Goal: Task Accomplishment & Management: Manage account settings

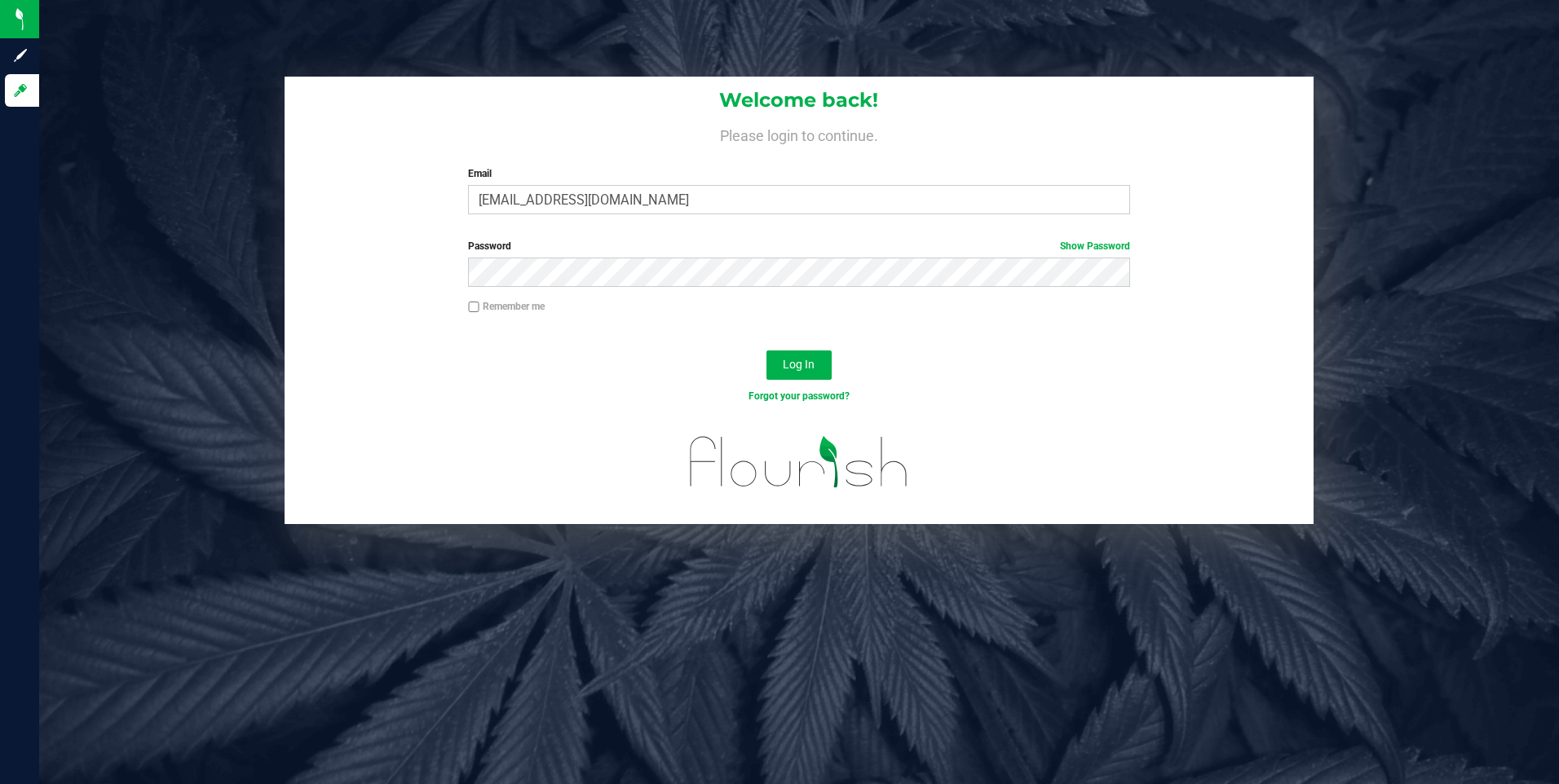
click at [642, 215] on div "Welcome back! Please login to continue. Email [EMAIL_ADDRESS][DOMAIN_NAME] Requ…" at bounding box center [799, 152] width 1030 height 151
click at [644, 215] on div "Welcome back! Please login to continue. Email spiffy0323@gmail.com Required Ple…" at bounding box center [799, 152] width 1030 height 151
click at [647, 205] on input "spiffy0323@gmail.com" at bounding box center [798, 199] width 662 height 29
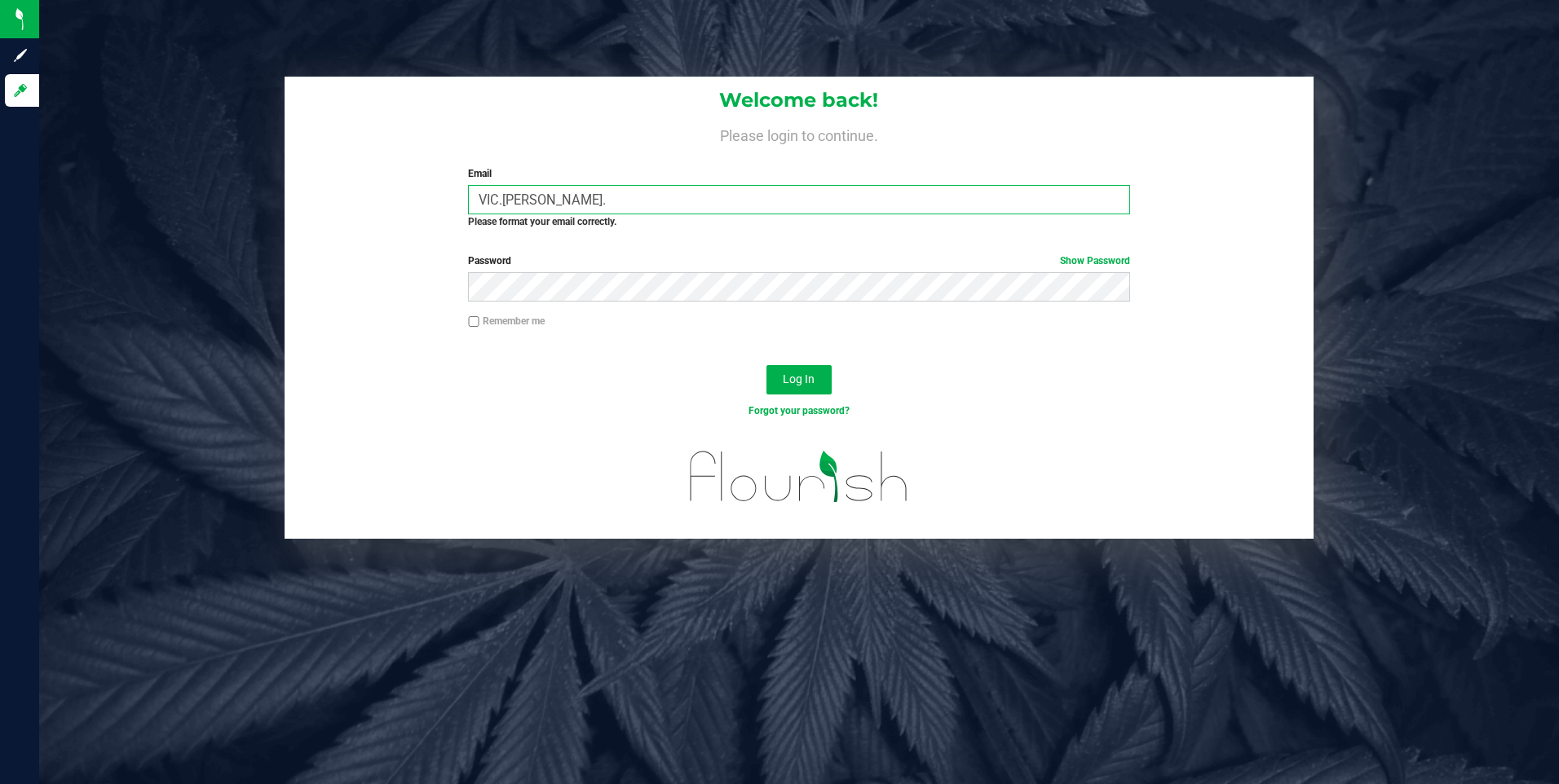
type input "[EMAIL_ADDRESS][PERSON_NAME][PERSON_NAME][DOMAIN_NAME]"
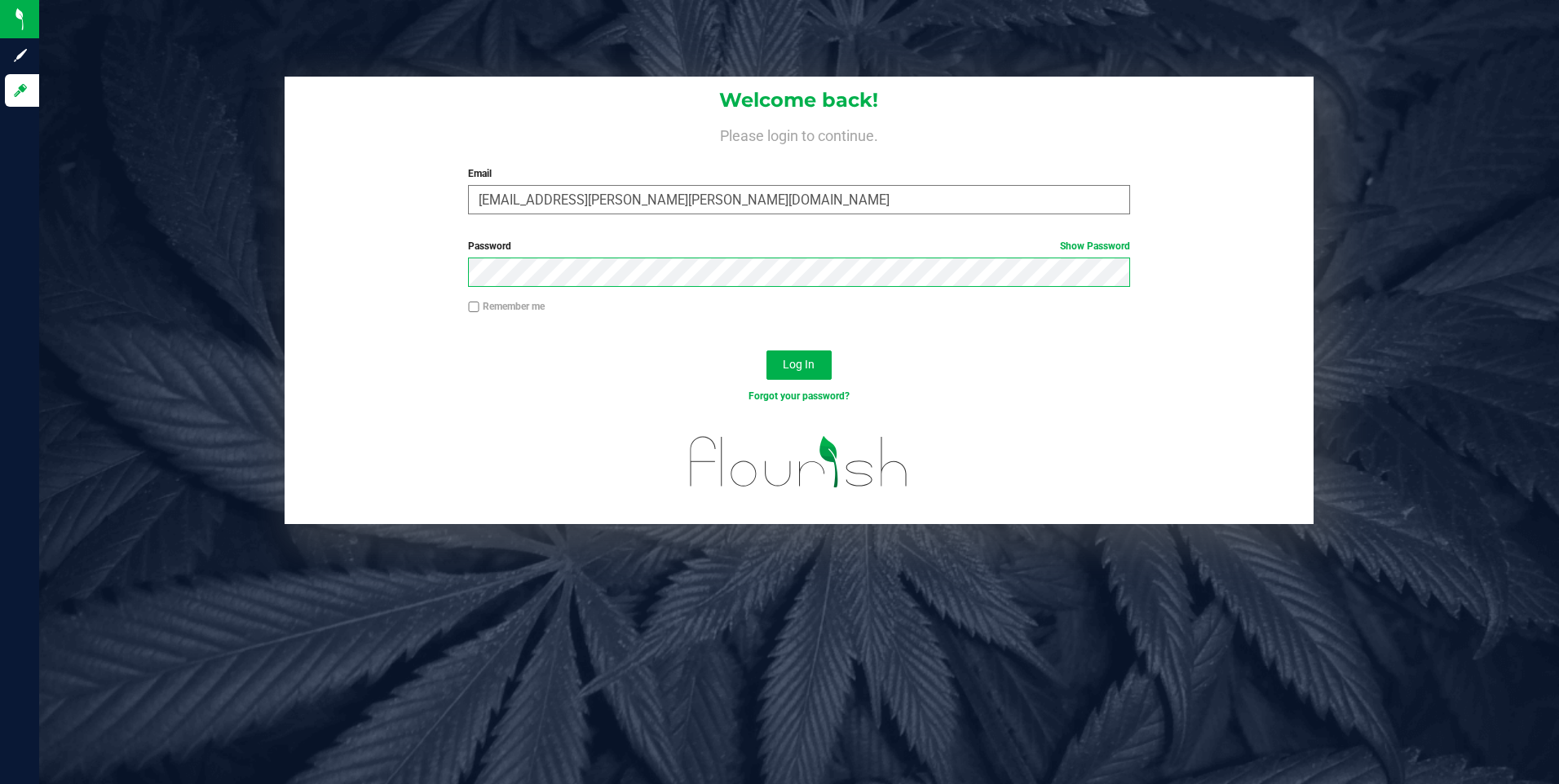
click at [766, 351] on button "Log In" at bounding box center [798, 365] width 65 height 29
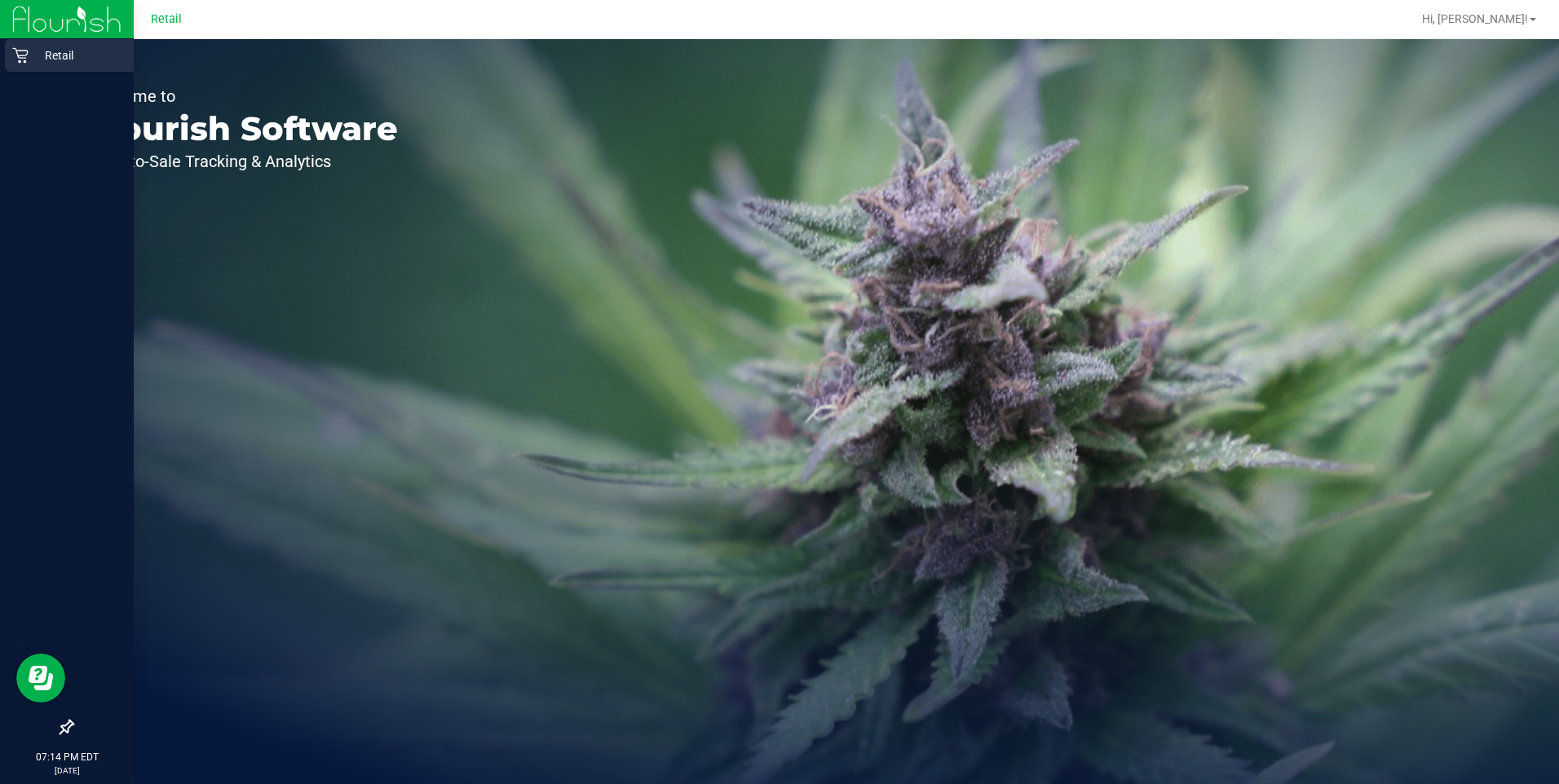
click at [17, 57] on icon at bounding box center [20, 55] width 16 height 16
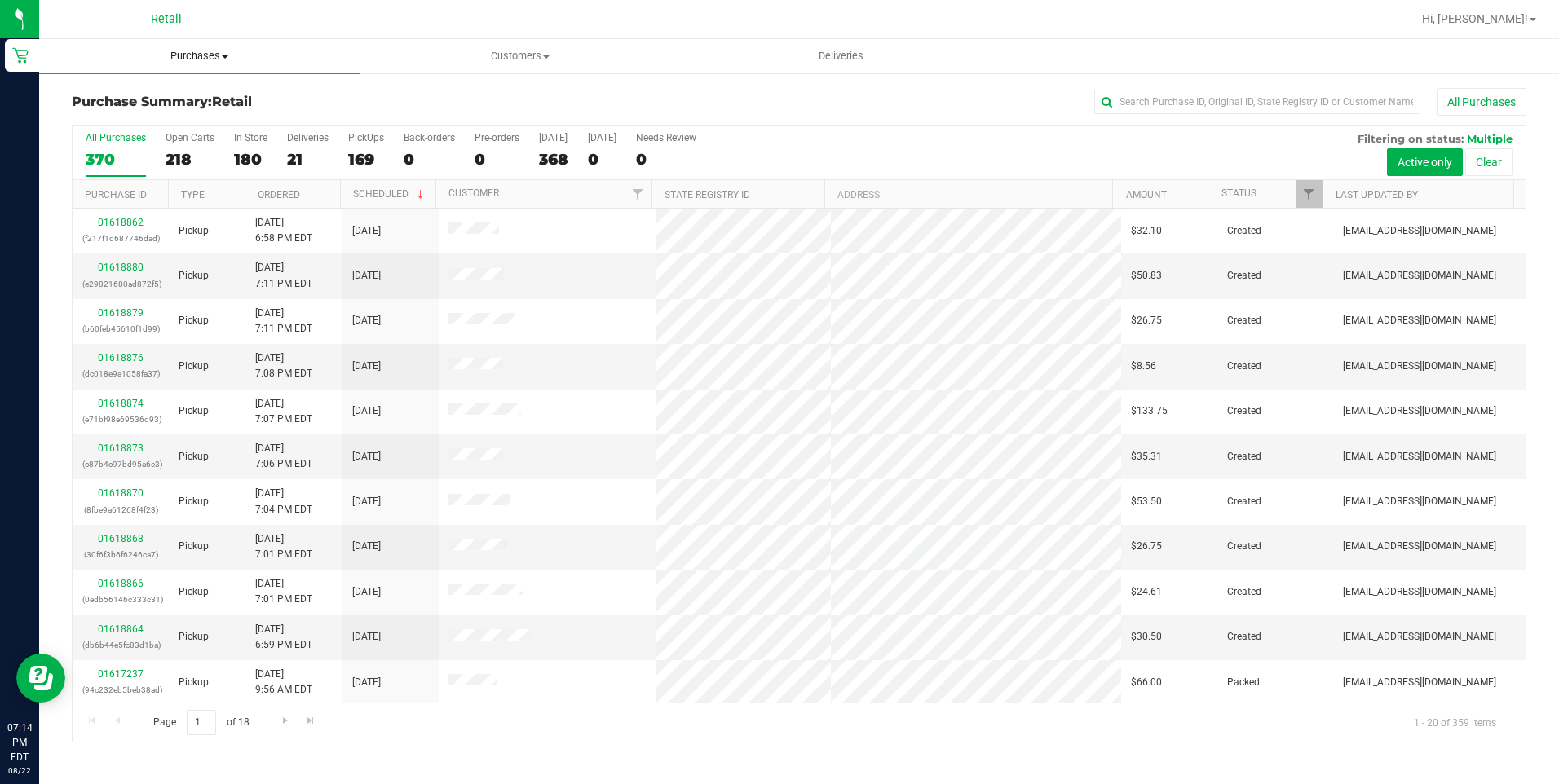
click at [169, 61] on span "Purchases" at bounding box center [199, 56] width 321 height 14
click at [161, 96] on span "Summary of purchases" at bounding box center [122, 98] width 167 height 14
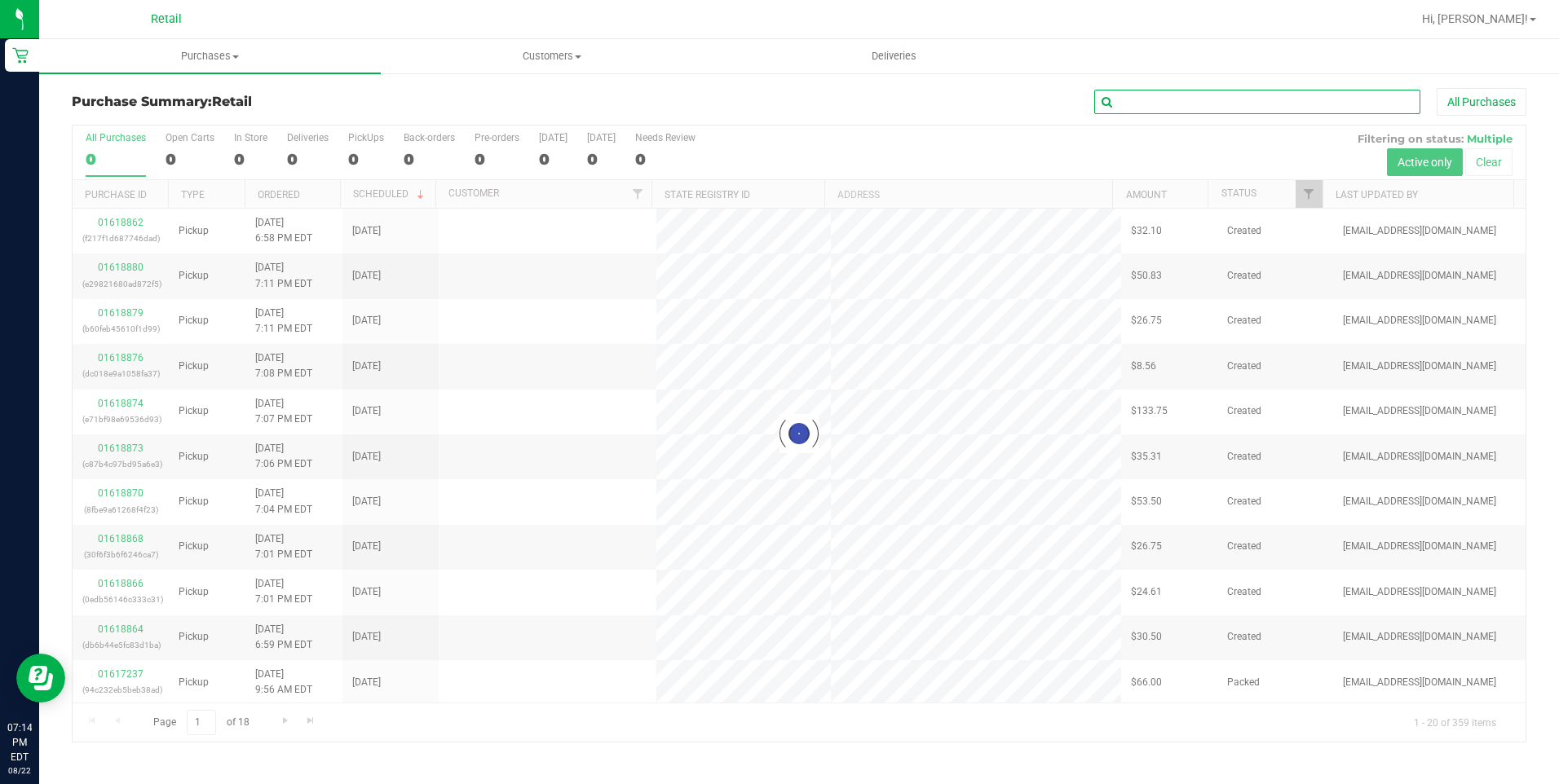
click at [1208, 90] on input "text" at bounding box center [1257, 102] width 326 height 25
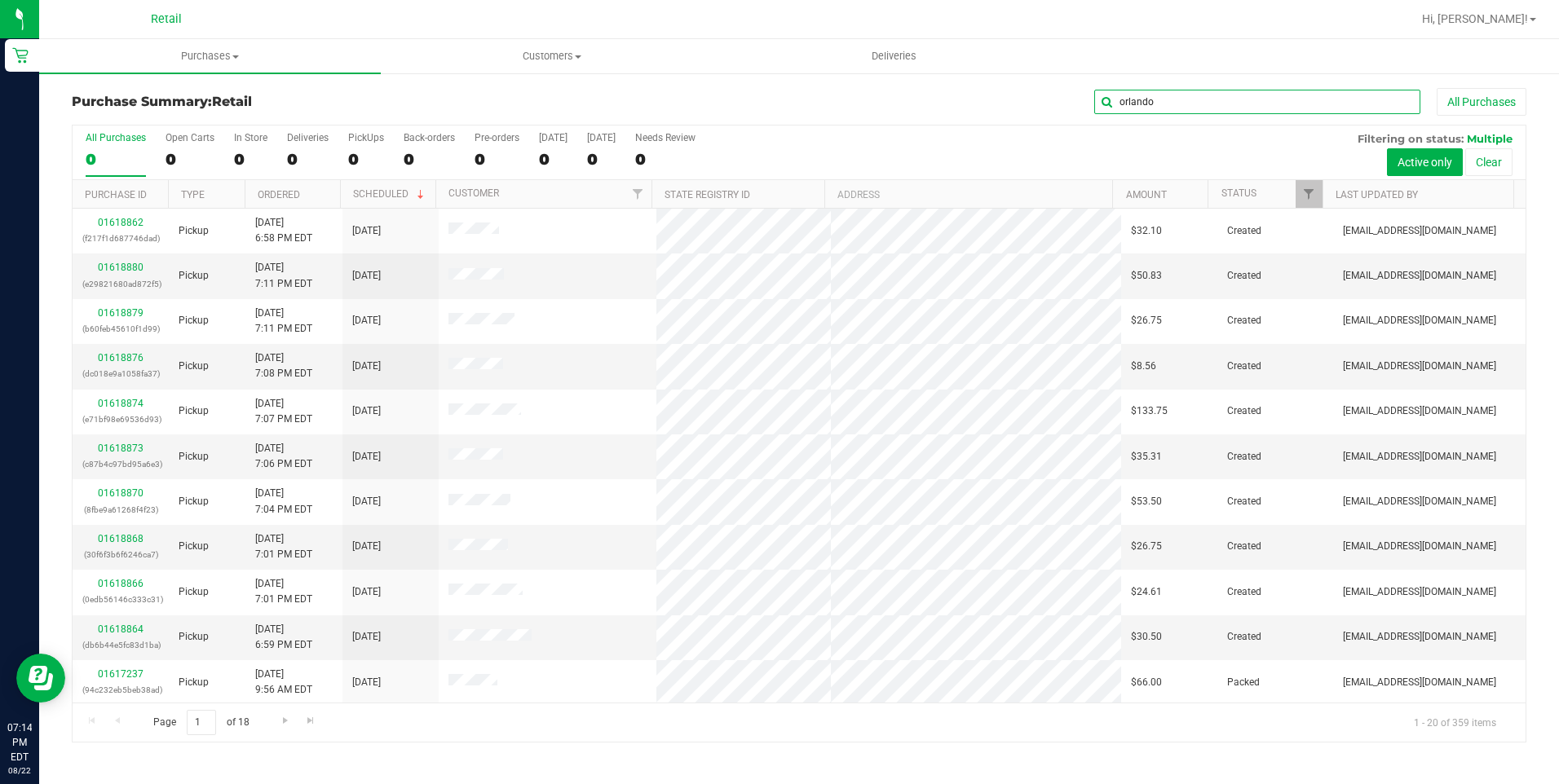
type input "orlando"
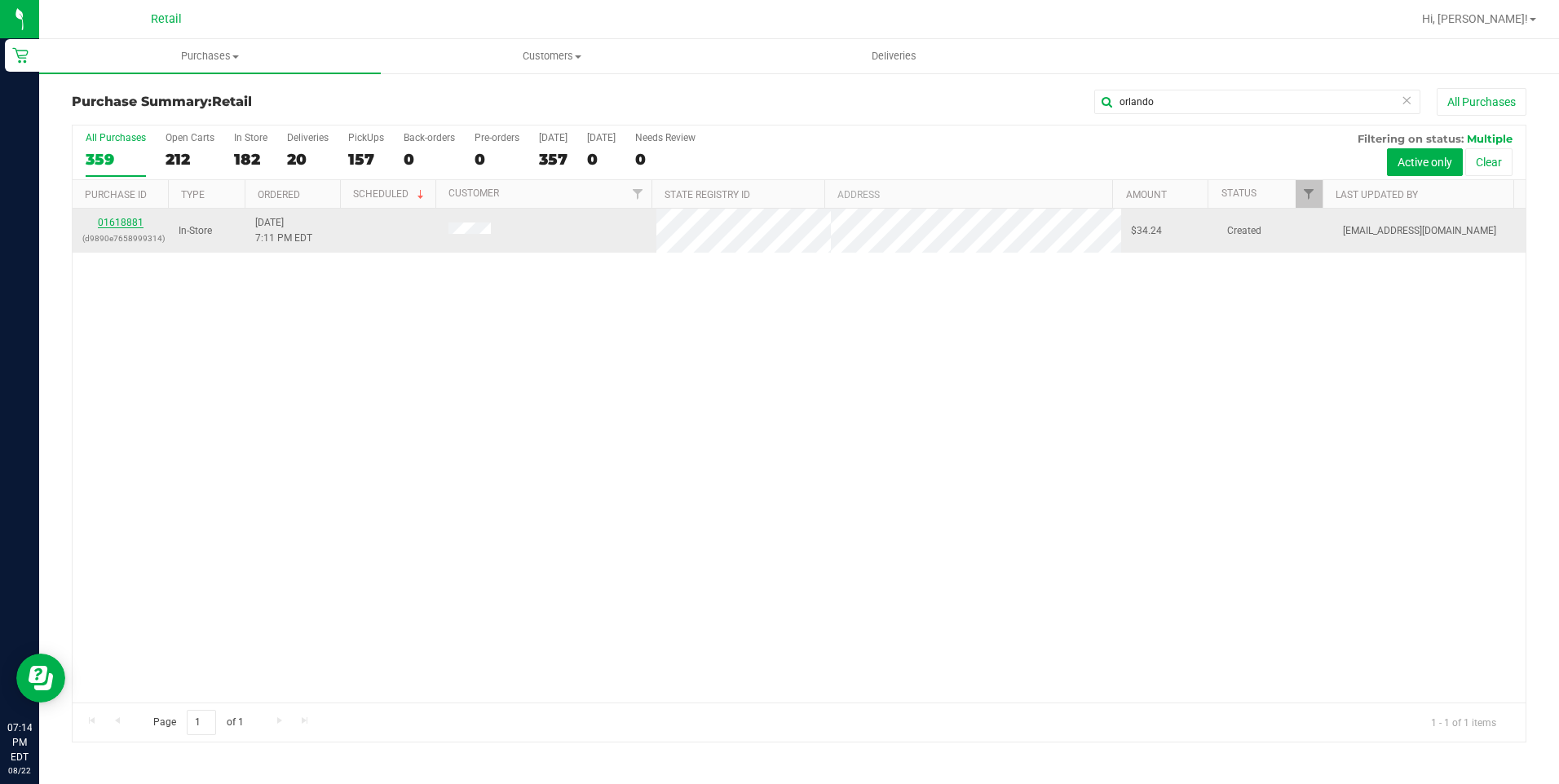
click at [131, 222] on link "01618881" at bounding box center [120, 223] width 46 height 11
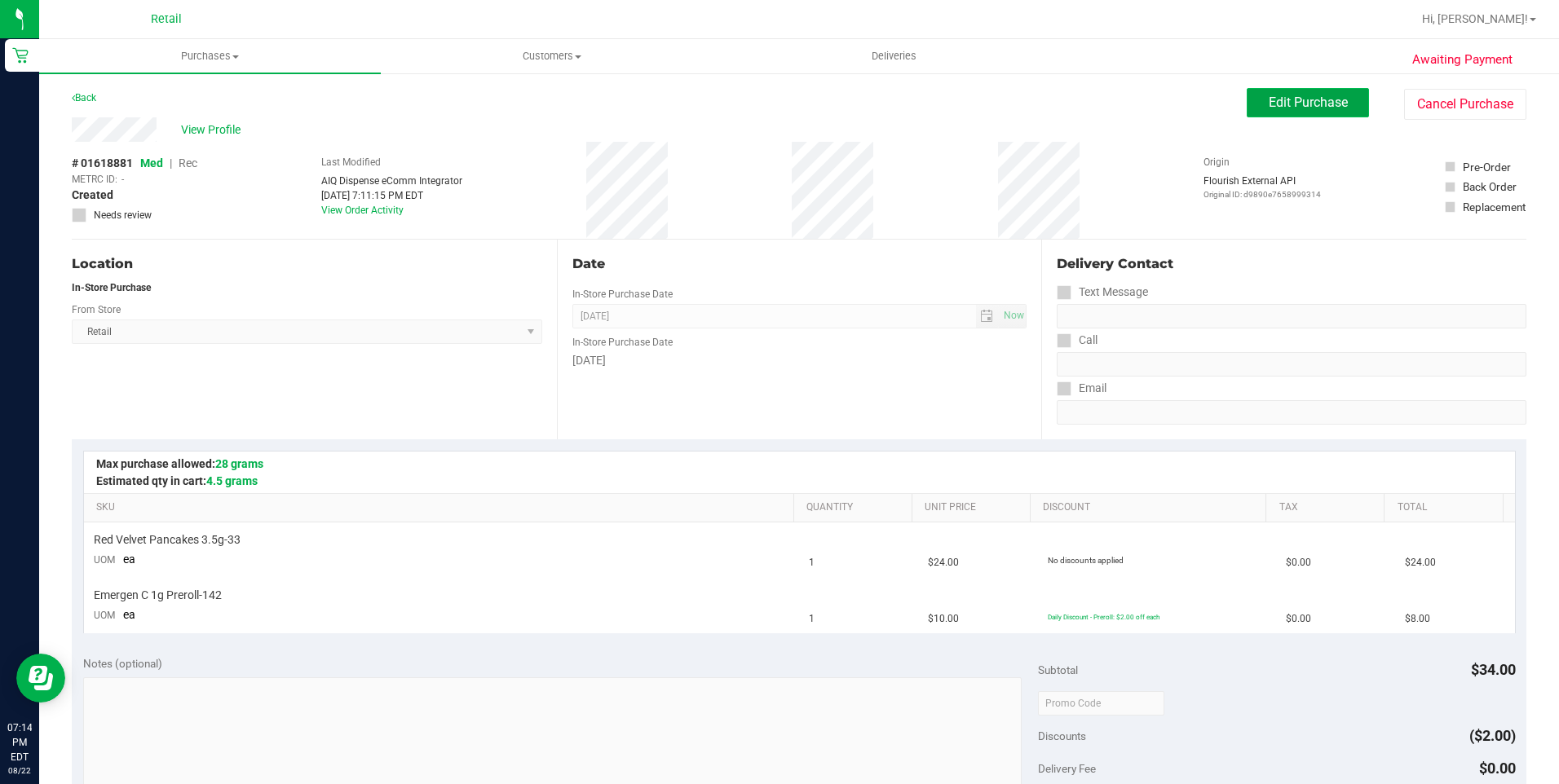
click at [1282, 107] on span "Edit Purchase" at bounding box center [1308, 102] width 79 height 15
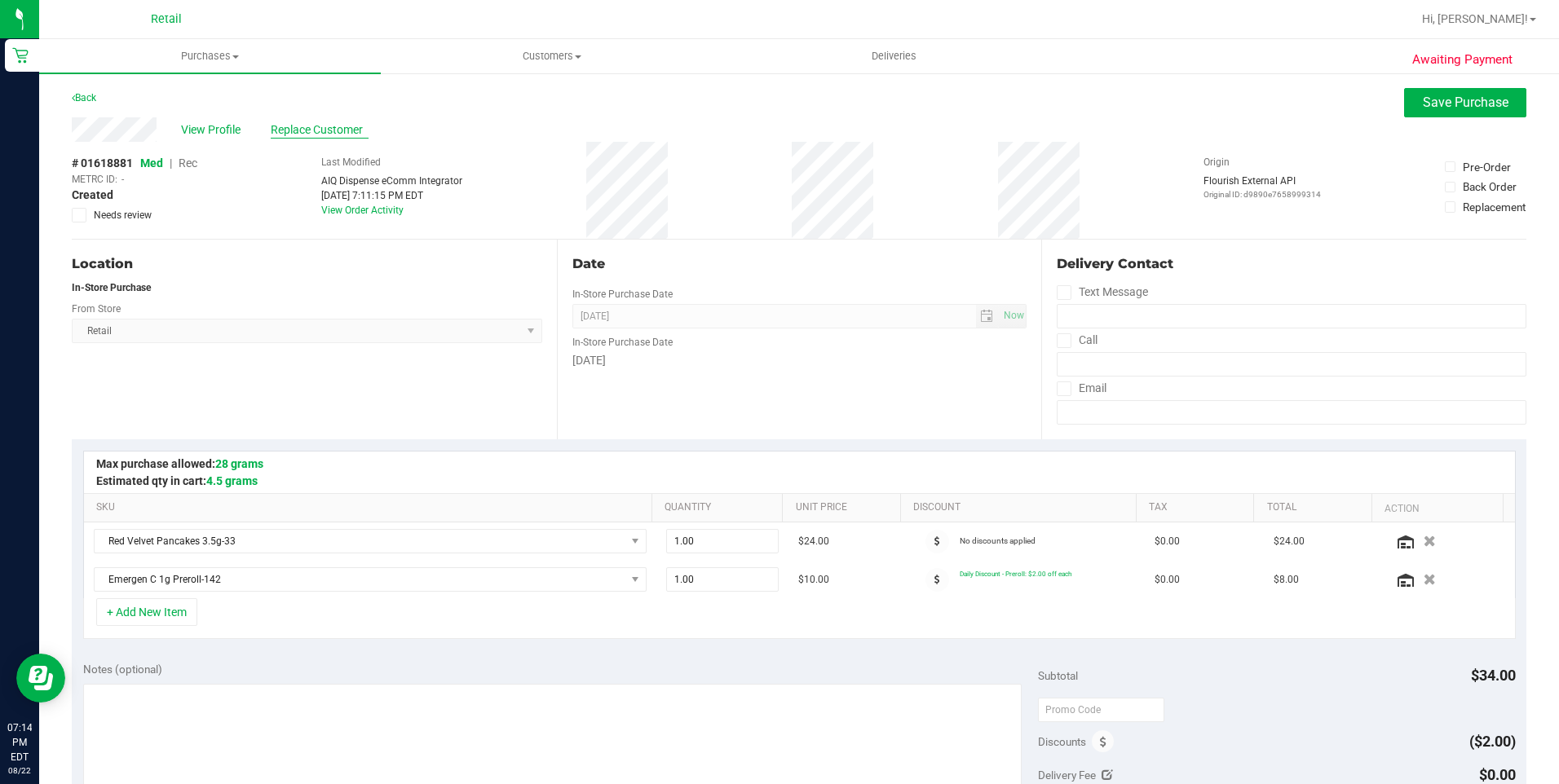
click at [317, 134] on span "Replace Customer" at bounding box center [319, 130] width 98 height 17
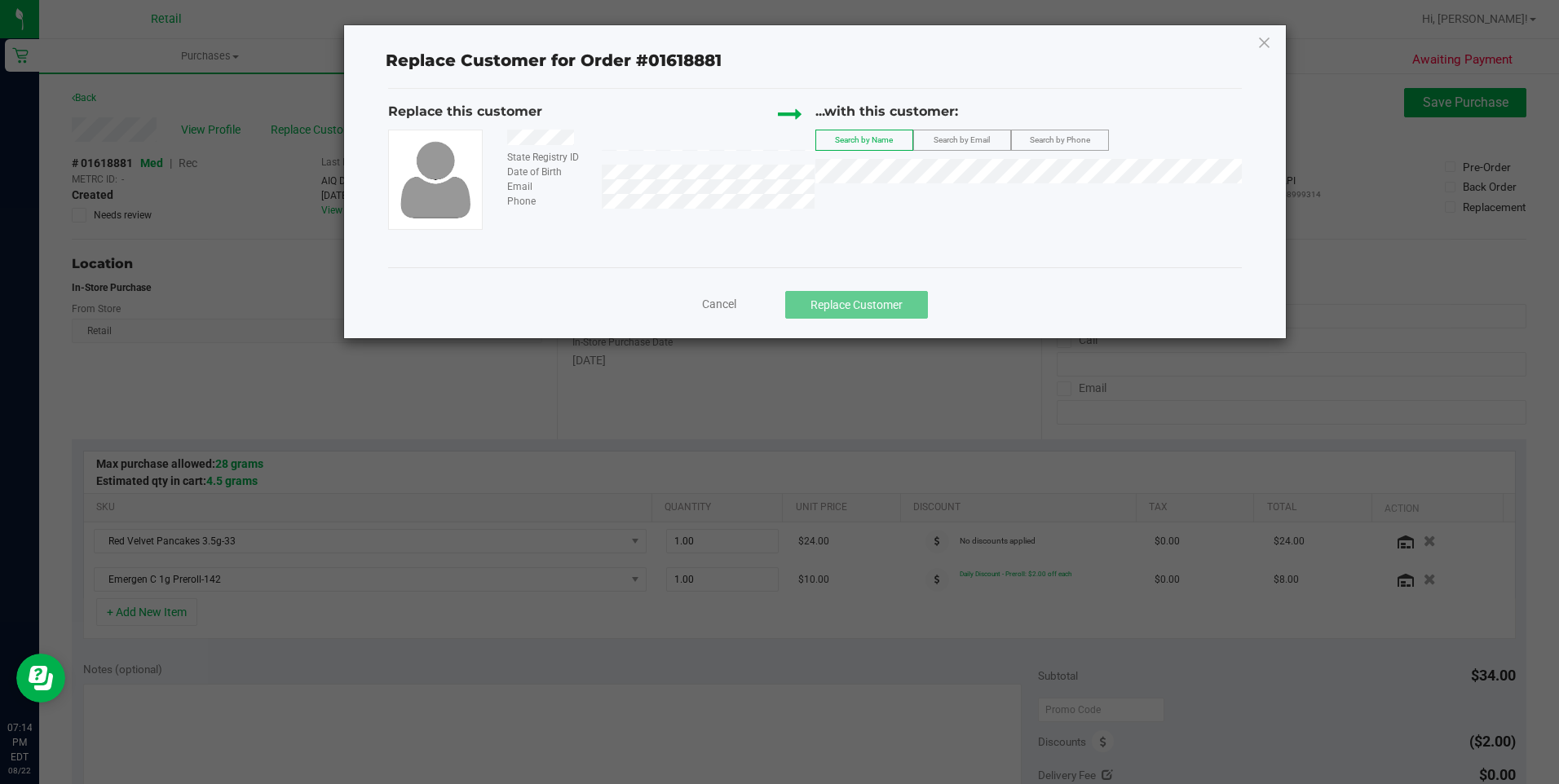
click at [899, 181] on div "...with this customer: Search by Name Search by Email Search by Phone" at bounding box center [1029, 146] width 427 height 90
click at [887, 191] on li "Orlando Torres III" at bounding box center [1028, 199] width 425 height 23
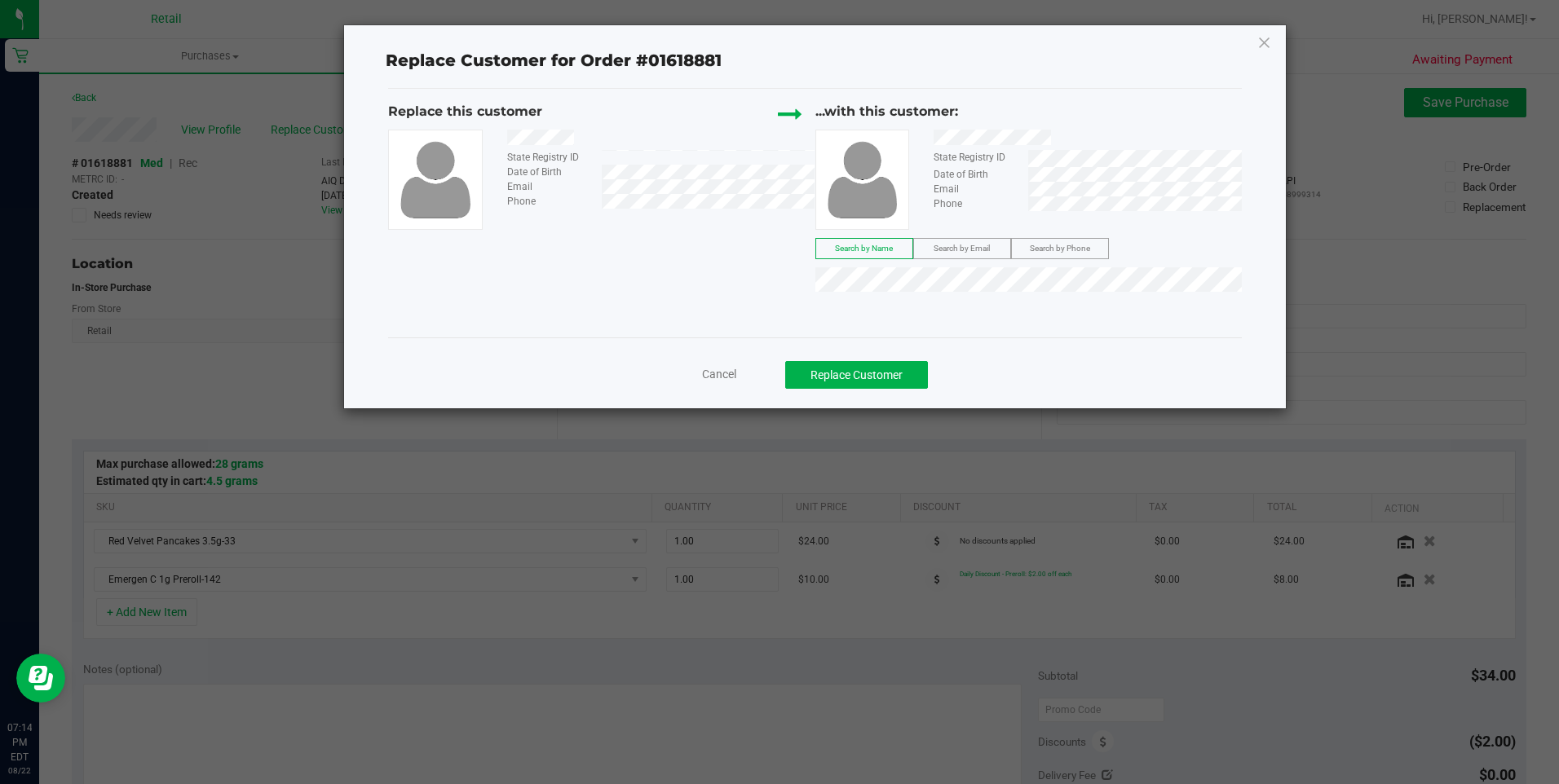
click at [875, 394] on div "Cancel Replace Customer" at bounding box center [814, 370] width 853 height 64
click at [883, 386] on button "Replace Customer" at bounding box center [856, 374] width 142 height 27
click at [852, 373] on button "Replace Customer" at bounding box center [856, 374] width 142 height 27
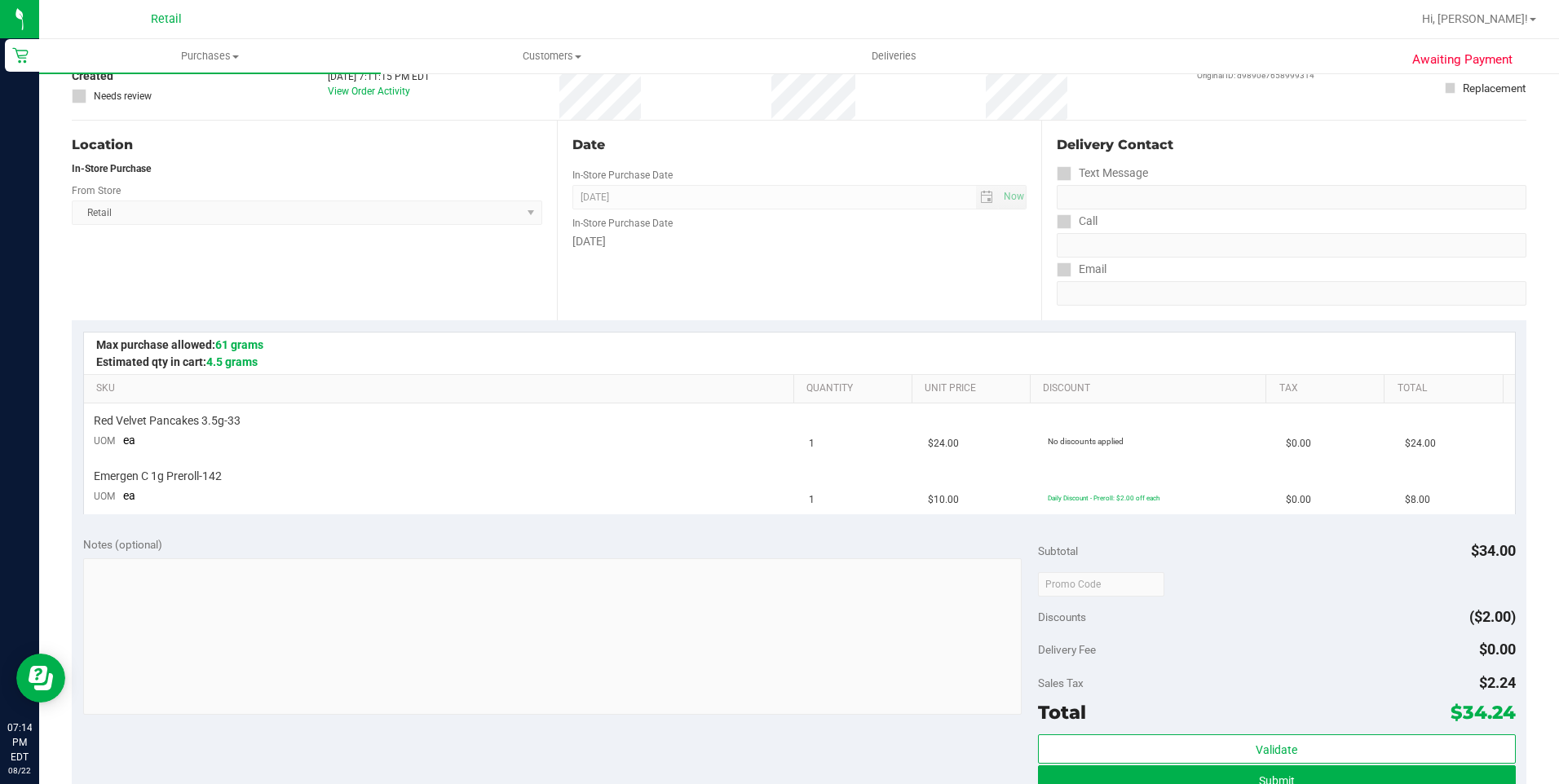
scroll to position [326, 0]
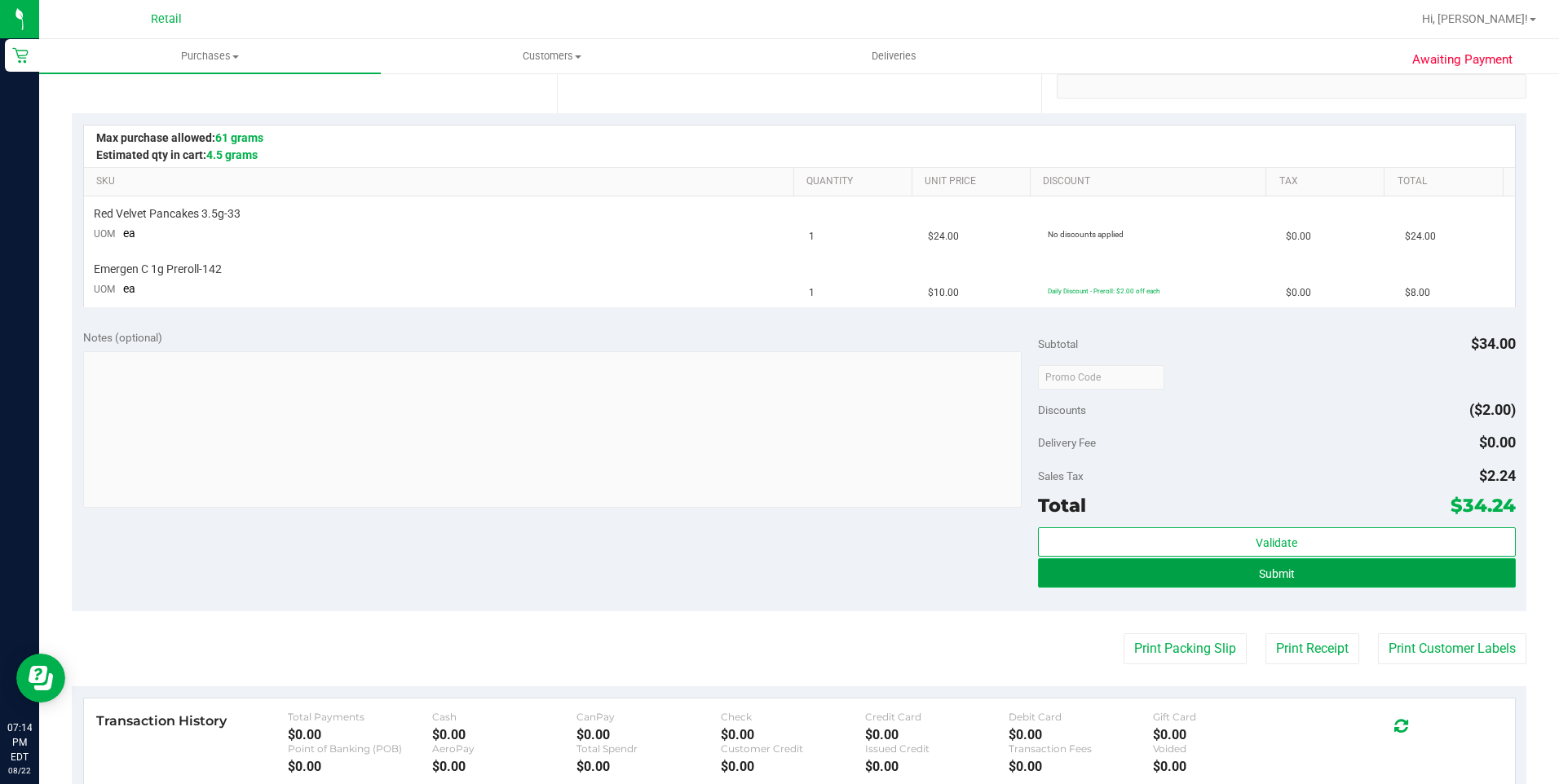
drag, startPoint x: 1303, startPoint y: 575, endPoint x: 1315, endPoint y: 567, distance: 14.4
click at [1303, 575] on button "Submit" at bounding box center [1276, 573] width 478 height 29
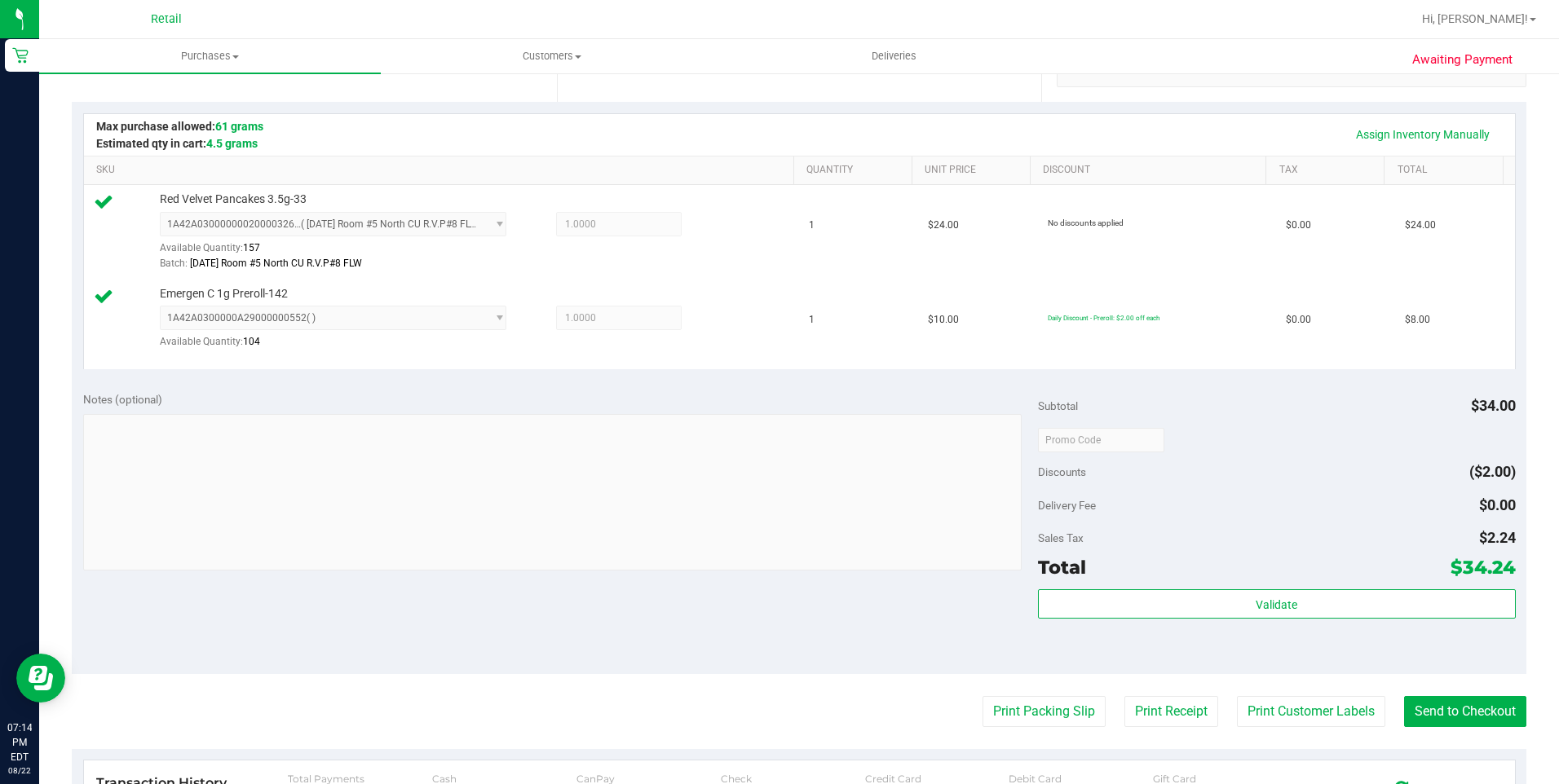
scroll to position [408, 0]
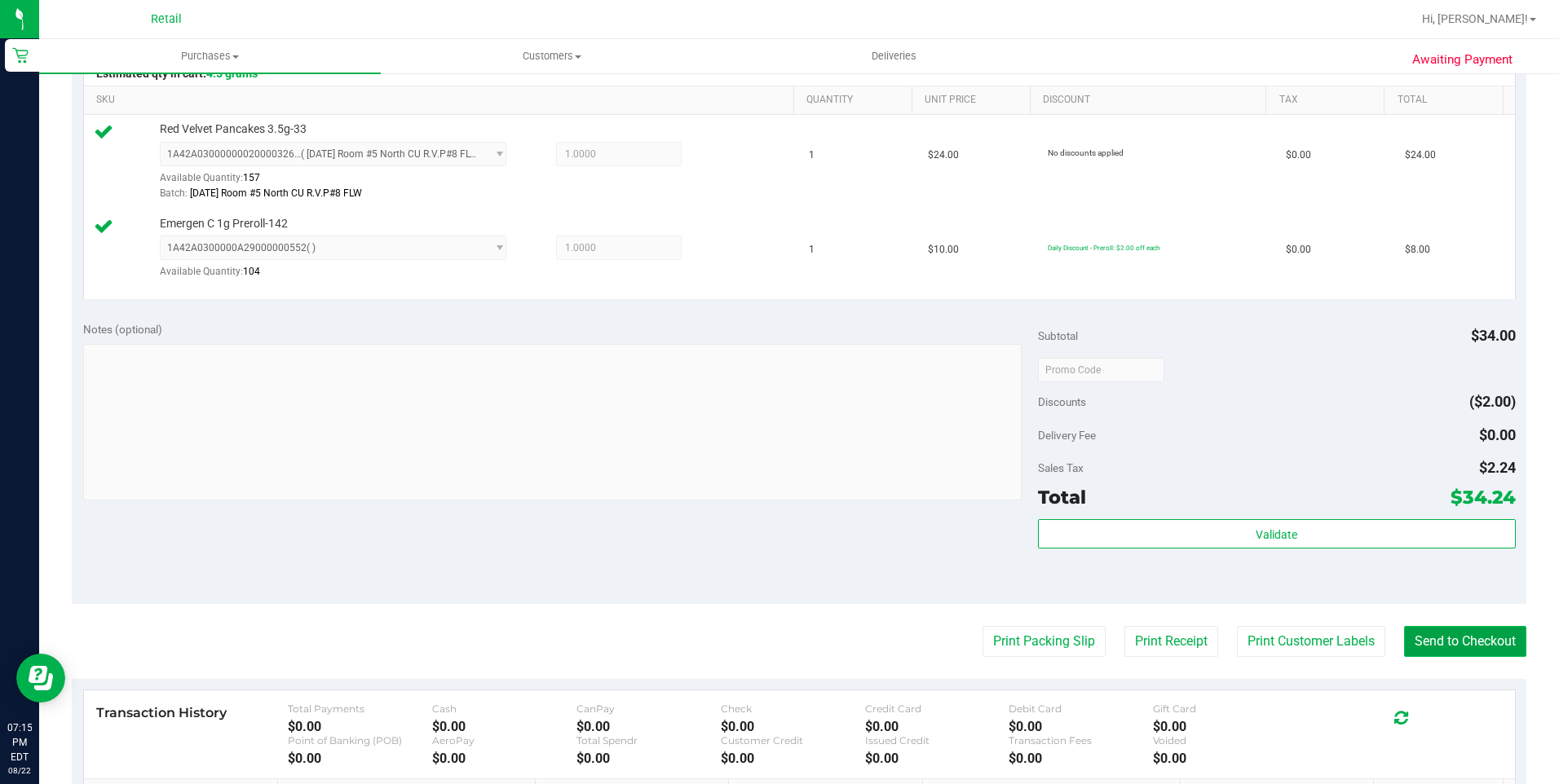
click at [1423, 635] on button "Send to Checkout" at bounding box center [1464, 641] width 122 height 31
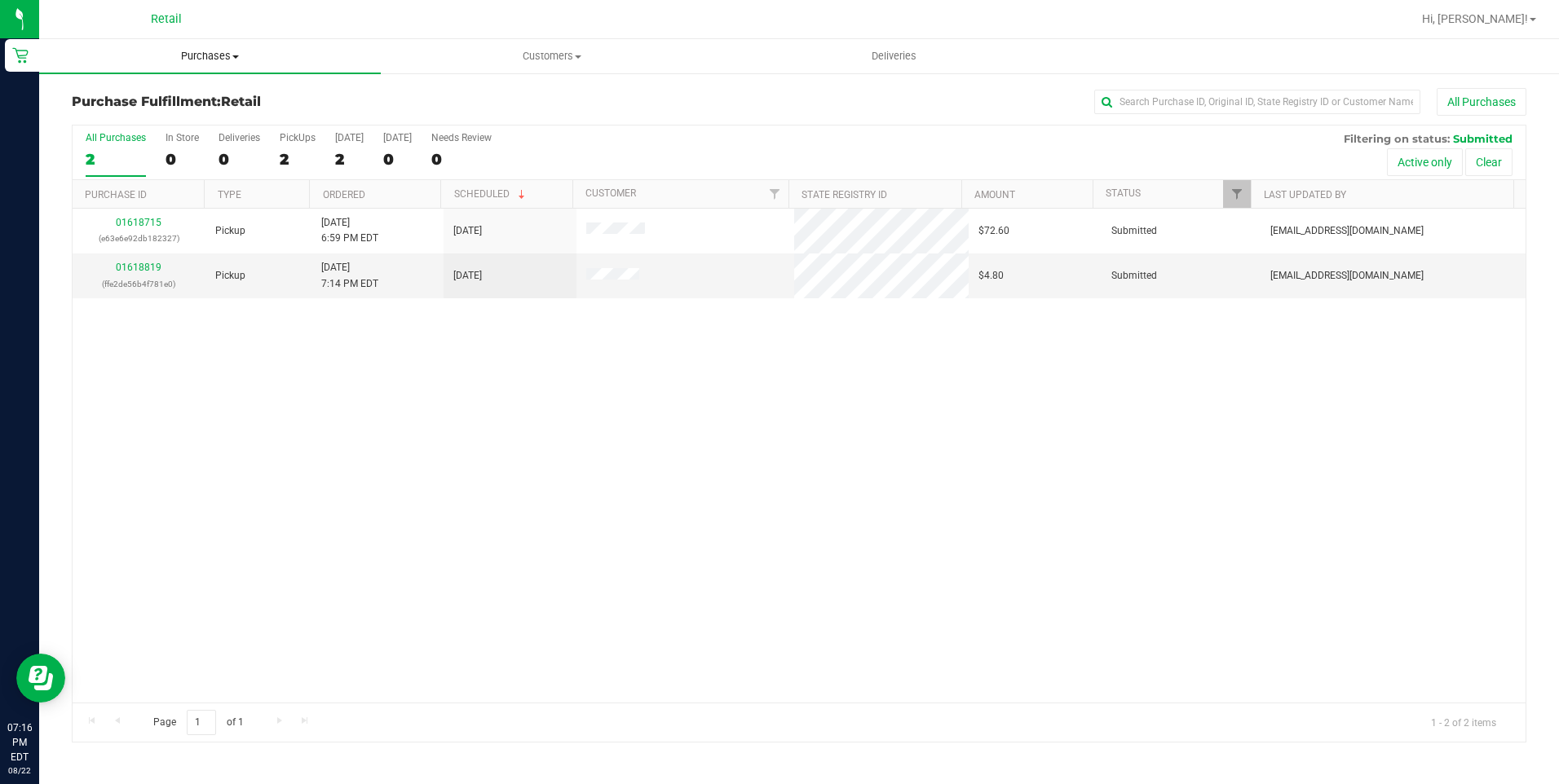
click at [238, 66] on uib-tab-heading "Purchases Summary of purchases Fulfillment All purchases" at bounding box center [210, 56] width 341 height 34
click at [173, 96] on span "Summary of purchases" at bounding box center [122, 98] width 167 height 14
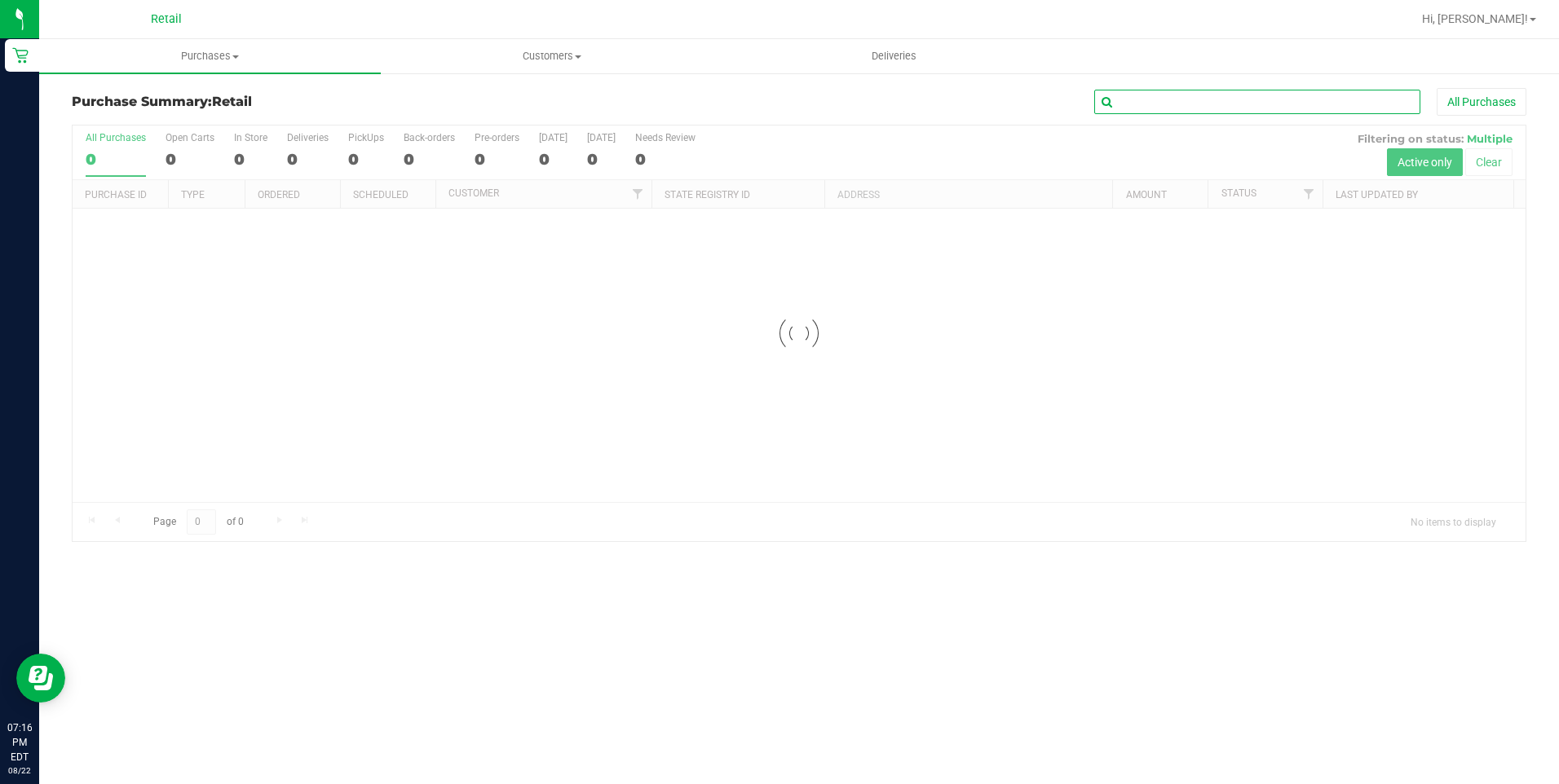
click at [1165, 98] on input "text" at bounding box center [1257, 102] width 326 height 25
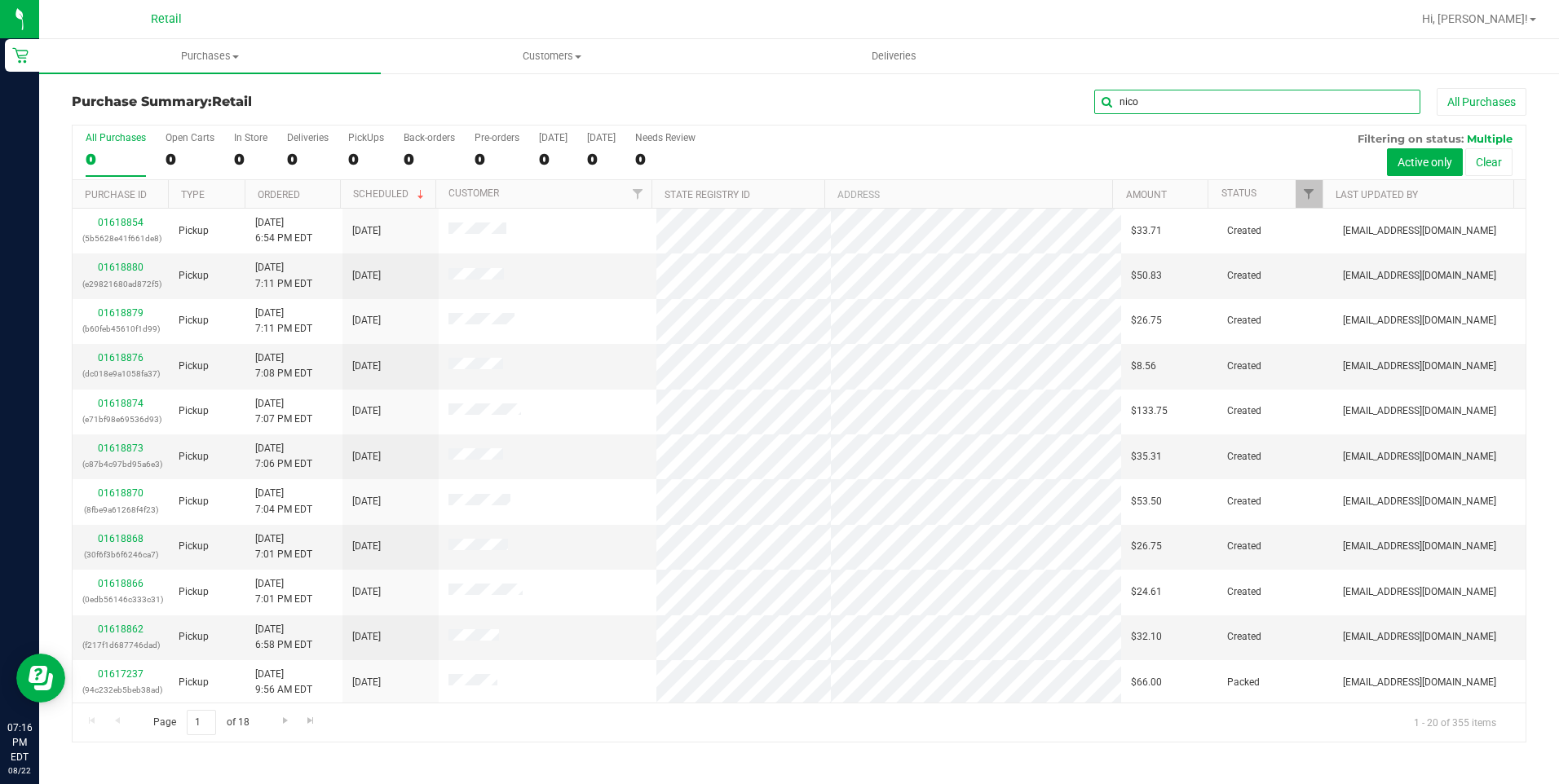
type input "nico"
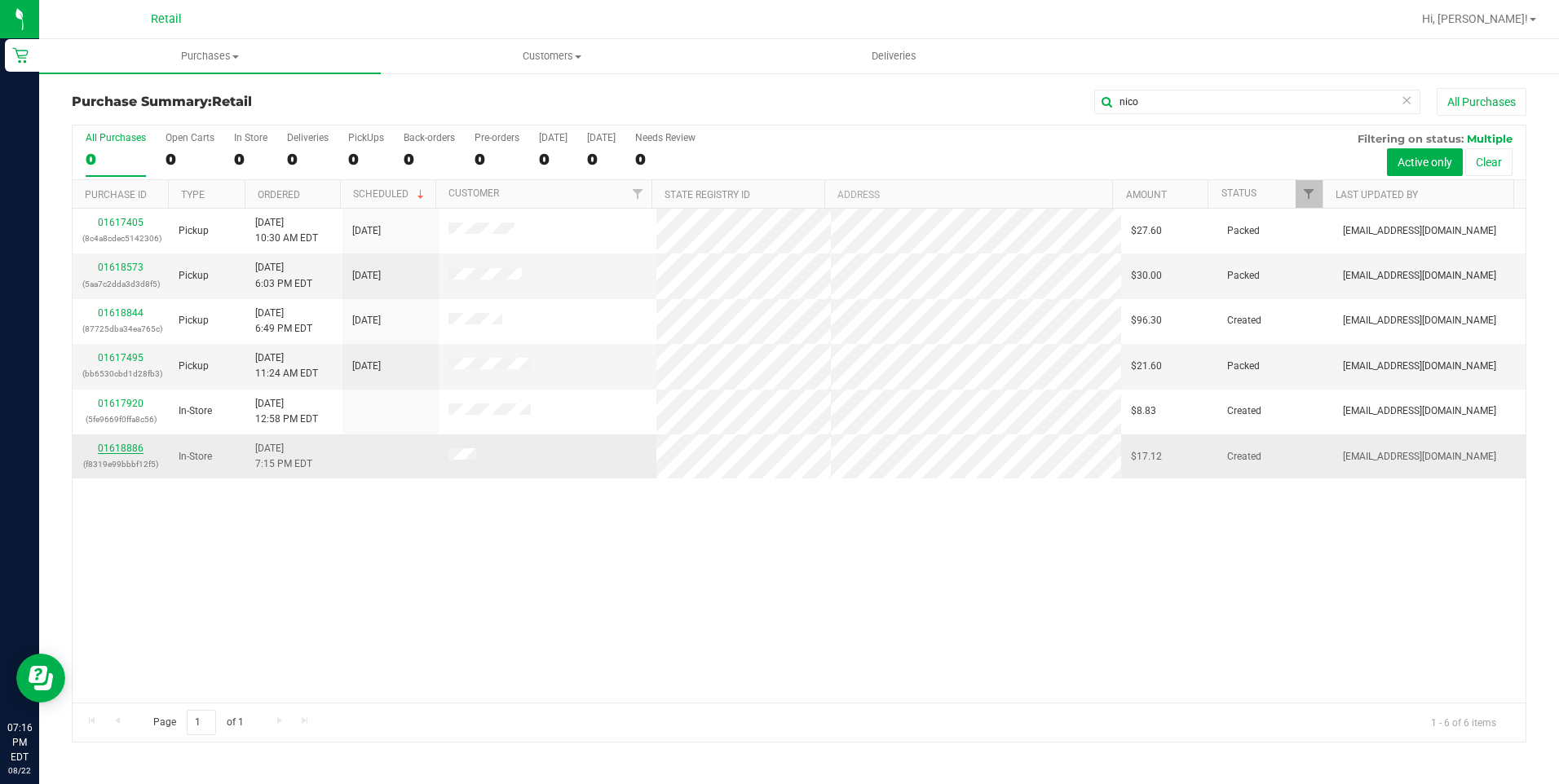
click at [126, 450] on link "01618886" at bounding box center [120, 448] width 46 height 11
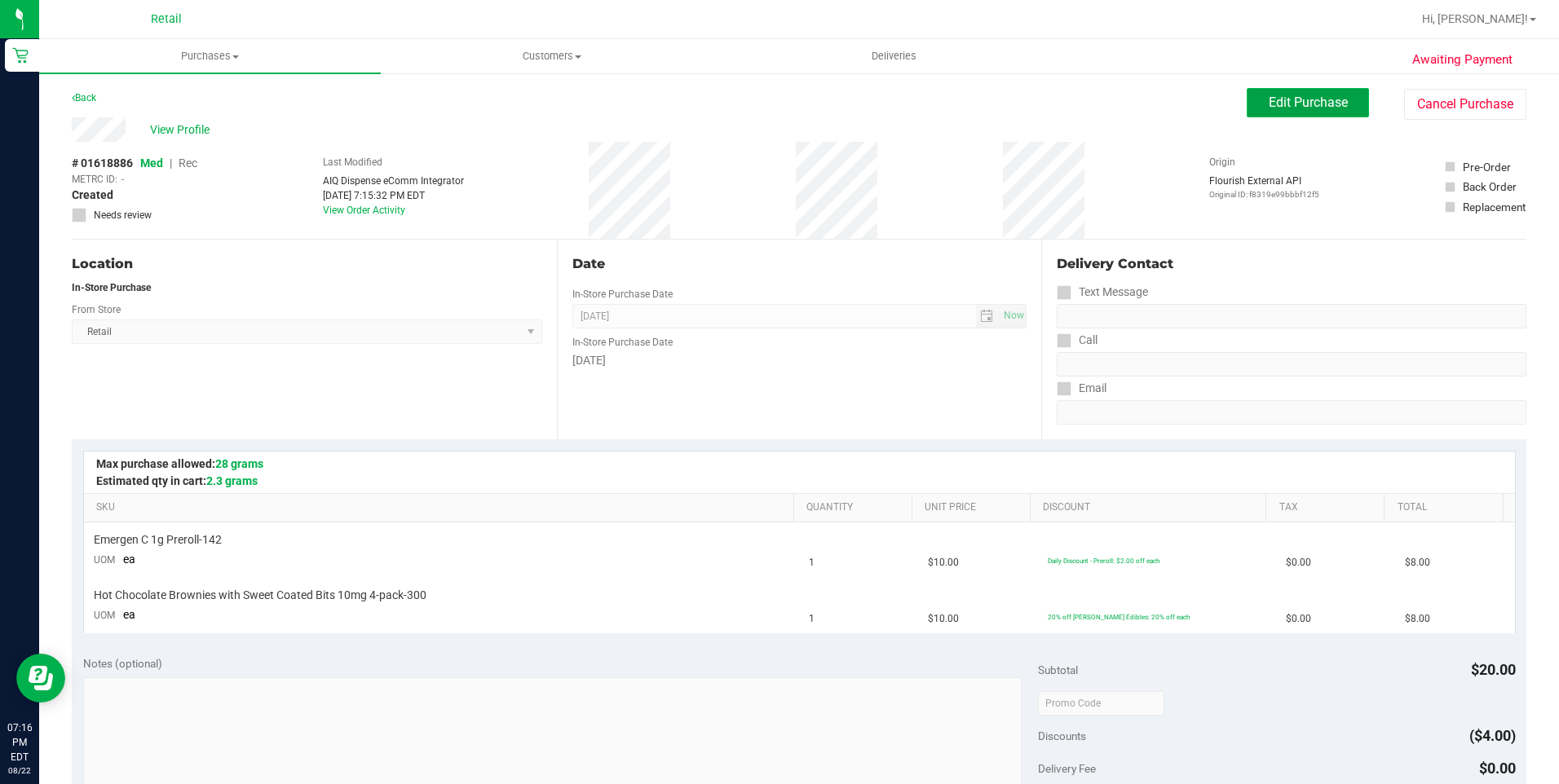
click at [1308, 107] on span "Edit Purchase" at bounding box center [1308, 102] width 79 height 15
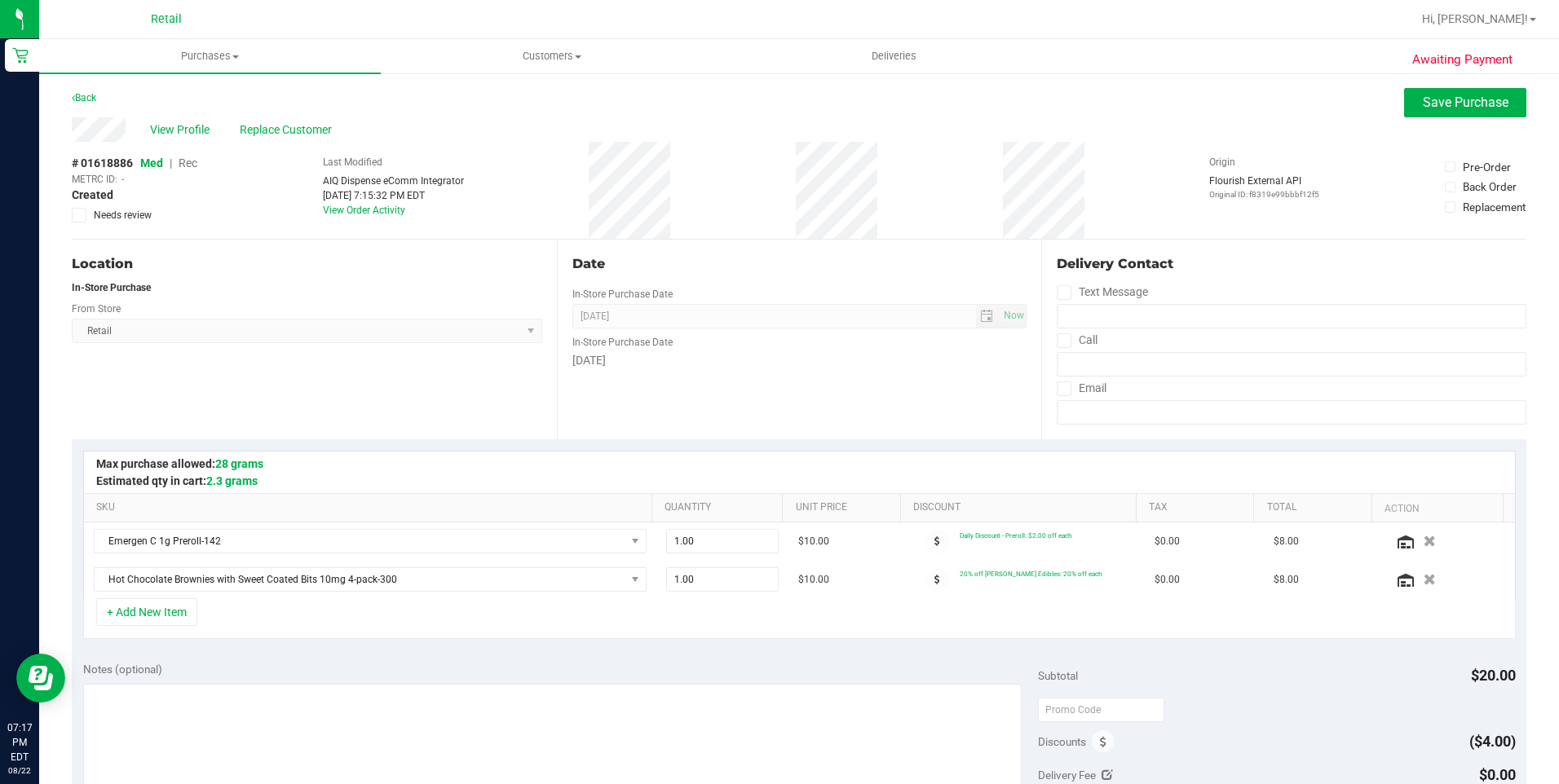
click at [196, 157] on span "Rec" at bounding box center [188, 163] width 19 height 13
click at [1480, 94] on button "Save Purchase" at bounding box center [1464, 102] width 122 height 29
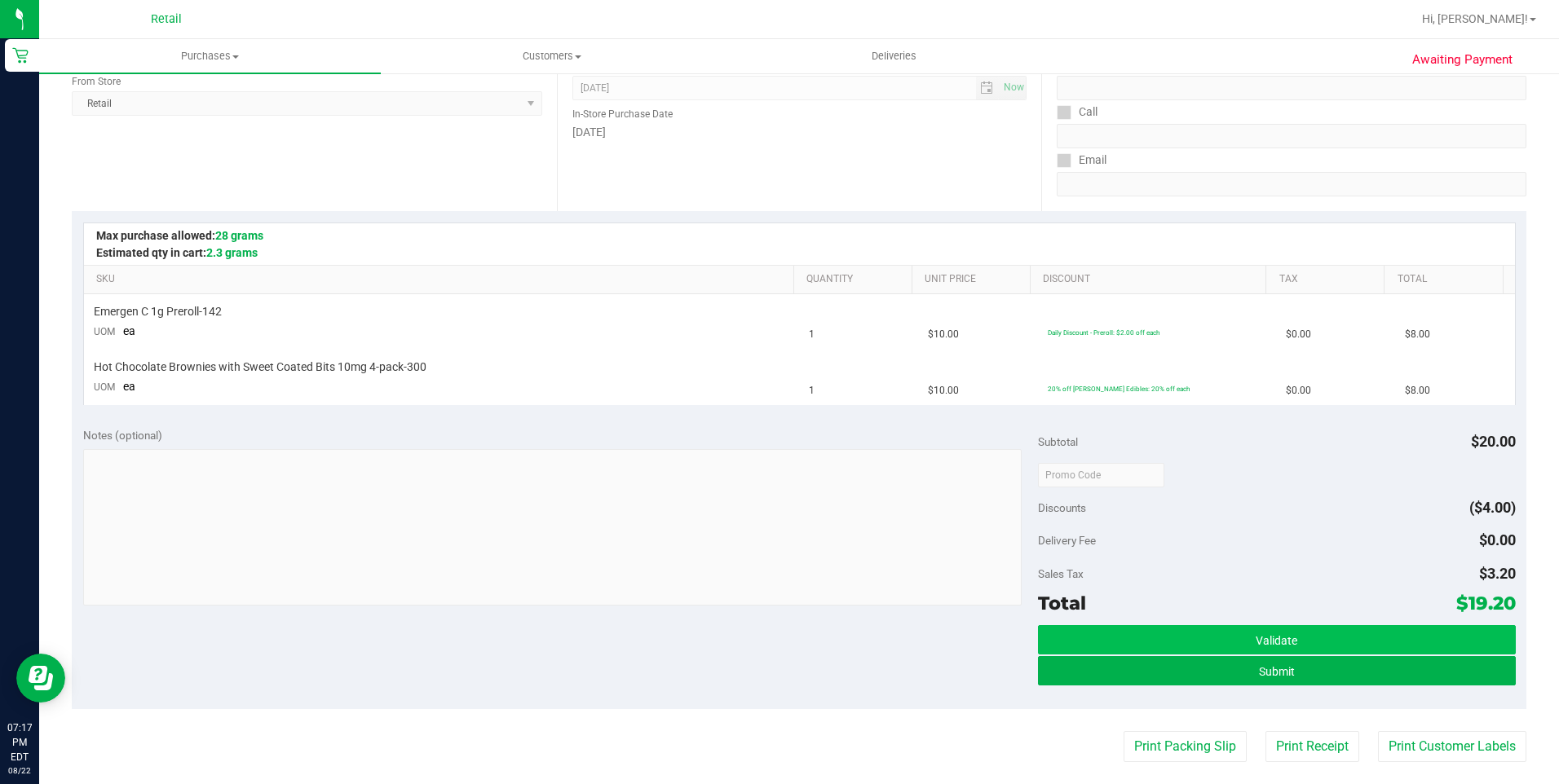
scroll to position [245, 0]
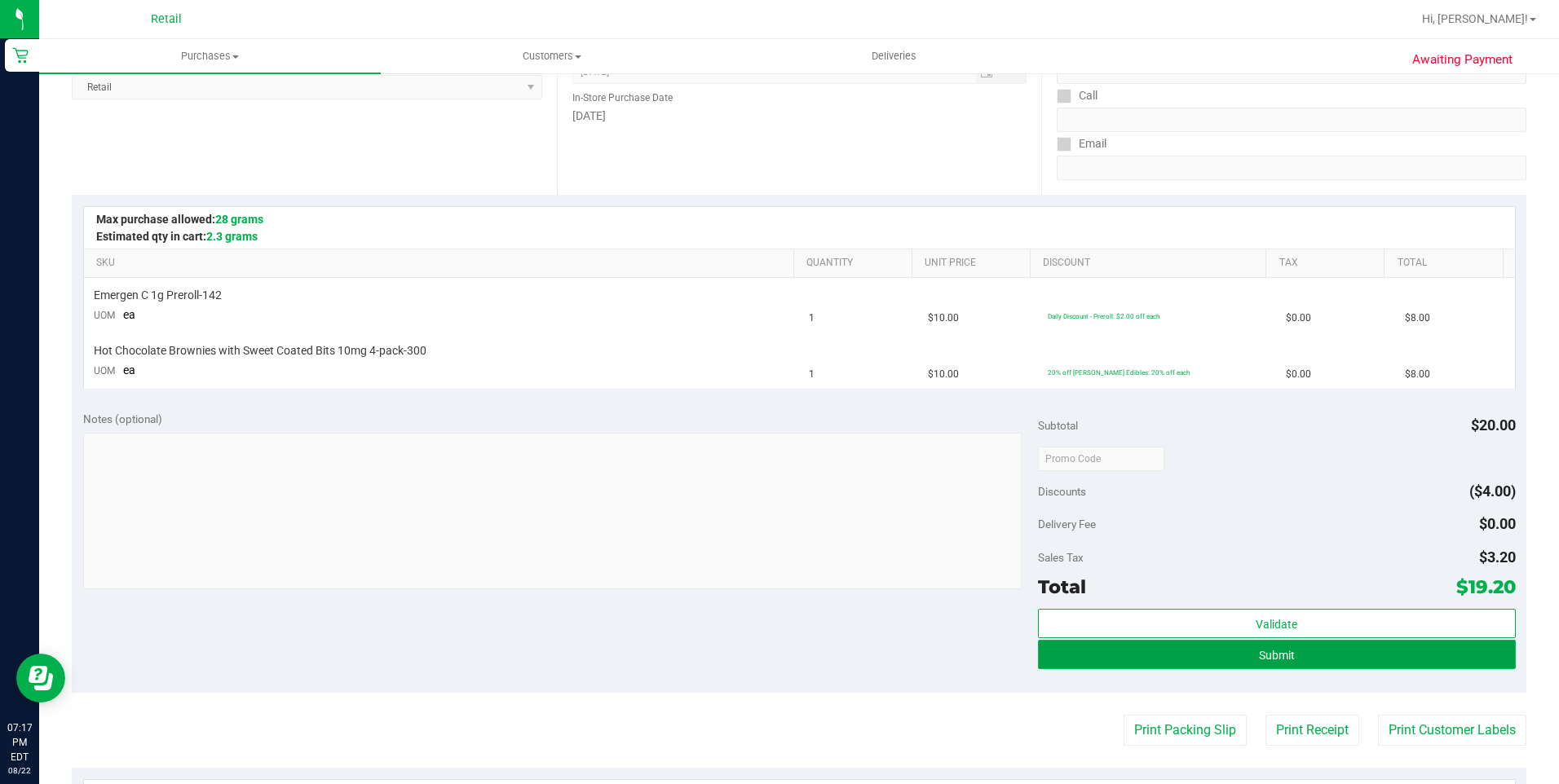
click at [1238, 662] on button "Submit" at bounding box center [1276, 654] width 478 height 29
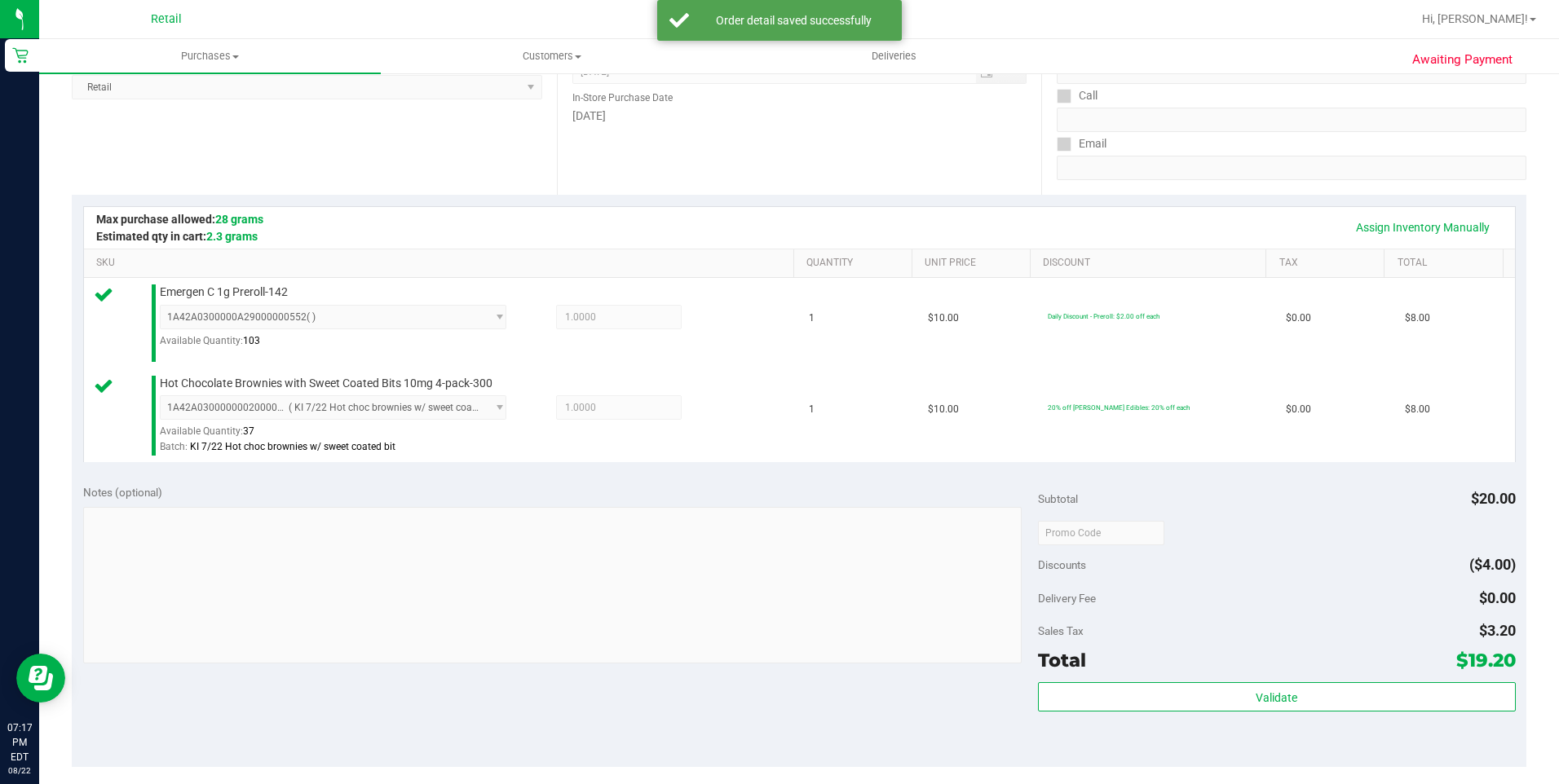
scroll to position [408, 0]
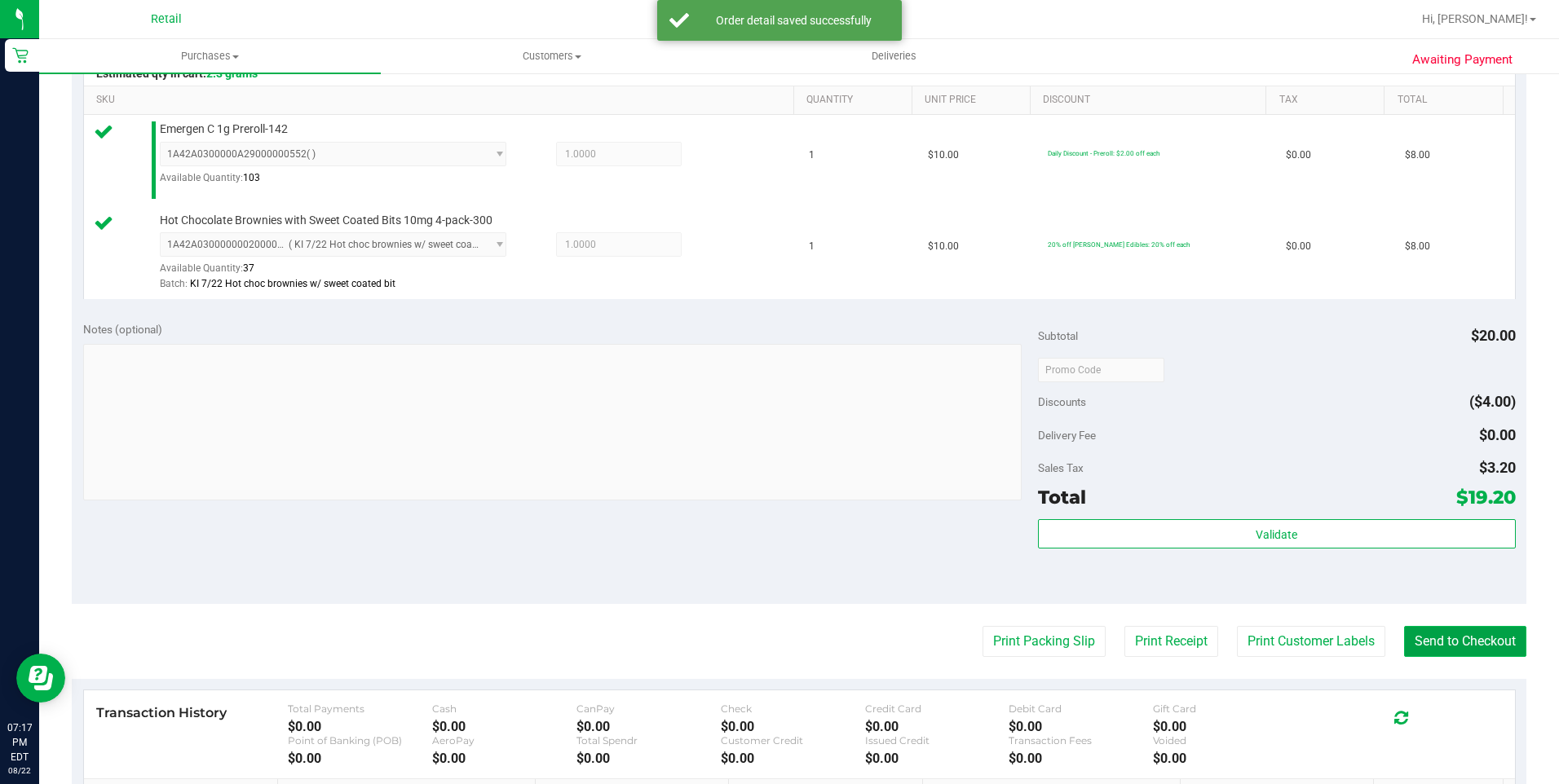
click at [1447, 652] on button "Send to Checkout" at bounding box center [1464, 641] width 122 height 31
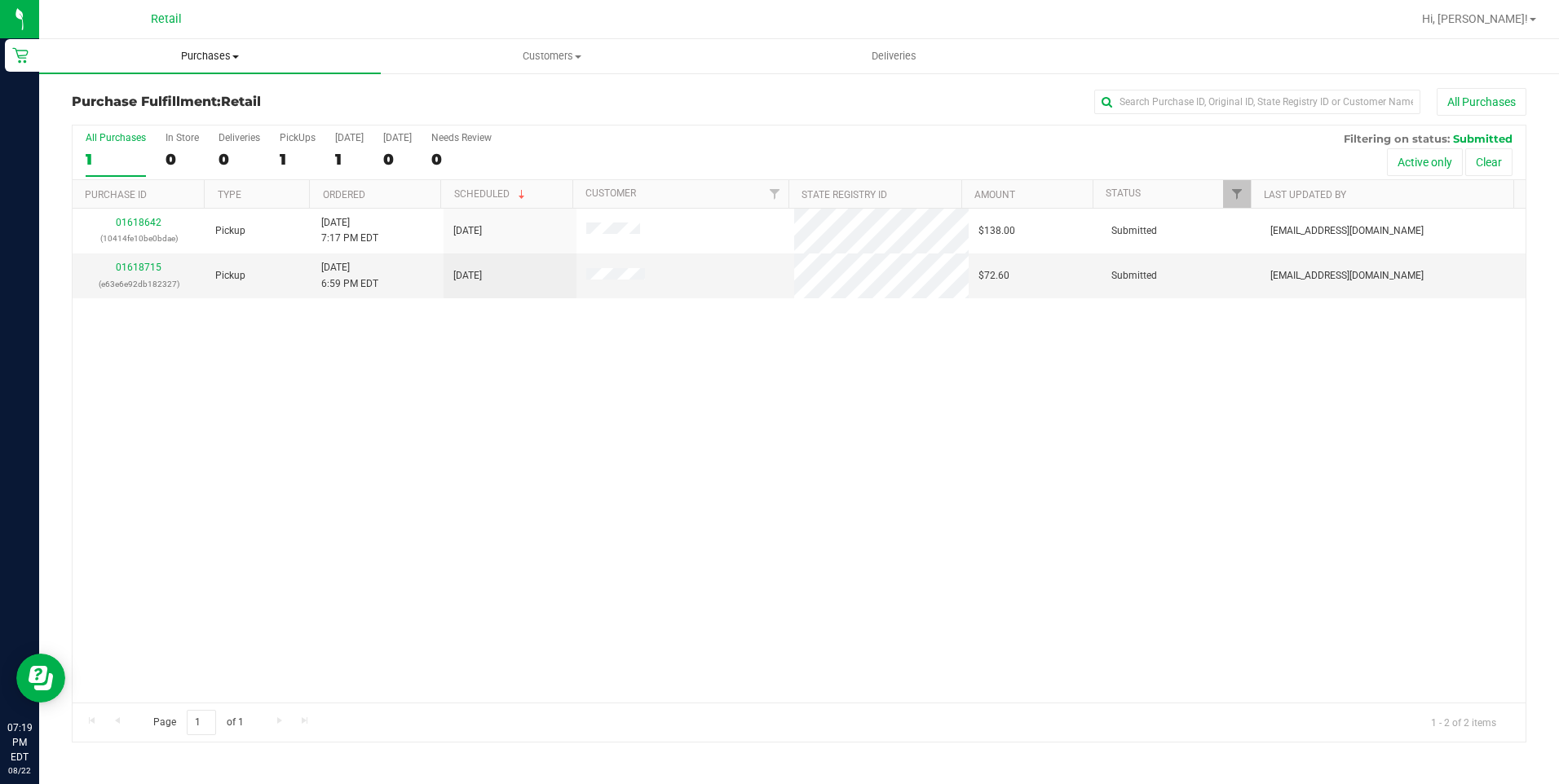
click at [211, 47] on uib-tab-heading "Purchases Summary of purchases Fulfillment All purchases" at bounding box center [210, 56] width 341 height 34
click at [183, 91] on span "Summary of purchases" at bounding box center [122, 98] width 167 height 14
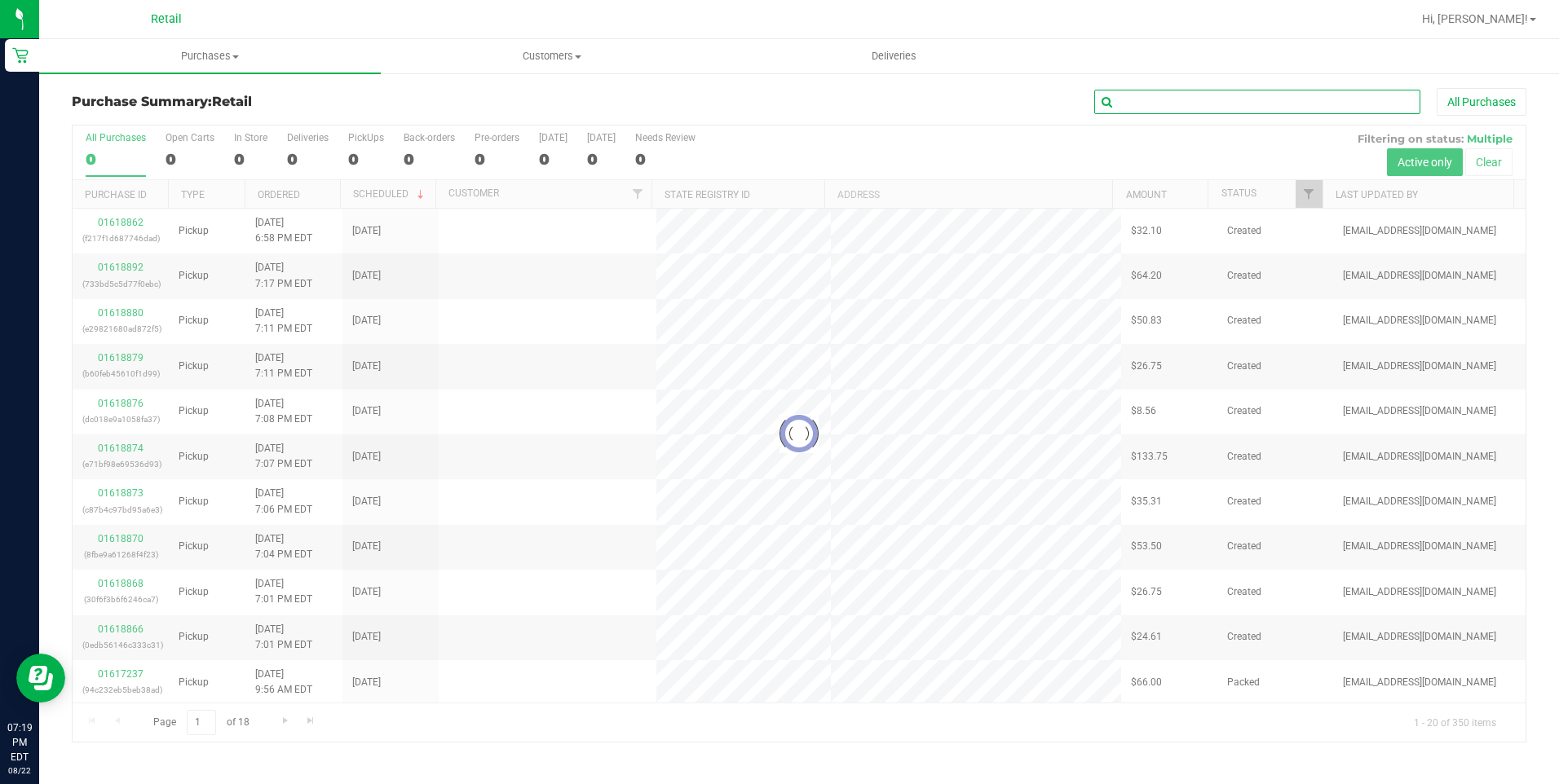
click at [1124, 107] on input "text" at bounding box center [1257, 102] width 326 height 25
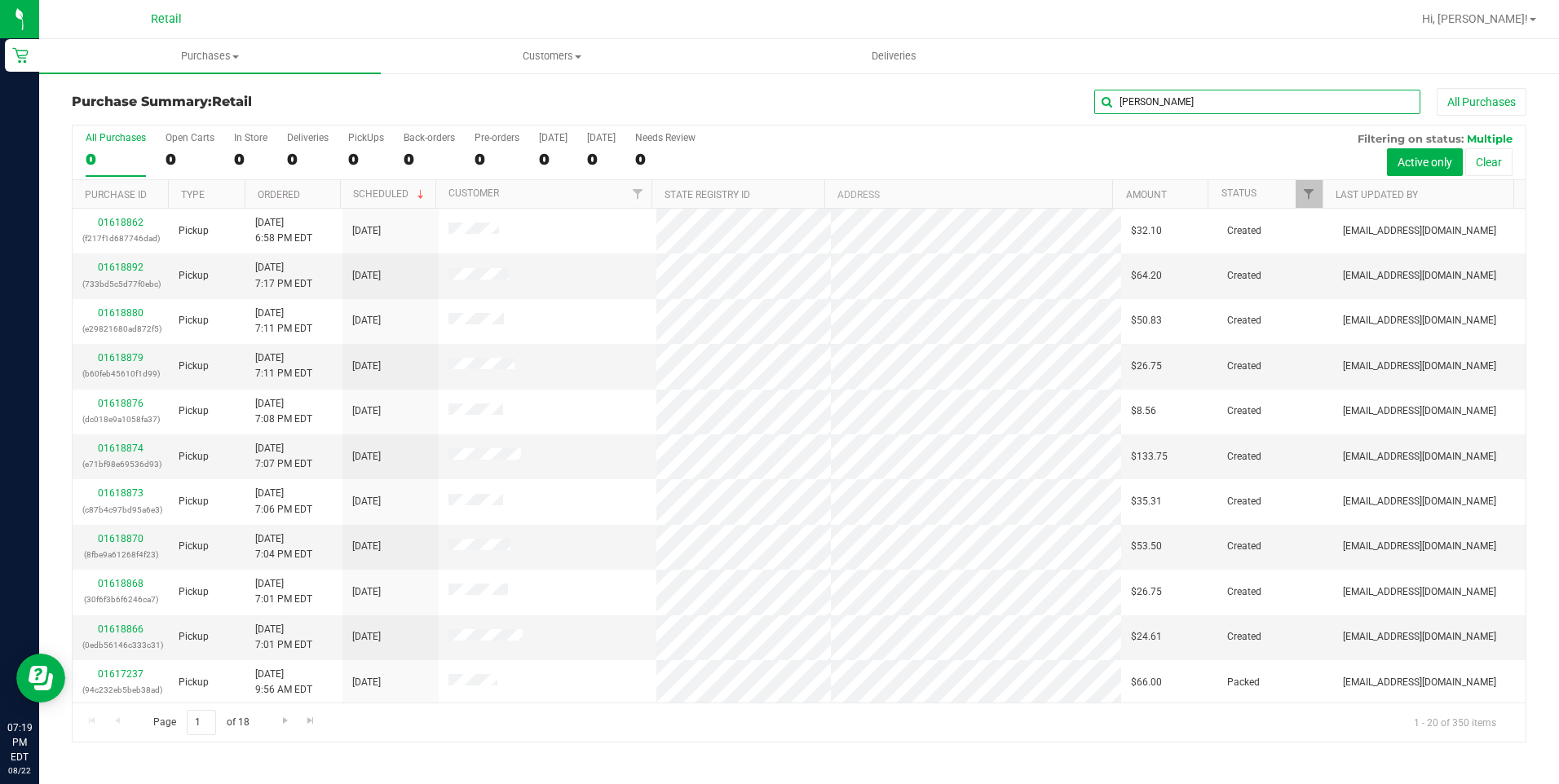
type input "roben"
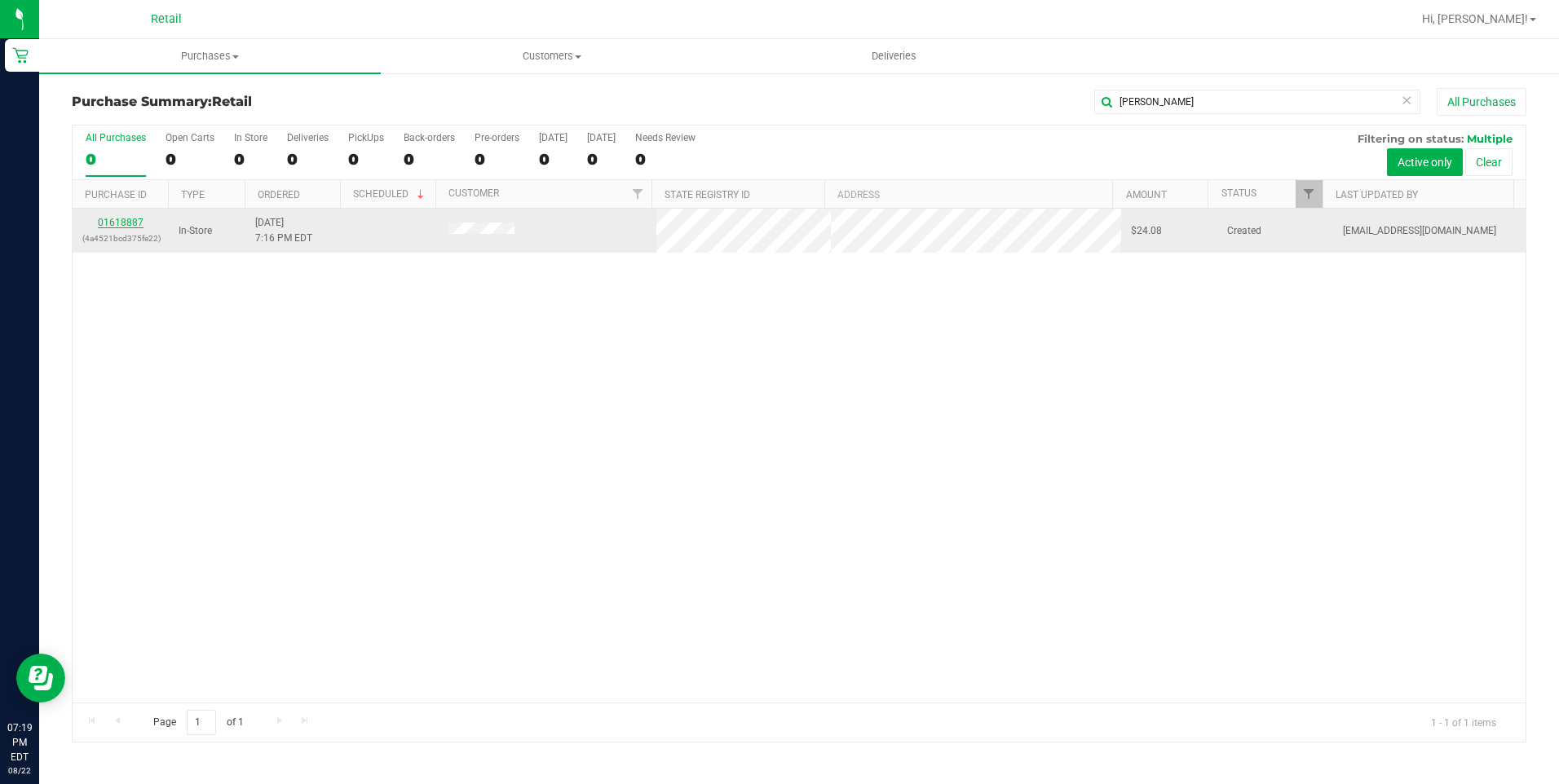
click at [133, 218] on link "01618887" at bounding box center [120, 223] width 46 height 11
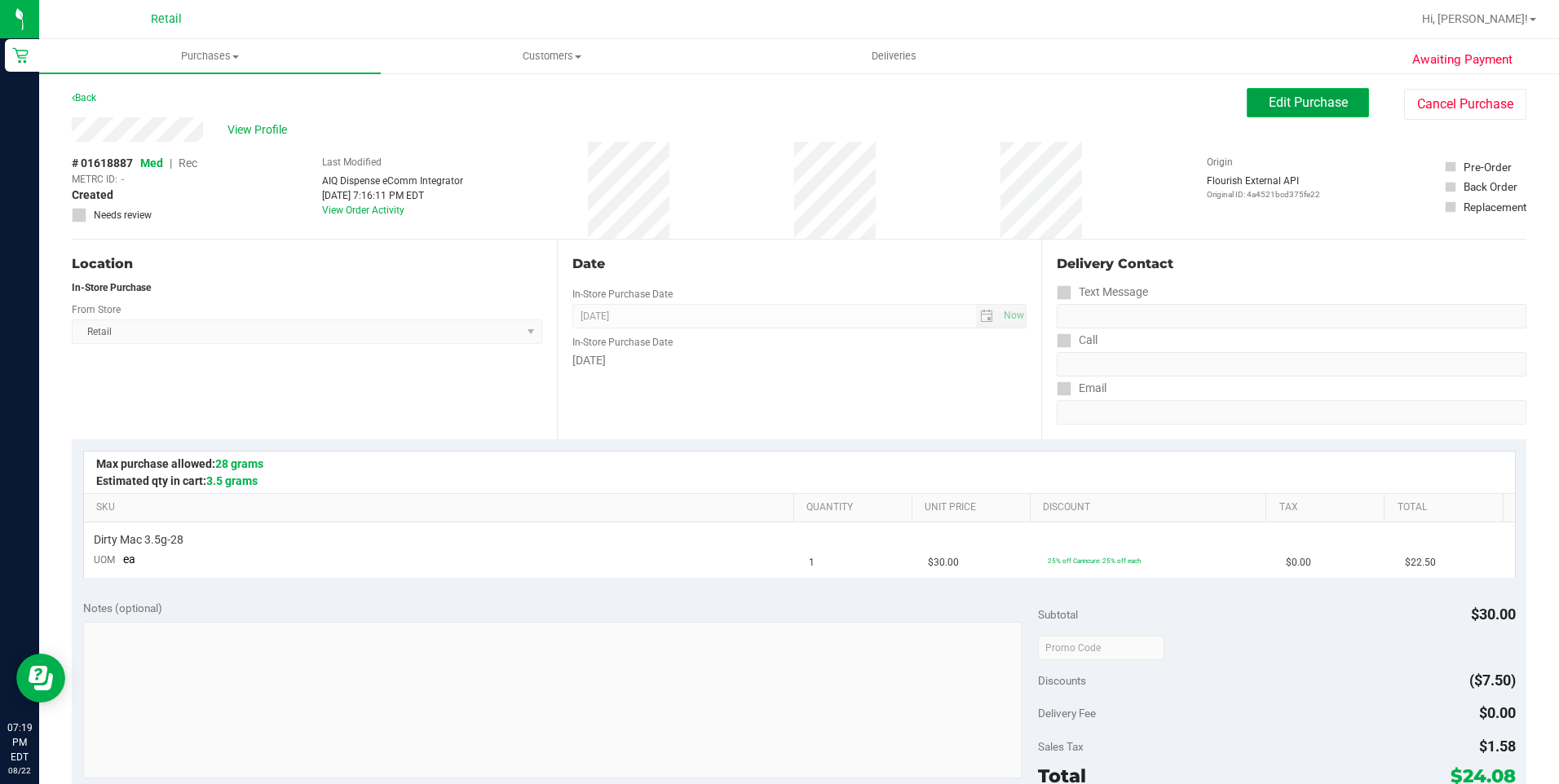
click at [1275, 115] on button "Edit Purchase" at bounding box center [1307, 102] width 122 height 29
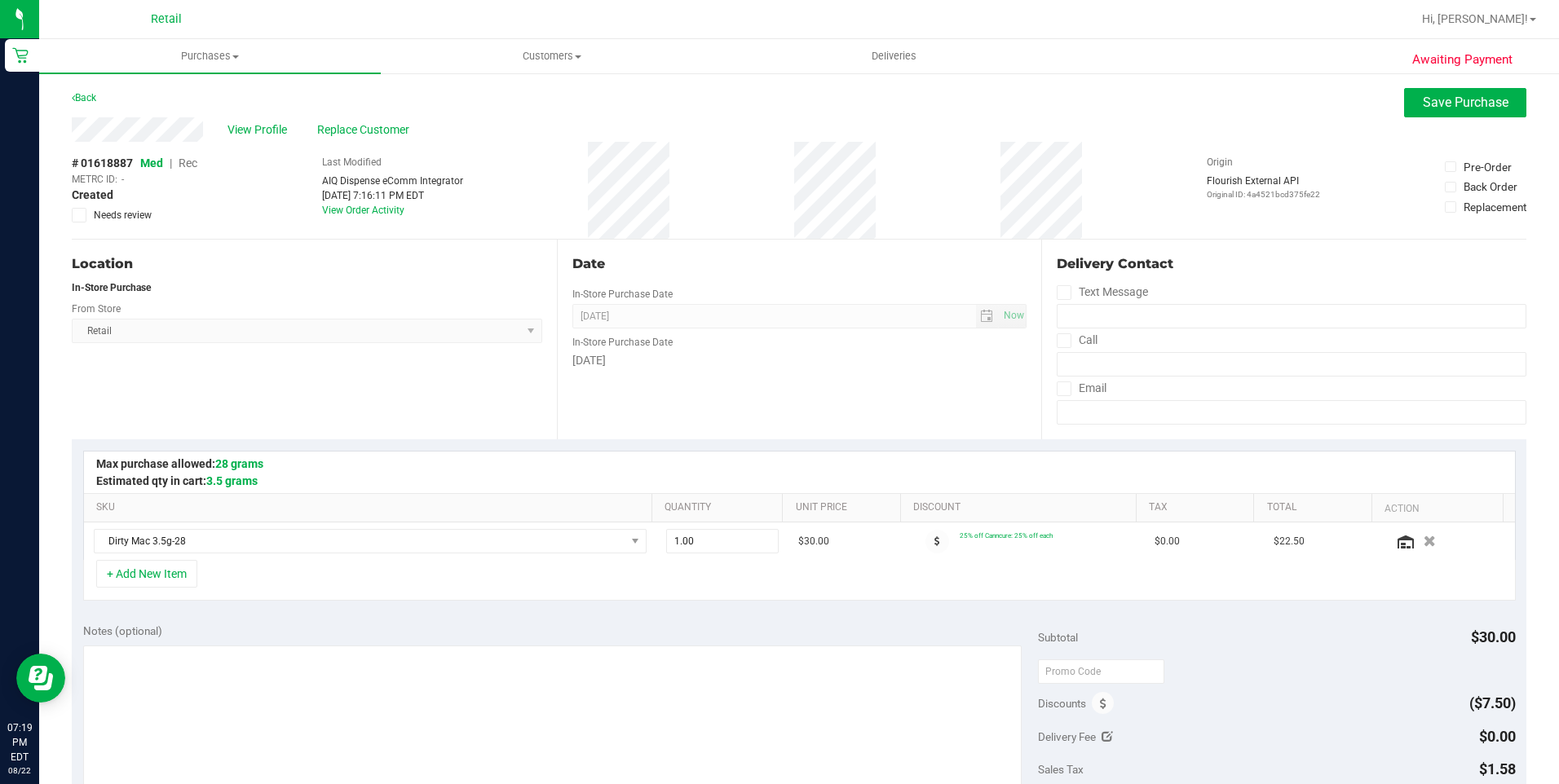
click at [196, 160] on span "Rec" at bounding box center [188, 163] width 19 height 13
click at [1434, 95] on span "Save Purchase" at bounding box center [1465, 102] width 85 height 15
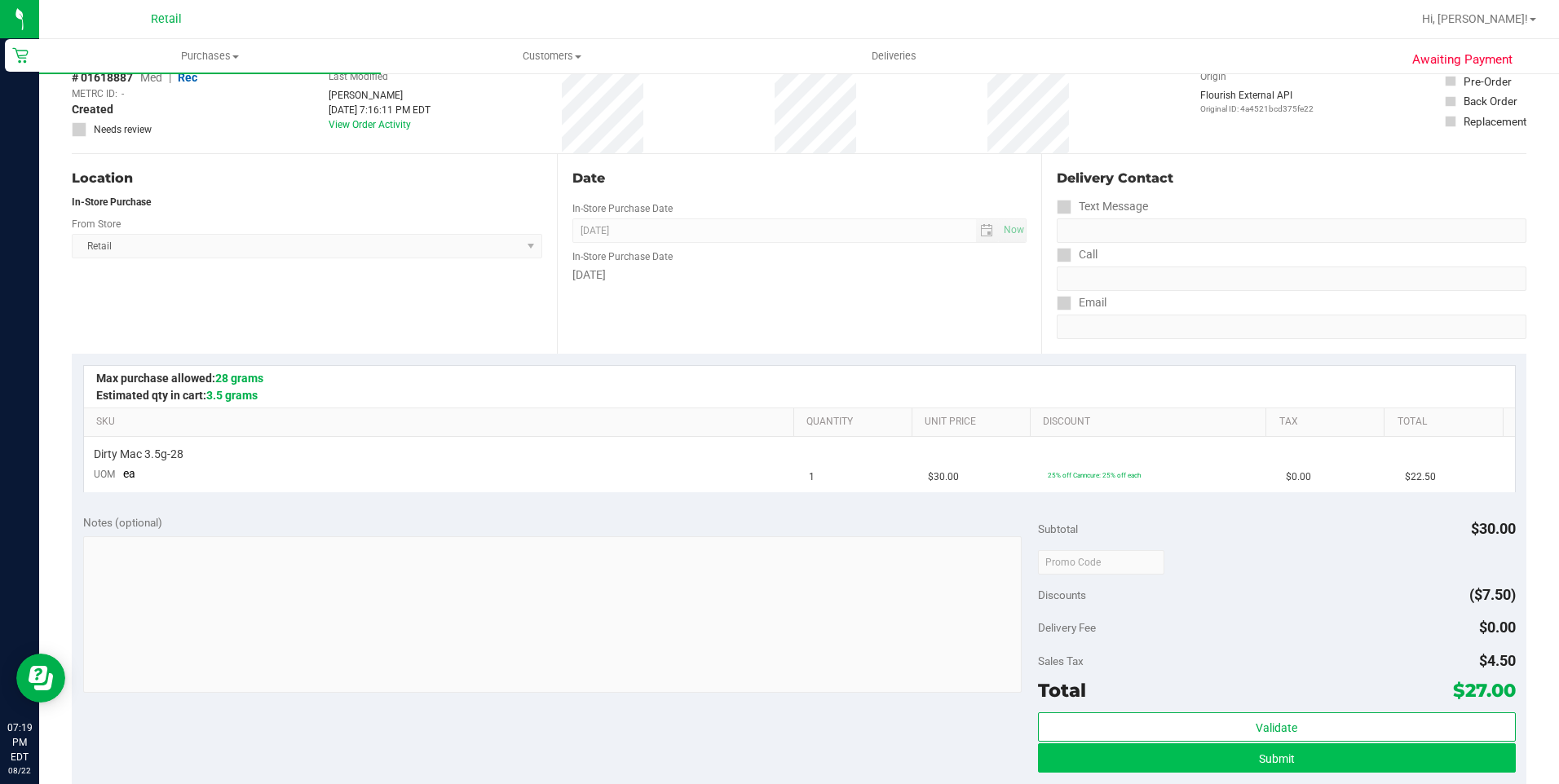
scroll to position [408, 0]
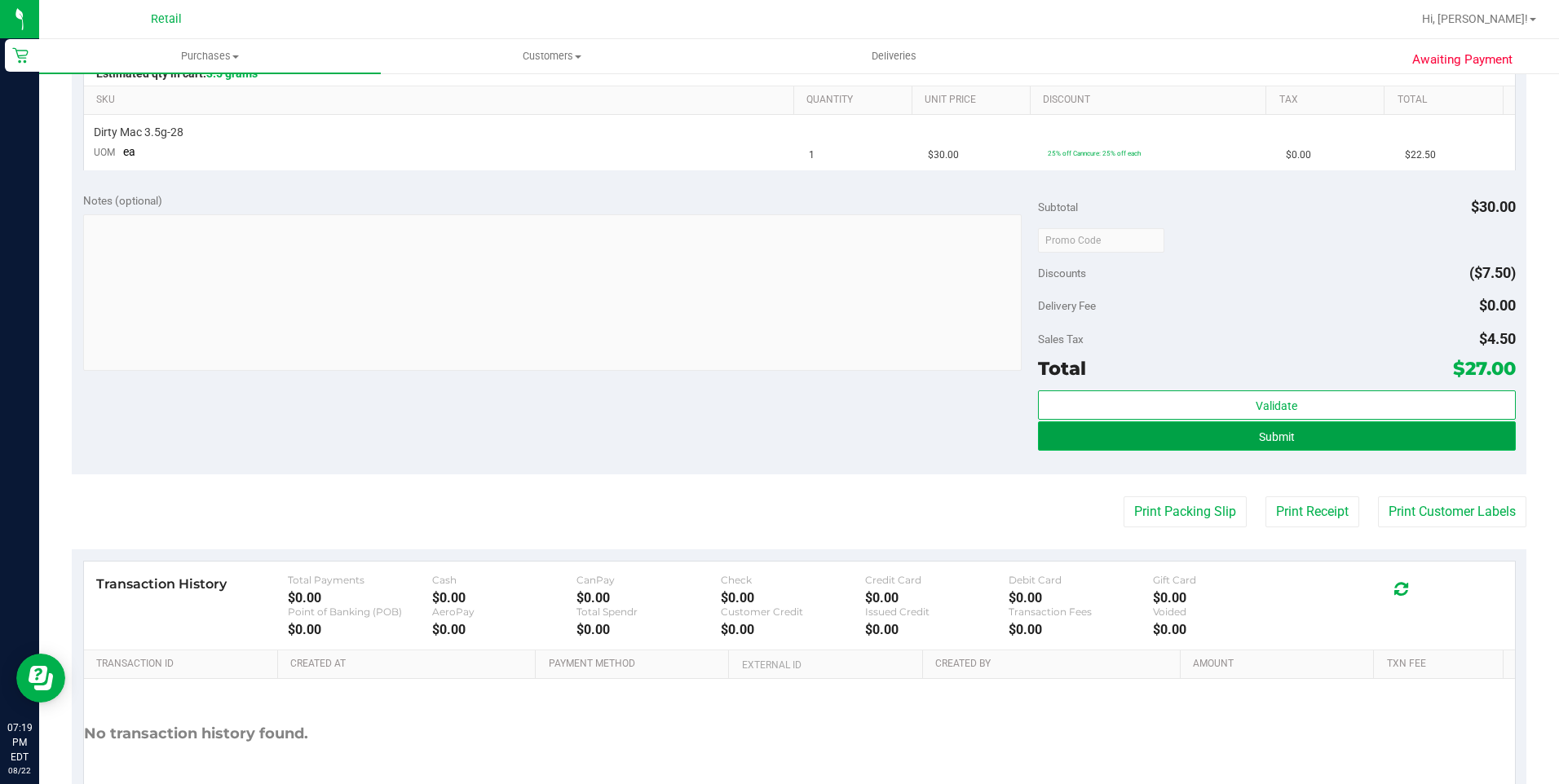
click at [1205, 434] on button "Submit" at bounding box center [1276, 435] width 478 height 29
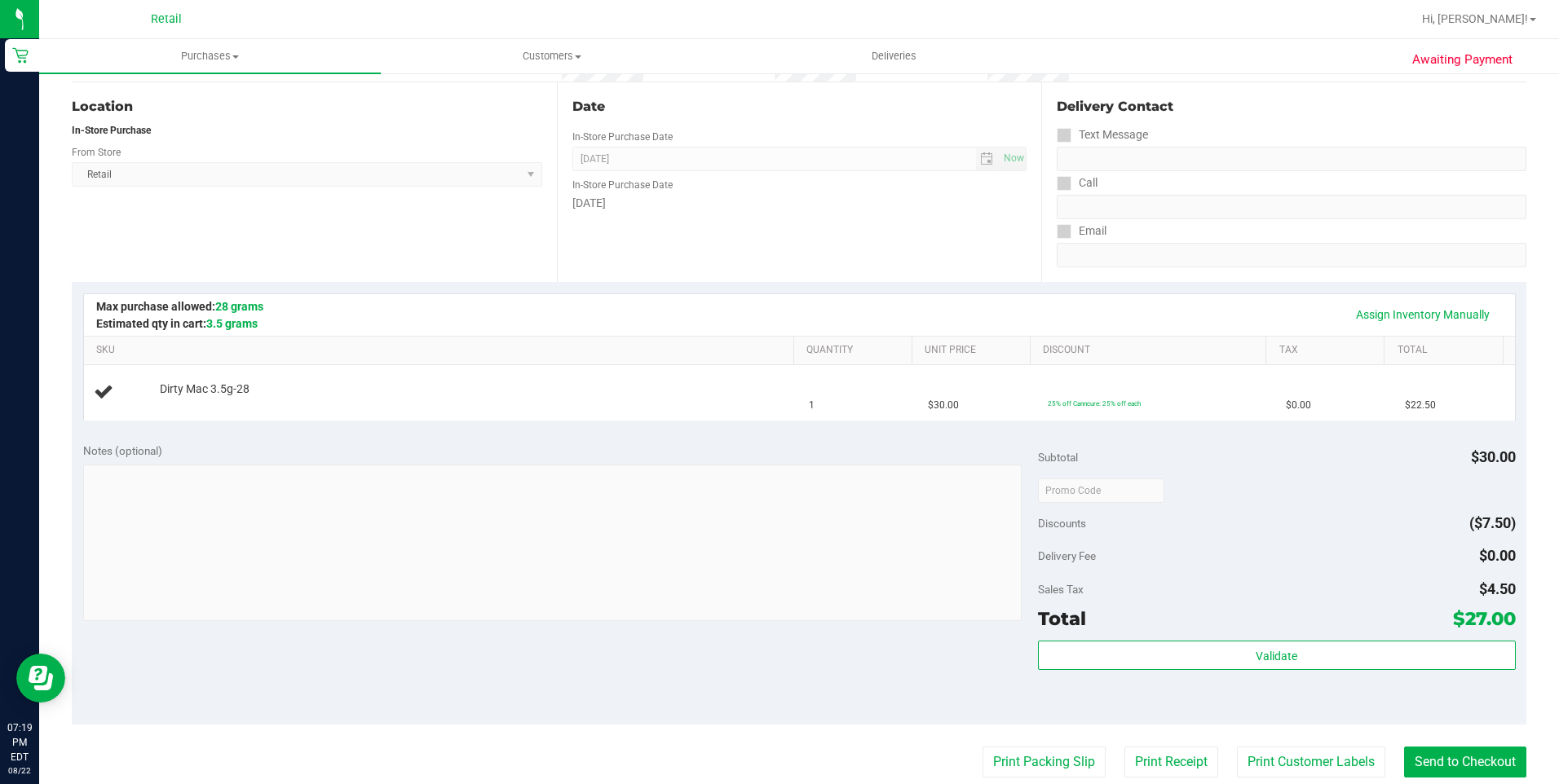
scroll to position [245, 0]
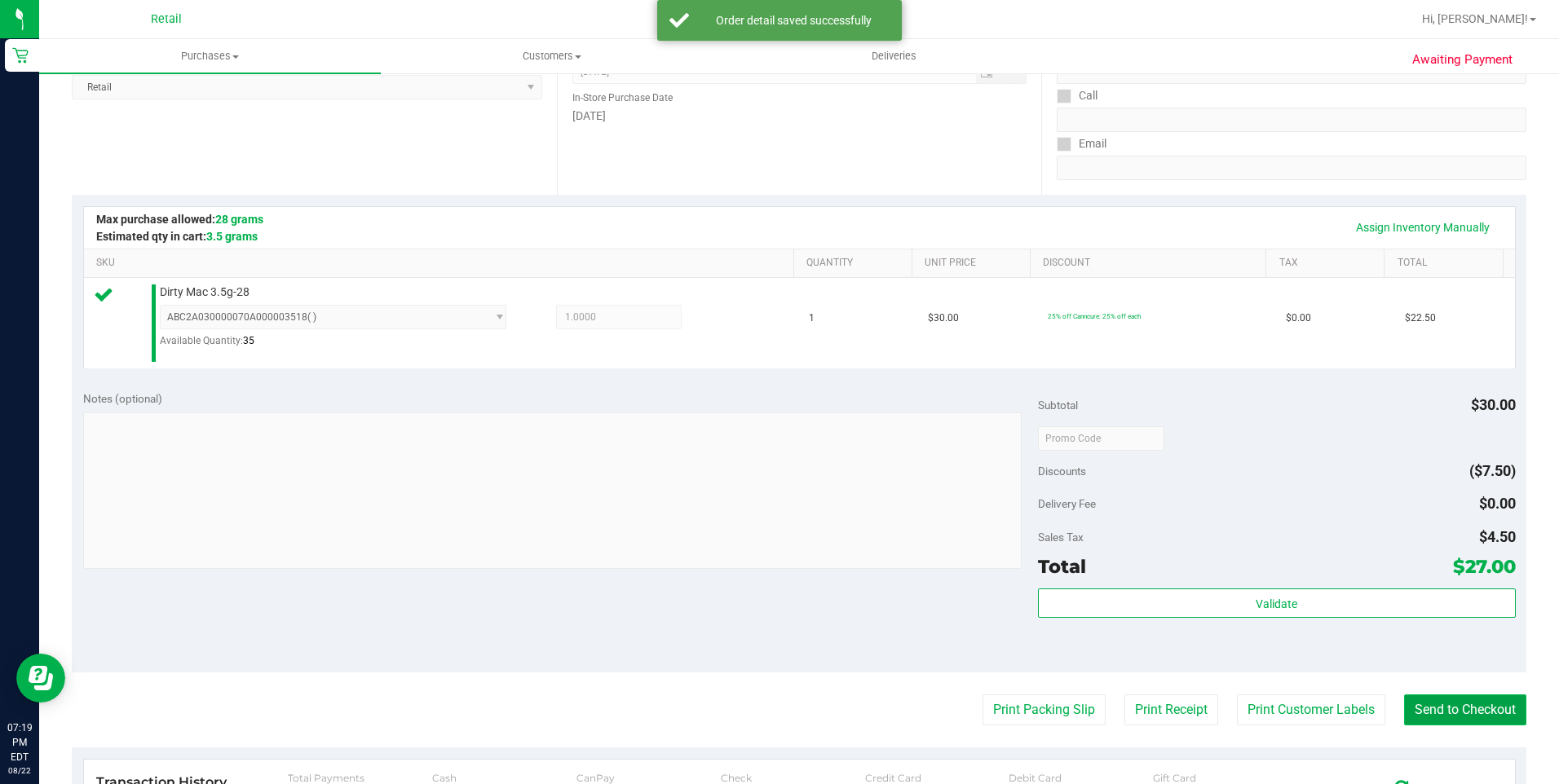
click at [1416, 724] on button "Send to Checkout" at bounding box center [1464, 709] width 122 height 31
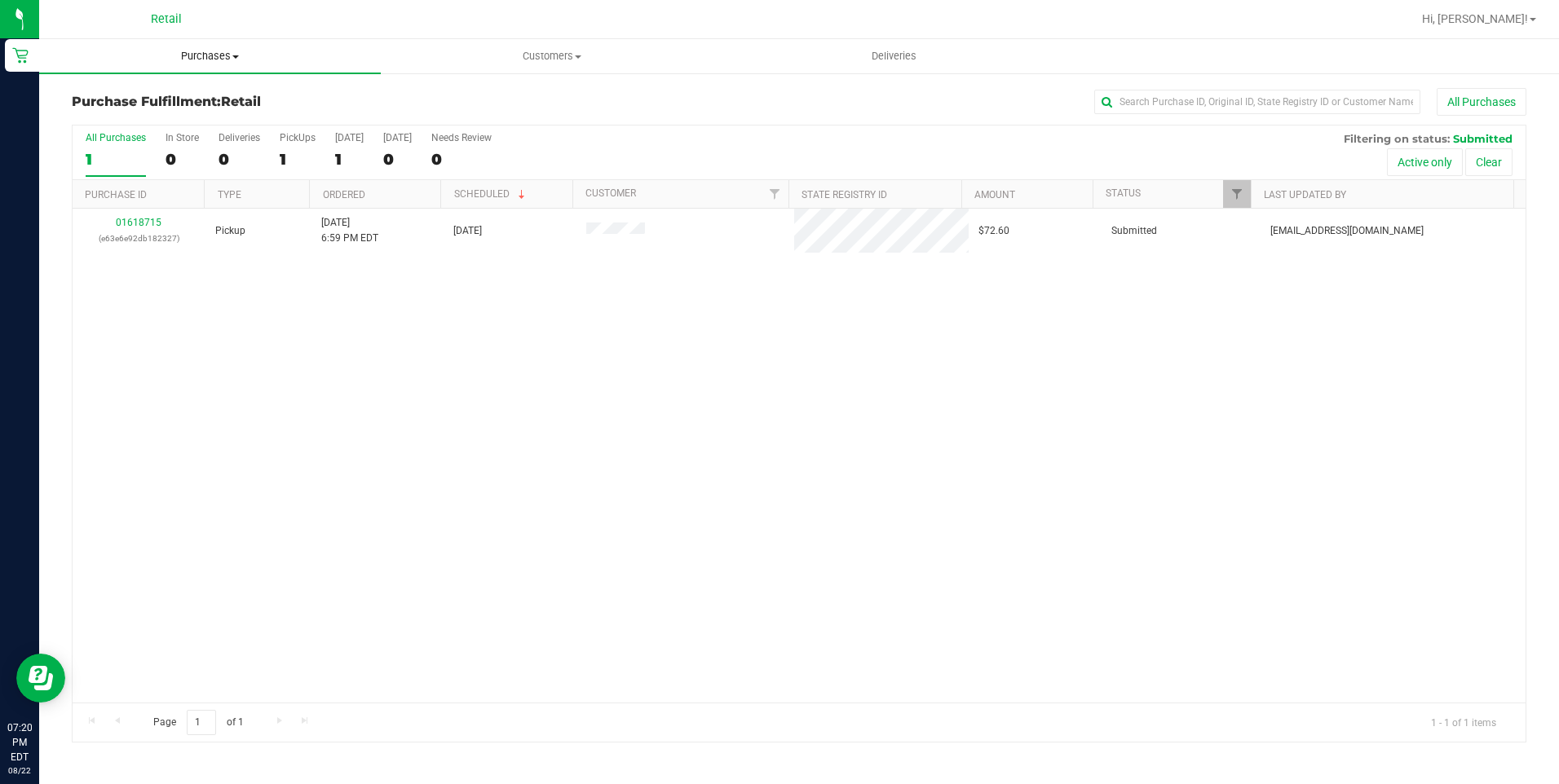
click at [237, 59] on span "Purchases" at bounding box center [210, 56] width 341 height 14
click at [178, 95] on span "Summary of purchases" at bounding box center [122, 98] width 167 height 14
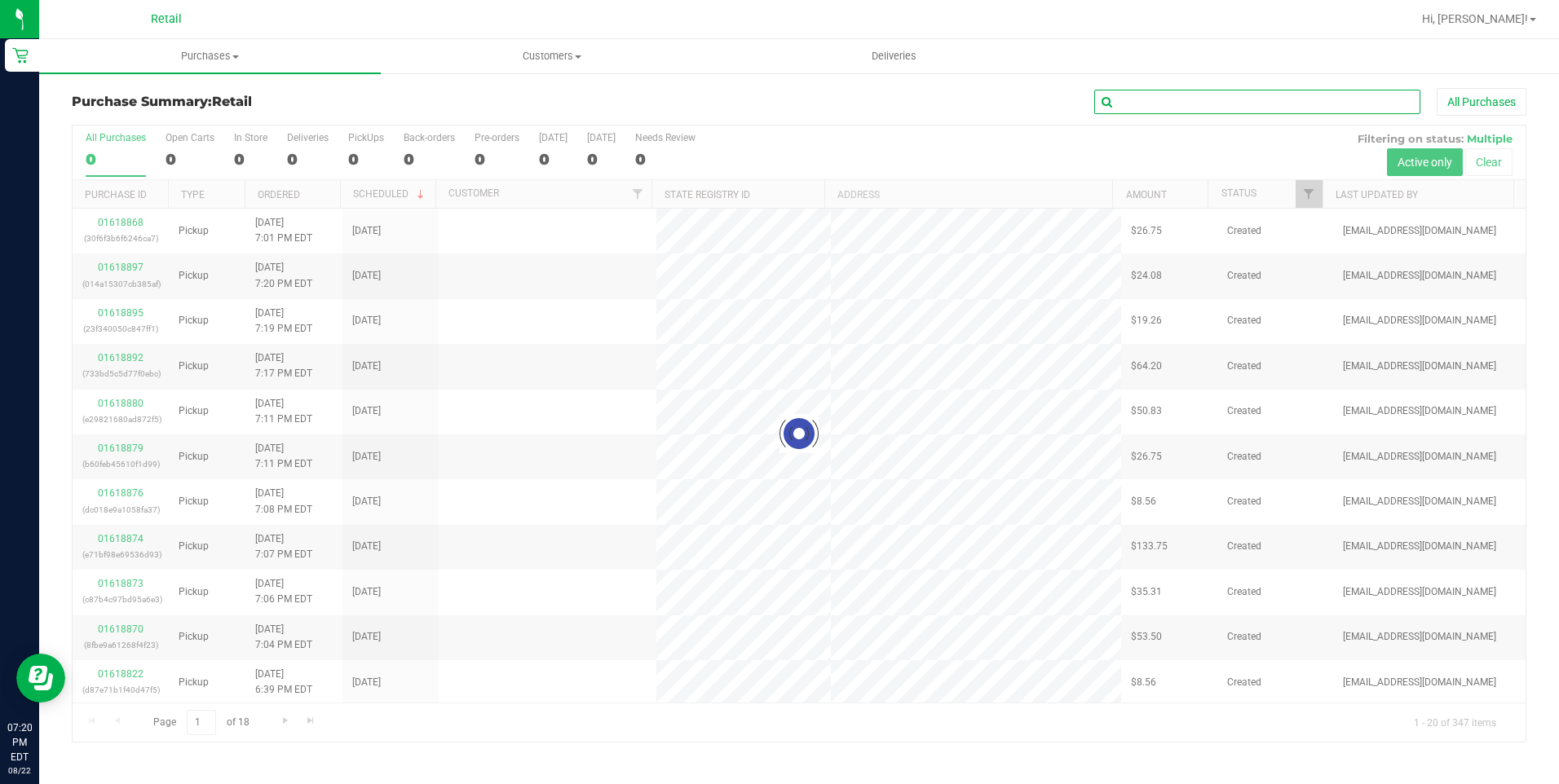
click at [1172, 107] on input "text" at bounding box center [1257, 102] width 326 height 25
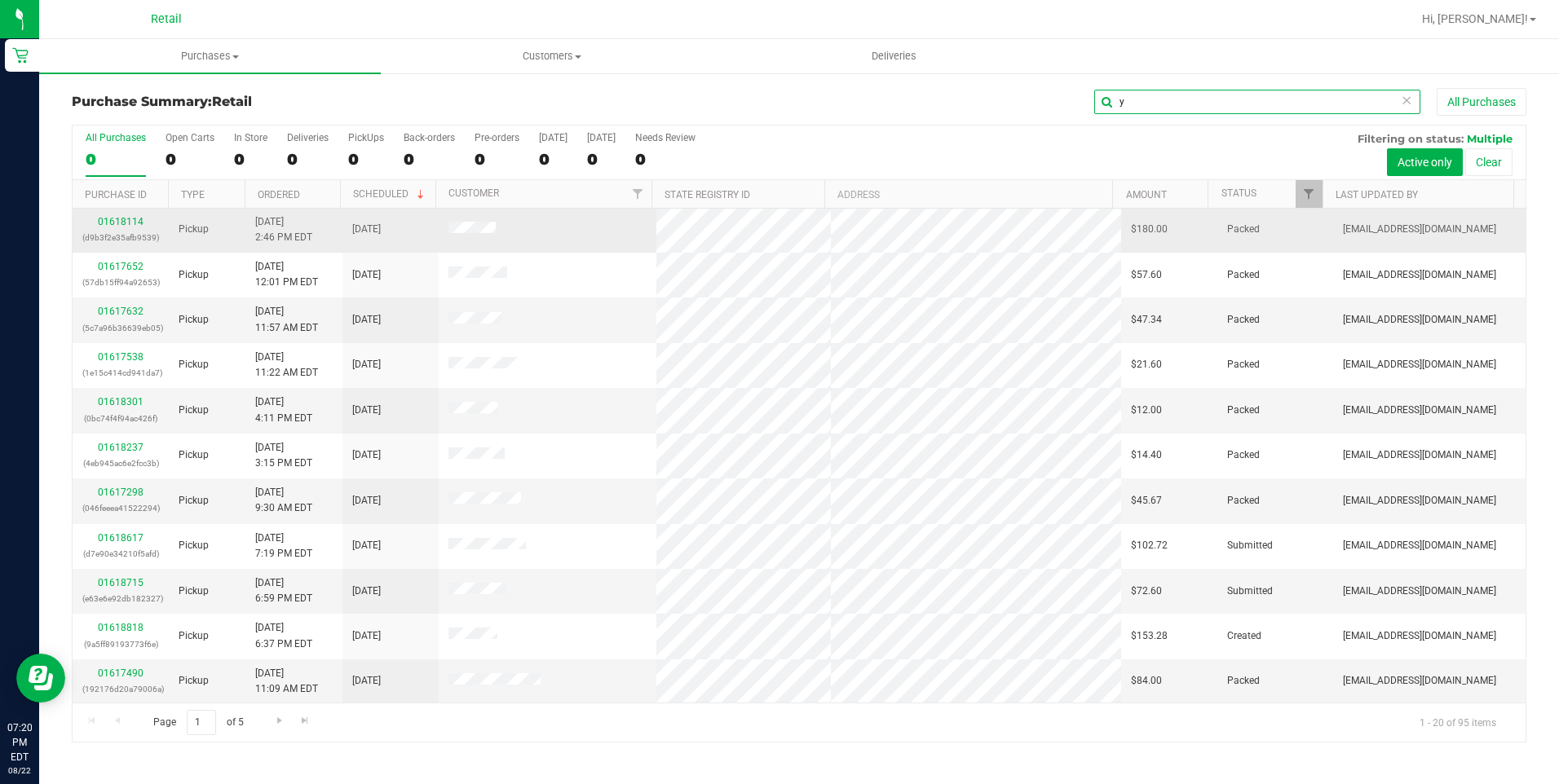
scroll to position [409, 0]
click at [273, 721] on span "Go to the next page" at bounding box center [280, 720] width 13 height 13
click at [1155, 104] on input "y" at bounding box center [1257, 102] width 326 height 25
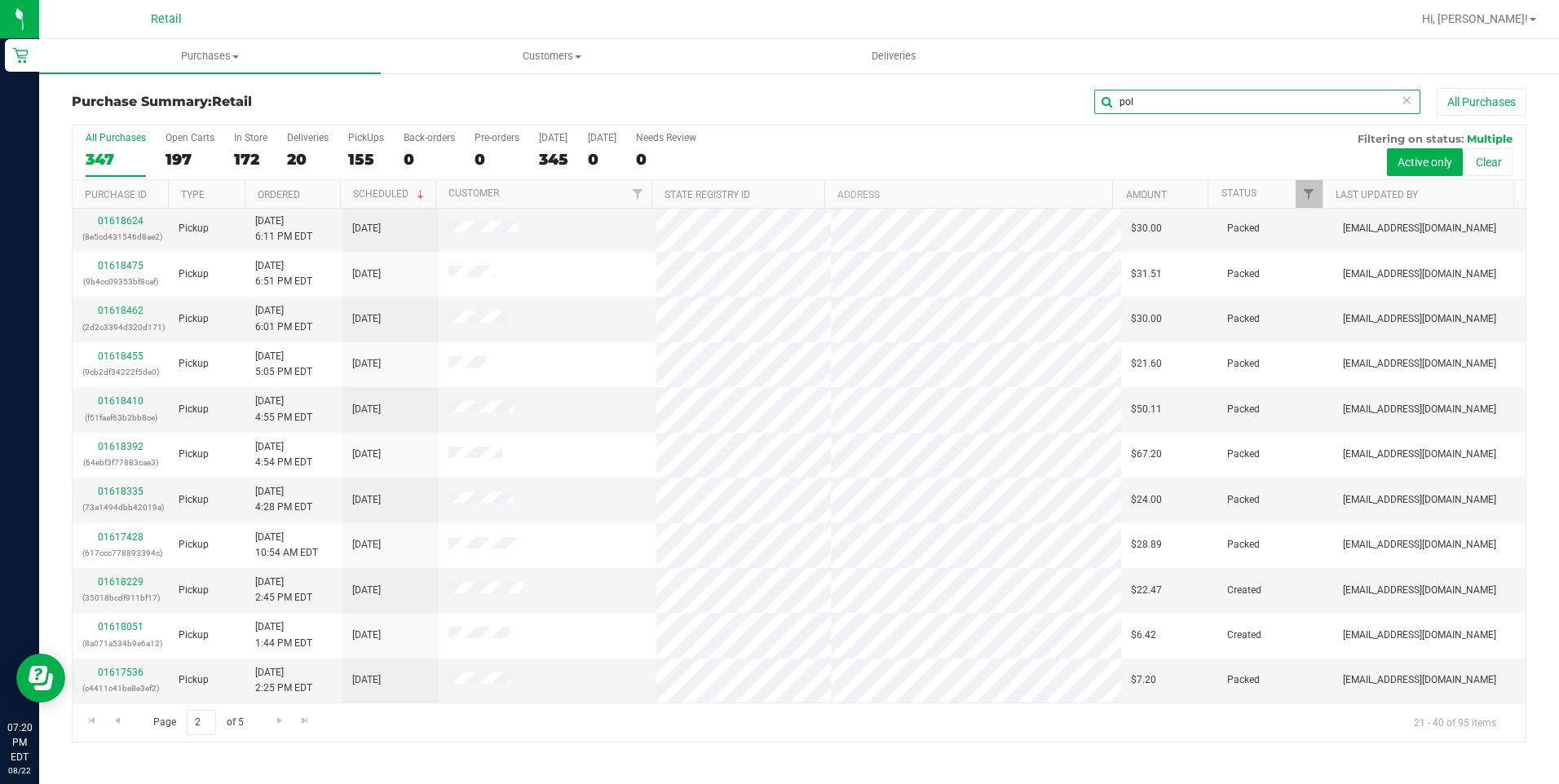
type input "pol"
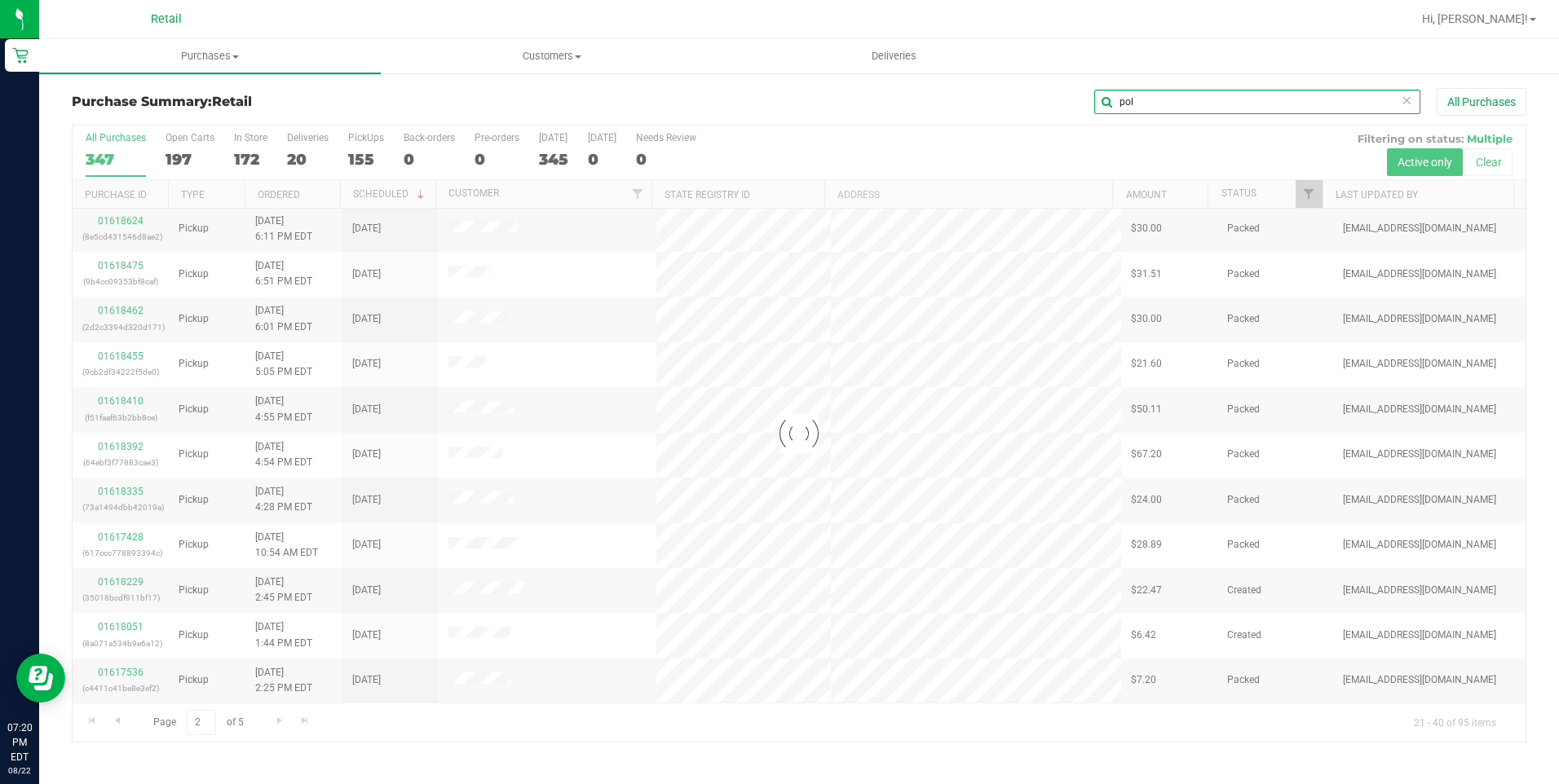
scroll to position [0, 0]
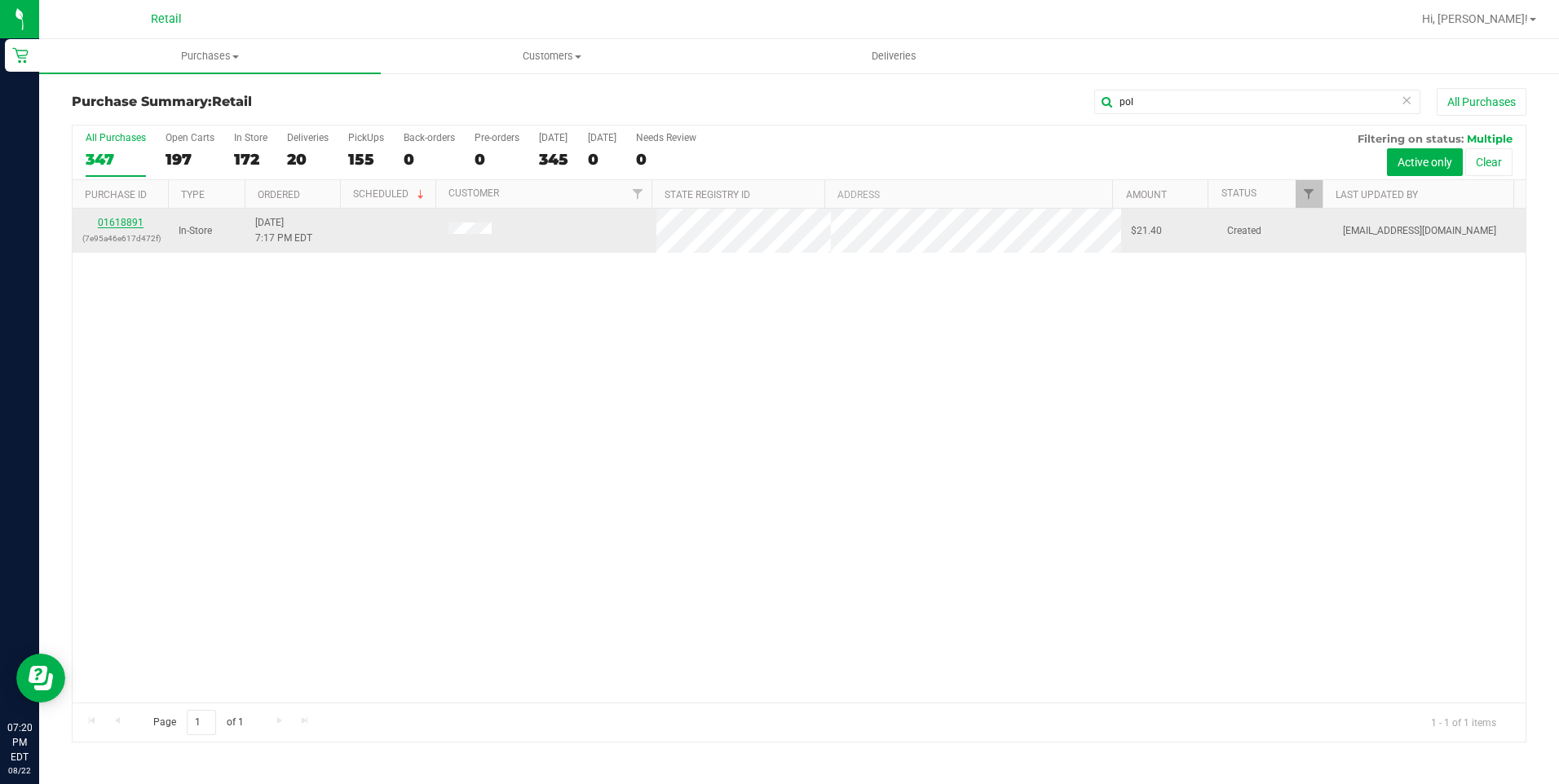
click at [125, 225] on link "01618891" at bounding box center [120, 223] width 46 height 11
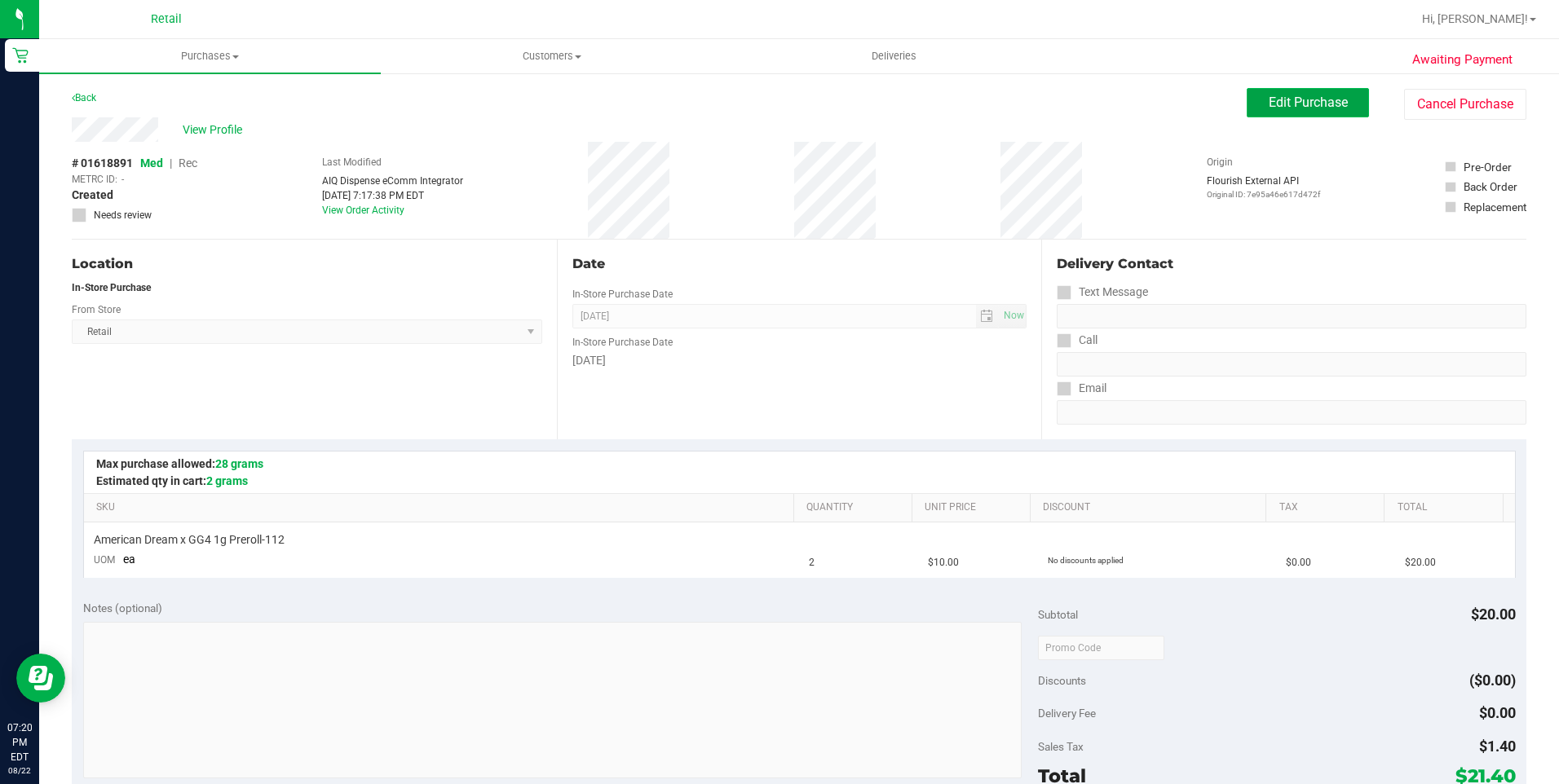
click at [1247, 113] on button "Edit Purchase" at bounding box center [1307, 102] width 122 height 29
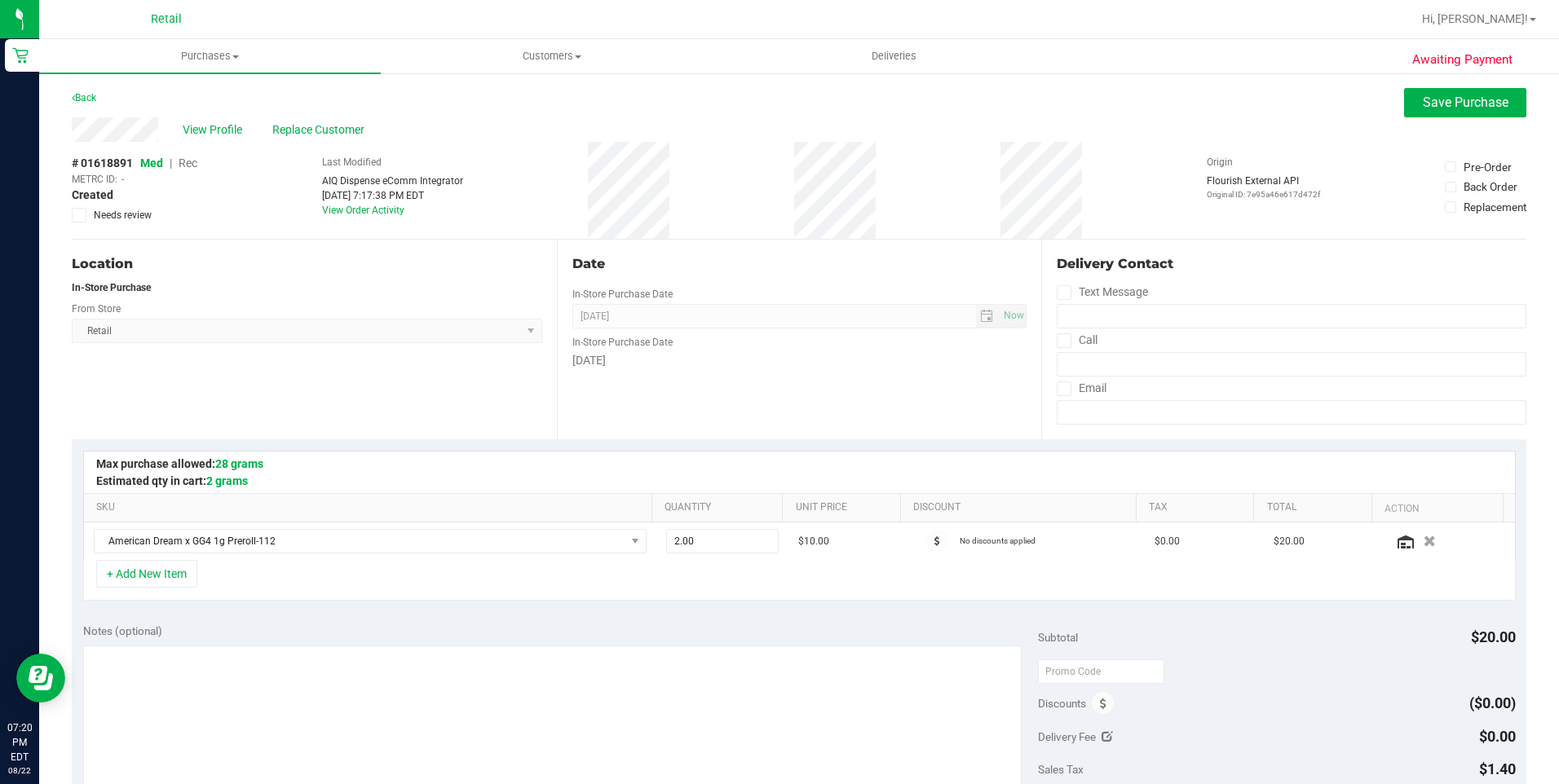
click at [197, 165] on span "Rec" at bounding box center [188, 163] width 19 height 13
click at [309, 126] on span "Replace Customer" at bounding box center [321, 130] width 98 height 17
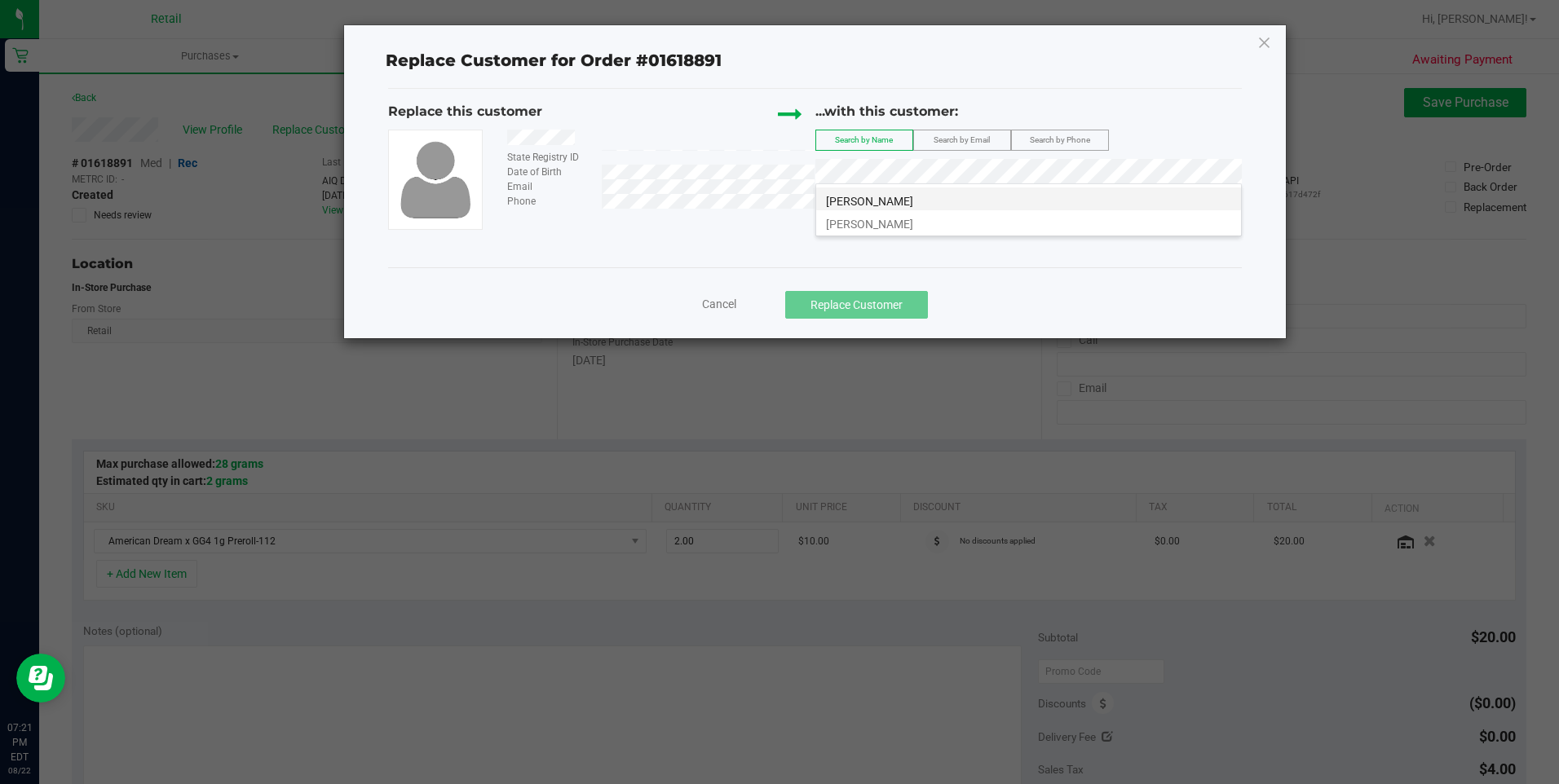
click at [880, 204] on span "yajaira polanco" at bounding box center [870, 201] width 87 height 13
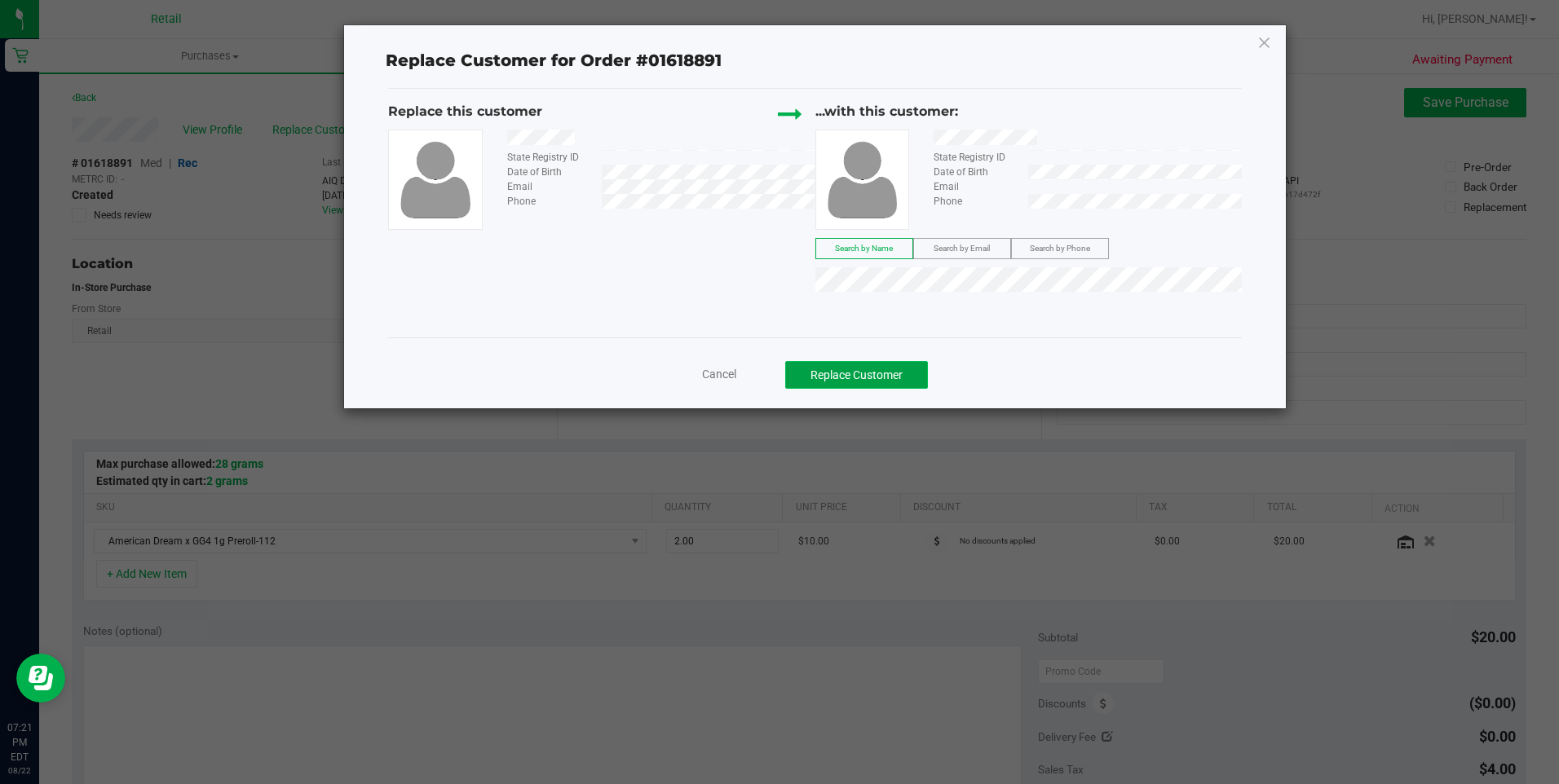
click at [886, 365] on button "Replace Customer" at bounding box center [856, 374] width 142 height 27
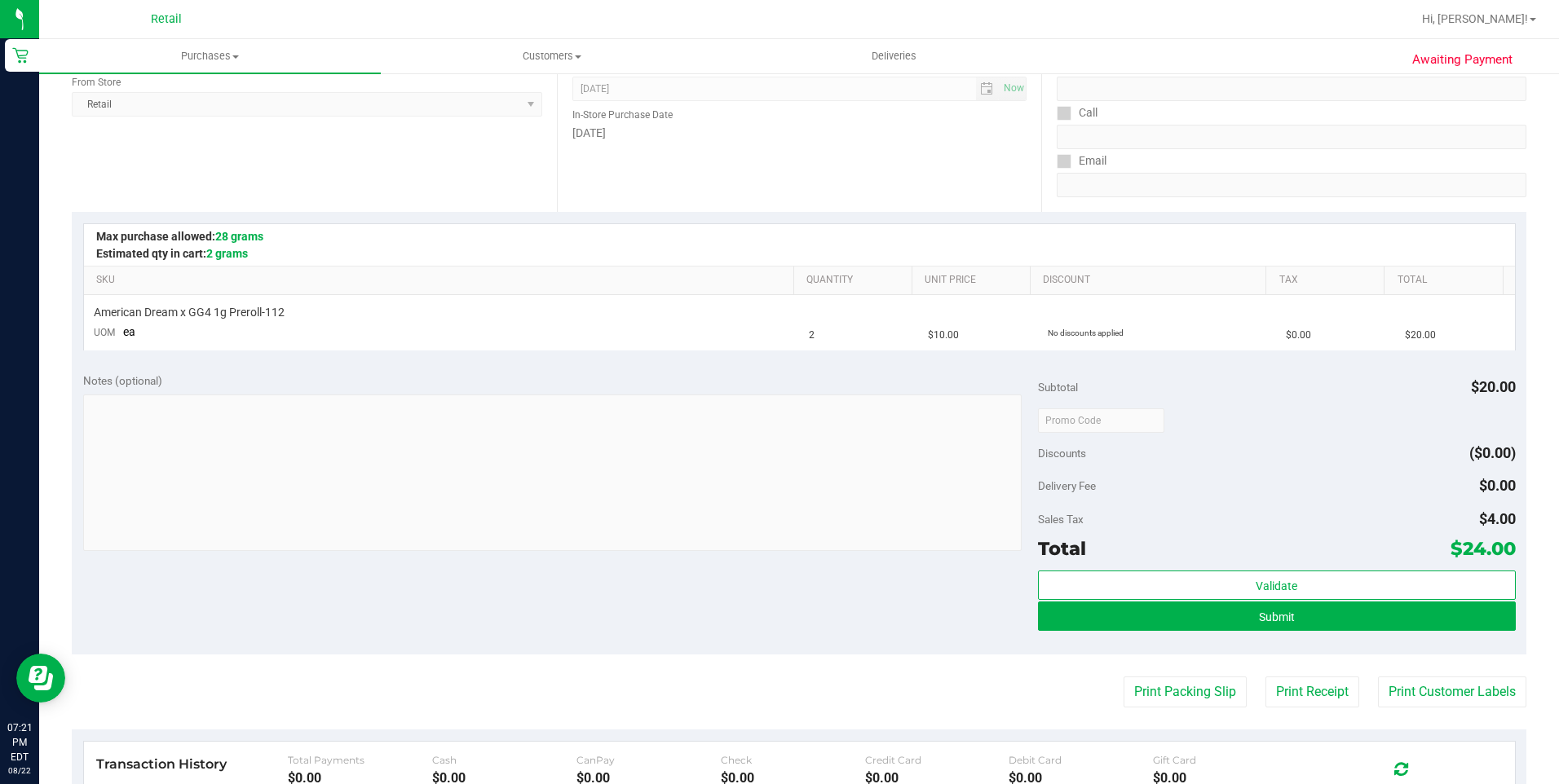
scroll to position [245, 0]
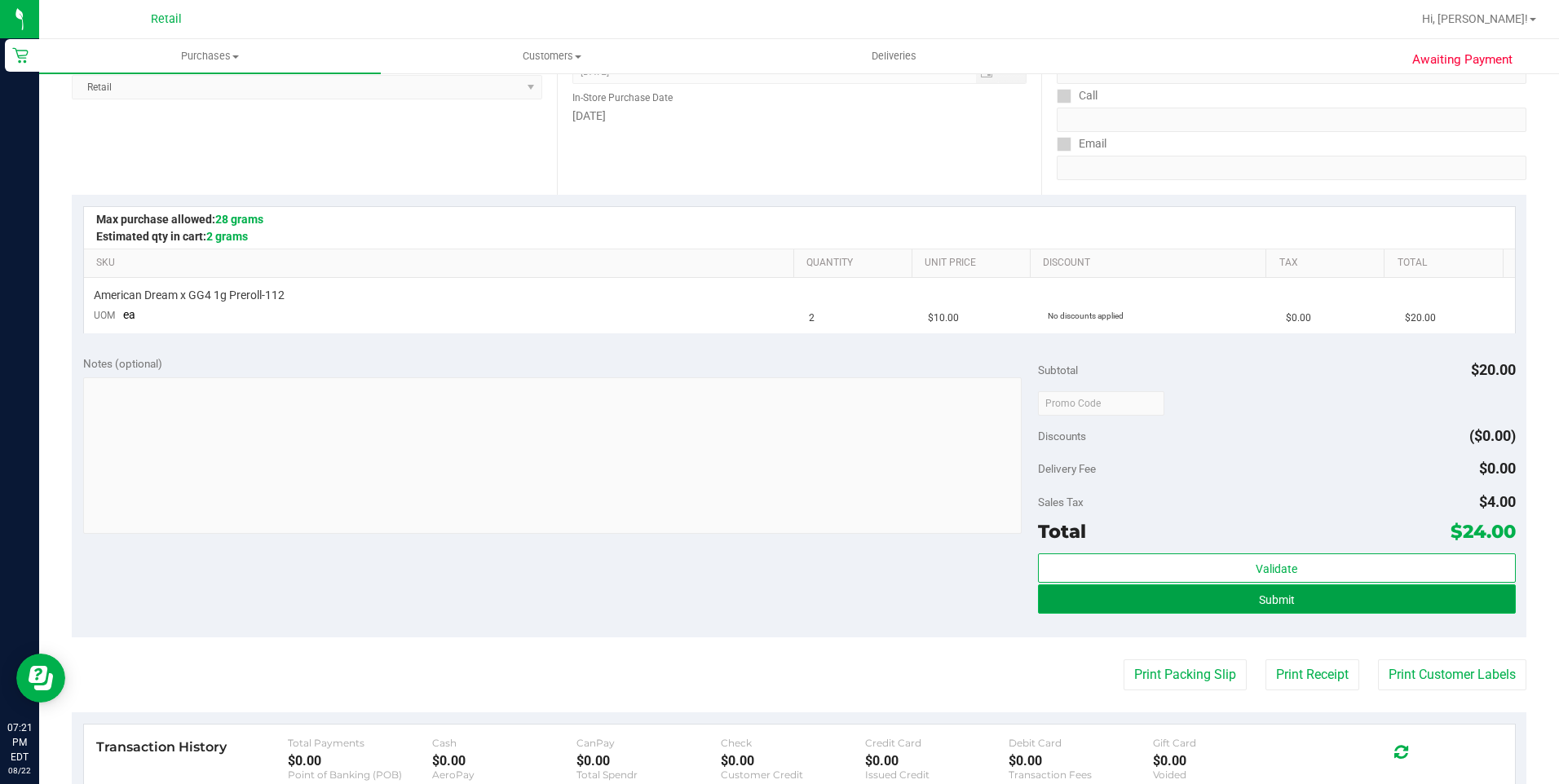
click at [1313, 605] on button "Submit" at bounding box center [1276, 598] width 478 height 29
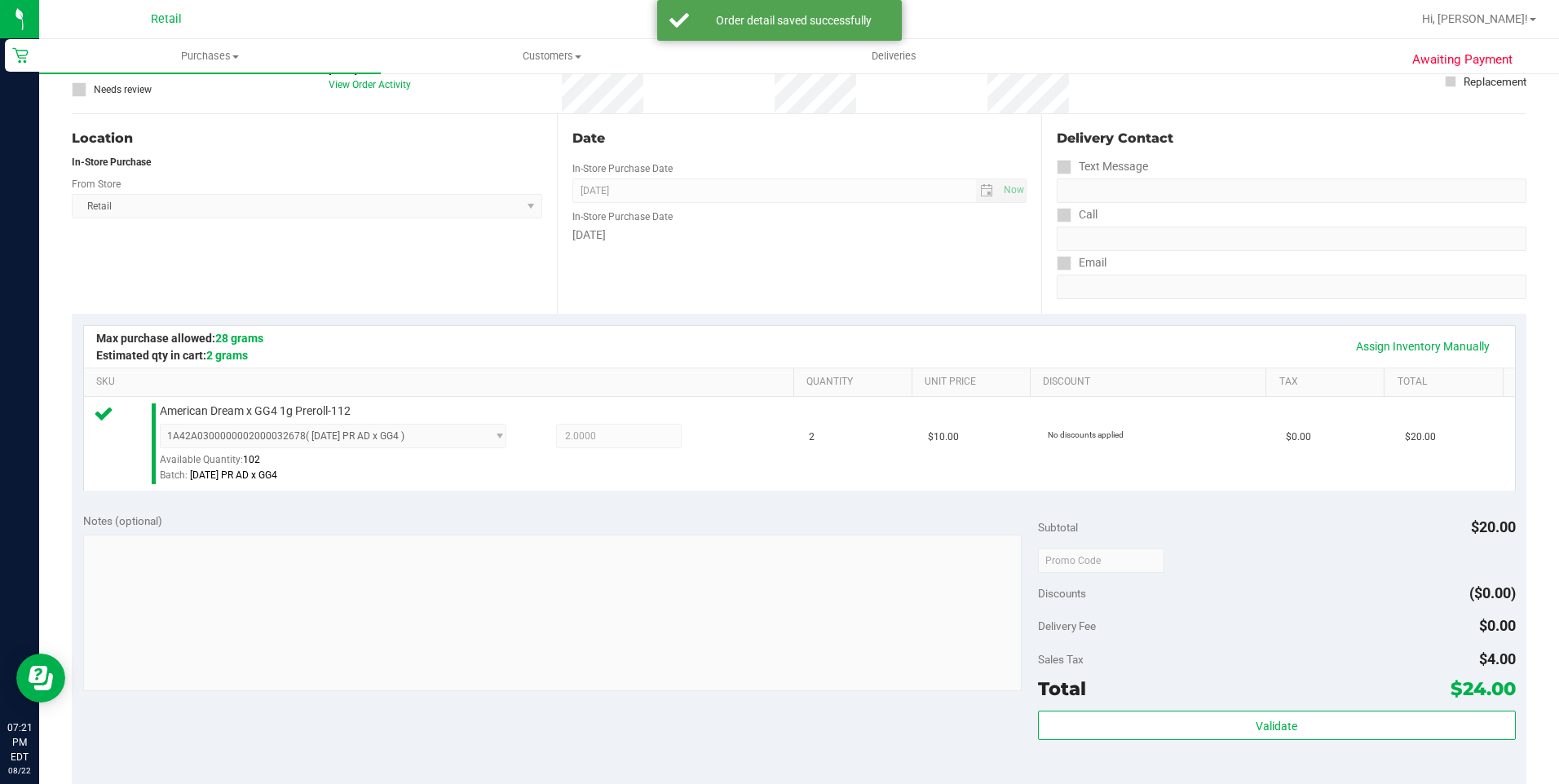
scroll to position [326, 0]
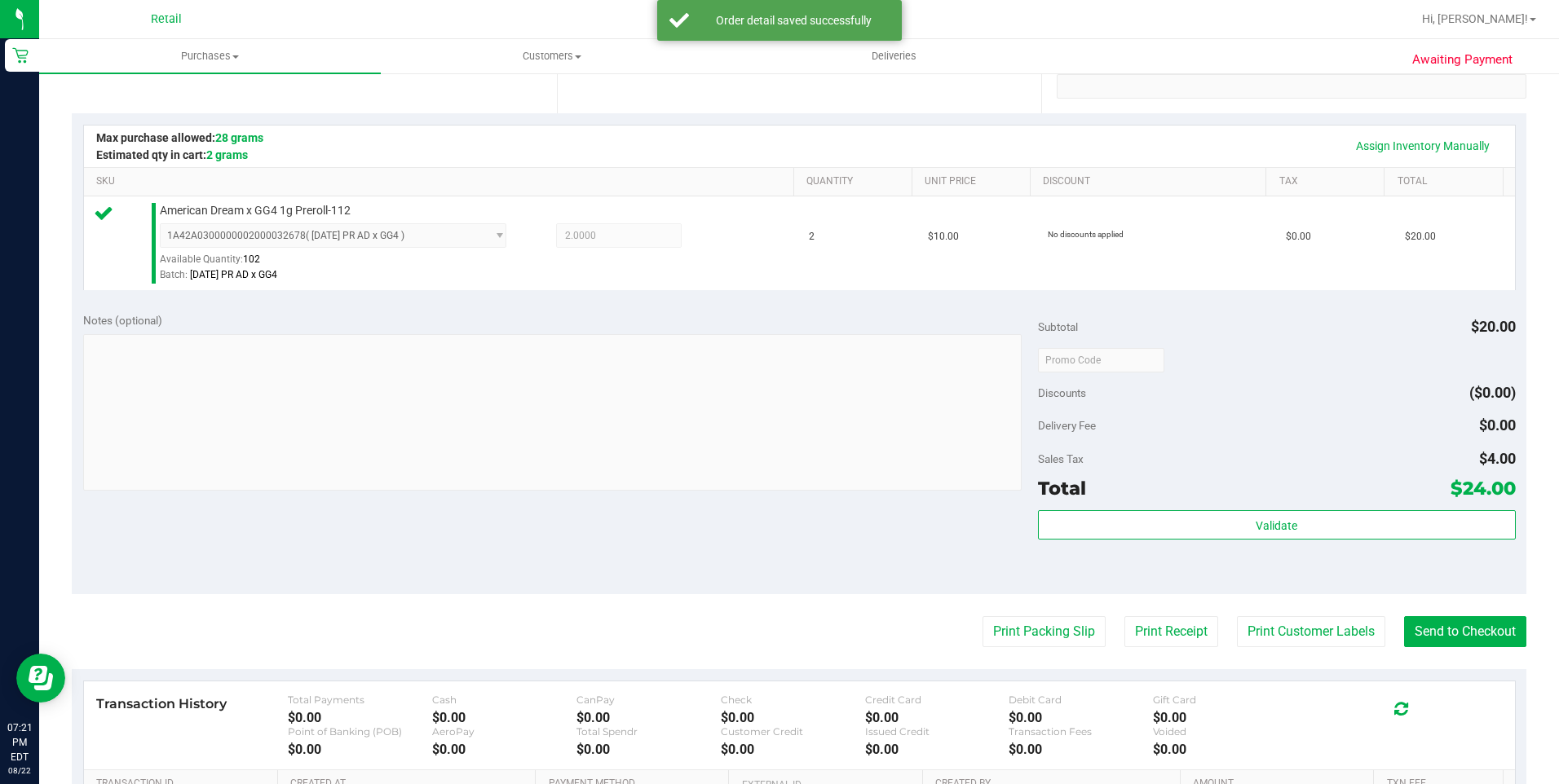
click at [1414, 614] on purchase-details "Back Edit Purchase Cancel Purchase View Profile # 01618891 Med | Rec METRC ID: …" at bounding box center [799, 368] width 1455 height 1212
click at [1420, 621] on button "Send to Checkout" at bounding box center [1464, 631] width 122 height 31
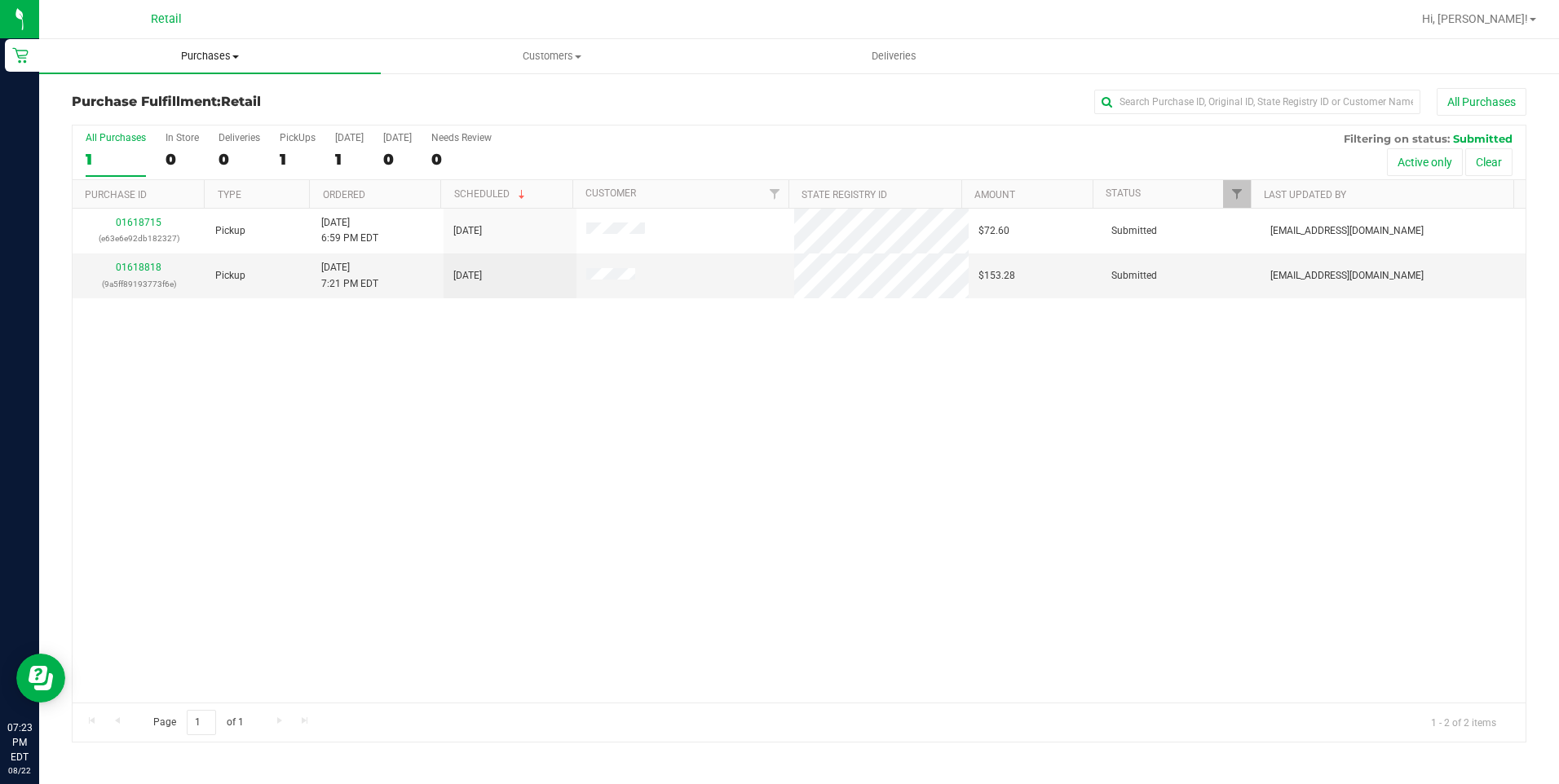
click at [233, 59] on span "Purchases" at bounding box center [210, 56] width 341 height 14
click at [173, 95] on span "Summary of purchases" at bounding box center [122, 98] width 167 height 14
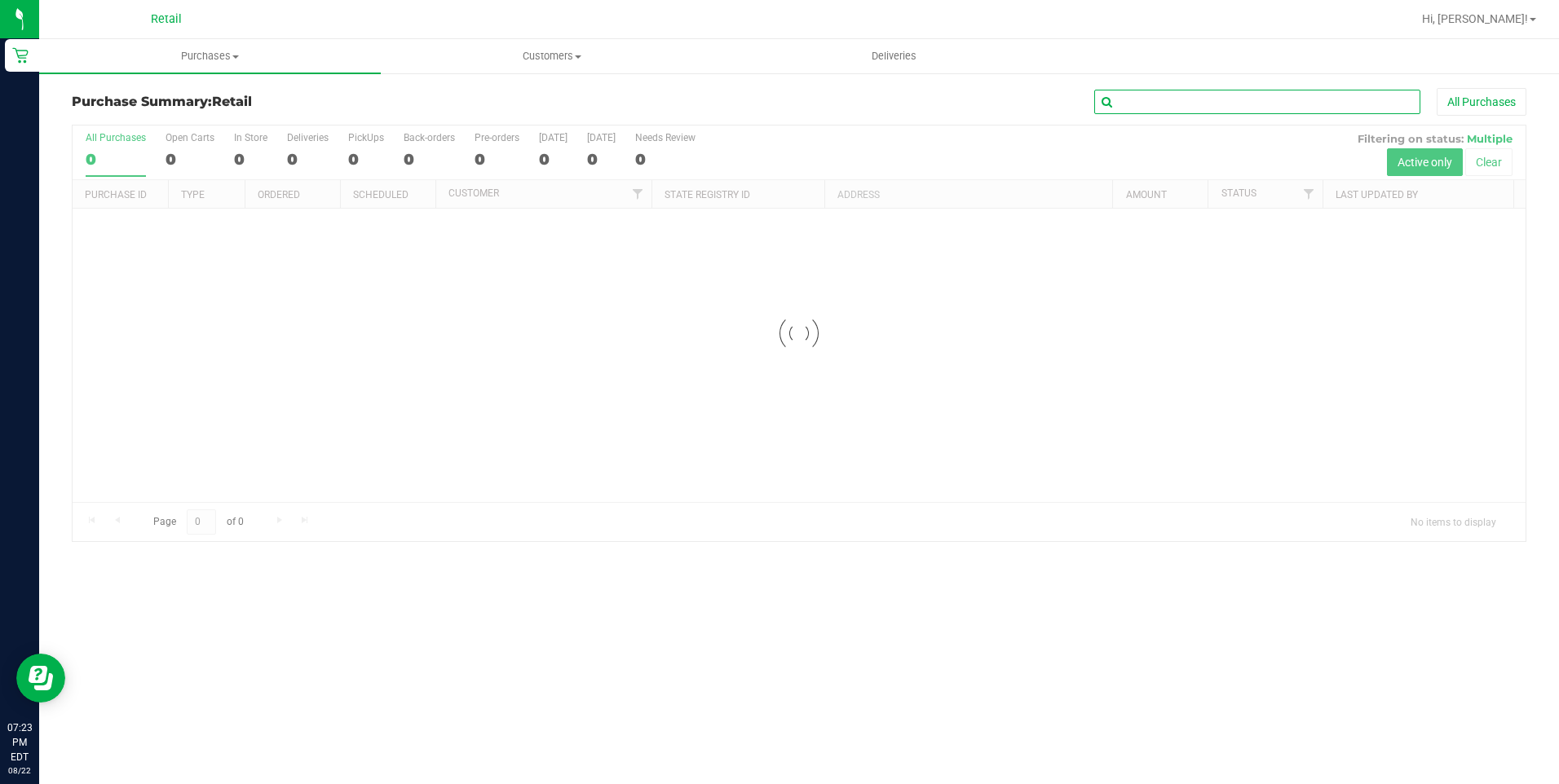
drag, startPoint x: 1151, startPoint y: 95, endPoint x: 1162, endPoint y: 94, distance: 11.0
click at [1162, 94] on input "text" at bounding box center [1257, 102] width 326 height 25
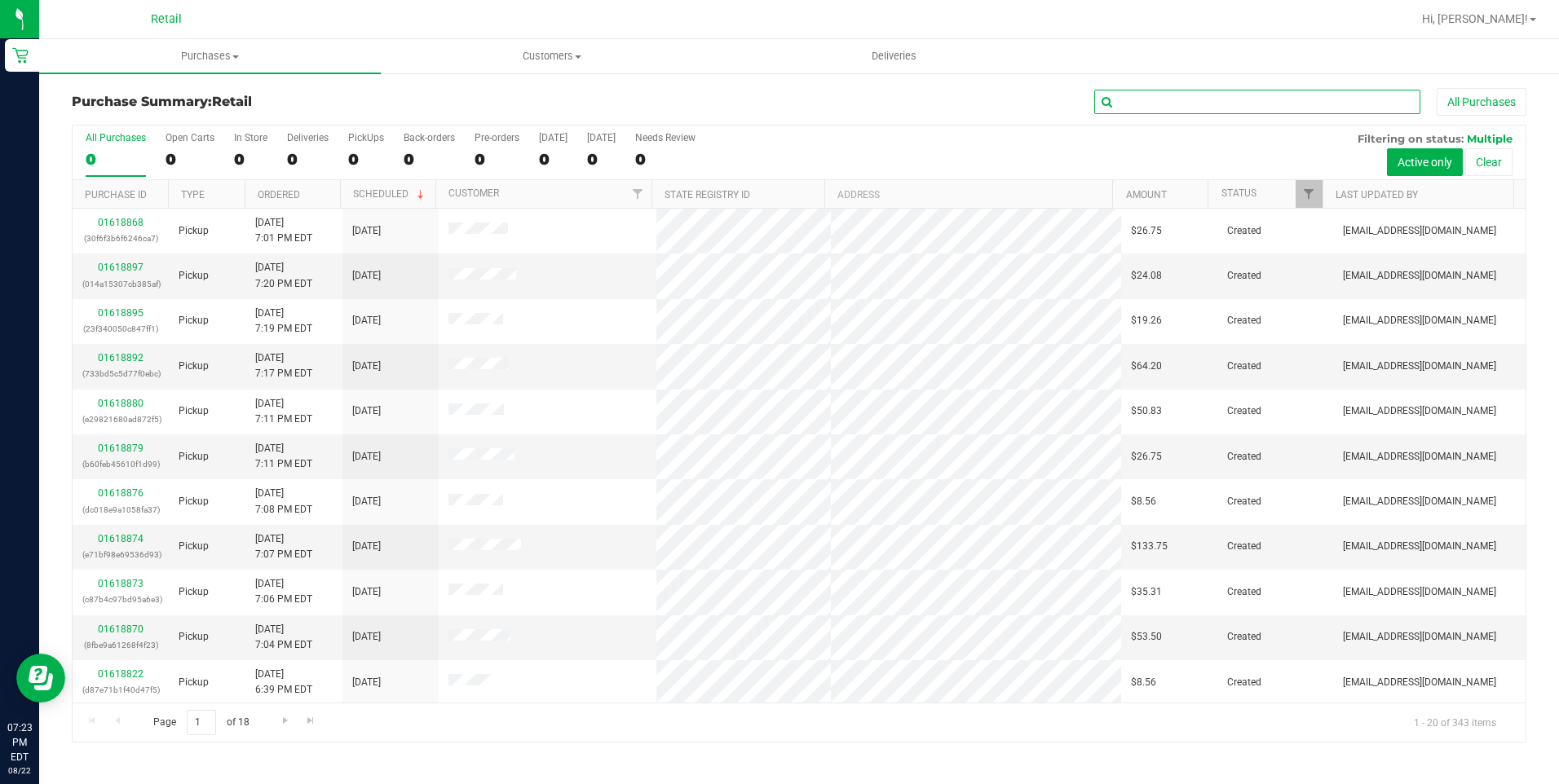
click at [1162, 94] on input "text" at bounding box center [1257, 102] width 326 height 25
type input "israel"
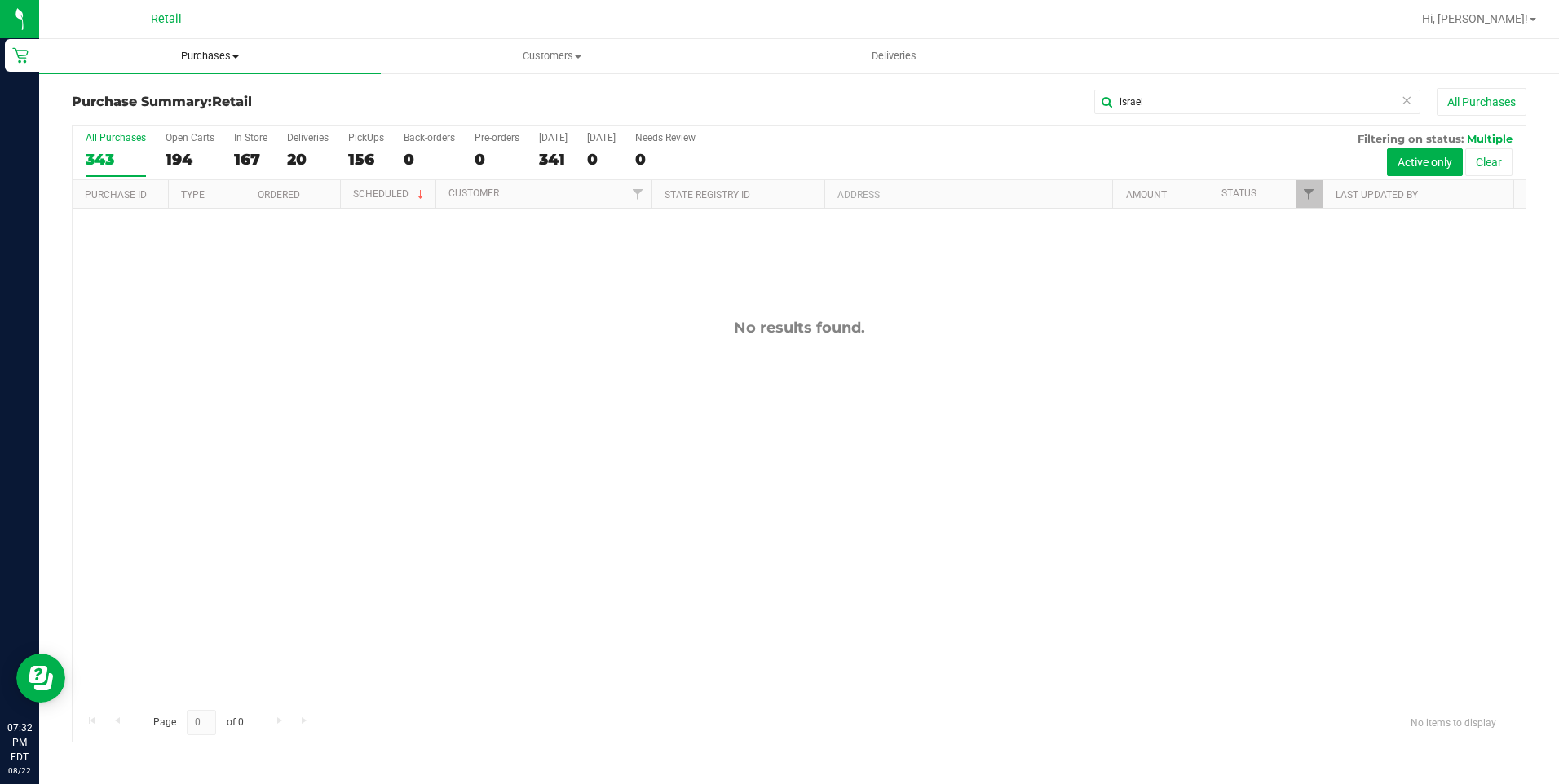
click at [221, 52] on span "Purchases" at bounding box center [210, 56] width 341 height 14
click at [199, 90] on li "Summary of purchases" at bounding box center [210, 99] width 341 height 20
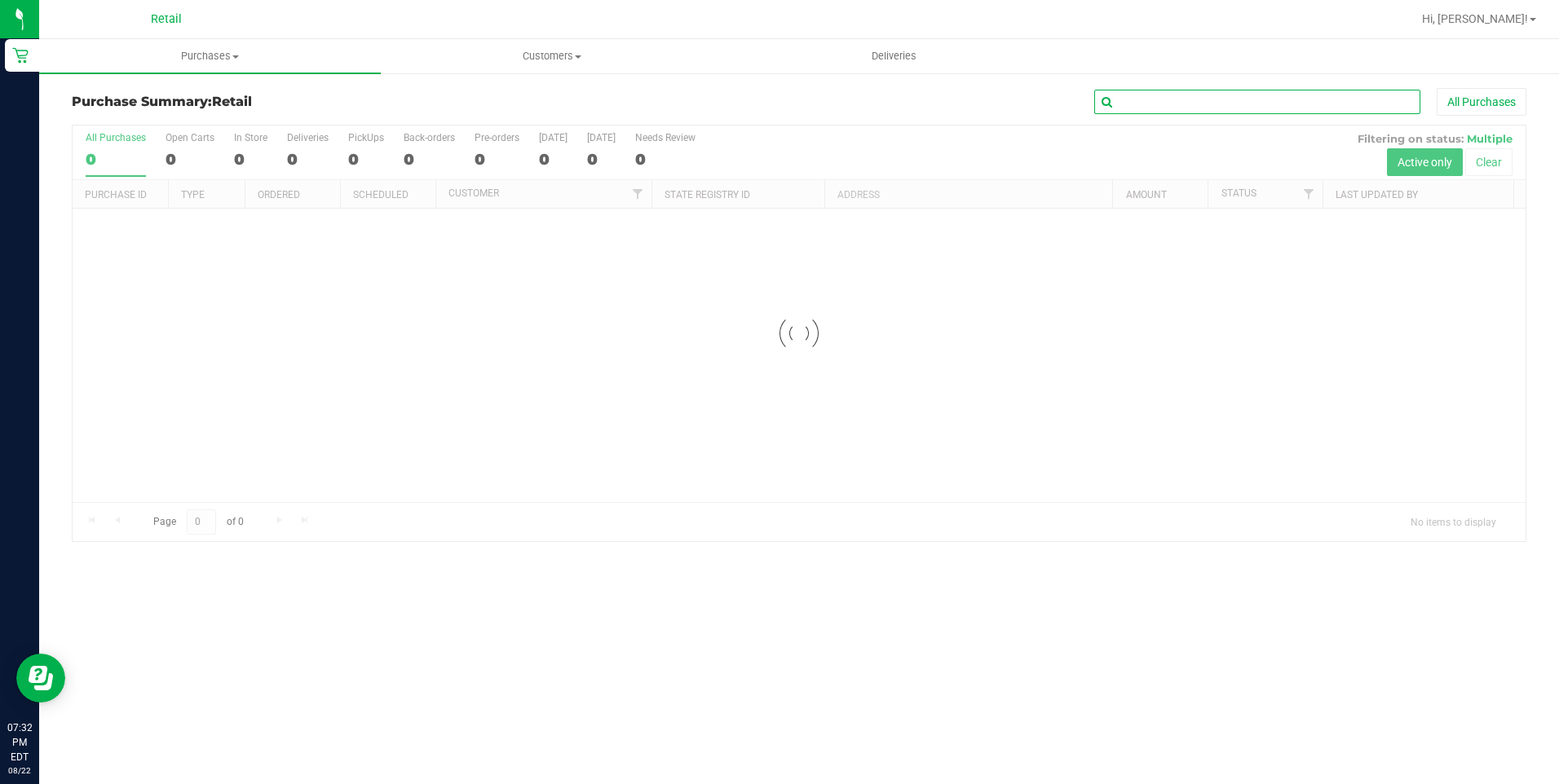
click at [1184, 107] on input "text" at bounding box center [1257, 102] width 326 height 25
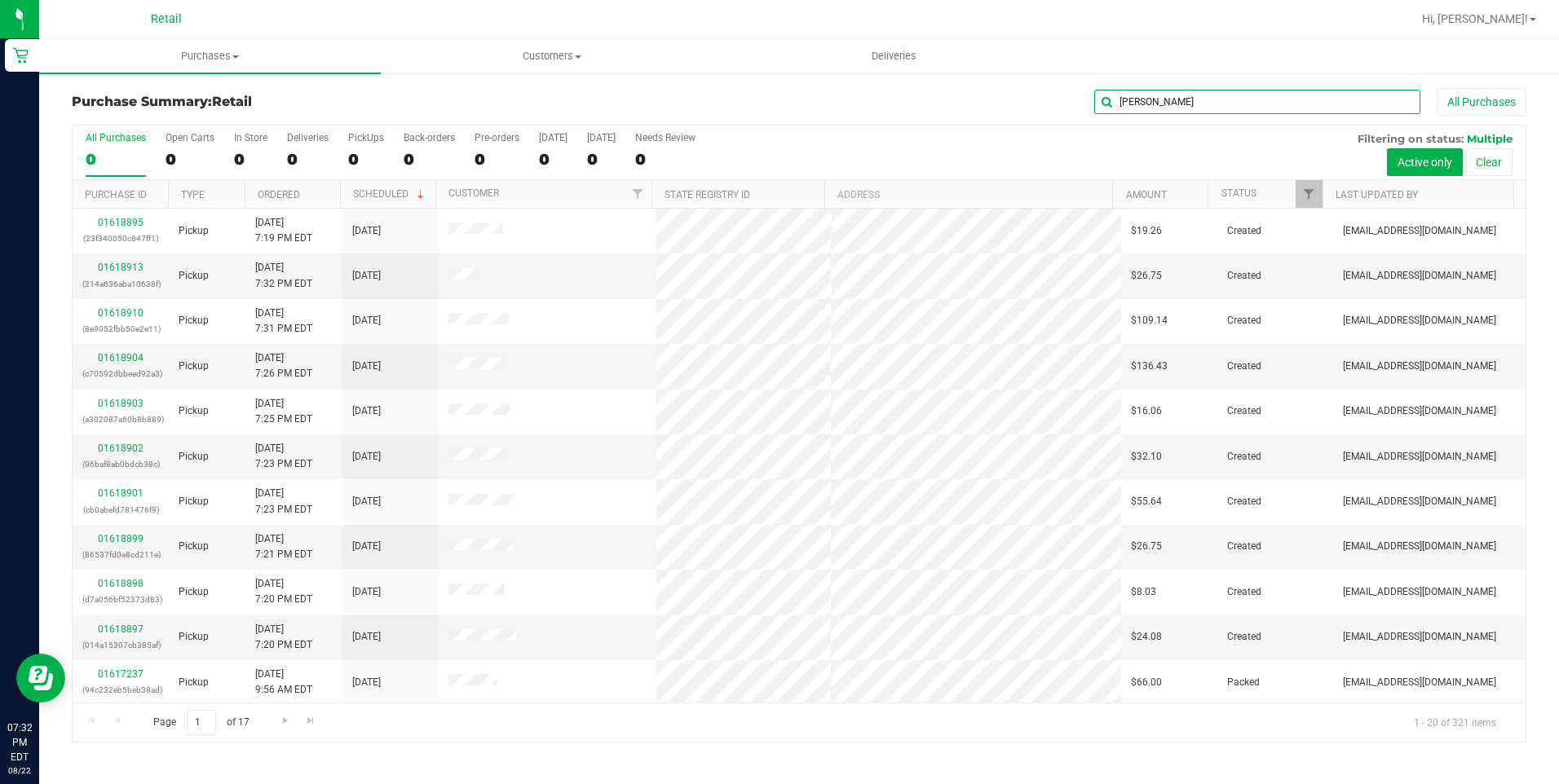
type input "litzy"
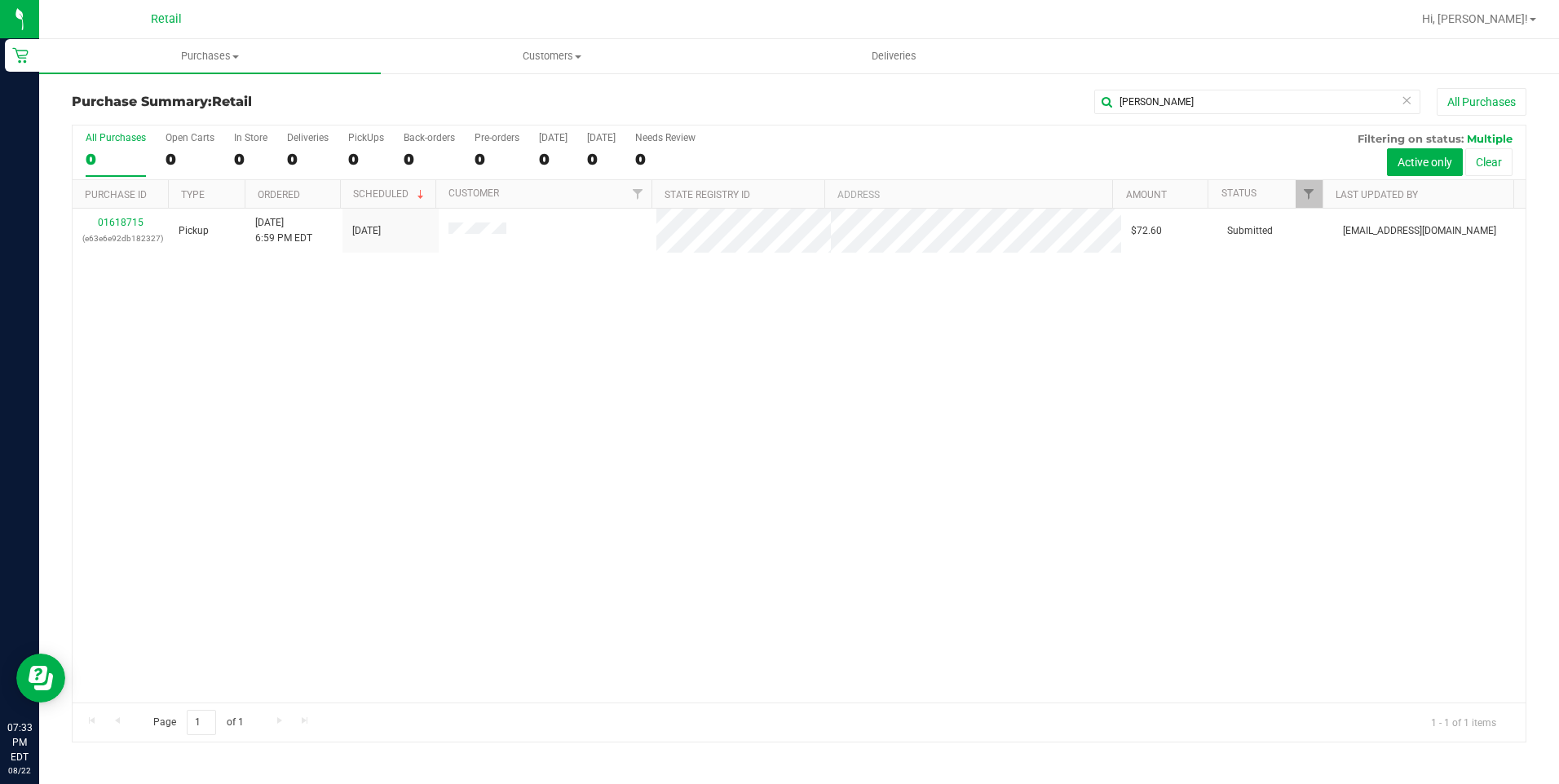
click at [356, 336] on div "01618715 (e63e6e92db182327) Pickup 8/22/2025 6:59 PM EDT 8/22/2025 $72.60 Submi…" at bounding box center [799, 455] width 1453 height 494
click at [432, 274] on div "01618715 (e63e6e92db182327) Pickup 8/22/2025 6:59 PM EDT 8/22/2025 $72.60 Submi…" at bounding box center [799, 455] width 1453 height 494
click at [781, 444] on div "01618715 (e63e6e92db182327) Pickup 8/22/2025 6:59 PM EDT 8/22/2025 $72.60 Submi…" at bounding box center [799, 455] width 1453 height 494
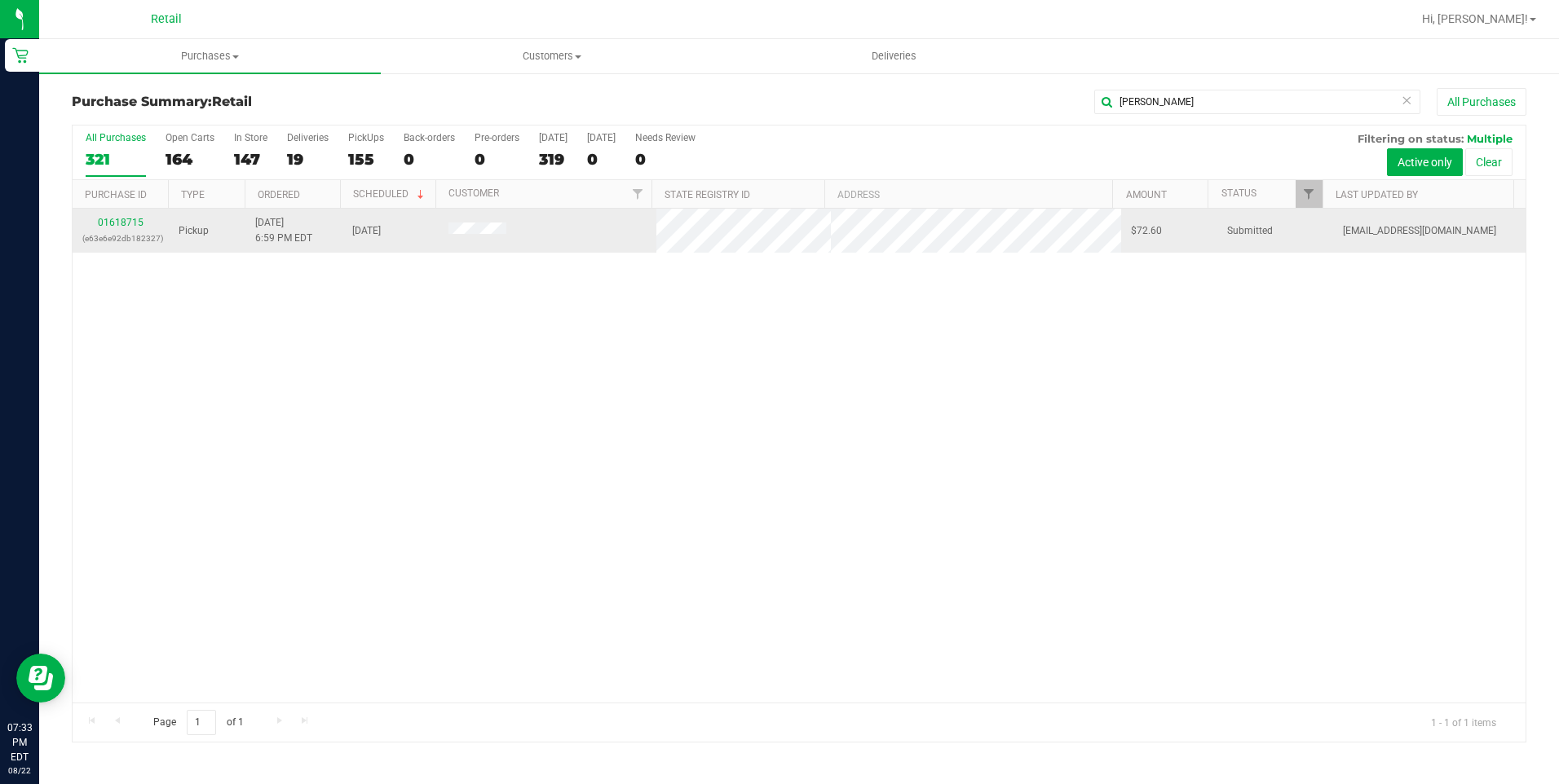
click at [1245, 235] on span "Submitted" at bounding box center [1250, 231] width 46 height 15
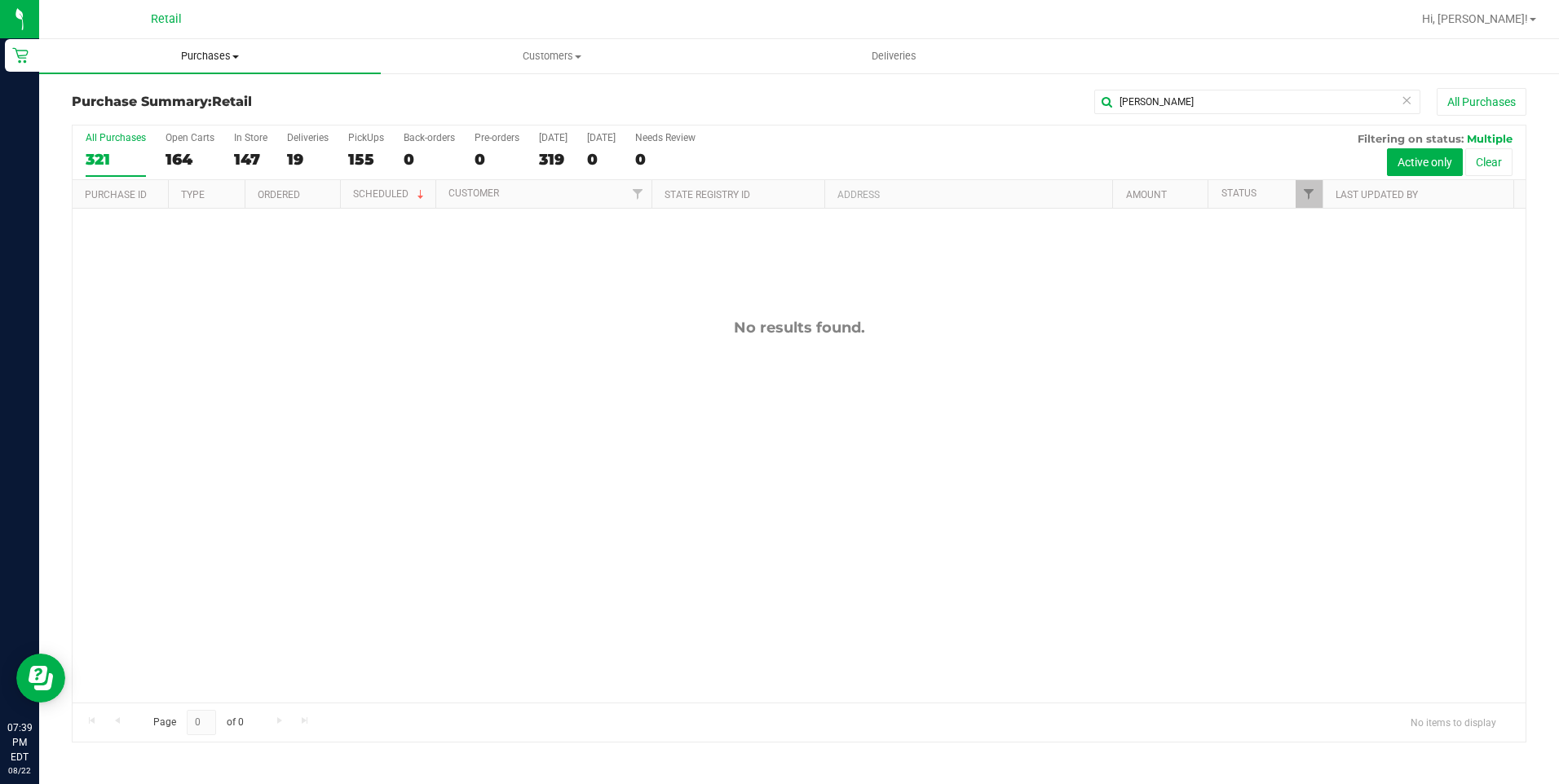
click at [222, 57] on span "Purchases" at bounding box center [210, 56] width 341 height 14
click at [188, 100] on span "Summary of purchases" at bounding box center [122, 98] width 167 height 14
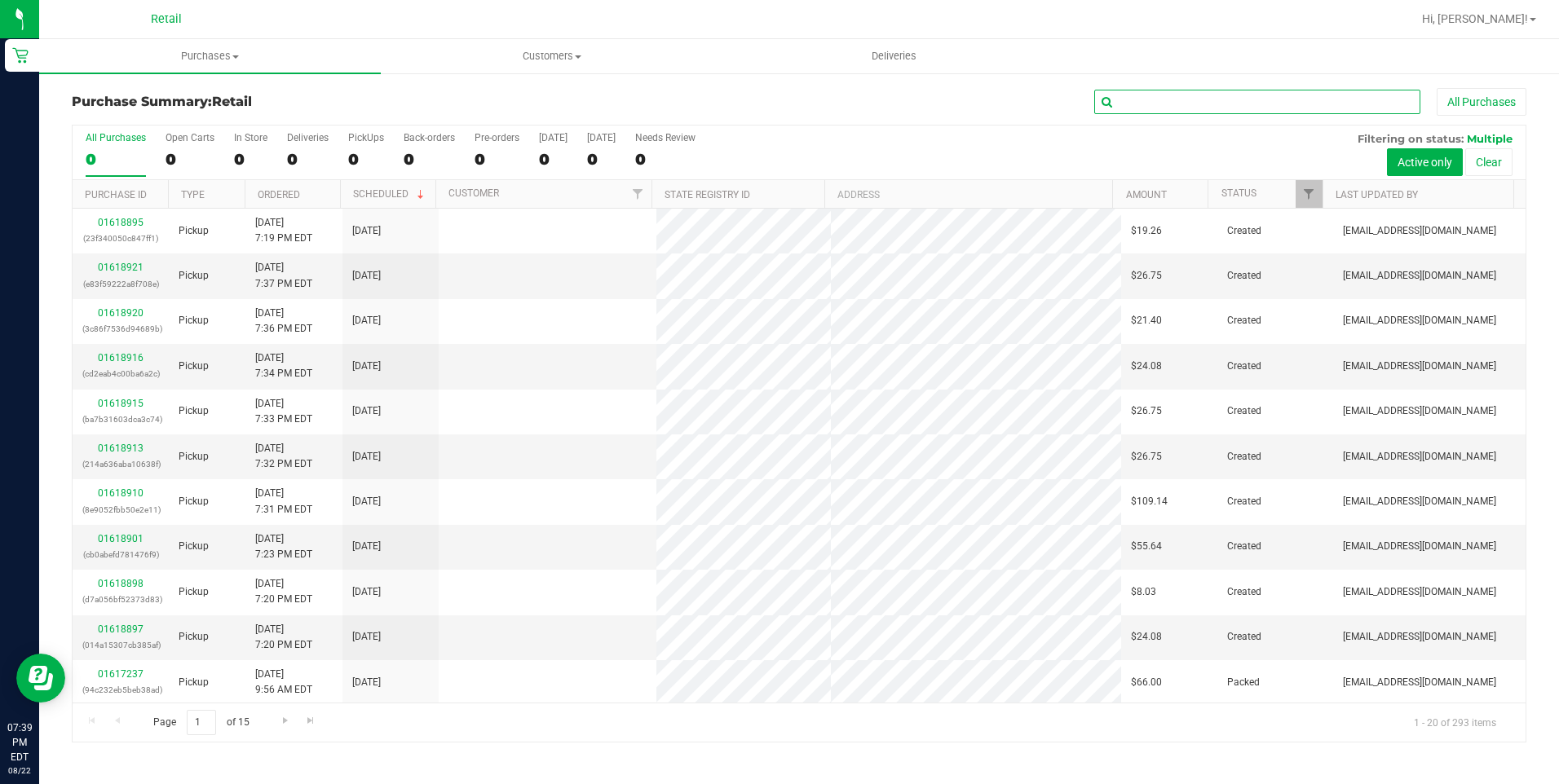
click at [1174, 107] on input "text" at bounding box center [1257, 102] width 326 height 25
type input "edis"
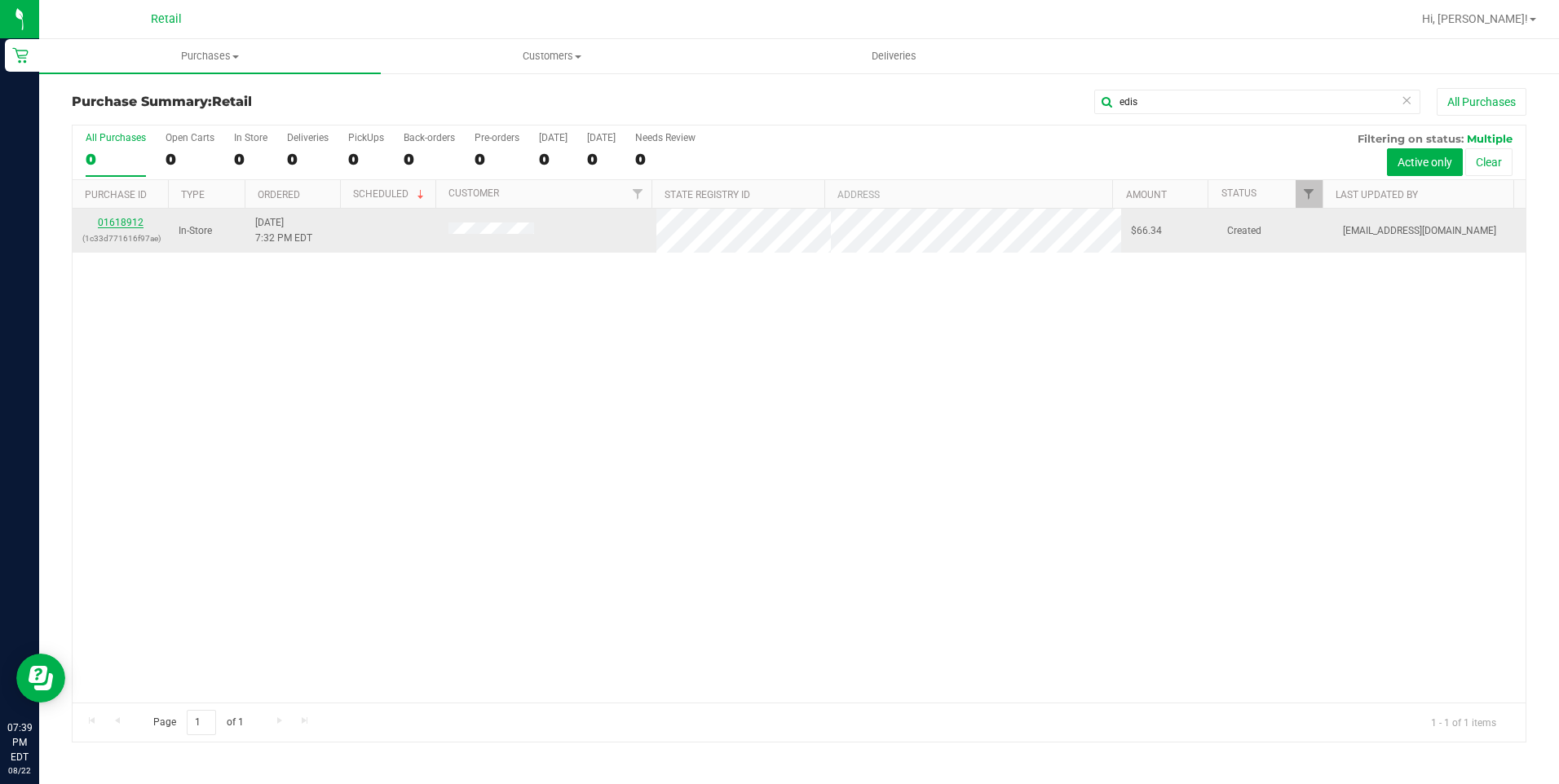
click at [130, 225] on link "01618912" at bounding box center [120, 223] width 46 height 11
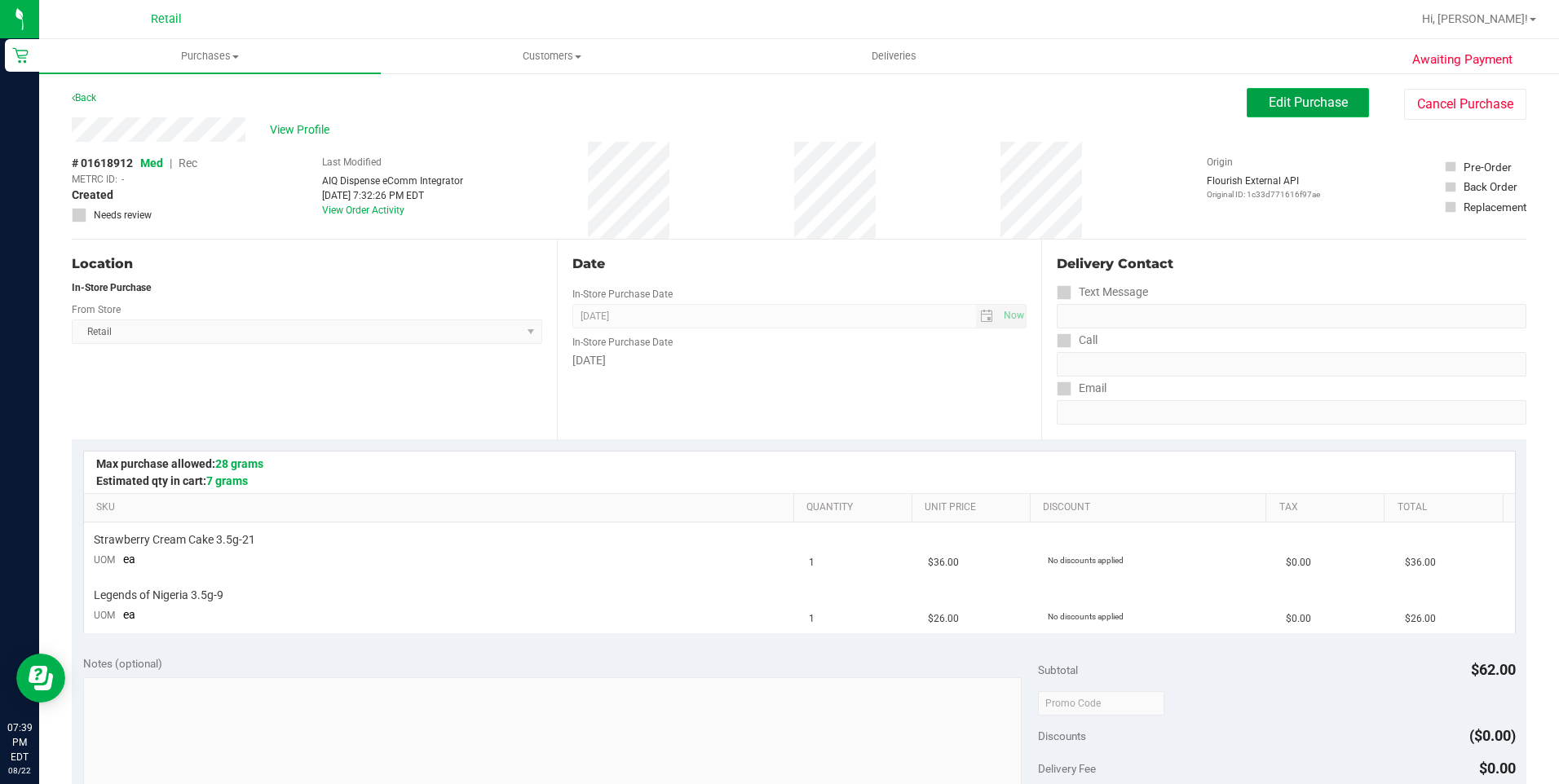
click at [1275, 112] on button "Edit Purchase" at bounding box center [1307, 102] width 122 height 29
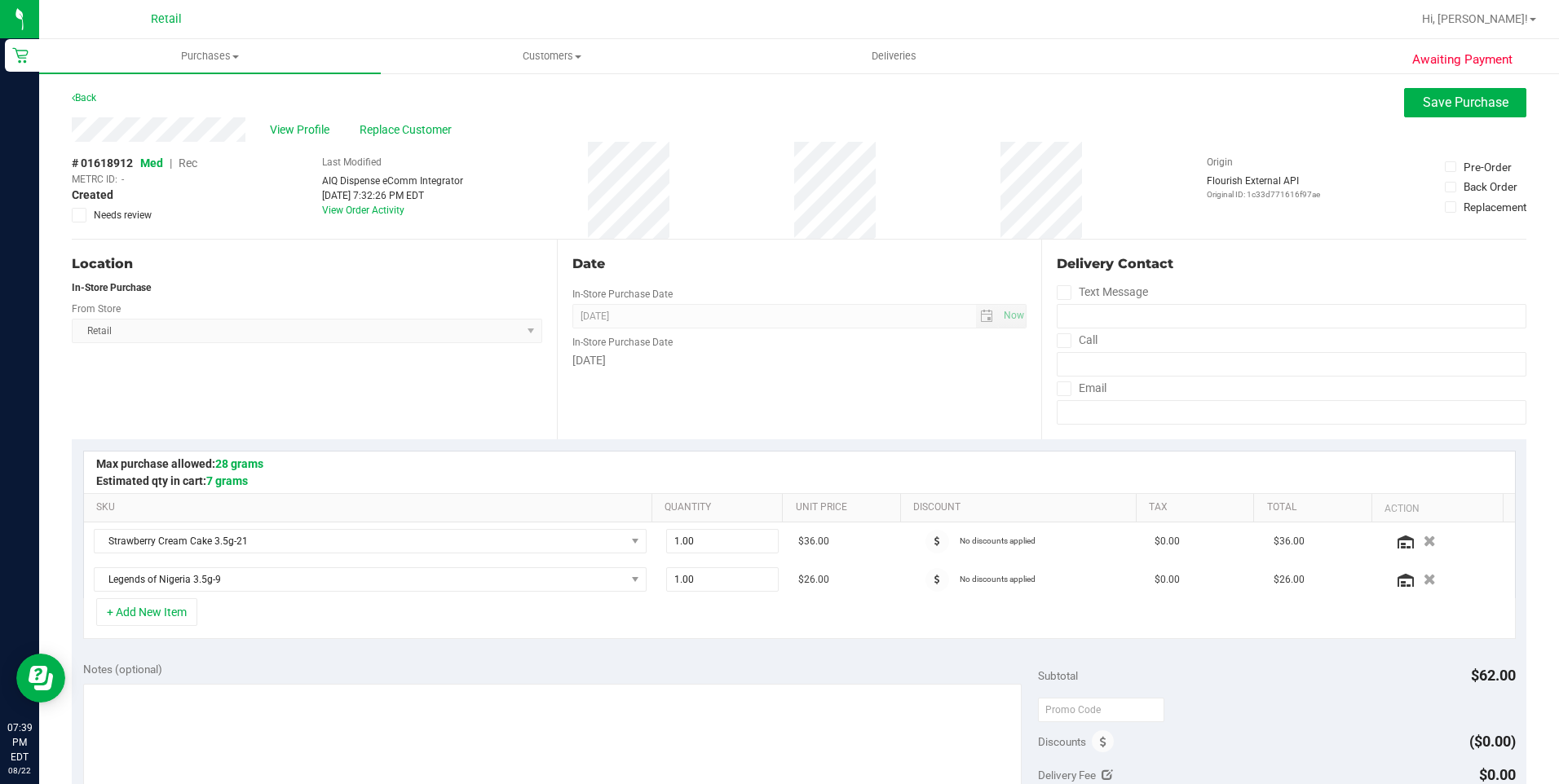
click at [193, 160] on span "Rec" at bounding box center [188, 163] width 19 height 13
click at [1475, 91] on button "Save Purchase" at bounding box center [1464, 102] width 122 height 29
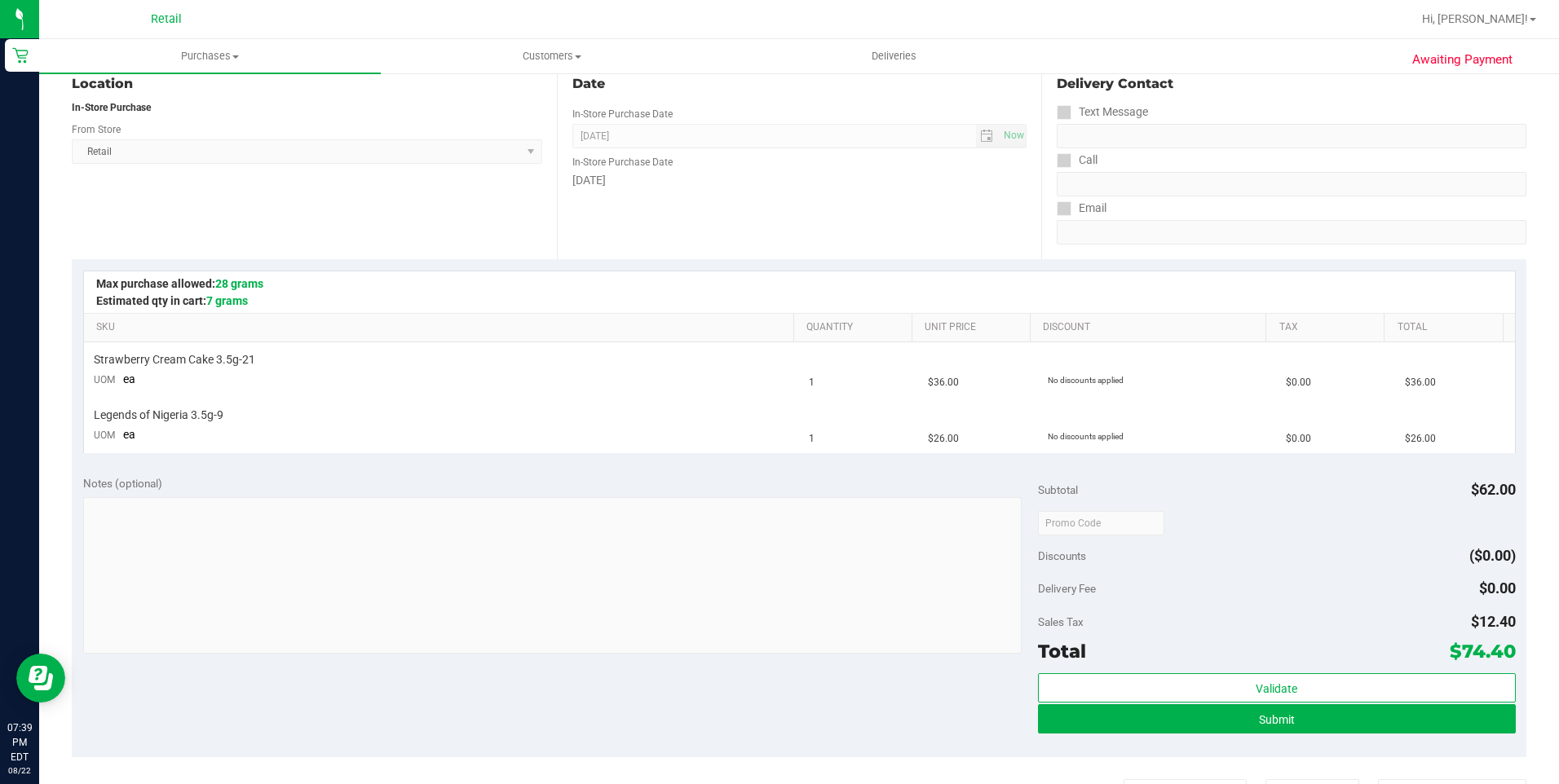
scroll to position [245, 0]
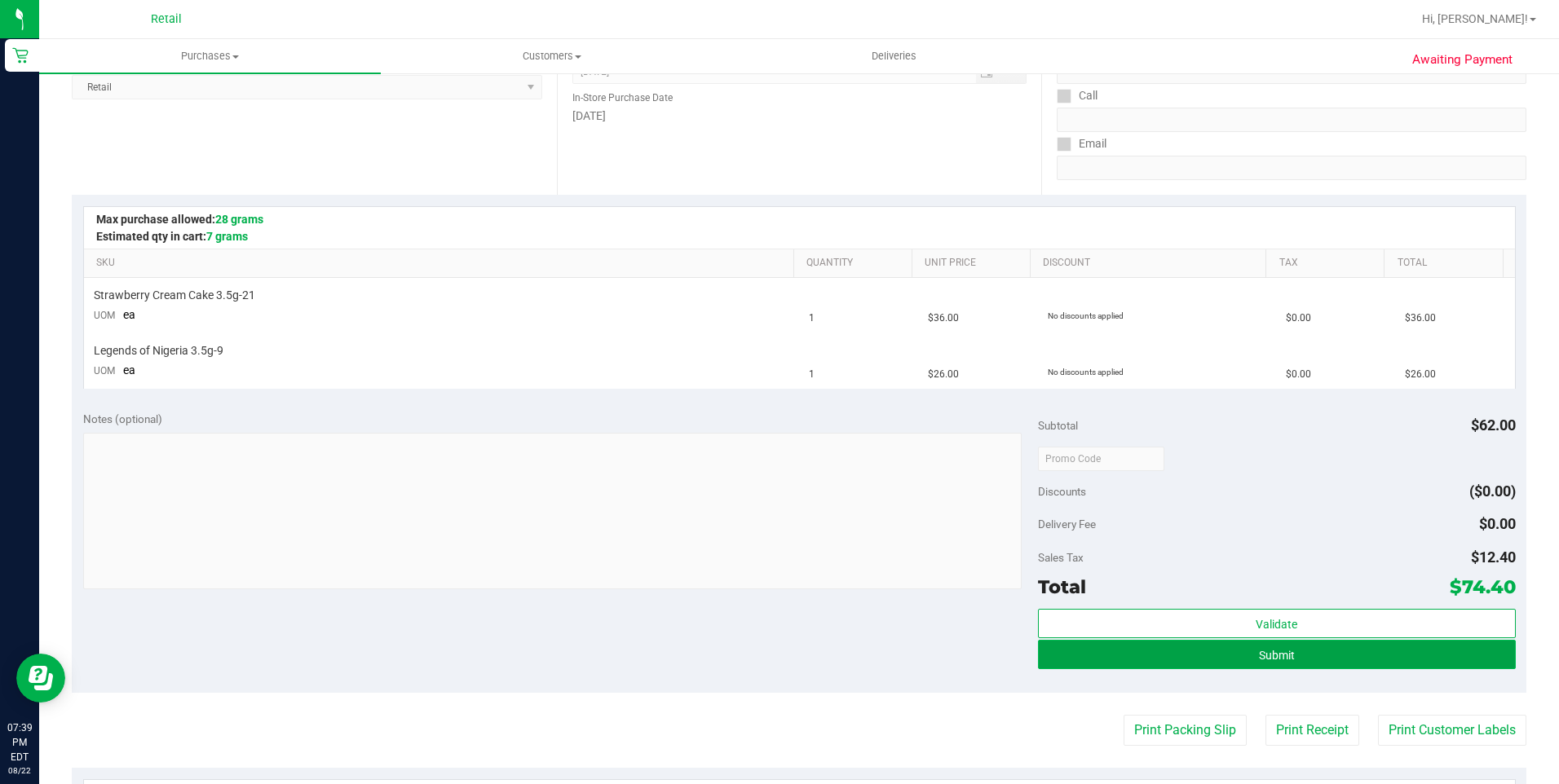
click at [1345, 640] on button "Submit" at bounding box center [1276, 654] width 478 height 29
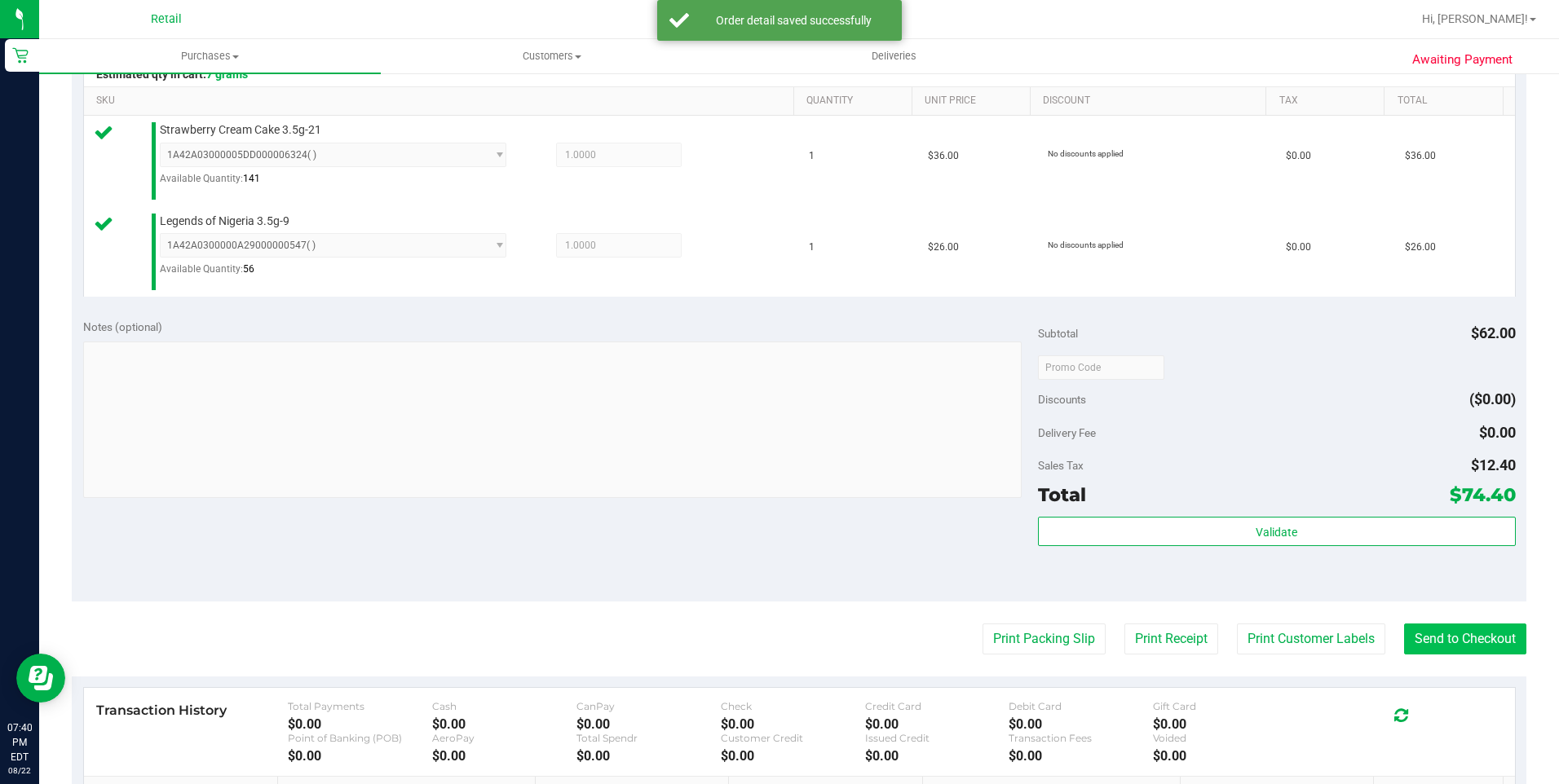
scroll to position [408, 0]
click at [1441, 652] on button "Send to Checkout" at bounding box center [1464, 638] width 122 height 31
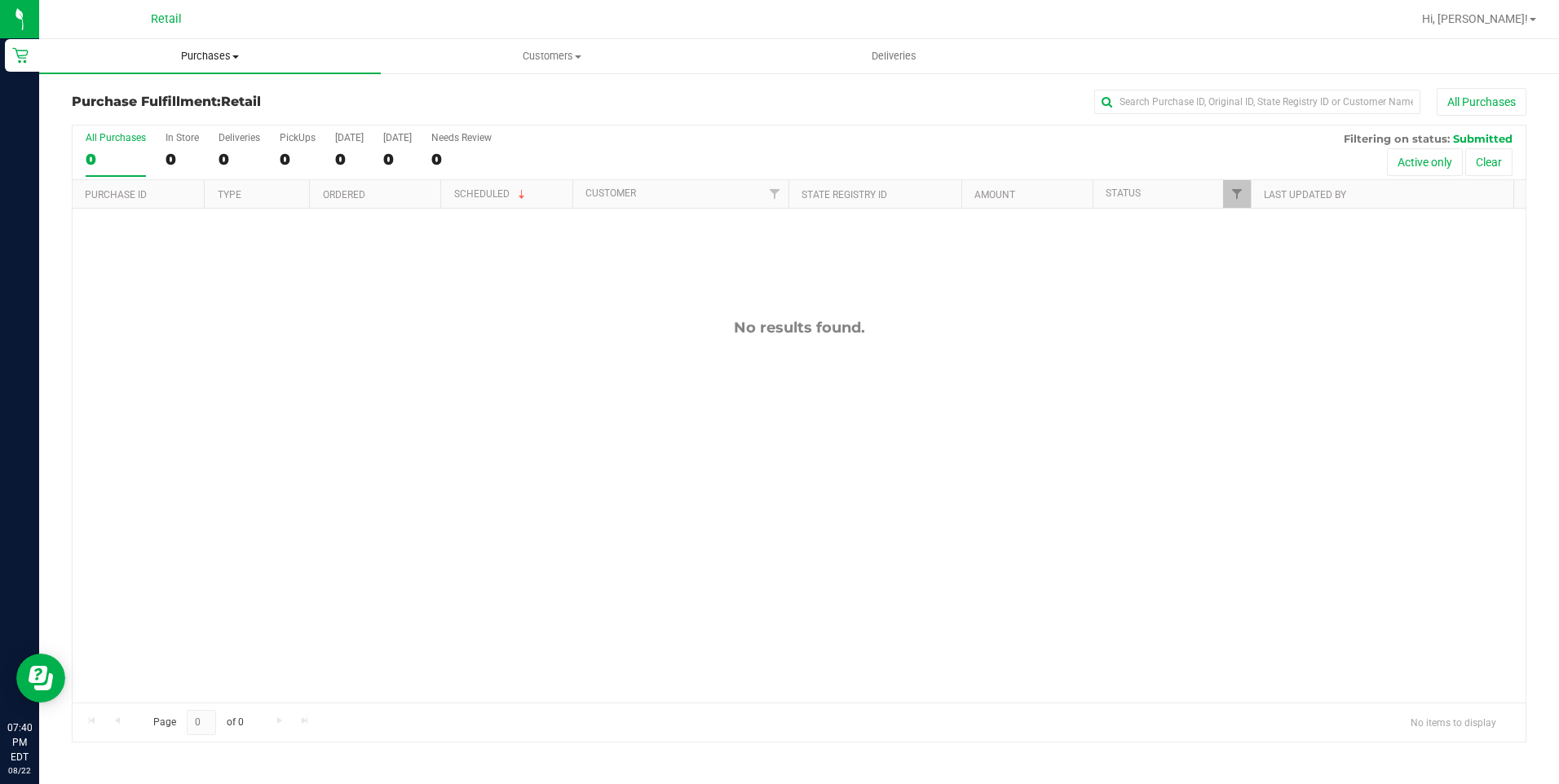
click at [222, 52] on span "Purchases" at bounding box center [210, 56] width 341 height 14
click at [1180, 111] on input "text" at bounding box center [1257, 102] width 326 height 25
type input "edis"
click at [177, 60] on span "Purchases" at bounding box center [210, 56] width 341 height 14
click at [166, 104] on span "Summary of purchases" at bounding box center [122, 98] width 167 height 14
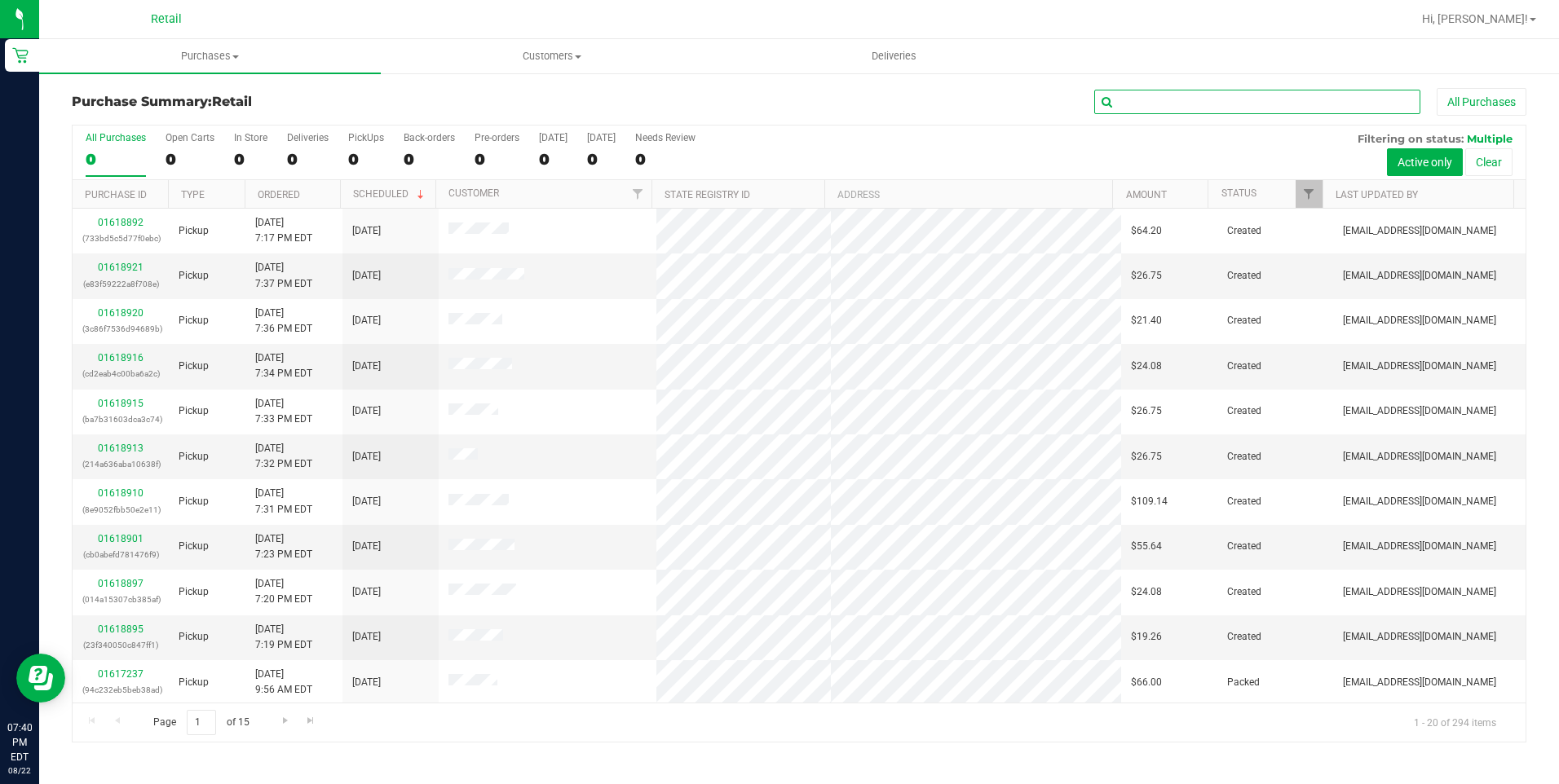
click at [1183, 94] on input "text" at bounding box center [1257, 102] width 326 height 25
type input "edis"
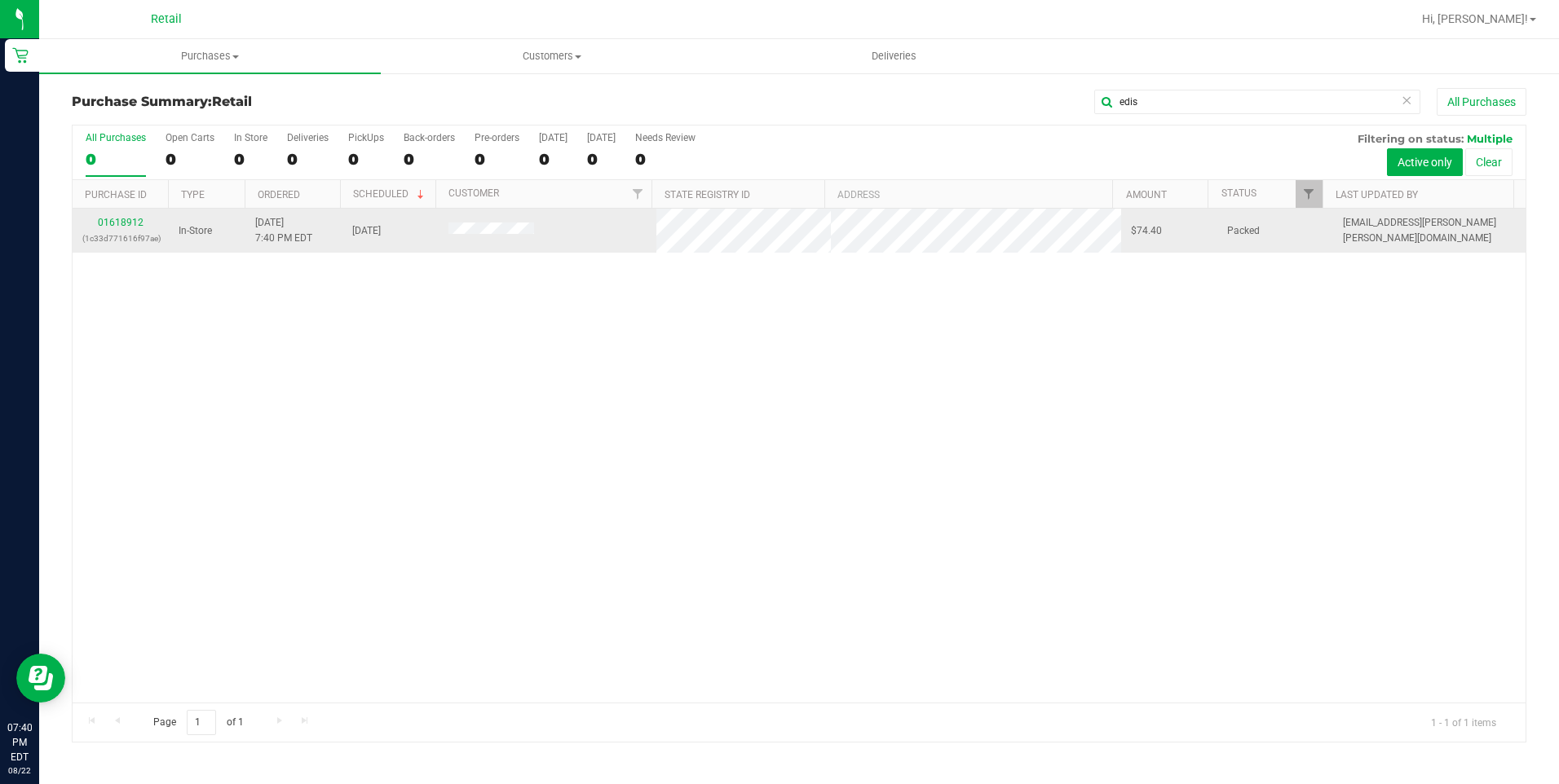
click at [129, 229] on div "01618912 (1c33d771616f97ae)" at bounding box center [120, 230] width 77 height 31
click at [131, 223] on link "01618912" at bounding box center [120, 223] width 46 height 11
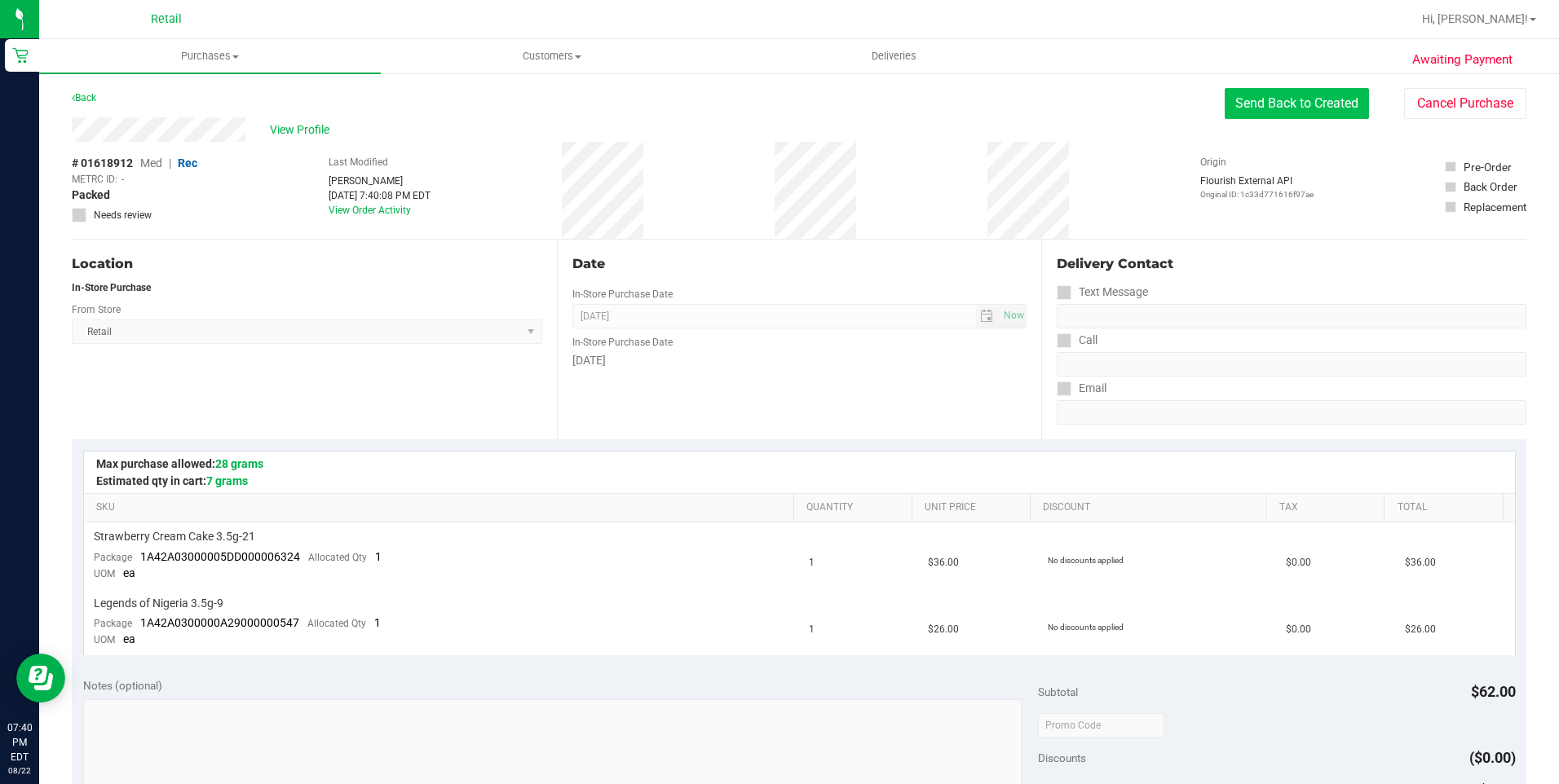
click at [1323, 95] on button "Send Back to Created" at bounding box center [1296, 103] width 144 height 31
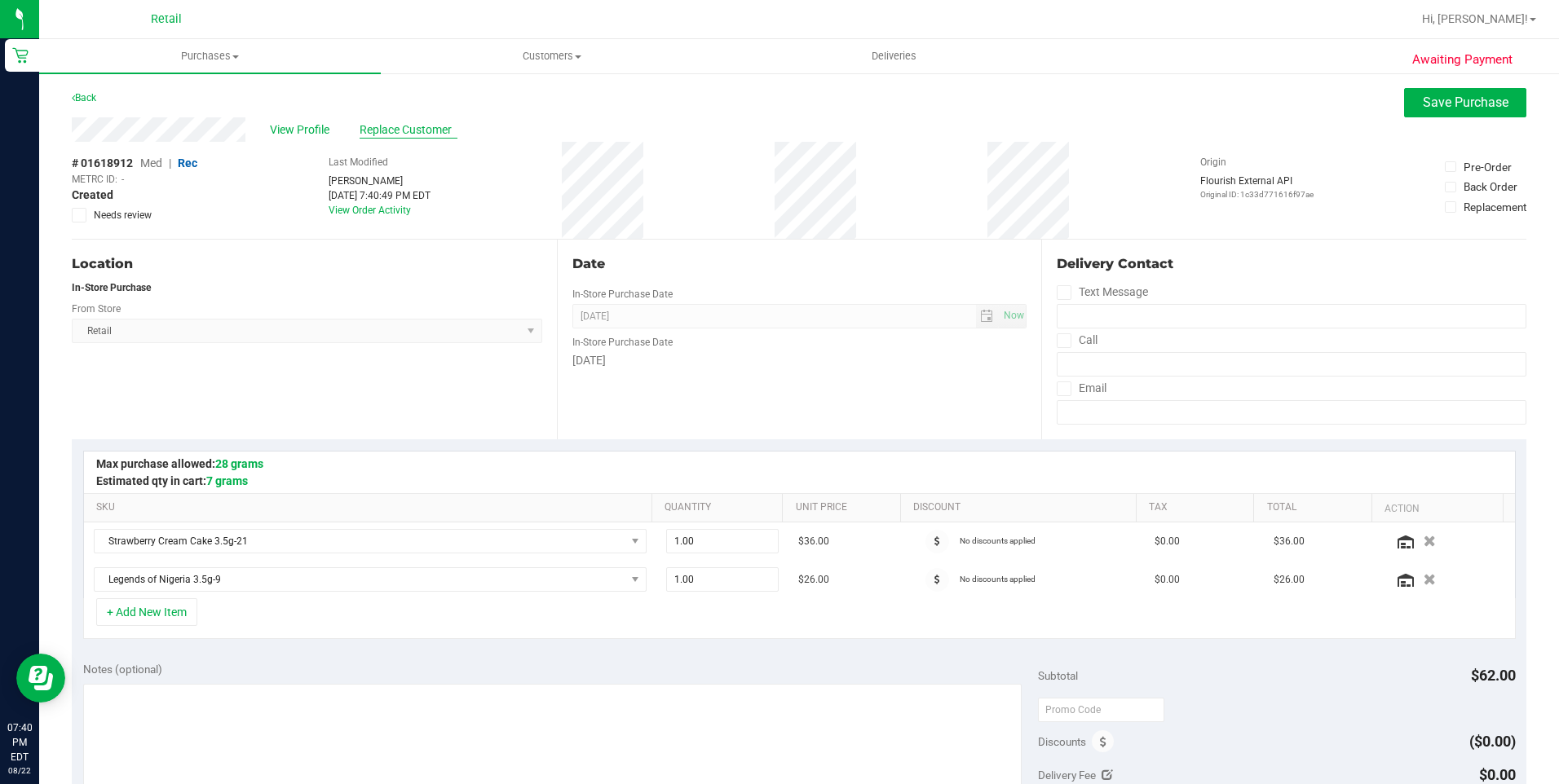
click at [398, 131] on span "Replace Customer" at bounding box center [408, 130] width 98 height 17
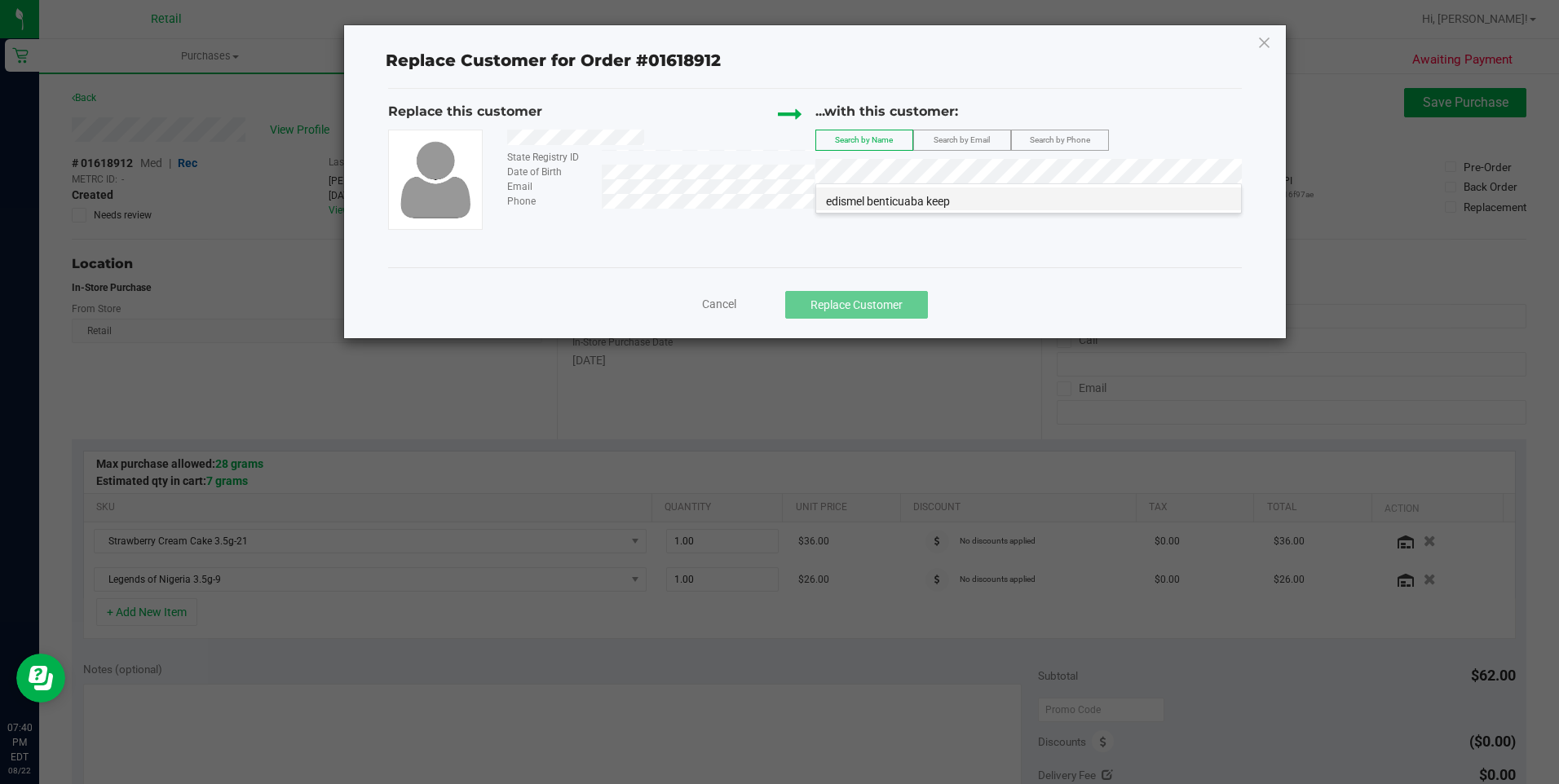
click at [867, 194] on span "edismel benticuaba keep" at bounding box center [888, 201] width 124 height 13
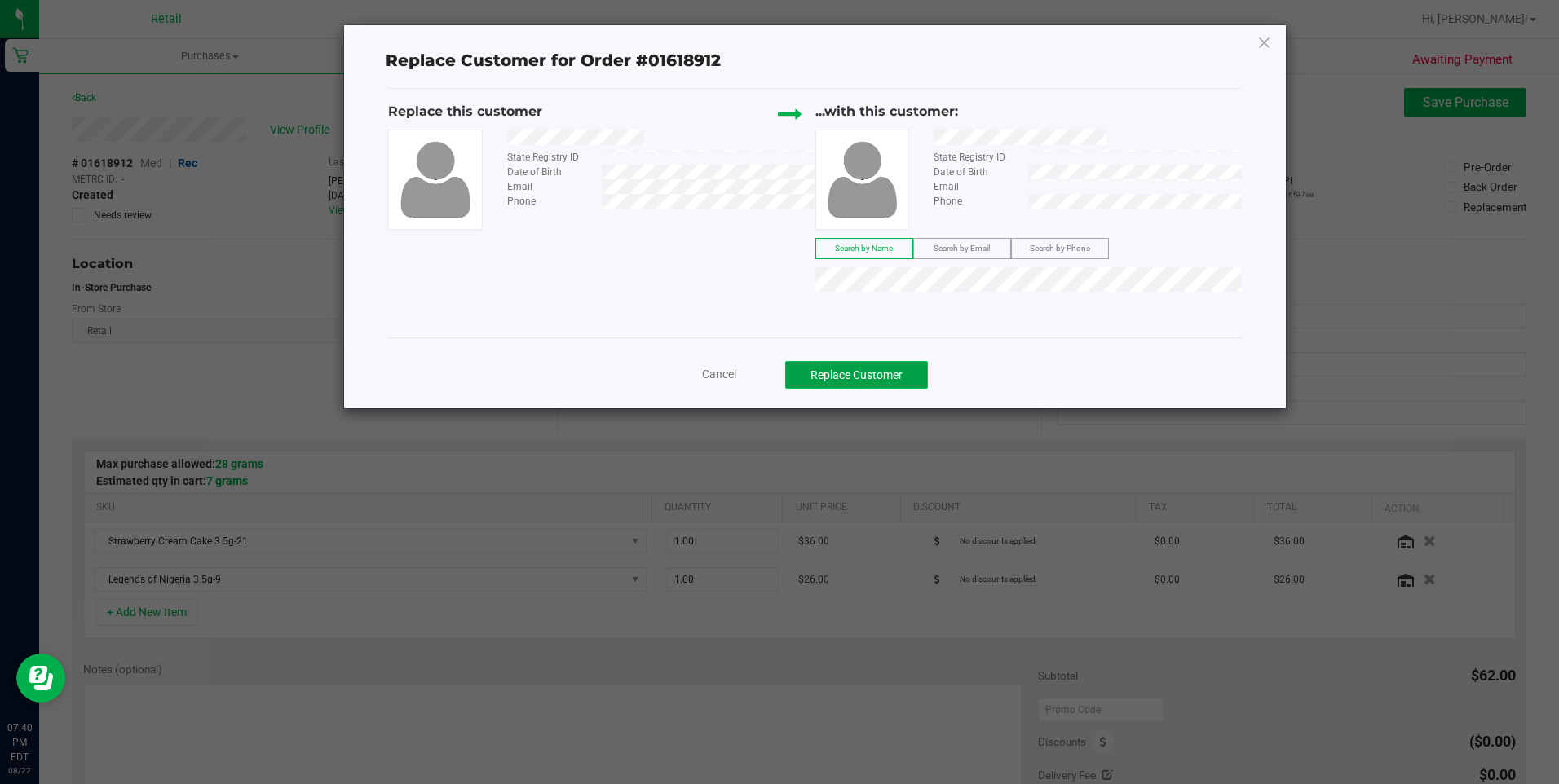
click at [833, 375] on button "Replace Customer" at bounding box center [856, 374] width 142 height 27
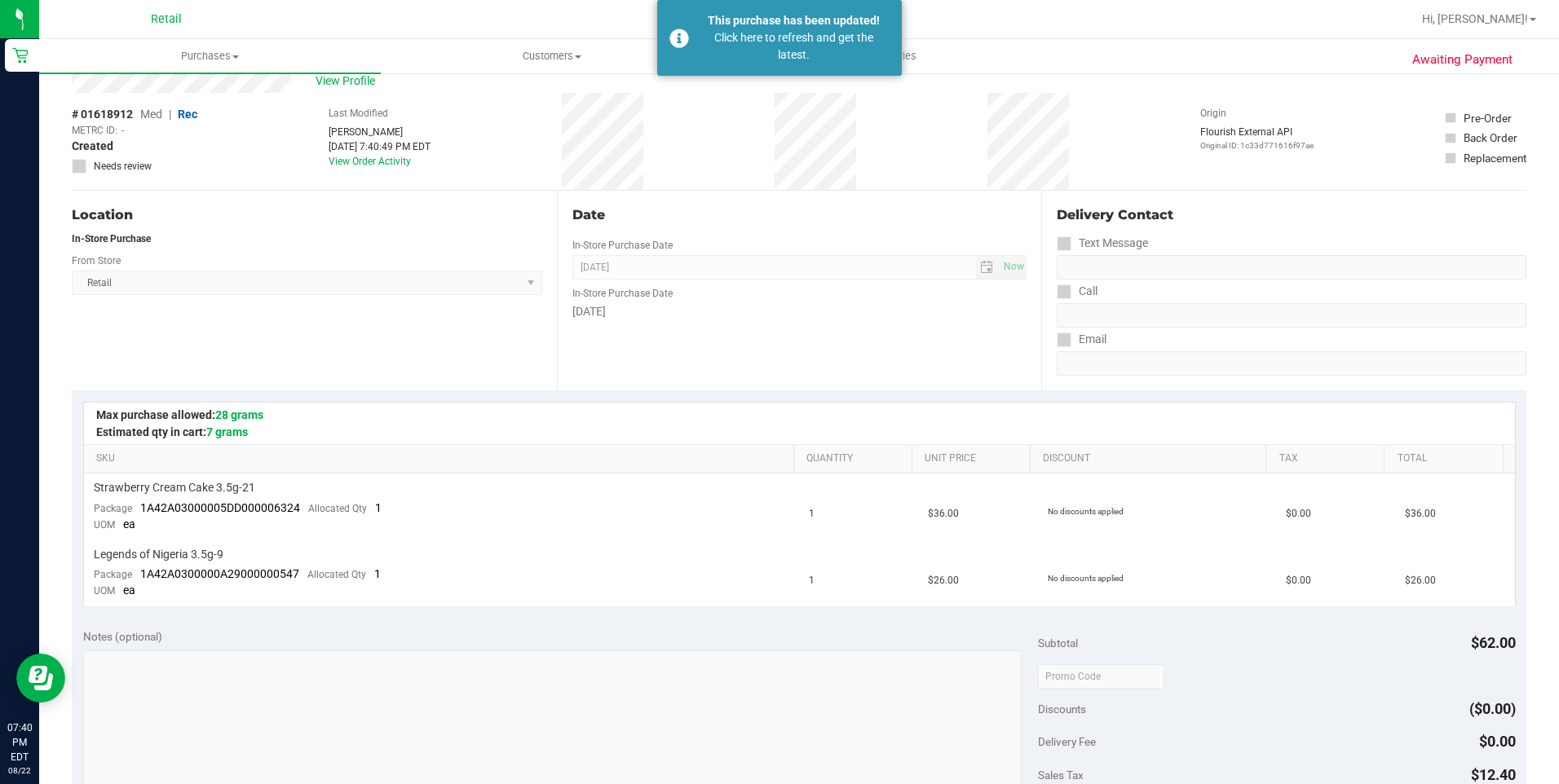
scroll to position [245, 0]
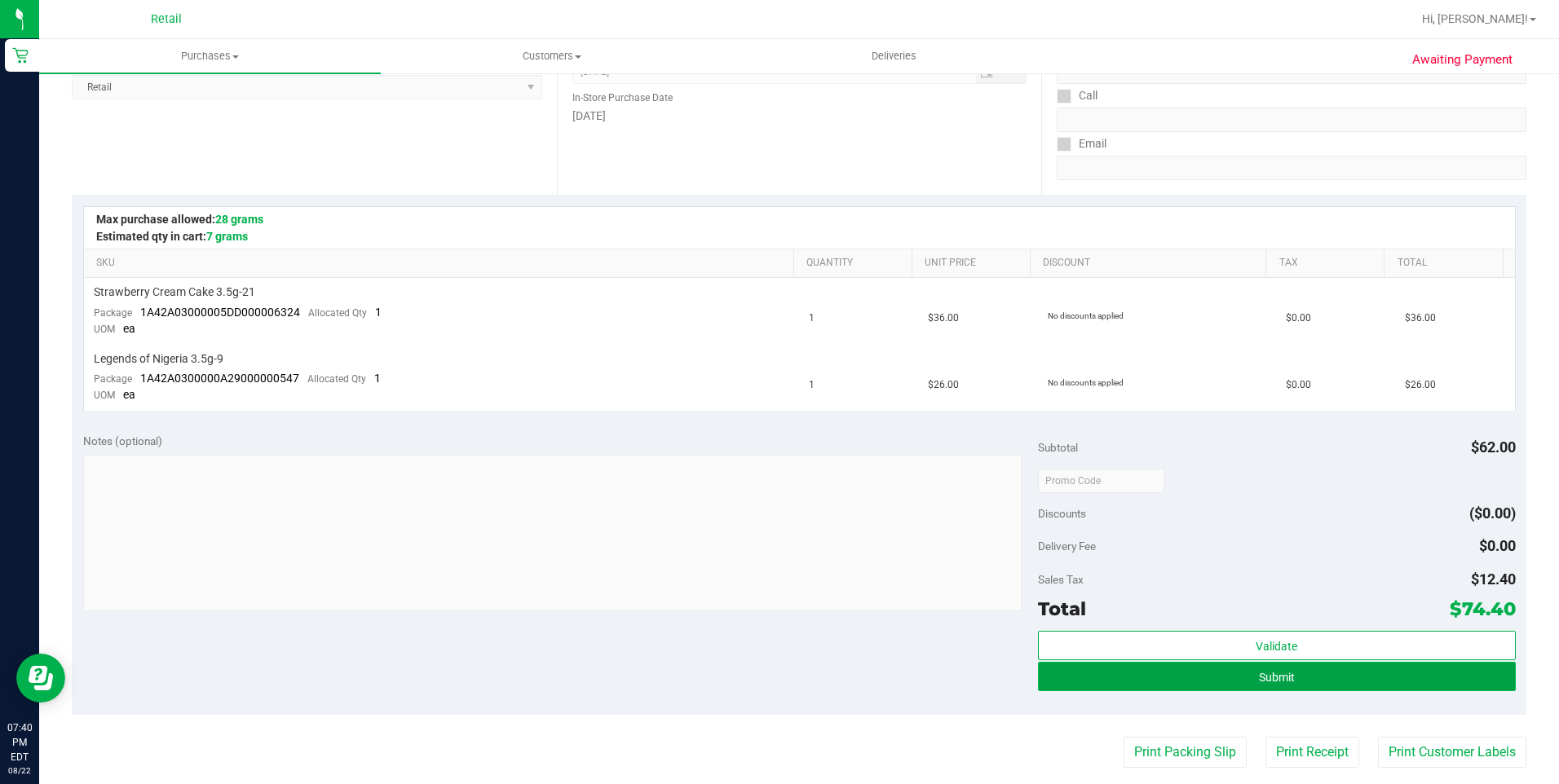
click at [1394, 676] on button "Submit" at bounding box center [1276, 676] width 478 height 29
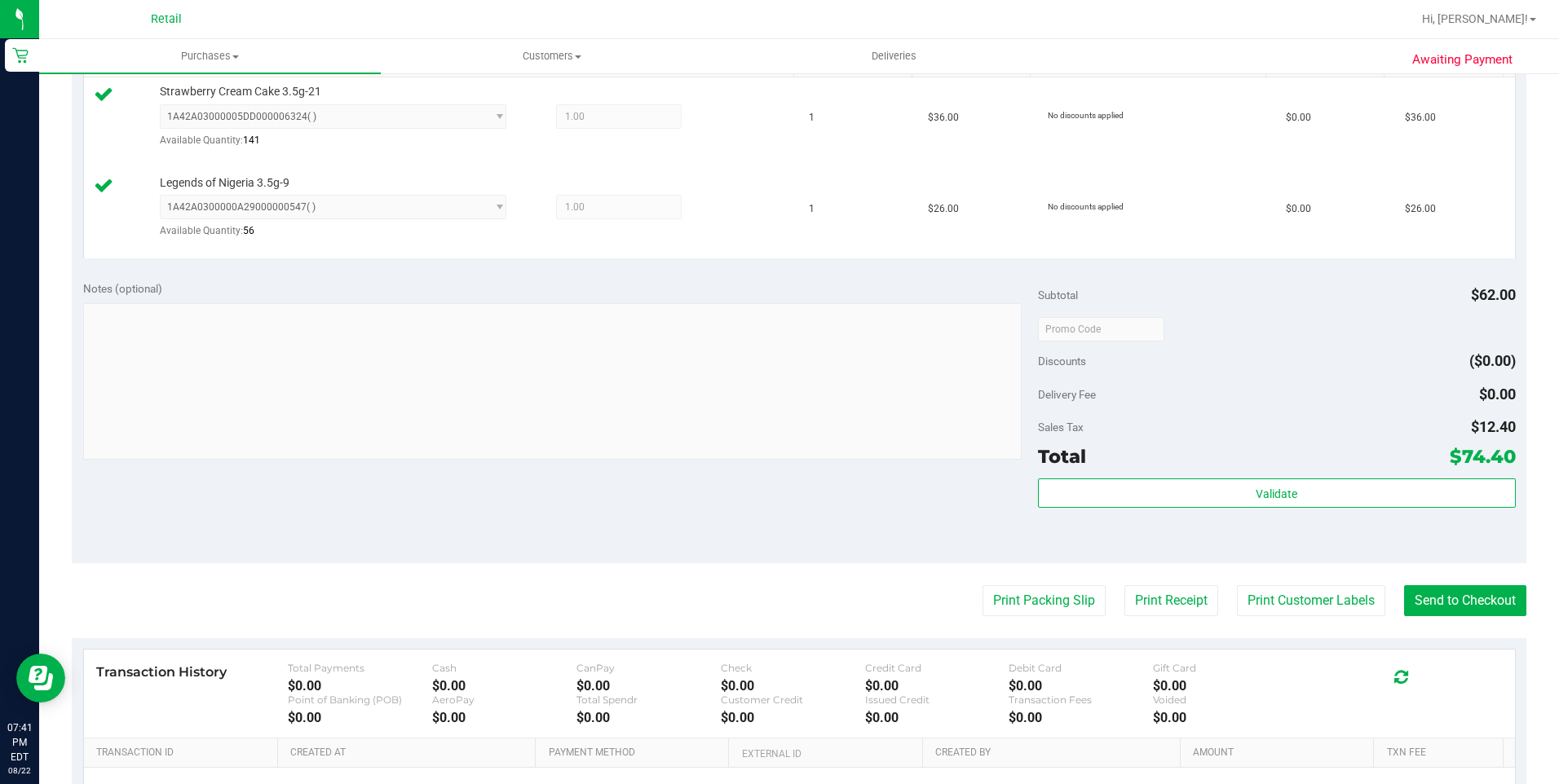
scroll to position [636, 0]
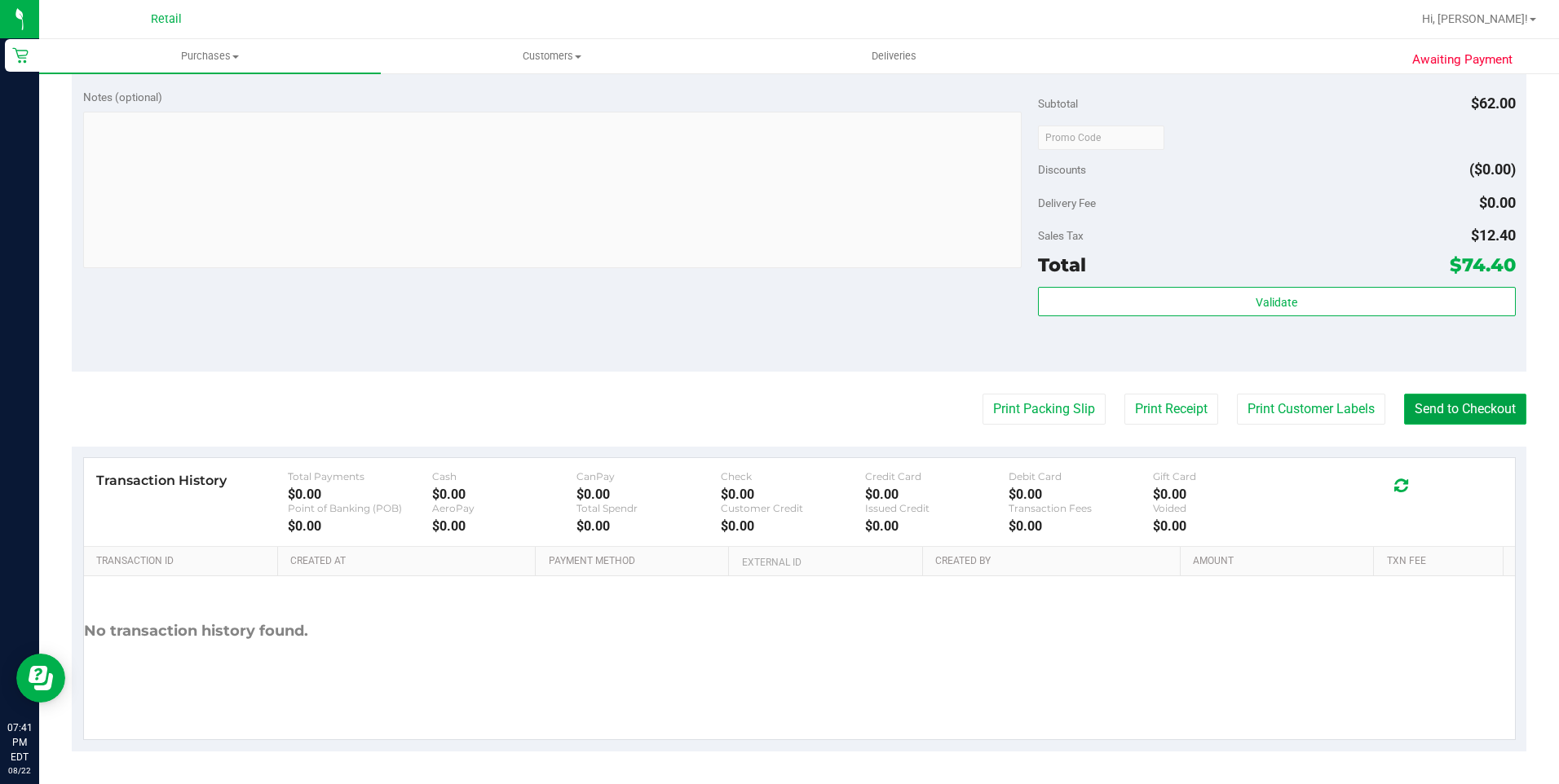
click at [1480, 411] on button "Send to Checkout" at bounding box center [1464, 409] width 122 height 31
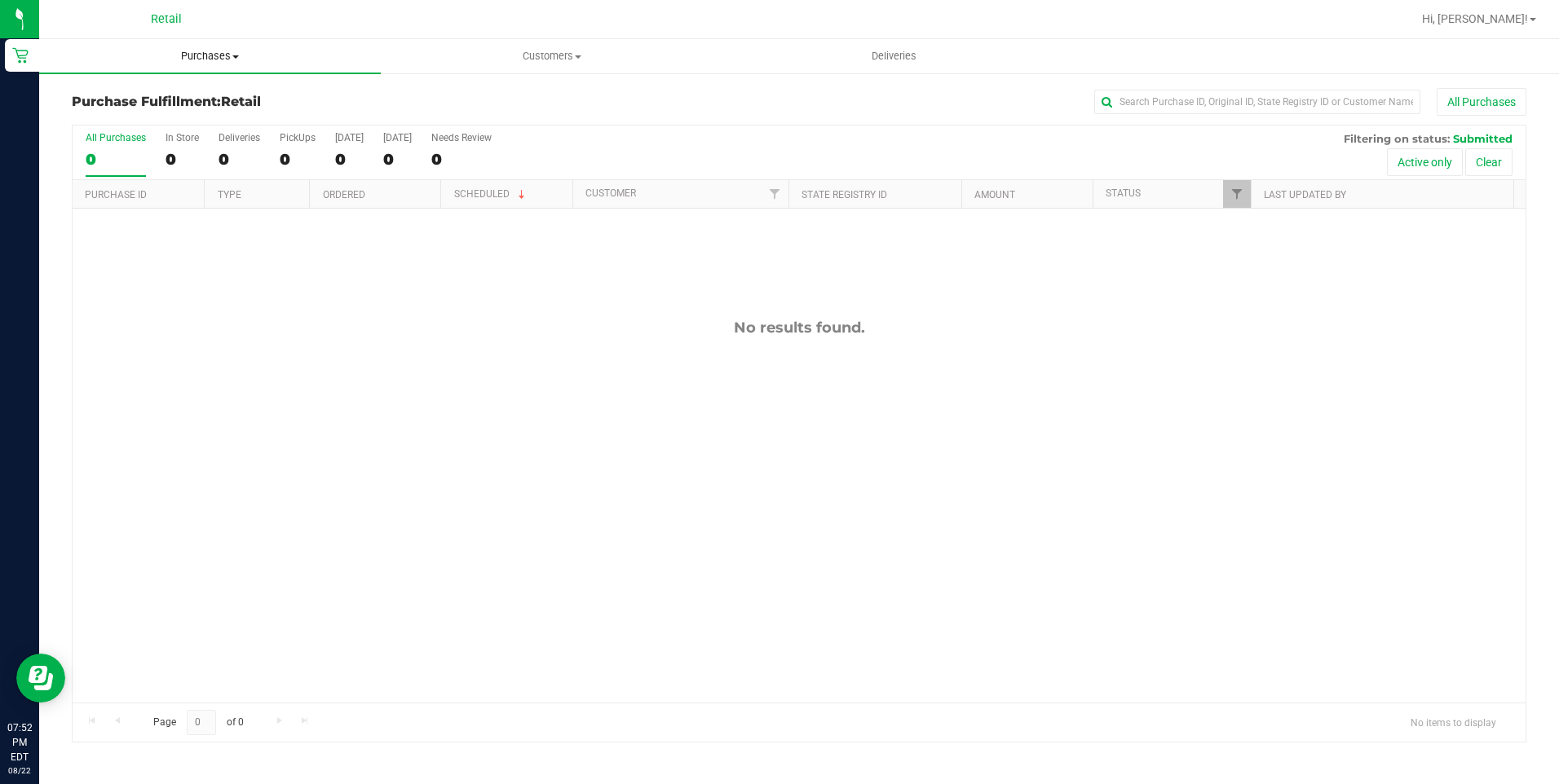
click at [200, 55] on span "Purchases" at bounding box center [210, 56] width 341 height 14
click at [193, 99] on span "Summary of purchases" at bounding box center [122, 98] width 167 height 14
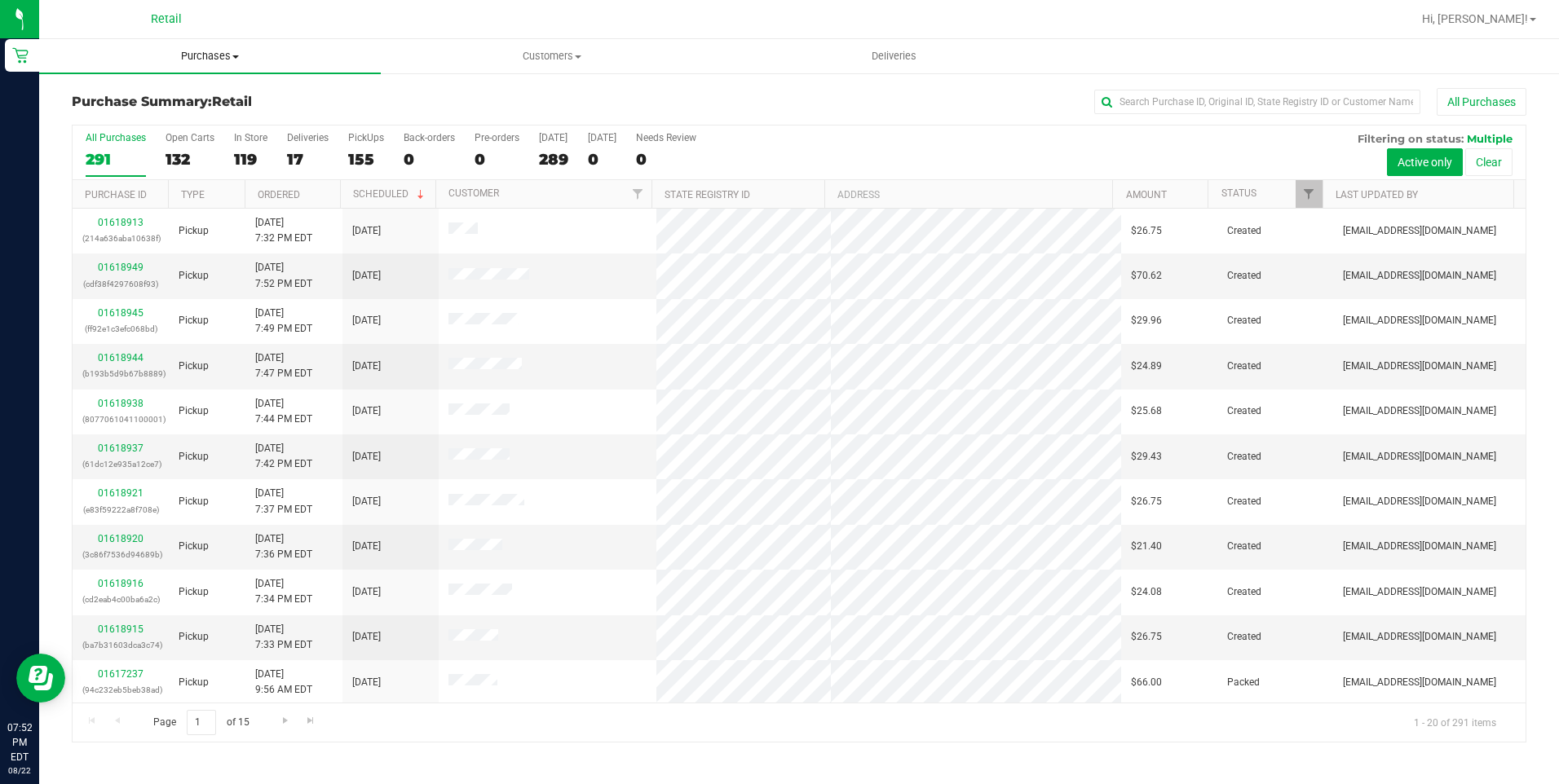
click at [202, 55] on span "Purchases" at bounding box center [210, 56] width 341 height 14
click at [181, 96] on span "Summary of purchases" at bounding box center [122, 98] width 167 height 14
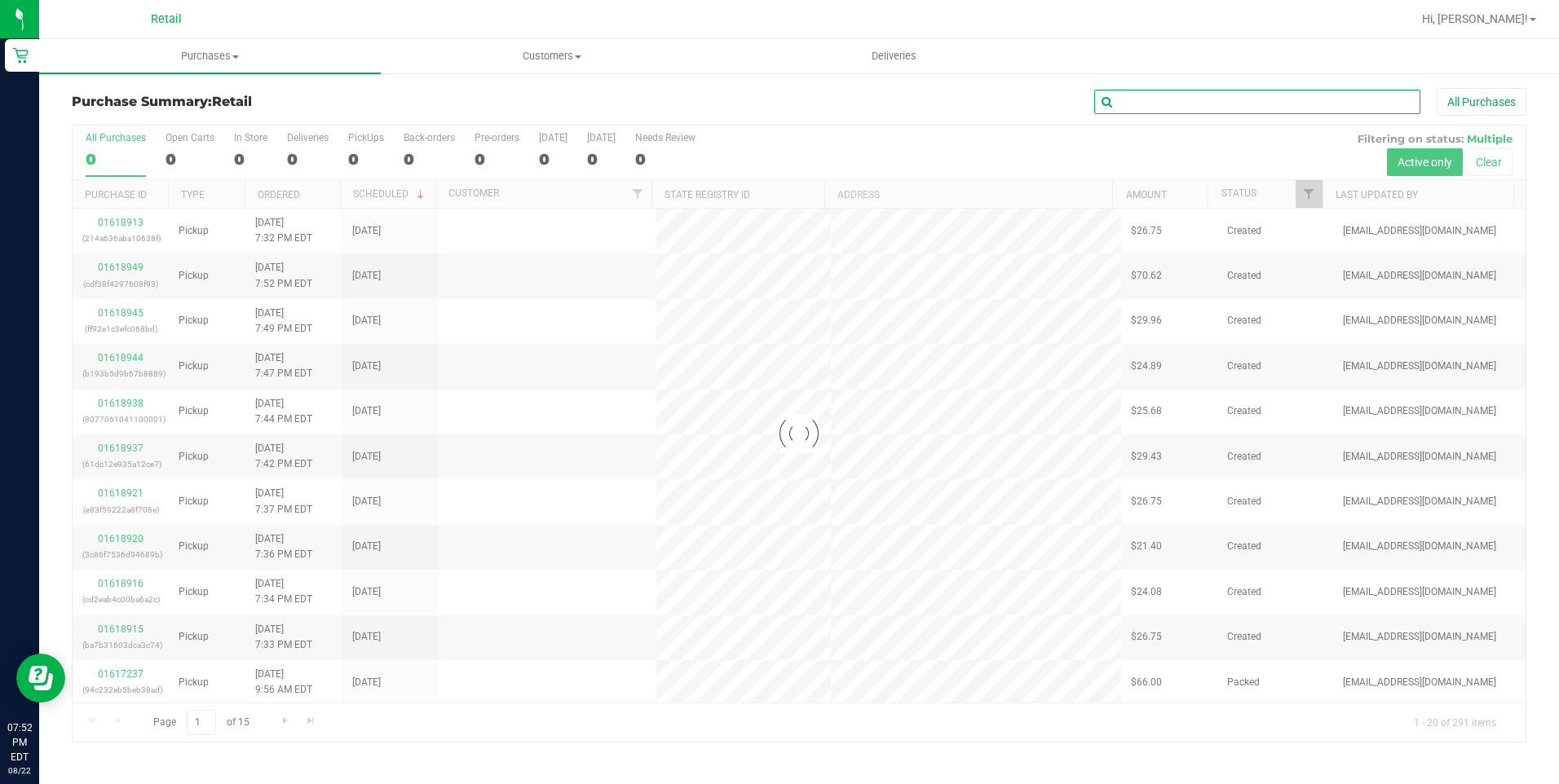
click at [1248, 104] on input "text" at bounding box center [1257, 102] width 326 height 25
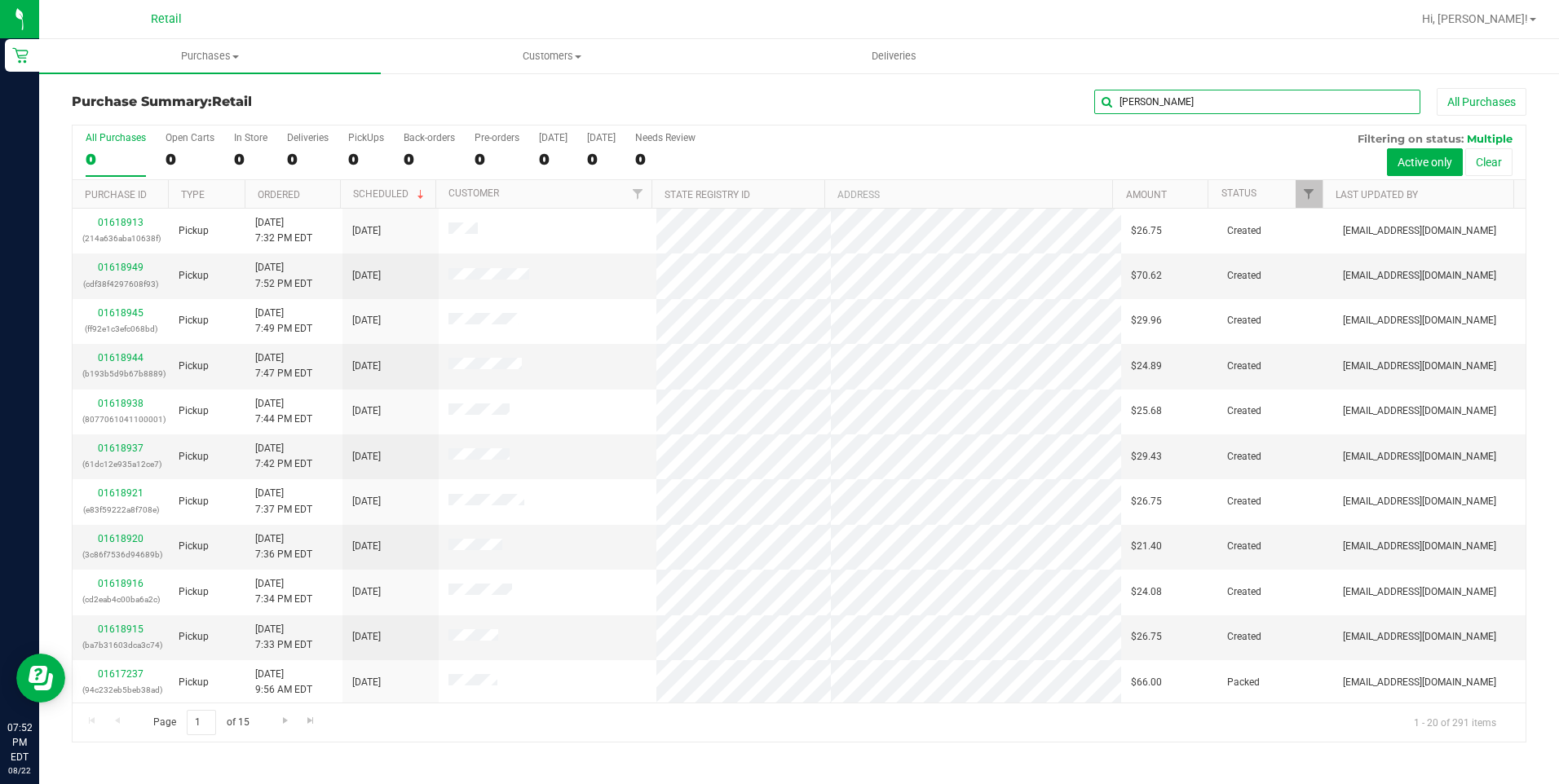
type input "julie"
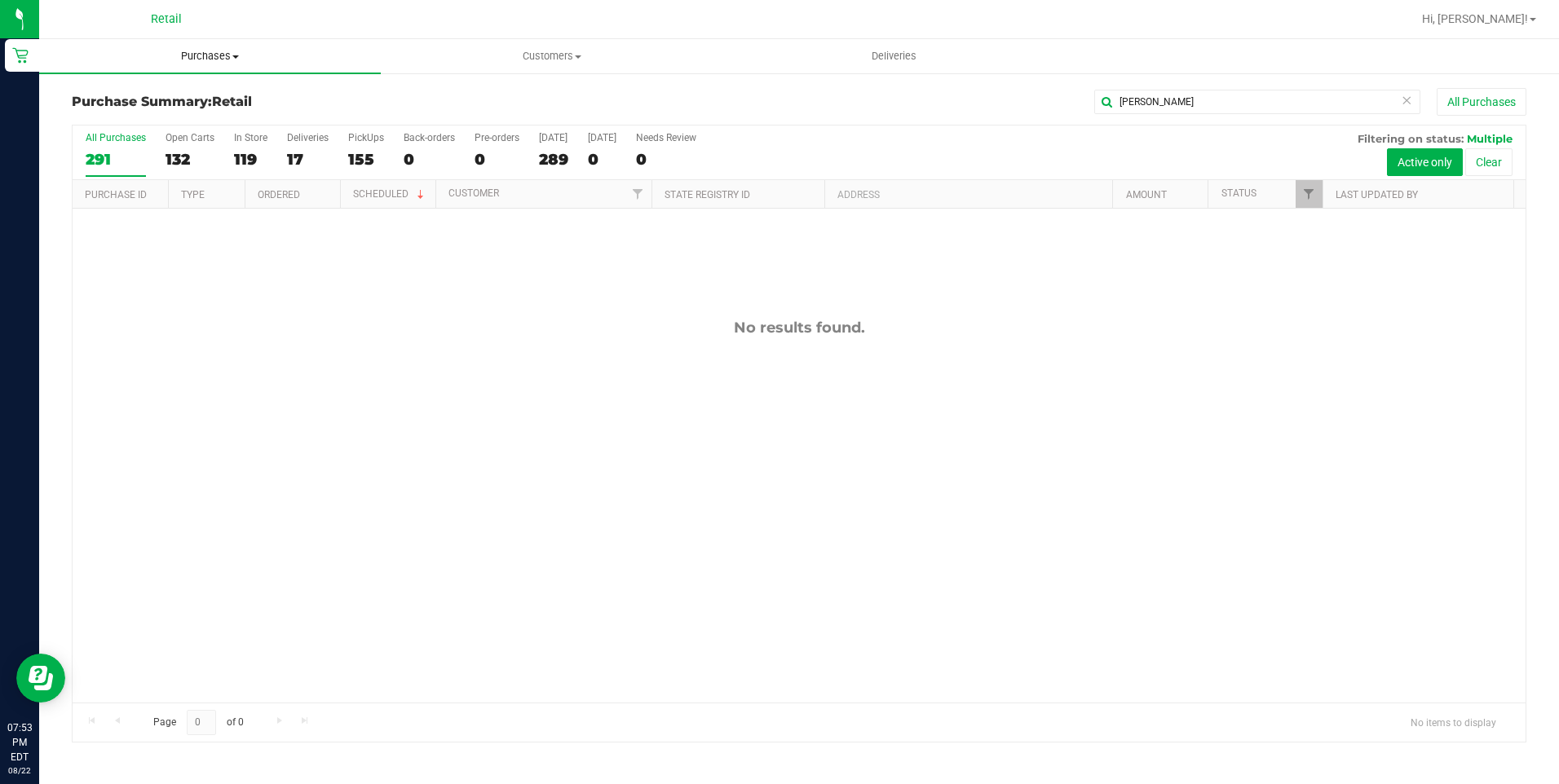
click at [224, 52] on span "Purchases" at bounding box center [210, 56] width 341 height 14
click at [155, 97] on span "Summary of purchases" at bounding box center [122, 98] width 167 height 14
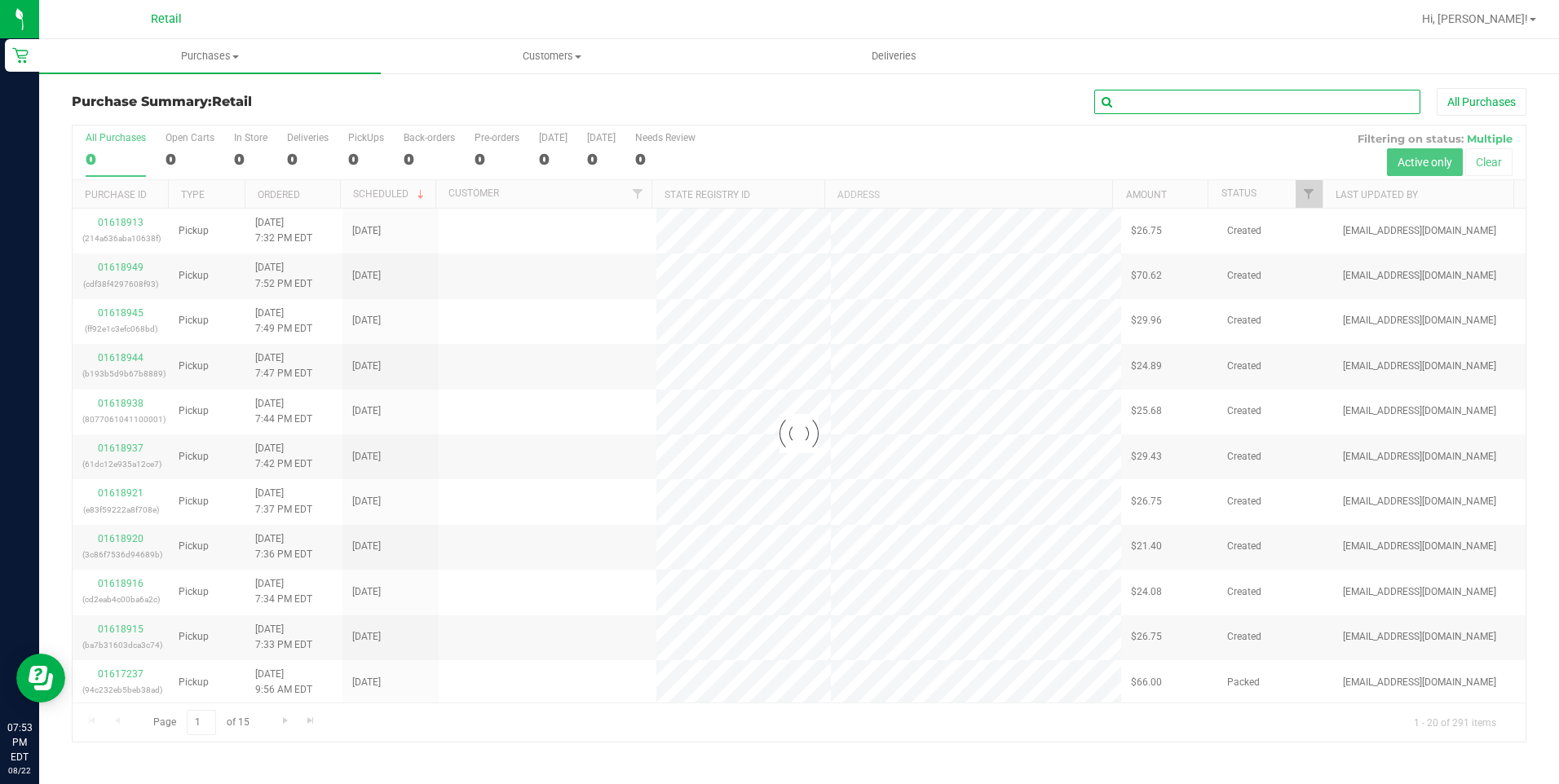
click at [1239, 108] on input "text" at bounding box center [1257, 102] width 326 height 25
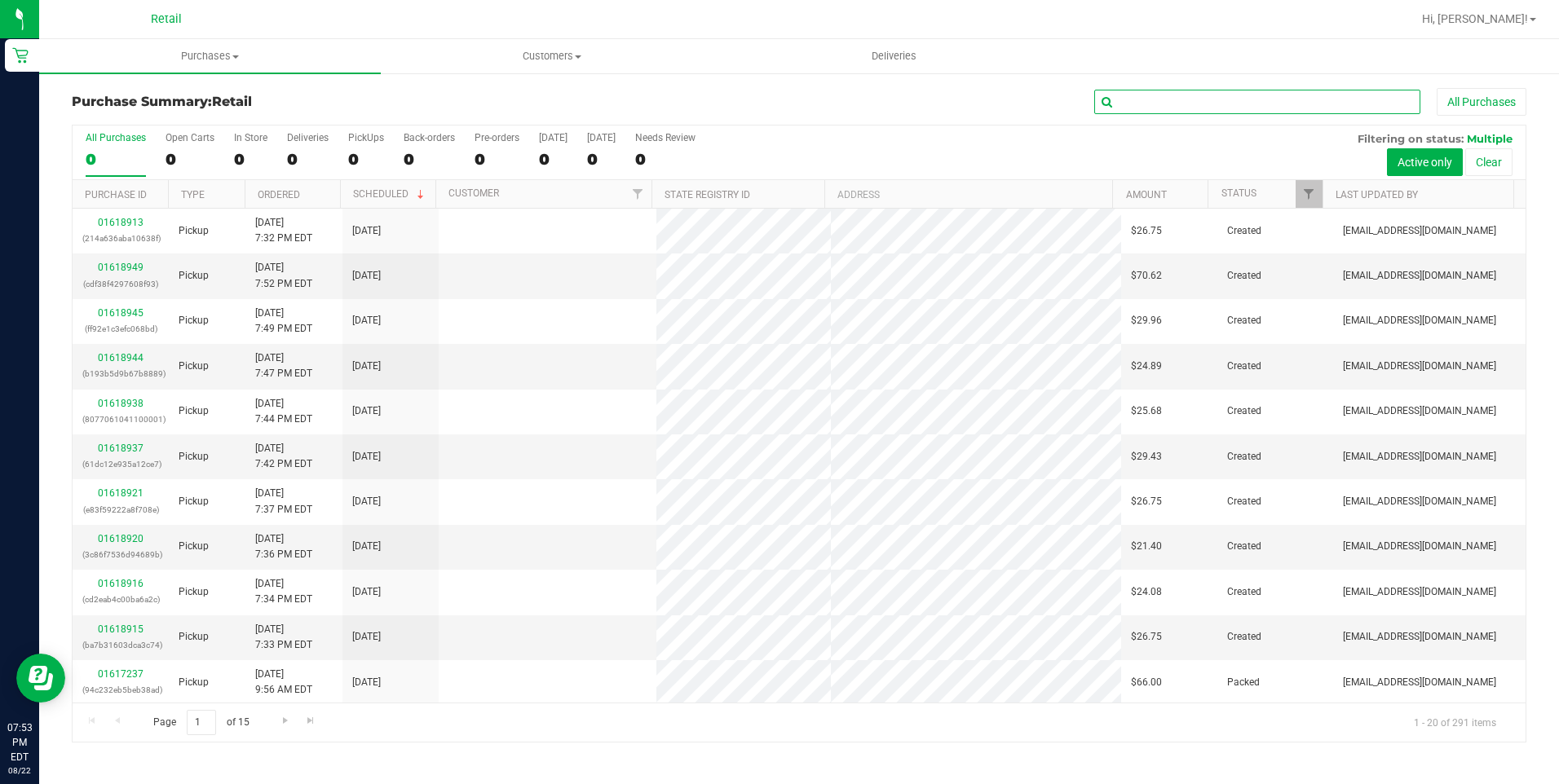
click at [1239, 108] on input "text" at bounding box center [1257, 102] width 326 height 25
type input "juli"
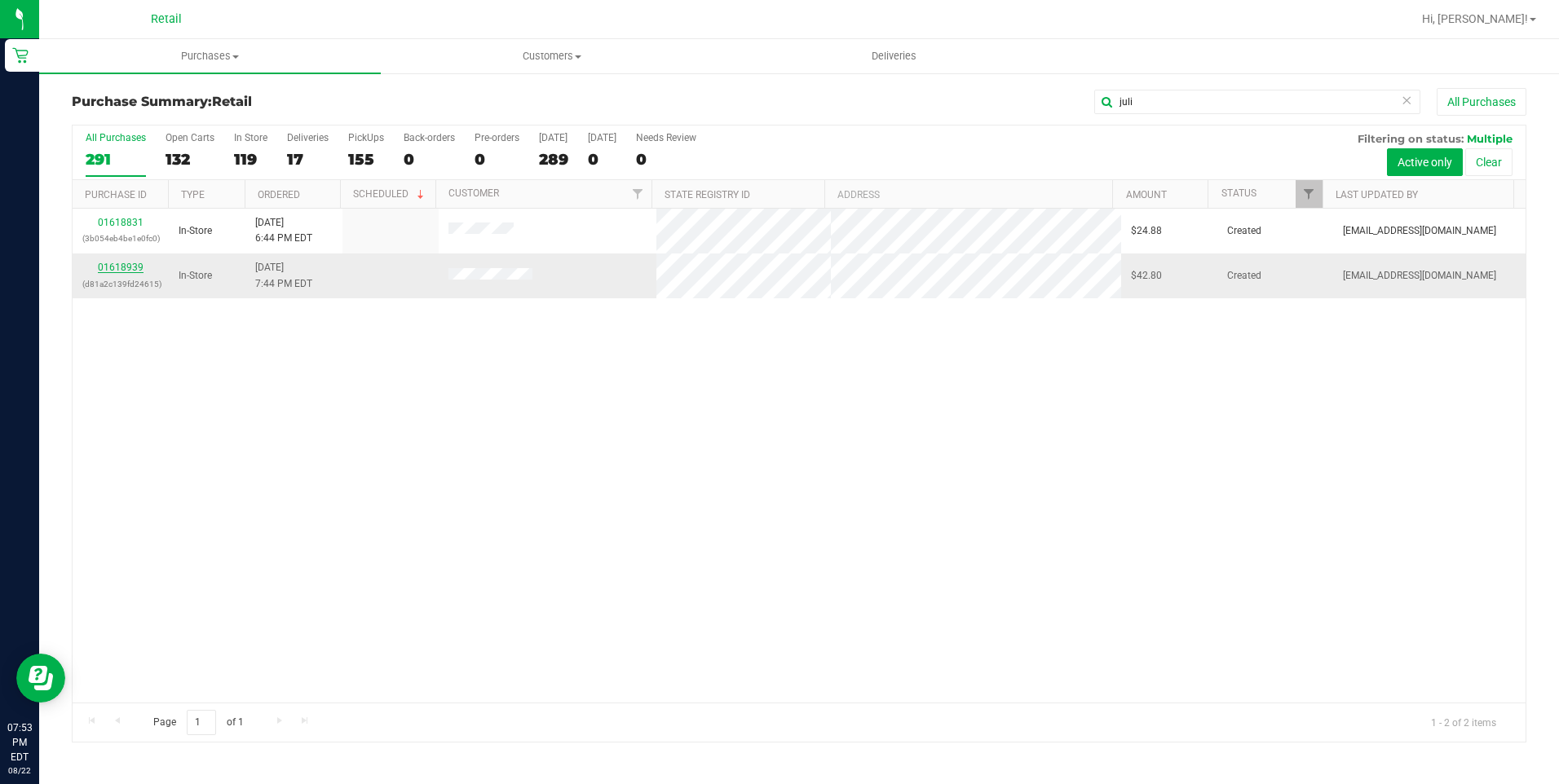
click at [112, 270] on link "01618939" at bounding box center [120, 267] width 46 height 11
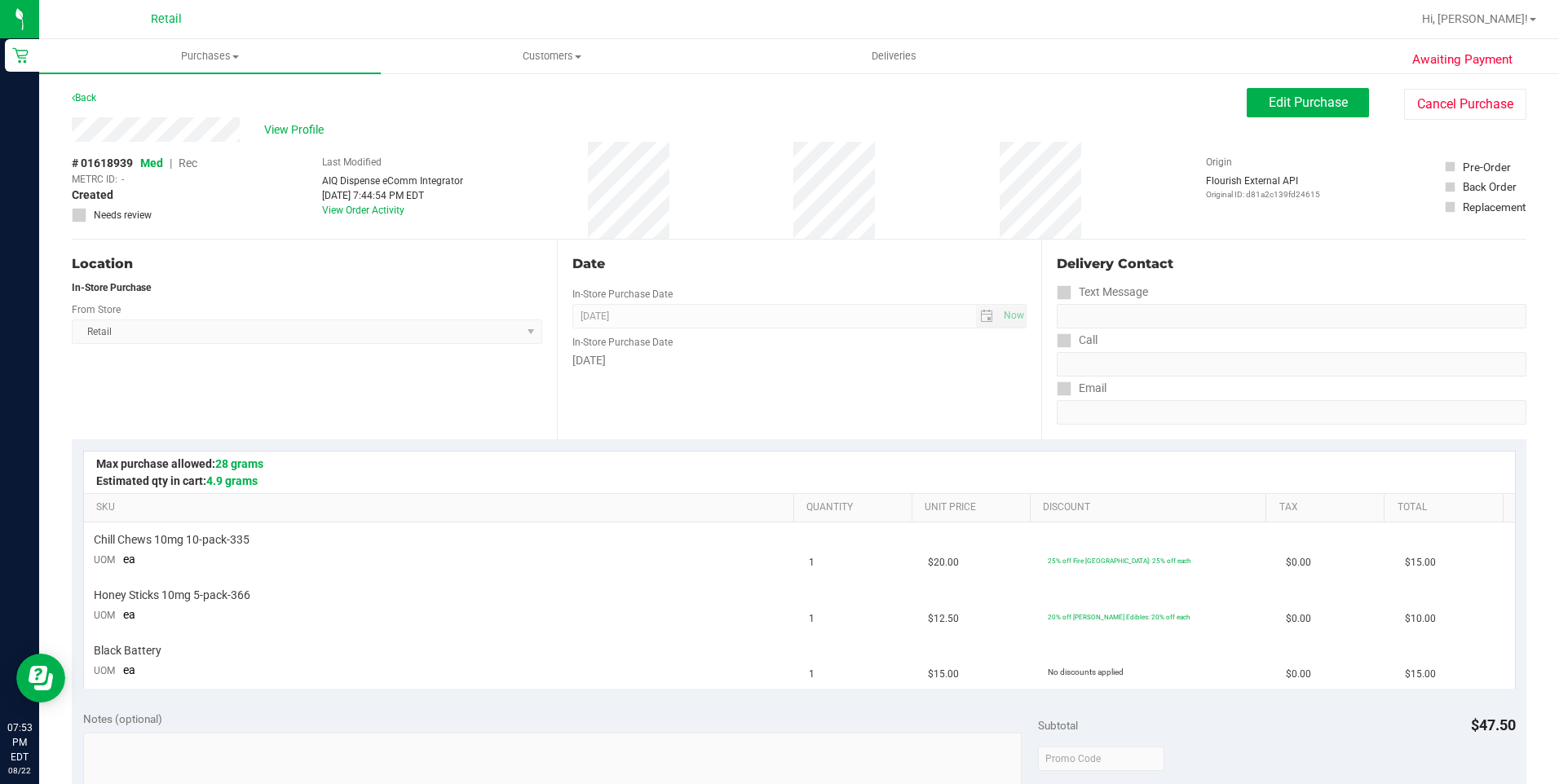
click at [1335, 119] on div "Edit Purchase Cancel Purchase" at bounding box center [1385, 104] width 280 height 32
click at [1332, 108] on span "Edit Purchase" at bounding box center [1308, 102] width 79 height 15
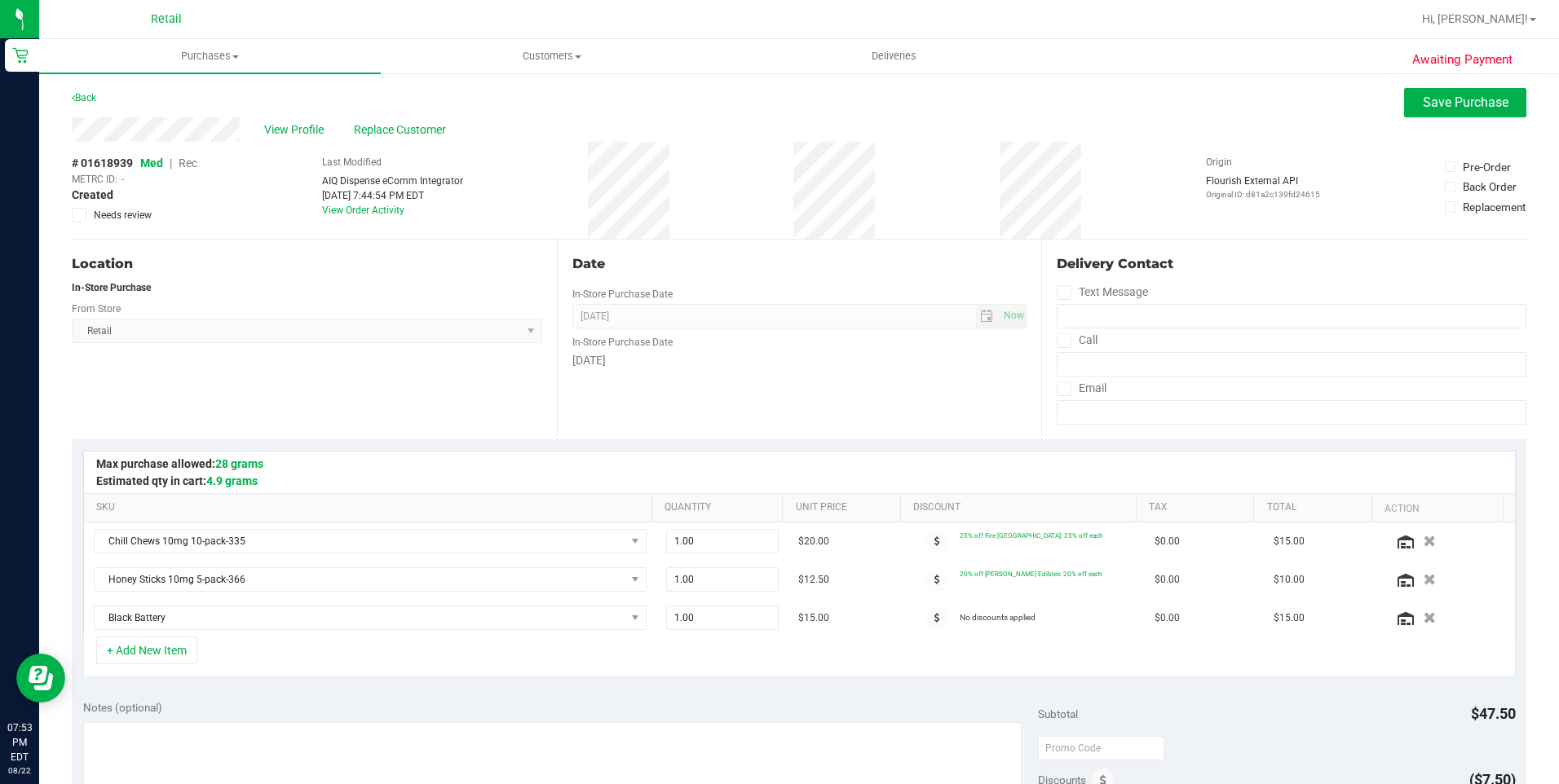
click at [191, 161] on span "Rec" at bounding box center [188, 163] width 19 height 13
click at [1433, 101] on span "Save Purchase" at bounding box center [1465, 102] width 85 height 15
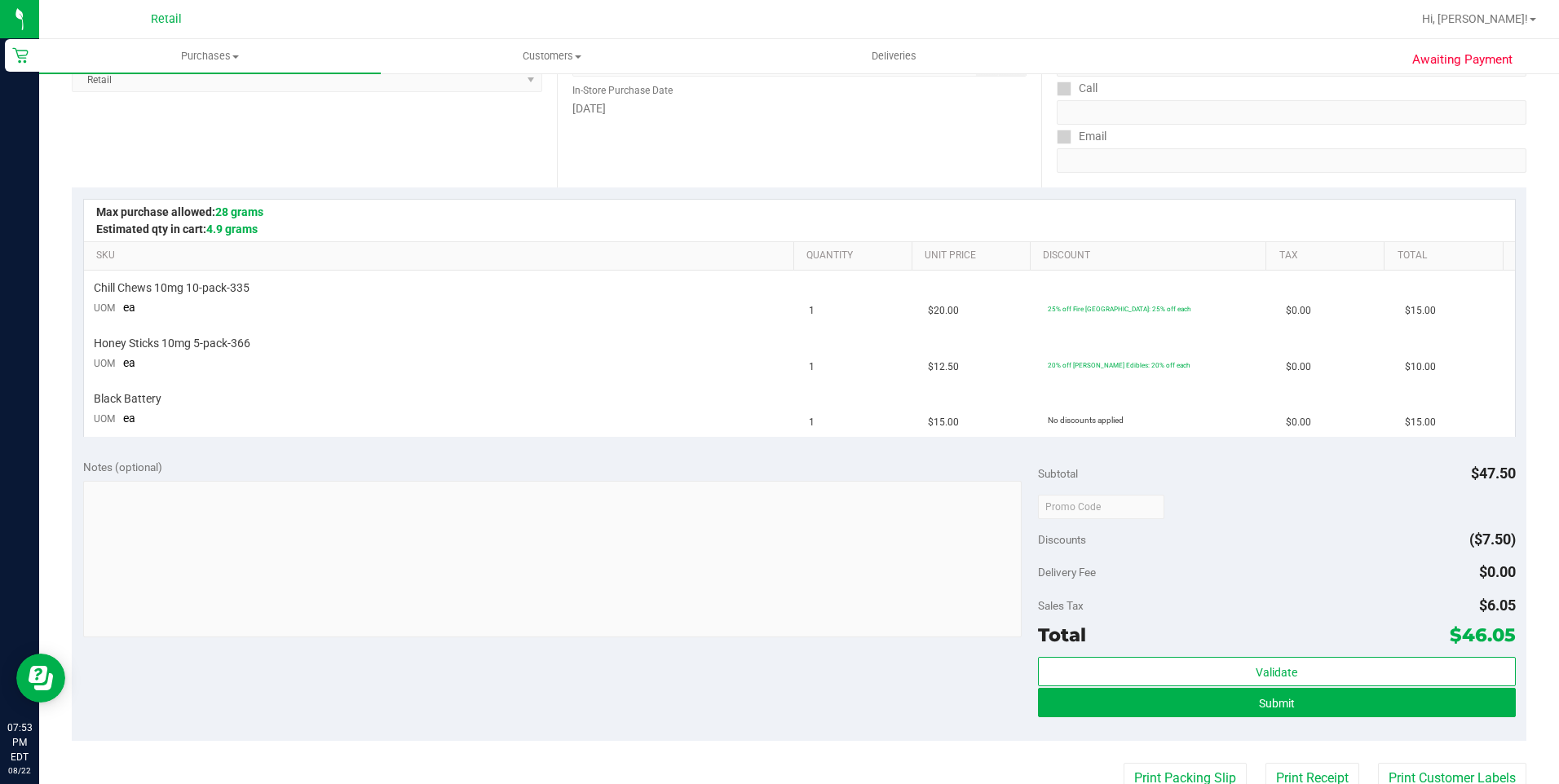
scroll to position [326, 0]
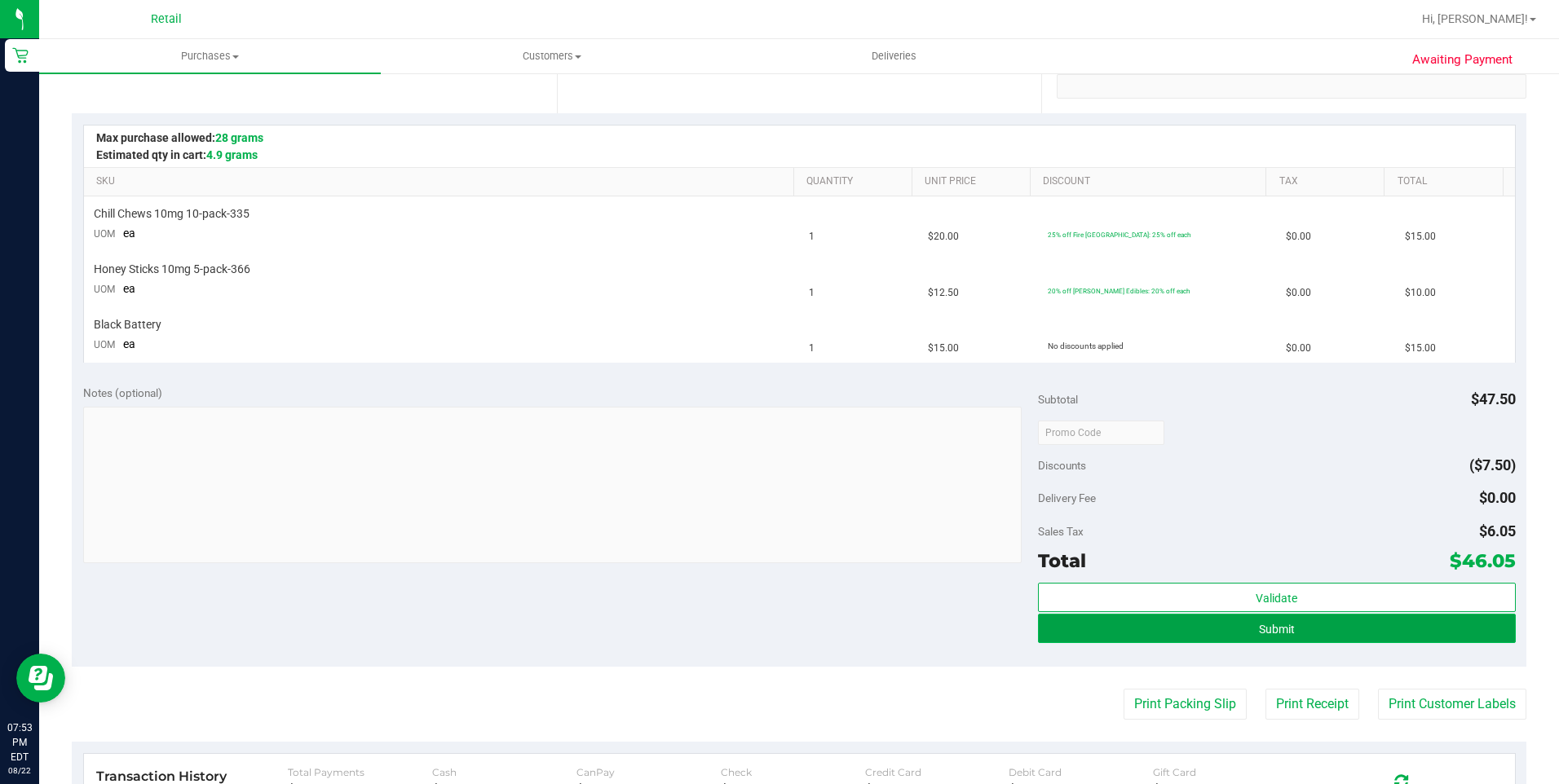
click at [1227, 629] on button "Submit" at bounding box center [1276, 628] width 478 height 29
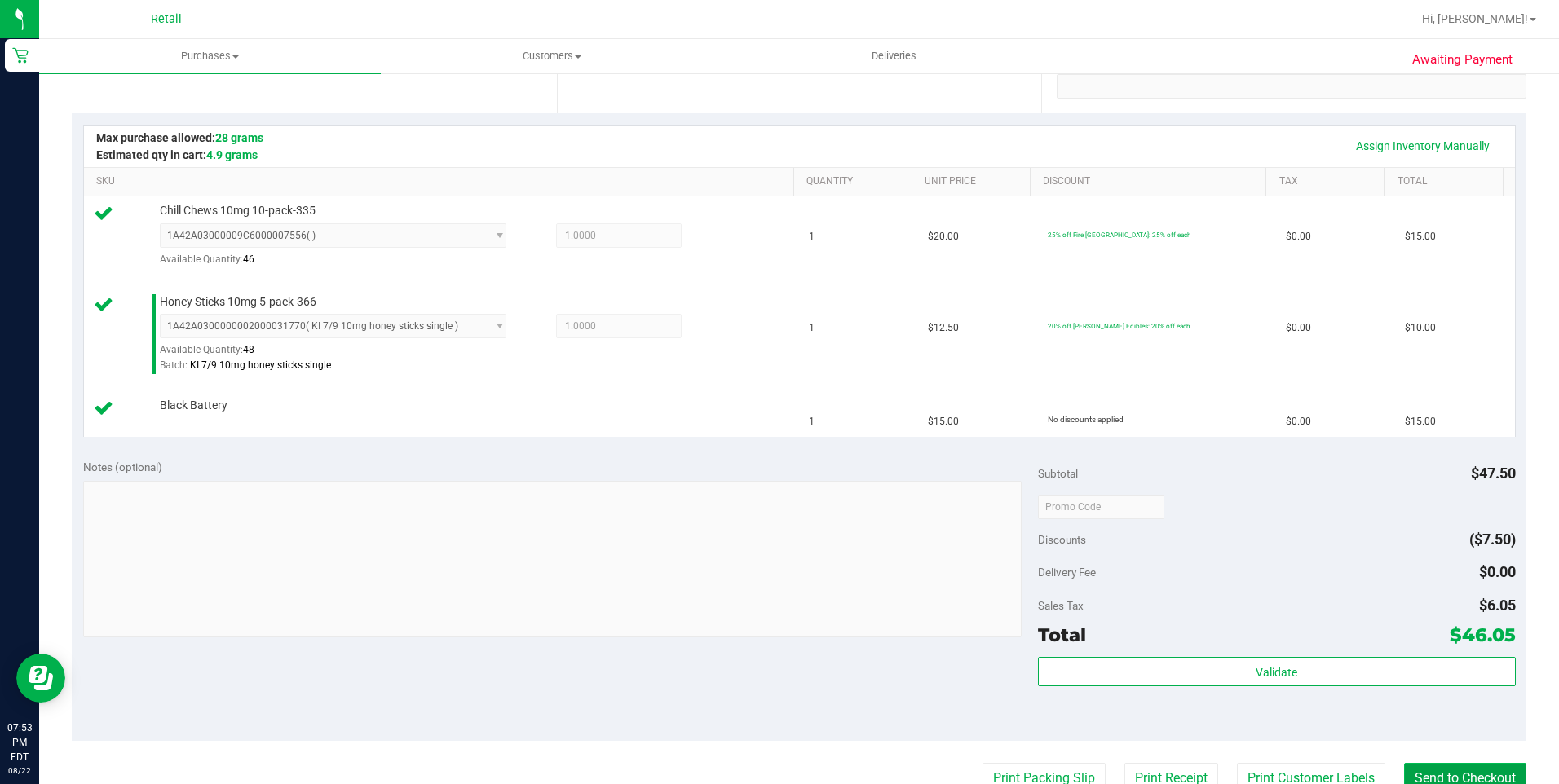
click at [1425, 770] on button "Send to Checkout" at bounding box center [1464, 778] width 122 height 31
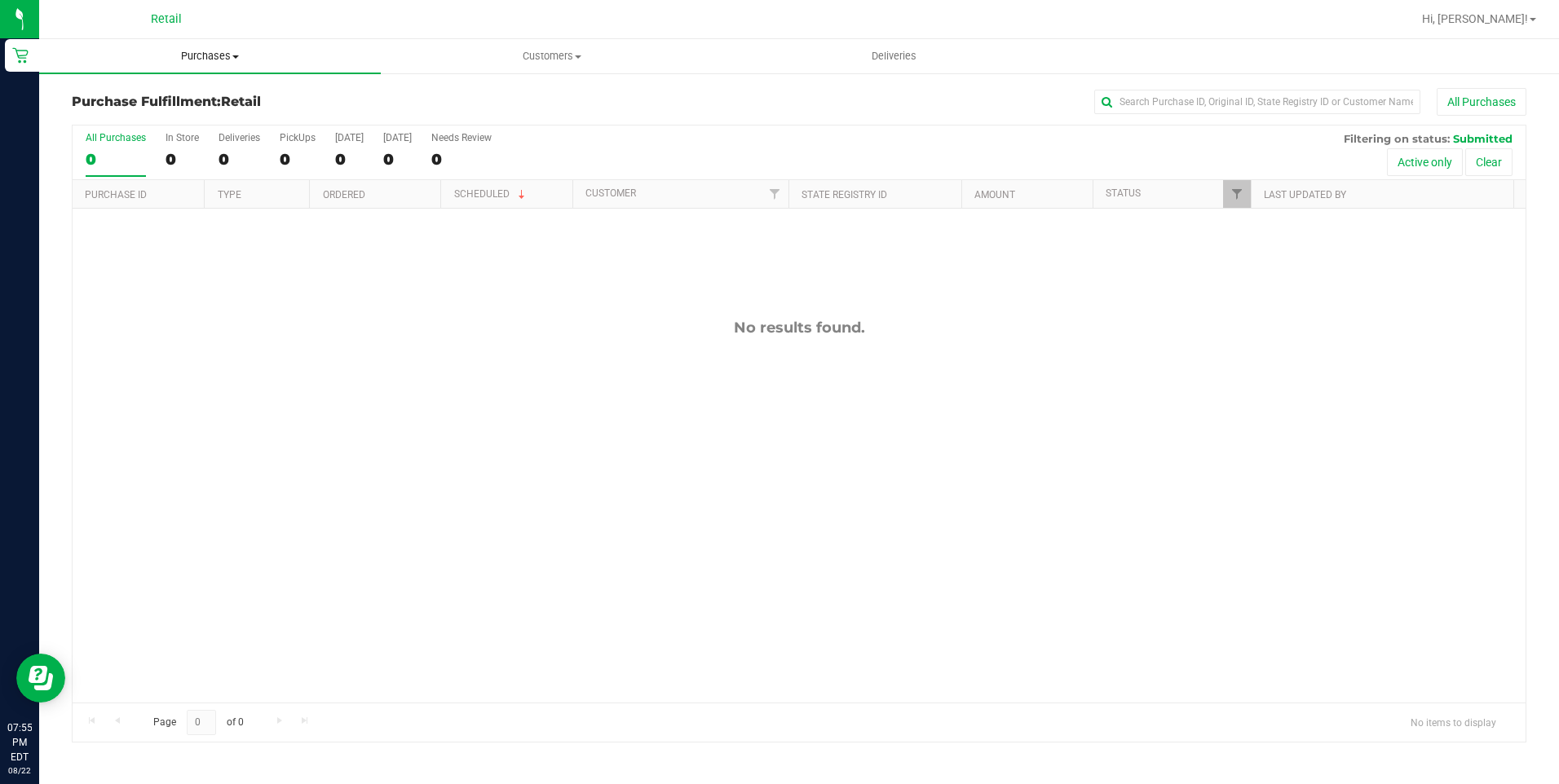
click at [198, 56] on span "Purchases" at bounding box center [210, 56] width 341 height 14
click at [176, 98] on span "Summary of purchases" at bounding box center [122, 98] width 167 height 14
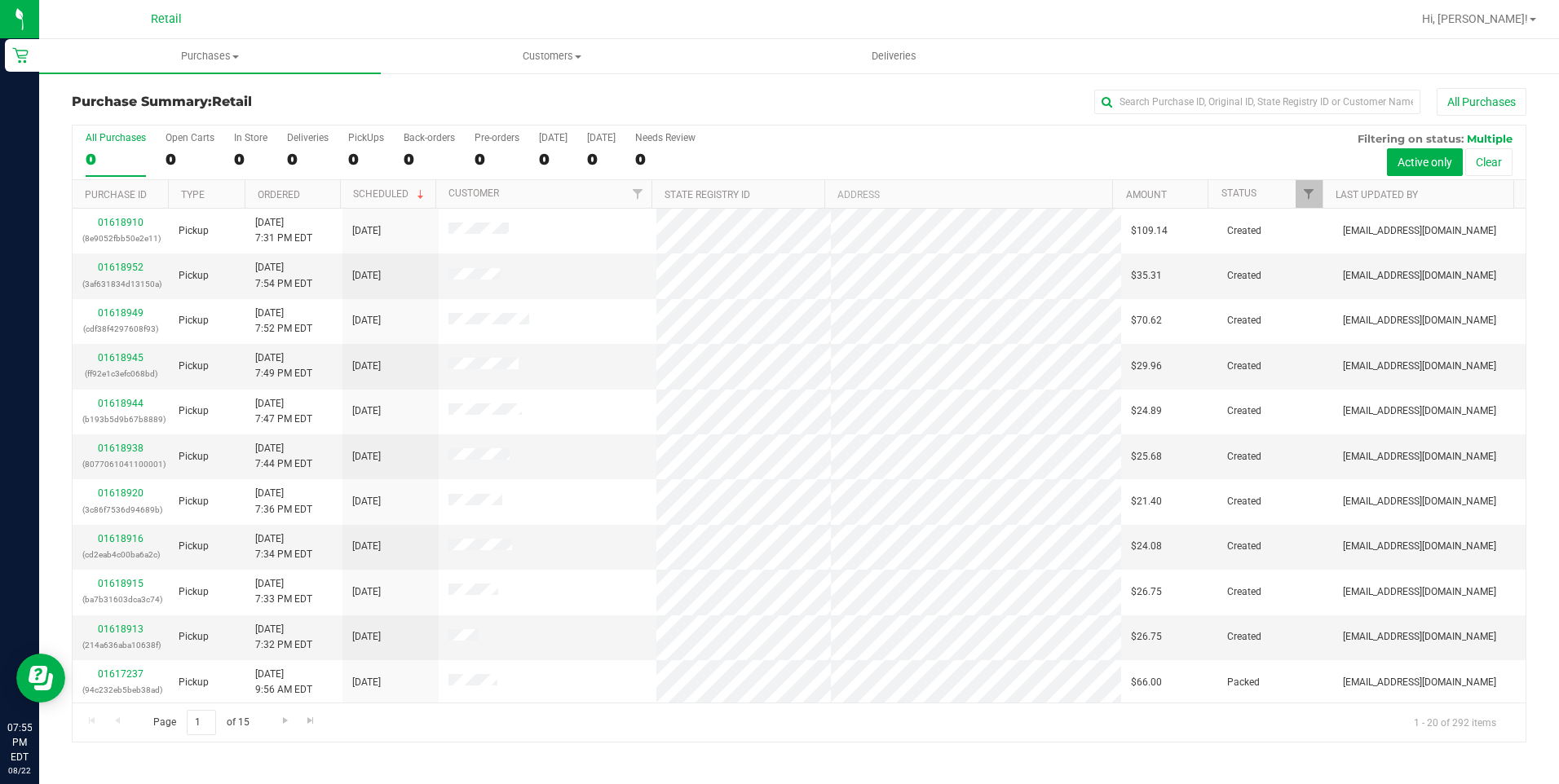
click at [1146, 89] on div "All Purchases" at bounding box center [1041, 101] width 969 height 27
click at [1135, 97] on input "text" at bounding box center [1257, 102] width 326 height 25
type input "christop"
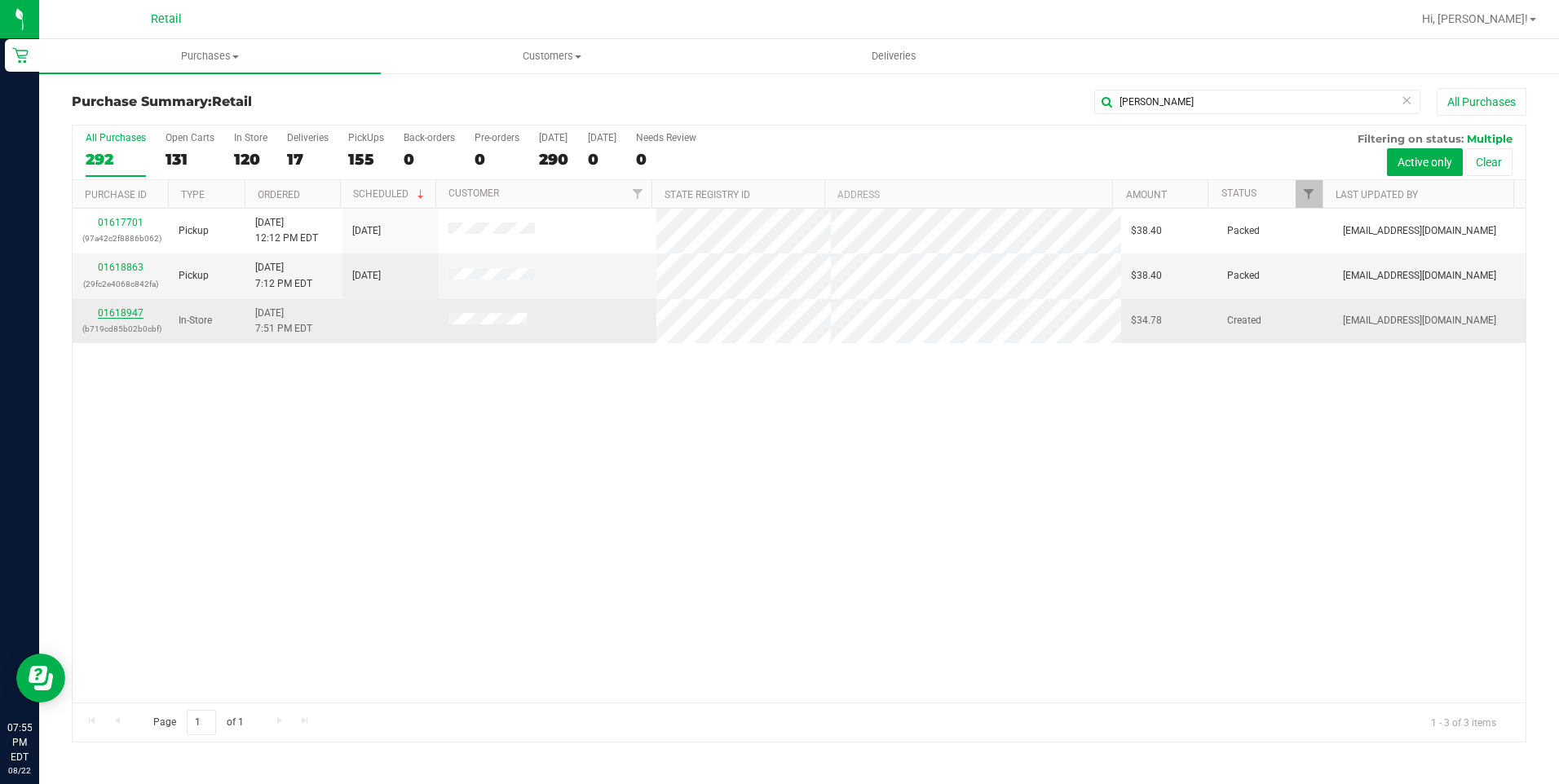
click at [135, 310] on link "01618947" at bounding box center [120, 313] width 46 height 11
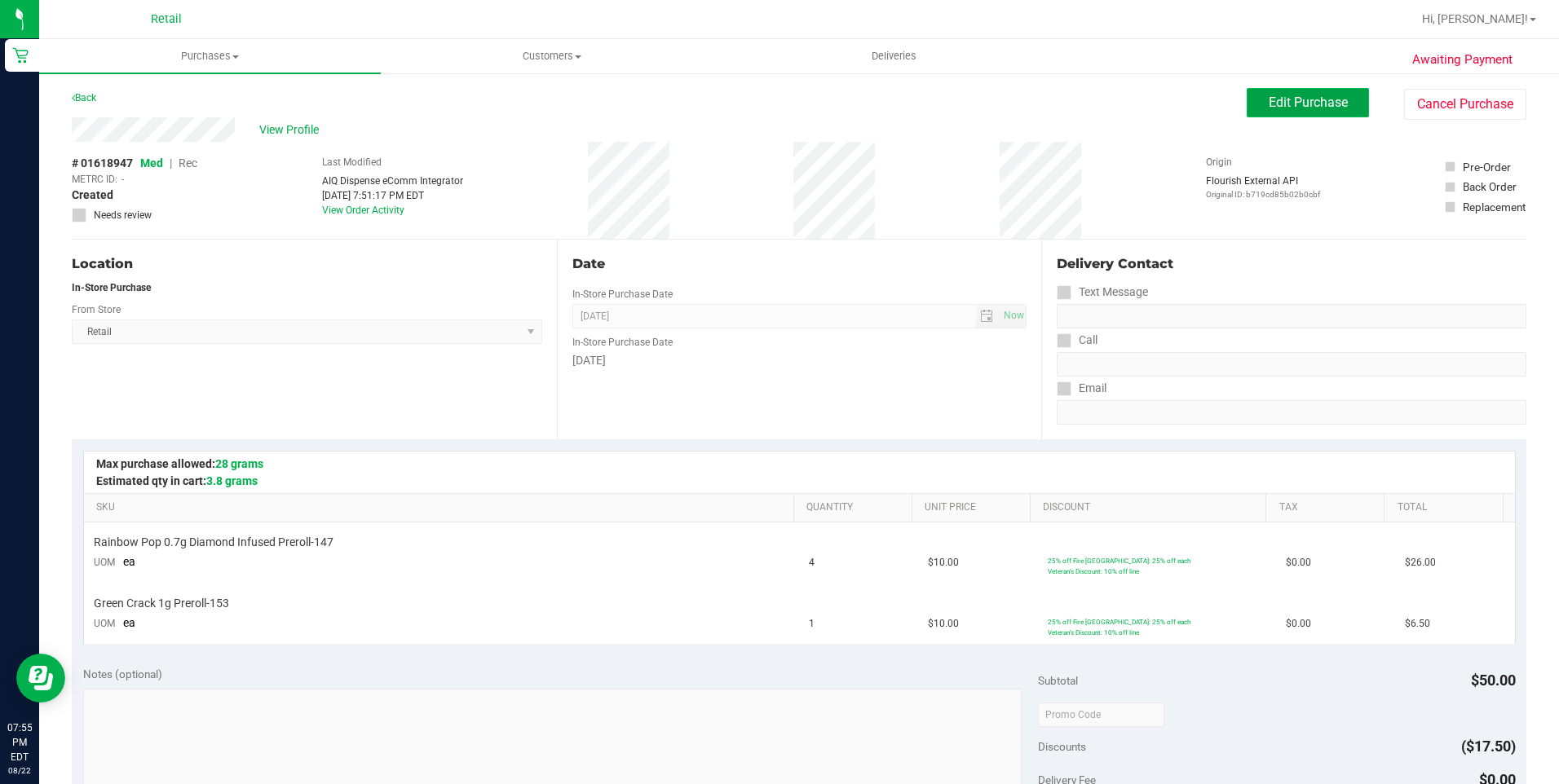
click at [1285, 108] on span "Edit Purchase" at bounding box center [1308, 102] width 79 height 15
click at [191, 166] on span "Rec" at bounding box center [188, 163] width 19 height 13
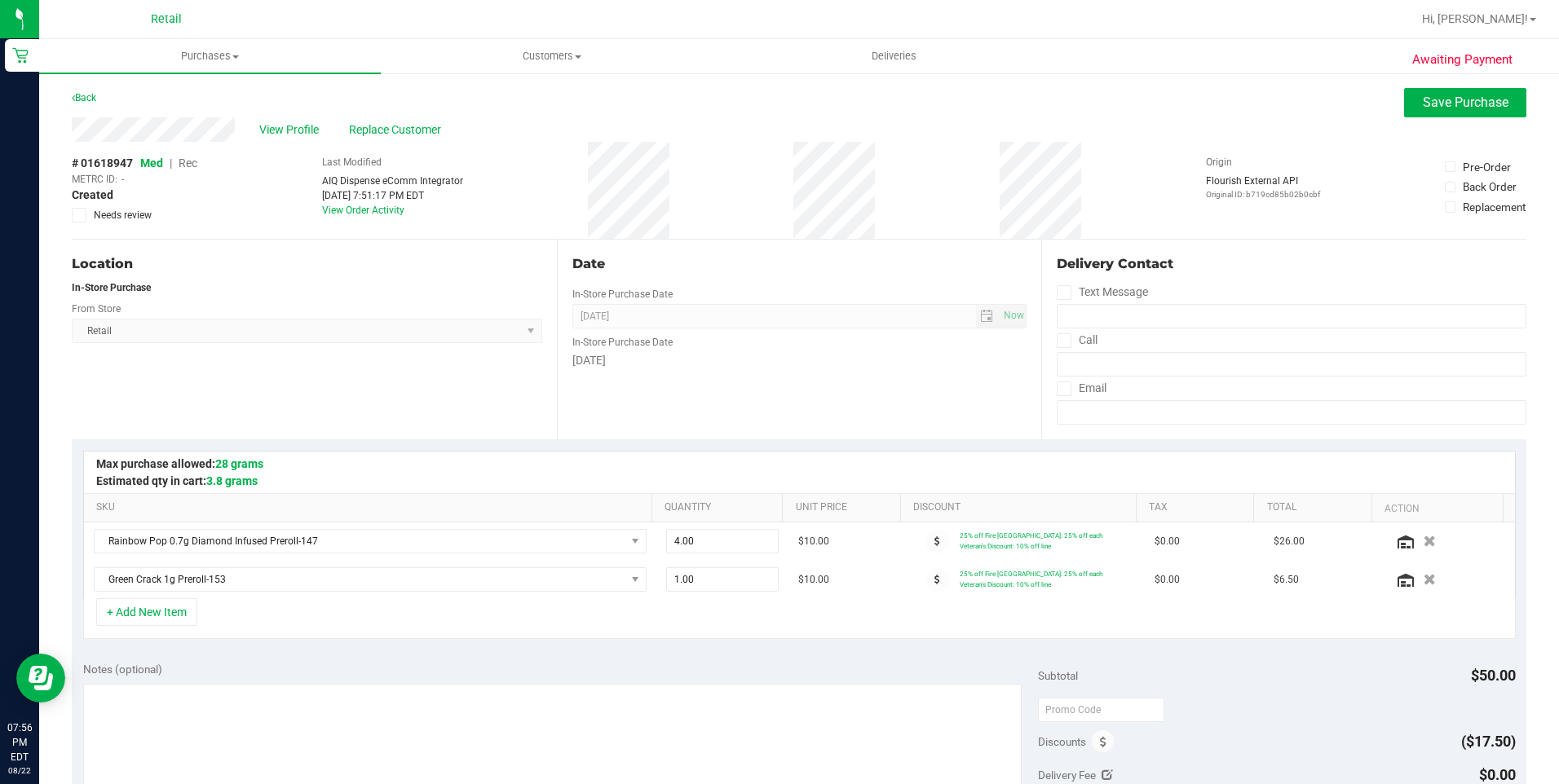
click at [194, 165] on span "Rec" at bounding box center [188, 163] width 19 height 13
drag, startPoint x: 1442, startPoint y: 110, endPoint x: 1544, endPoint y: 173, distance: 119.9
click at [1442, 110] on button "Save Purchase" at bounding box center [1464, 102] width 122 height 29
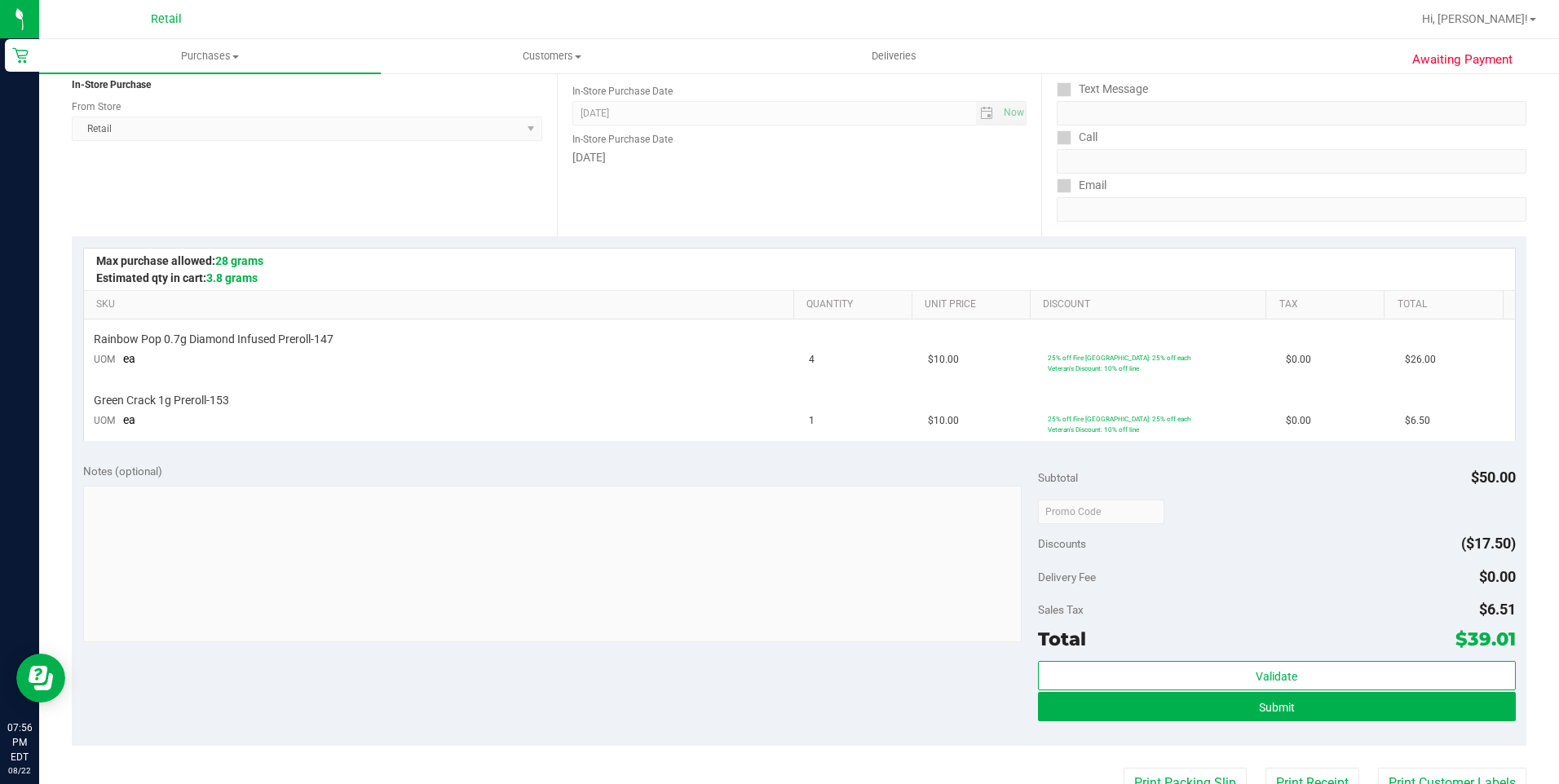
scroll to position [326, 0]
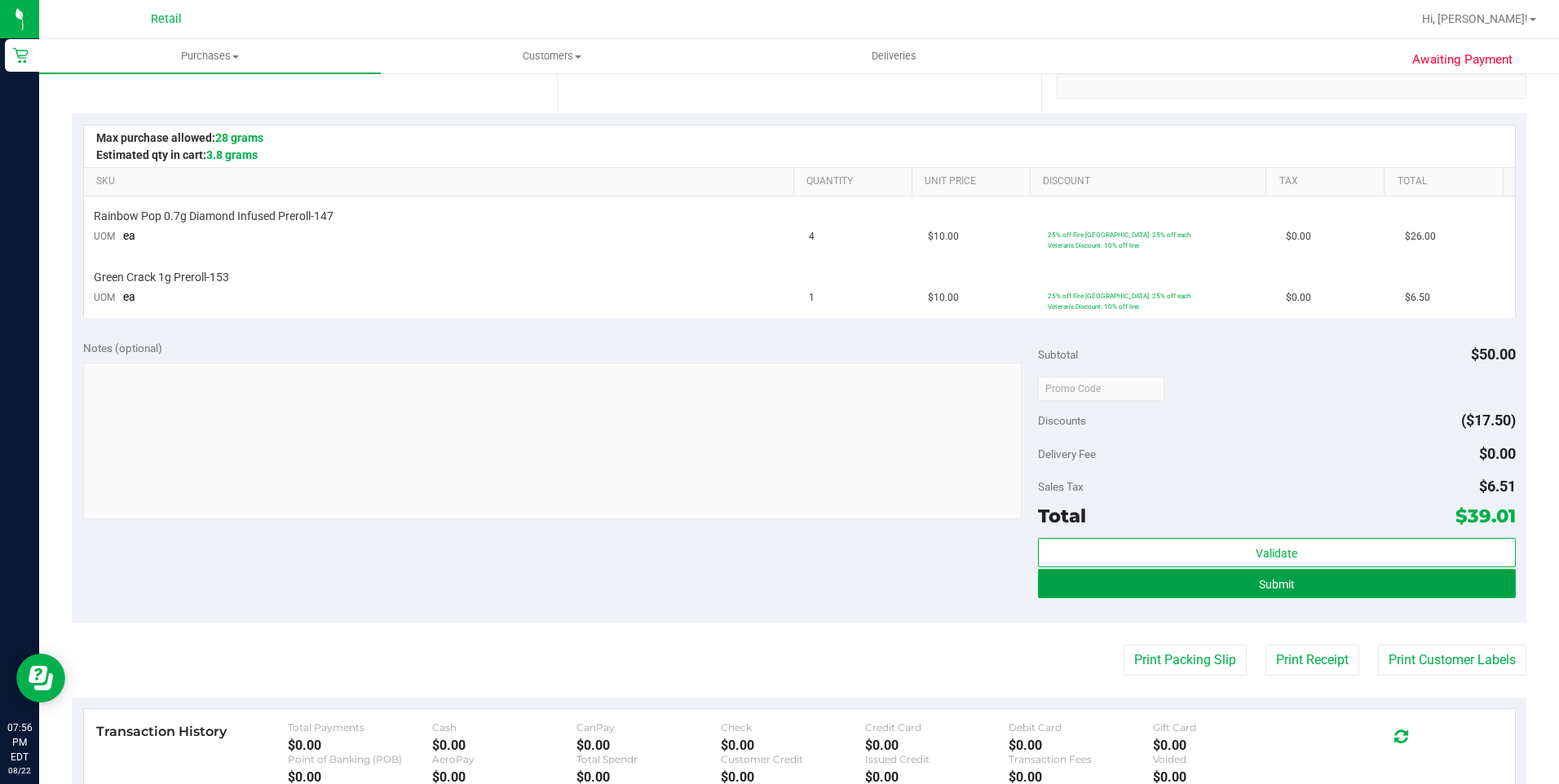
click at [1330, 585] on button "Submit" at bounding box center [1276, 583] width 478 height 29
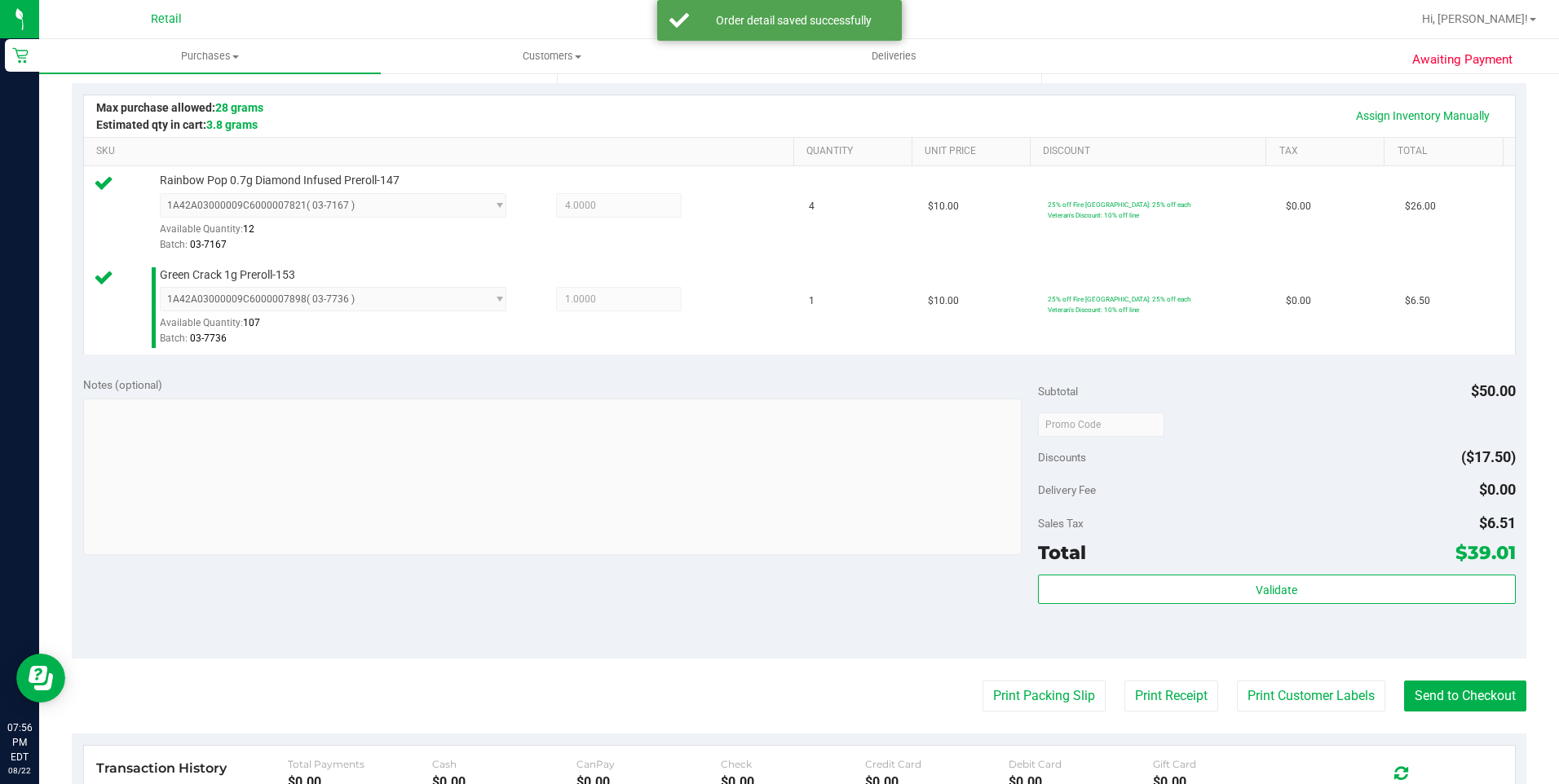
scroll to position [489, 0]
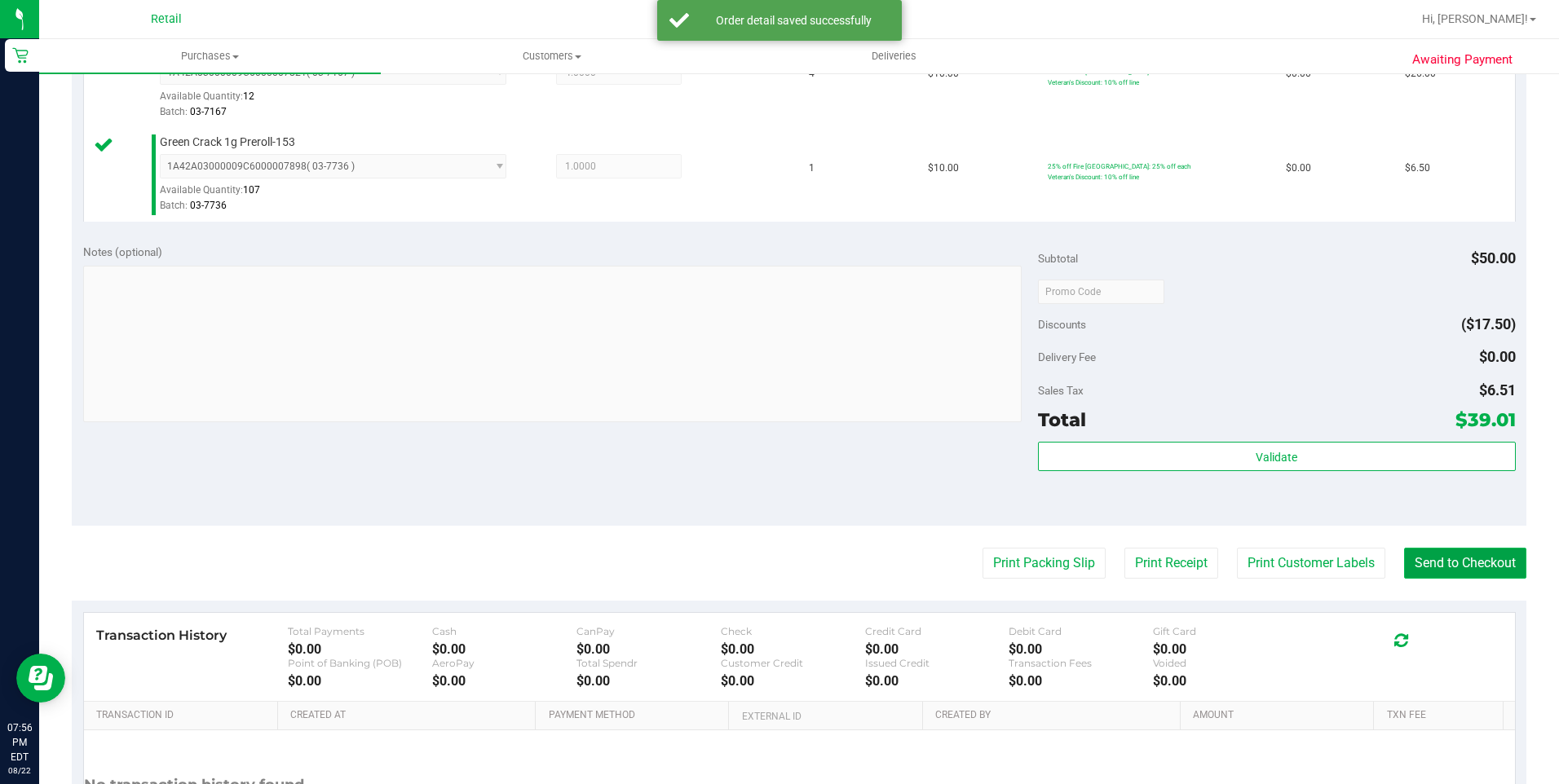
click at [1442, 552] on button "Send to Checkout" at bounding box center [1464, 563] width 122 height 31
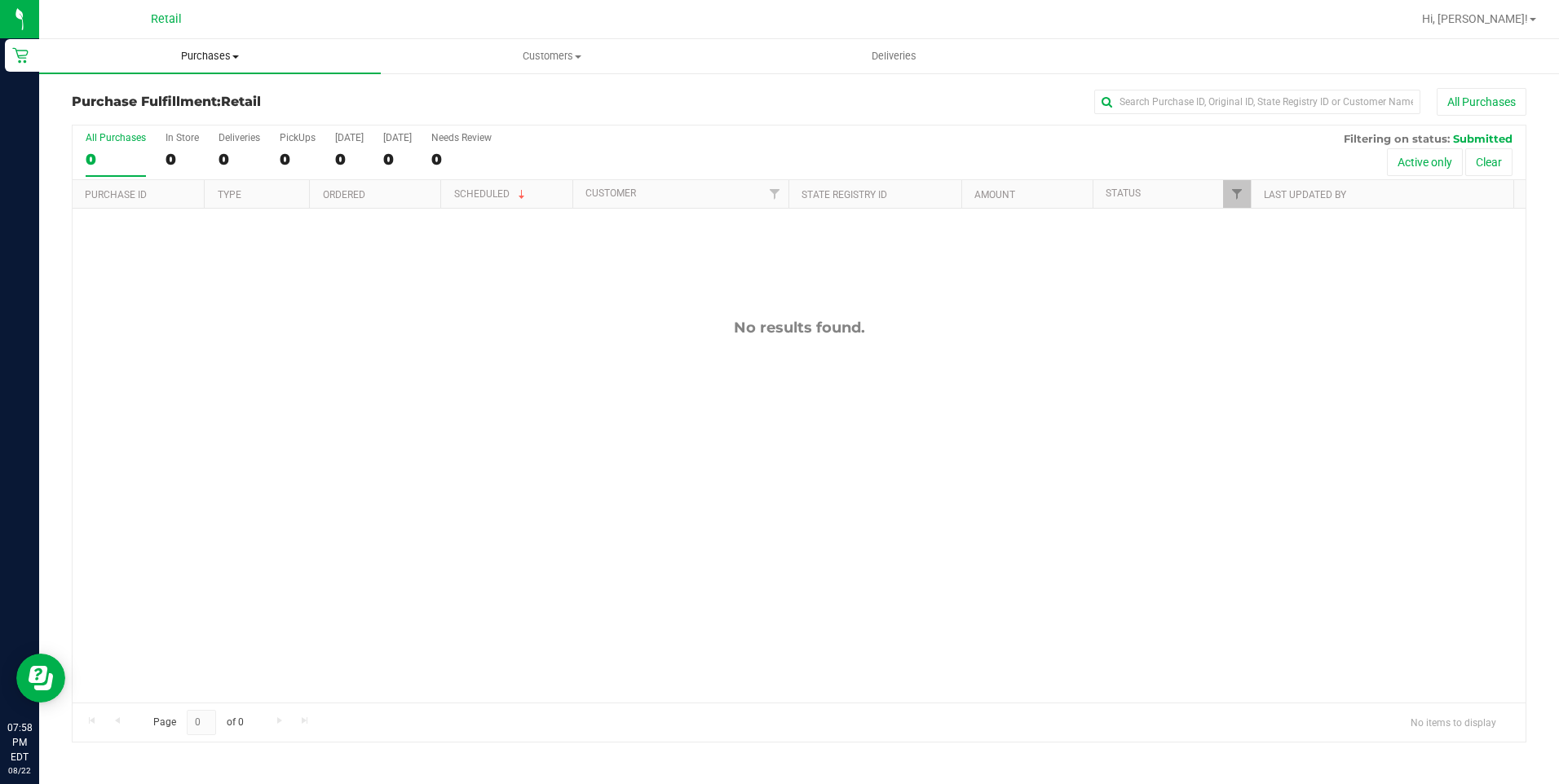
click at [223, 44] on uib-tab-heading "Purchases Summary of purchases Fulfillment All purchases" at bounding box center [210, 56] width 341 height 34
click at [200, 96] on span "Summary of purchases" at bounding box center [122, 98] width 167 height 14
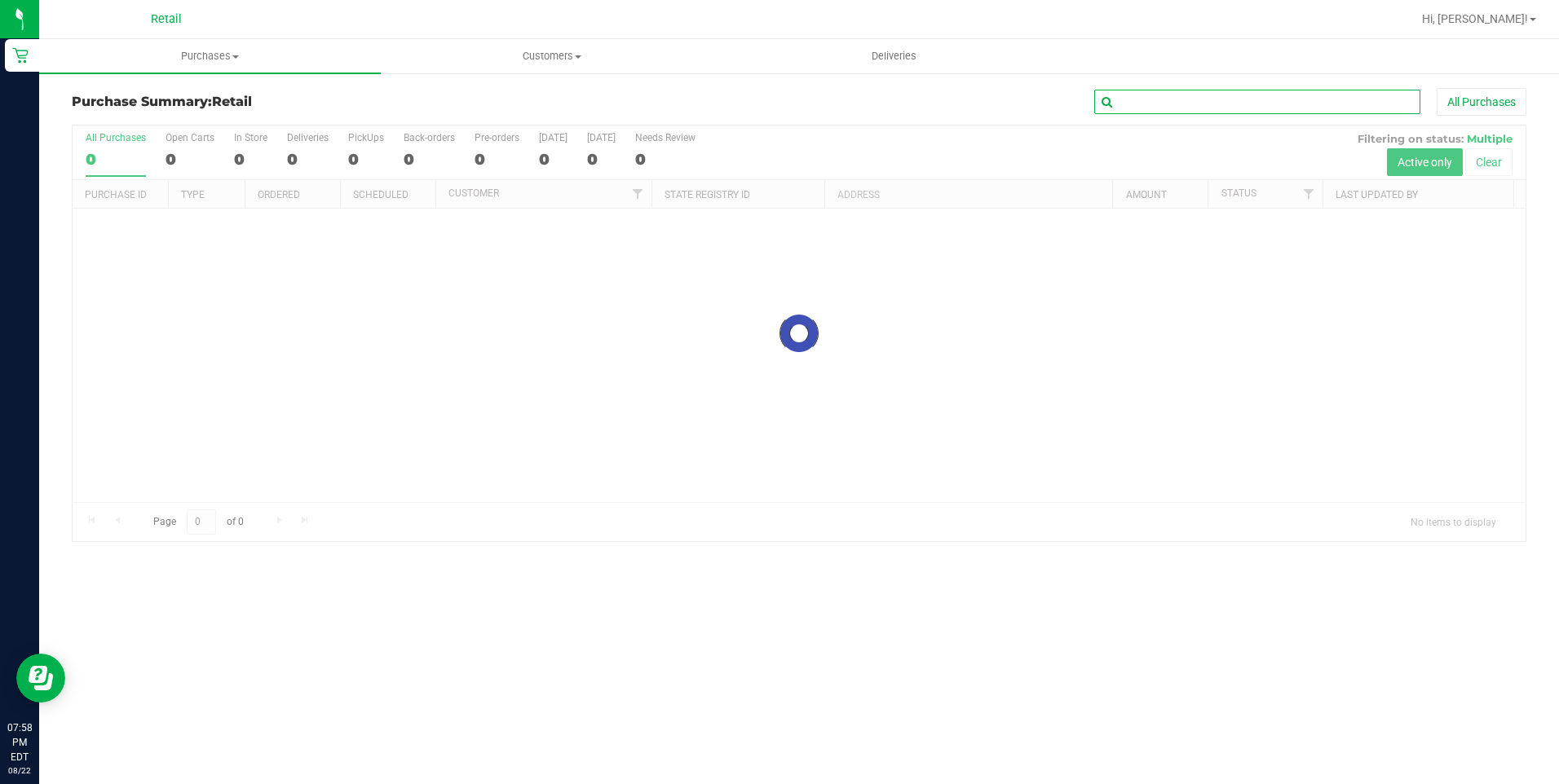
click at [1182, 108] on input "text" at bounding box center [1257, 102] width 326 height 25
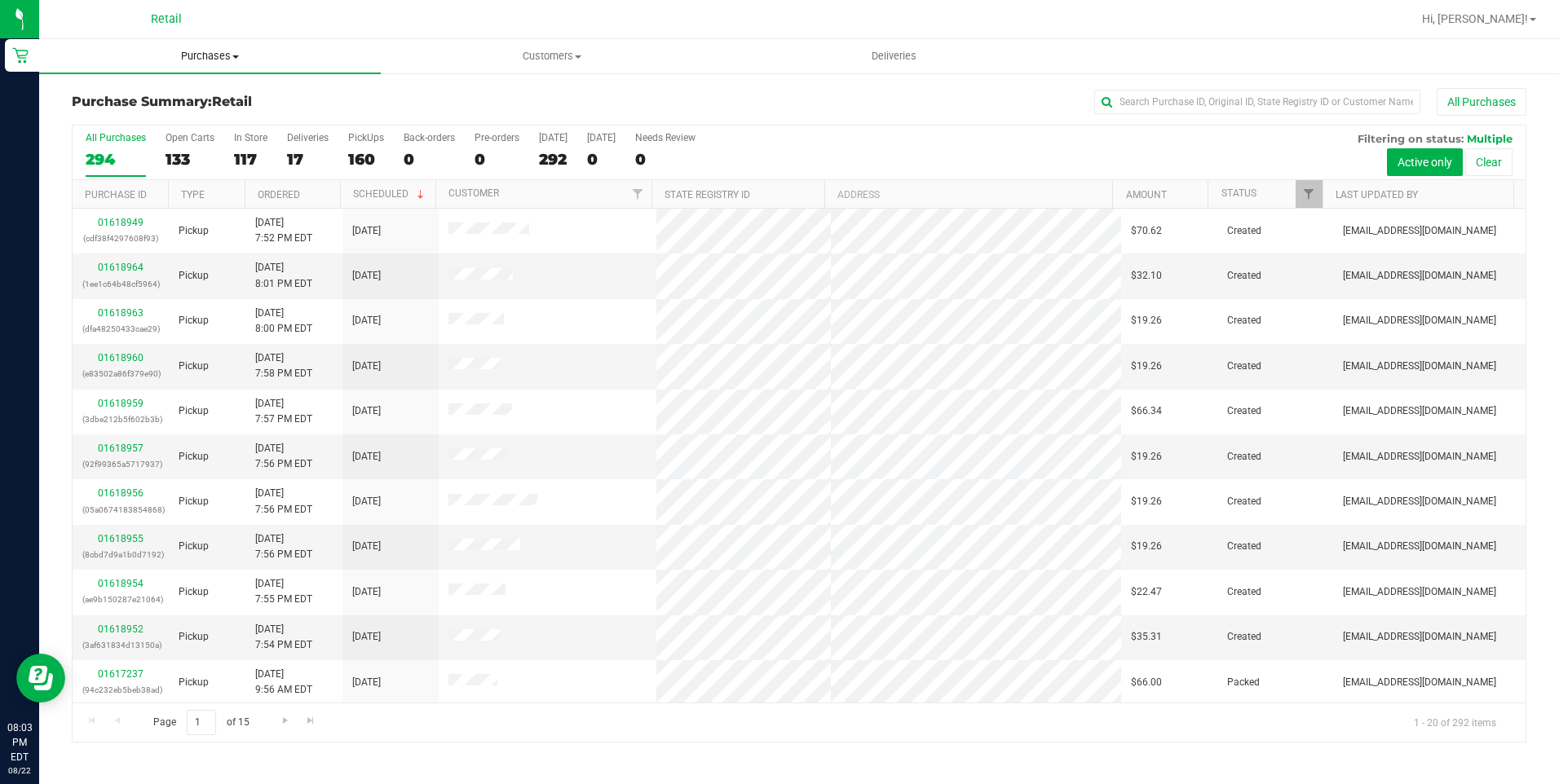
click at [213, 49] on span "Purchases" at bounding box center [210, 56] width 341 height 14
click at [193, 91] on span "Summary of purchases" at bounding box center [122, 98] width 167 height 14
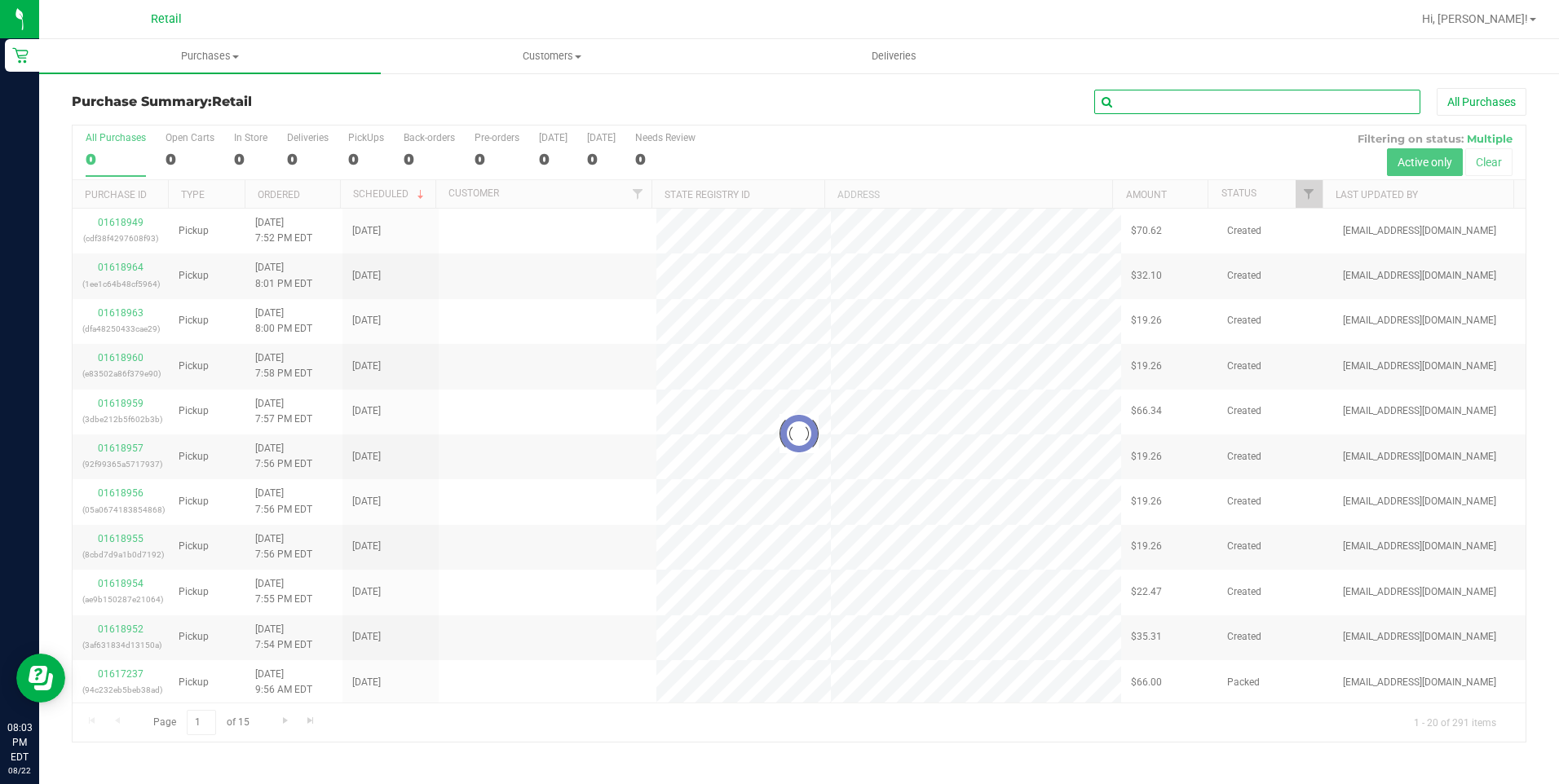
click at [1163, 94] on input "text" at bounding box center [1257, 102] width 326 height 25
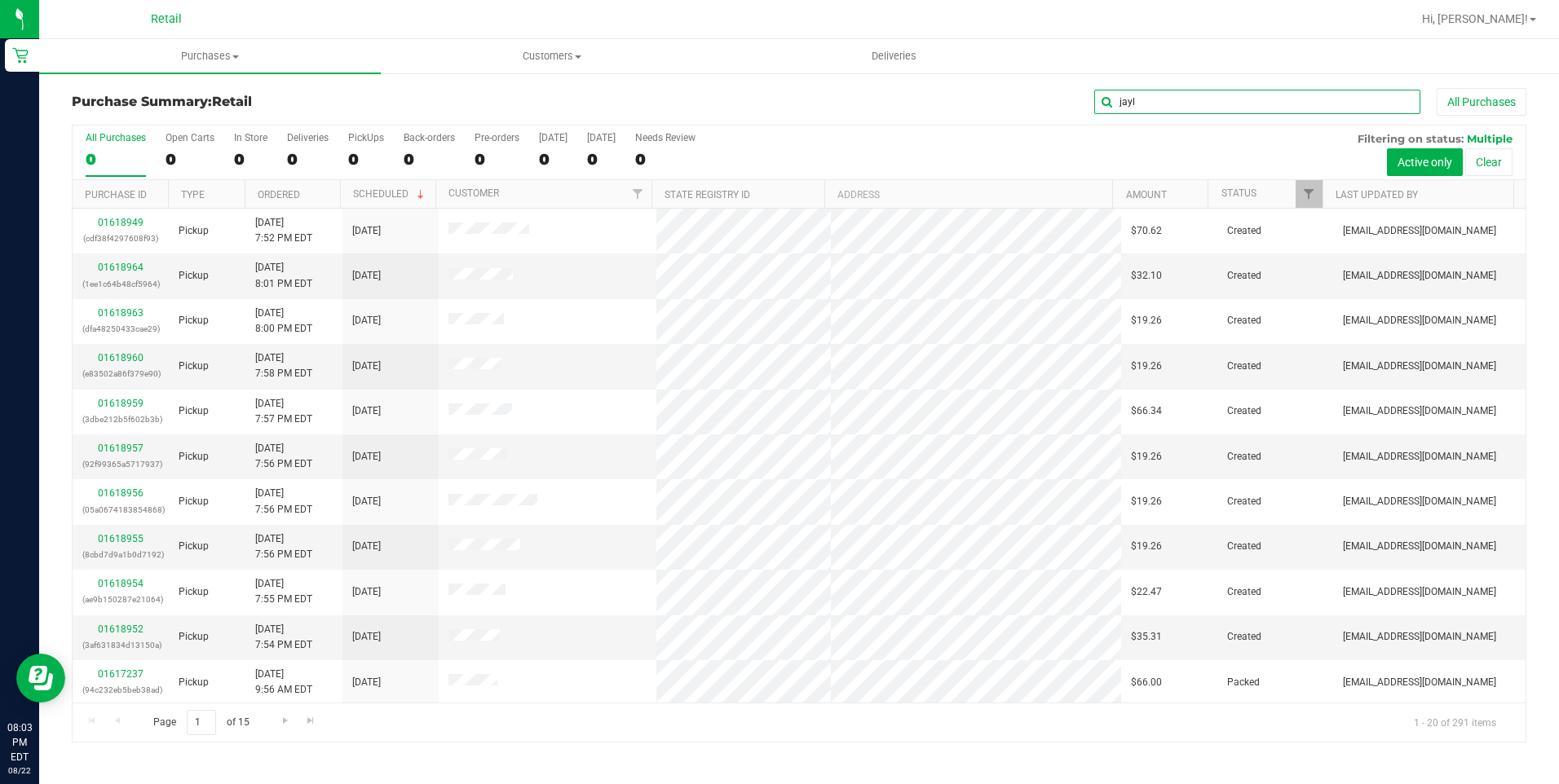
type input "jayl"
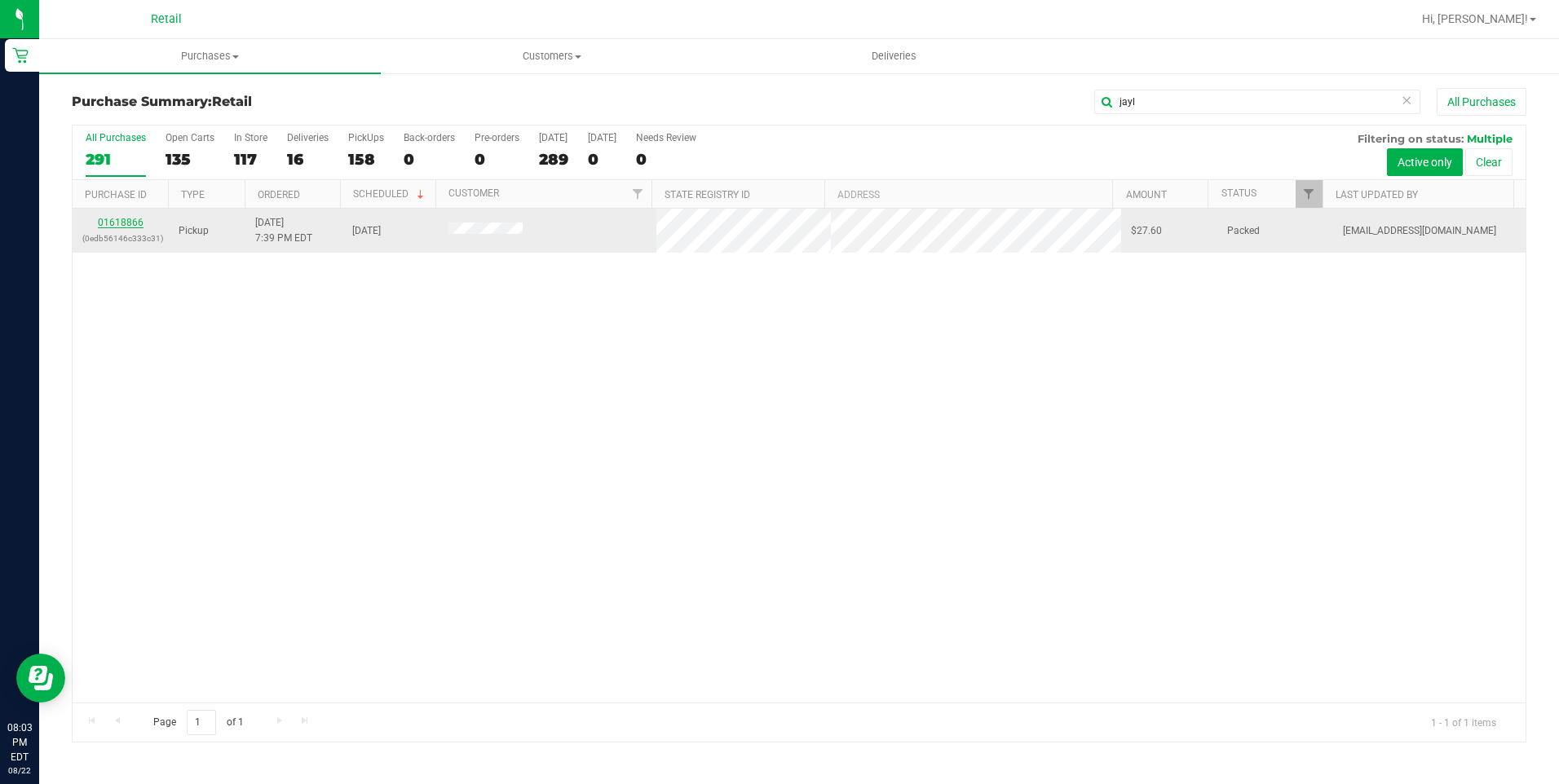
click at [133, 228] on link "01618866" at bounding box center [120, 223] width 46 height 11
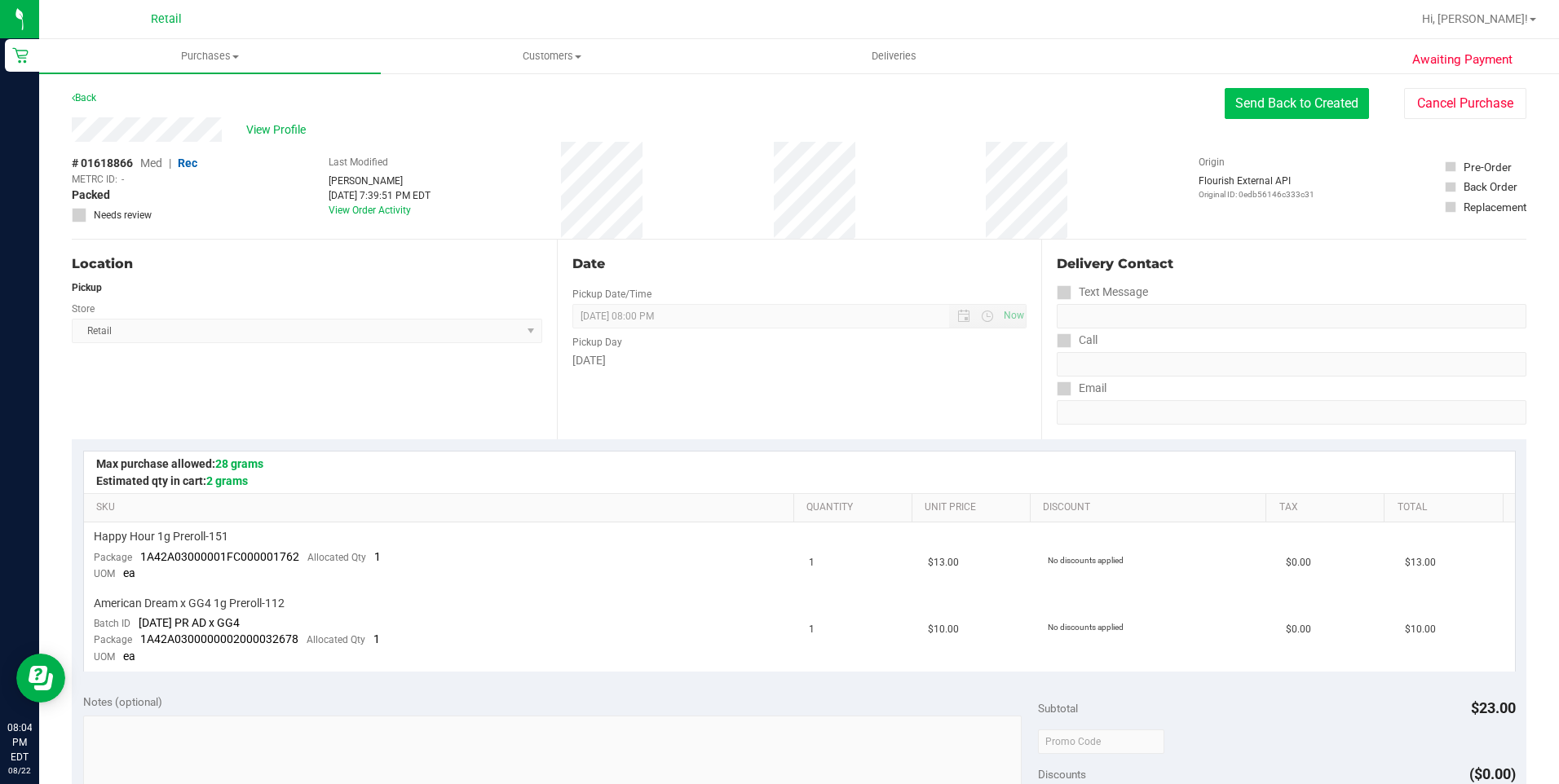
click at [1317, 101] on button "Send Back to Created" at bounding box center [1296, 103] width 144 height 31
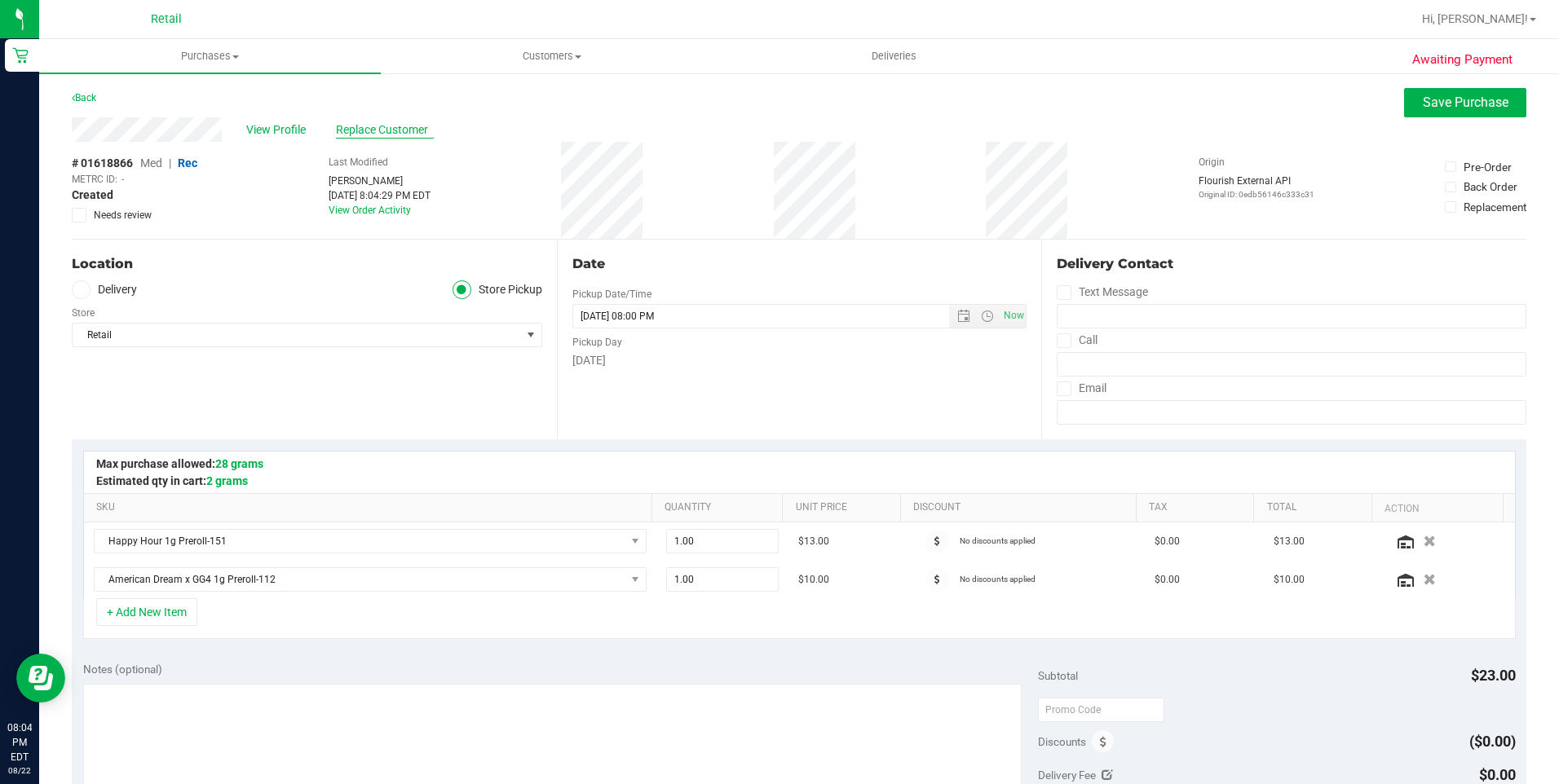
click at [376, 133] on span "Replace Customer" at bounding box center [384, 130] width 98 height 17
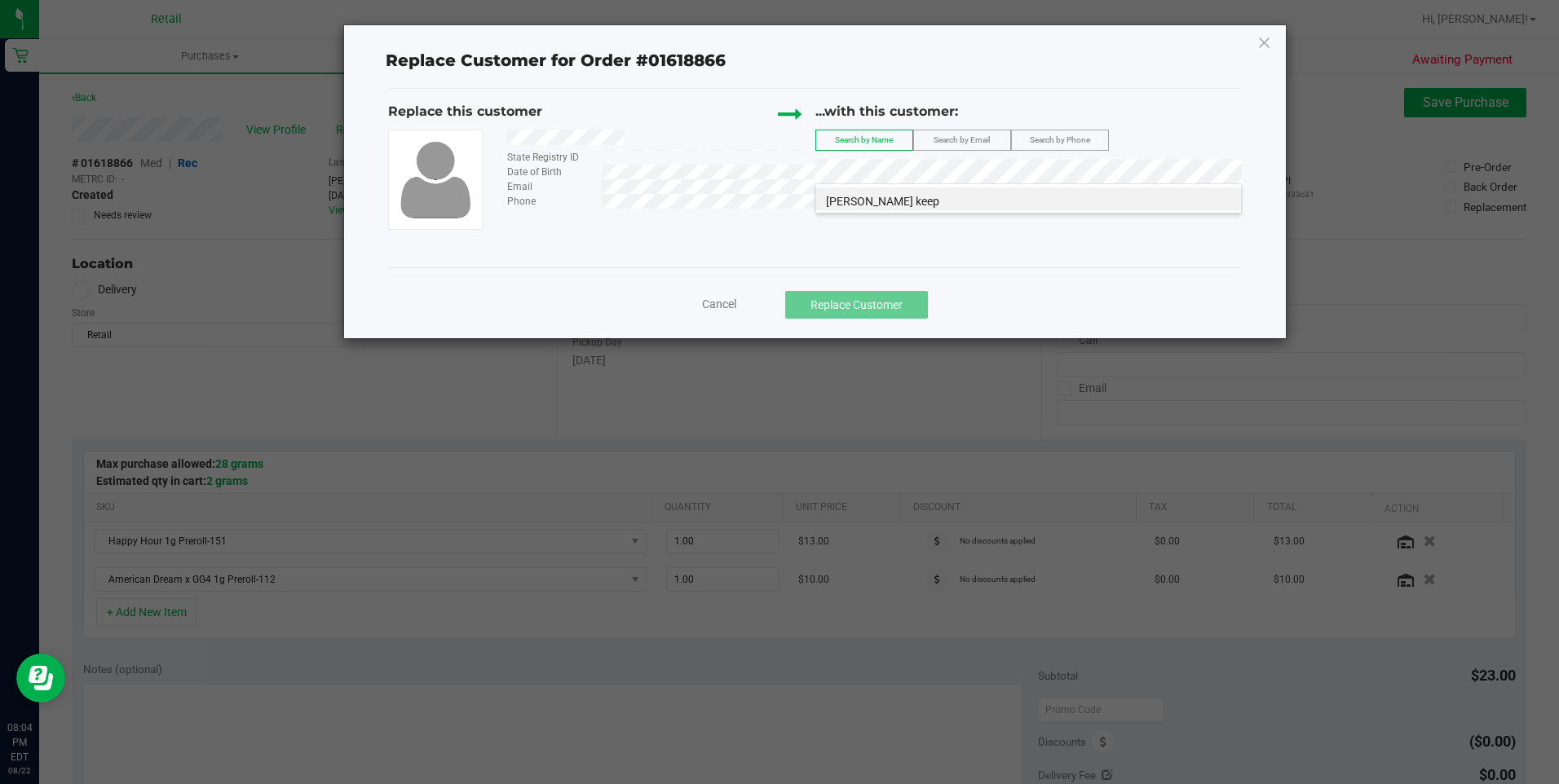
click at [874, 194] on span "Jaylene Feliciano keep" at bounding box center [882, 201] width 113 height 13
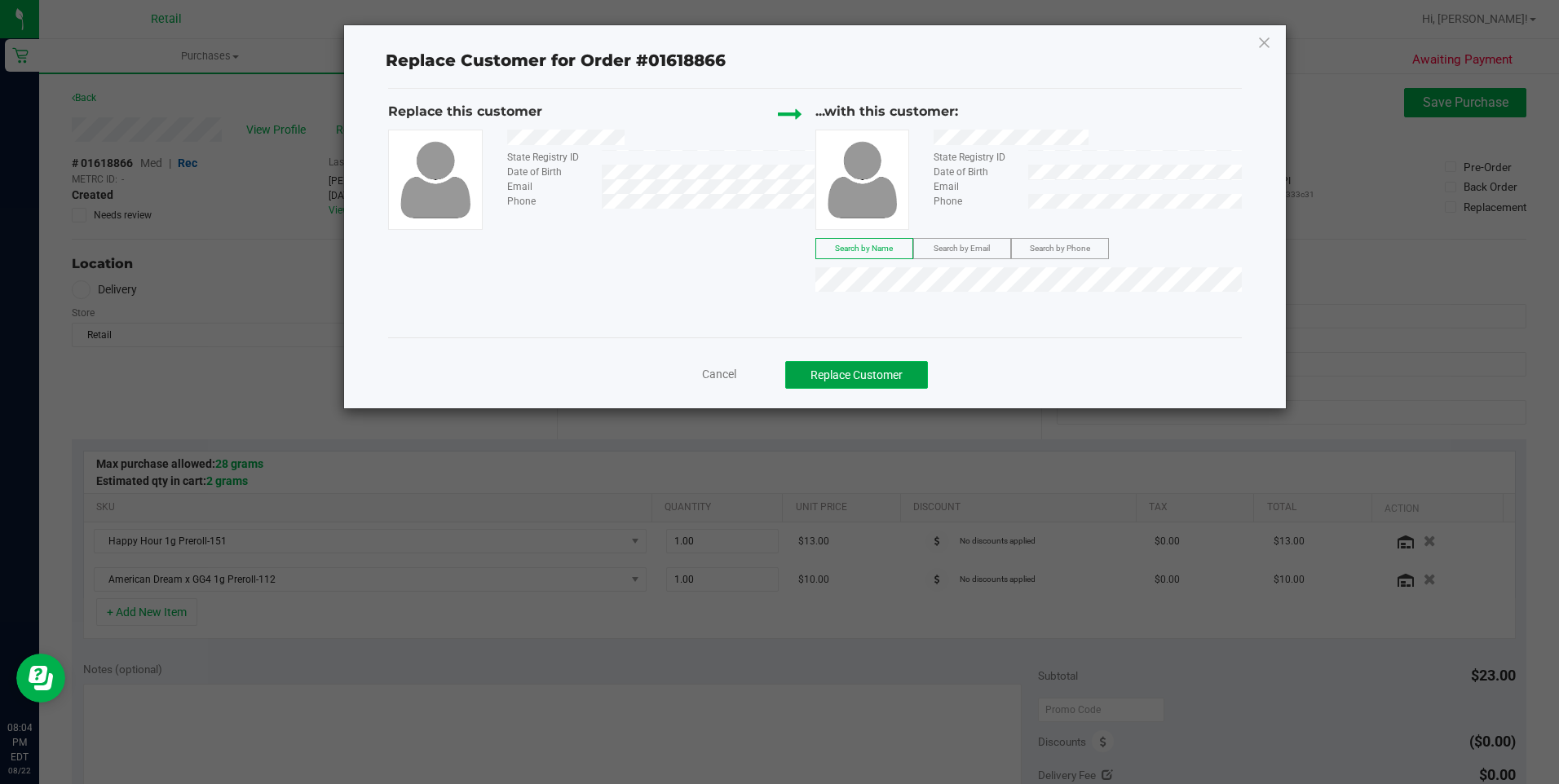
click at [841, 377] on button "Replace Customer" at bounding box center [856, 374] width 142 height 27
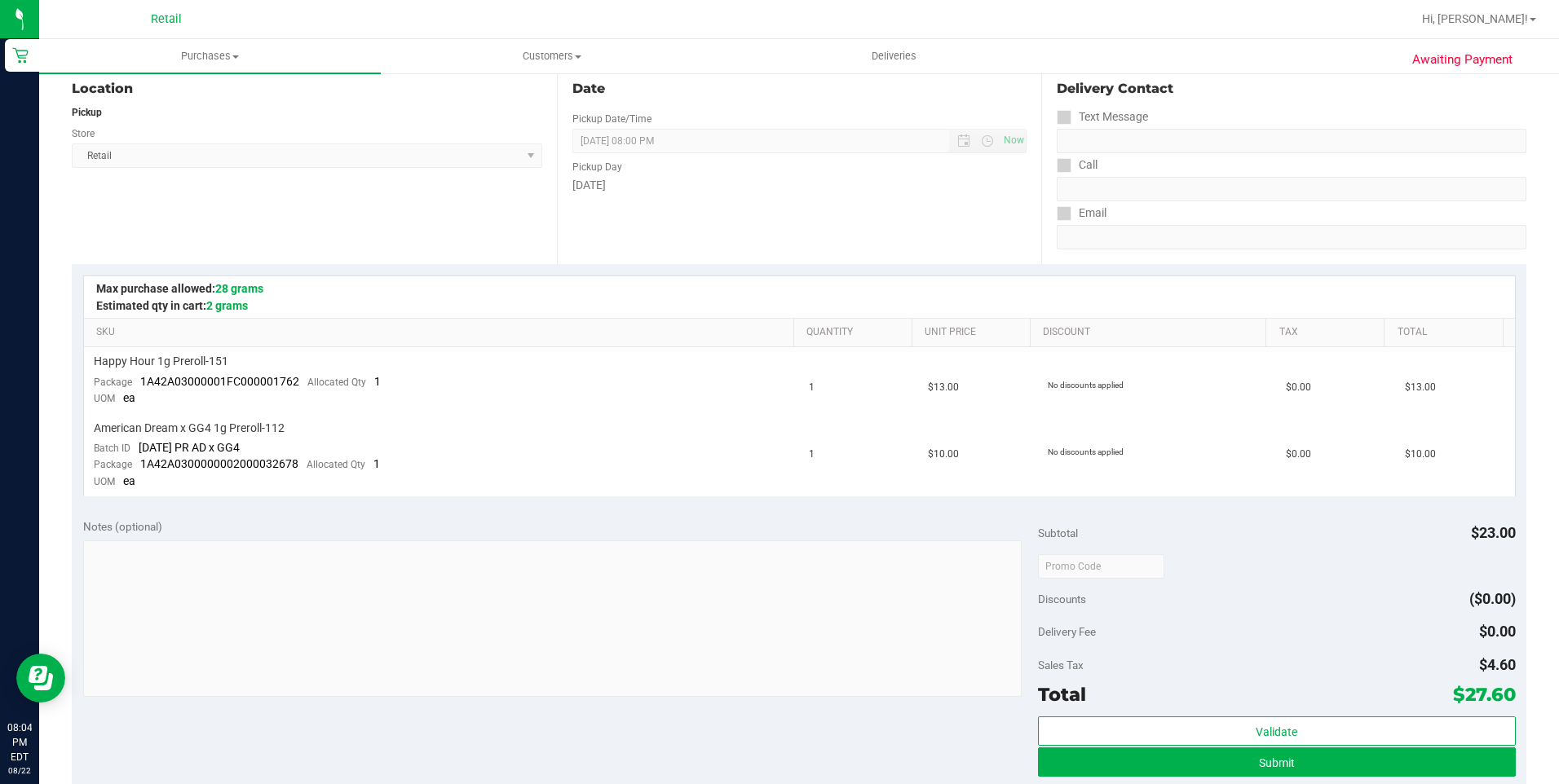
scroll to position [408, 0]
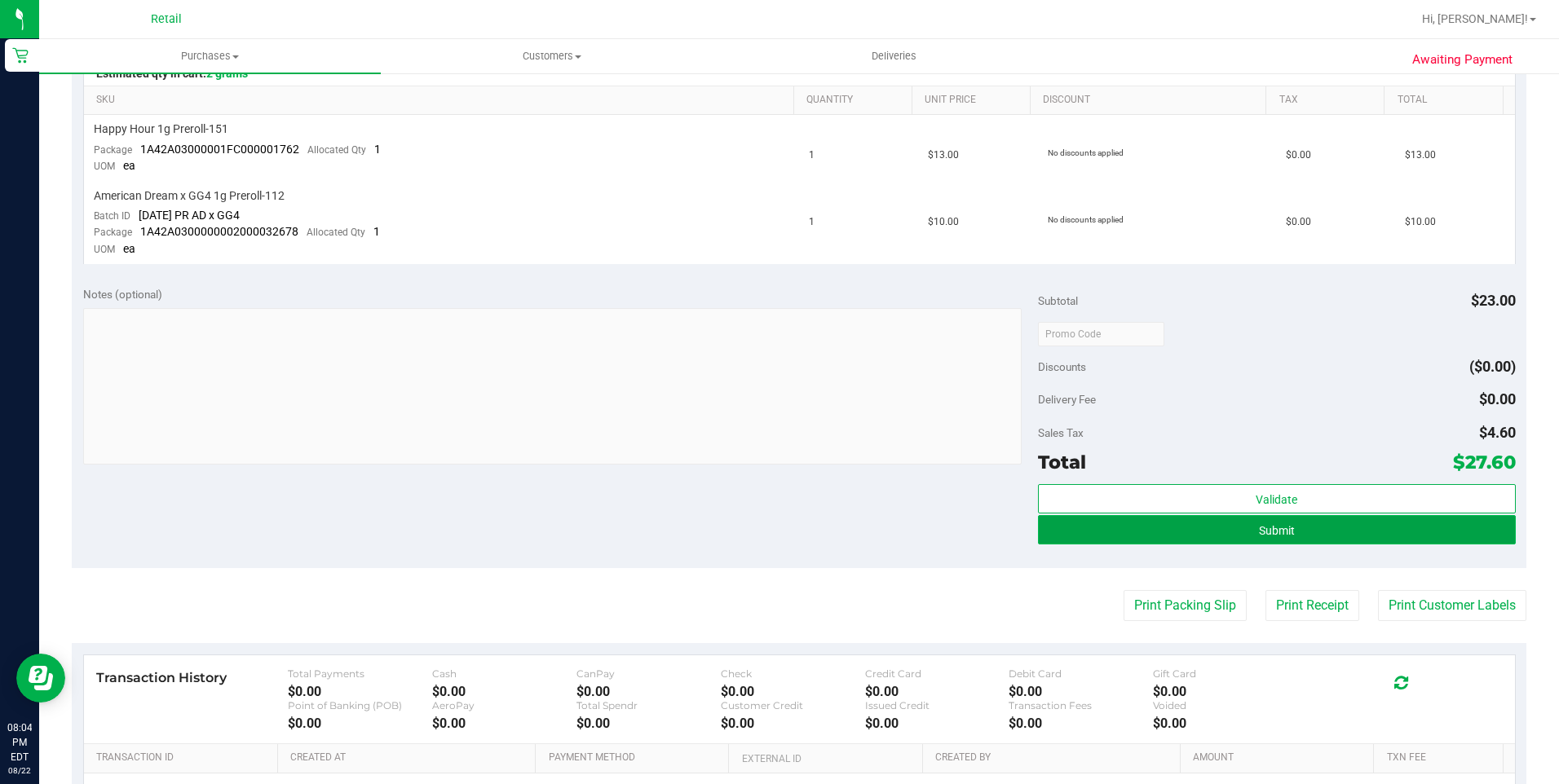
click at [1321, 533] on button "Submit" at bounding box center [1276, 529] width 478 height 29
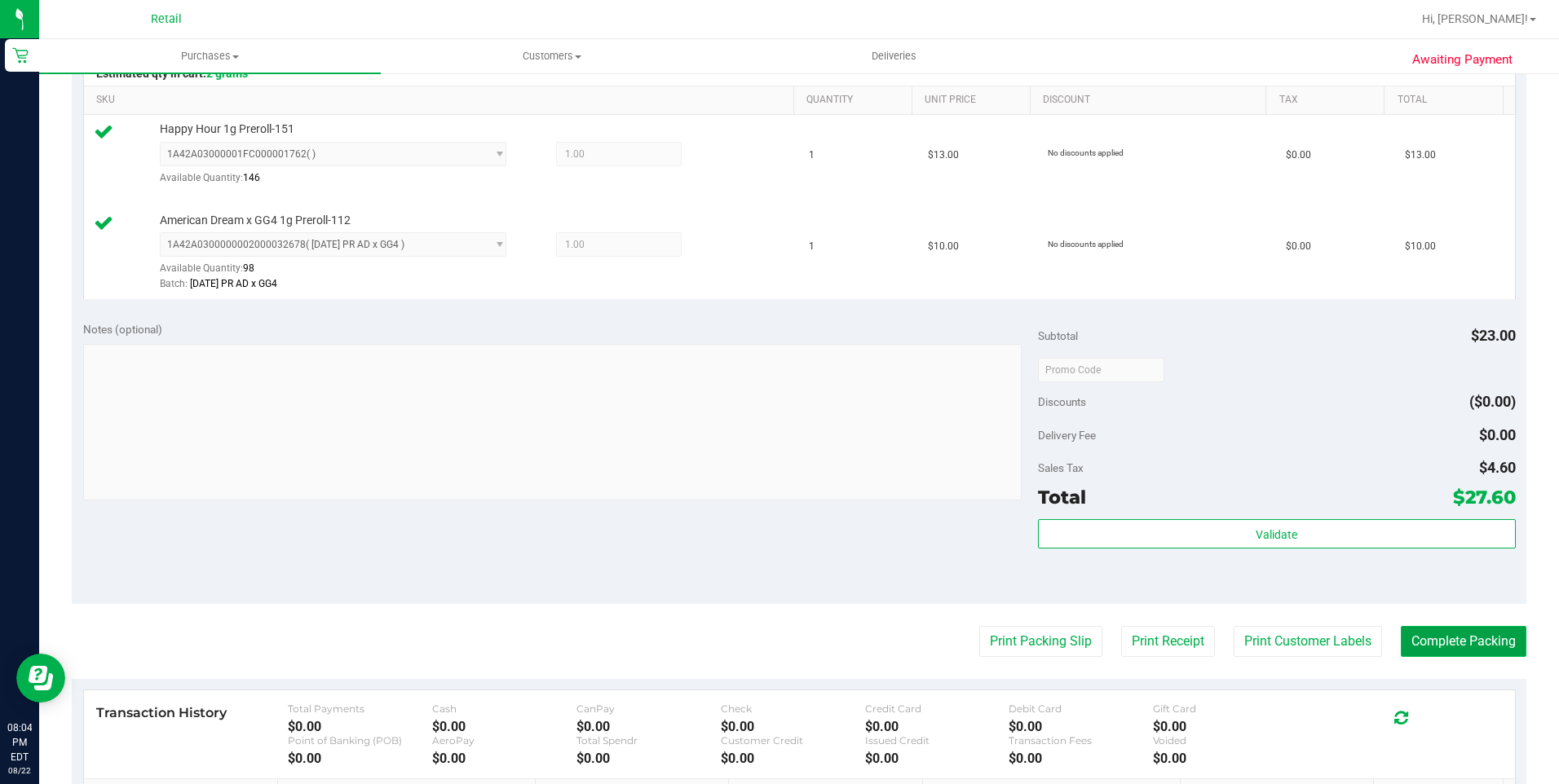
click at [1484, 647] on button "Complete Packing" at bounding box center [1463, 641] width 125 height 31
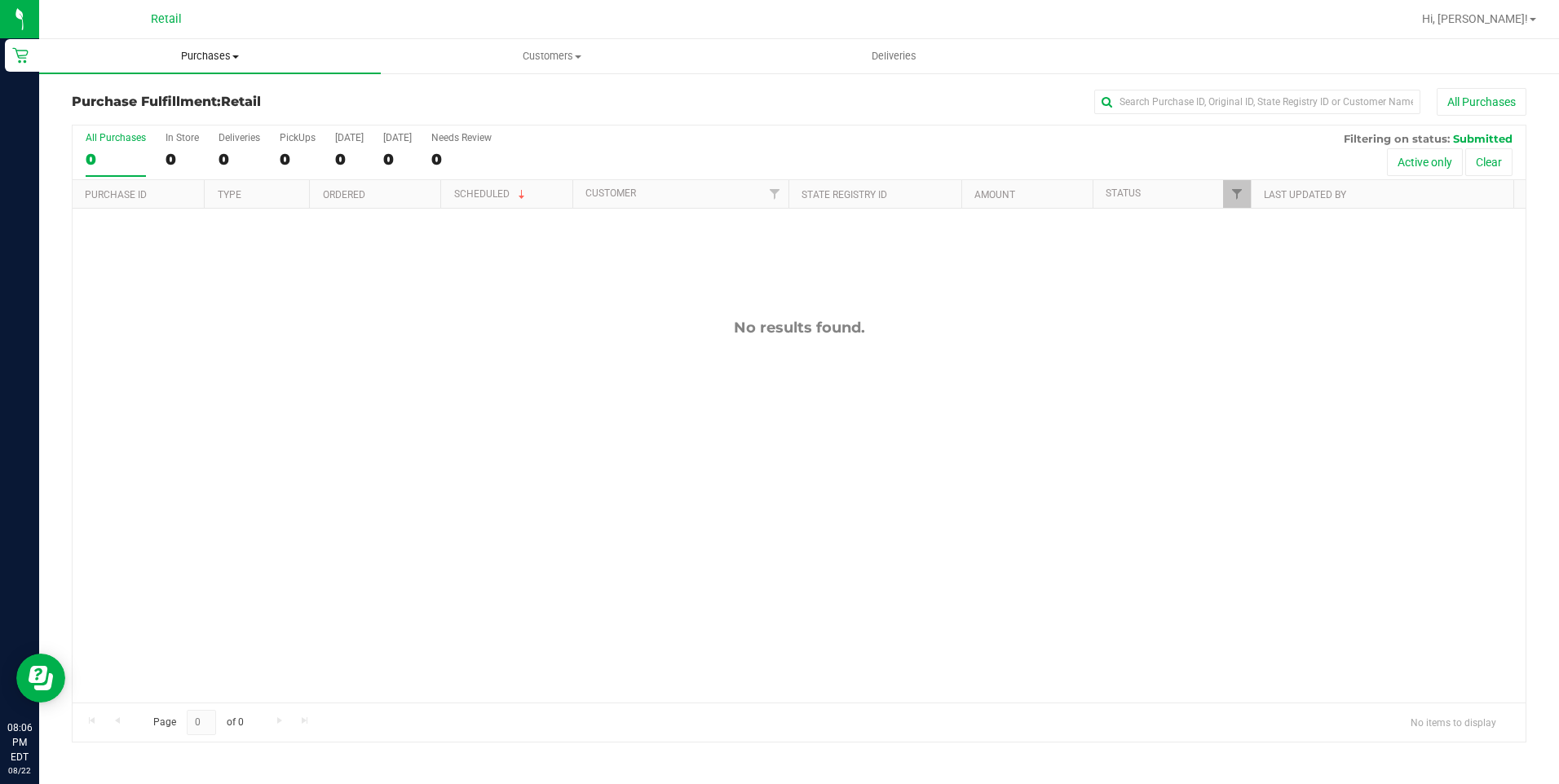
click at [195, 57] on span "Purchases" at bounding box center [210, 56] width 341 height 14
click at [168, 101] on span "Summary of purchases" at bounding box center [122, 98] width 167 height 14
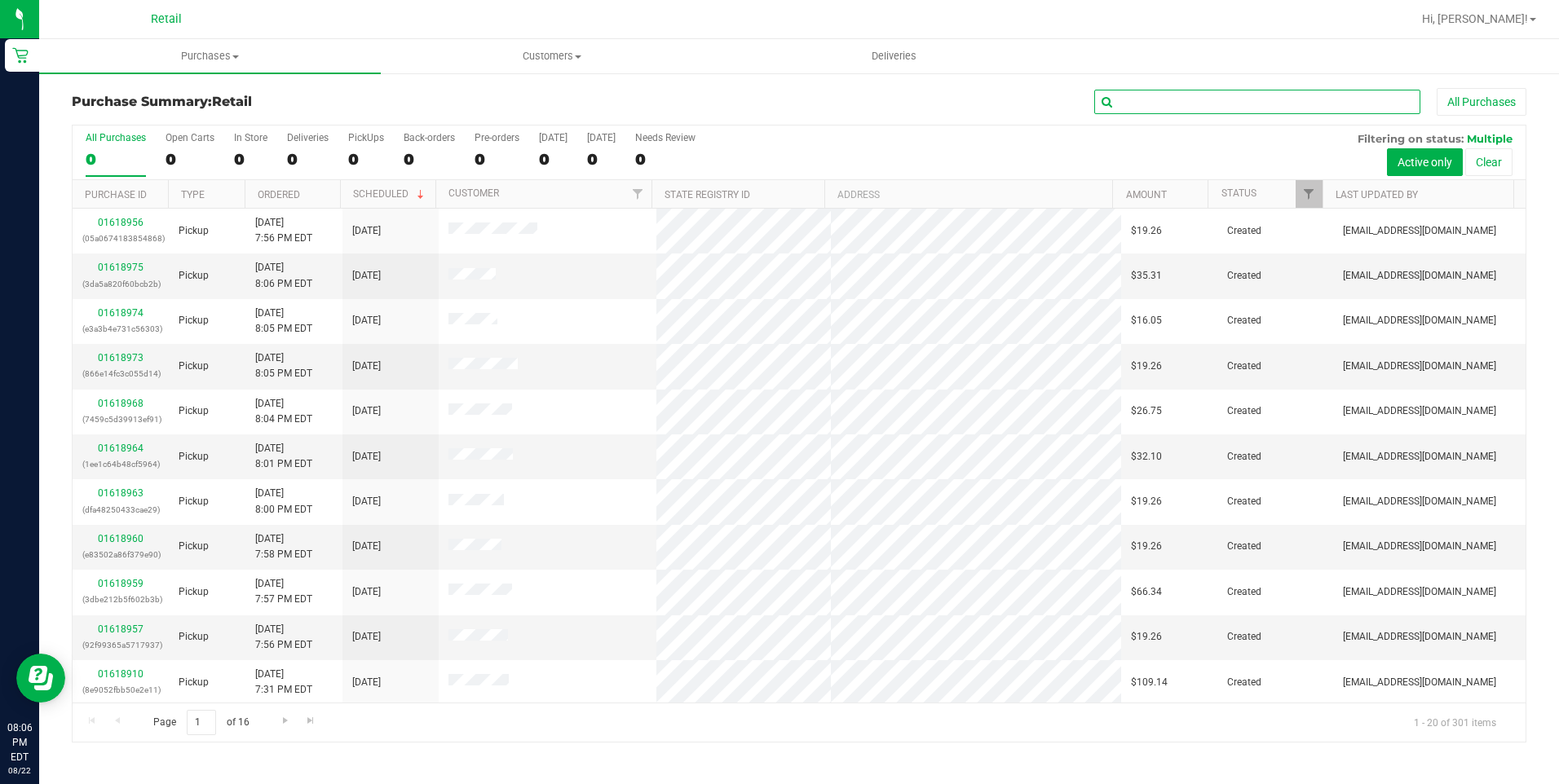
click at [1249, 105] on input "text" at bounding box center [1257, 102] width 326 height 25
type input "william"
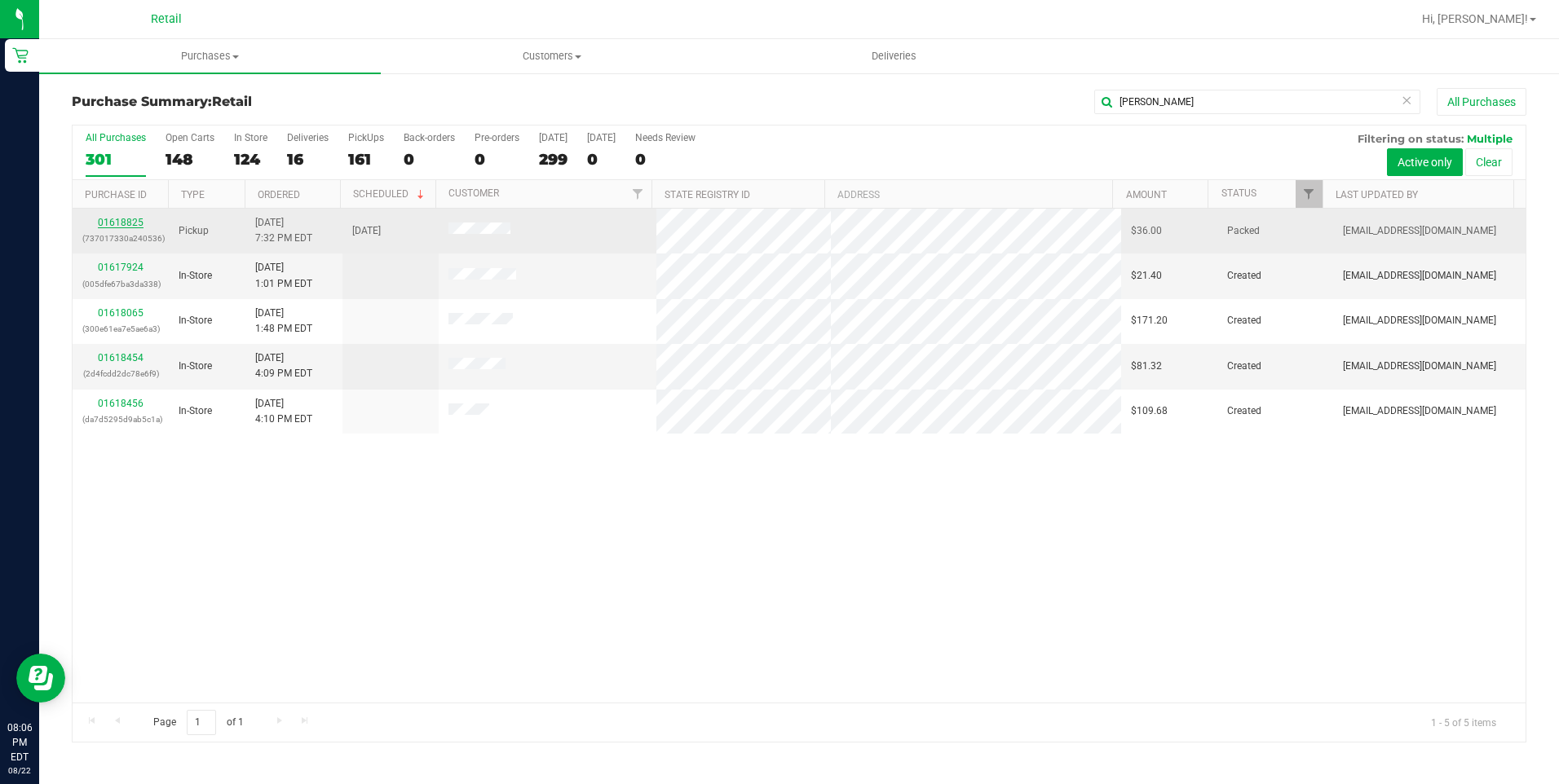
click at [115, 218] on link "01618825" at bounding box center [120, 223] width 46 height 11
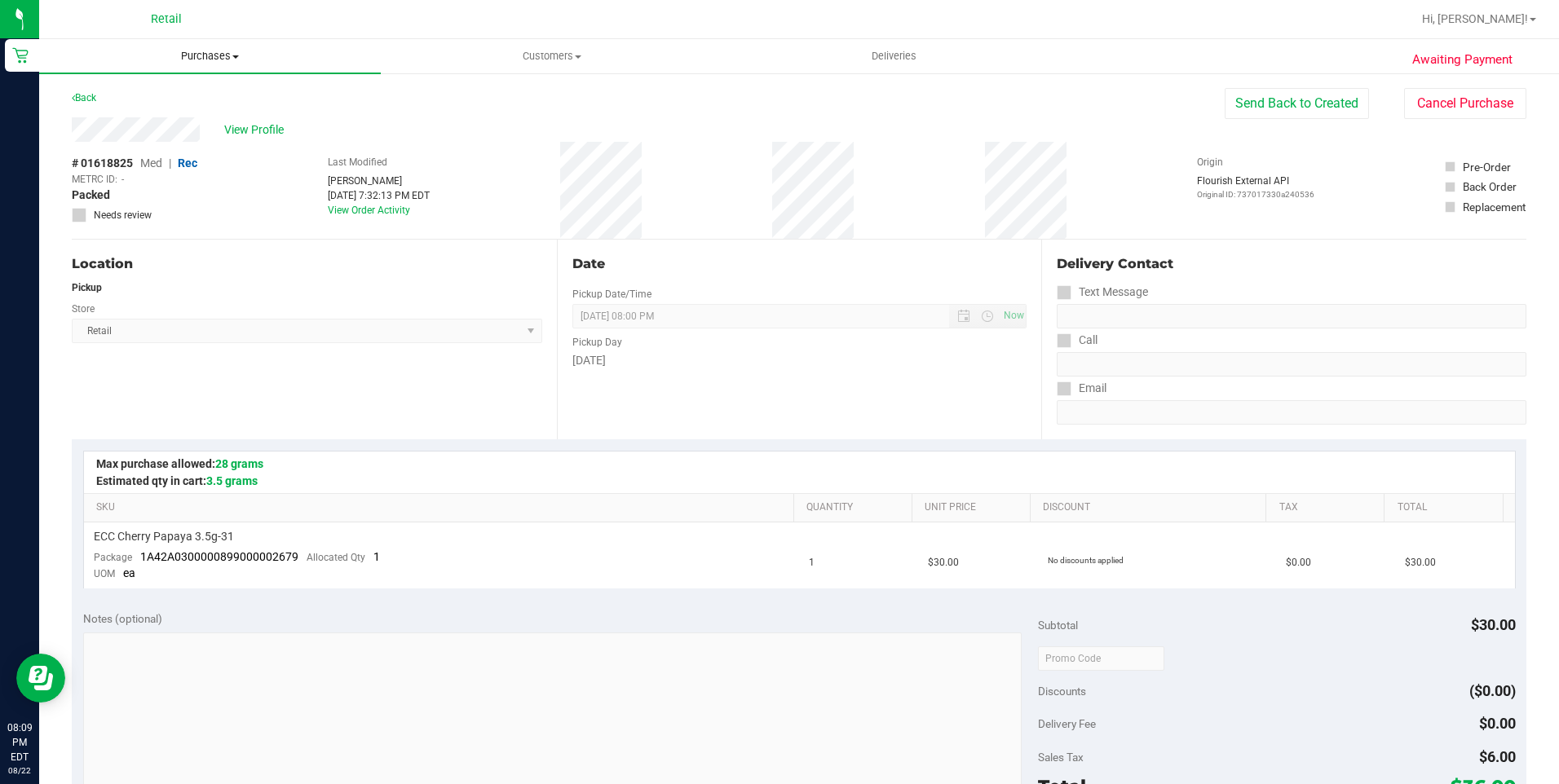
click at [219, 50] on span "Purchases" at bounding box center [210, 56] width 341 height 14
click at [181, 101] on span "Summary of purchases" at bounding box center [122, 98] width 167 height 14
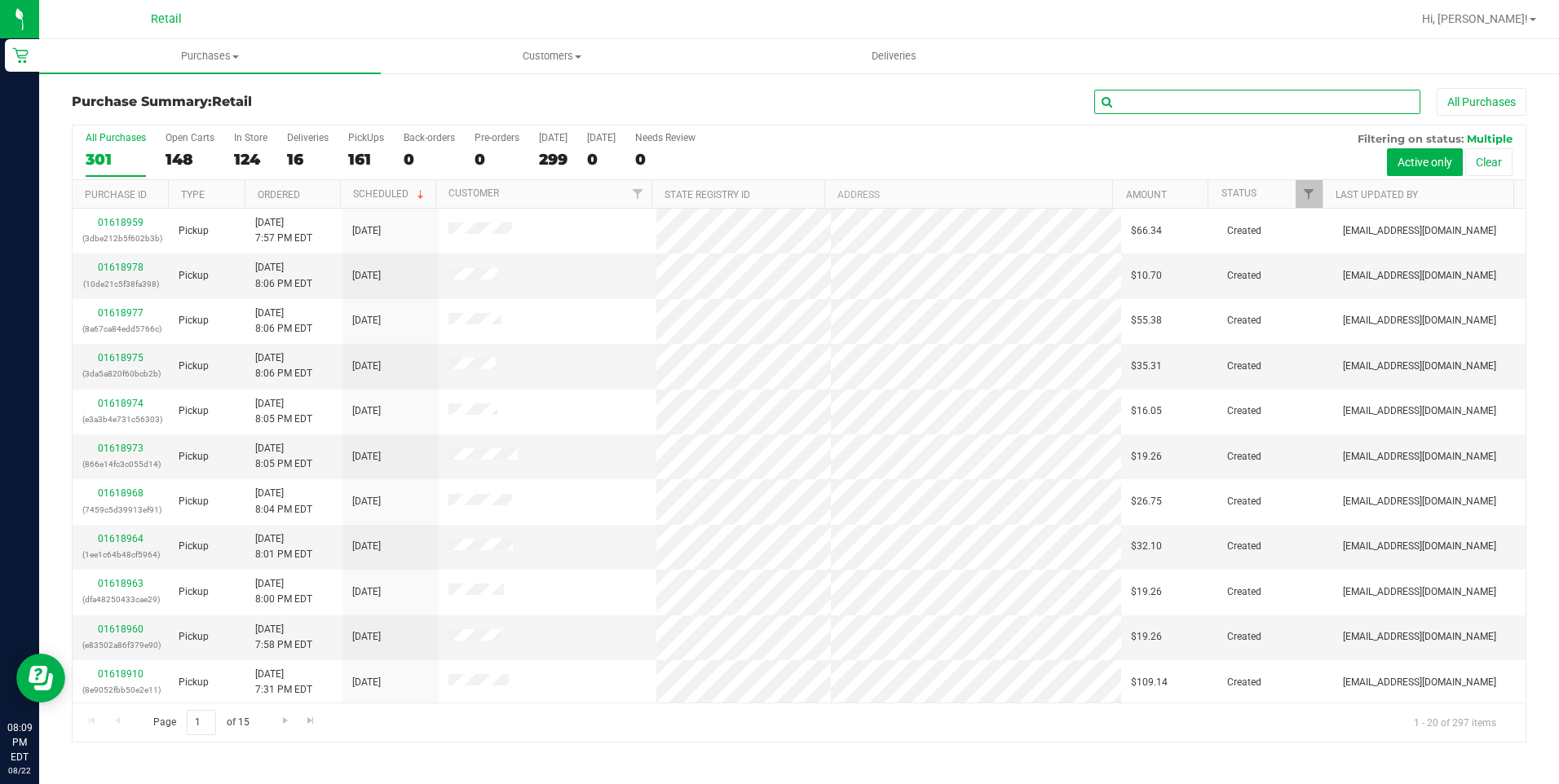
click at [1325, 102] on input "text" at bounding box center [1257, 102] width 326 height 25
type input "pratt"
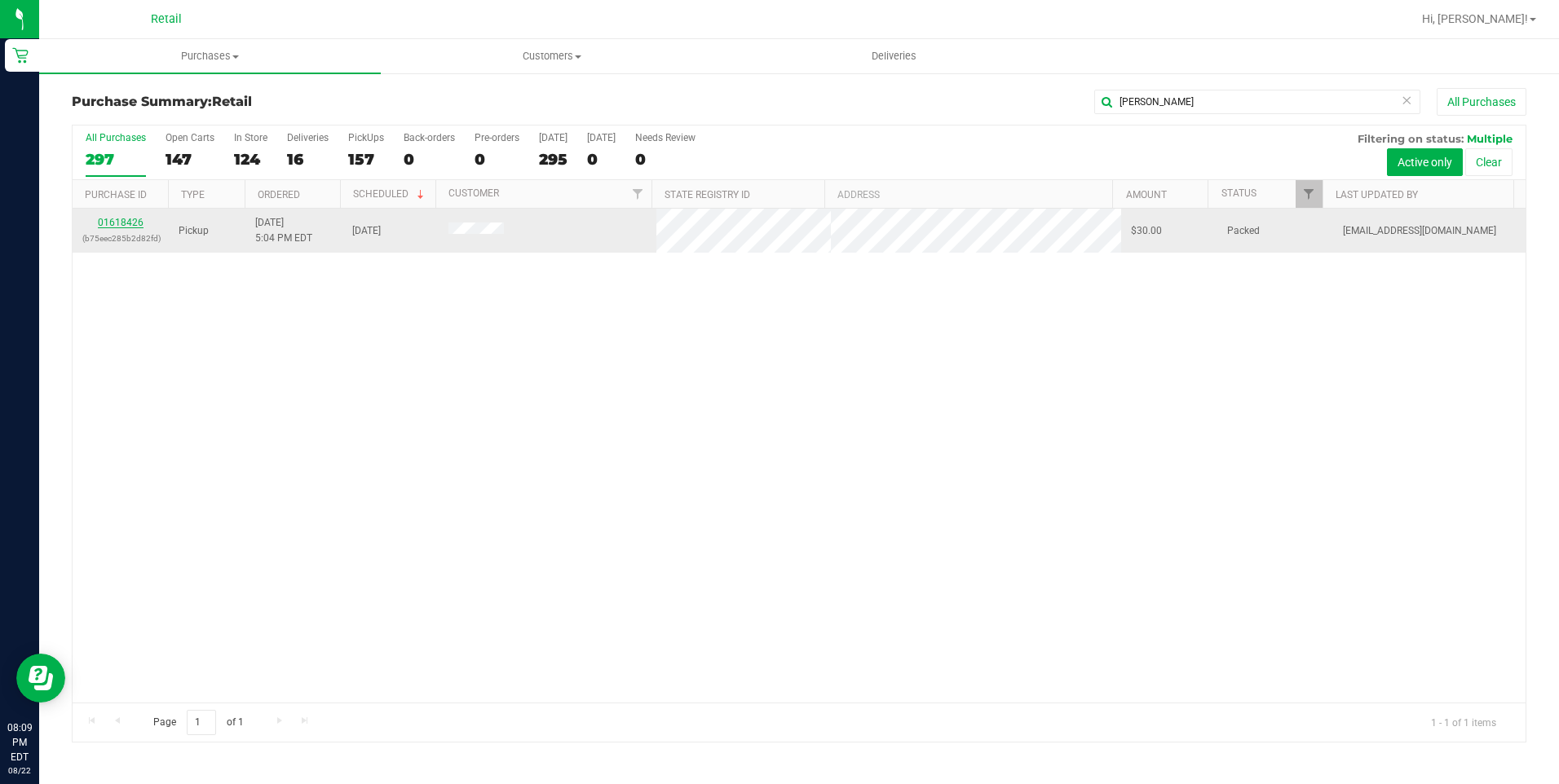
click at [127, 224] on link "01618426" at bounding box center [120, 223] width 46 height 11
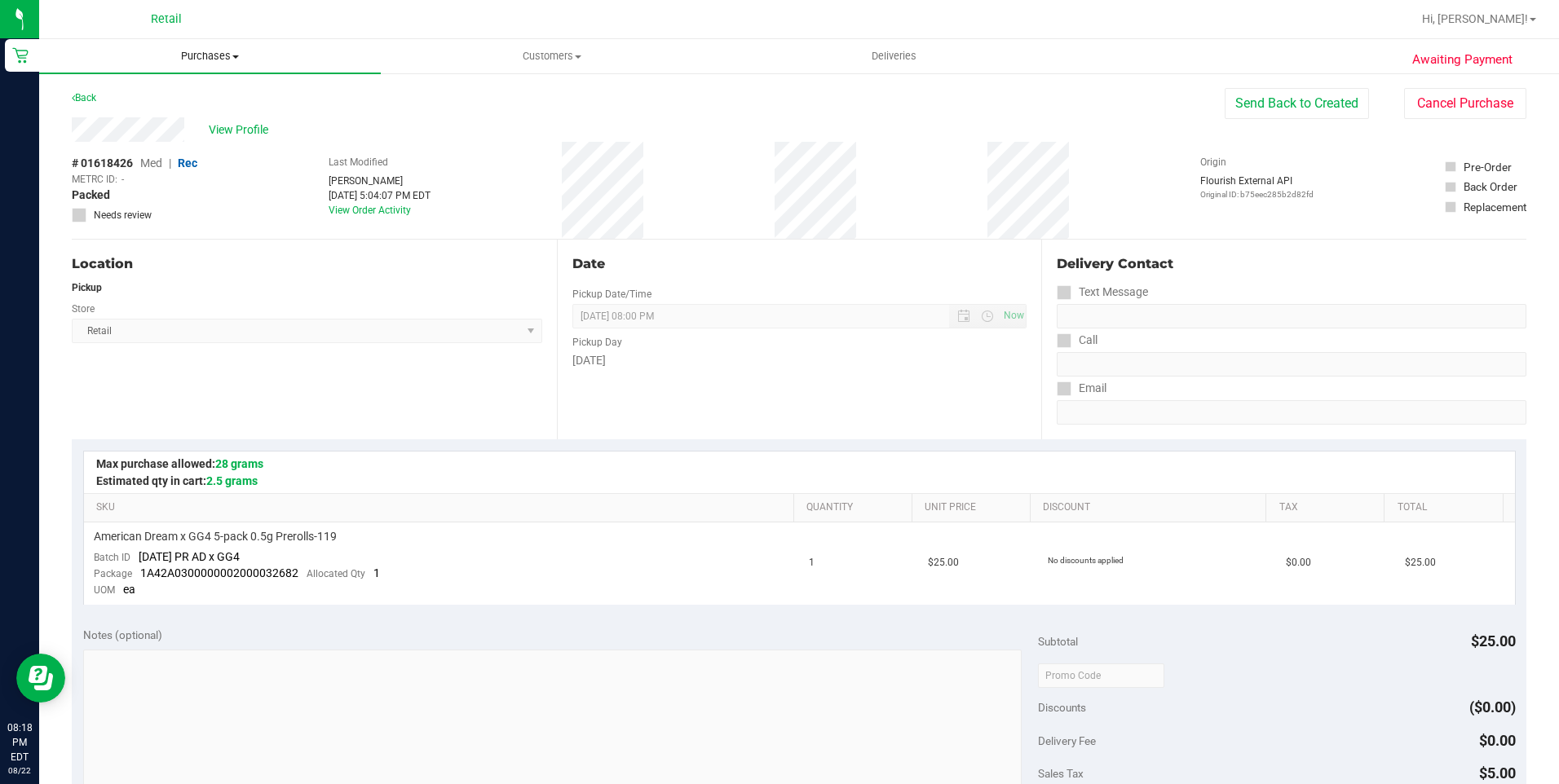
click at [185, 62] on span "Purchases" at bounding box center [210, 56] width 341 height 14
click at [183, 97] on span "Summary of purchases" at bounding box center [122, 98] width 167 height 14
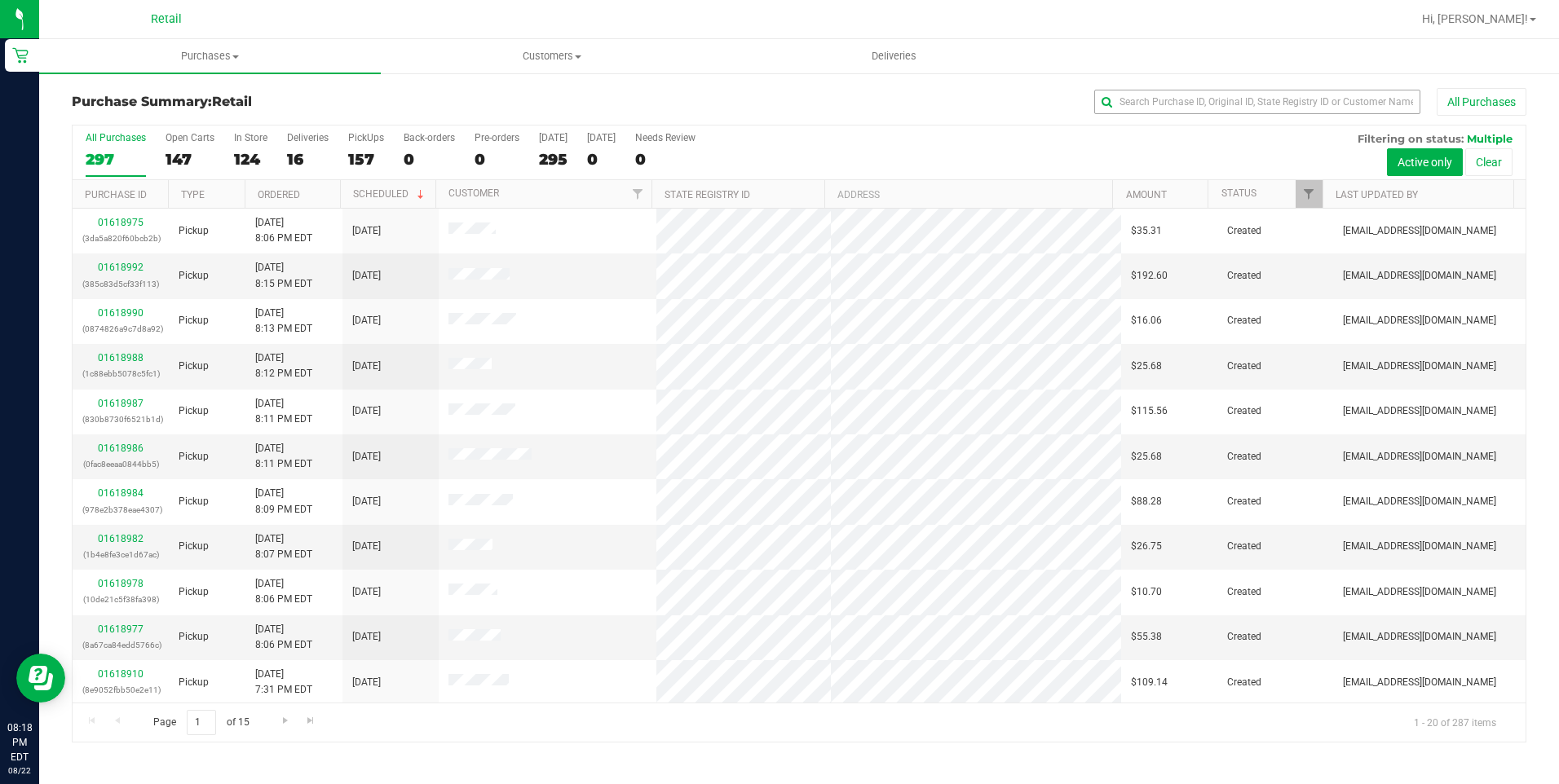
drag, startPoint x: 1245, startPoint y: 89, endPoint x: 1240, endPoint y: 112, distance: 23.5
click at [1240, 112] on div "All Purchases" at bounding box center [1041, 101] width 969 height 27
click at [1240, 113] on input "text" at bounding box center [1257, 102] width 326 height 25
type input "juan l"
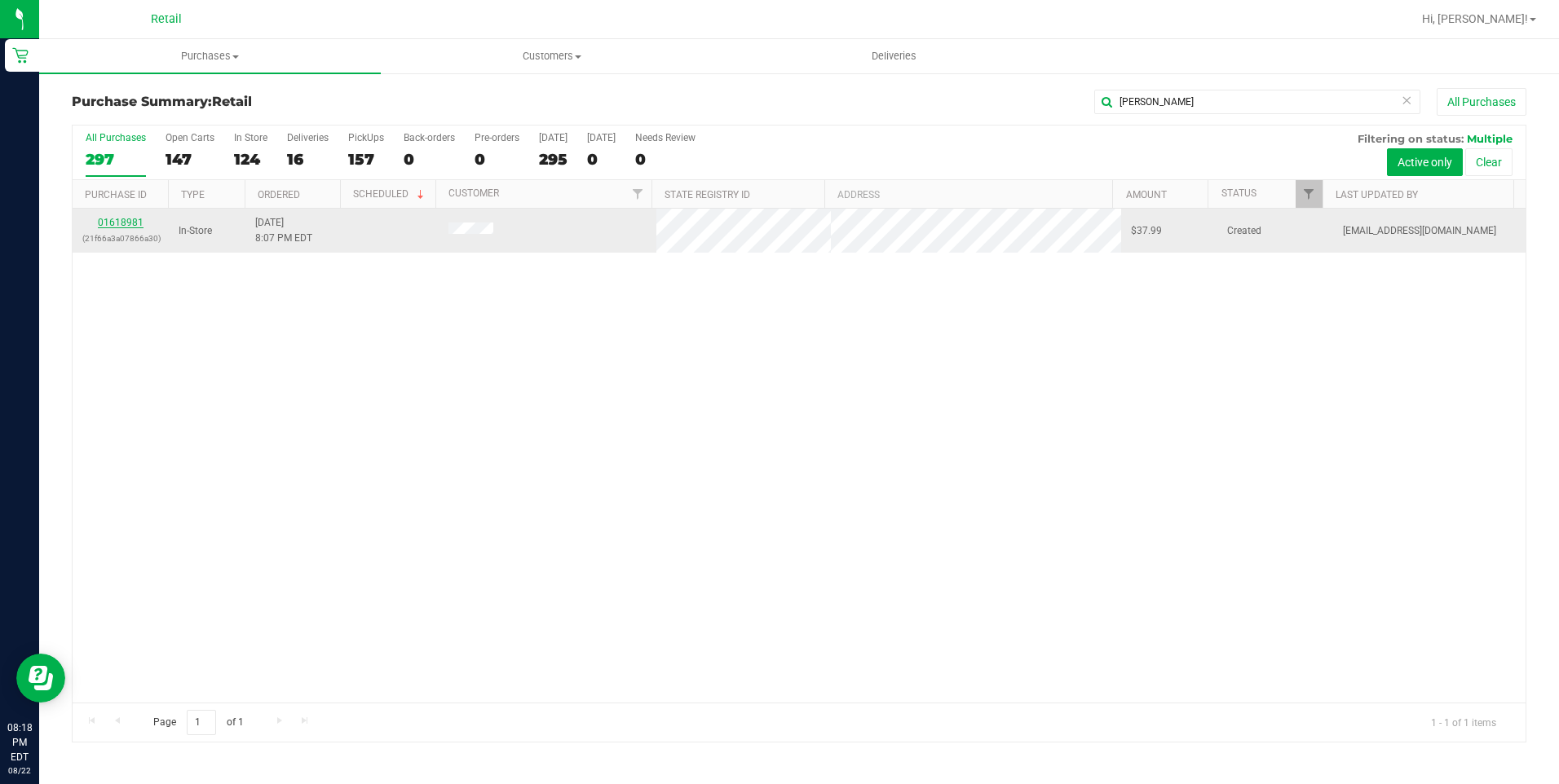
click at [126, 223] on link "01618981" at bounding box center [120, 223] width 46 height 11
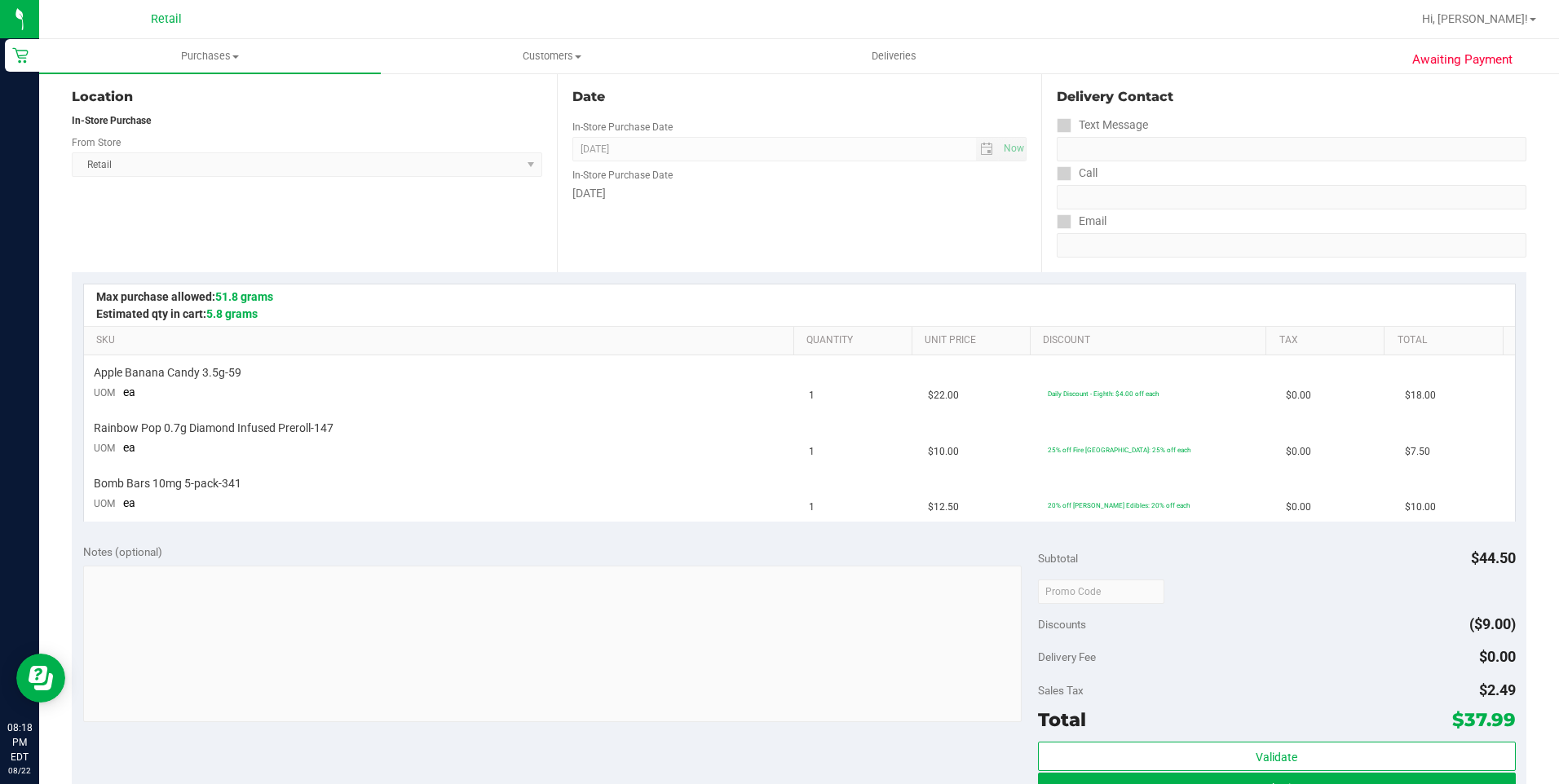
scroll to position [326, 0]
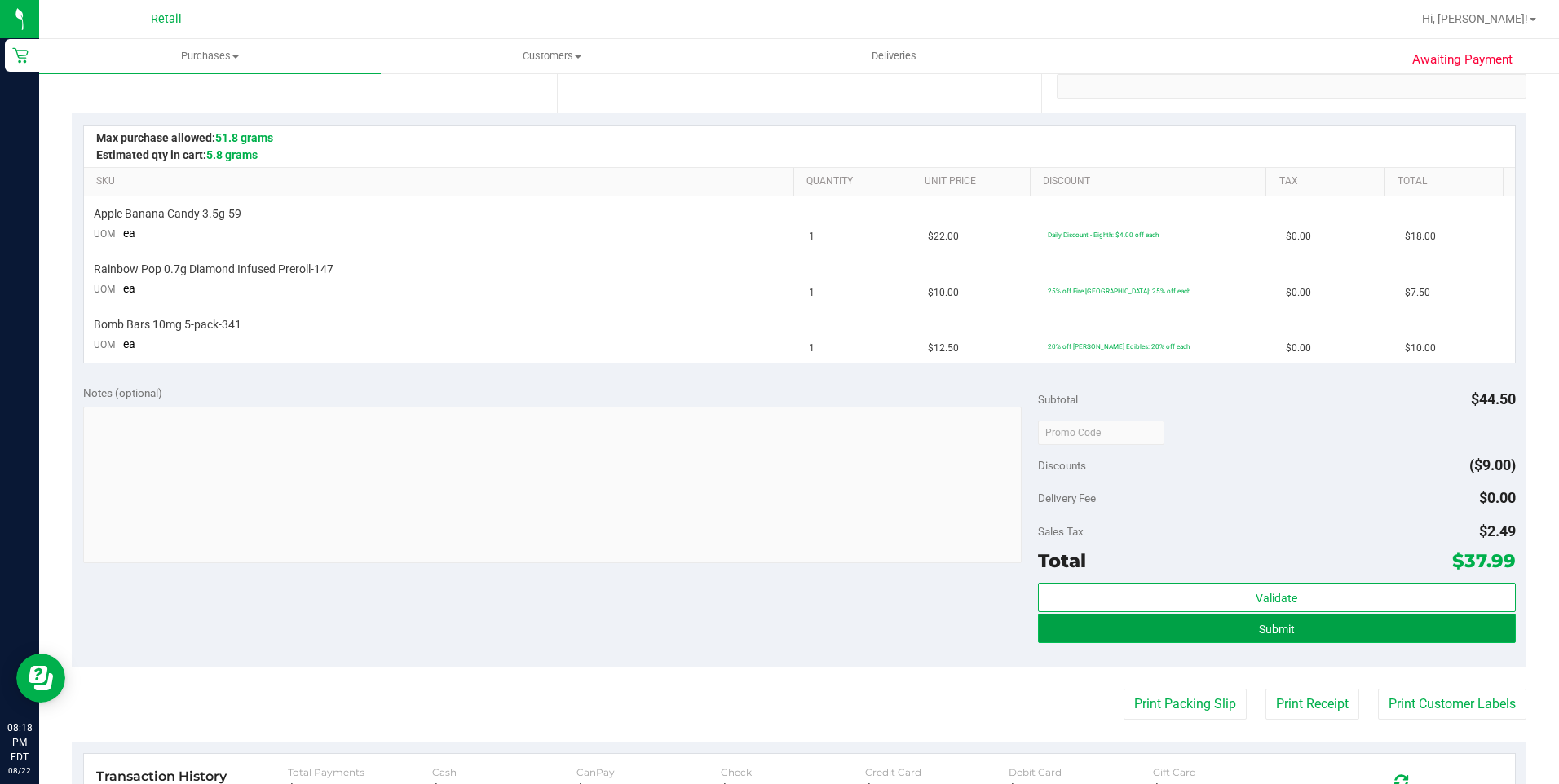
click at [1187, 627] on button "Submit" at bounding box center [1276, 628] width 478 height 29
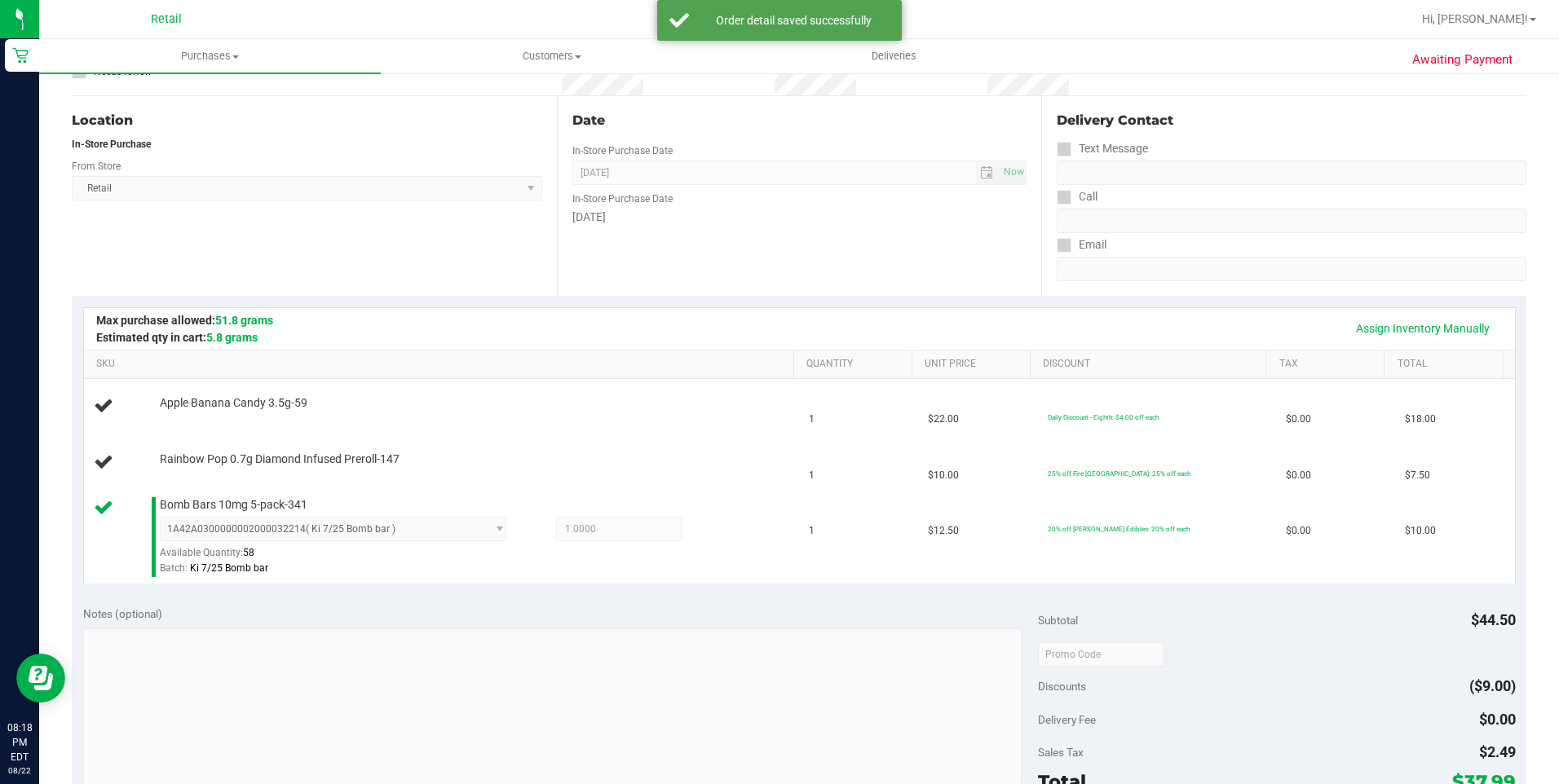
scroll to position [0, 0]
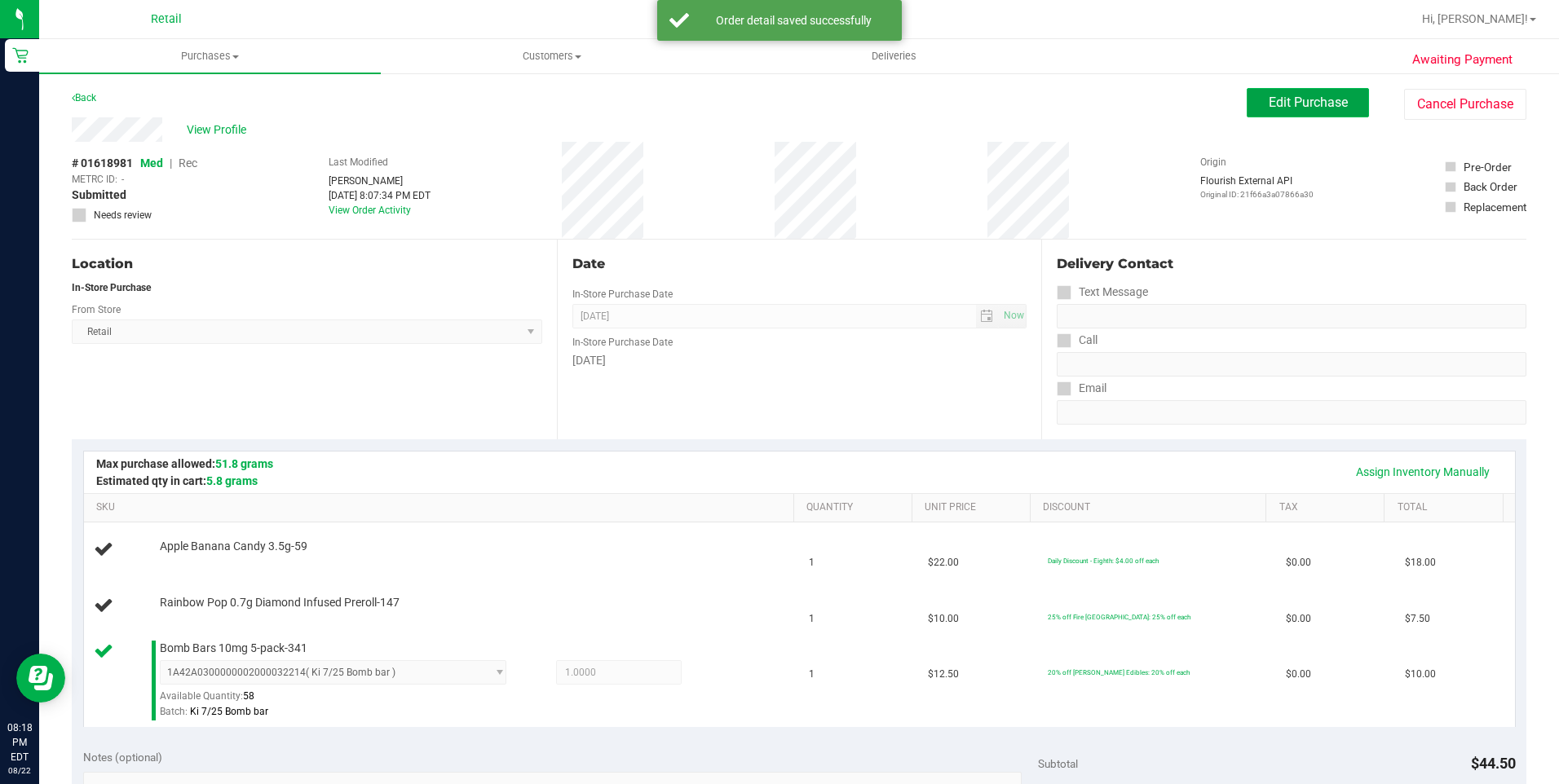
click at [1251, 109] on button "Edit Purchase" at bounding box center [1307, 102] width 122 height 29
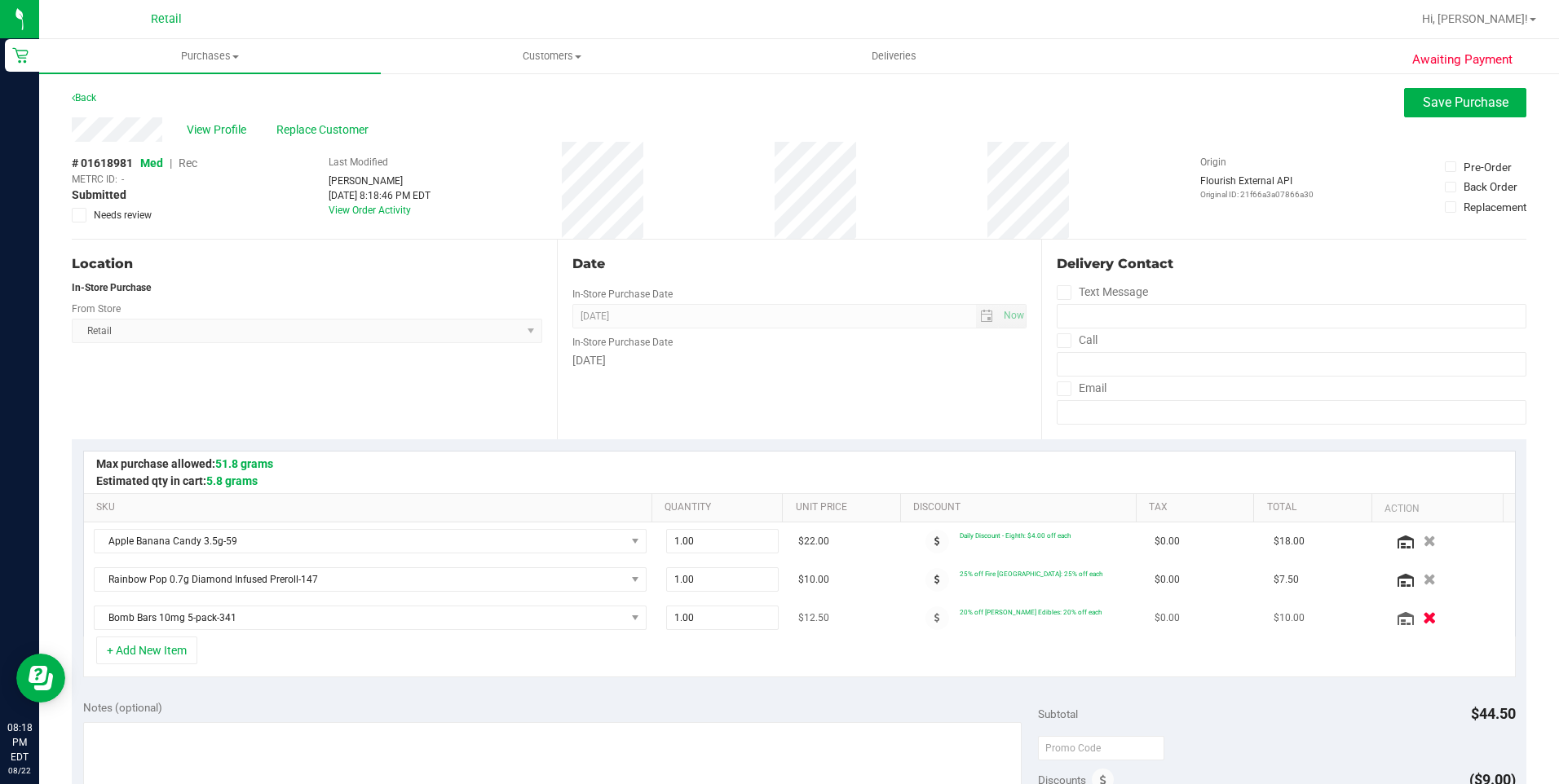
click at [1422, 622] on icon "button" at bounding box center [1429, 618] width 14 height 12
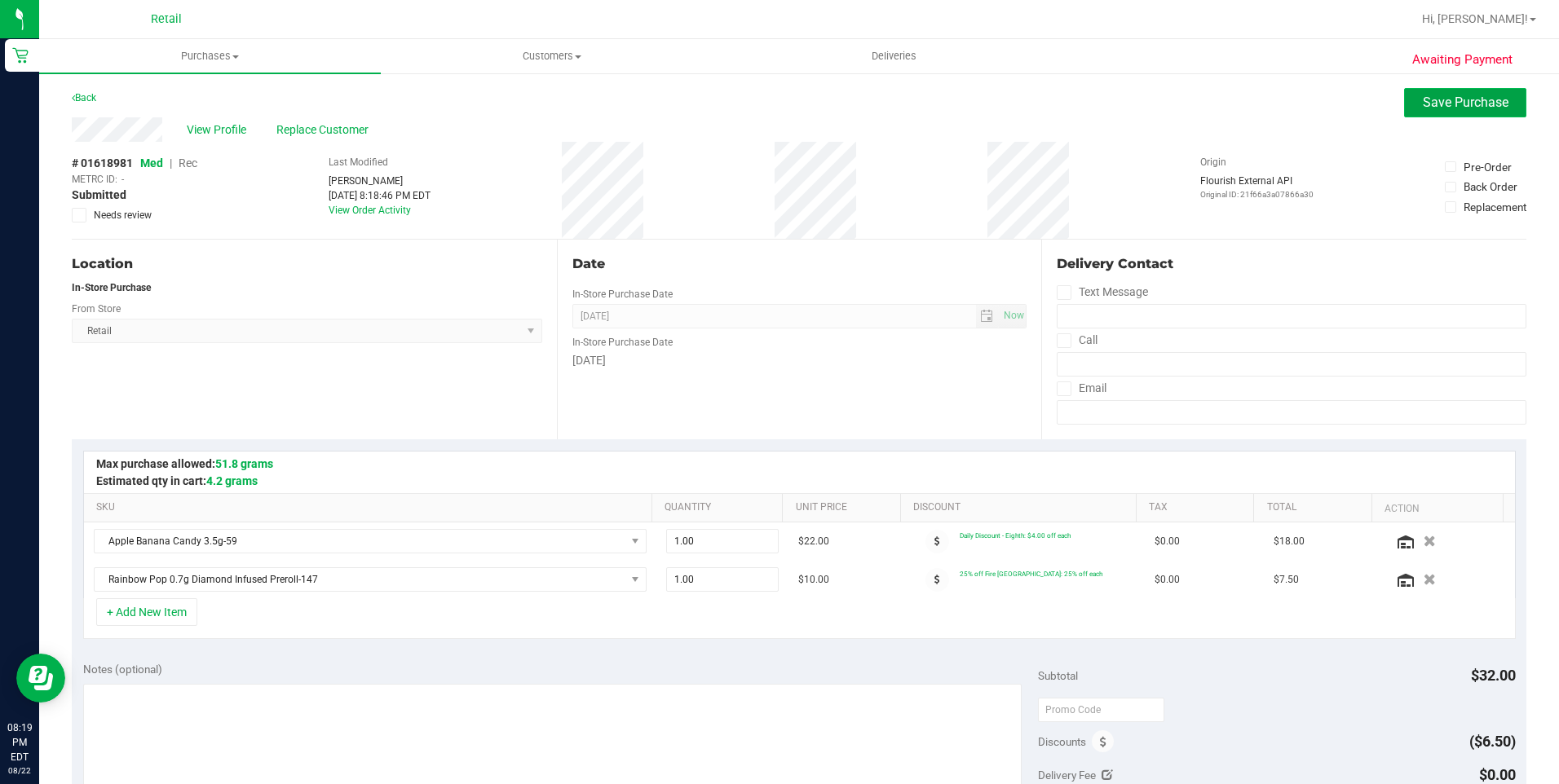
click at [1456, 111] on button "Save Purchase" at bounding box center [1464, 102] width 122 height 29
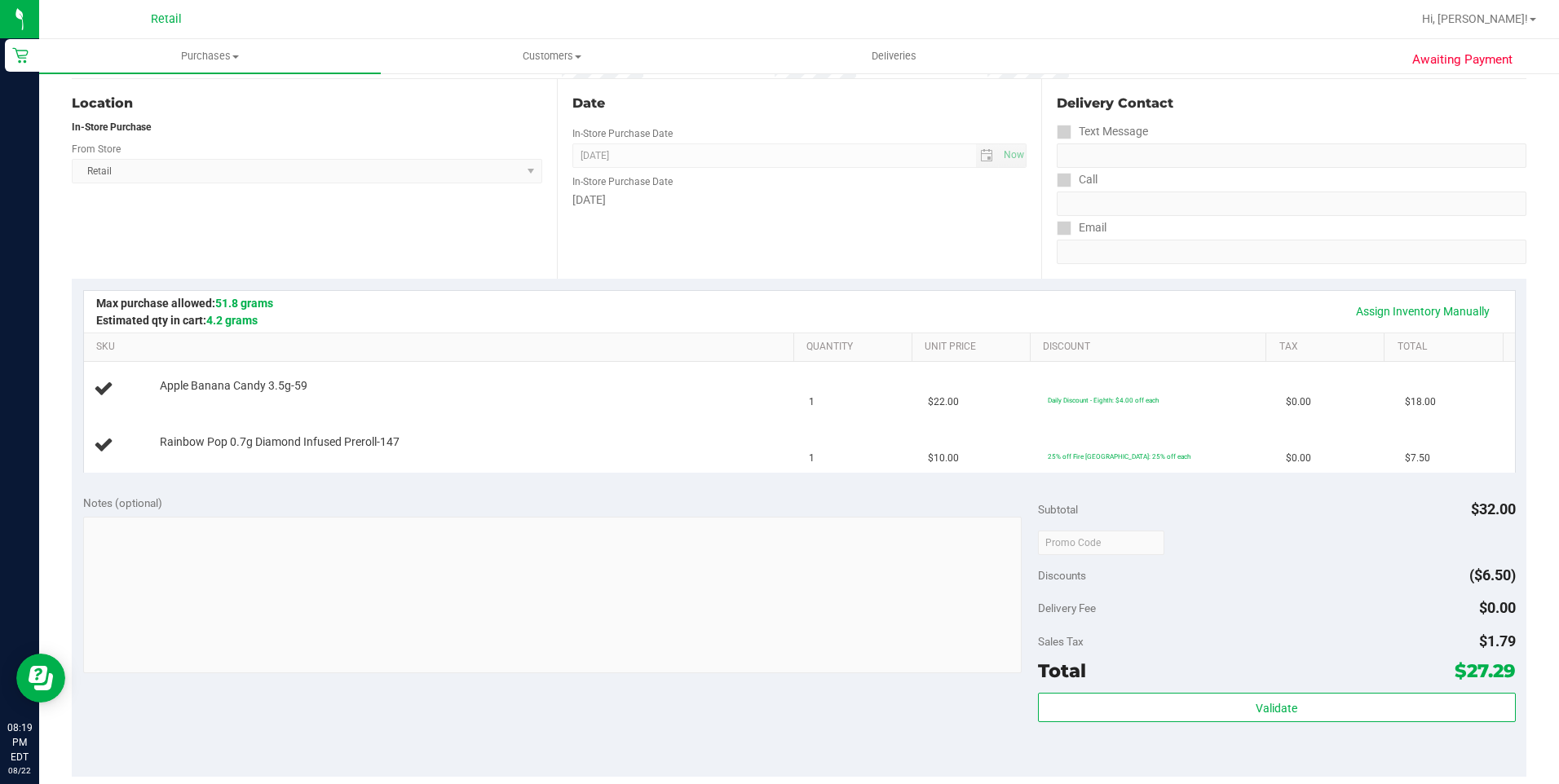
scroll to position [326, 0]
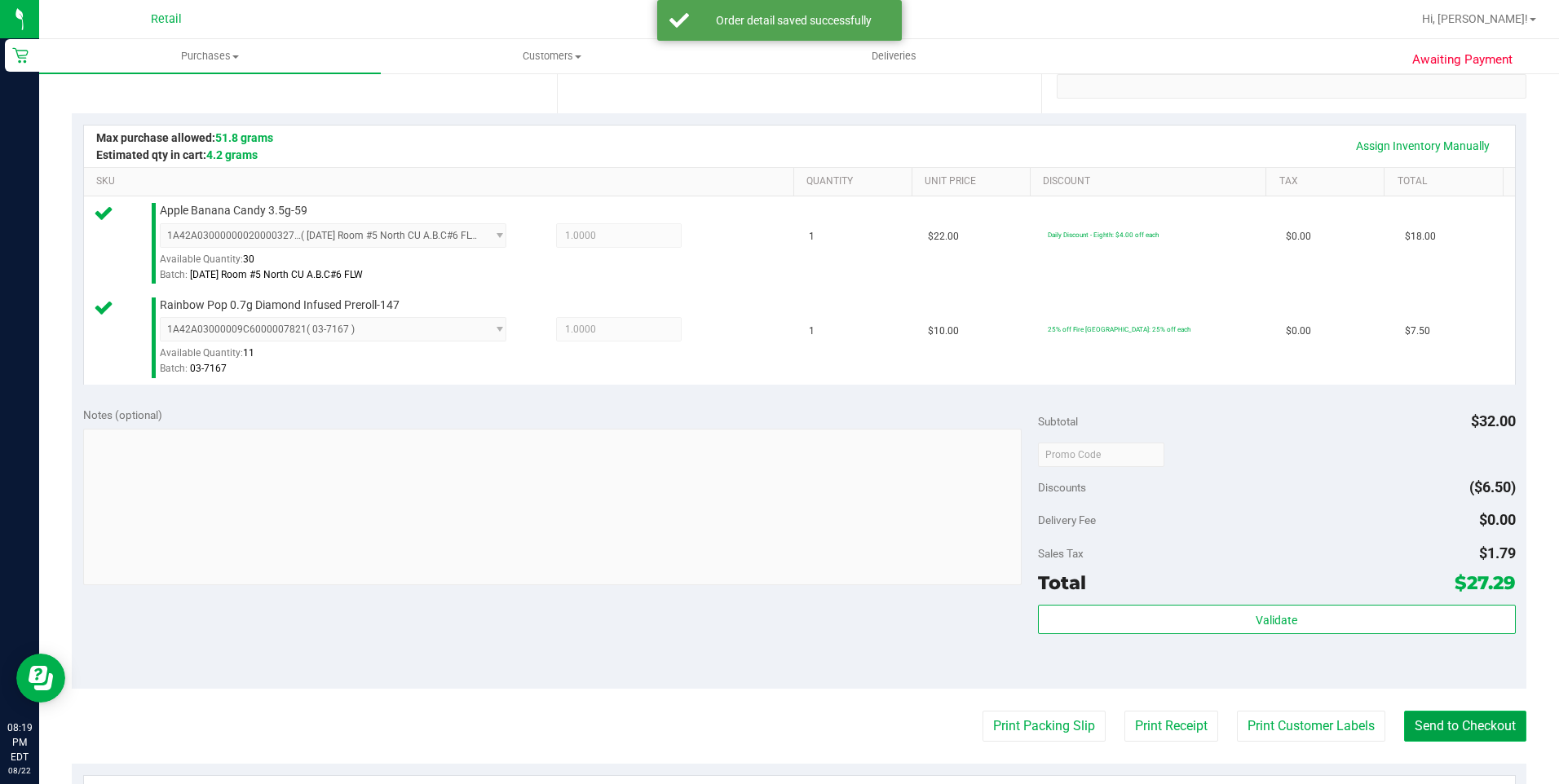
click at [1442, 721] on button "Send to Checkout" at bounding box center [1464, 726] width 122 height 31
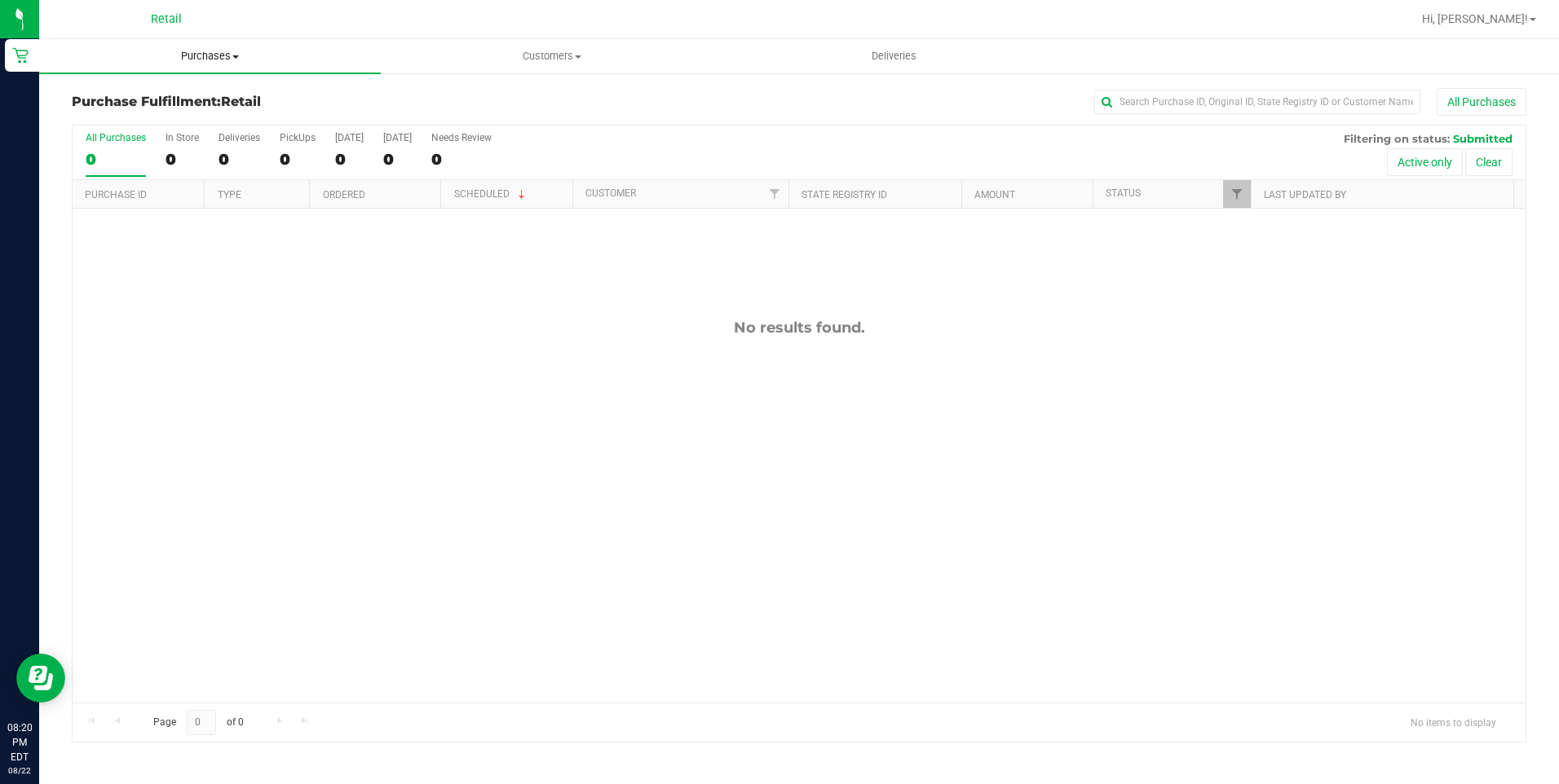
click at [202, 62] on span "Purchases" at bounding box center [210, 56] width 341 height 14
click at [186, 101] on span "Summary of purchases" at bounding box center [122, 98] width 167 height 14
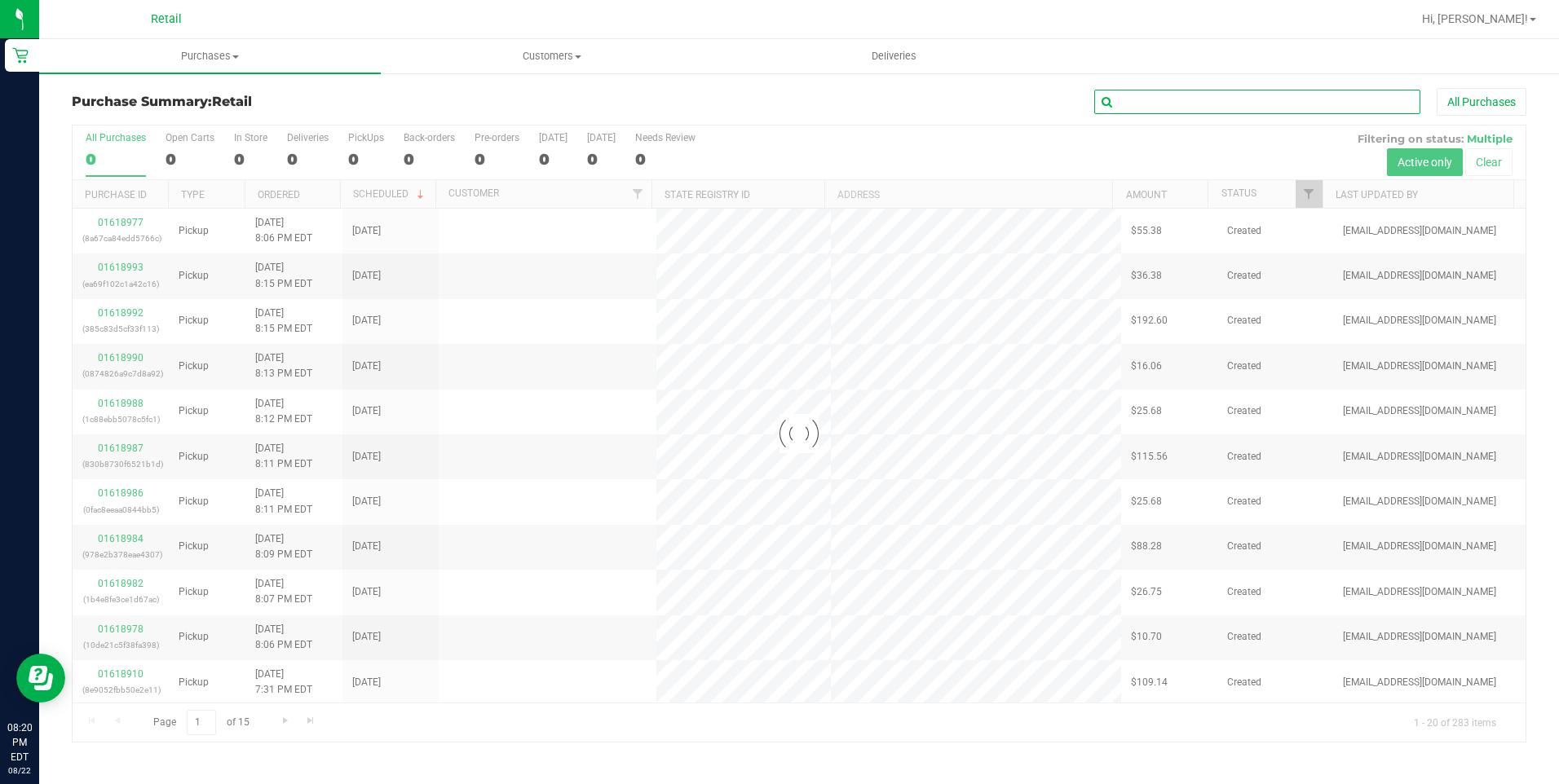
click at [1193, 101] on input "text" at bounding box center [1257, 102] width 326 height 25
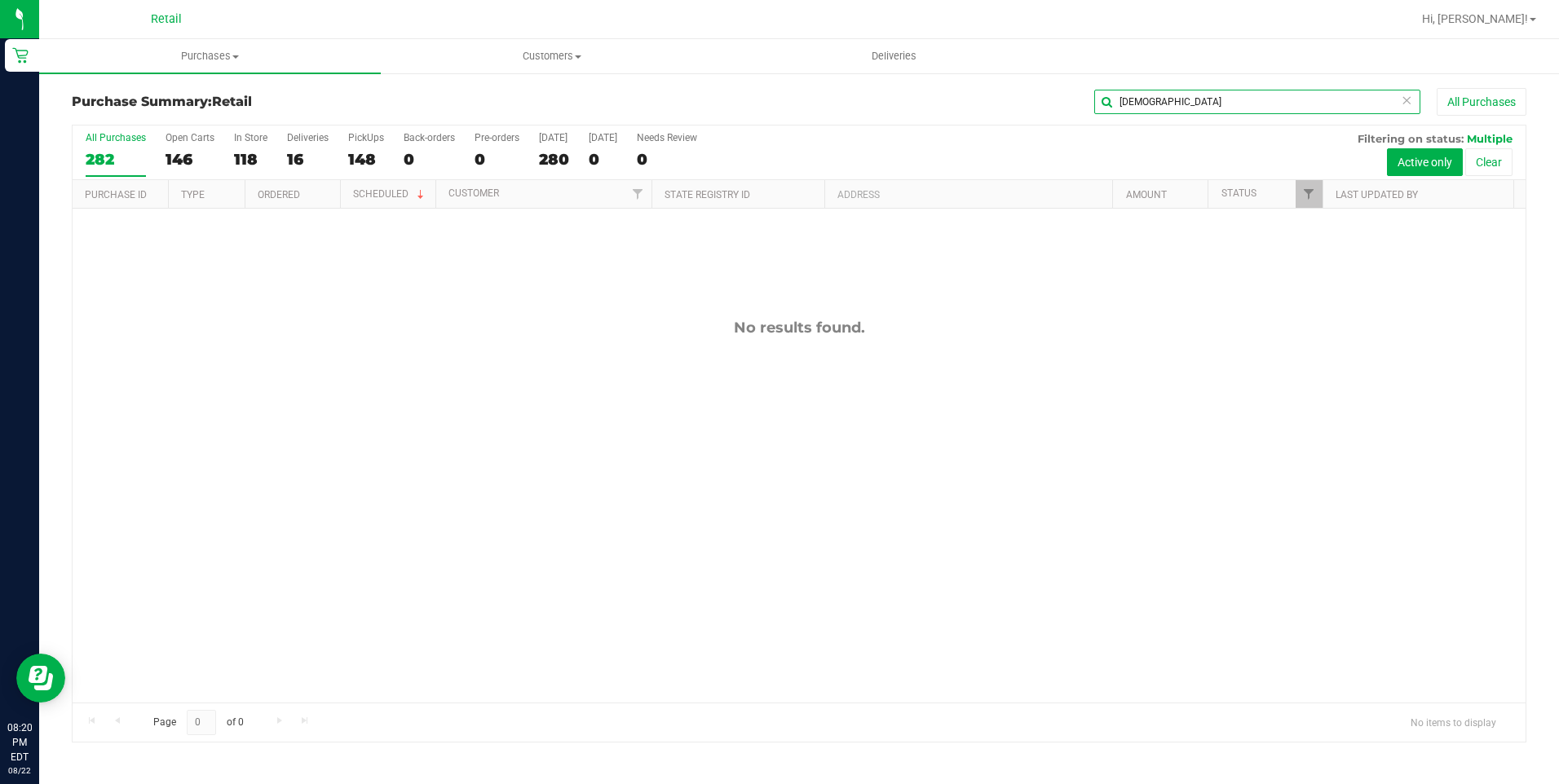
type input "isma"
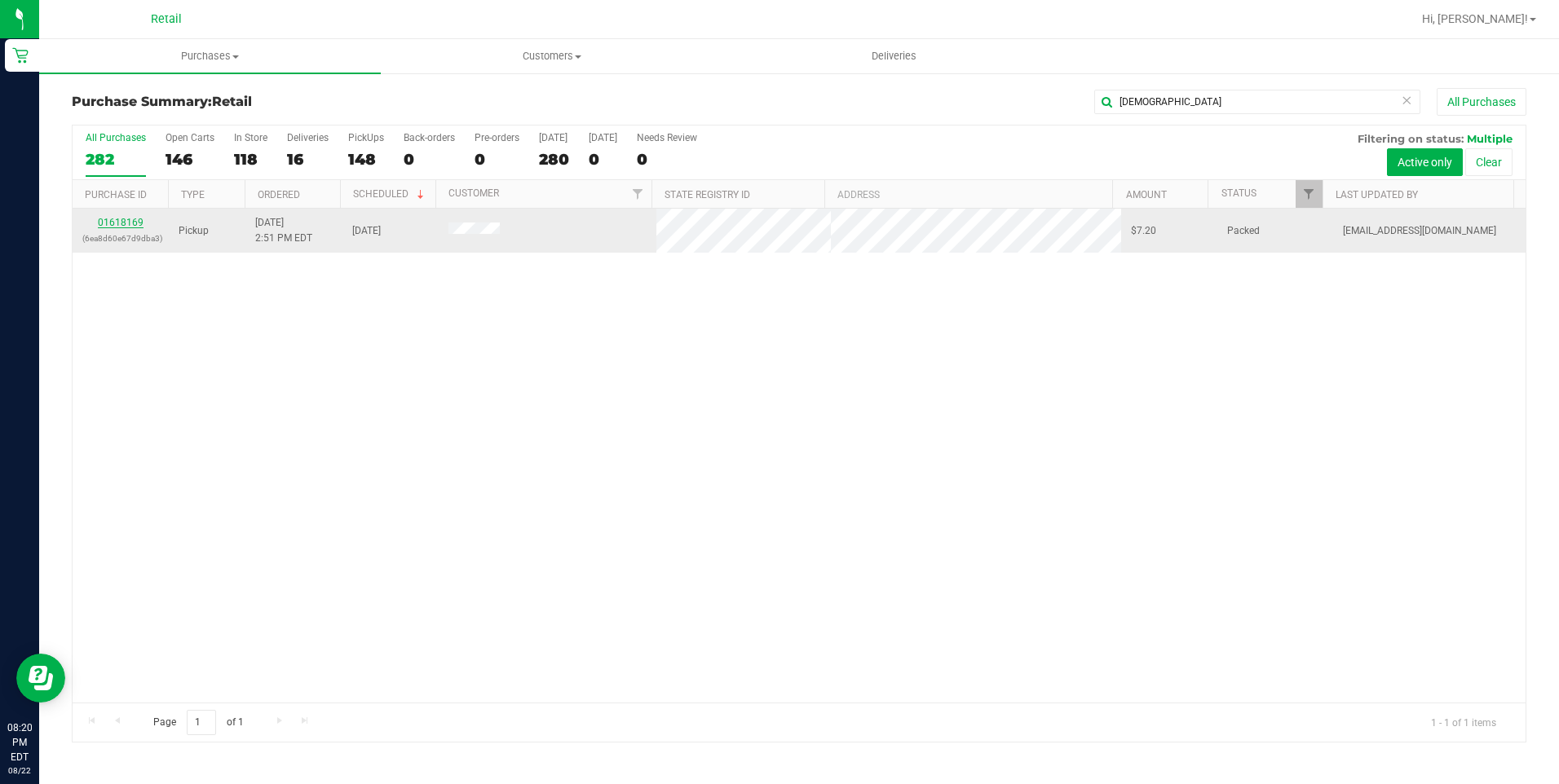
click at [128, 227] on link "01618169" at bounding box center [120, 223] width 46 height 11
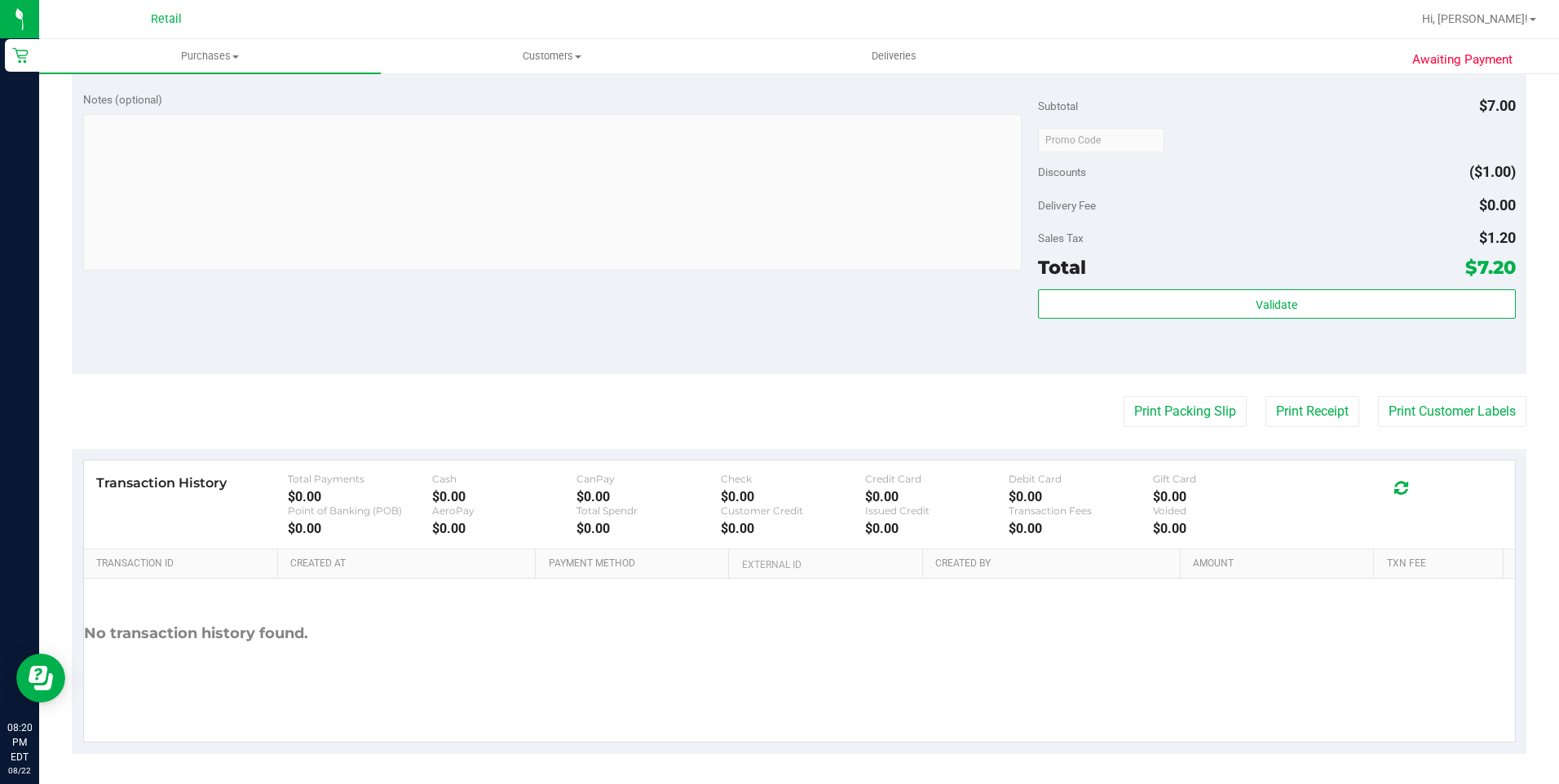
scroll to position [538, 0]
click at [196, 66] on uib-tab-heading "Purchases Summary of purchases Fulfillment All purchases" at bounding box center [210, 56] width 341 height 34
click at [183, 91] on span "Summary of purchases" at bounding box center [122, 98] width 167 height 14
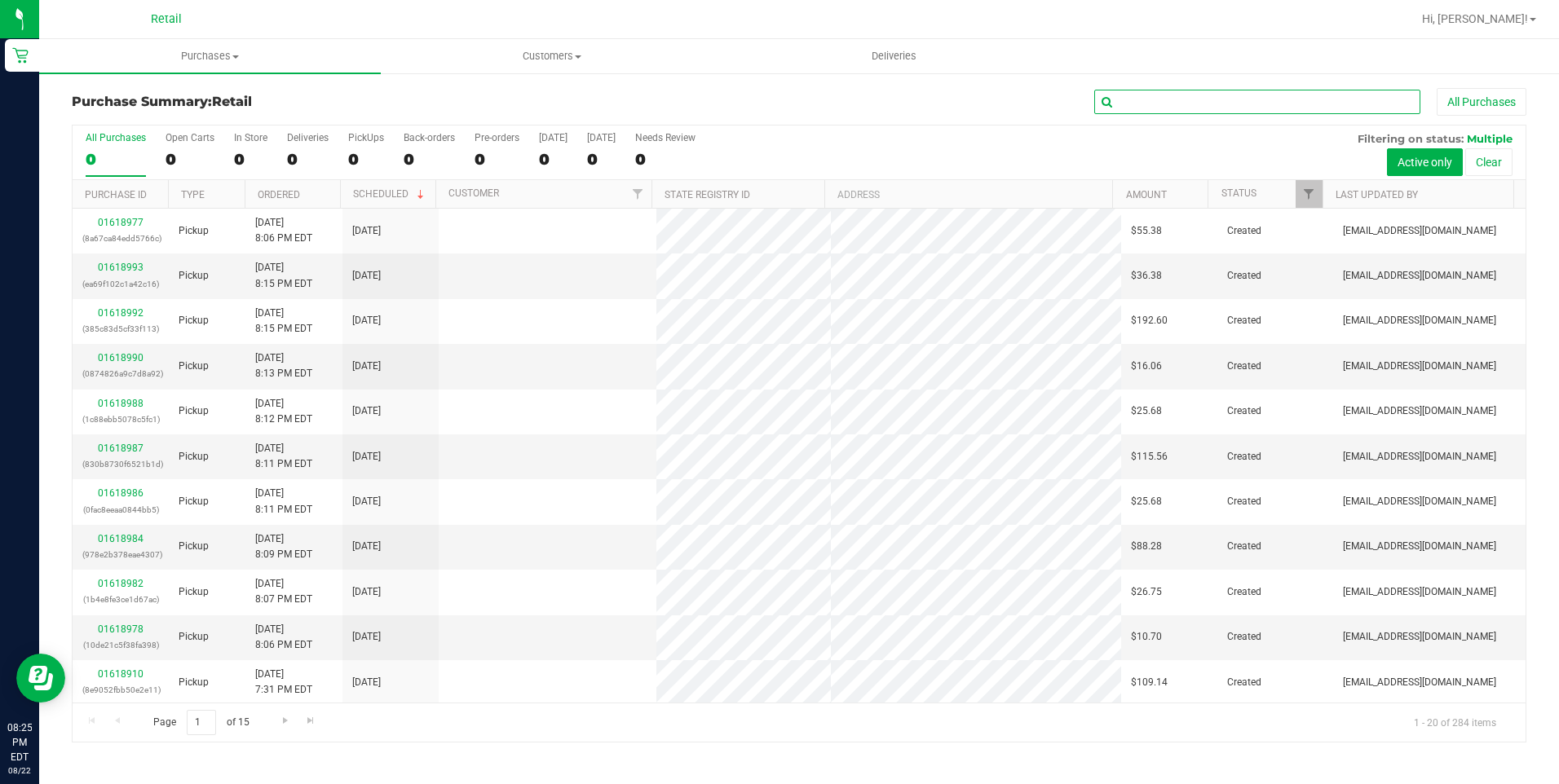
click at [1170, 107] on input "text" at bounding box center [1257, 102] width 326 height 25
type input "arielle"
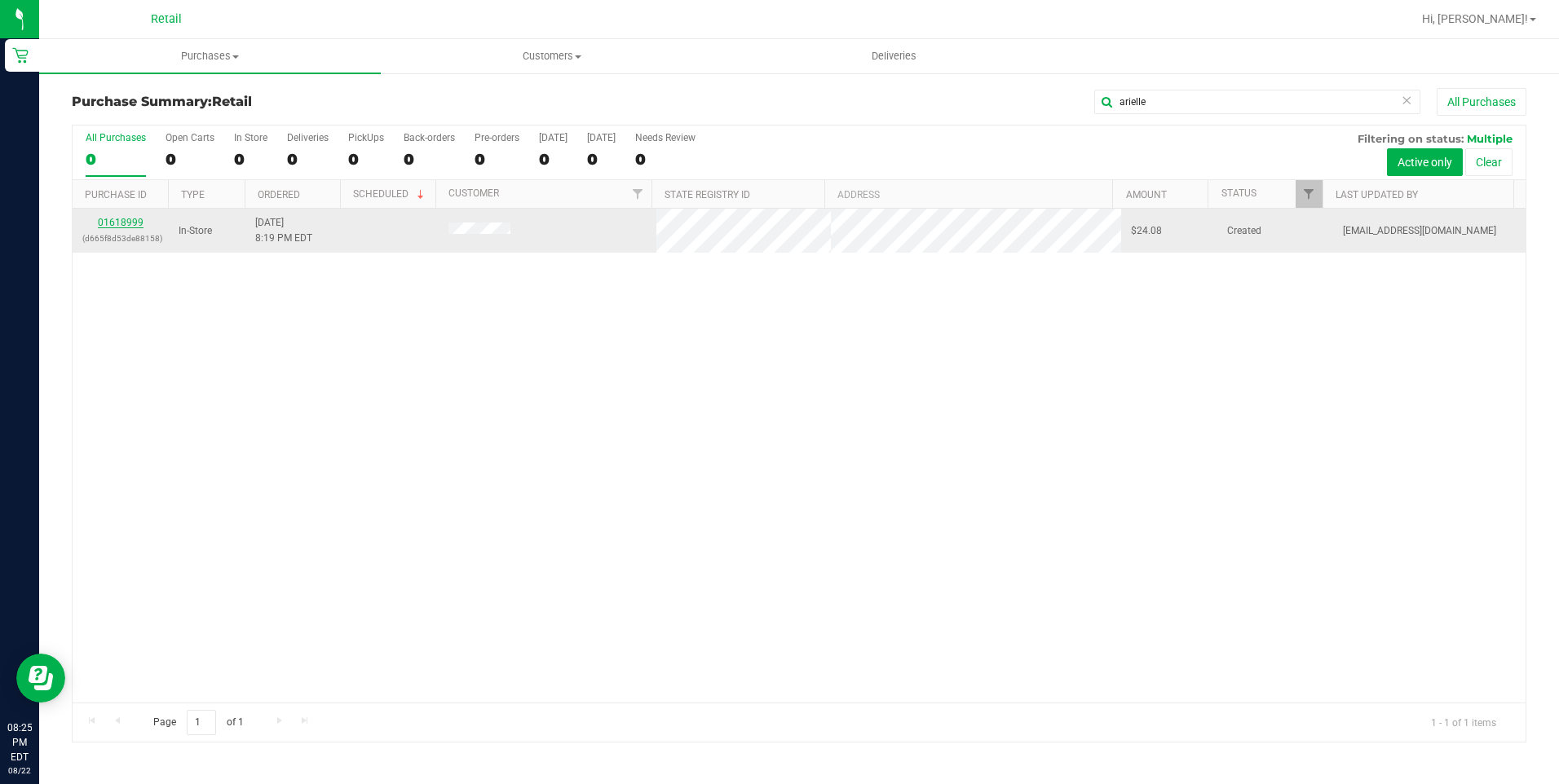
click at [137, 220] on link "01618999" at bounding box center [120, 223] width 46 height 11
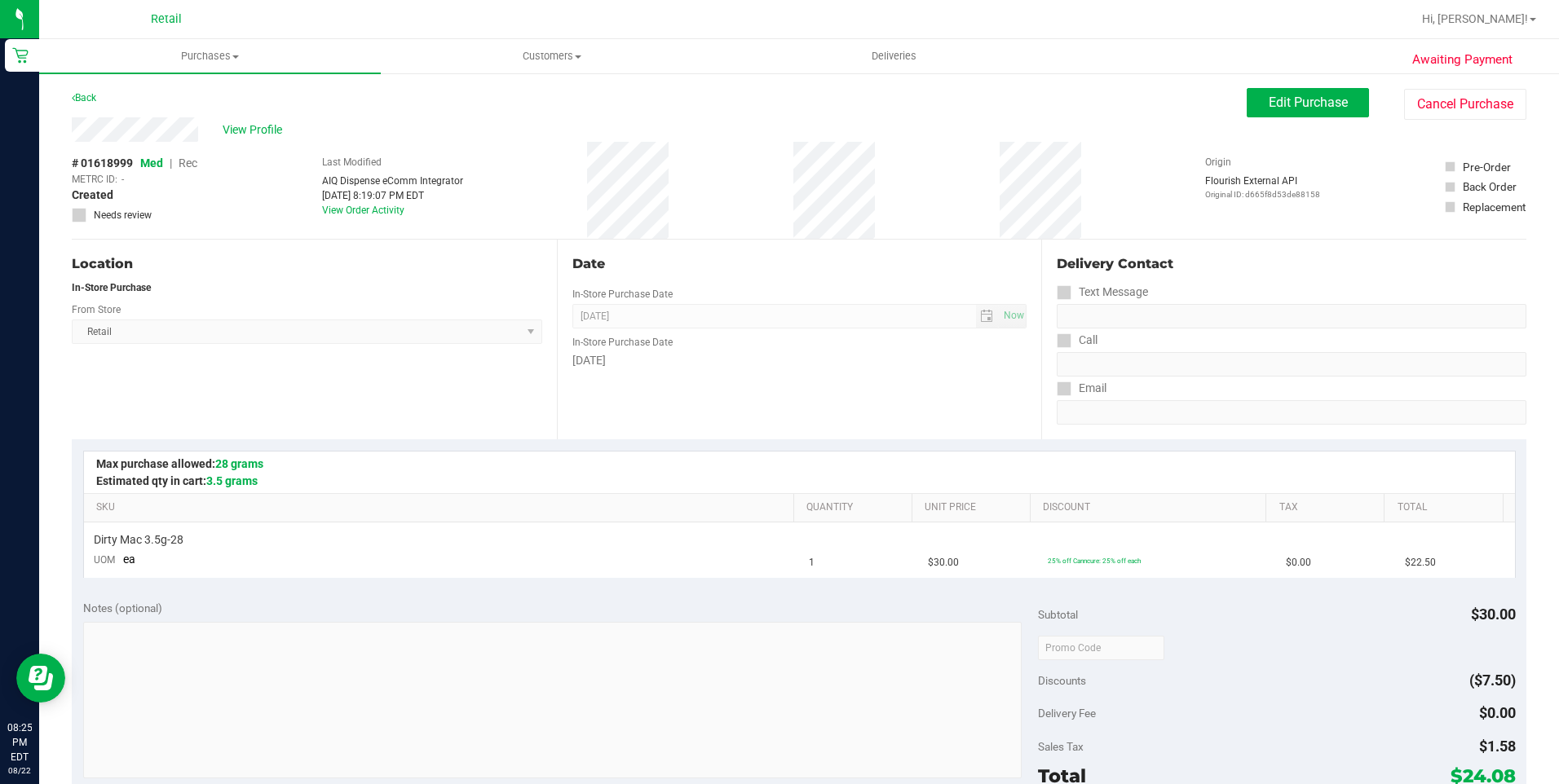
click at [1366, 101] on div "Edit Purchase Cancel Purchase" at bounding box center [1385, 104] width 280 height 32
click at [1284, 109] on span "Edit Purchase" at bounding box center [1308, 102] width 79 height 15
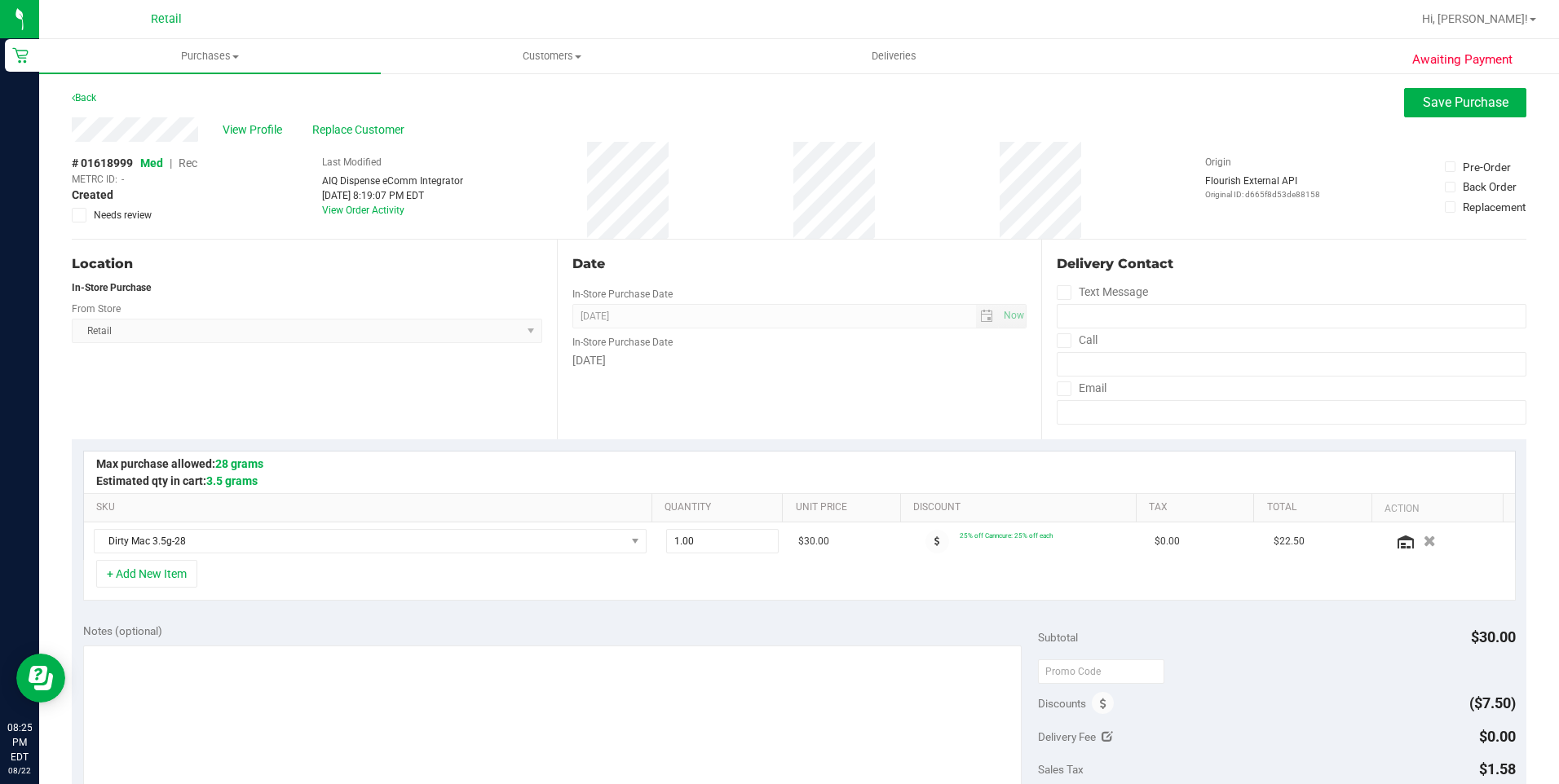
click at [182, 166] on span "Rec" at bounding box center [188, 163] width 19 height 13
click at [1472, 106] on span "Save Purchase" at bounding box center [1465, 102] width 85 height 15
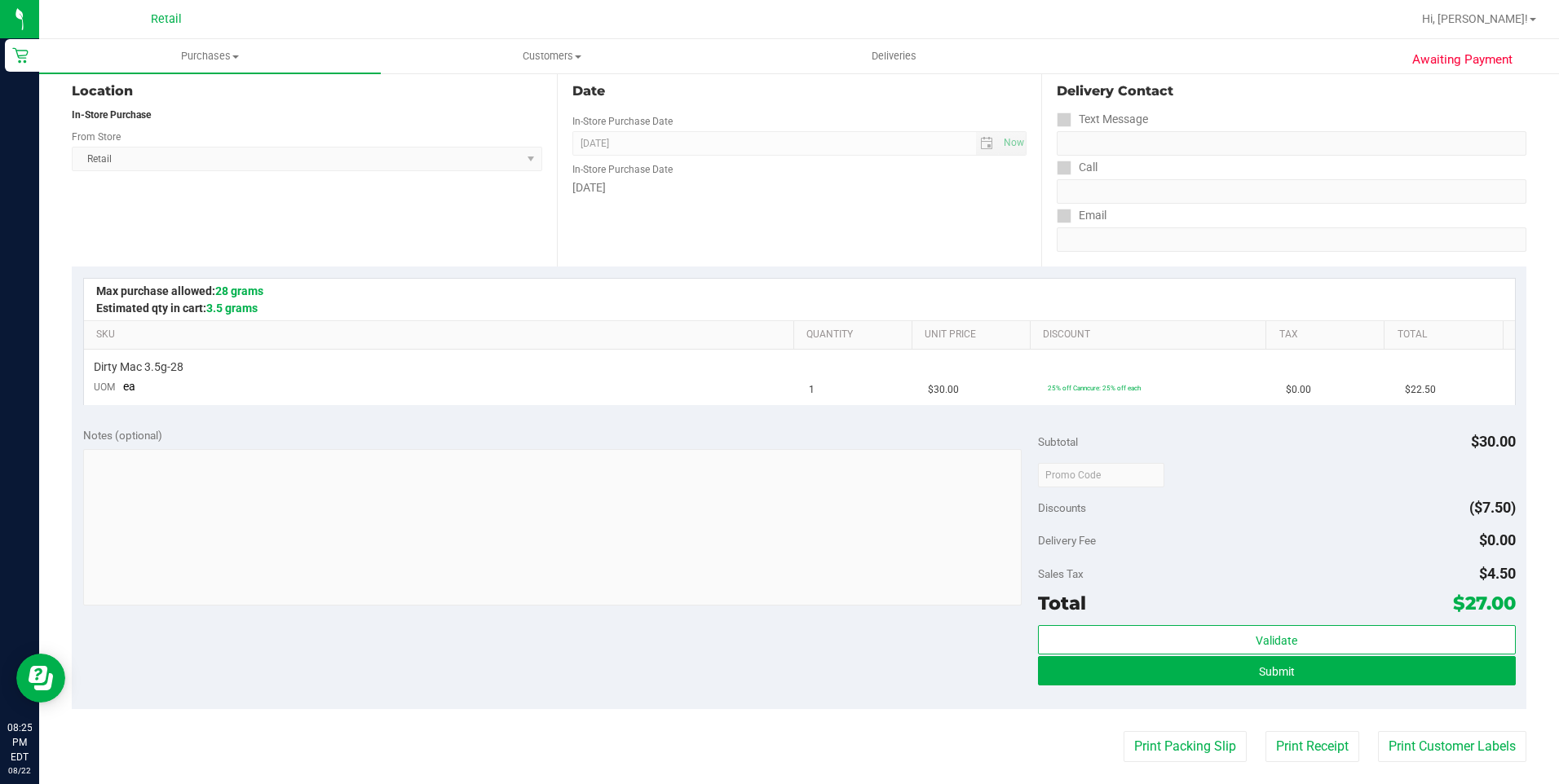
scroll to position [326, 0]
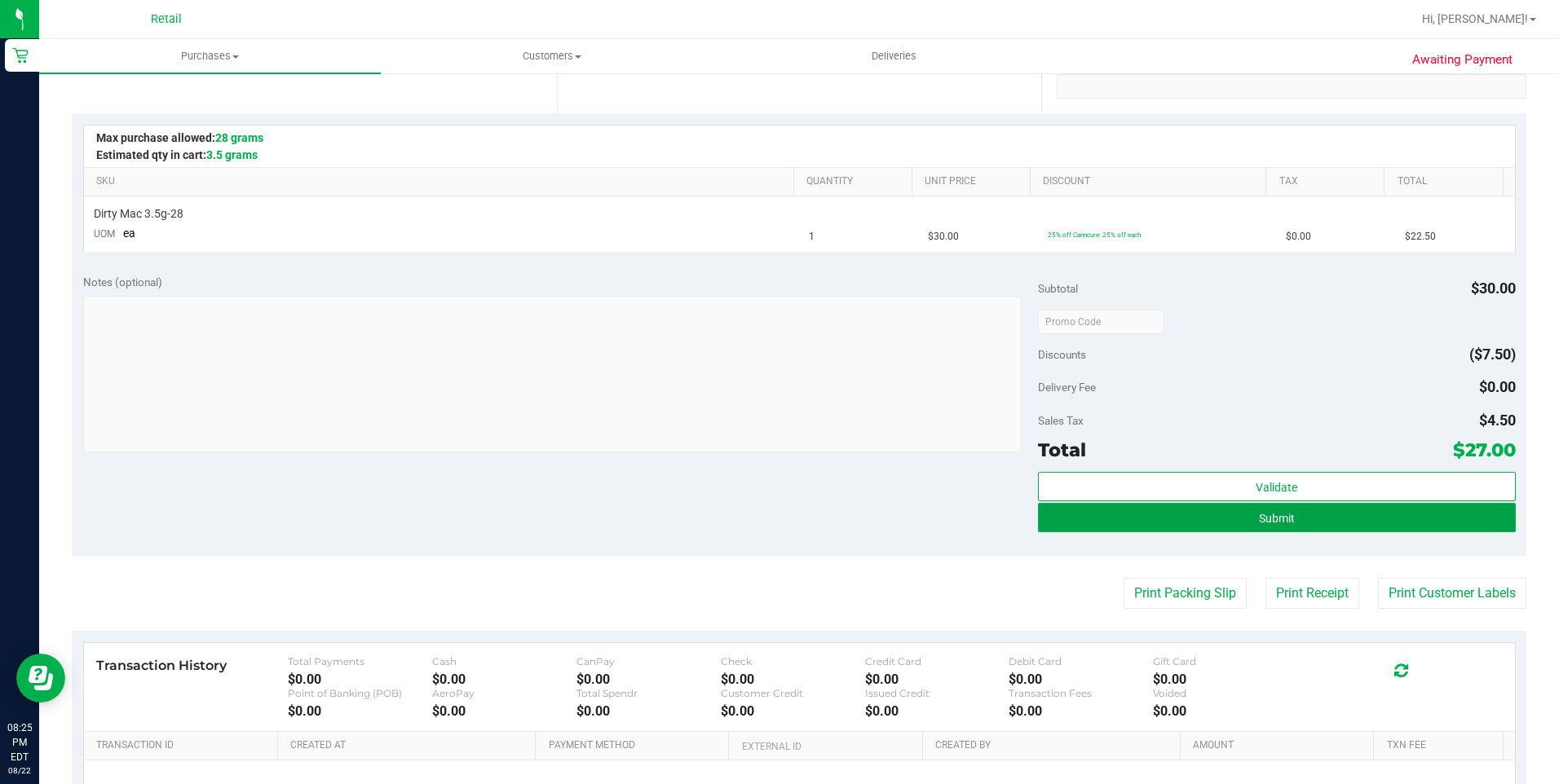
click at [1269, 523] on span "Submit" at bounding box center [1276, 519] width 36 height 13
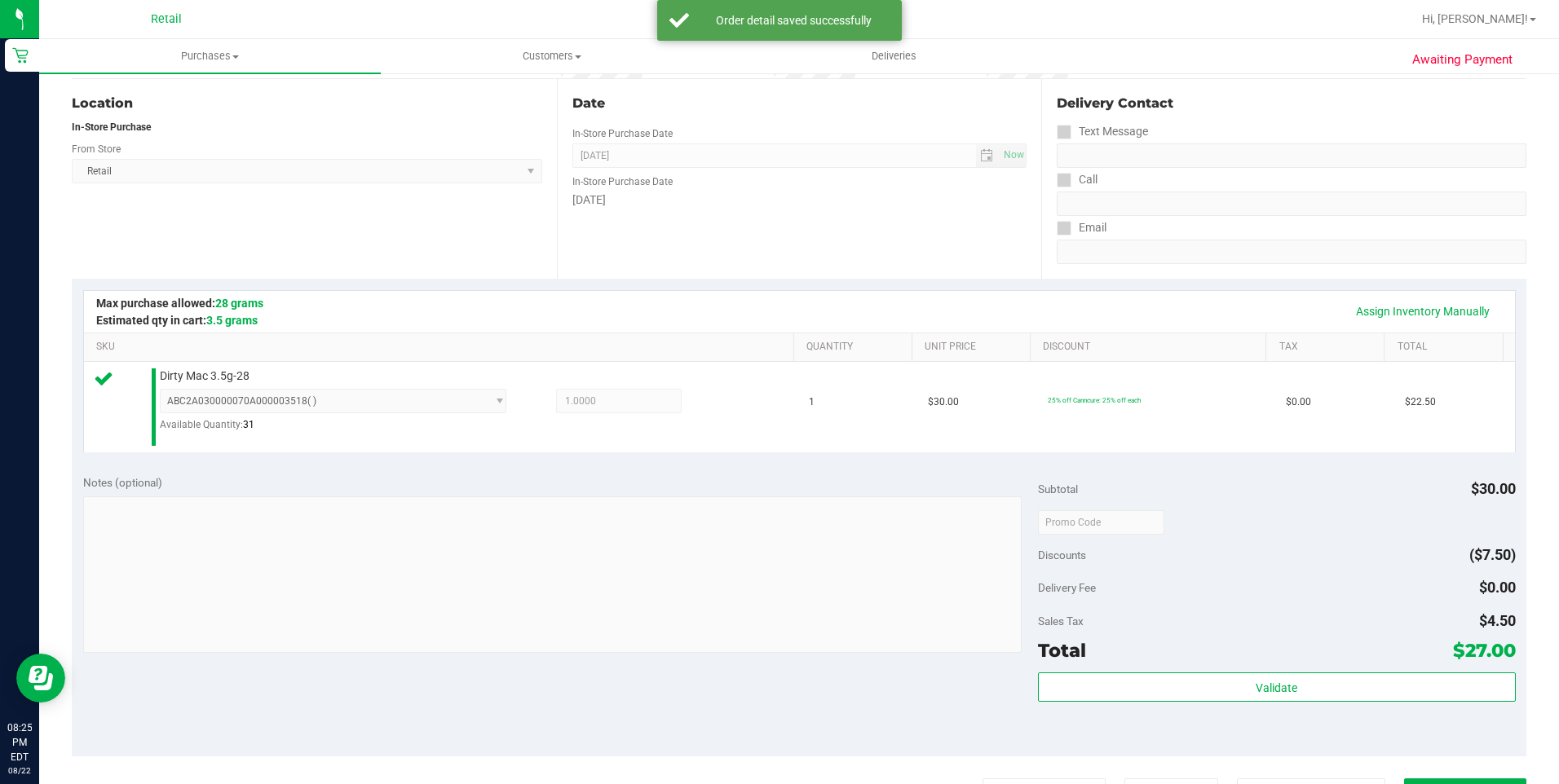
scroll to position [408, 0]
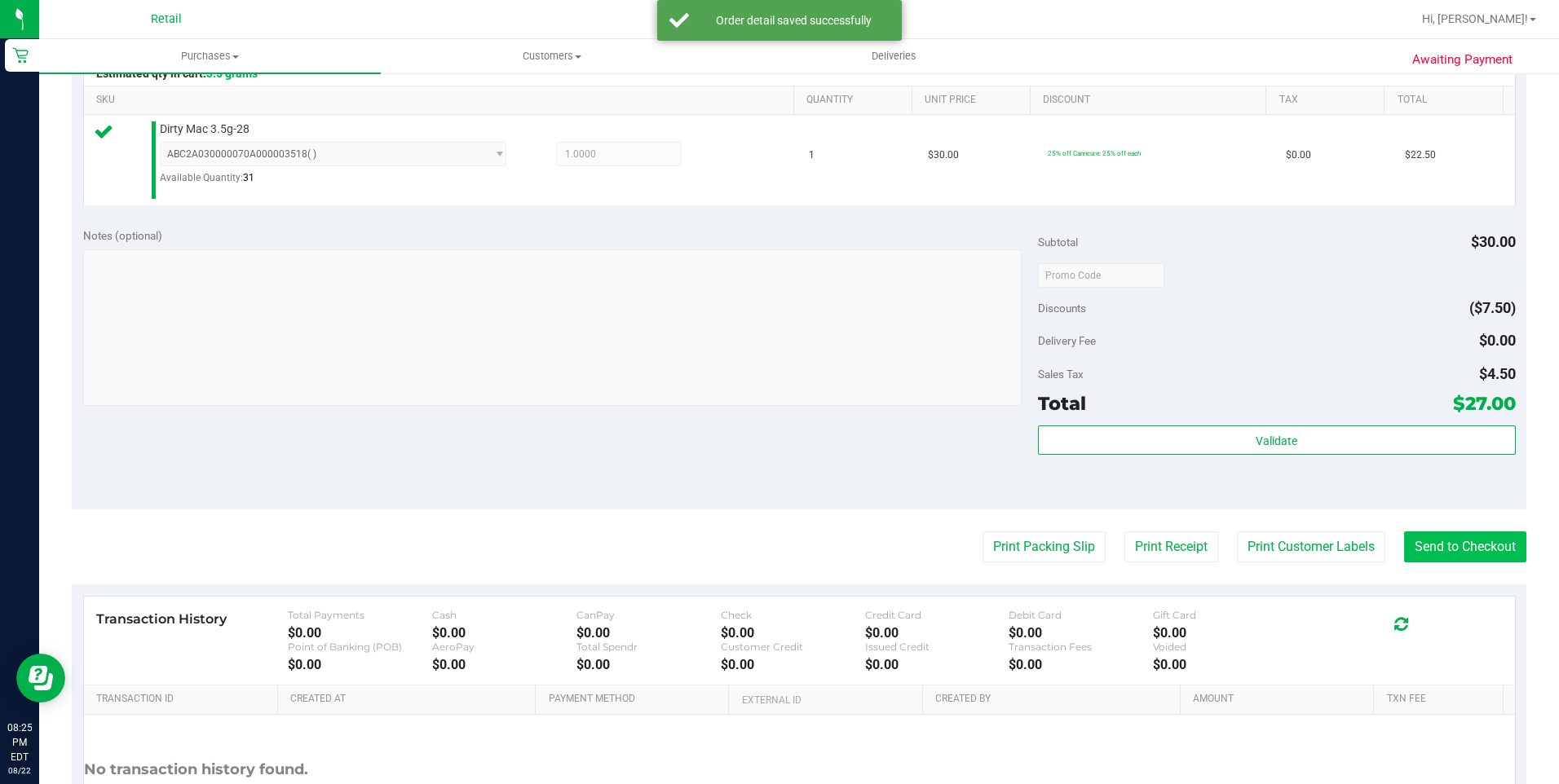
click at [1466, 531] on purchase-details "Back Edit Purchase Cancel Purchase View Profile # 01618999 Med | Rec METRC ID: …" at bounding box center [799, 284] width 1455 height 1209
click at [1466, 535] on button "Send to Checkout" at bounding box center [1464, 546] width 122 height 31
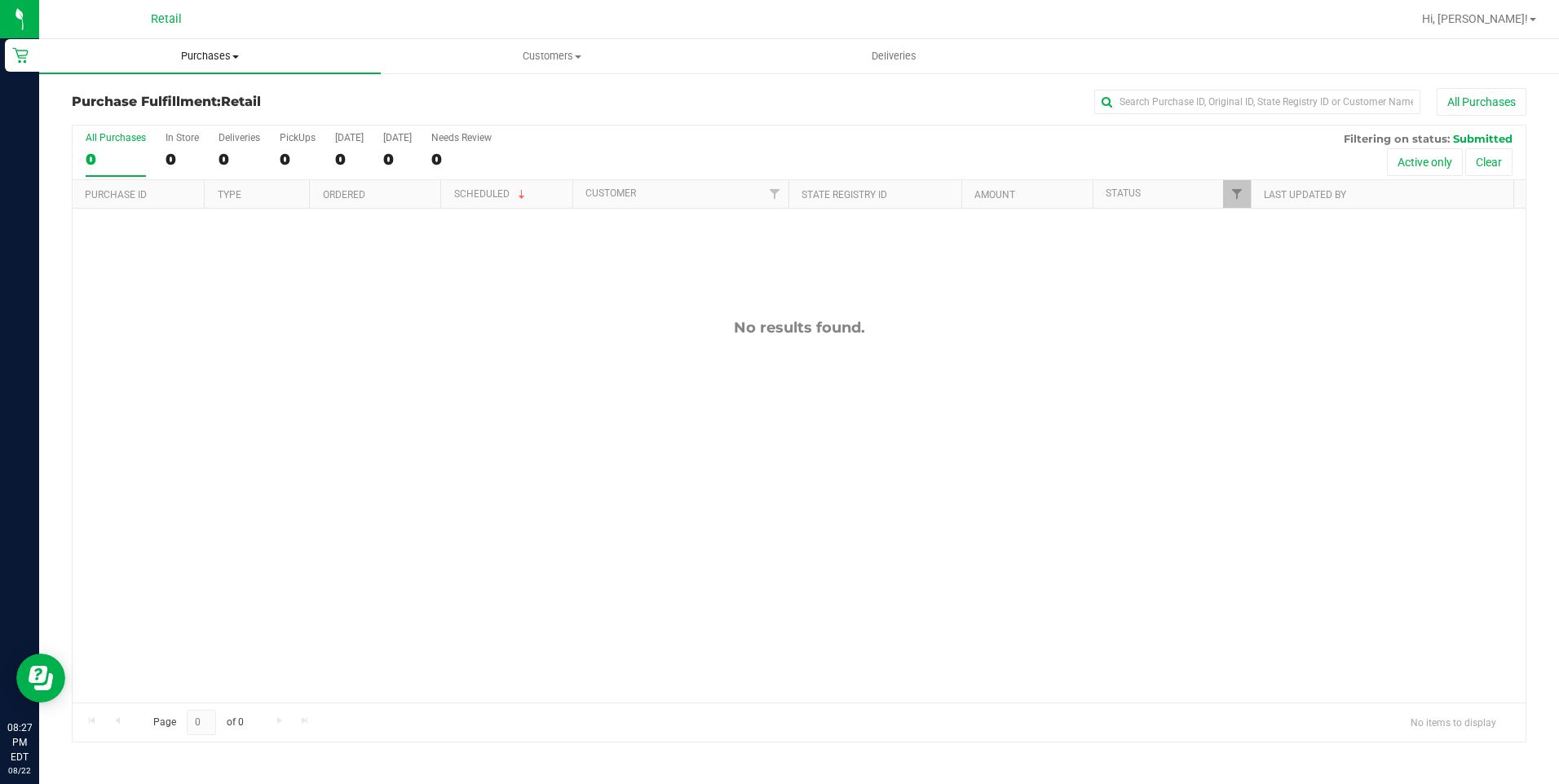
click at [190, 70] on uib-tab-heading "Purchases Summary of purchases Fulfillment All purchases" at bounding box center [210, 56] width 341 height 34
click at [177, 99] on span "Summary of purchases" at bounding box center [122, 98] width 167 height 14
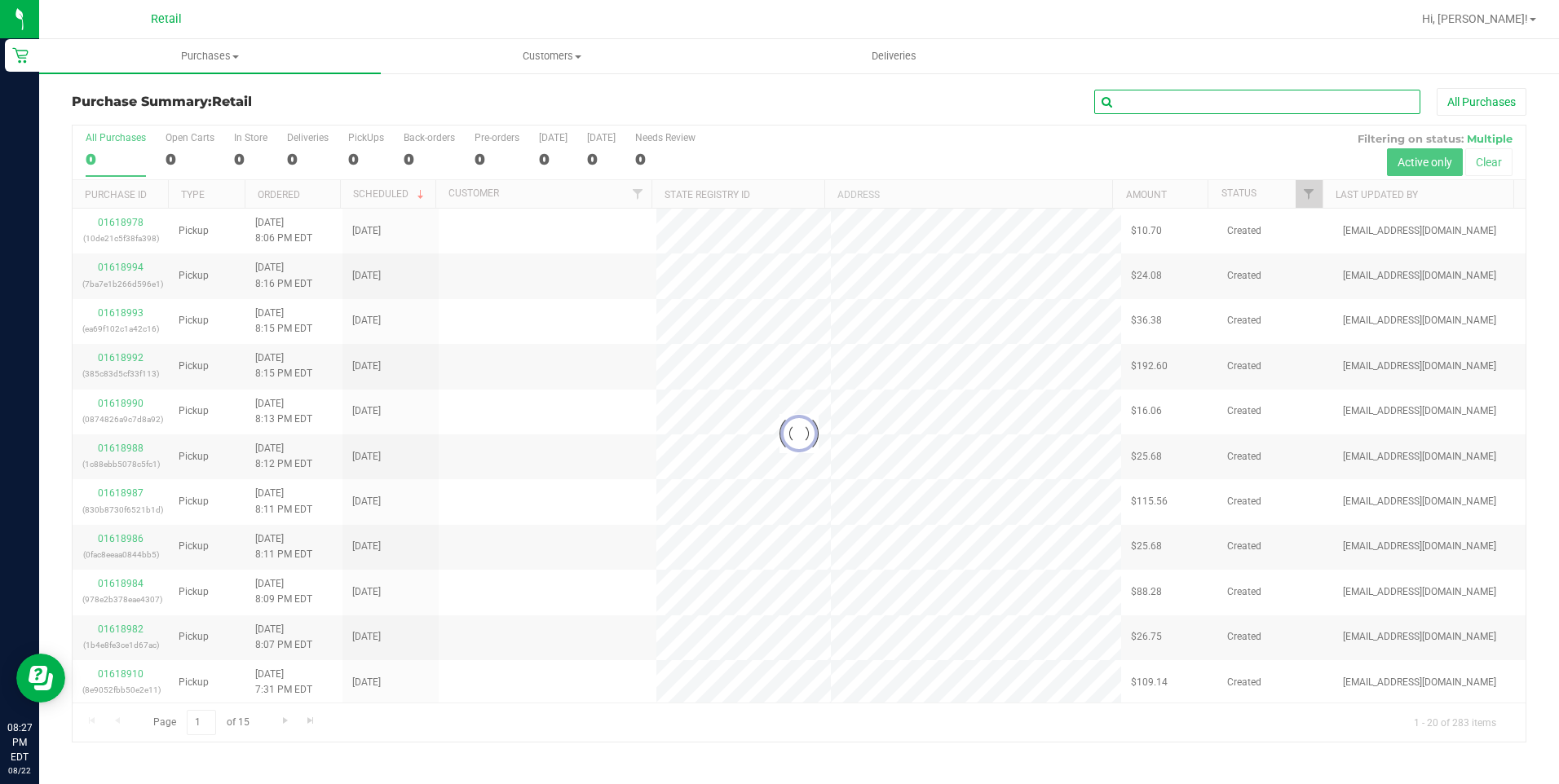
click at [1127, 104] on input "text" at bounding box center [1257, 102] width 326 height 25
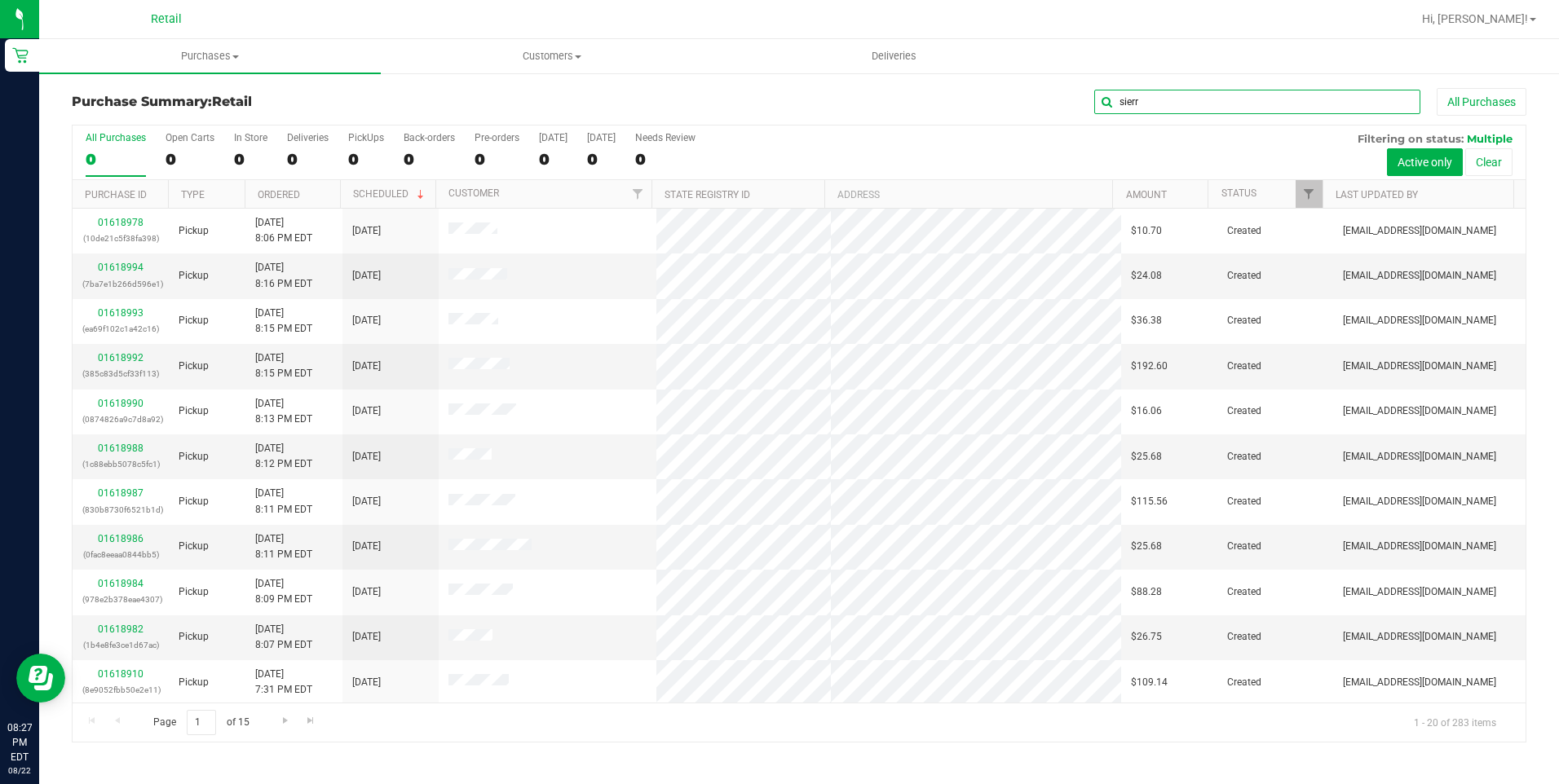
type input "sierr"
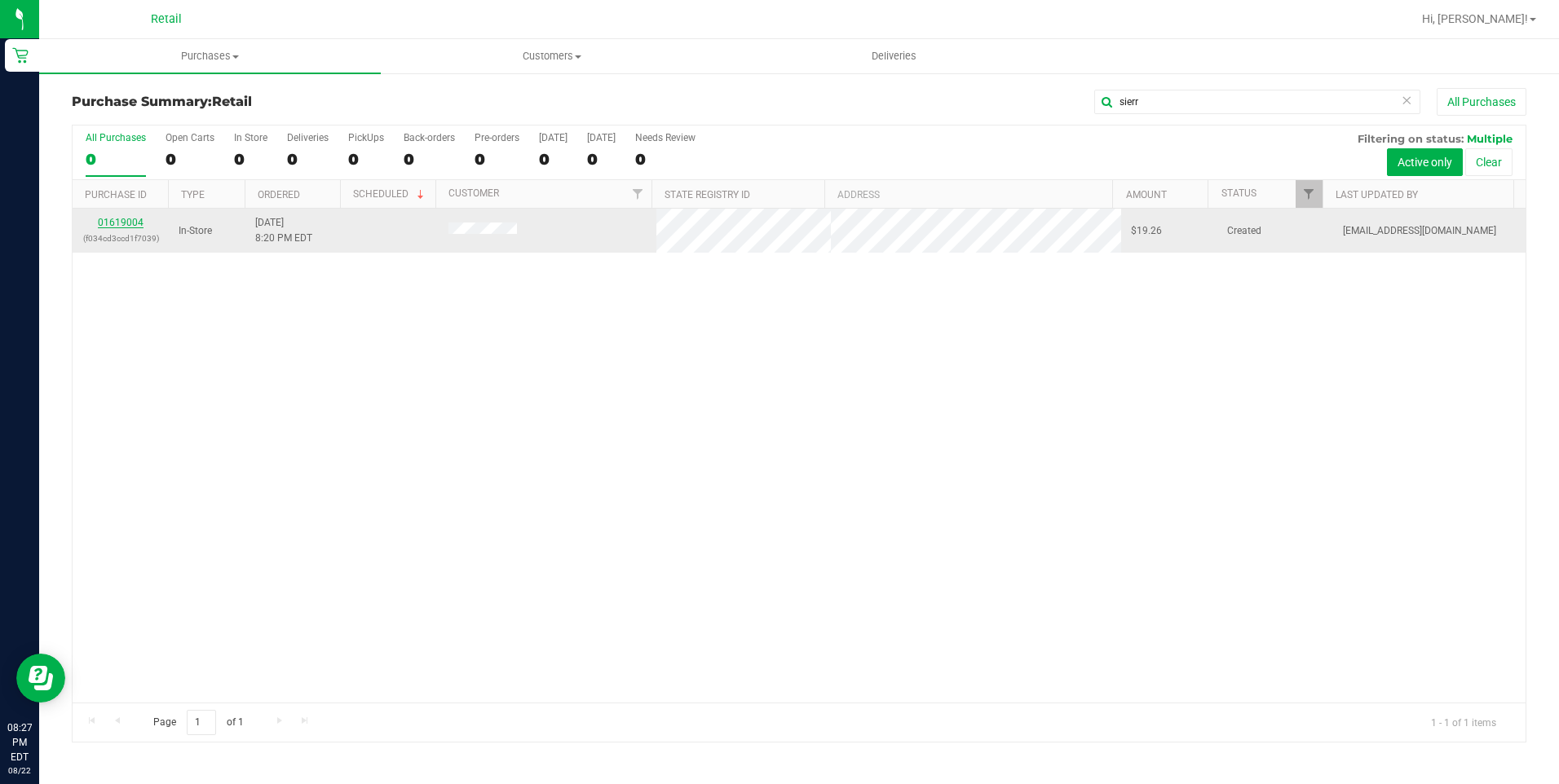
click at [134, 221] on link "01619004" at bounding box center [120, 223] width 46 height 11
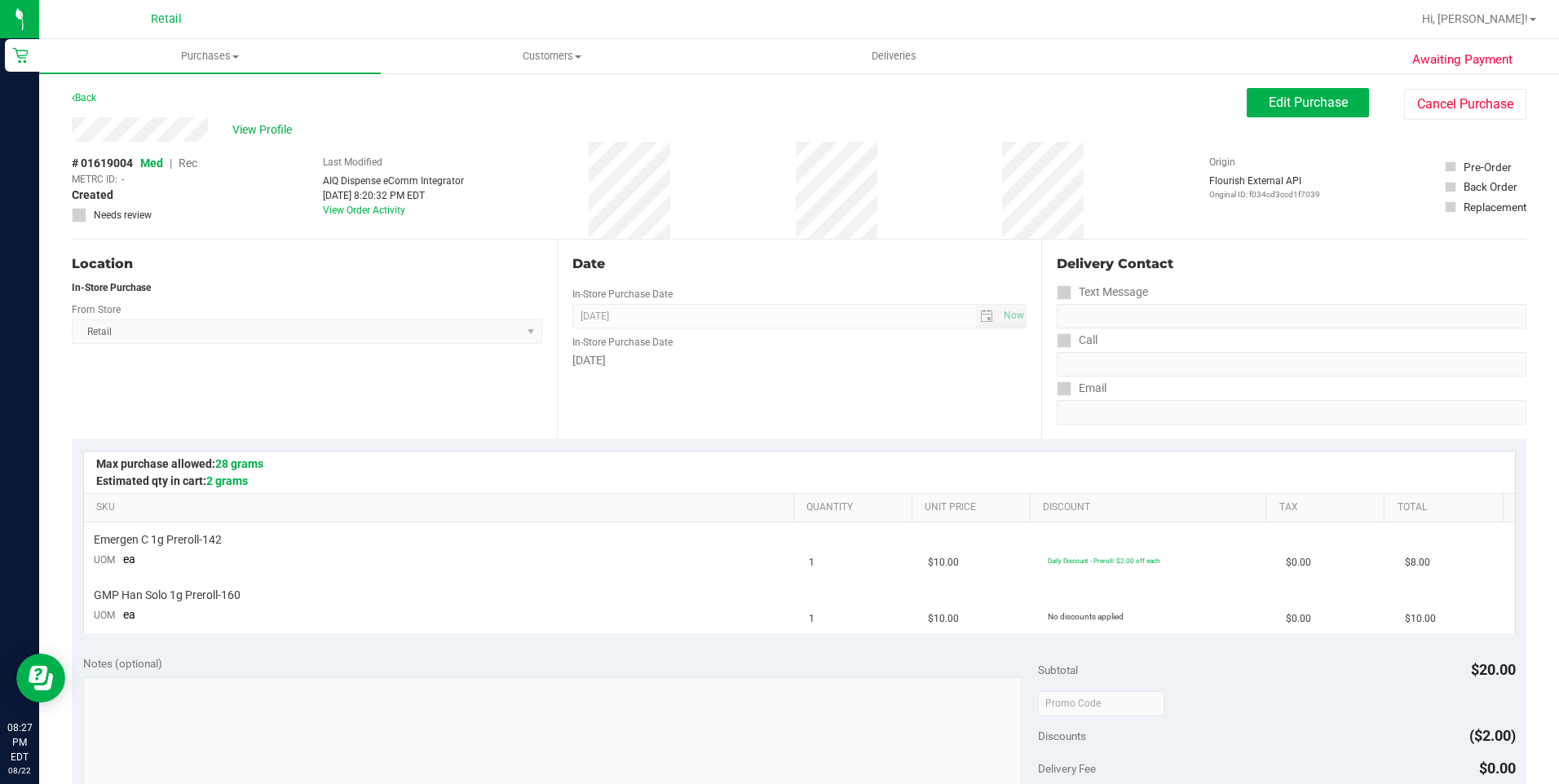
click at [1337, 119] on div "Edit Purchase Cancel Purchase" at bounding box center [1385, 104] width 280 height 32
click at [1334, 107] on span "Edit Purchase" at bounding box center [1308, 102] width 79 height 15
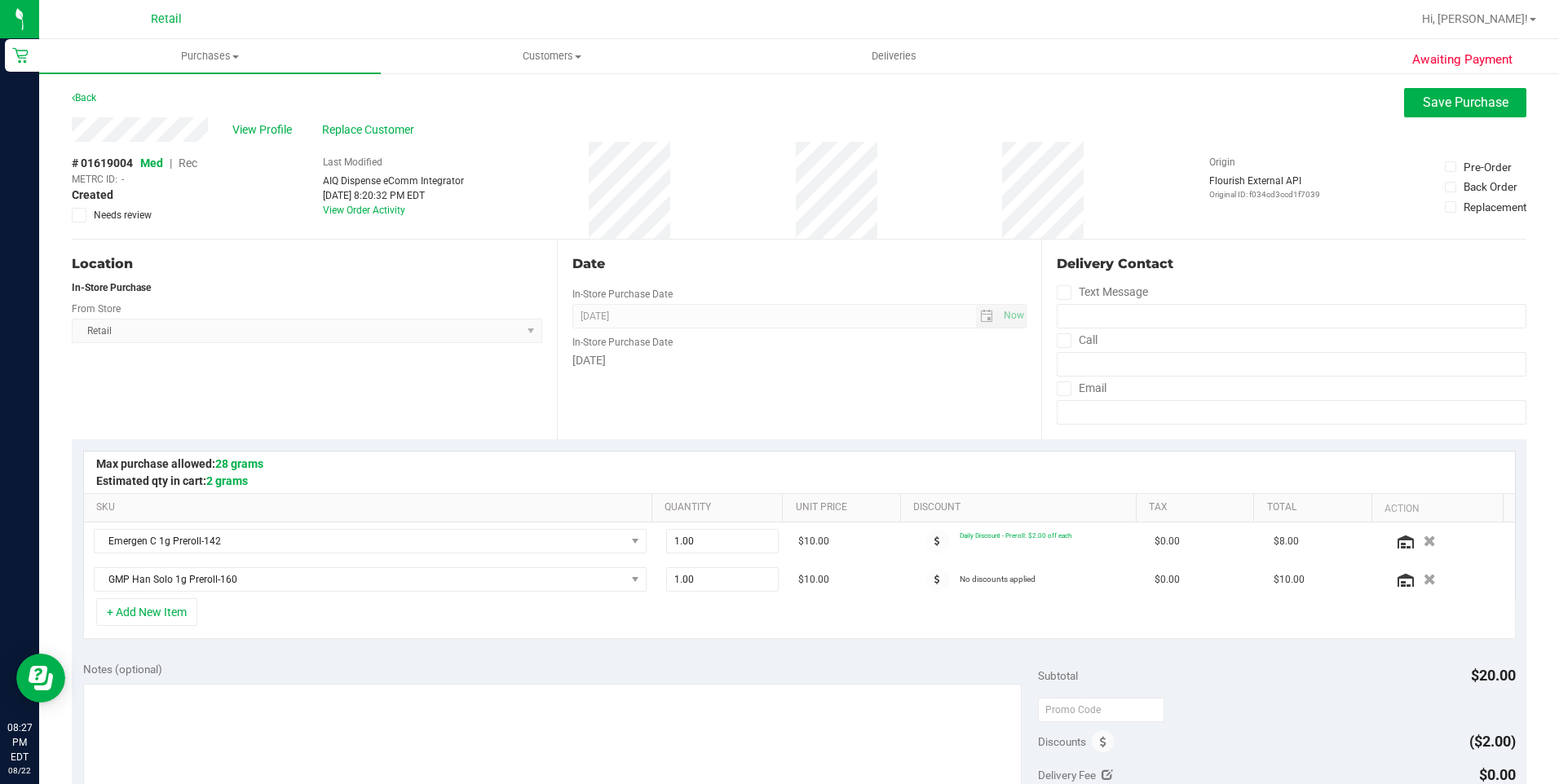
click at [197, 159] on span "Rec" at bounding box center [188, 163] width 19 height 13
click at [1434, 104] on span "Save Purchase" at bounding box center [1465, 102] width 85 height 15
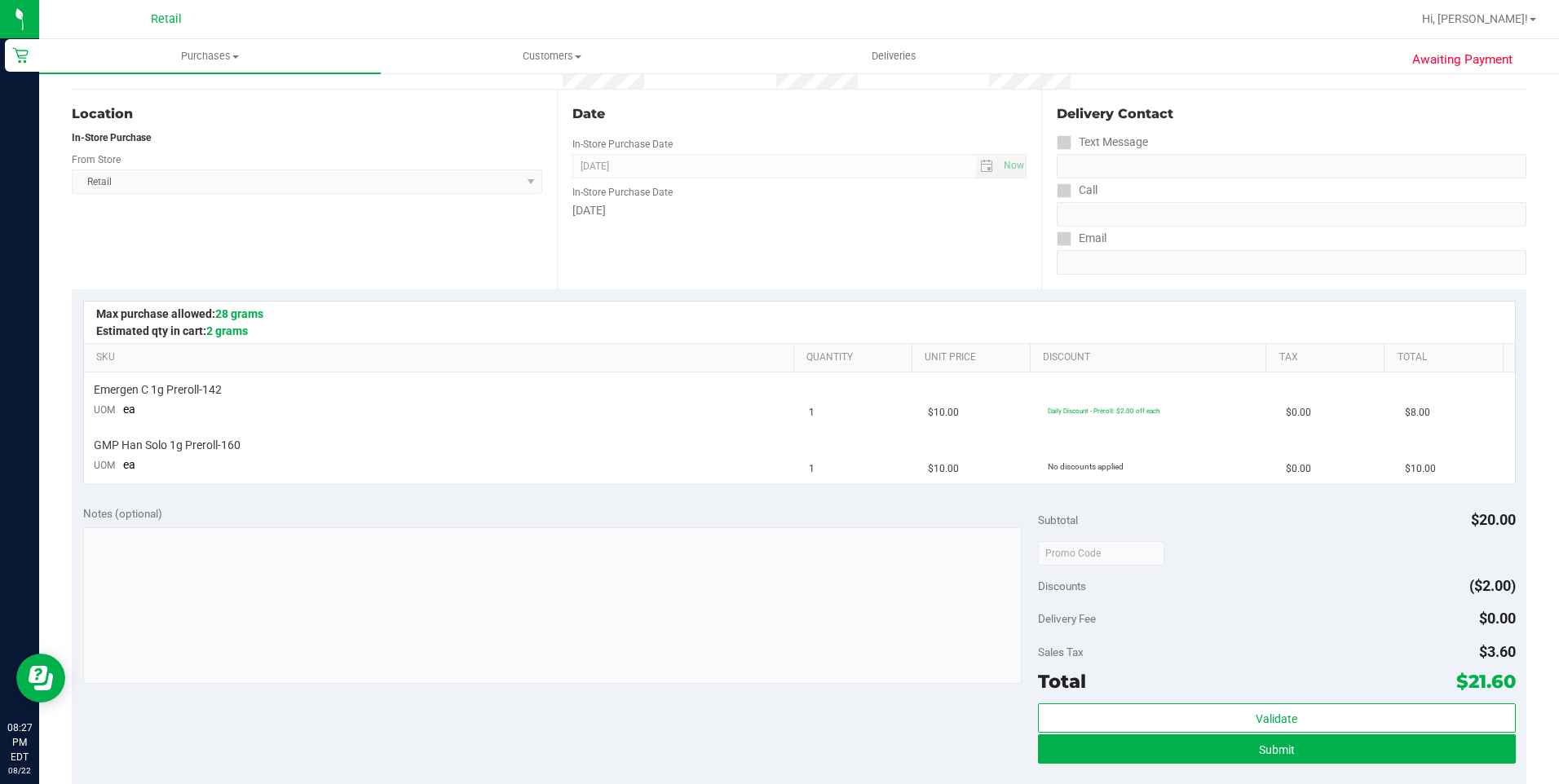
scroll to position [163, 0]
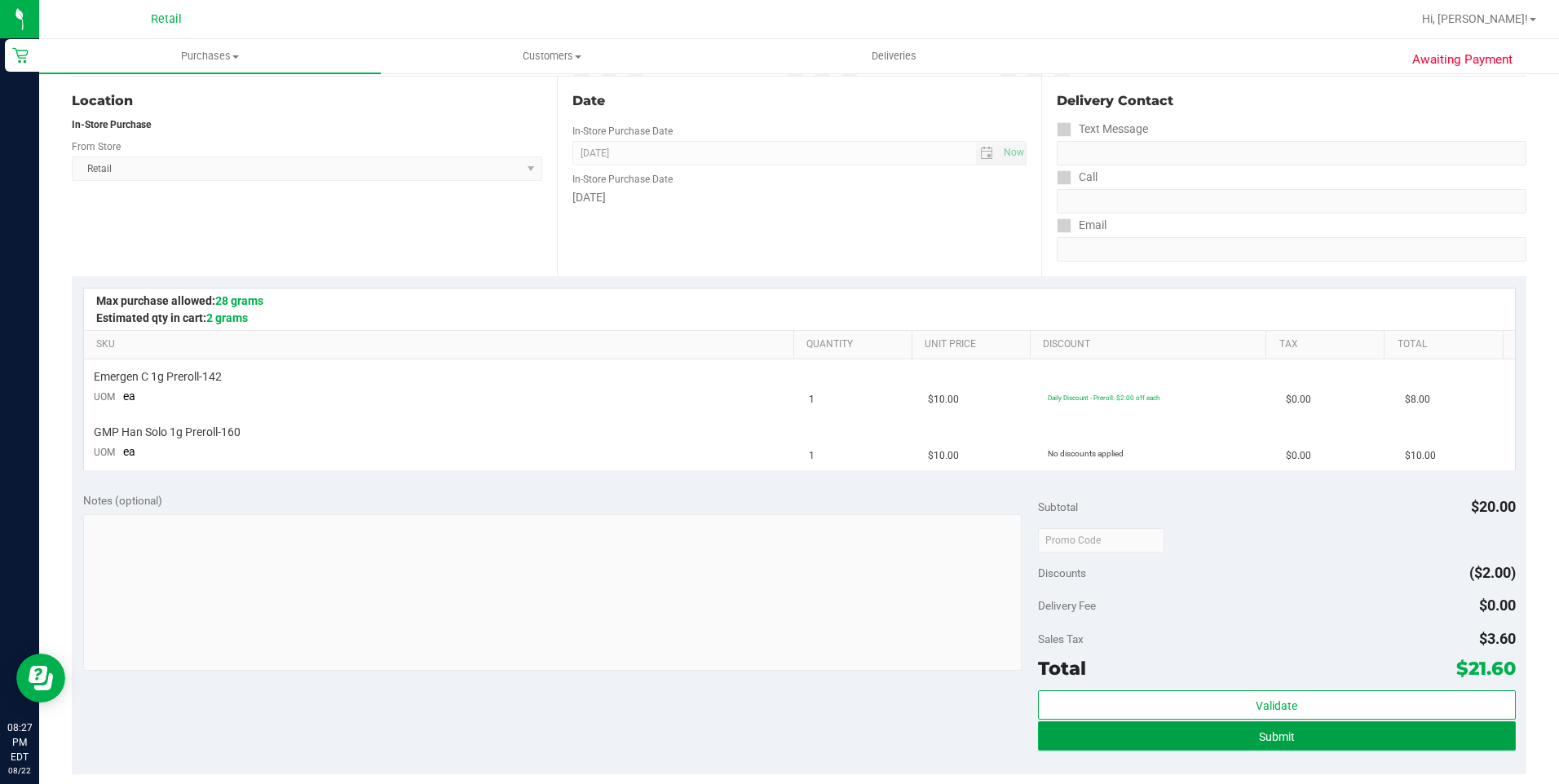
click at [1167, 728] on button "Submit" at bounding box center [1276, 736] width 478 height 29
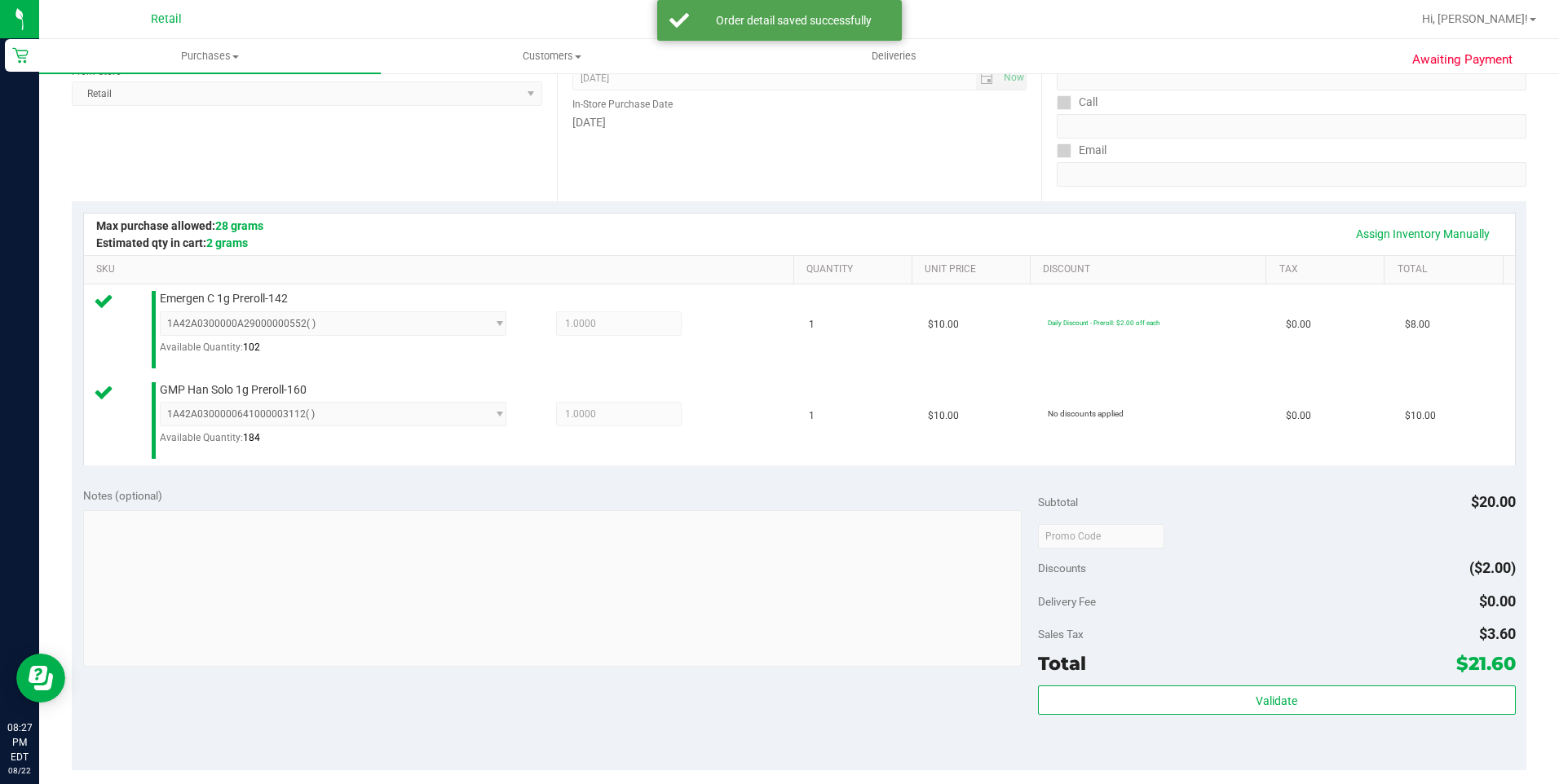
scroll to position [408, 0]
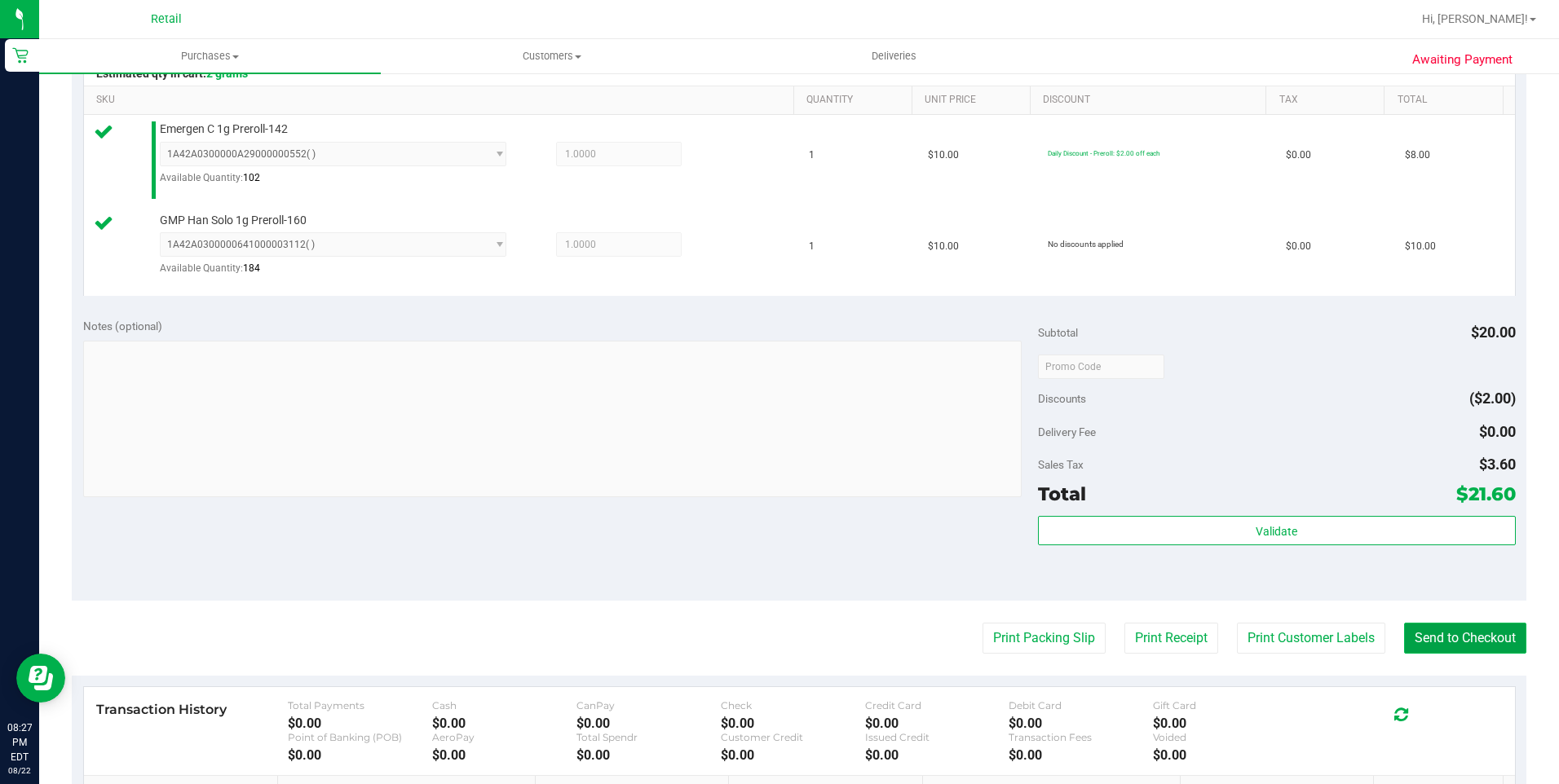
click at [1425, 636] on button "Send to Checkout" at bounding box center [1464, 638] width 122 height 31
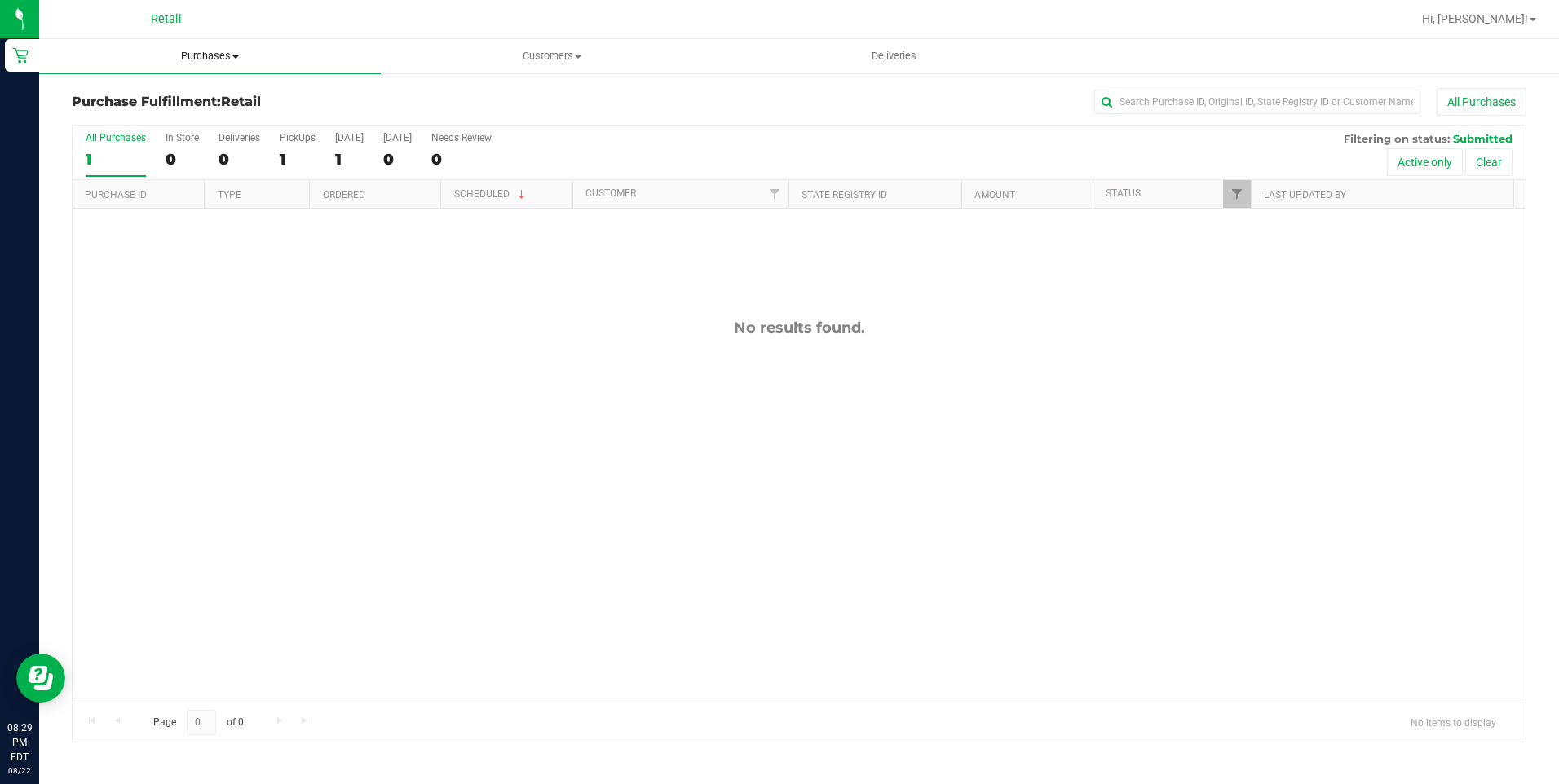
click at [196, 52] on span "Purchases" at bounding box center [210, 56] width 341 height 14
click at [155, 107] on li "Summary of purchases" at bounding box center [210, 99] width 341 height 20
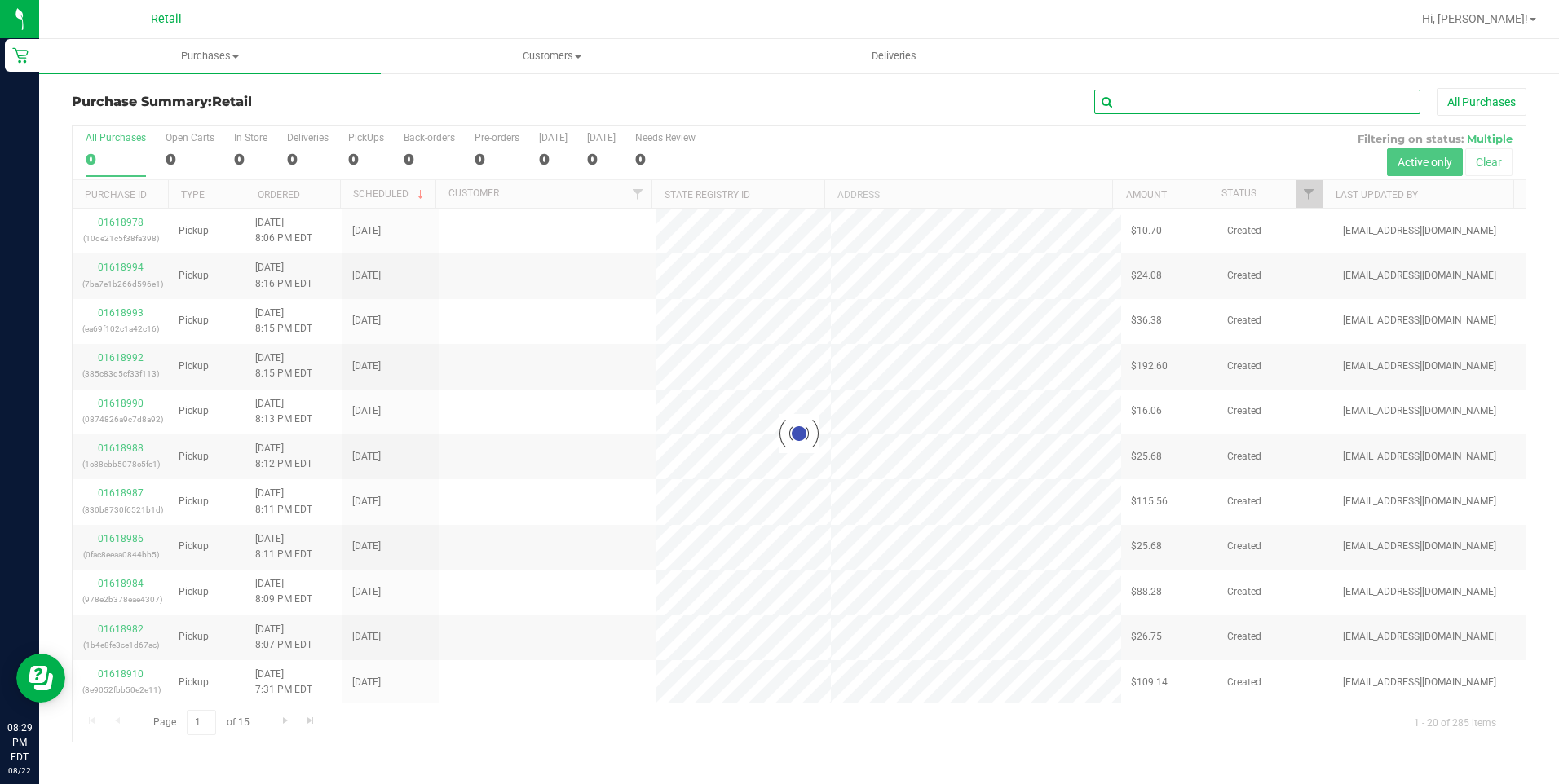
click at [1193, 97] on input "text" at bounding box center [1257, 102] width 326 height 25
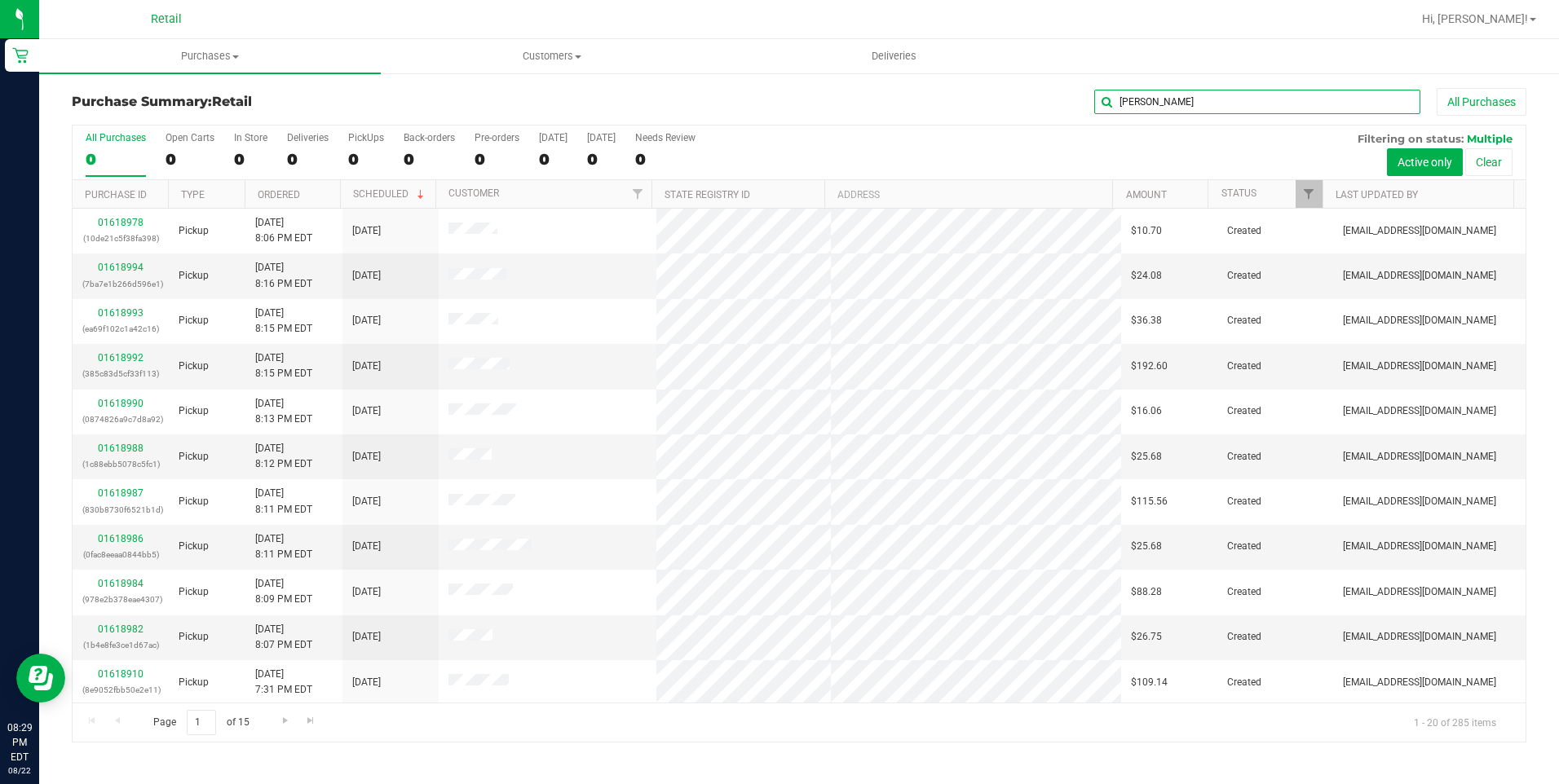
type input "JOSE"
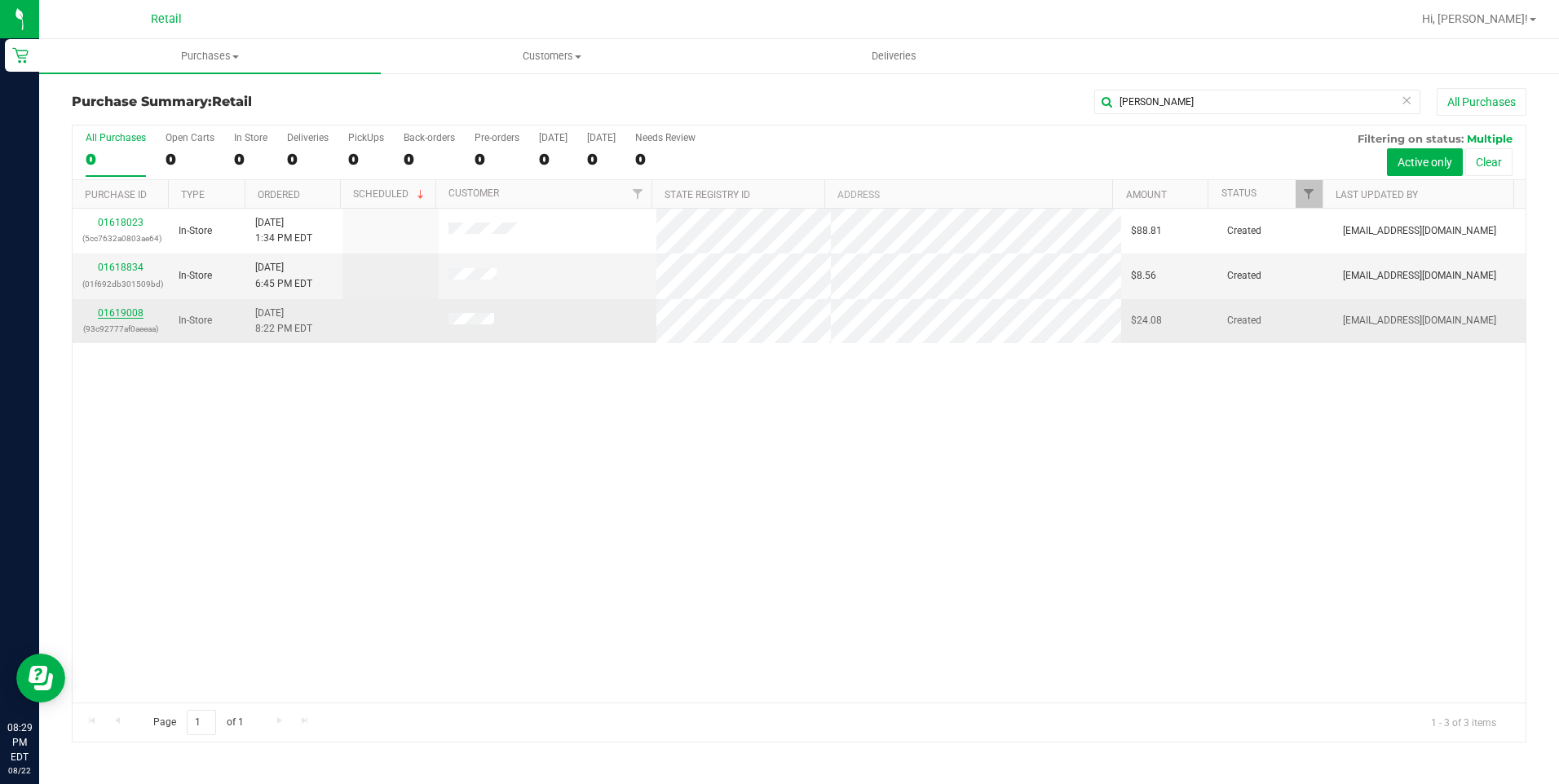
click at [133, 312] on link "01619008" at bounding box center [120, 313] width 46 height 11
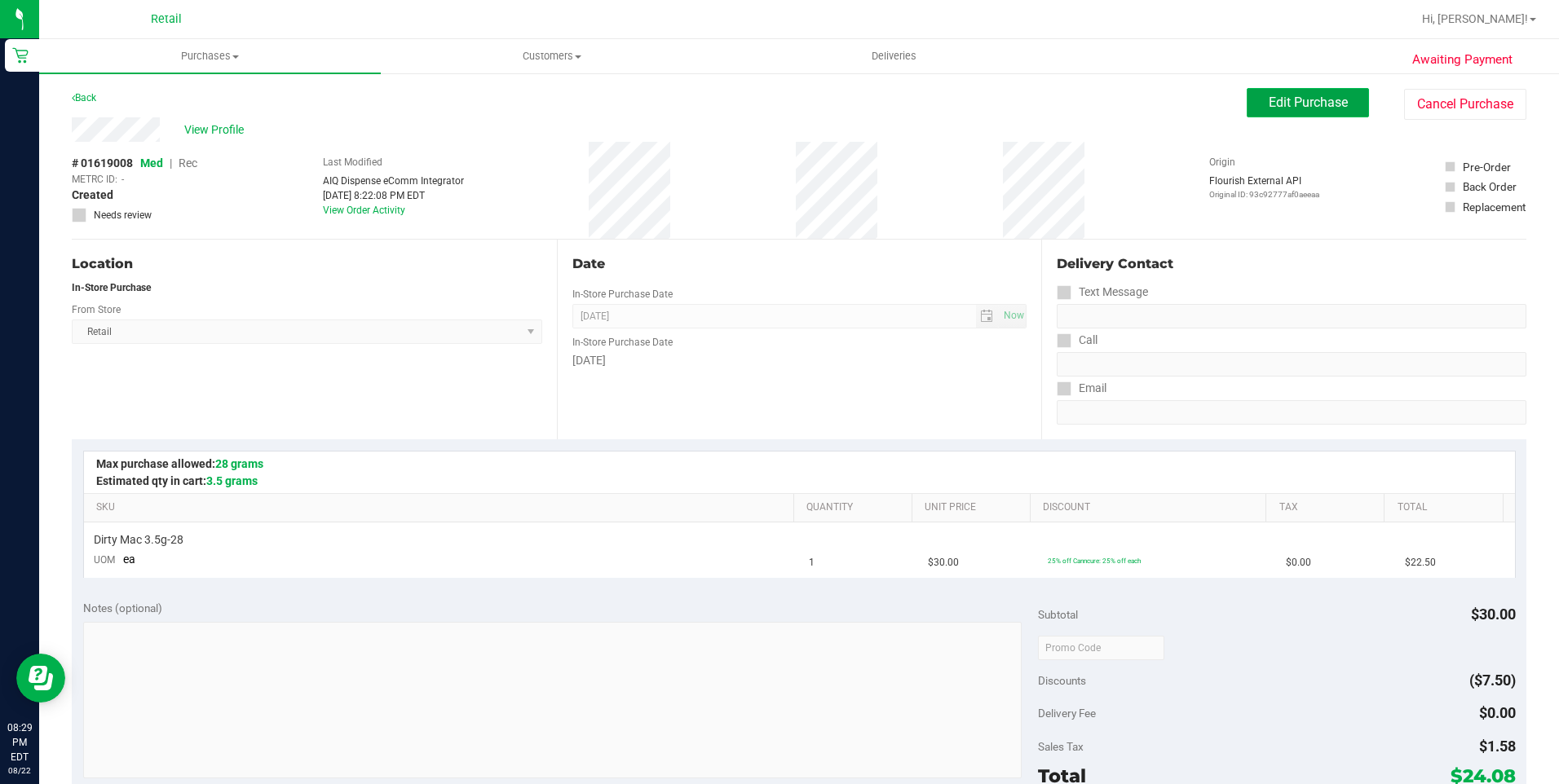
click at [1297, 91] on button "Edit Purchase" at bounding box center [1307, 102] width 122 height 29
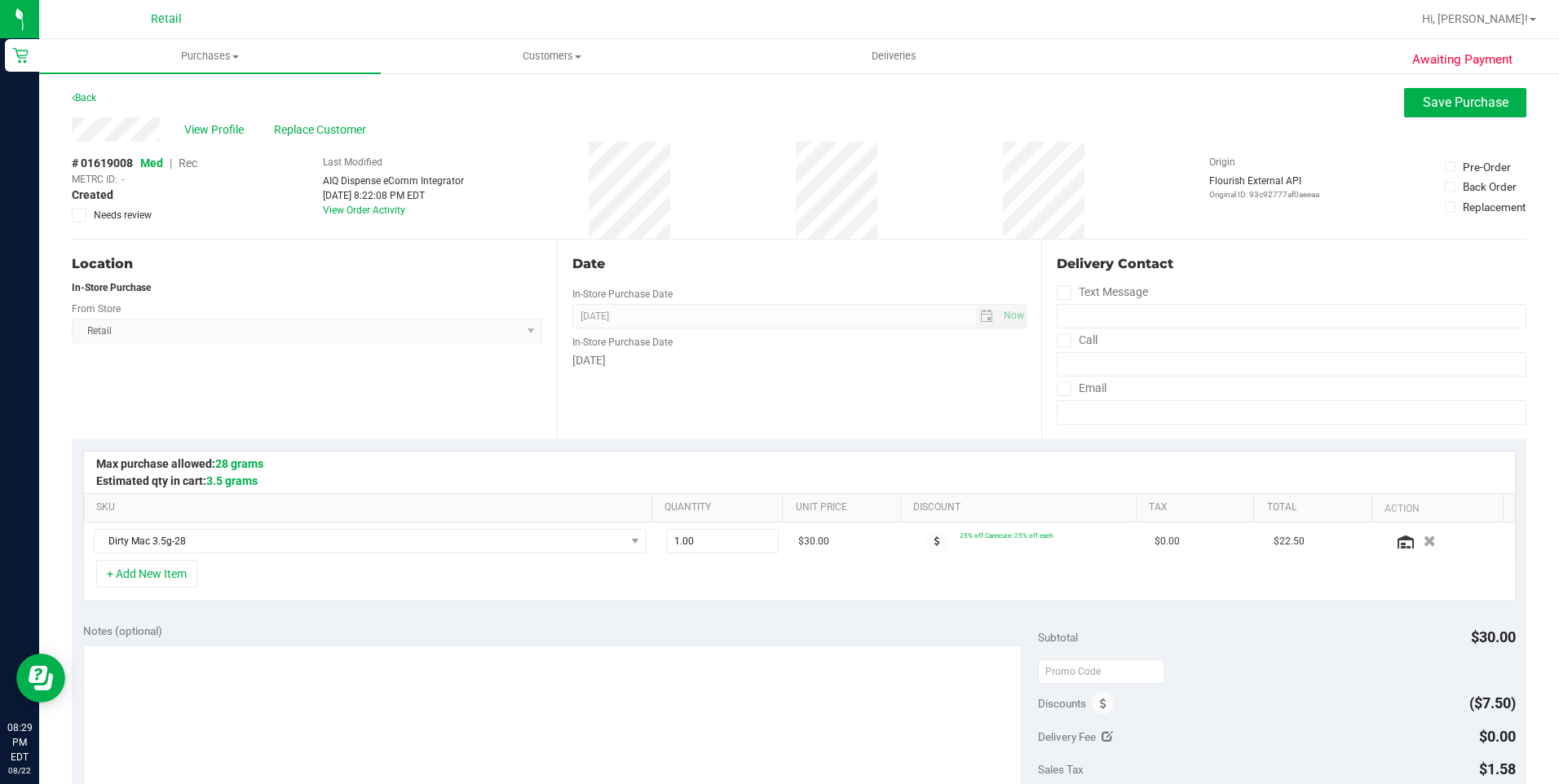
click at [189, 159] on span "Rec" at bounding box center [188, 163] width 19 height 13
click at [1427, 110] on button "Save Purchase" at bounding box center [1464, 102] width 122 height 29
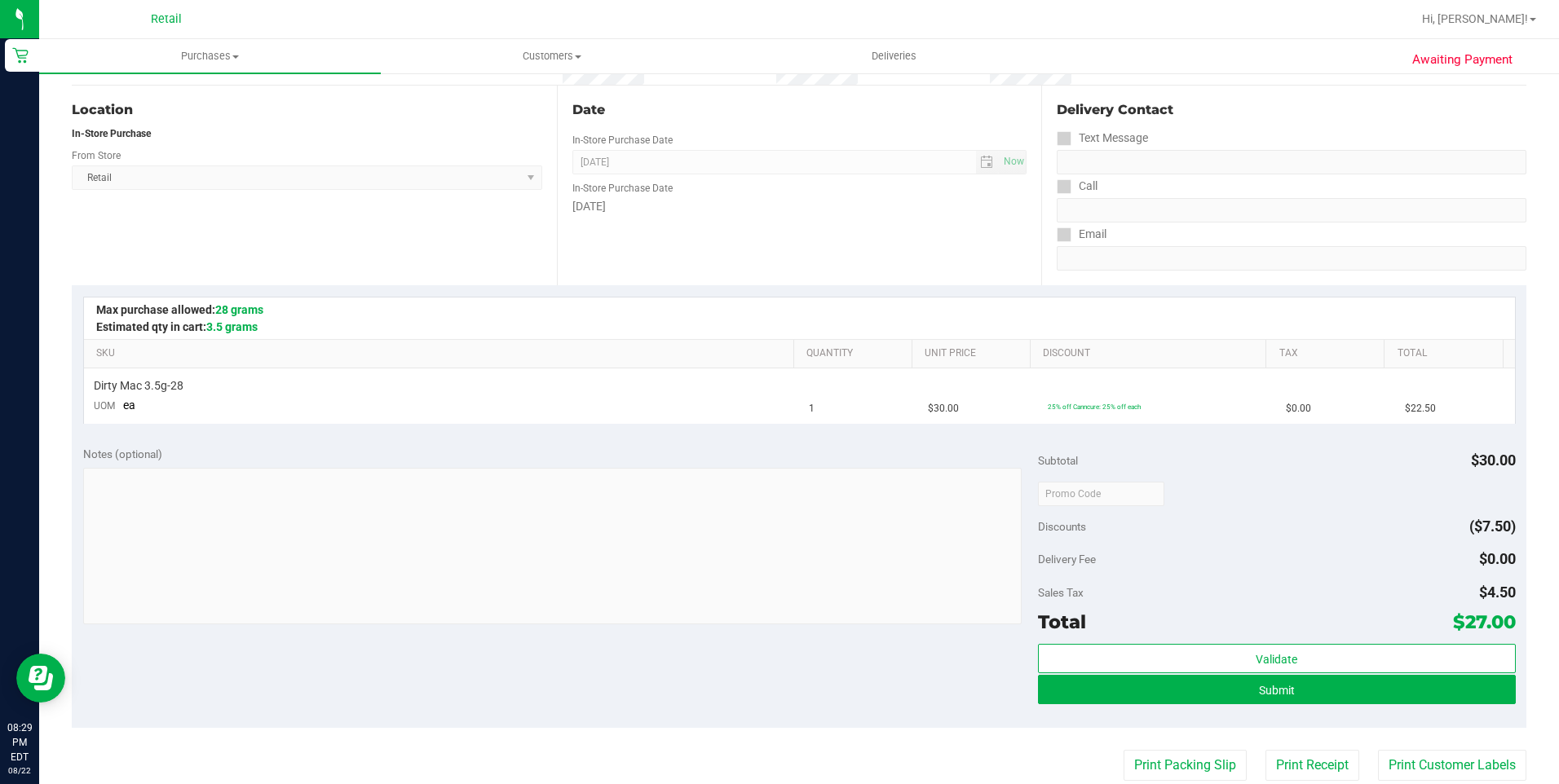
scroll to position [326, 0]
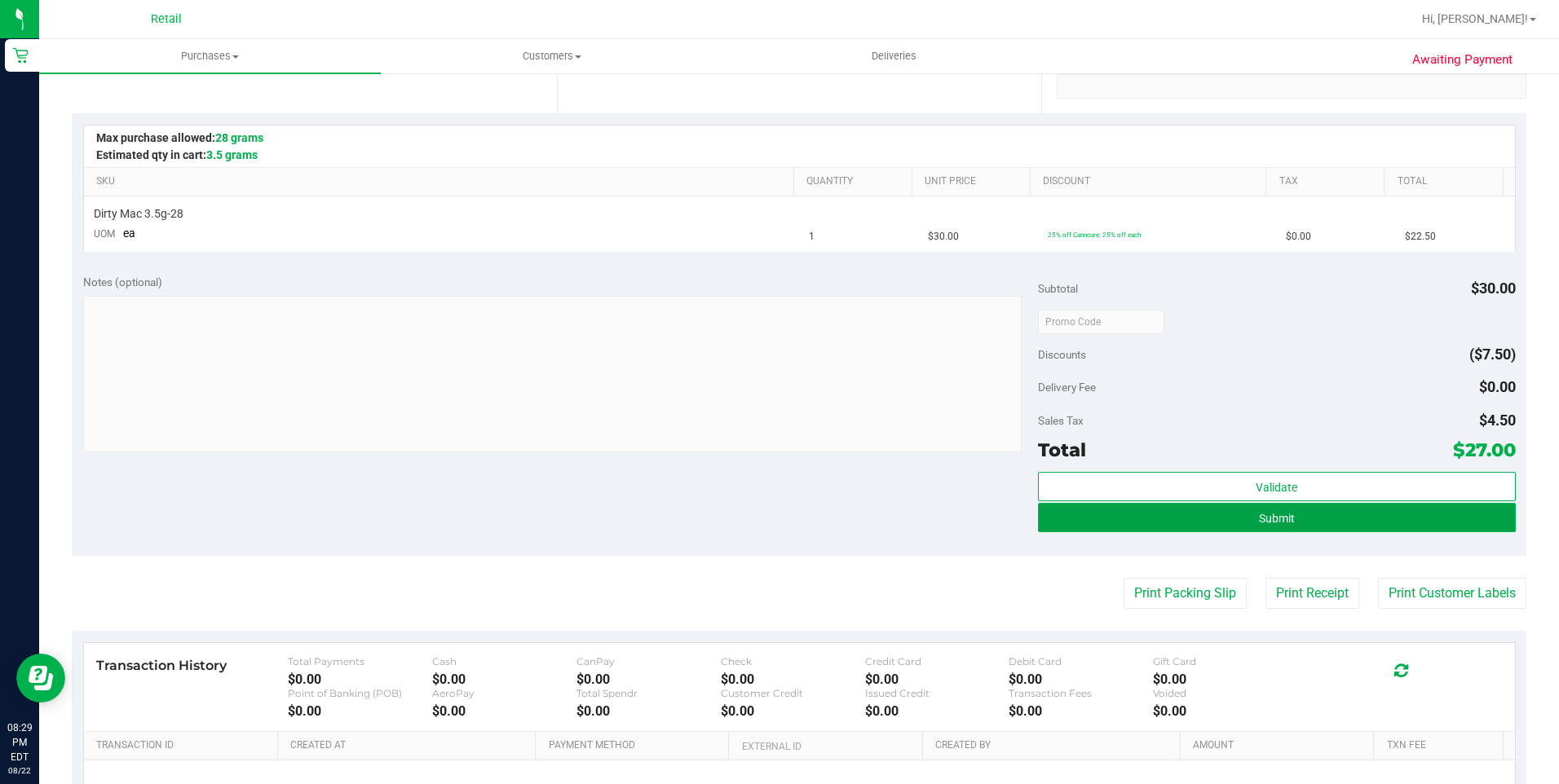
drag, startPoint x: 1254, startPoint y: 509, endPoint x: 1273, endPoint y: 521, distance: 22.5
click at [1258, 512] on span "Submit" at bounding box center [1276, 519] width 36 height 13
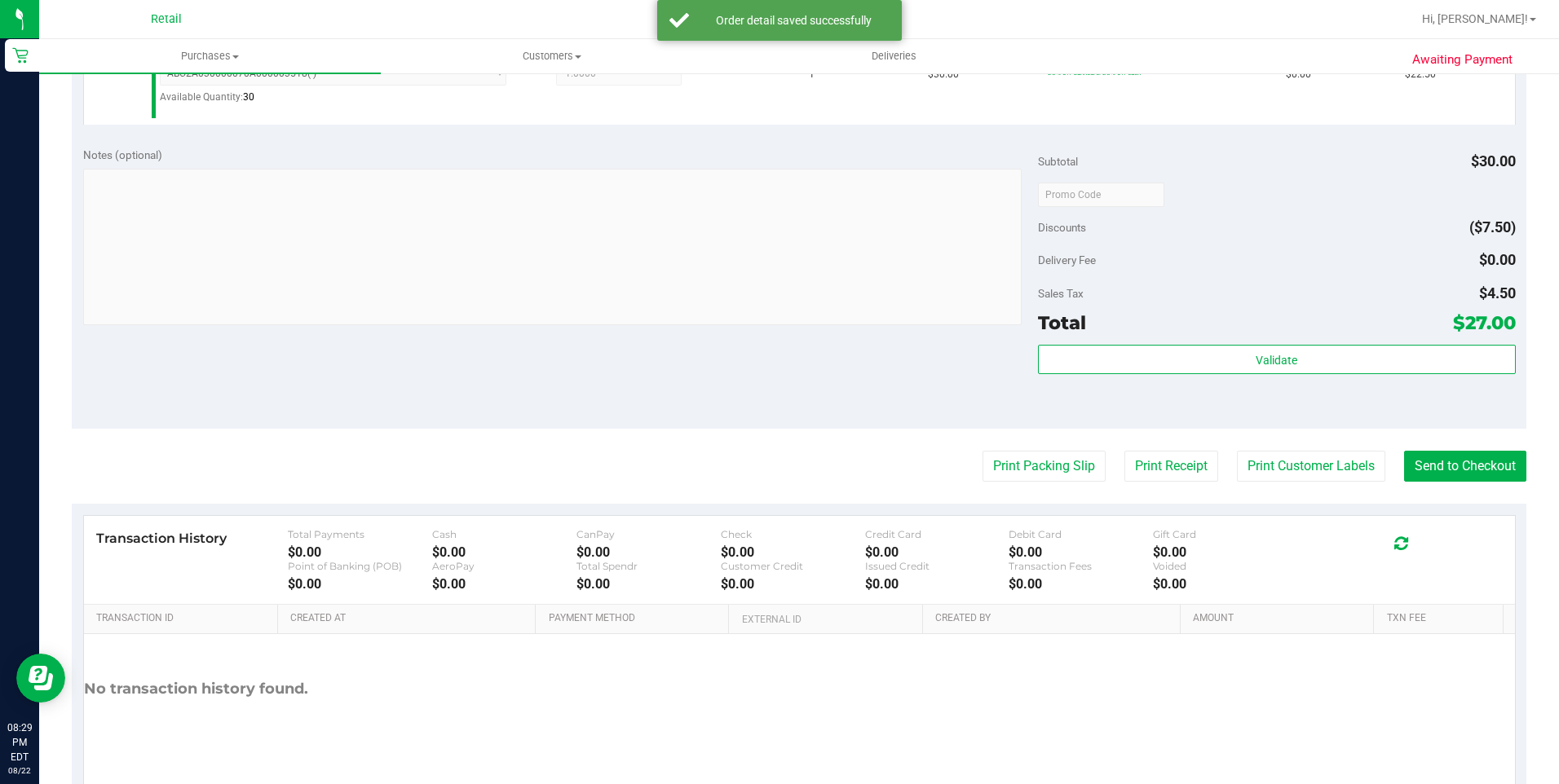
scroll to position [489, 0]
click at [1414, 465] on button "Send to Checkout" at bounding box center [1464, 465] width 122 height 31
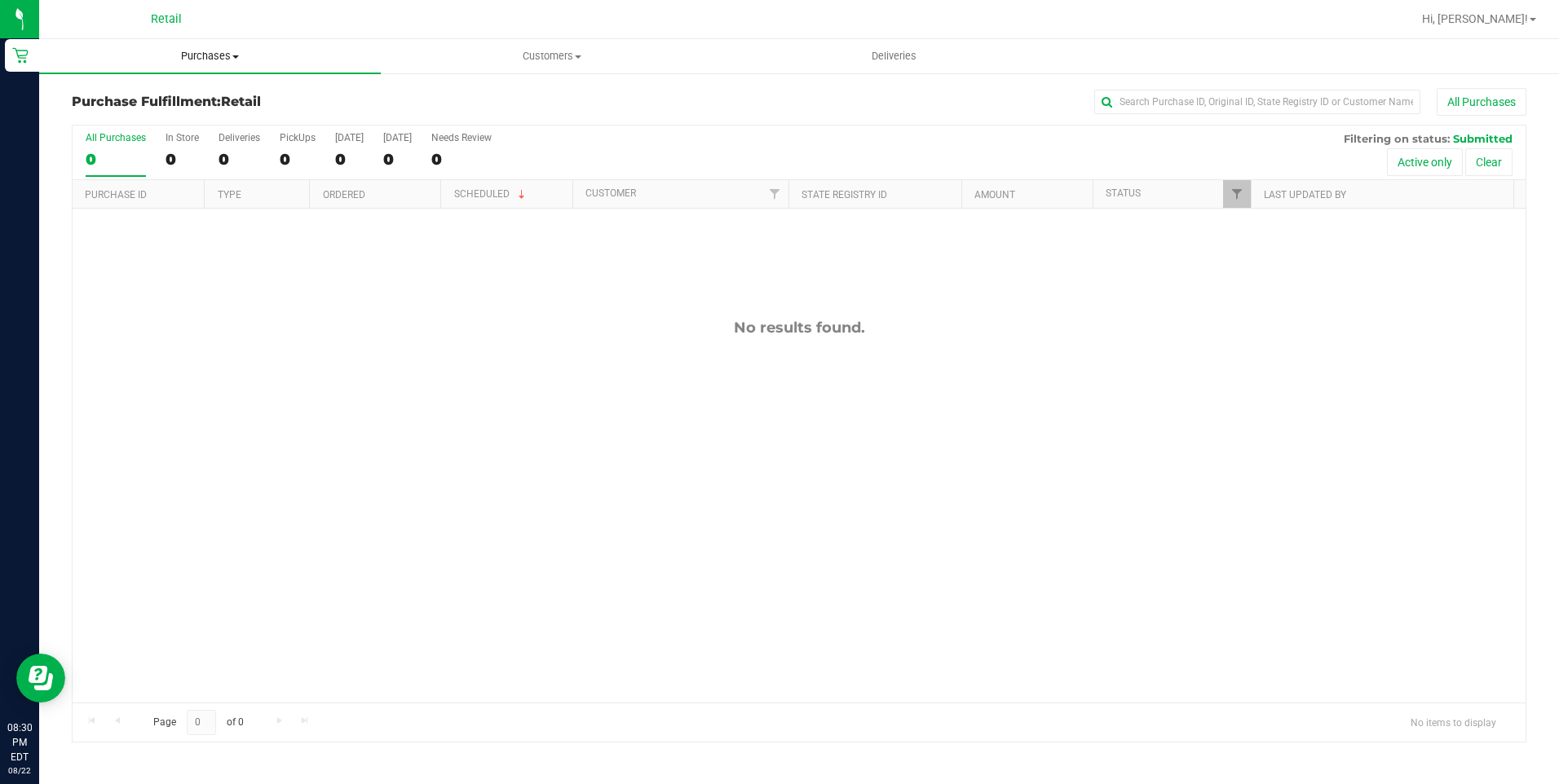
click at [198, 56] on span "Purchases" at bounding box center [210, 56] width 341 height 14
click at [192, 95] on span "Summary of purchases" at bounding box center [122, 98] width 167 height 14
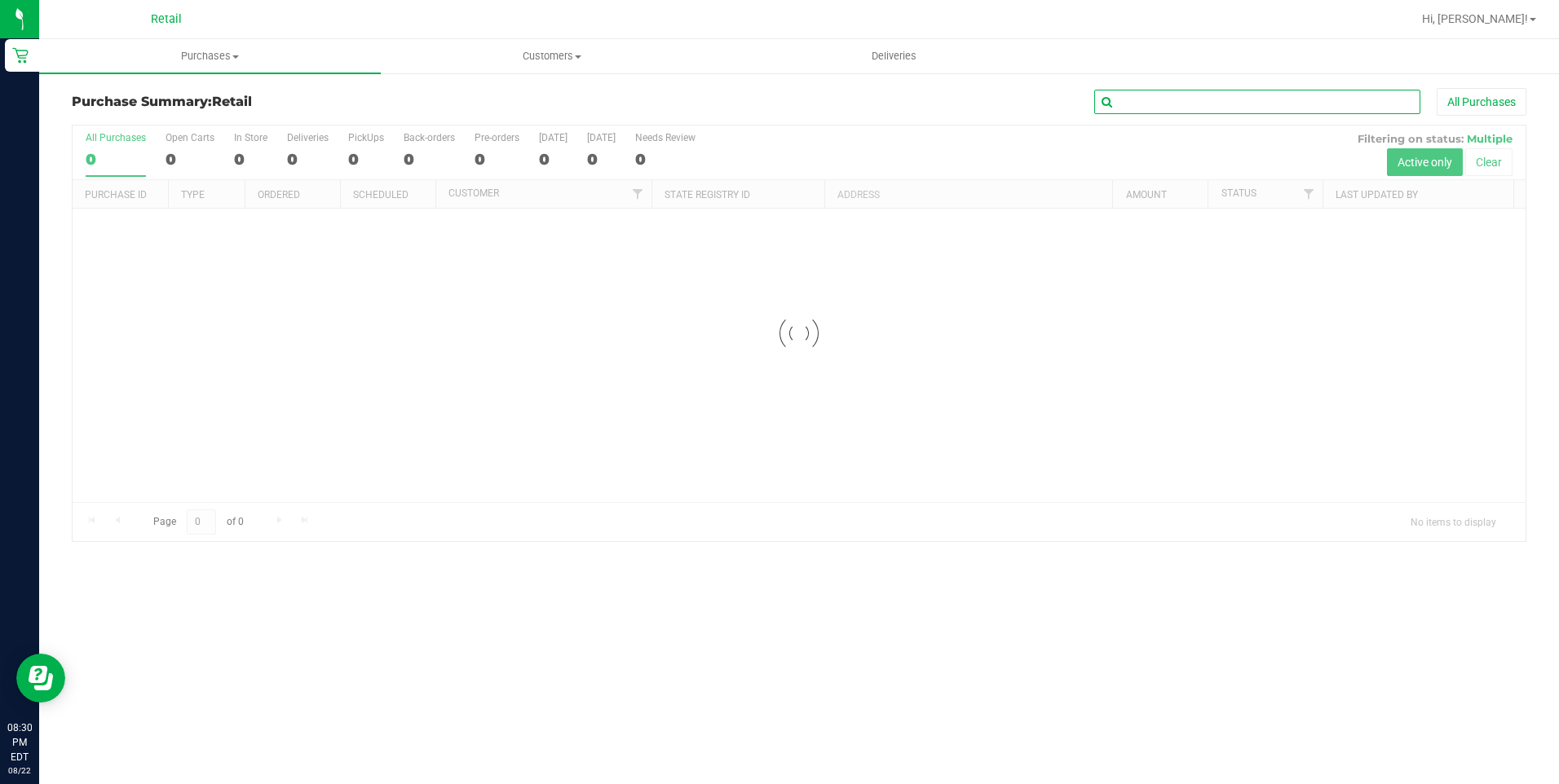
click at [1153, 100] on input "text" at bounding box center [1257, 102] width 326 height 25
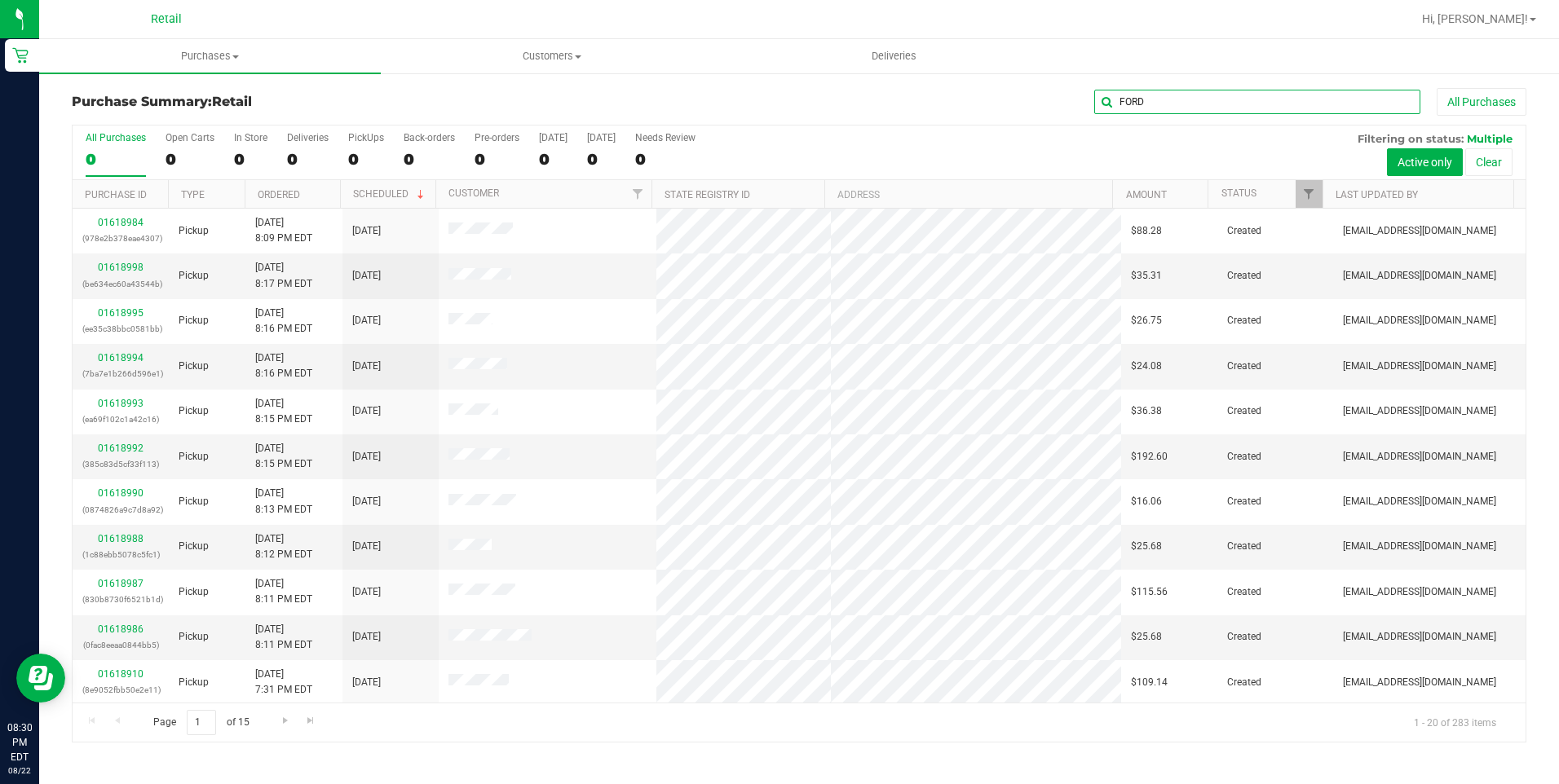
type input "FORD"
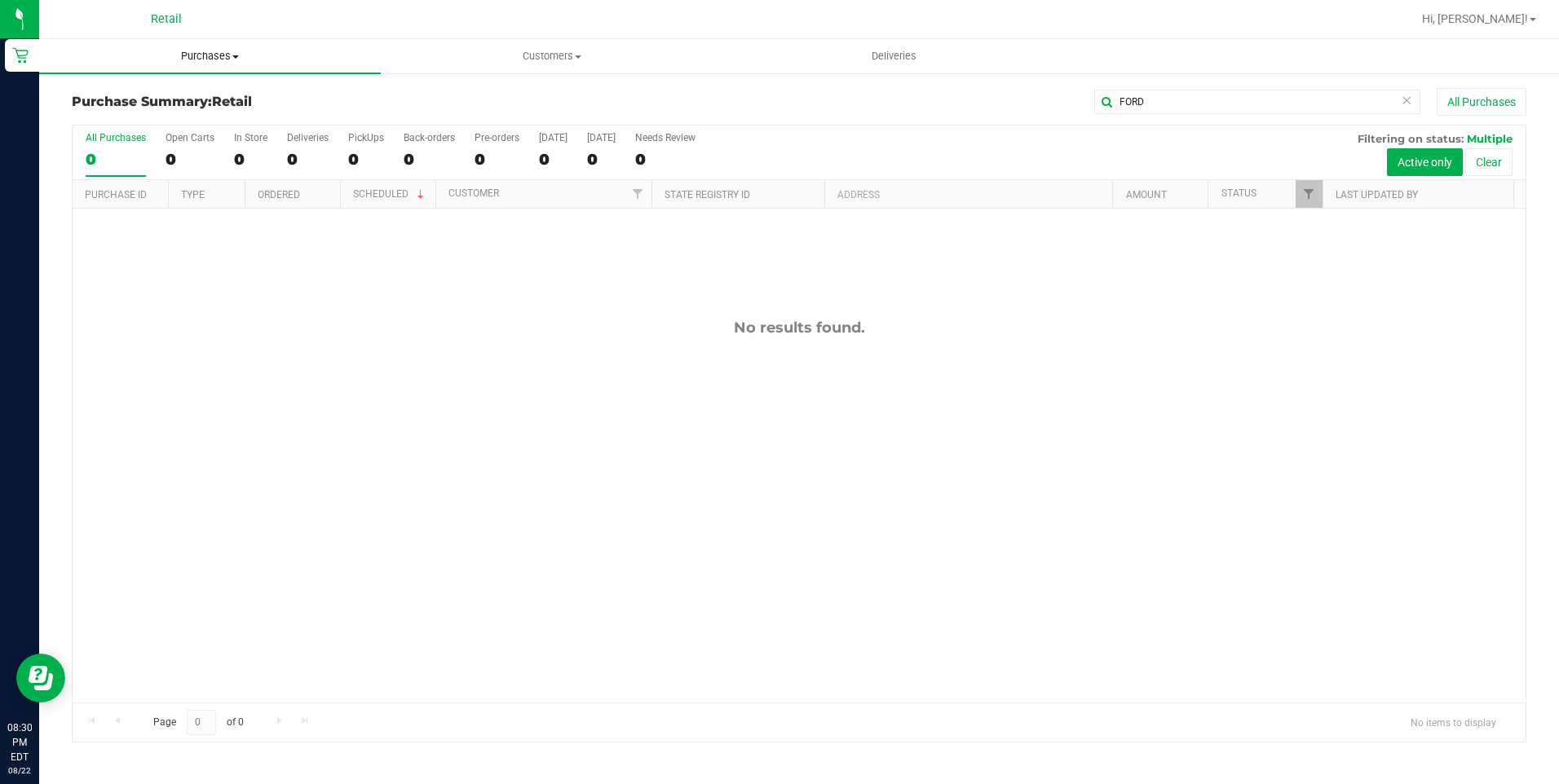
click at [200, 51] on span "Purchases" at bounding box center [210, 56] width 341 height 14
click at [169, 91] on span "Summary of purchases" at bounding box center [122, 98] width 167 height 14
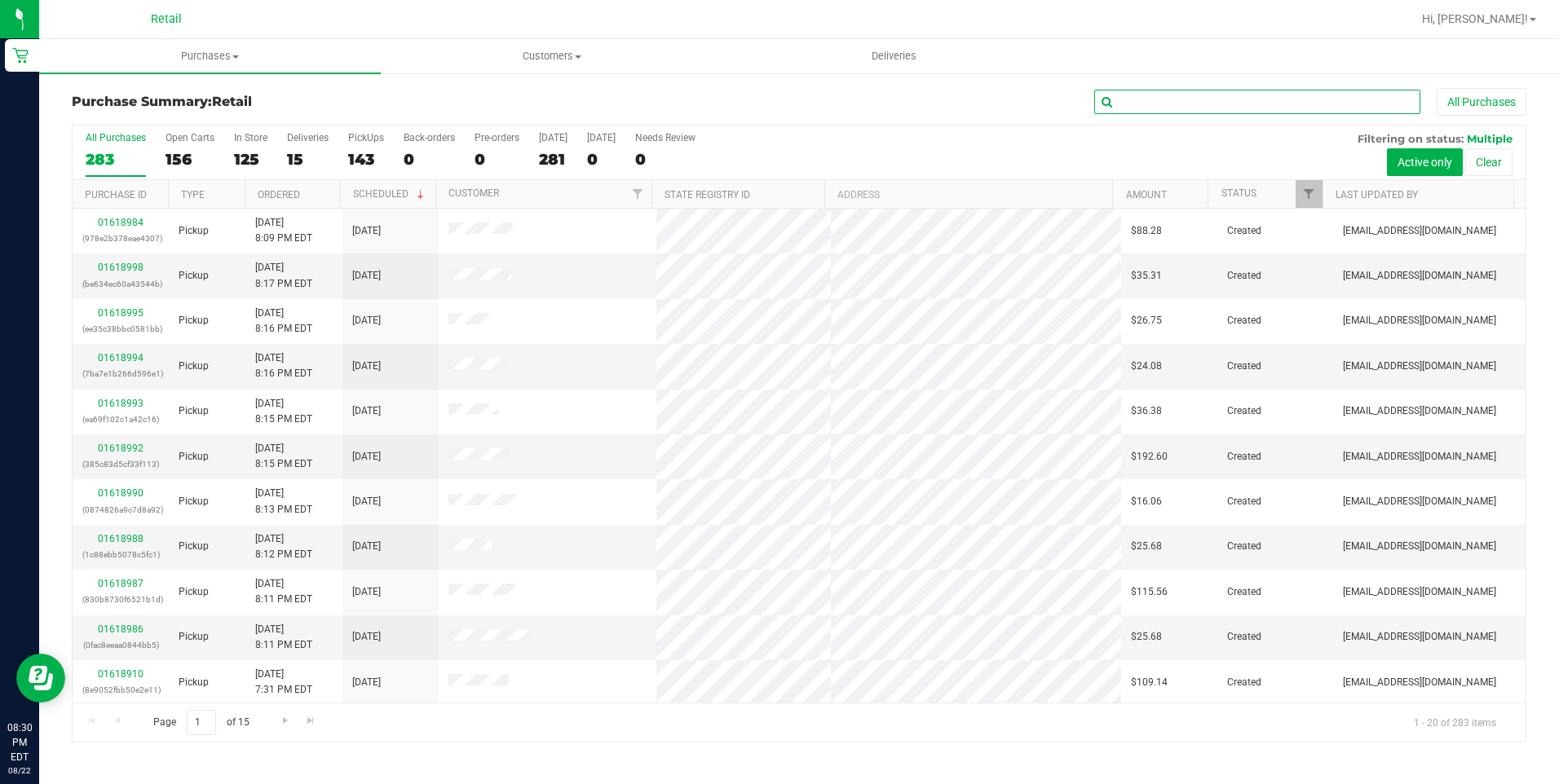
click at [1217, 99] on input "text" at bounding box center [1257, 102] width 326 height 25
type input "FORD"
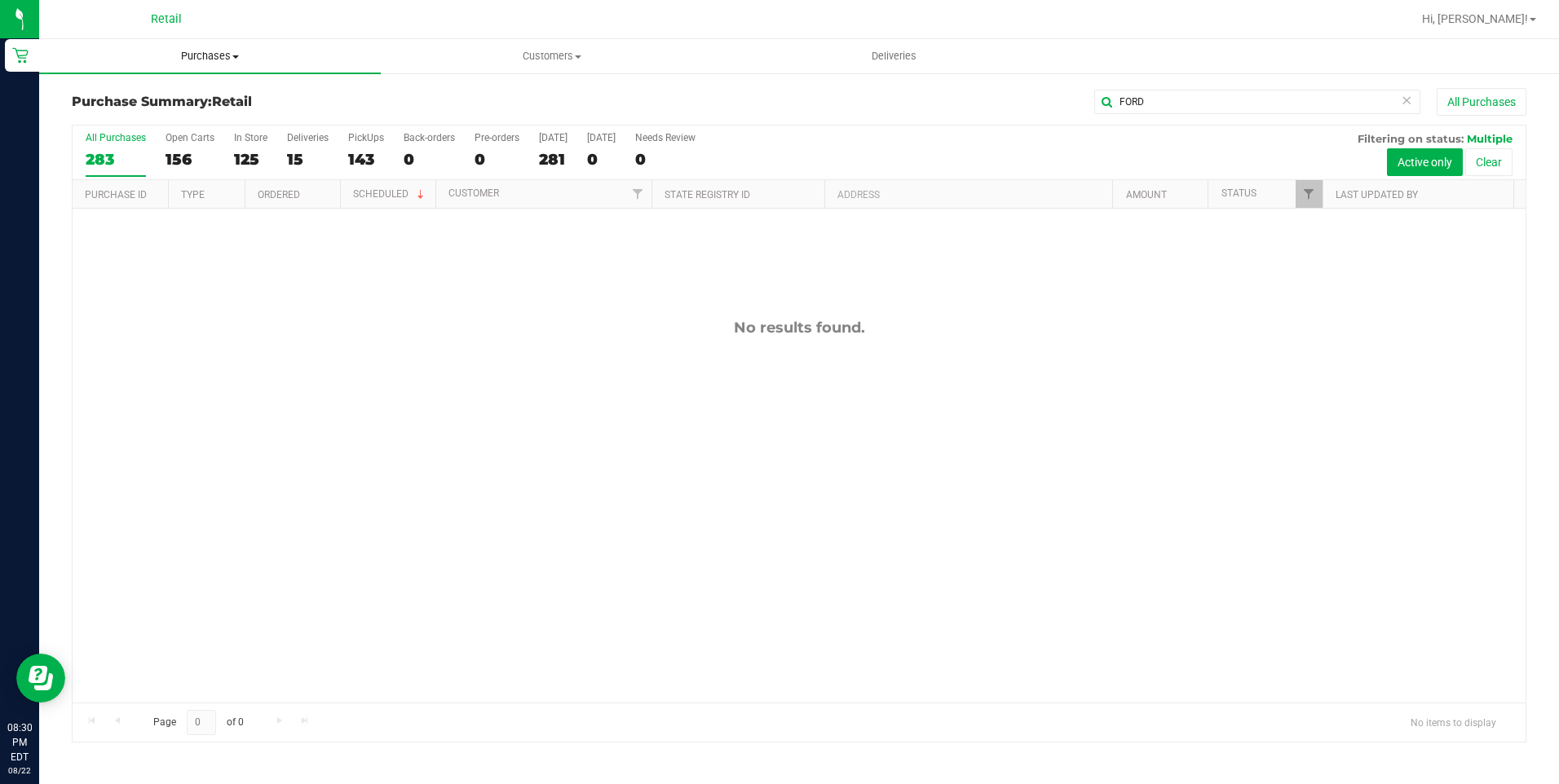
click at [187, 57] on span "Purchases" at bounding box center [210, 56] width 341 height 14
click at [183, 92] on span "Summary of purchases" at bounding box center [122, 98] width 167 height 14
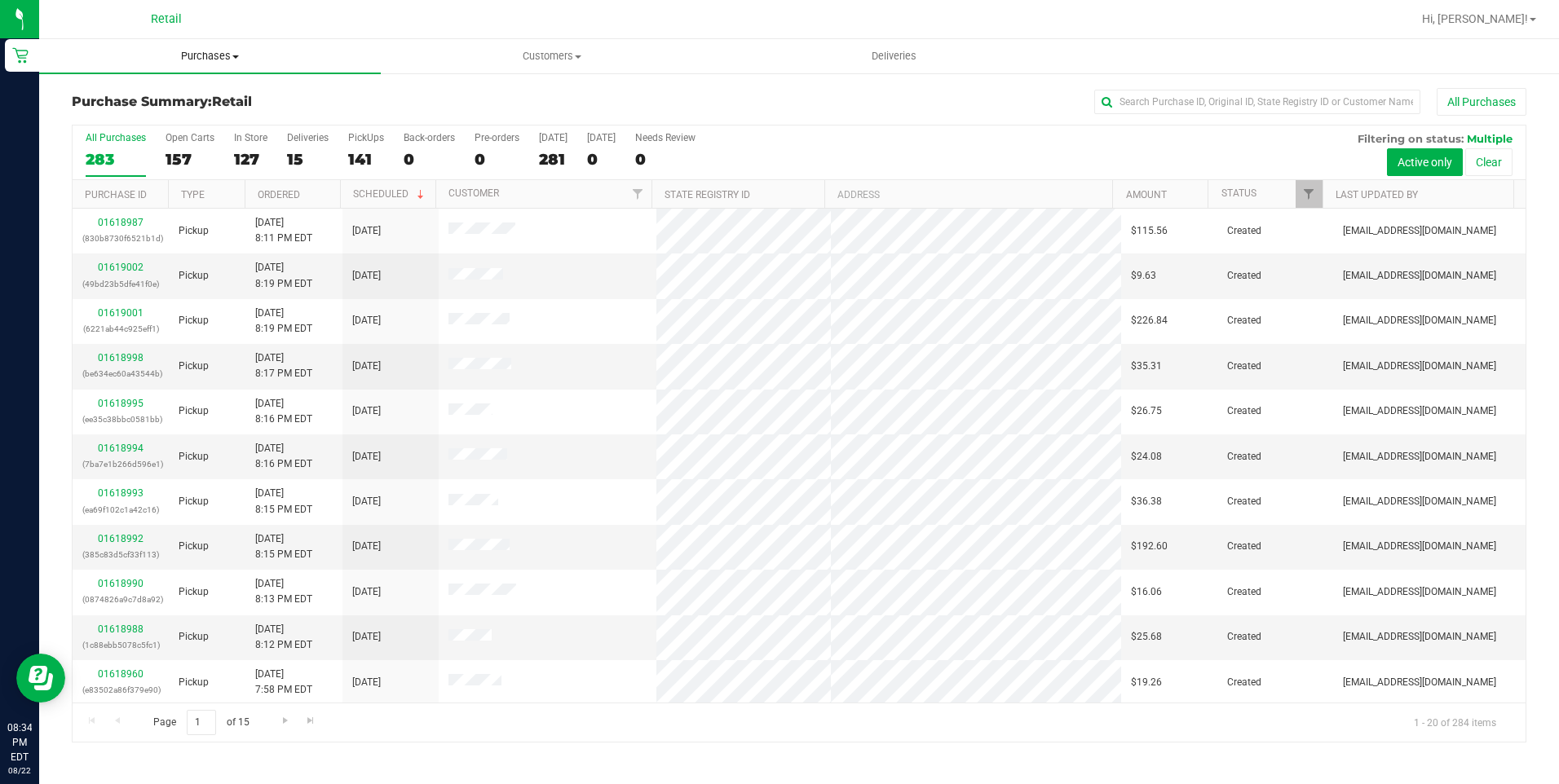
click at [173, 55] on span "Purchases" at bounding box center [210, 56] width 341 height 14
click at [159, 97] on span "Summary of purchases" at bounding box center [122, 98] width 167 height 14
click at [193, 55] on span "Purchases" at bounding box center [210, 56] width 341 height 14
click at [162, 95] on span "Summary of purchases" at bounding box center [122, 98] width 167 height 14
click at [204, 55] on span "Purchases" at bounding box center [210, 56] width 341 height 14
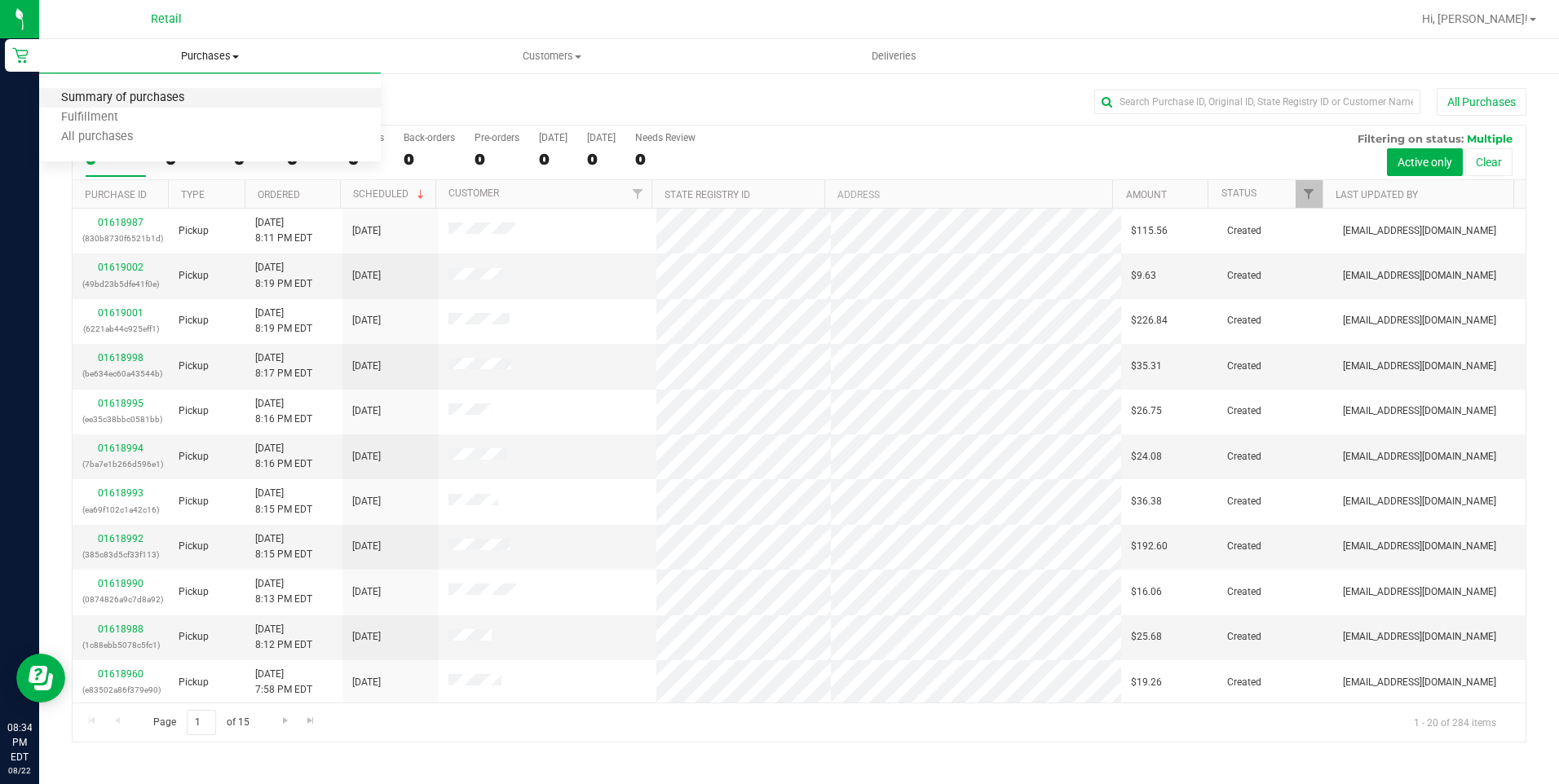
click at [177, 92] on span "Summary of purchases" at bounding box center [122, 98] width 167 height 14
click at [214, 40] on uib-tab-heading "Purchases Summary of purchases Fulfillment All purchases" at bounding box center [210, 56] width 341 height 34
click at [204, 97] on li "Summary of purchases" at bounding box center [210, 99] width 341 height 20
click at [193, 61] on span "Purchases" at bounding box center [210, 56] width 341 height 14
click at [174, 95] on span "Summary of purchases" at bounding box center [122, 98] width 167 height 14
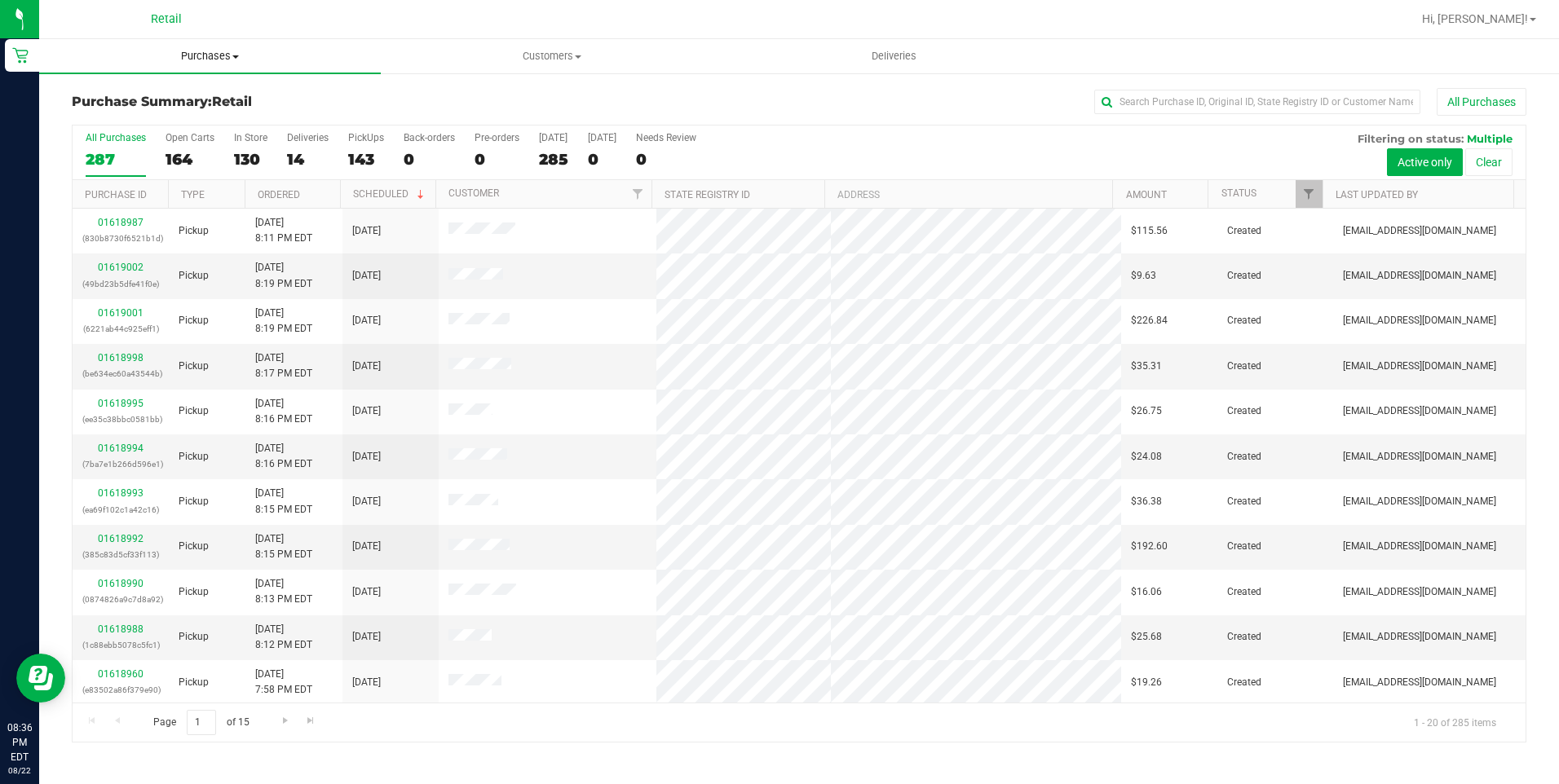
click at [218, 57] on span "Purchases" at bounding box center [210, 56] width 341 height 14
click at [200, 95] on span "Summary of purchases" at bounding box center [122, 98] width 167 height 14
click at [1205, 100] on input "text" at bounding box center [1257, 102] width 326 height 25
type input "JEREMY"
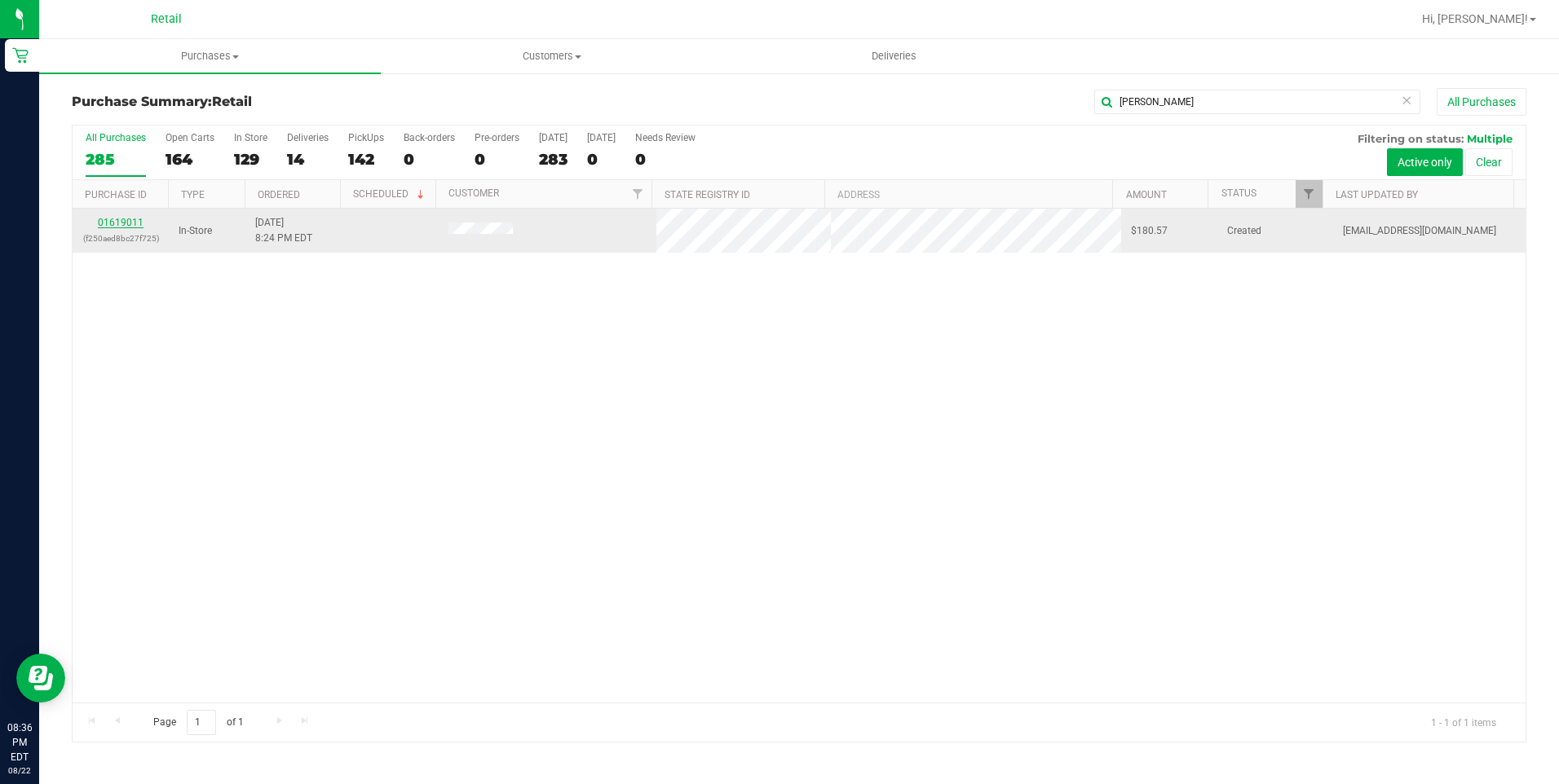
click at [138, 217] on link "01619011" at bounding box center [120, 223] width 46 height 11
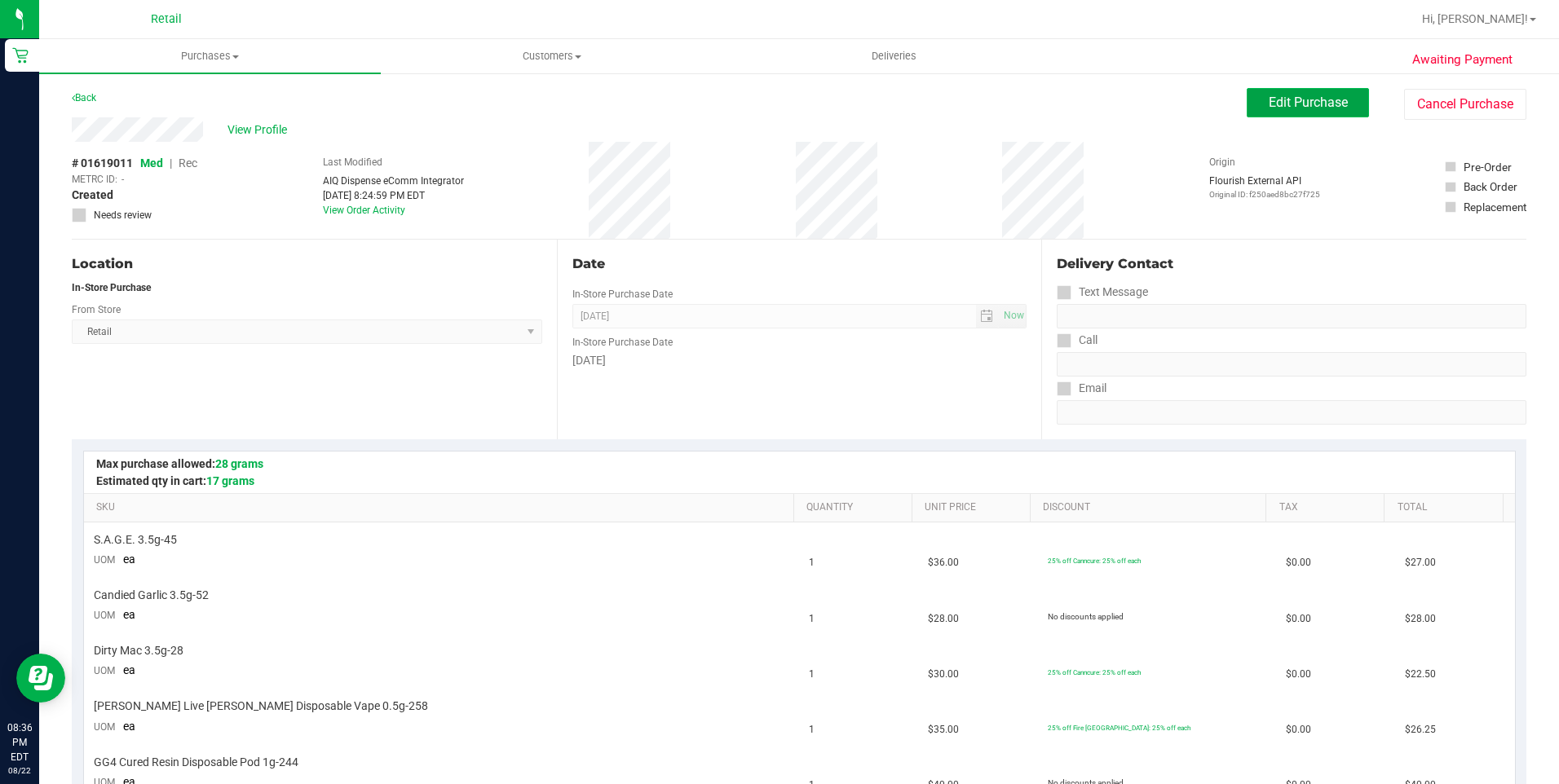
click at [1293, 103] on span "Edit Purchase" at bounding box center [1308, 102] width 79 height 15
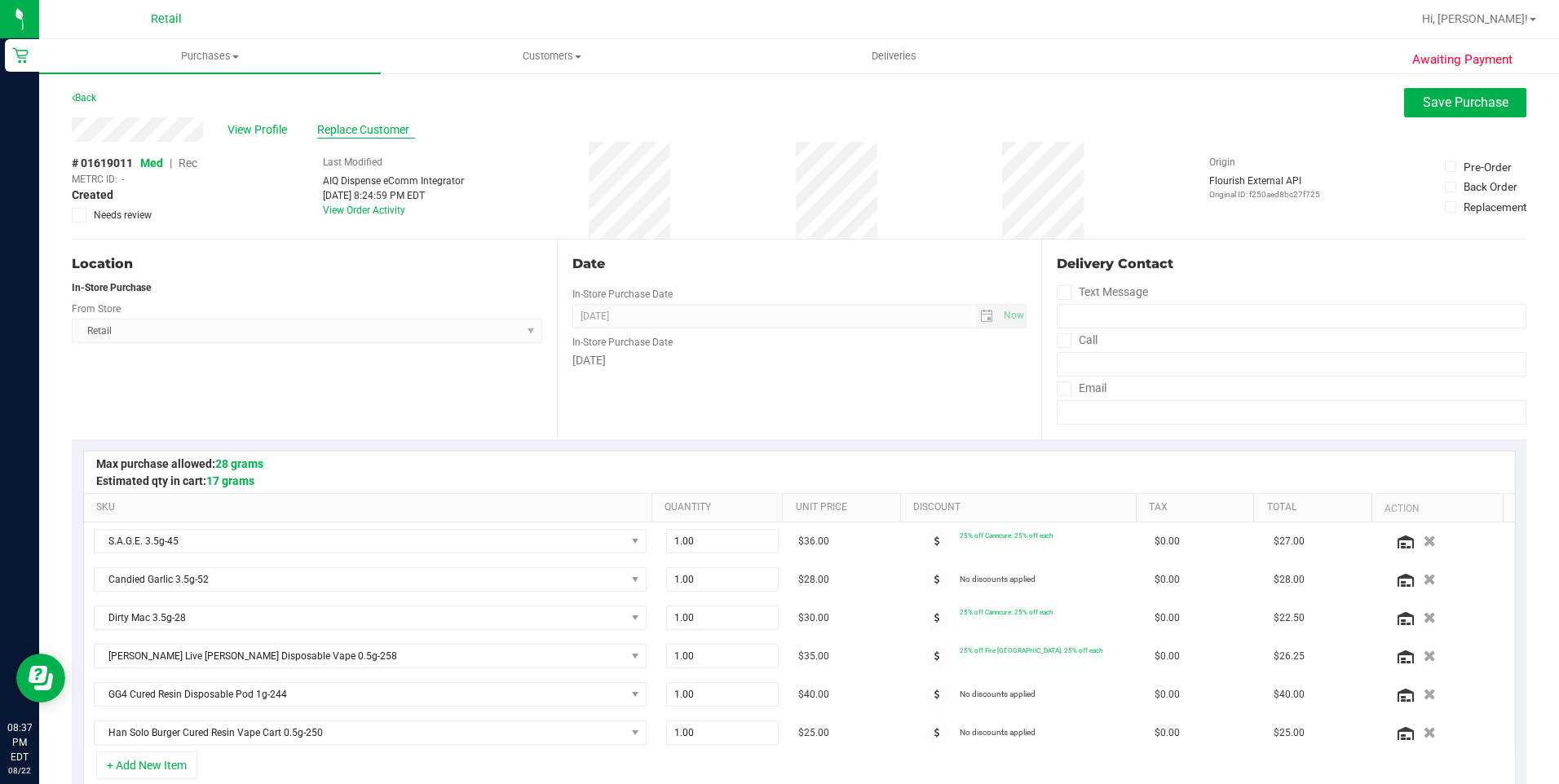
click at [358, 134] on span "Replace Customer" at bounding box center [365, 130] width 98 height 17
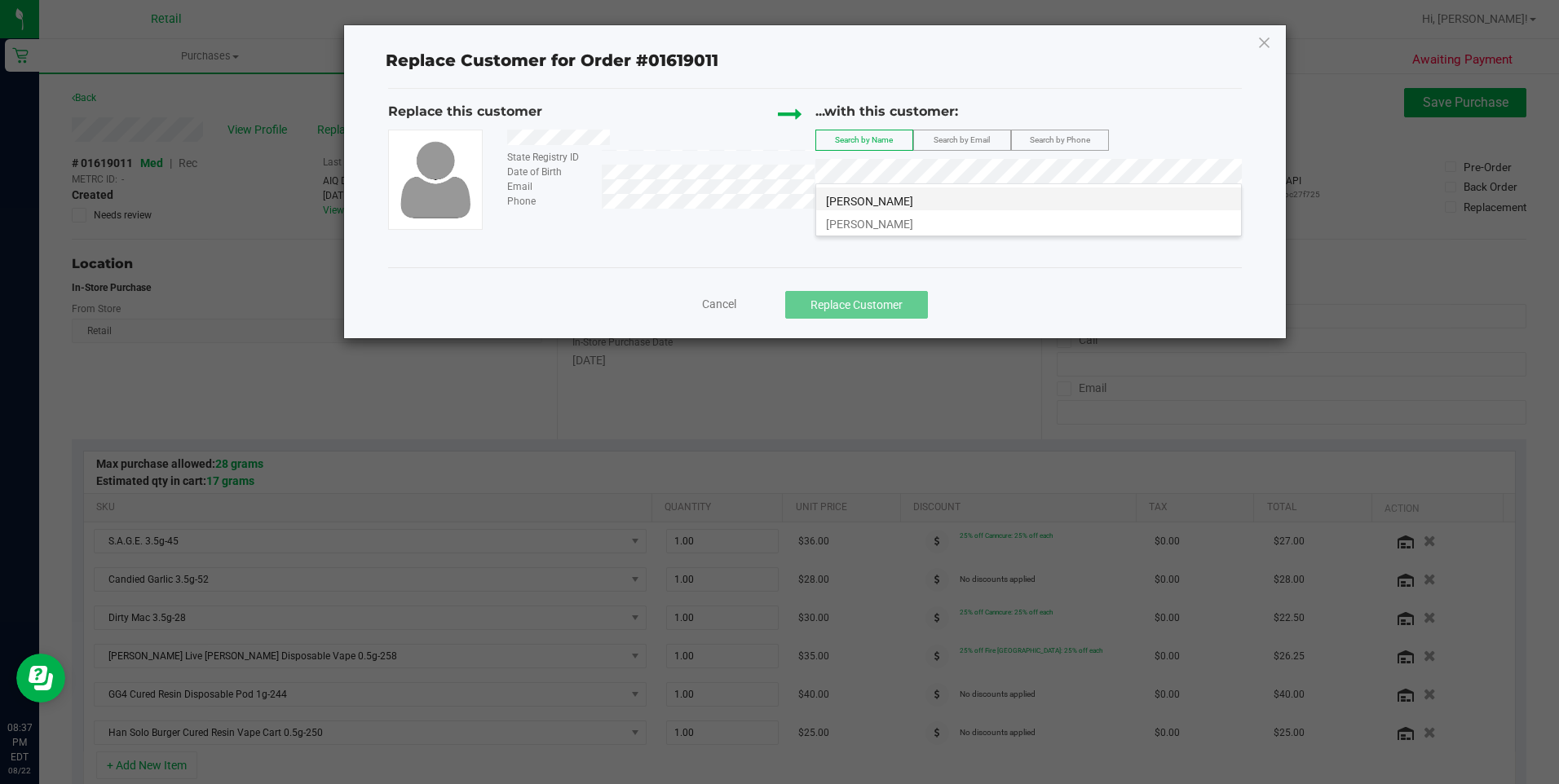
click at [873, 195] on span "Jeremy Mullett" at bounding box center [870, 201] width 87 height 13
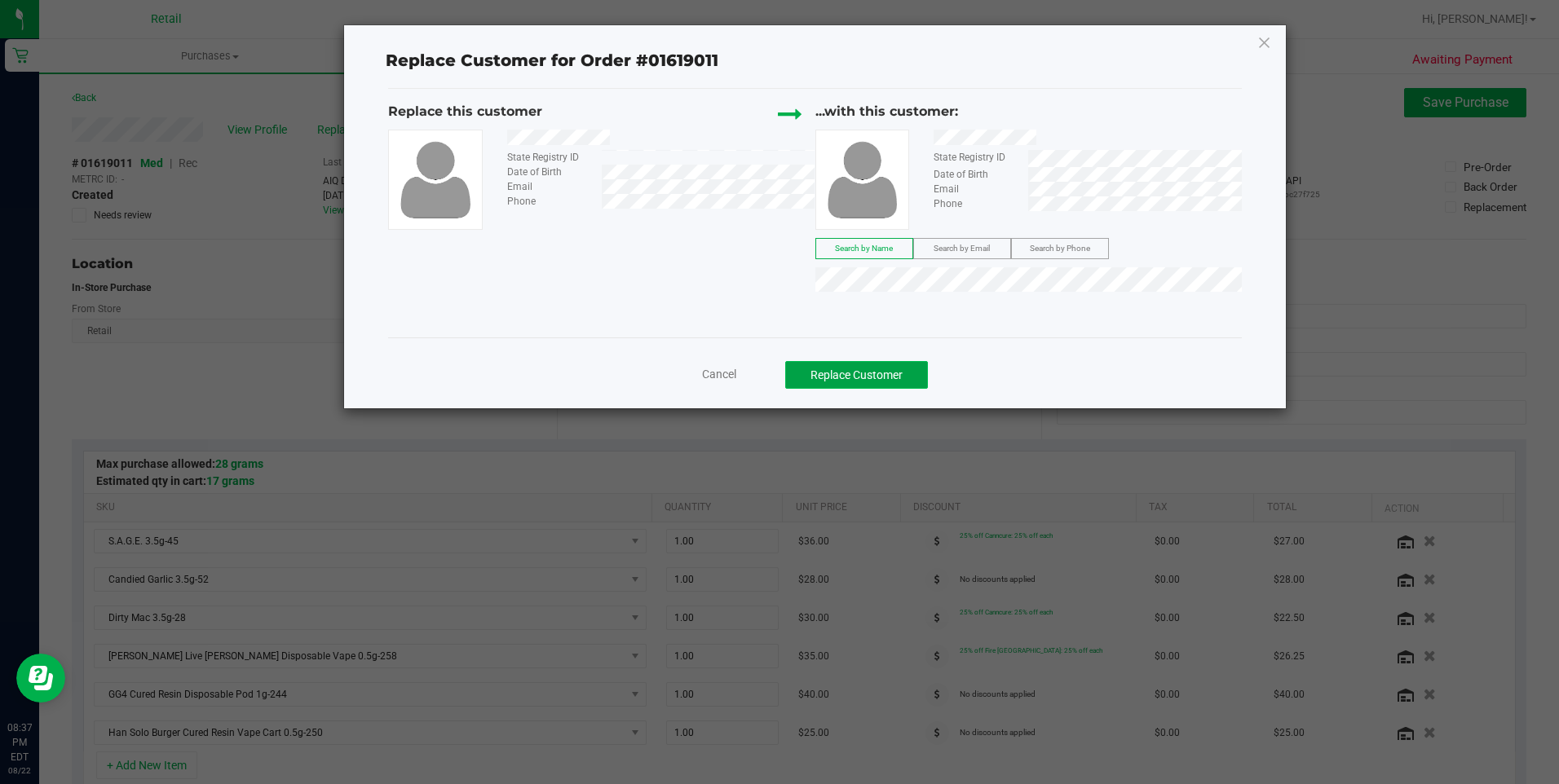
click at [889, 375] on button "Replace Customer" at bounding box center [856, 374] width 142 height 27
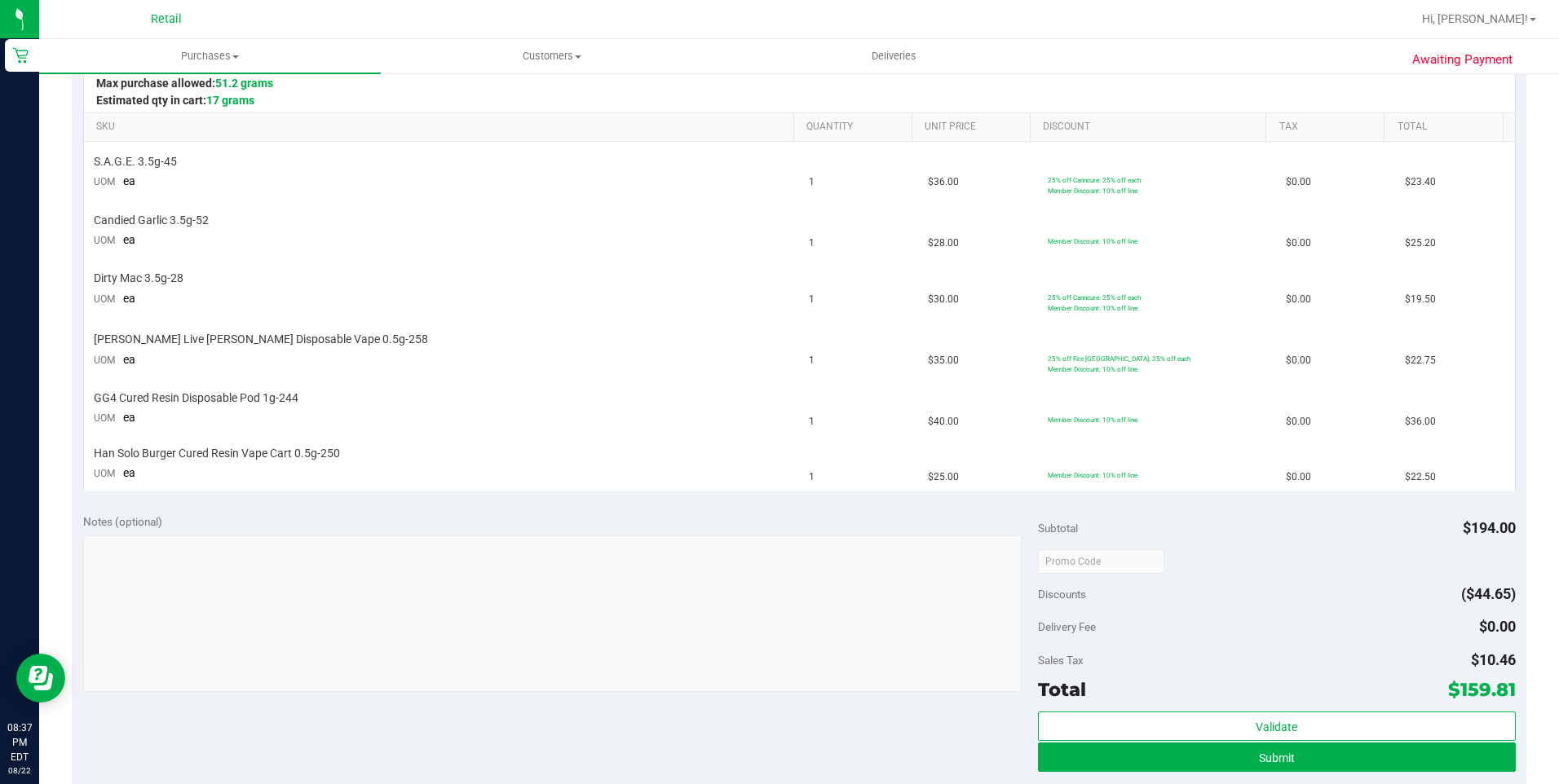
scroll to position [408, 0]
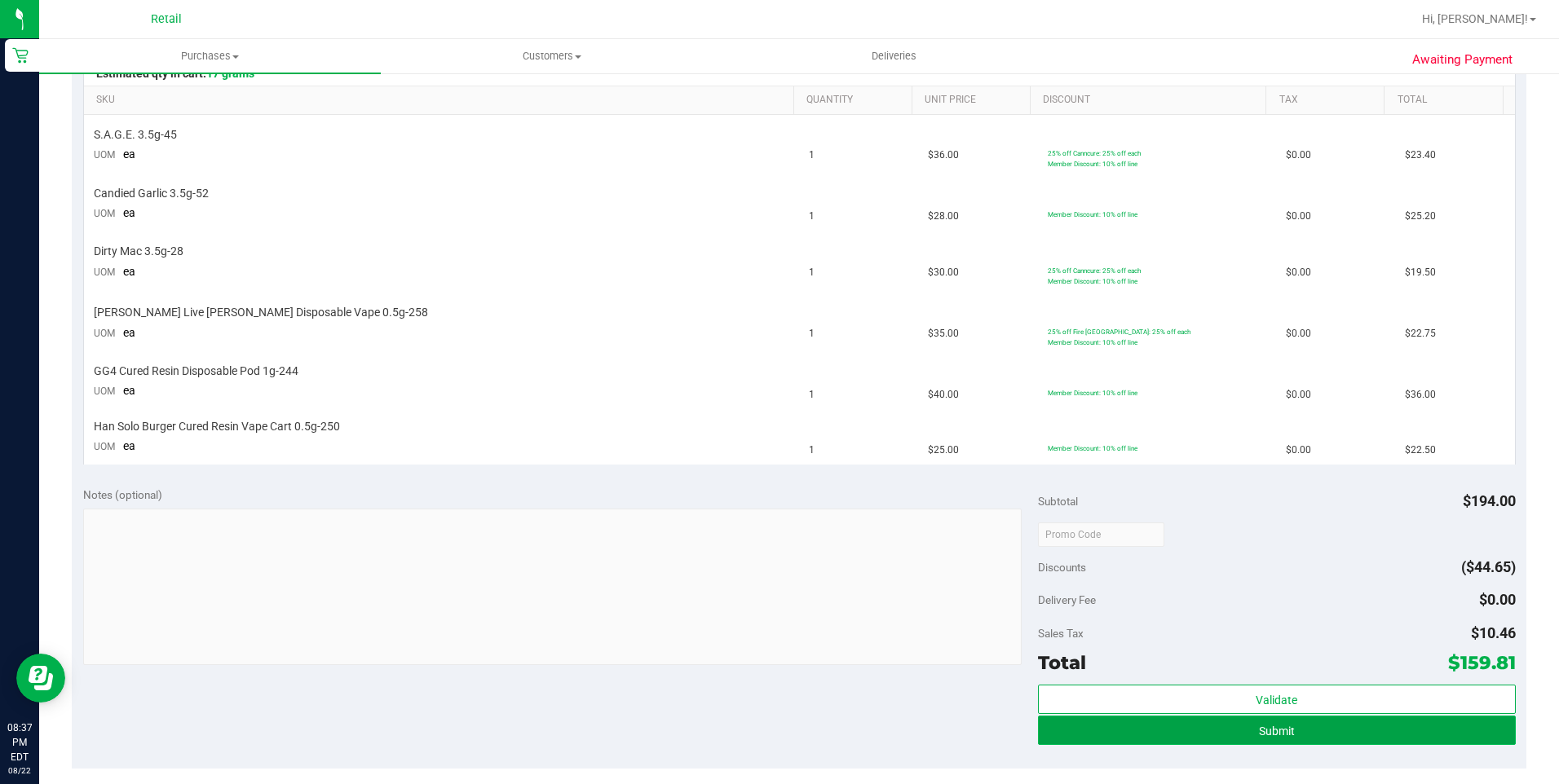
click at [1258, 731] on span "Submit" at bounding box center [1276, 731] width 36 height 13
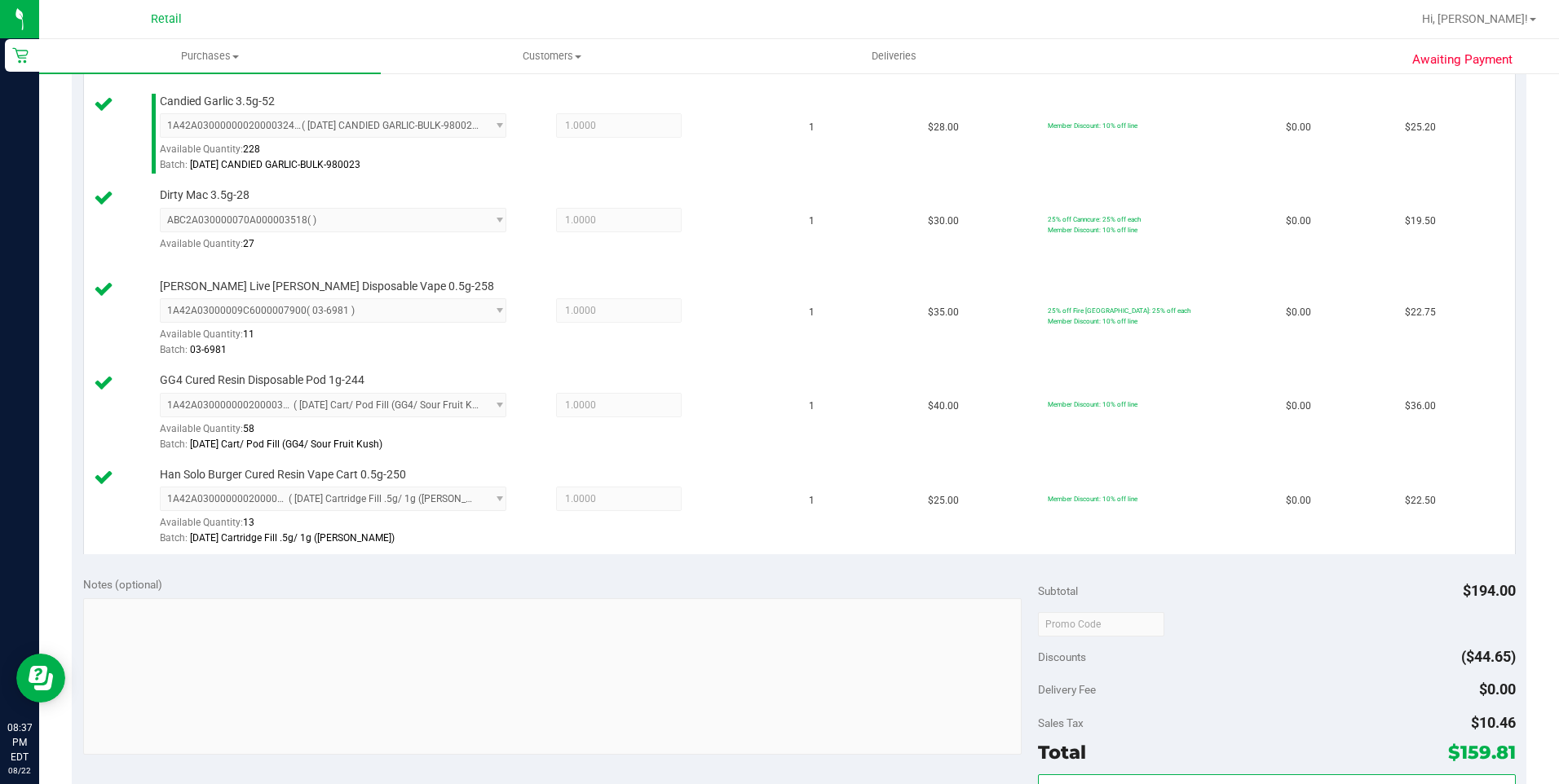
scroll to position [652, 0]
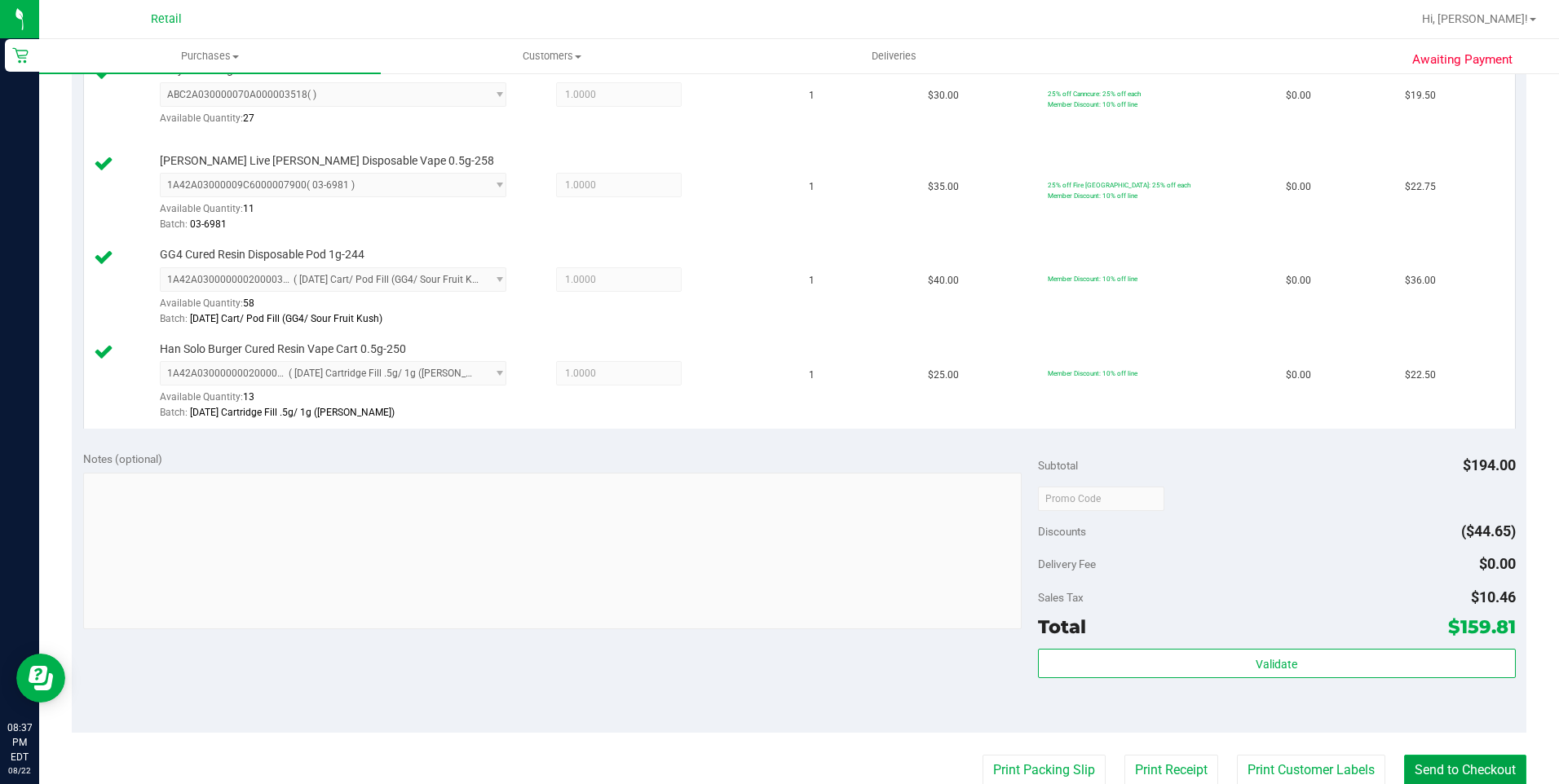
click at [1440, 769] on button "Send to Checkout" at bounding box center [1464, 770] width 122 height 31
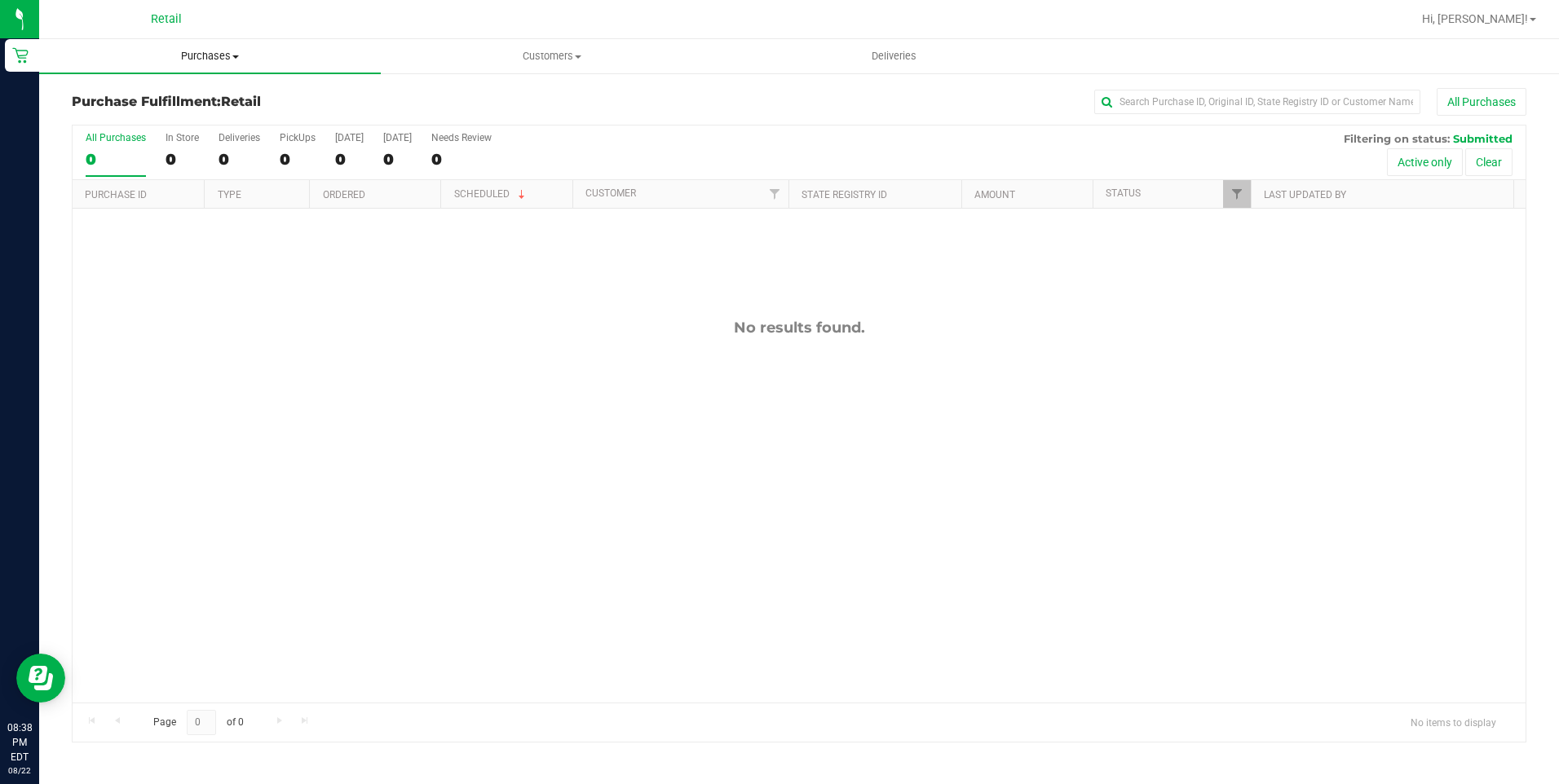
click at [192, 55] on span "Purchases" at bounding box center [210, 56] width 341 height 14
click at [159, 97] on span "Summary of purchases" at bounding box center [122, 98] width 167 height 14
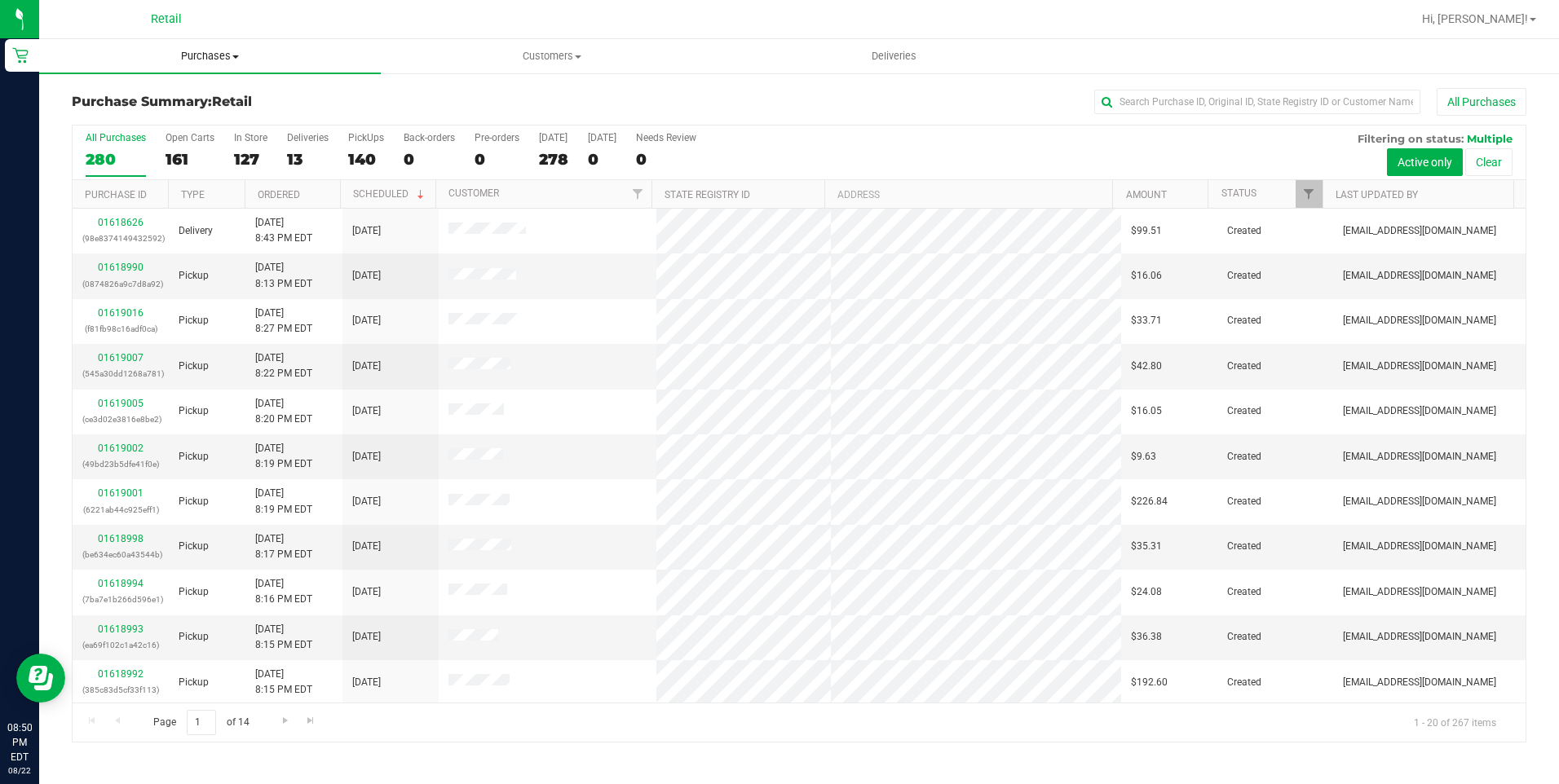
click at [214, 57] on span "Purchases" at bounding box center [210, 56] width 341 height 14
click at [174, 96] on span "Summary of purchases" at bounding box center [122, 98] width 167 height 14
click at [1272, 113] on input "text" at bounding box center [1257, 102] width 326 height 25
type input "DONES"
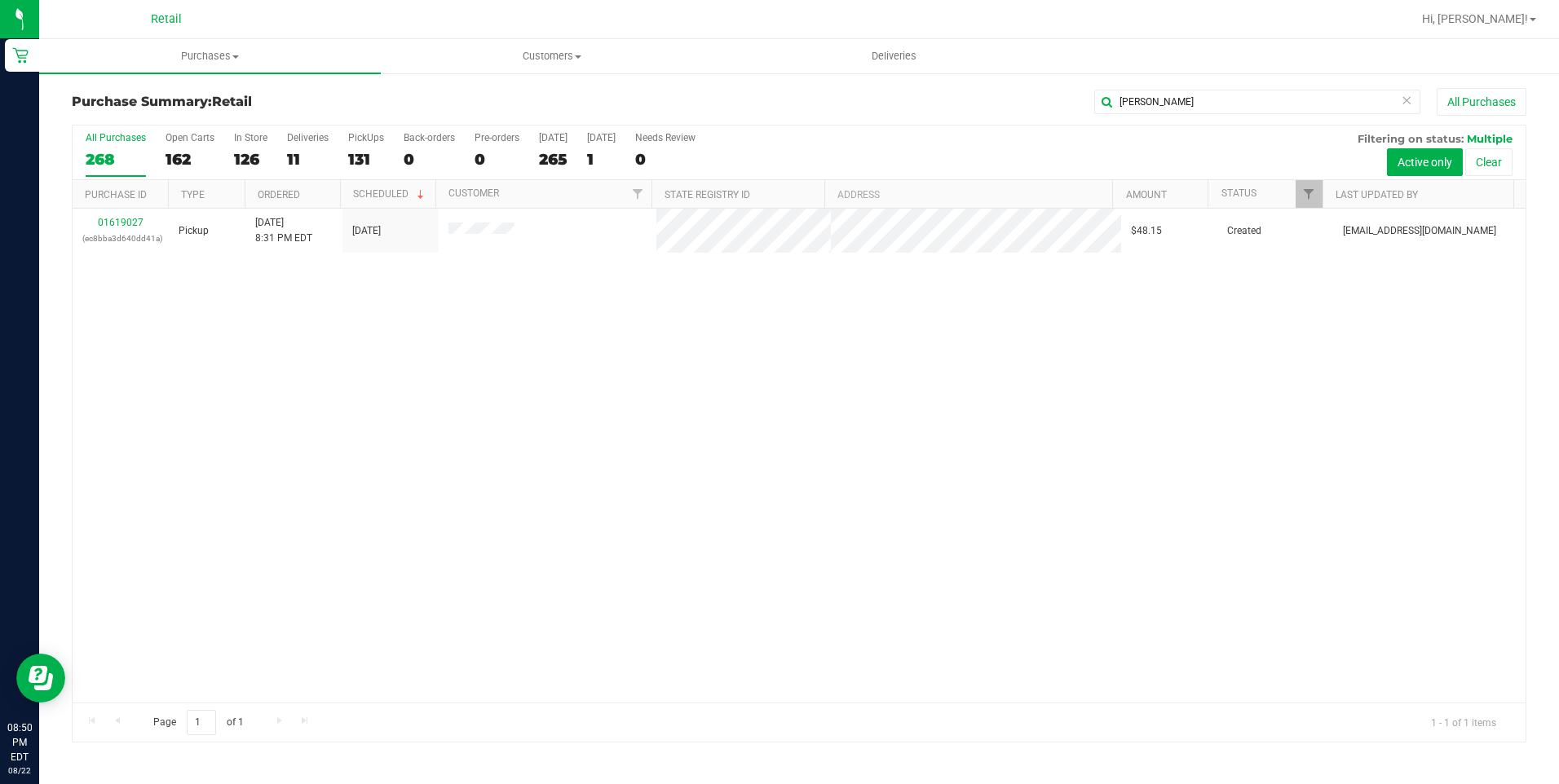
click at [492, 574] on div "01619027 (ec8bba3d640dd41a) Pickup 8/22/2025 8:31 PM EDT 8/22/2025 $48.15 Creat…" at bounding box center [799, 455] width 1453 height 494
click at [665, 456] on div "01619027 (ec8bba3d640dd41a) Pickup 8/22/2025 8:31 PM EDT 8/22/2025 $48.15 Creat…" at bounding box center [799, 455] width 1453 height 494
click at [193, 58] on span "Purchases" at bounding box center [210, 56] width 341 height 14
click at [174, 93] on span "Summary of purchases" at bounding box center [122, 98] width 167 height 14
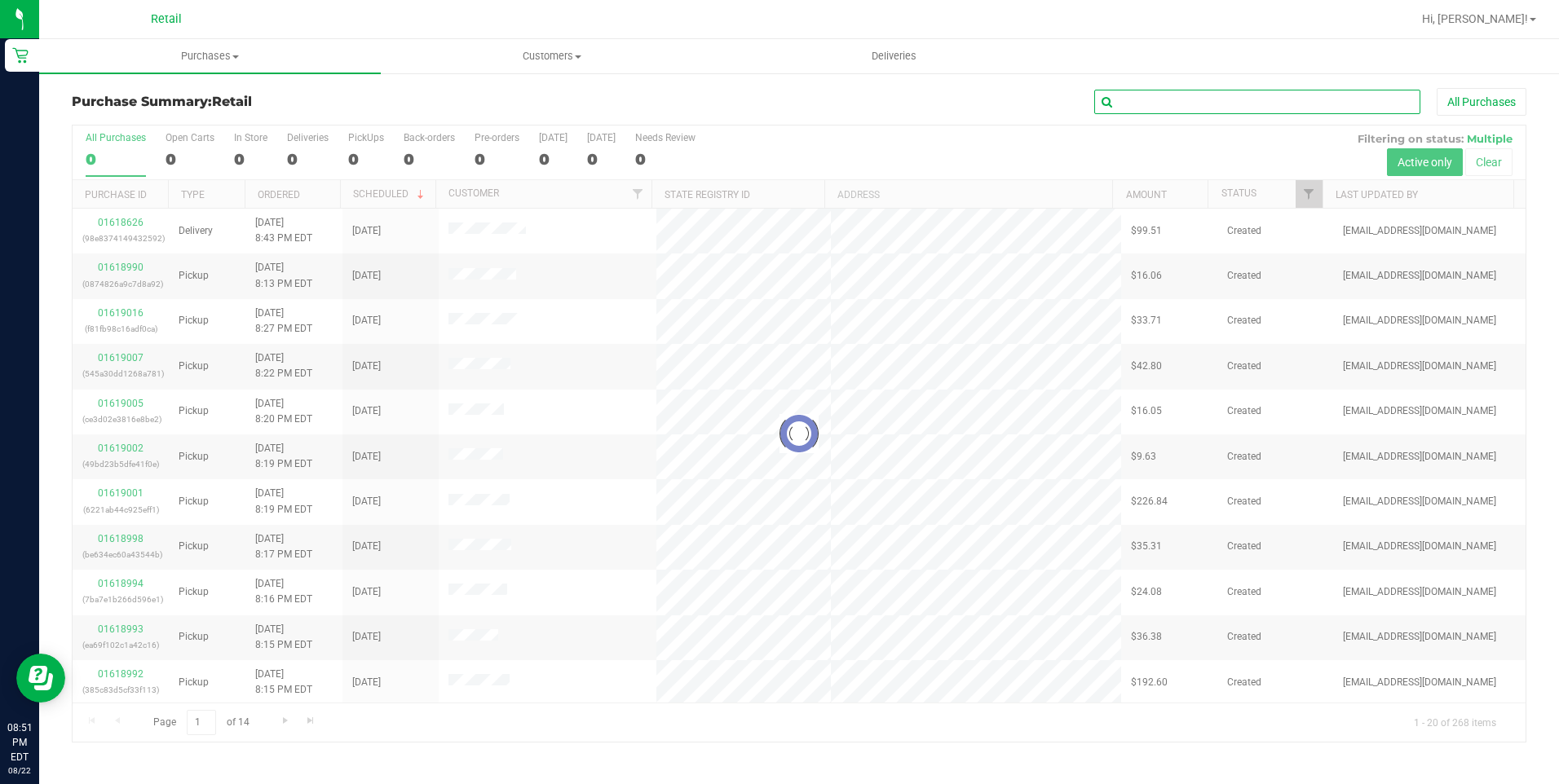
click at [1200, 91] on input "text" at bounding box center [1257, 102] width 326 height 25
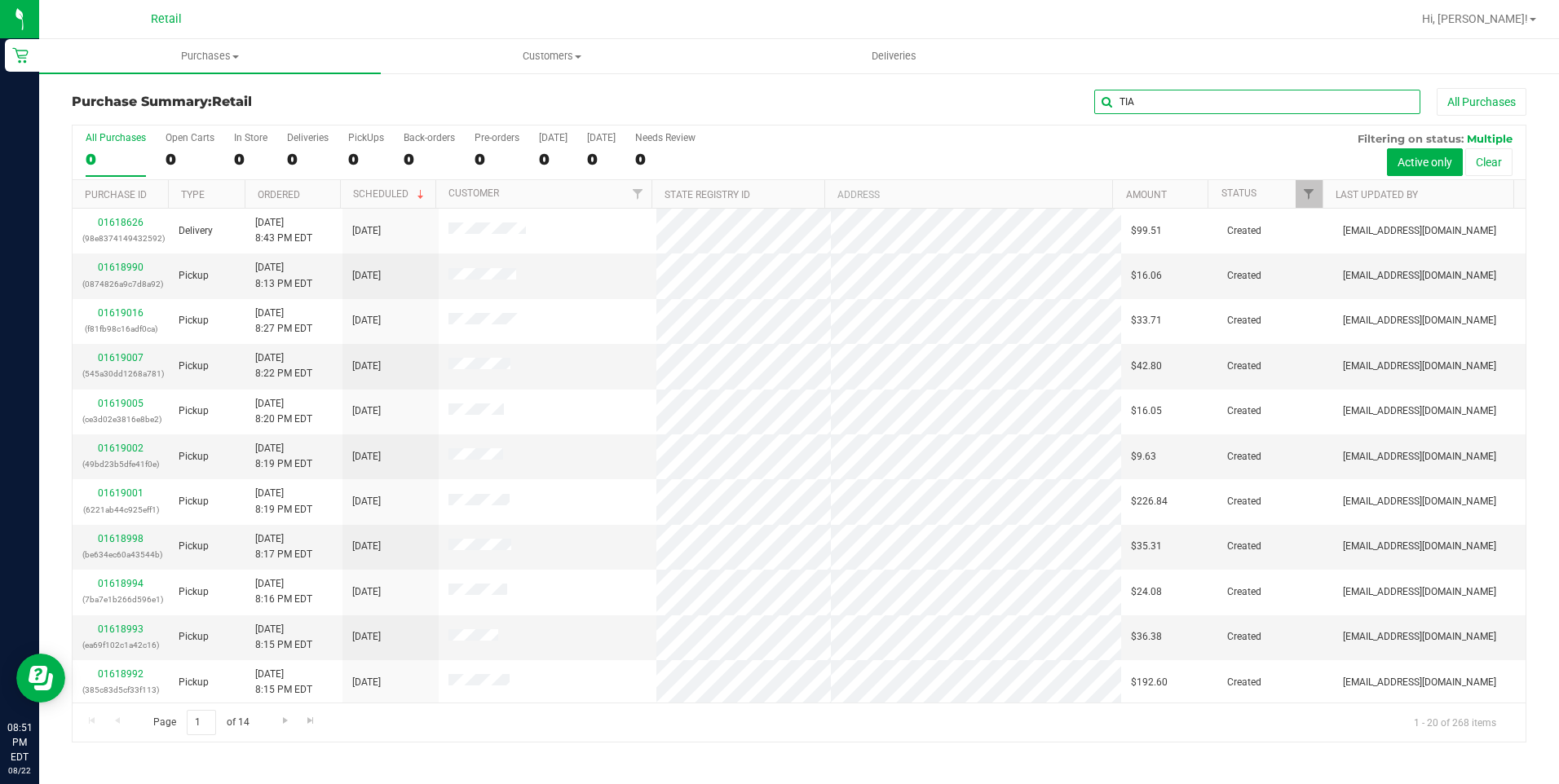
type input "TIA"
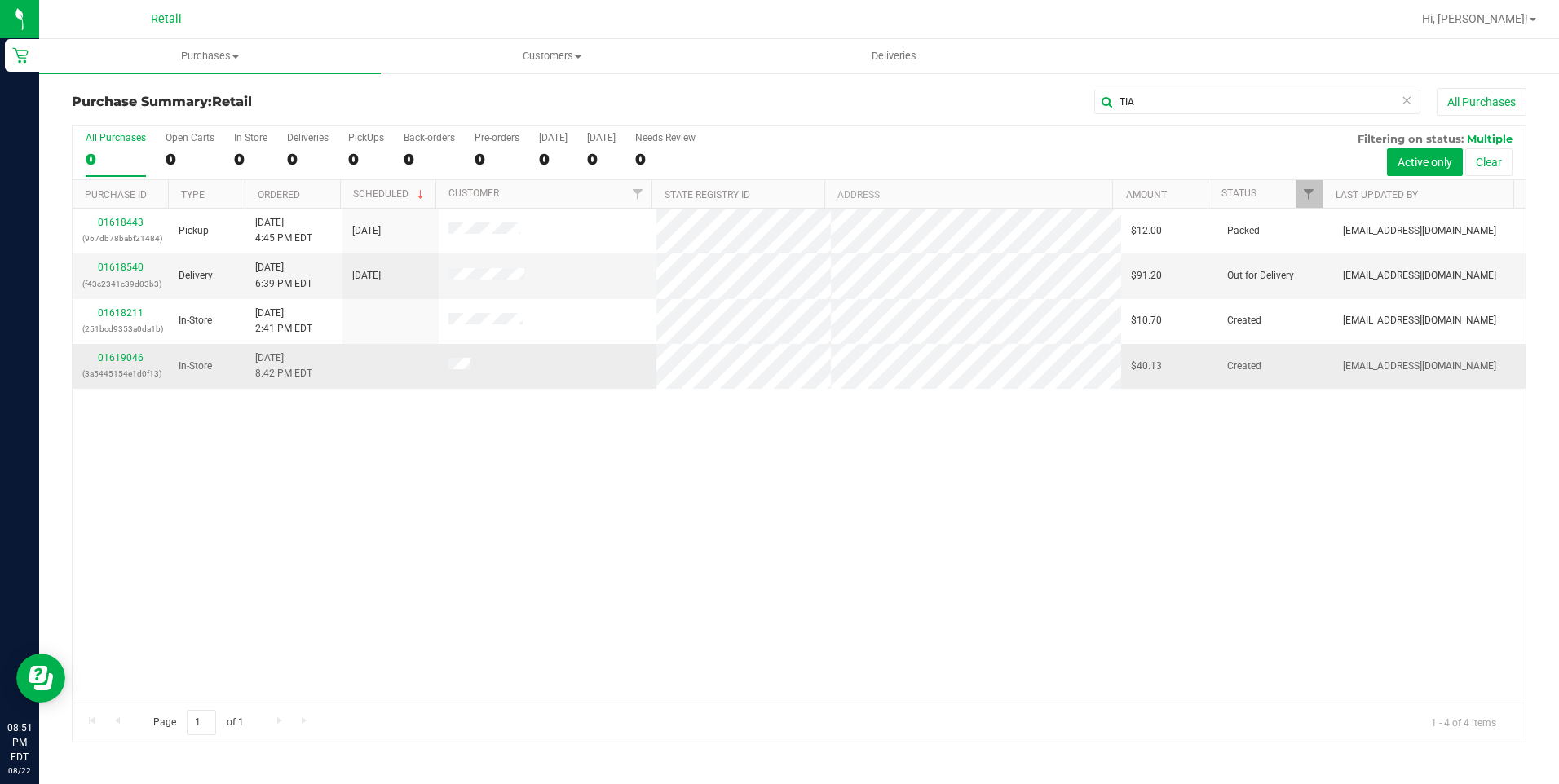
click at [114, 358] on link "01619046" at bounding box center [120, 357] width 46 height 11
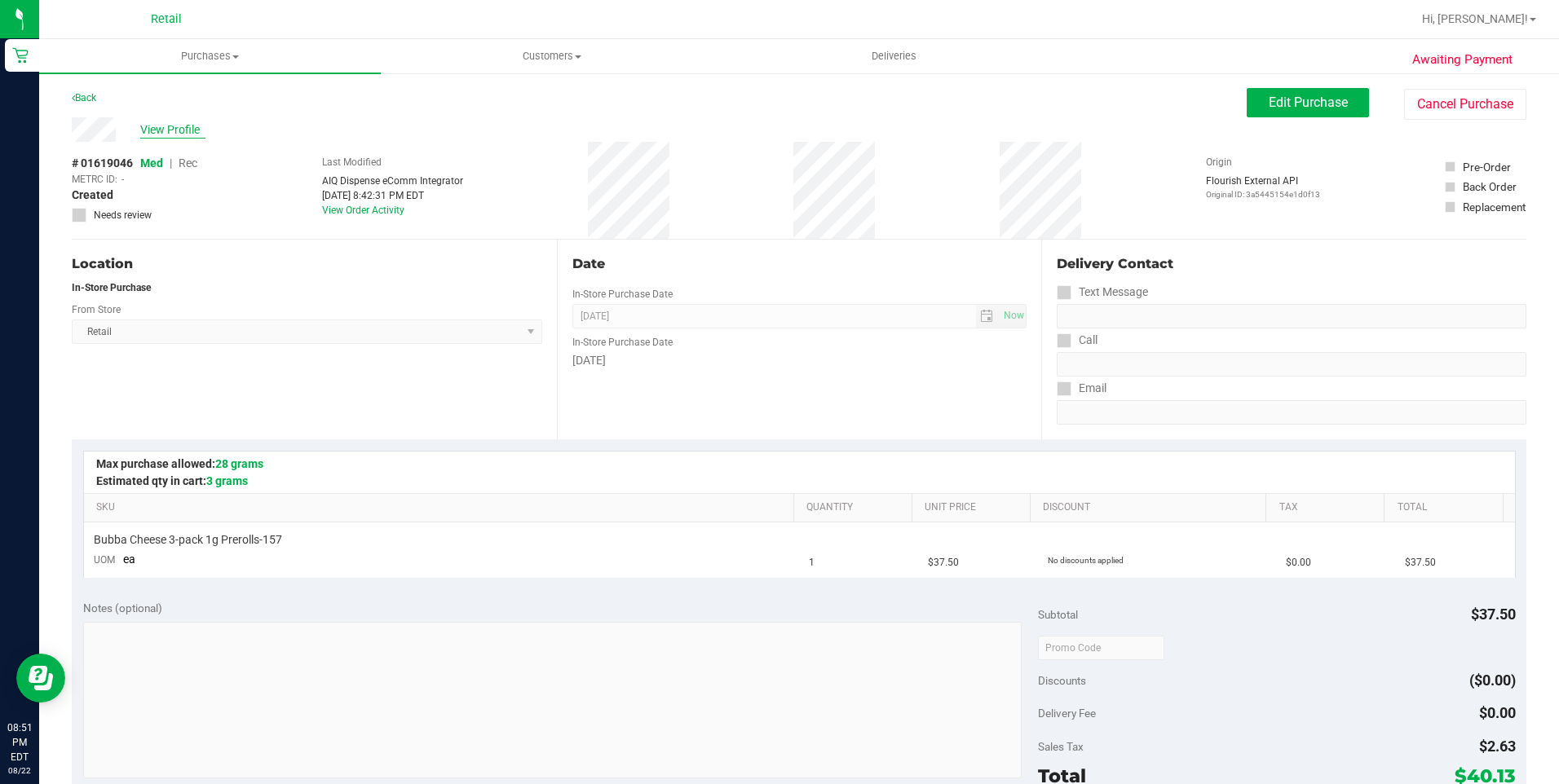
click at [175, 133] on span "View Profile" at bounding box center [173, 130] width 65 height 17
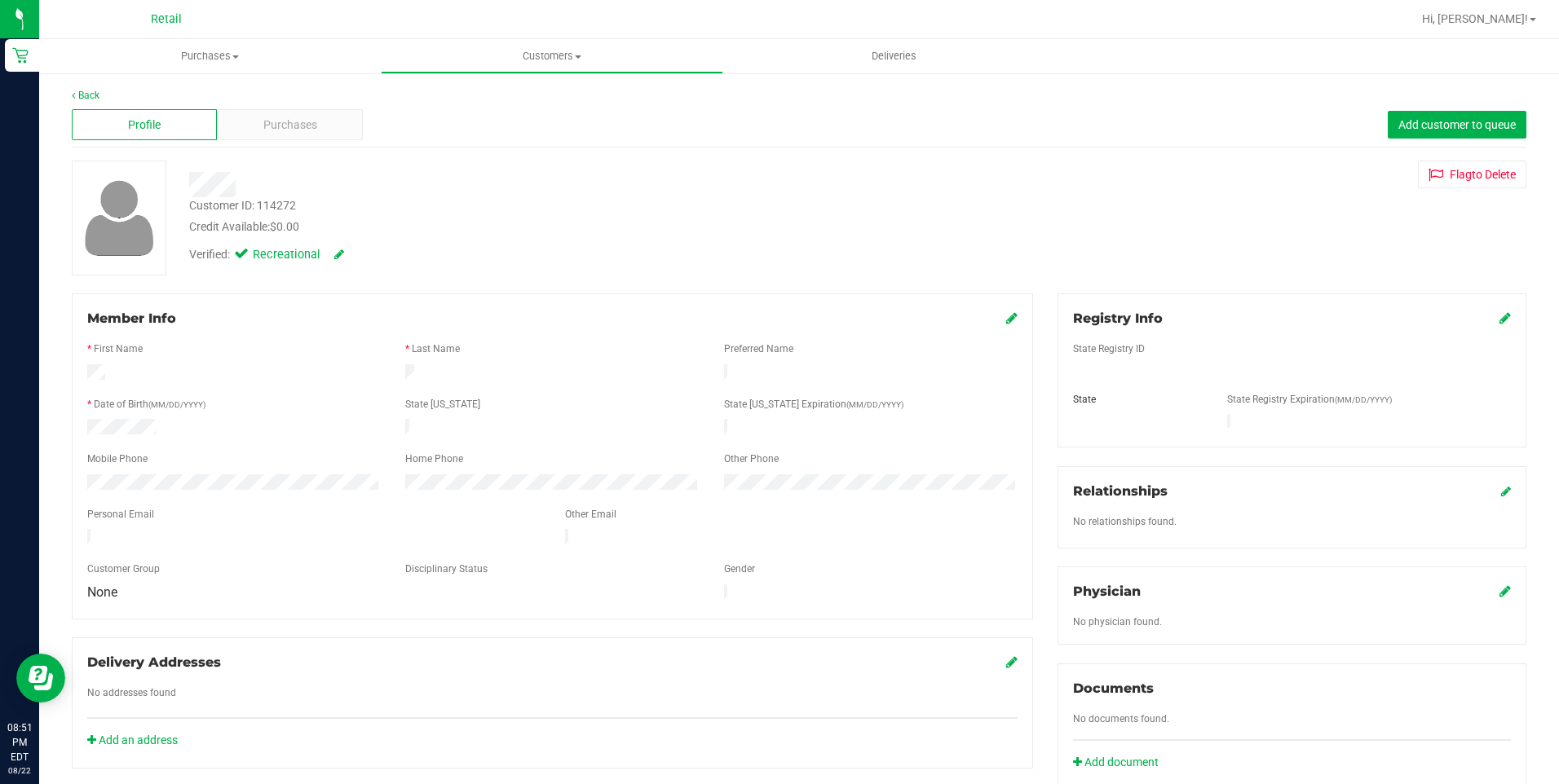
click at [1006, 318] on icon at bounding box center [1012, 318] width 11 height 13
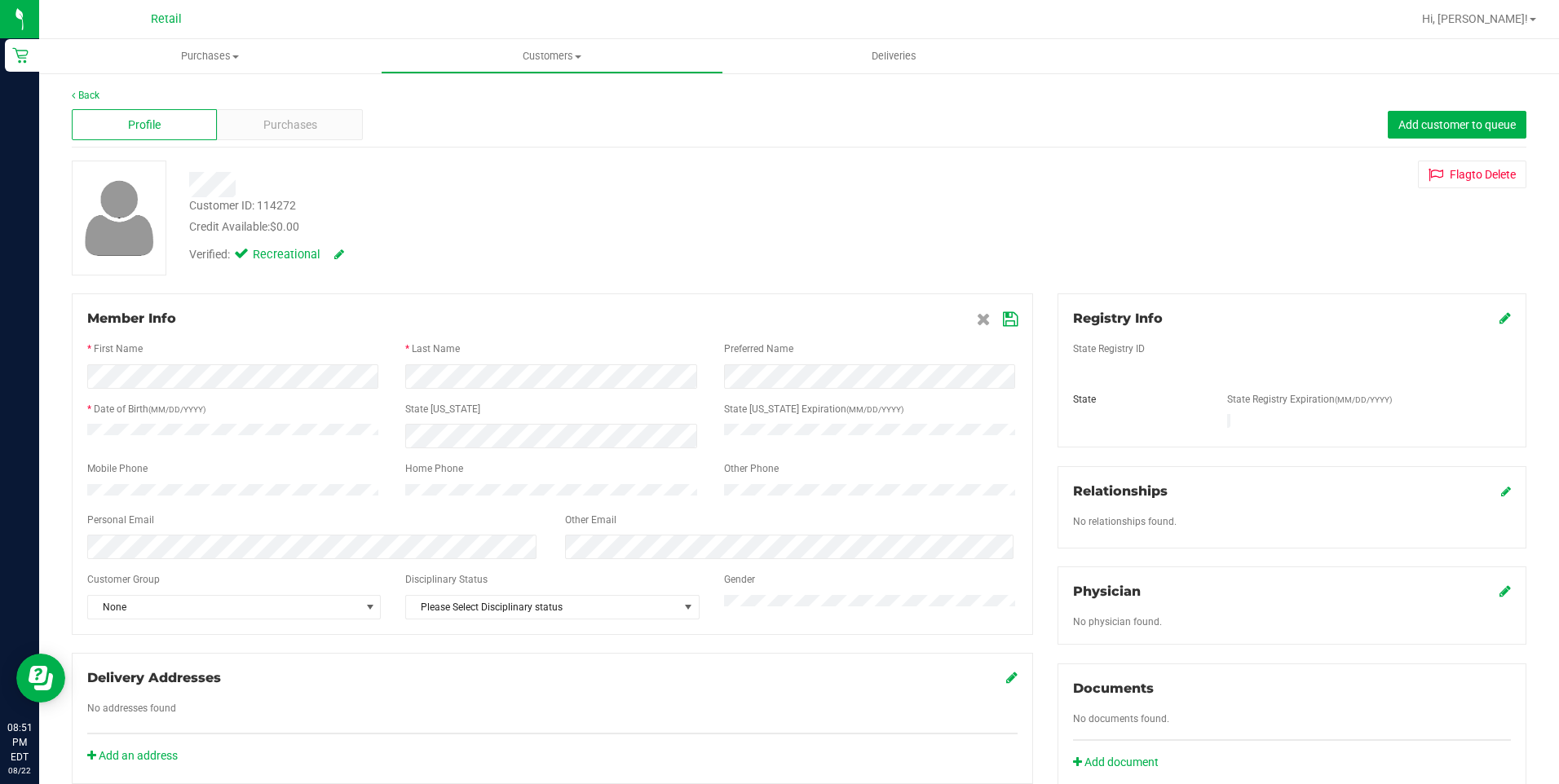
click at [1007, 326] on icon at bounding box center [1009, 319] width 14 height 13
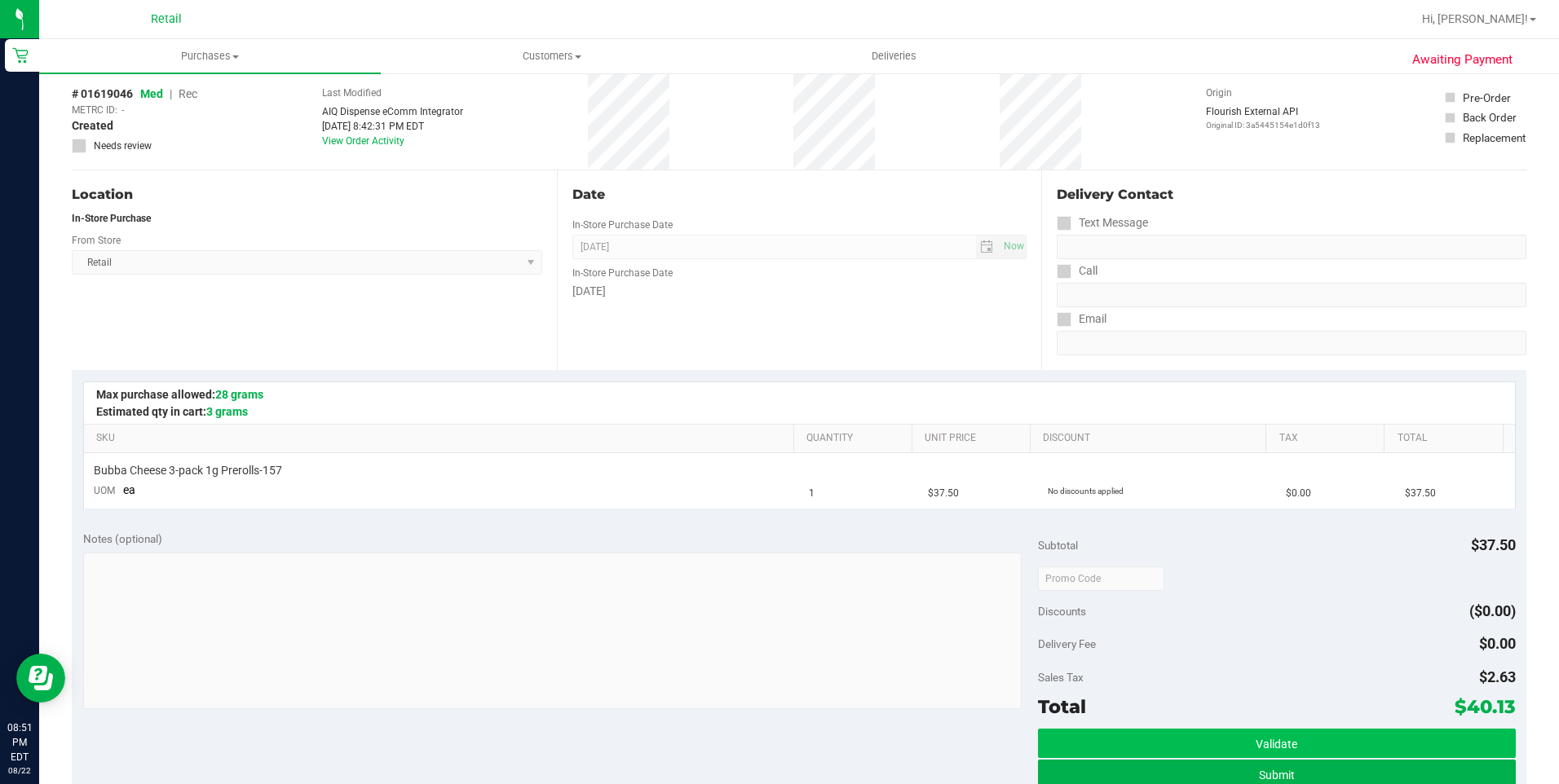
scroll to position [163, 0]
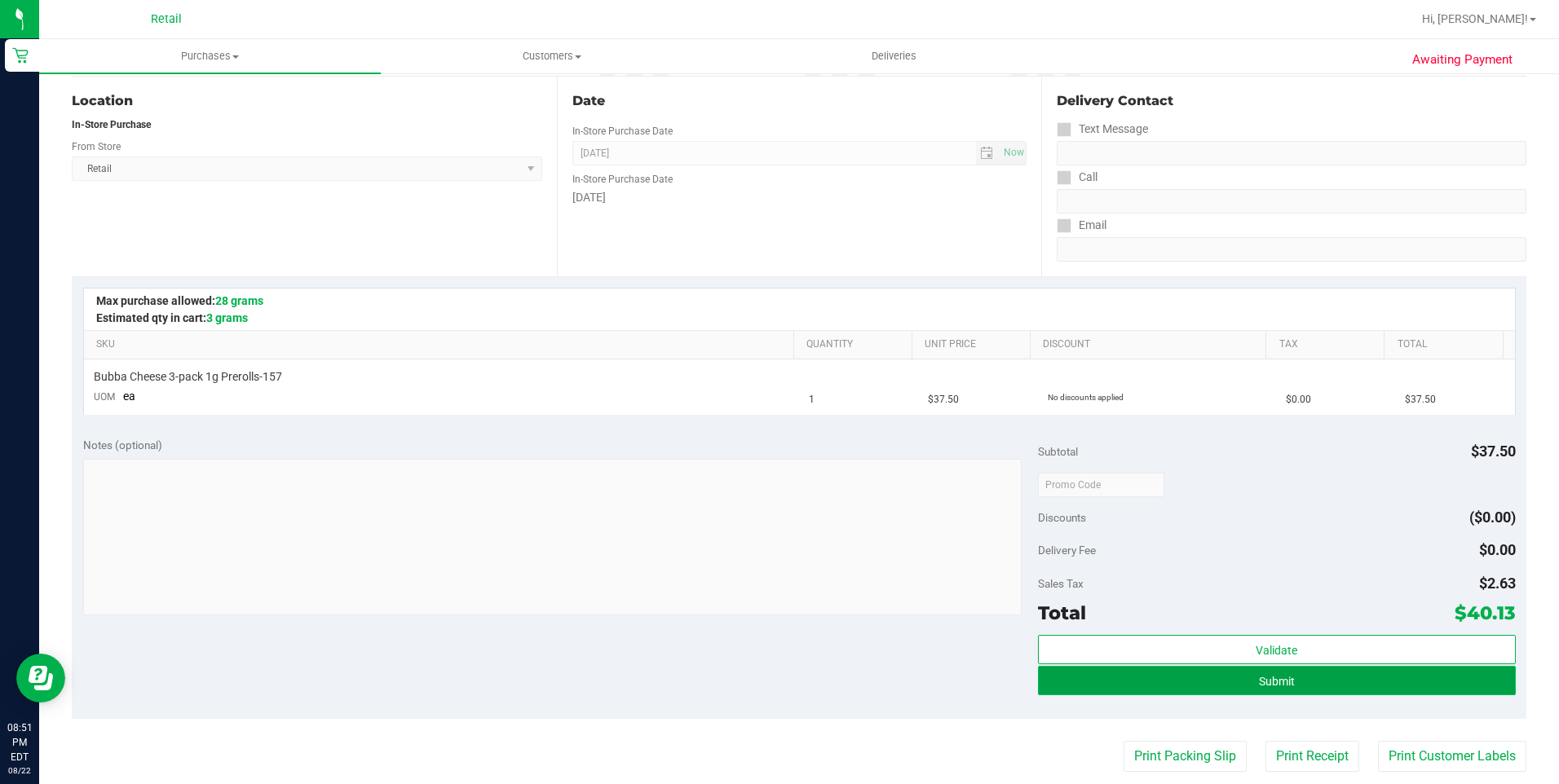
click at [1438, 683] on button "Submit" at bounding box center [1276, 680] width 478 height 29
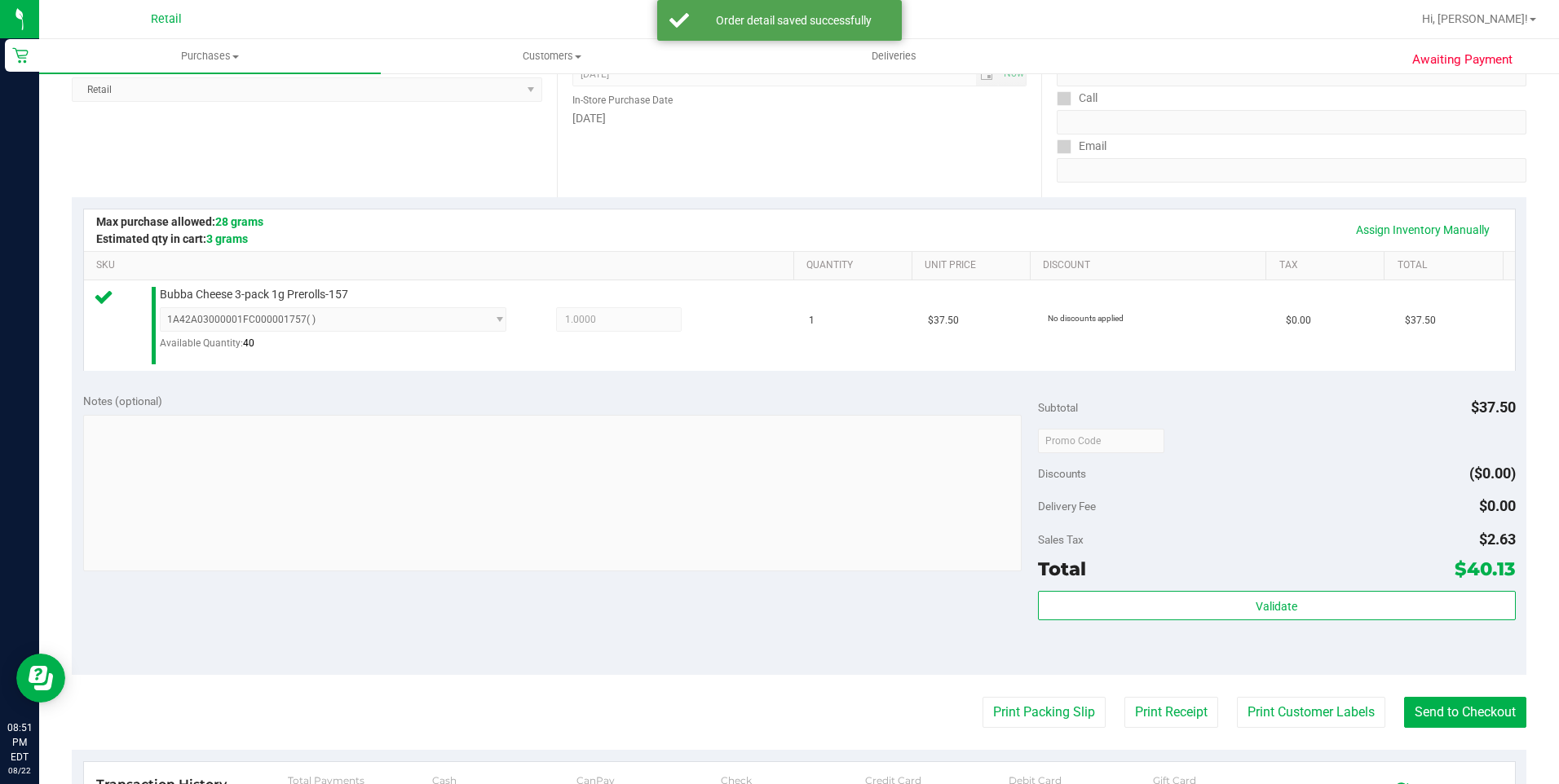
scroll to position [245, 0]
click at [1438, 719] on button "Send to Checkout" at bounding box center [1464, 709] width 122 height 31
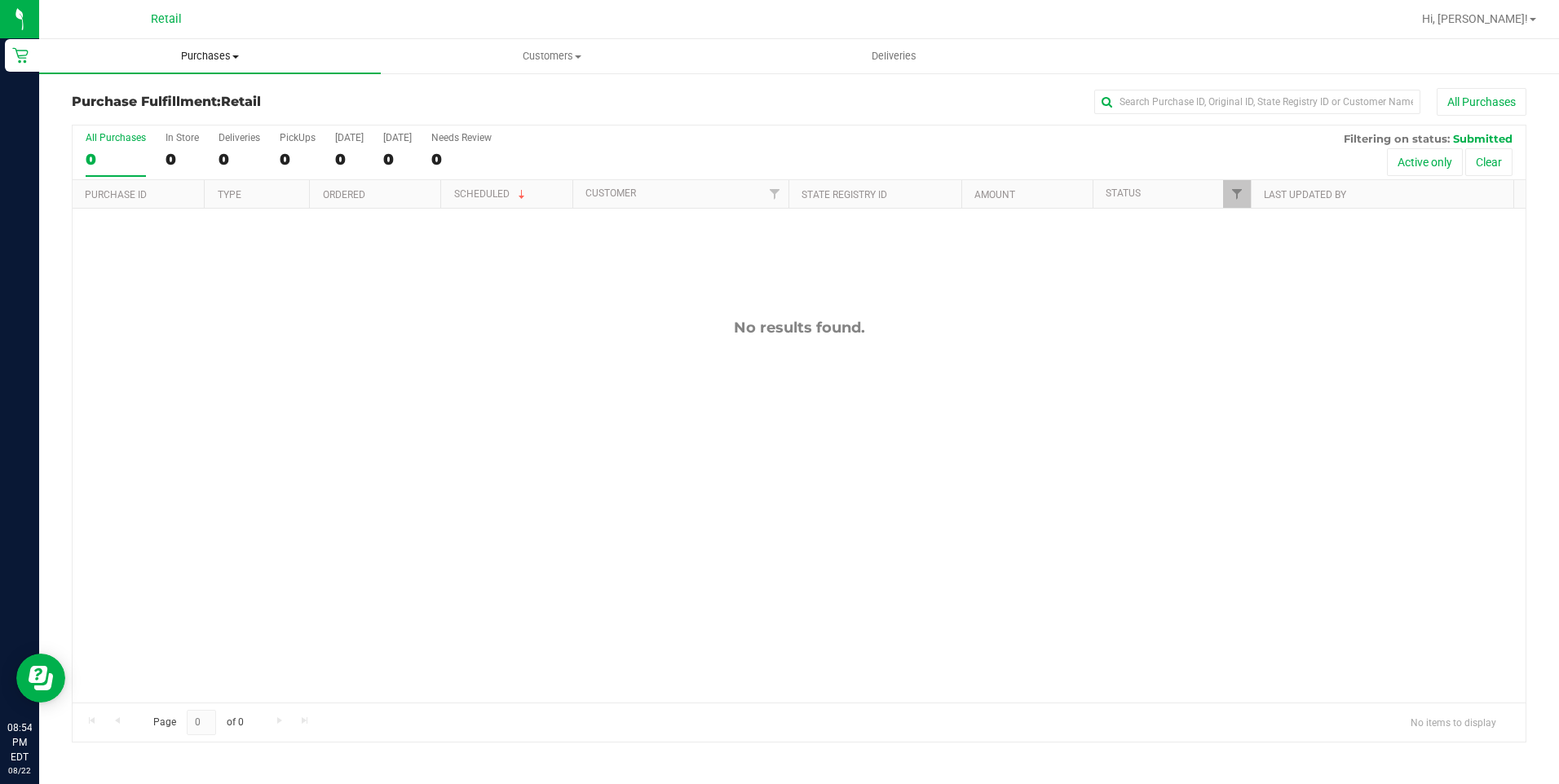
click at [205, 70] on uib-tab-heading "Purchases Summary of purchases Fulfillment All purchases" at bounding box center [210, 56] width 341 height 34
click at [206, 55] on span "Purchases" at bounding box center [210, 56] width 341 height 14
click at [206, 58] on span "Purchases" at bounding box center [210, 56] width 341 height 14
click at [178, 101] on span "Summary of purchases" at bounding box center [122, 98] width 167 height 14
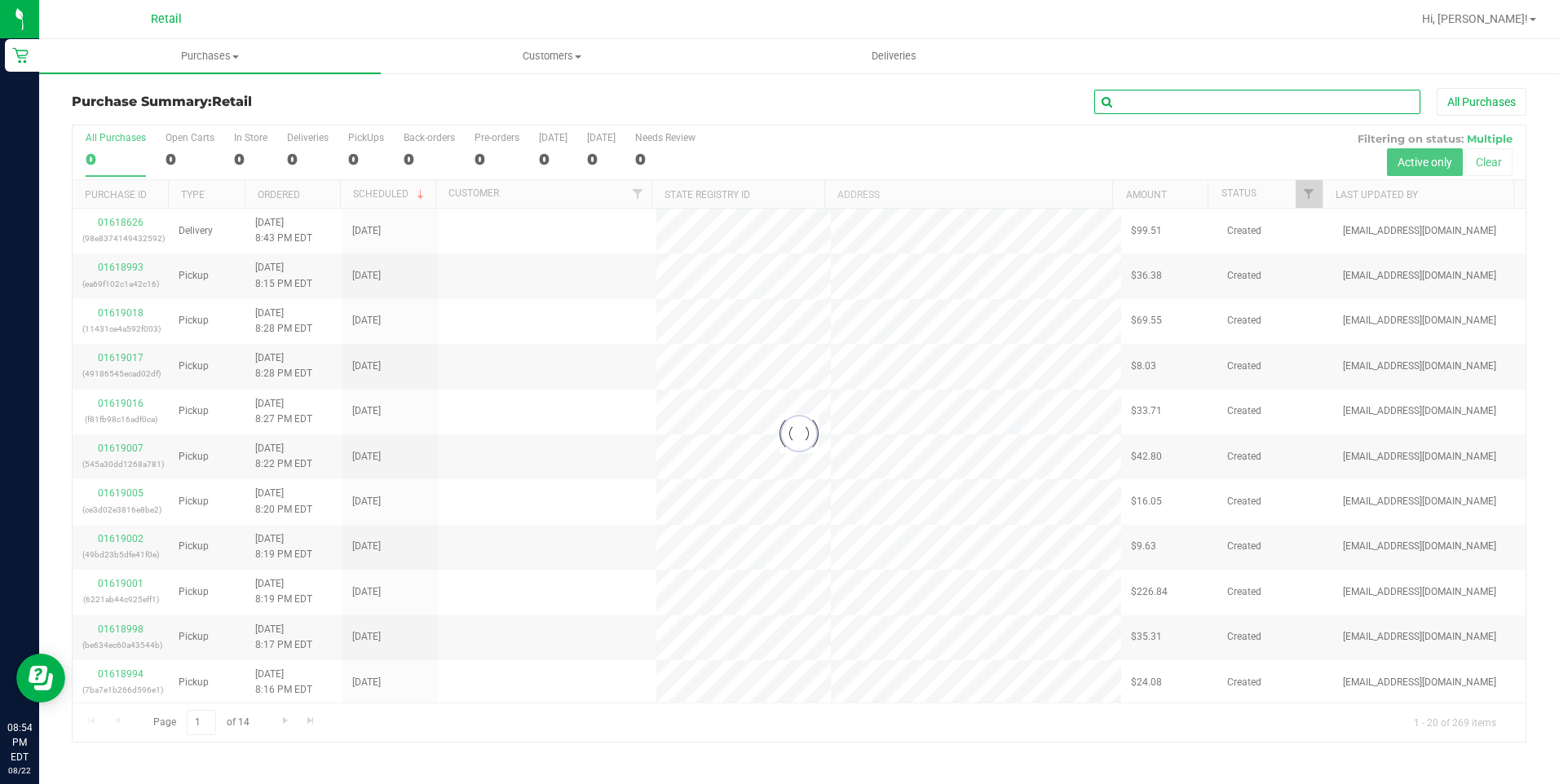
click at [1127, 105] on input "text" at bounding box center [1257, 102] width 326 height 25
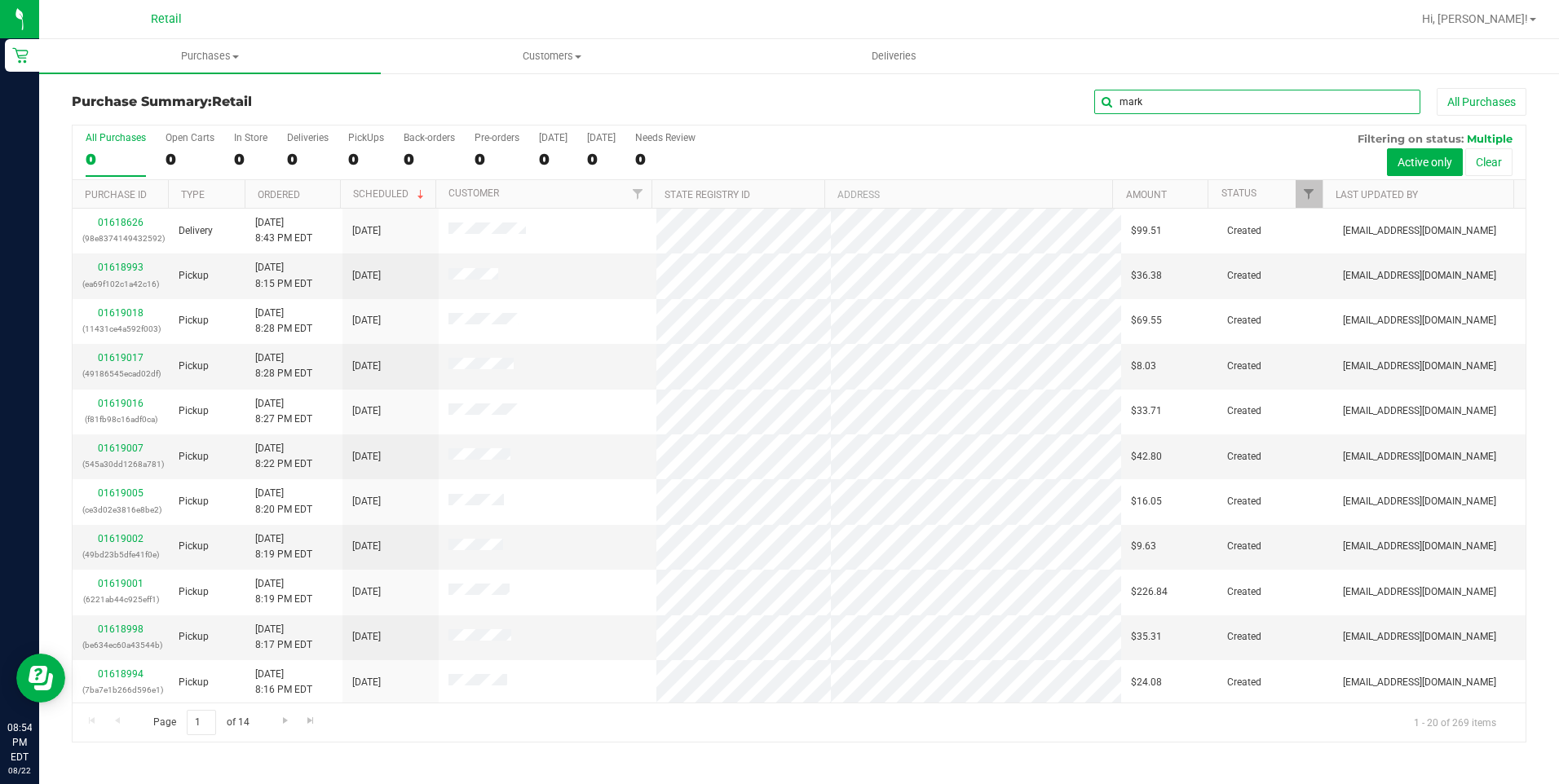
type input "mark"
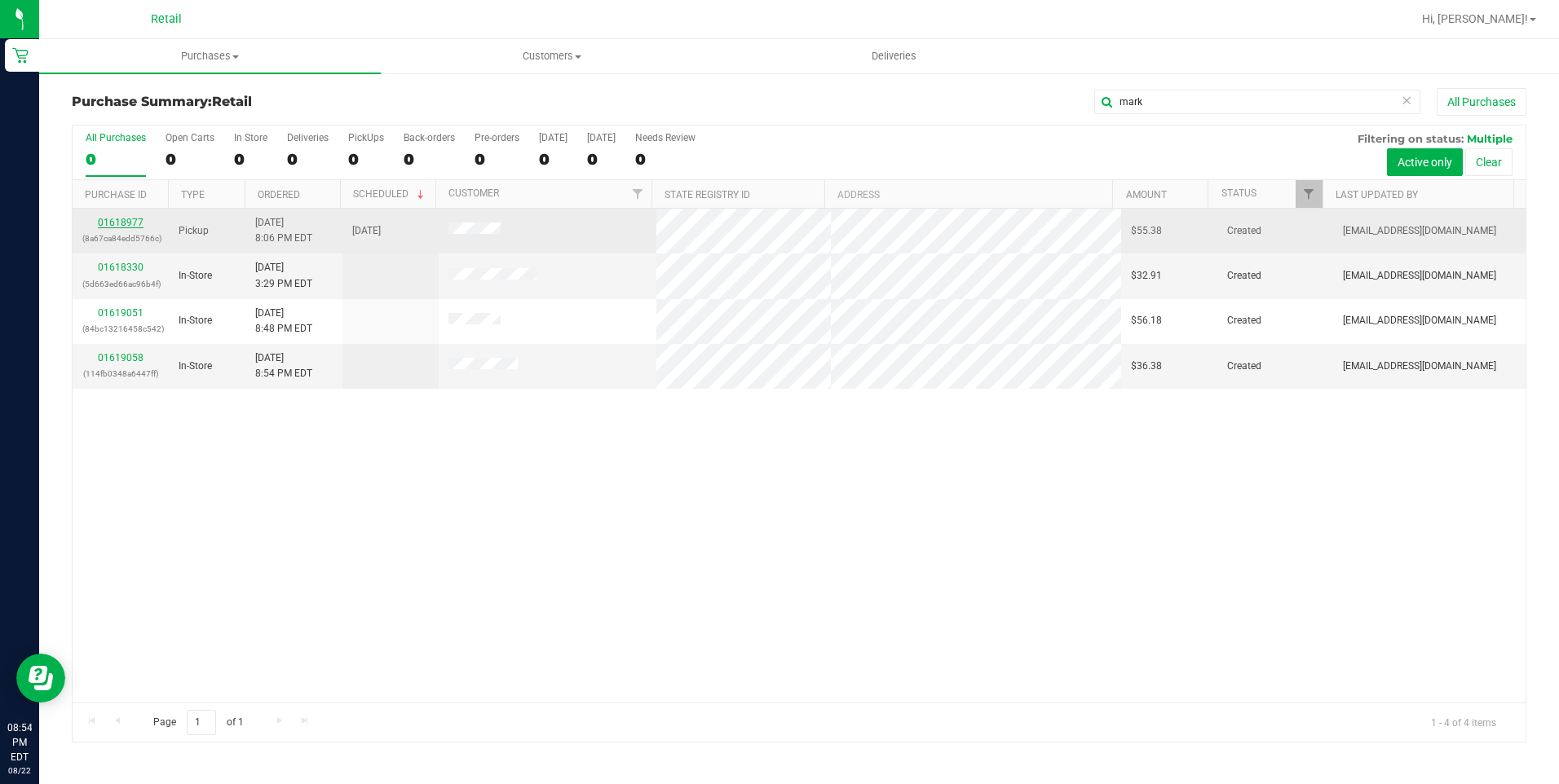
click at [131, 222] on link "01618977" at bounding box center [120, 223] width 46 height 11
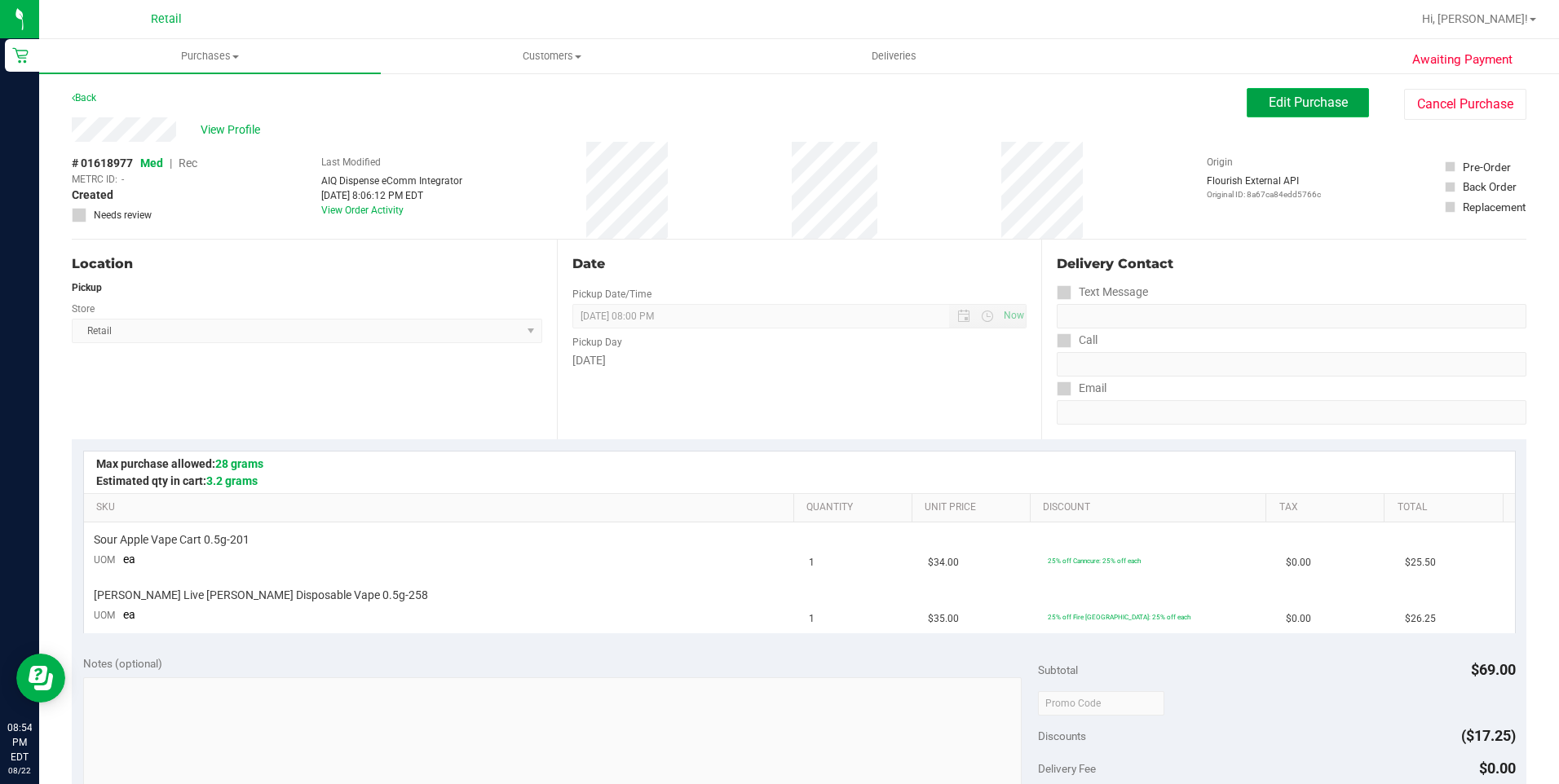
click at [1258, 91] on button "Edit Purchase" at bounding box center [1307, 102] width 122 height 29
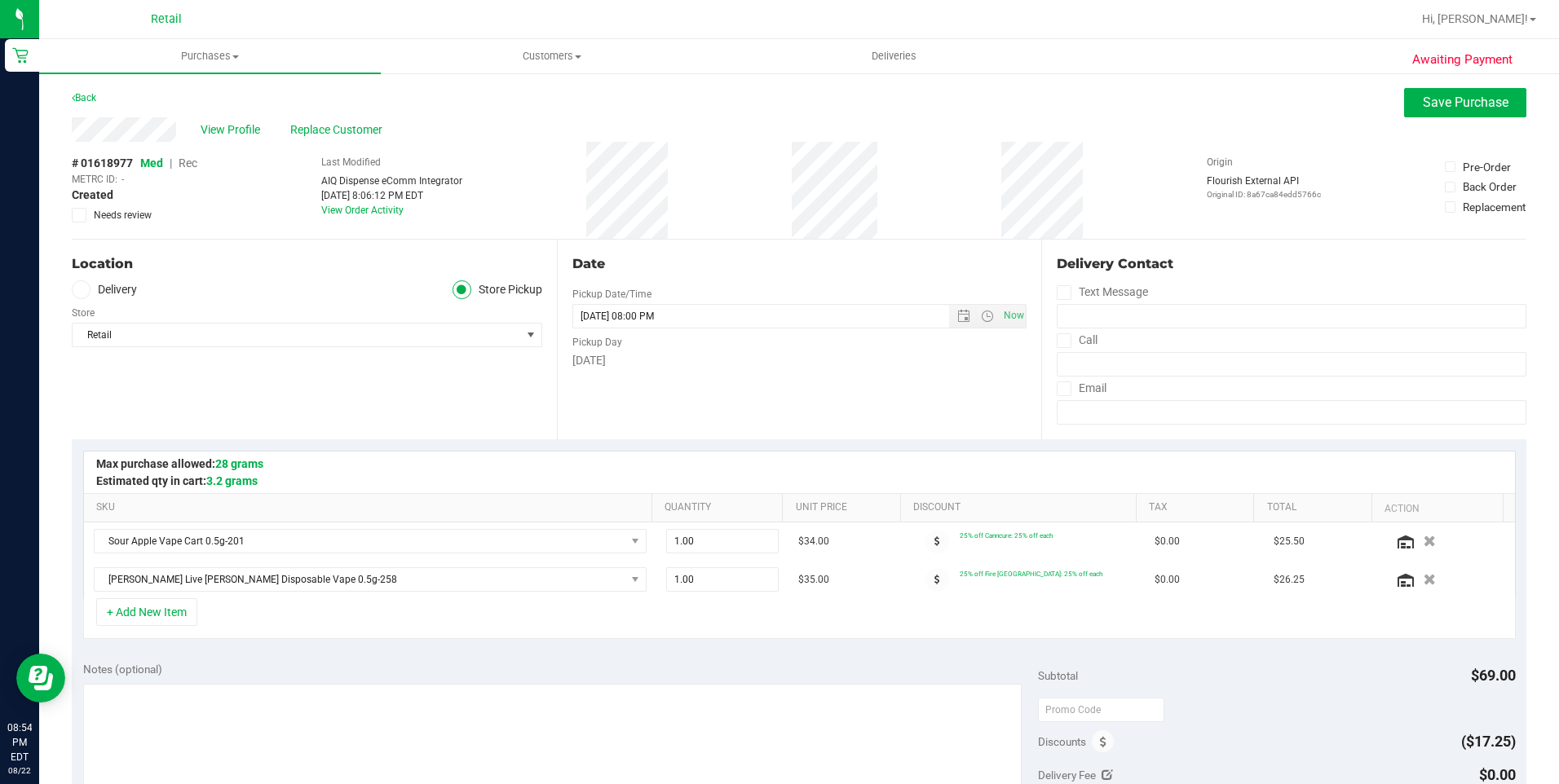
click at [185, 158] on span "Rec" at bounding box center [188, 163] width 19 height 13
click at [1446, 113] on button "Save Purchase" at bounding box center [1464, 102] width 122 height 29
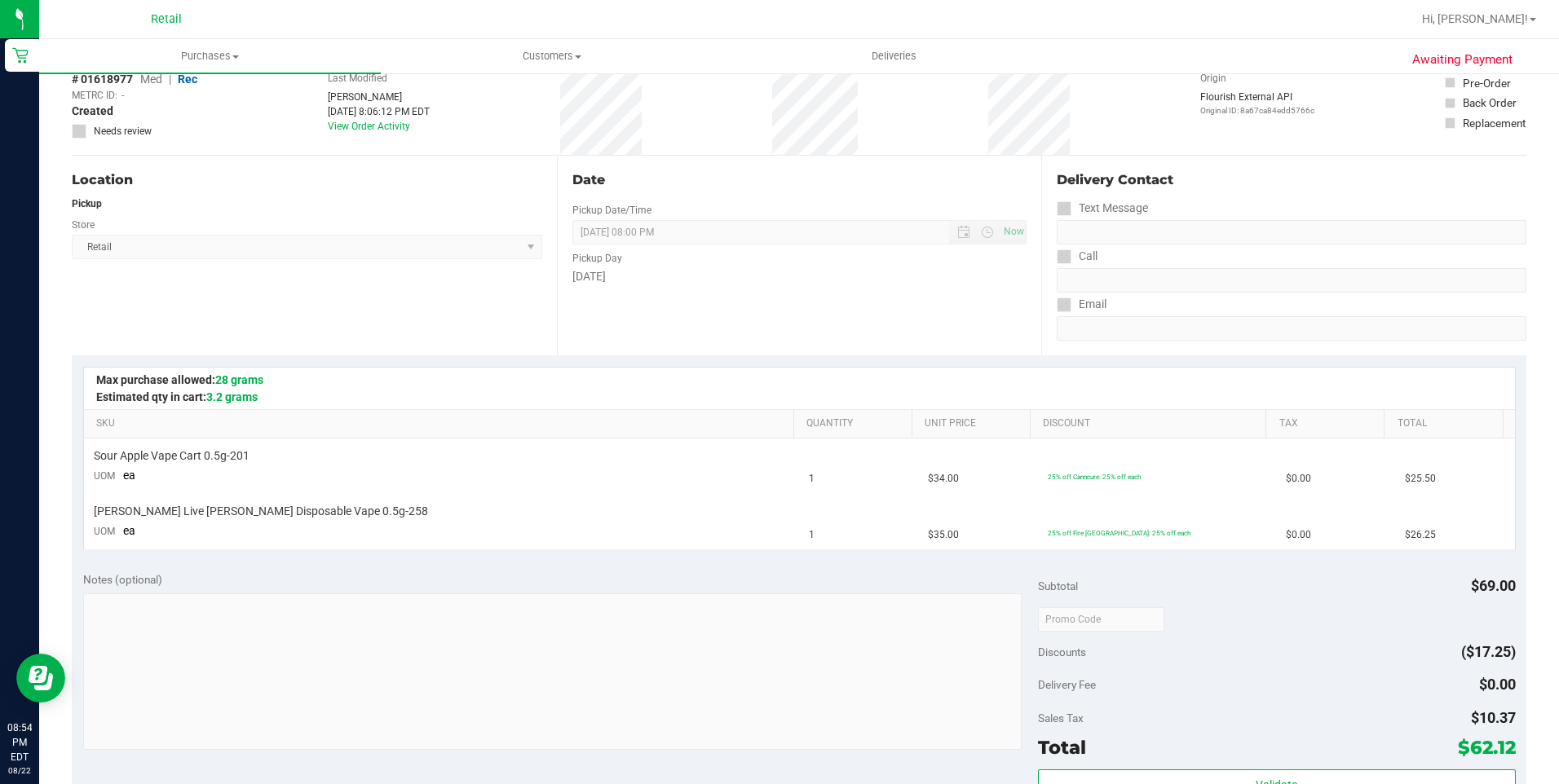
scroll to position [163, 0]
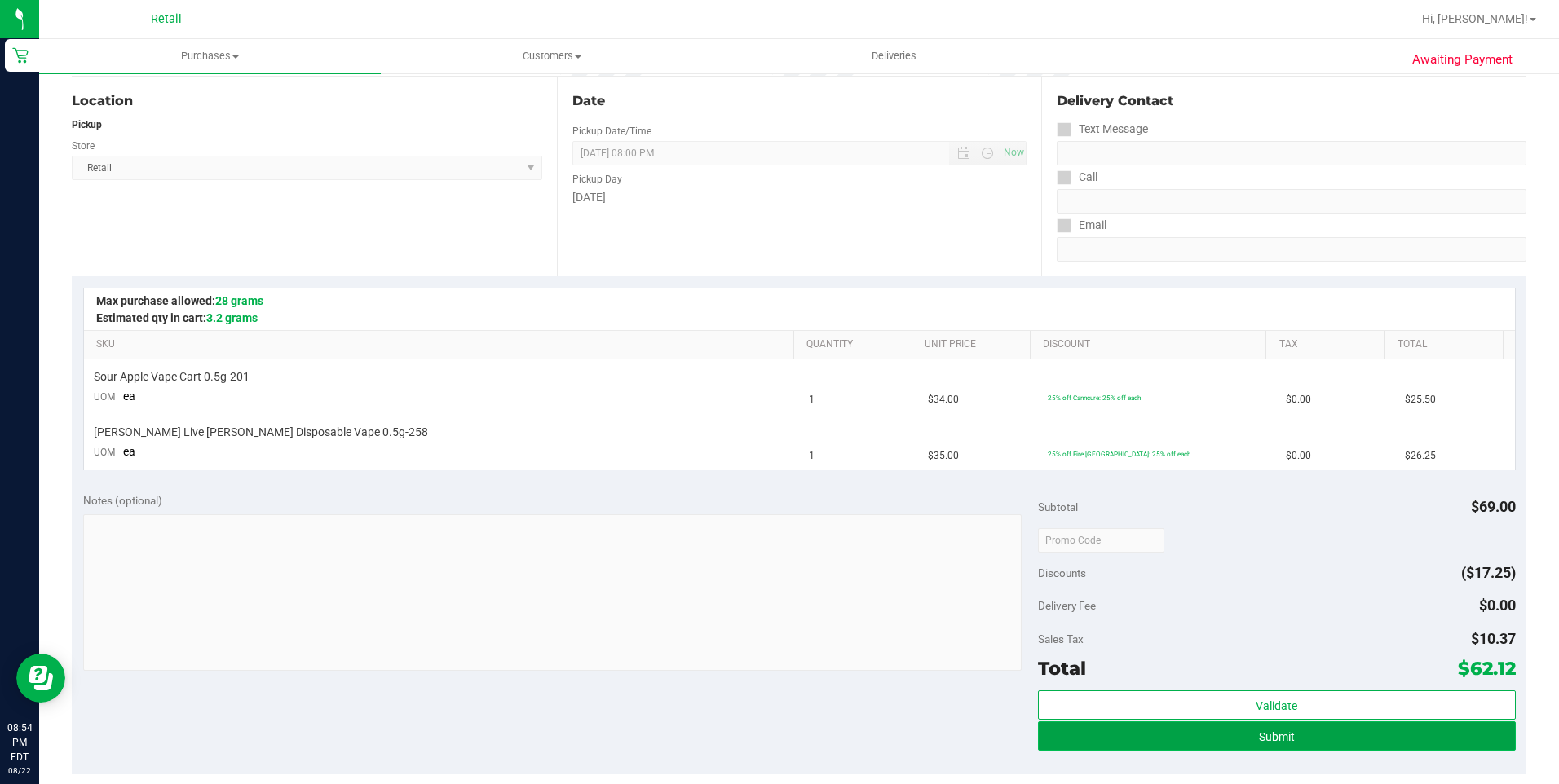
click at [1356, 739] on button "Submit" at bounding box center [1276, 736] width 478 height 29
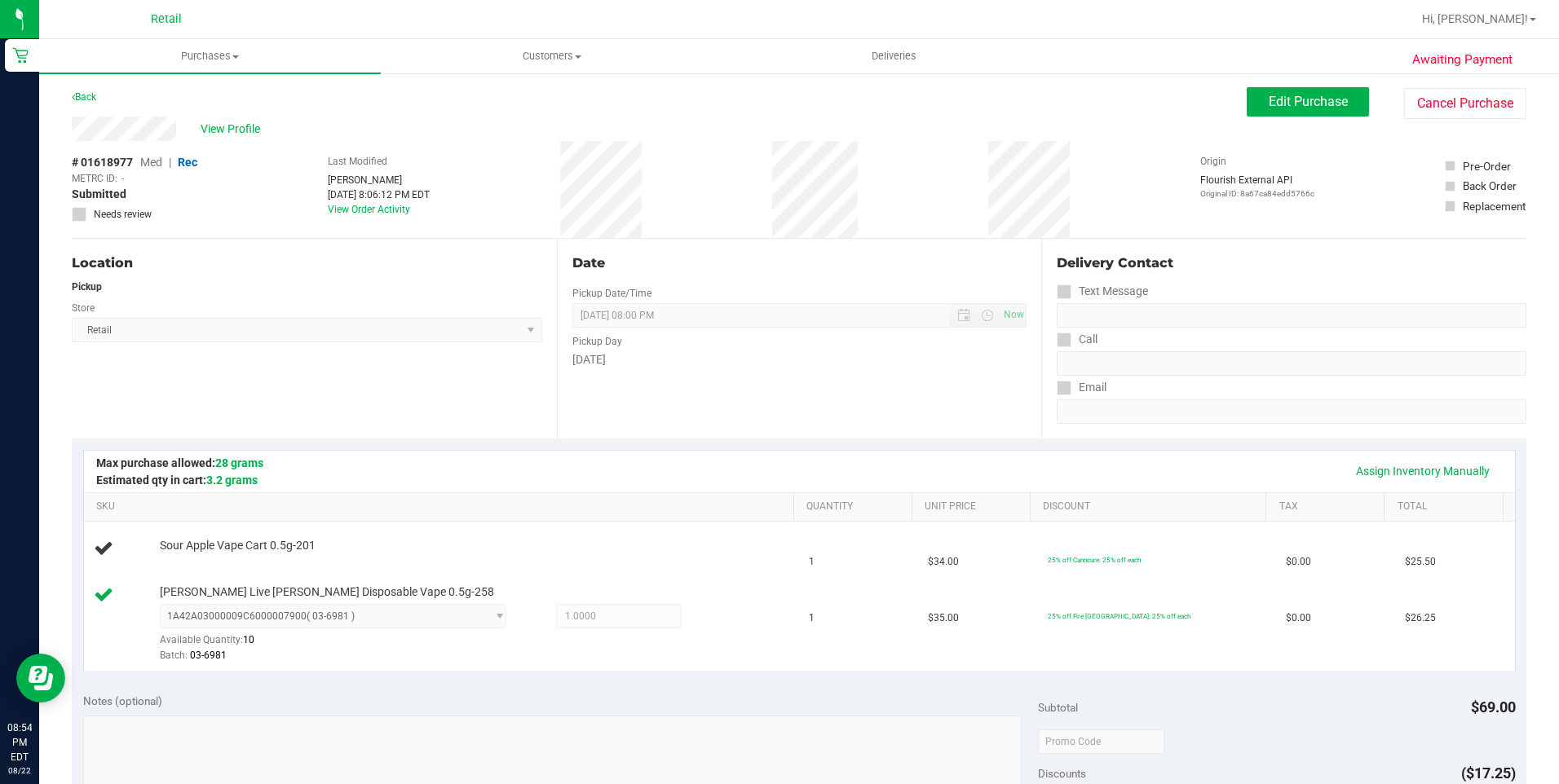
scroll to position [0, 0]
click at [1460, 112] on button "Cancel Purchase" at bounding box center [1464, 104] width 122 height 31
click at [225, 55] on span "Purchases" at bounding box center [210, 56] width 341 height 14
click at [203, 101] on span "Summary of purchases" at bounding box center [122, 98] width 167 height 14
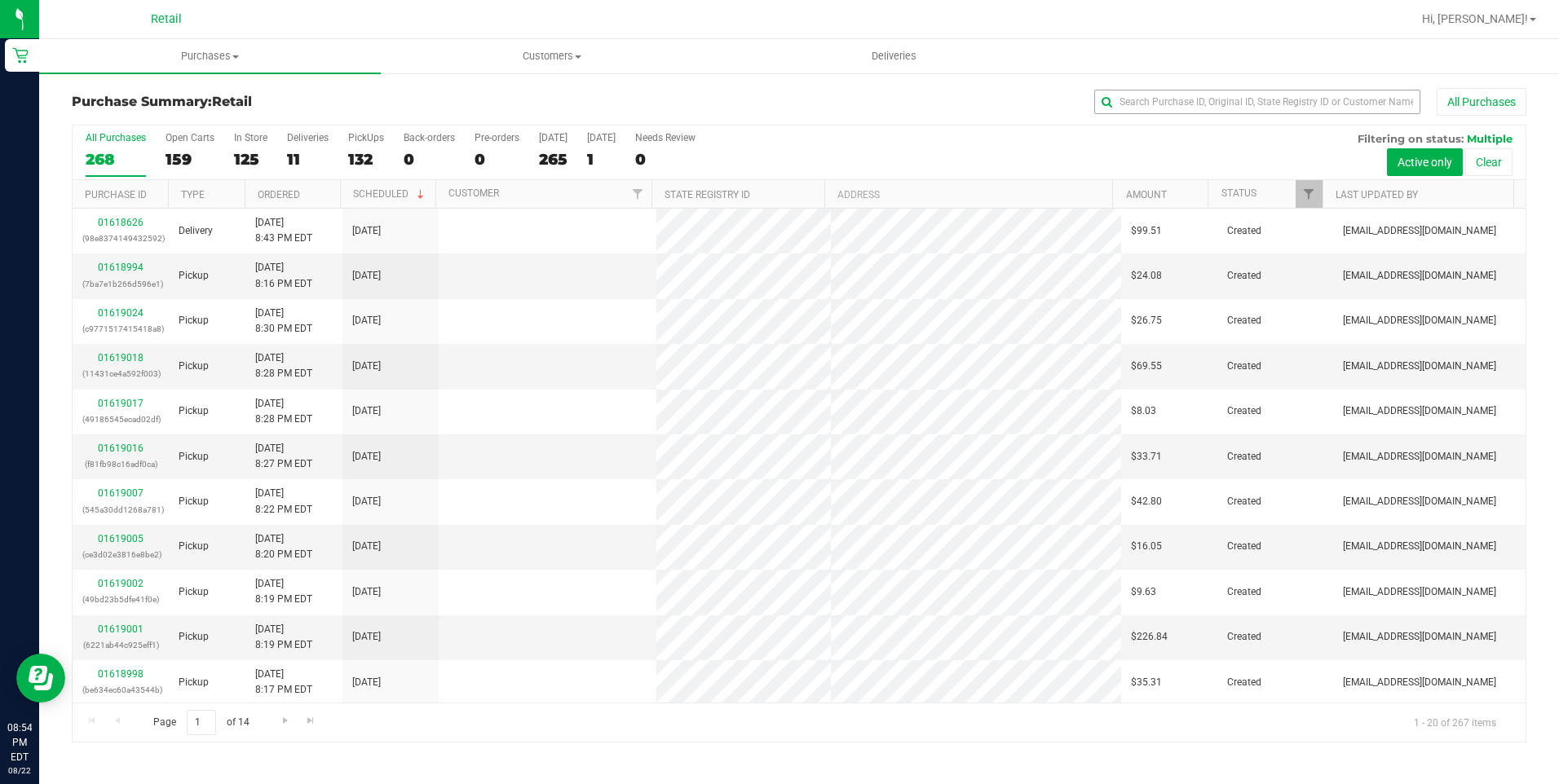
click at [1187, 107] on input "text" at bounding box center [1257, 102] width 326 height 25
click at [1200, 102] on input "text" at bounding box center [1257, 102] width 326 height 25
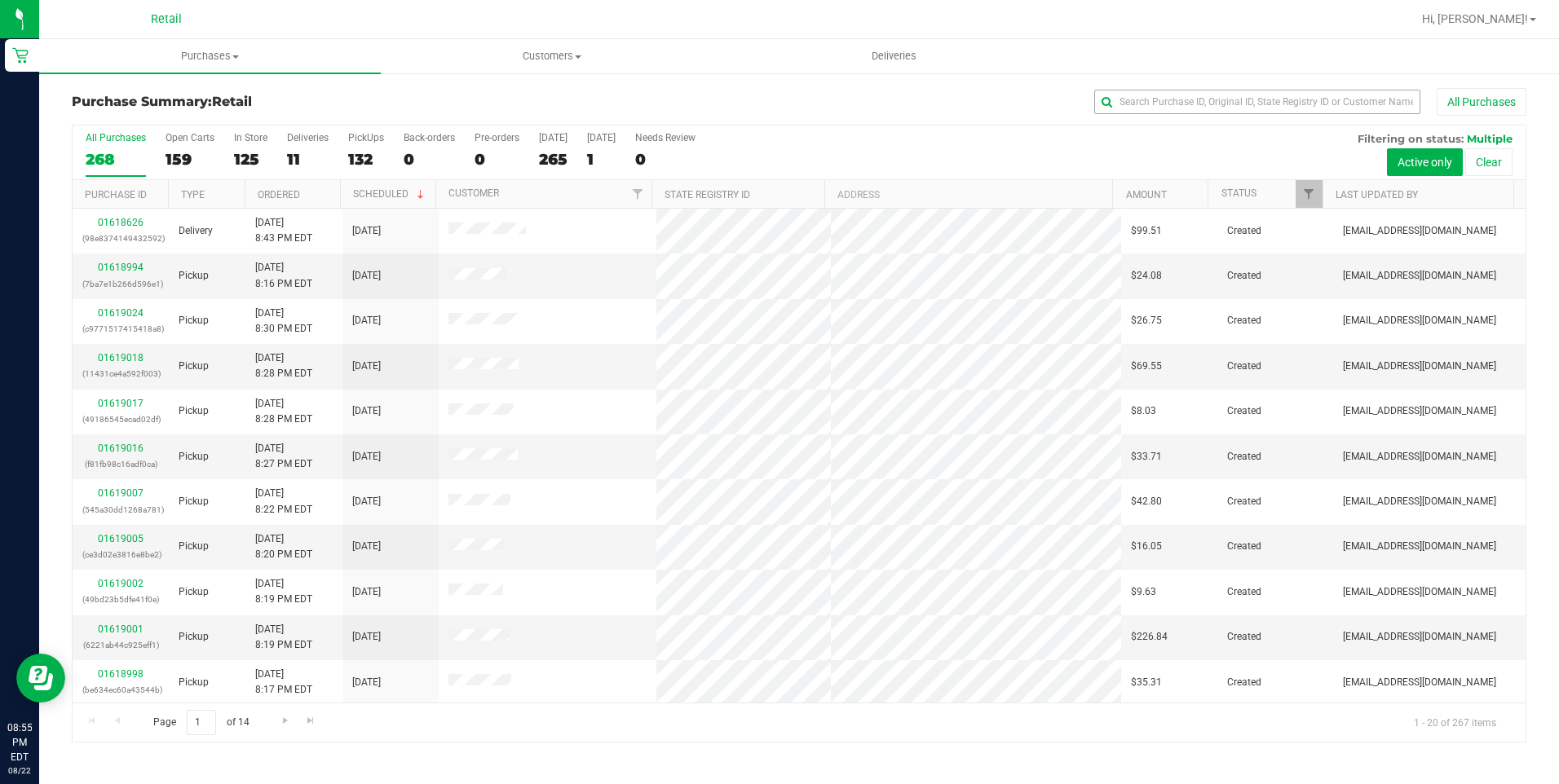
click at [1200, 102] on input "text" at bounding box center [1257, 102] width 326 height 25
click at [1213, 102] on input "text" at bounding box center [1257, 102] width 326 height 25
click at [1194, 106] on input "text" at bounding box center [1257, 102] width 326 height 25
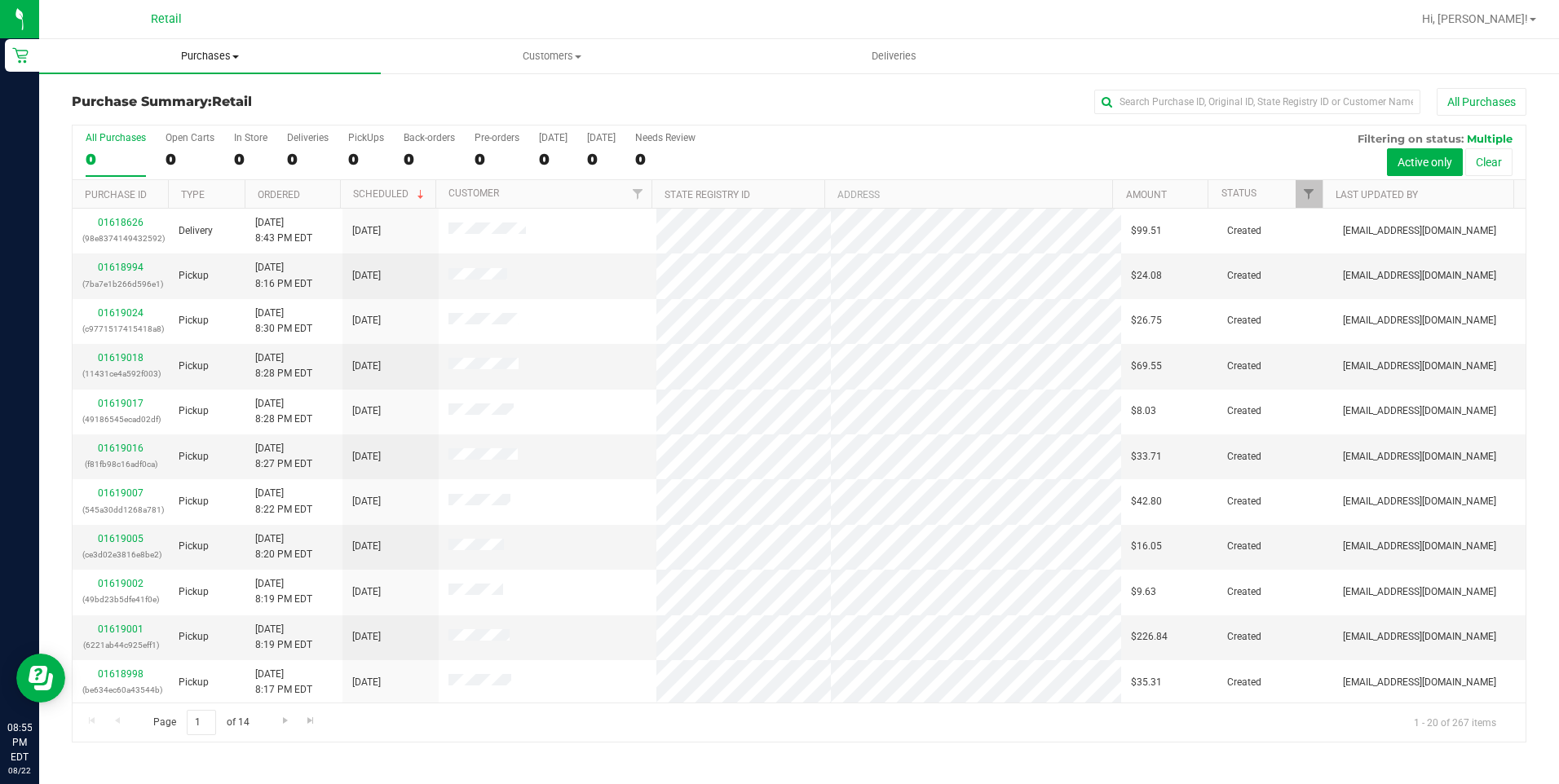
click at [216, 49] on span "Purchases" at bounding box center [210, 56] width 341 height 14
click at [181, 90] on li "Summary of purchases" at bounding box center [210, 99] width 341 height 20
drag, startPoint x: 1264, startPoint y: 83, endPoint x: 1263, endPoint y: 96, distance: 13.0
click at [1263, 84] on div "Purchase Summary: Retail All Purchases All Purchases 0 Open Carts 0 In Store 0 …" at bounding box center [798, 415] width 1519 height 687
click at [1260, 106] on input "text" at bounding box center [1257, 102] width 326 height 25
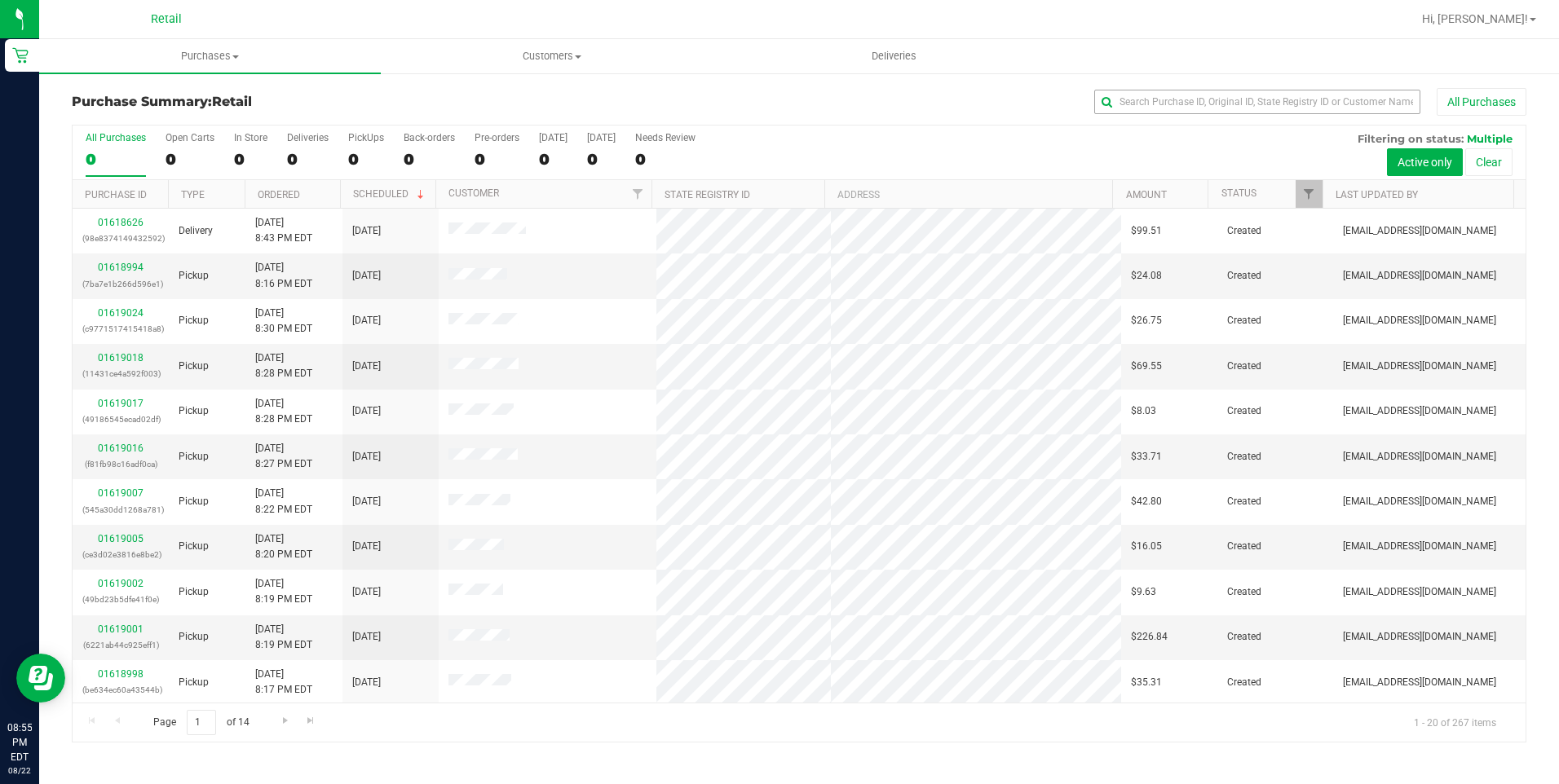
click at [1260, 106] on input "text" at bounding box center [1257, 102] width 326 height 25
click at [1259, 102] on input "text" at bounding box center [1257, 102] width 326 height 25
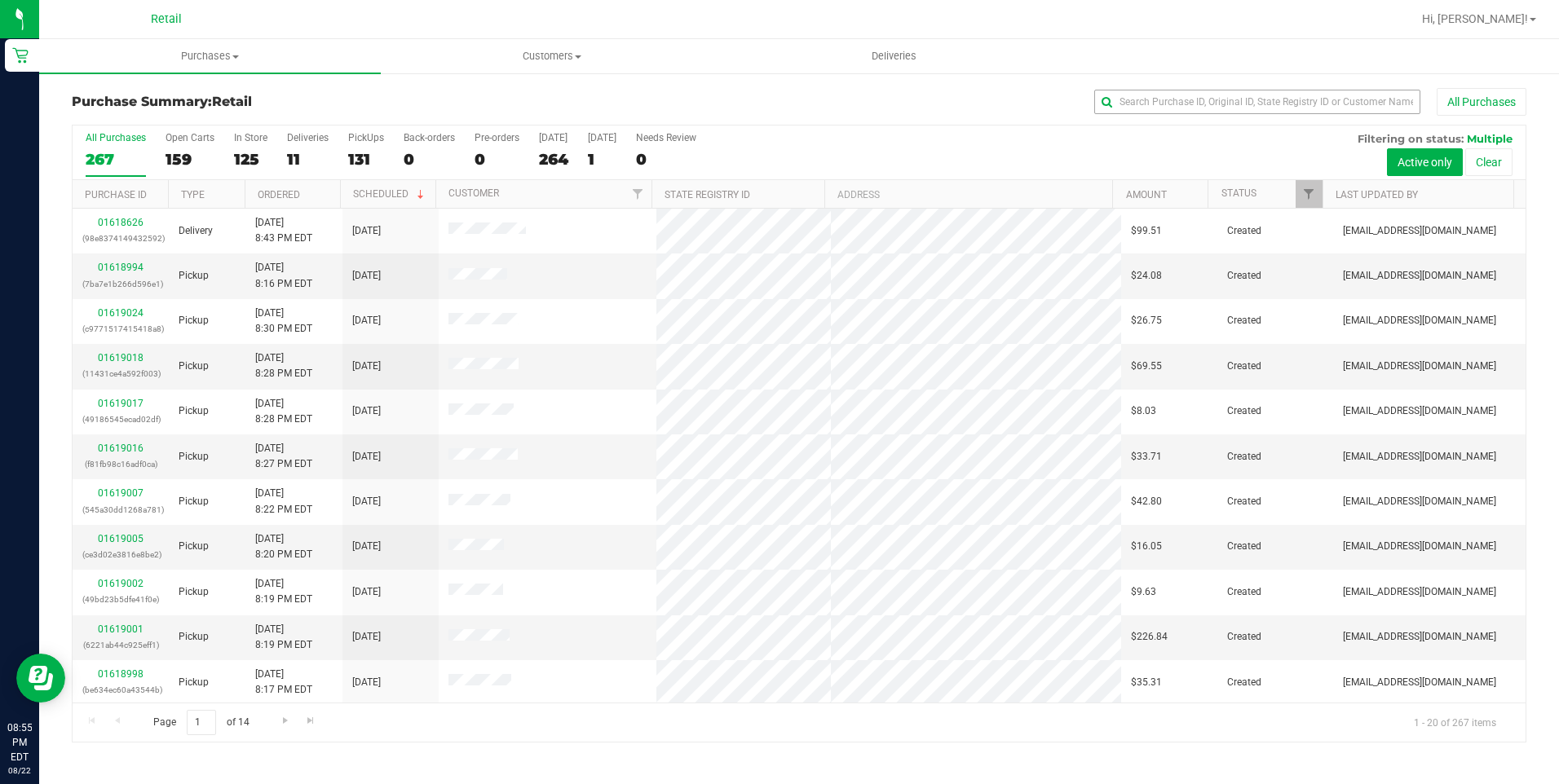
click at [1259, 102] on input "text" at bounding box center [1257, 102] width 326 height 25
click at [1256, 101] on input "text" at bounding box center [1257, 102] width 326 height 25
drag, startPoint x: 1256, startPoint y: 101, endPoint x: 871, endPoint y: 97, distance: 385.0
click at [1255, 101] on input "text" at bounding box center [1257, 102] width 326 height 25
click at [1156, 100] on input "text" at bounding box center [1257, 102] width 326 height 25
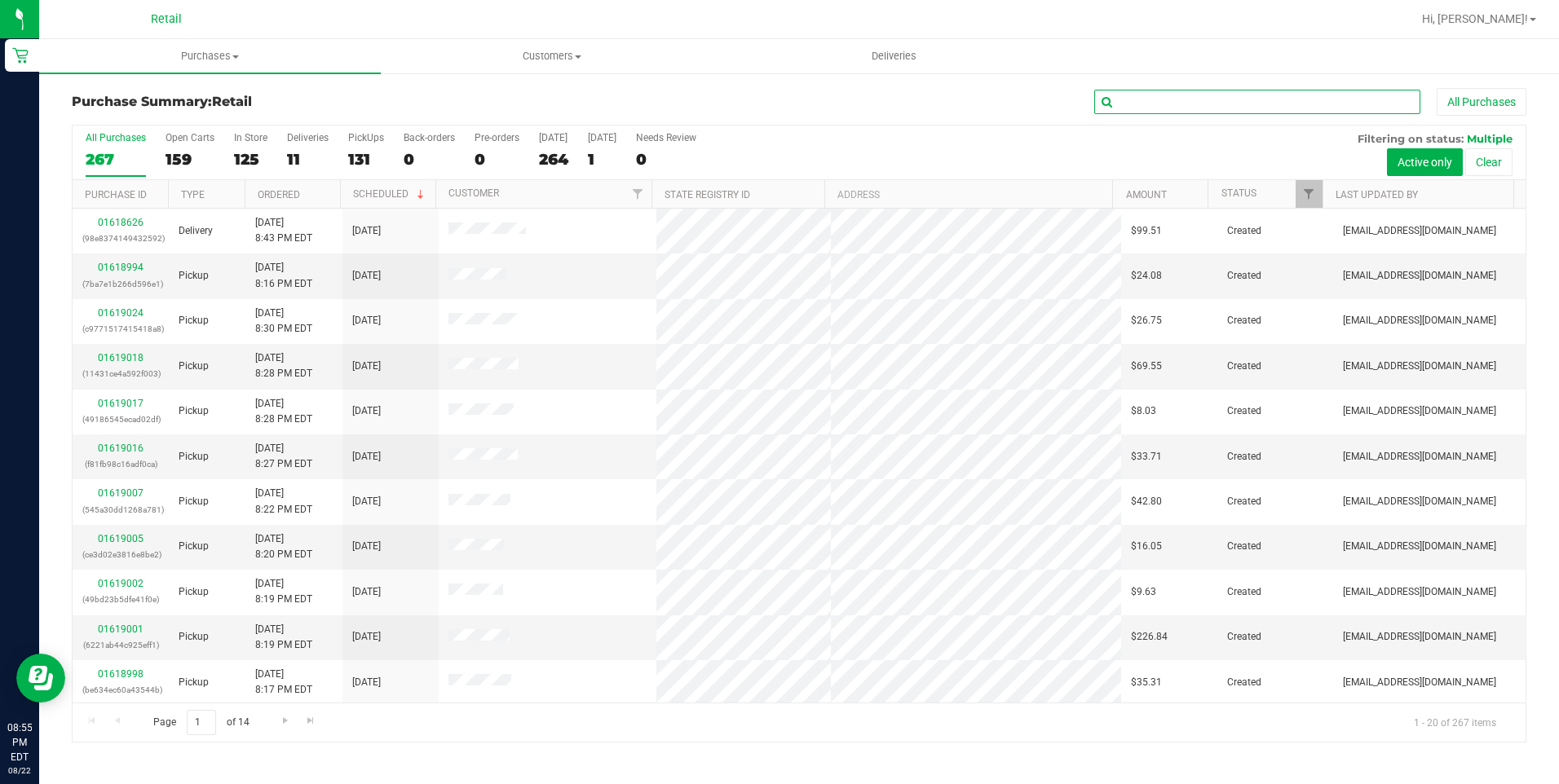
click at [1156, 100] on input "text" at bounding box center [1257, 102] width 326 height 25
type input "mark"
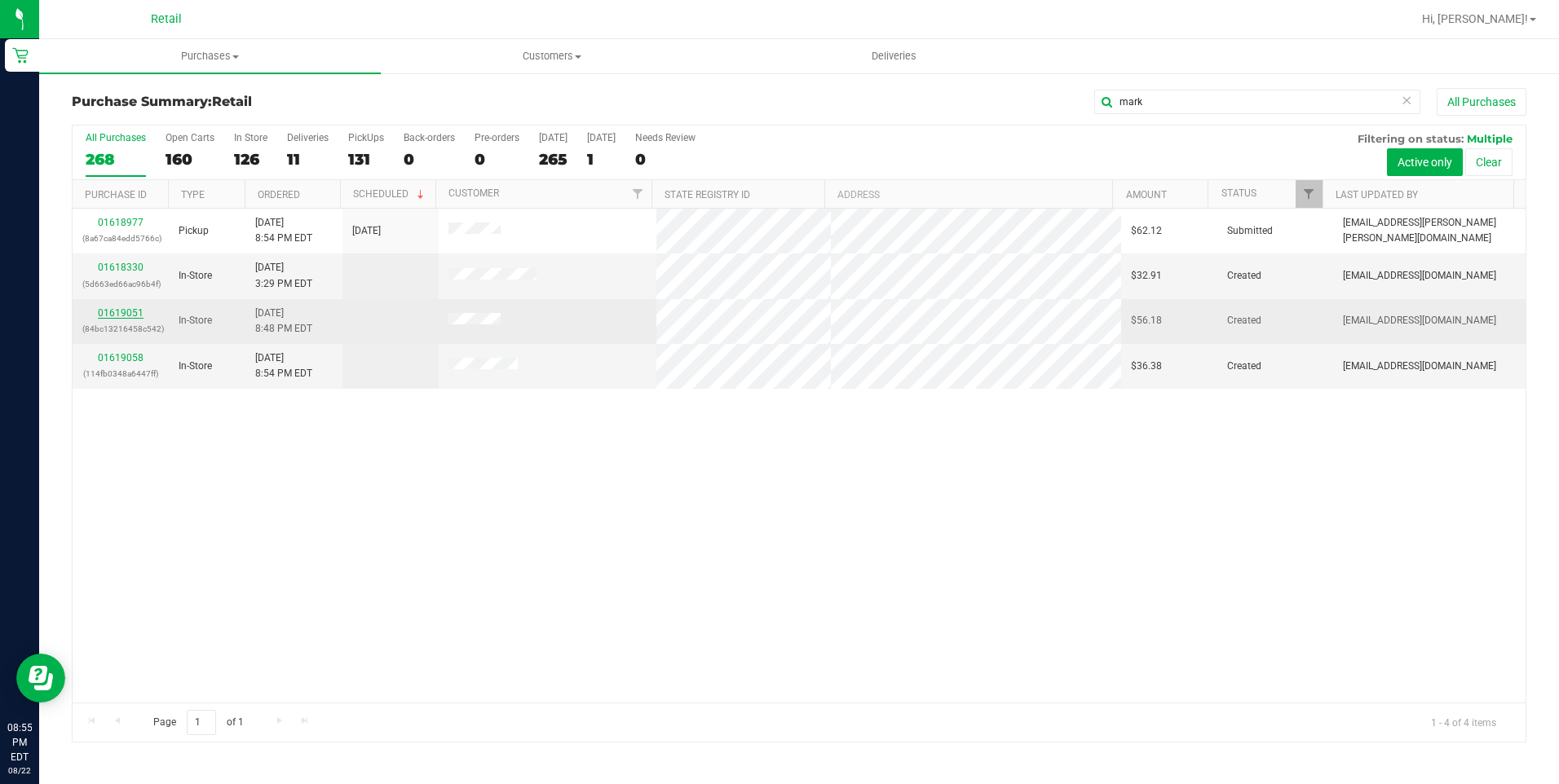
click at [123, 316] on link "01619051" at bounding box center [120, 313] width 46 height 11
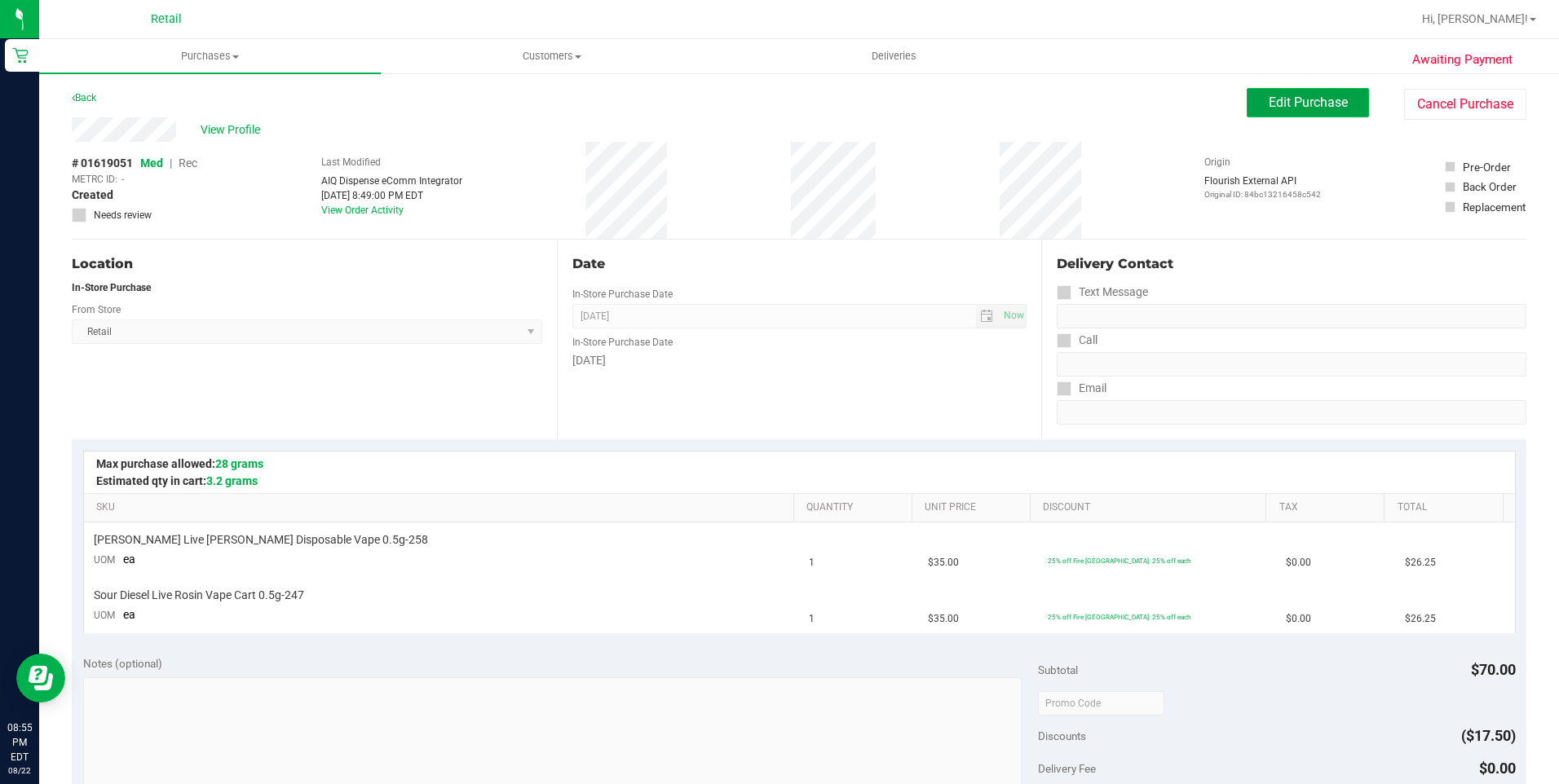
click at [1291, 102] on span "Edit Purchase" at bounding box center [1308, 102] width 79 height 15
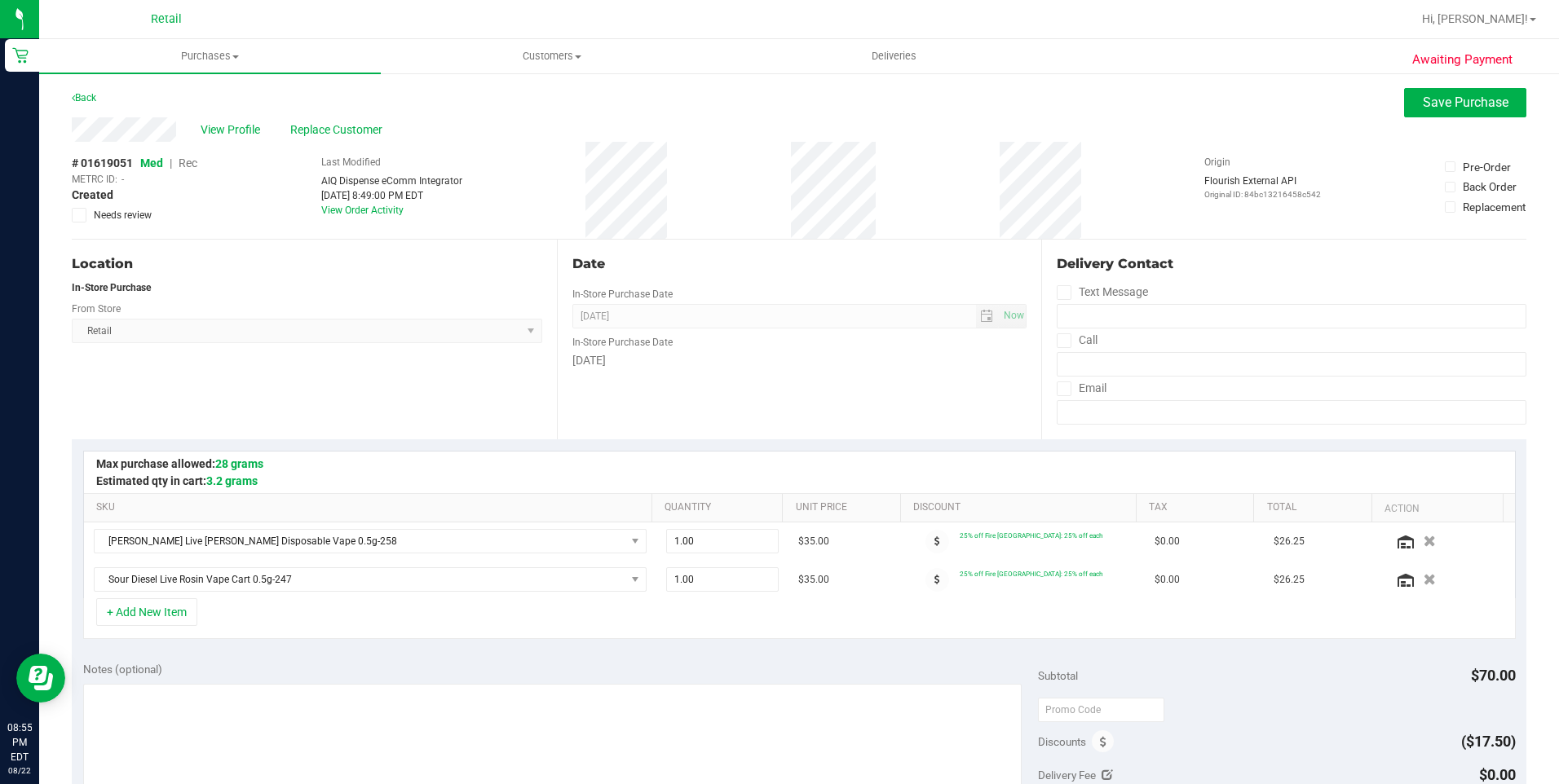
click at [189, 160] on span "Rec" at bounding box center [188, 163] width 19 height 13
click at [1472, 101] on span "Save Purchase" at bounding box center [1465, 102] width 85 height 15
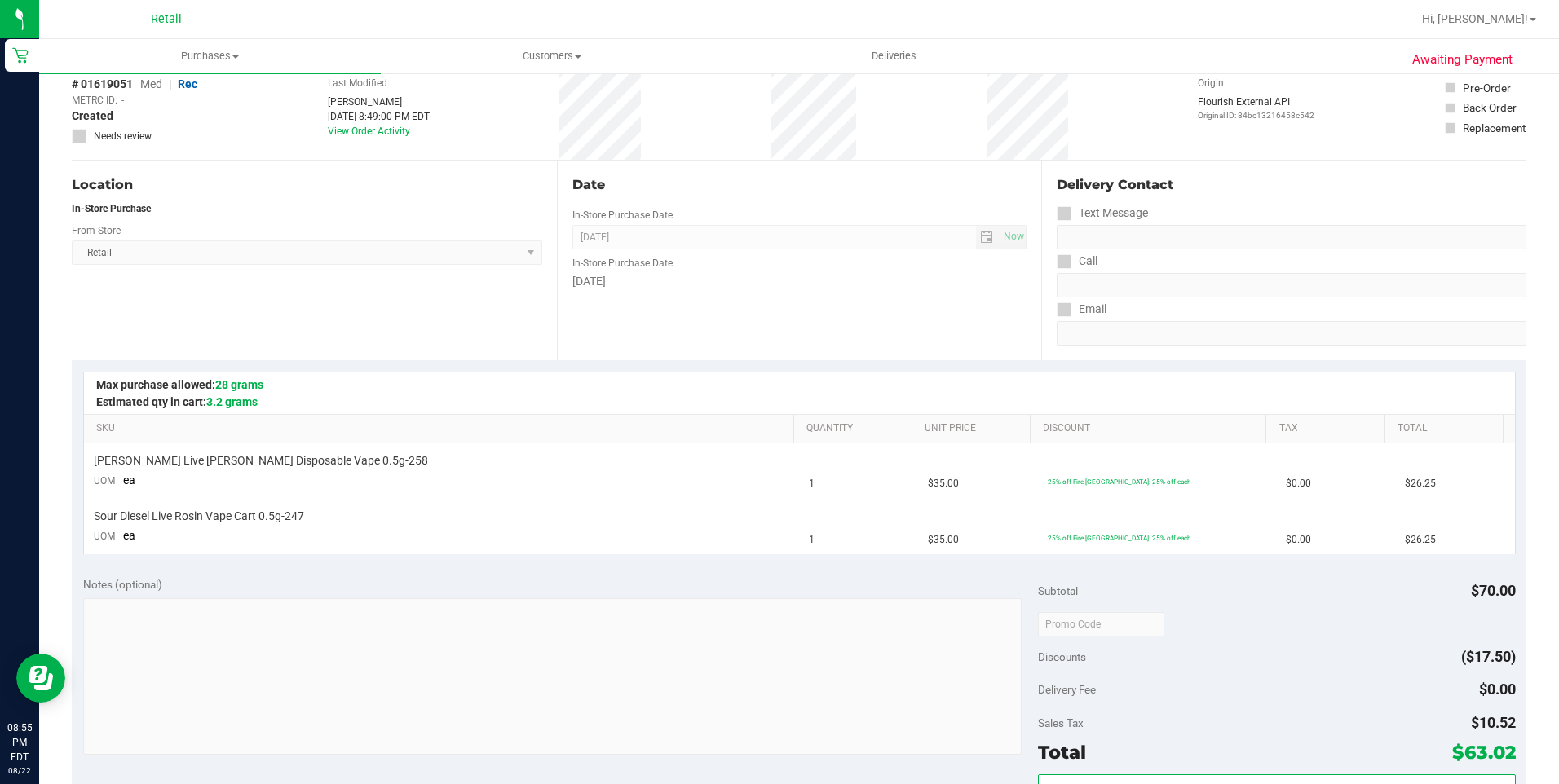
scroll to position [163, 0]
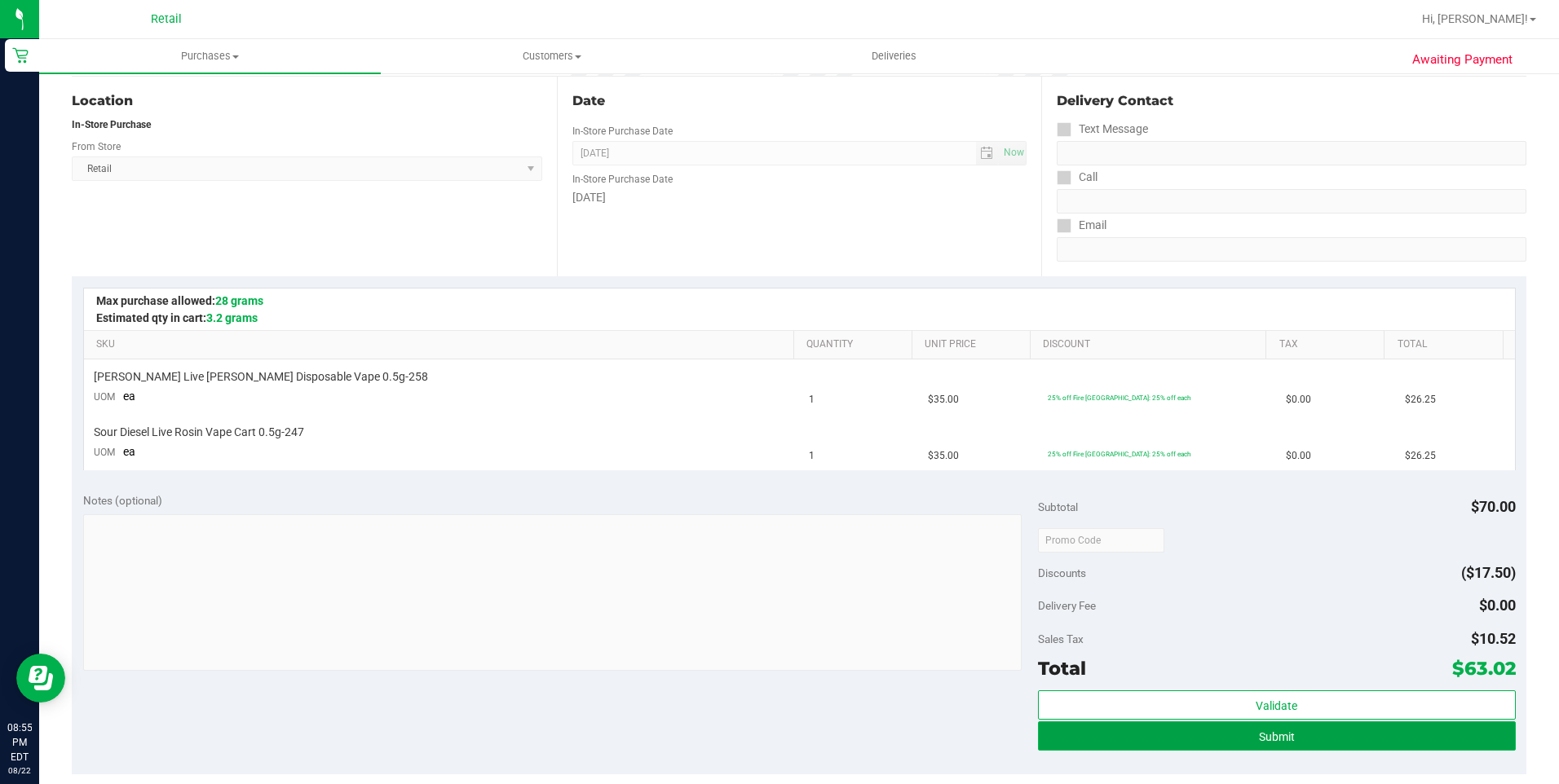
click at [1181, 730] on button "Submit" at bounding box center [1276, 736] width 478 height 29
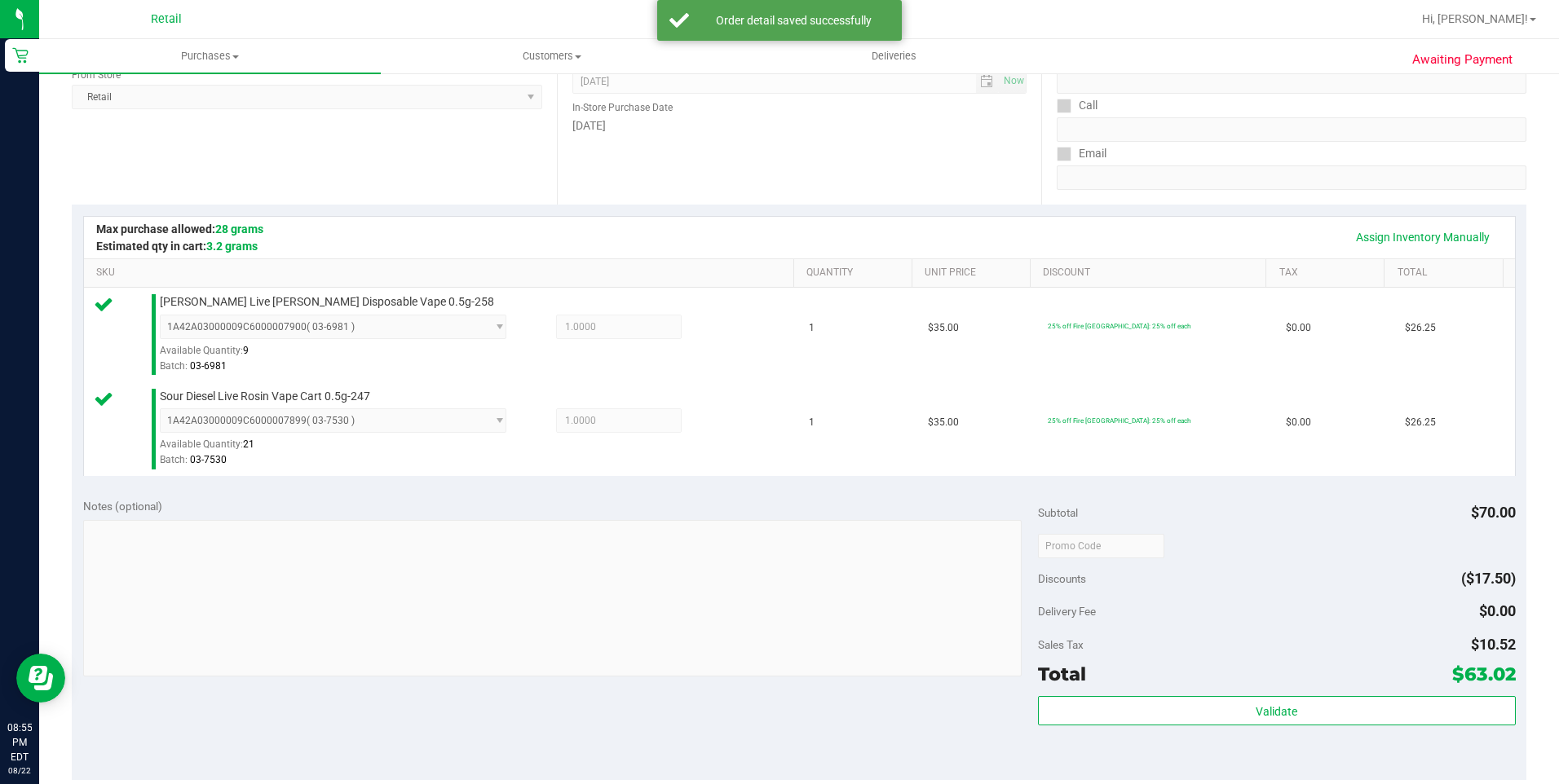
scroll to position [326, 0]
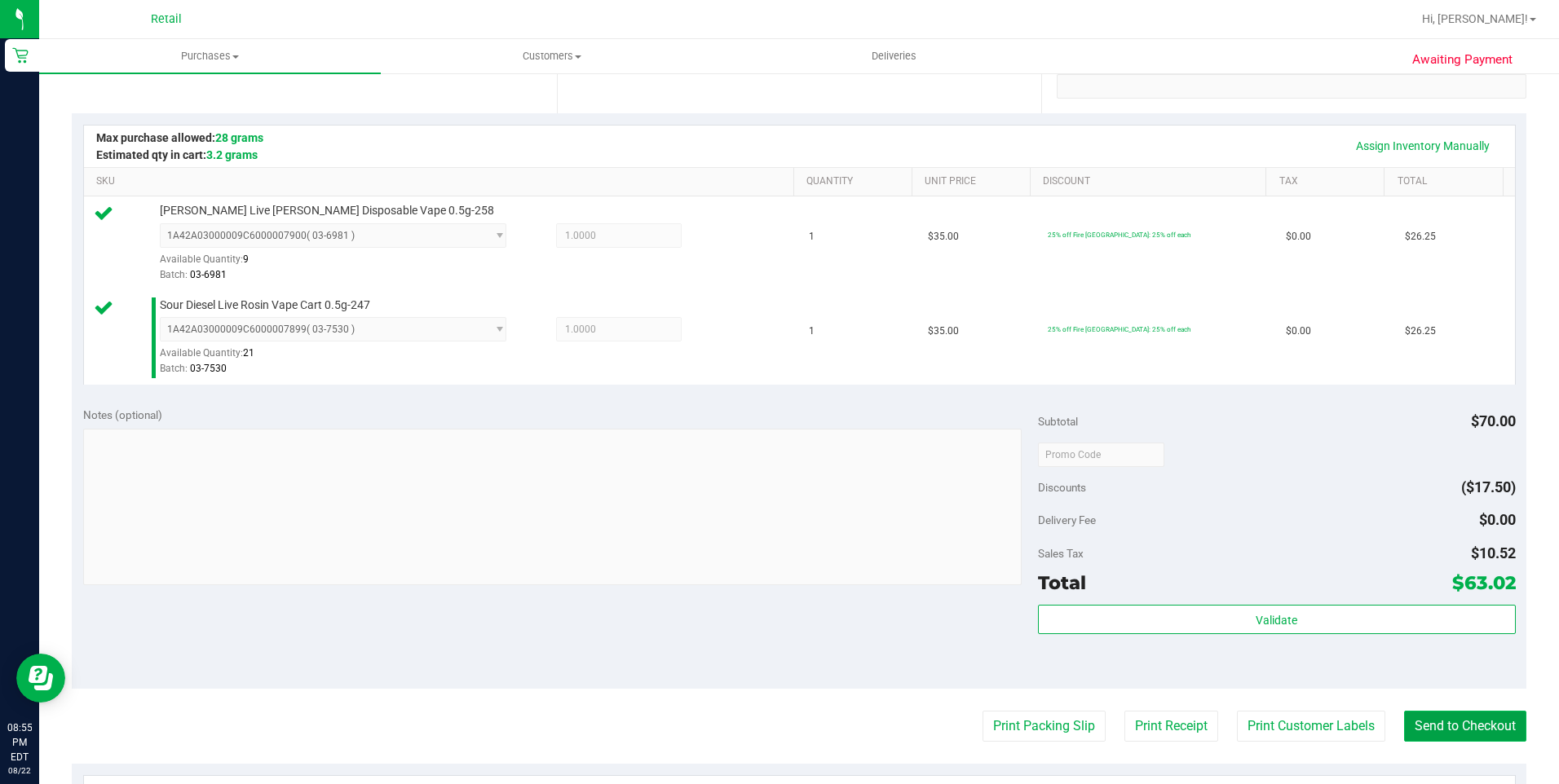
click at [1423, 733] on button "Send to Checkout" at bounding box center [1464, 726] width 122 height 31
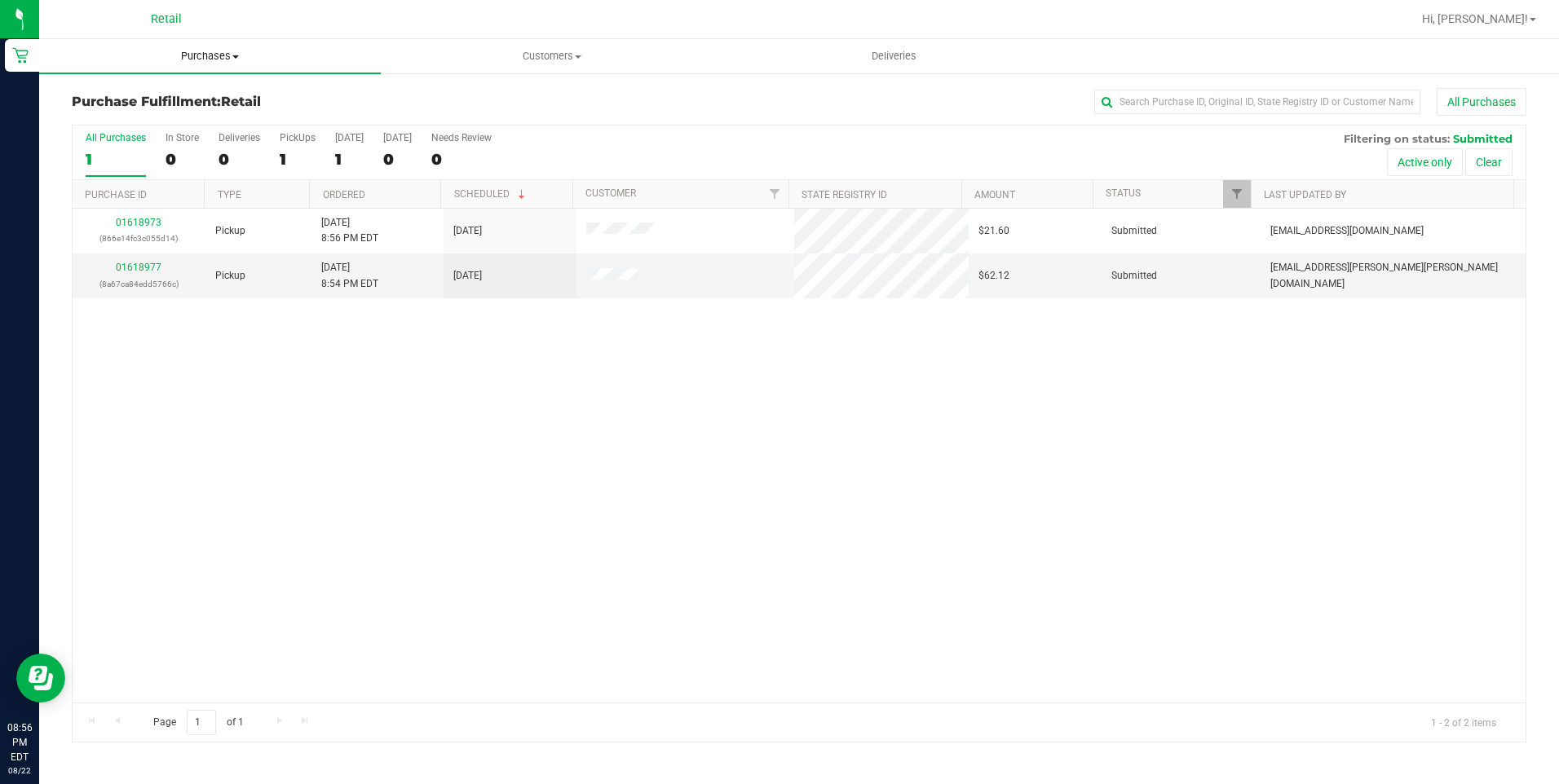
click at [190, 61] on span "Purchases" at bounding box center [210, 56] width 341 height 14
click at [158, 110] on li "Fulfillment" at bounding box center [210, 118] width 341 height 20
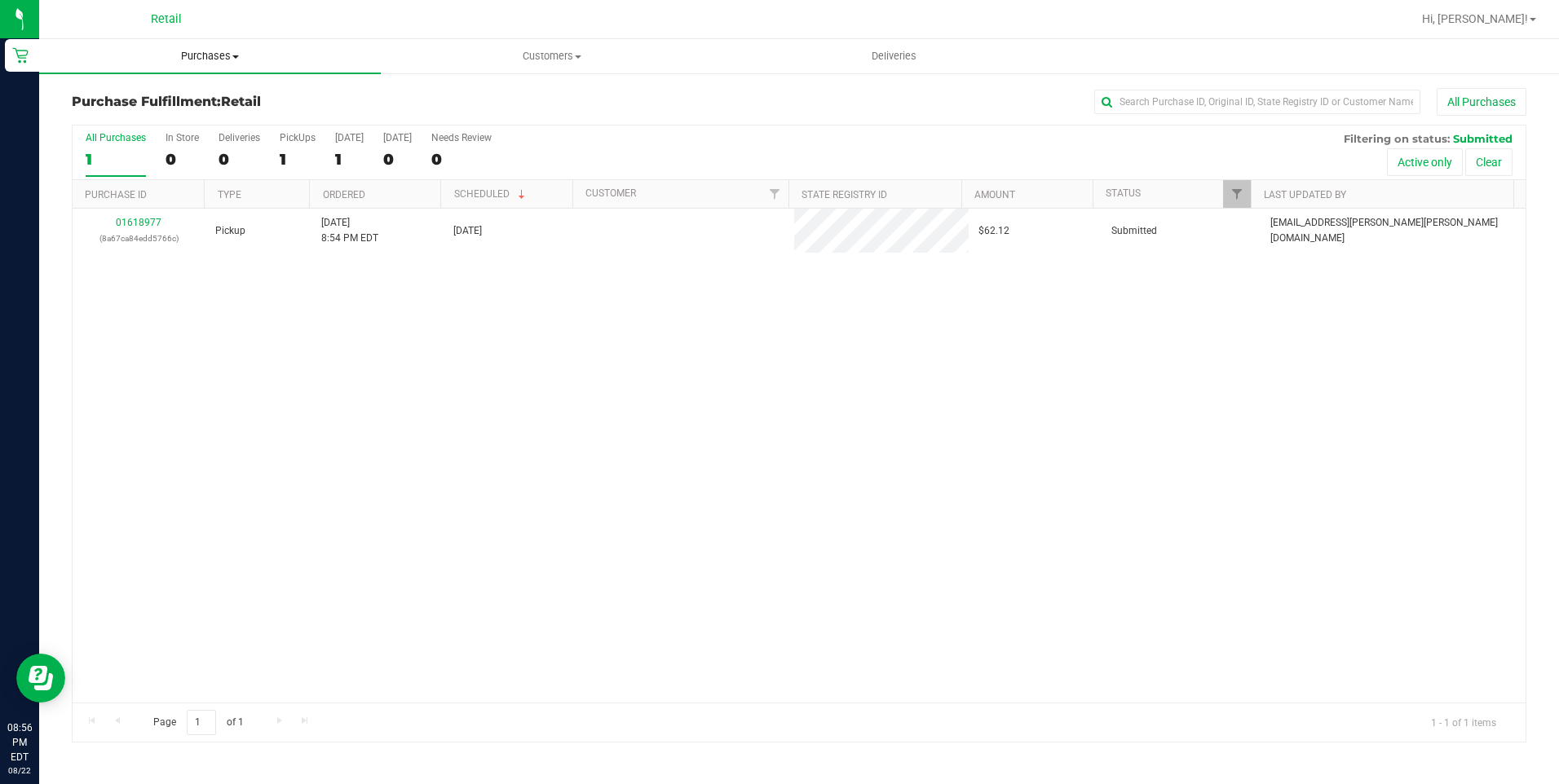
click at [223, 55] on span "Purchases" at bounding box center [210, 56] width 341 height 14
click at [160, 92] on span "Summary of purchases" at bounding box center [122, 98] width 167 height 14
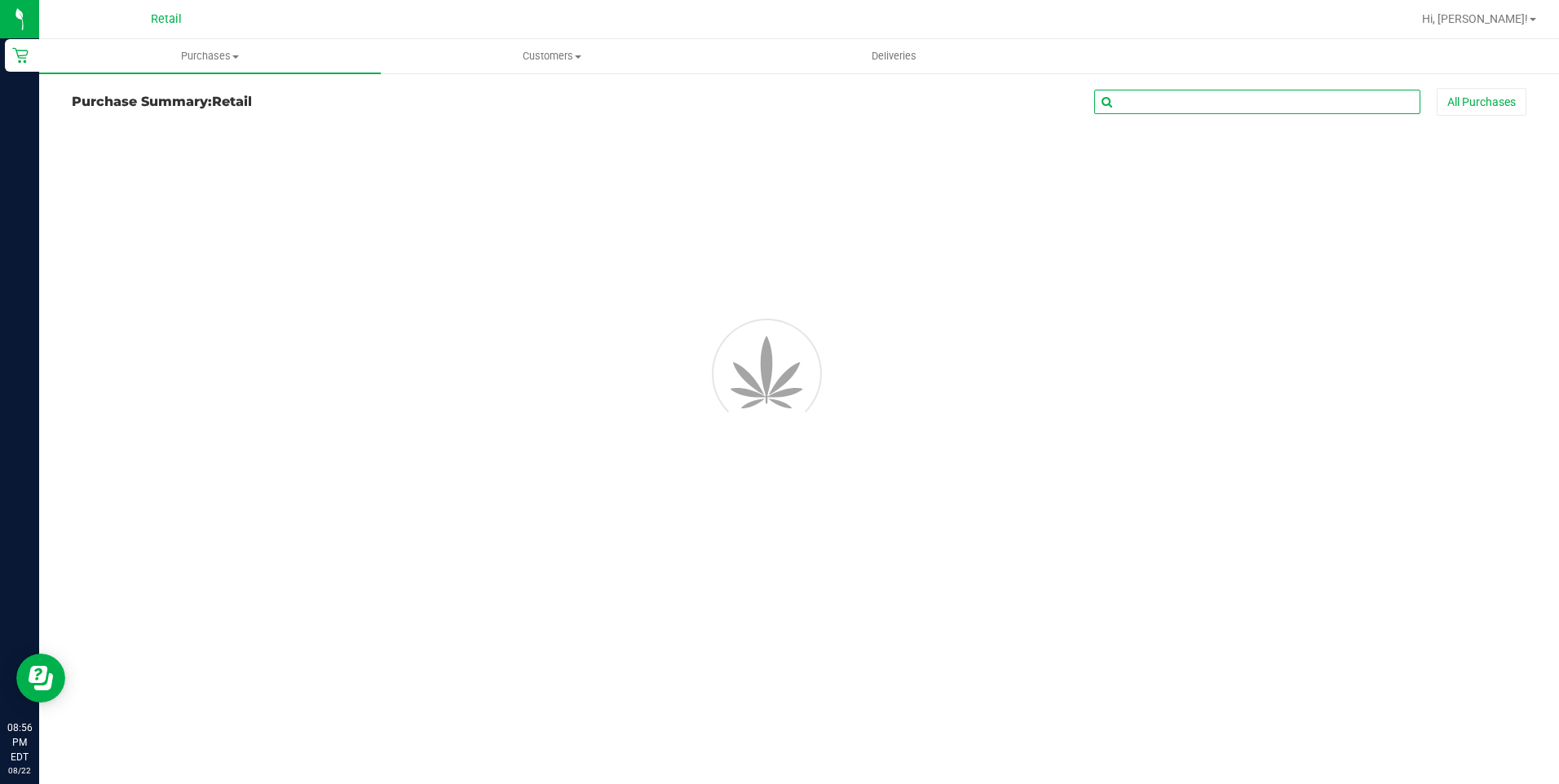
click at [1219, 106] on input "text" at bounding box center [1257, 102] width 326 height 25
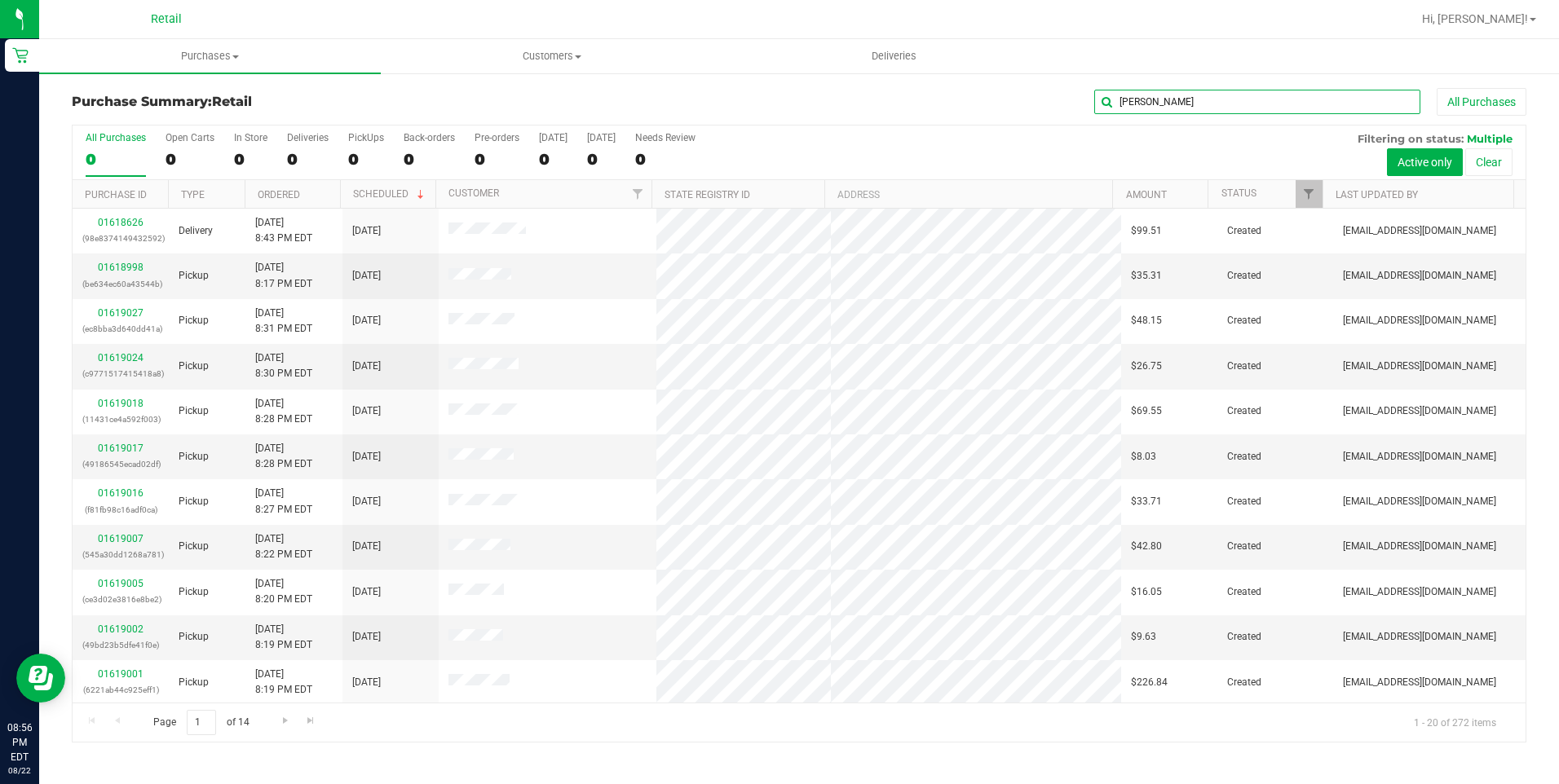
type input "[PERSON_NAME]"
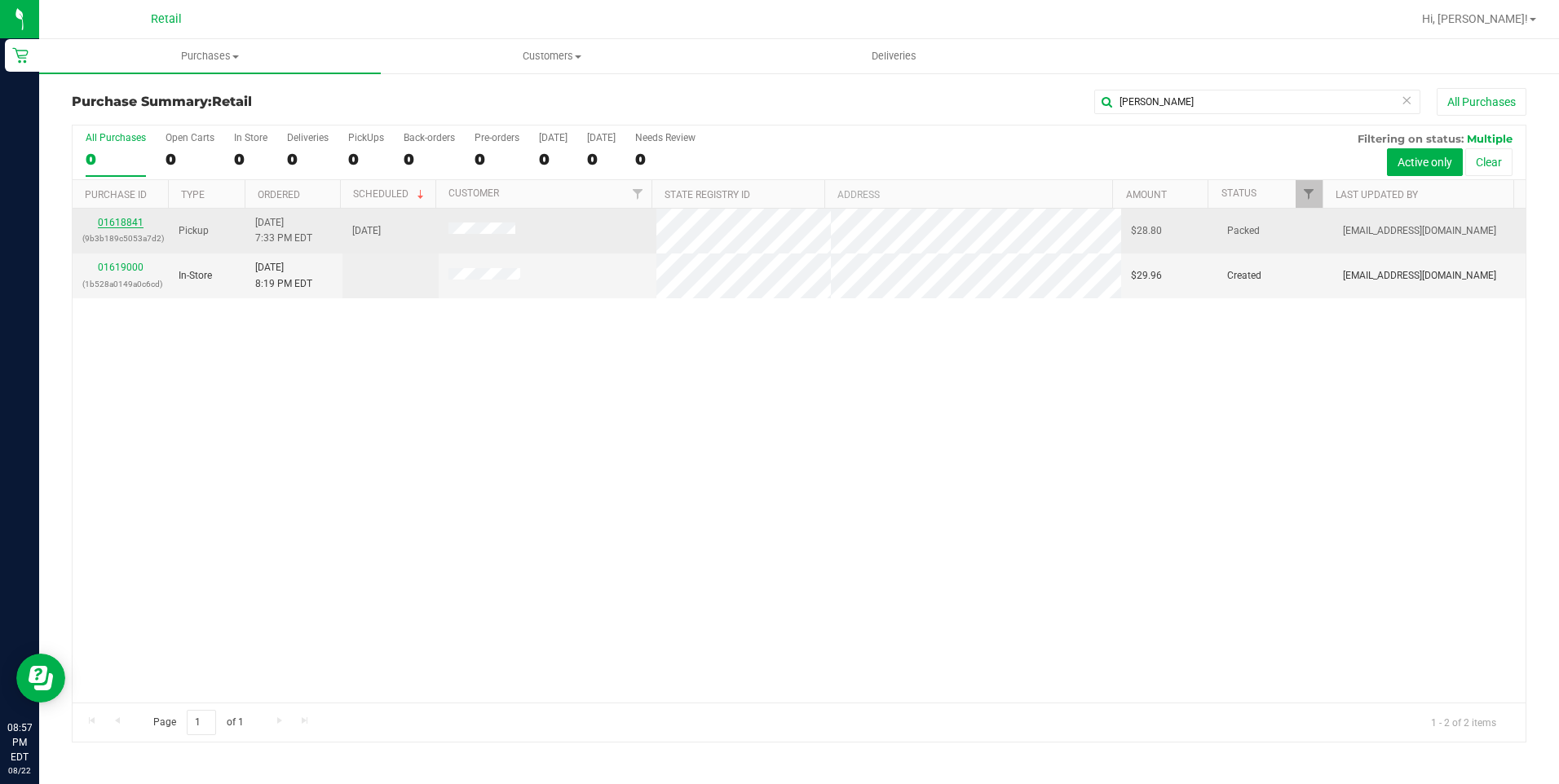
click at [126, 226] on link "01618841" at bounding box center [120, 223] width 46 height 11
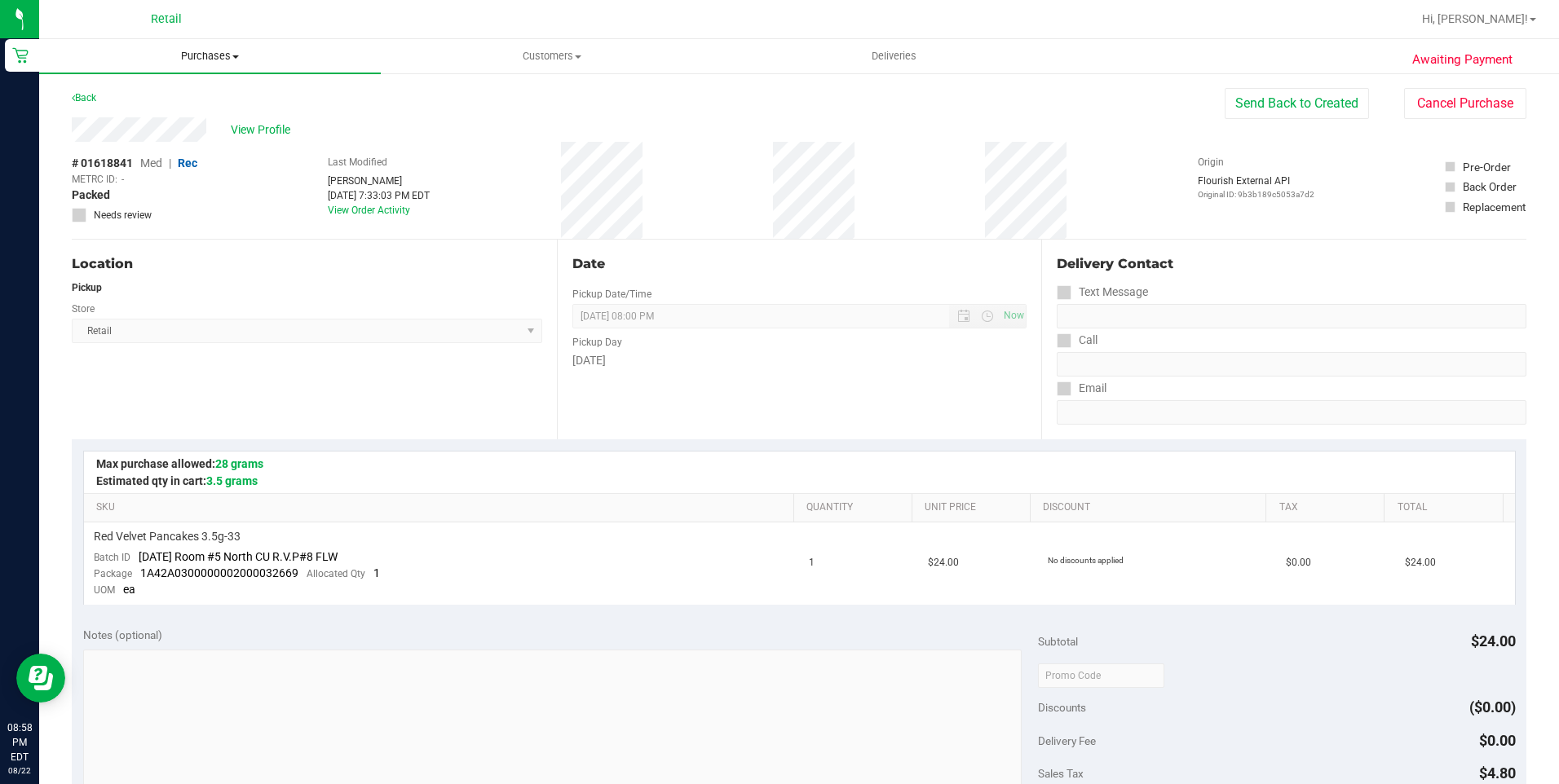
drag, startPoint x: 212, startPoint y: 46, endPoint x: 208, endPoint y: 62, distance: 16.5
click at [212, 46] on uib-tab-heading "Purchases Summary of purchases Fulfillment All purchases" at bounding box center [210, 56] width 341 height 34
click at [179, 95] on span "Summary of purchases" at bounding box center [122, 98] width 167 height 14
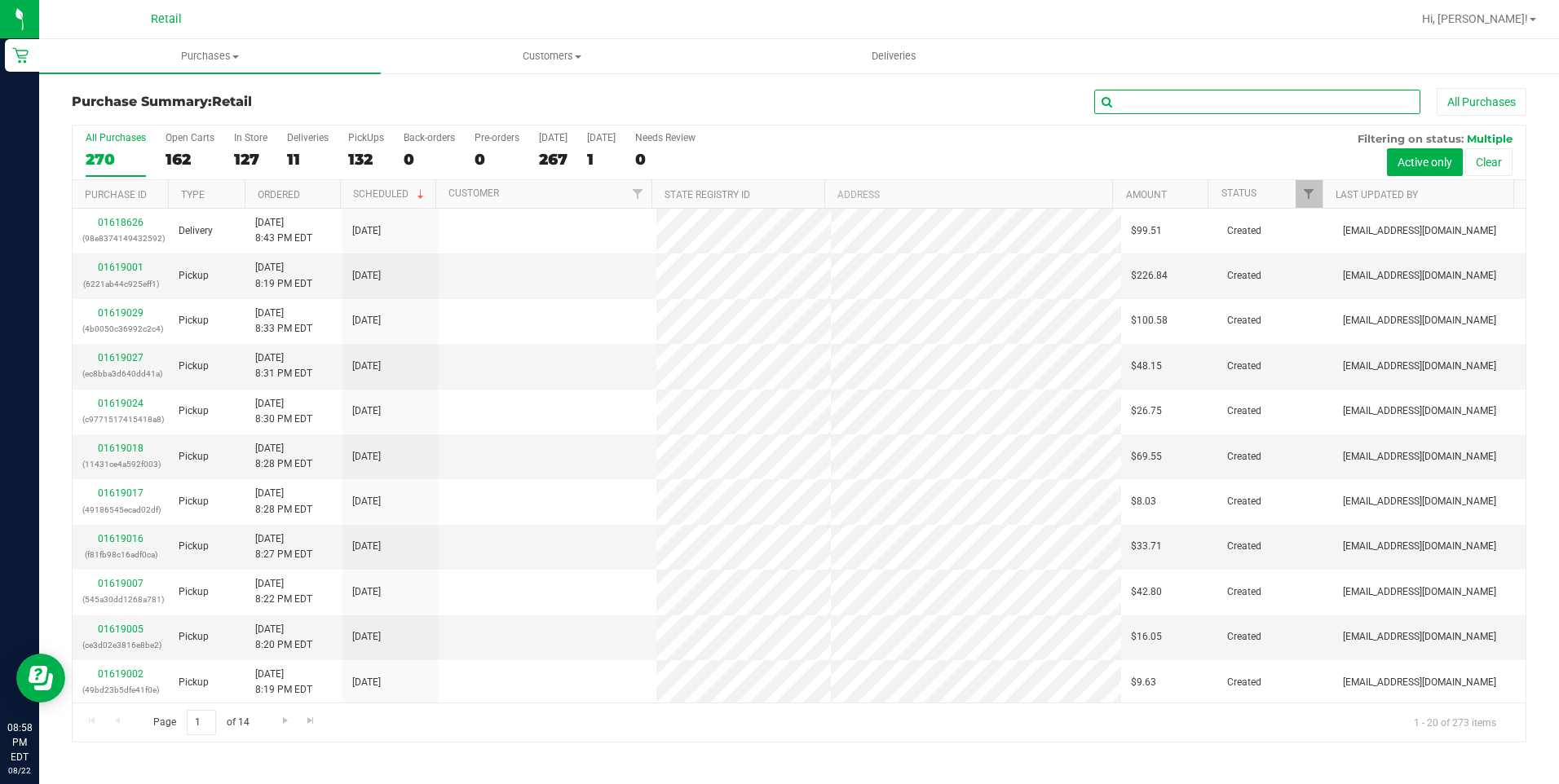
click at [1187, 103] on input "text" at bounding box center [1257, 102] width 326 height 25
type input "gmit"
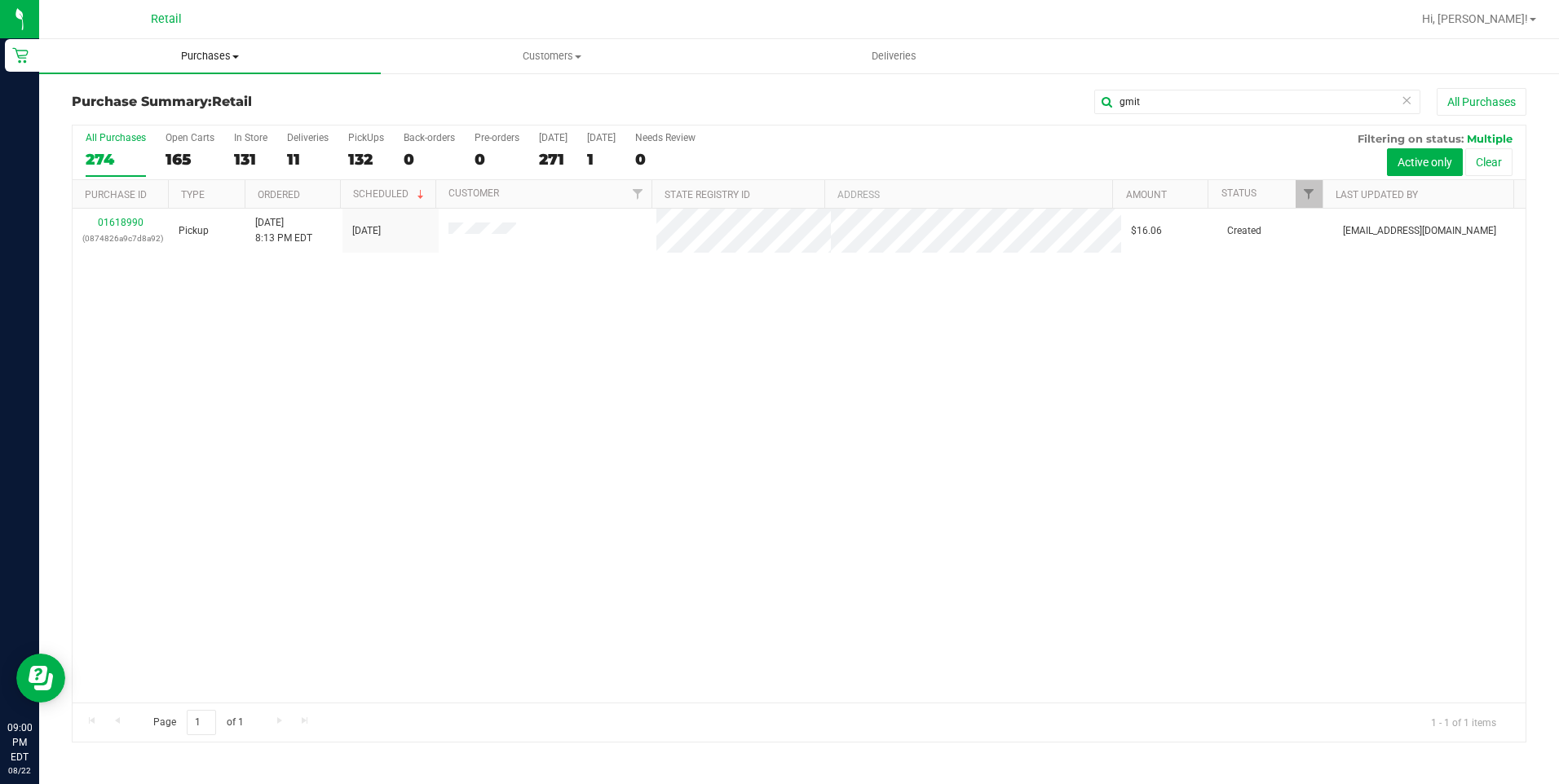
click at [183, 46] on uib-tab-heading "Purchases Summary of purchases Fulfillment All purchases" at bounding box center [210, 56] width 341 height 34
click at [196, 101] on span "Summary of purchases" at bounding box center [122, 98] width 167 height 14
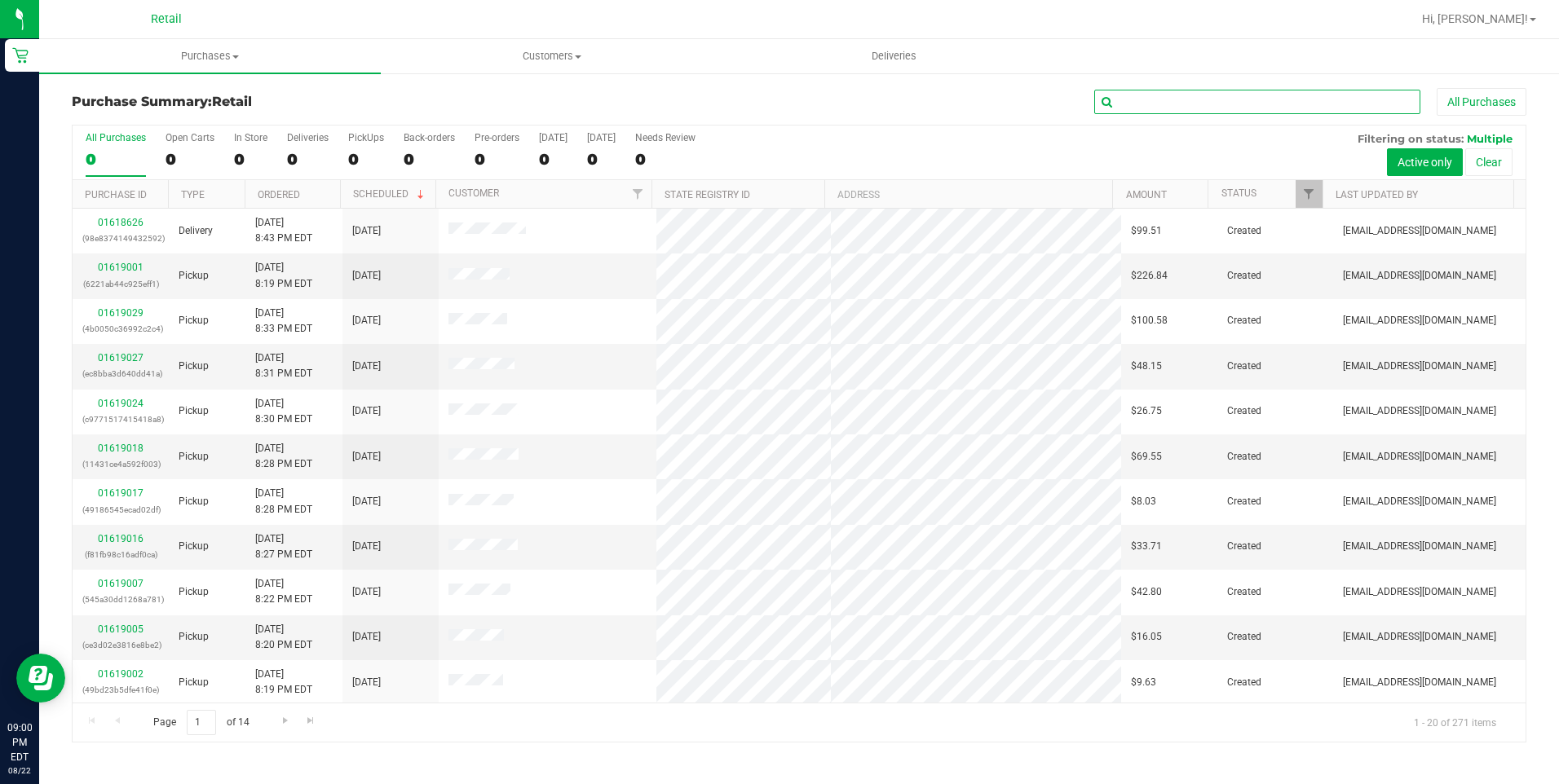
click at [1277, 107] on input "text" at bounding box center [1257, 102] width 326 height 25
type input "desm"
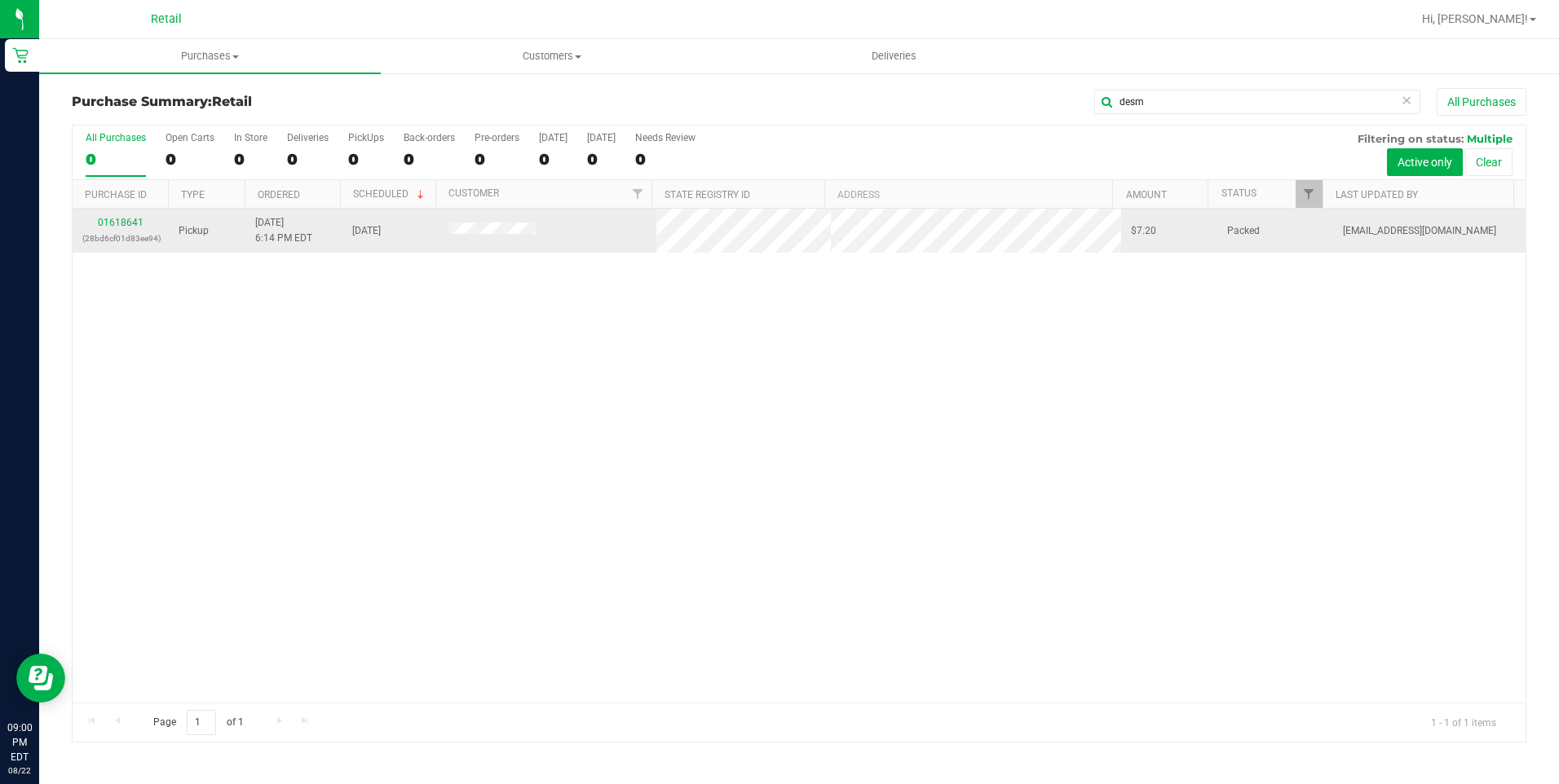
click at [119, 228] on div "01618641 (28bd6cf01d83ee94)" at bounding box center [120, 230] width 77 height 31
click at [122, 223] on link "01618641" at bounding box center [120, 223] width 46 height 11
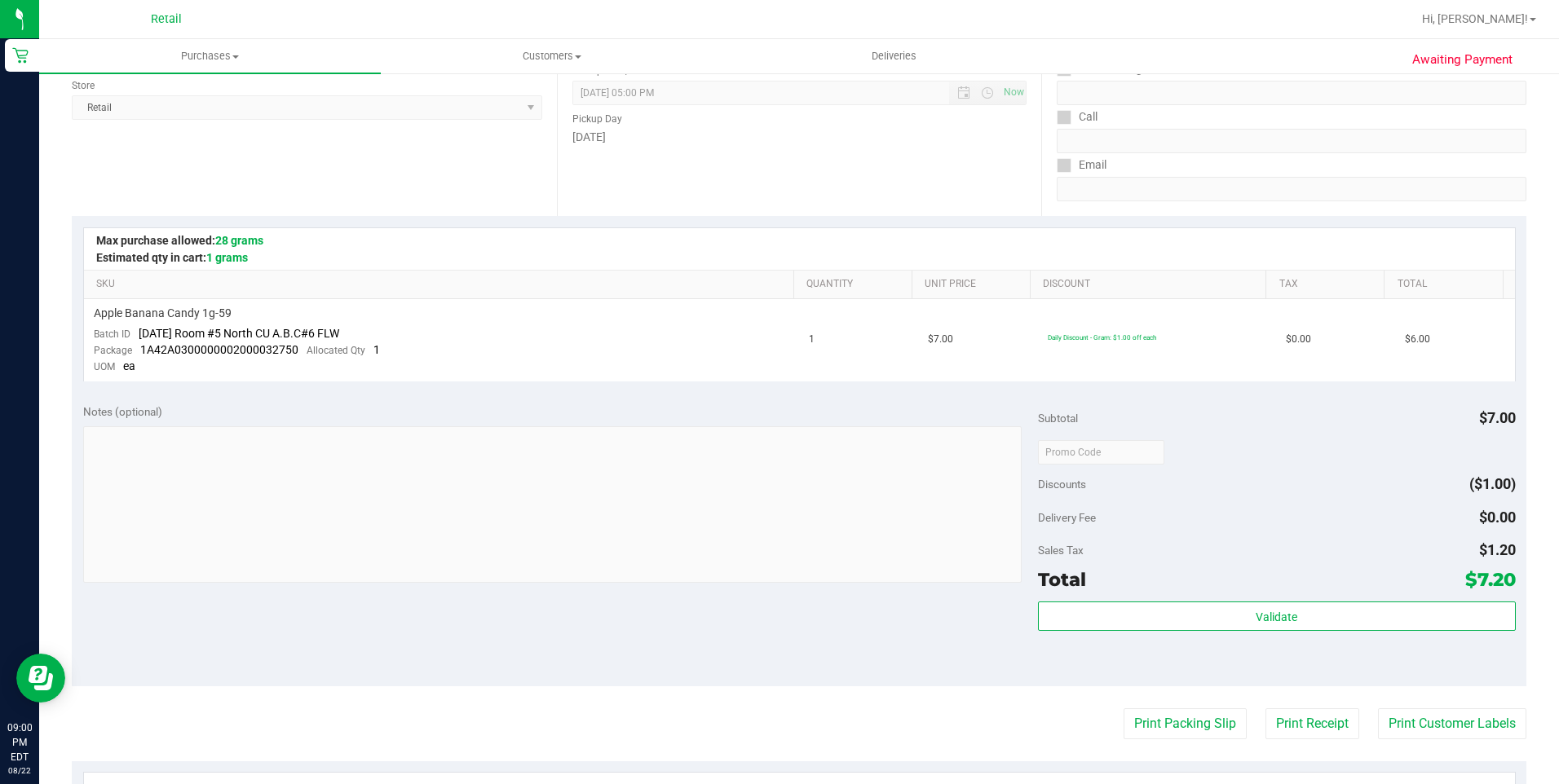
scroll to position [326, 0]
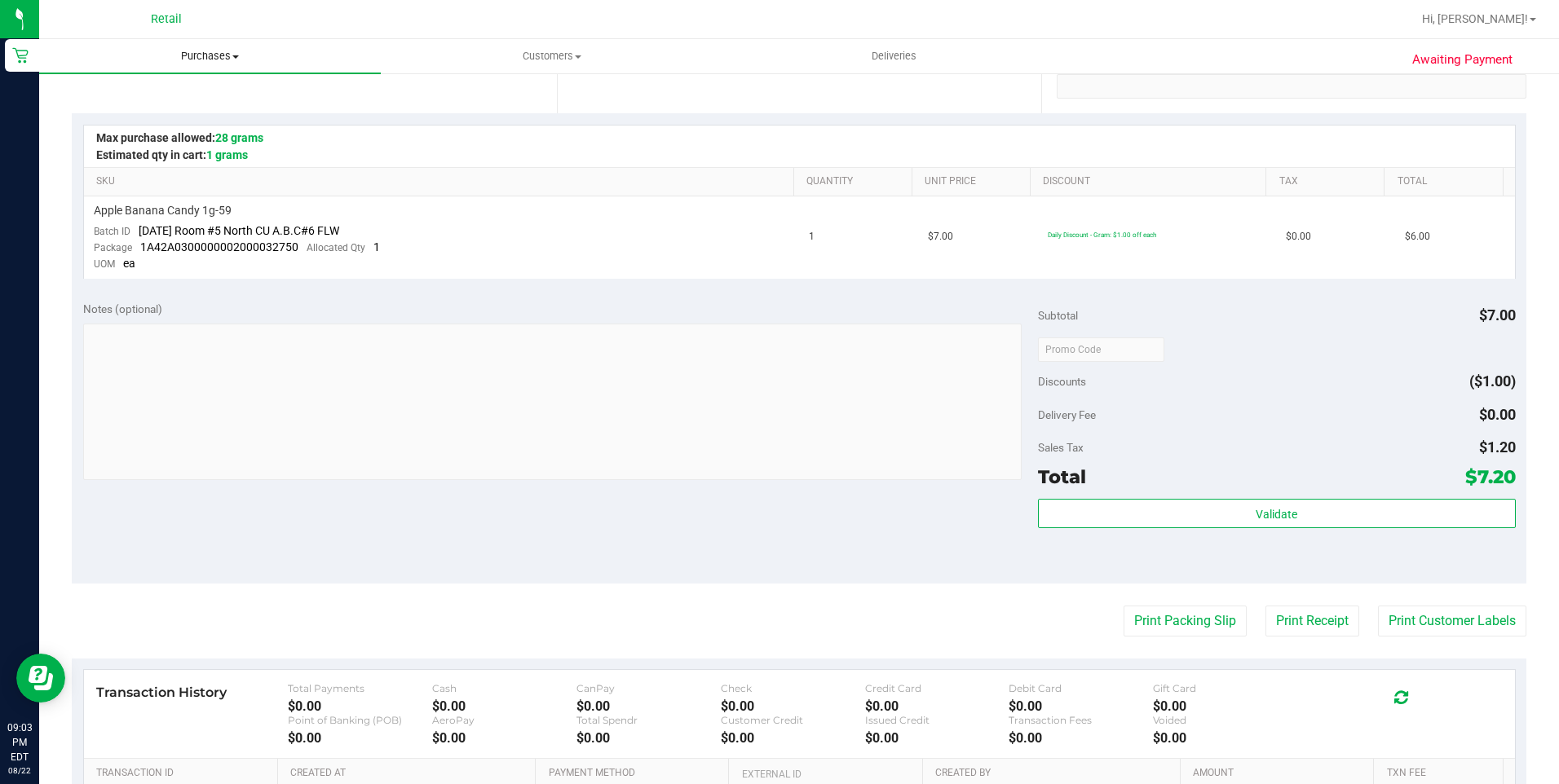
click at [224, 58] on span "Purchases" at bounding box center [210, 56] width 341 height 14
click at [190, 101] on span "Summary of purchases" at bounding box center [122, 98] width 167 height 14
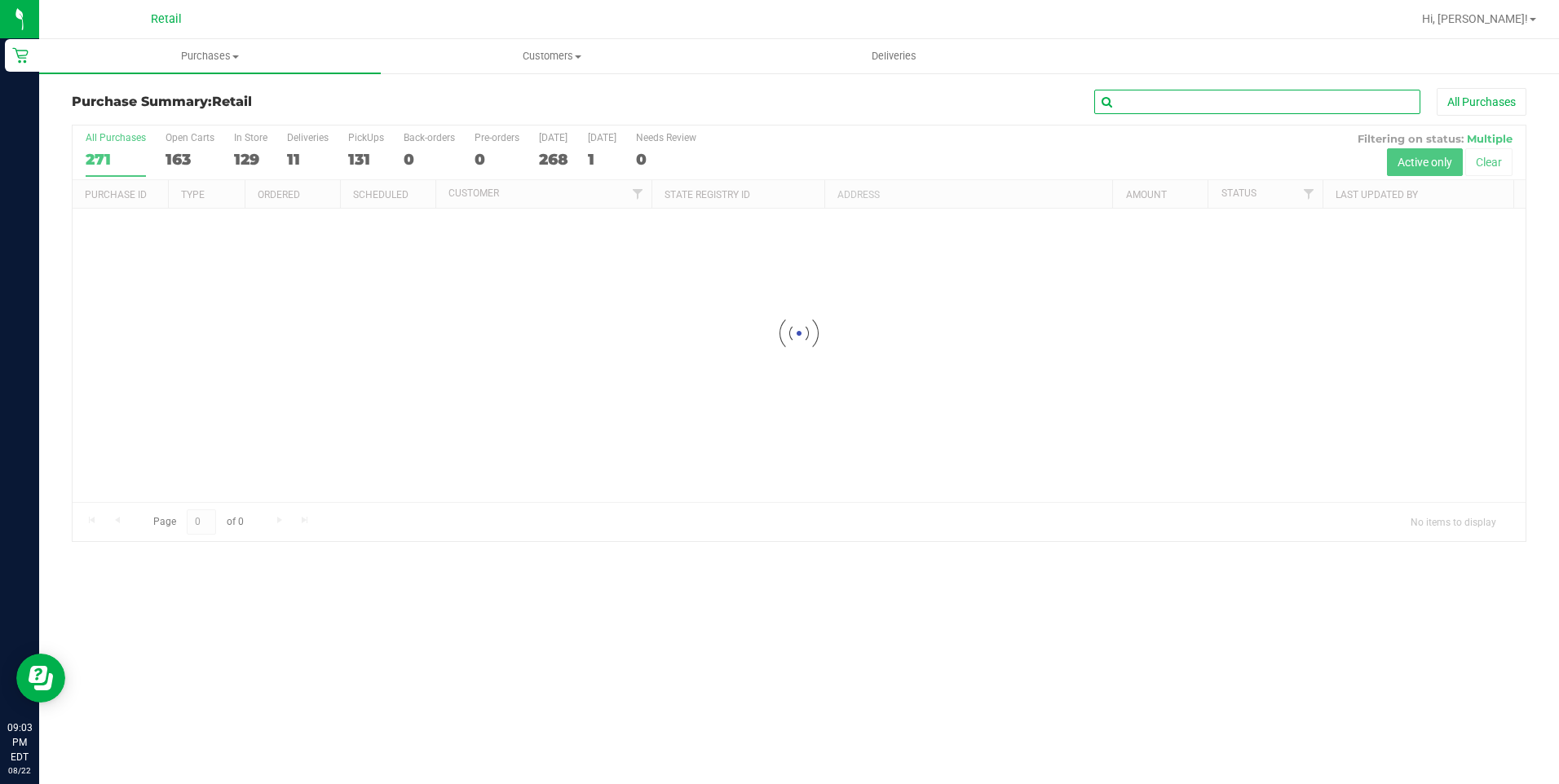
click at [1183, 99] on input "text" at bounding box center [1257, 102] width 326 height 25
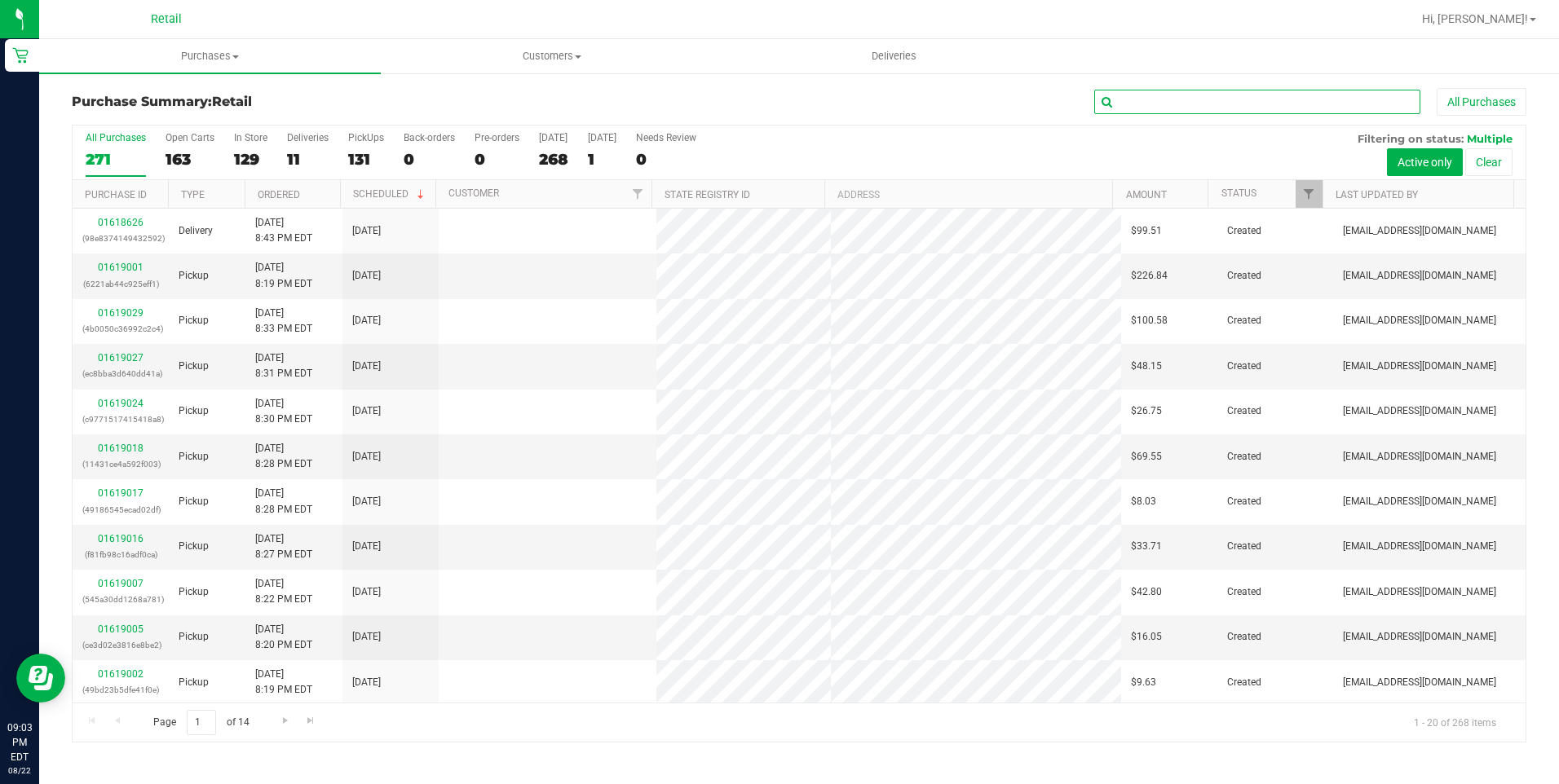
click at [1183, 99] on input "text" at bounding box center [1257, 102] width 326 height 25
type input "[PERSON_NAME]"
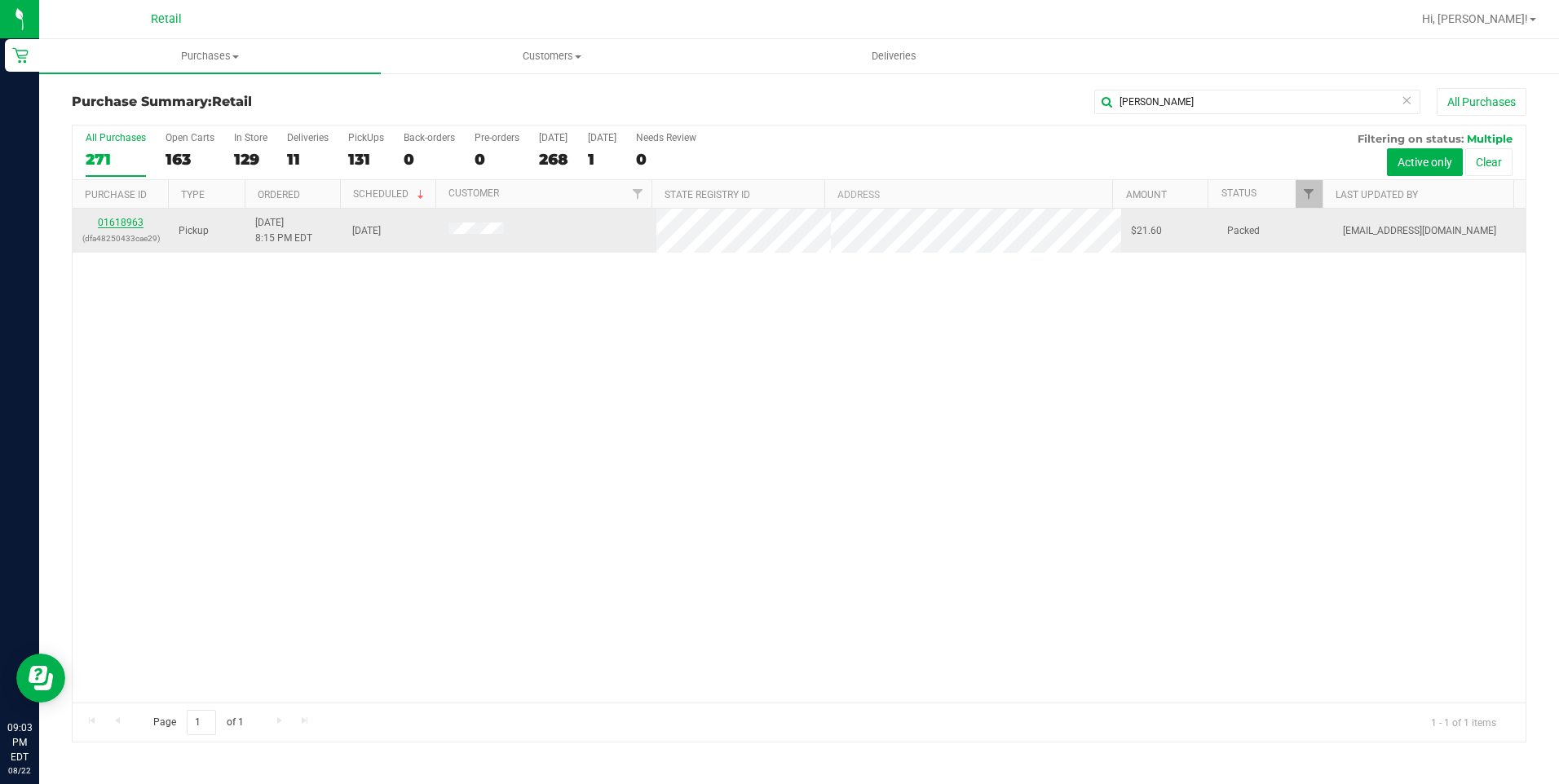
click at [136, 218] on link "01618963" at bounding box center [120, 223] width 46 height 11
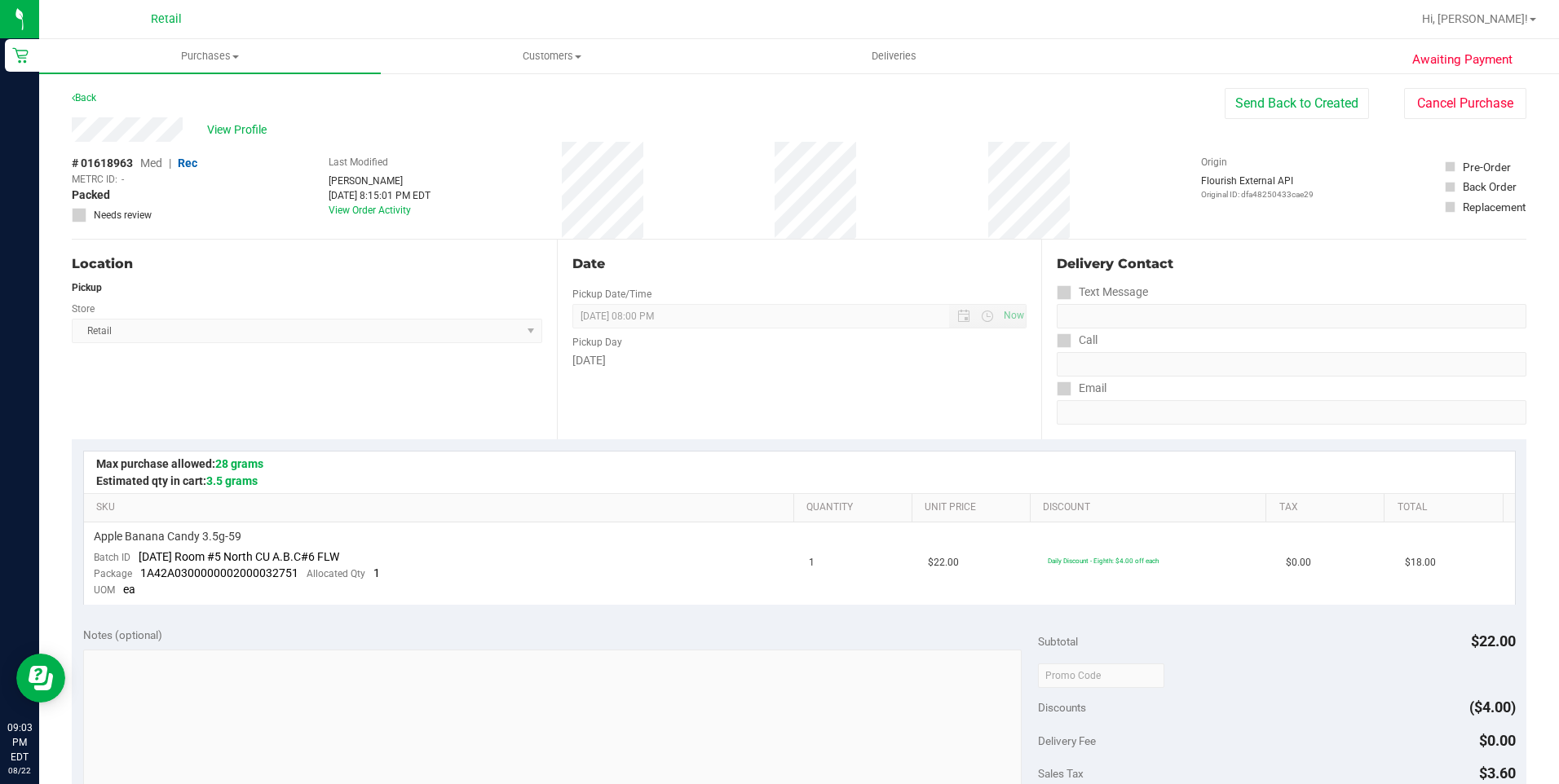
click at [410, 440] on div "SKU Quantity Unit Price Discount Tax Total Apple Banana Candy 3.5g-59 Batch ID …" at bounding box center [799, 527] width 1455 height 177
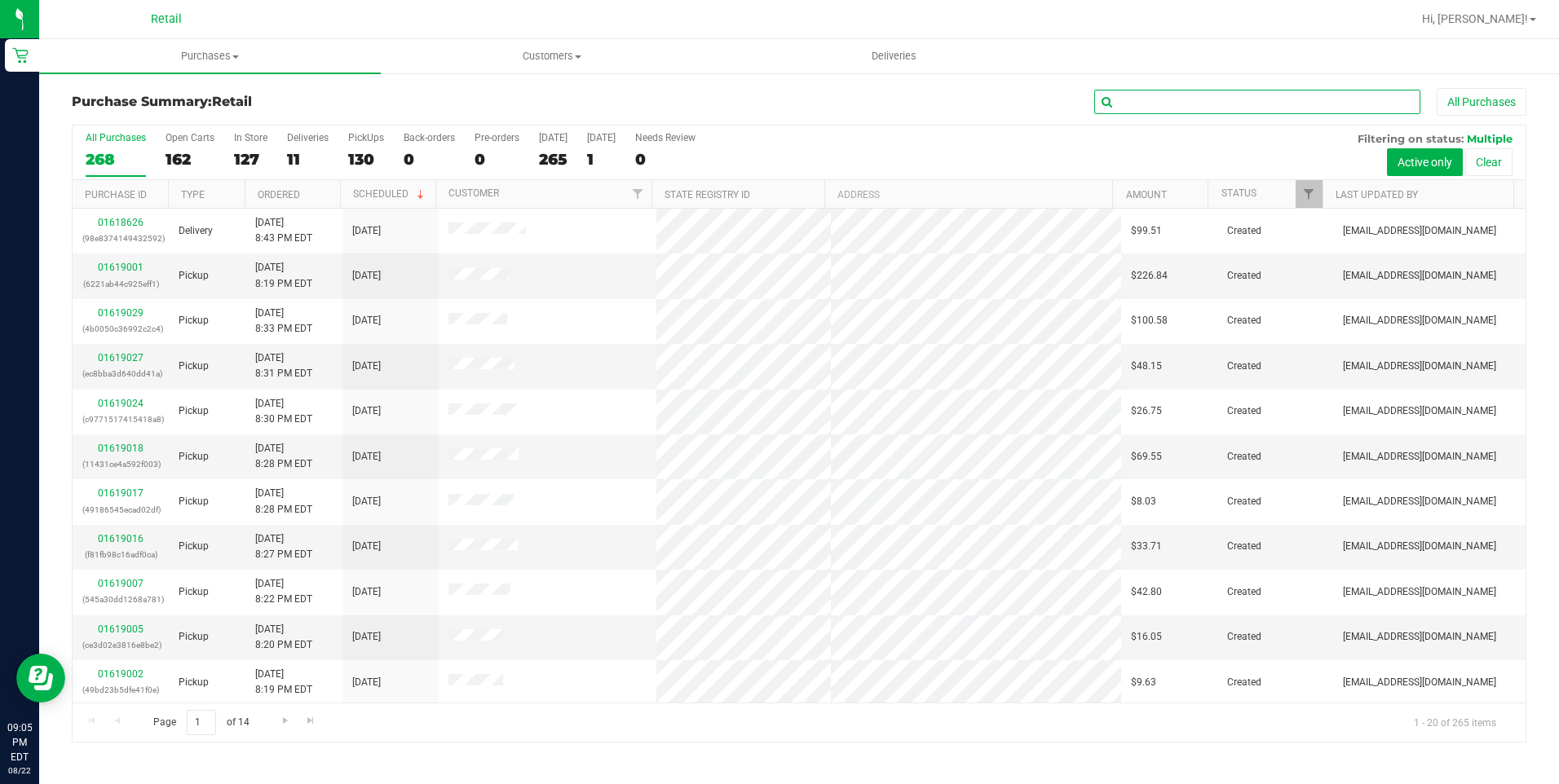
click at [1170, 97] on input "text" at bounding box center [1257, 102] width 326 height 25
type input "[PERSON_NAME]"
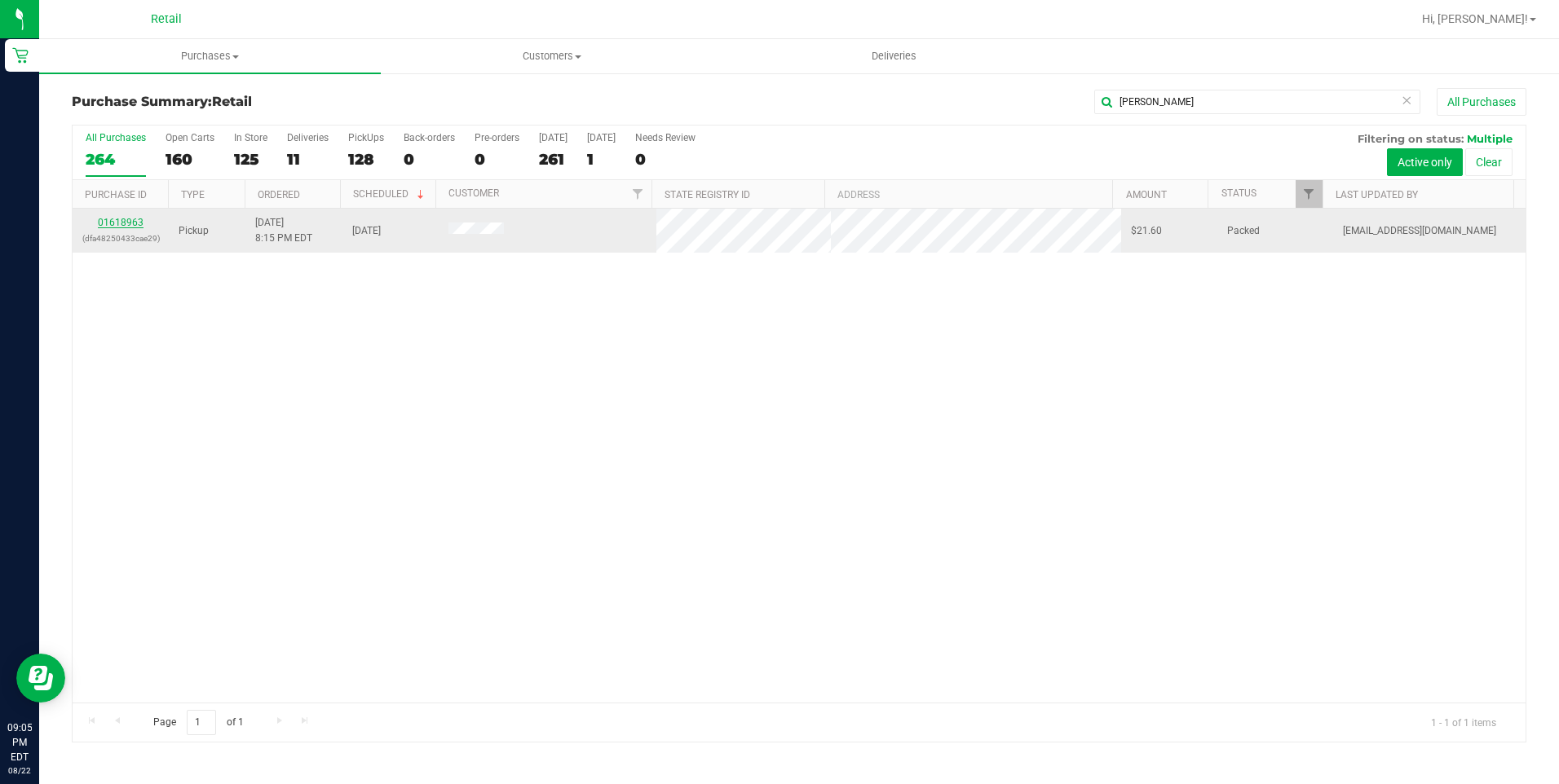
click at [137, 220] on link "01618963" at bounding box center [120, 223] width 46 height 11
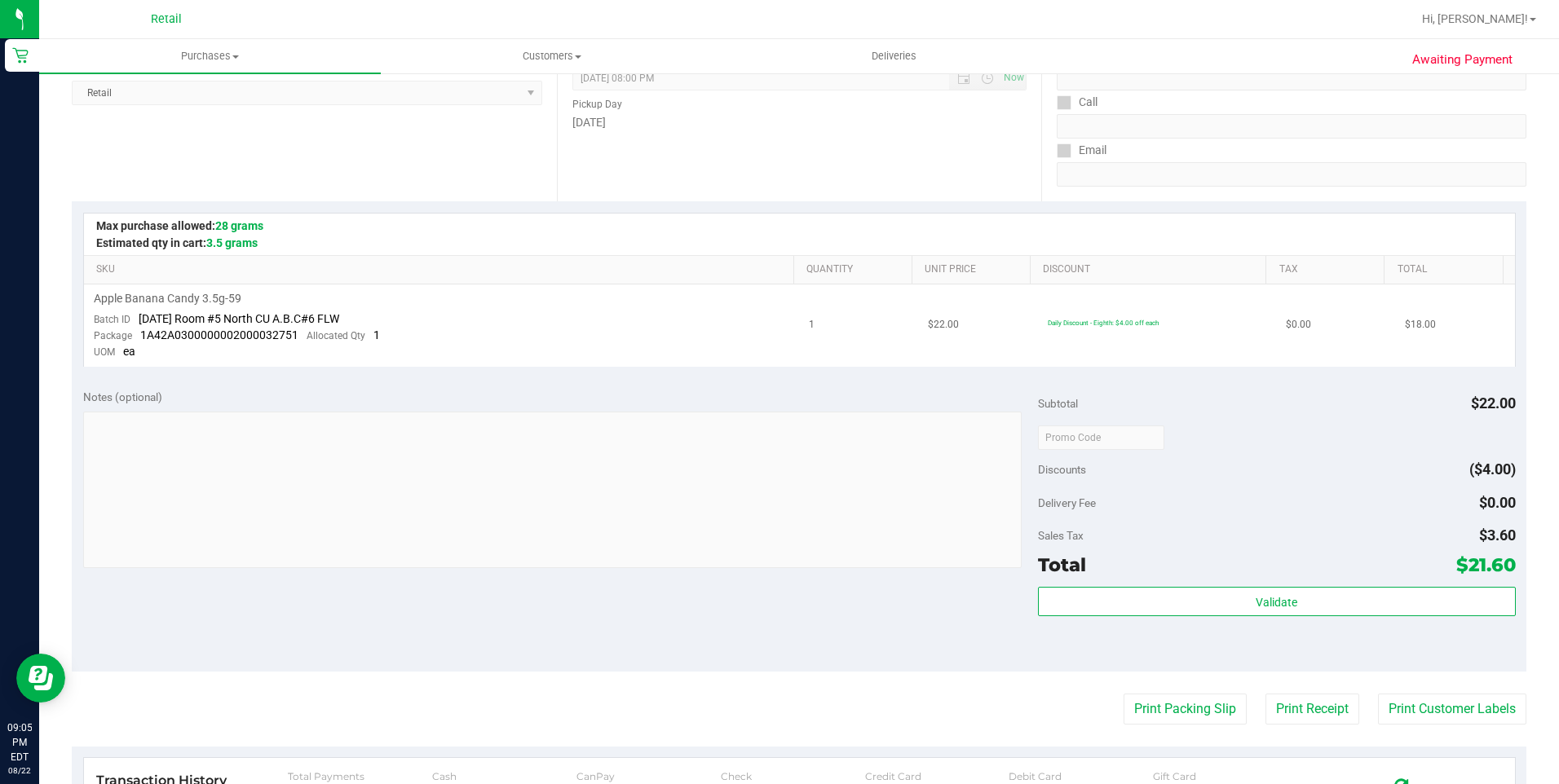
scroll to position [82, 0]
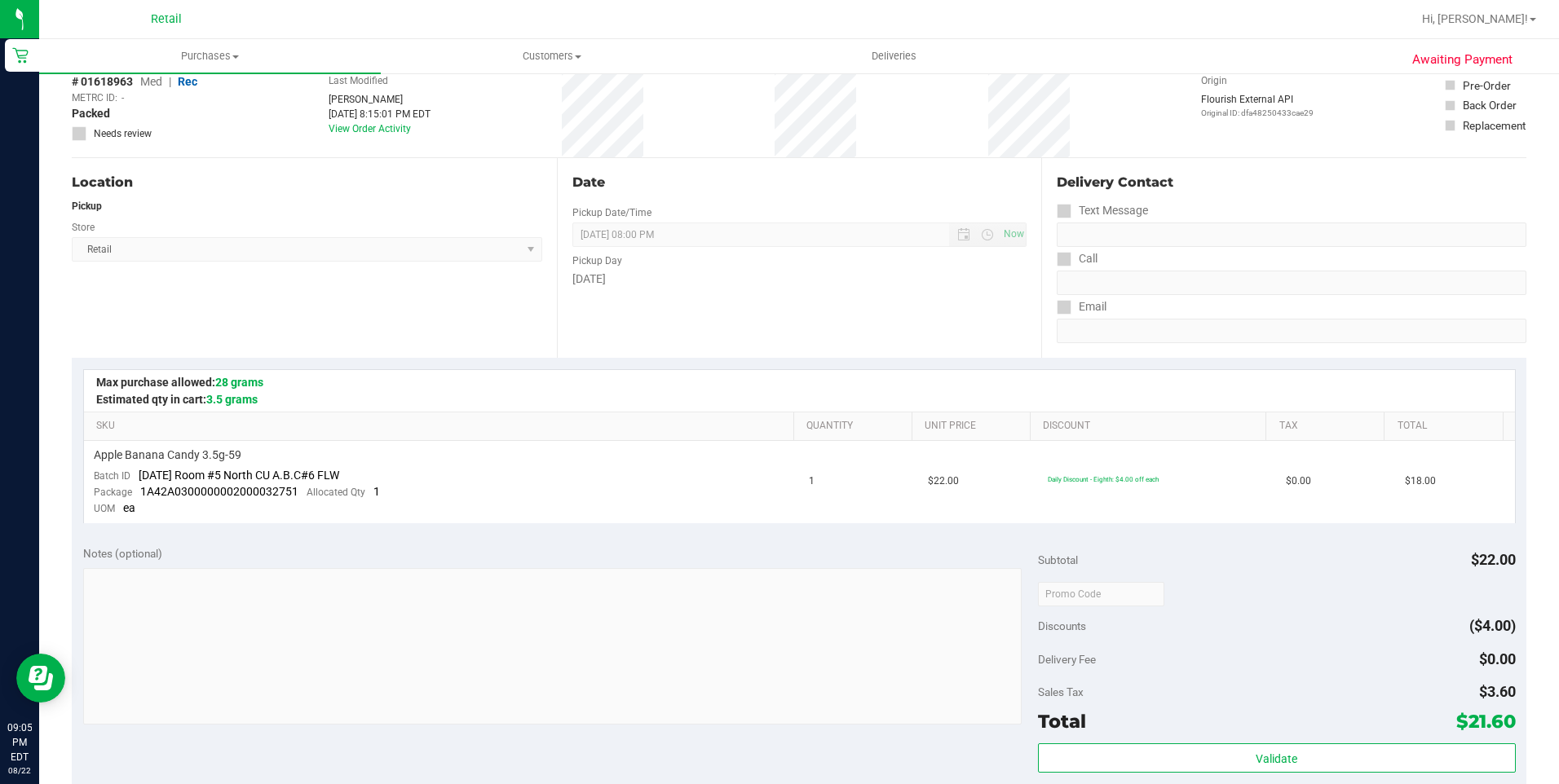
click at [406, 305] on div "Location Pickup Store Retail Select Store Retail" at bounding box center [314, 258] width 485 height 200
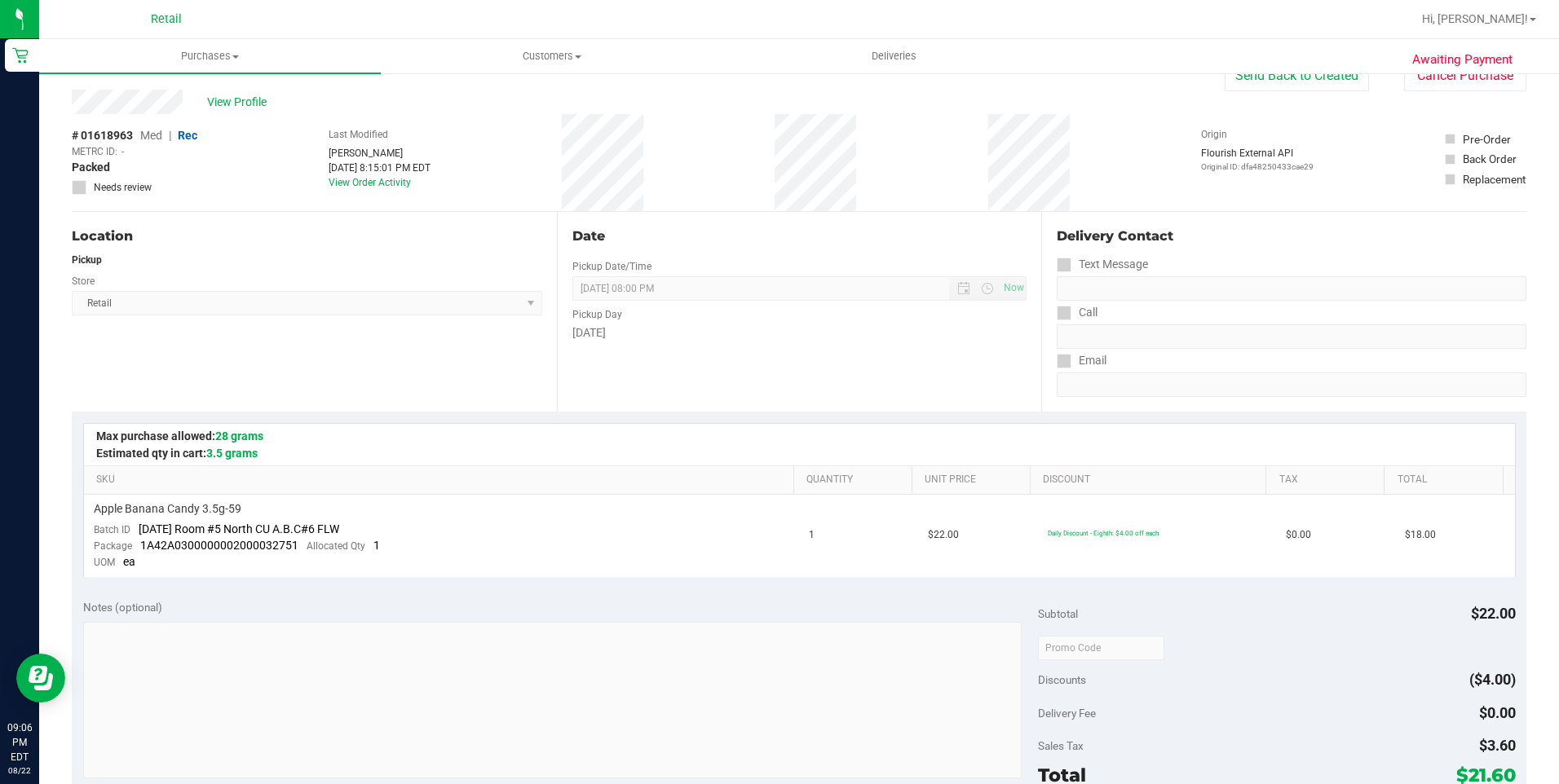
scroll to position [0, 0]
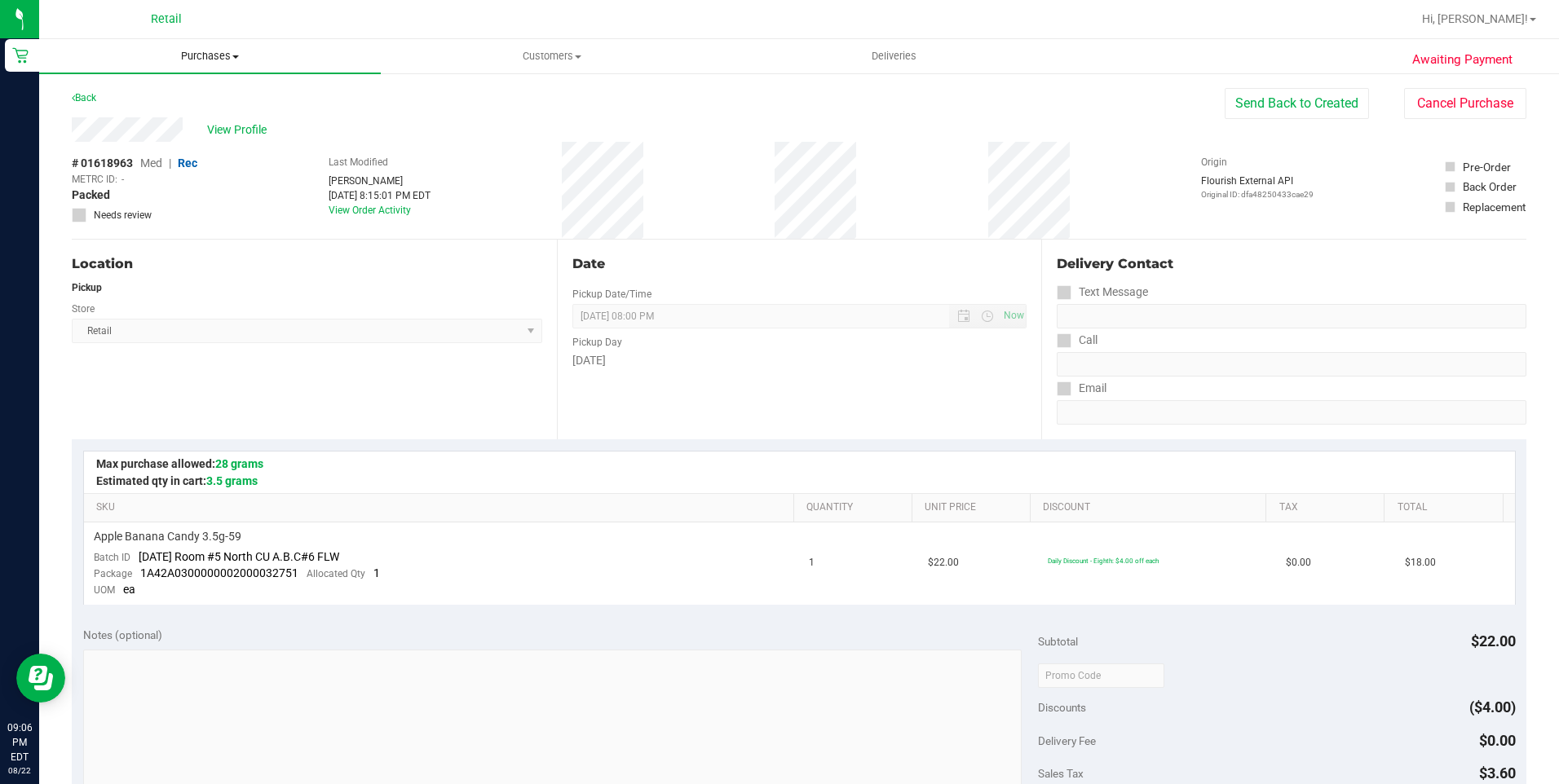
click at [199, 55] on span "Purchases" at bounding box center [210, 56] width 341 height 14
click at [204, 93] on li "Summary of purchases" at bounding box center [210, 99] width 341 height 20
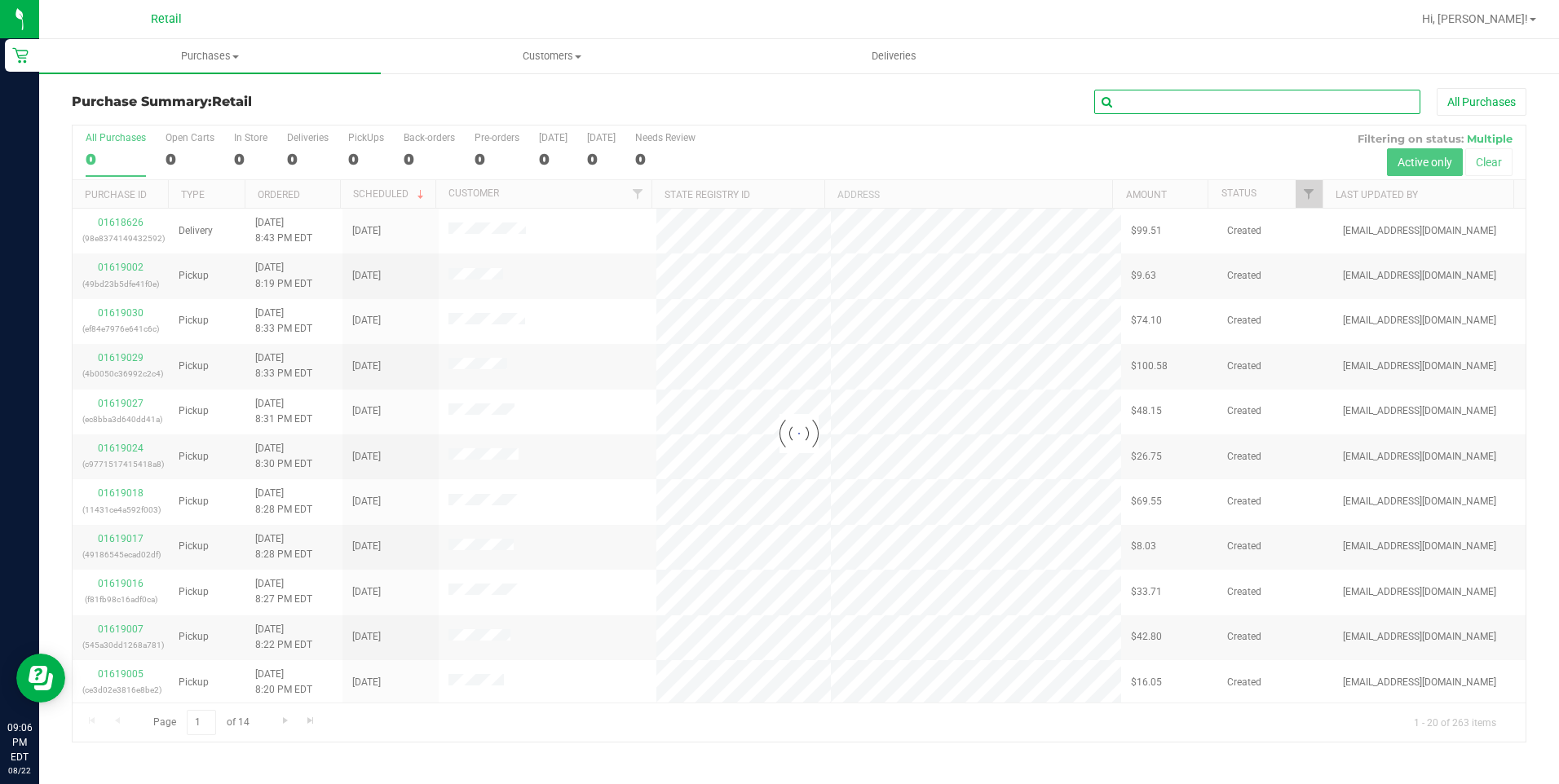
click at [1157, 96] on input "text" at bounding box center [1257, 102] width 326 height 25
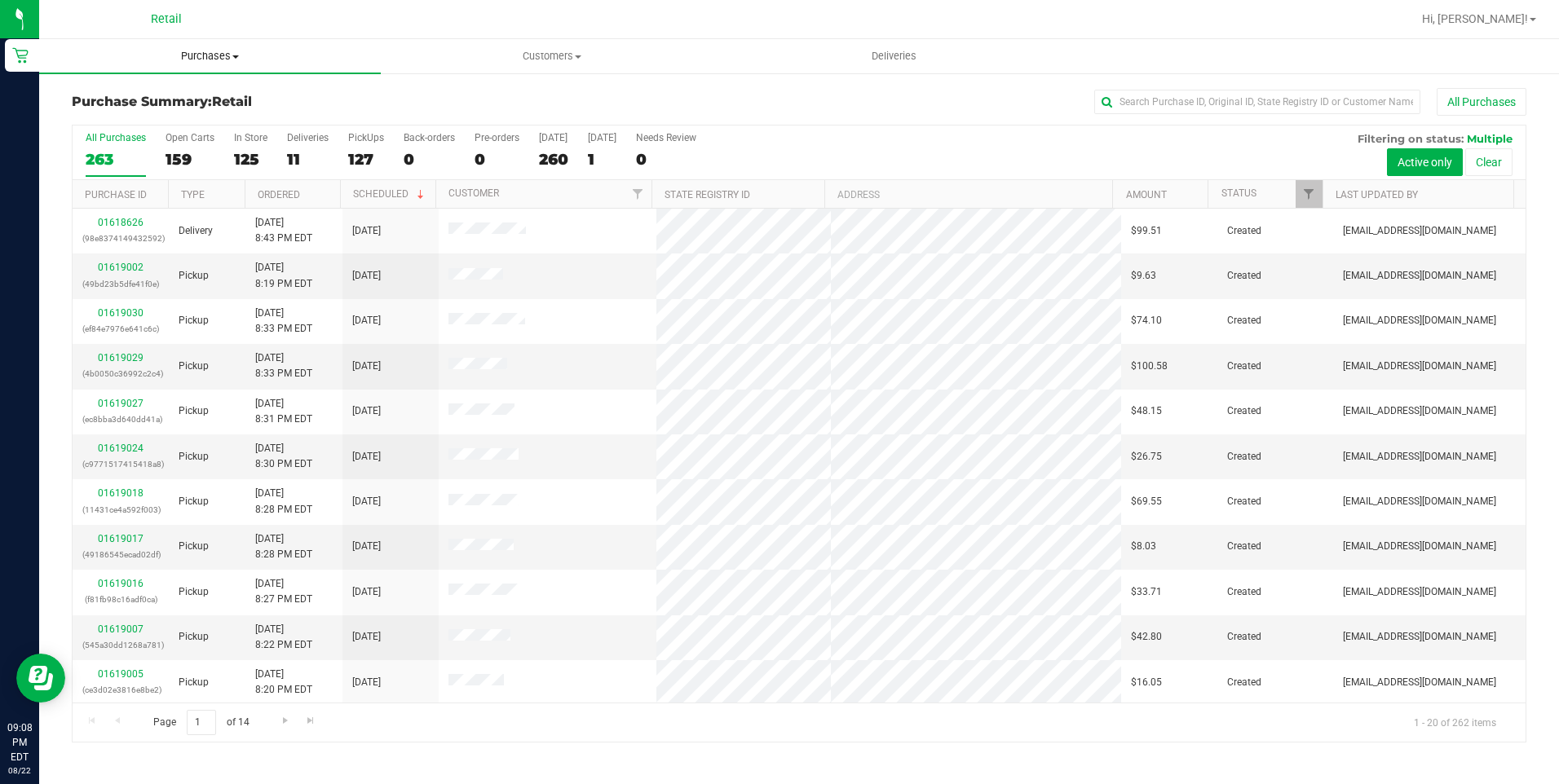
click at [227, 49] on span "Purchases" at bounding box center [210, 56] width 341 height 14
click at [182, 90] on li "Summary of purchases" at bounding box center [210, 99] width 341 height 20
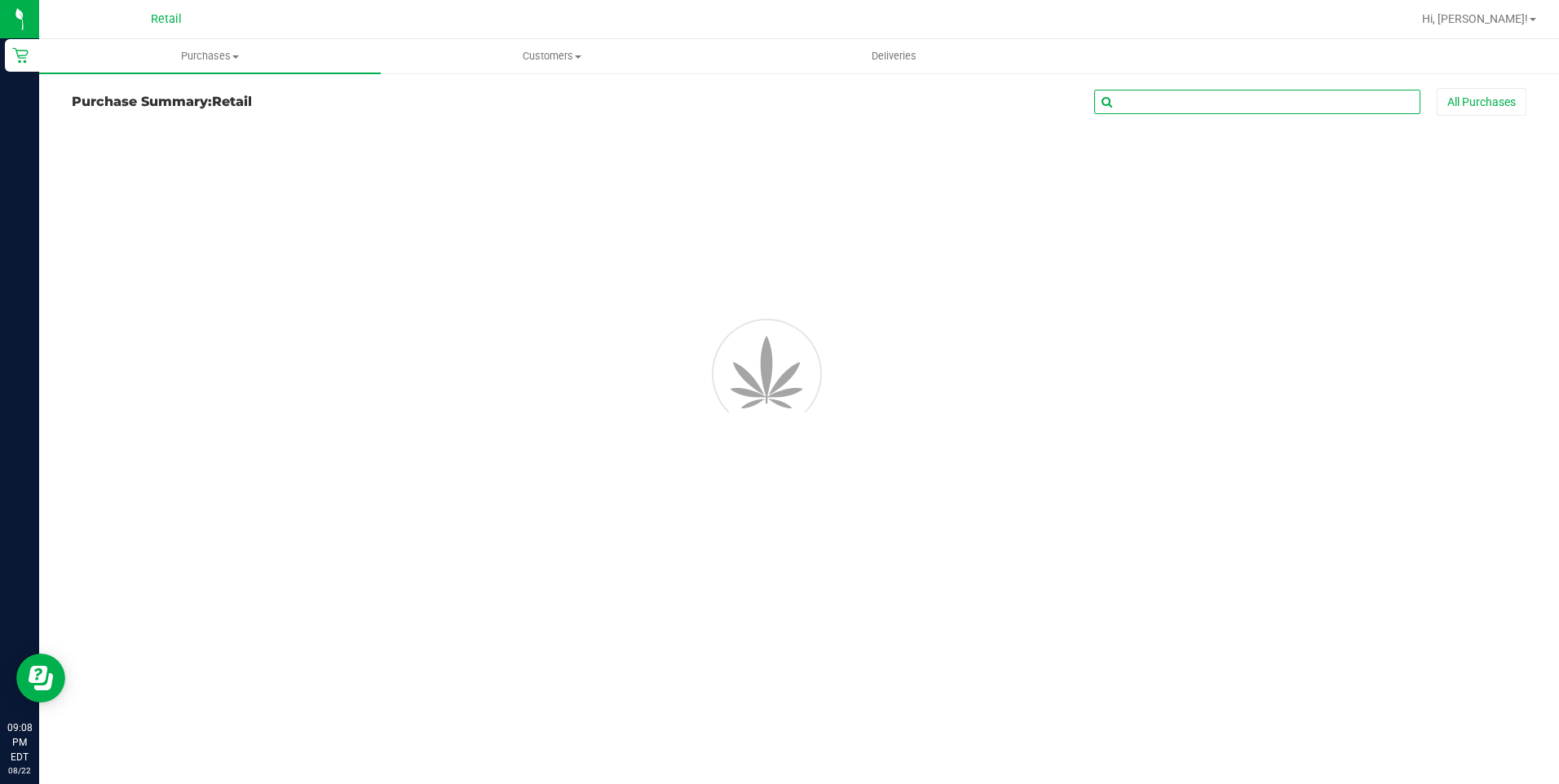
click at [1152, 105] on input "text" at bounding box center [1257, 102] width 326 height 25
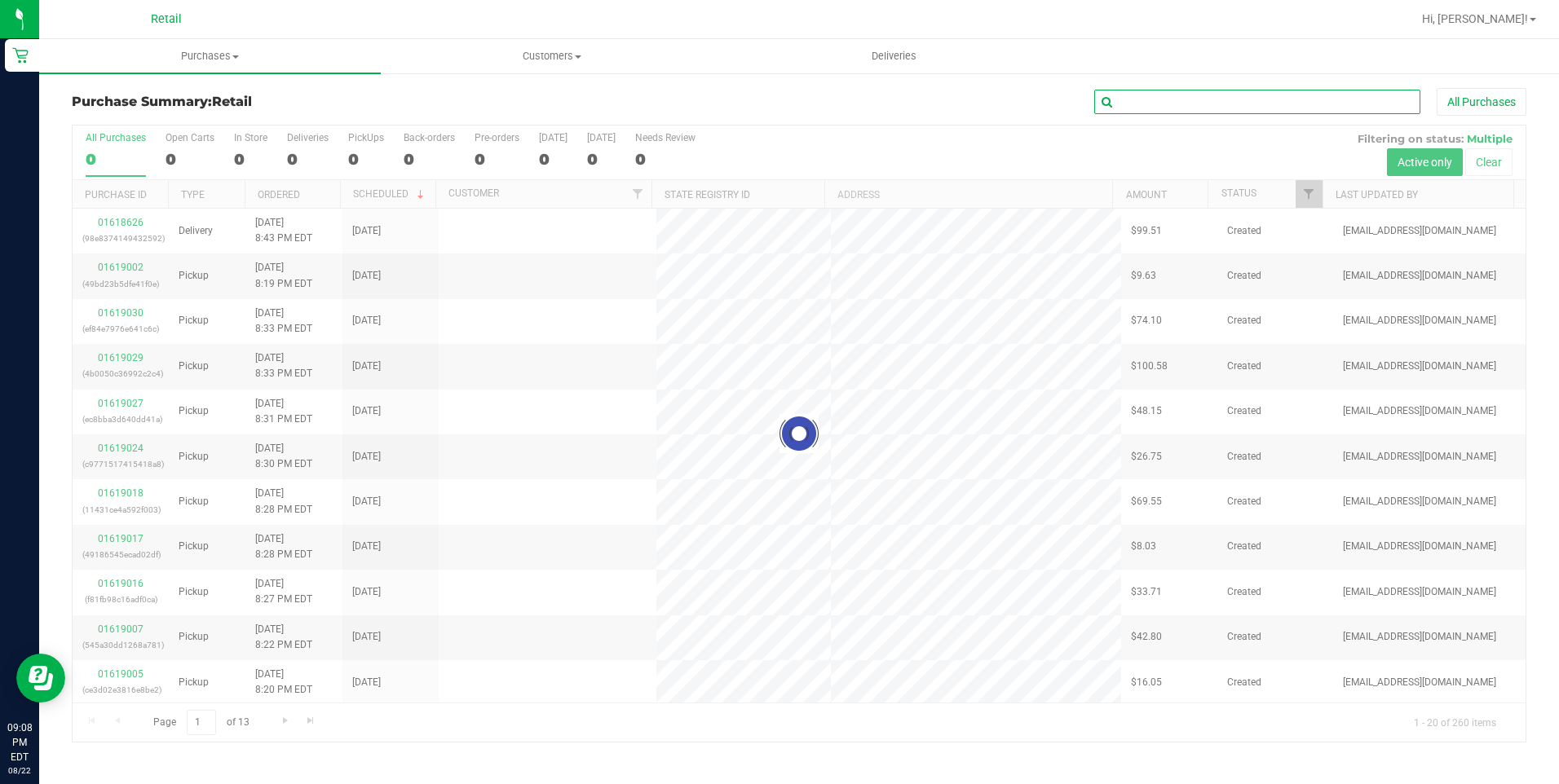
click at [1152, 105] on input "text" at bounding box center [1257, 102] width 326 height 25
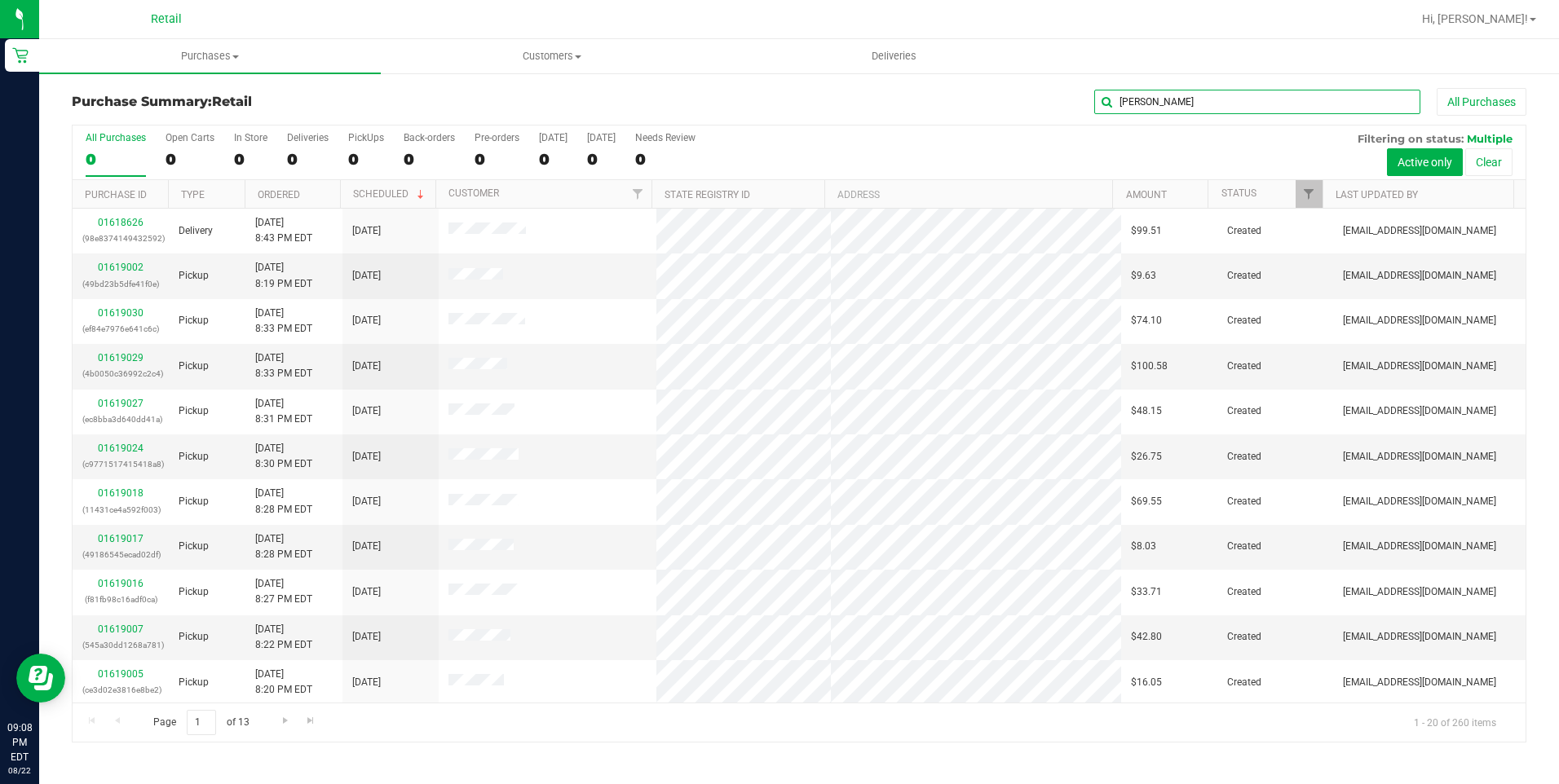
type input "[PERSON_NAME]"
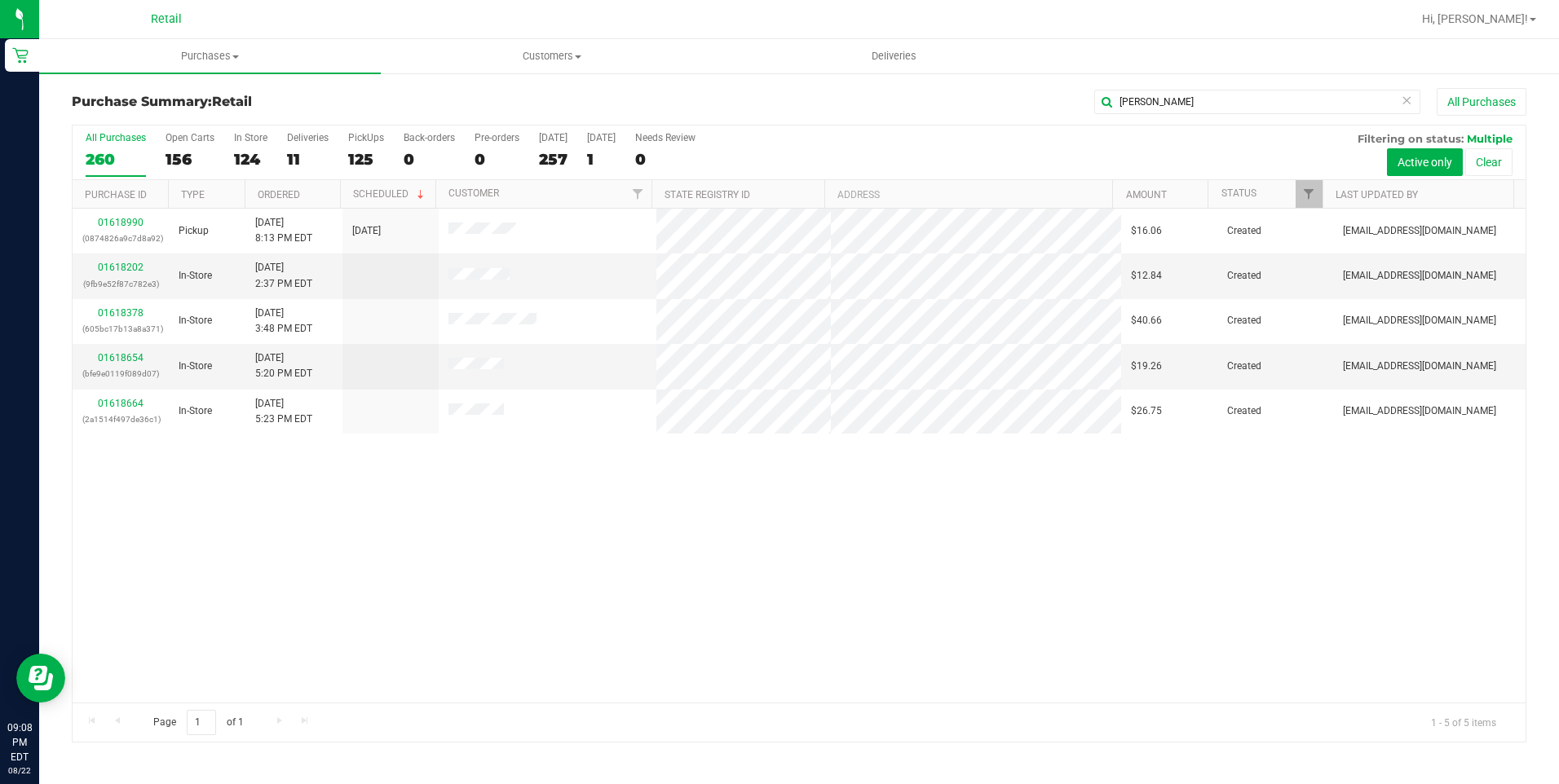
drag, startPoint x: 365, startPoint y: 595, endPoint x: 379, endPoint y: 587, distance: 16.1
click at [368, 587] on div "01618990 (0874826a9c7d8a92) Pickup [DATE] 8:13 PM EDT 8/22/2025 $16.06 Created …" at bounding box center [799, 455] width 1453 height 494
click at [459, 574] on div "01618990 (0874826a9c7d8a92) Pickup [DATE] 8:13 PM EDT 8/22/2025 $16.06 Created …" at bounding box center [799, 455] width 1453 height 494
click at [245, 59] on span "Purchases" at bounding box center [210, 56] width 341 height 14
click at [186, 94] on span "Summary of purchases" at bounding box center [122, 98] width 167 height 14
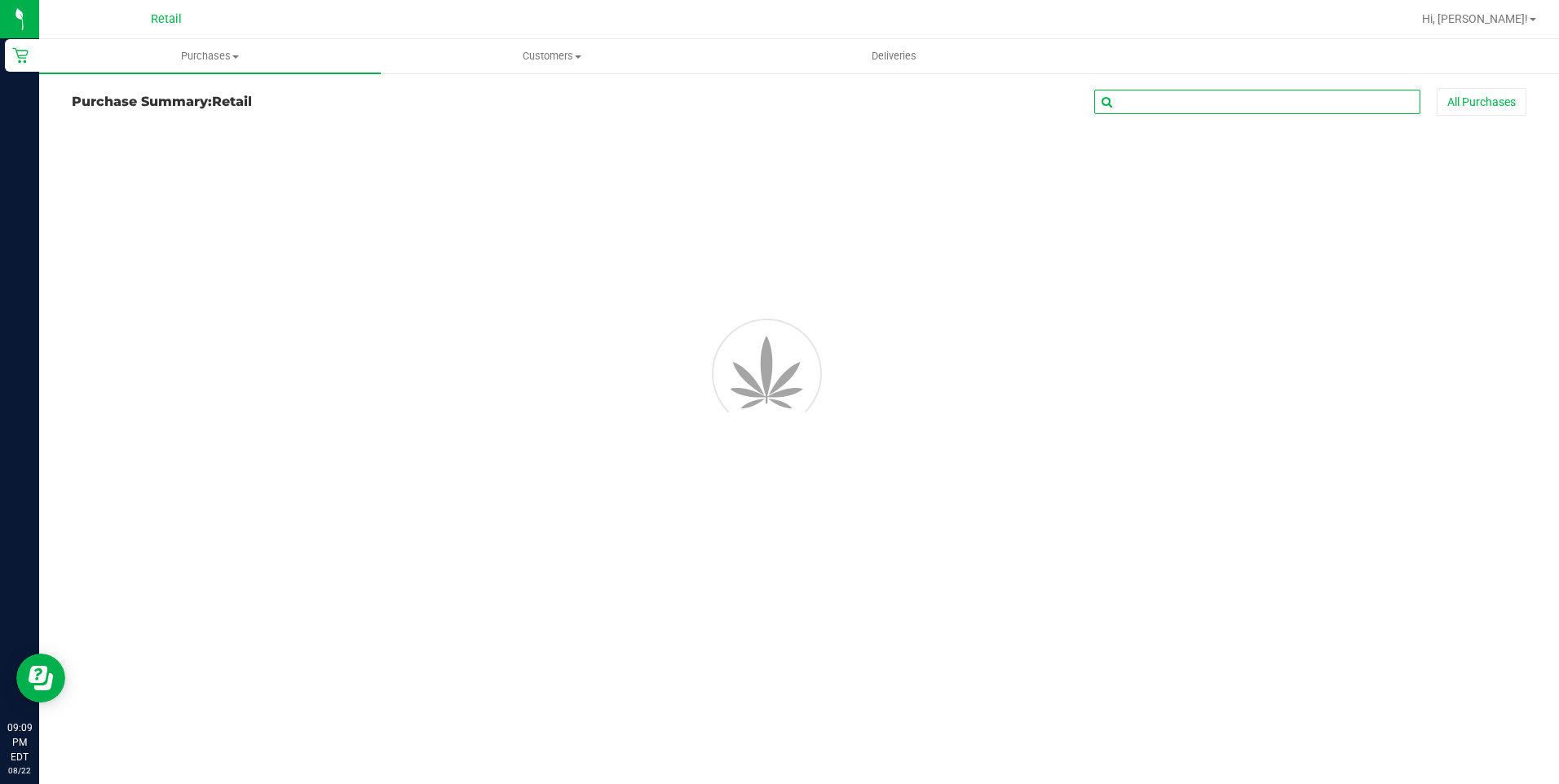
click at [1238, 106] on input "text" at bounding box center [1257, 102] width 326 height 25
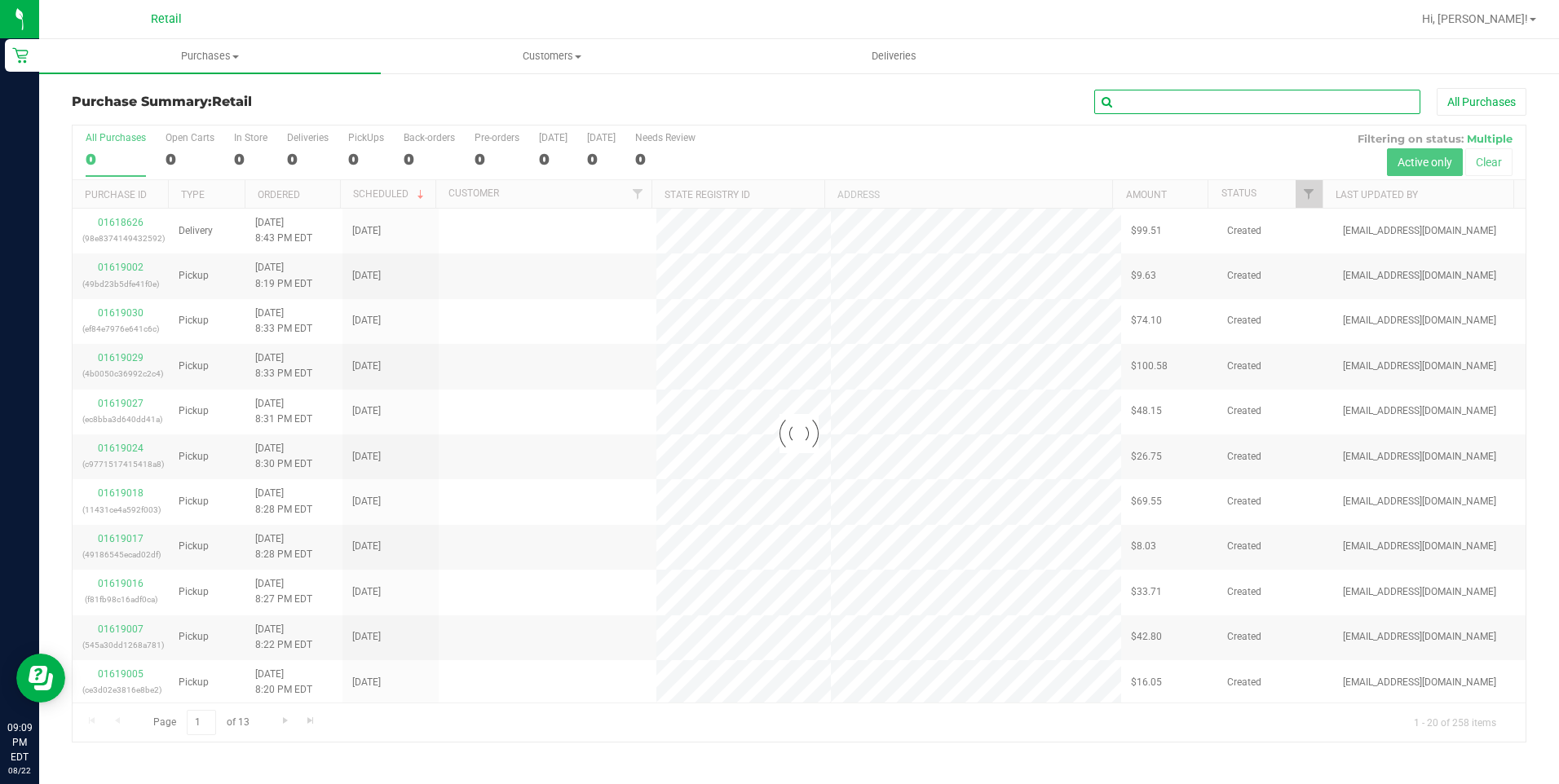
click at [1238, 106] on input "text" at bounding box center [1257, 102] width 326 height 25
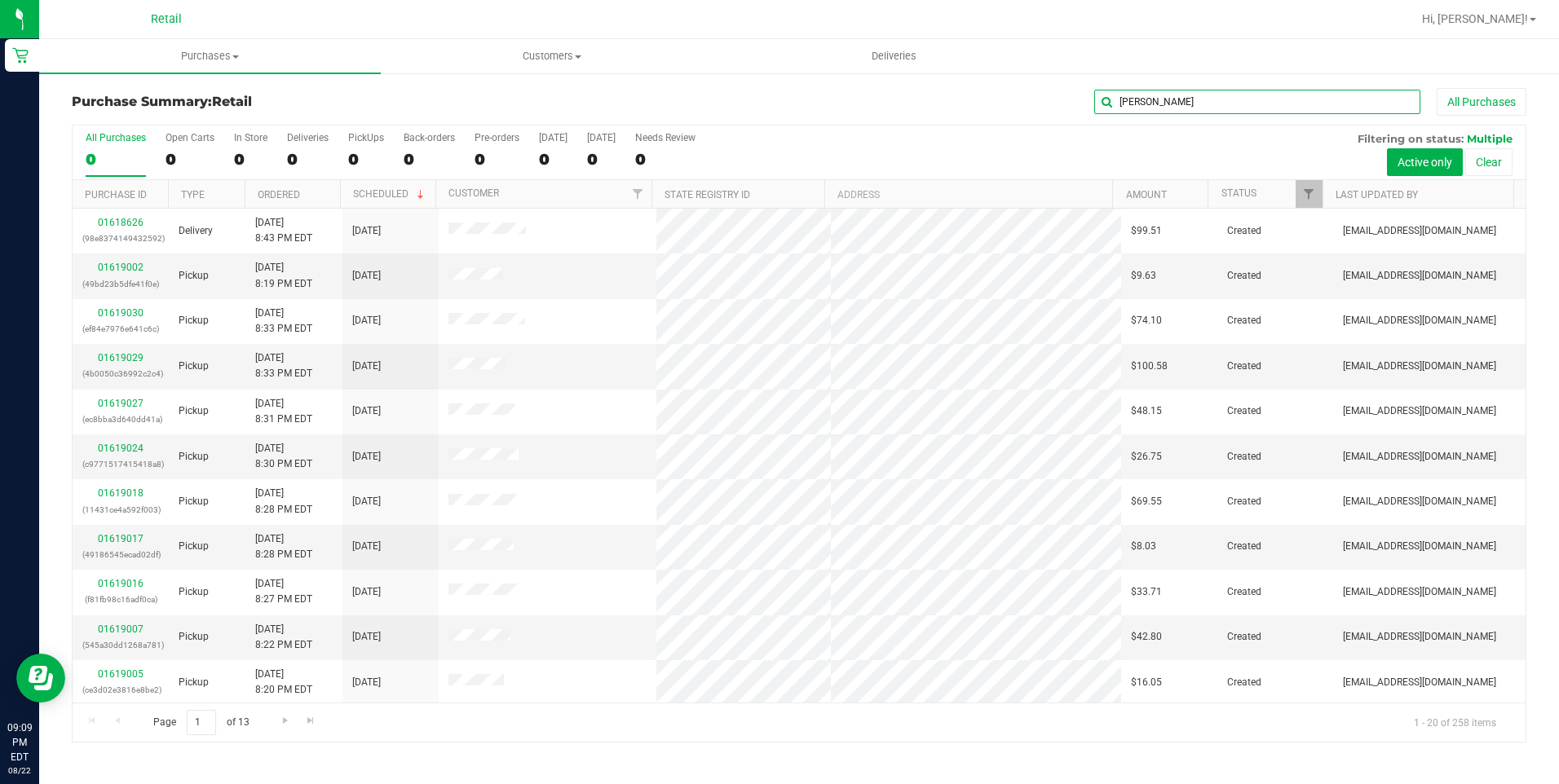
type input "[PERSON_NAME]"
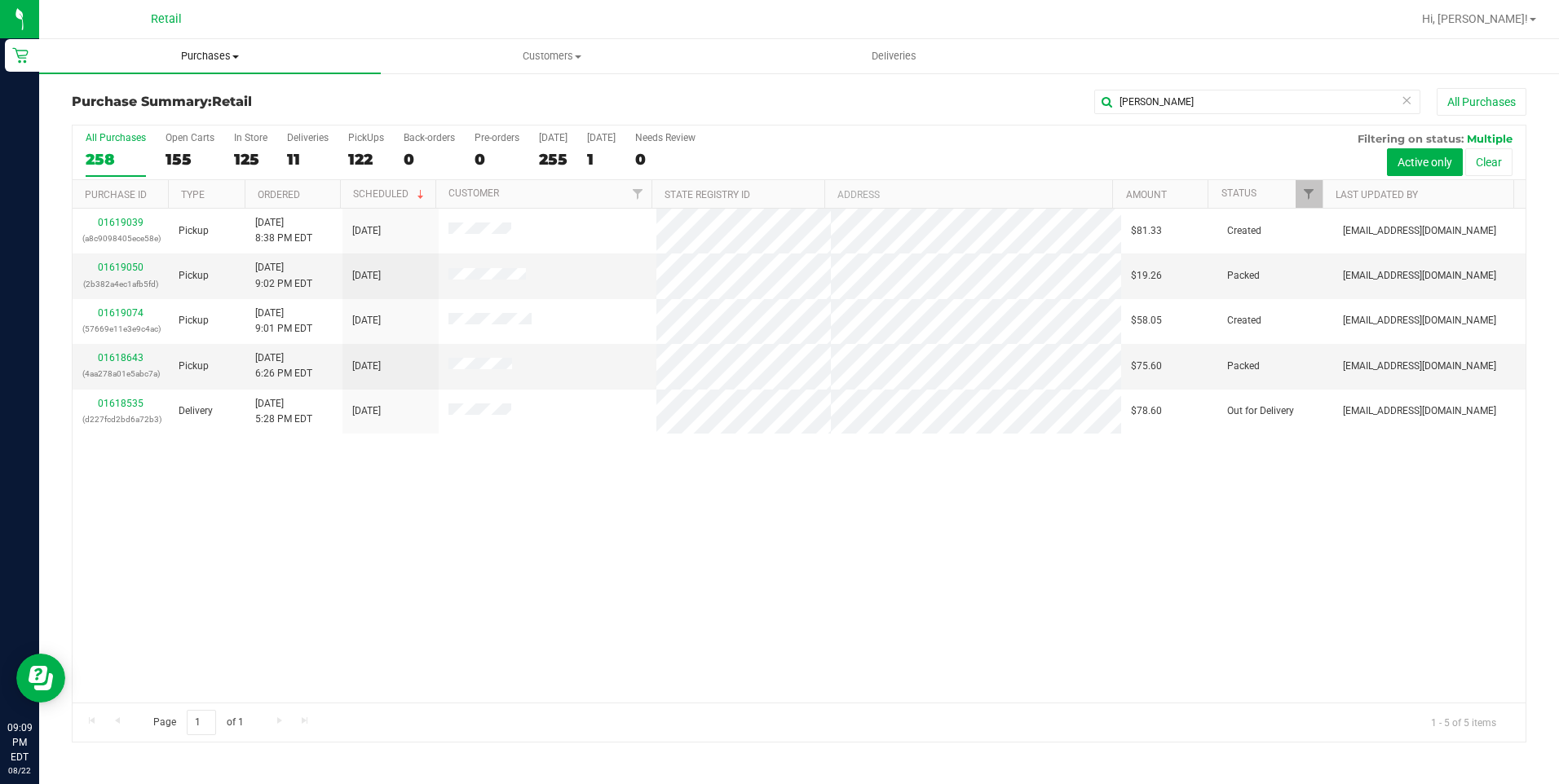
click at [210, 64] on uib-tab-heading "Purchases Summary of purchases Fulfillment All purchases" at bounding box center [210, 56] width 341 height 34
click at [193, 107] on li "Summary of purchases" at bounding box center [210, 99] width 341 height 20
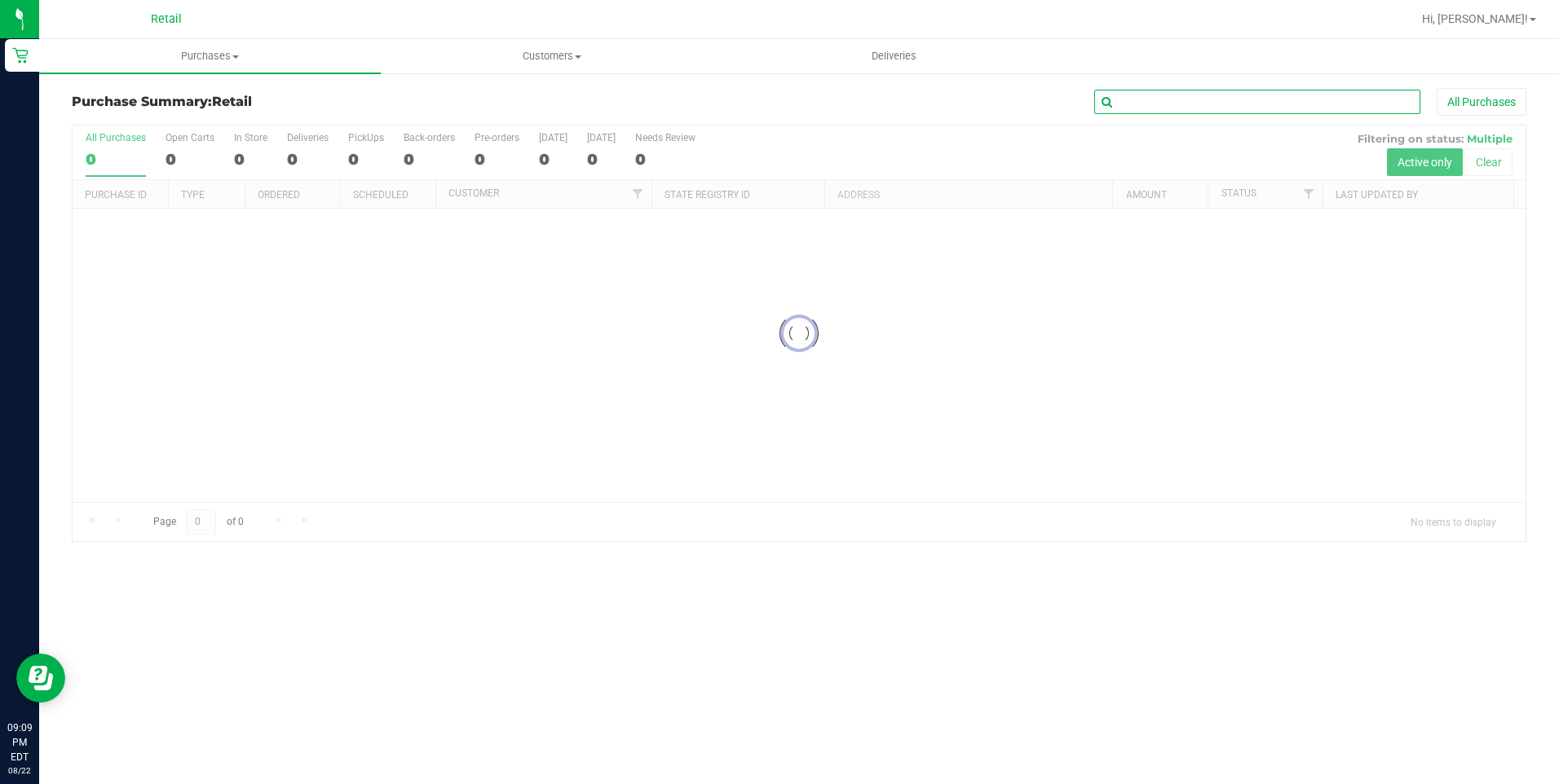
click at [1170, 90] on input "text" at bounding box center [1257, 102] width 326 height 25
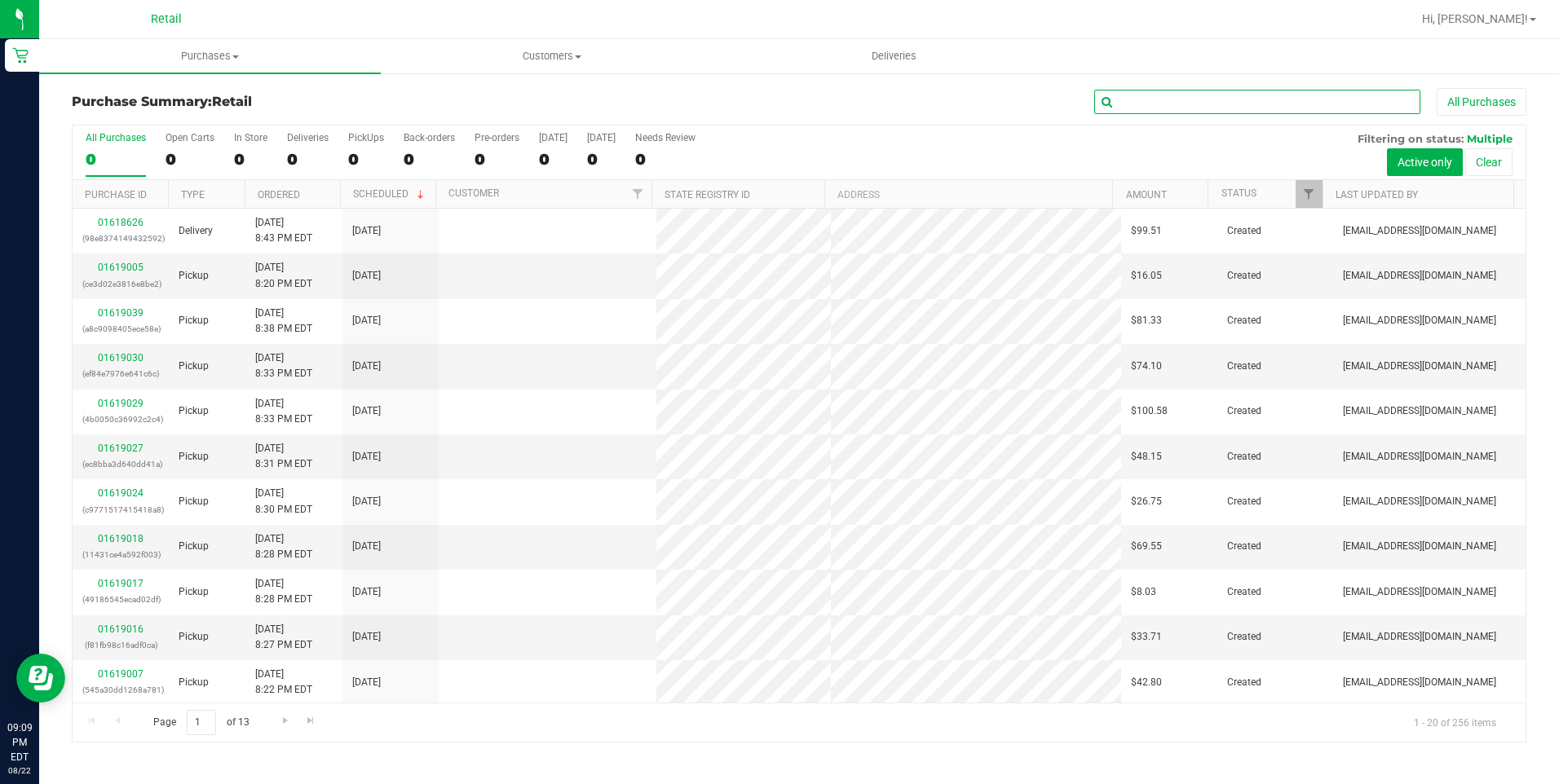
click at [1170, 90] on input "text" at bounding box center [1257, 102] width 326 height 25
type input "kollet"
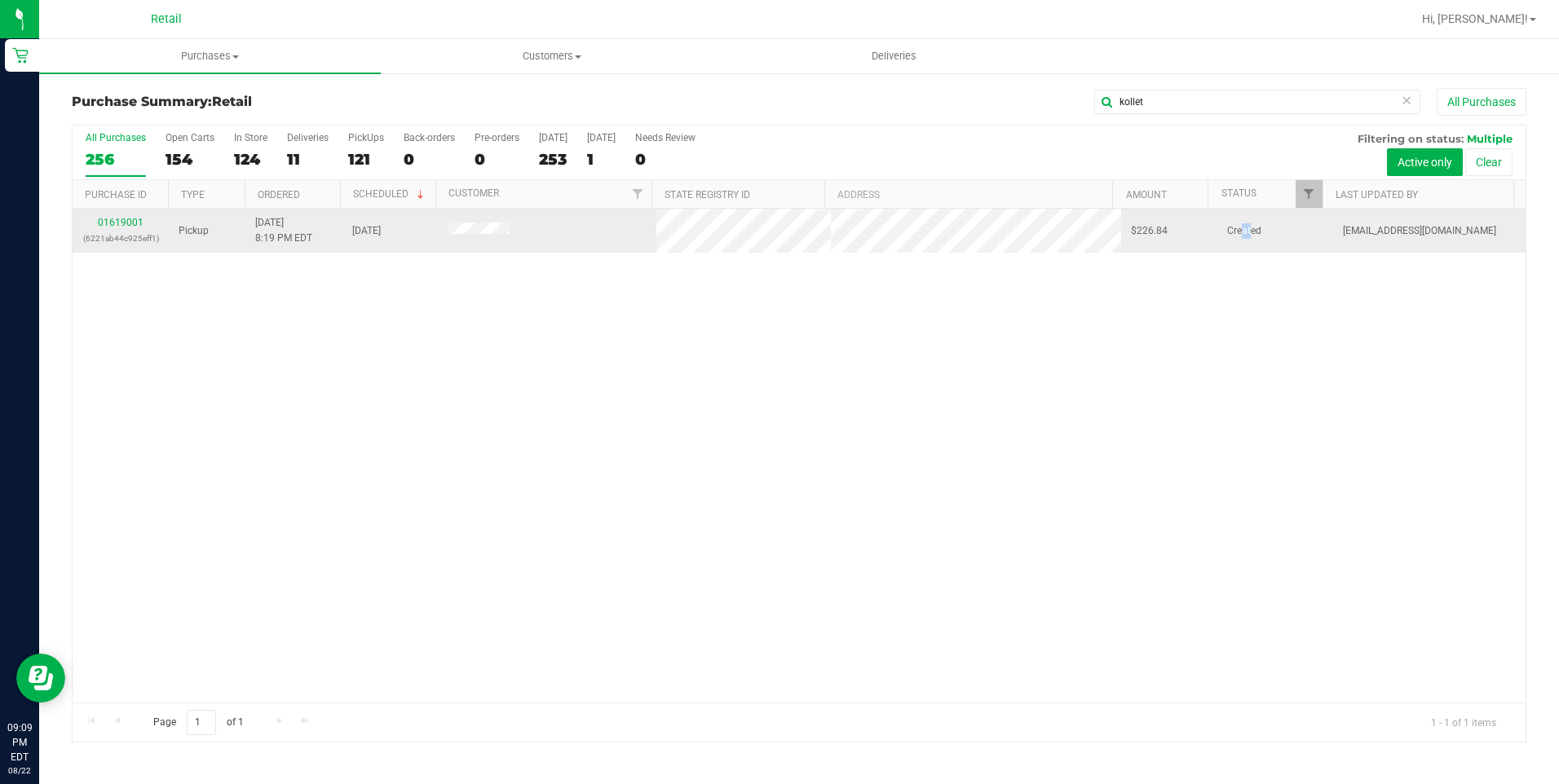
drag, startPoint x: 1234, startPoint y: 231, endPoint x: 1243, endPoint y: 229, distance: 9.2
click at [1243, 229] on span "Created" at bounding box center [1244, 231] width 34 height 15
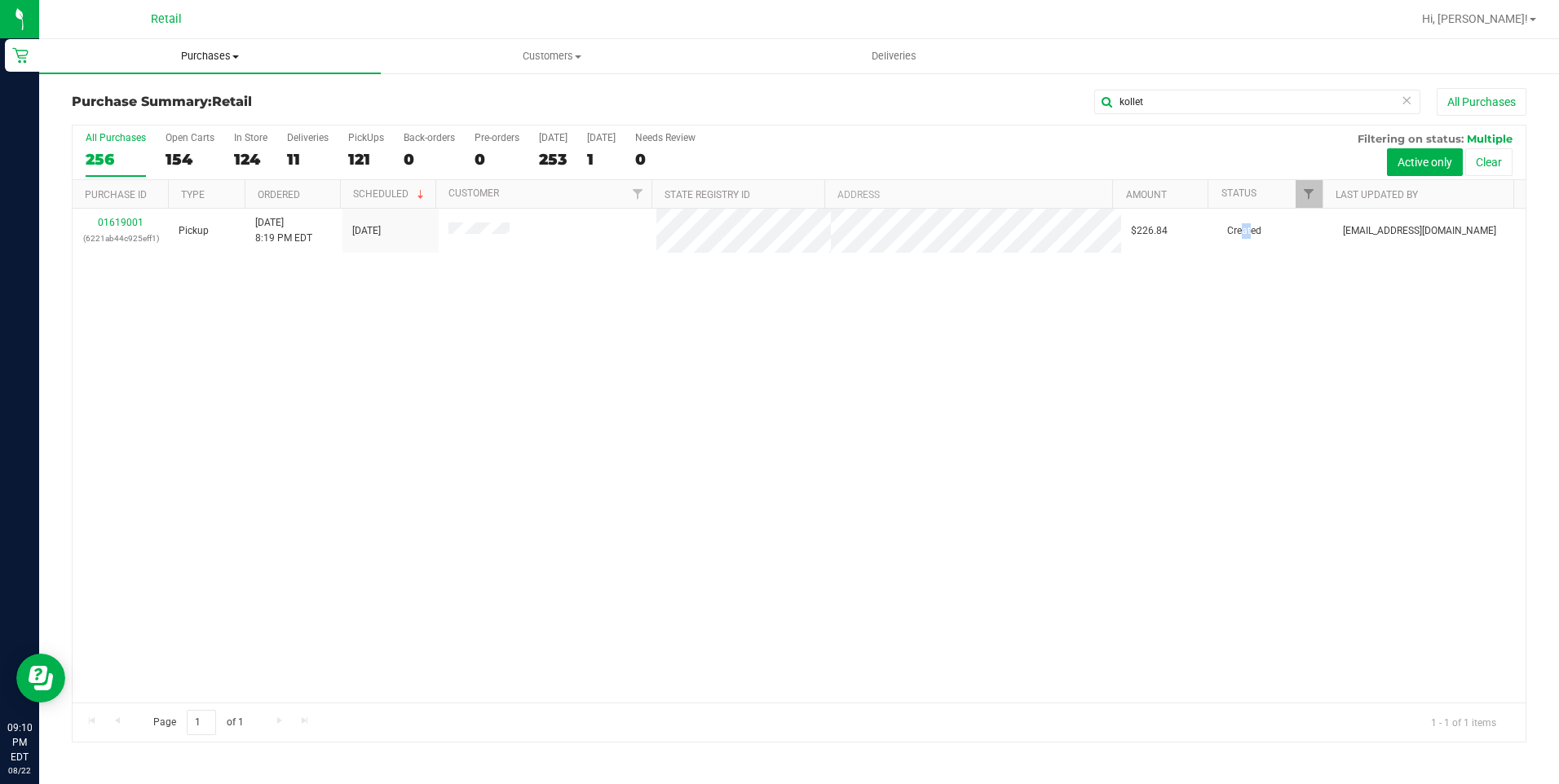
click at [211, 60] on span "Purchases" at bounding box center [210, 56] width 341 height 14
click at [203, 101] on span "Summary of purchases" at bounding box center [122, 98] width 167 height 14
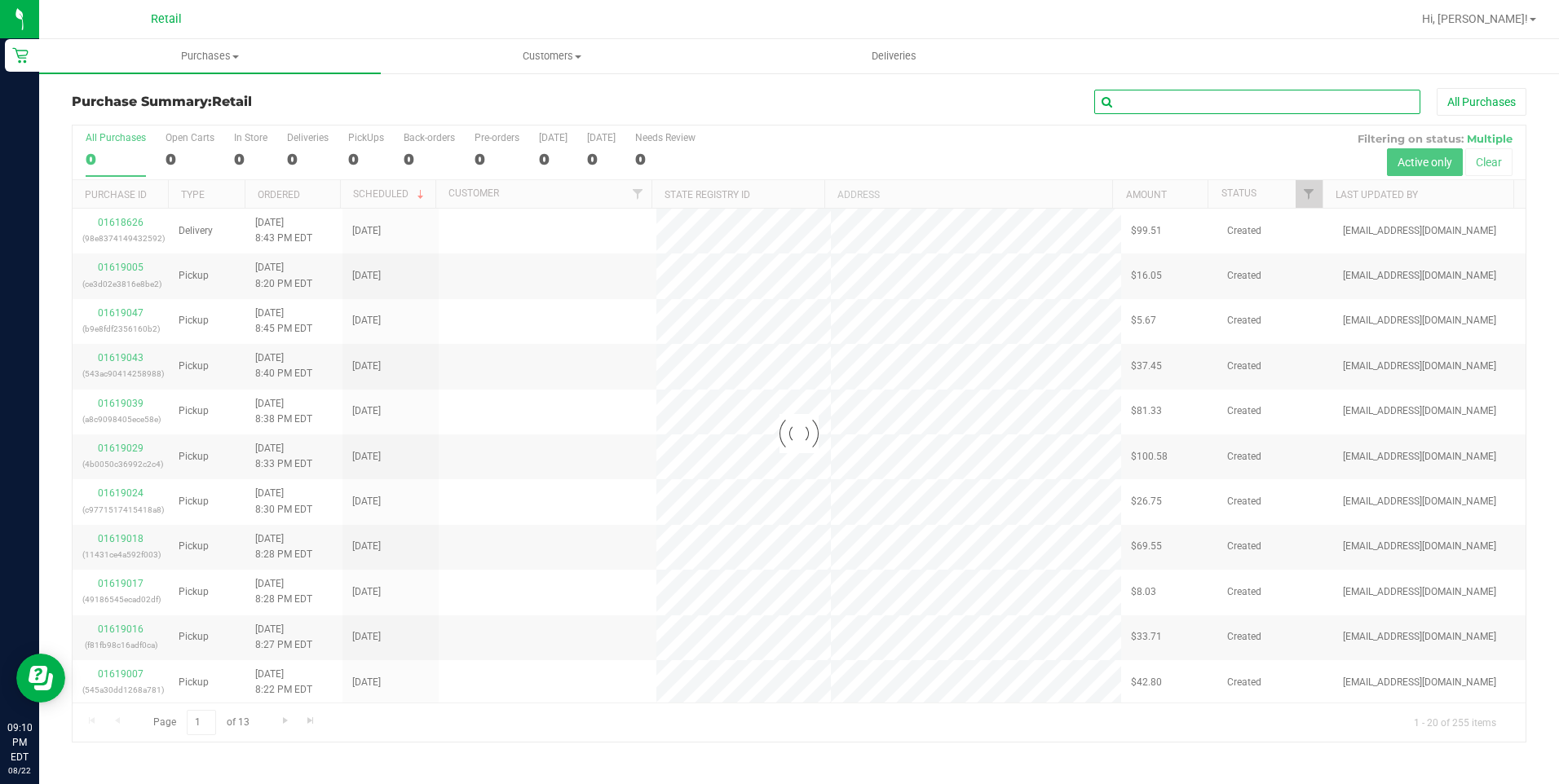
click at [1238, 98] on input "text" at bounding box center [1257, 102] width 326 height 25
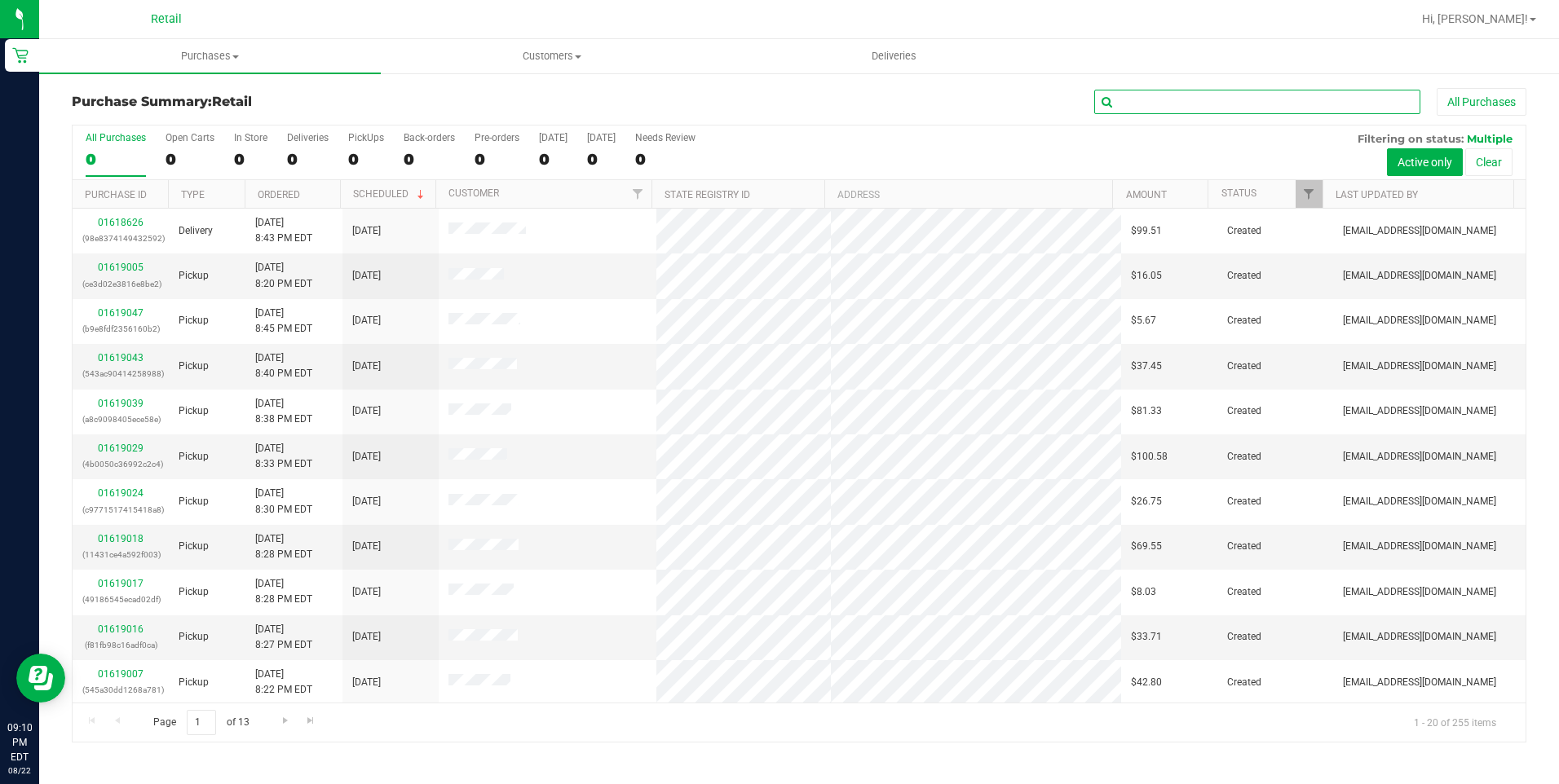
click at [1238, 98] on input "text" at bounding box center [1257, 102] width 326 height 25
type input "khalil"
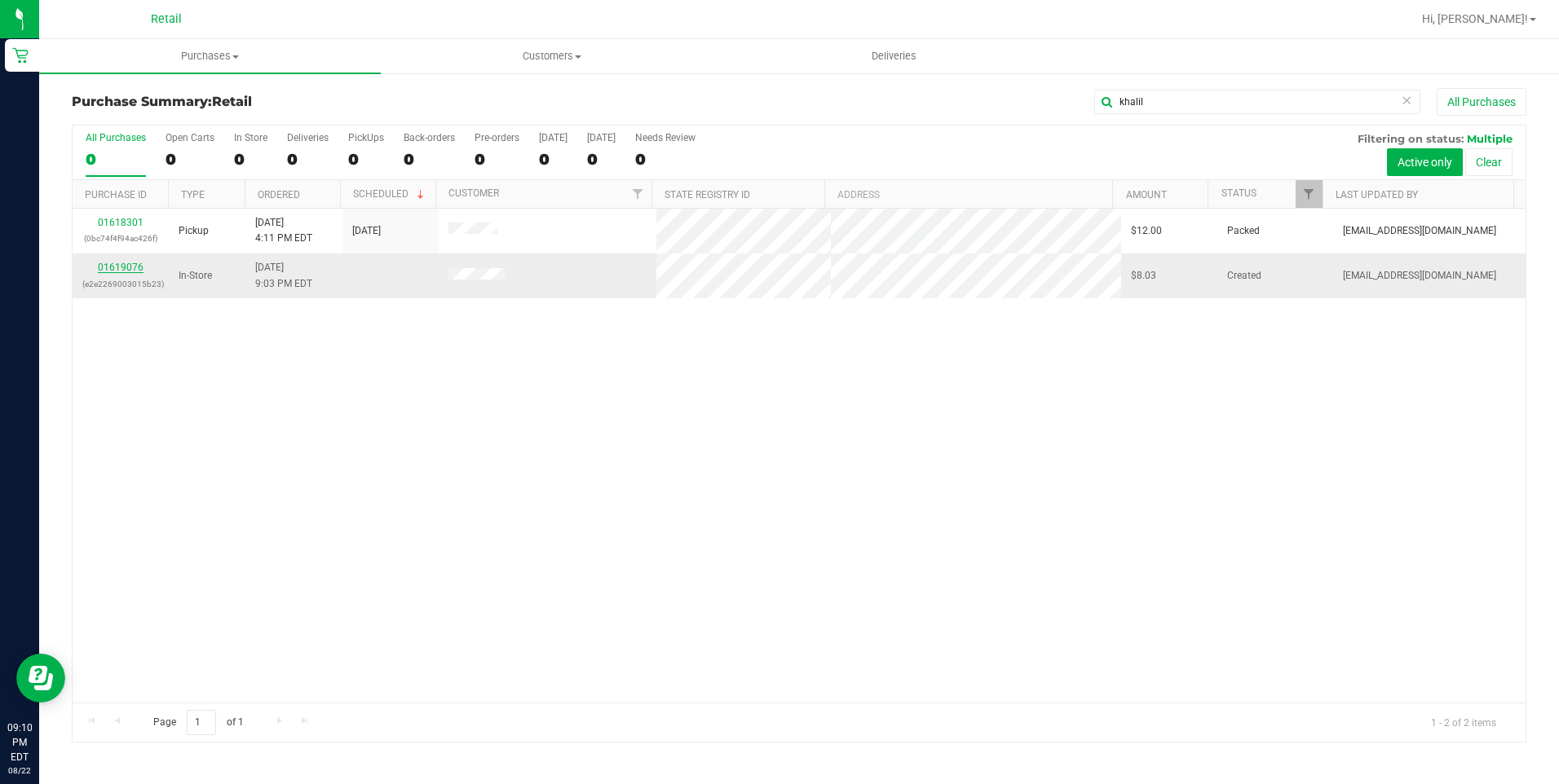
click at [139, 264] on link "01619076" at bounding box center [120, 267] width 46 height 11
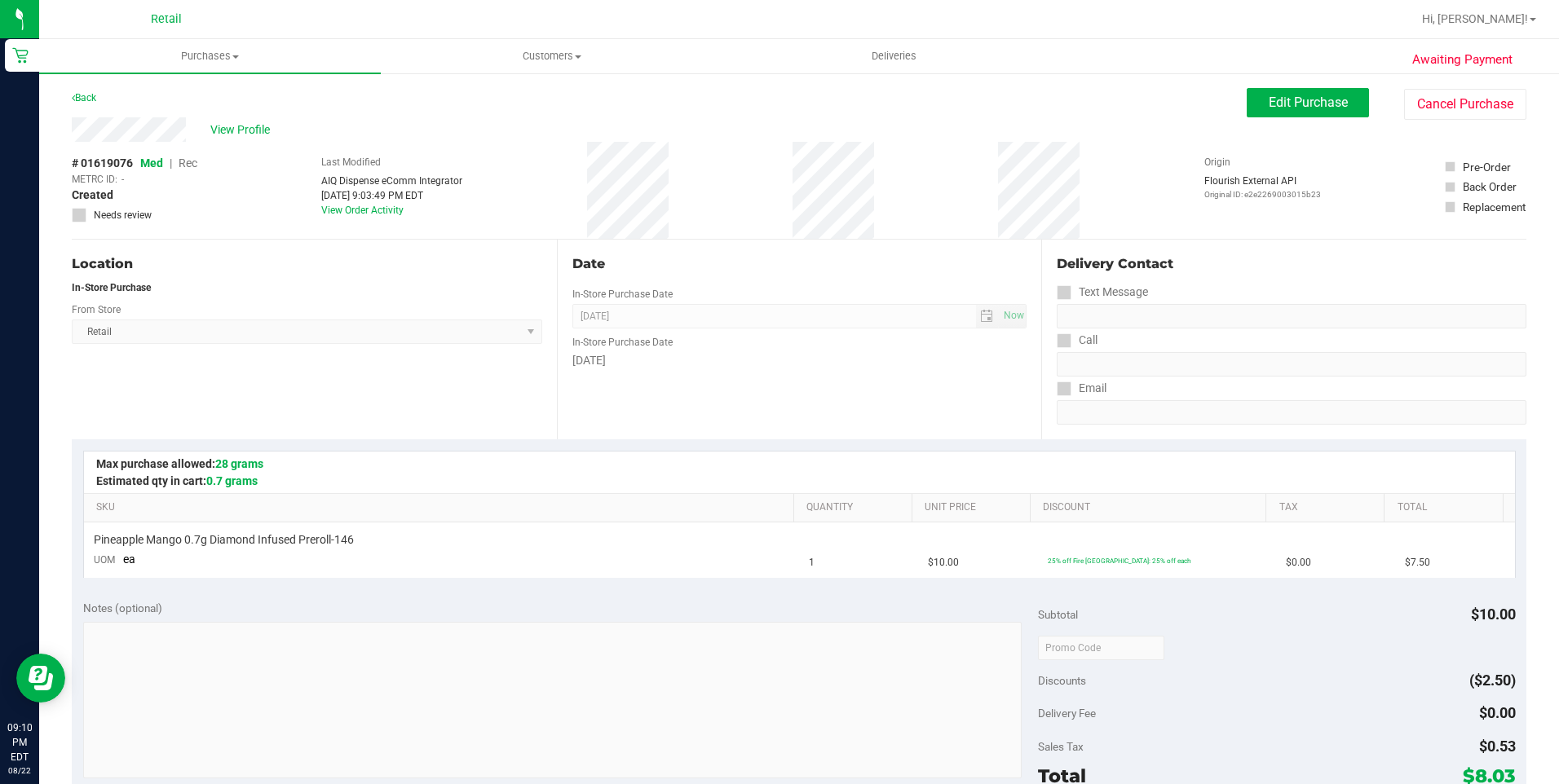
click at [1305, 79] on div "Awaiting Payment Back Edit Purchase Cancel Purchase View Profile # 01619076 Med…" at bounding box center [798, 683] width 1519 height 1222
click at [1303, 100] on span "Edit Purchase" at bounding box center [1308, 102] width 79 height 15
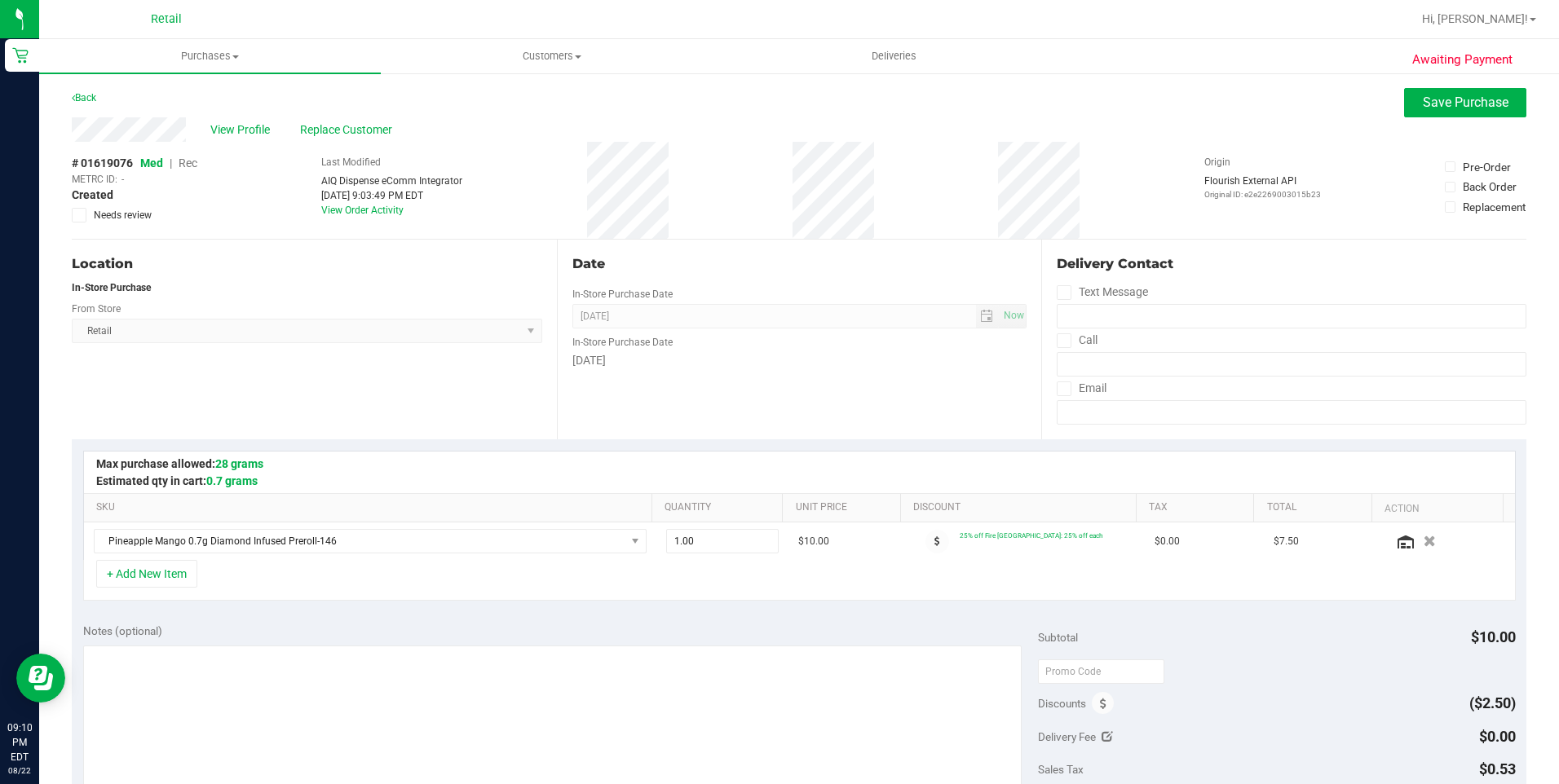
click at [192, 168] on span "Rec" at bounding box center [188, 163] width 19 height 13
click at [1461, 110] on button "Save Purchase" at bounding box center [1464, 102] width 122 height 29
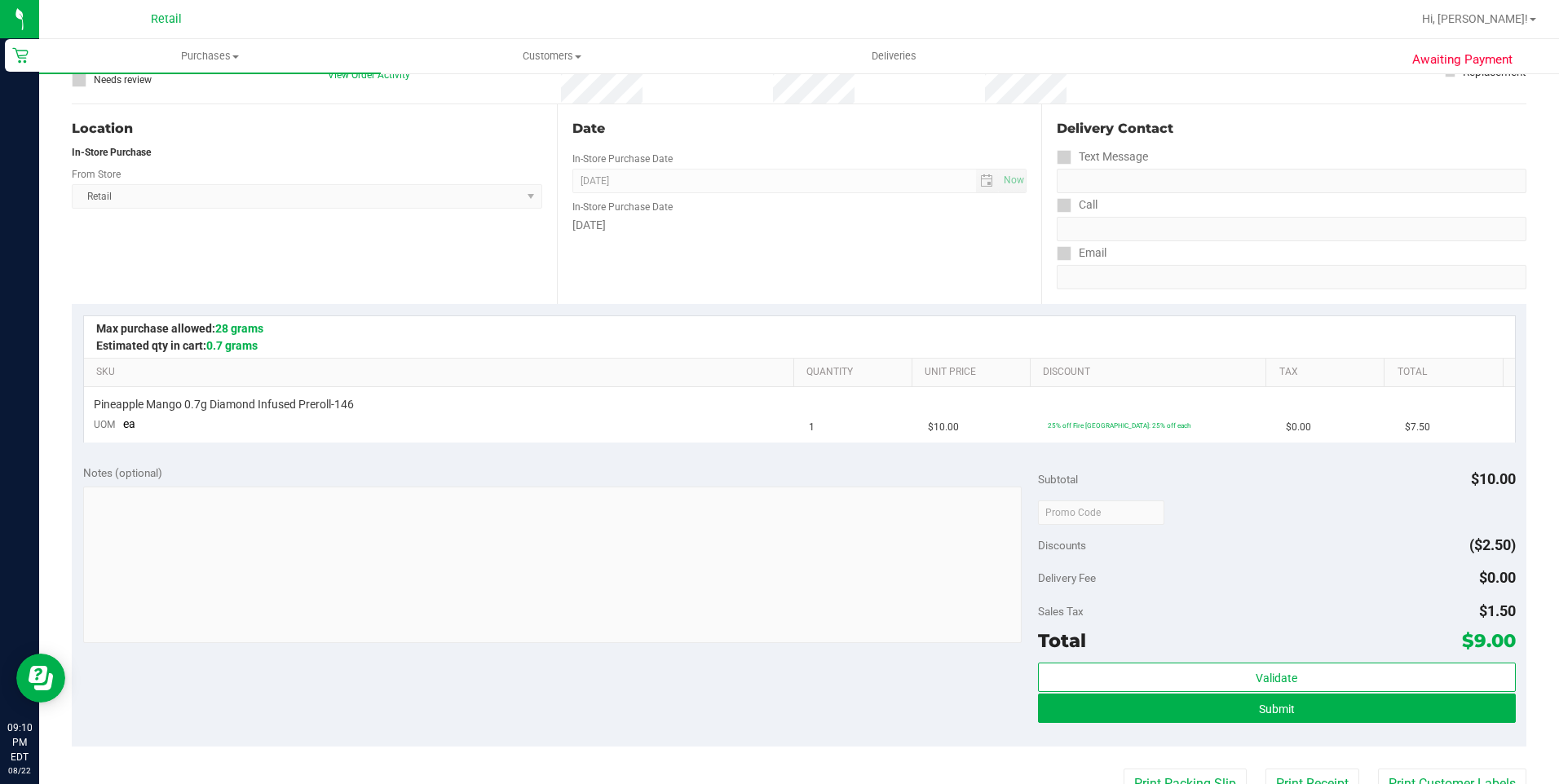
scroll to position [163, 0]
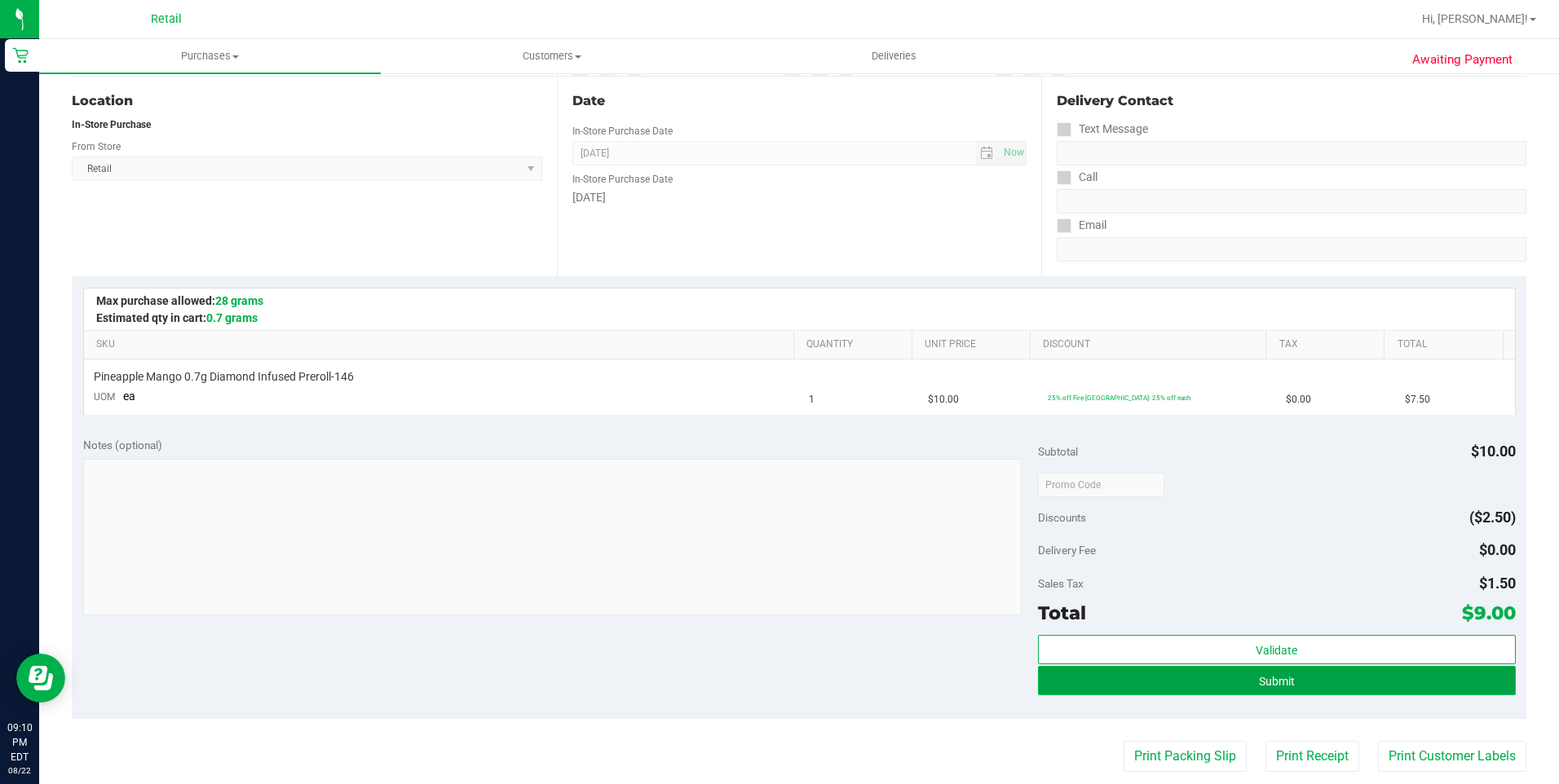
click at [1263, 684] on span "Submit" at bounding box center [1276, 682] width 36 height 13
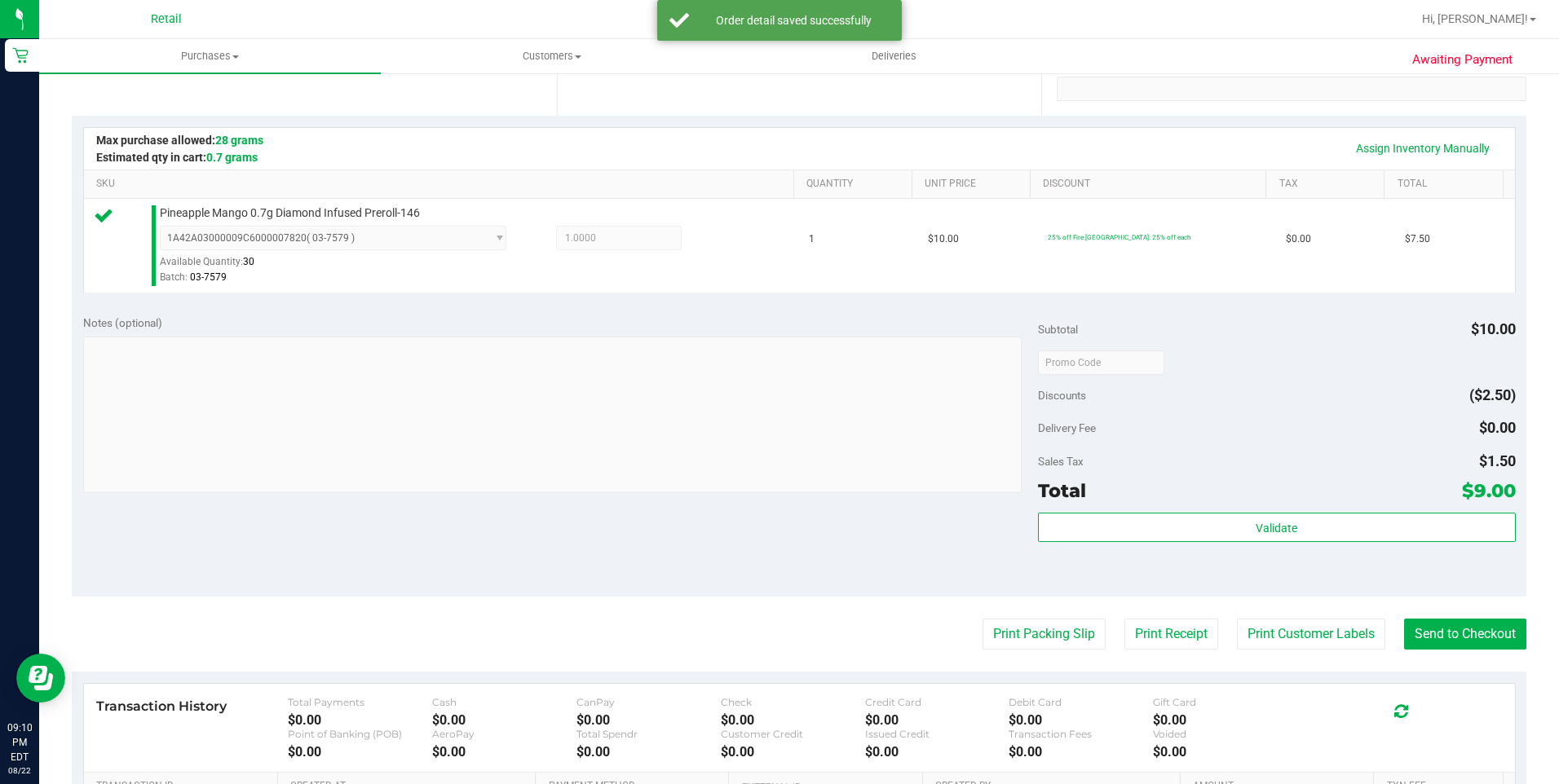
scroll to position [326, 0]
click at [1439, 622] on button "Send to Checkout" at bounding box center [1464, 631] width 122 height 31
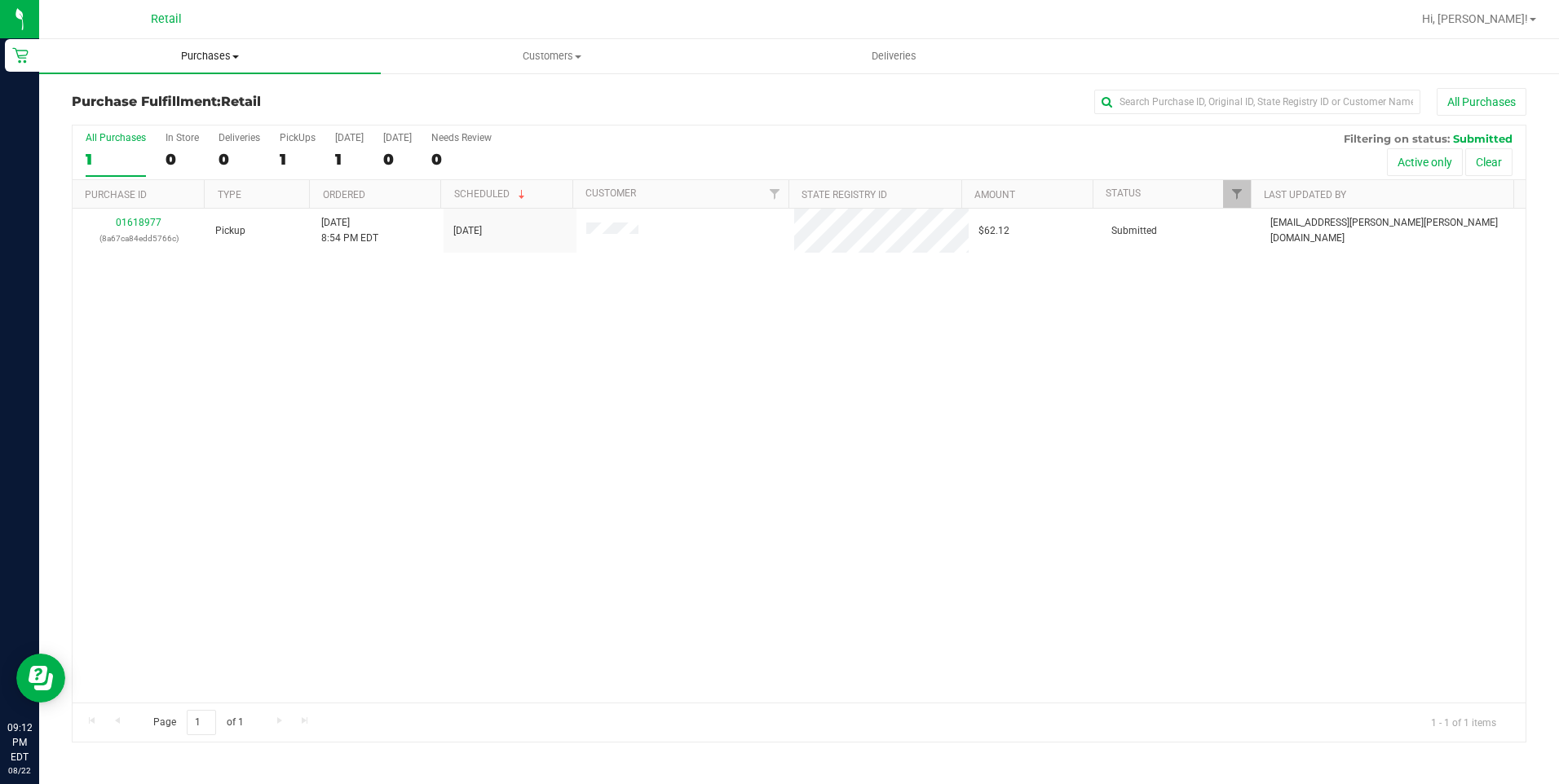
click at [200, 52] on span "Purchases" at bounding box center [210, 56] width 341 height 14
click at [183, 92] on span "Summary of purchases" at bounding box center [122, 98] width 167 height 14
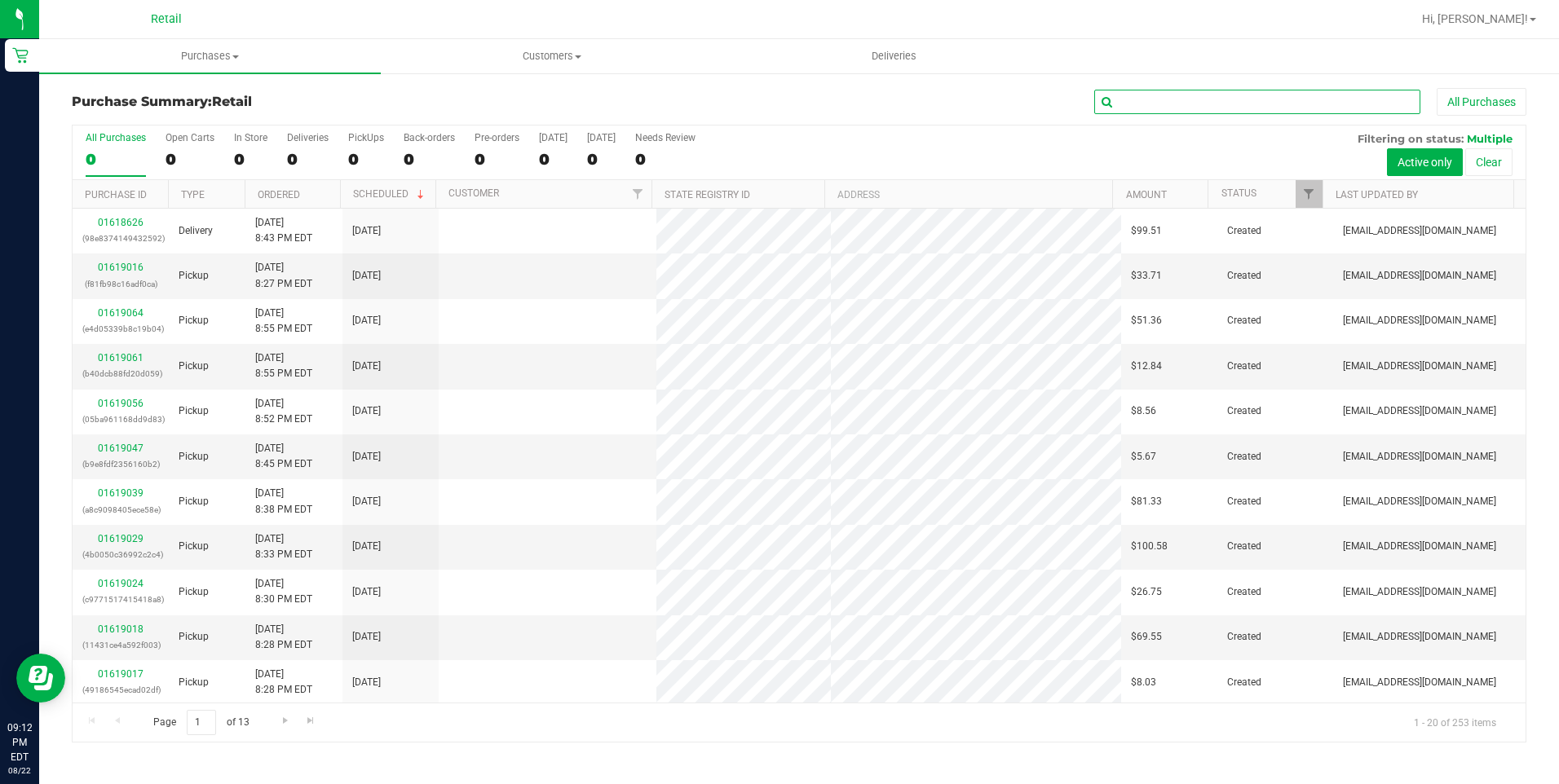
click at [1167, 101] on input "text" at bounding box center [1257, 102] width 326 height 25
type input "[PERSON_NAME]"
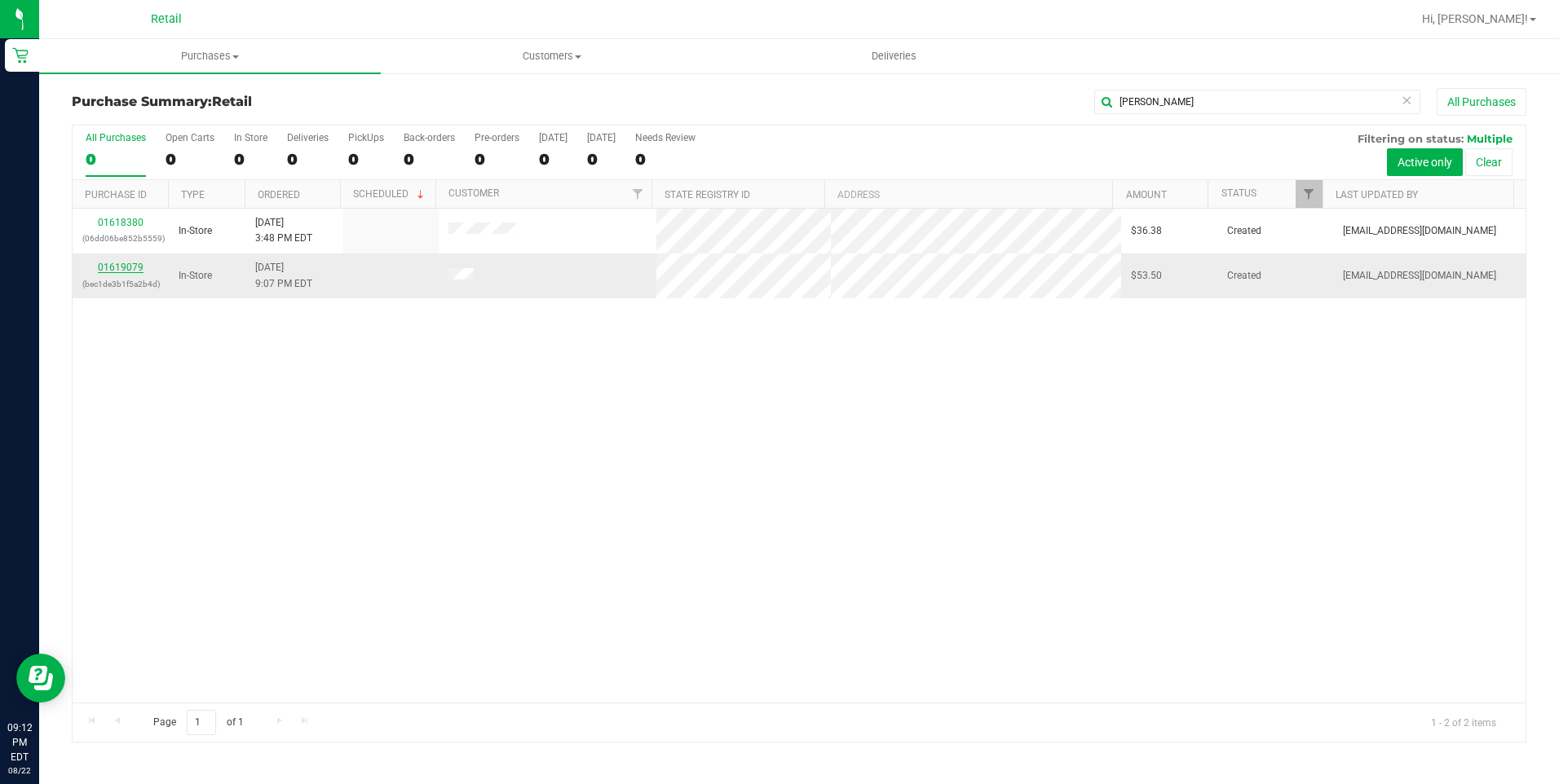
click at [121, 270] on link "01619079" at bounding box center [120, 267] width 46 height 11
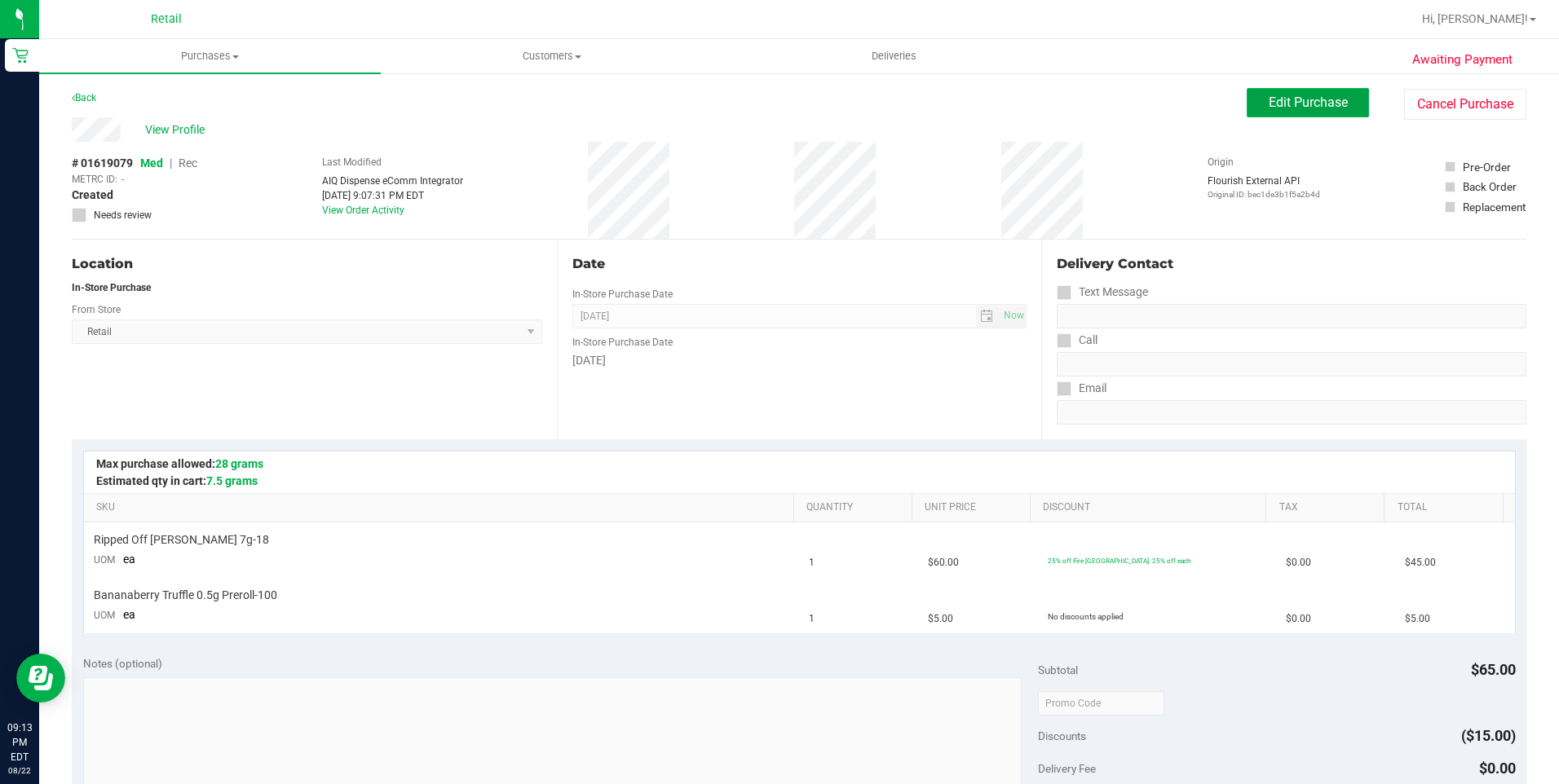
click at [1309, 112] on button "Edit Purchase" at bounding box center [1307, 102] width 122 height 29
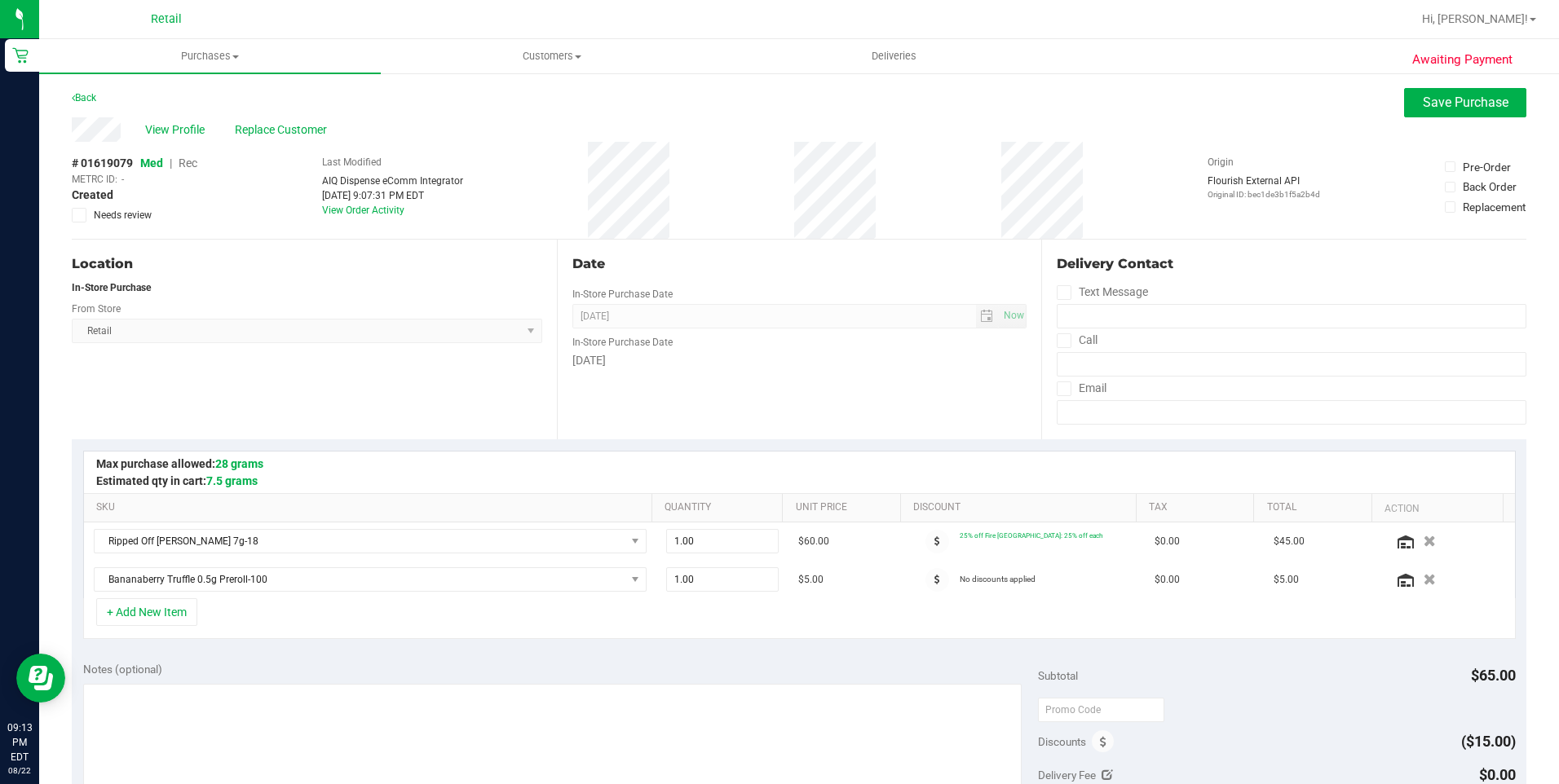
click at [189, 161] on span "Rec" at bounding box center [188, 163] width 19 height 13
click at [1449, 103] on span "Save Purchase" at bounding box center [1465, 102] width 85 height 15
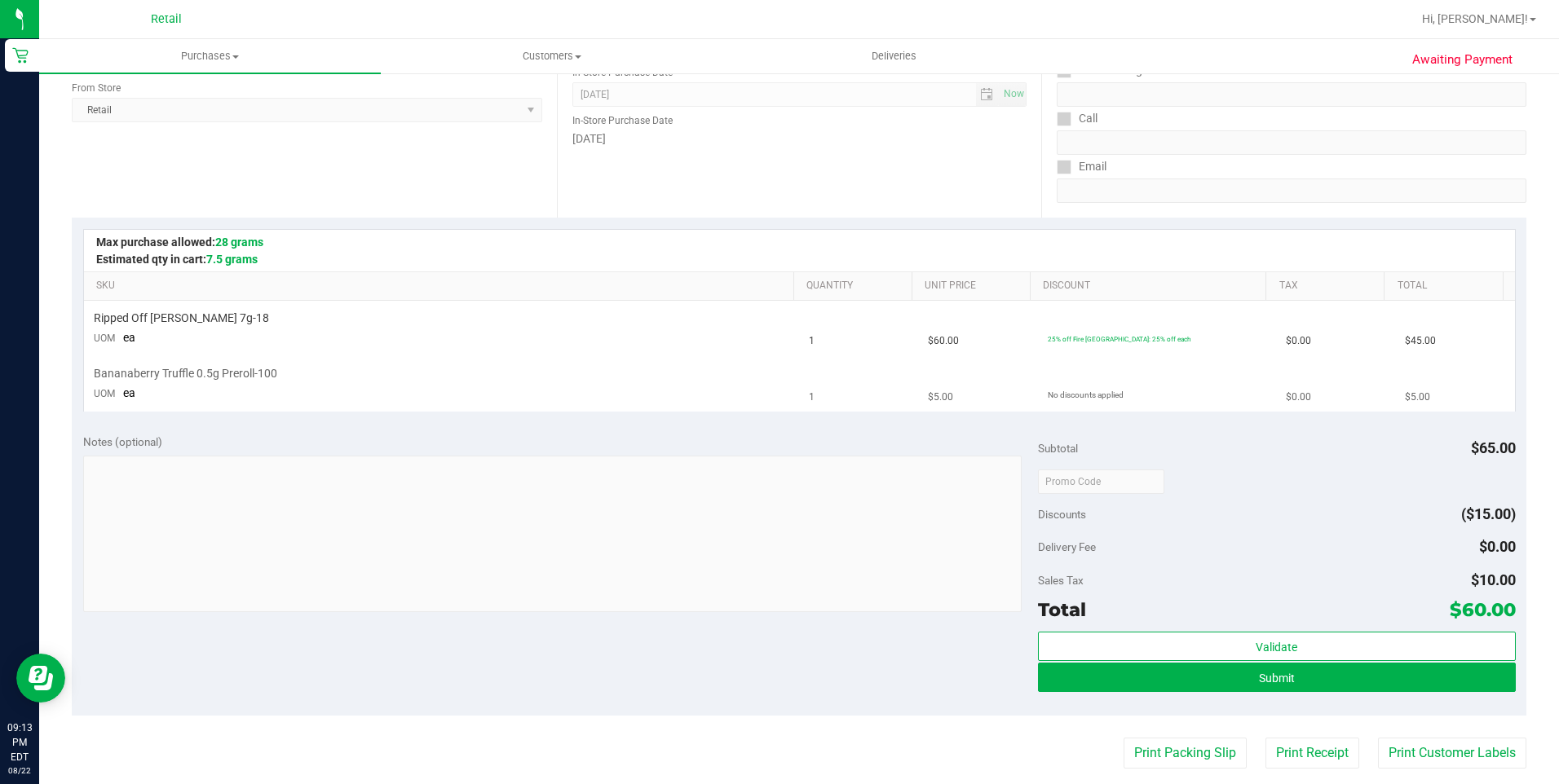
scroll to position [245, 0]
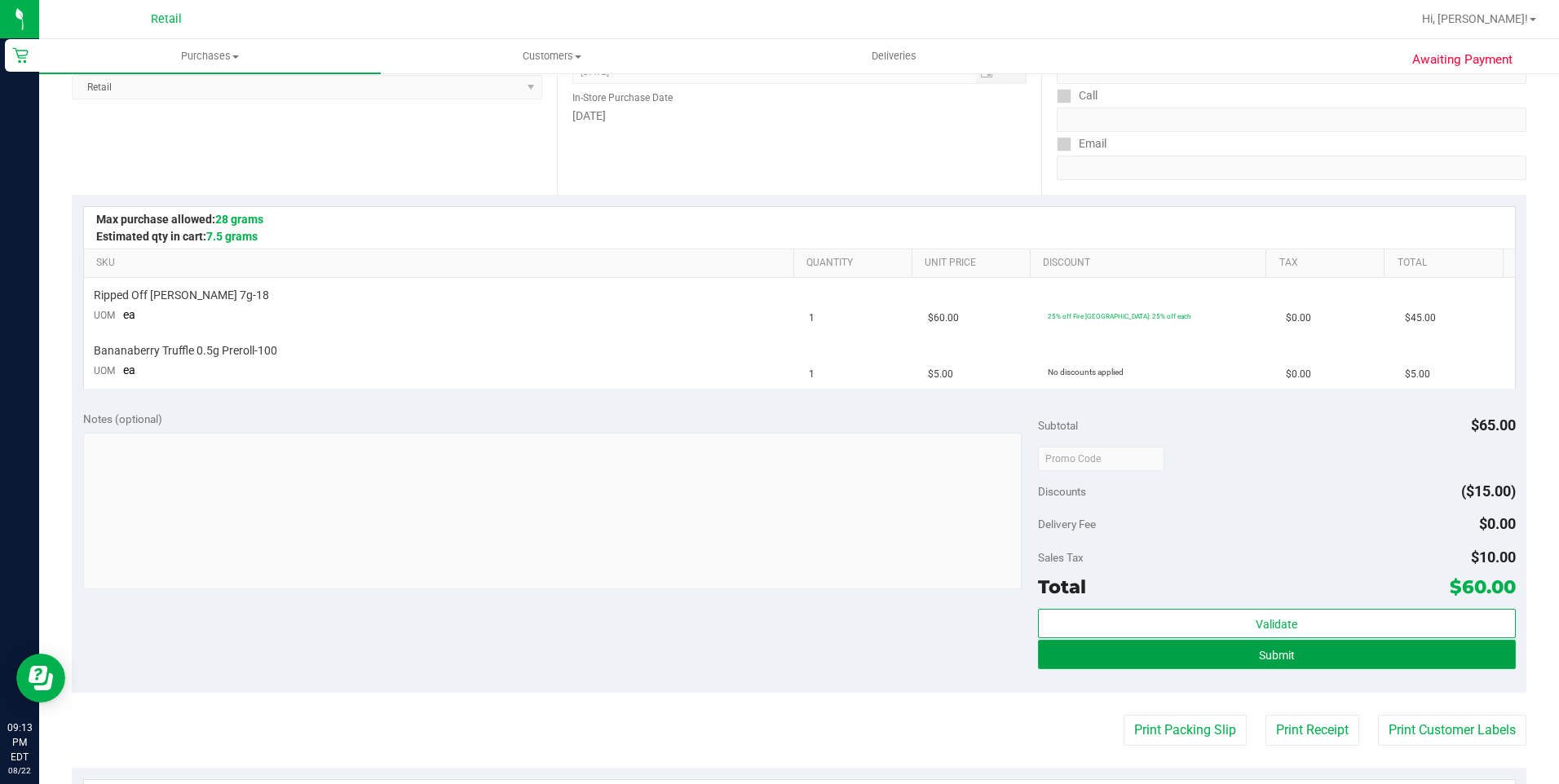
click at [1225, 652] on button "Submit" at bounding box center [1276, 654] width 478 height 29
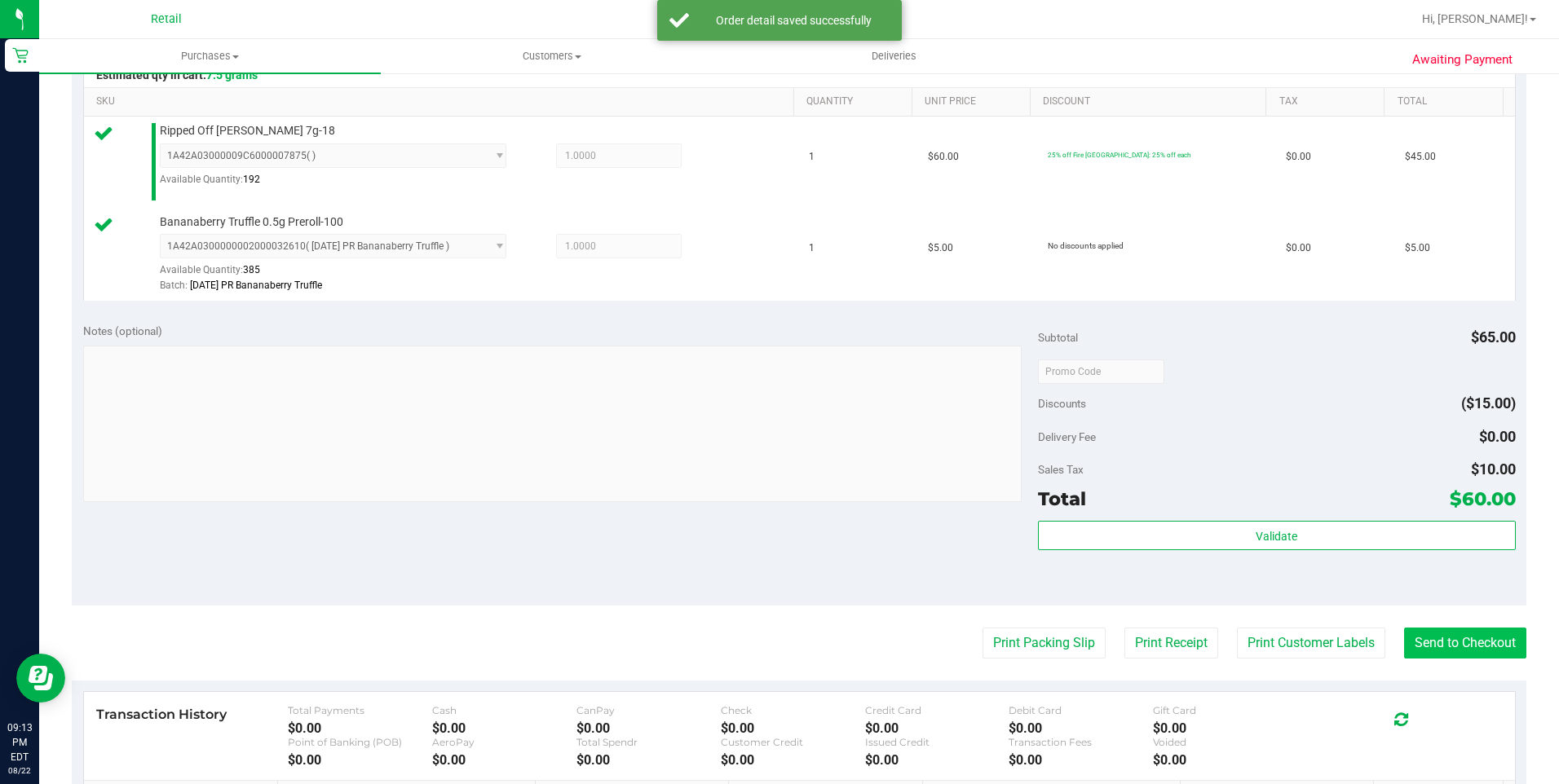
scroll to position [408, 0]
click at [1443, 649] on button "Send to Checkout" at bounding box center [1464, 641] width 122 height 31
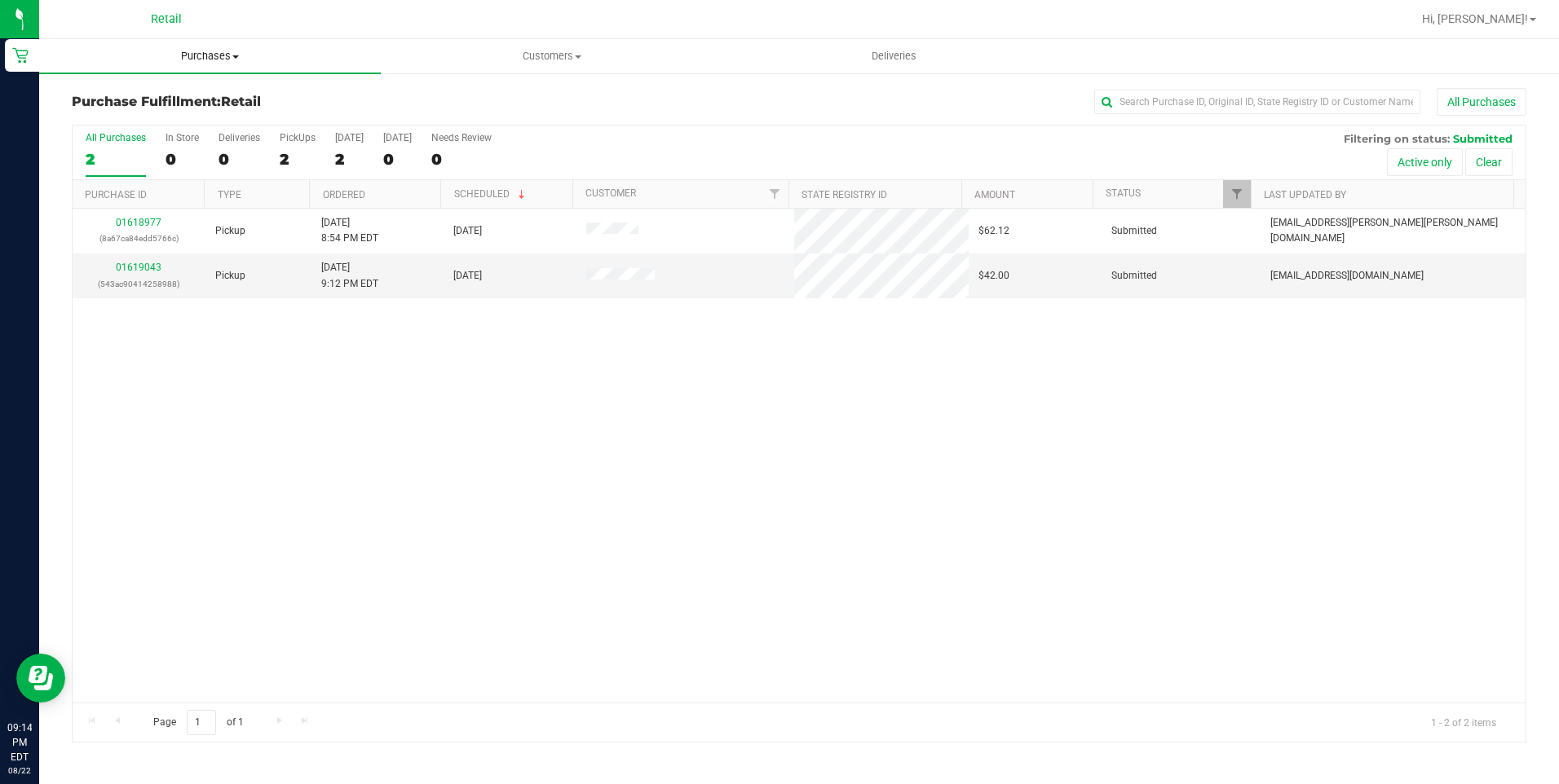
click at [203, 61] on span "Purchases" at bounding box center [210, 56] width 341 height 14
click at [166, 102] on span "Summary of purchases" at bounding box center [122, 98] width 167 height 14
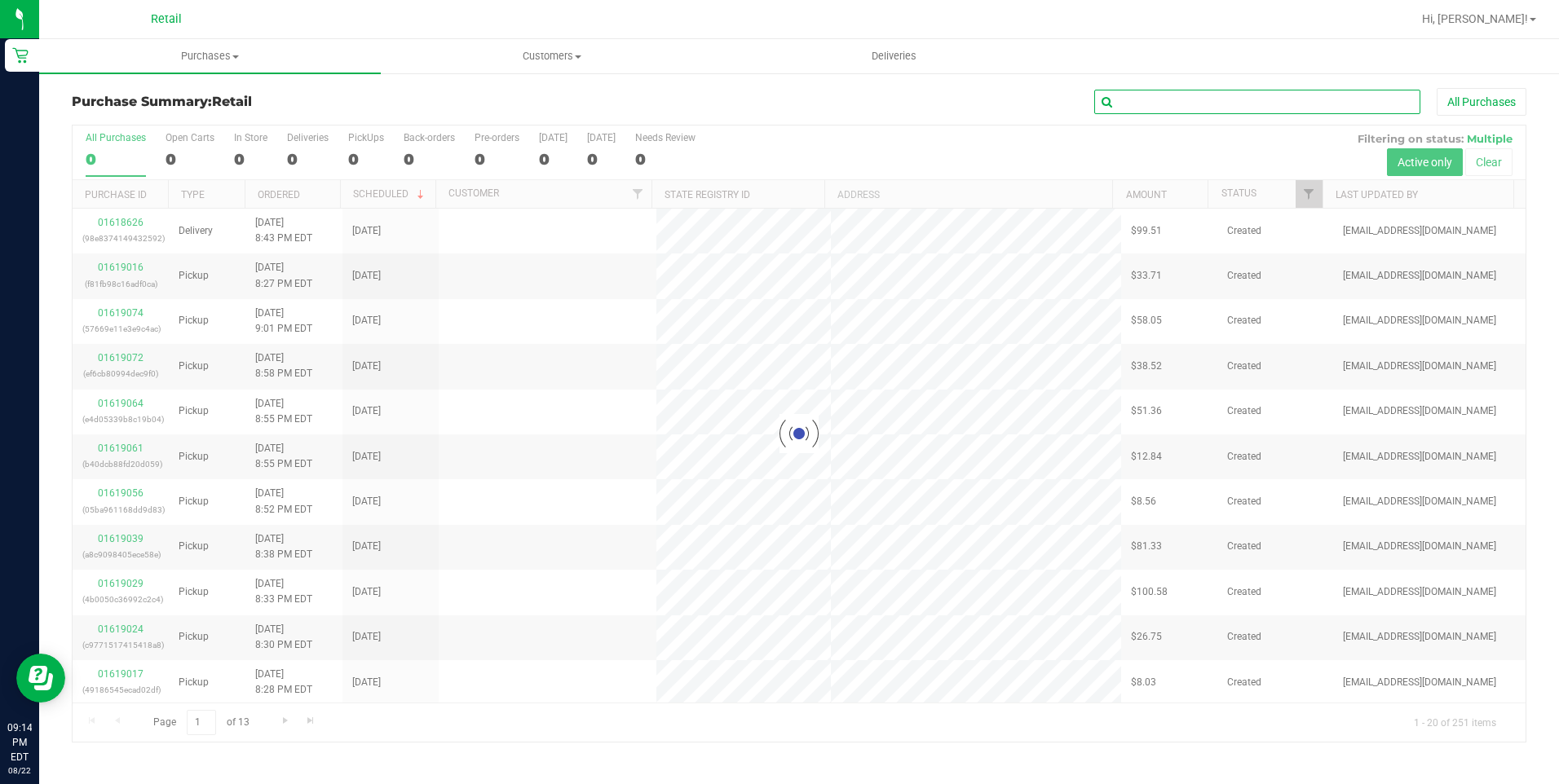
click at [1253, 109] on input "text" at bounding box center [1257, 102] width 326 height 25
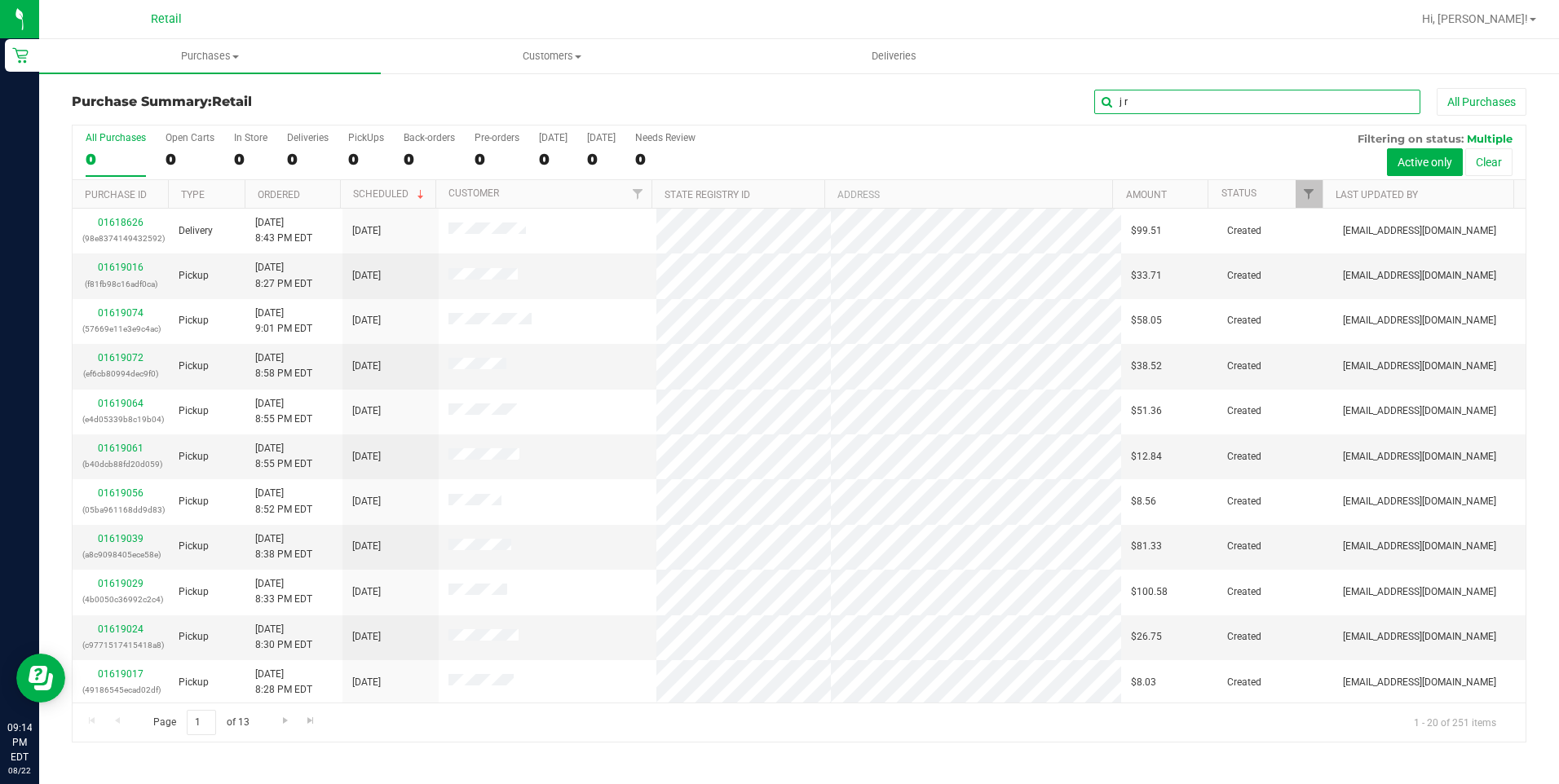
type input "j r"
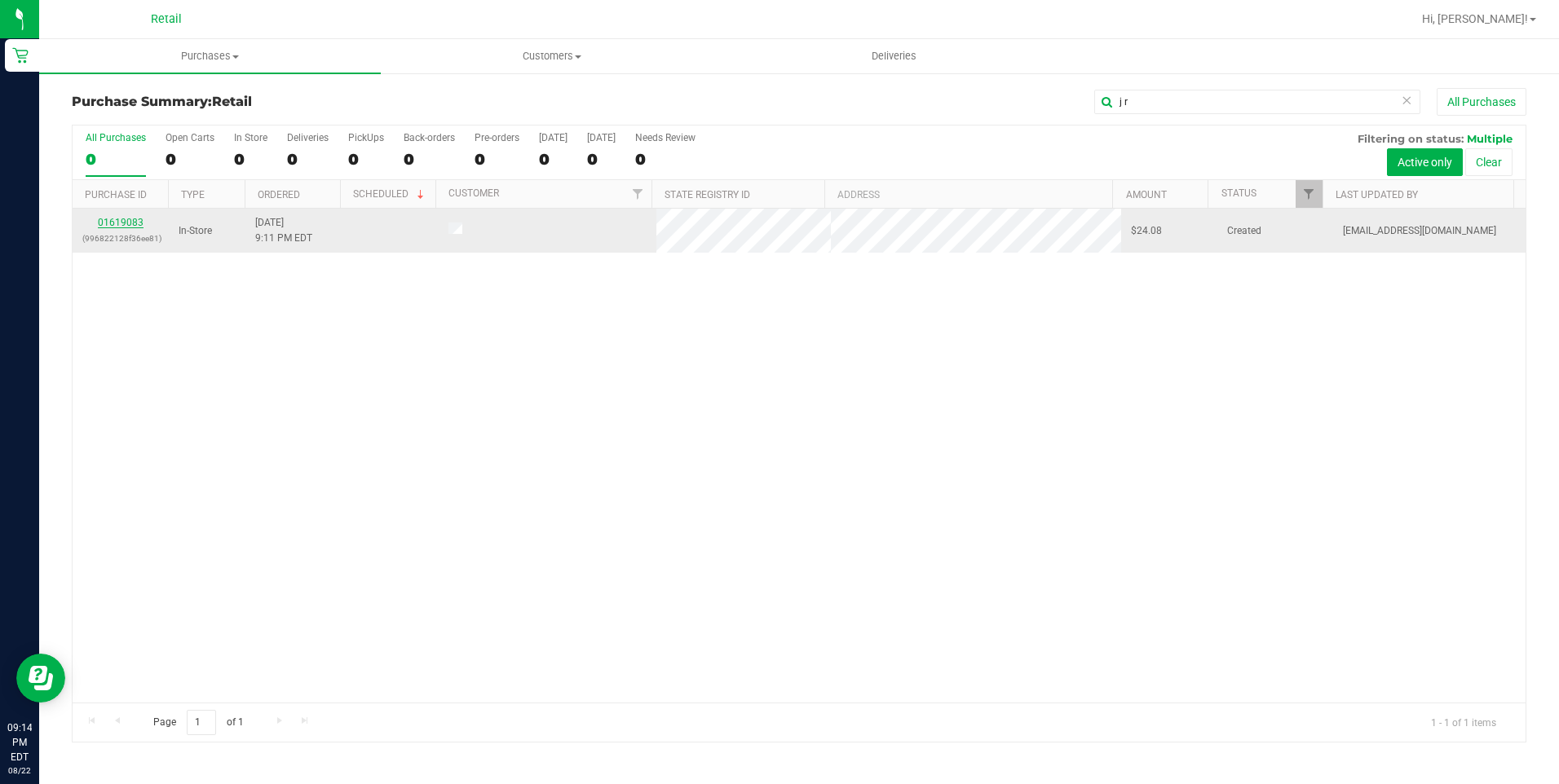
click at [119, 221] on link "01619083" at bounding box center [120, 223] width 46 height 11
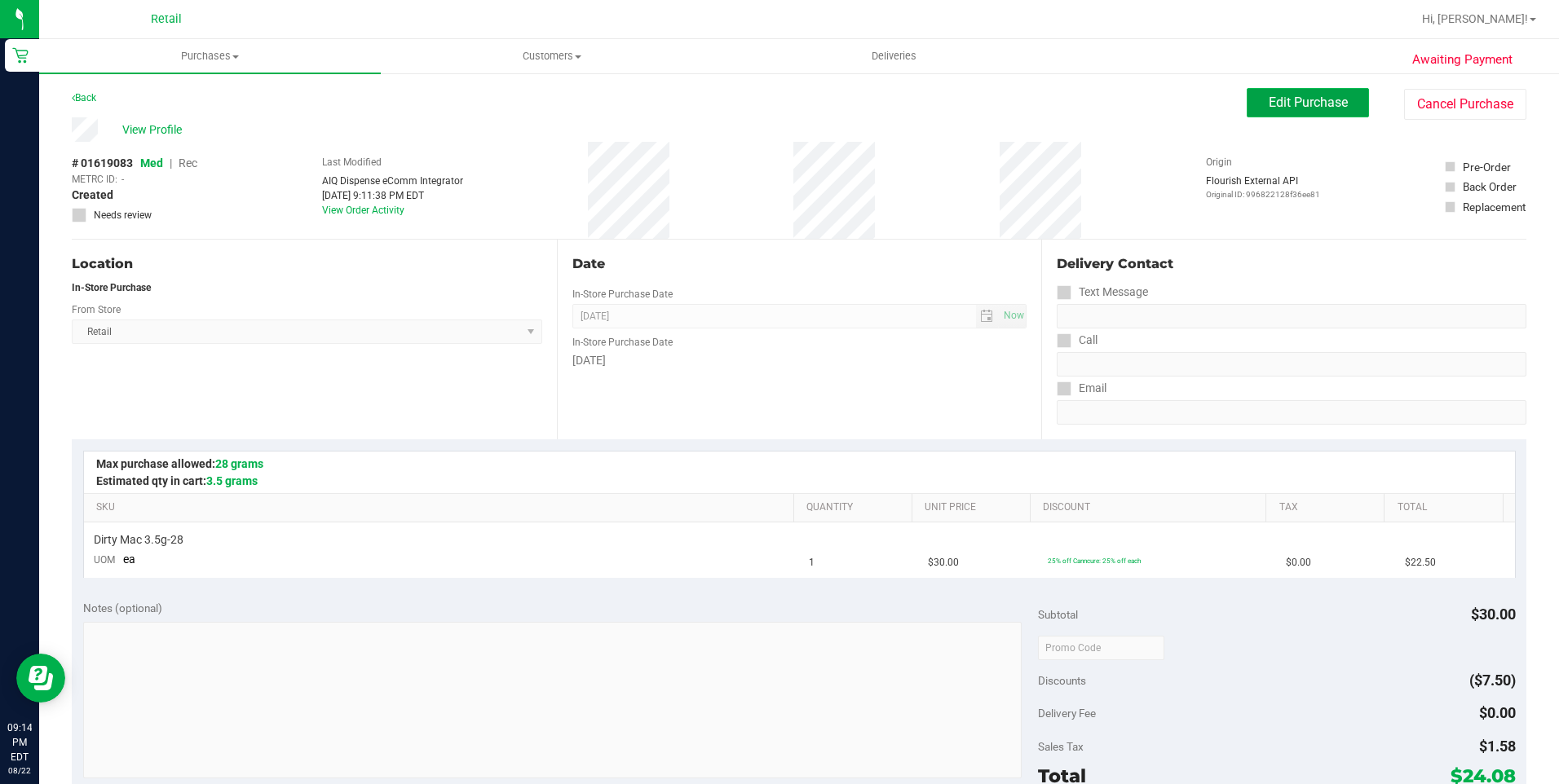
click at [1325, 112] on button "Edit Purchase" at bounding box center [1307, 102] width 122 height 29
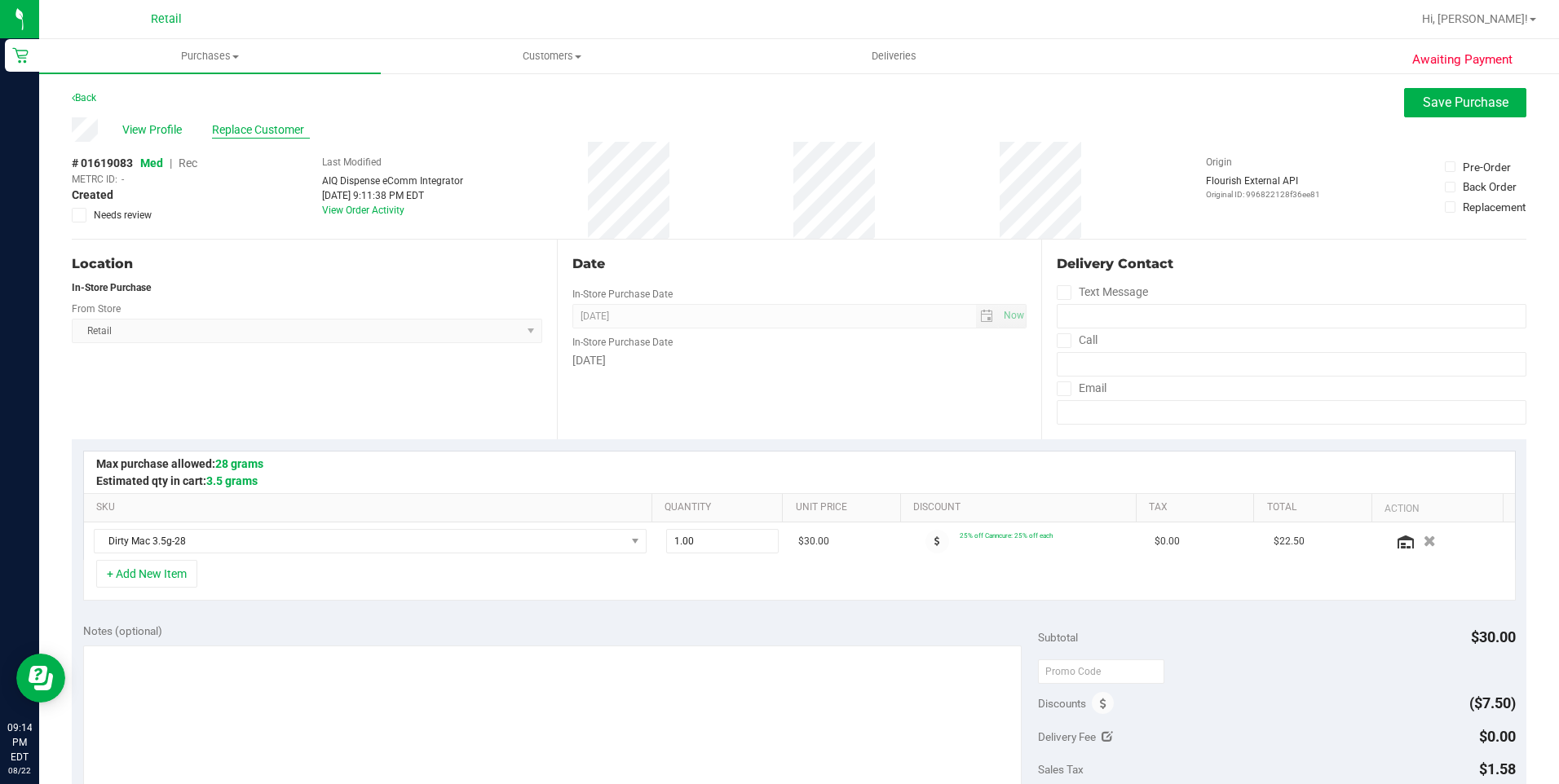
click at [276, 125] on span "Replace Customer" at bounding box center [261, 130] width 98 height 17
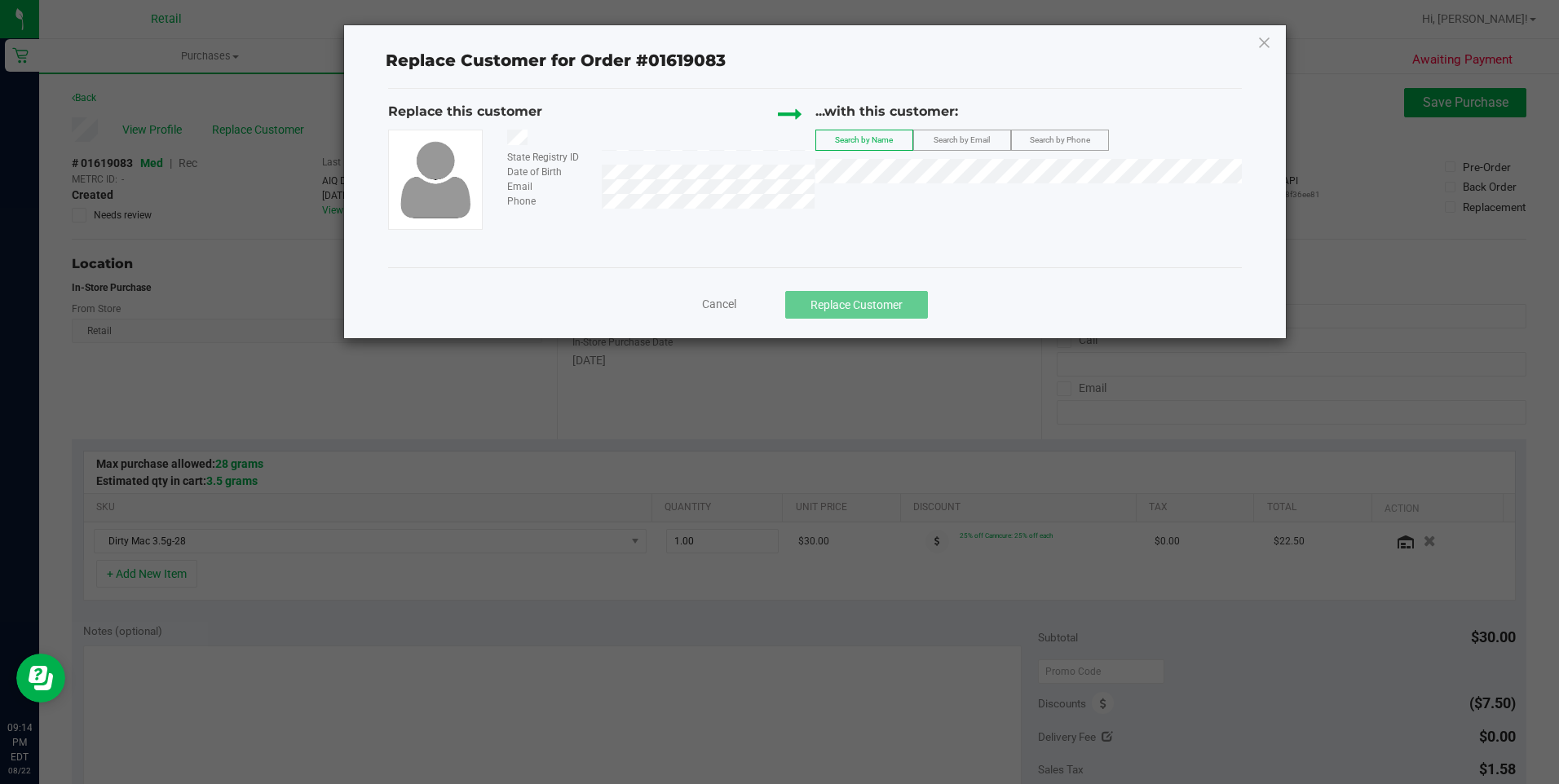
click at [1275, 43] on div "Replace Customer for Order #01619083 Replace this customer State Registry ID Da…" at bounding box center [815, 182] width 941 height 313
click at [1269, 43] on icon at bounding box center [1264, 43] width 14 height 27
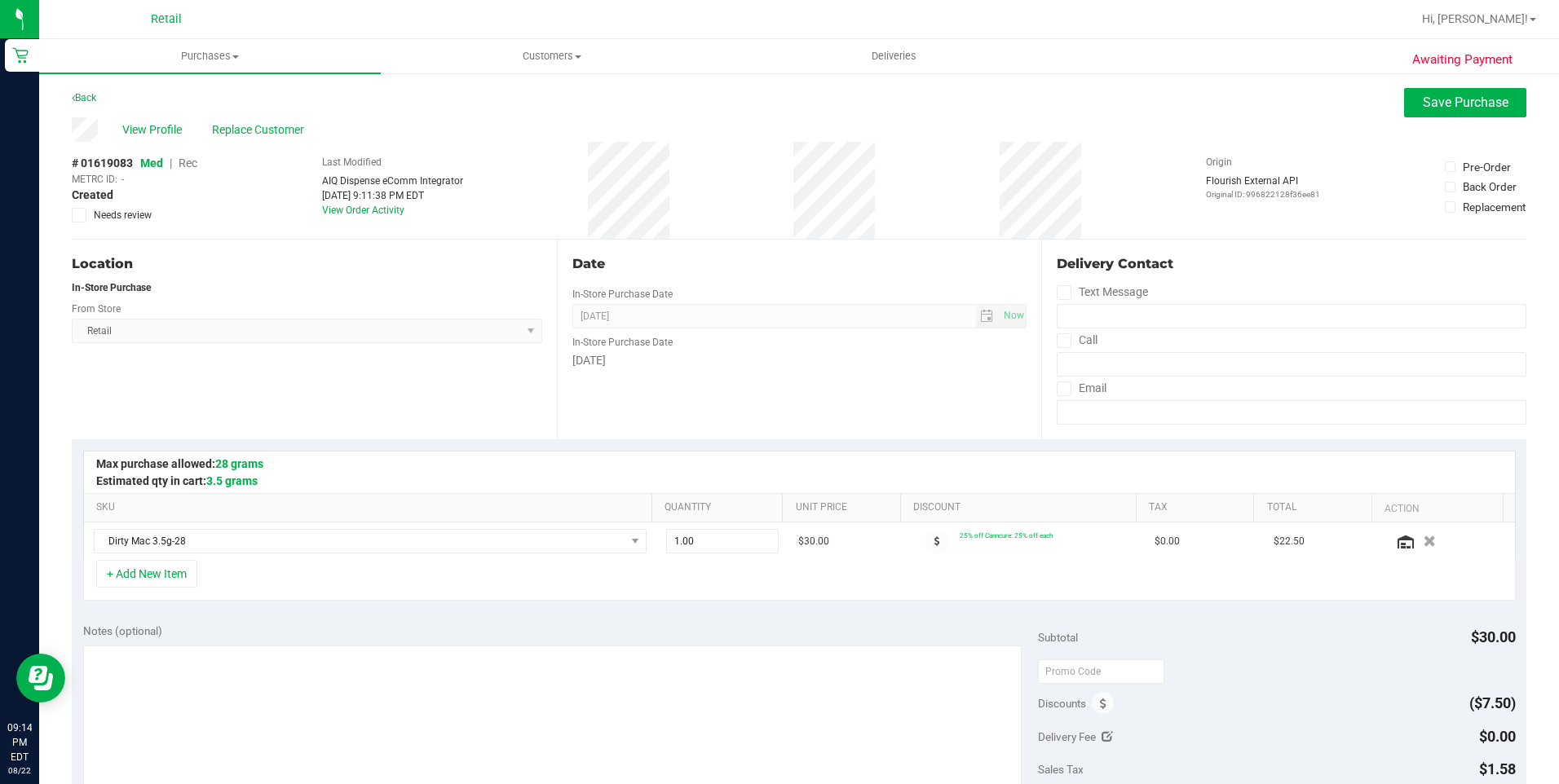
click at [200, 166] on div "# 01619083 Med | Rec METRC ID: - Created Needs review Last Modified AIQ Dispens…" at bounding box center [799, 191] width 1455 height 97
click at [189, 162] on span "Rec" at bounding box center [188, 163] width 19 height 13
click at [1472, 108] on span "Save Purchase" at bounding box center [1465, 102] width 85 height 15
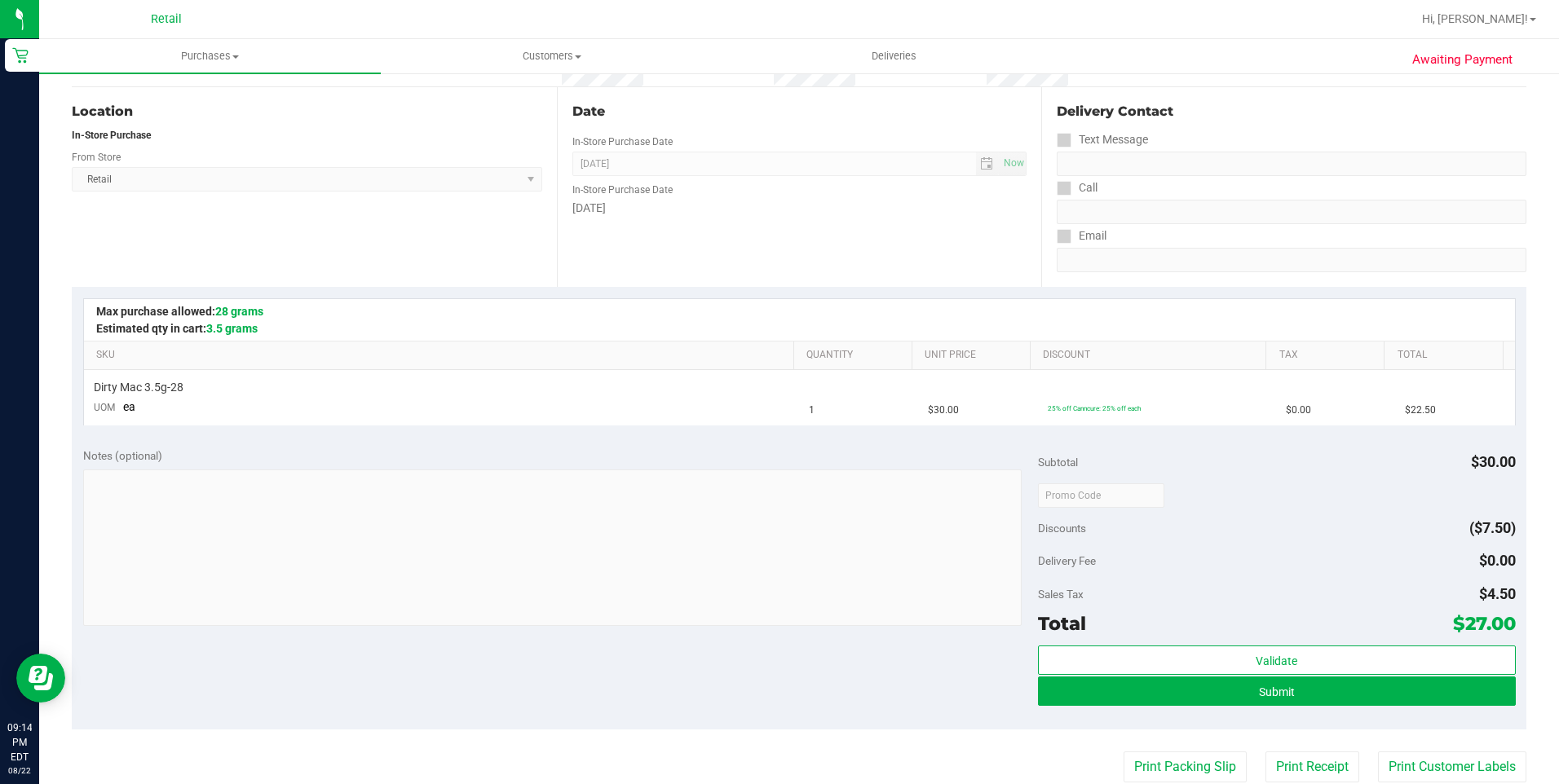
scroll to position [326, 0]
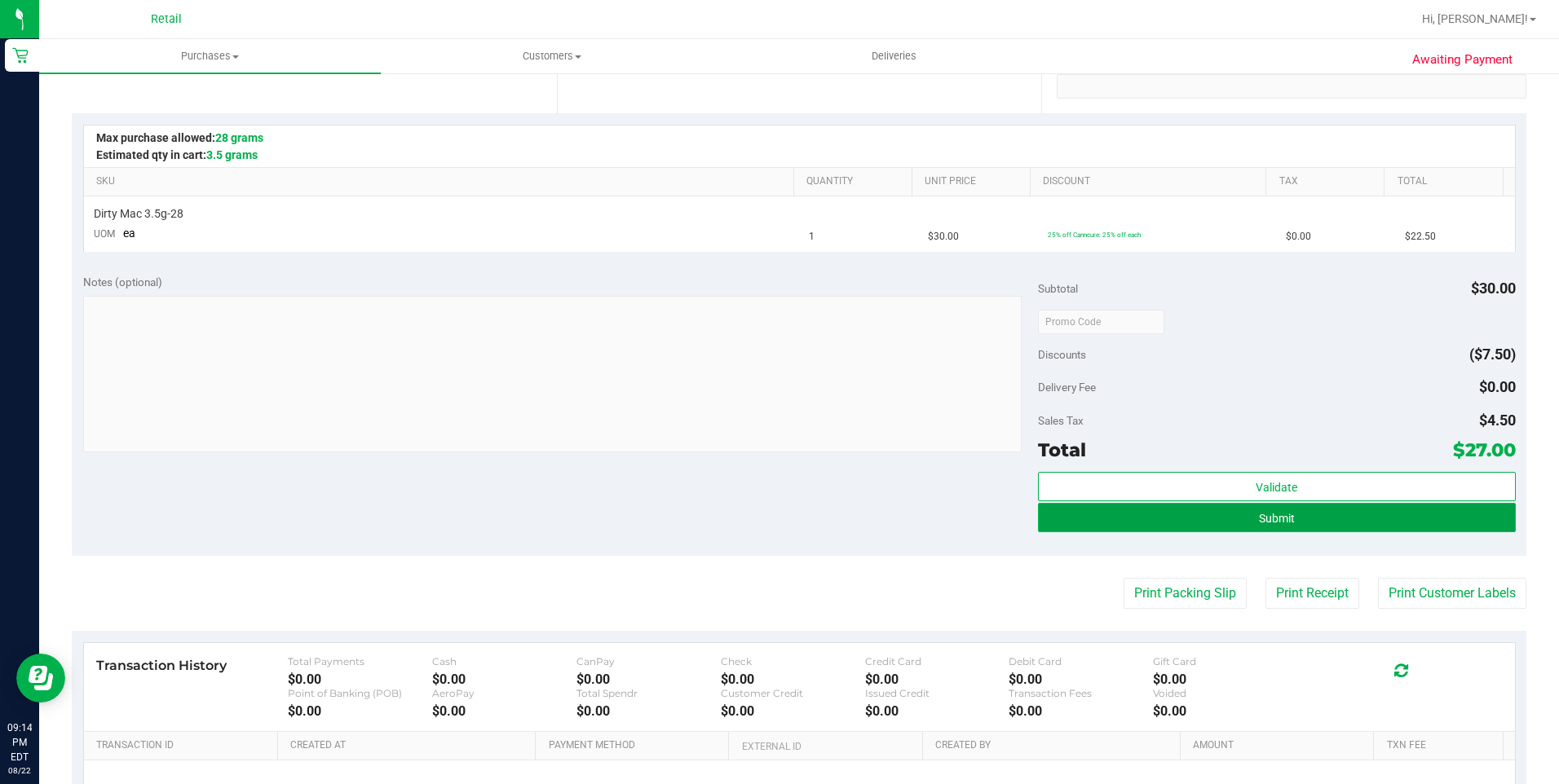
click at [1332, 530] on button "Submit" at bounding box center [1276, 517] width 478 height 29
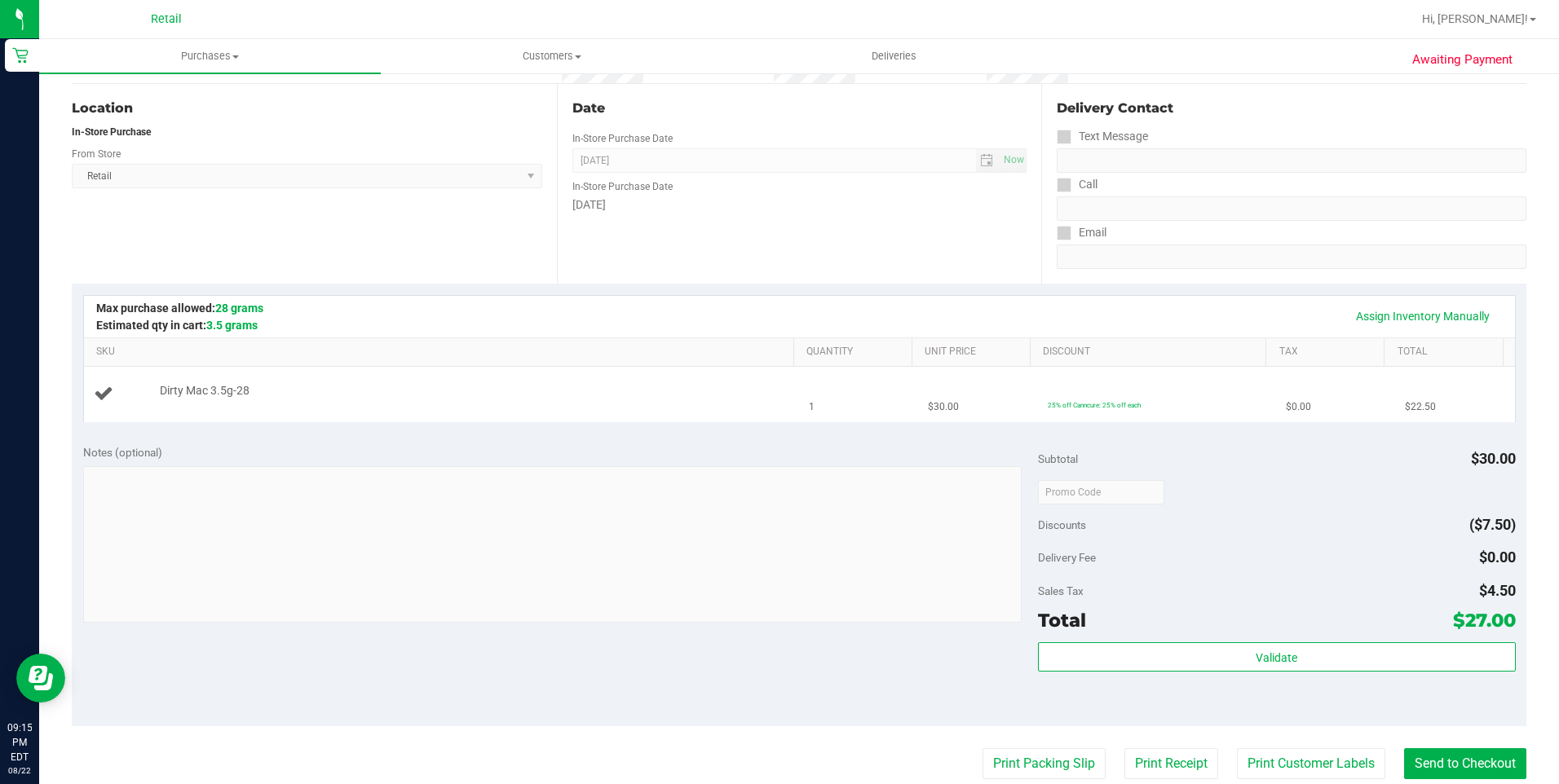
scroll to position [0, 0]
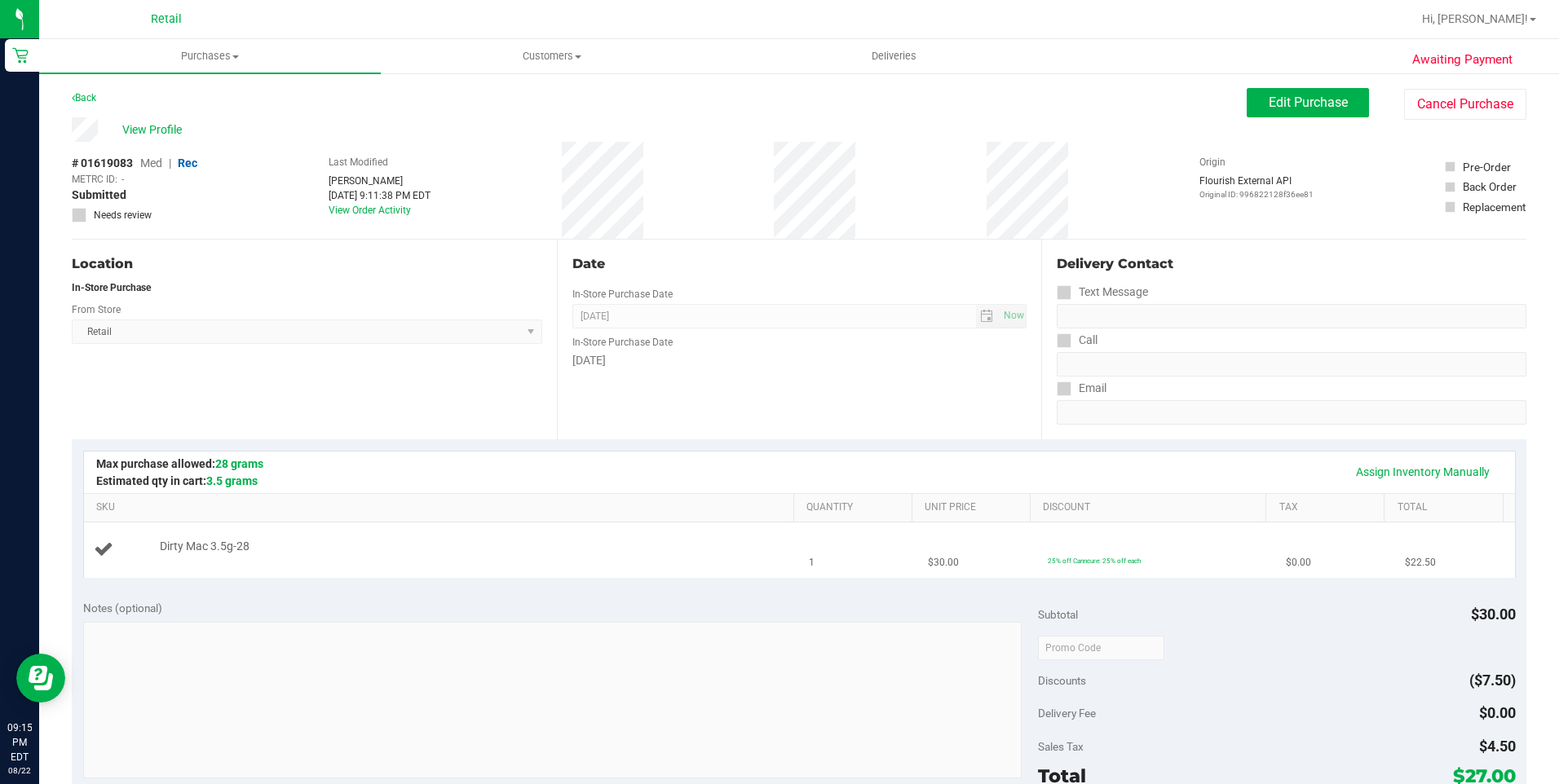
click at [408, 550] on div "Dirty Mac 3.5g-28" at bounding box center [468, 546] width 634 height 16
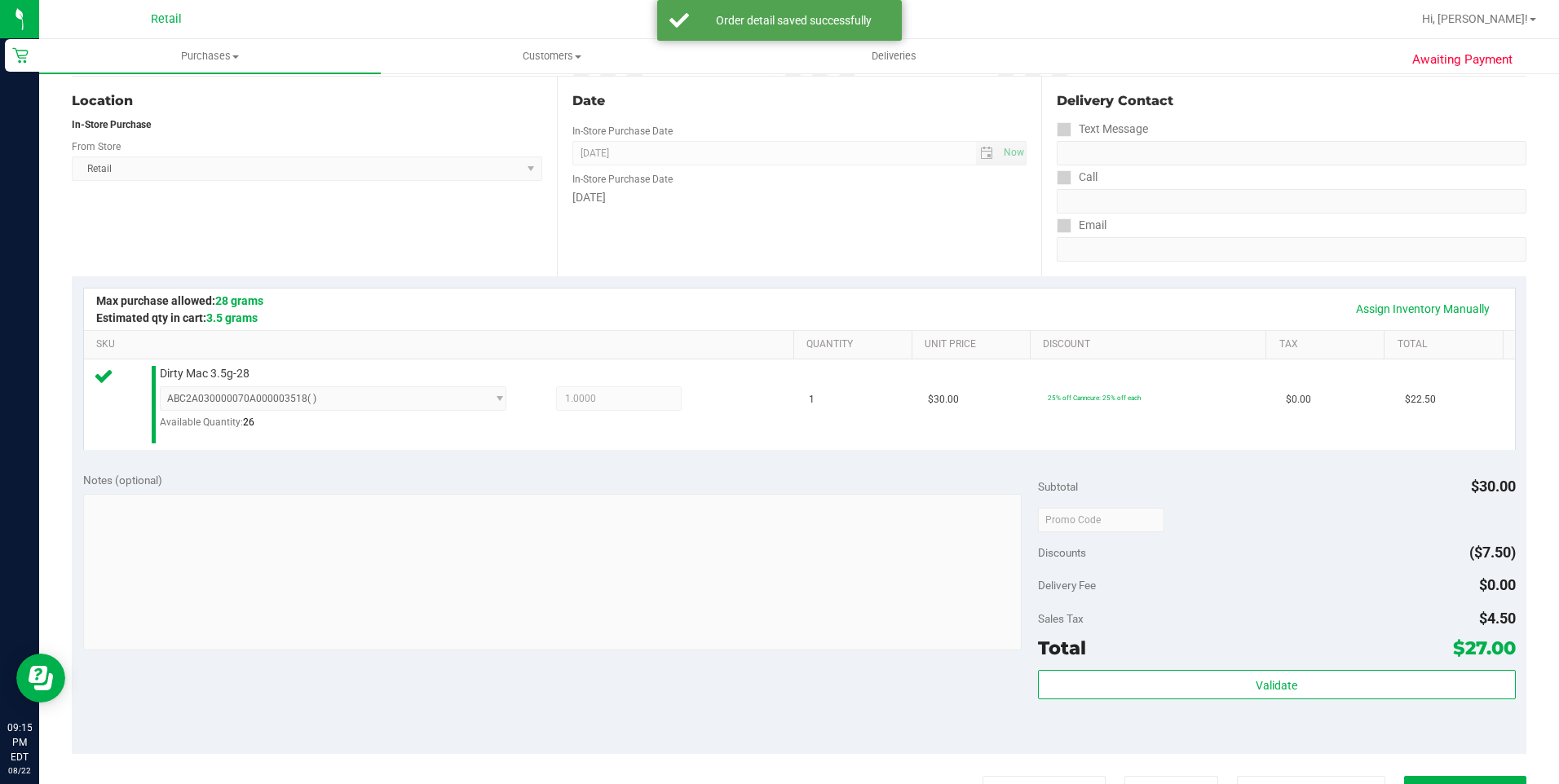
scroll to position [245, 0]
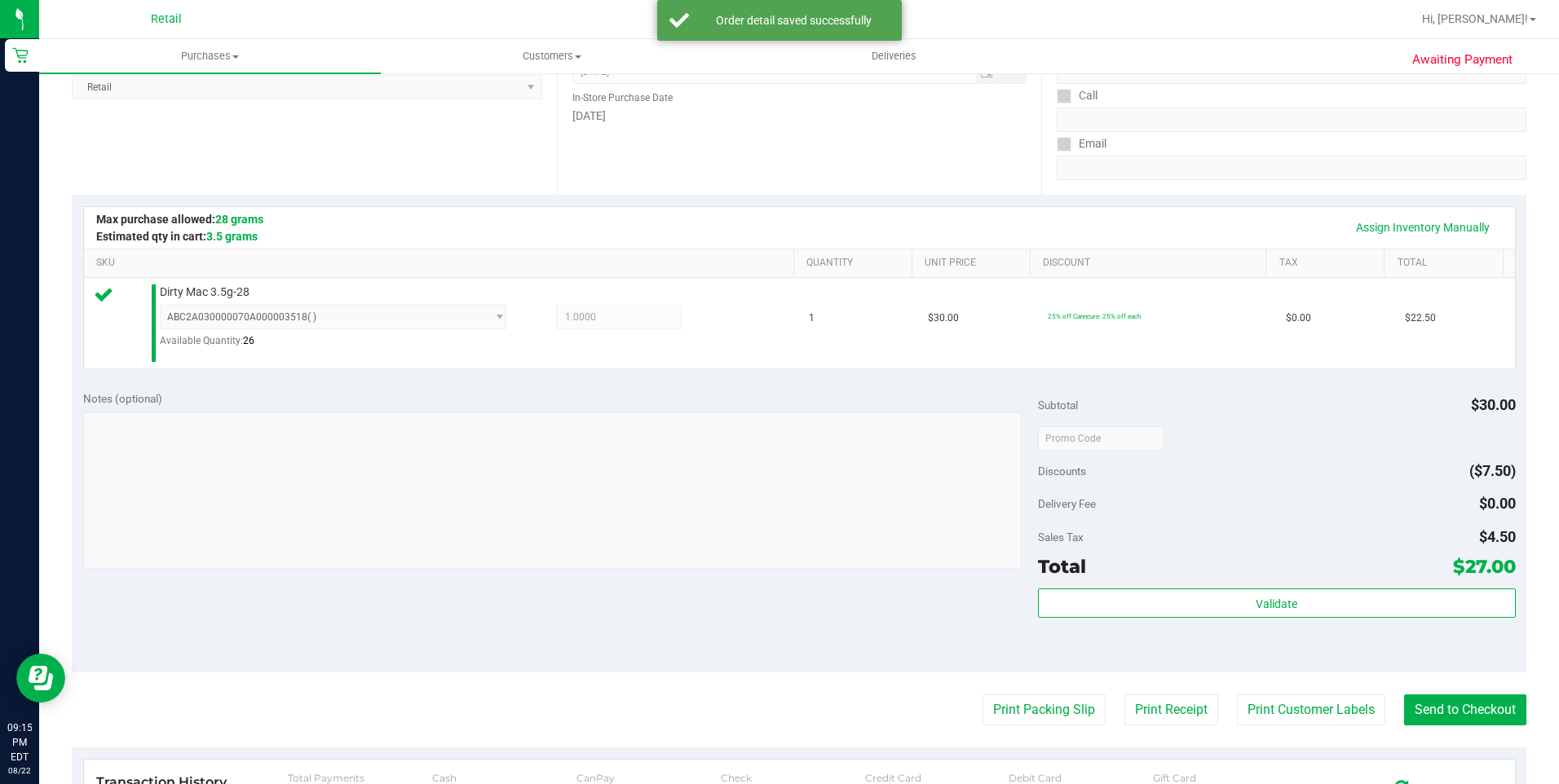
click at [1465, 689] on purchase-details "Back Edit Purchase Cancel Purchase View Profile # 01619083 Med | Rec METRC ID: …" at bounding box center [799, 447] width 1455 height 1209
click at [1466, 691] on purchase-details "Back Edit Purchase Cancel Purchase View Profile # 01619083 Med | Rec METRC ID: …" at bounding box center [799, 447] width 1455 height 1209
click at [1465, 700] on button "Send to Checkout" at bounding box center [1464, 709] width 122 height 31
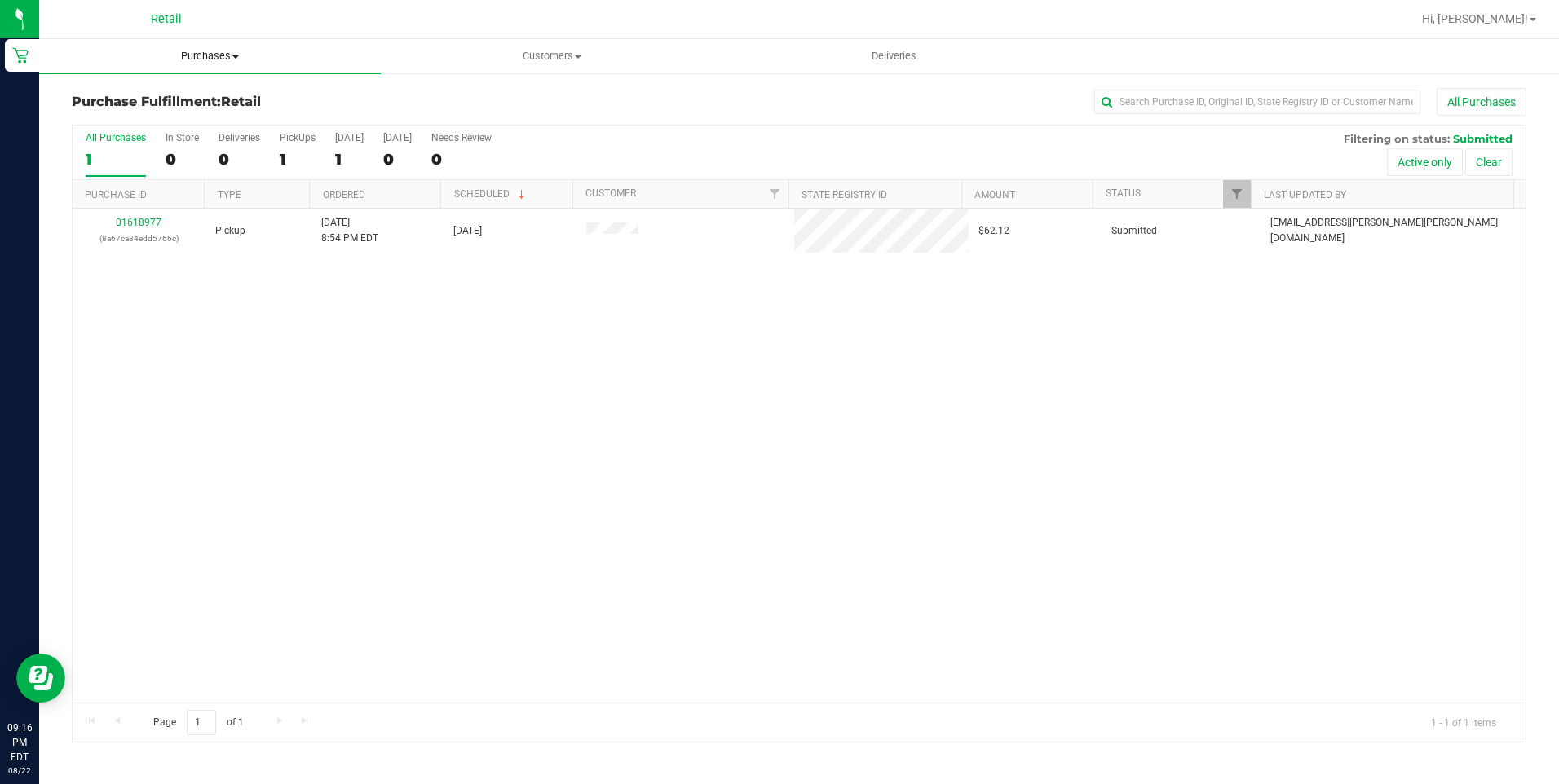
click at [184, 54] on span "Purchases" at bounding box center [210, 56] width 341 height 14
click at [161, 89] on li "Summary of purchases" at bounding box center [210, 99] width 341 height 20
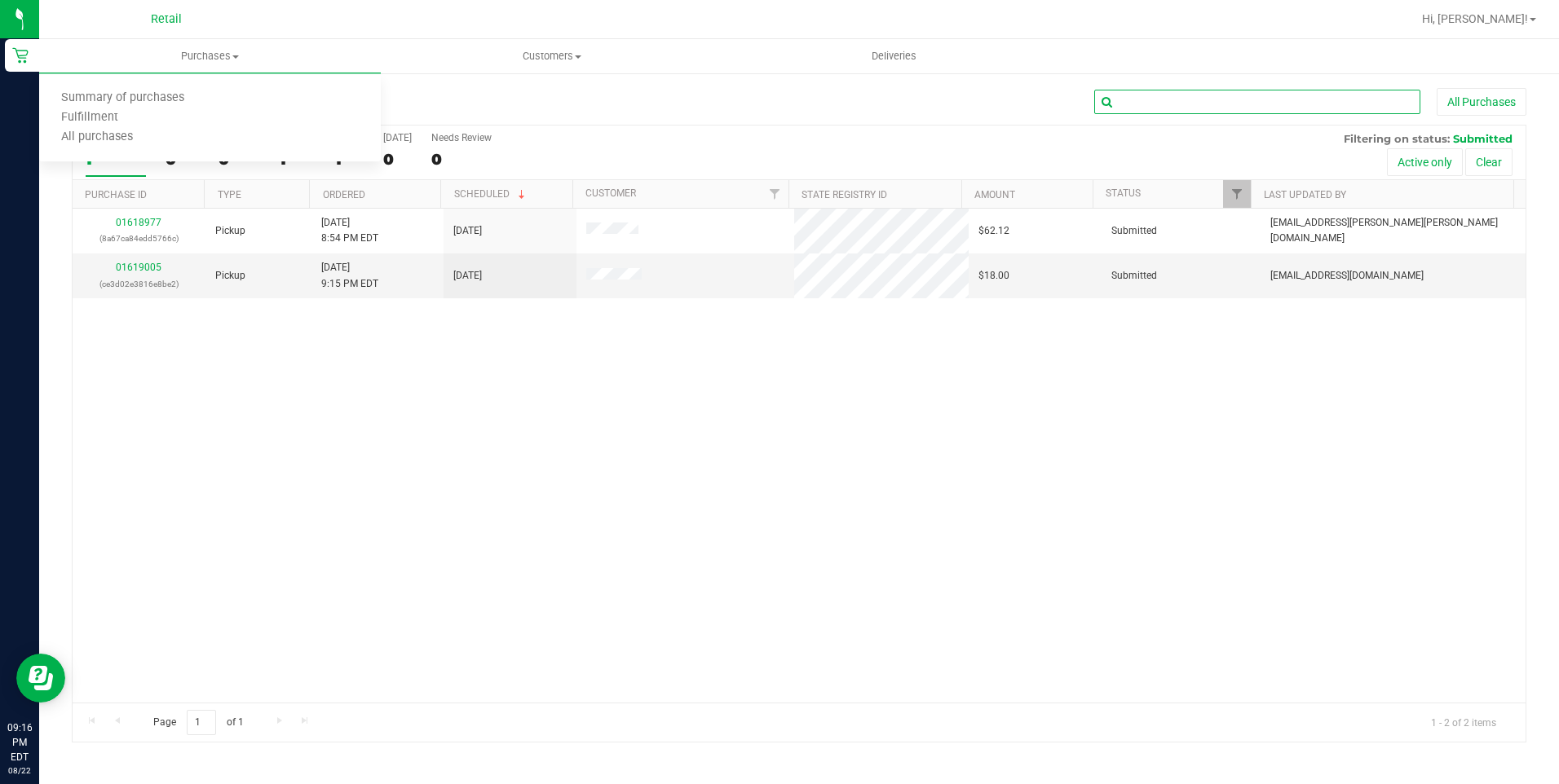
click at [1276, 110] on input "text" at bounding box center [1257, 102] width 326 height 25
click at [182, 63] on span "Purchases" at bounding box center [210, 56] width 341 height 14
click at [165, 90] on li "Summary of purchases" at bounding box center [210, 99] width 341 height 20
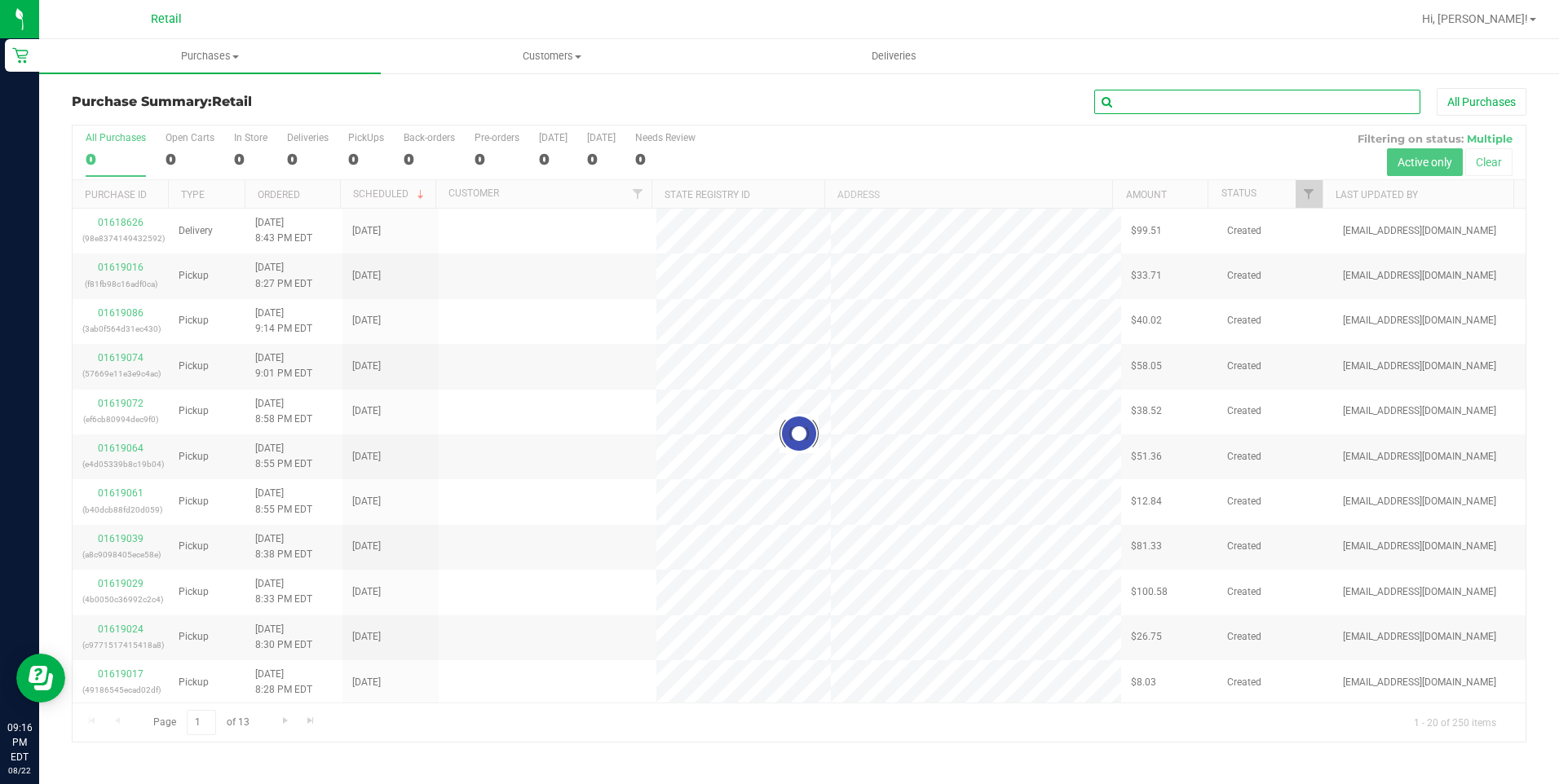
click at [1195, 95] on input "text" at bounding box center [1257, 102] width 326 height 25
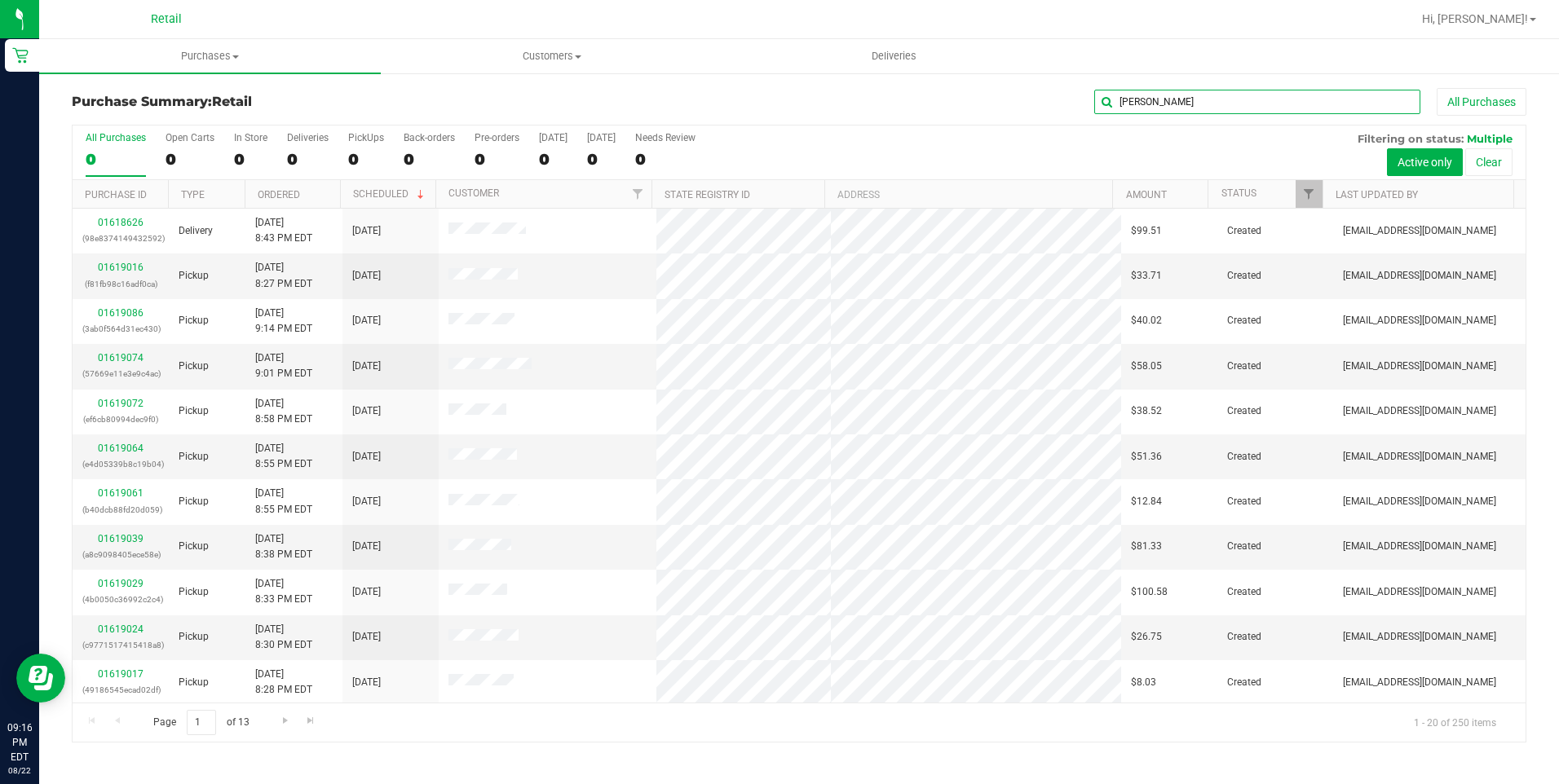
type input "[PERSON_NAME]"
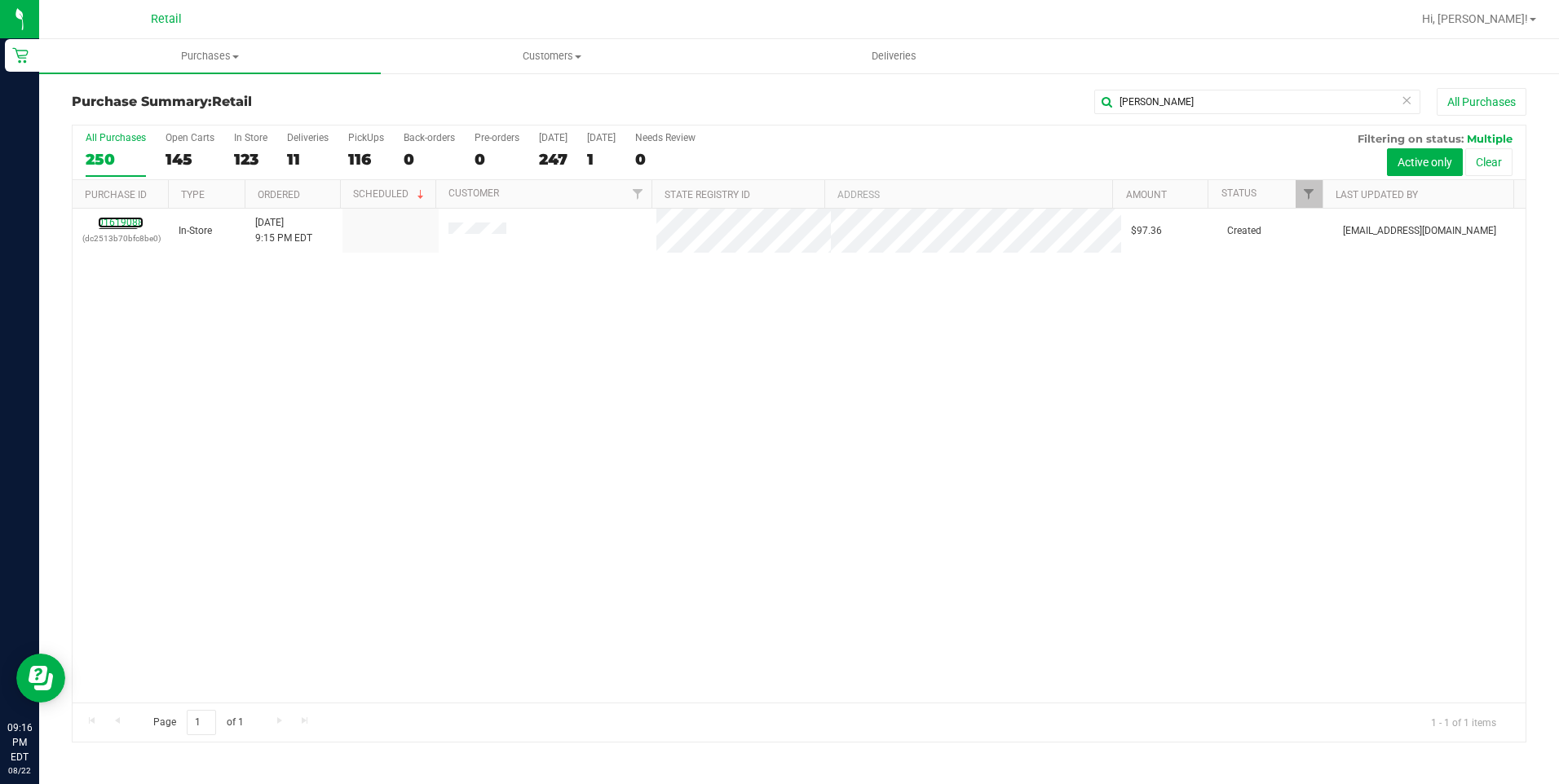
drag, startPoint x: 111, startPoint y: 218, endPoint x: 102, endPoint y: 183, distance: 36.1
click at [112, 216] on div "01619088 (dc2513b70bfc8be0)" at bounding box center [120, 230] width 77 height 31
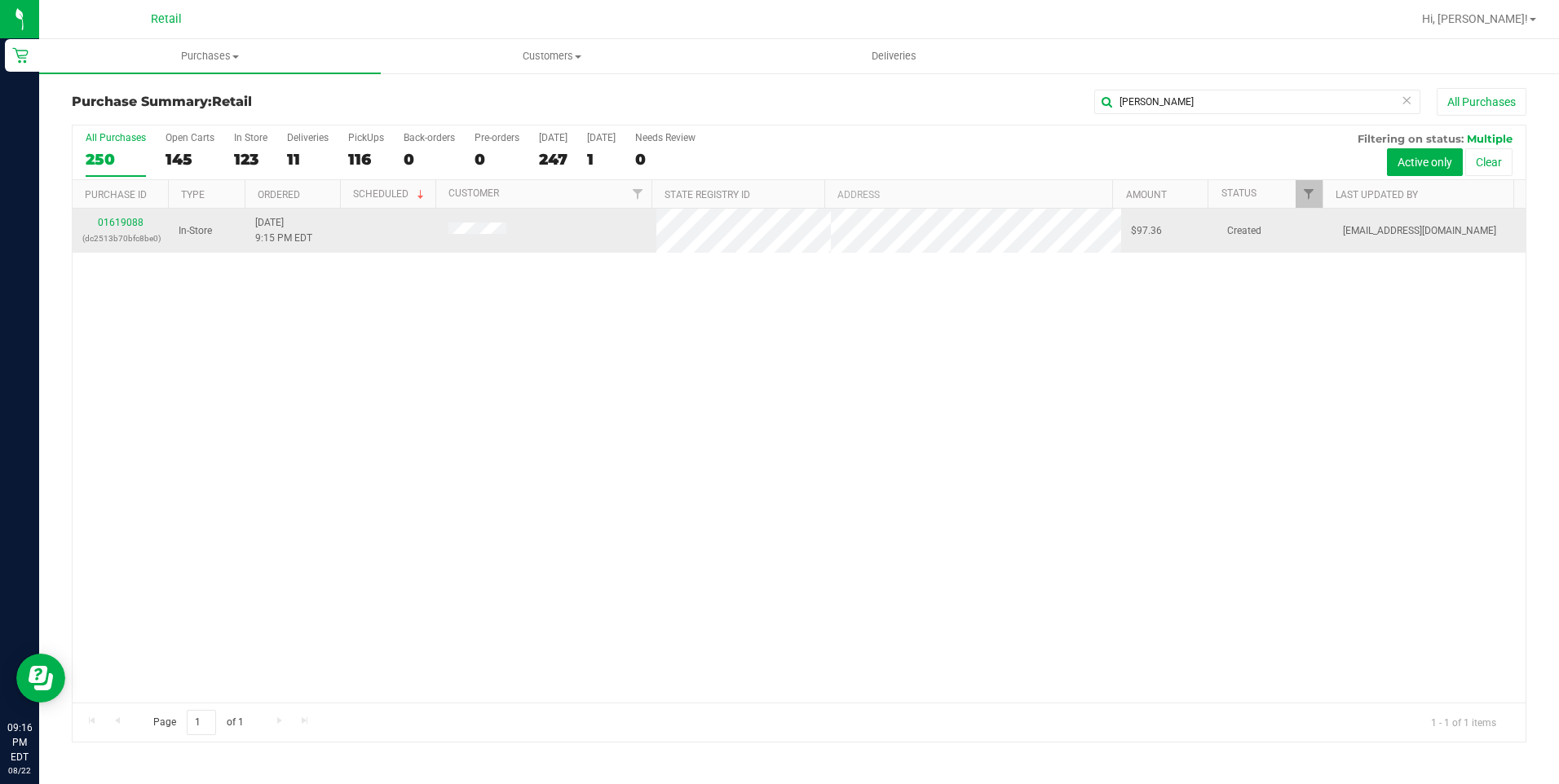
click at [127, 230] on p "(dc2513b70bfc8be0)" at bounding box center [120, 238] width 77 height 15
click at [130, 220] on link "01619088" at bounding box center [120, 223] width 46 height 11
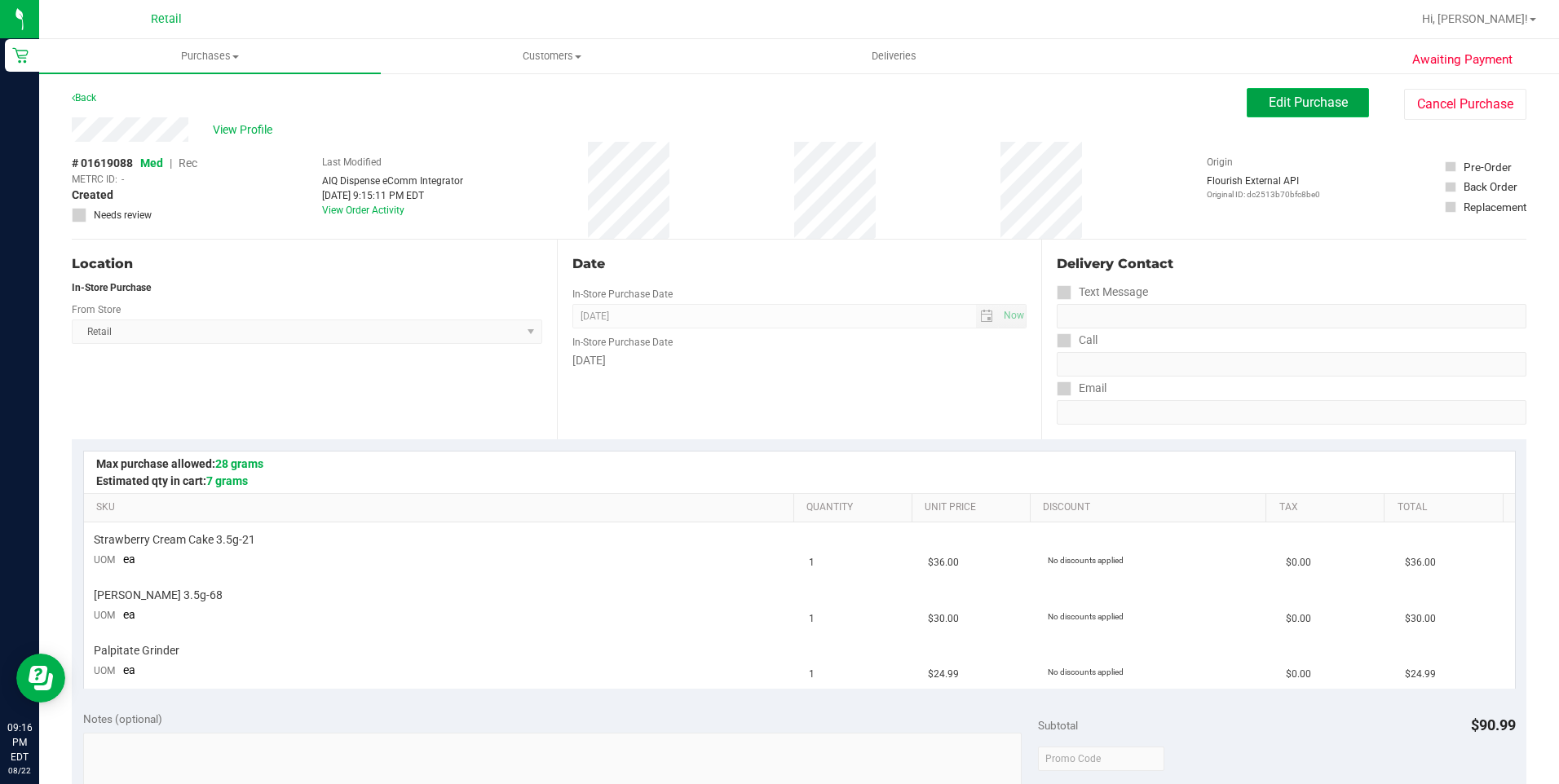
click at [1301, 90] on button "Edit Purchase" at bounding box center [1307, 102] width 122 height 29
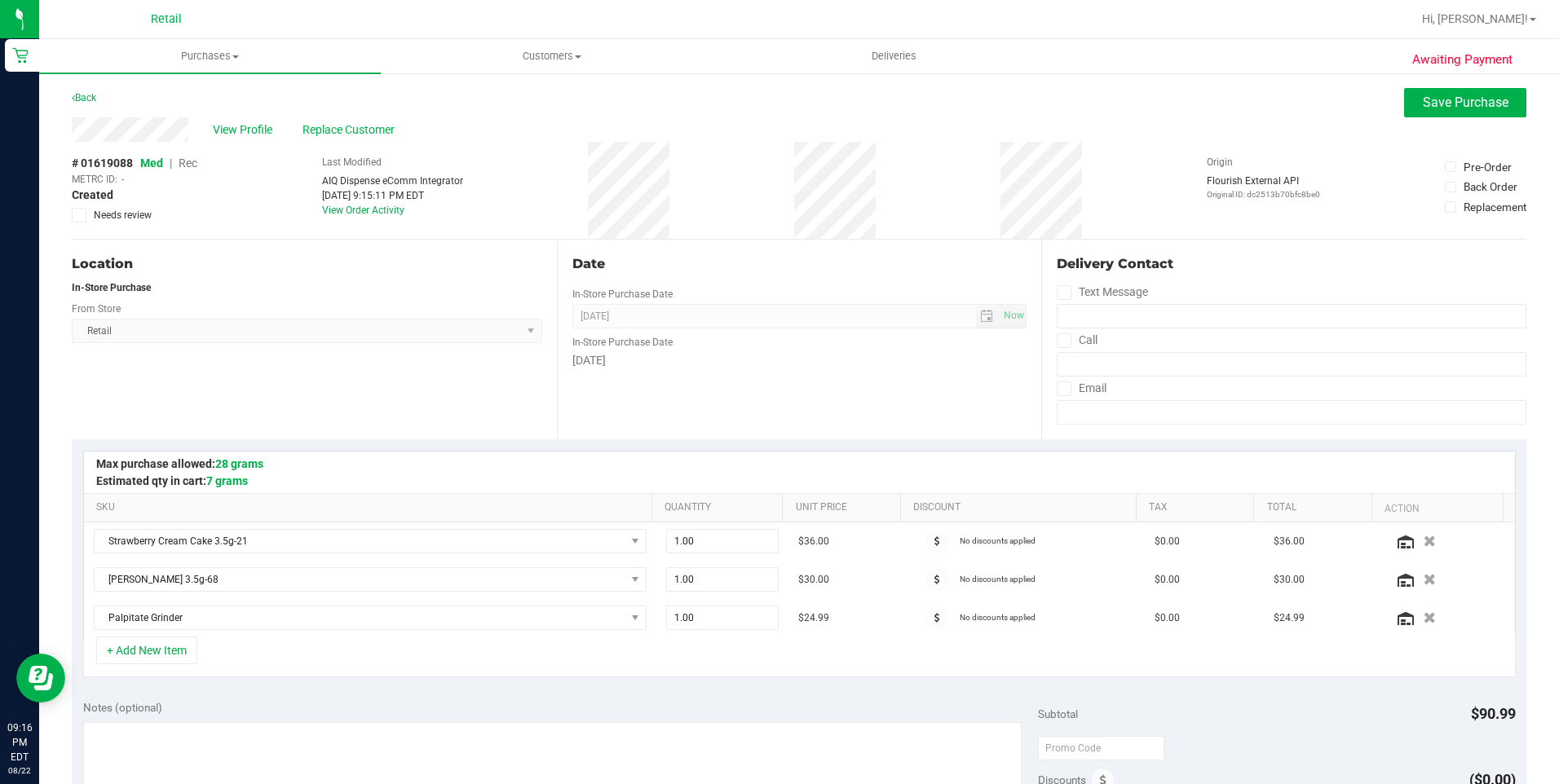
click at [186, 162] on span "Rec" at bounding box center [188, 163] width 19 height 13
click at [1472, 105] on span "Save Purchase" at bounding box center [1465, 102] width 85 height 15
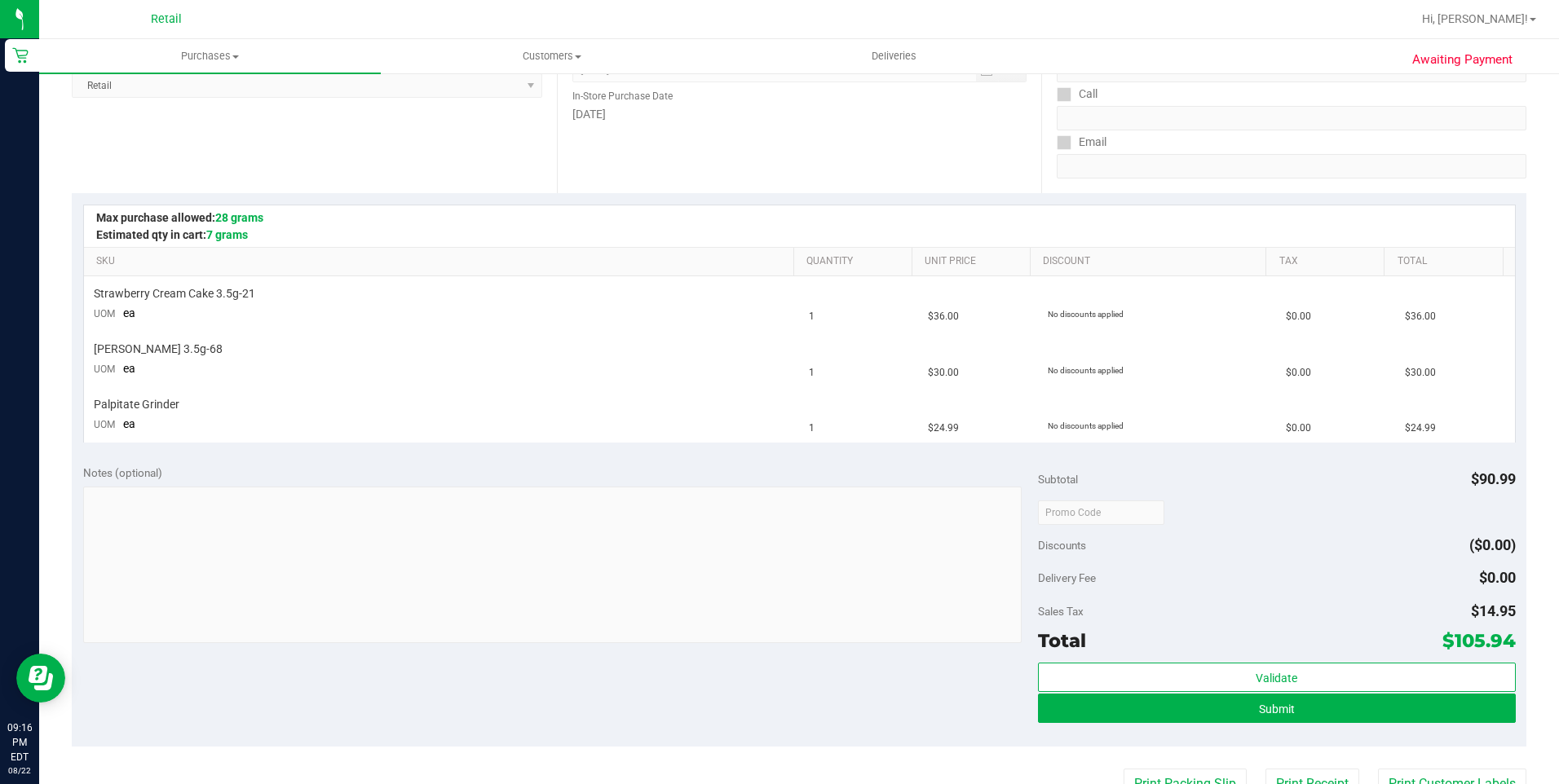
scroll to position [326, 0]
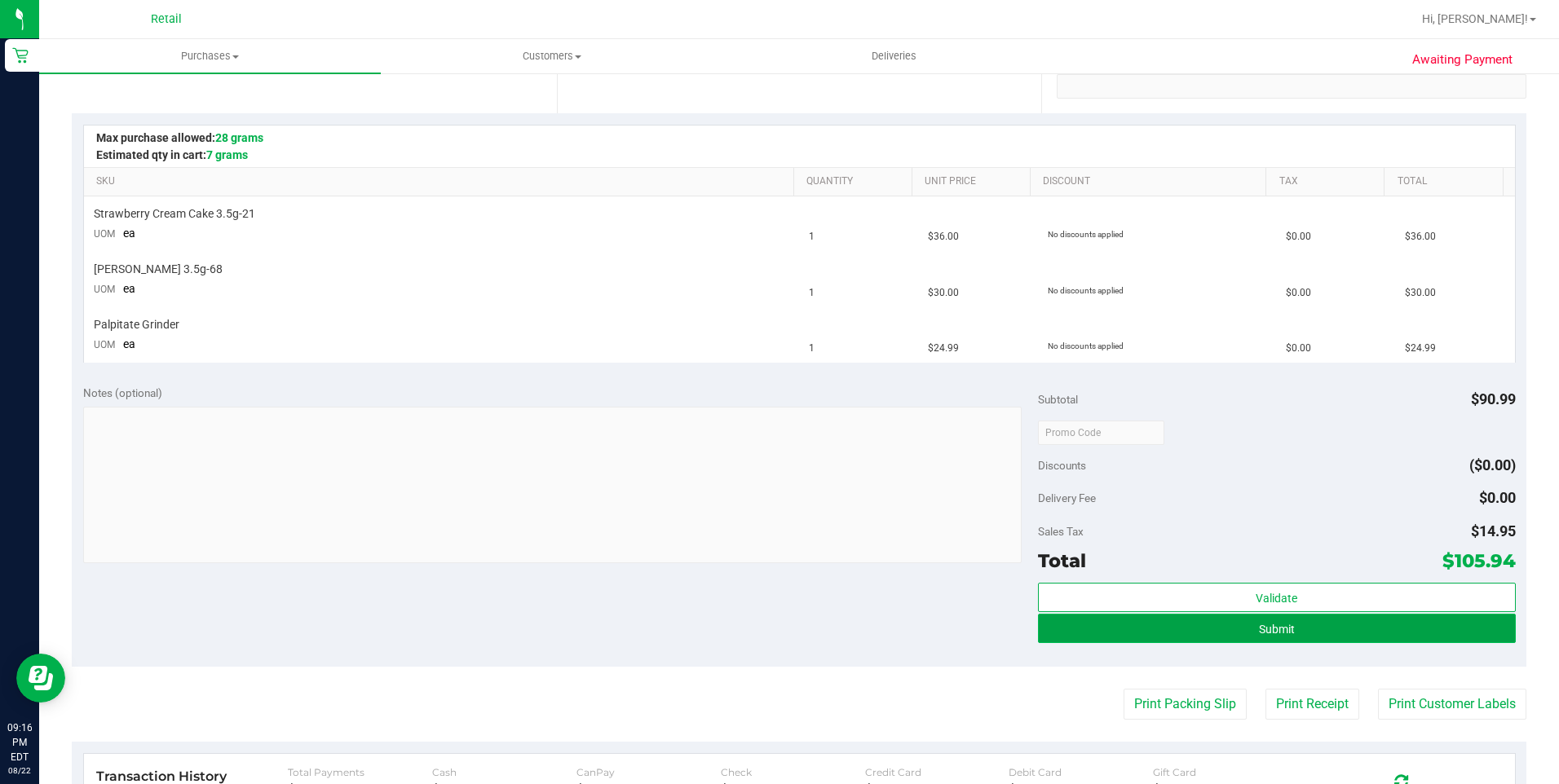
click at [1259, 642] on button "Submit" at bounding box center [1276, 628] width 478 height 29
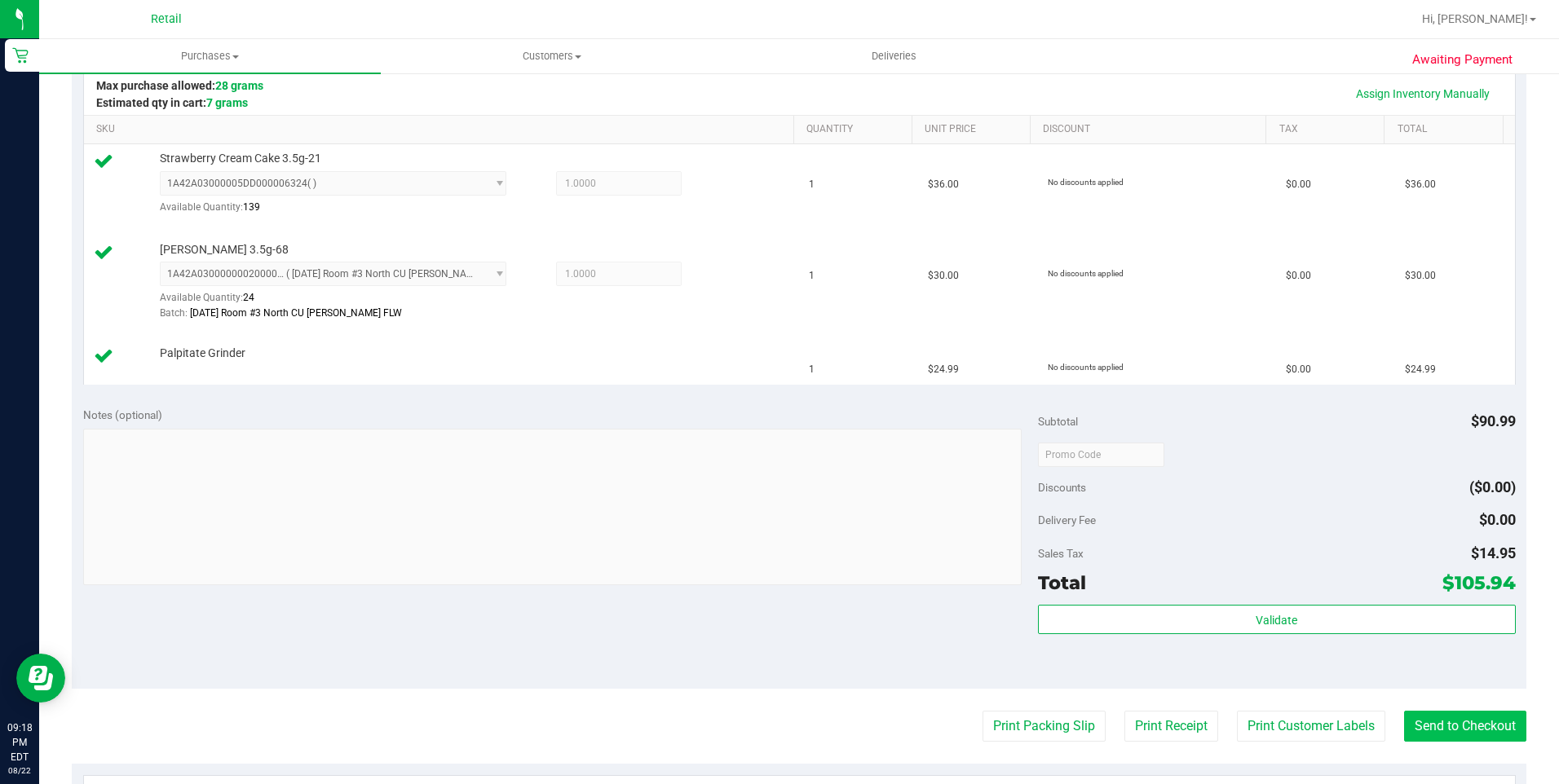
scroll to position [408, 0]
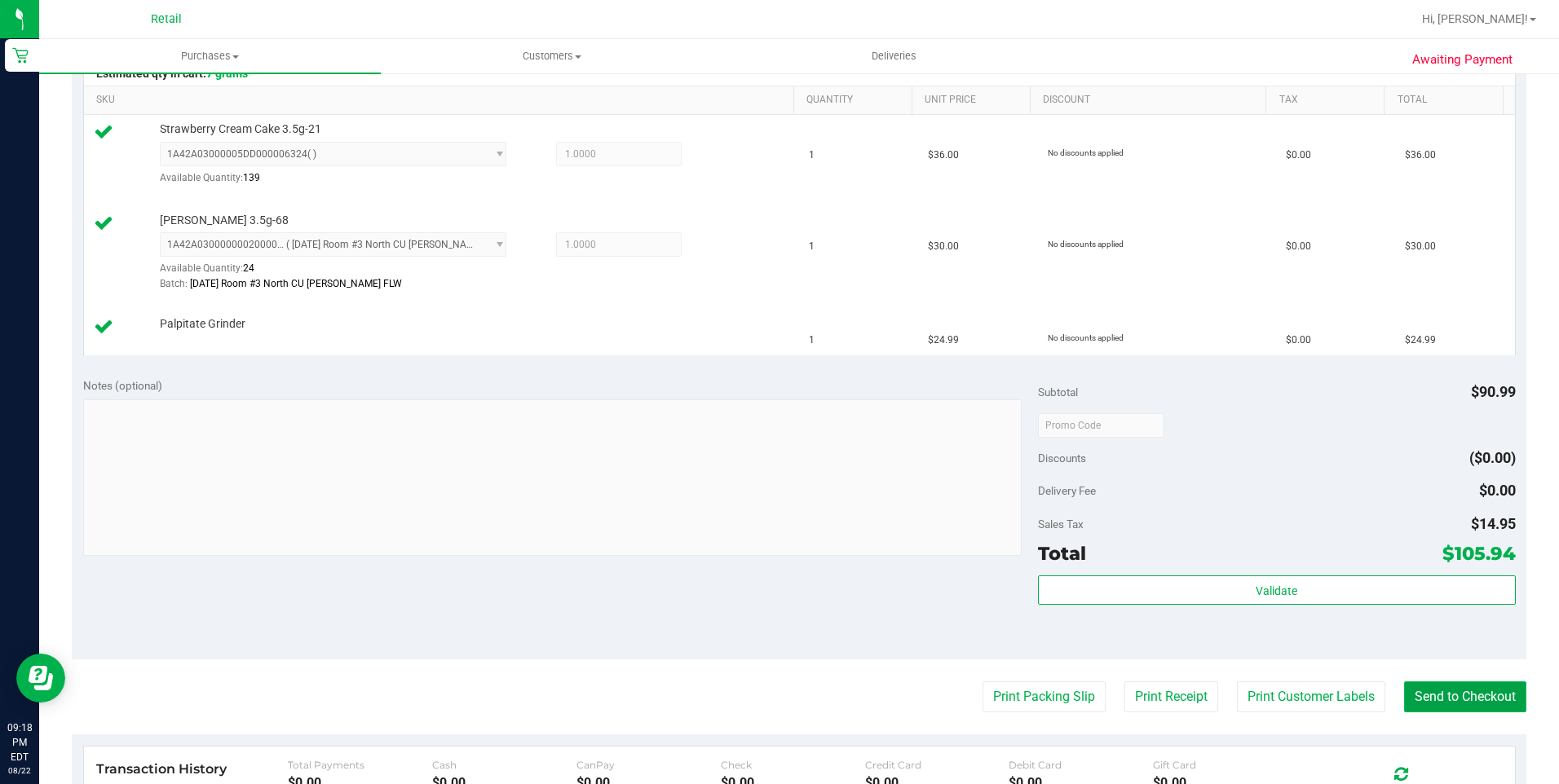
click at [1473, 691] on button "Send to Checkout" at bounding box center [1464, 697] width 122 height 31
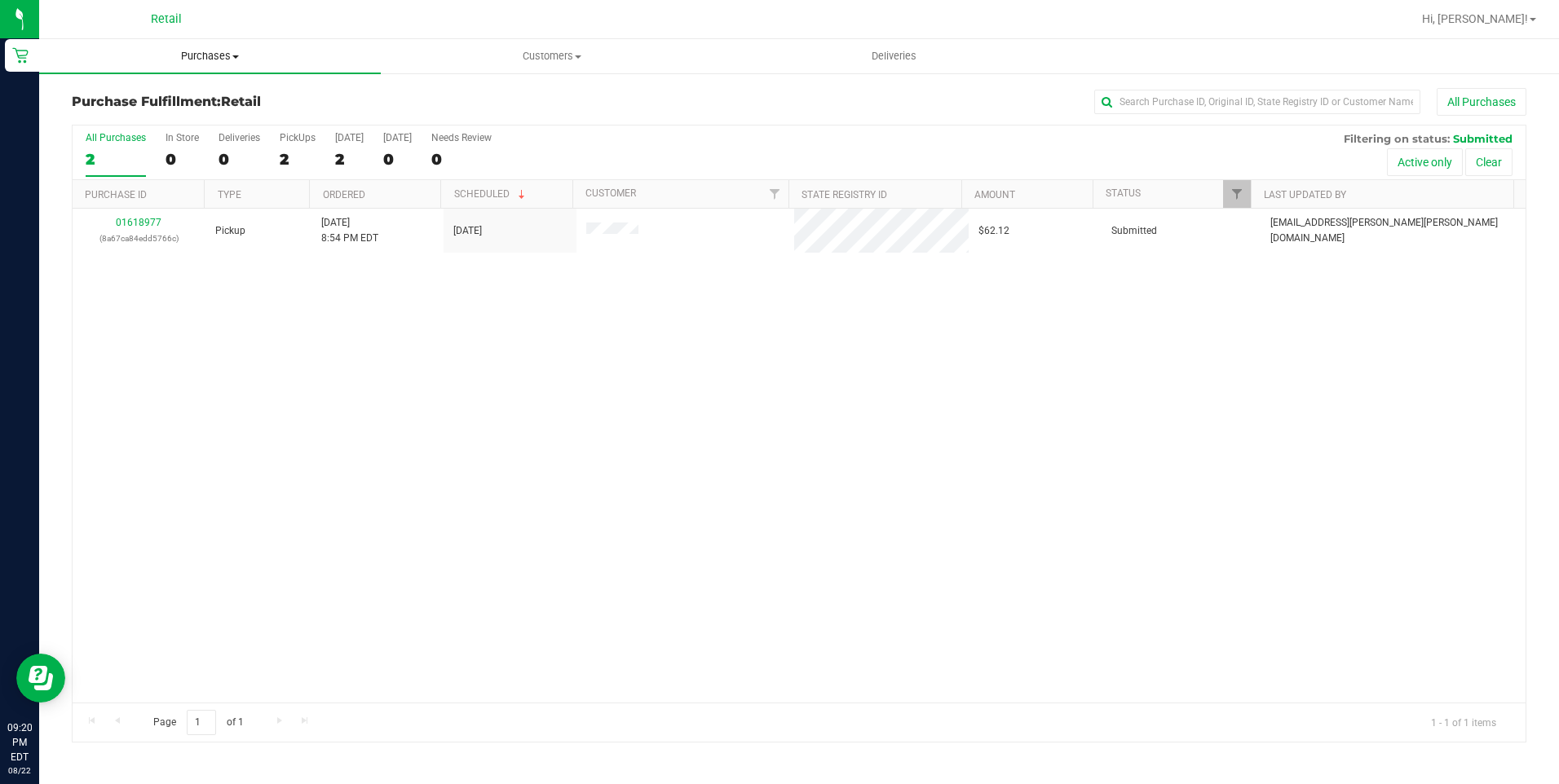
click at [150, 68] on uib-tab-heading "Purchases Summary of purchases Fulfillment All purchases" at bounding box center [210, 56] width 341 height 34
click at [122, 101] on span "Summary of purchases" at bounding box center [122, 98] width 167 height 14
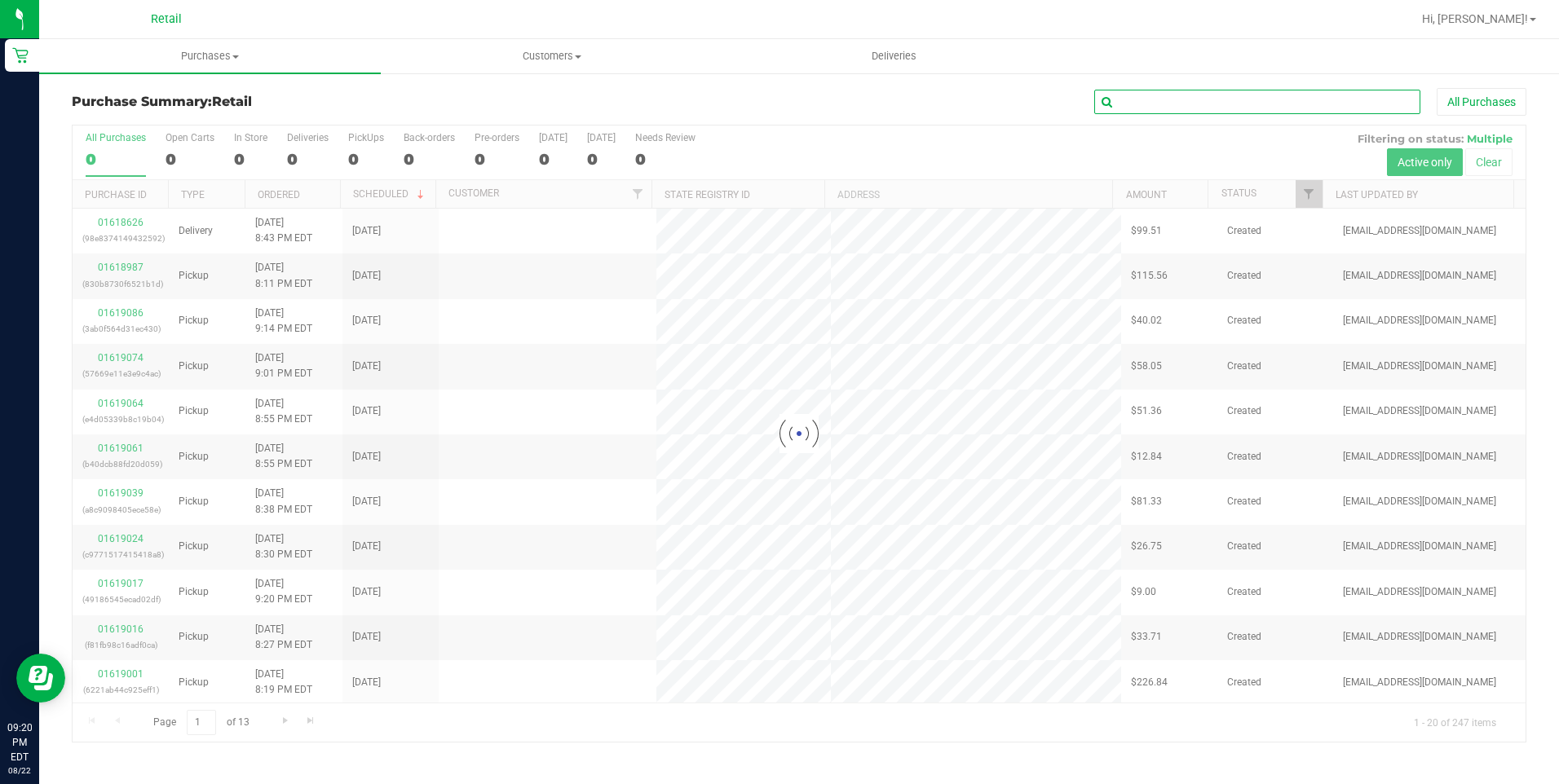
click at [1146, 100] on input "text" at bounding box center [1257, 102] width 326 height 25
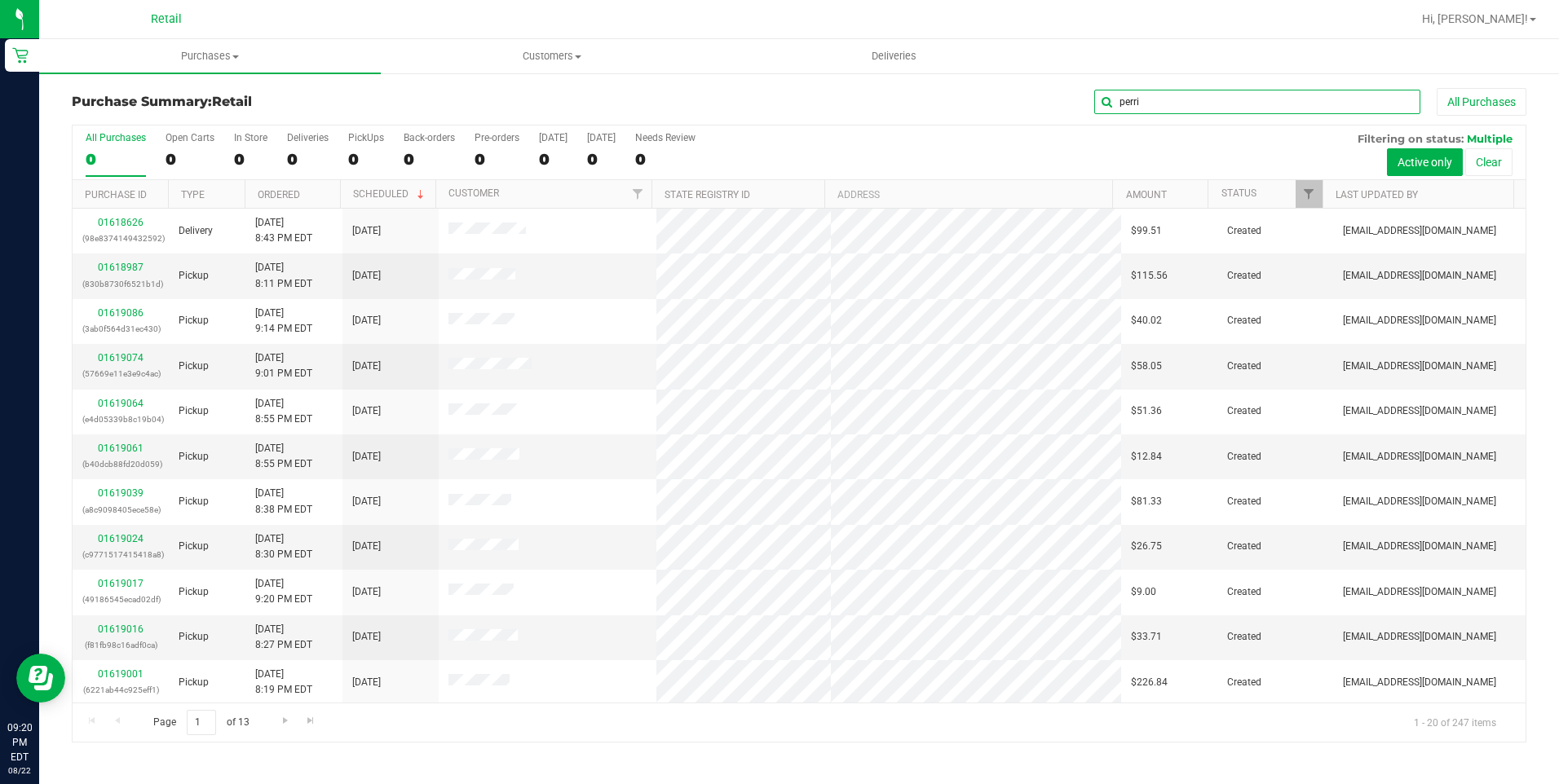
type input "perri"
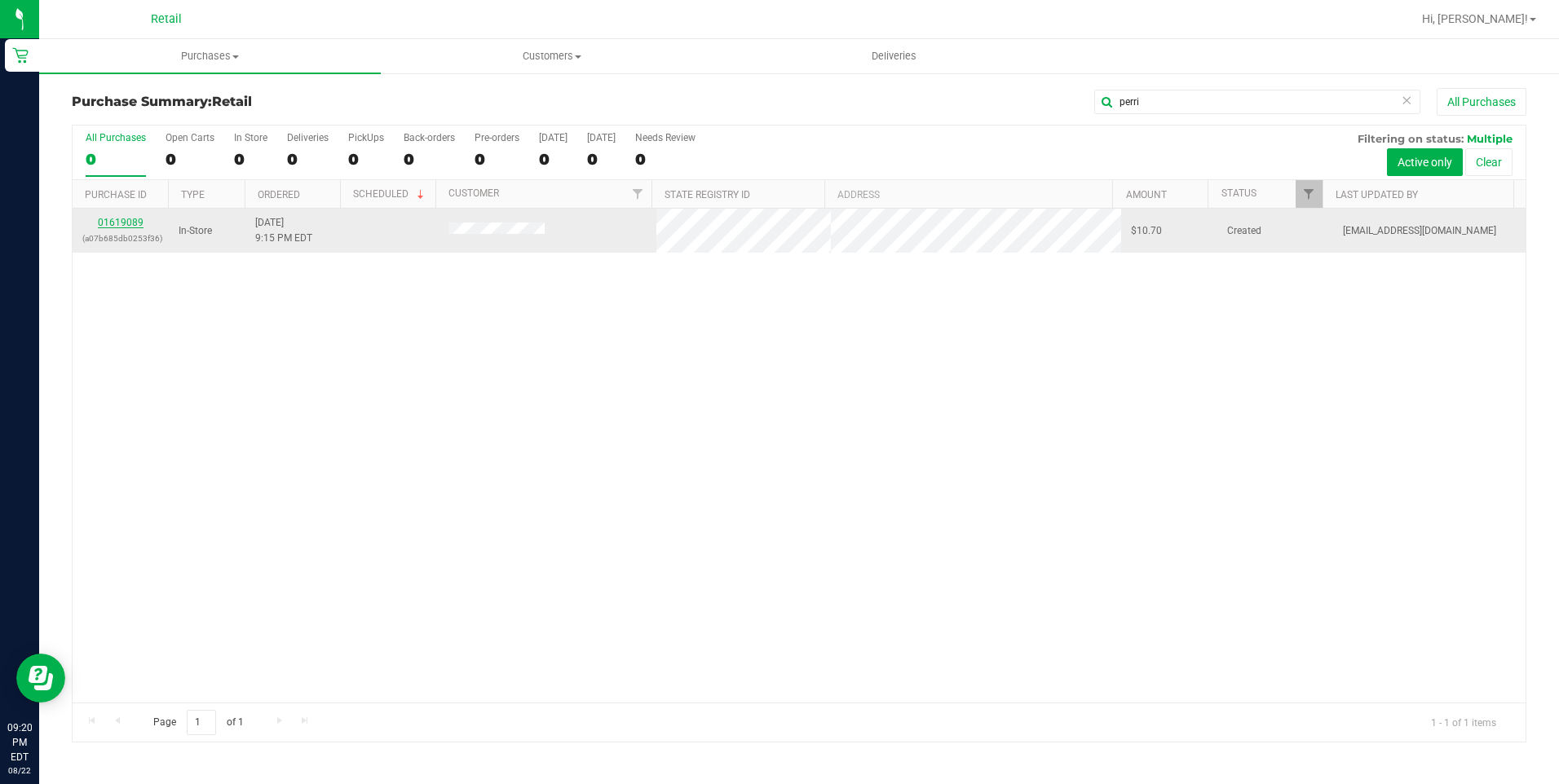
click at [142, 219] on link "01619089" at bounding box center [120, 223] width 46 height 11
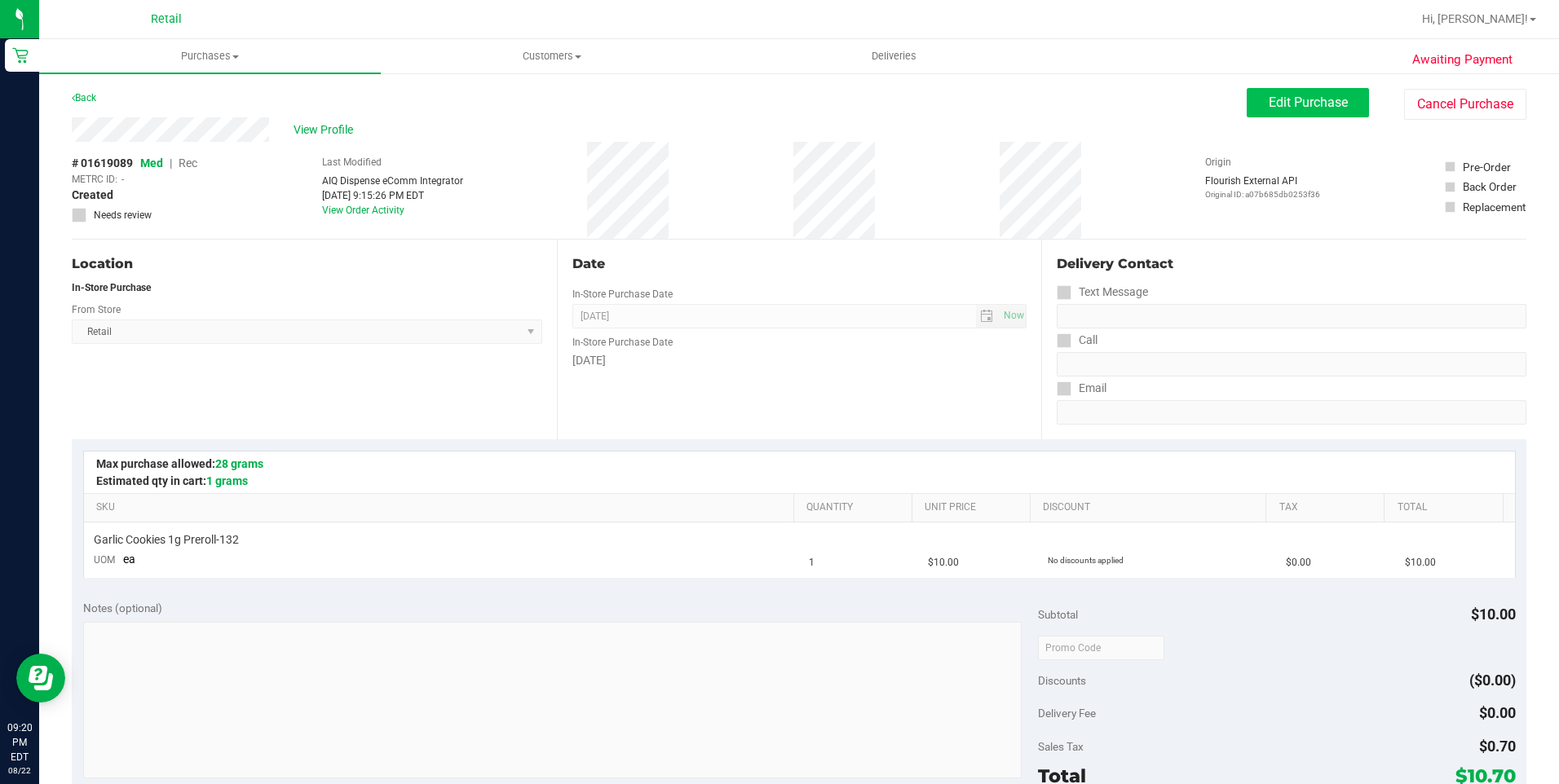
drag, startPoint x: 1258, startPoint y: 119, endPoint x: 1275, endPoint y: 109, distance: 19.7
click at [1259, 119] on div "View Profile # 01619089 Med | Rec METRC ID: - Created Needs review Last Modifie…" at bounding box center [799, 178] width 1455 height 122
click at [1275, 109] on span "Edit Purchase" at bounding box center [1308, 102] width 79 height 15
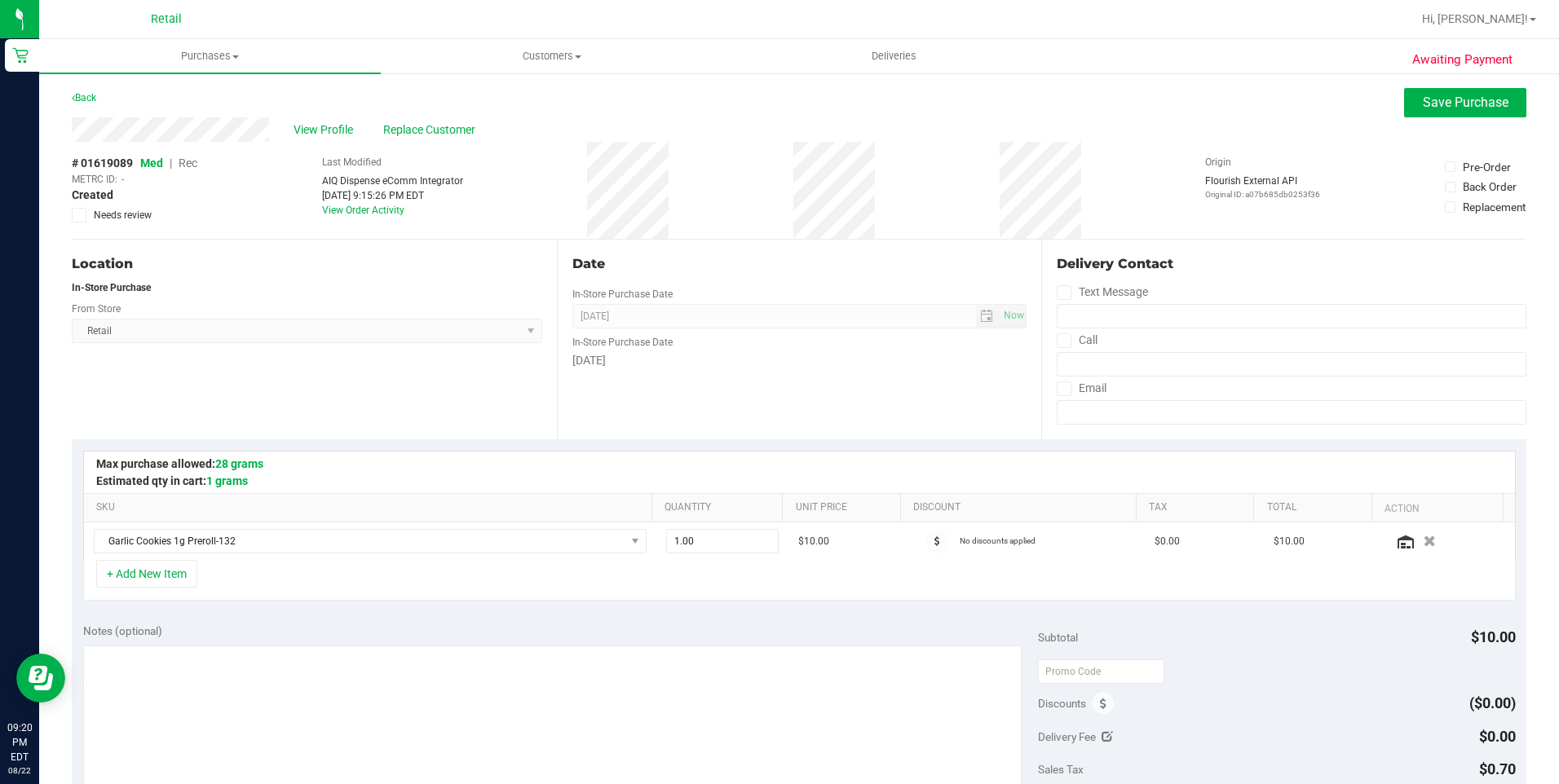
click at [191, 166] on span "Rec" at bounding box center [188, 163] width 19 height 13
click at [1495, 95] on button "Save Purchase" at bounding box center [1464, 102] width 122 height 29
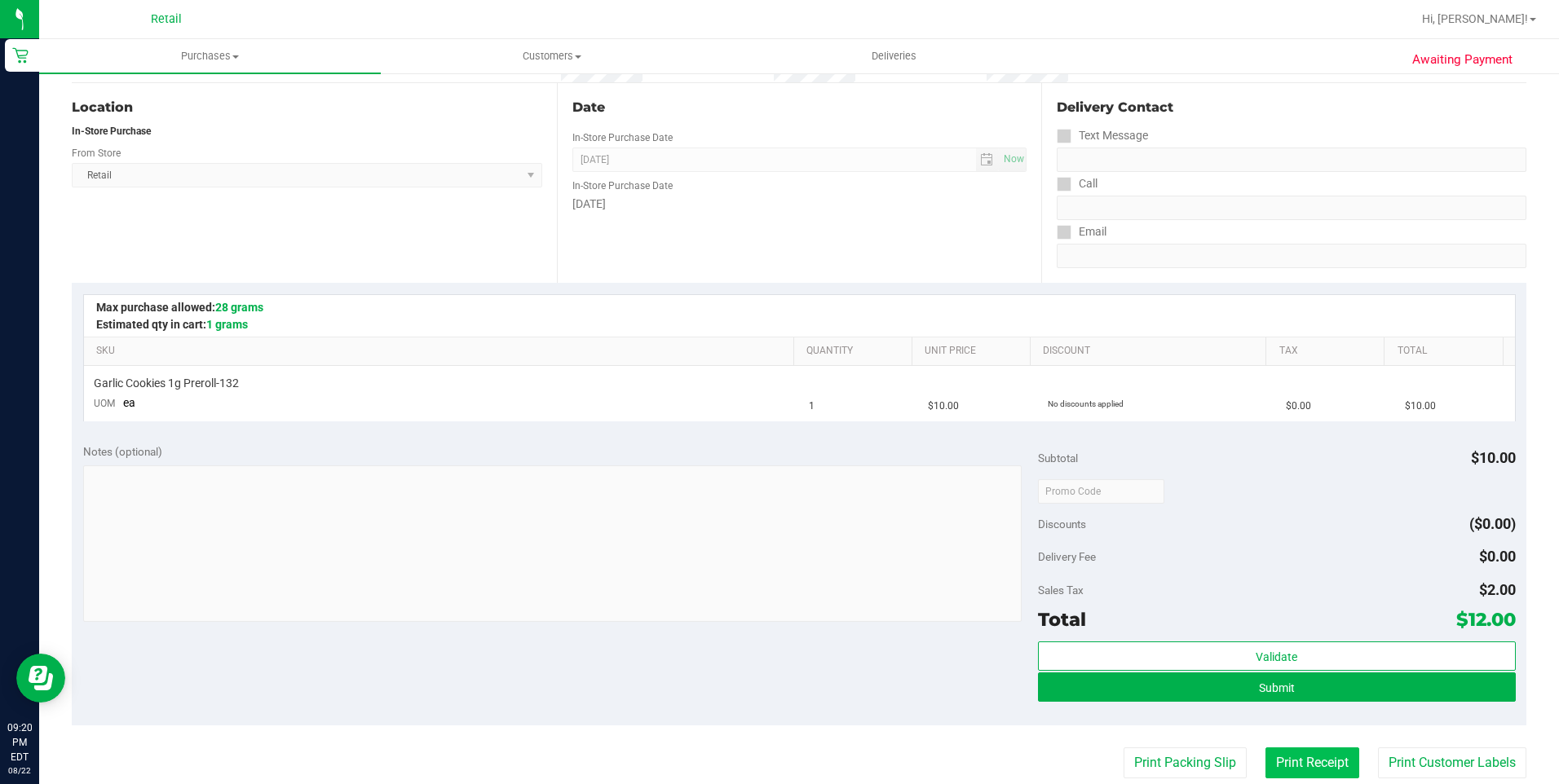
scroll to position [245, 0]
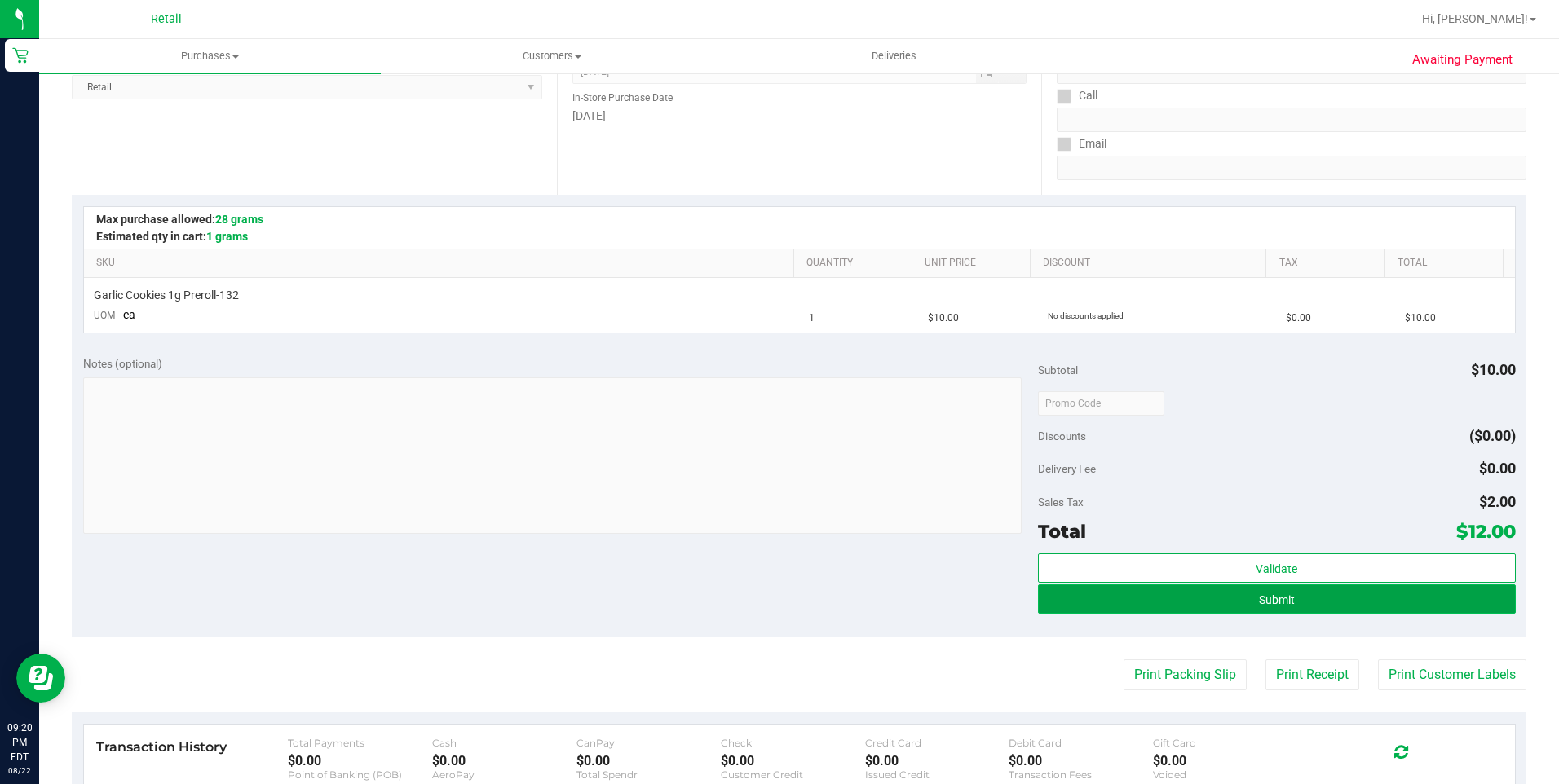
click at [1349, 607] on button "Submit" at bounding box center [1276, 598] width 478 height 29
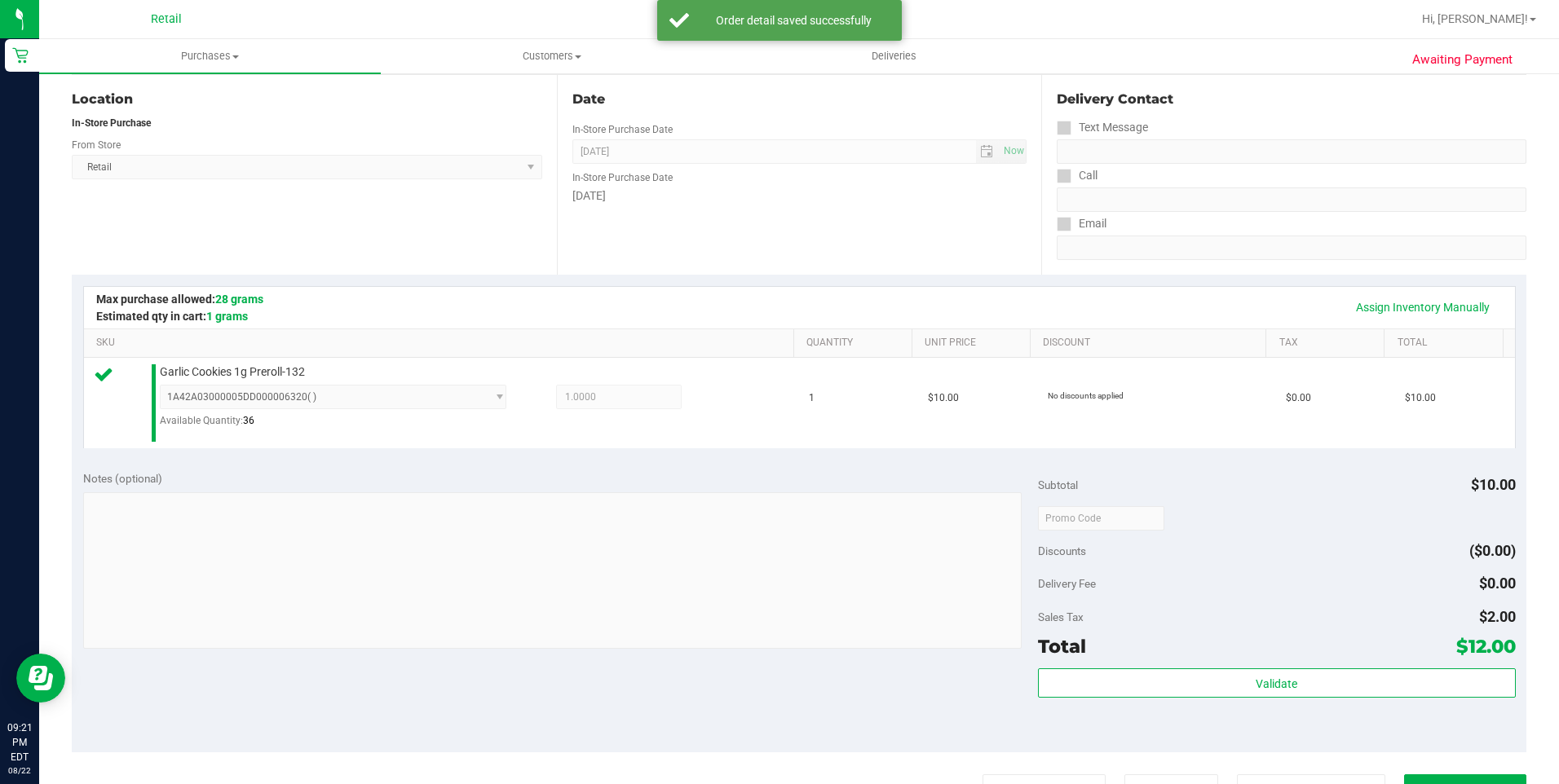
scroll to position [326, 0]
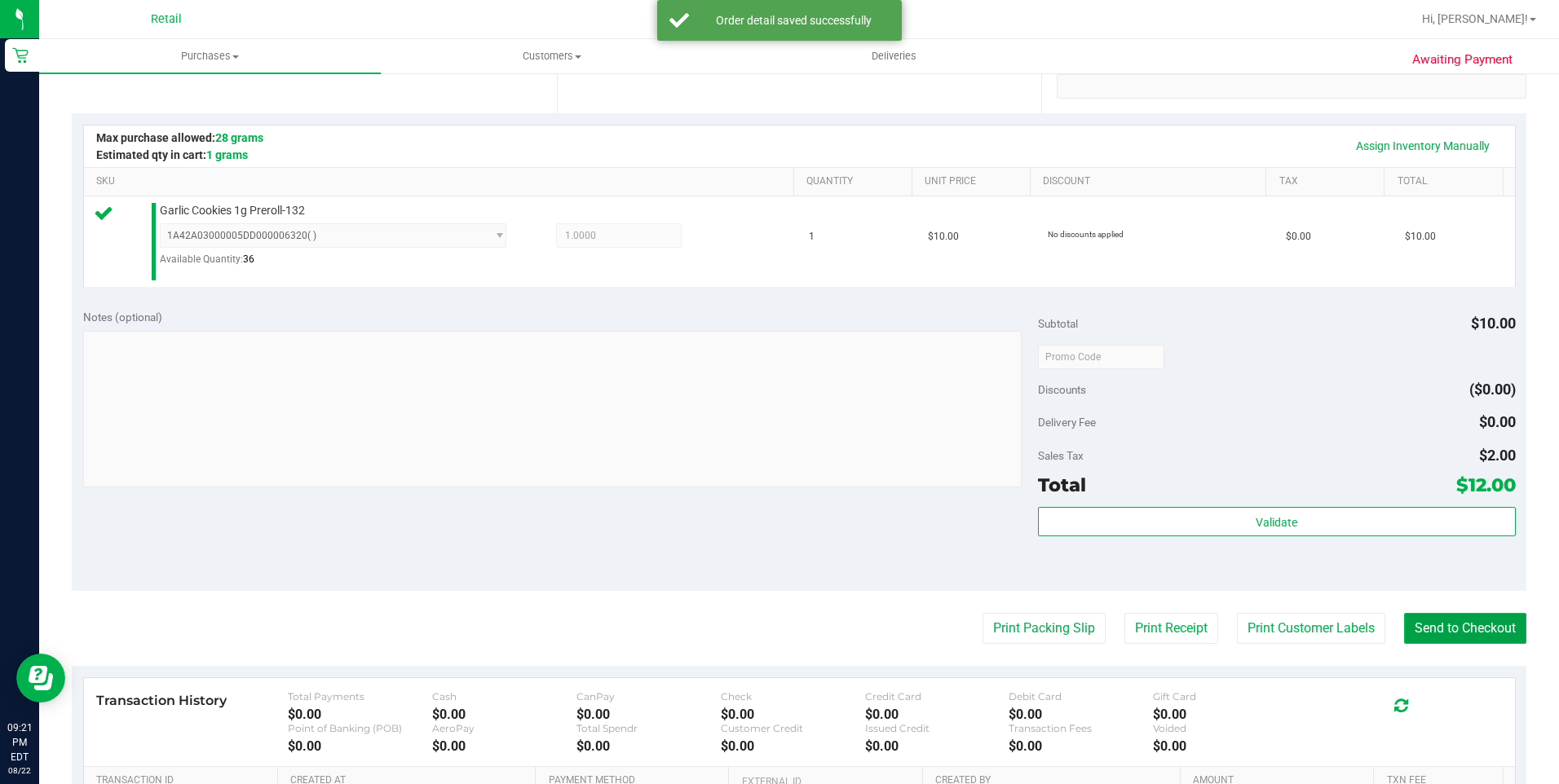
click at [1489, 624] on button "Send to Checkout" at bounding box center [1464, 628] width 122 height 31
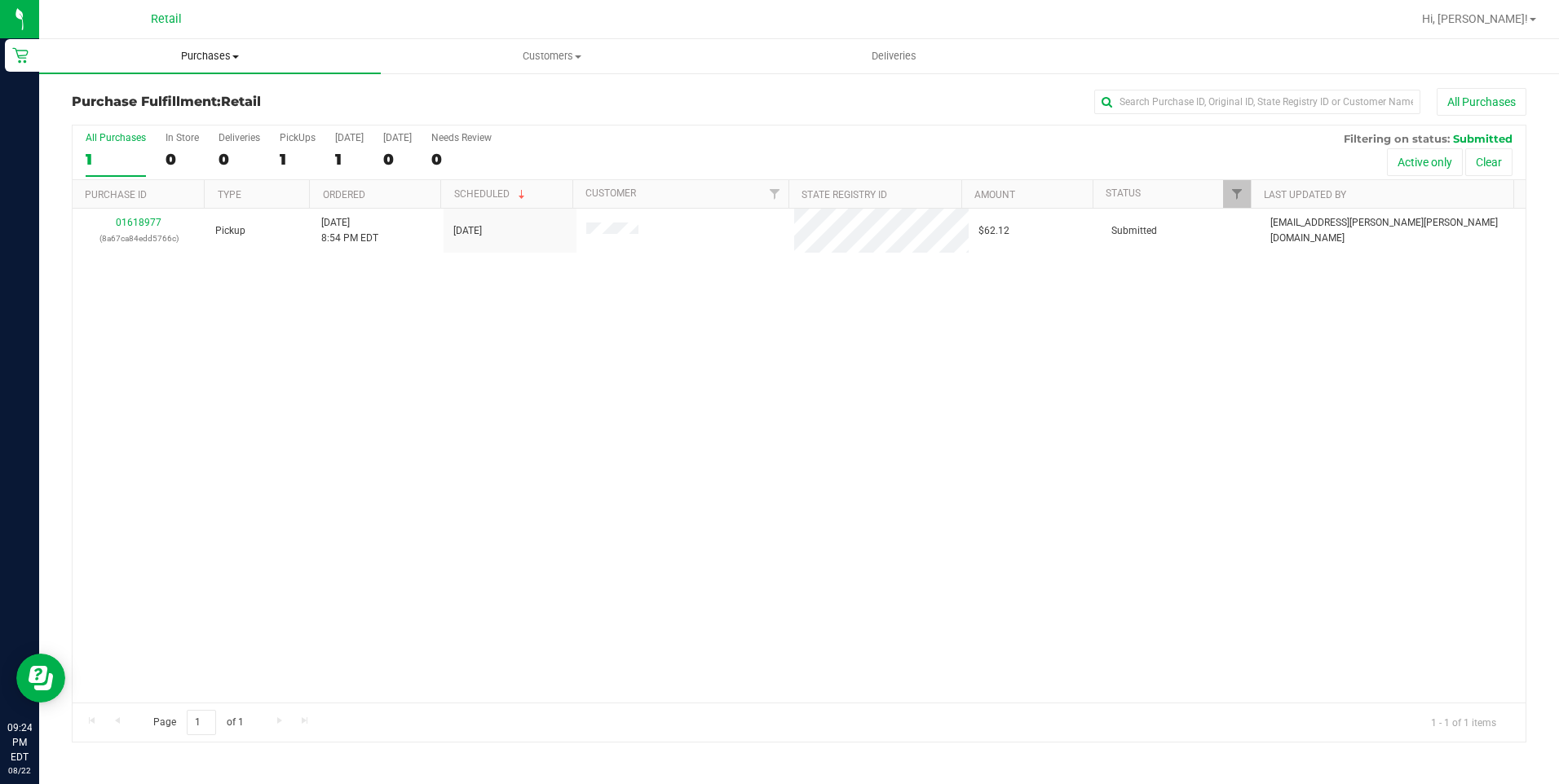
click at [188, 47] on uib-tab-heading "Purchases Summary of purchases Fulfillment All purchases" at bounding box center [210, 56] width 341 height 34
click at [181, 87] on ul "Summary of purchases Fulfillment All purchases" at bounding box center [210, 118] width 341 height 88
click at [181, 87] on ul "Summary of purchases Fulfillment All purchases" at bounding box center [122, 118] width 167 height 88
click at [207, 61] on span "Purchases" at bounding box center [210, 56] width 341 height 14
click at [186, 87] on ul "Summary of purchases Fulfillment All purchases" at bounding box center [122, 118] width 167 height 88
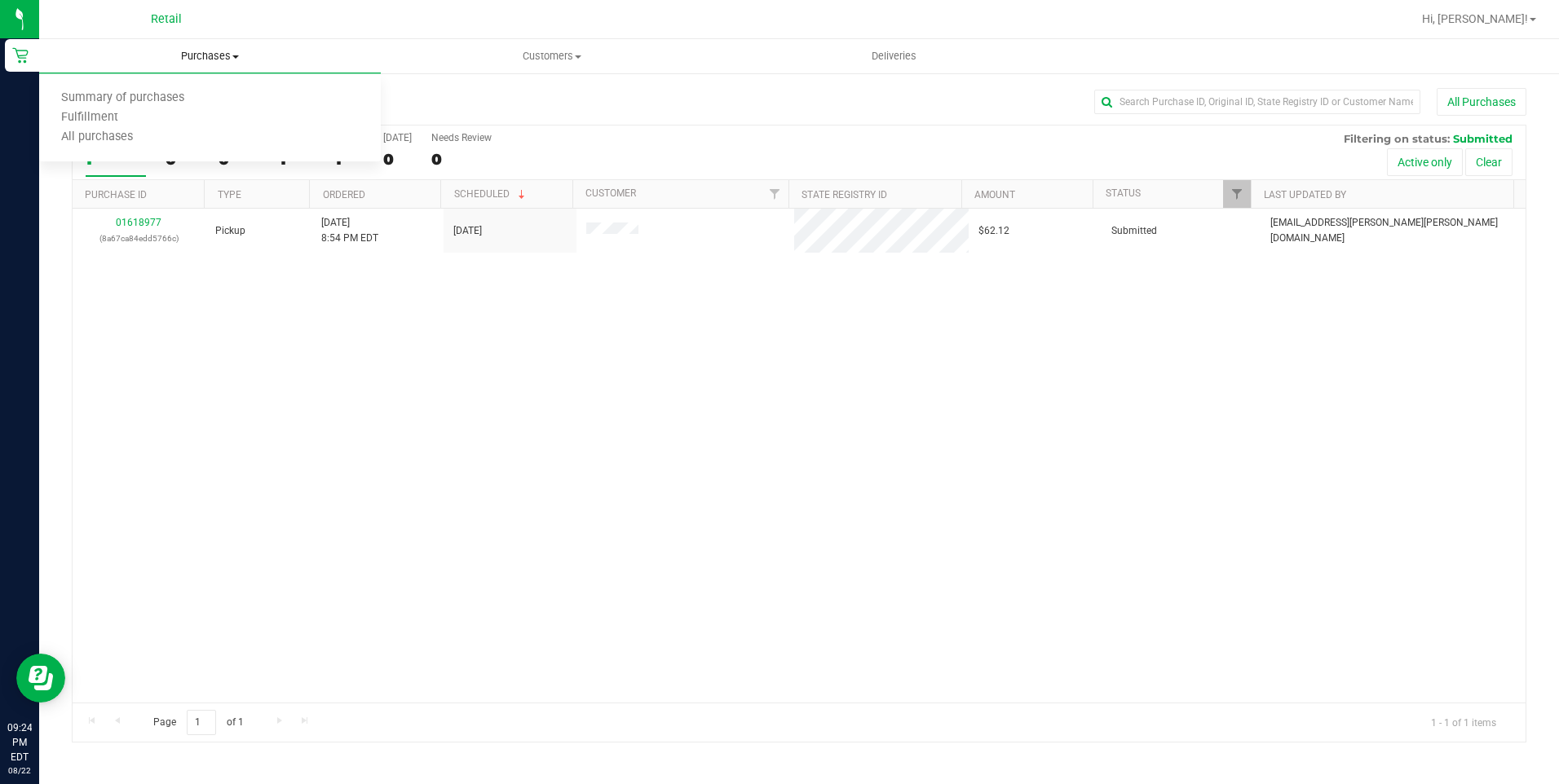
click at [204, 57] on span "Purchases" at bounding box center [210, 56] width 341 height 14
click at [203, 53] on span "Purchases" at bounding box center [210, 56] width 341 height 14
click at [183, 97] on span "Summary of purchases" at bounding box center [122, 98] width 167 height 14
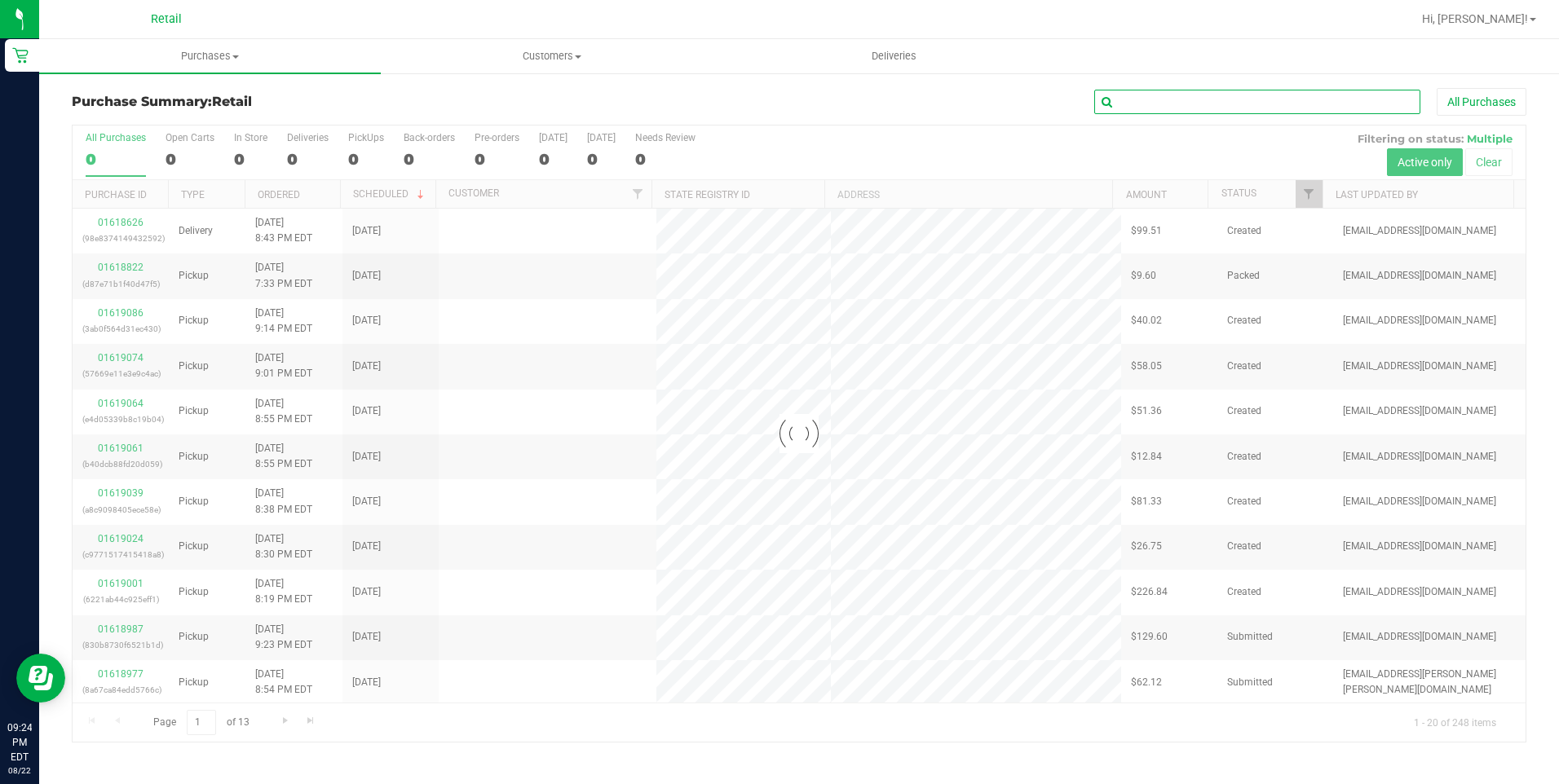
click at [1237, 103] on input "text" at bounding box center [1257, 102] width 326 height 25
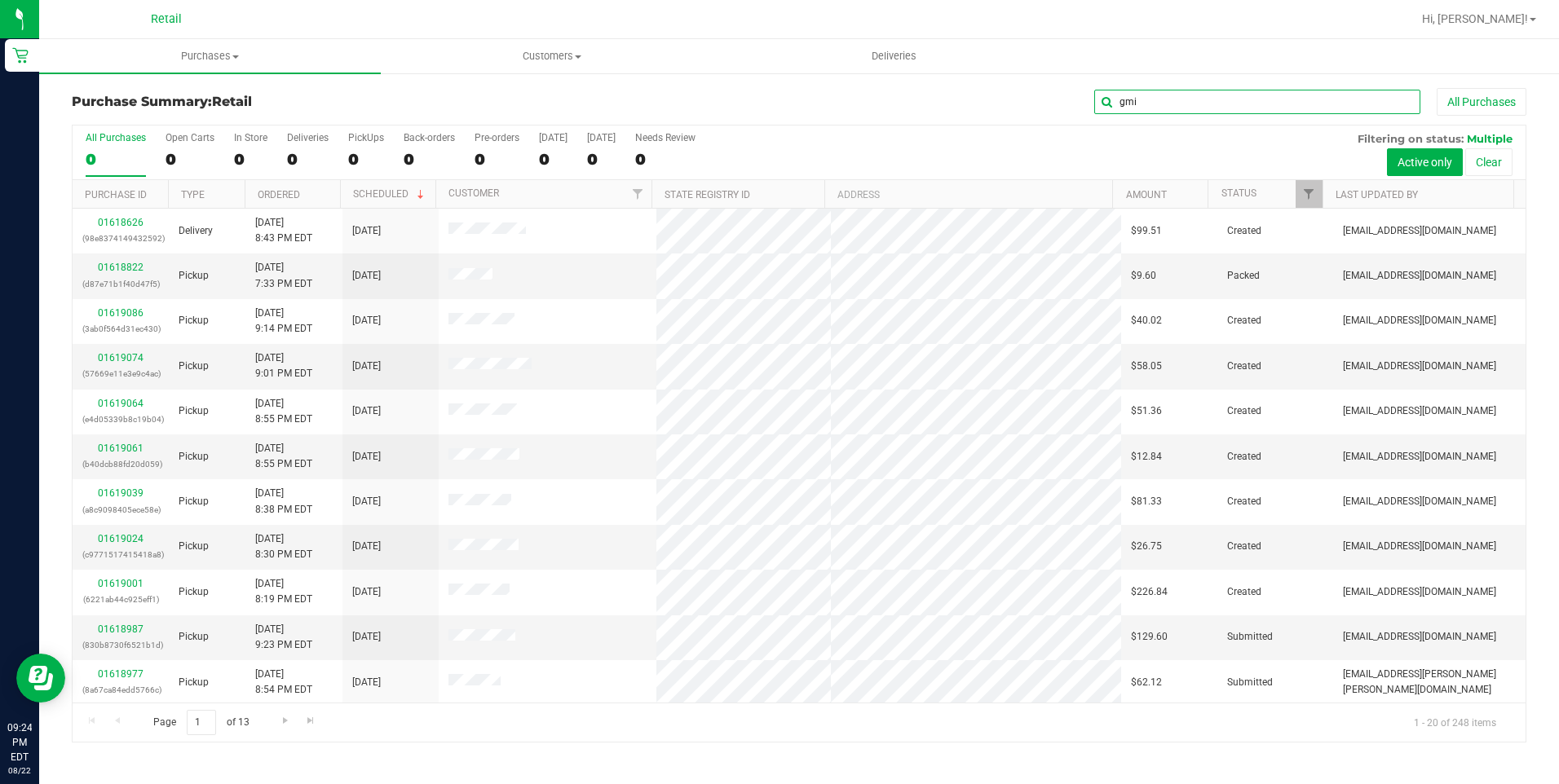
type input "gmi"
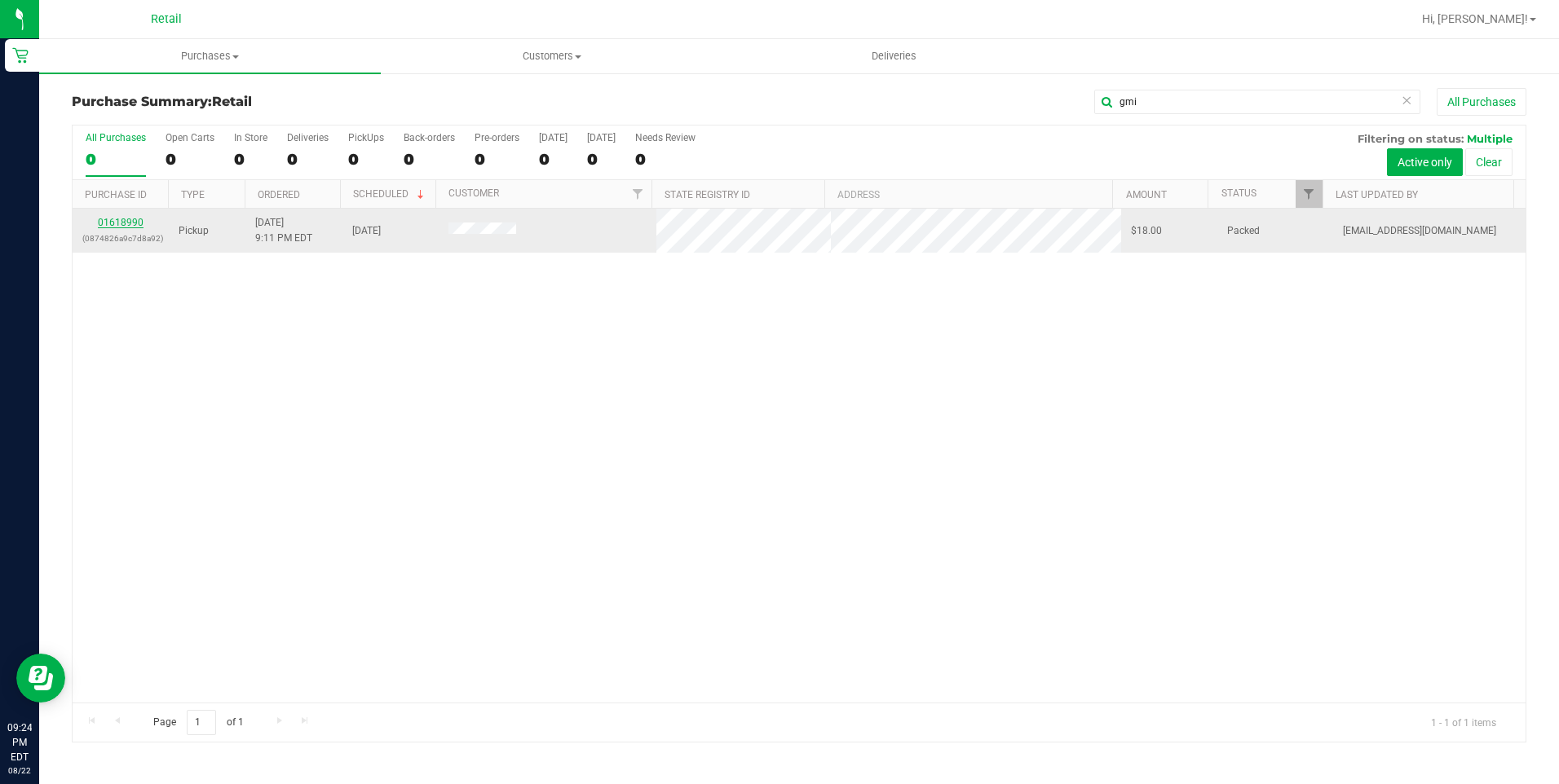
click at [135, 221] on link "01618990" at bounding box center [120, 223] width 46 height 11
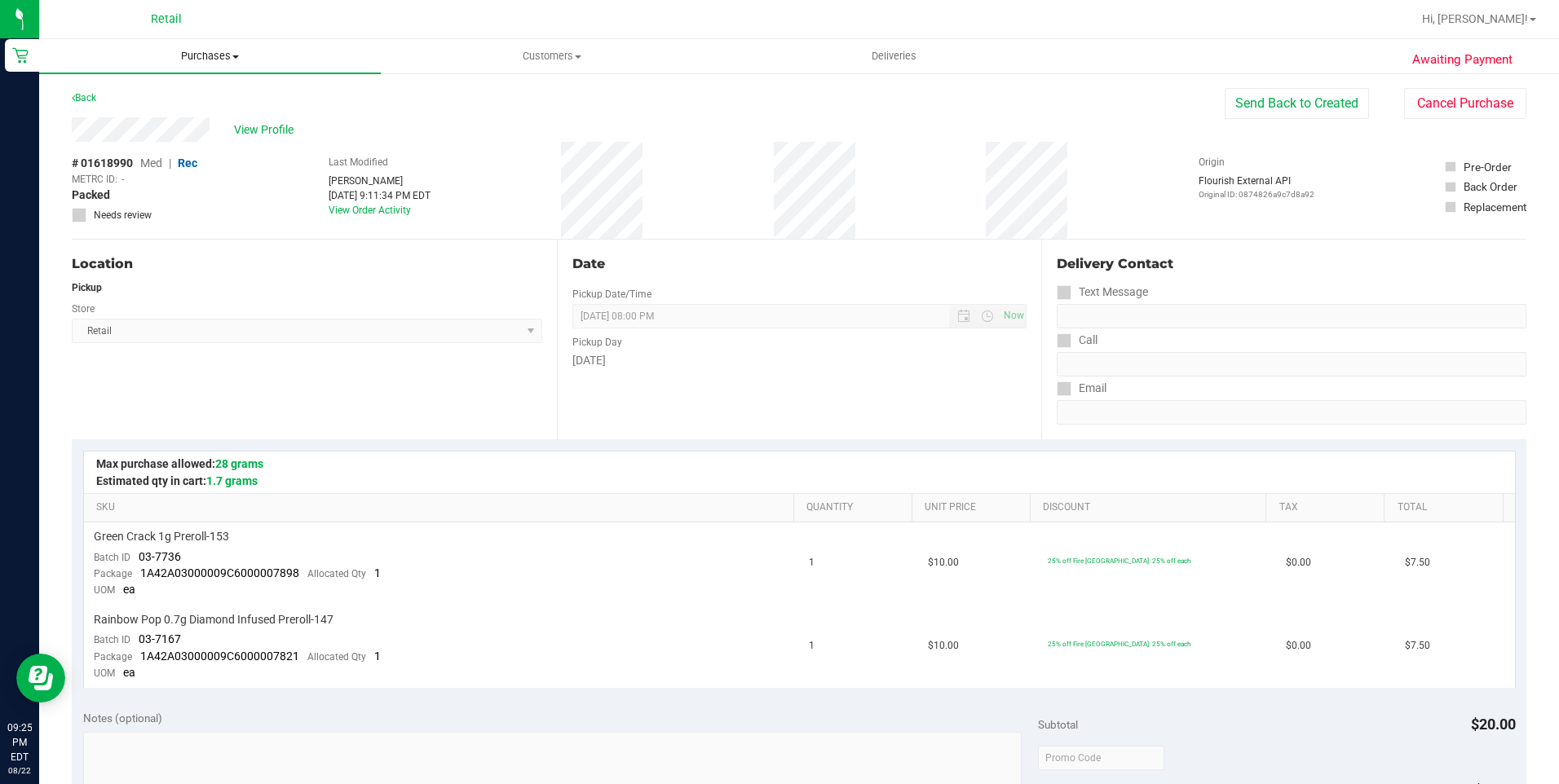
click at [233, 55] on span at bounding box center [235, 56] width 7 height 3
click at [167, 83] on ul "Summary of purchases Fulfillment All purchases" at bounding box center [210, 118] width 341 height 88
click at [198, 44] on uib-tab-heading "Purchases Summary of purchases Fulfillment All purchases" at bounding box center [210, 56] width 341 height 34
click at [175, 96] on span "Summary of purchases" at bounding box center [122, 98] width 167 height 14
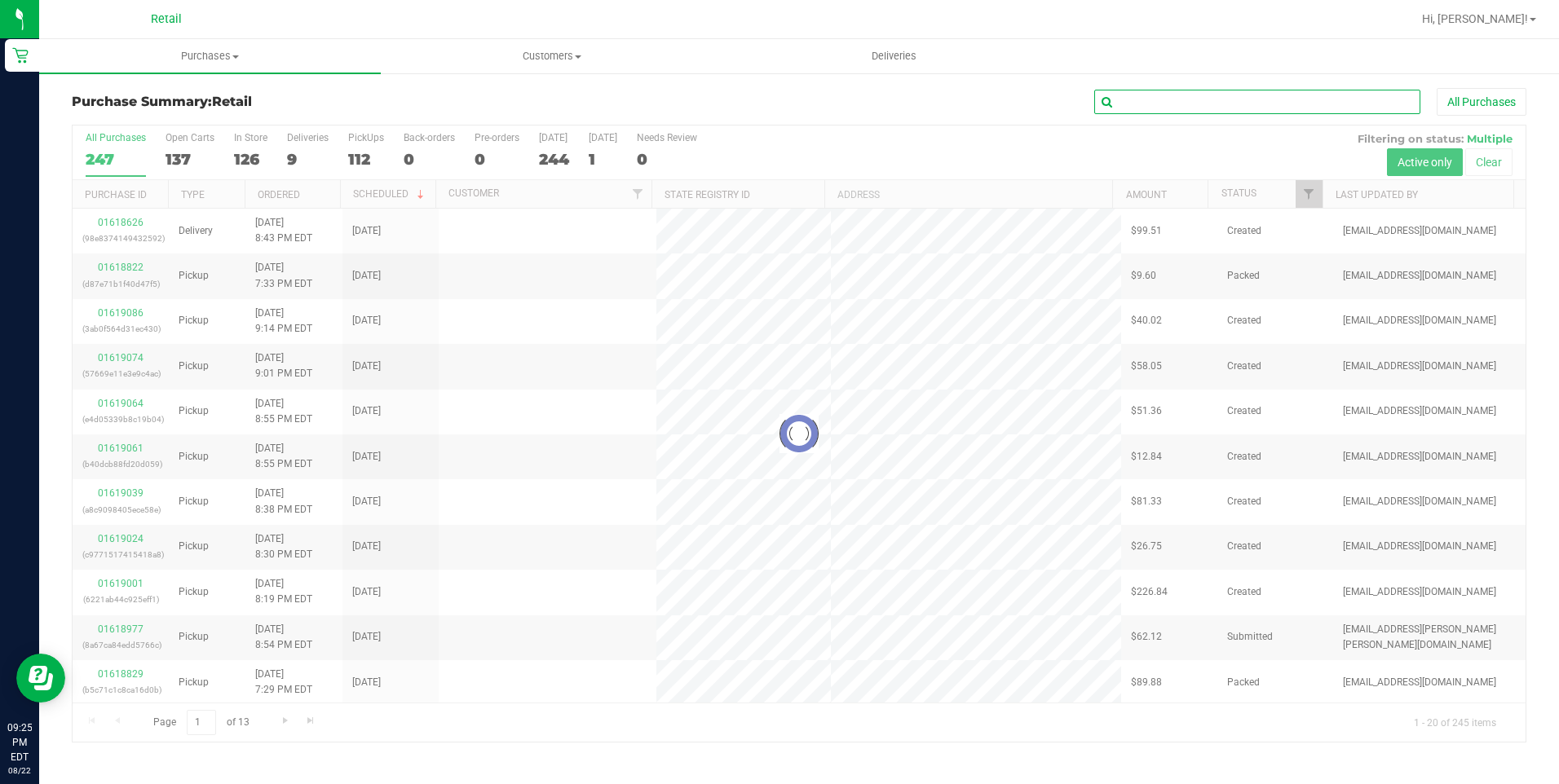
click at [1215, 96] on input "text" at bounding box center [1257, 102] width 326 height 25
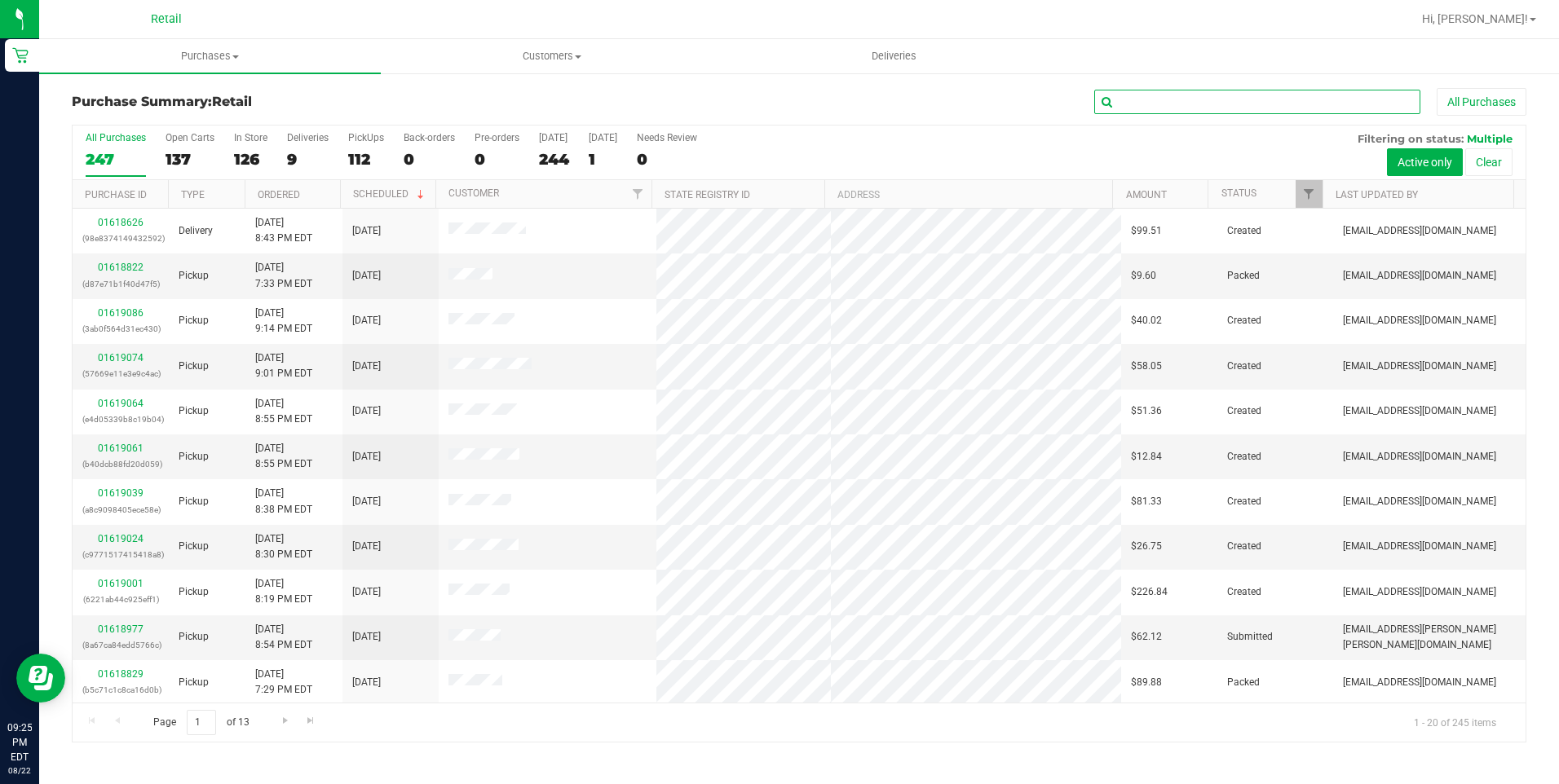
click at [1213, 98] on input "text" at bounding box center [1257, 102] width 326 height 25
click at [159, 60] on span "Purchases" at bounding box center [210, 56] width 341 height 14
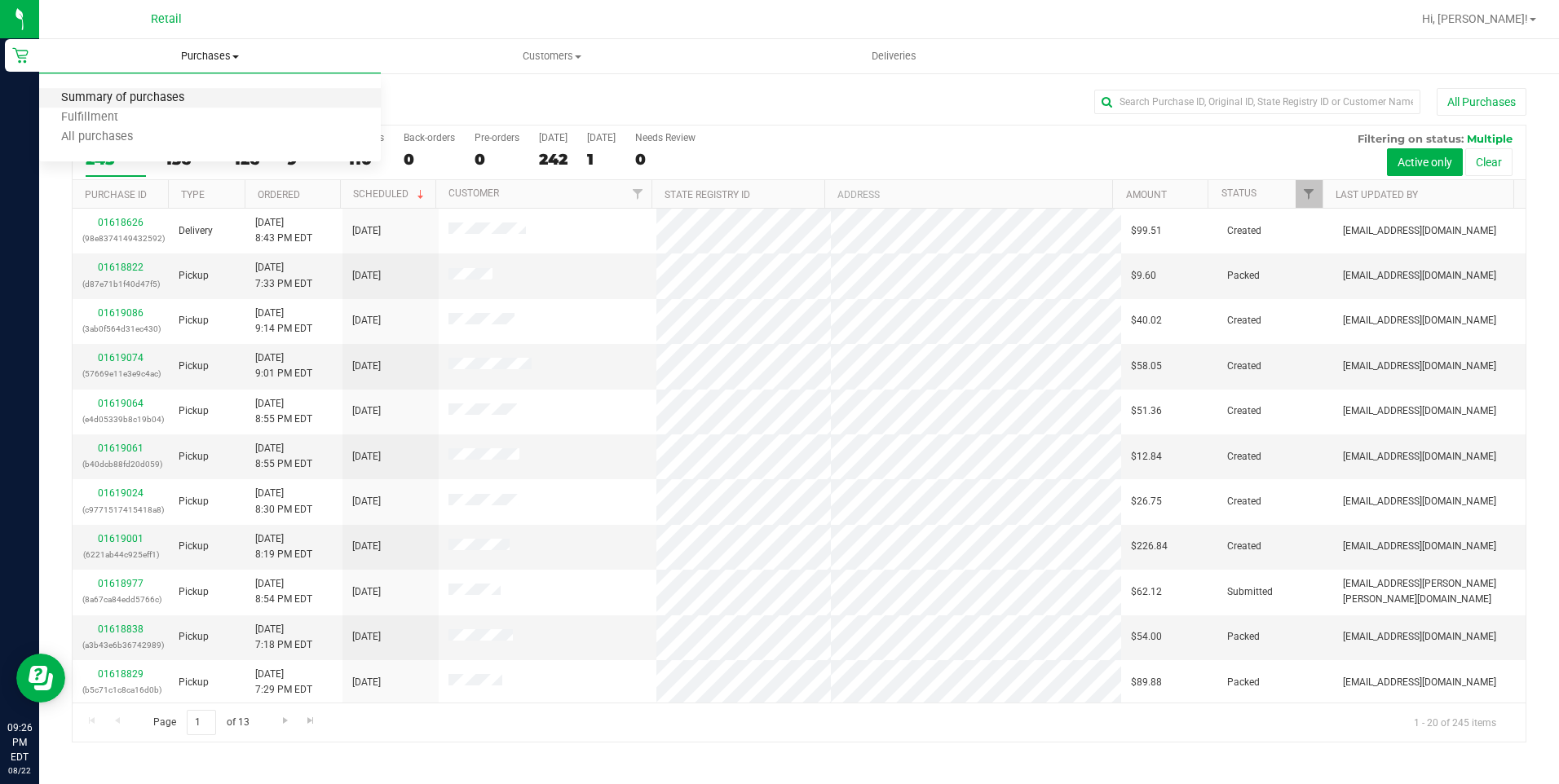
click at [156, 99] on span "Summary of purchases" at bounding box center [122, 98] width 167 height 14
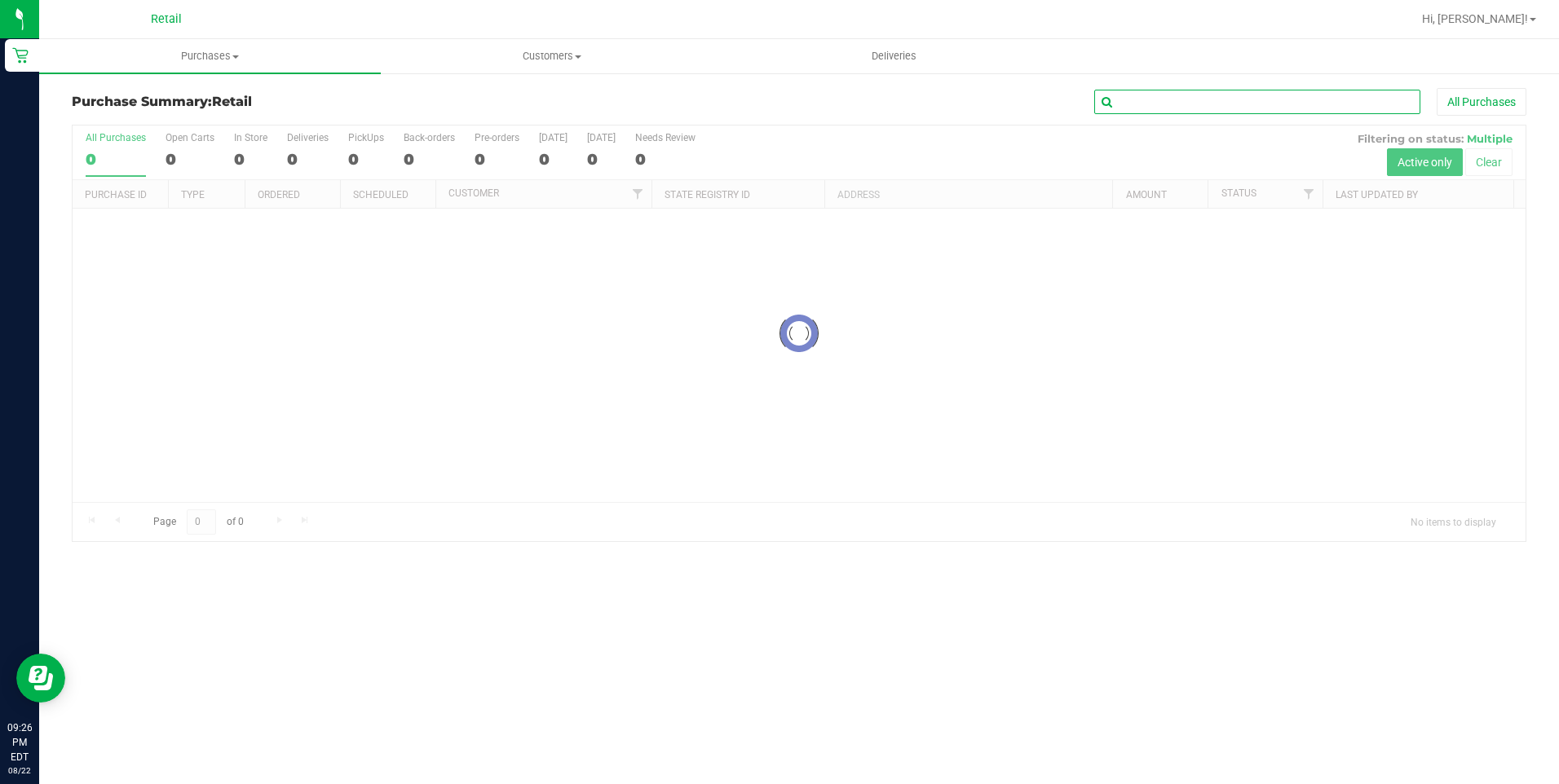
click at [1167, 107] on input "text" at bounding box center [1257, 102] width 326 height 25
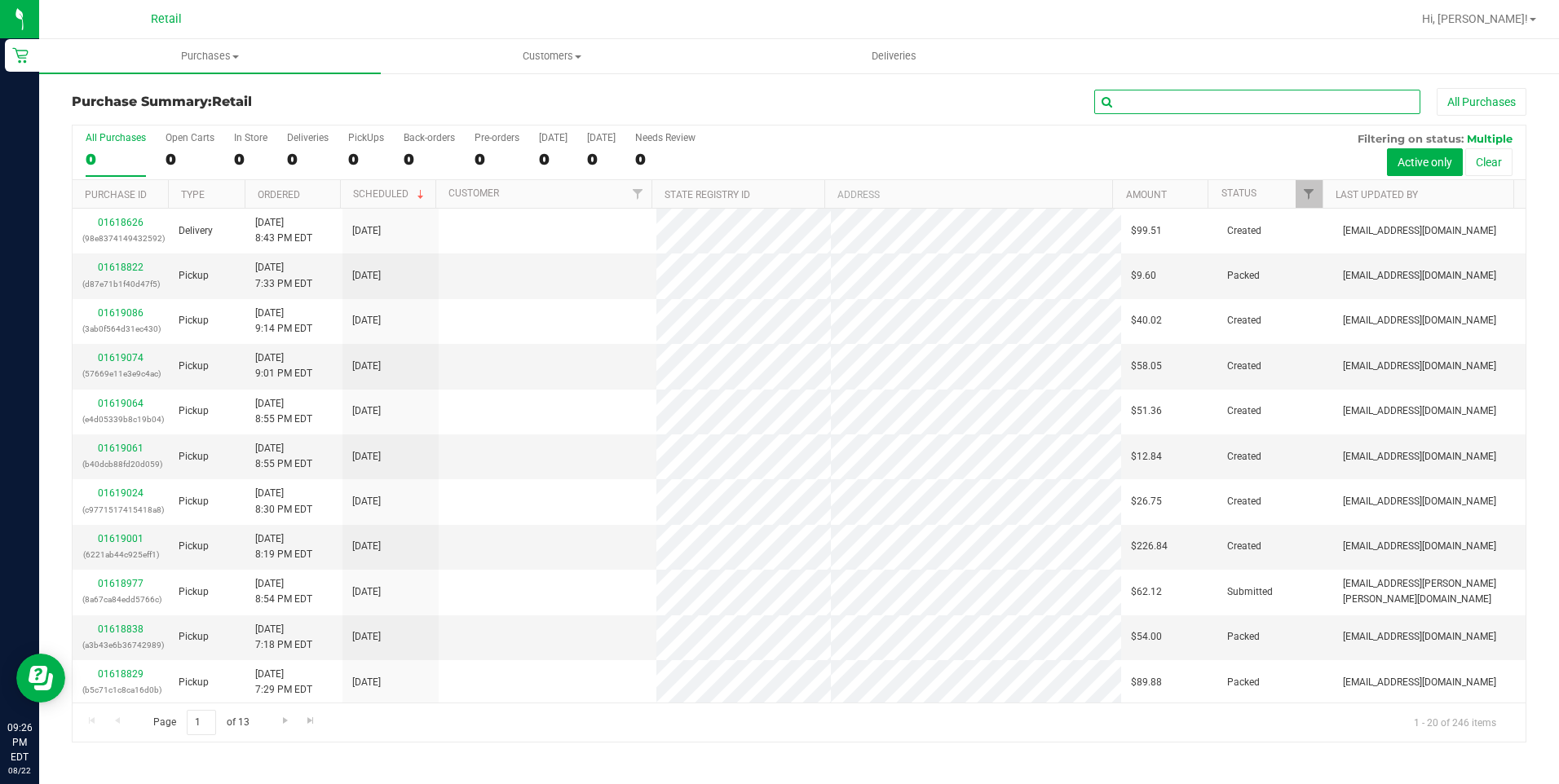
click at [1167, 107] on input "text" at bounding box center [1257, 102] width 326 height 25
type input "yarby"
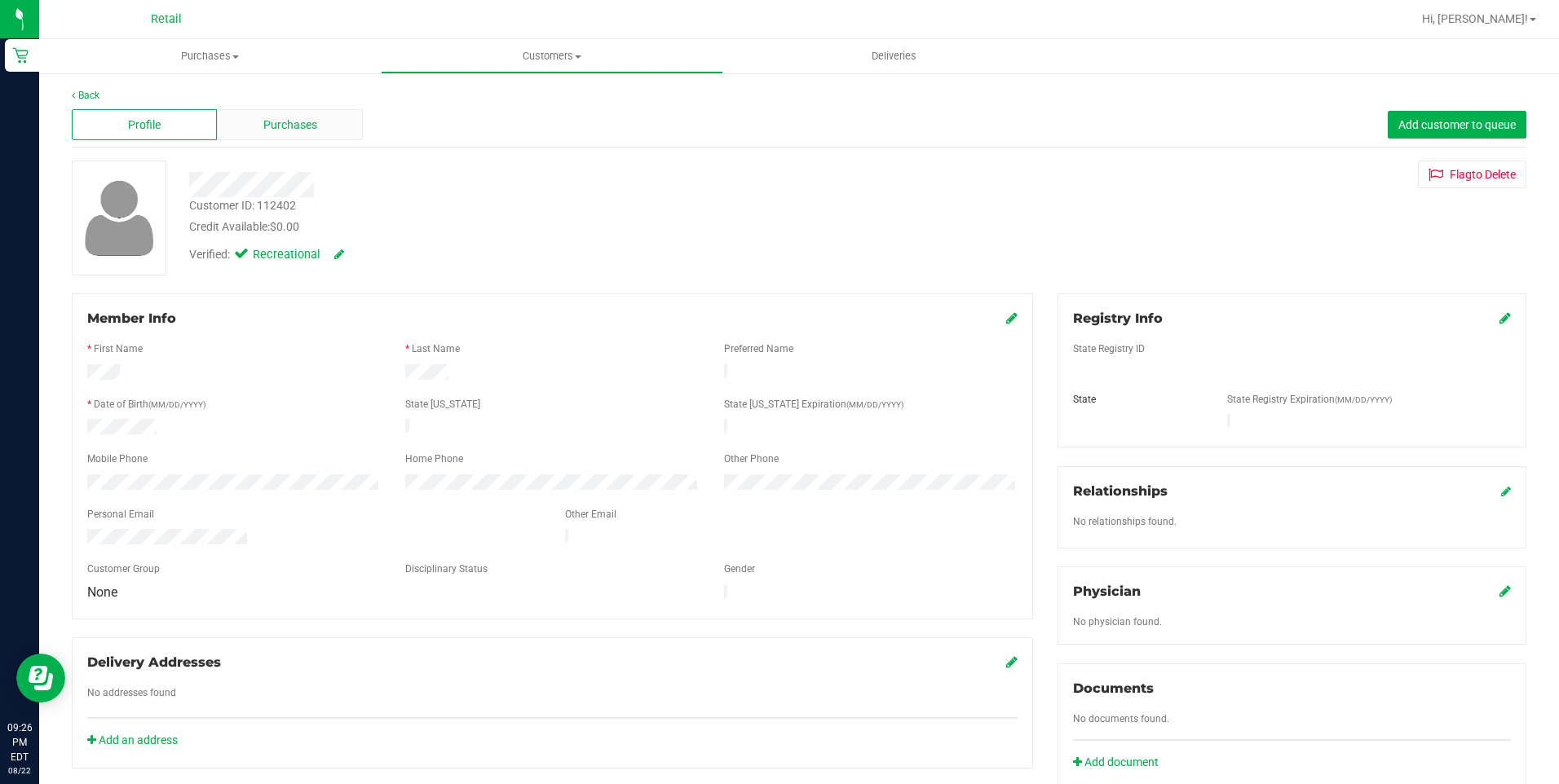
click at [312, 138] on div "Purchases" at bounding box center [289, 124] width 145 height 31
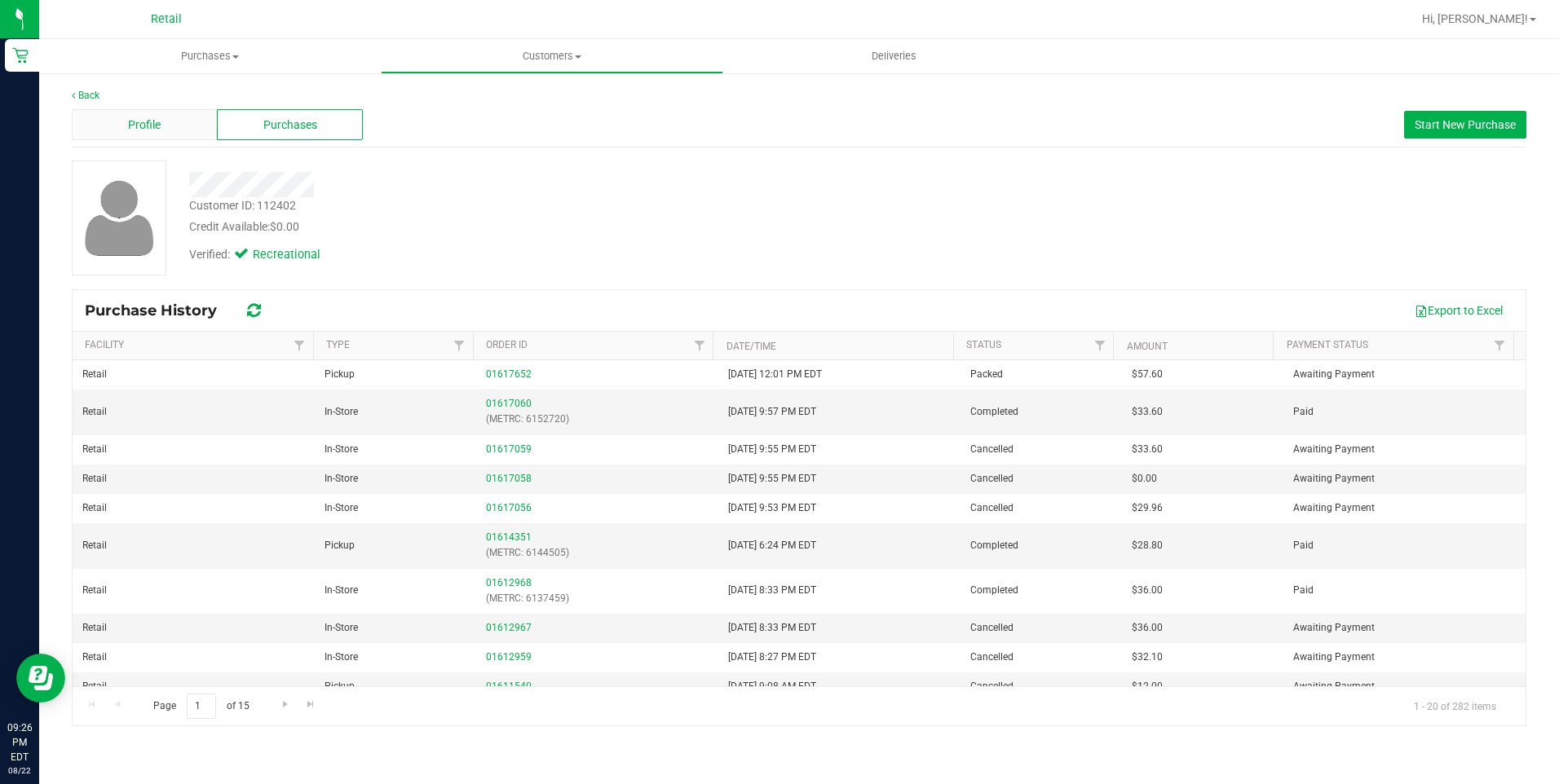
click at [172, 122] on div "Profile" at bounding box center [144, 124] width 145 height 31
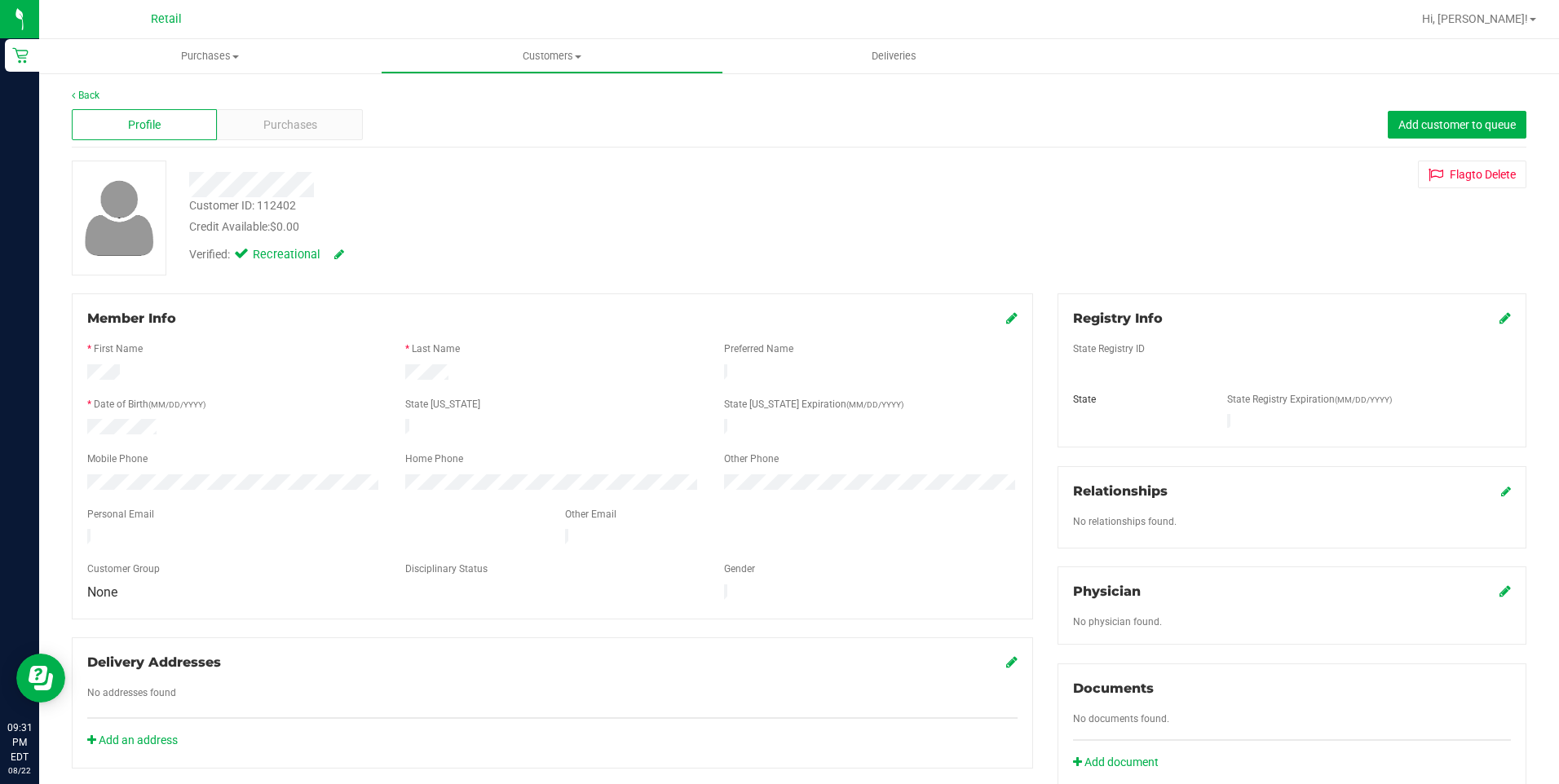
click at [159, 19] on span "Retail" at bounding box center [166, 19] width 31 height 14
click at [177, 56] on span "Purchases" at bounding box center [210, 56] width 341 height 14
click at [167, 89] on li "Summary of purchases" at bounding box center [210, 99] width 341 height 20
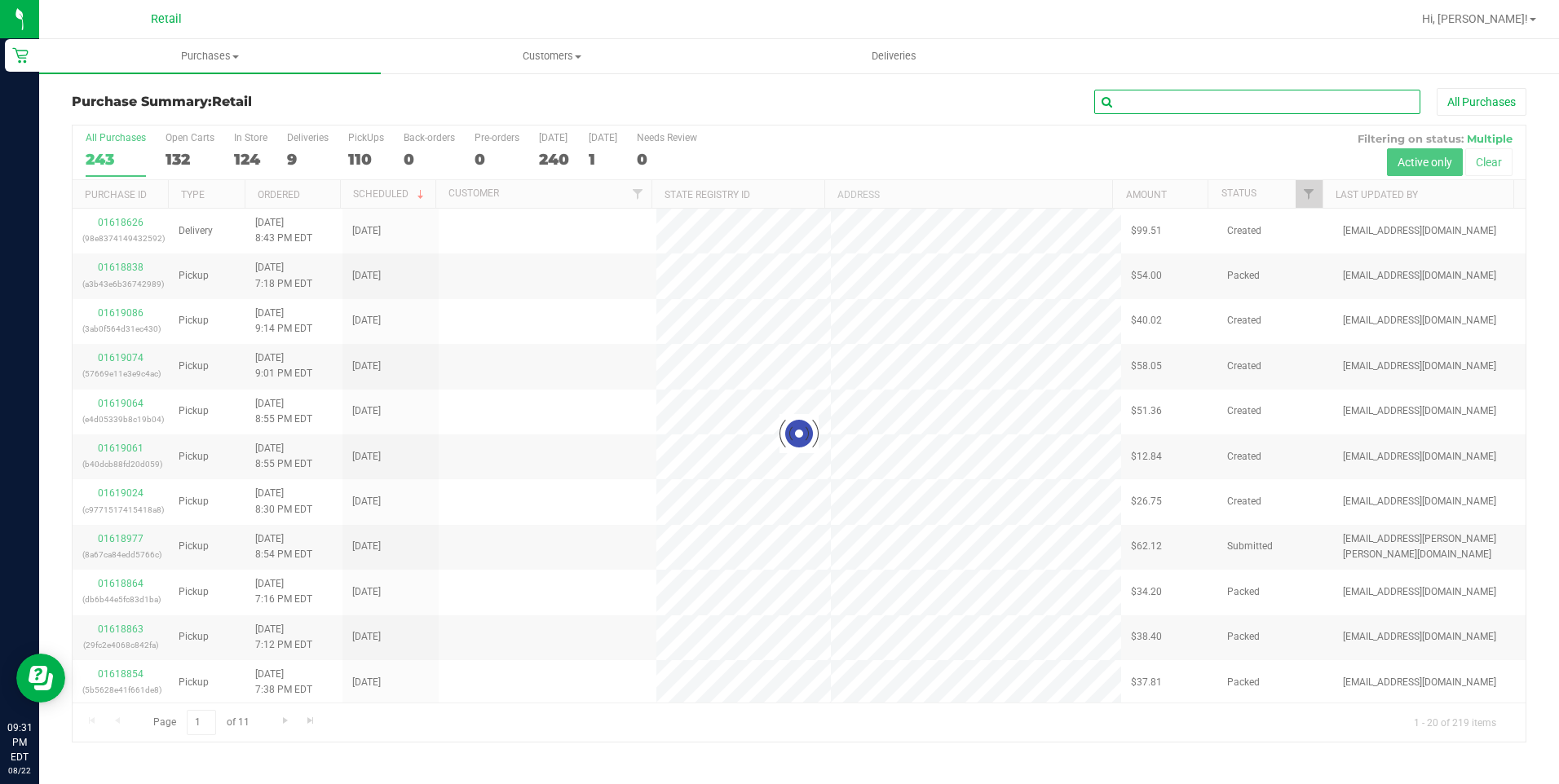
click at [1129, 109] on input "text" at bounding box center [1257, 102] width 326 height 25
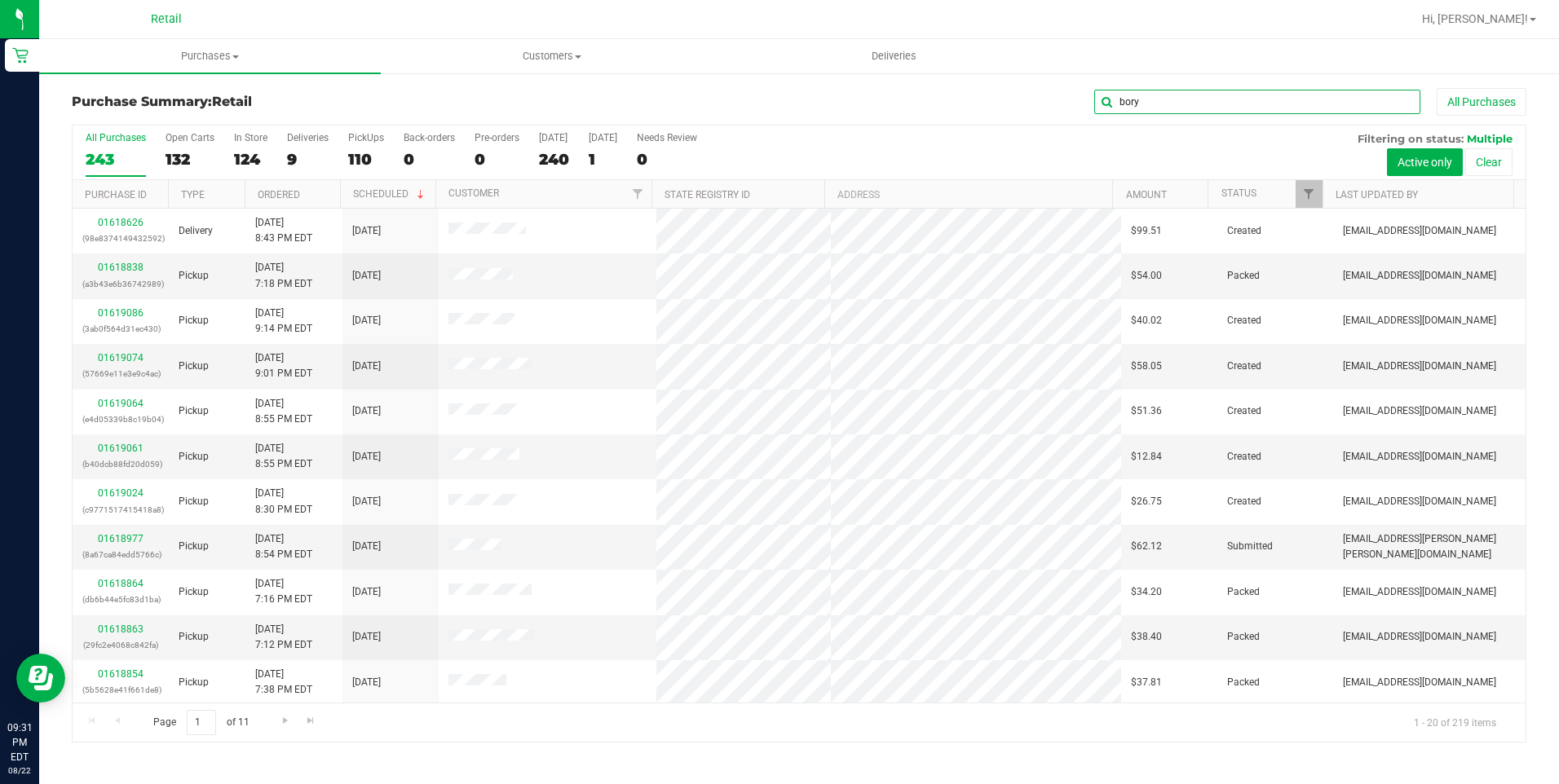
type input "bory"
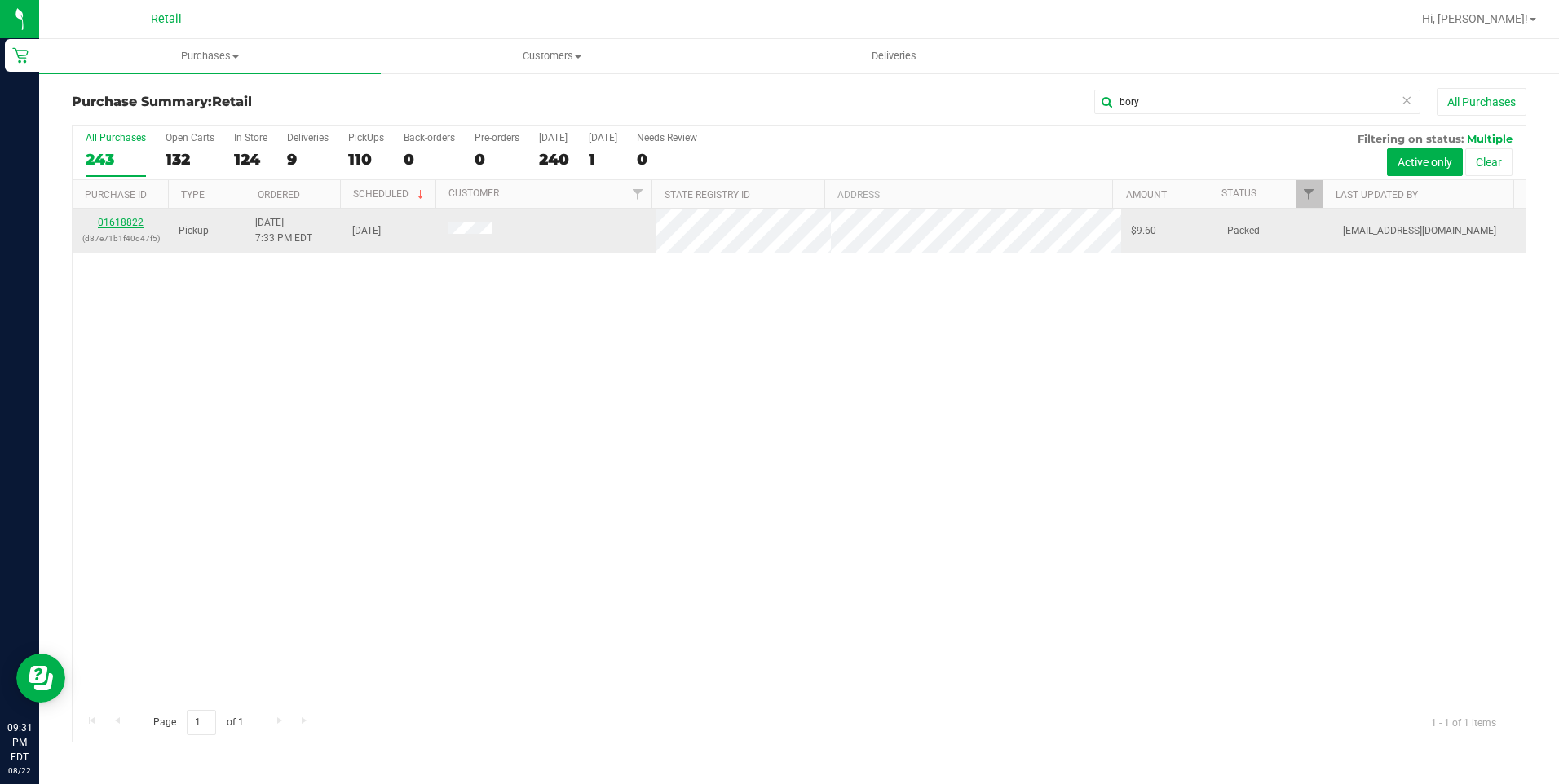
click at [137, 222] on link "01618822" at bounding box center [120, 223] width 46 height 11
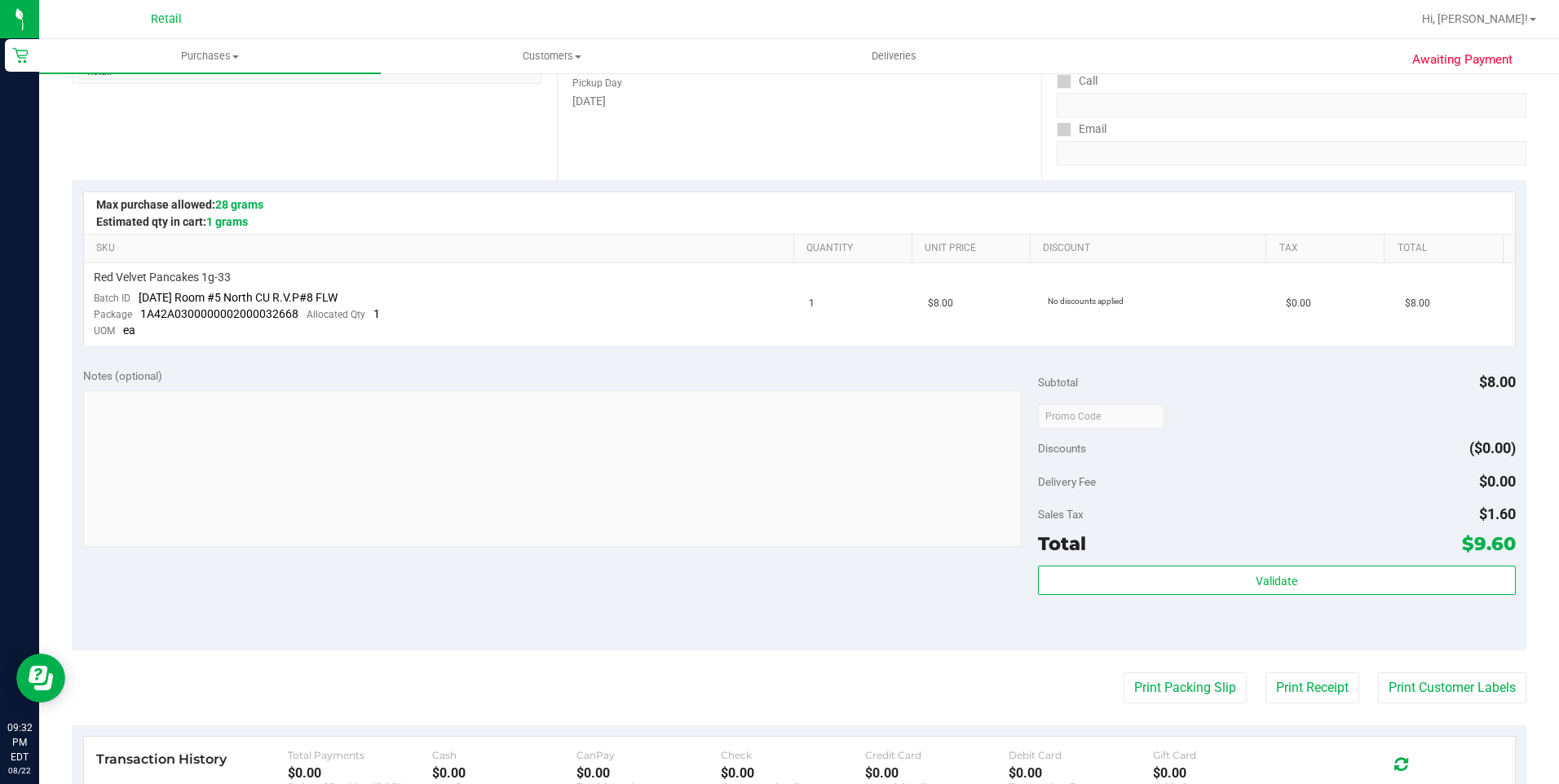
scroll to position [326, 0]
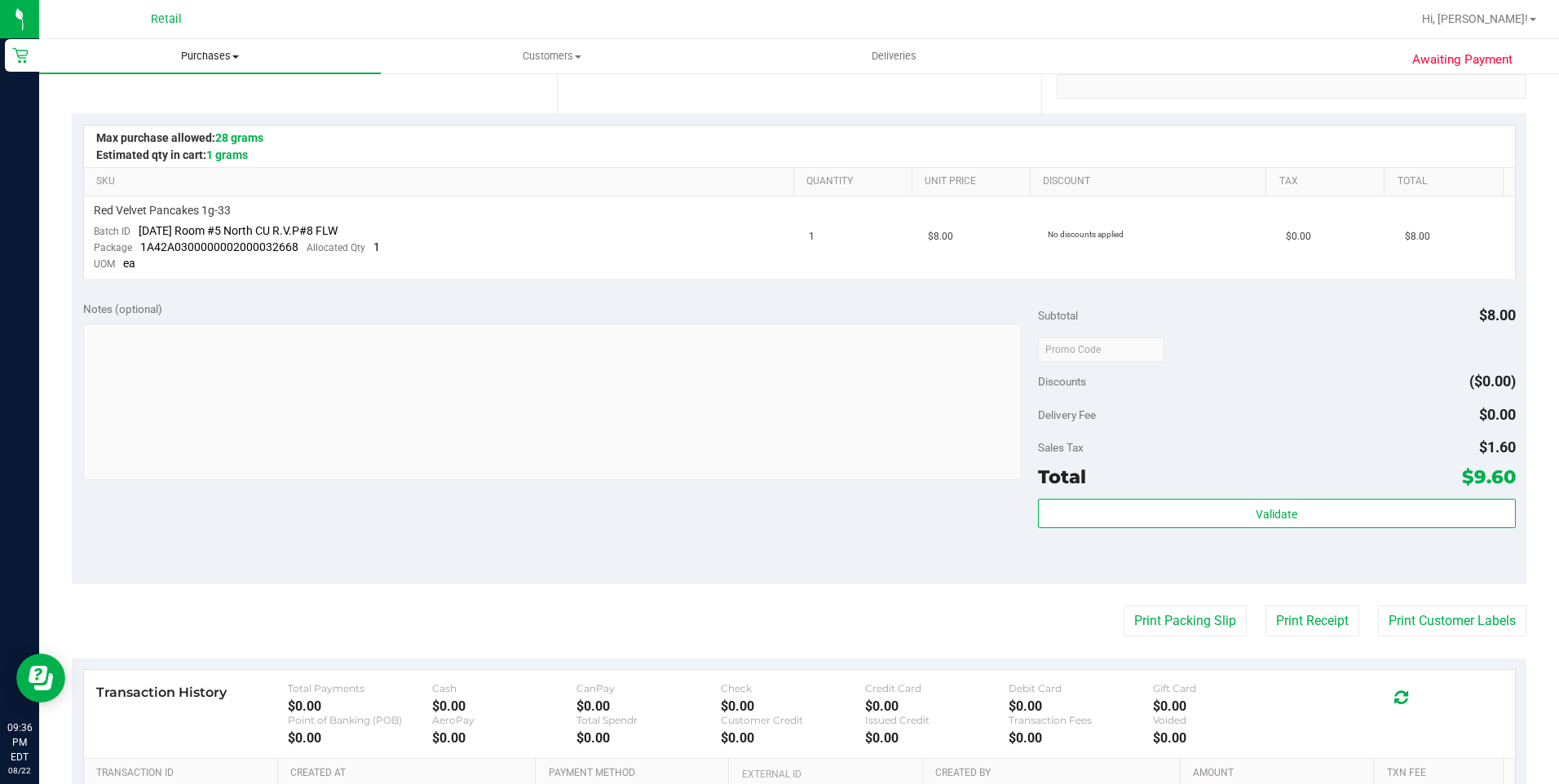
click at [218, 54] on span "Purchases" at bounding box center [210, 56] width 341 height 14
click at [225, 108] on li "Fulfillment" at bounding box center [210, 118] width 341 height 20
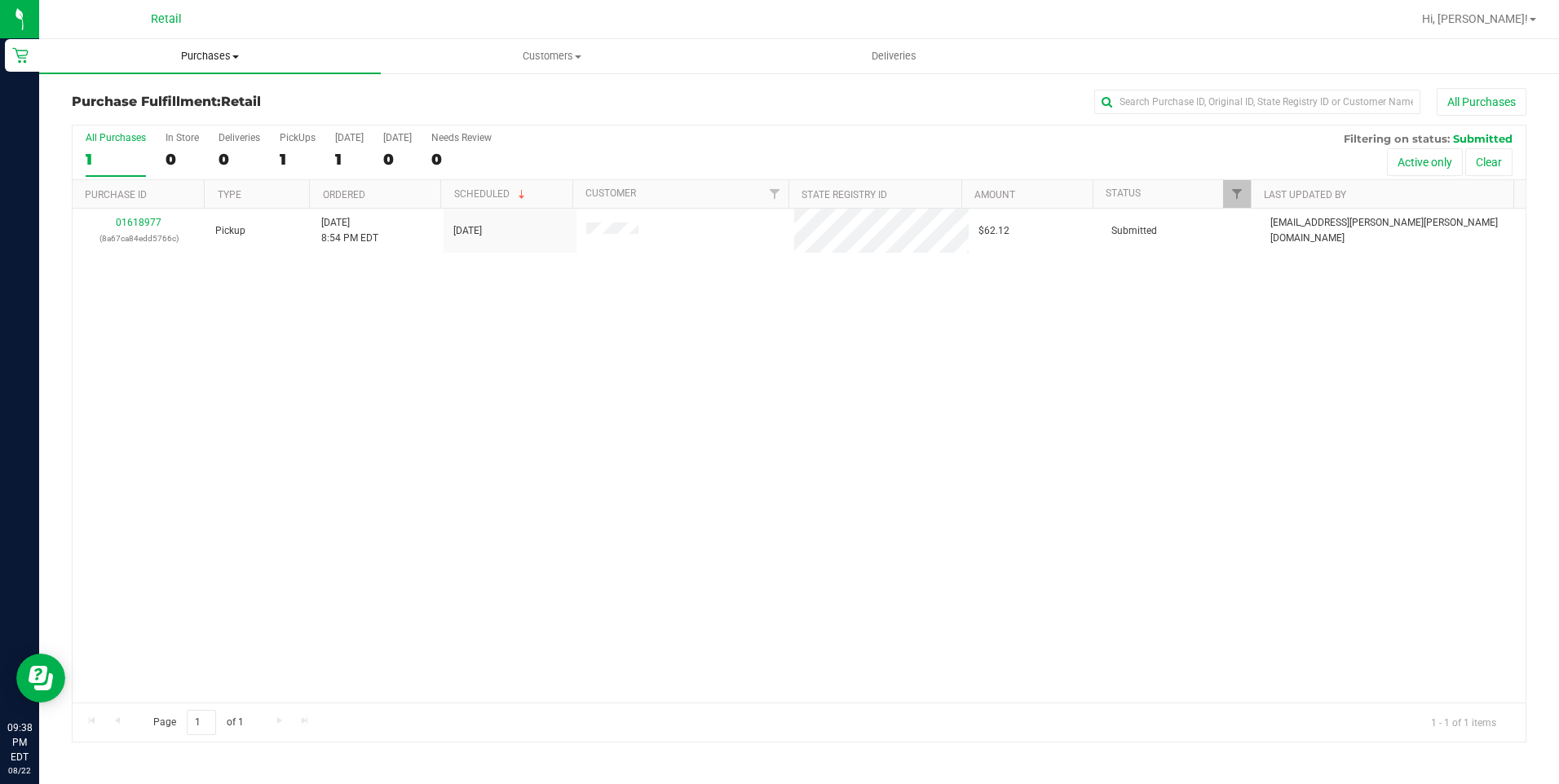
drag, startPoint x: 215, startPoint y: 34, endPoint x: 213, endPoint y: 53, distance: 19.1
click at [215, 38] on nav "Retail Hi, [PERSON_NAME]!" at bounding box center [798, 19] width 1519 height 39
click at [213, 53] on span "Purchases" at bounding box center [210, 56] width 341 height 14
click at [166, 102] on span "Summary of purchases" at bounding box center [122, 98] width 167 height 14
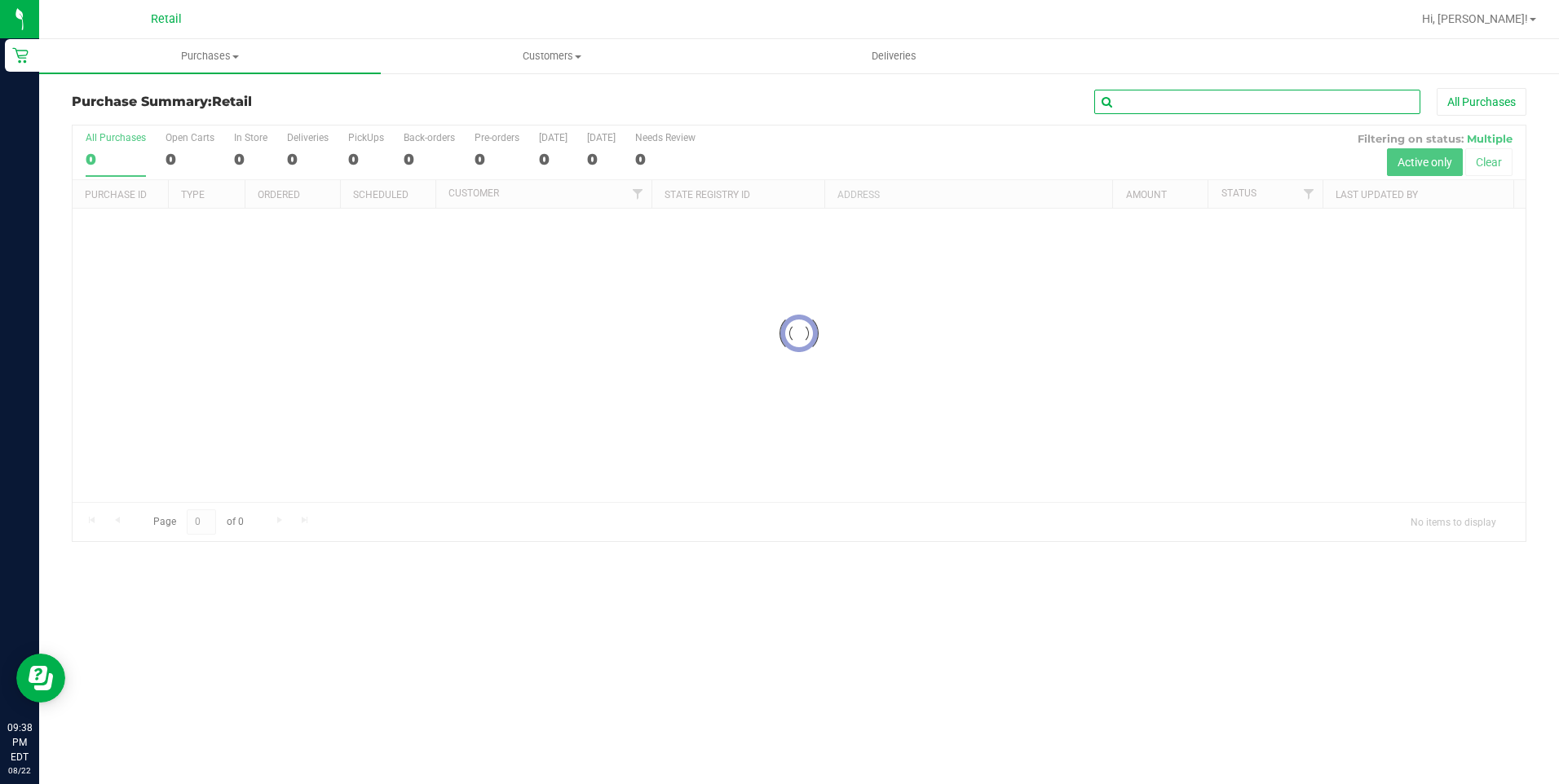
click at [1213, 101] on input "text" at bounding box center [1257, 102] width 326 height 25
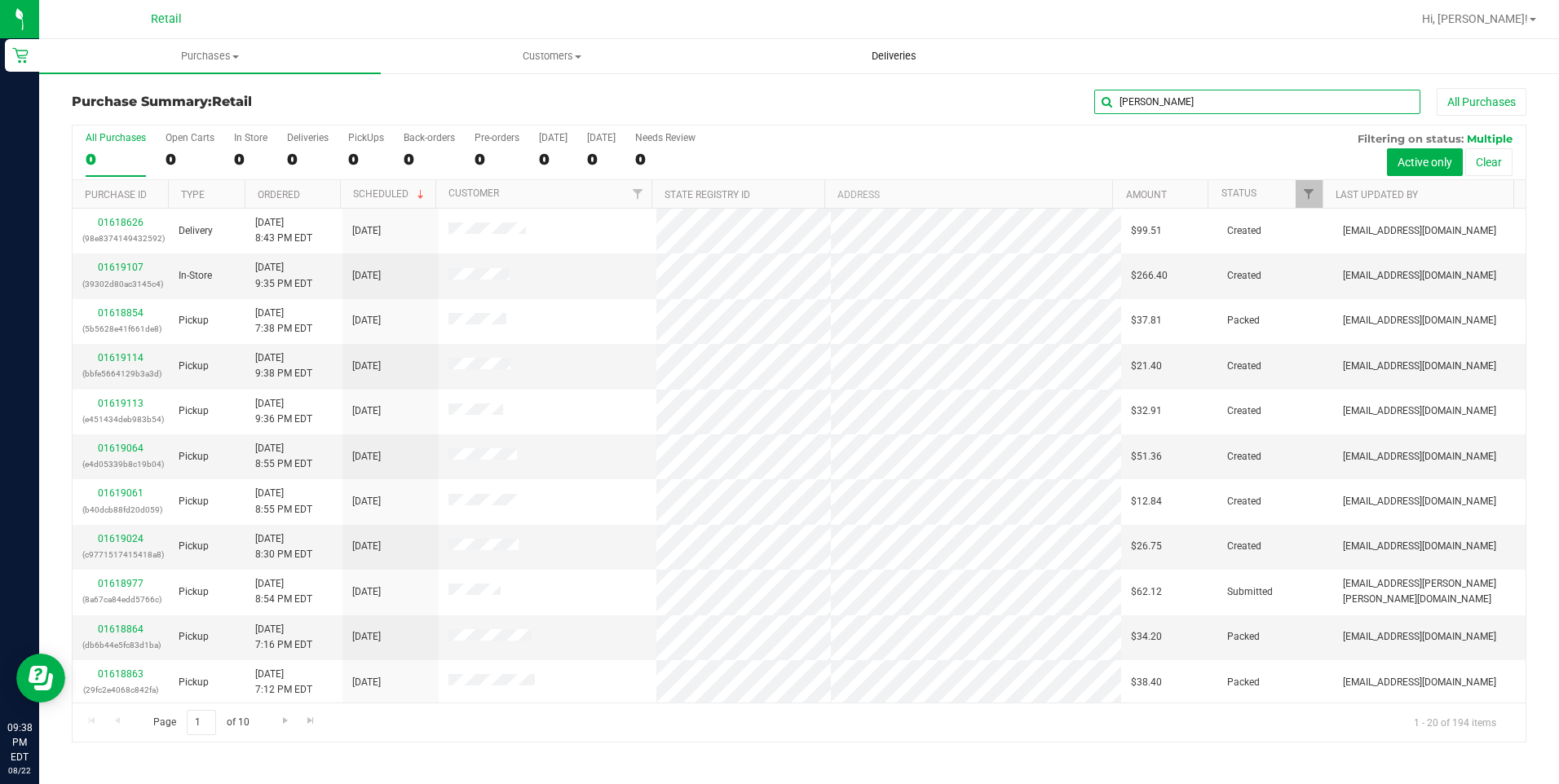
type input "[PERSON_NAME]"
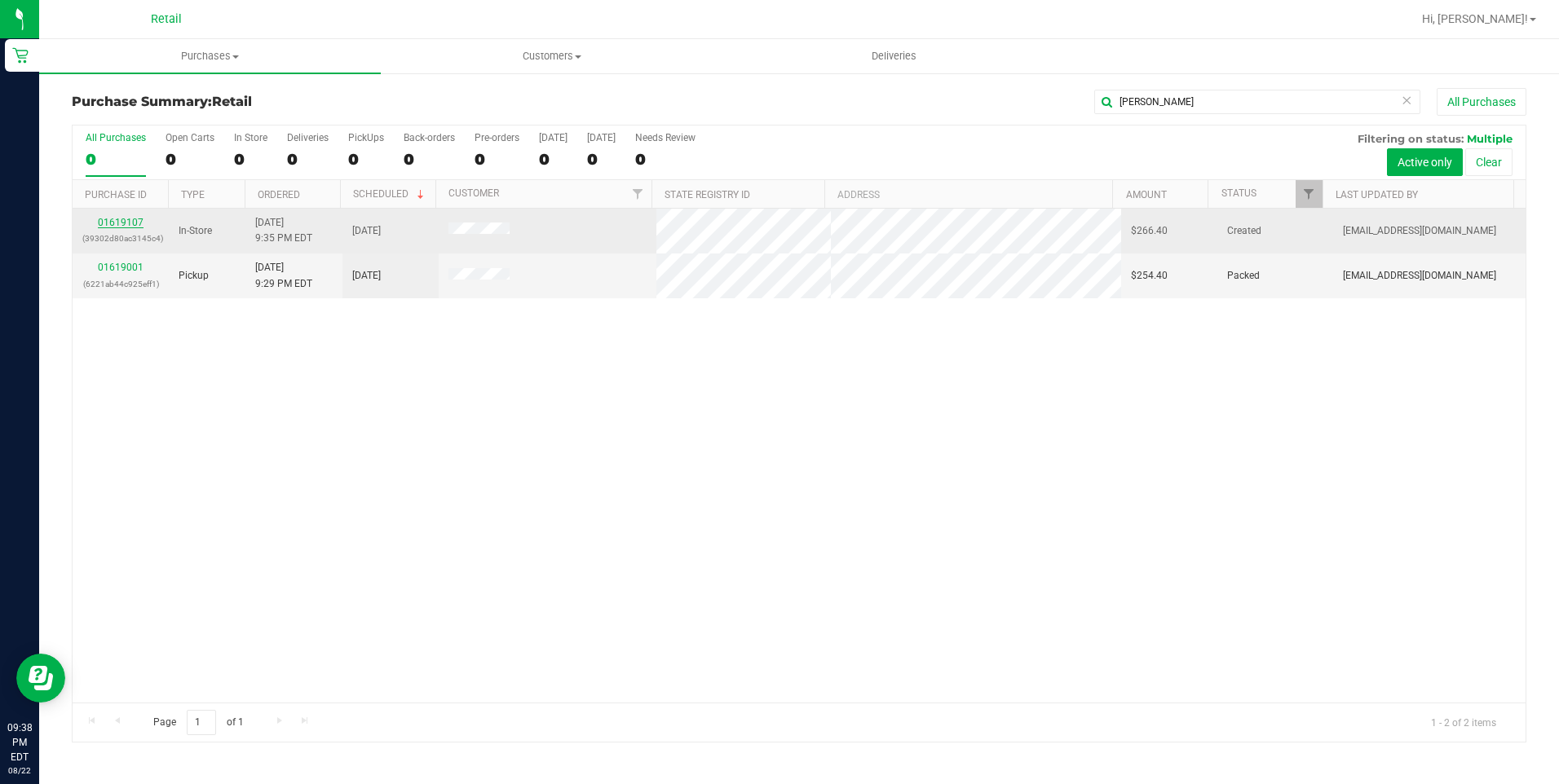
click at [137, 223] on link "01619107" at bounding box center [120, 223] width 46 height 11
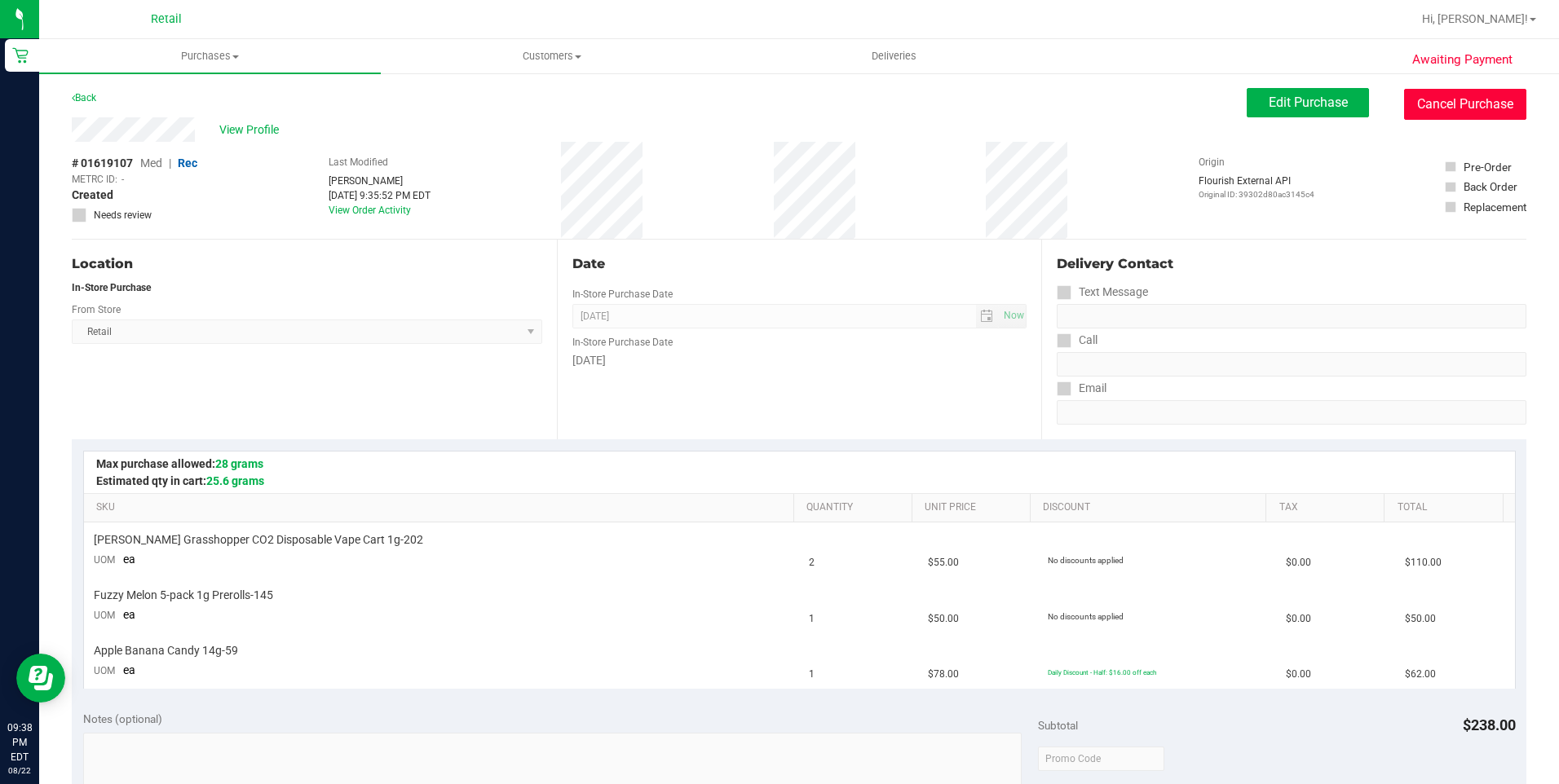
click at [1450, 113] on button "Cancel Purchase" at bounding box center [1464, 104] width 122 height 31
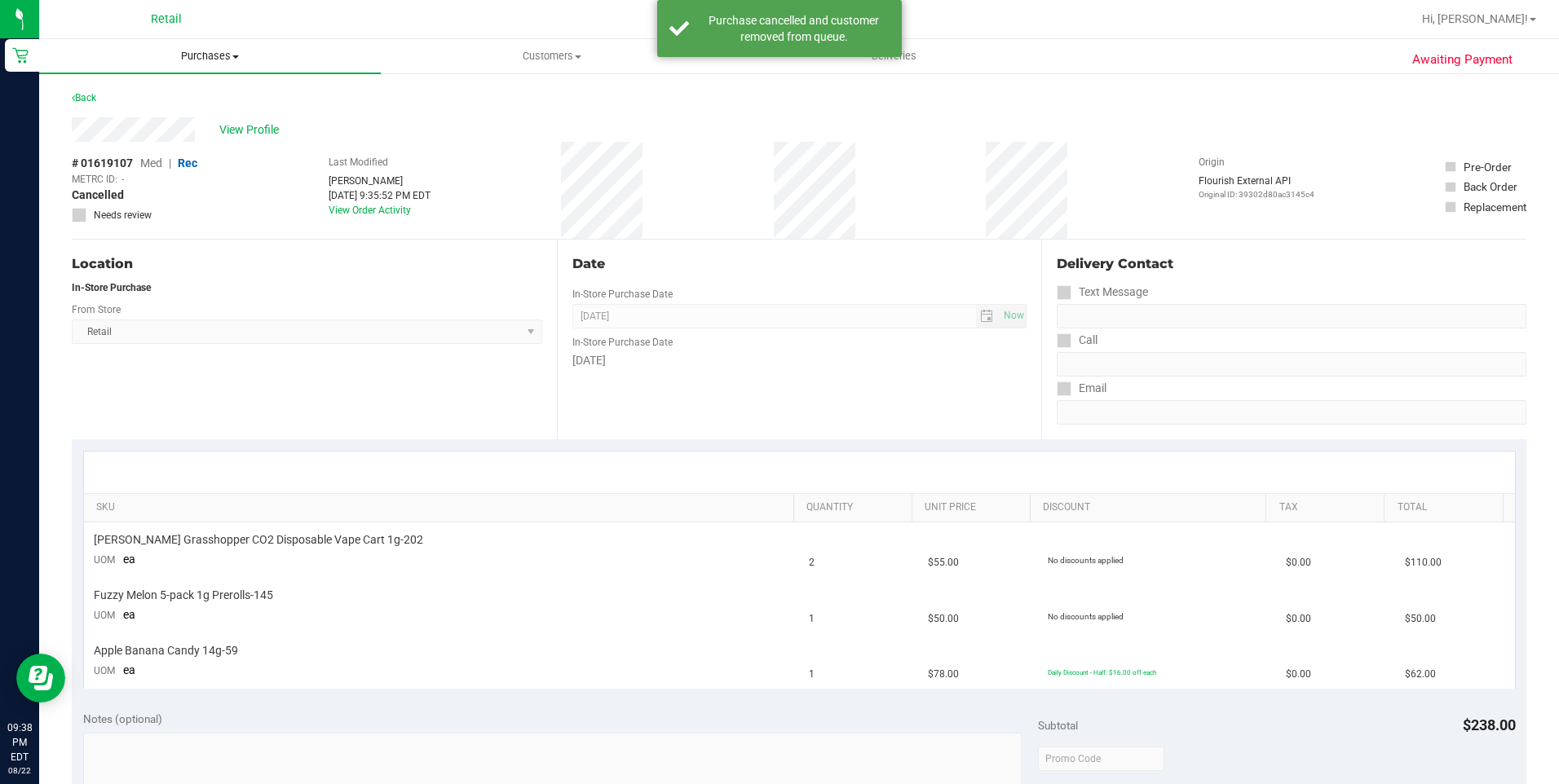
click at [194, 67] on uib-tab-heading "Purchases Summary of purchases Fulfillment All purchases" at bounding box center [210, 56] width 341 height 34
click at [160, 102] on span "Summary of purchases" at bounding box center [122, 98] width 167 height 14
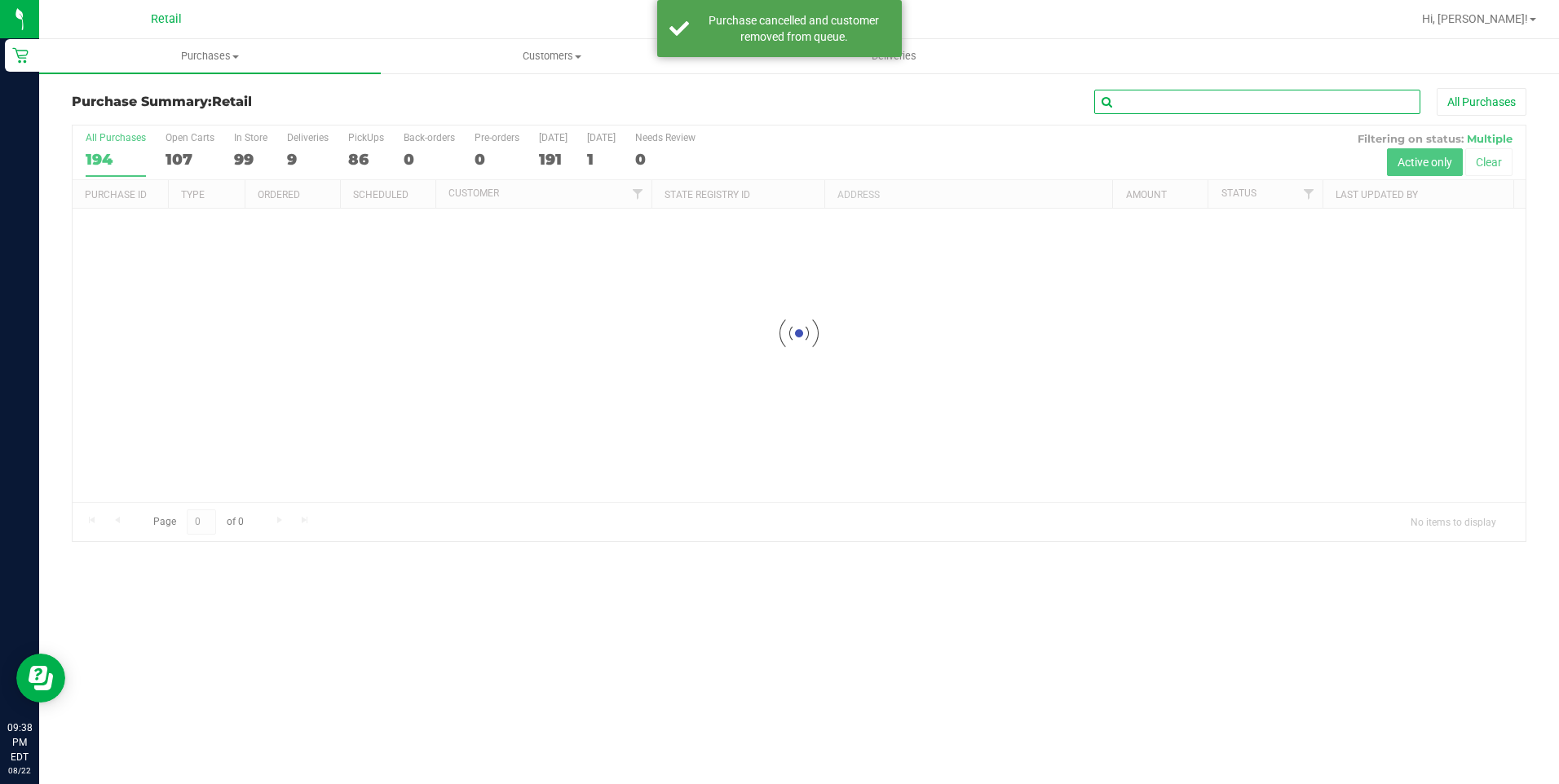
click at [1142, 110] on input "text" at bounding box center [1257, 102] width 326 height 25
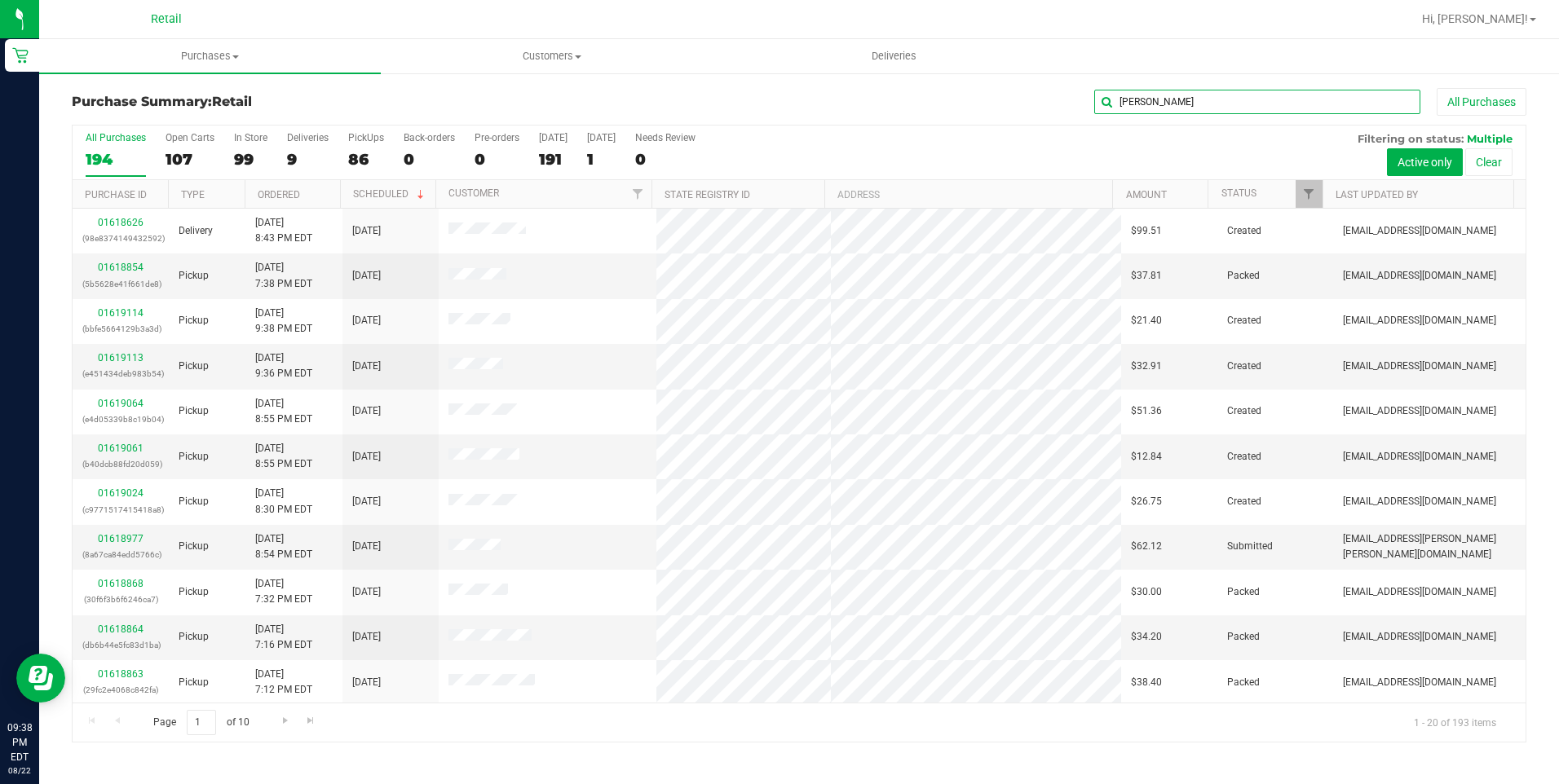
type input "[PERSON_NAME]"
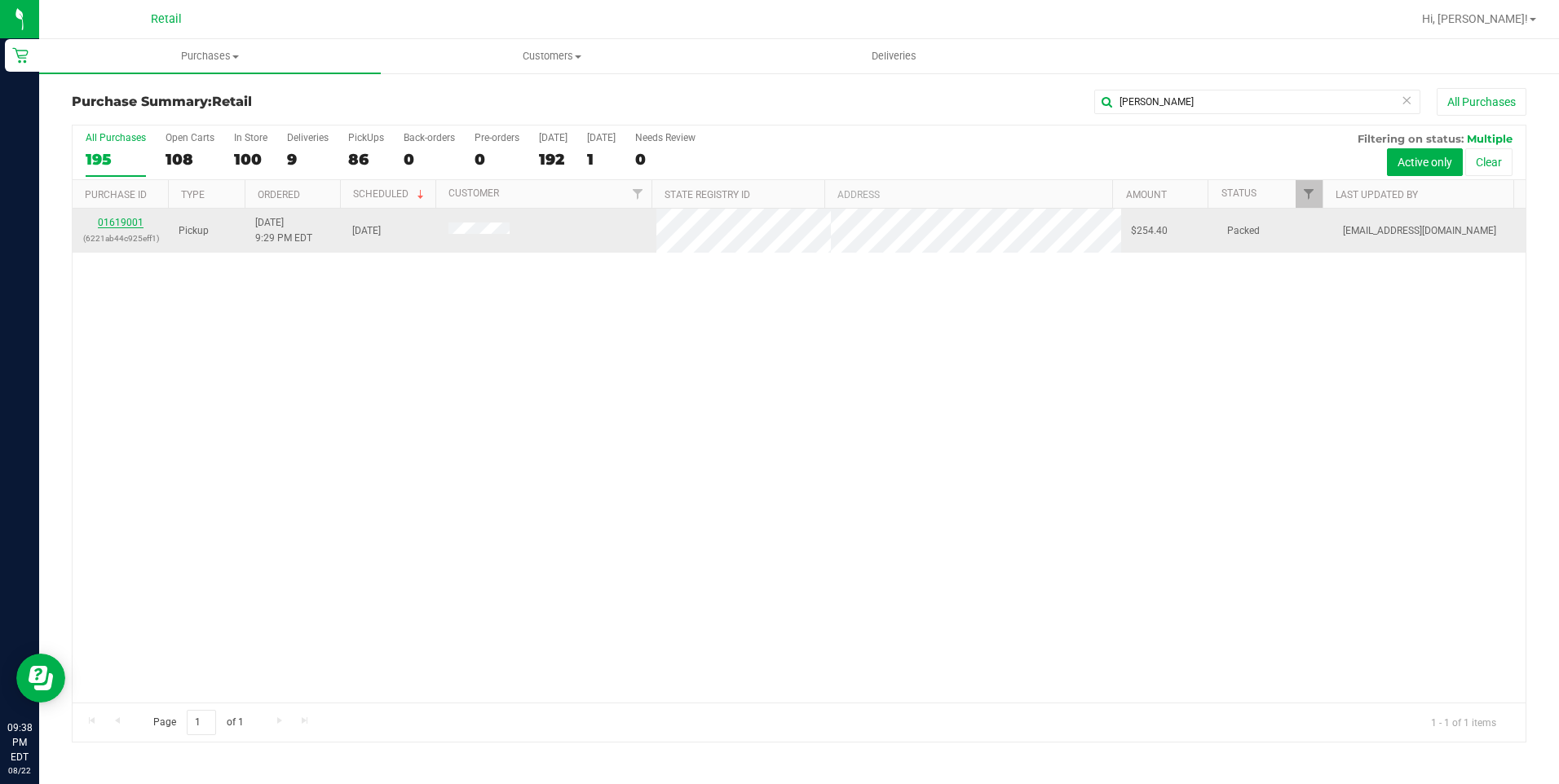
click at [123, 219] on link "01619001" at bounding box center [120, 223] width 46 height 11
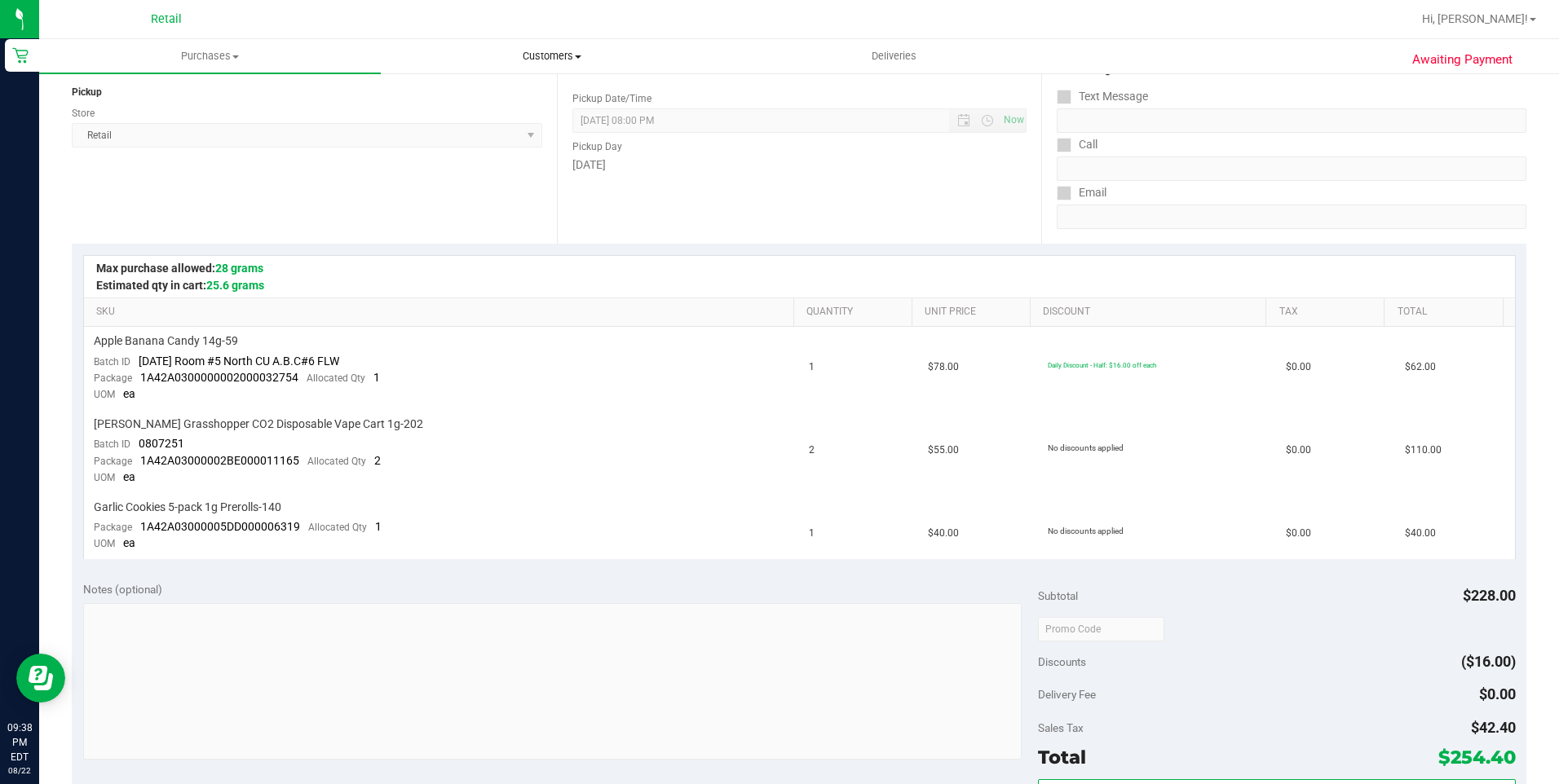
scroll to position [82, 0]
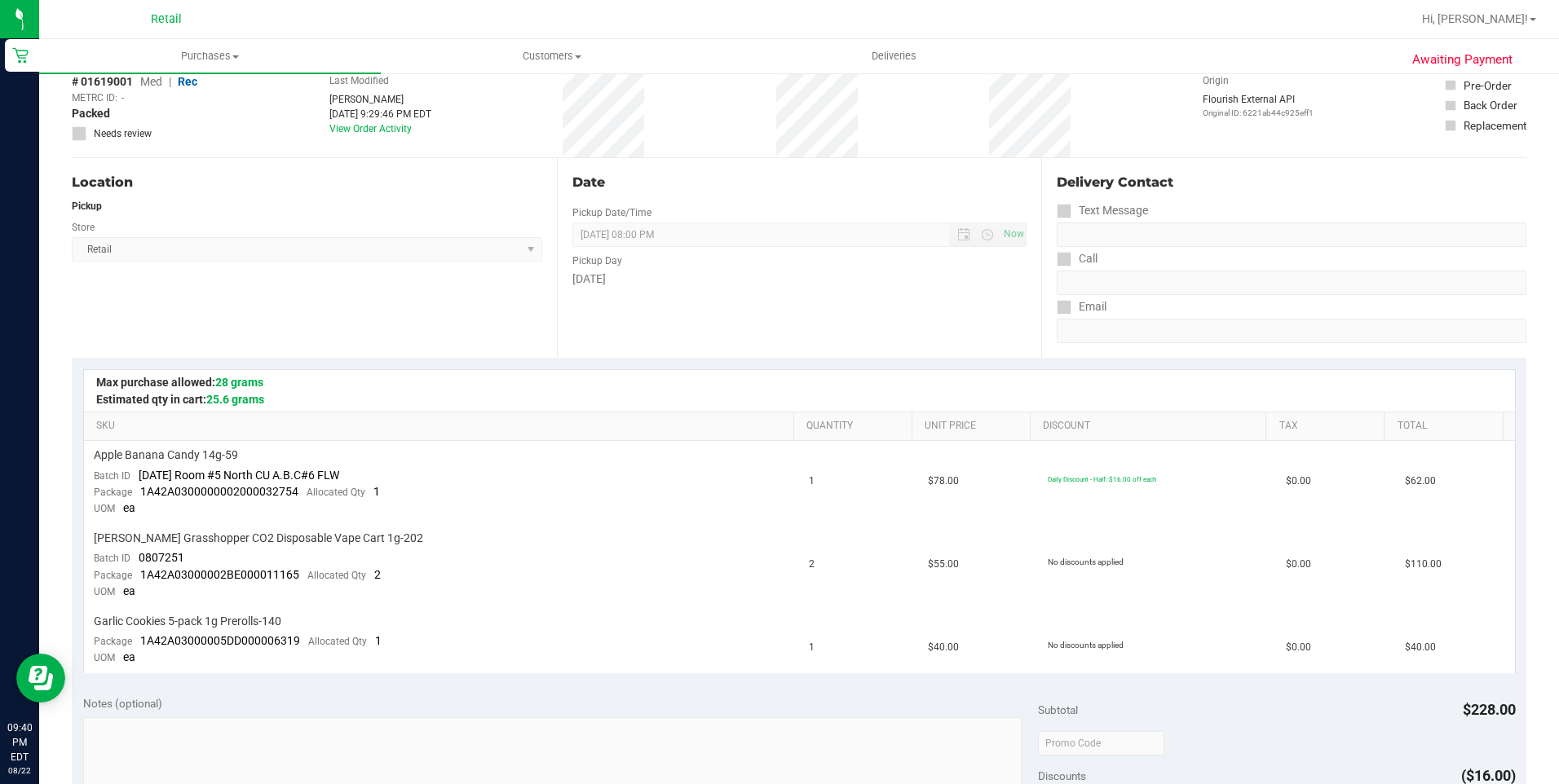
click at [176, 26] on span "Retail" at bounding box center [166, 19] width 31 height 14
click at [192, 60] on span "Purchases" at bounding box center [210, 56] width 341 height 14
click at [205, 93] on li "Summary of purchases" at bounding box center [210, 99] width 341 height 20
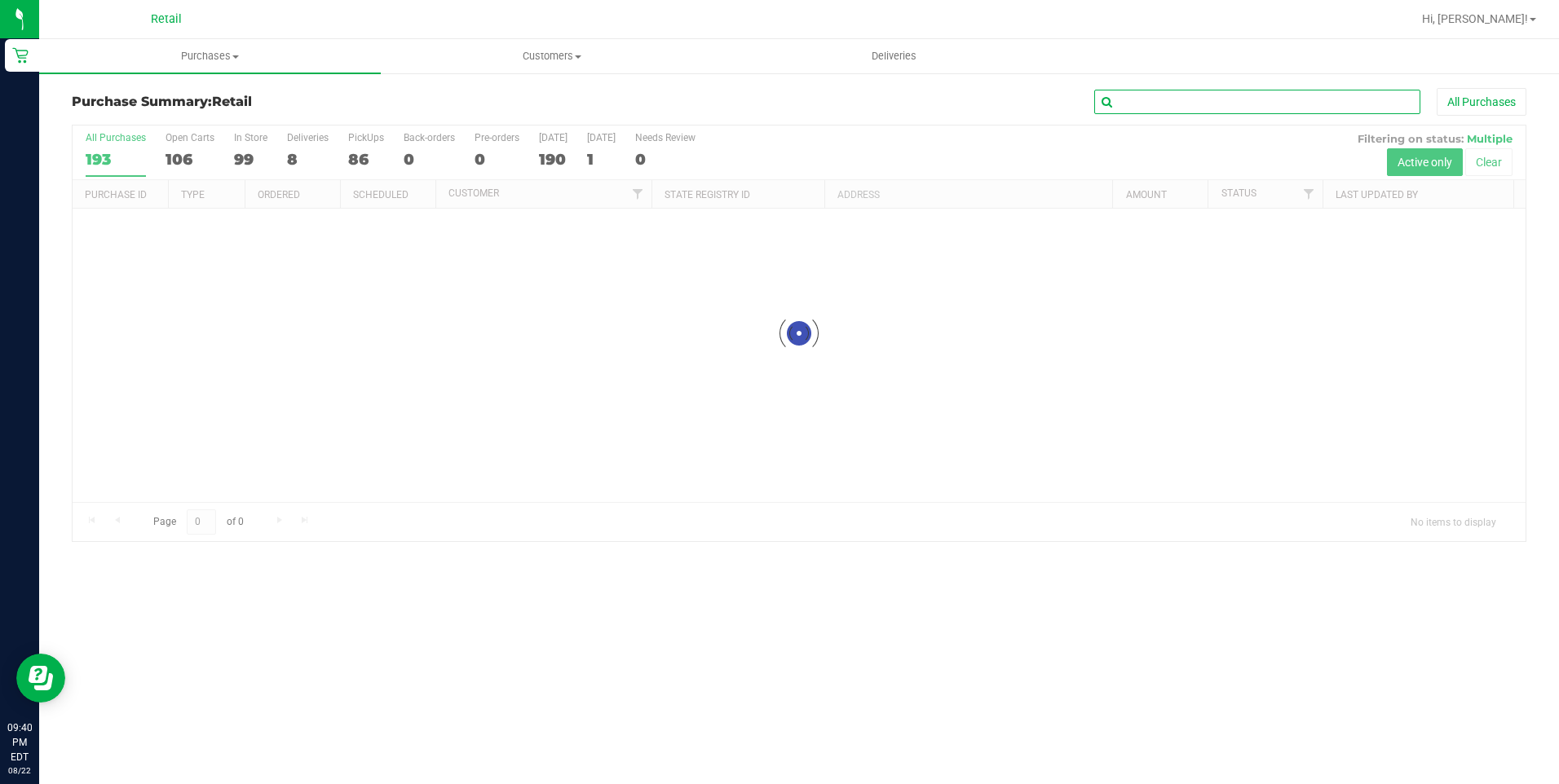
click at [1183, 100] on input "text" at bounding box center [1257, 102] width 326 height 25
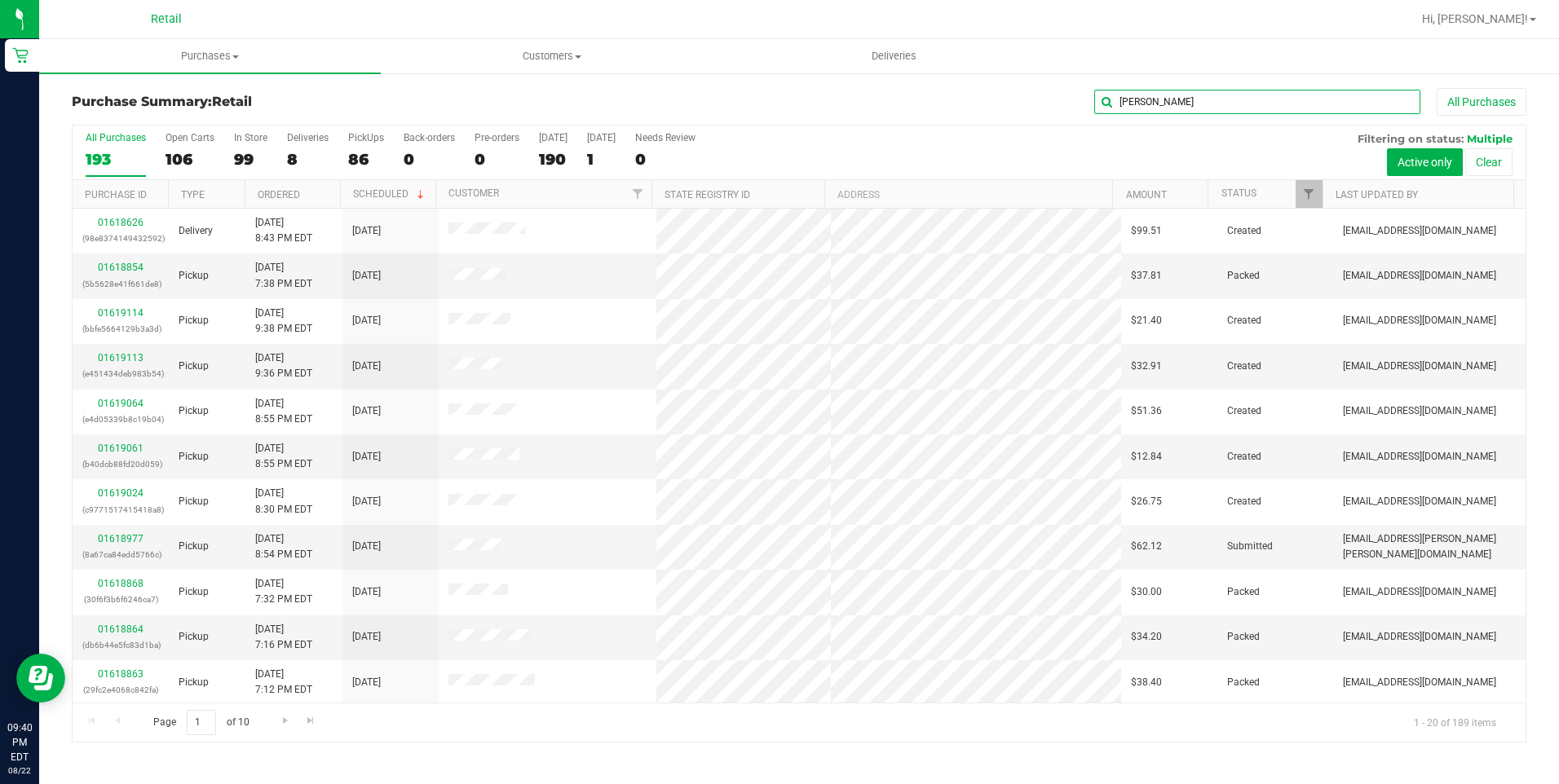
type input "[PERSON_NAME]"
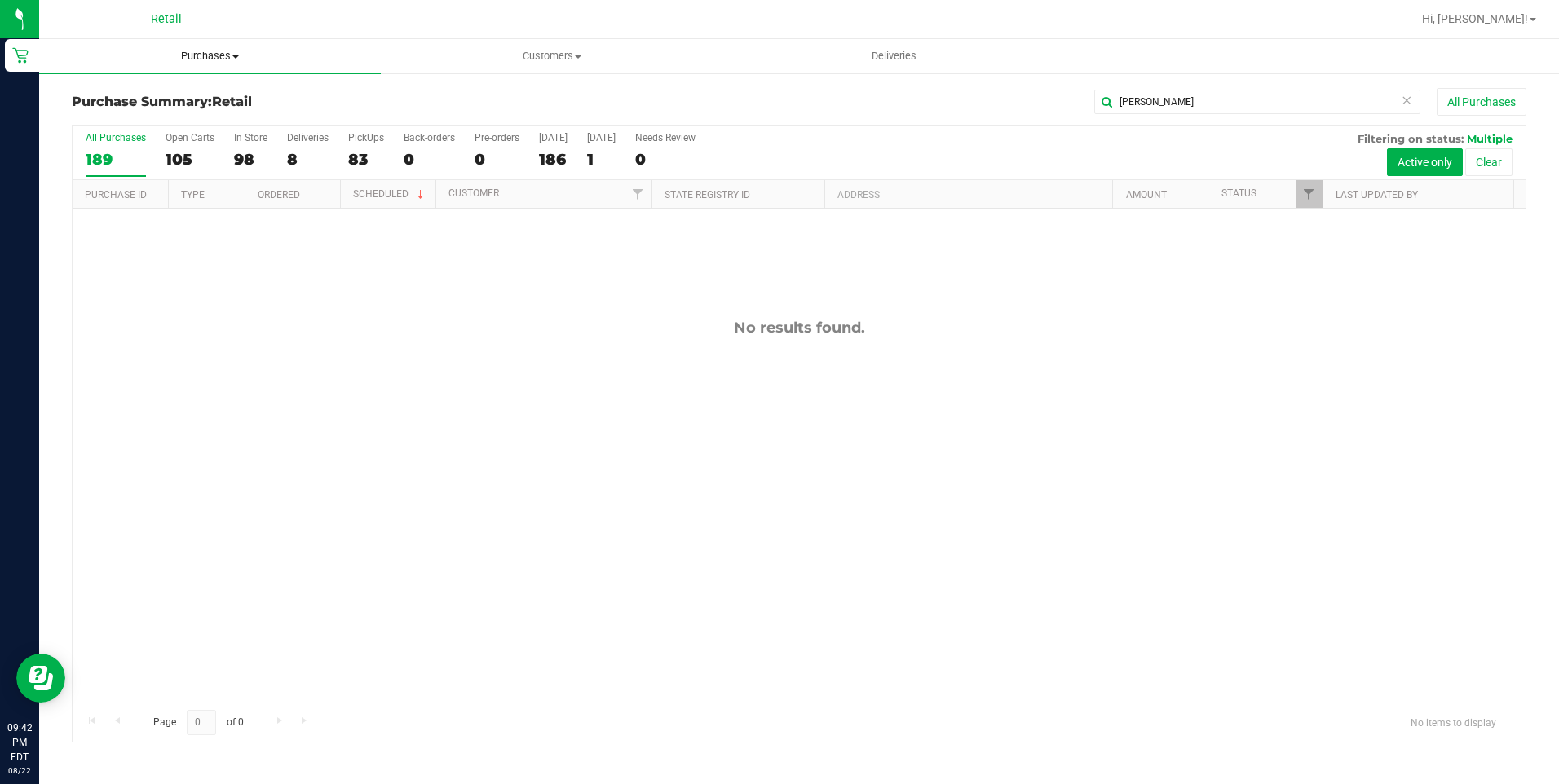
click at [193, 54] on span "Purchases" at bounding box center [210, 56] width 341 height 14
click at [159, 103] on span "Summary of purchases" at bounding box center [122, 98] width 167 height 14
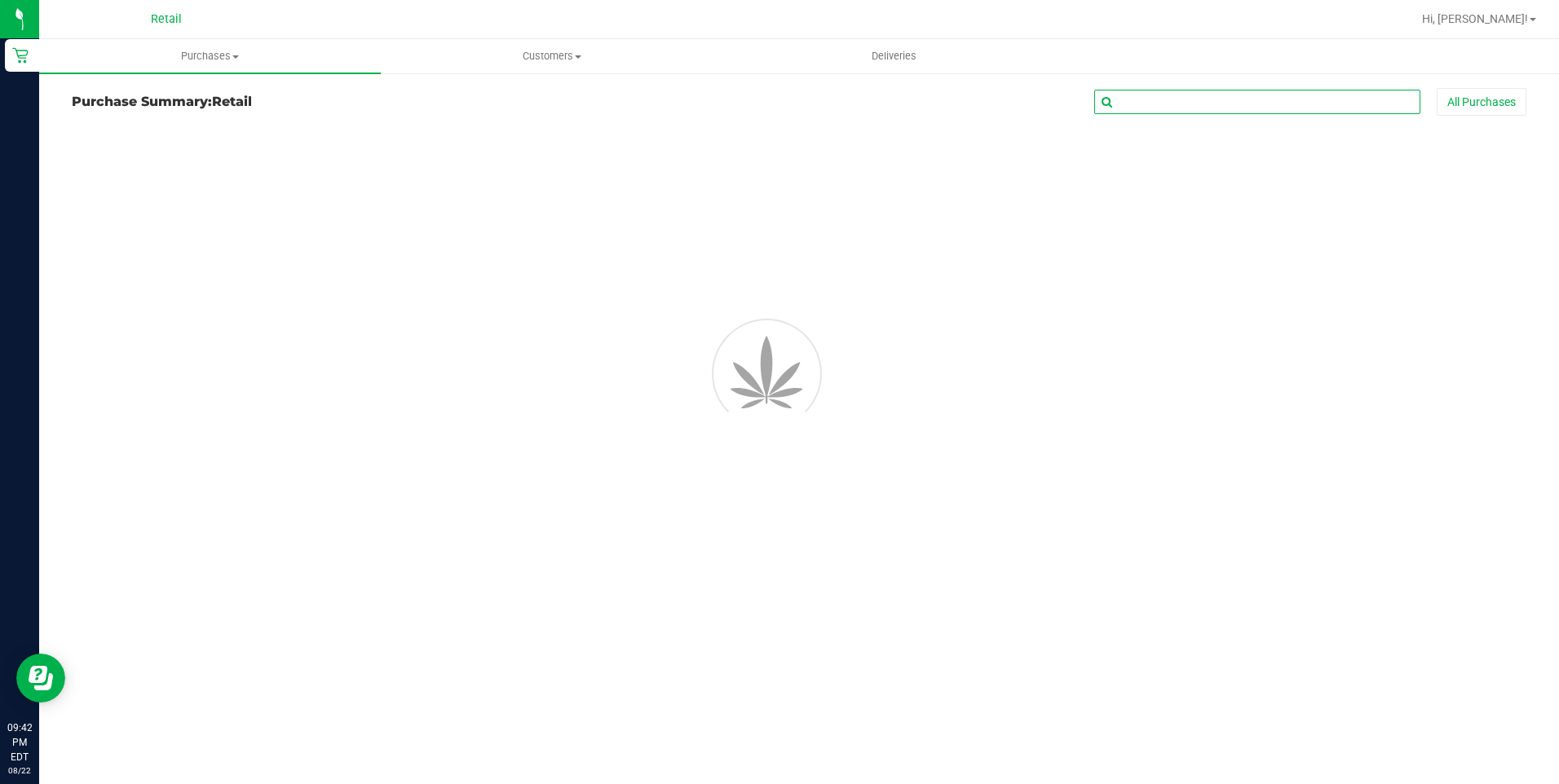
click at [1183, 94] on input "text" at bounding box center [1257, 102] width 326 height 25
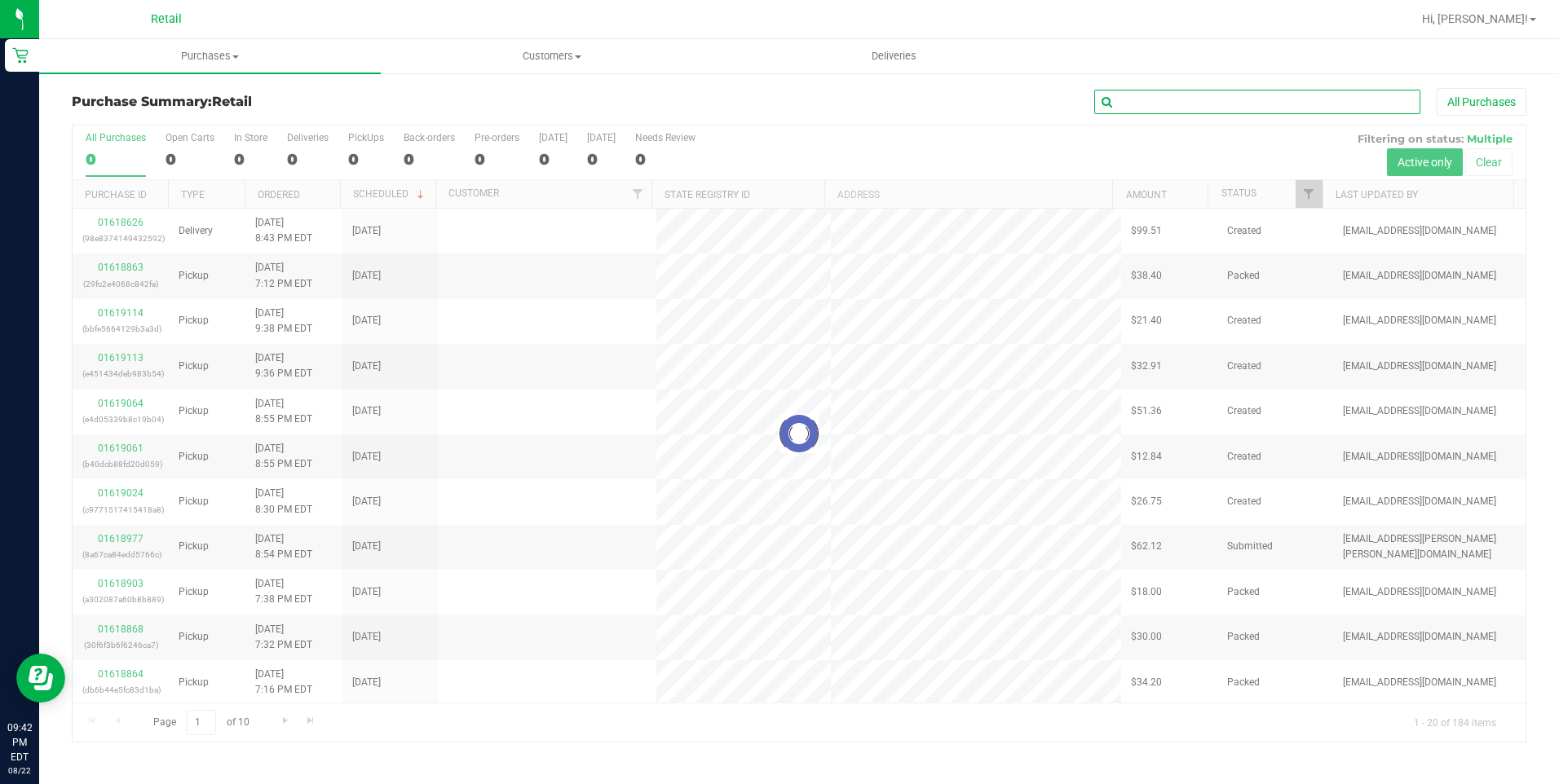
click at [1184, 94] on input "text" at bounding box center [1257, 102] width 326 height 25
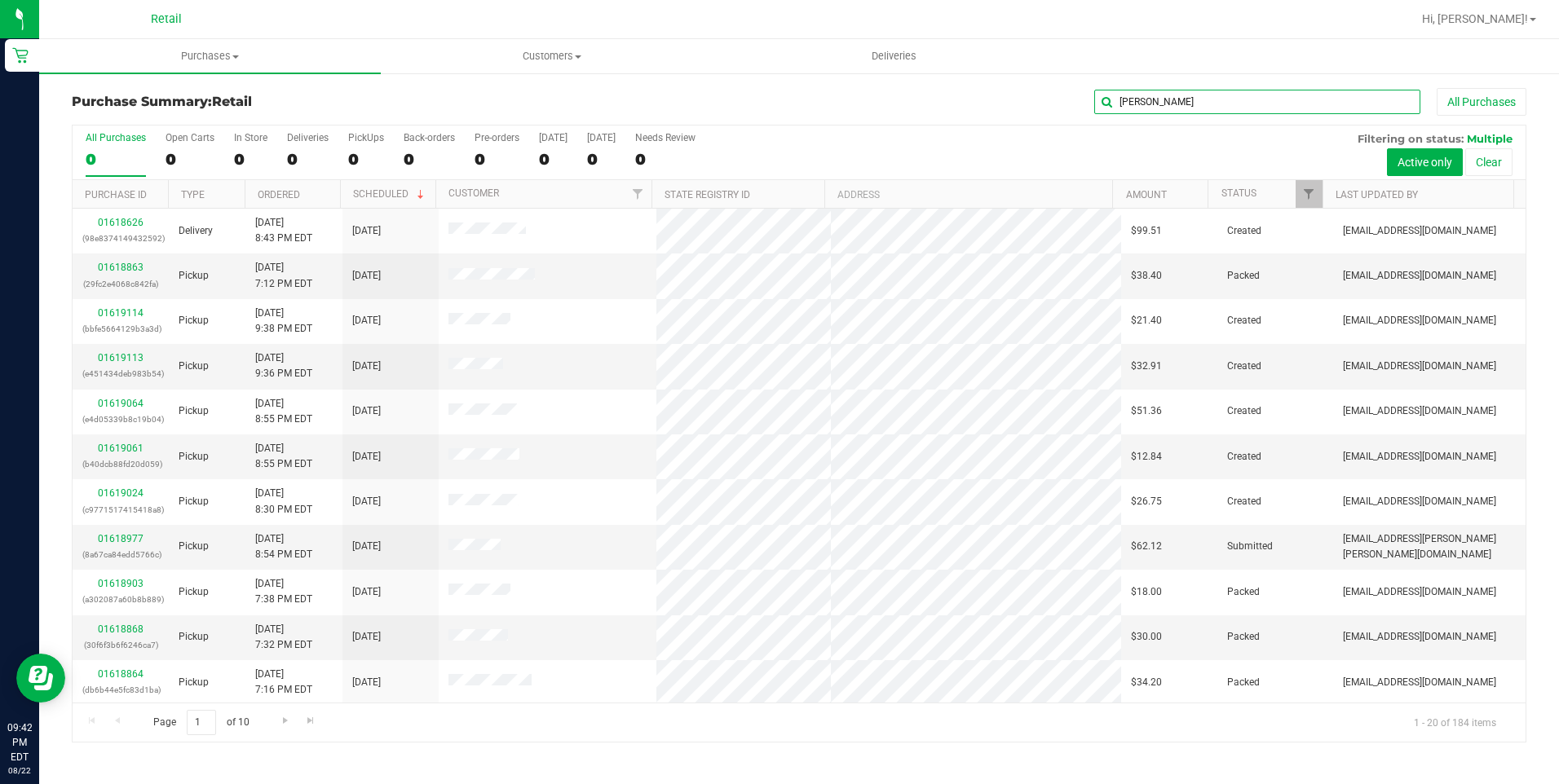
type input "[PERSON_NAME]"
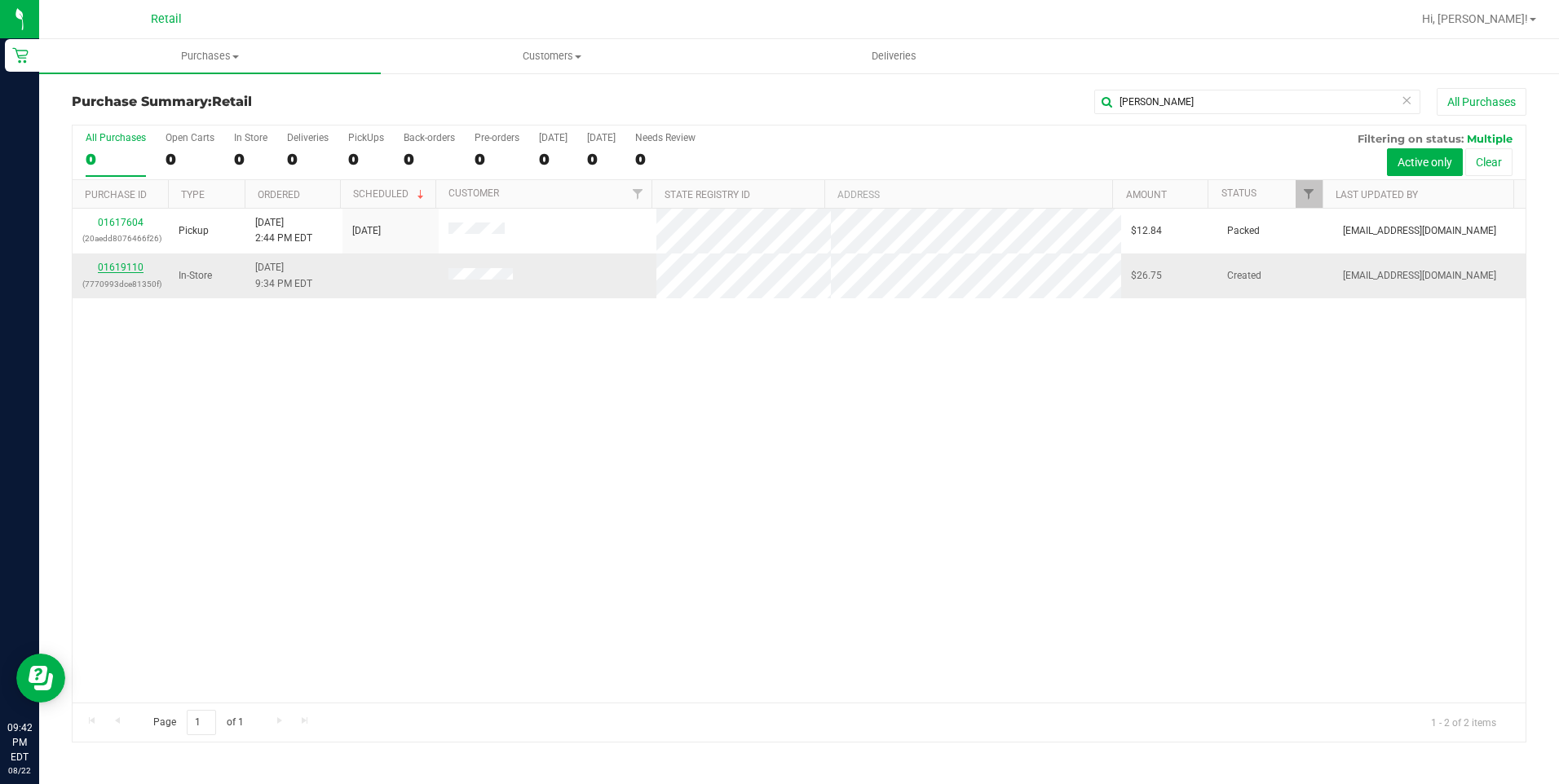
click at [126, 268] on link "01619110" at bounding box center [120, 267] width 46 height 11
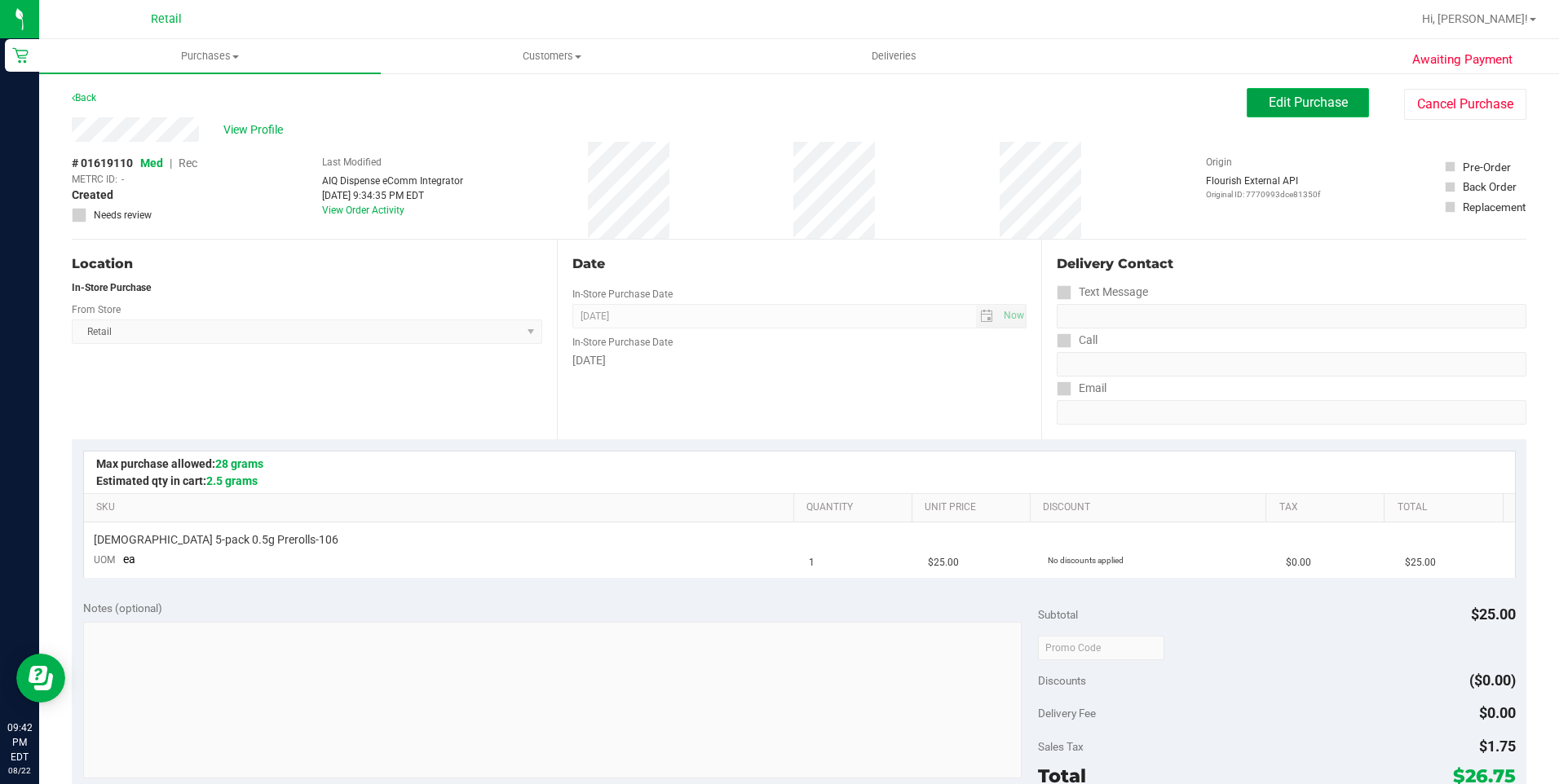
click at [1340, 110] on button "Edit Purchase" at bounding box center [1307, 102] width 122 height 29
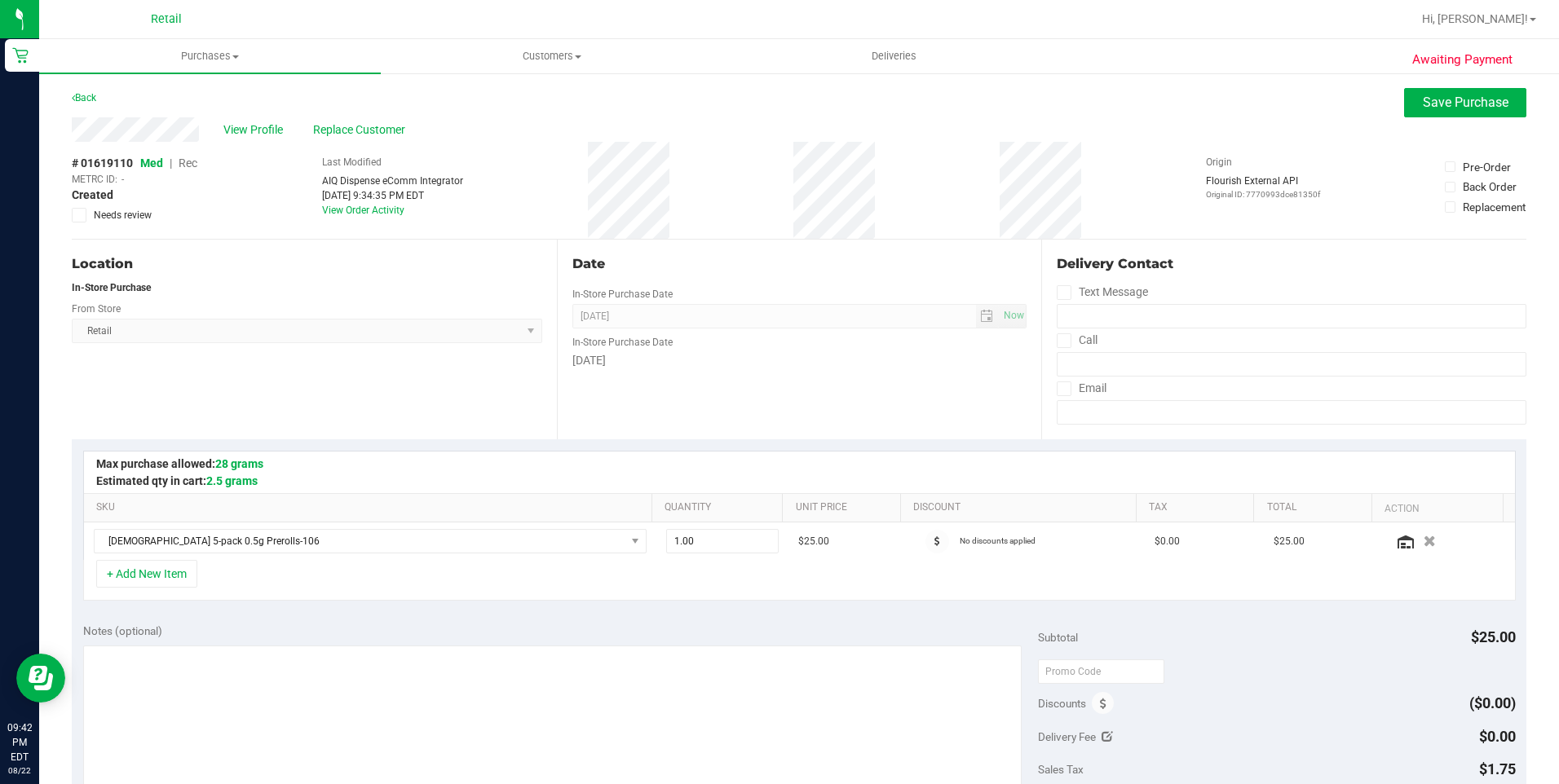
click at [186, 164] on span "Rec" at bounding box center [188, 163] width 19 height 13
click at [1404, 93] on button "Save Purchase" at bounding box center [1464, 102] width 122 height 29
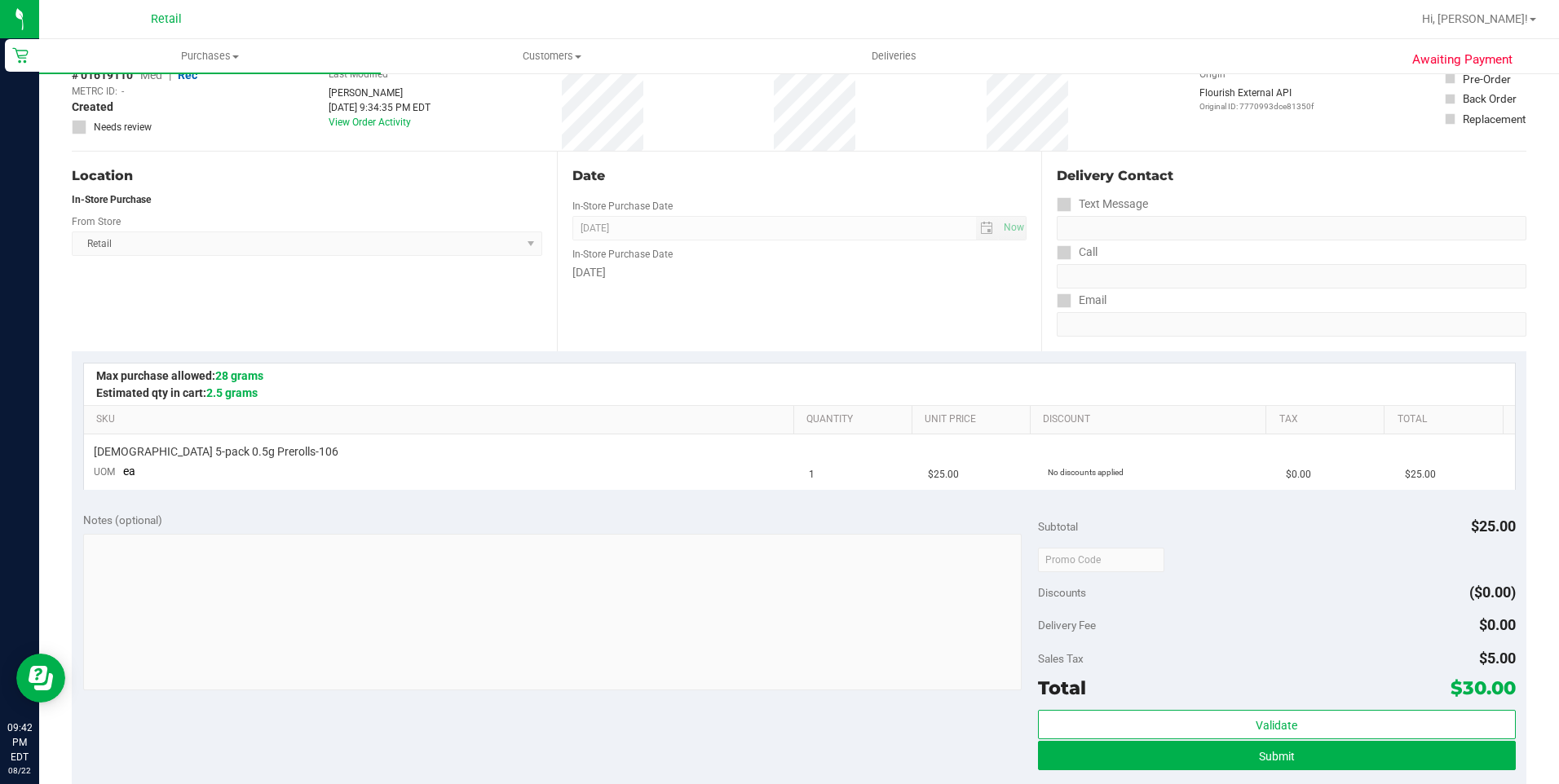
scroll to position [245, 0]
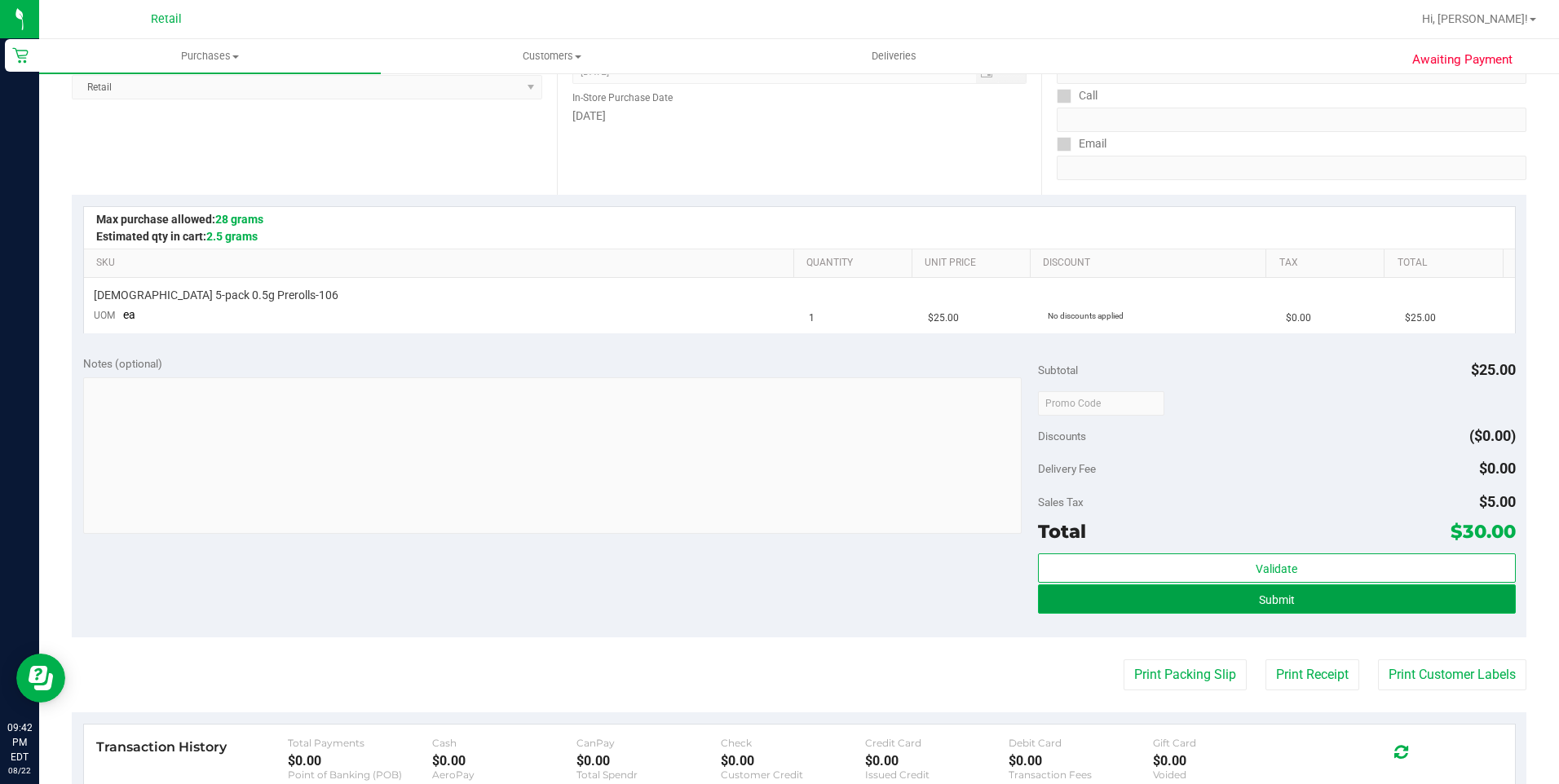
click at [1181, 599] on button "Submit" at bounding box center [1276, 598] width 478 height 29
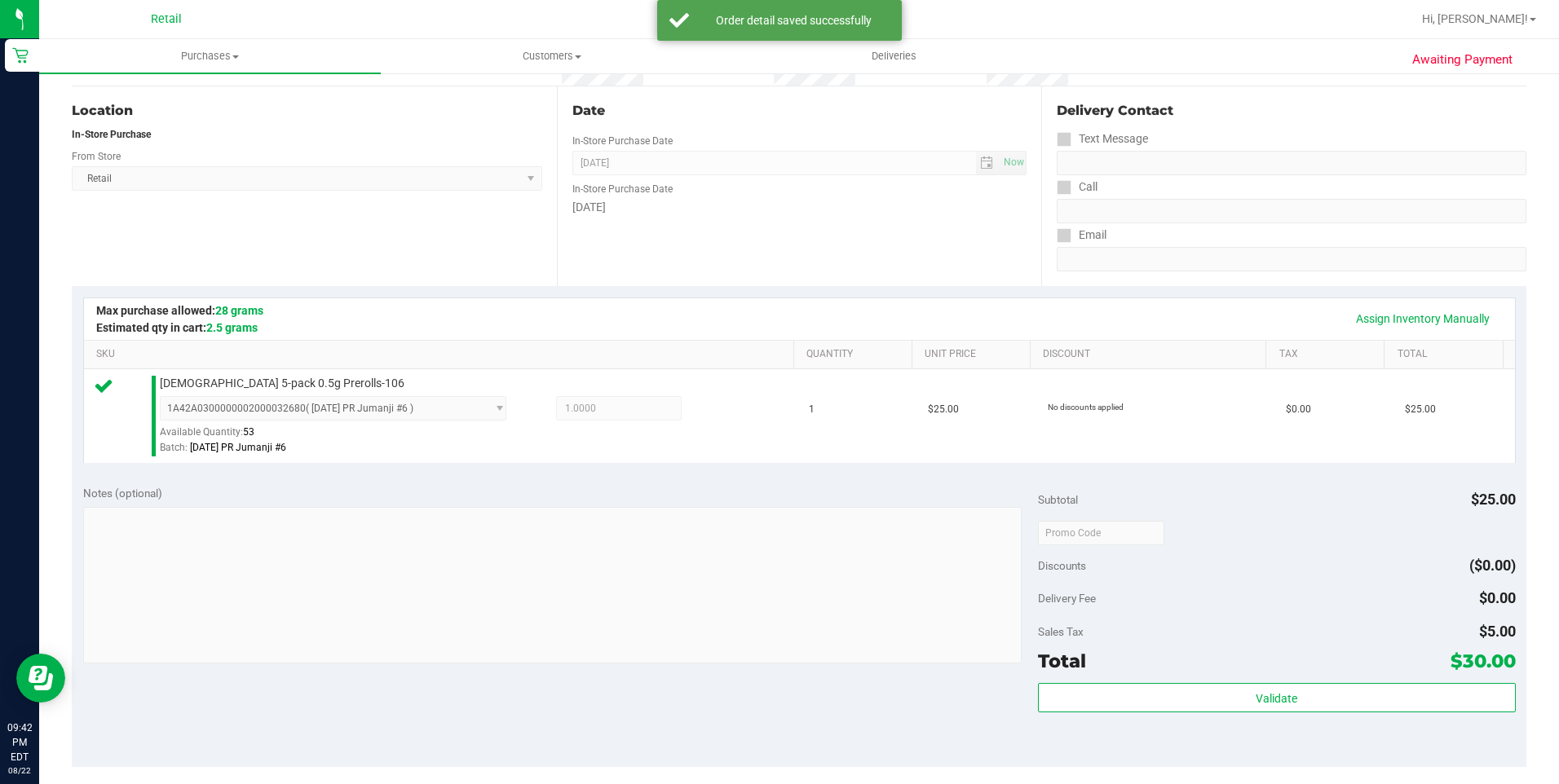
scroll to position [326, 0]
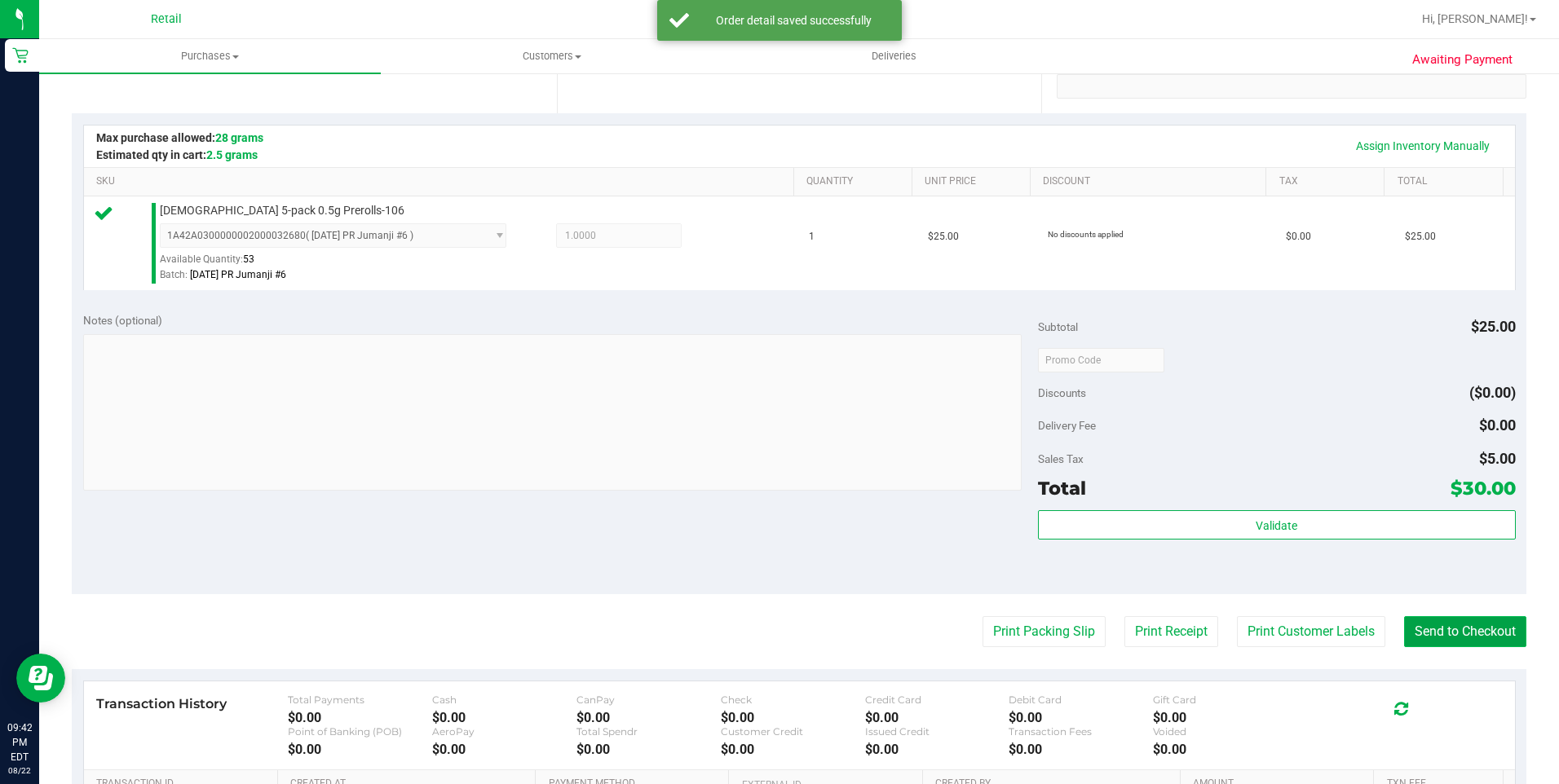
click at [1477, 631] on button "Send to Checkout" at bounding box center [1464, 631] width 122 height 31
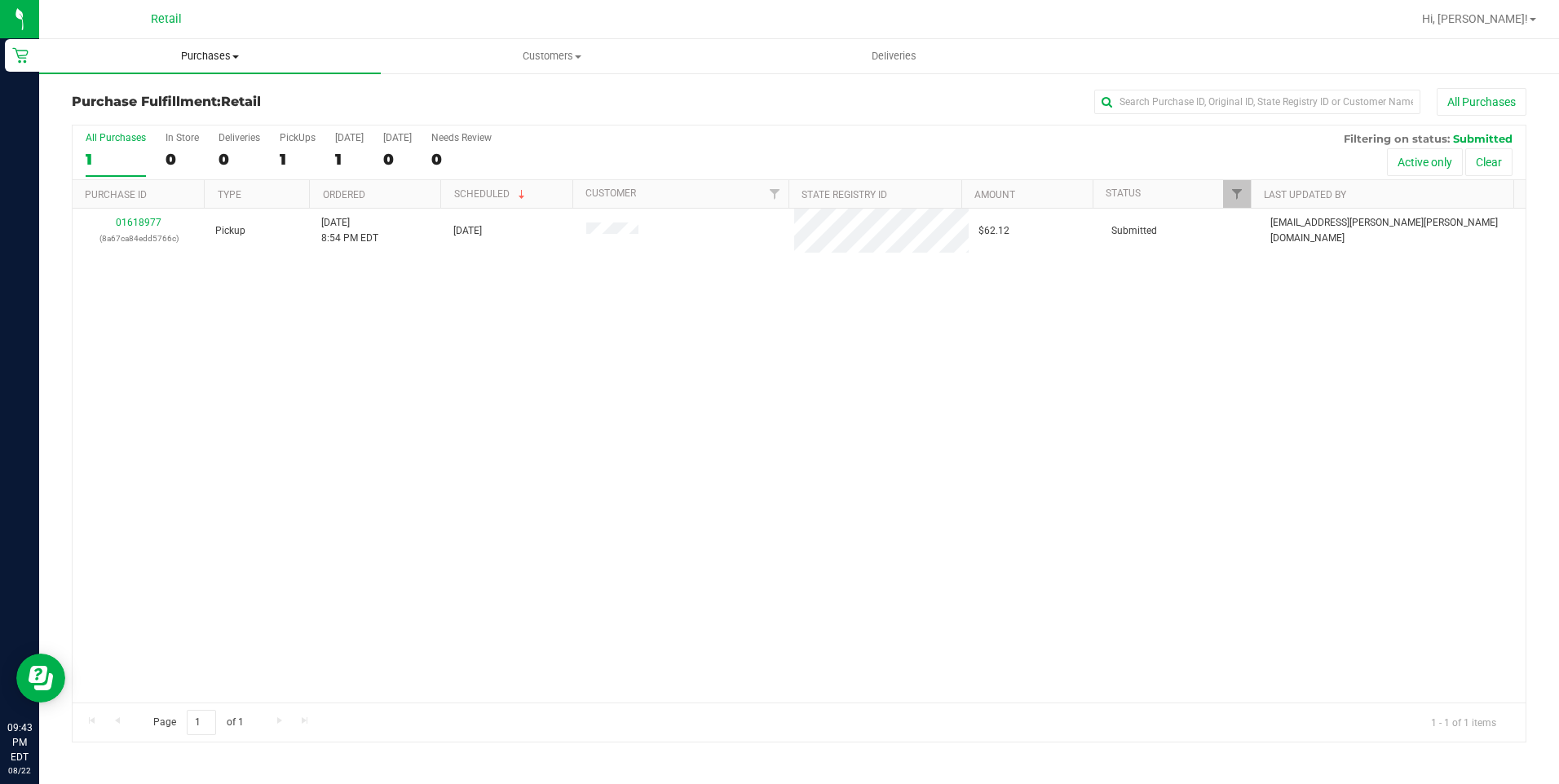
click at [187, 61] on span "Purchases" at bounding box center [210, 56] width 341 height 14
click at [156, 93] on span "Summary of purchases" at bounding box center [122, 98] width 167 height 14
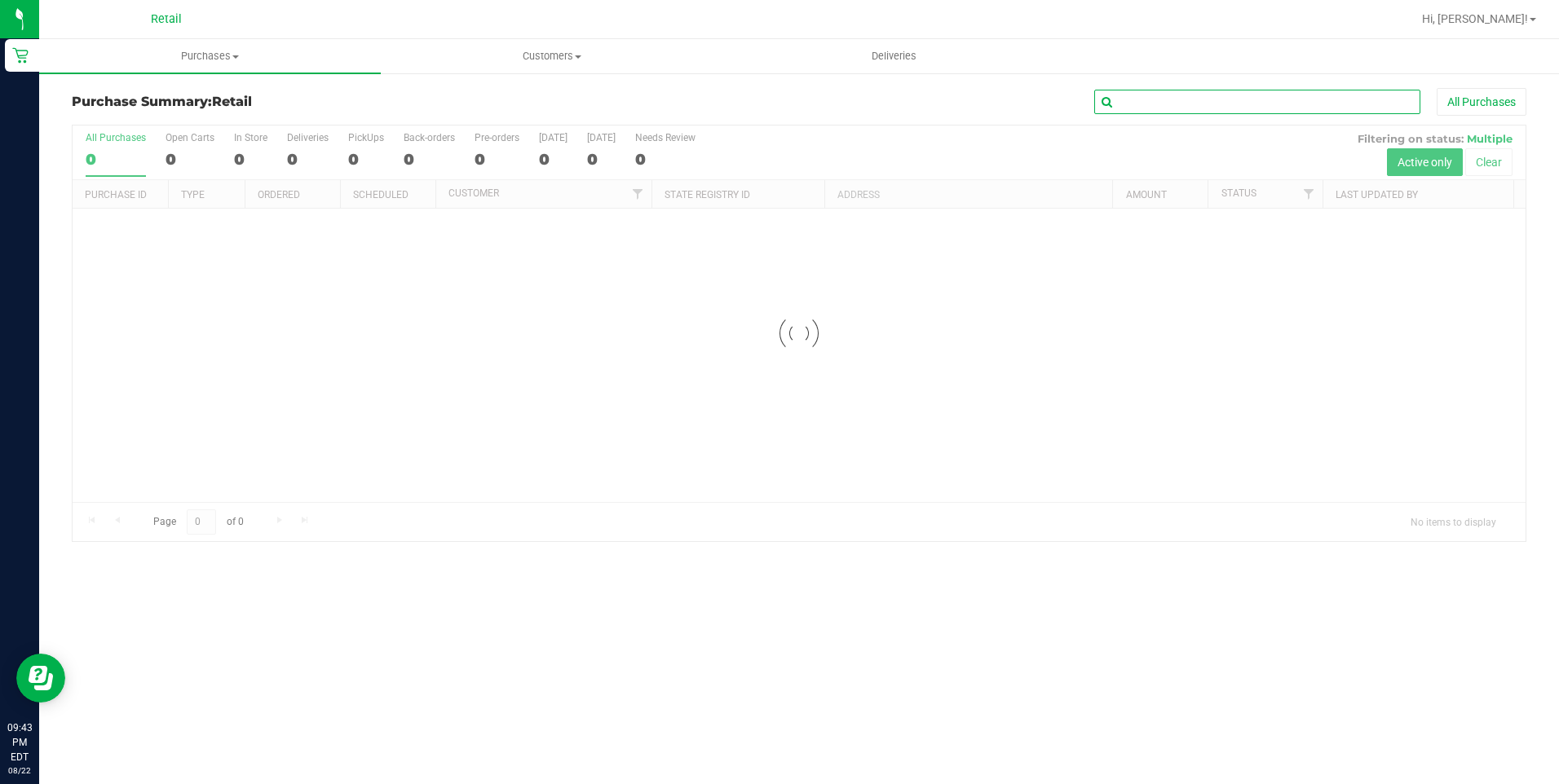
click at [1203, 101] on input "text" at bounding box center [1257, 102] width 326 height 25
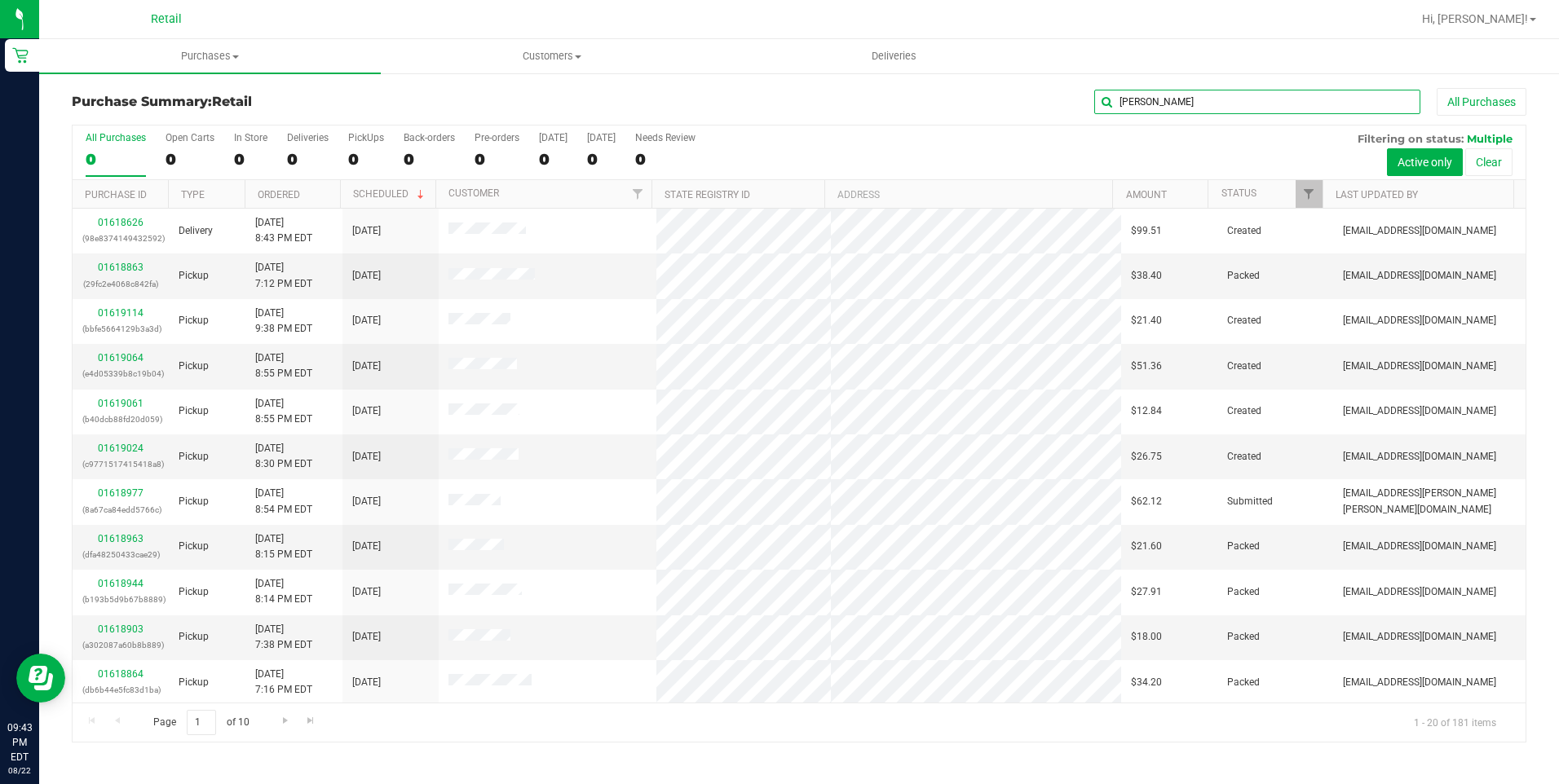
type input "[PERSON_NAME]"
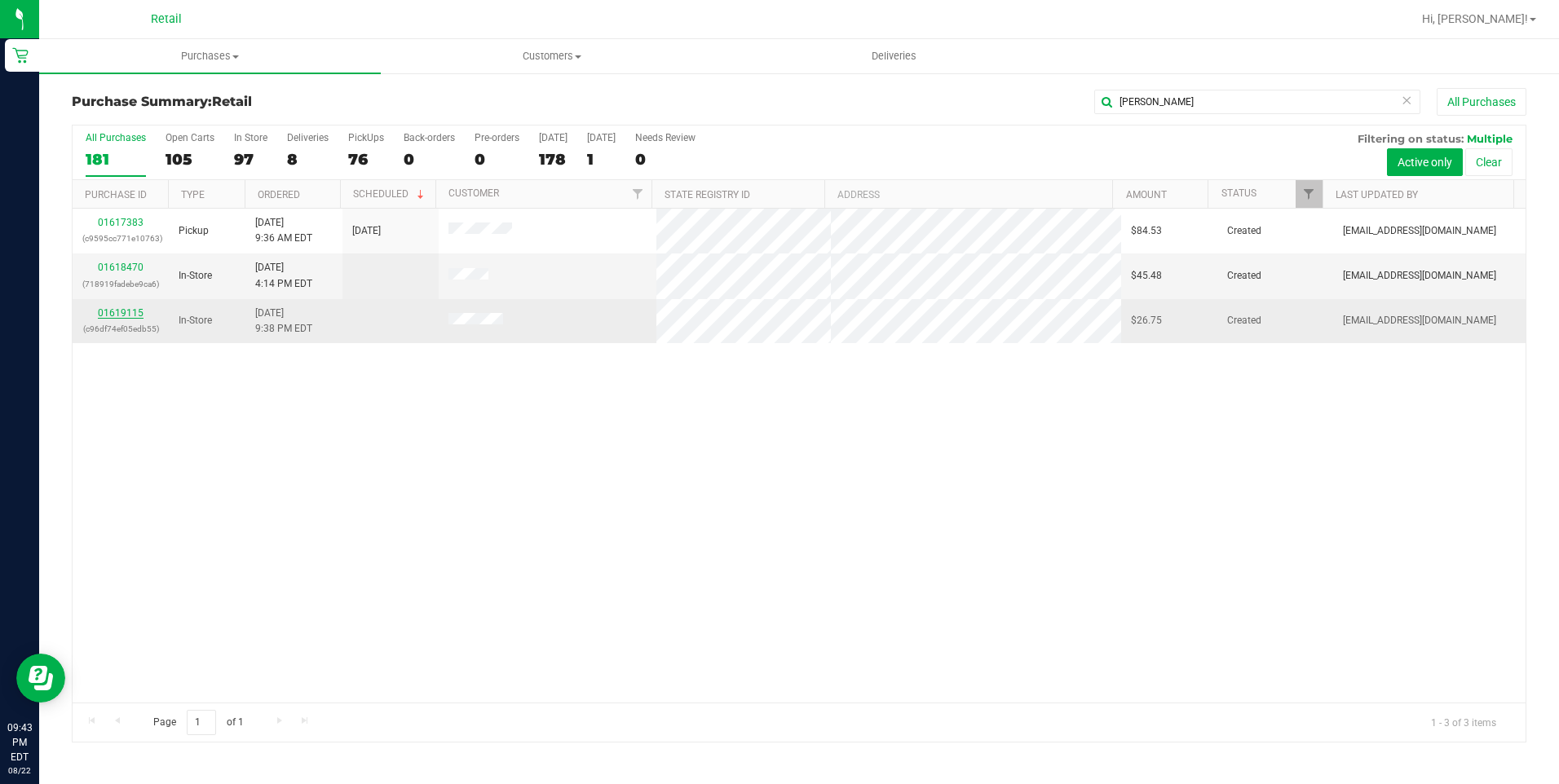
click at [137, 312] on link "01619115" at bounding box center [120, 313] width 46 height 11
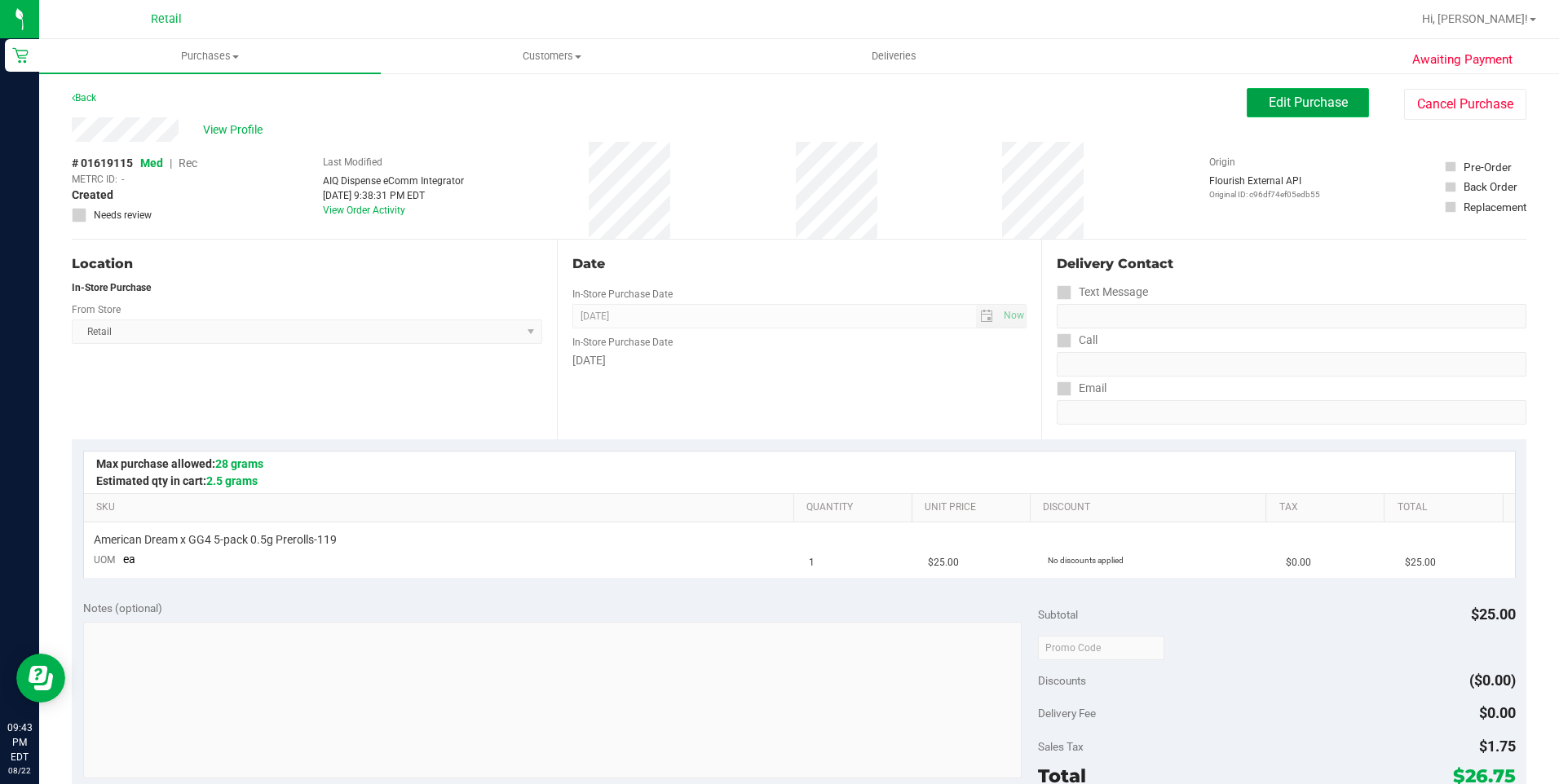
click at [1277, 107] on span "Edit Purchase" at bounding box center [1308, 102] width 79 height 15
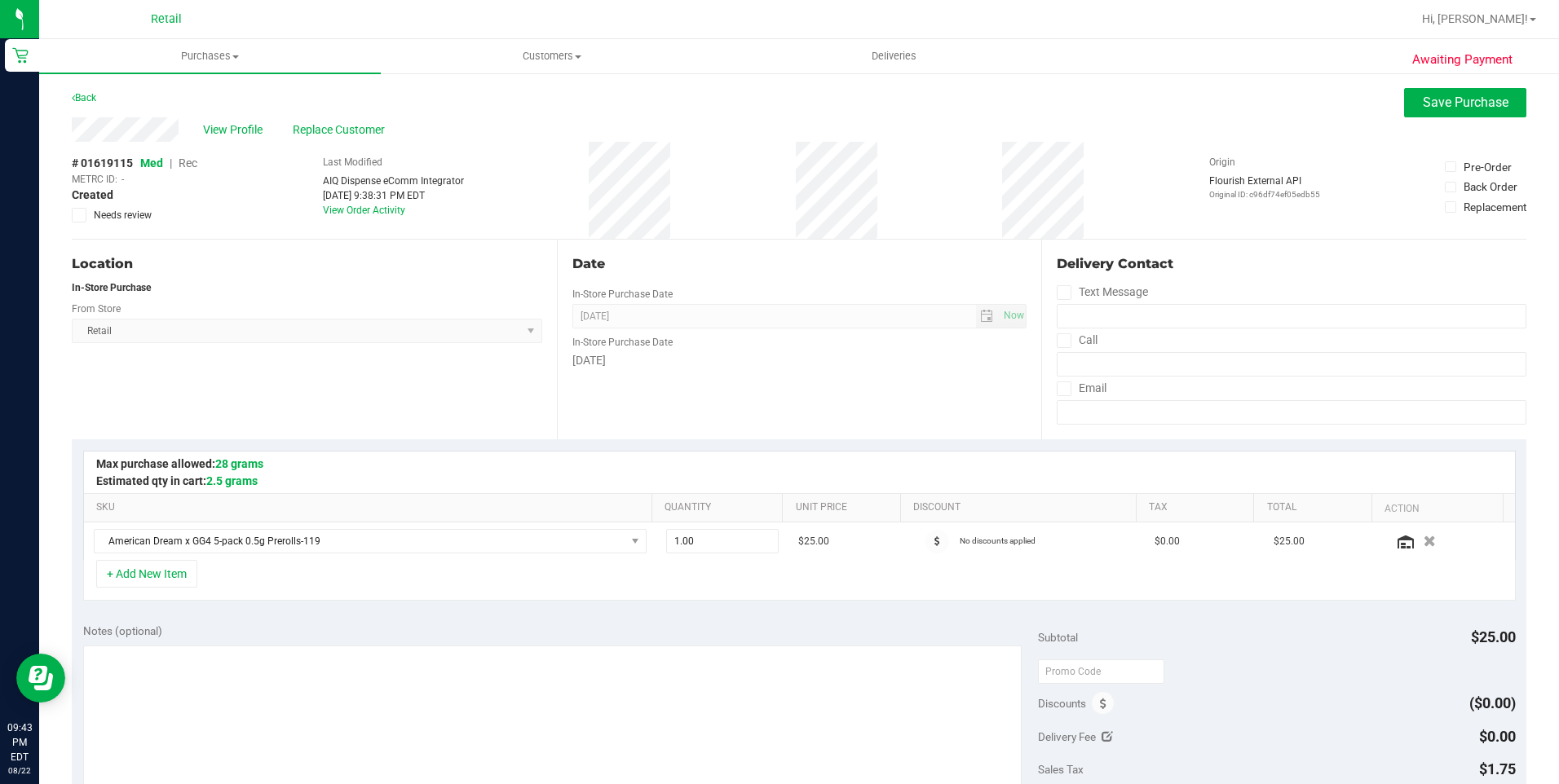
click at [185, 161] on span "Rec" at bounding box center [188, 163] width 19 height 13
click at [1439, 106] on span "Save Purchase" at bounding box center [1465, 102] width 85 height 15
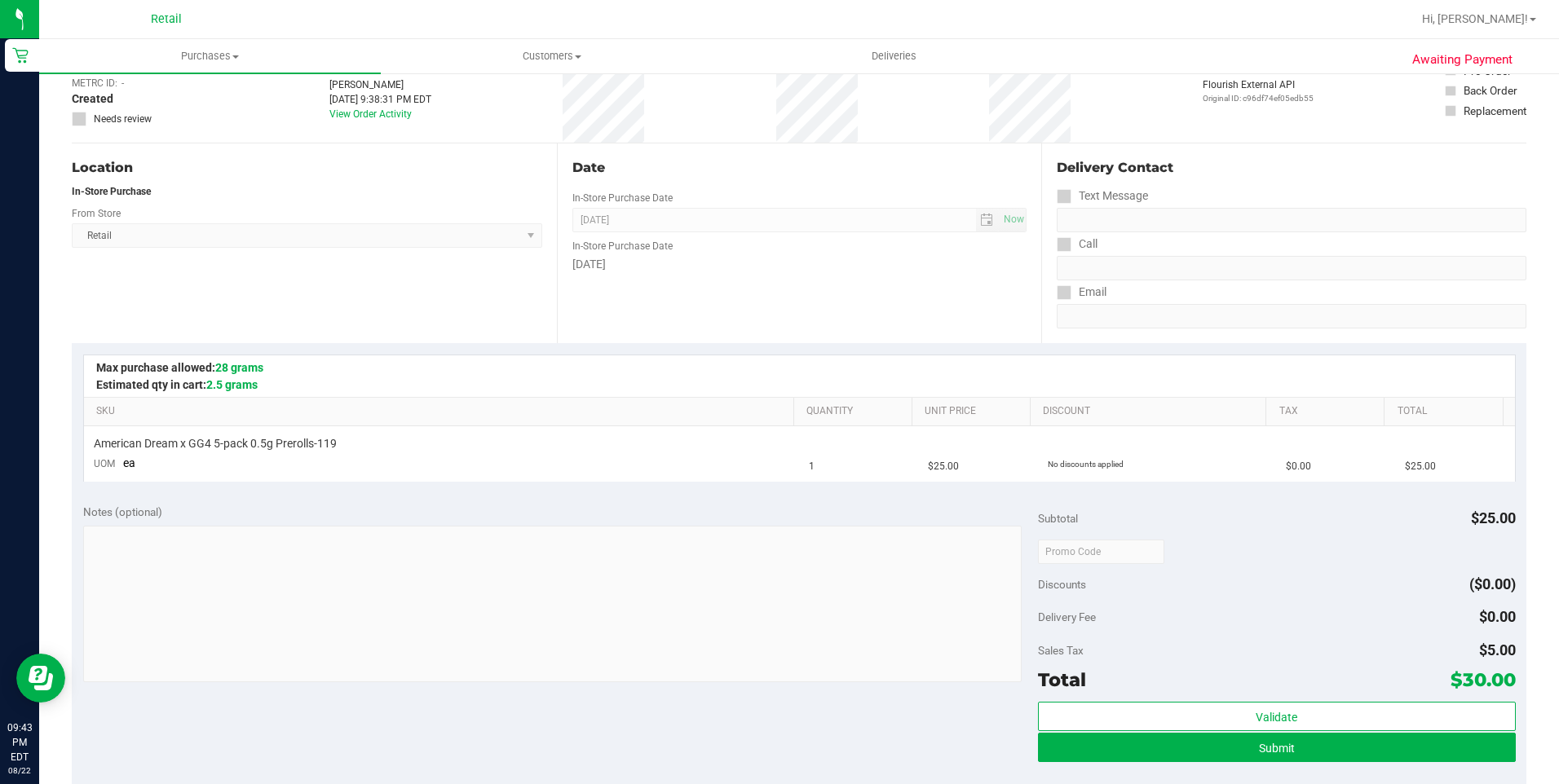
scroll to position [245, 0]
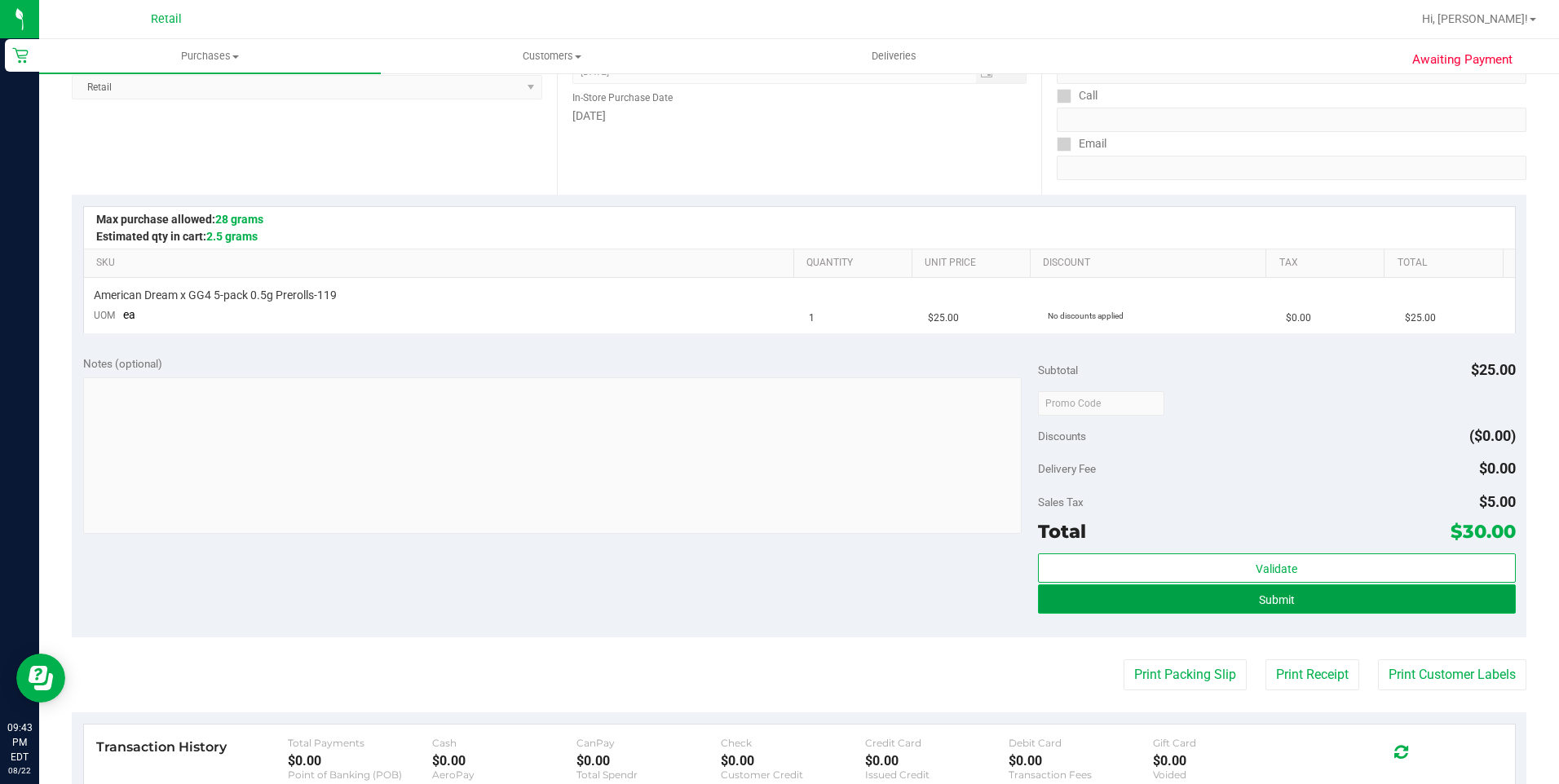
click at [1418, 608] on button "Submit" at bounding box center [1276, 598] width 478 height 29
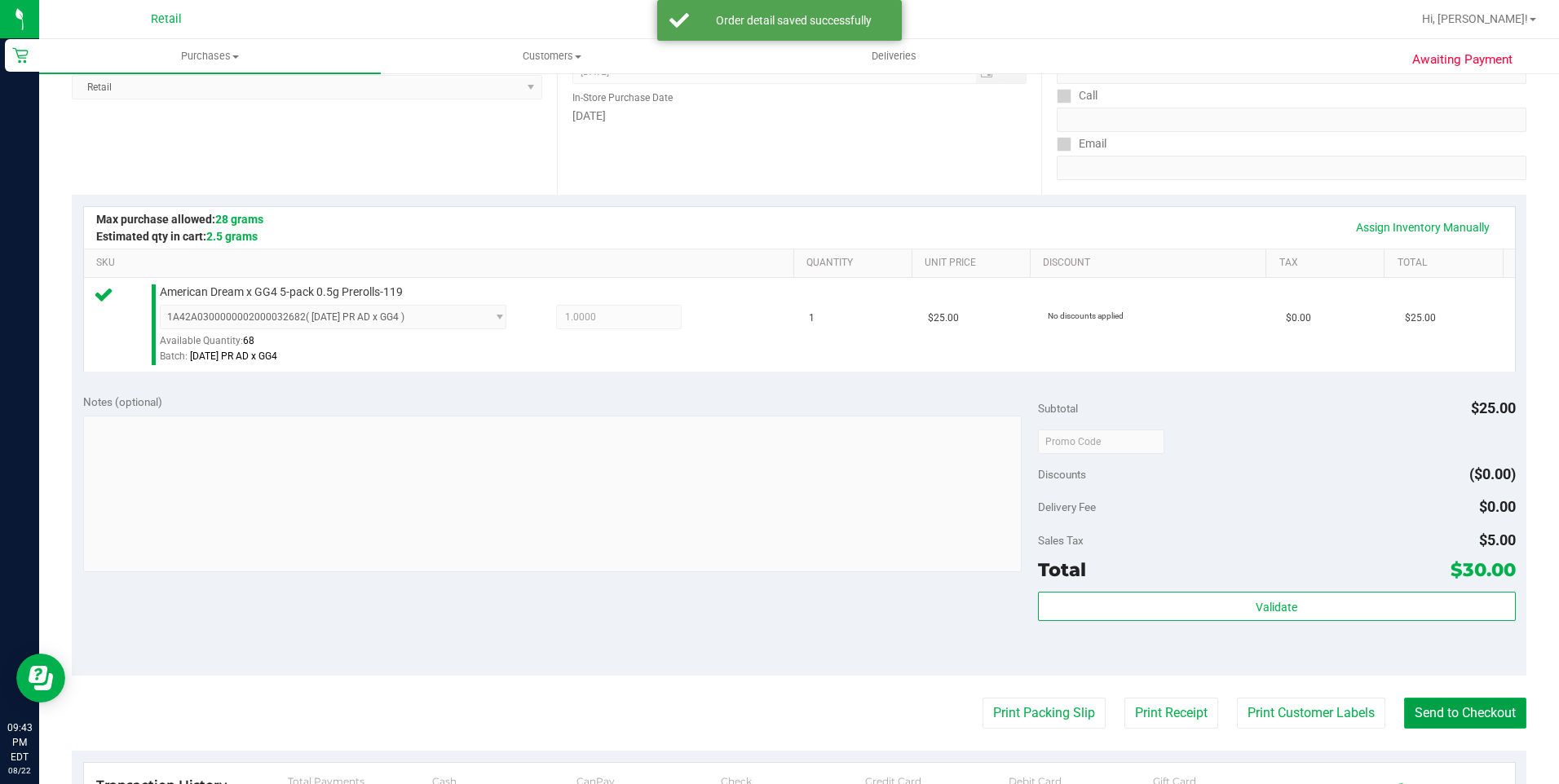
click at [1457, 700] on button "Send to Checkout" at bounding box center [1464, 713] width 122 height 31
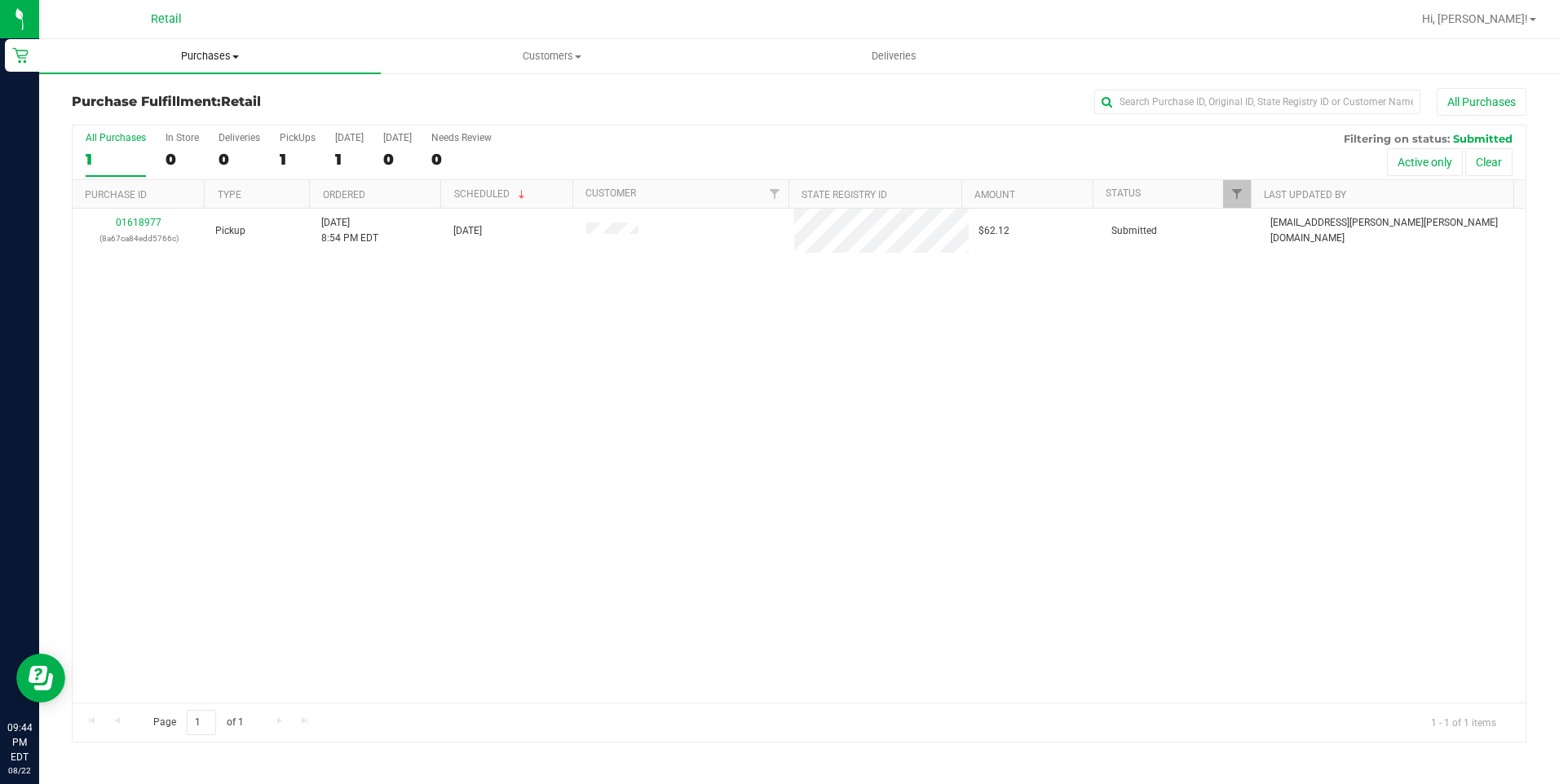
click at [193, 47] on uib-tab-heading "Purchases Summary of purchases Fulfillment All purchases" at bounding box center [210, 56] width 341 height 34
click at [170, 92] on span "Summary of purchases" at bounding box center [122, 98] width 167 height 14
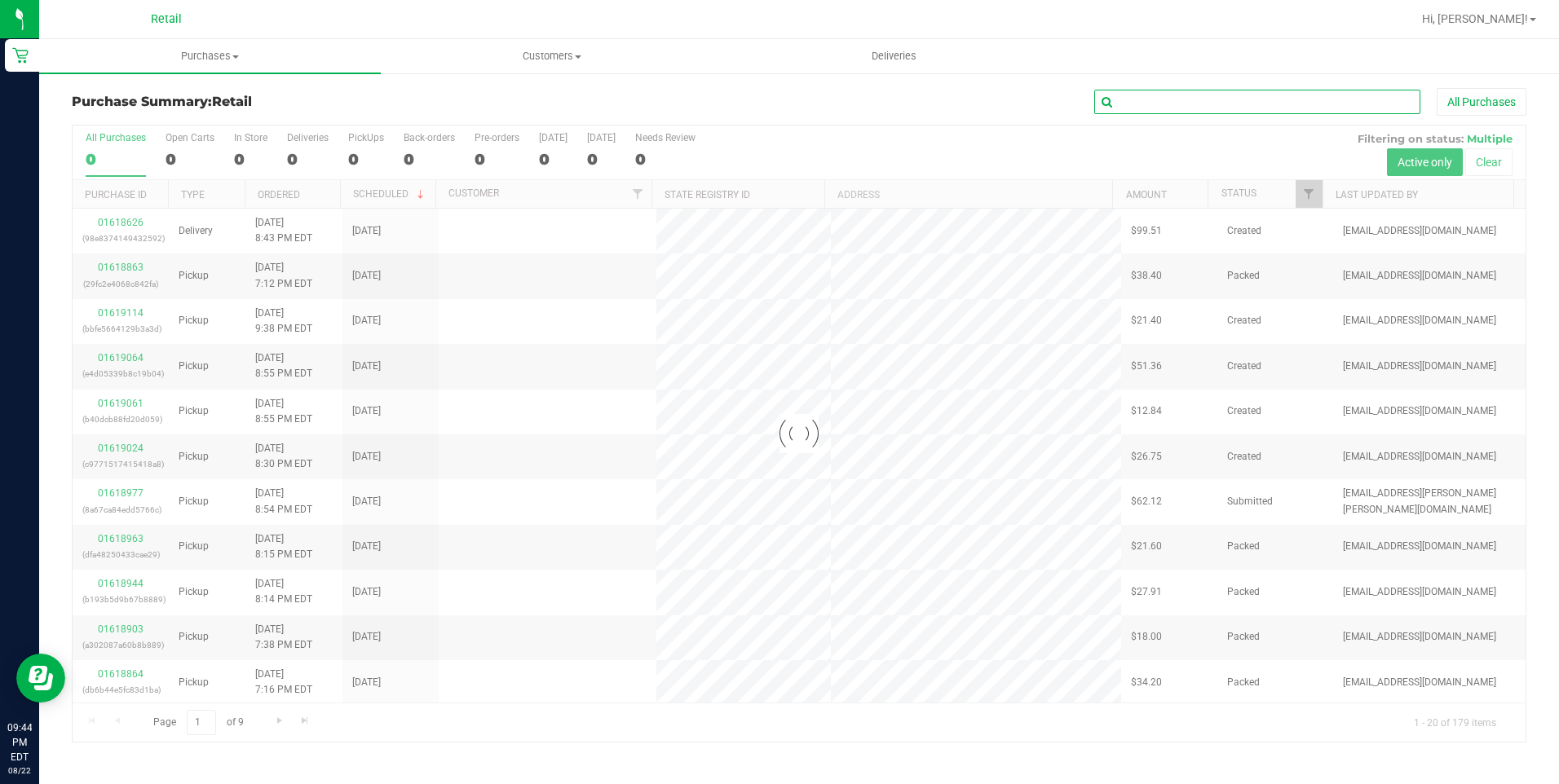
click at [1137, 94] on input "text" at bounding box center [1257, 102] width 326 height 25
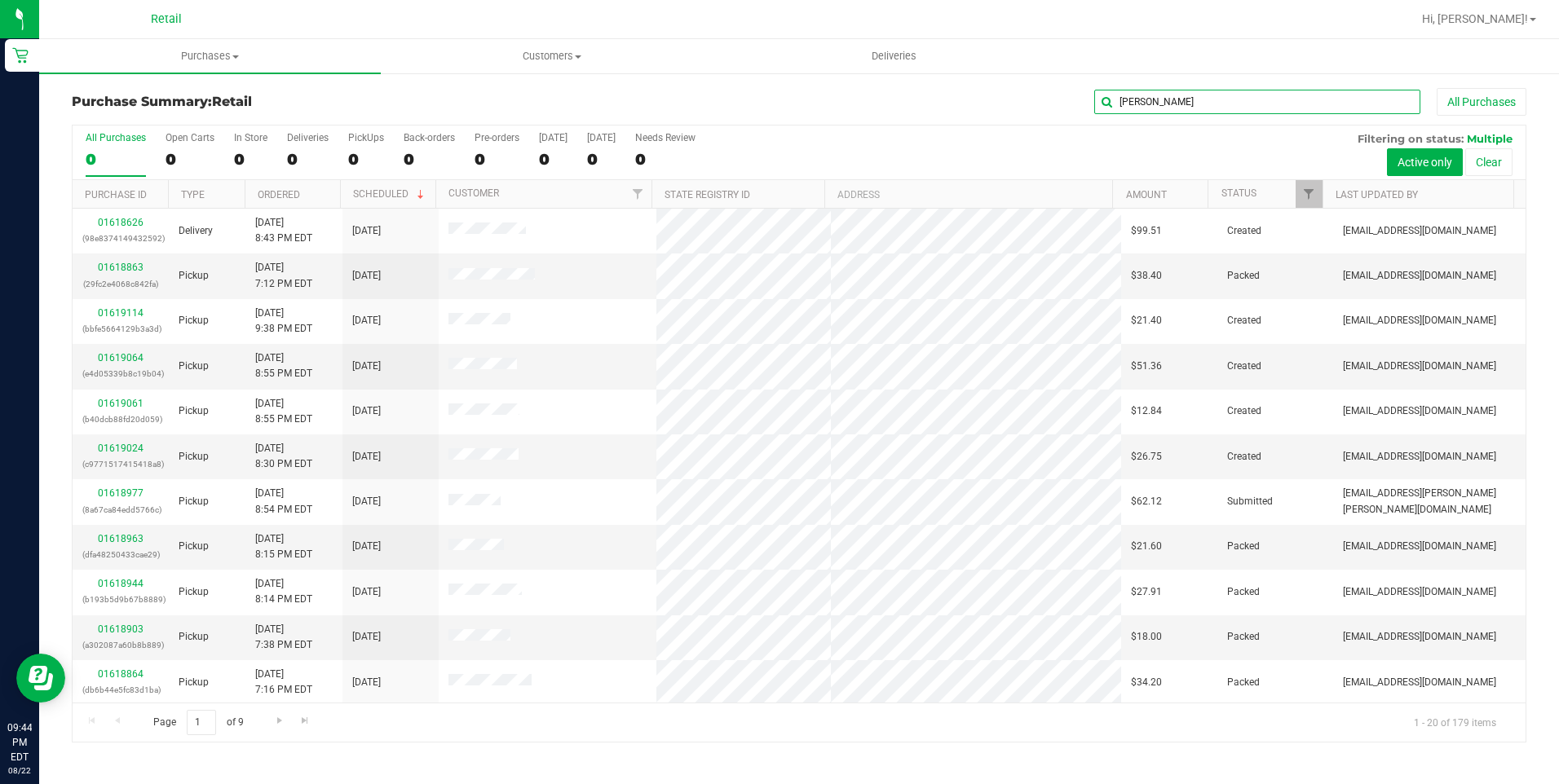
type input "[PERSON_NAME]"
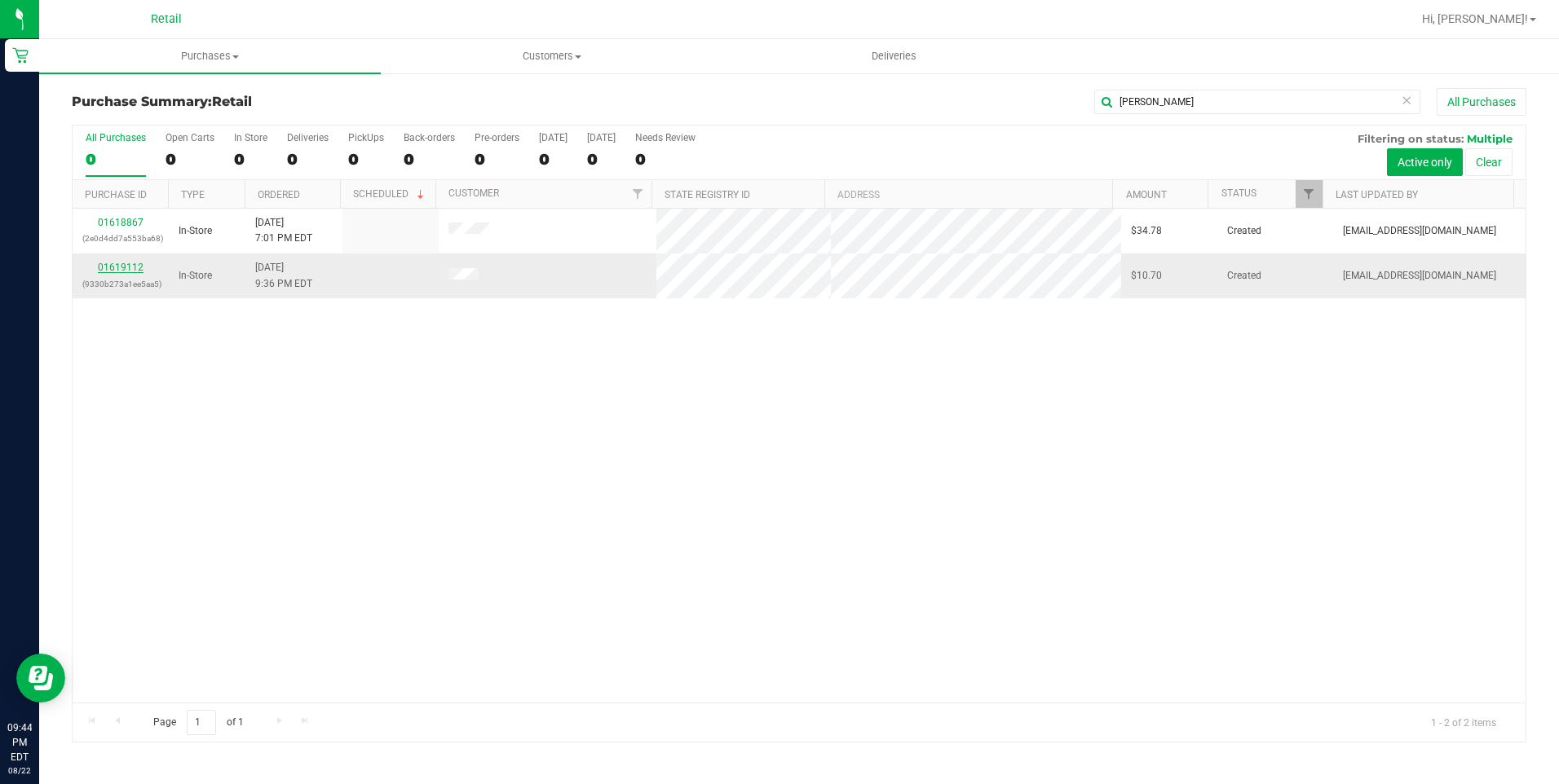
click at [133, 275] on div "01619112 (9330b273a1ee5aa5)" at bounding box center [120, 275] width 77 height 31
click at [137, 267] on link "01619112" at bounding box center [120, 267] width 46 height 11
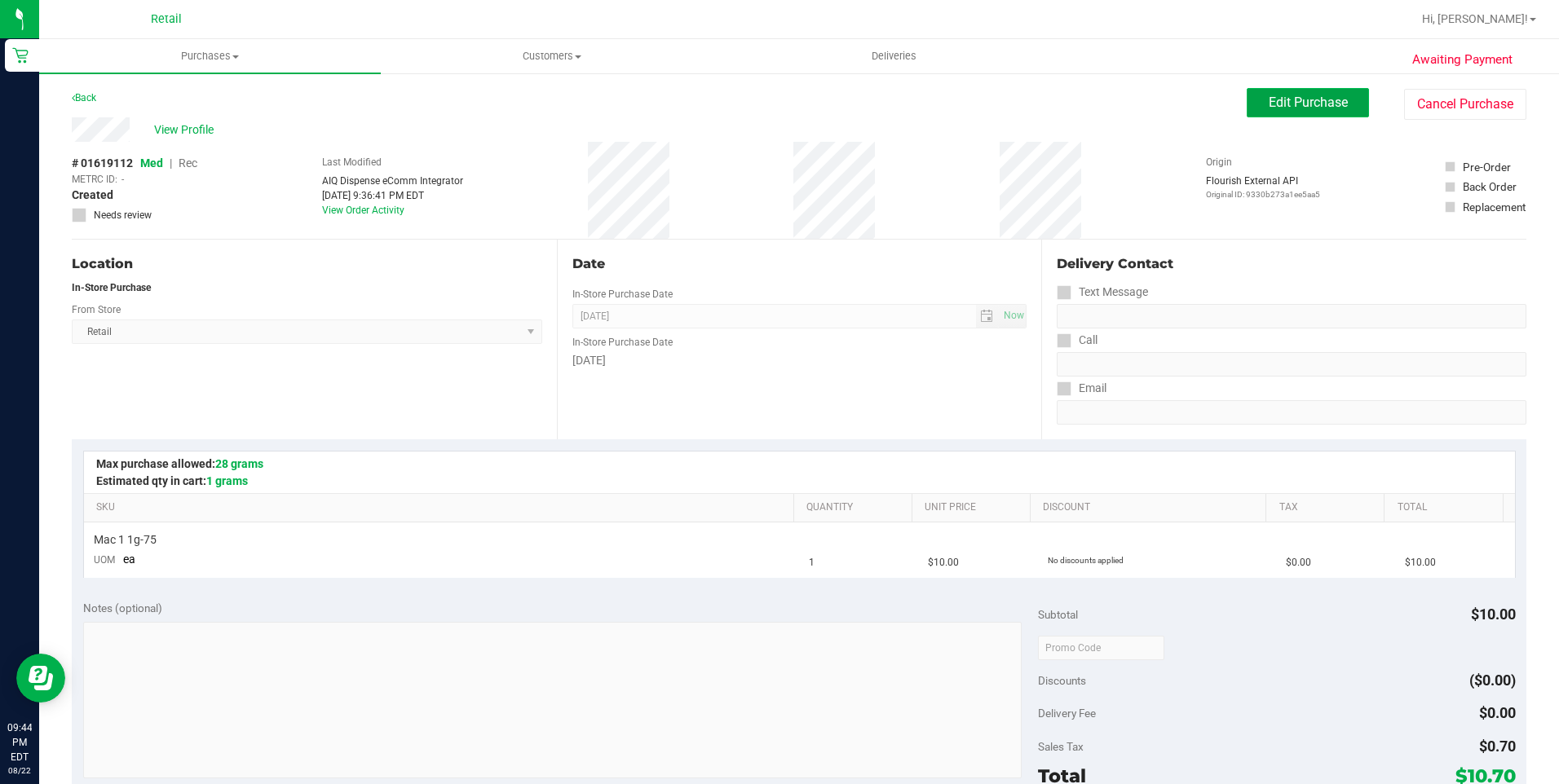
click at [1344, 96] on button "Edit Purchase" at bounding box center [1307, 102] width 122 height 29
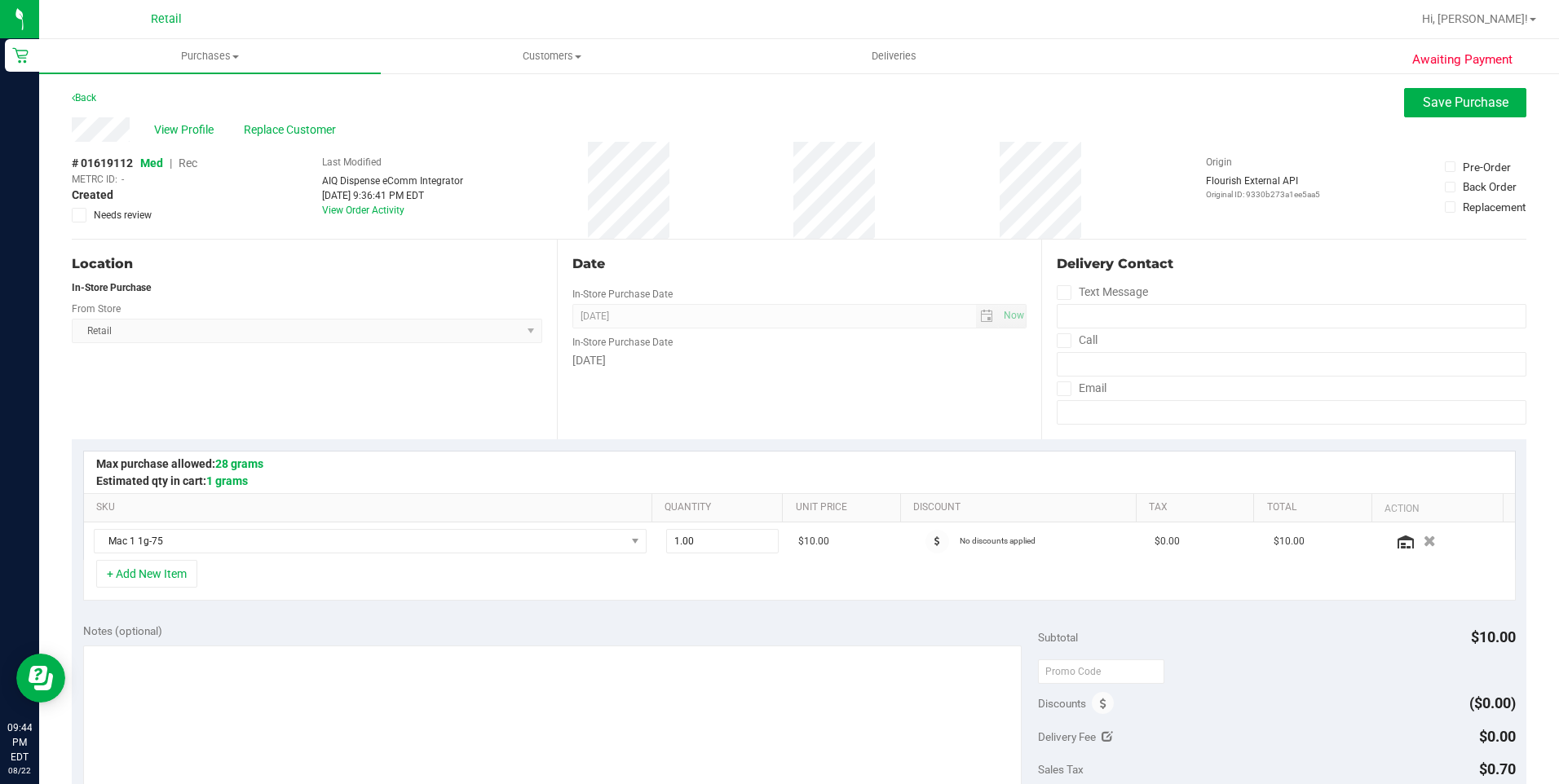
click at [181, 161] on span "Rec" at bounding box center [188, 163] width 19 height 13
click at [1472, 111] on button "Save Purchase" at bounding box center [1464, 102] width 122 height 29
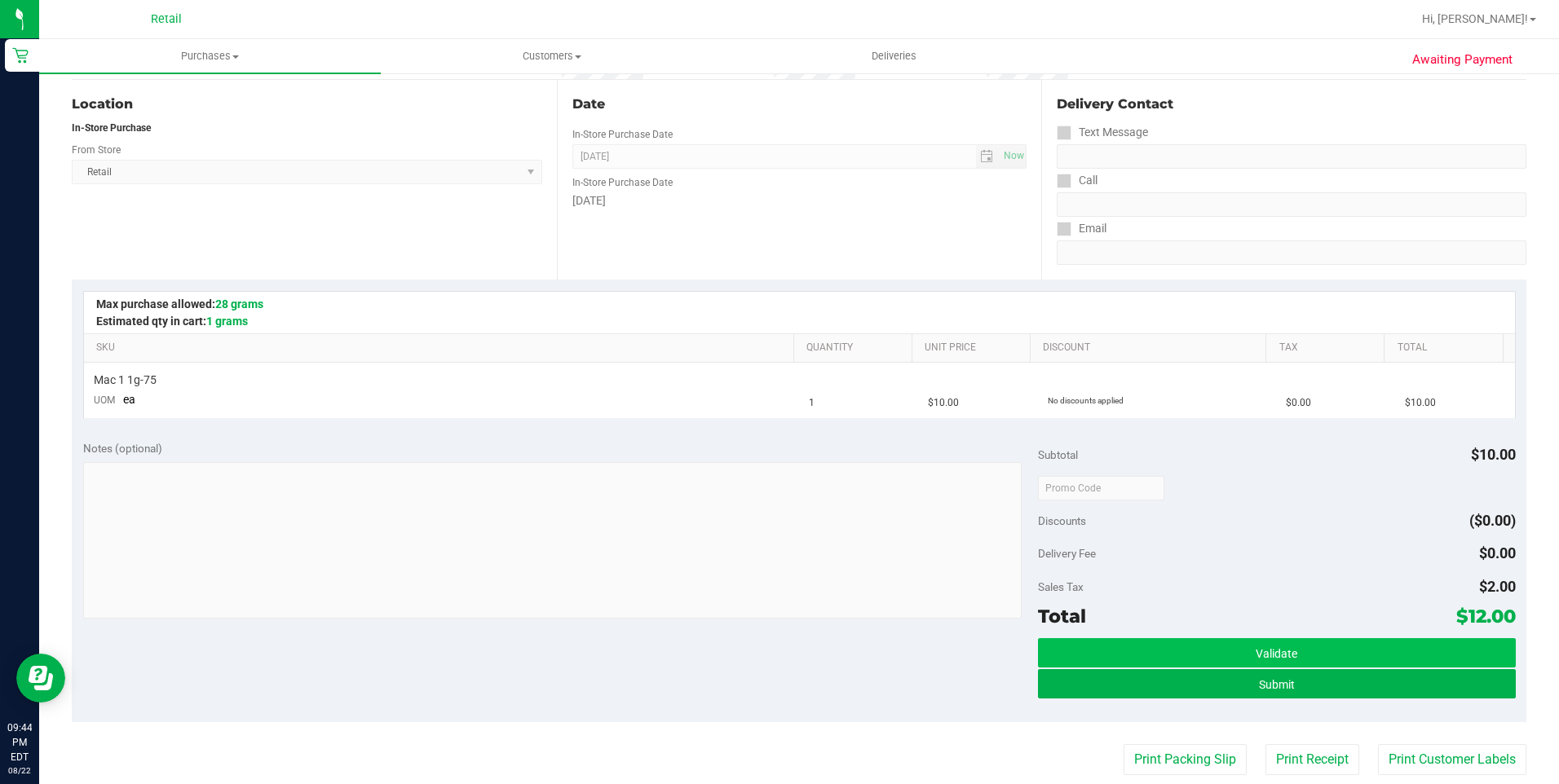
scroll to position [163, 0]
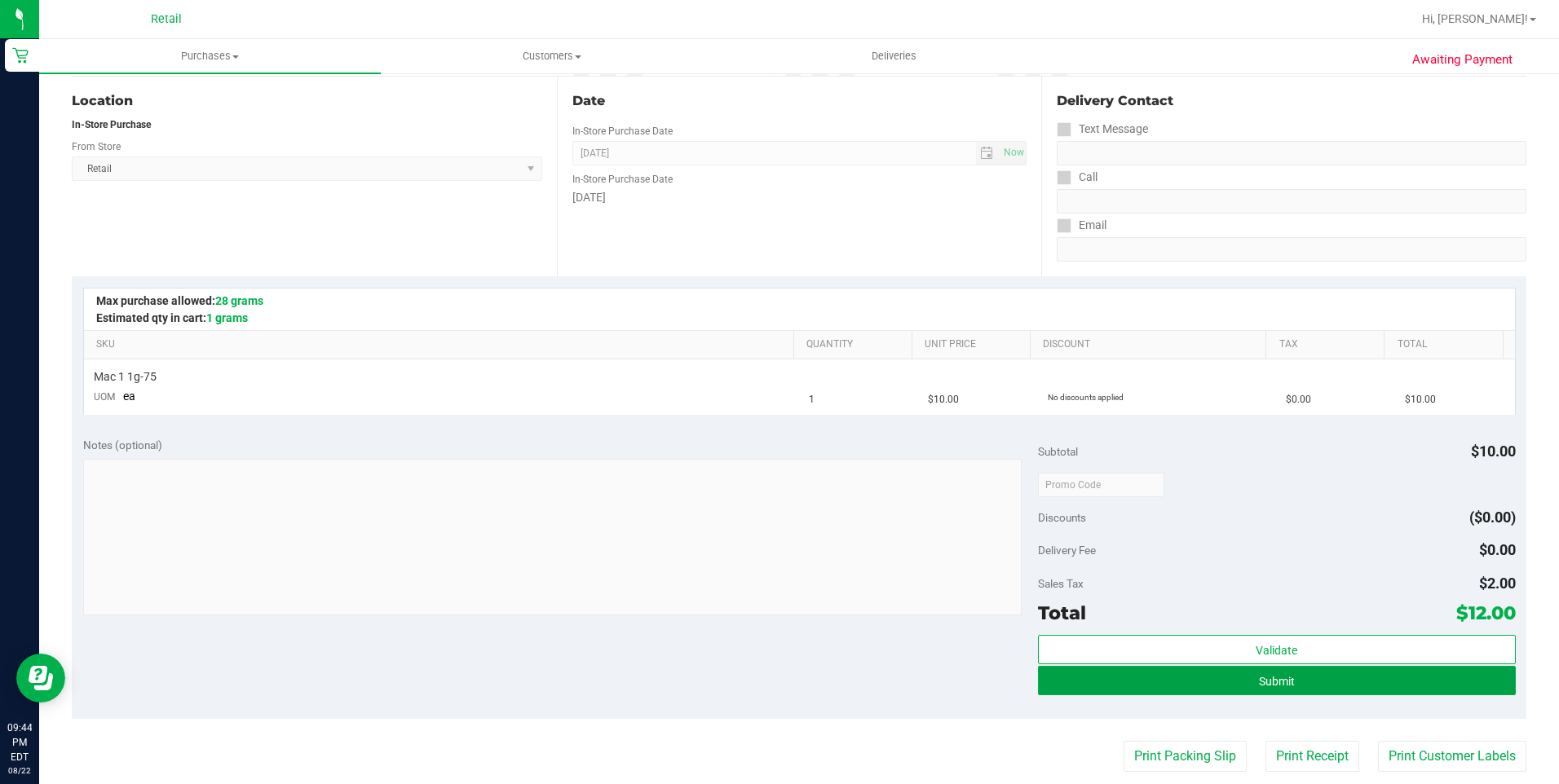
drag, startPoint x: 1291, startPoint y: 679, endPoint x: 1350, endPoint y: 590, distance: 106.8
click at [1291, 673] on button "Submit" at bounding box center [1276, 680] width 478 height 29
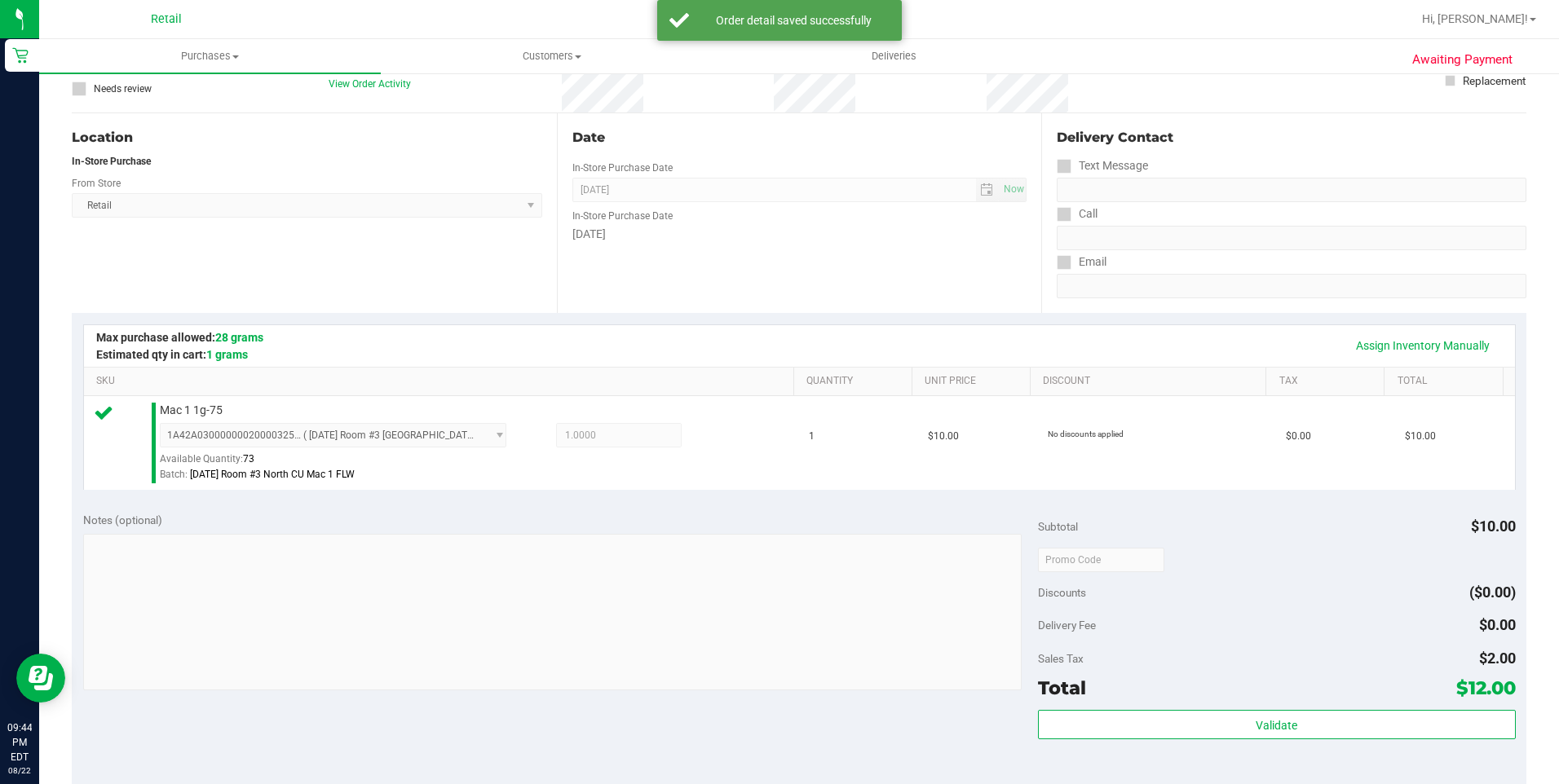
scroll to position [245, 0]
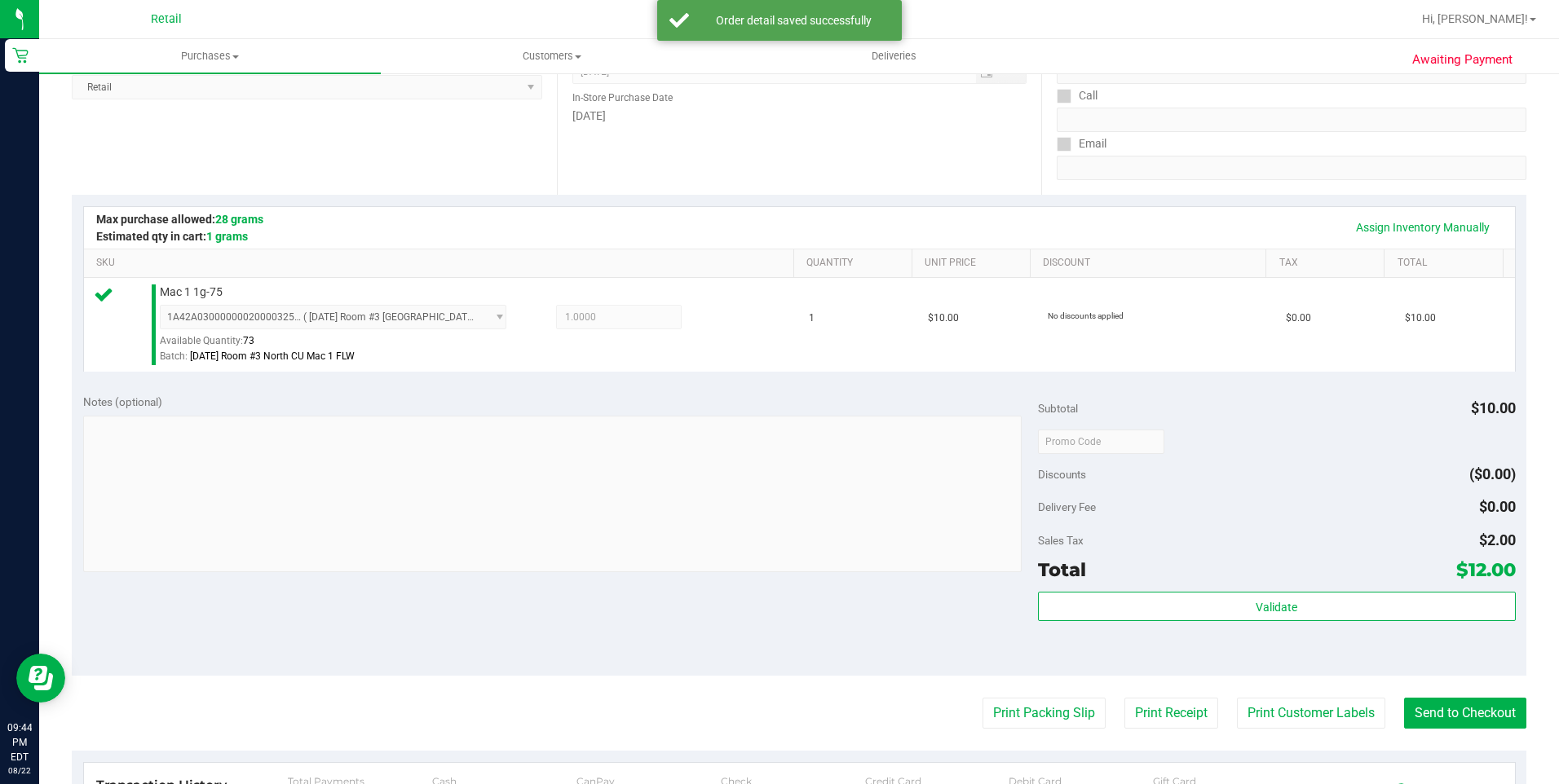
click at [1467, 730] on purchase-details "Back Edit Purchase Cancel Purchase View Profile # 01619112 Med | Rec METRC ID: …" at bounding box center [799, 449] width 1455 height 1212
click at [1464, 714] on button "Send to Checkout" at bounding box center [1464, 713] width 122 height 31
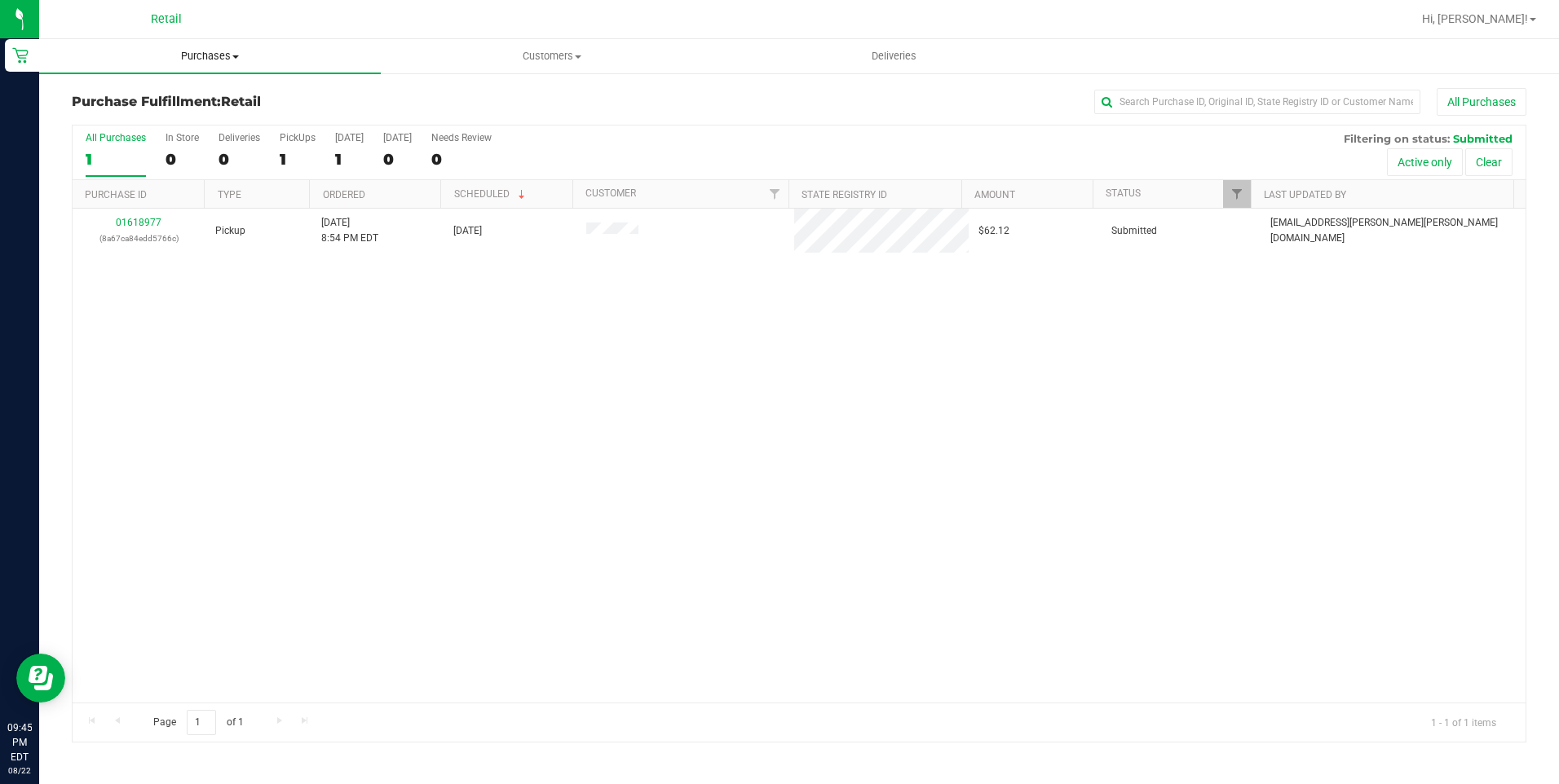
click at [212, 44] on uib-tab-heading "Purchases Summary of purchases Fulfillment All purchases" at bounding box center [210, 56] width 341 height 34
click at [193, 96] on span "Summary of purchases" at bounding box center [122, 98] width 167 height 14
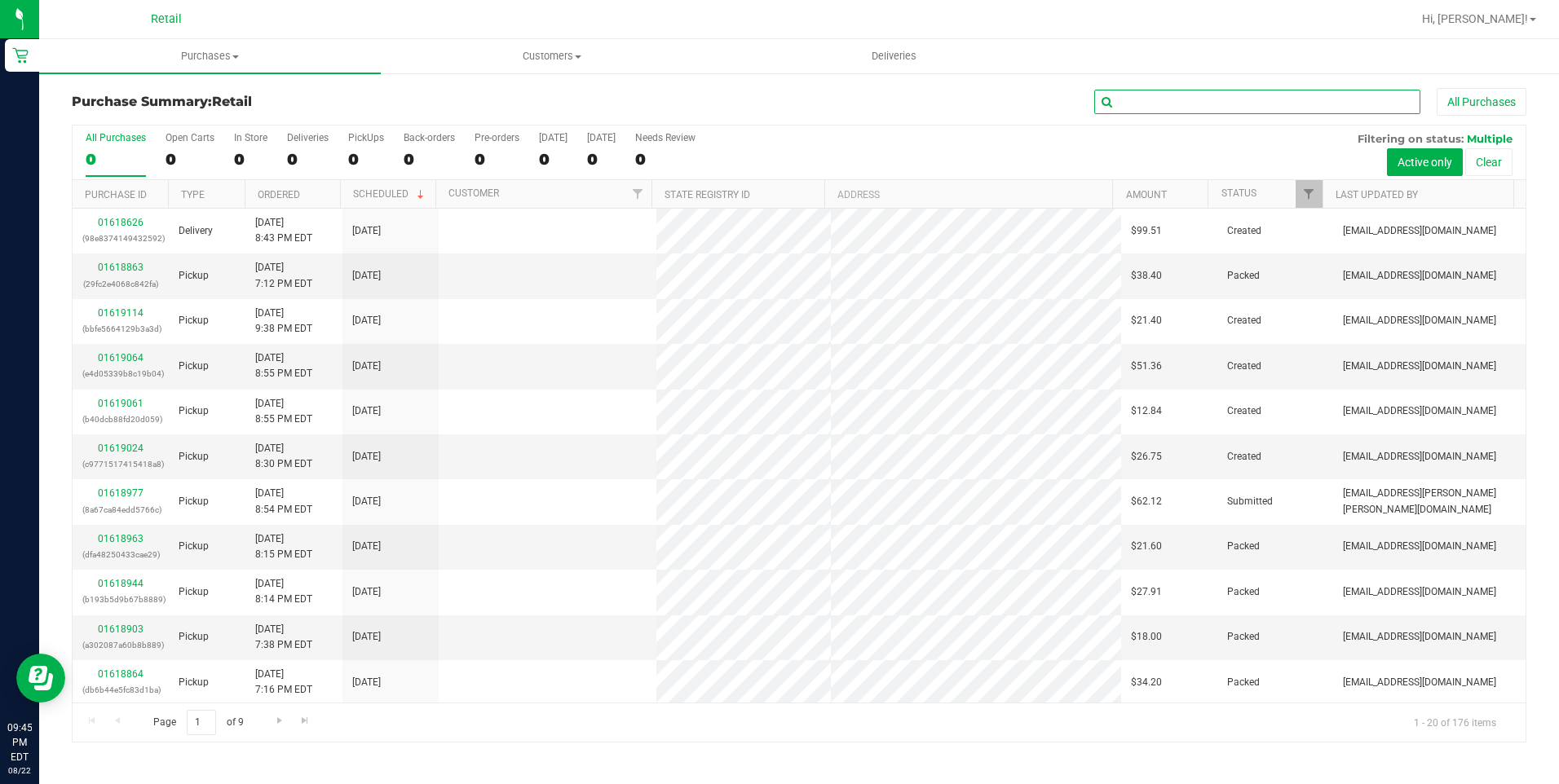
click at [1182, 98] on input "text" at bounding box center [1257, 102] width 326 height 25
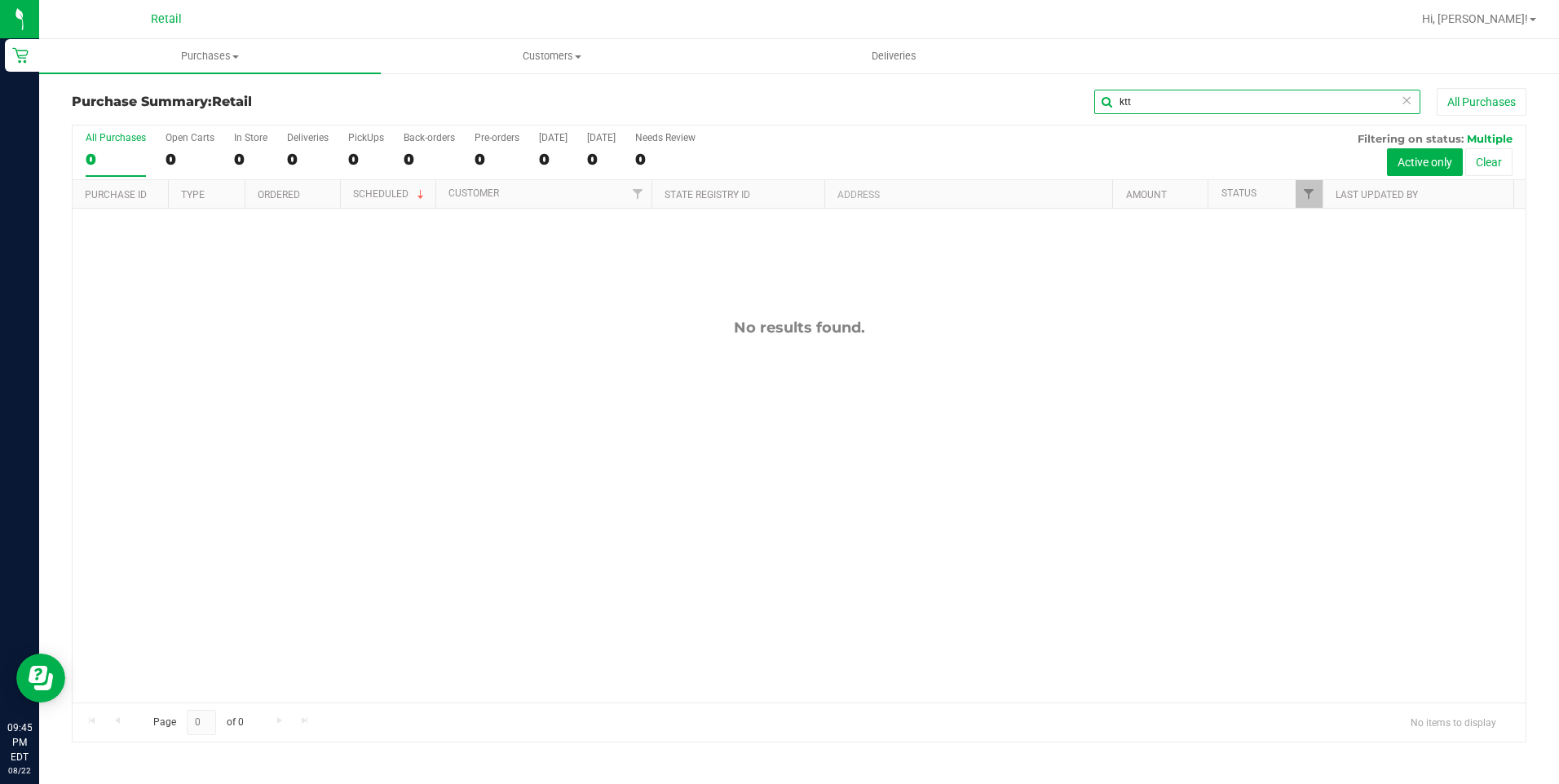
type input "ktt"
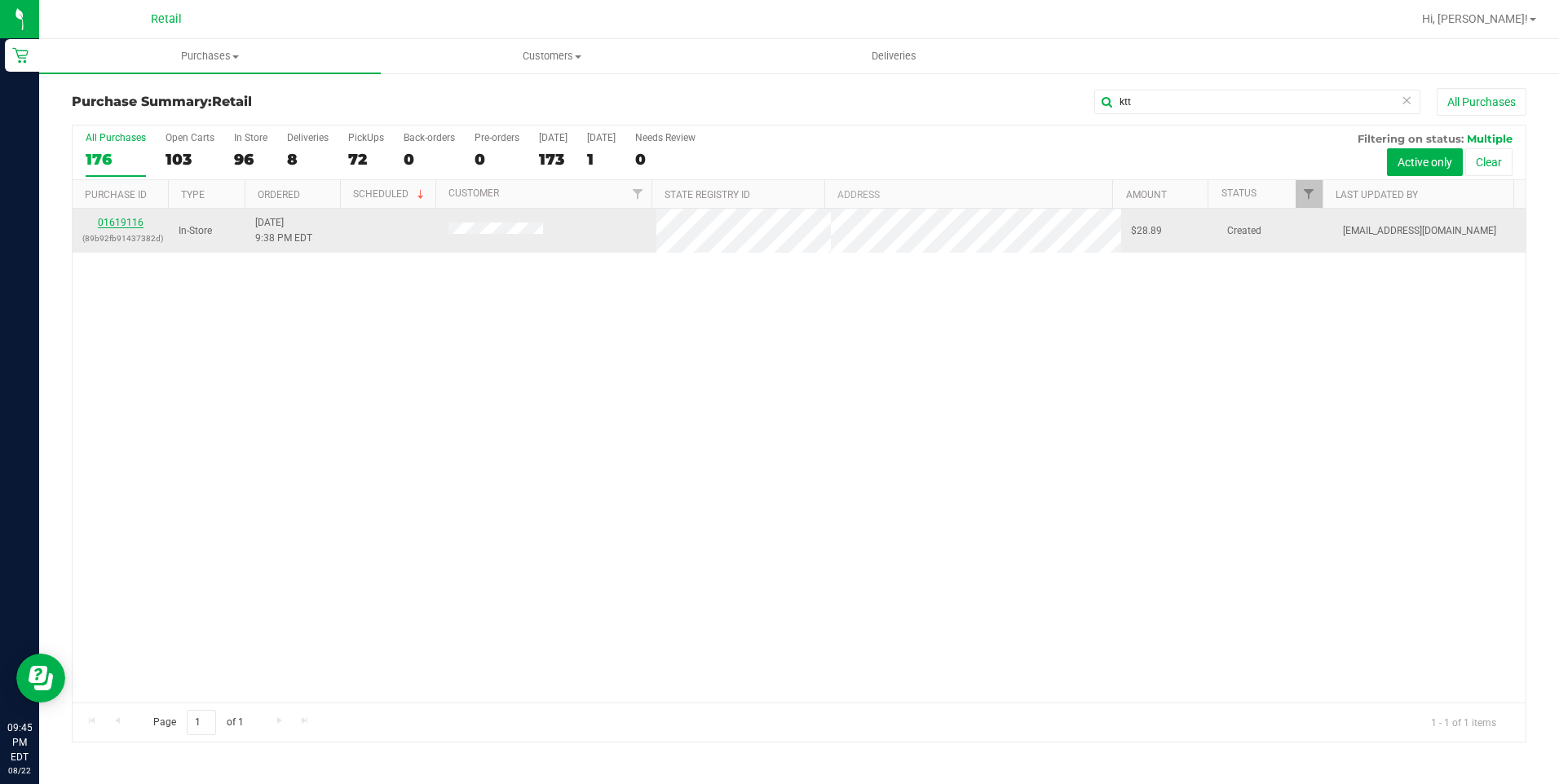
click at [128, 224] on link "01619116" at bounding box center [120, 223] width 46 height 11
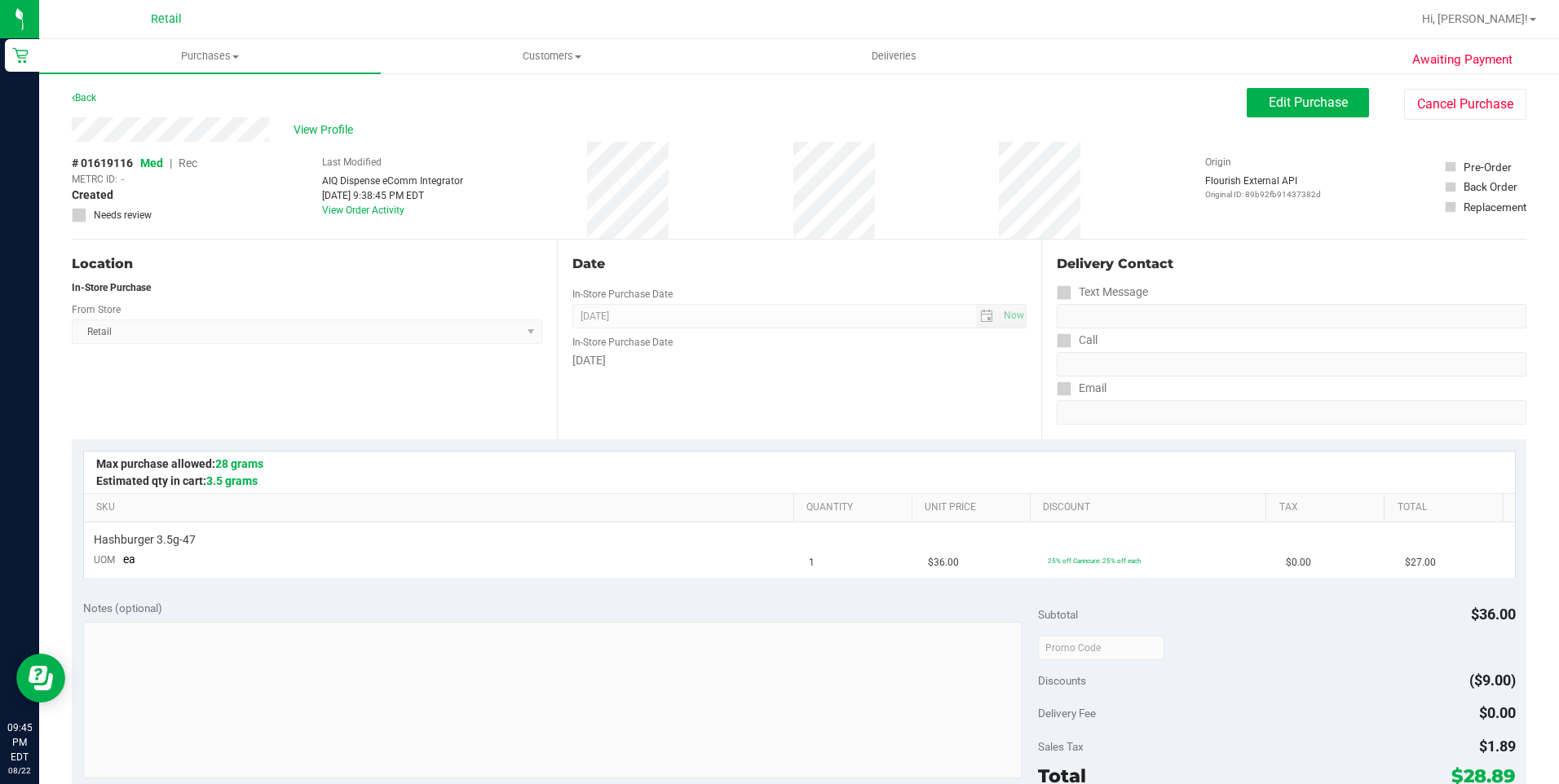
click at [1366, 89] on div "Edit Purchase Cancel Purchase" at bounding box center [1385, 104] width 280 height 32
click at [1325, 102] on span "Edit Purchase" at bounding box center [1308, 102] width 79 height 15
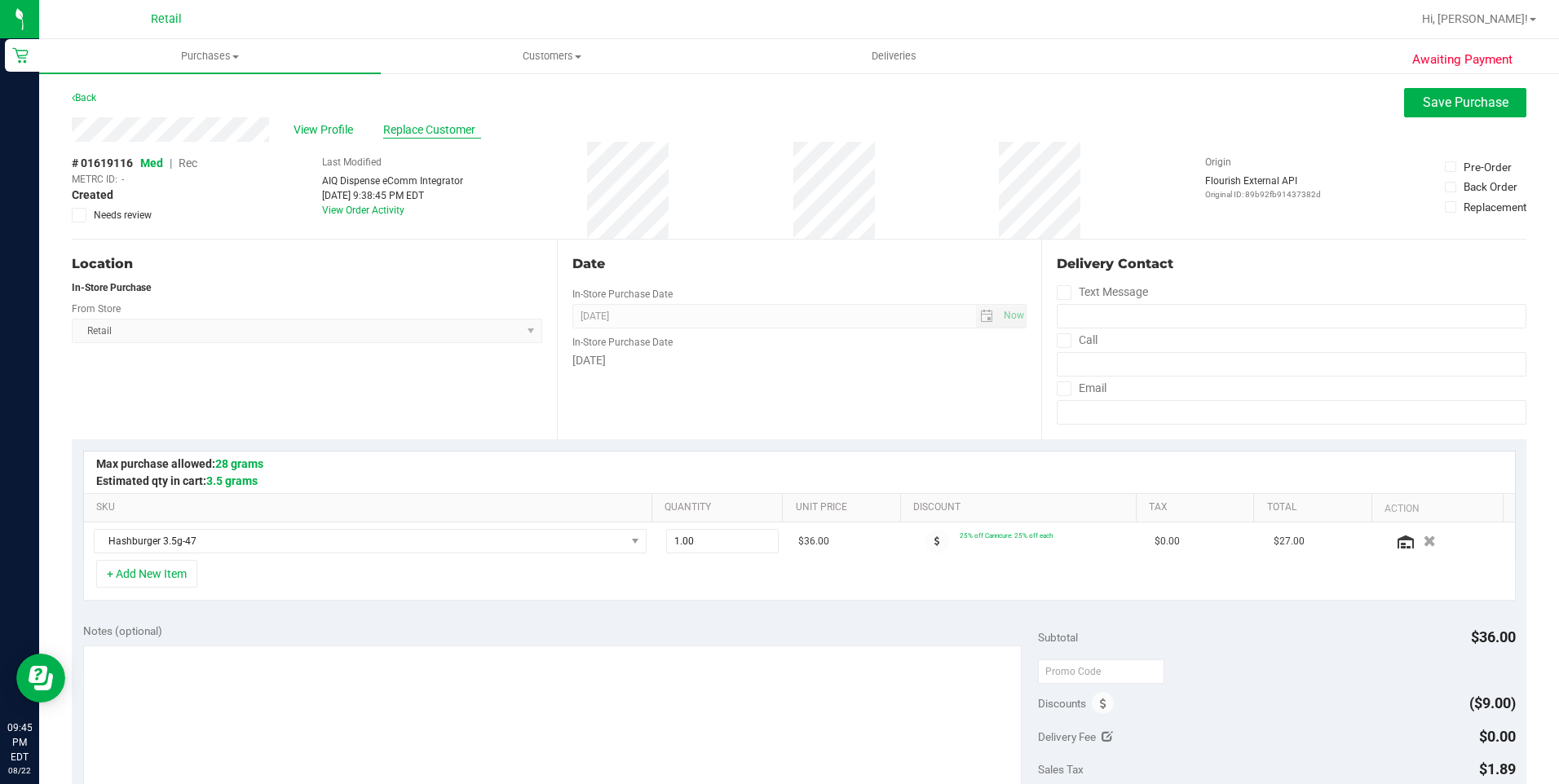
click at [419, 130] on span "Replace Customer" at bounding box center [431, 130] width 98 height 17
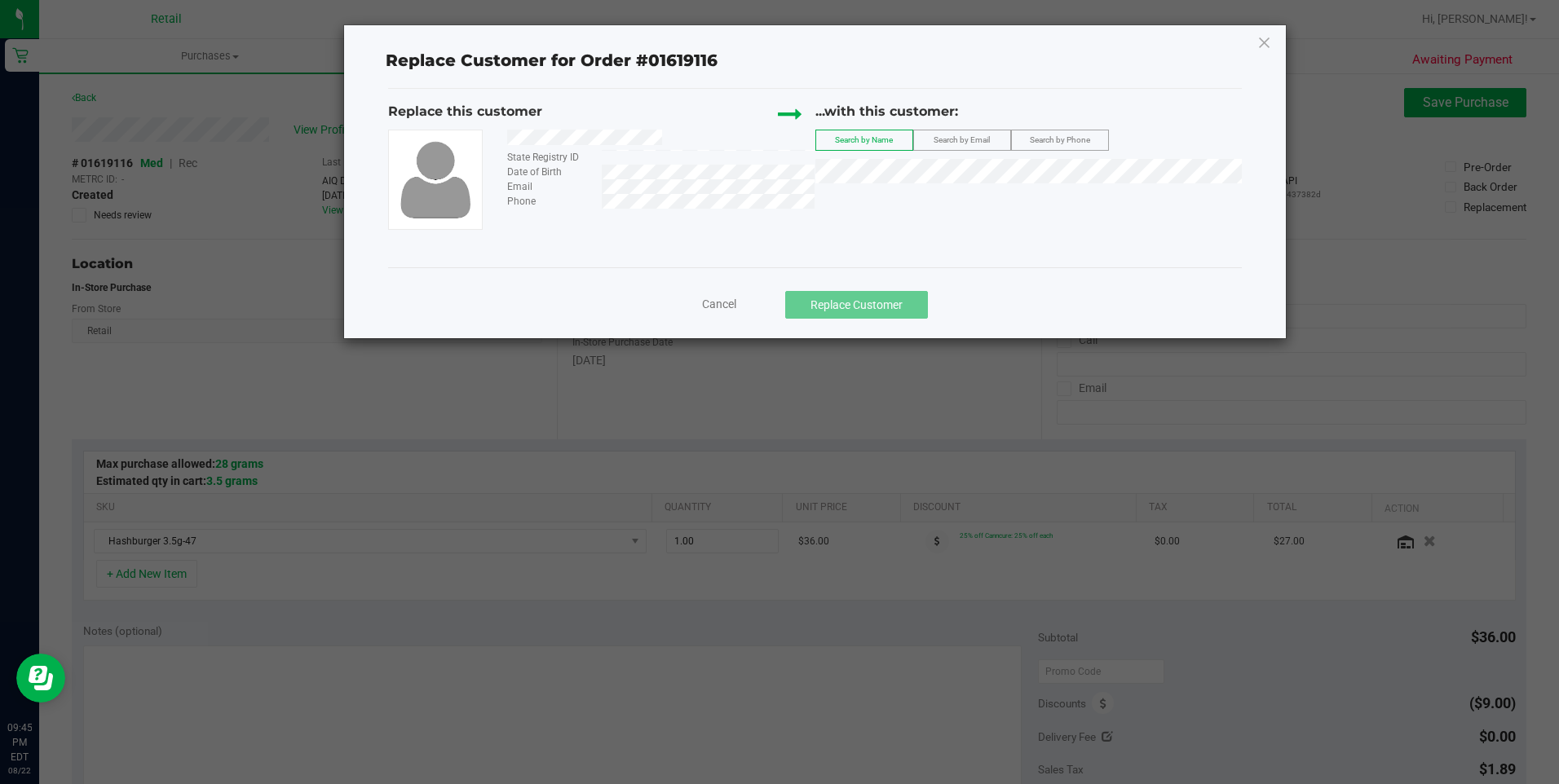
click at [926, 170] on div "...with this customer: Search by Name Search by Email Search by Phone" at bounding box center [1029, 146] width 427 height 90
click at [932, 204] on span "[PERSON_NAME] SEE NOTE" at bounding box center [896, 201] width 141 height 13
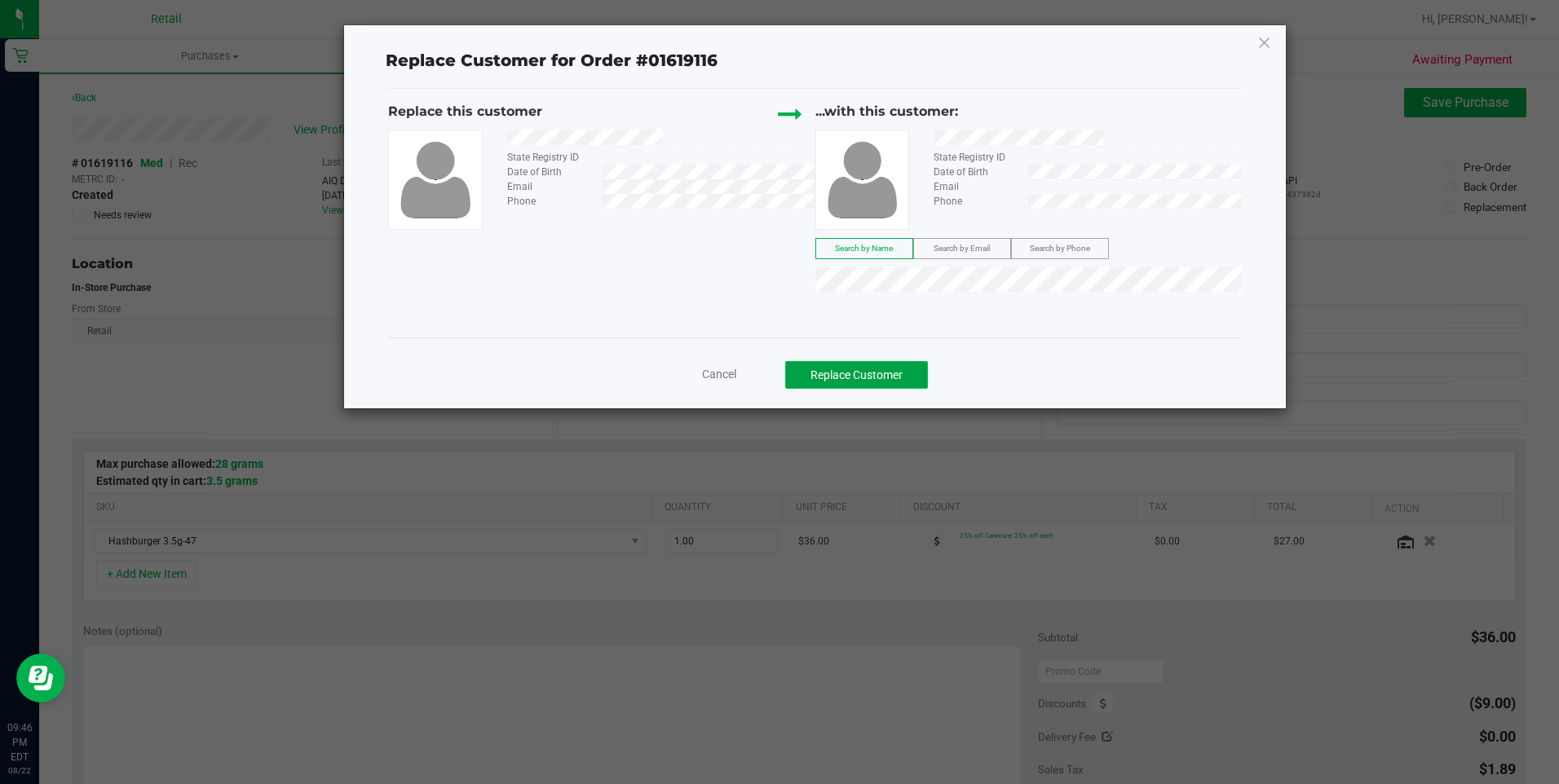
click at [858, 381] on button "Replace Customer" at bounding box center [856, 374] width 142 height 27
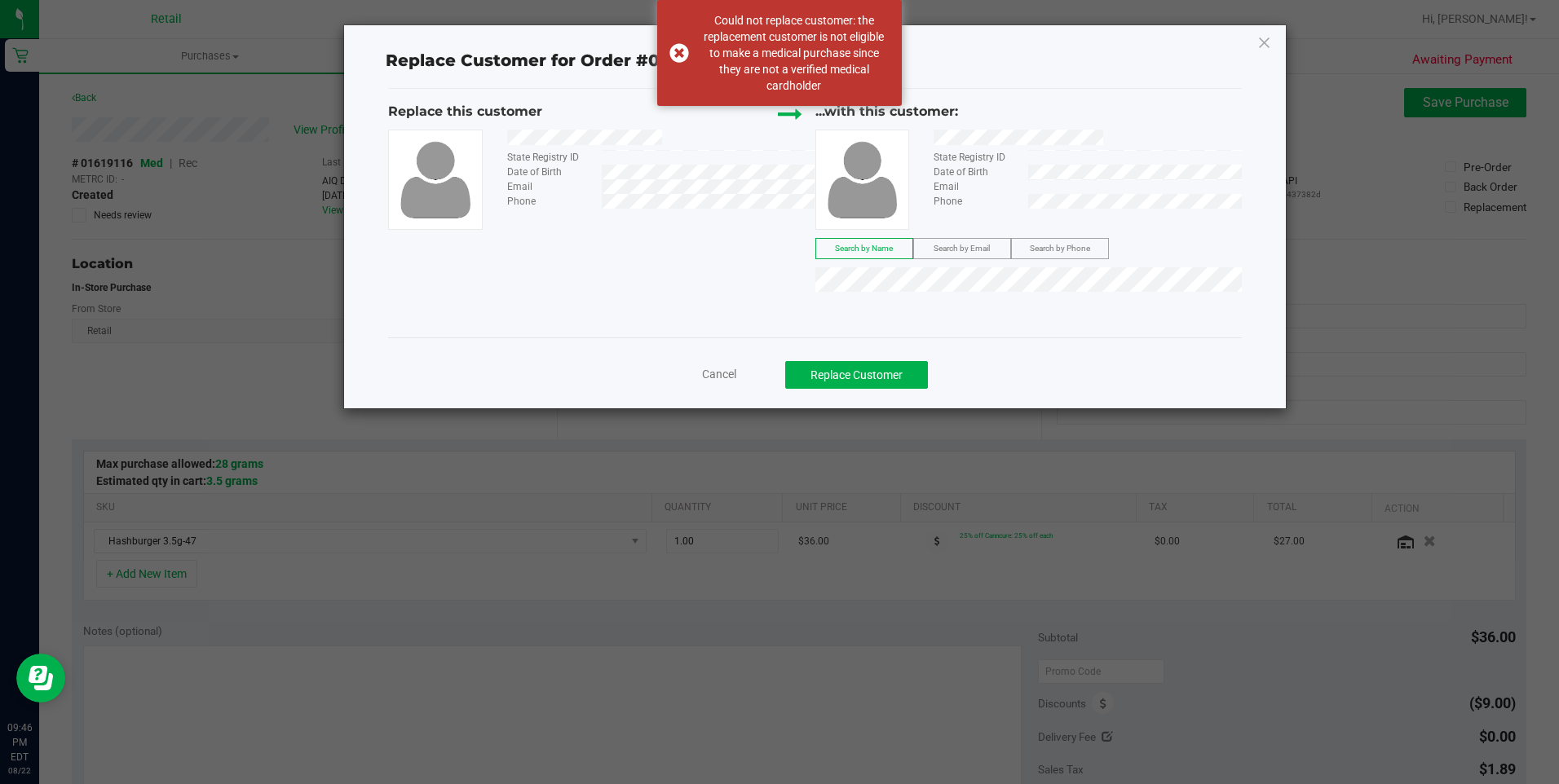
click at [1274, 43] on div "Replace Customer for Order #01619116 Replace this customer State Registry ID Da…" at bounding box center [815, 217] width 941 height 383
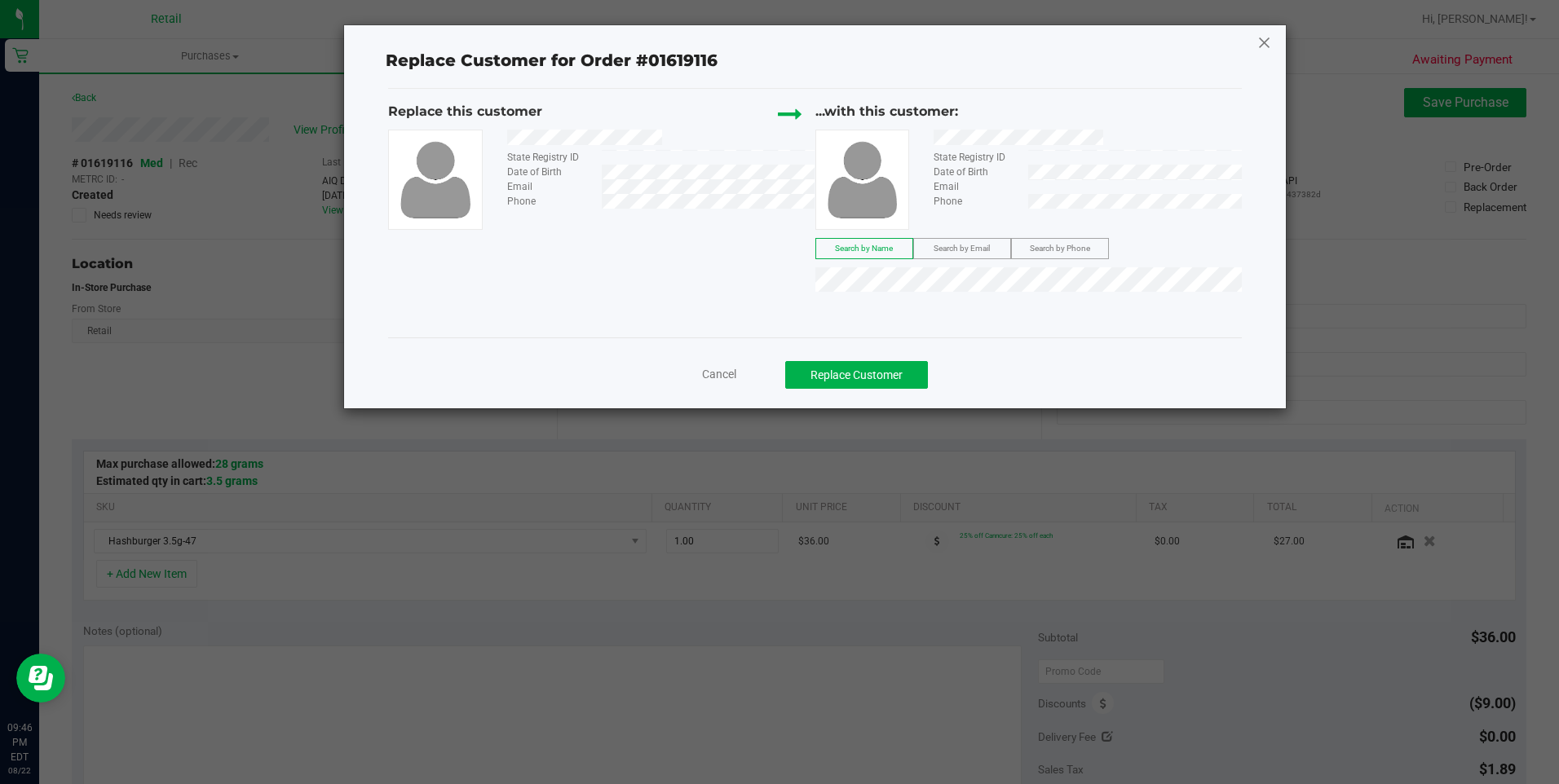
click at [1263, 45] on icon at bounding box center [1264, 43] width 14 height 27
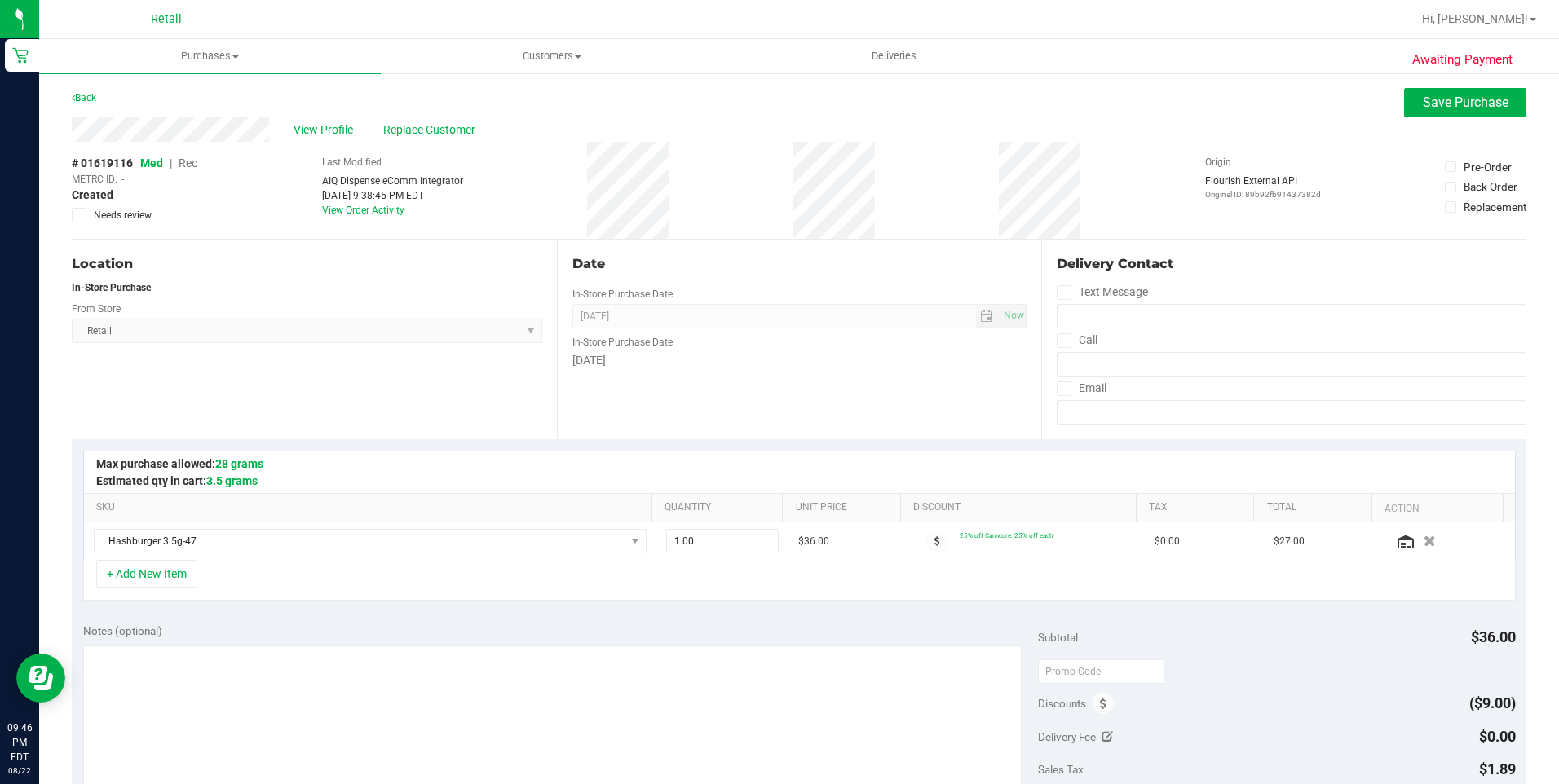
click at [188, 161] on span "Rec" at bounding box center [188, 163] width 19 height 13
click at [441, 128] on span "Replace Customer" at bounding box center [431, 130] width 98 height 17
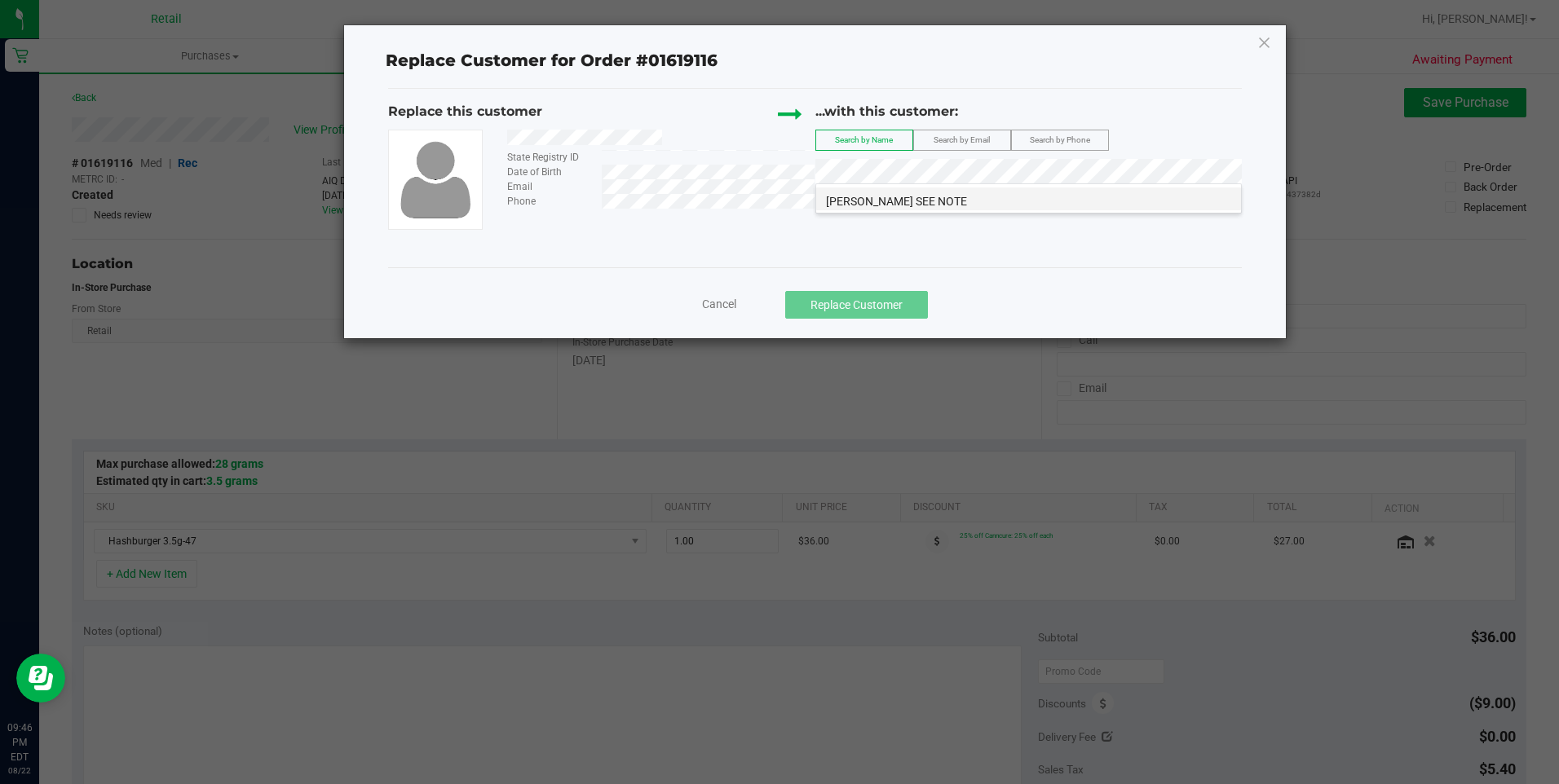
click at [926, 200] on span "[PERSON_NAME] SEE NOTE" at bounding box center [896, 201] width 141 height 13
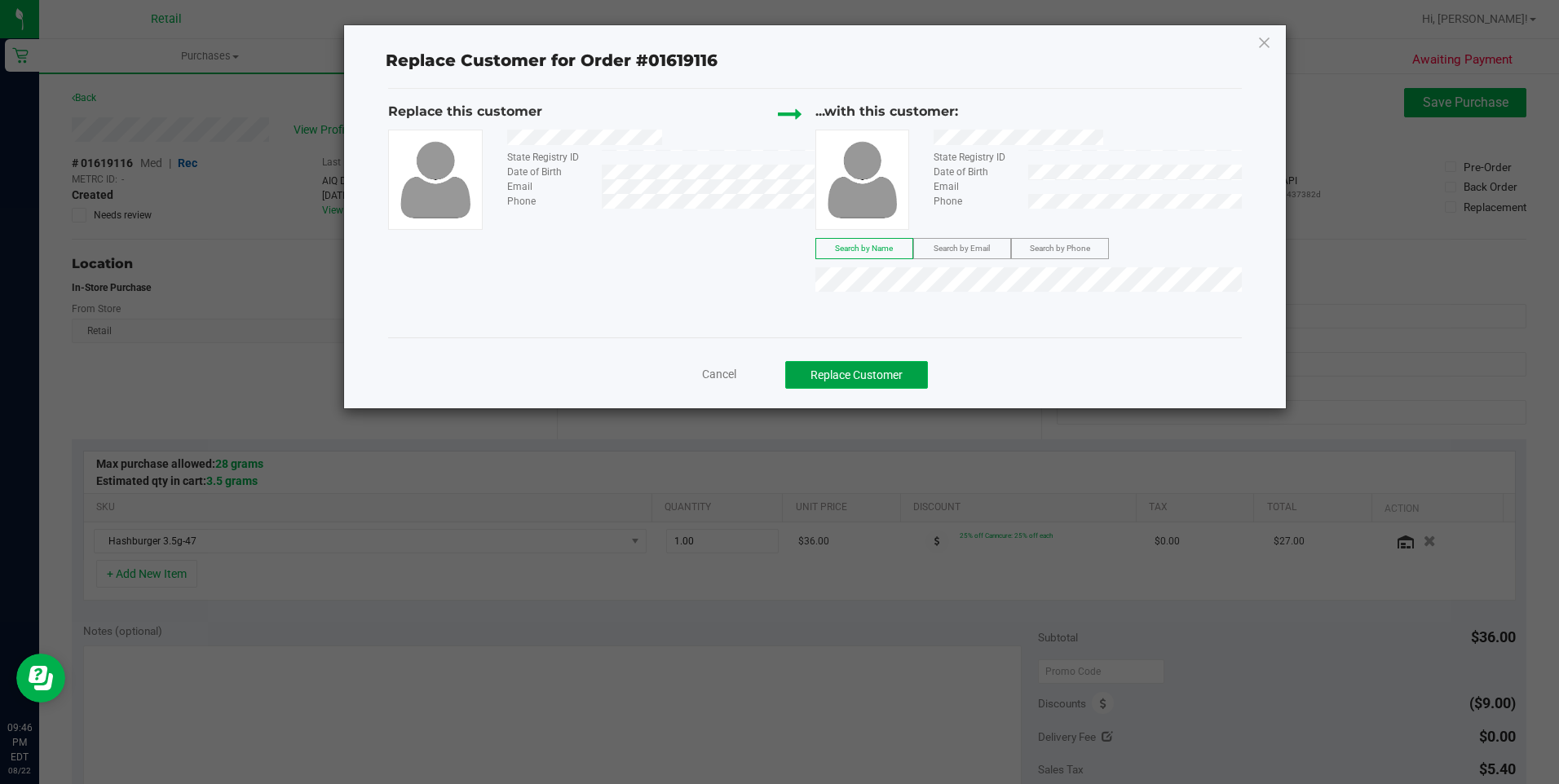
click at [853, 377] on button "Replace Customer" at bounding box center [856, 374] width 142 height 27
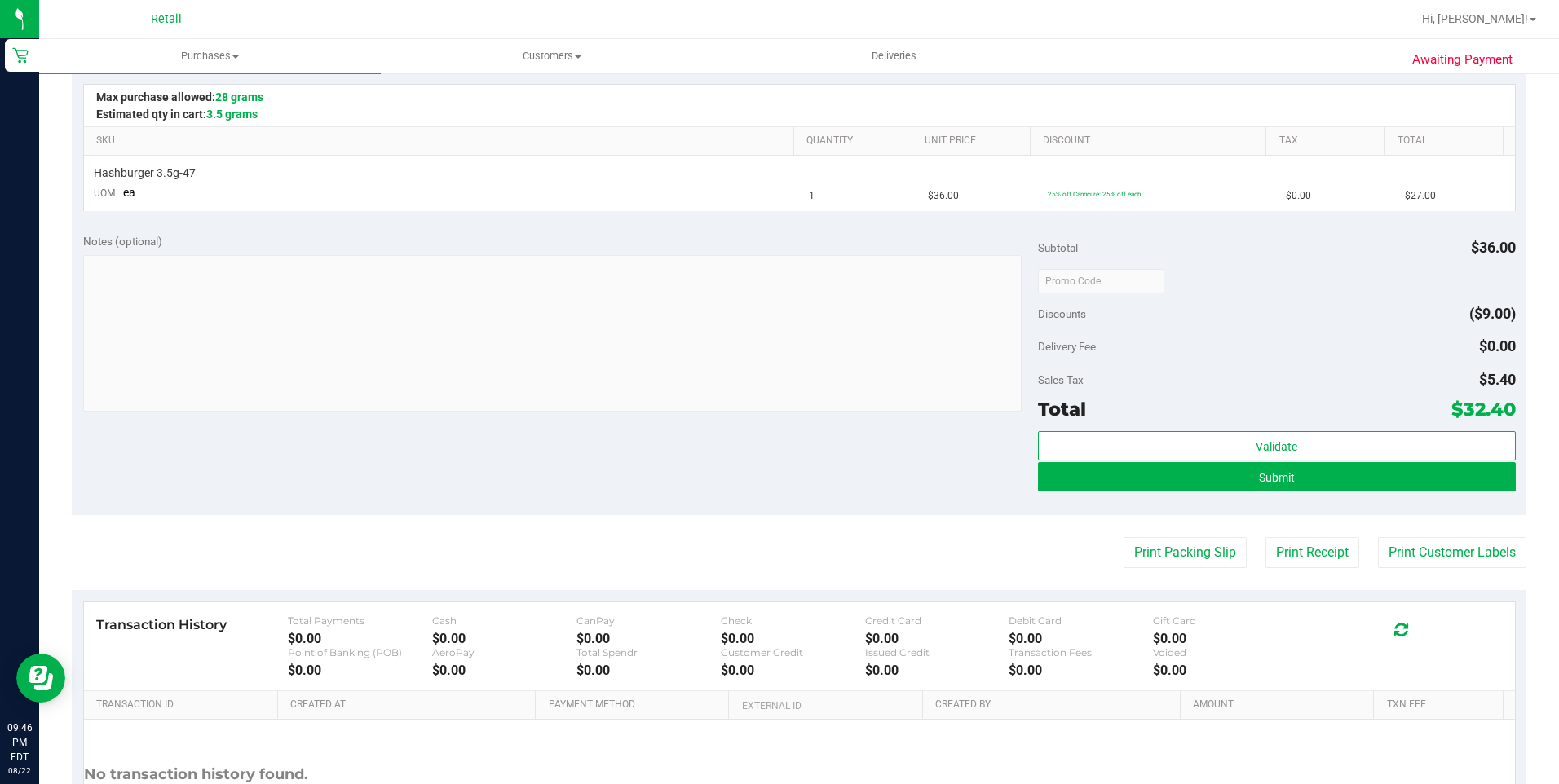
scroll to position [408, 0]
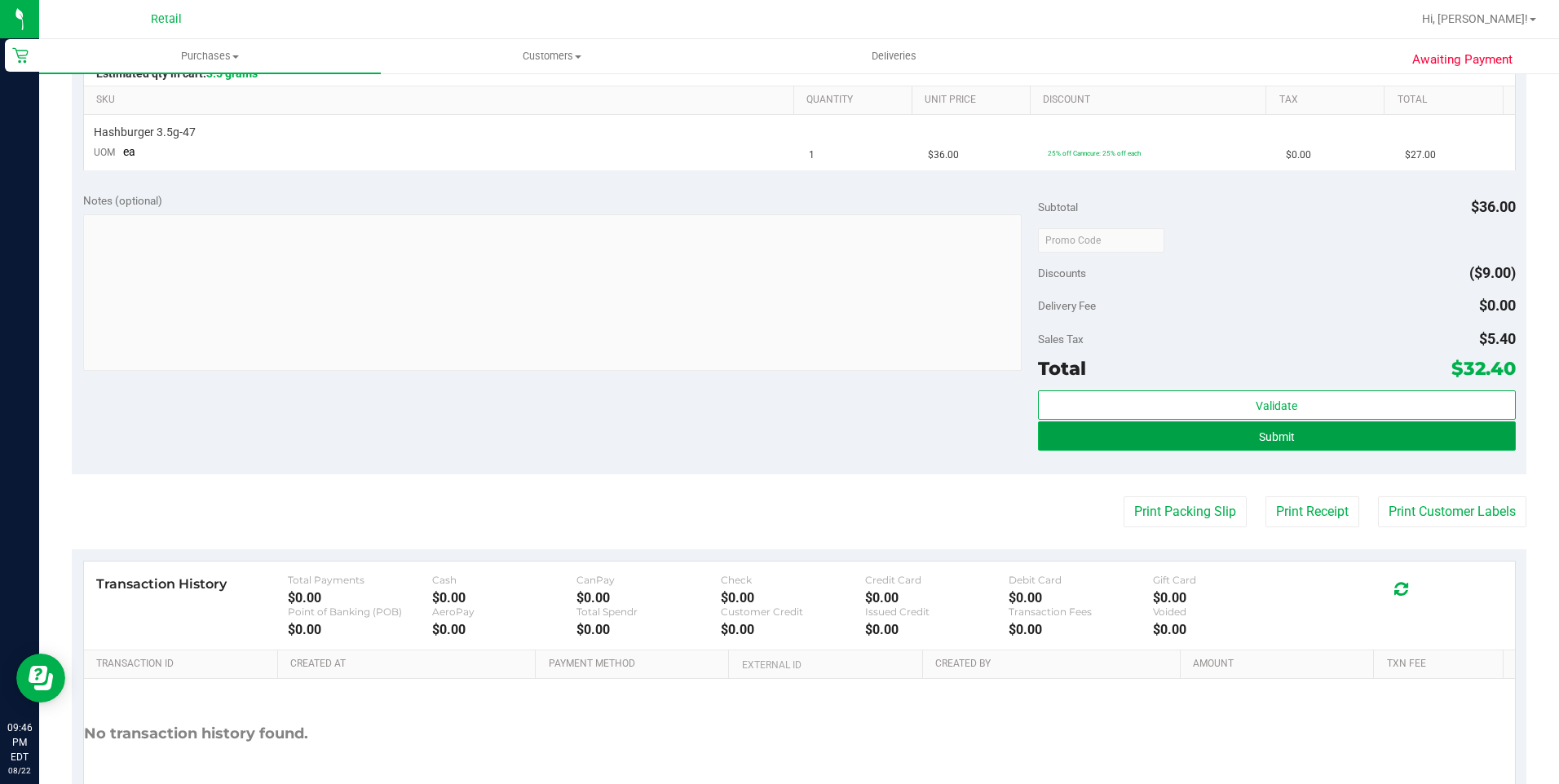
click at [1349, 443] on button "Submit" at bounding box center [1276, 435] width 478 height 29
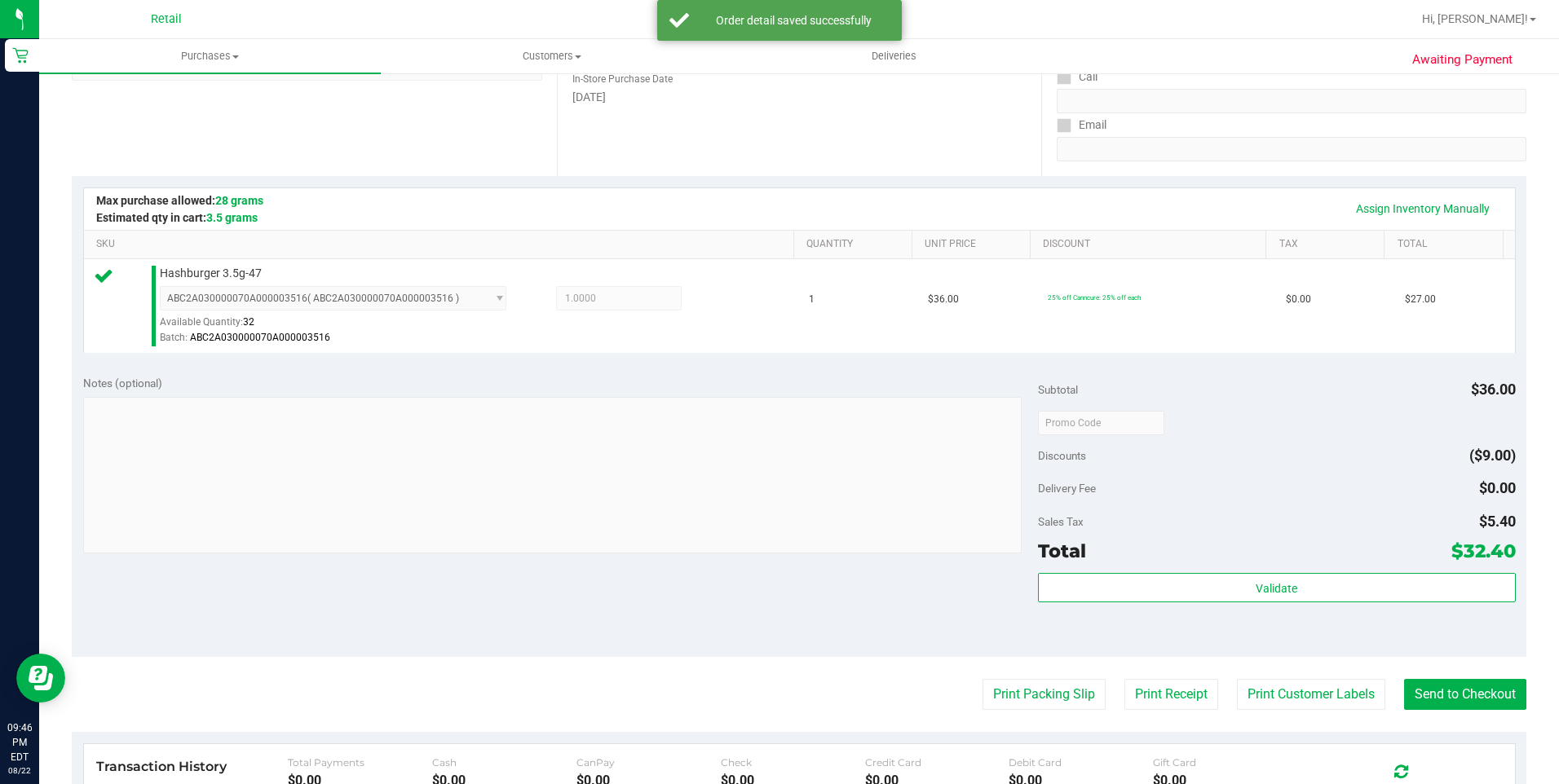
scroll to position [326, 0]
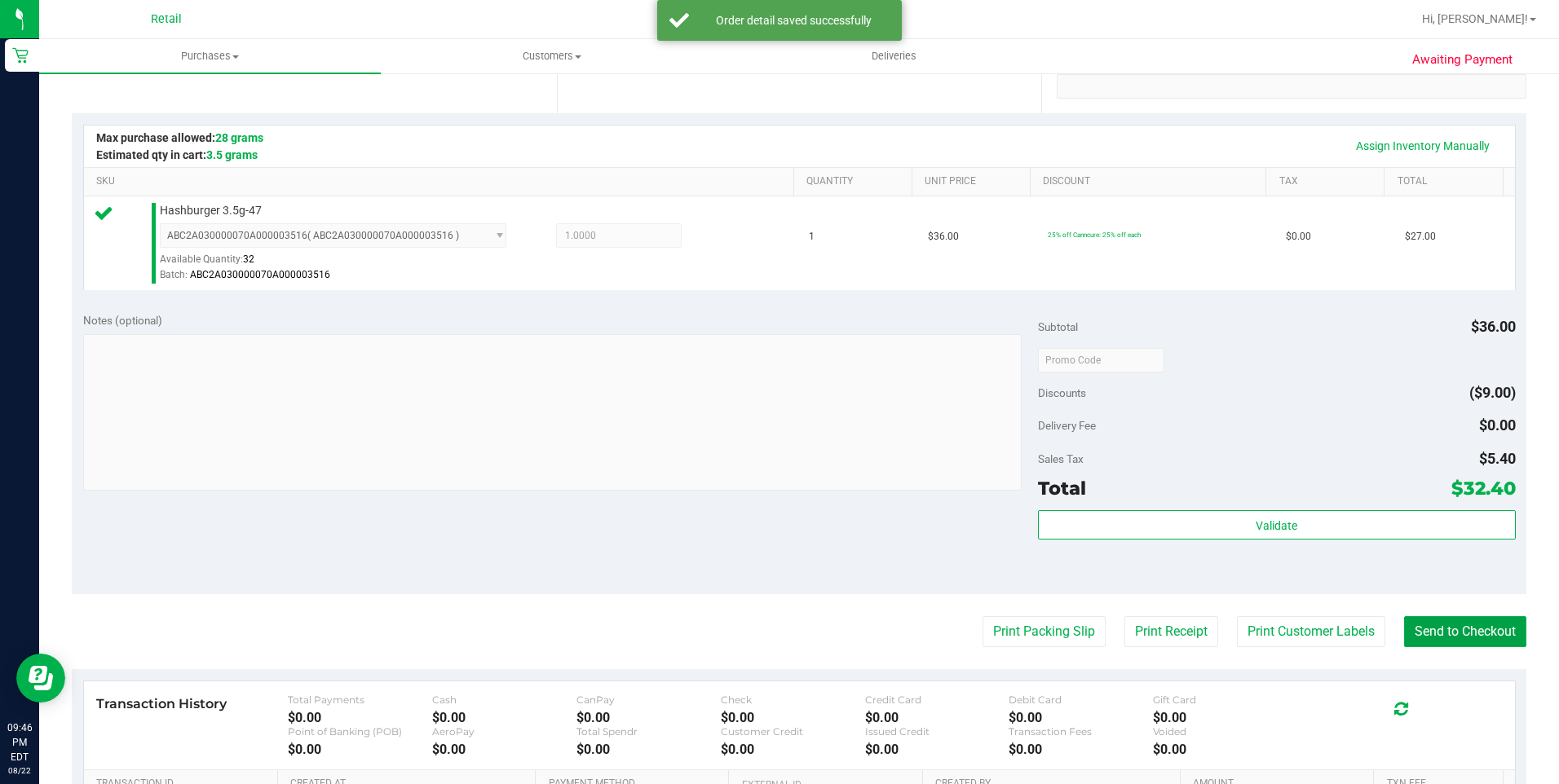
click at [1466, 633] on button "Send to Checkout" at bounding box center [1464, 631] width 122 height 31
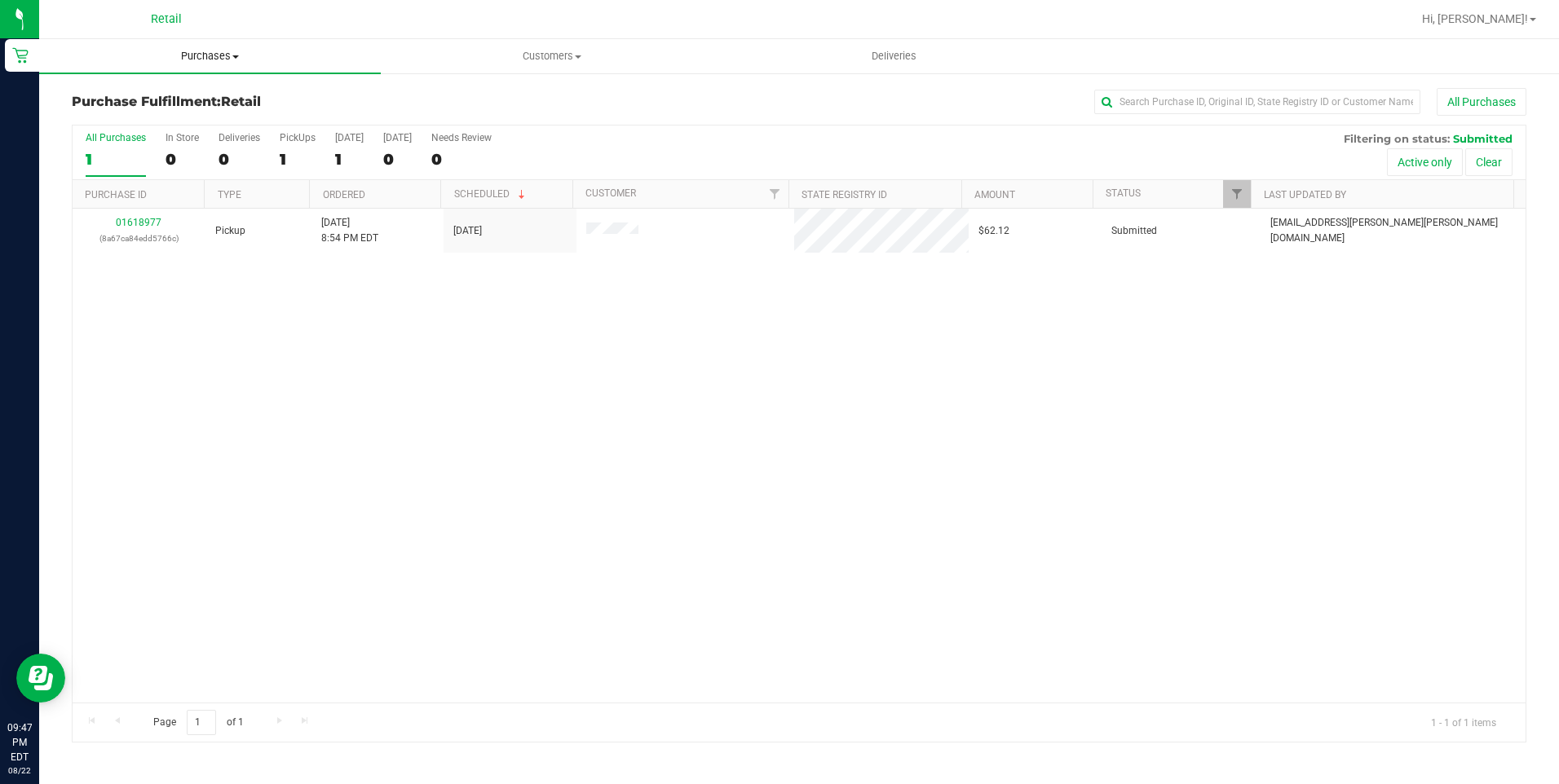
click at [194, 49] on span "Purchases" at bounding box center [210, 56] width 341 height 14
click at [169, 100] on span "Summary of purchases" at bounding box center [122, 98] width 167 height 14
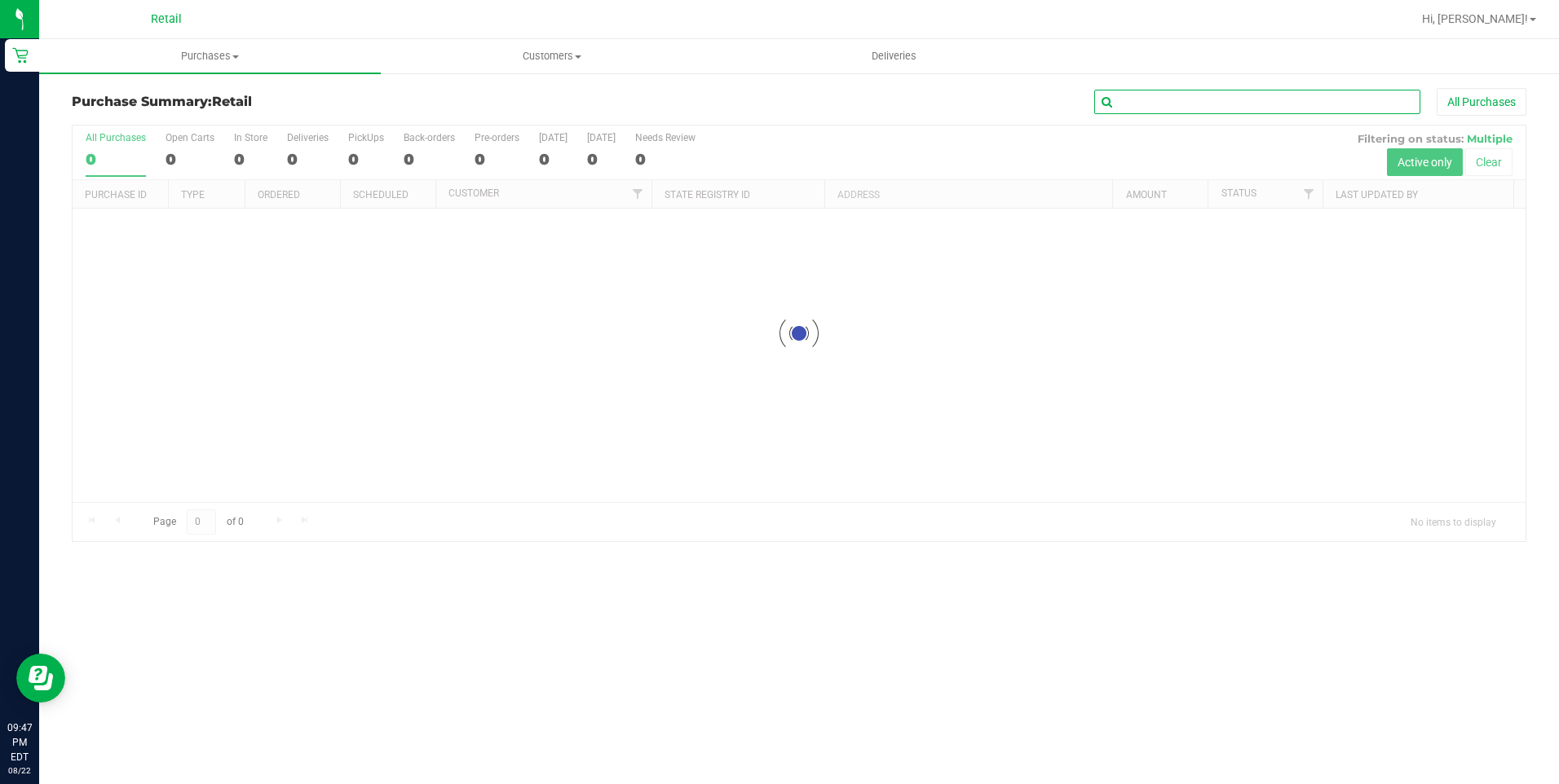
drag, startPoint x: 1024, startPoint y: 59, endPoint x: 1183, endPoint y: 93, distance: 162.6
click at [1183, 93] on input "text" at bounding box center [1257, 102] width 326 height 25
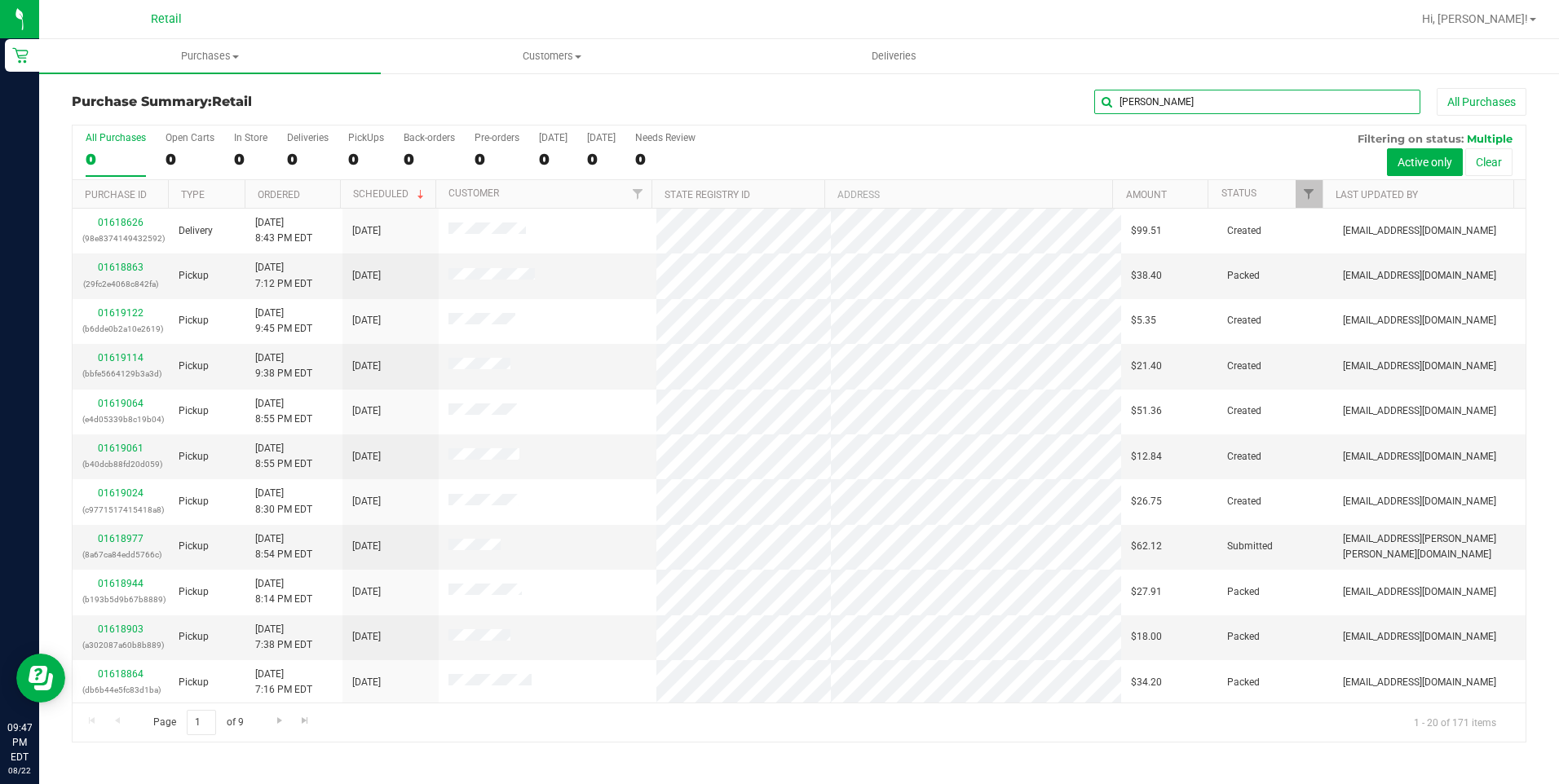
type input "[PERSON_NAME]"
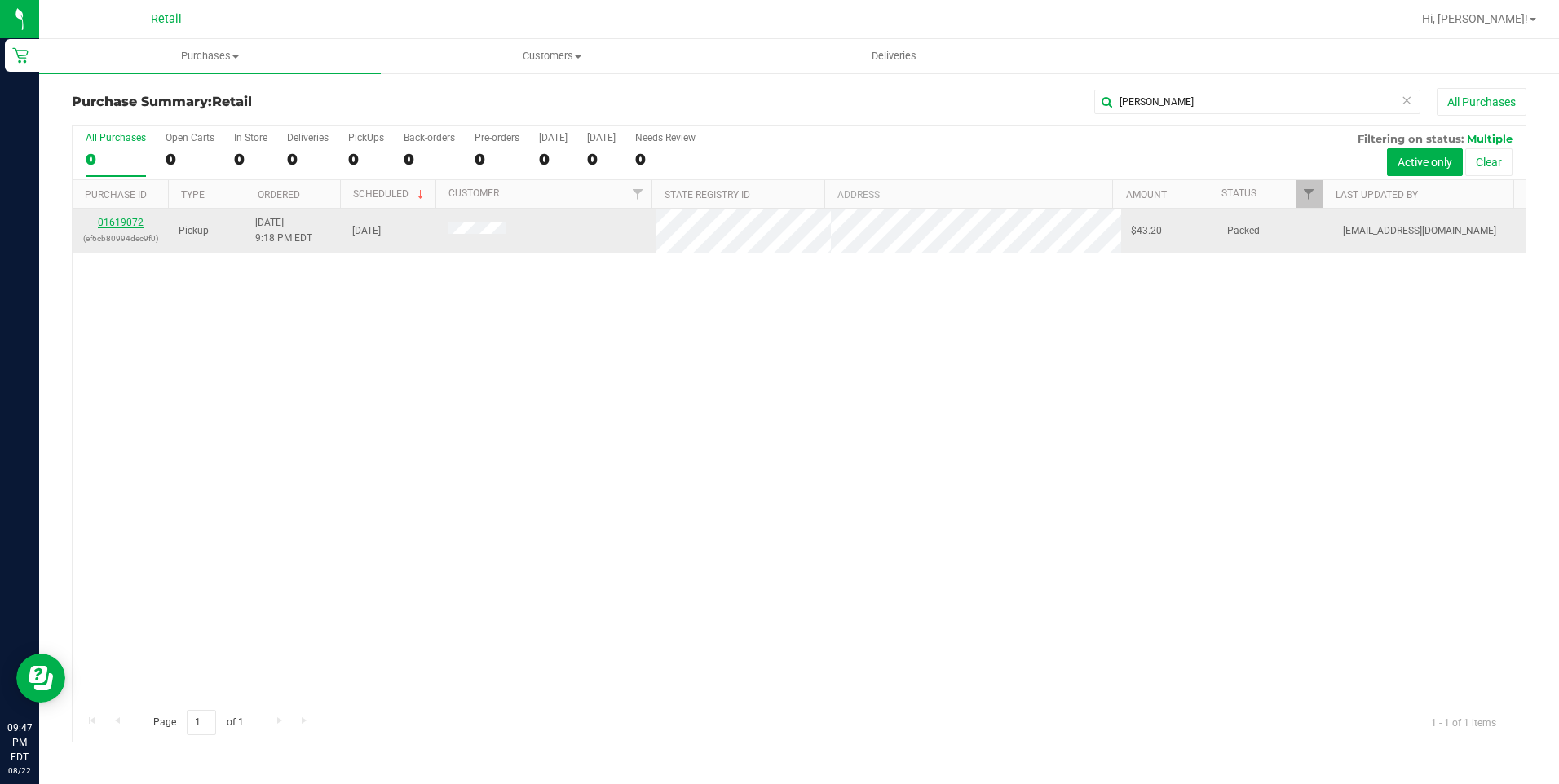
click at [131, 225] on link "01619072" at bounding box center [120, 223] width 46 height 11
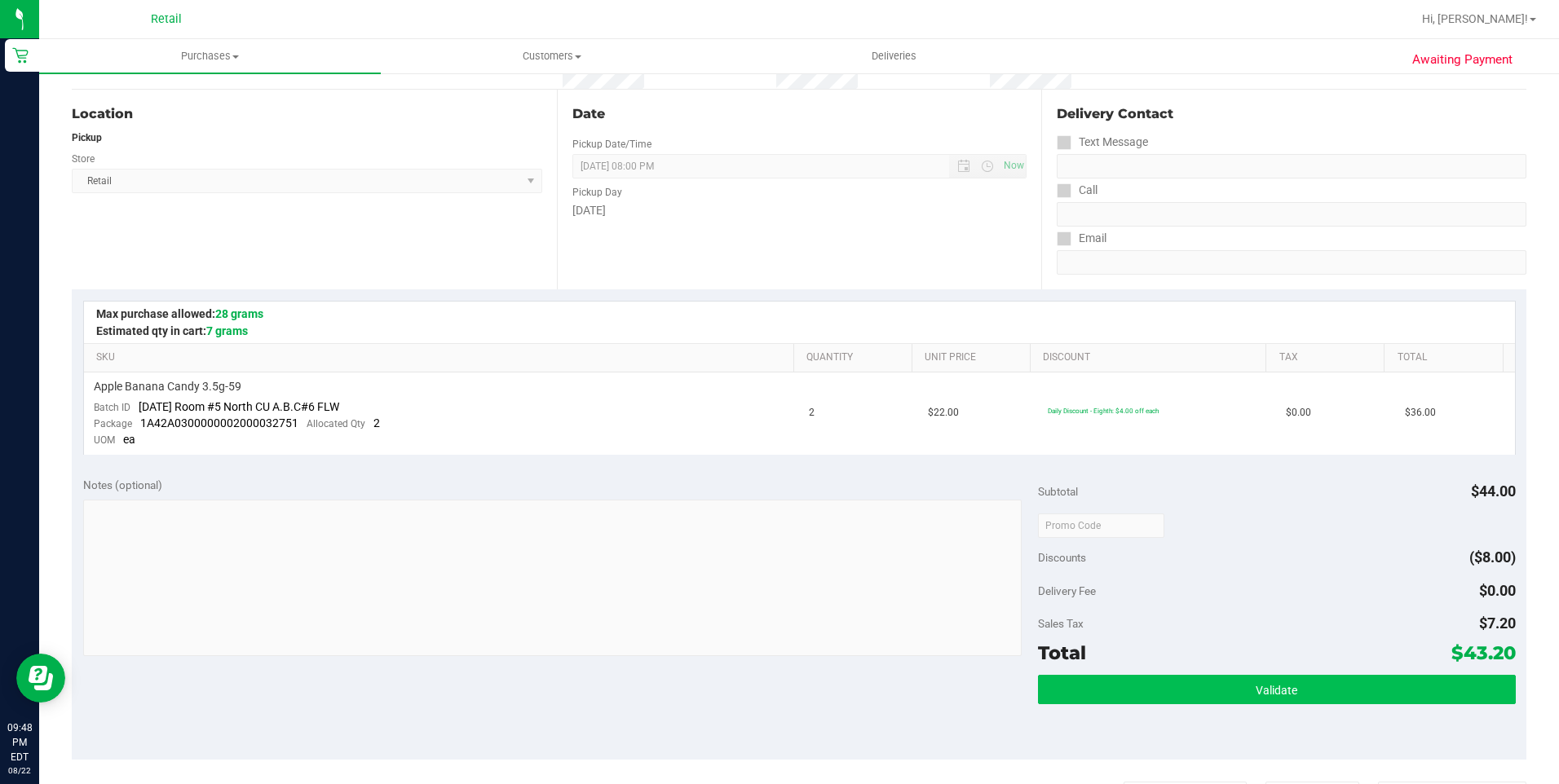
scroll to position [245, 0]
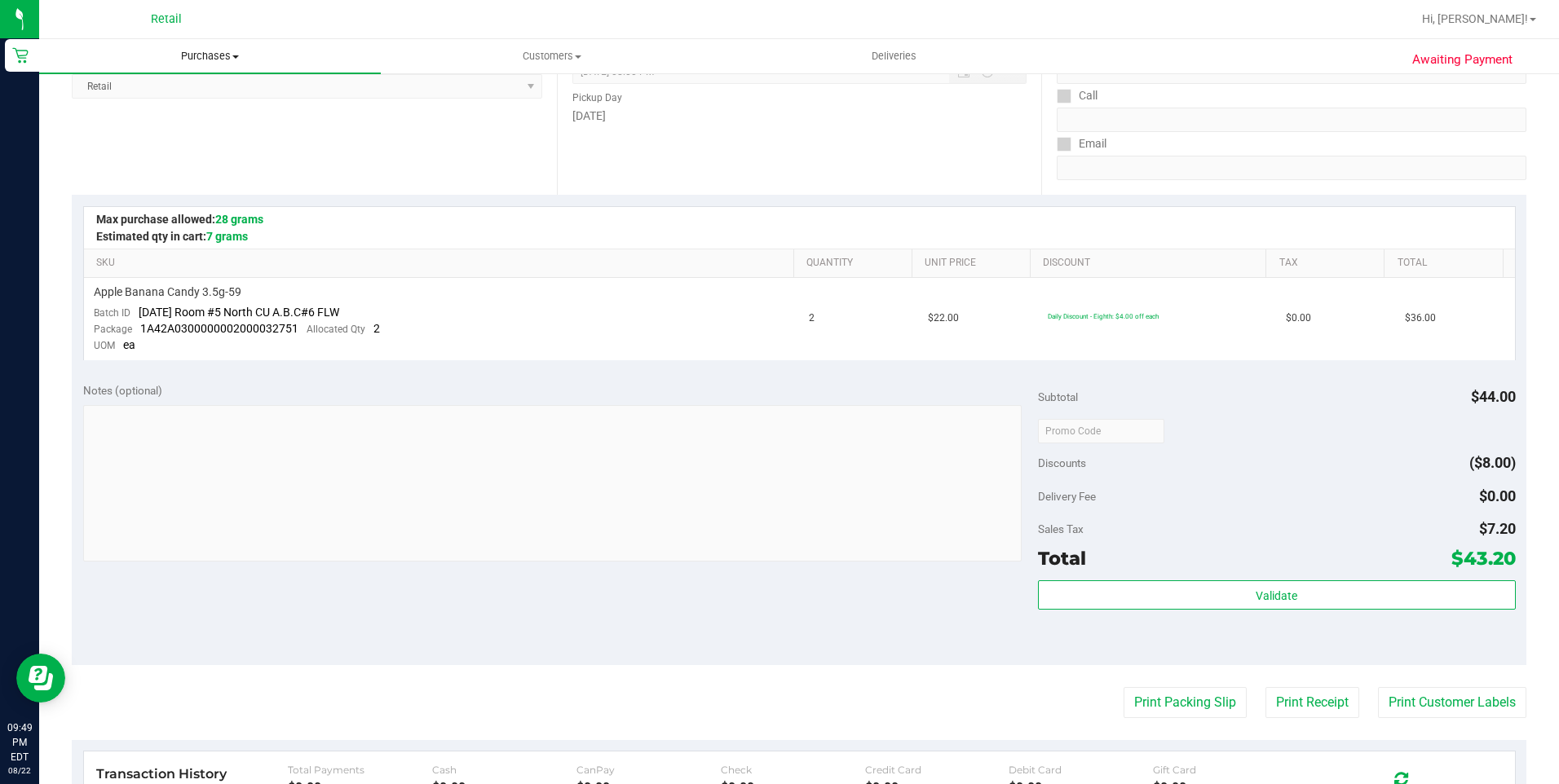
click at [231, 59] on span "Purchases" at bounding box center [210, 56] width 341 height 14
click at [187, 96] on span "Summary of purchases" at bounding box center [122, 98] width 167 height 14
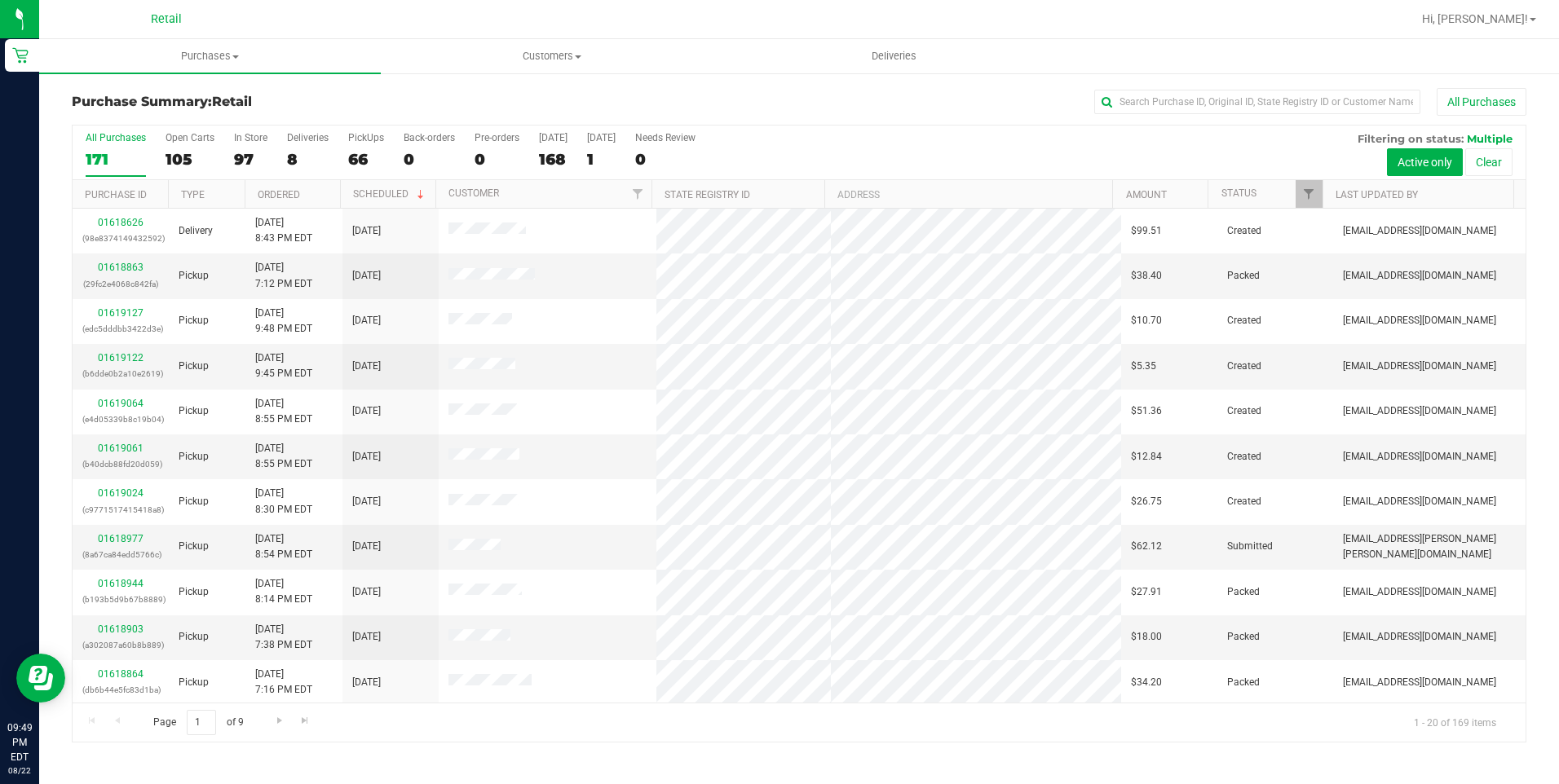
click at [1165, 89] on div "All Purchases" at bounding box center [1041, 101] width 969 height 27
click at [1159, 111] on input "text" at bounding box center [1257, 102] width 326 height 25
type input "elija"
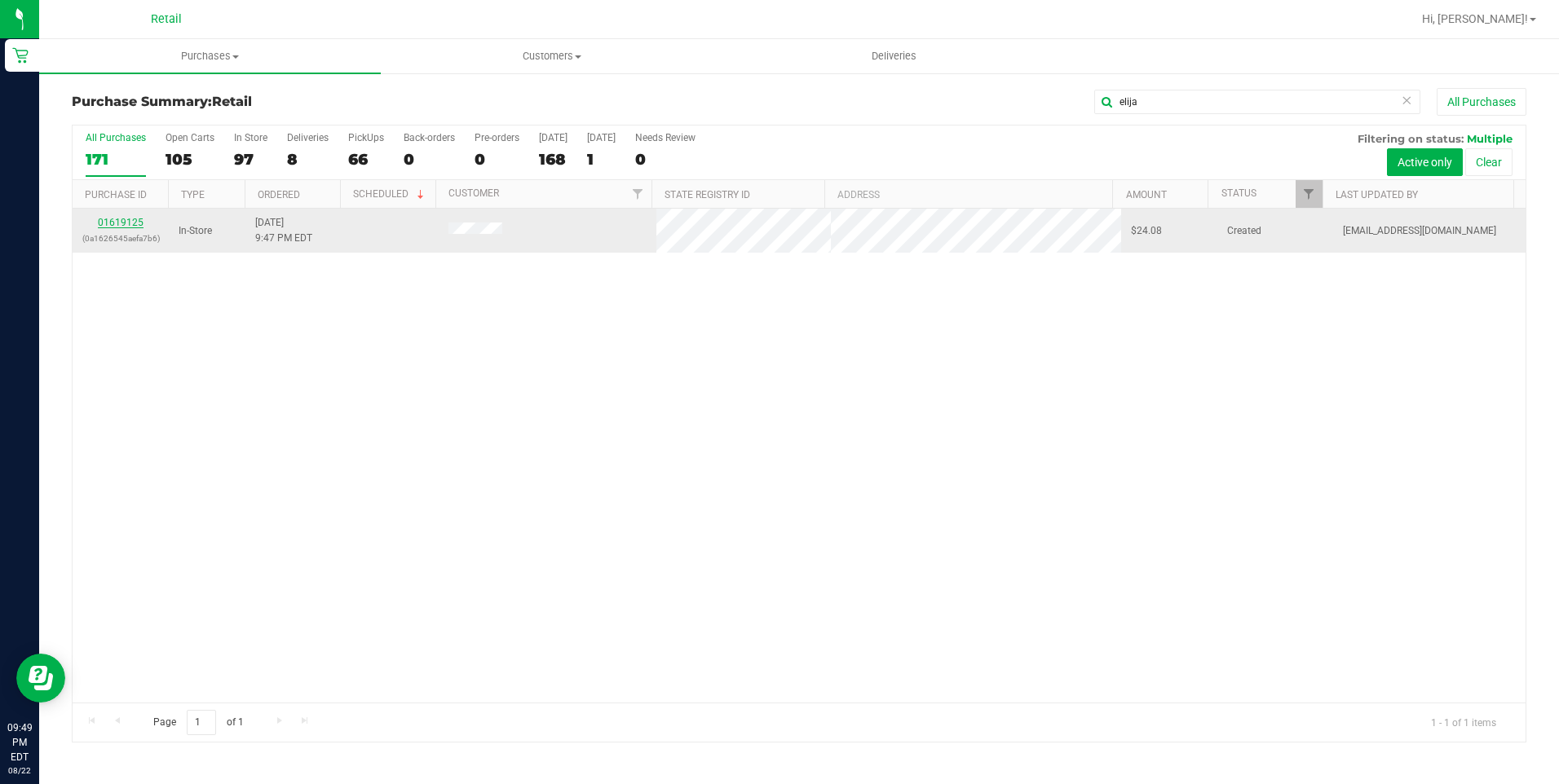
click at [121, 218] on link "01619125" at bounding box center [120, 223] width 46 height 11
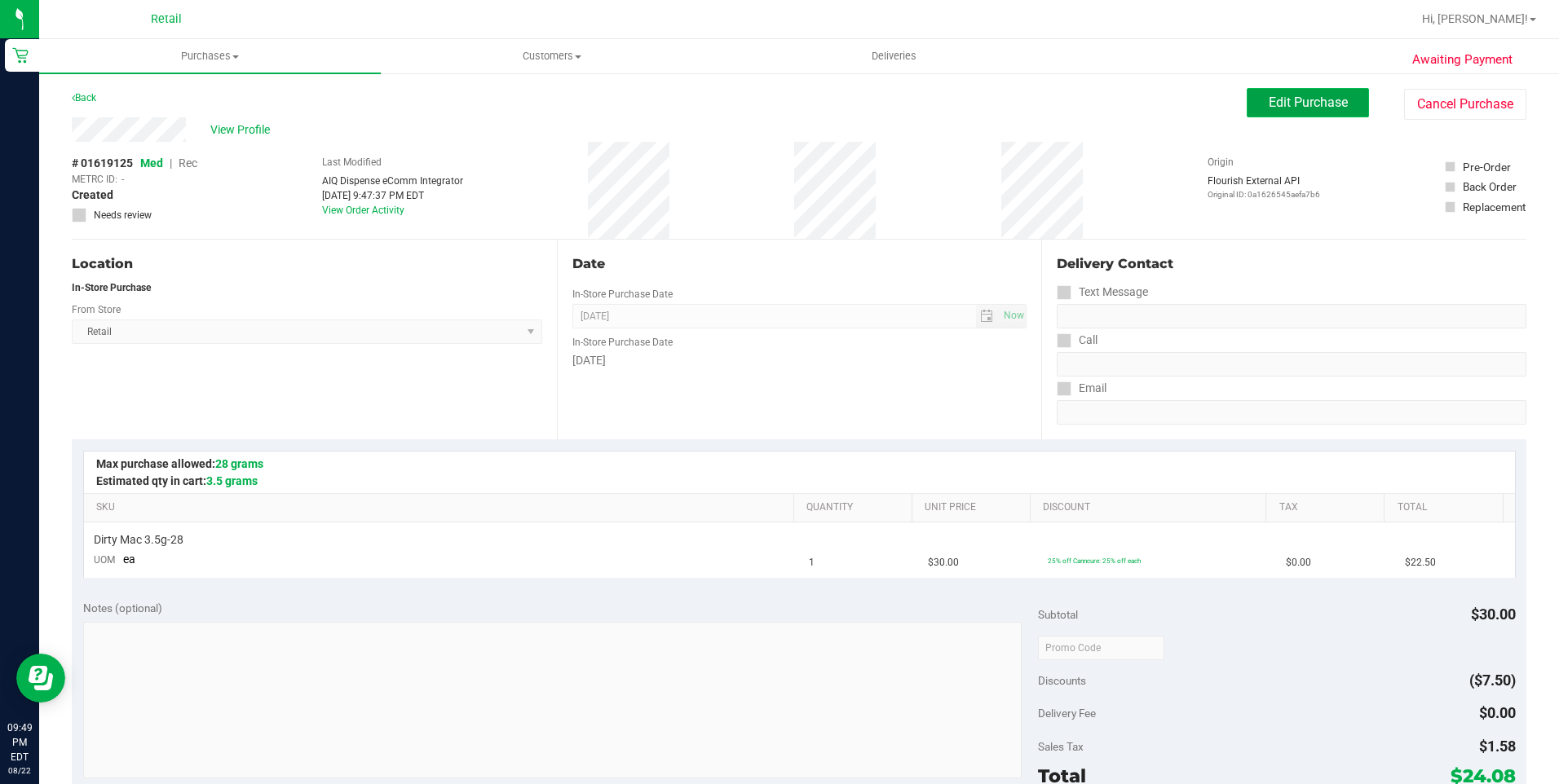
click at [1320, 102] on span "Edit Purchase" at bounding box center [1308, 102] width 79 height 15
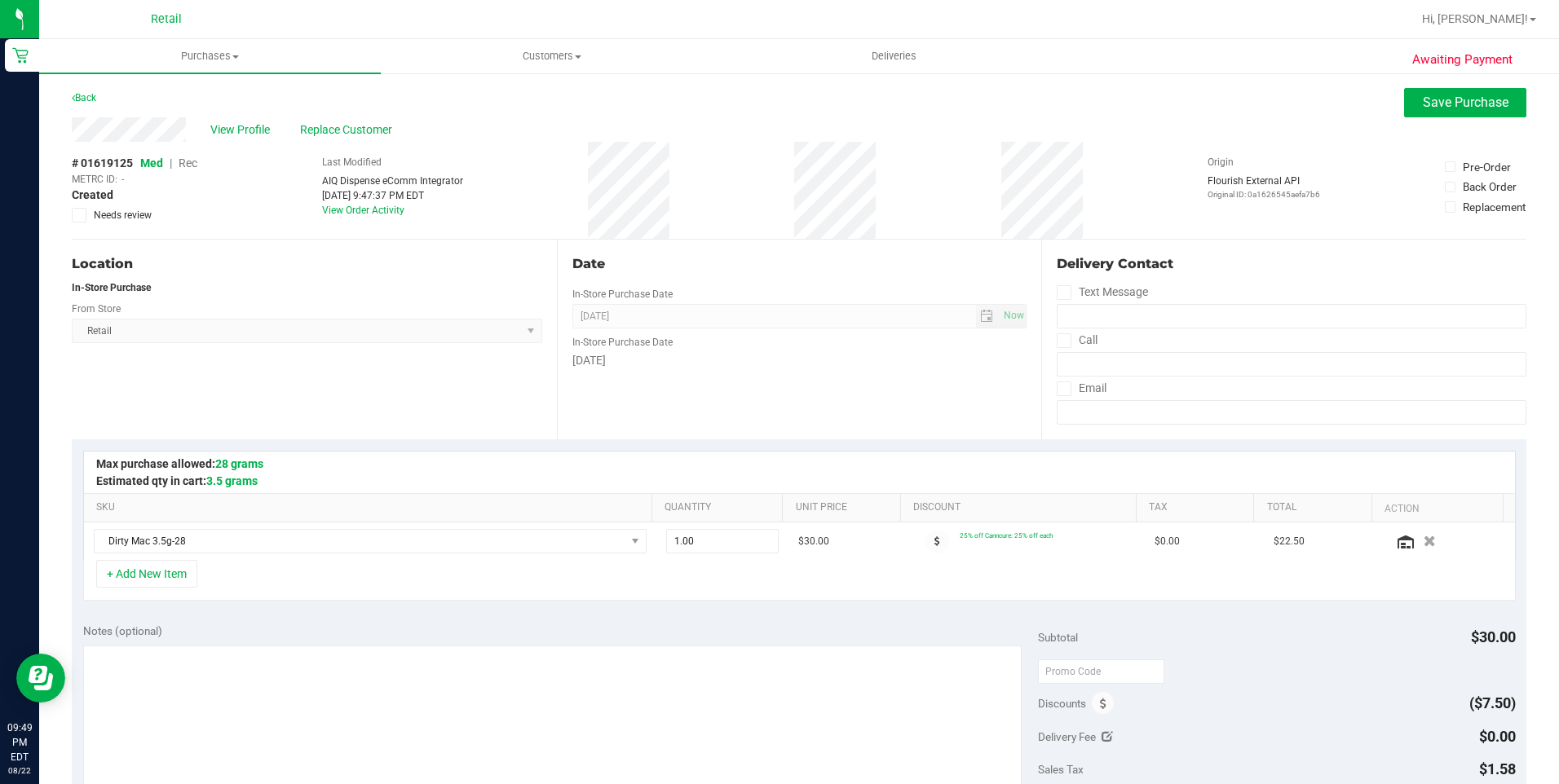
click at [186, 170] on span "Rec" at bounding box center [188, 163] width 19 height 13
click at [1422, 101] on span "Save Purchase" at bounding box center [1465, 102] width 85 height 15
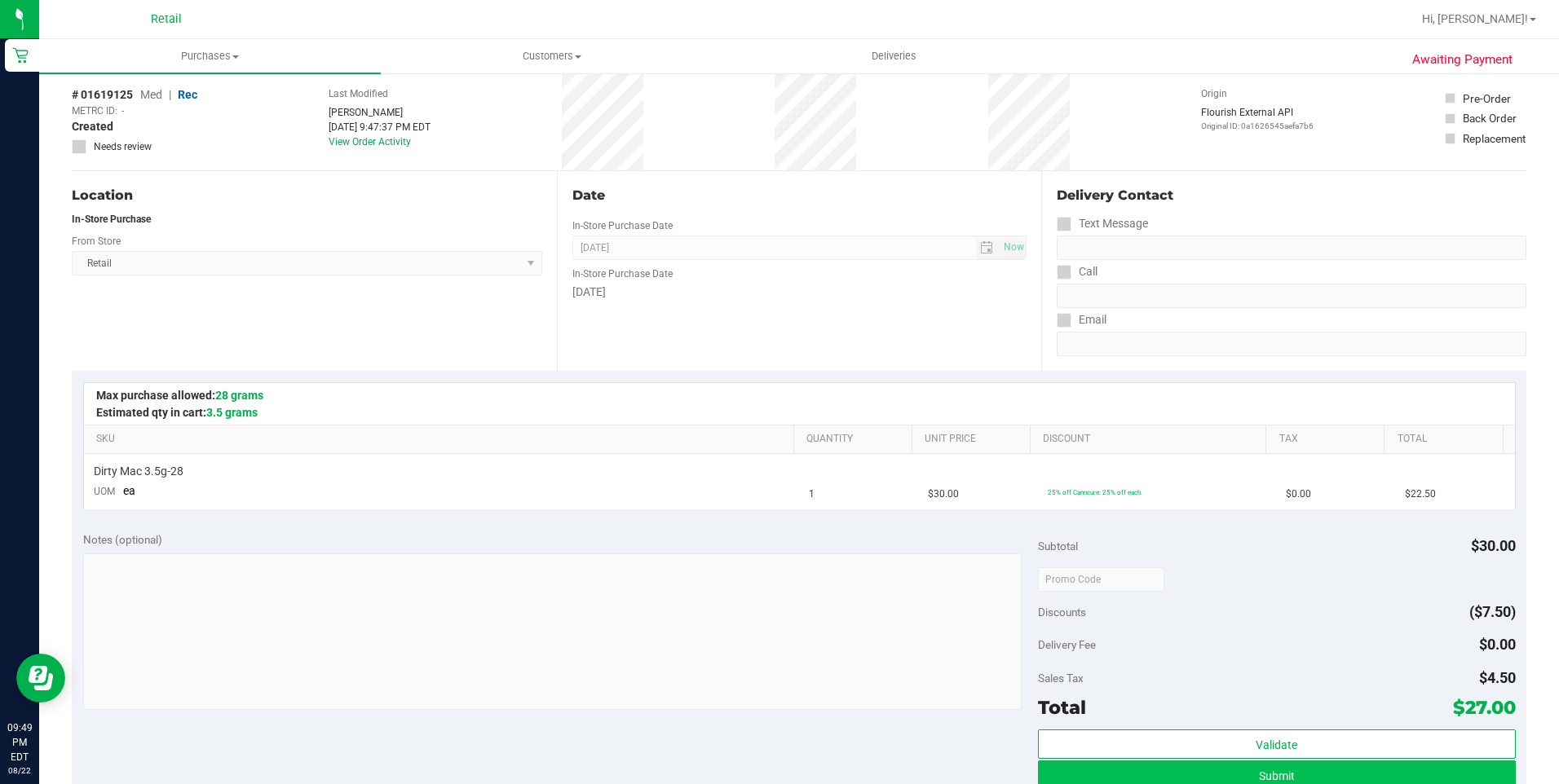
scroll to position [163, 0]
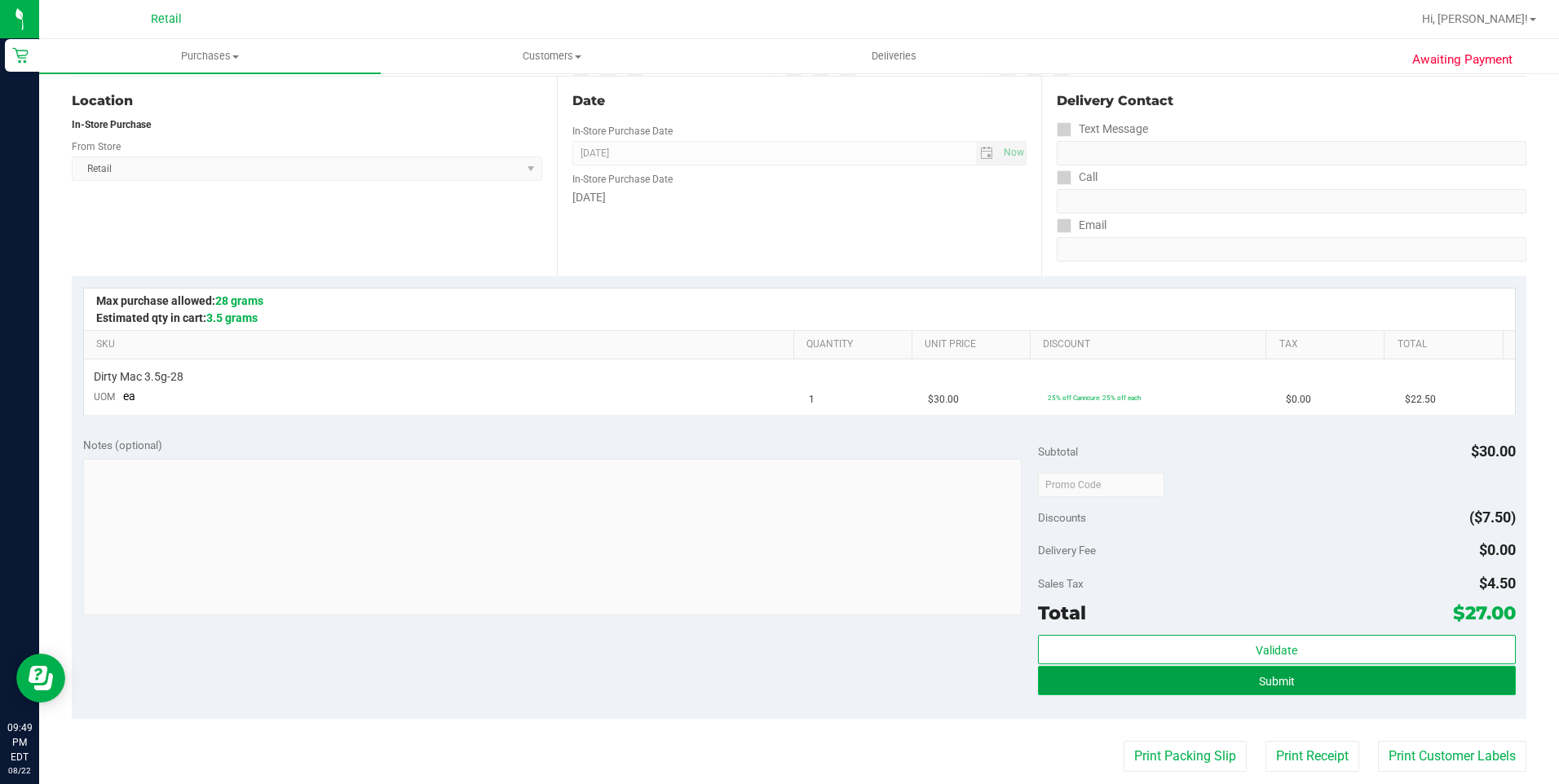
click at [1276, 687] on button "Submit" at bounding box center [1276, 680] width 478 height 29
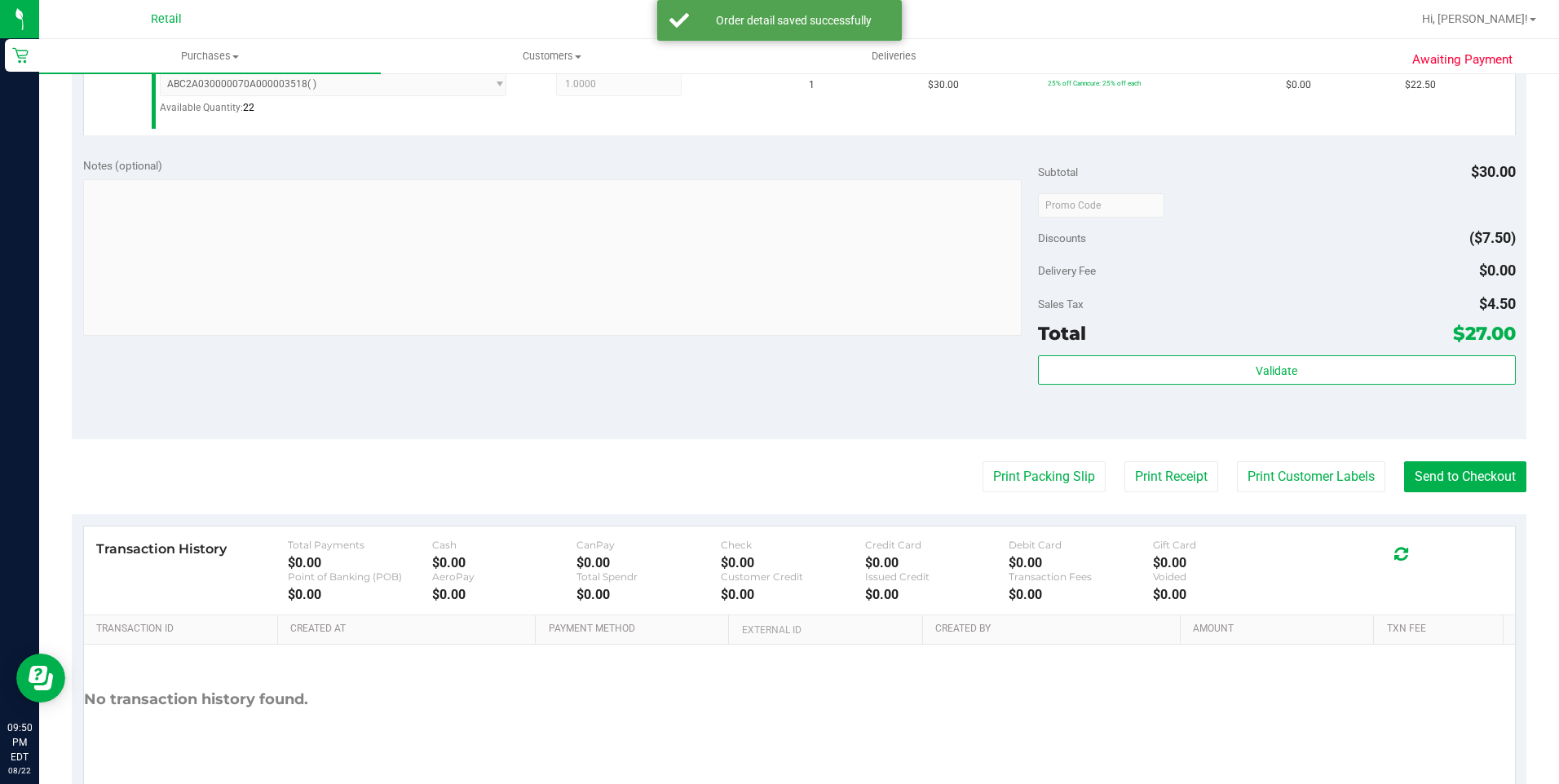
scroll to position [489, 0]
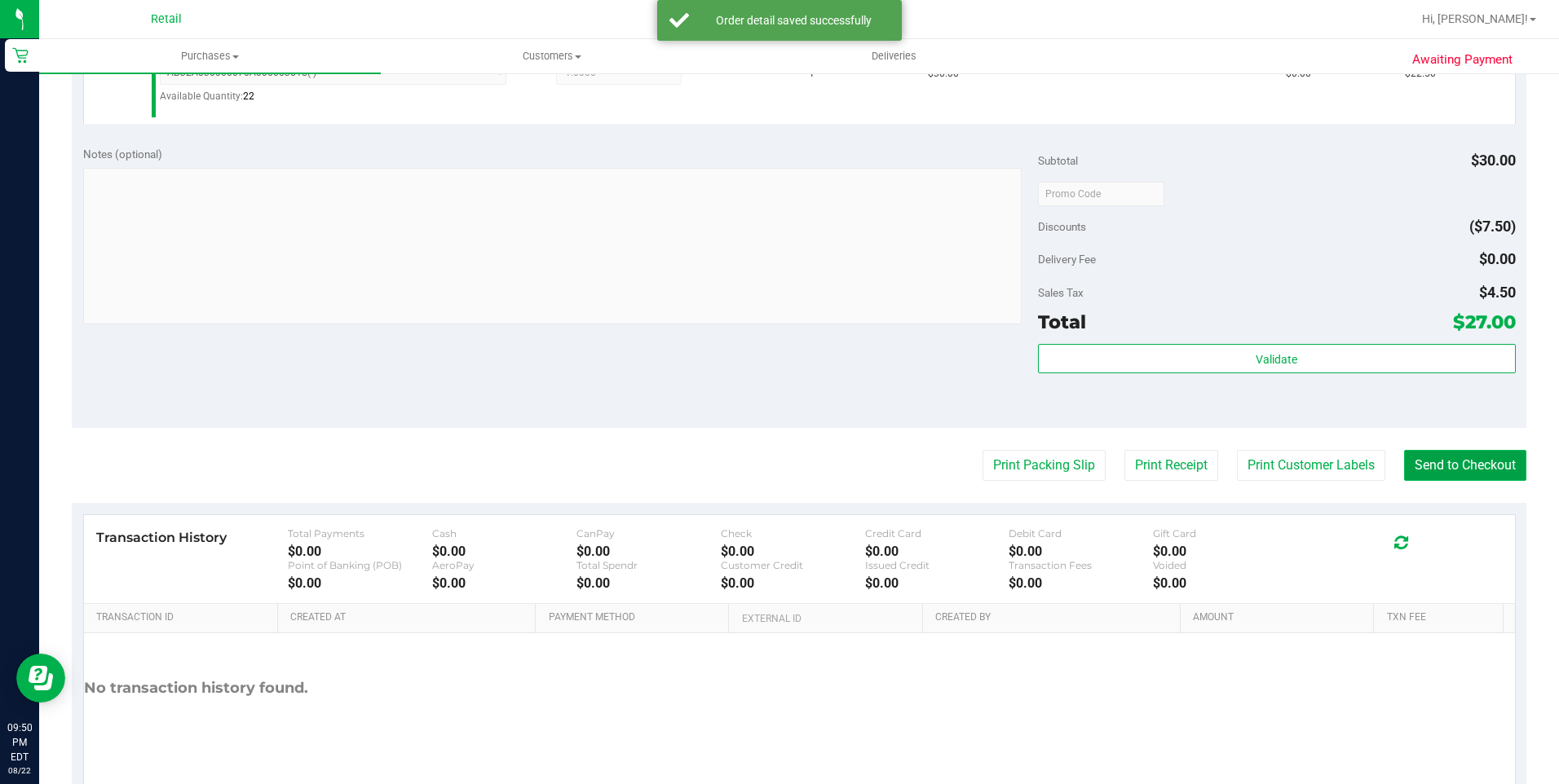
click at [1476, 476] on button "Send to Checkout" at bounding box center [1464, 465] width 122 height 31
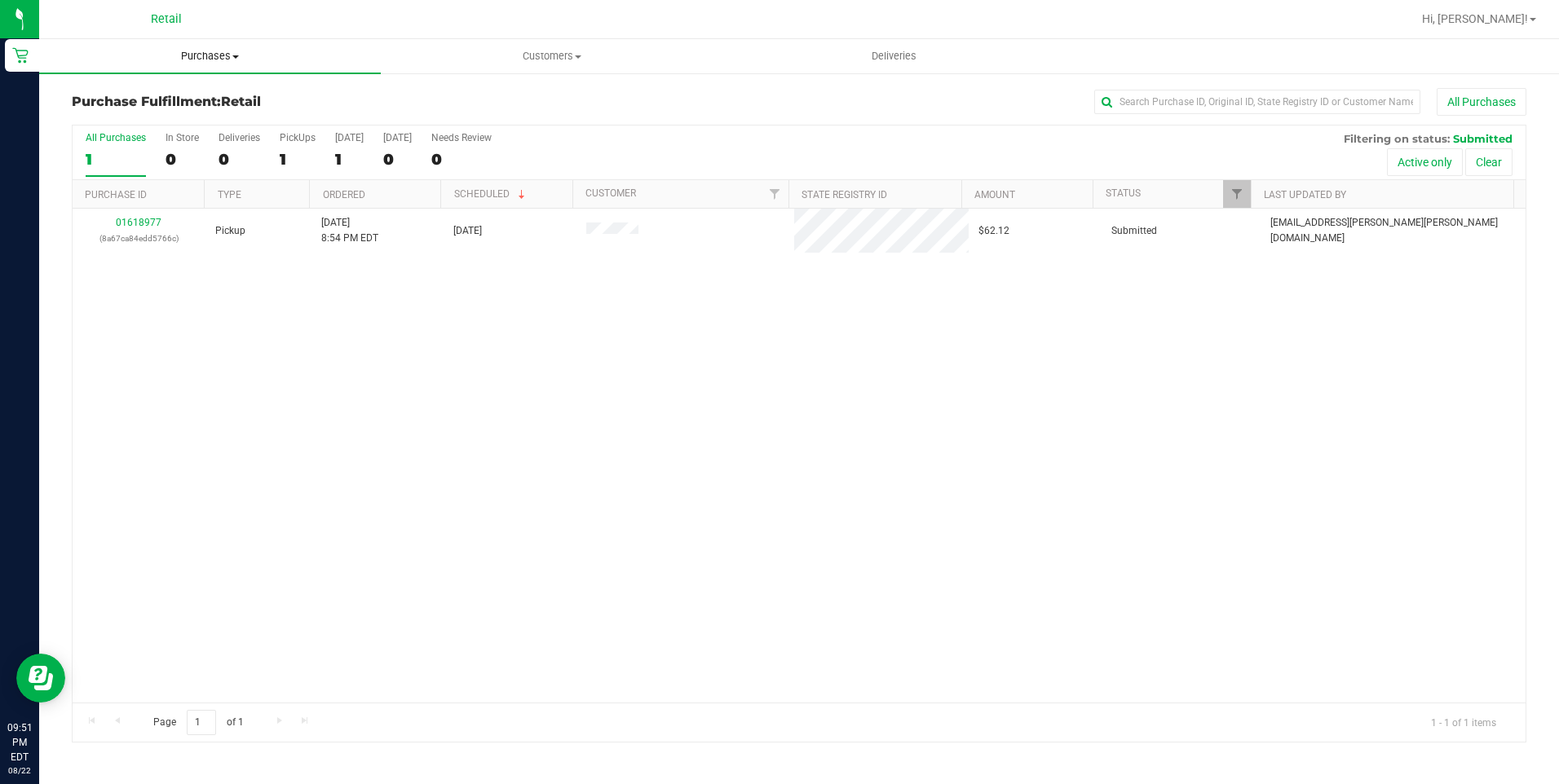
click at [194, 51] on span "Purchases" at bounding box center [210, 56] width 341 height 14
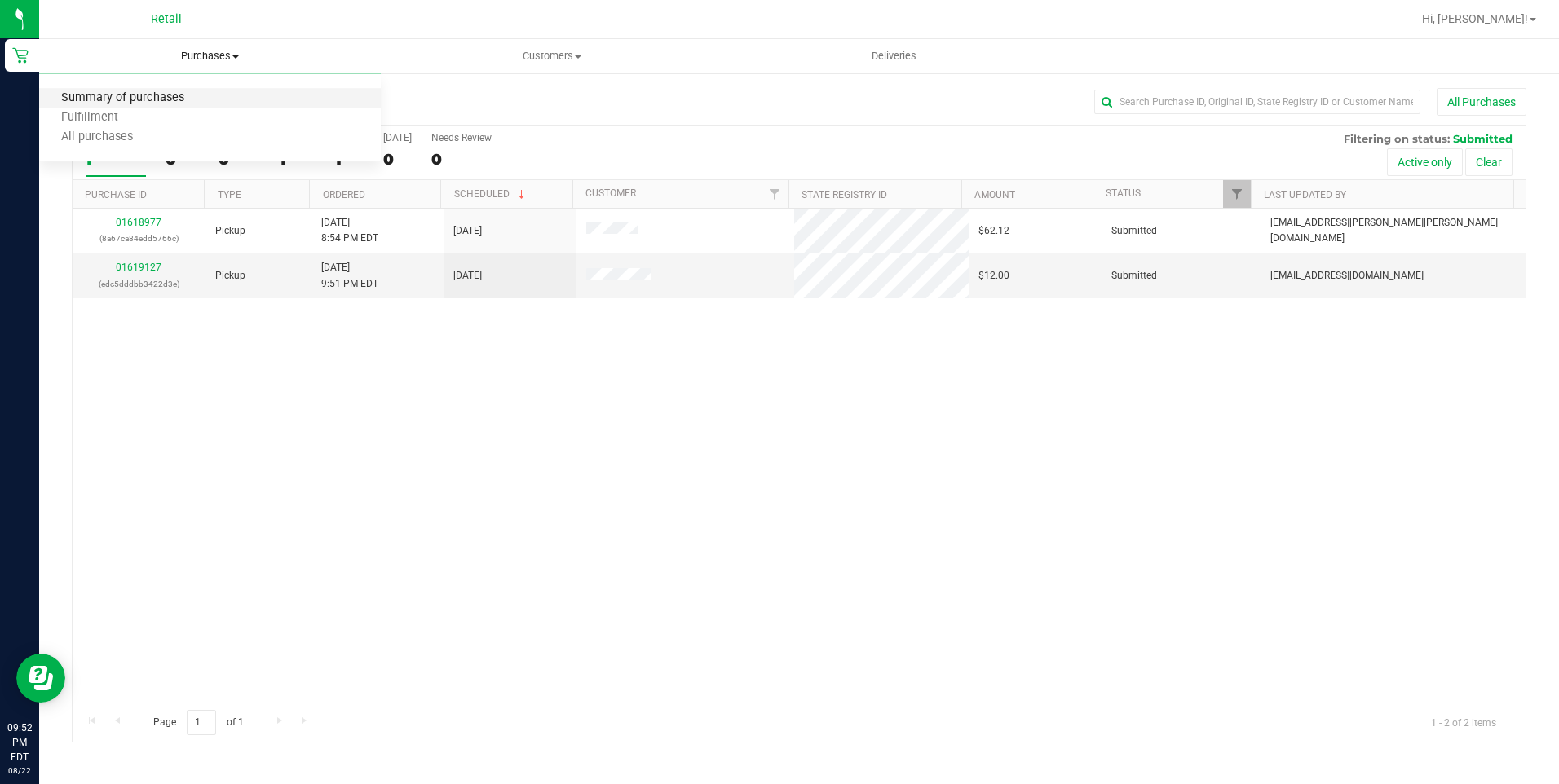
click at [164, 100] on span "Summary of purchases" at bounding box center [122, 98] width 167 height 14
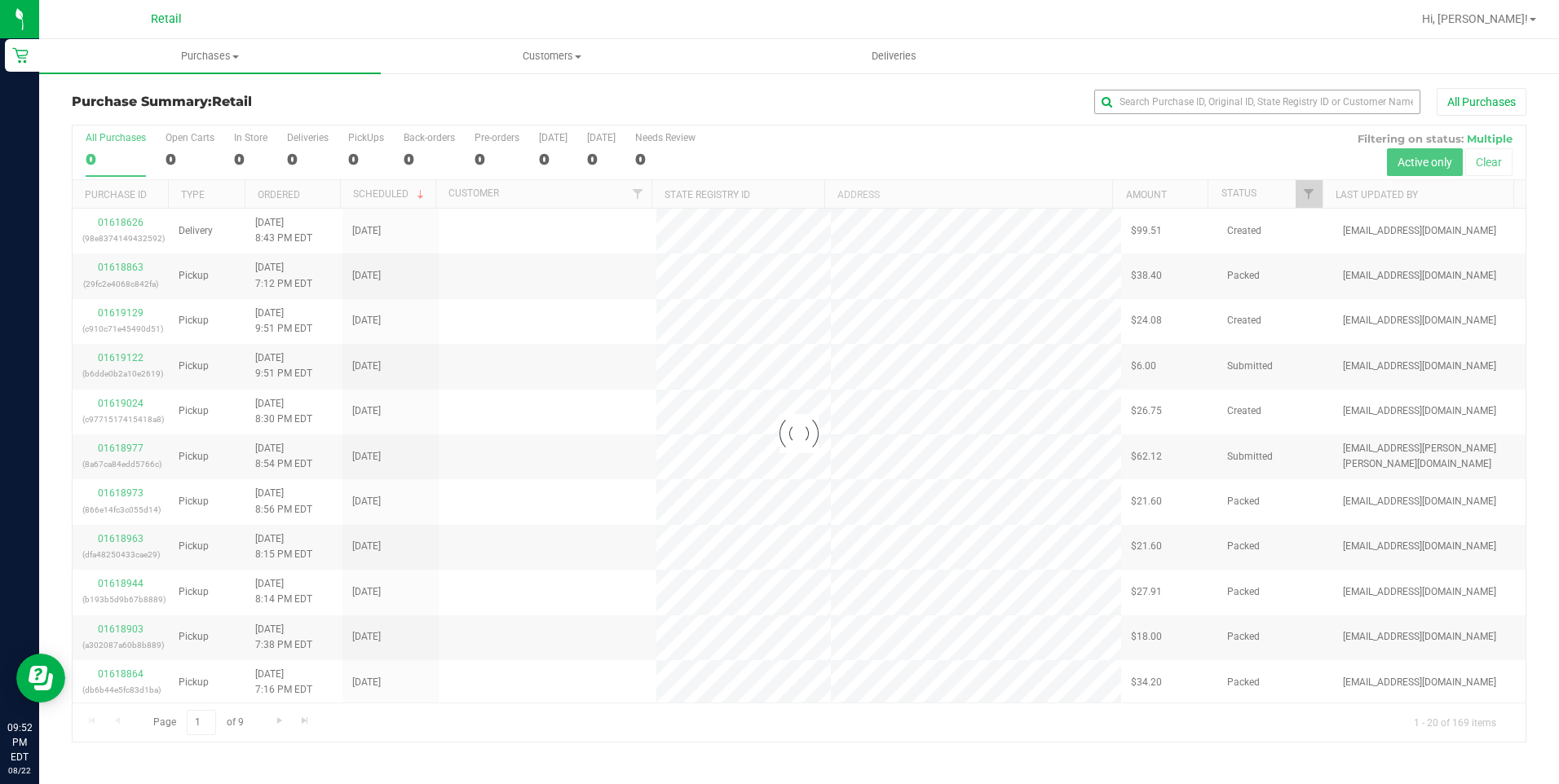
drag, startPoint x: 1181, startPoint y: 81, endPoint x: 1180, endPoint y: 102, distance: 21.0
click at [1180, 99] on div "Purchase Summary: Retail All Purchases Loading... All Purchases 0 Open Carts 0 …" at bounding box center [798, 415] width 1519 height 687
click at [1180, 102] on input "text" at bounding box center [1257, 102] width 326 height 25
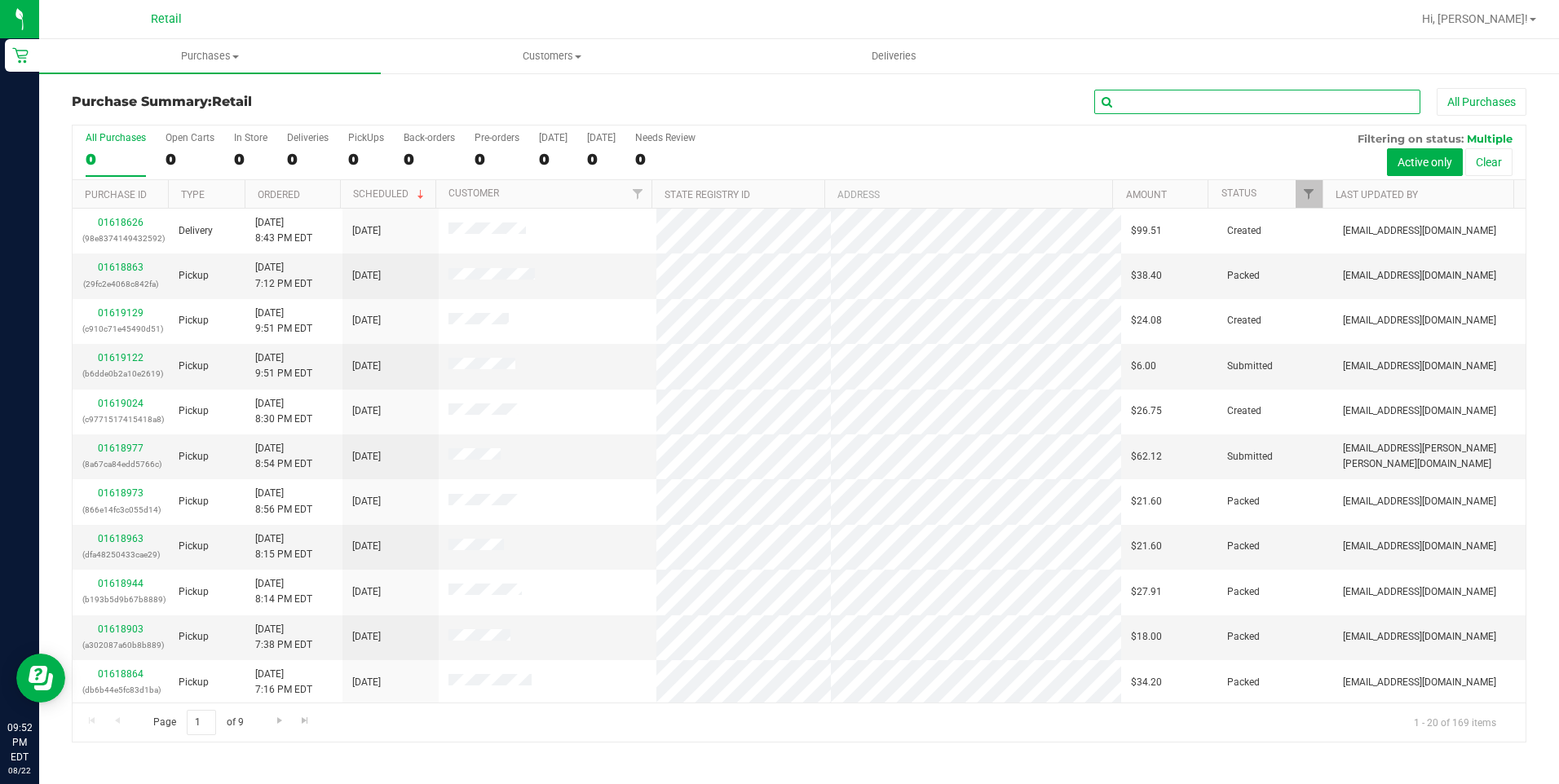
click at [1180, 102] on input "text" at bounding box center [1257, 102] width 326 height 25
type input "[PERSON_NAME]"
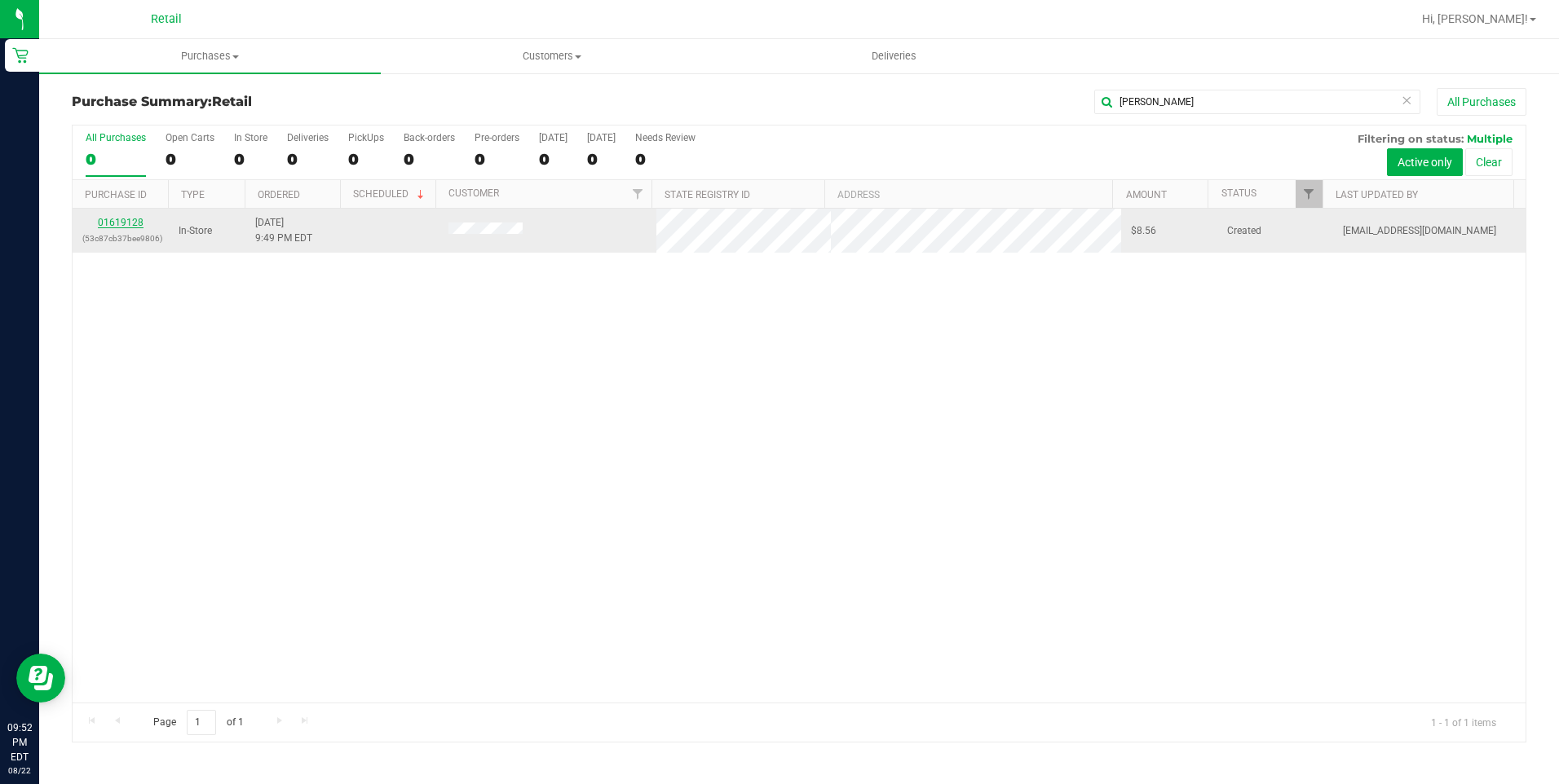
click at [119, 226] on link "01619128" at bounding box center [120, 223] width 46 height 11
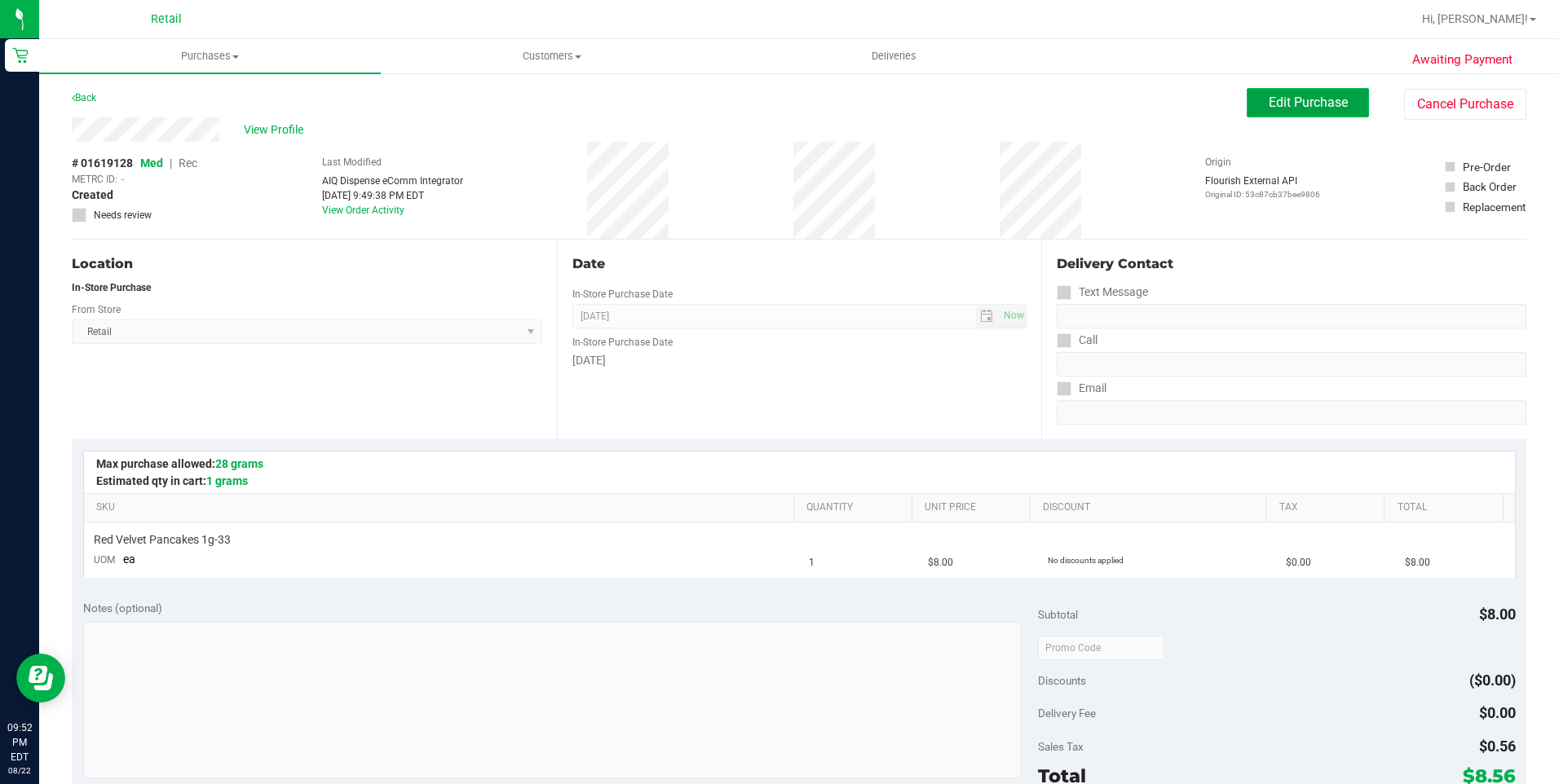
click at [1286, 96] on span "Edit Purchase" at bounding box center [1308, 102] width 79 height 15
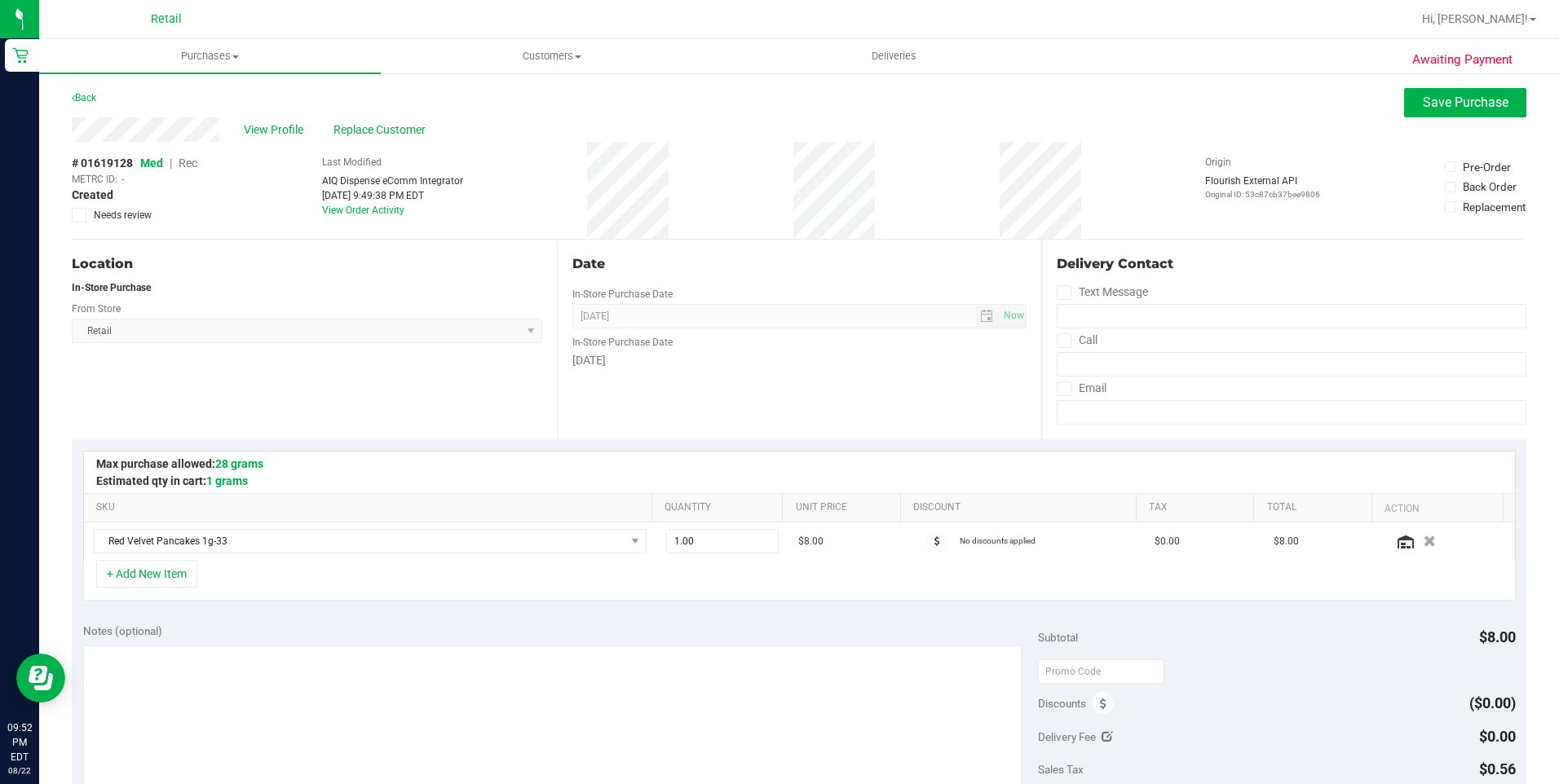
click at [192, 162] on span "Rec" at bounding box center [188, 163] width 19 height 13
click at [1456, 119] on div "View Profile Replace Customer" at bounding box center [799, 130] width 1455 height 25
click at [1458, 106] on span "Save Purchase" at bounding box center [1465, 102] width 85 height 15
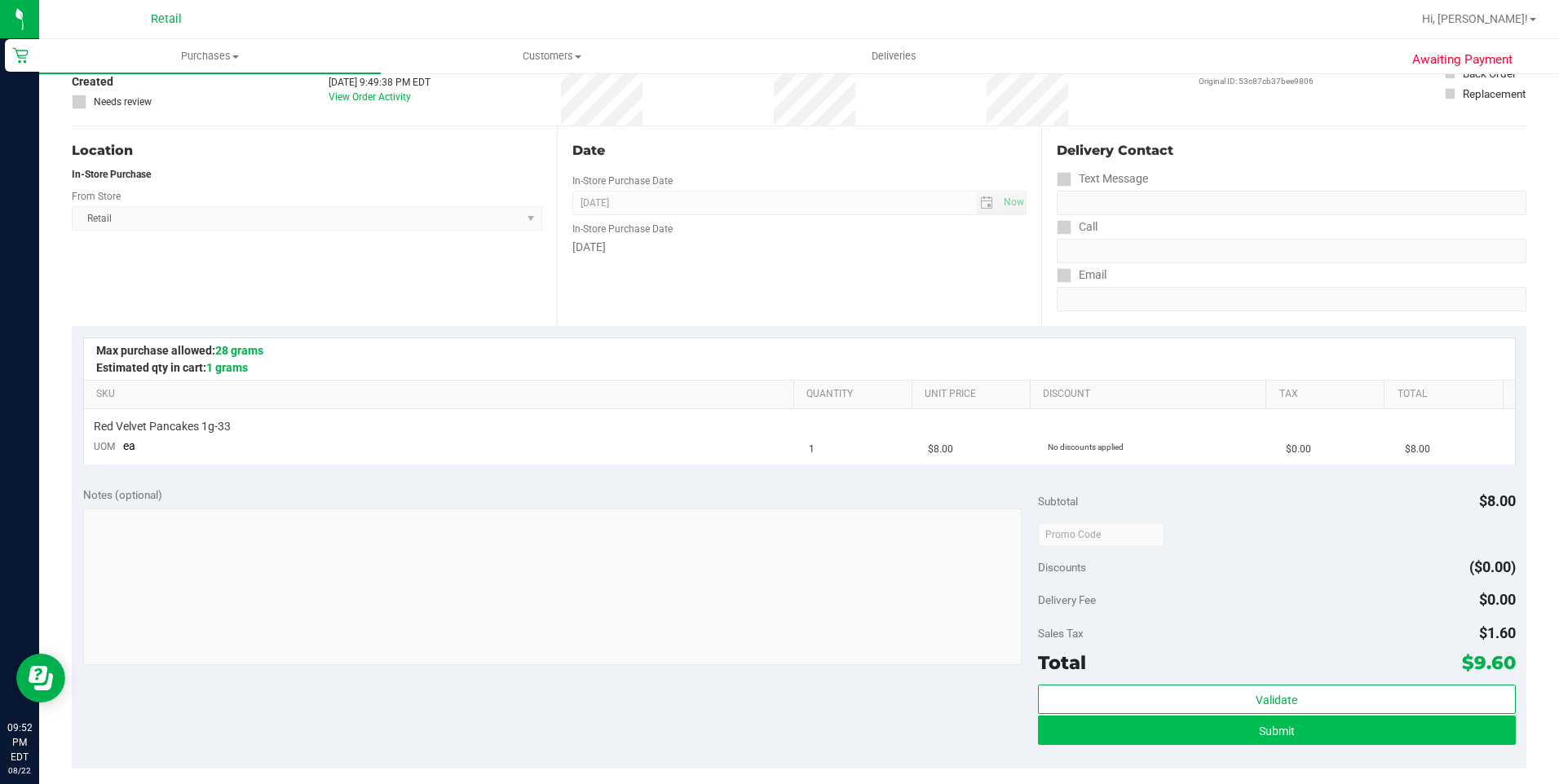
scroll to position [245, 0]
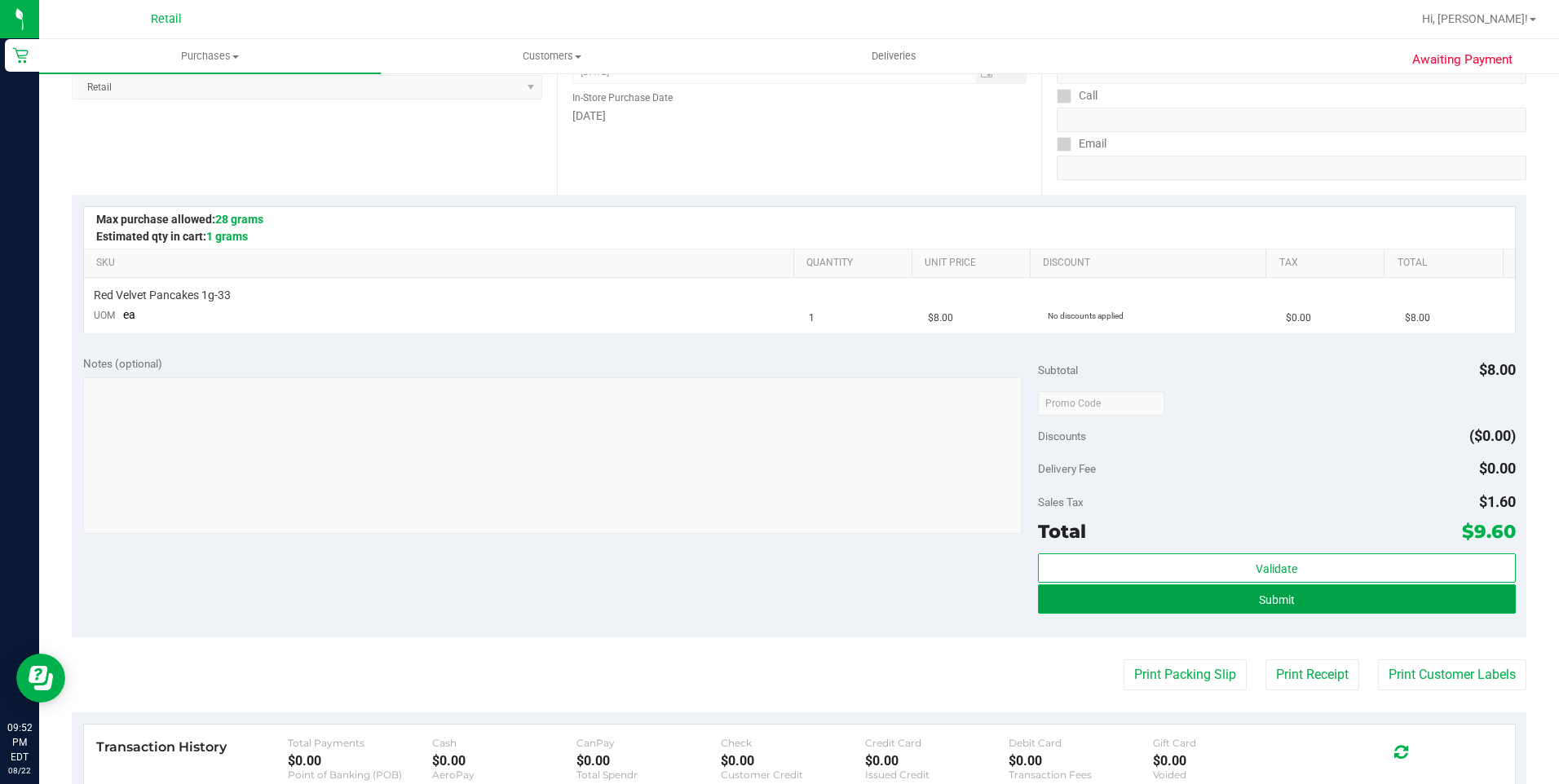
click at [1310, 597] on button "Submit" at bounding box center [1276, 598] width 478 height 29
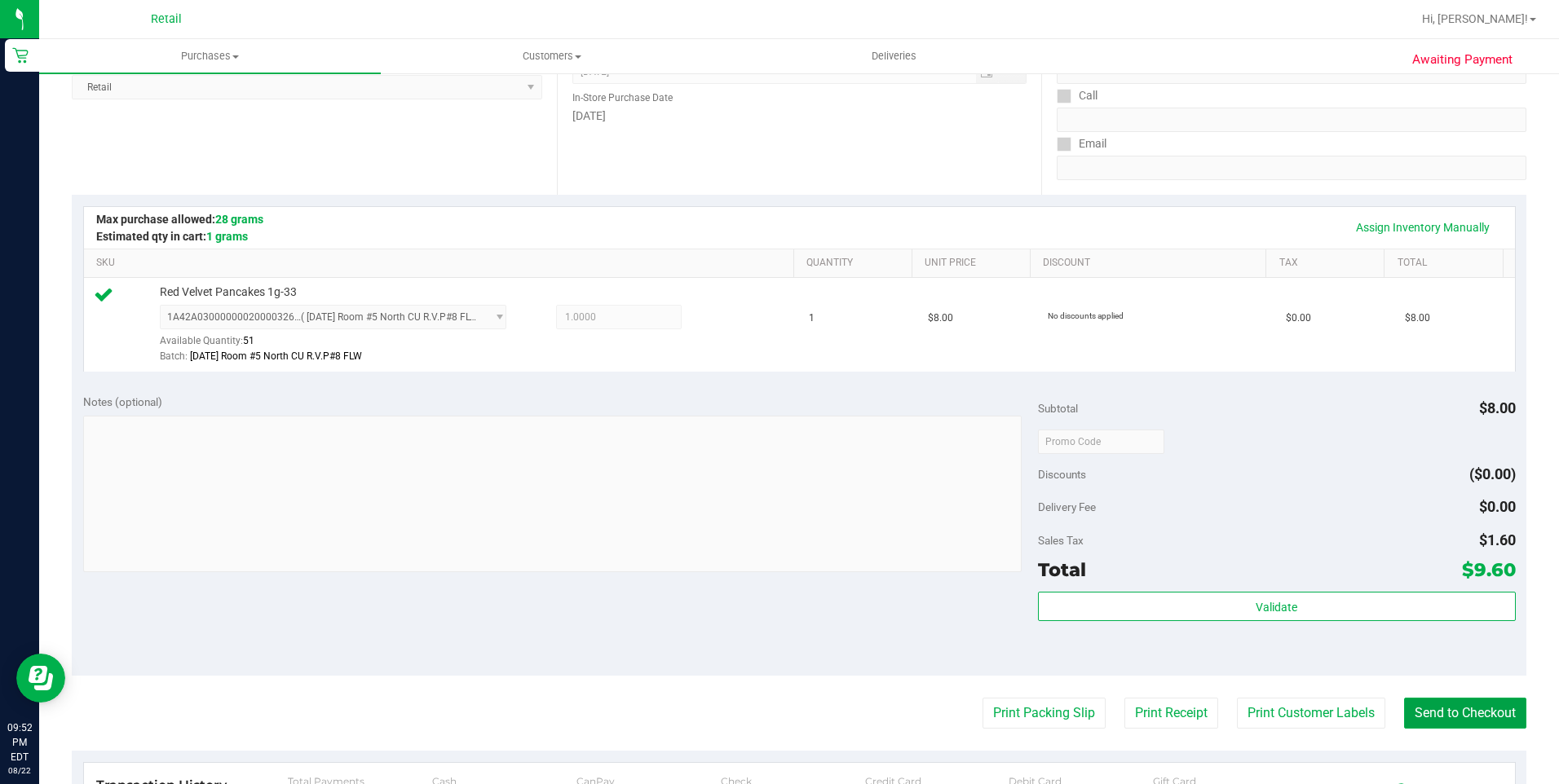
drag, startPoint x: 1428, startPoint y: 702, endPoint x: 1482, endPoint y: 635, distance: 86.1
click at [1436, 703] on button "Send to Checkout" at bounding box center [1464, 713] width 122 height 31
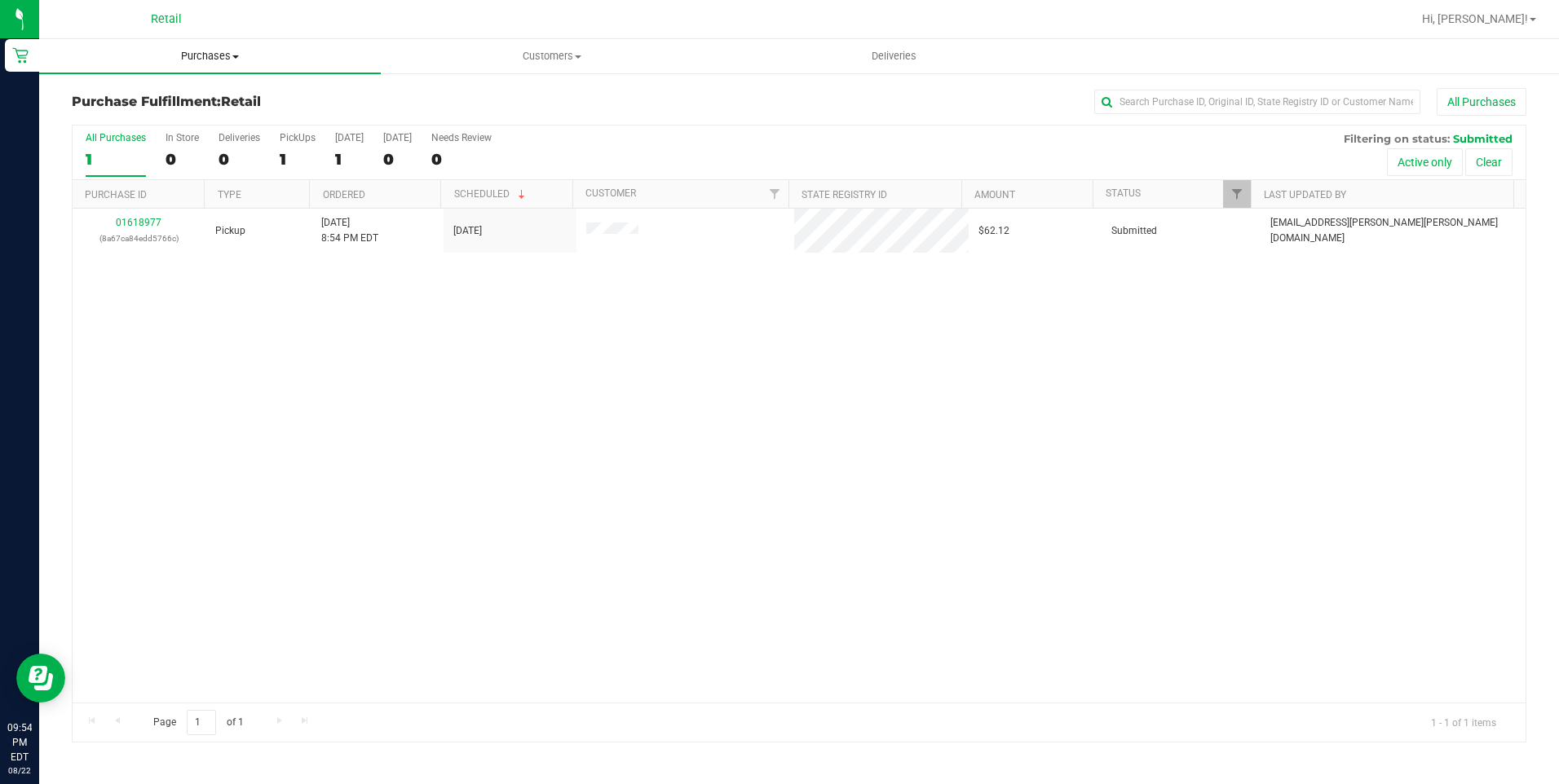
click at [169, 68] on uib-tab-heading "Purchases Summary of purchases Fulfillment All purchases" at bounding box center [210, 56] width 341 height 34
click at [162, 96] on span "Summary of purchases" at bounding box center [122, 98] width 167 height 14
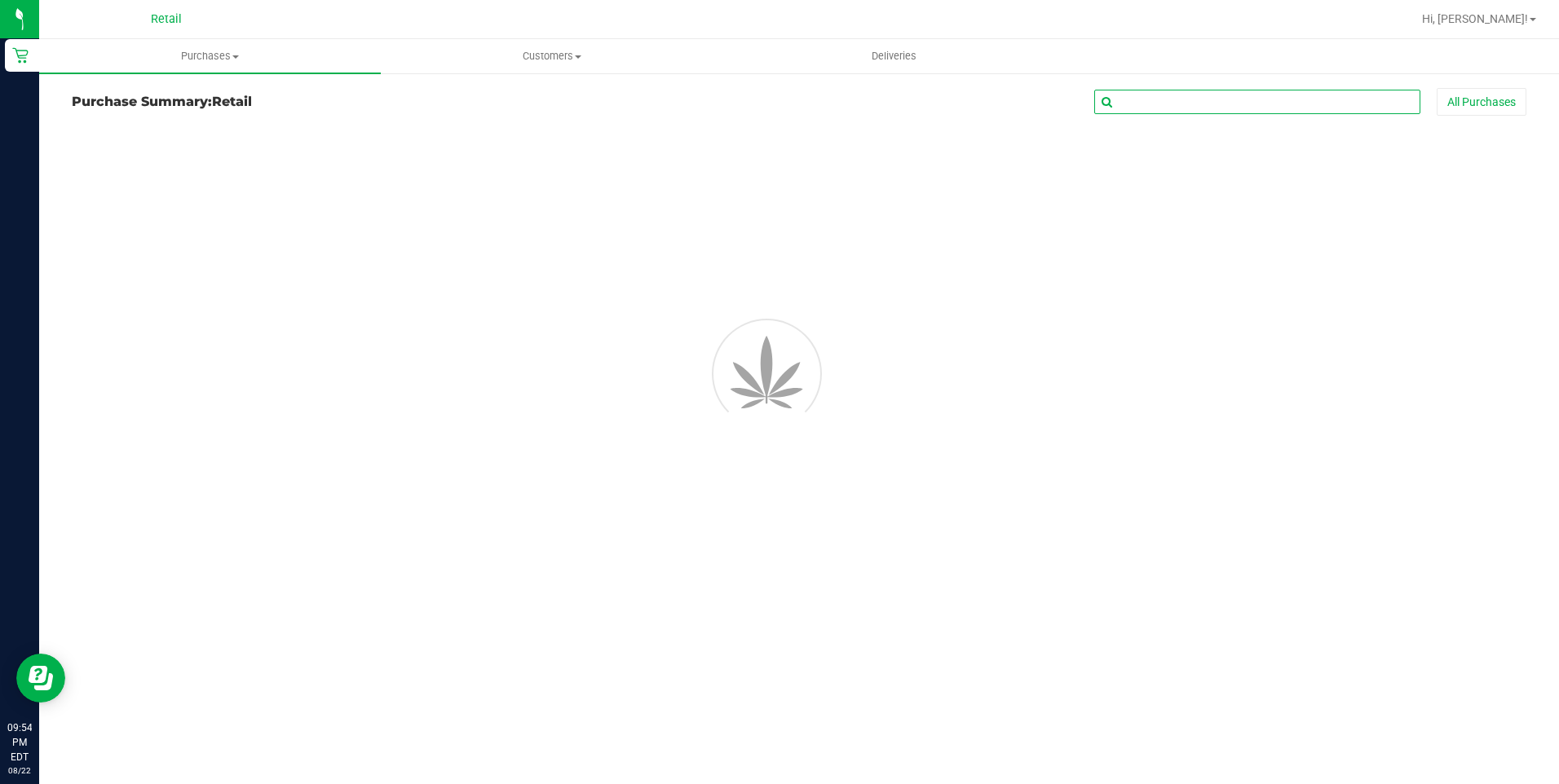
click at [1126, 99] on input "text" at bounding box center [1257, 102] width 326 height 25
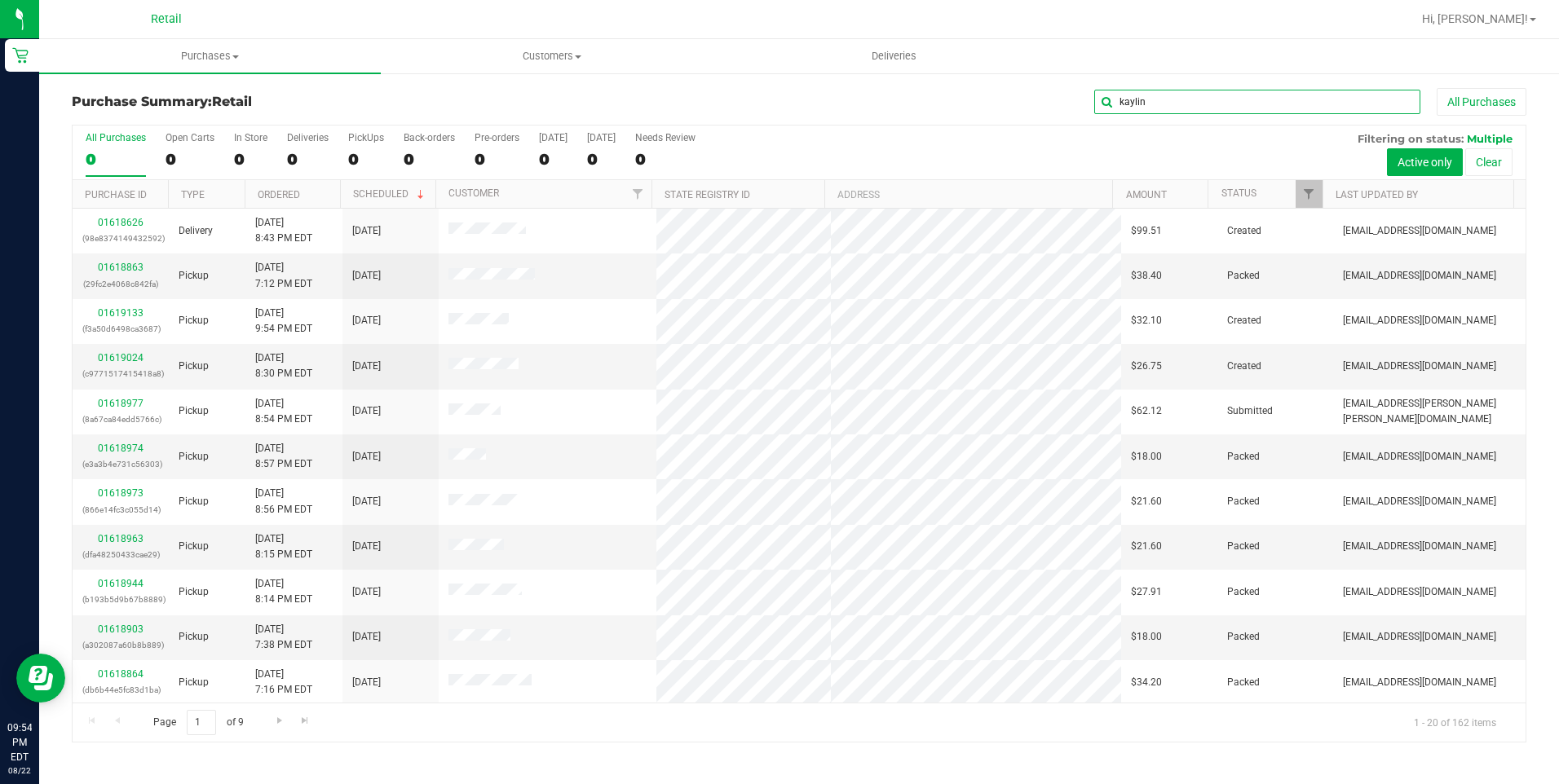
type input "kaylin"
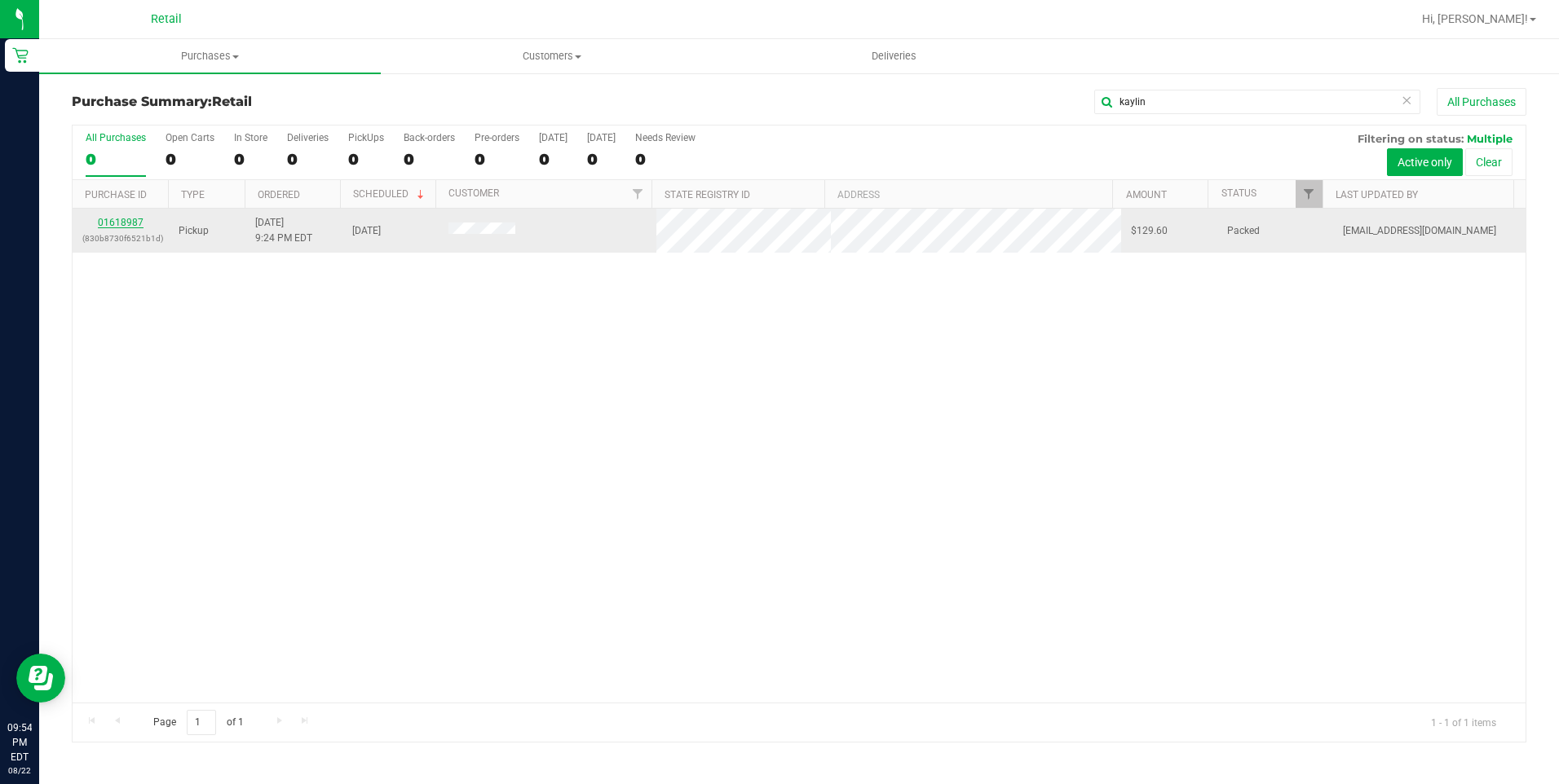
click at [131, 221] on link "01618987" at bounding box center [120, 223] width 46 height 11
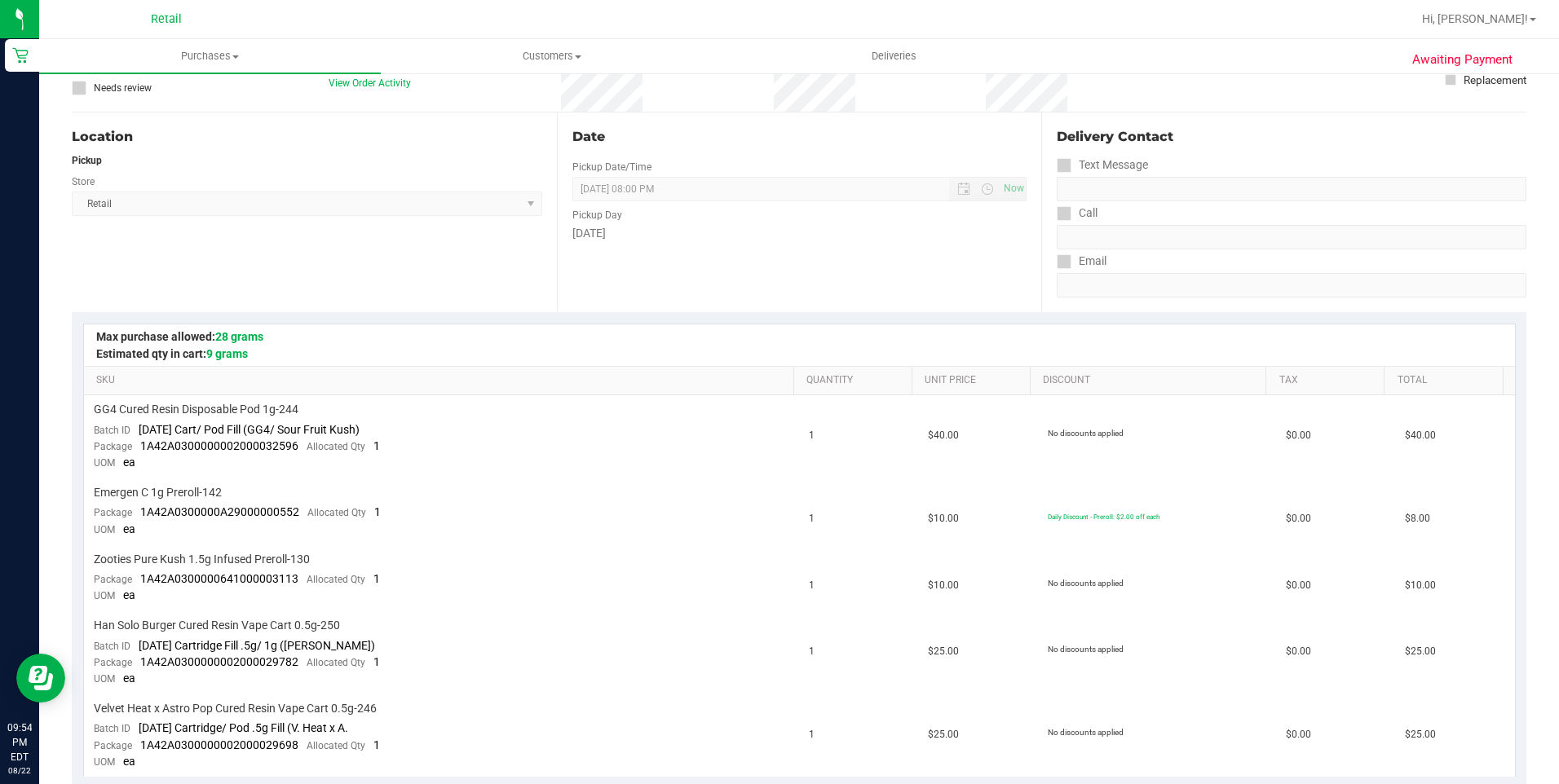
scroll to position [82, 0]
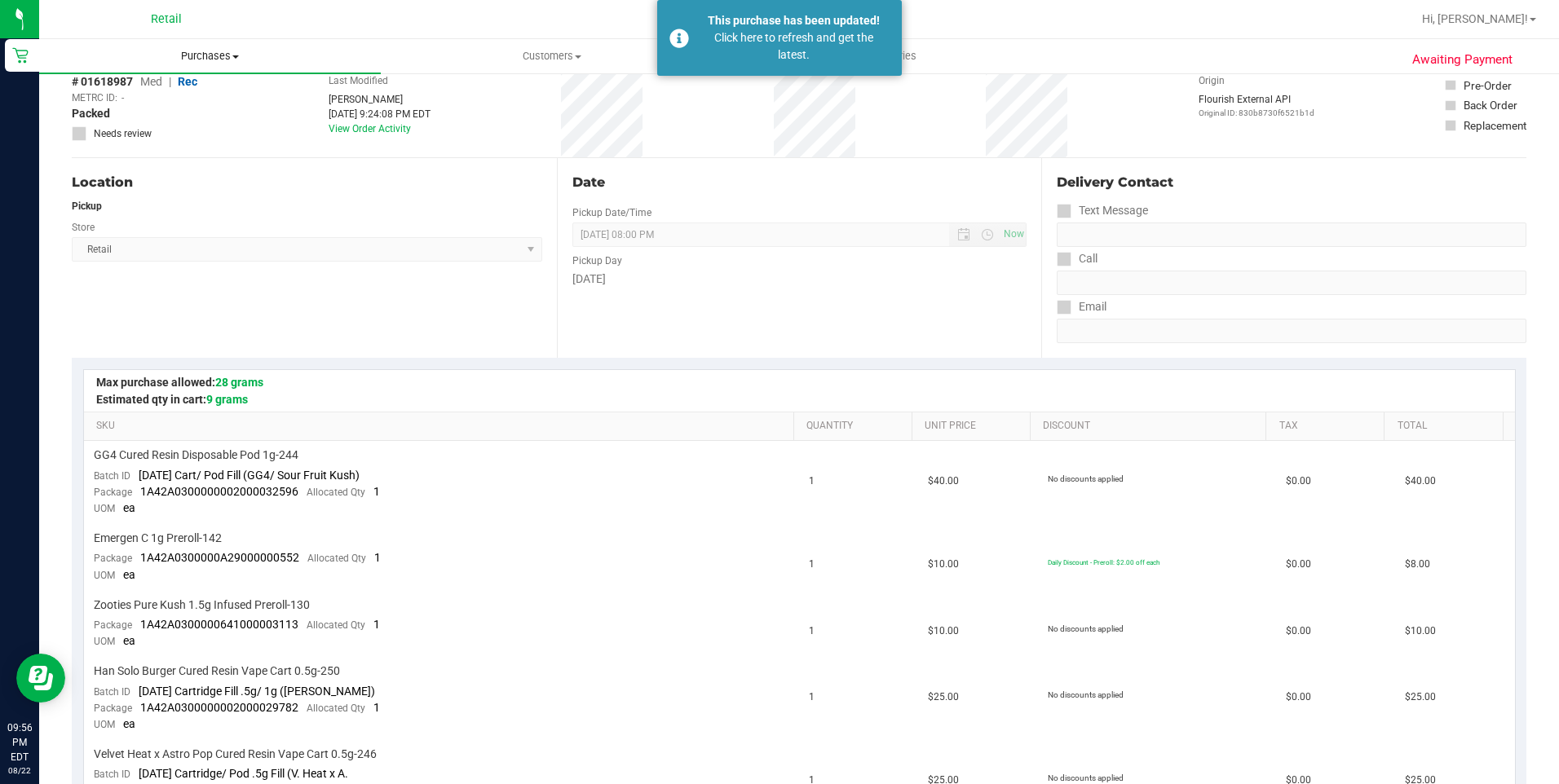
click at [194, 51] on span "Purchases" at bounding box center [210, 56] width 341 height 14
click at [182, 87] on ul "Summary of purchases Fulfillment All purchases" at bounding box center [210, 118] width 341 height 88
click at [200, 56] on span "Purchases" at bounding box center [210, 56] width 341 height 14
click at [189, 95] on span "Summary of purchases" at bounding box center [122, 98] width 167 height 14
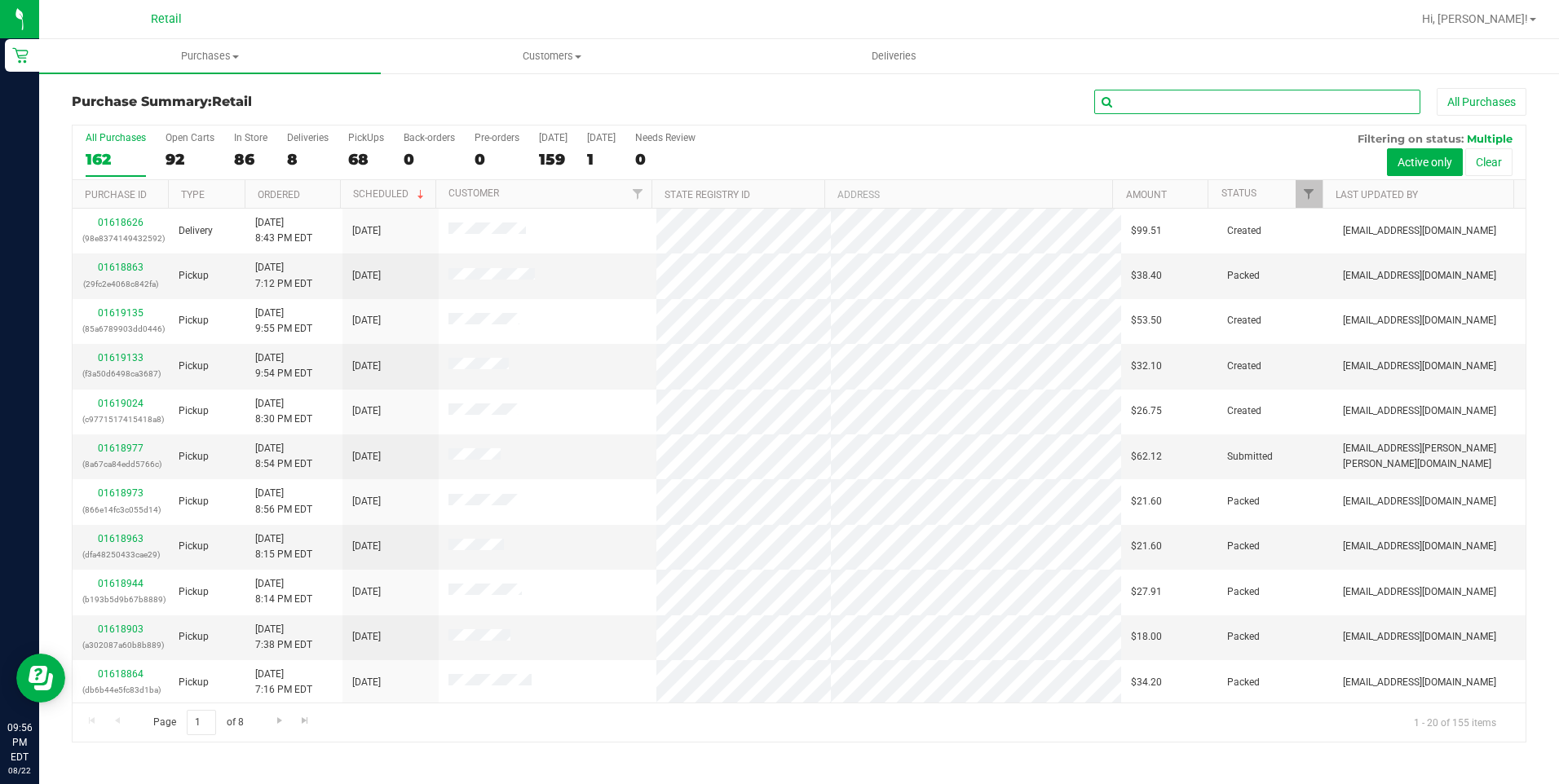
click at [1145, 107] on input "text" at bounding box center [1257, 102] width 326 height 25
type input "dym"
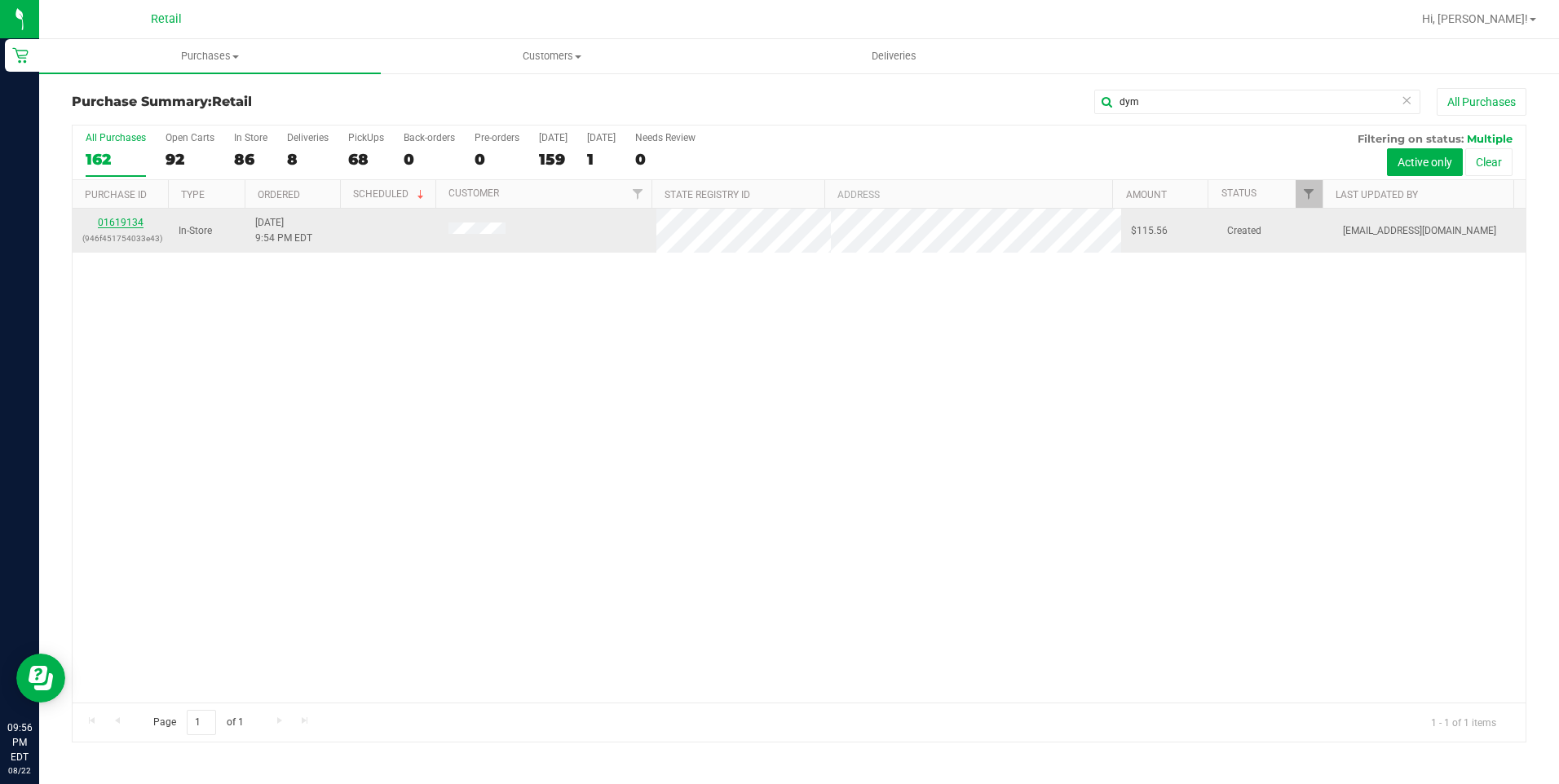
click at [100, 219] on link "01619134" at bounding box center [120, 223] width 46 height 11
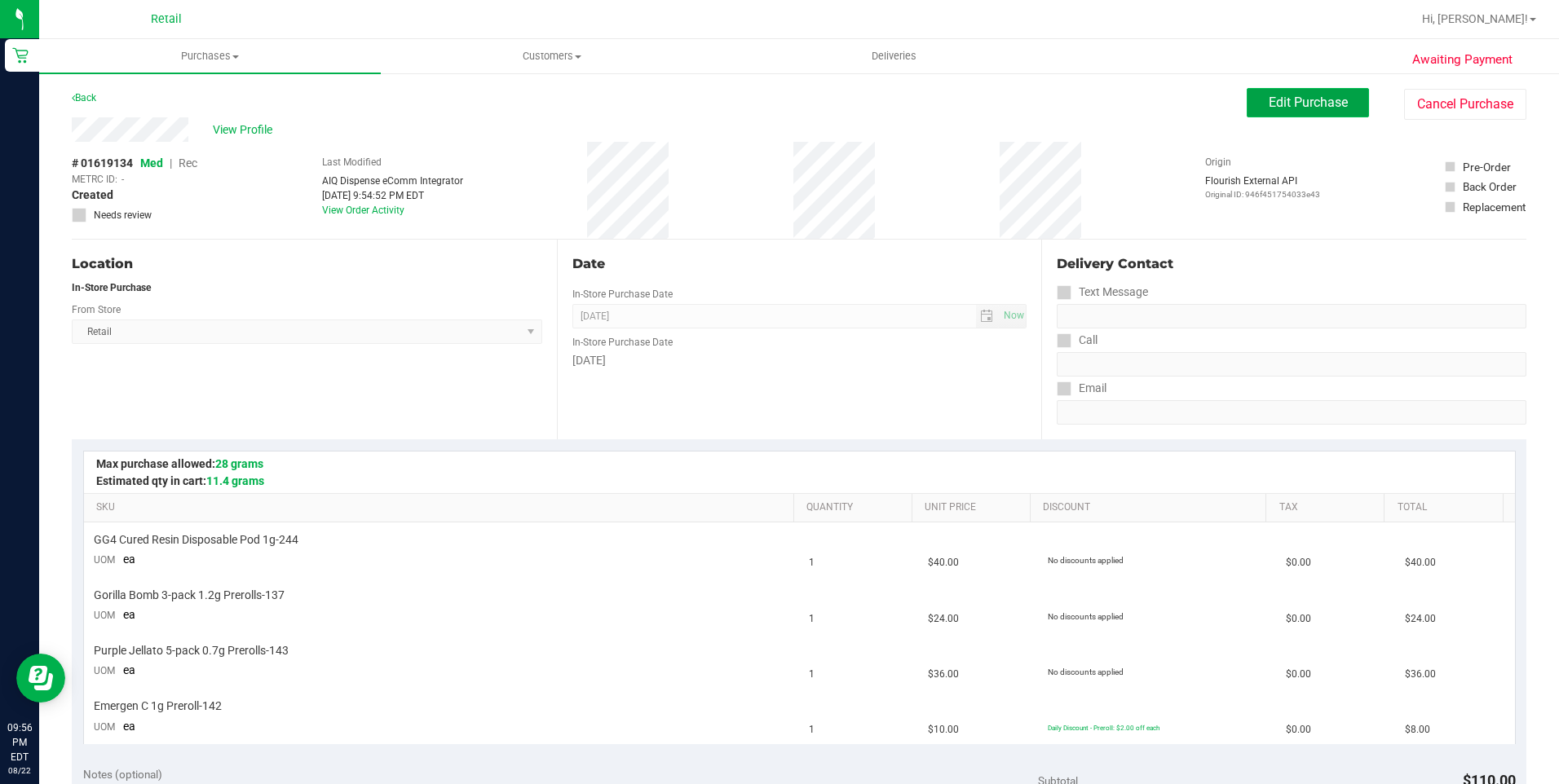
click at [1281, 104] on span "Edit Purchase" at bounding box center [1308, 102] width 79 height 15
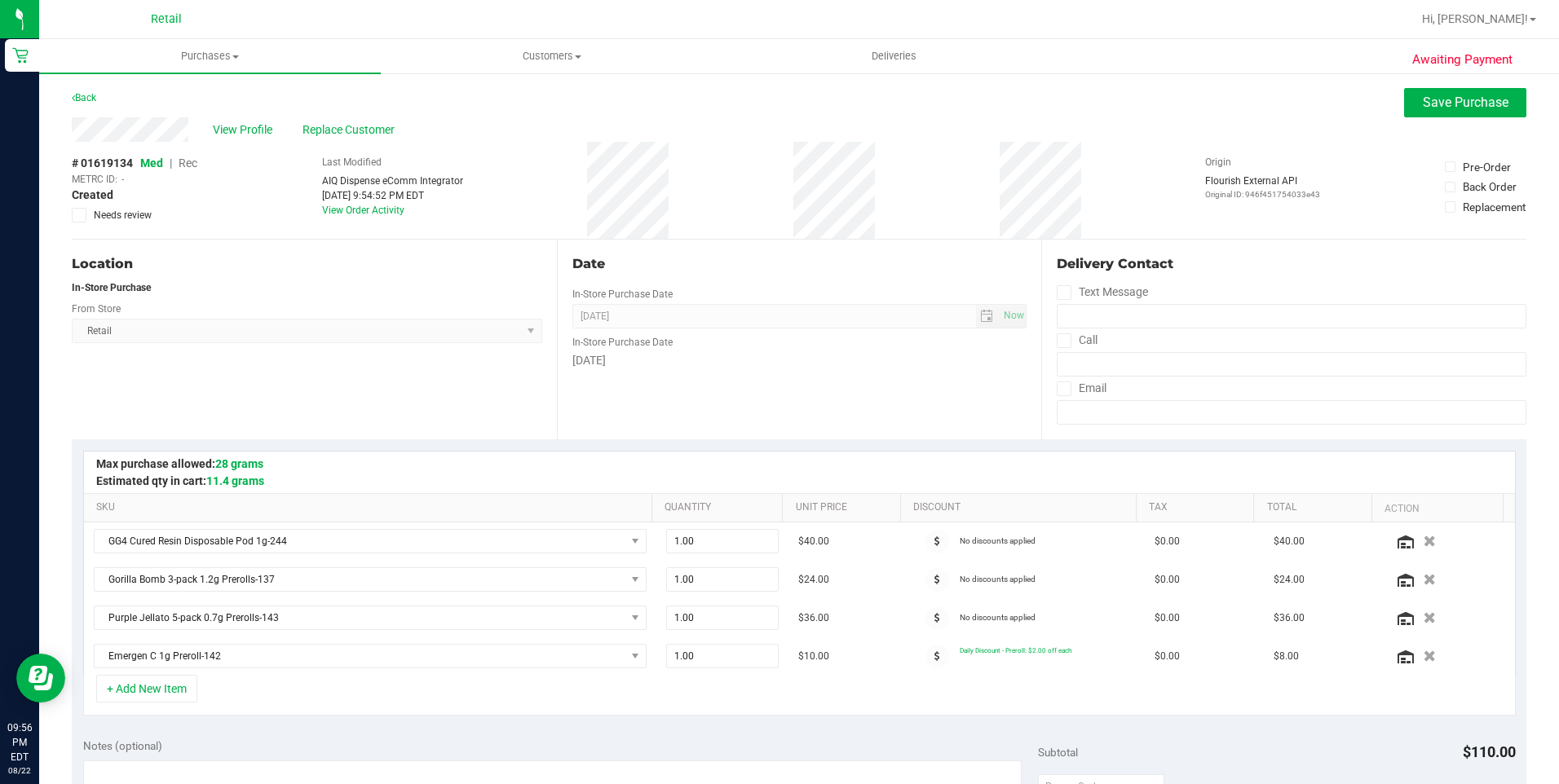
click at [191, 166] on span "Rec" at bounding box center [188, 163] width 19 height 13
click at [1431, 101] on span "Save Purchase" at bounding box center [1465, 102] width 85 height 15
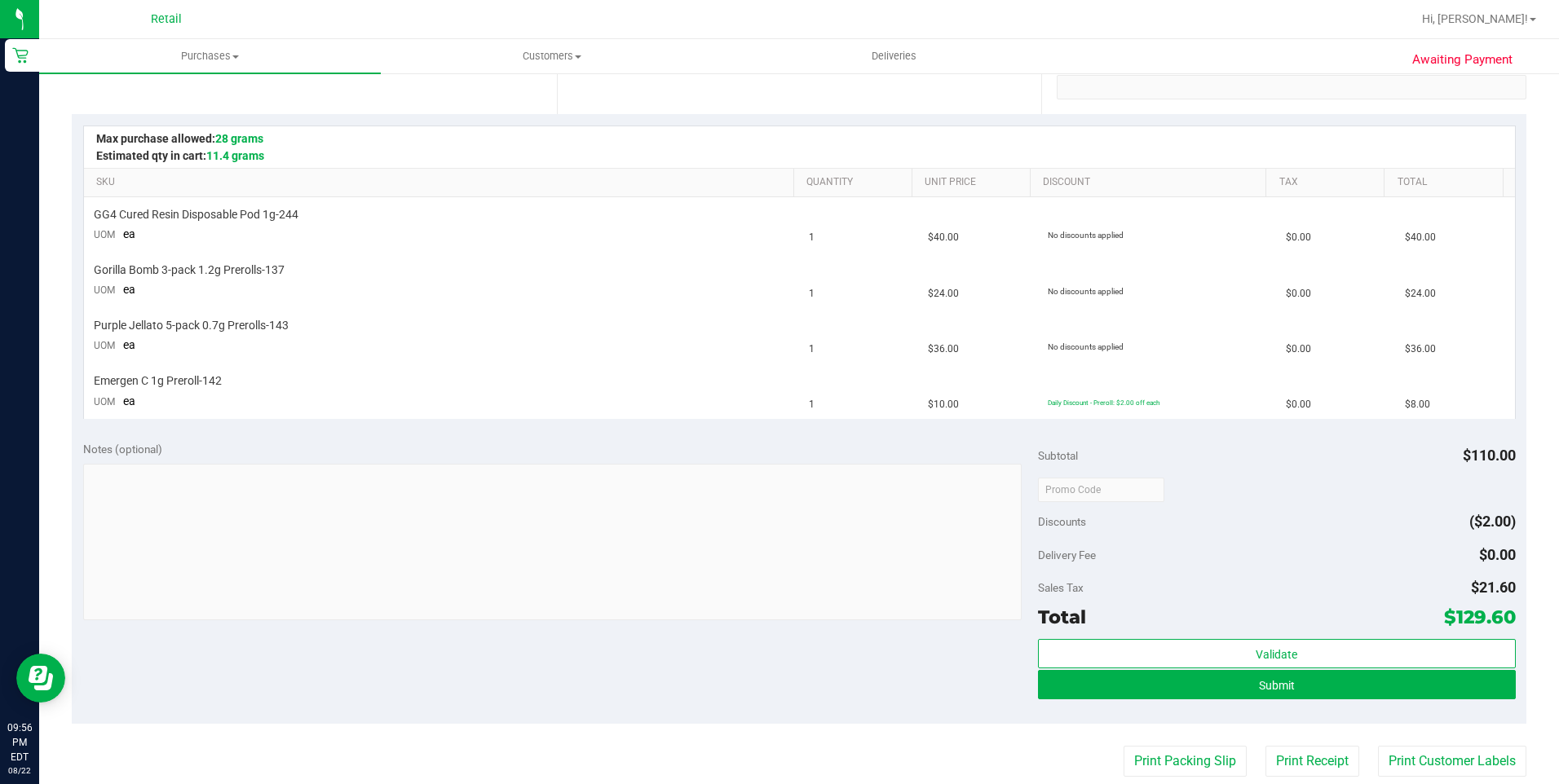
scroll to position [326, 0]
click at [1313, 679] on button "Submit" at bounding box center [1276, 684] width 478 height 29
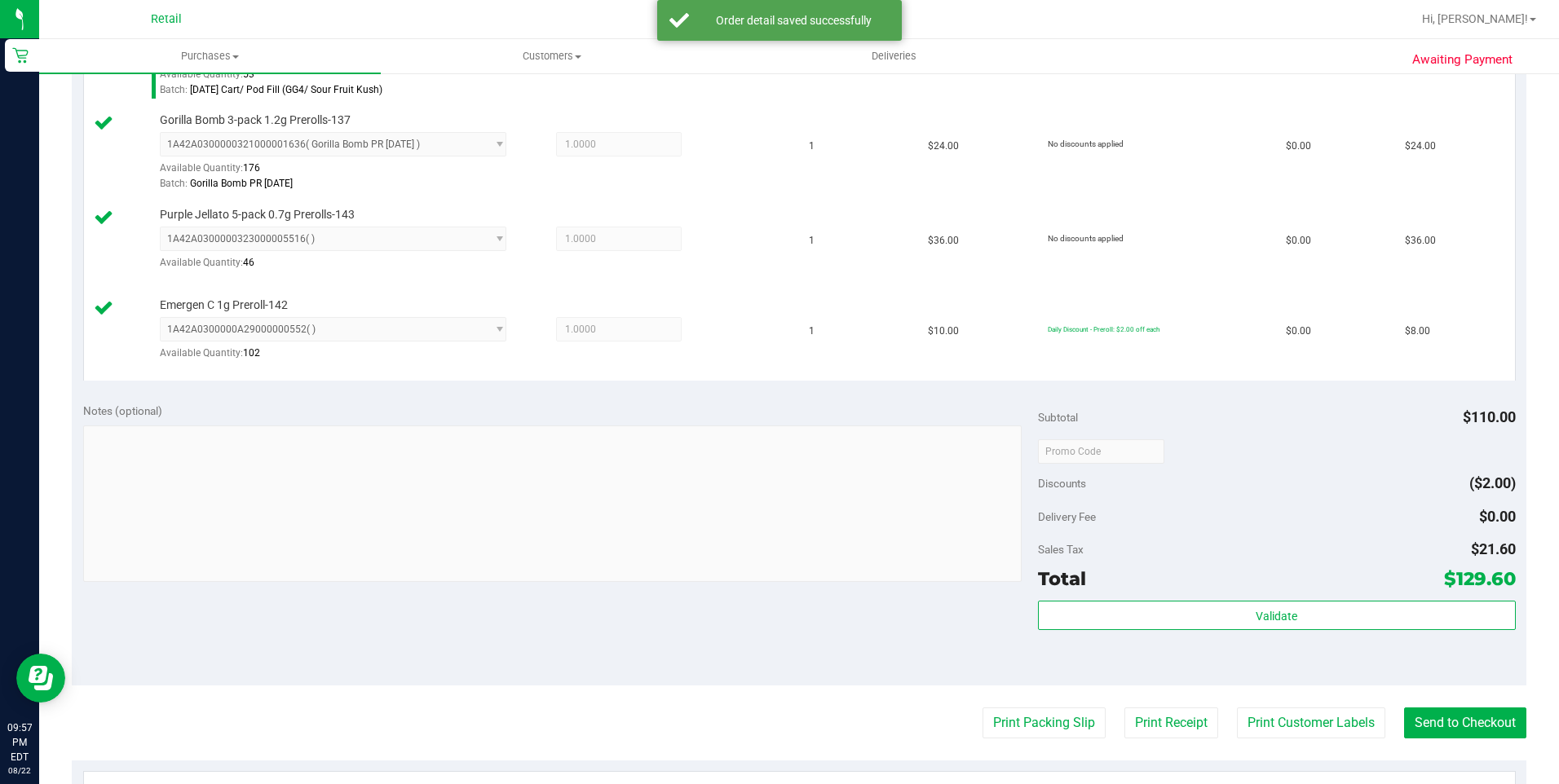
scroll to position [571, 0]
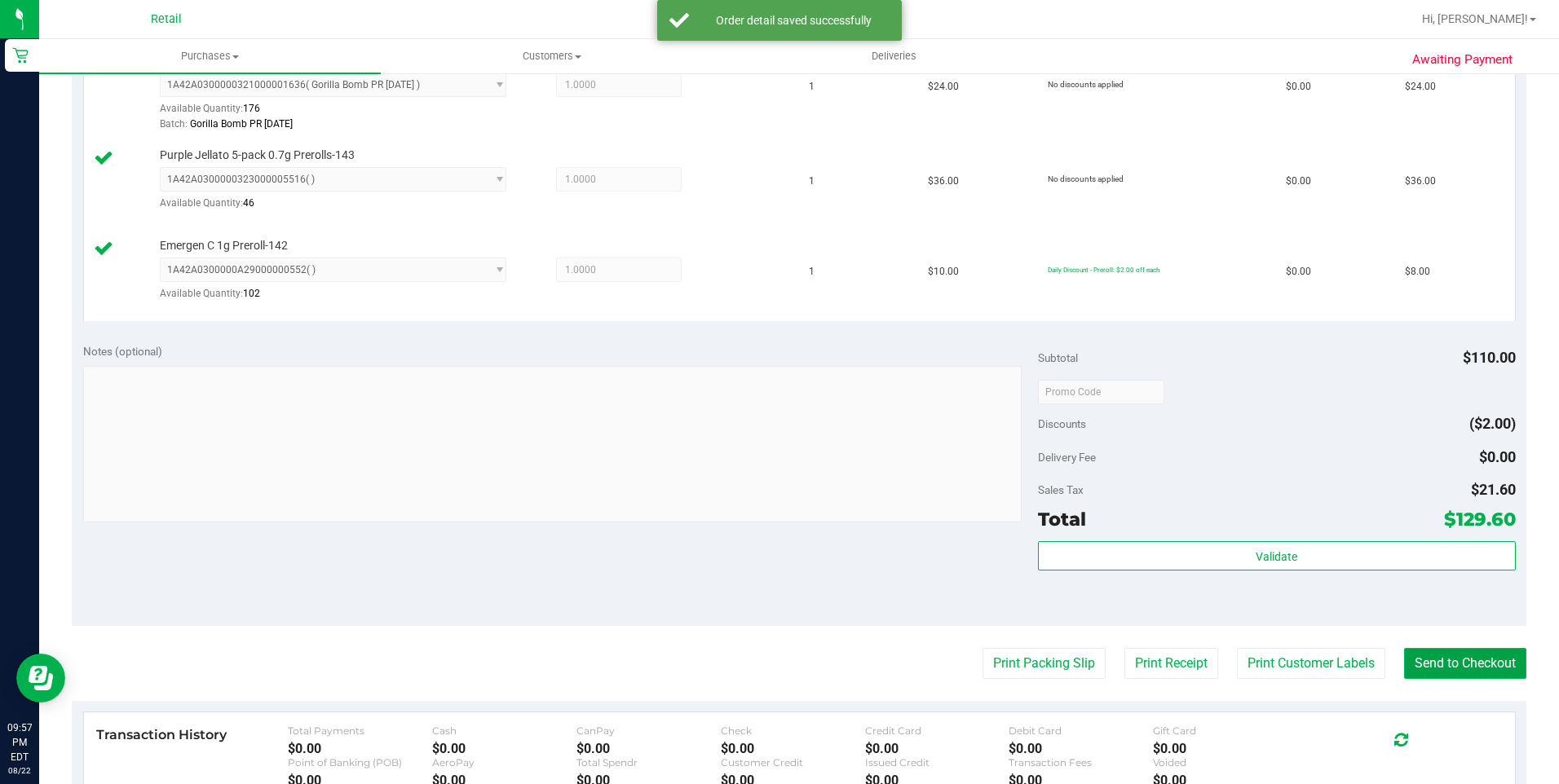
click at [1488, 663] on button "Send to Checkout" at bounding box center [1464, 663] width 122 height 31
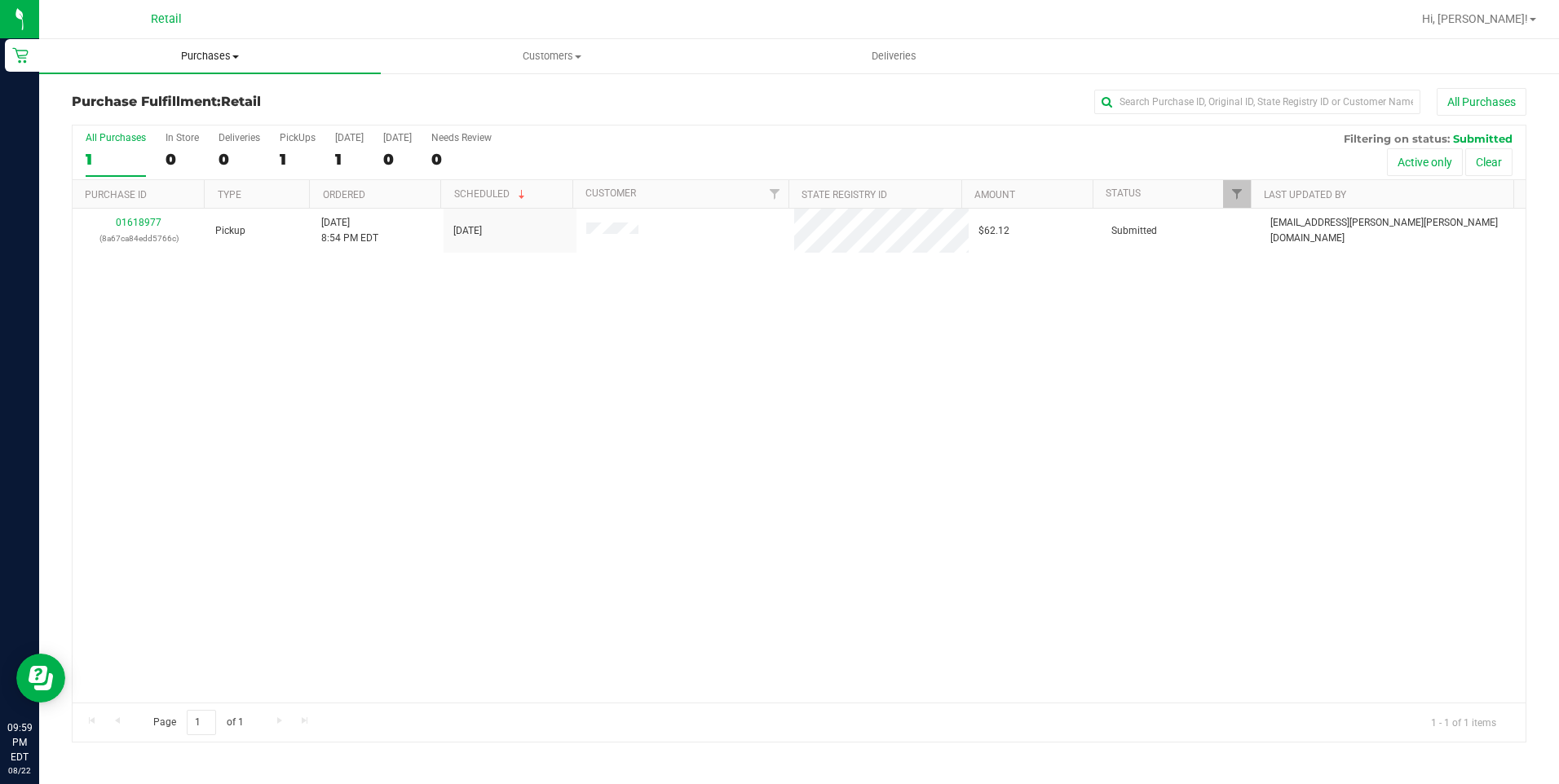
click at [218, 62] on span "Purchases" at bounding box center [210, 56] width 341 height 14
click at [193, 99] on span "Summary of purchases" at bounding box center [122, 98] width 167 height 14
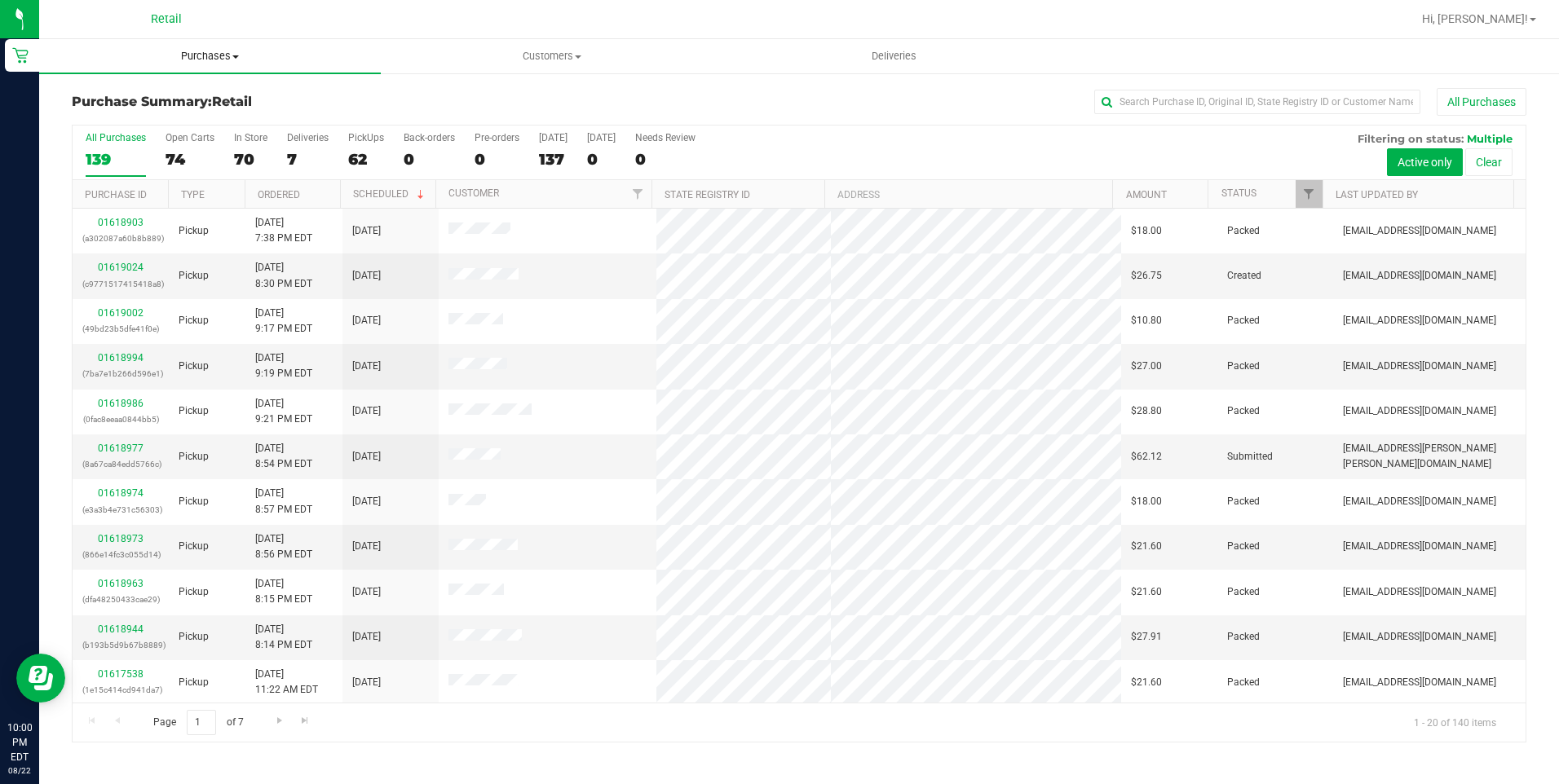
click at [176, 54] on span "Purchases" at bounding box center [210, 56] width 341 height 14
click at [157, 100] on span "Summary of purchases" at bounding box center [122, 98] width 167 height 14
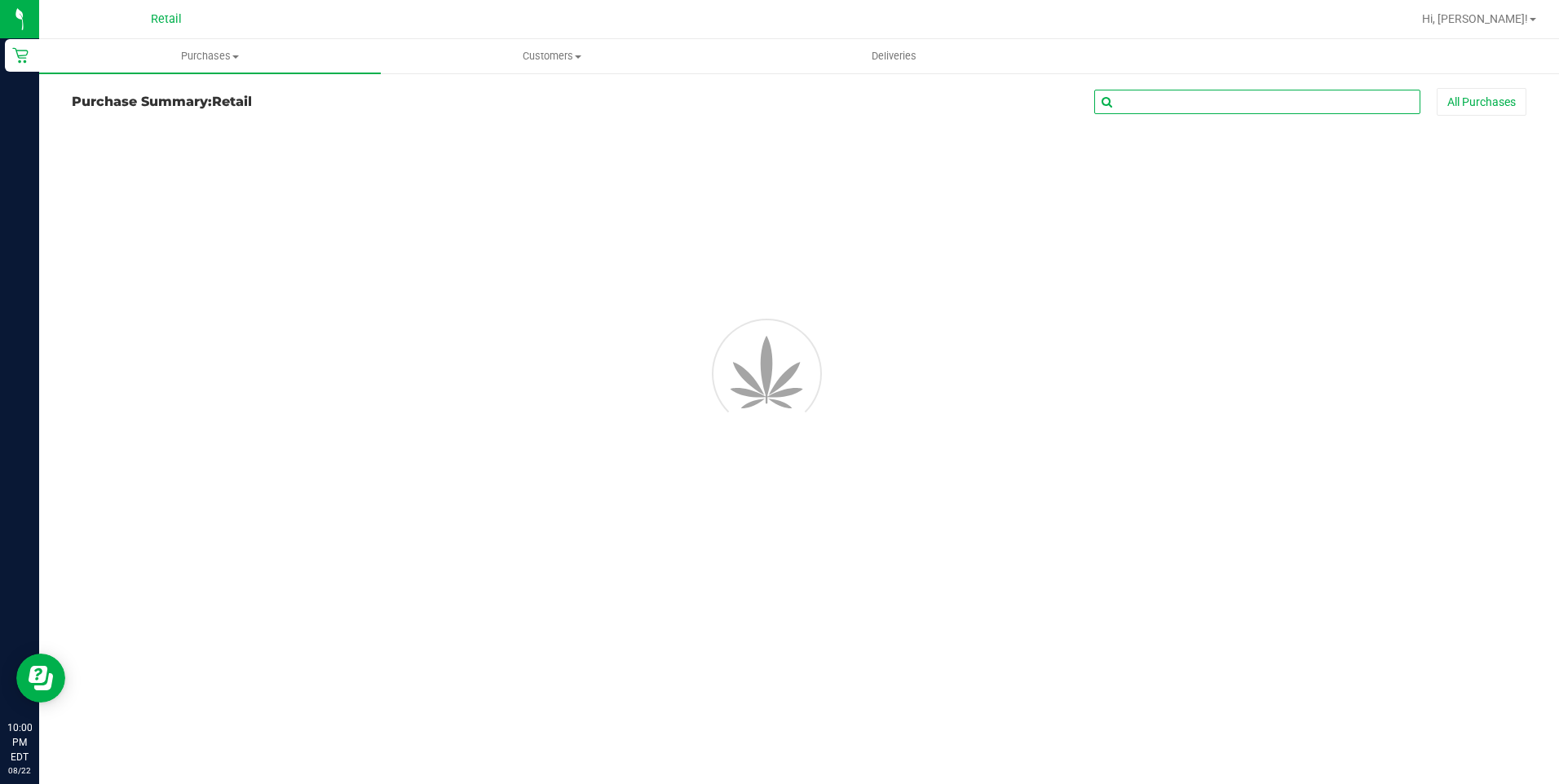
click at [1177, 101] on input "text" at bounding box center [1257, 102] width 326 height 25
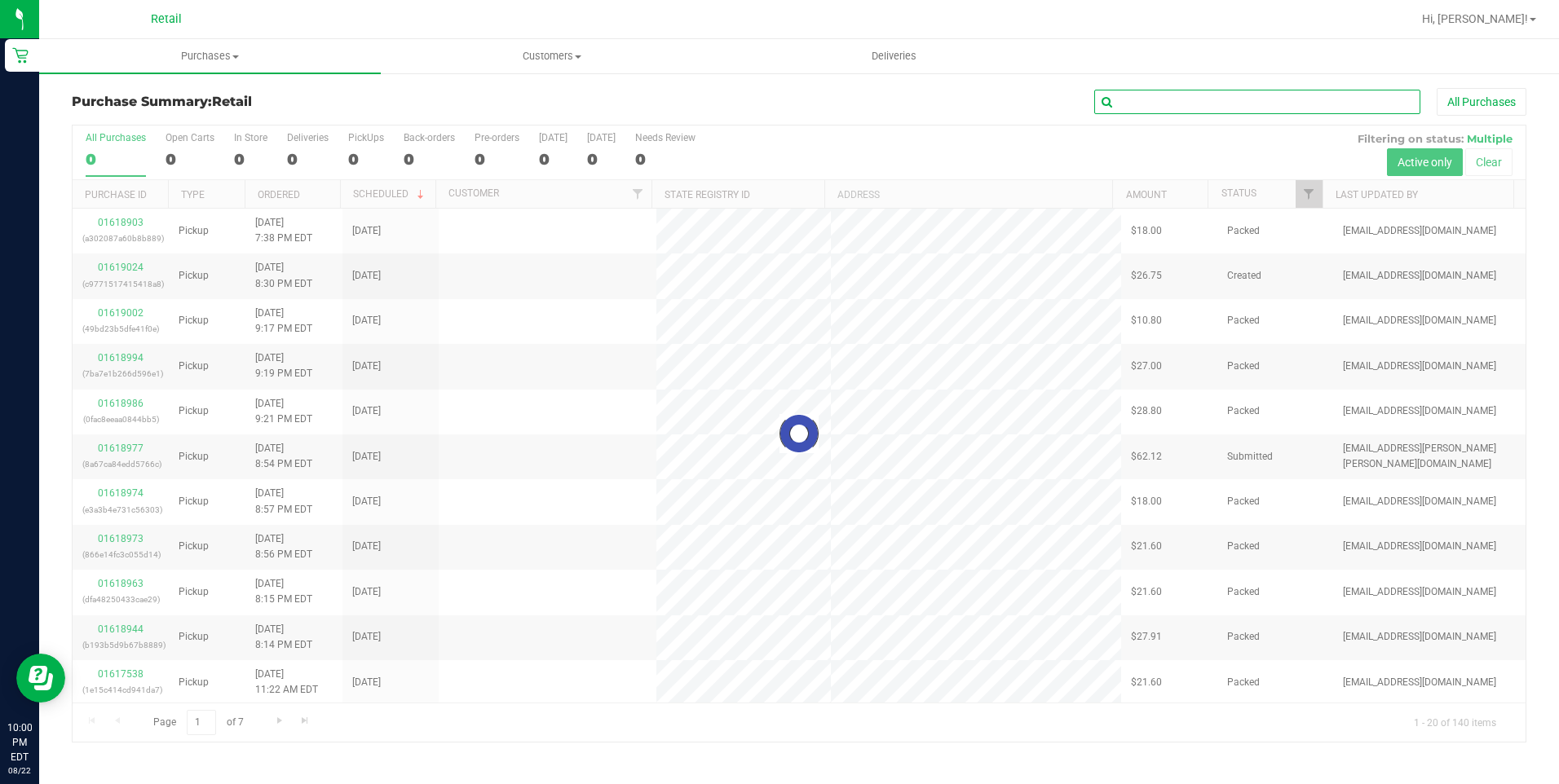
click at [1177, 101] on input "text" at bounding box center [1257, 102] width 326 height 25
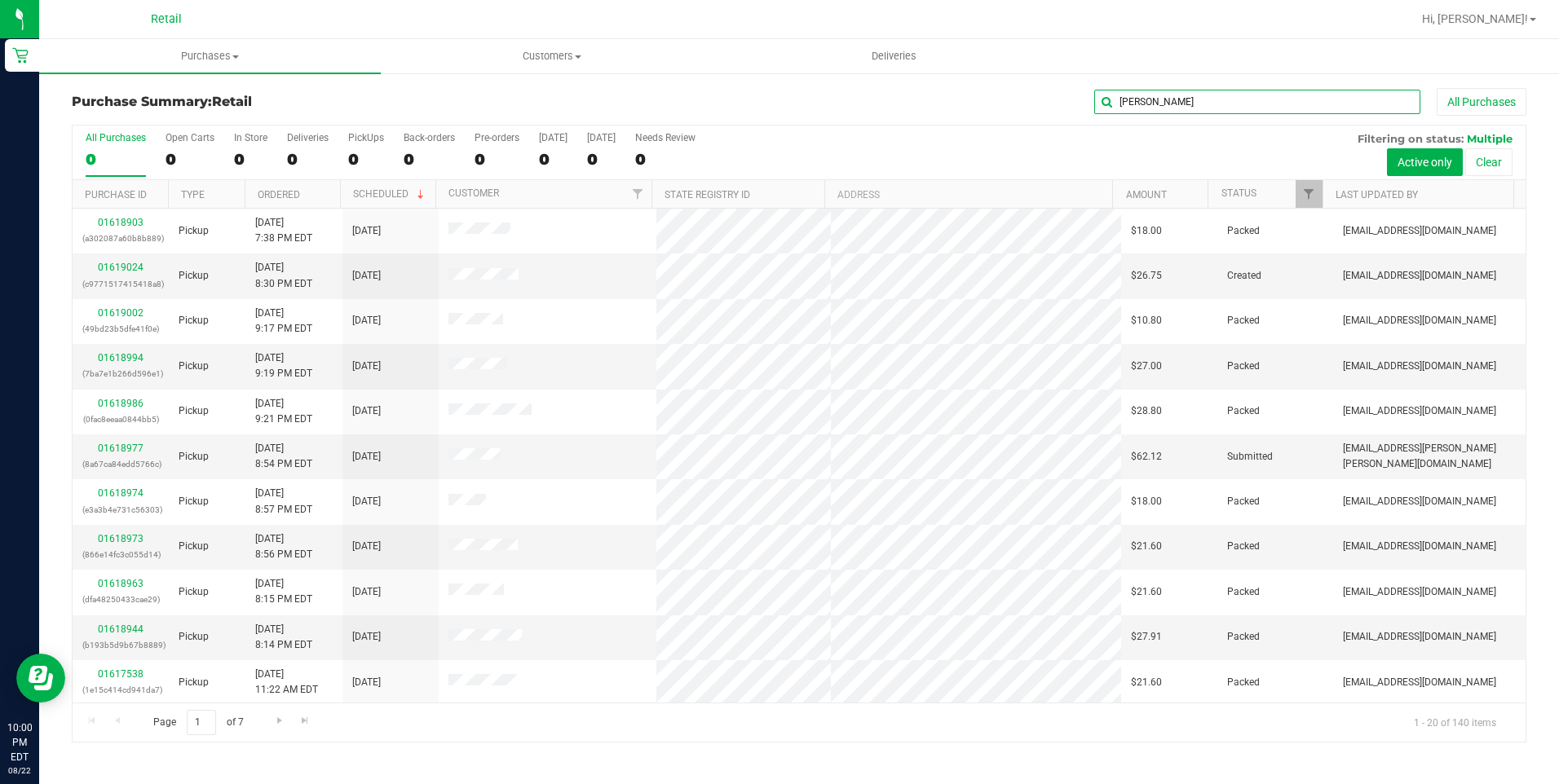
type input "[PERSON_NAME]"
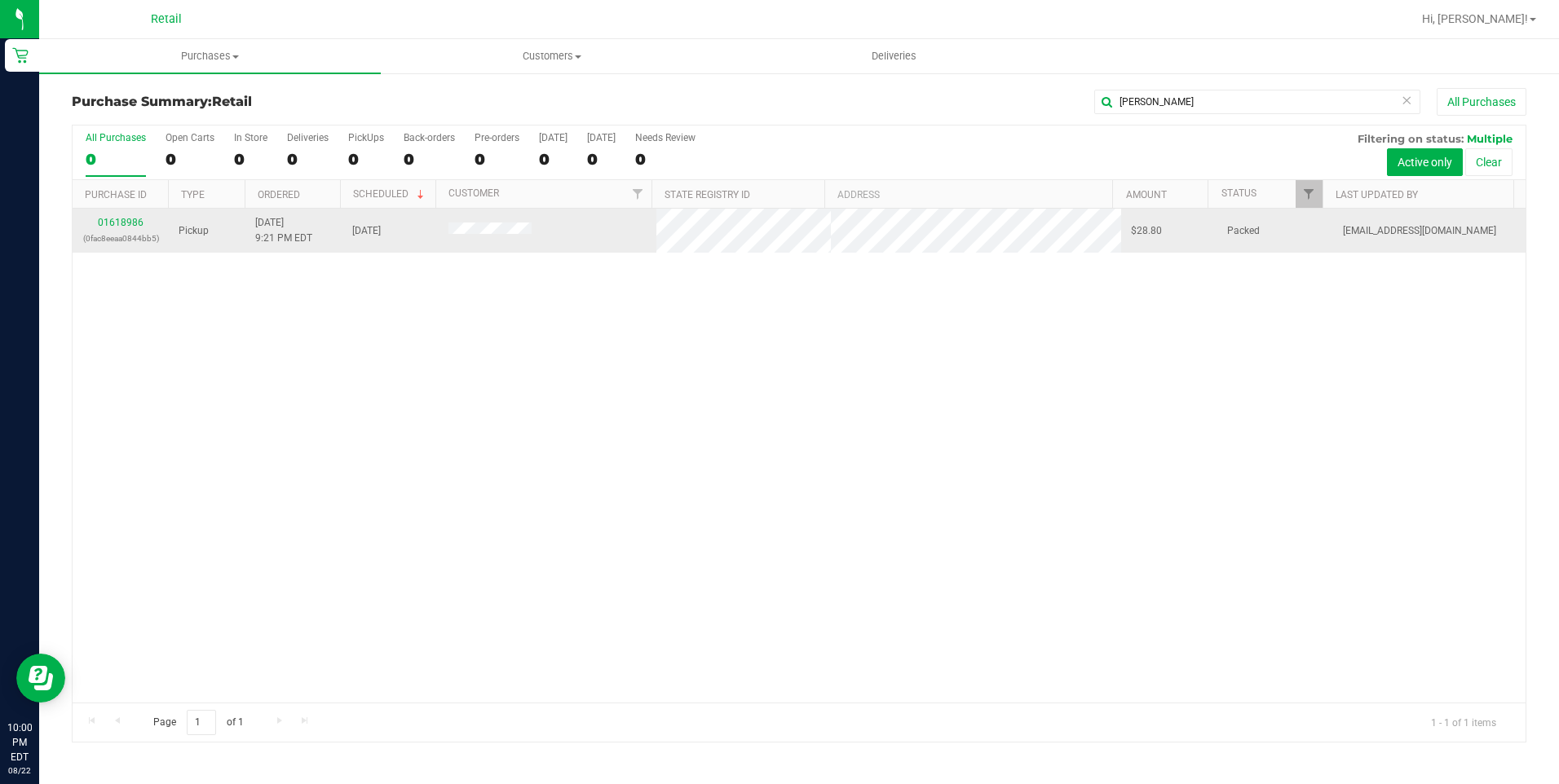
click at [143, 218] on div "01618986 (0fac8eeaa0844bb5)" at bounding box center [120, 230] width 77 height 31
click at [138, 223] on link "01618986" at bounding box center [120, 223] width 46 height 11
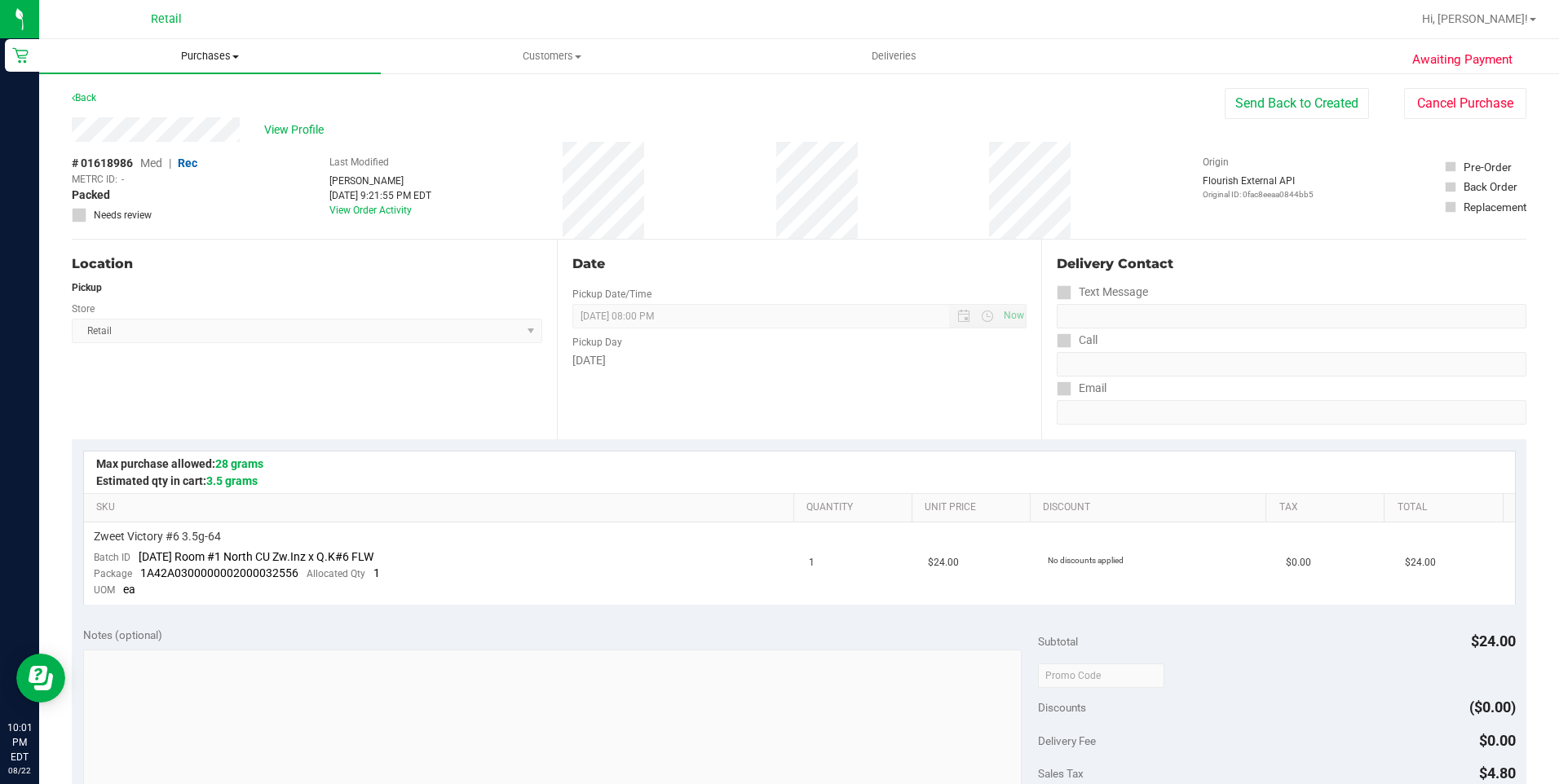
click at [211, 51] on span "Purchases" at bounding box center [210, 56] width 341 height 14
click at [196, 90] on li "Summary of purchases" at bounding box center [210, 99] width 341 height 20
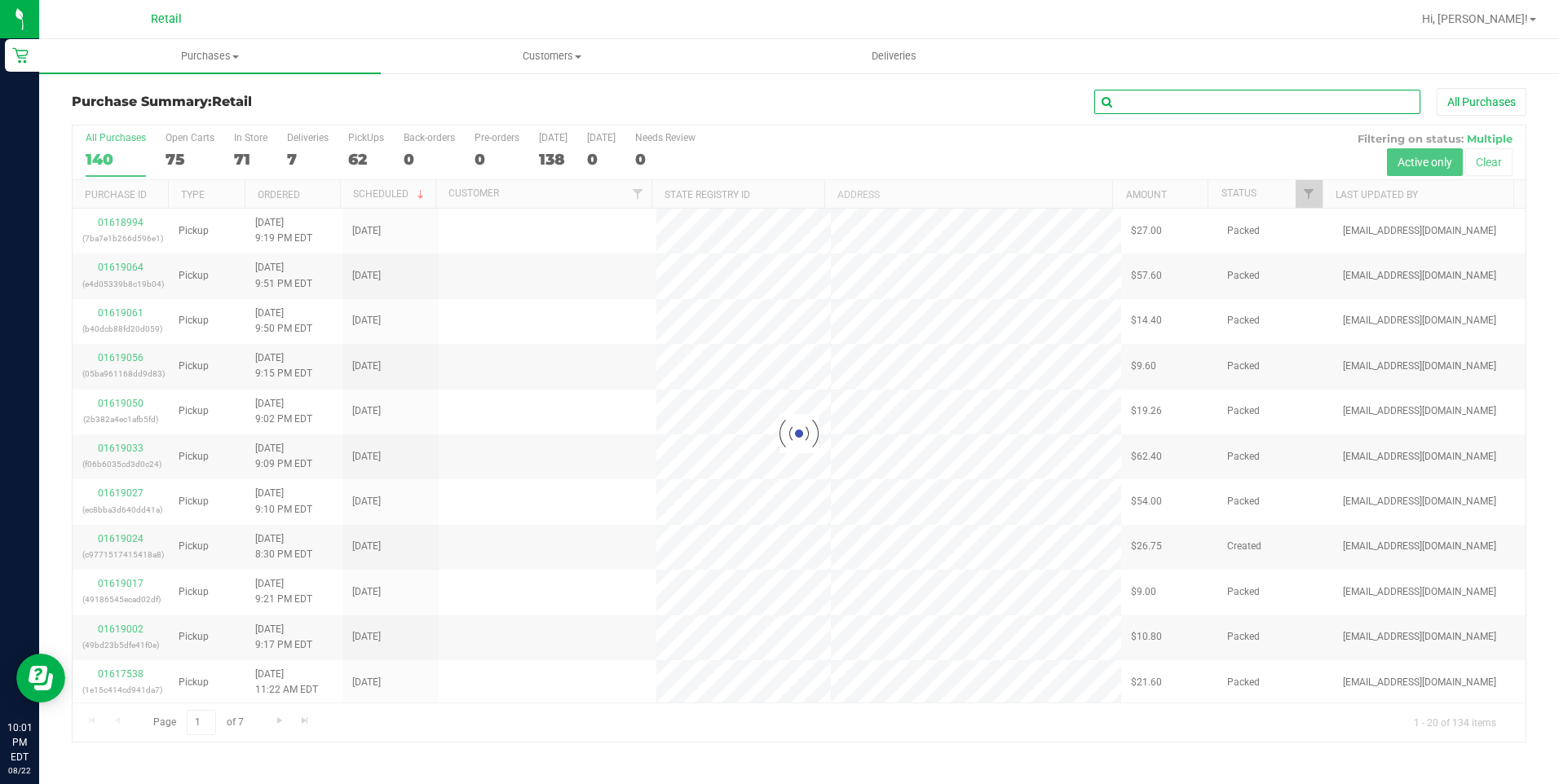
click at [1291, 106] on input "text" at bounding box center [1257, 102] width 326 height 25
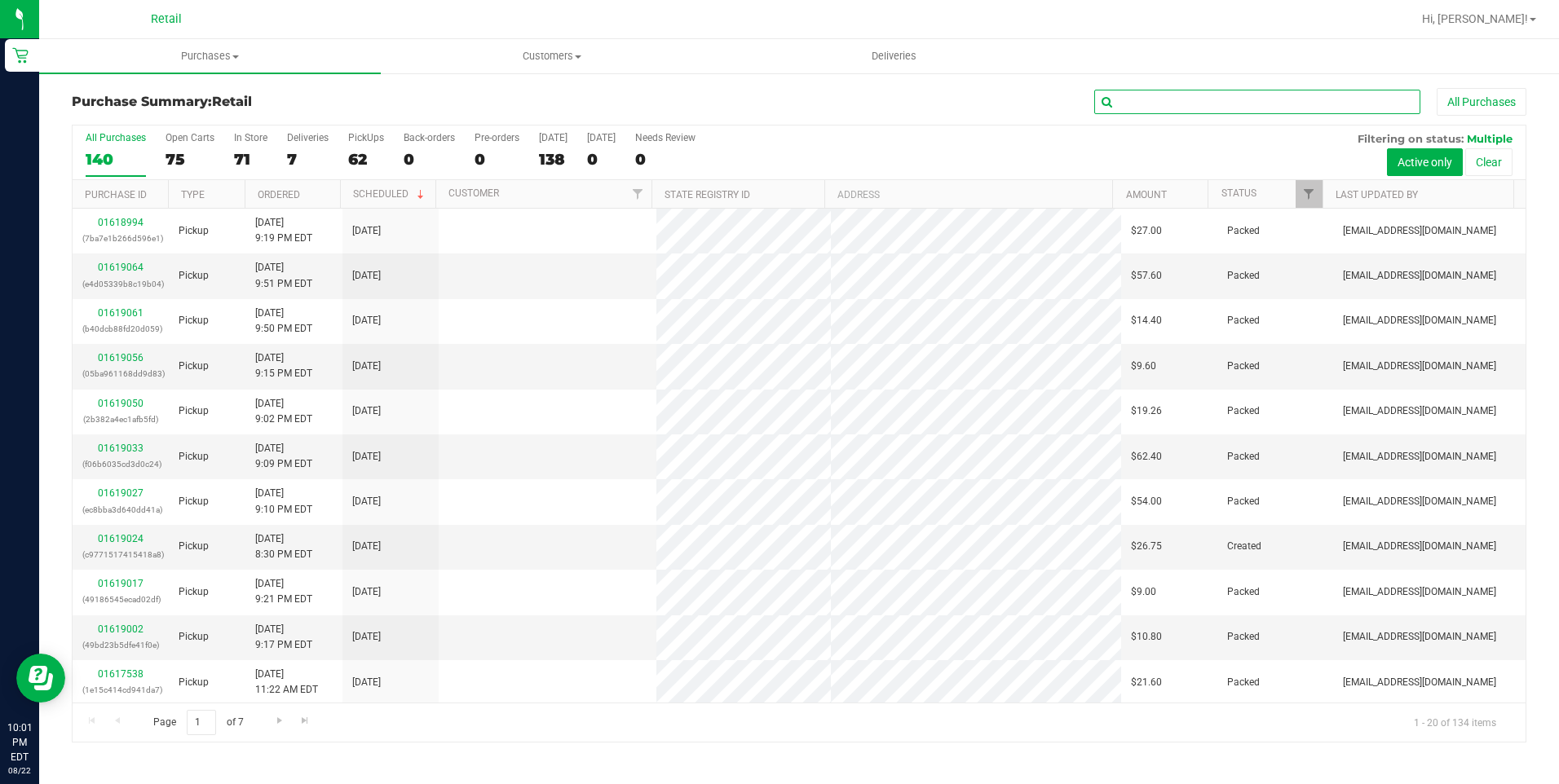
click at [1291, 106] on input "text" at bounding box center [1257, 102] width 326 height 25
type input "al"
click at [1342, 90] on input "al" at bounding box center [1257, 102] width 326 height 25
click at [1232, 98] on input "al" at bounding box center [1257, 102] width 326 height 25
click at [1232, 97] on input "al" at bounding box center [1257, 102] width 326 height 25
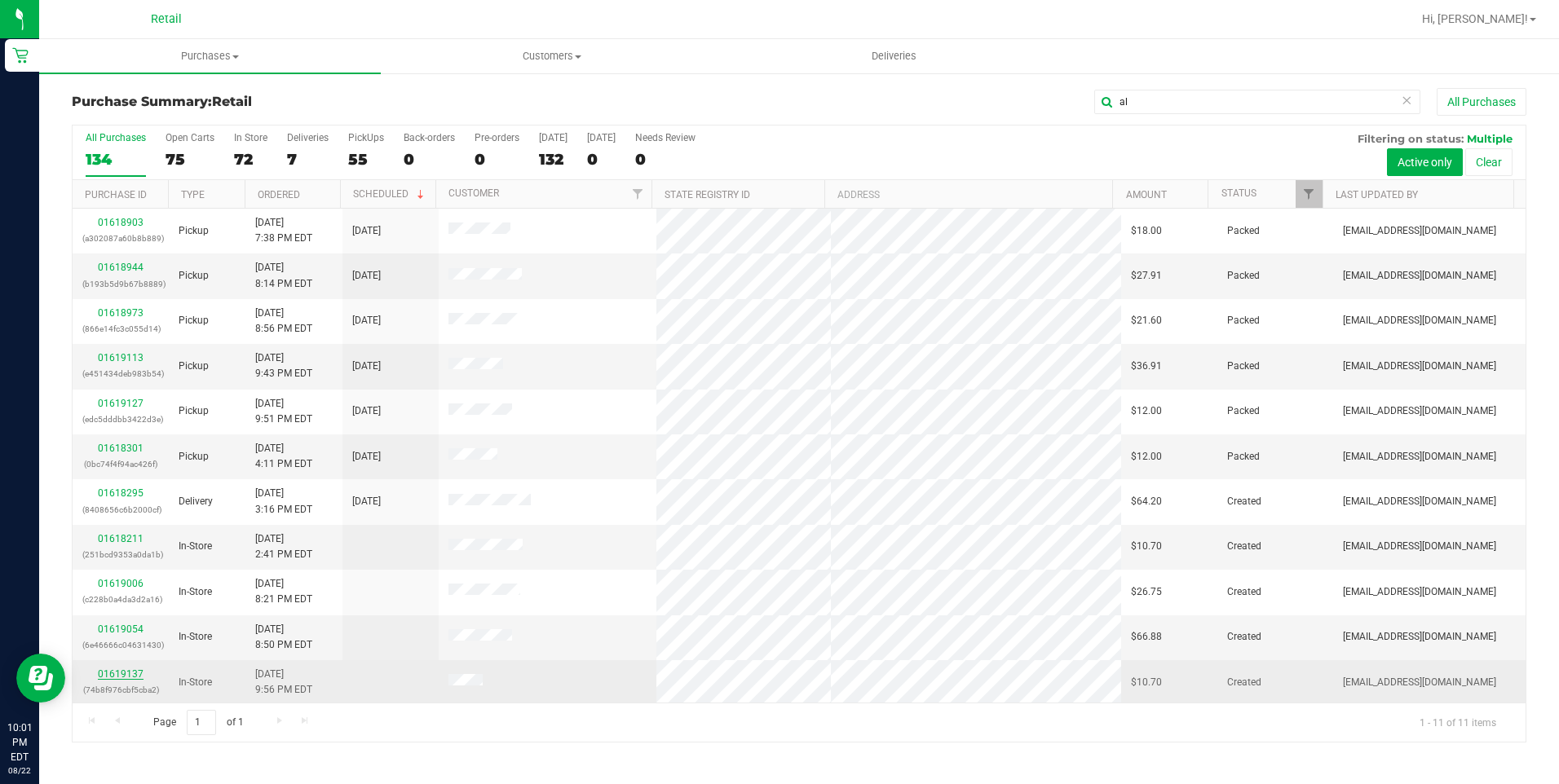
click at [111, 670] on link "01619137" at bounding box center [120, 674] width 46 height 11
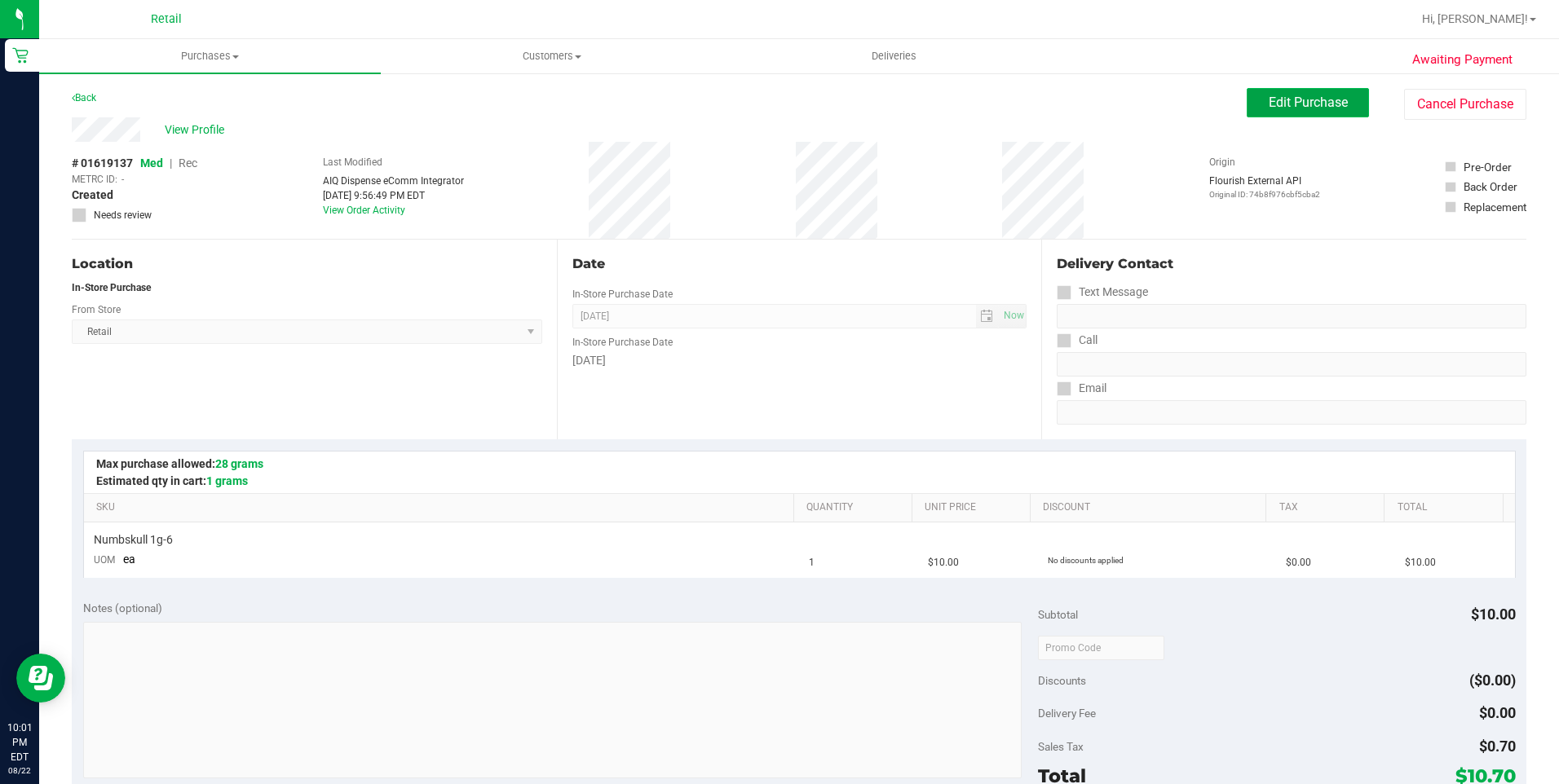
click at [1284, 97] on span "Edit Purchase" at bounding box center [1308, 102] width 79 height 15
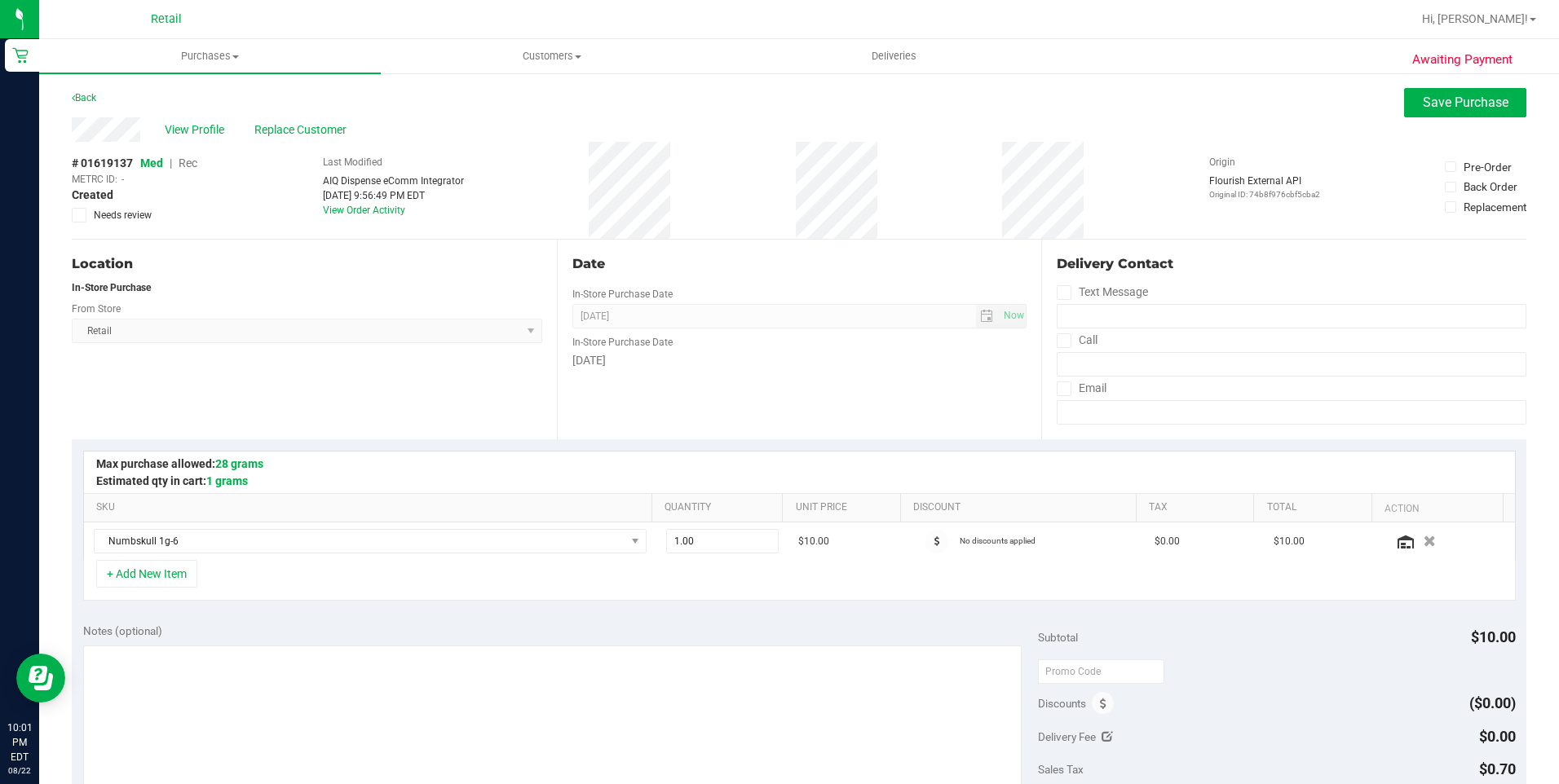
click at [190, 162] on span "Rec" at bounding box center [188, 163] width 19 height 13
click at [1477, 101] on span "Save Purchase" at bounding box center [1465, 102] width 85 height 15
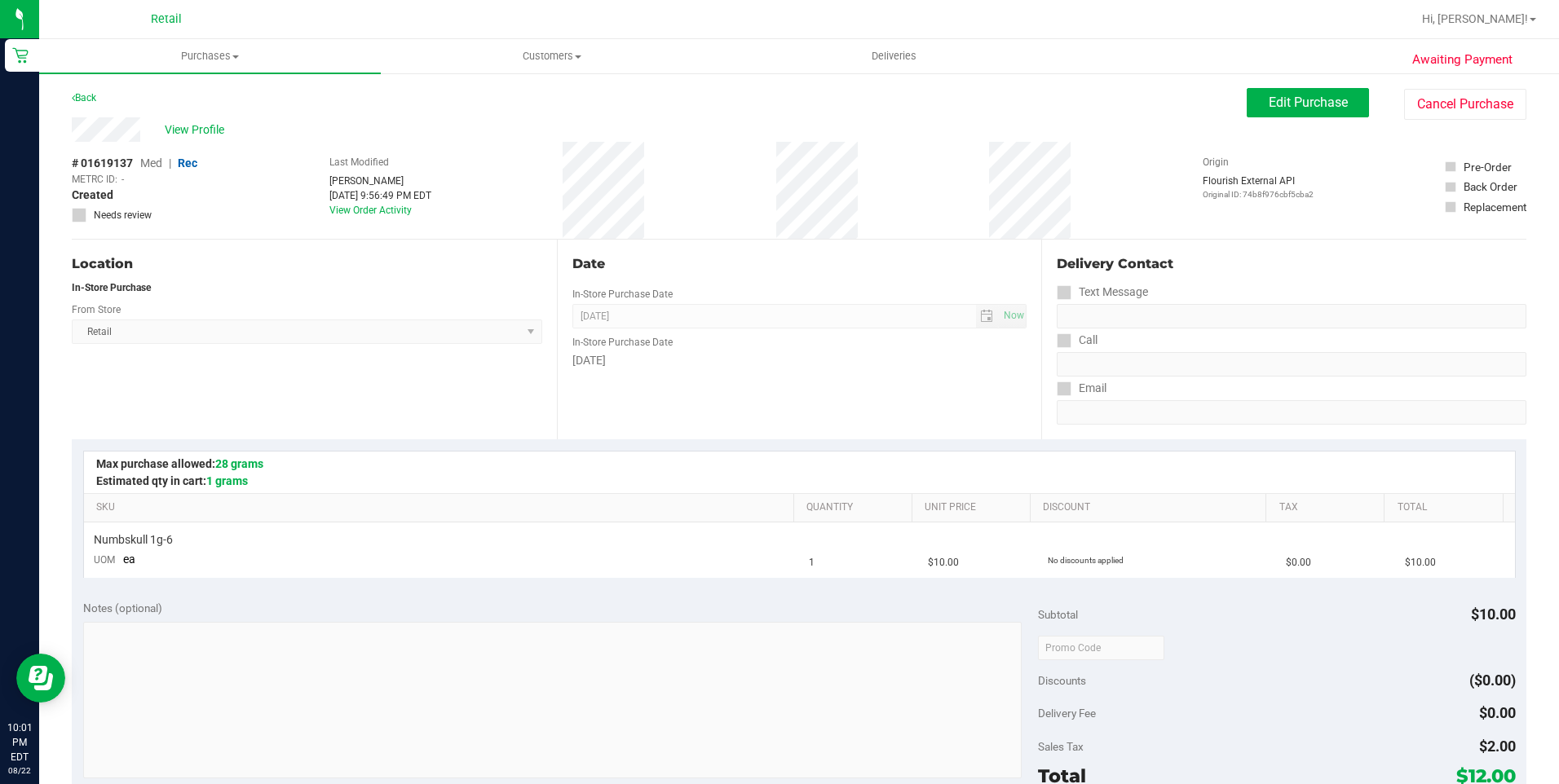
scroll to position [163, 0]
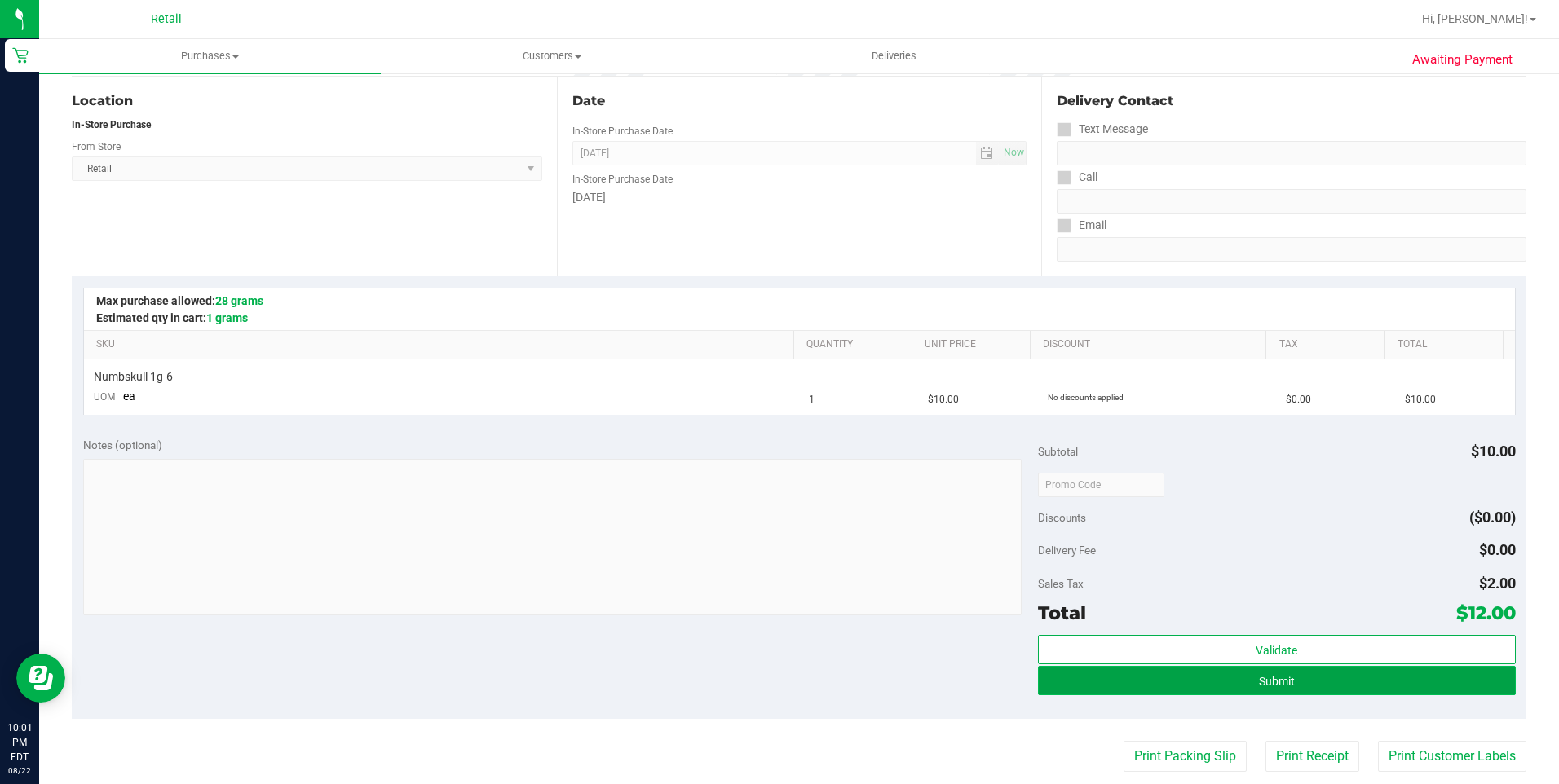
click at [1384, 670] on button "Submit" at bounding box center [1276, 680] width 478 height 29
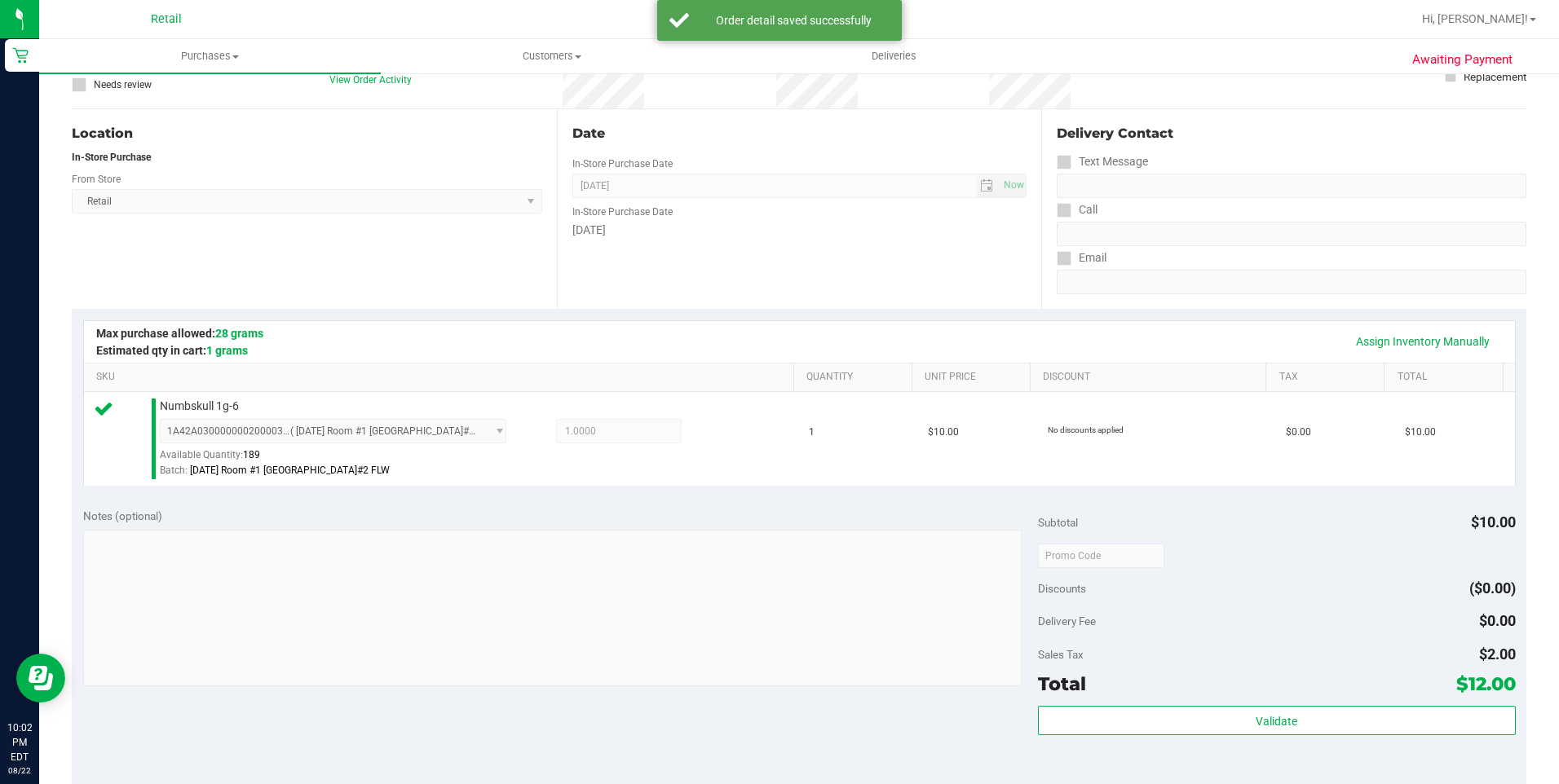
scroll to position [326, 0]
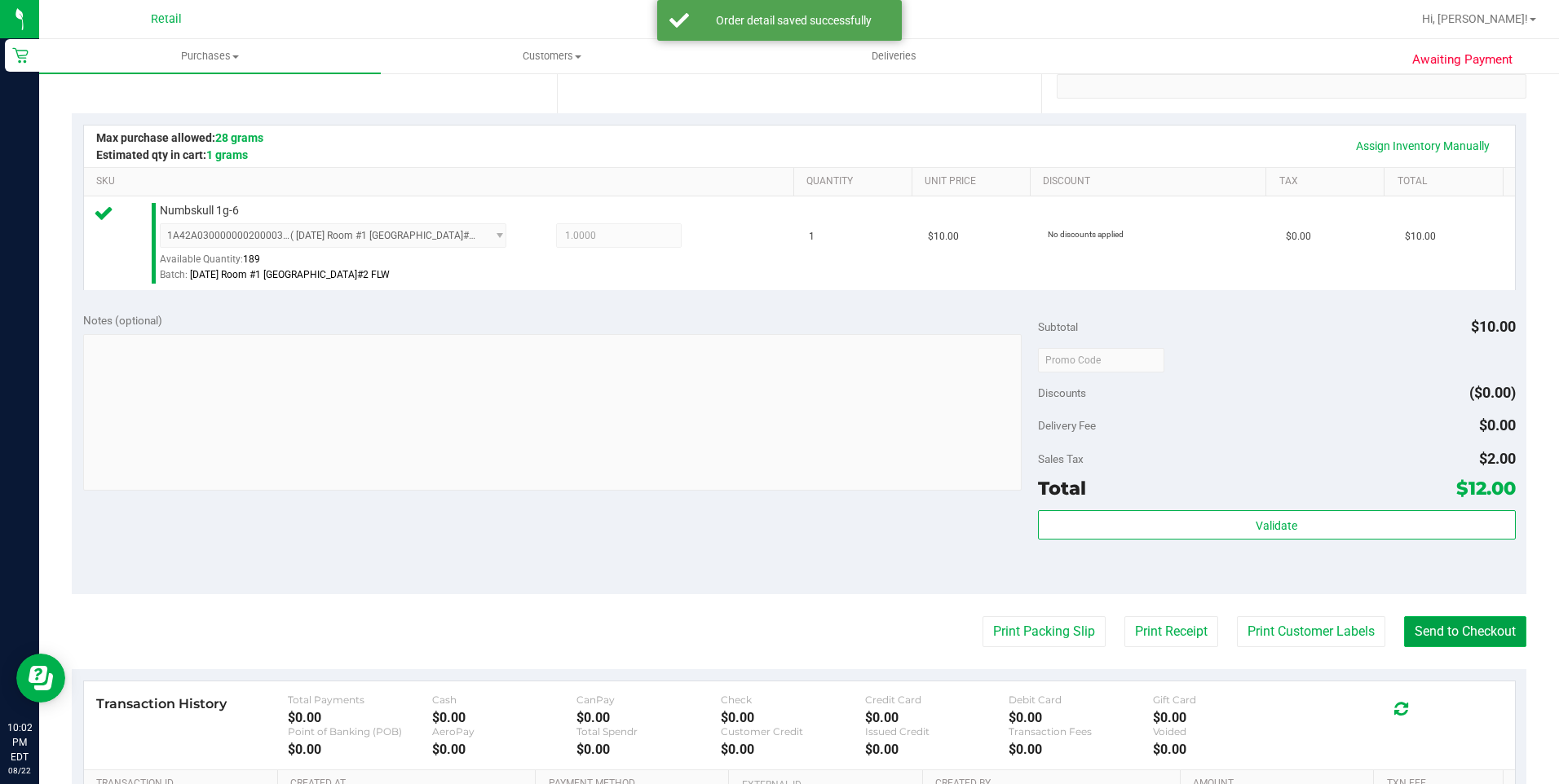
click at [1418, 636] on button "Send to Checkout" at bounding box center [1464, 631] width 122 height 31
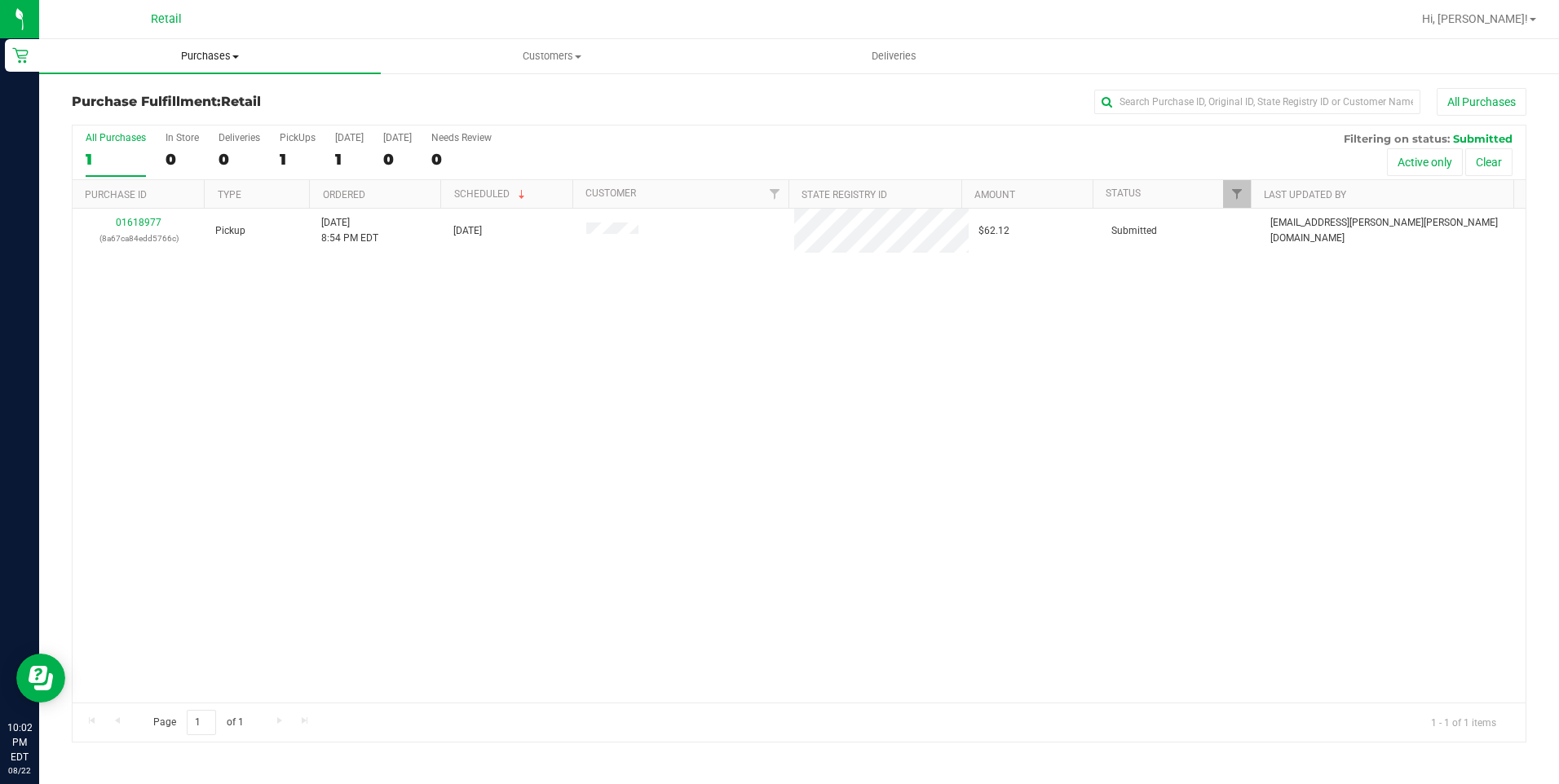
click at [204, 55] on span "Purchases" at bounding box center [210, 56] width 341 height 14
click at [152, 106] on li "Summary of purchases" at bounding box center [210, 99] width 341 height 20
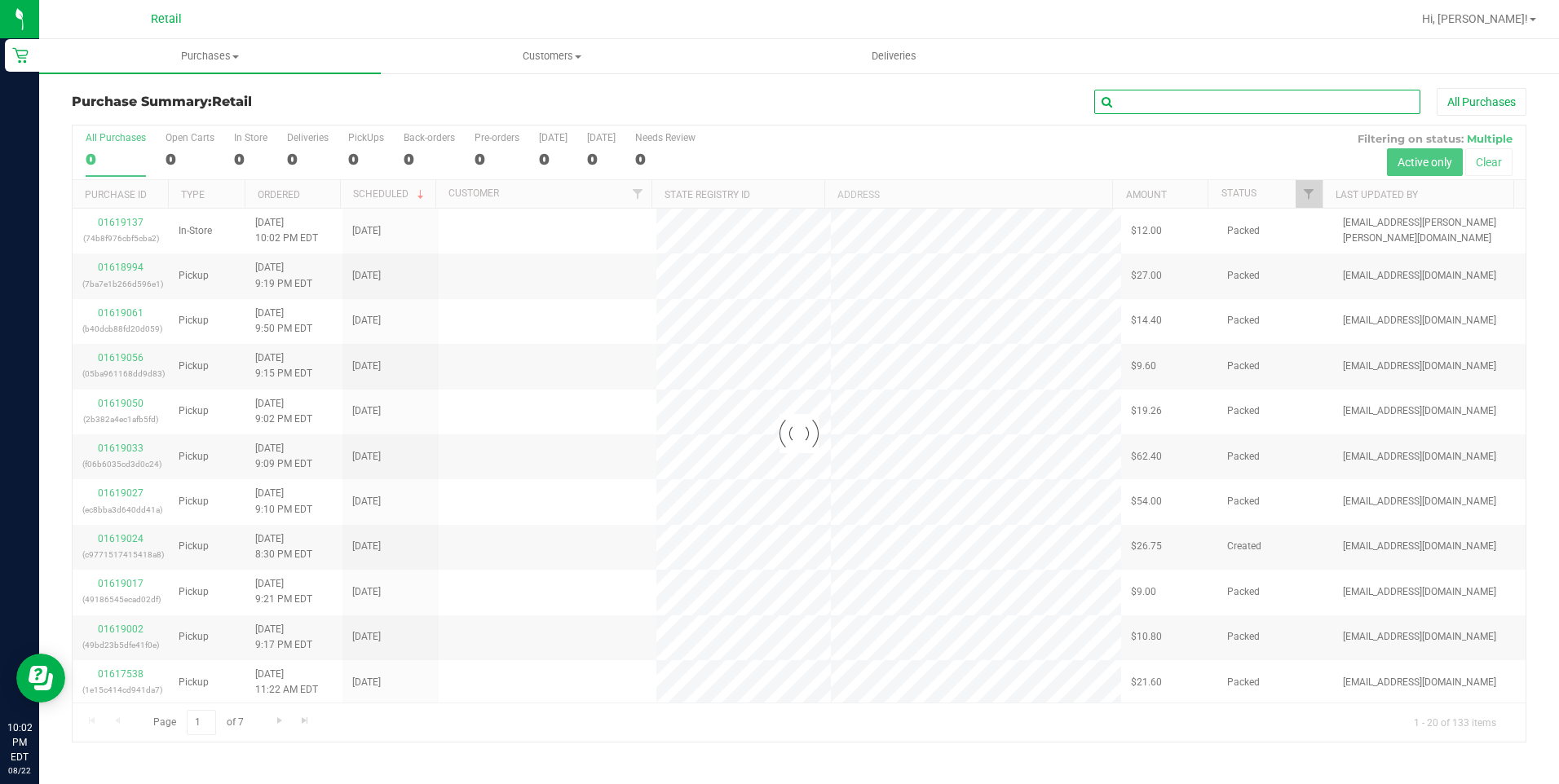
click at [1199, 102] on input "text" at bounding box center [1257, 102] width 326 height 25
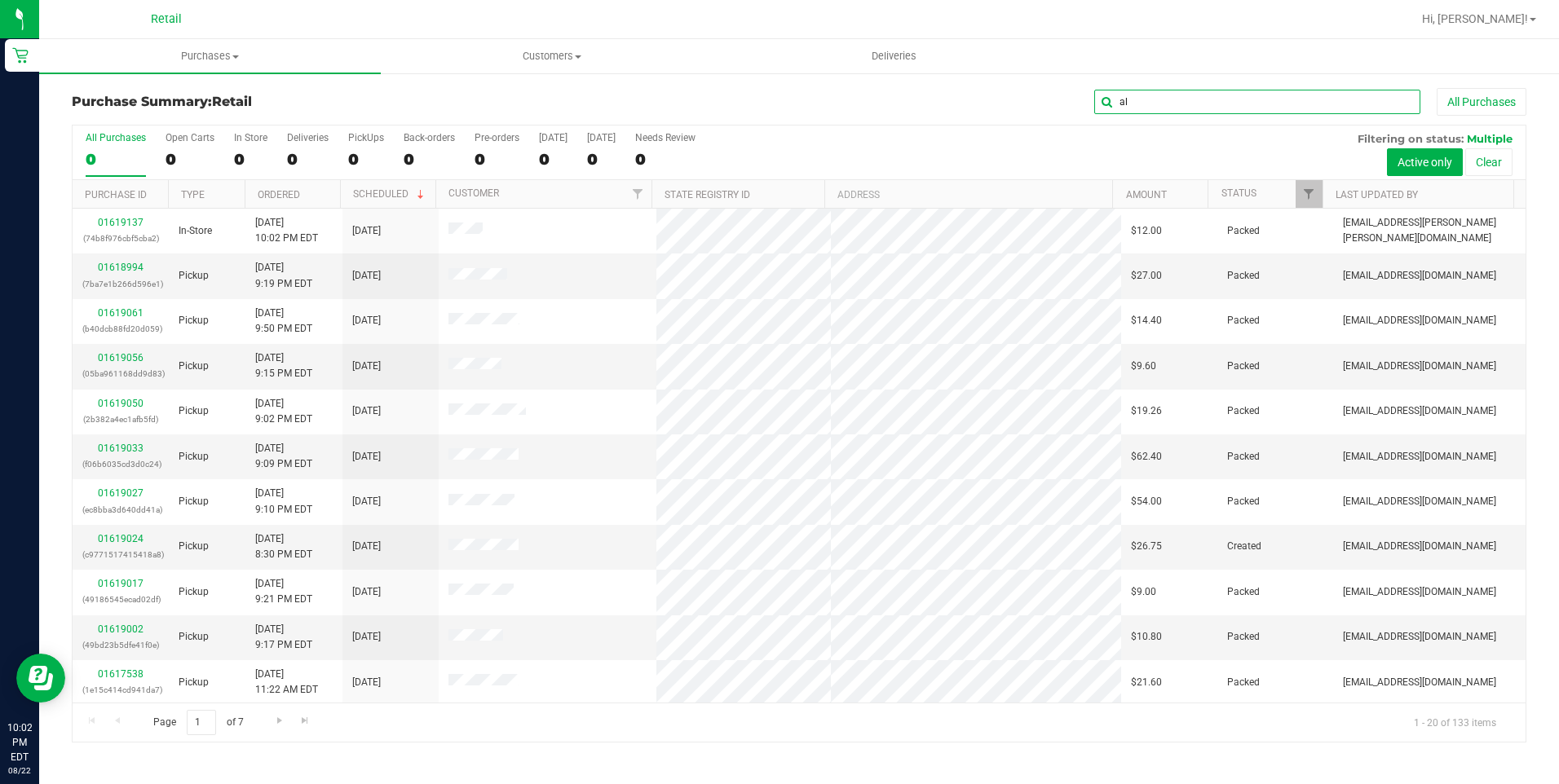
type input "al"
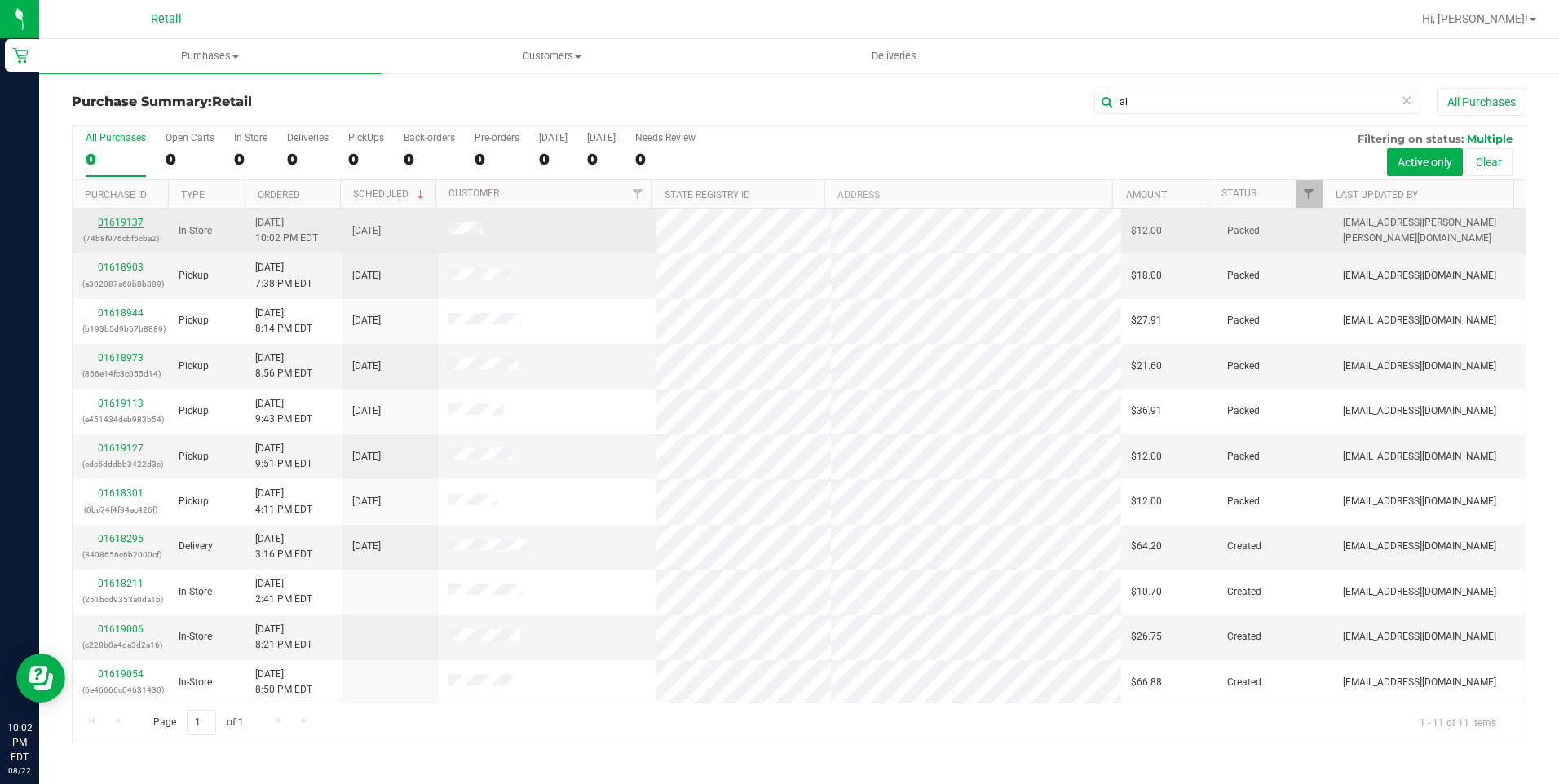
click at [99, 220] on link "01619137" at bounding box center [120, 223] width 46 height 11
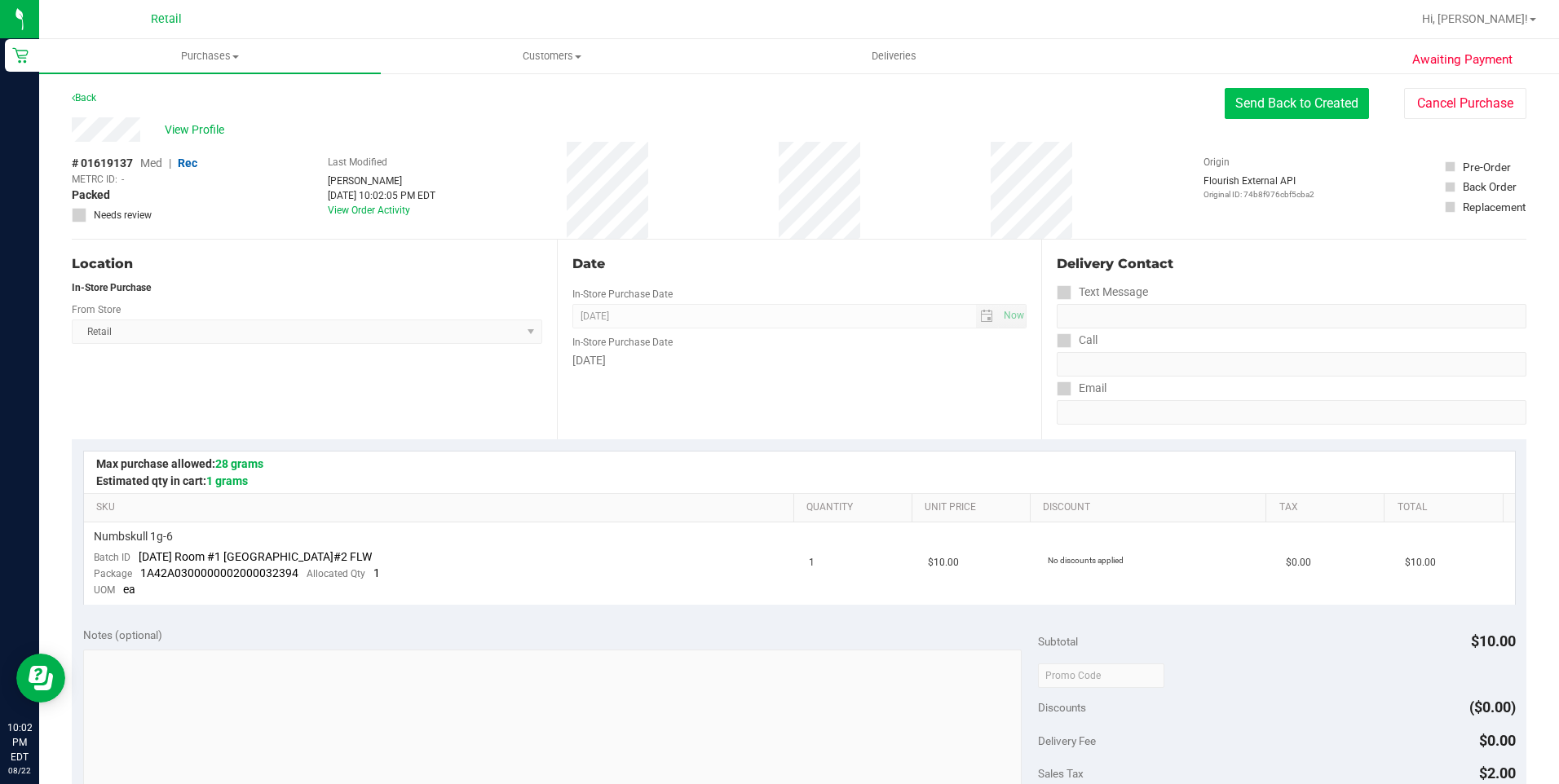
click at [1311, 107] on button "Send Back to Created" at bounding box center [1296, 103] width 144 height 31
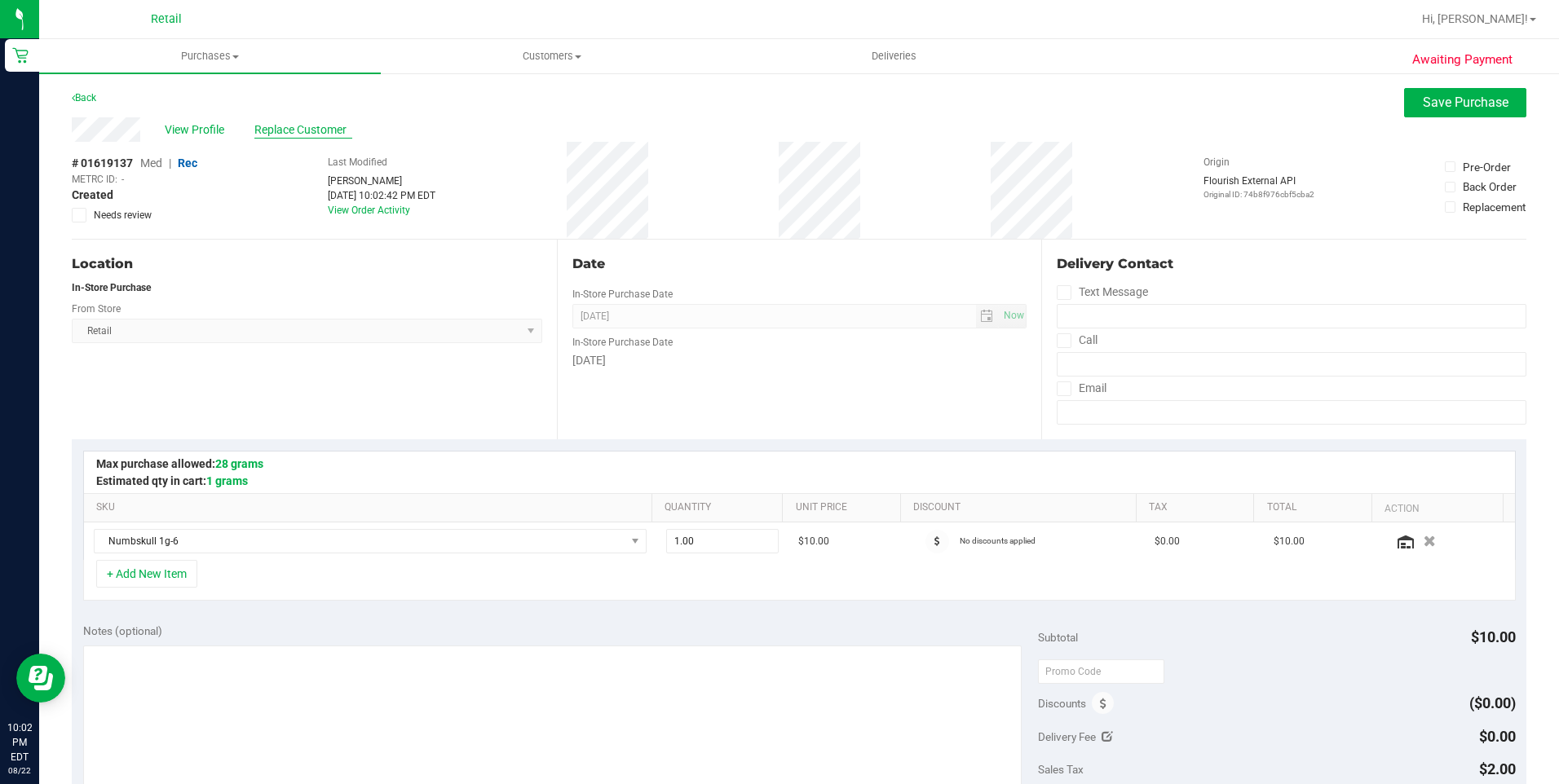
click at [303, 137] on span "Replace Customer" at bounding box center [303, 130] width 98 height 17
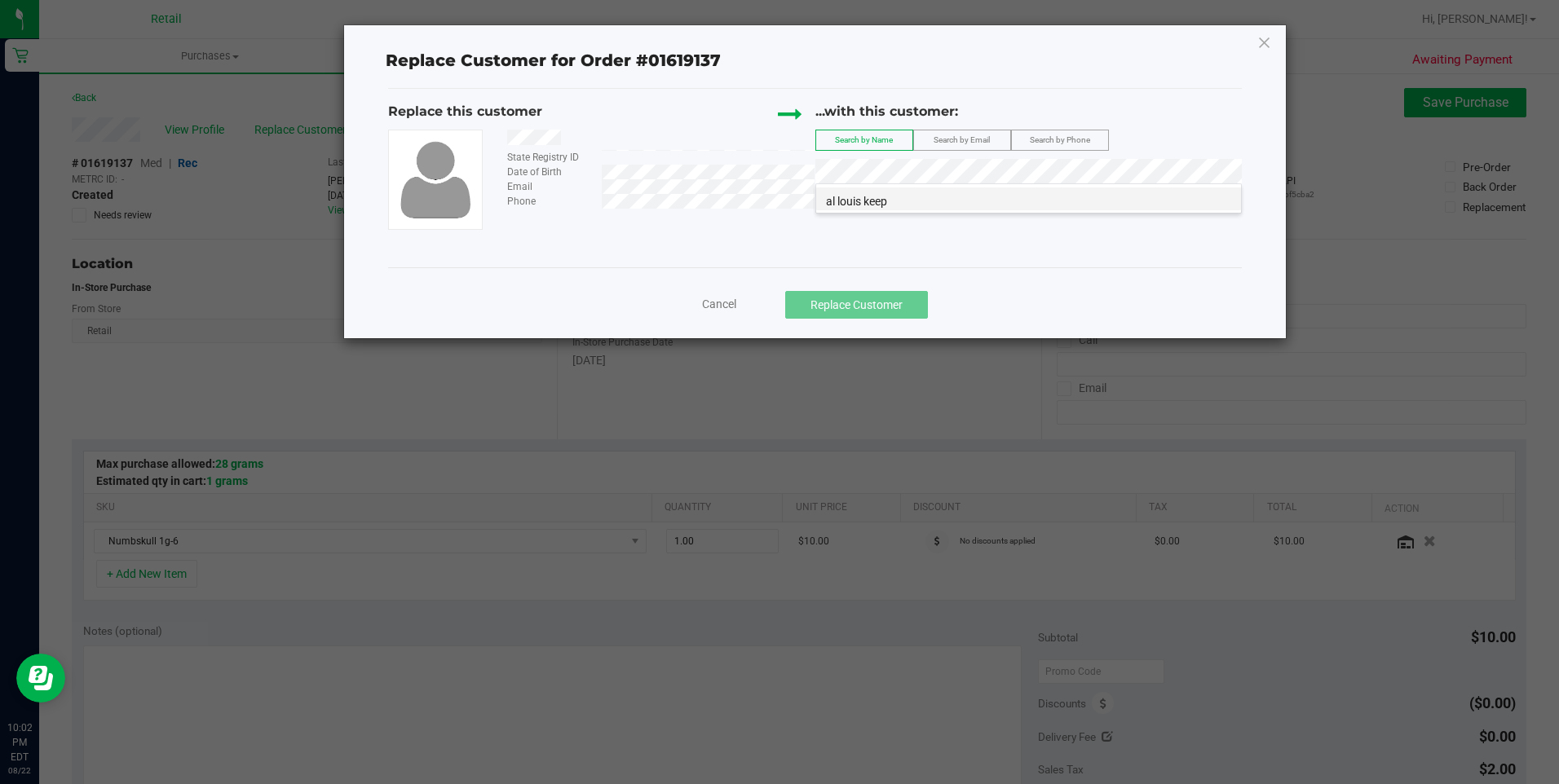
click at [871, 196] on span "al louis keep" at bounding box center [856, 201] width 61 height 13
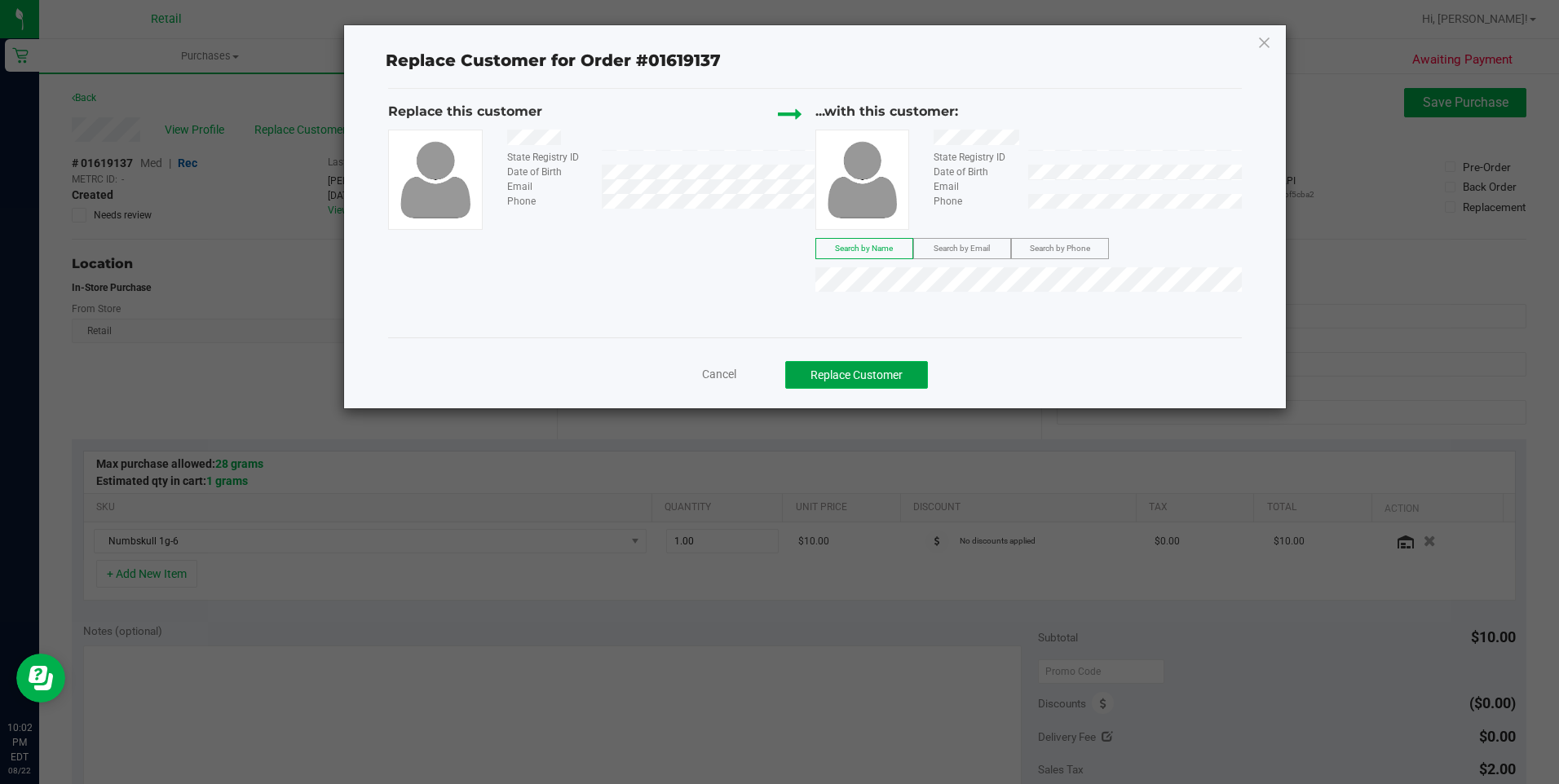
click at [834, 377] on button "Replace Customer" at bounding box center [856, 374] width 142 height 27
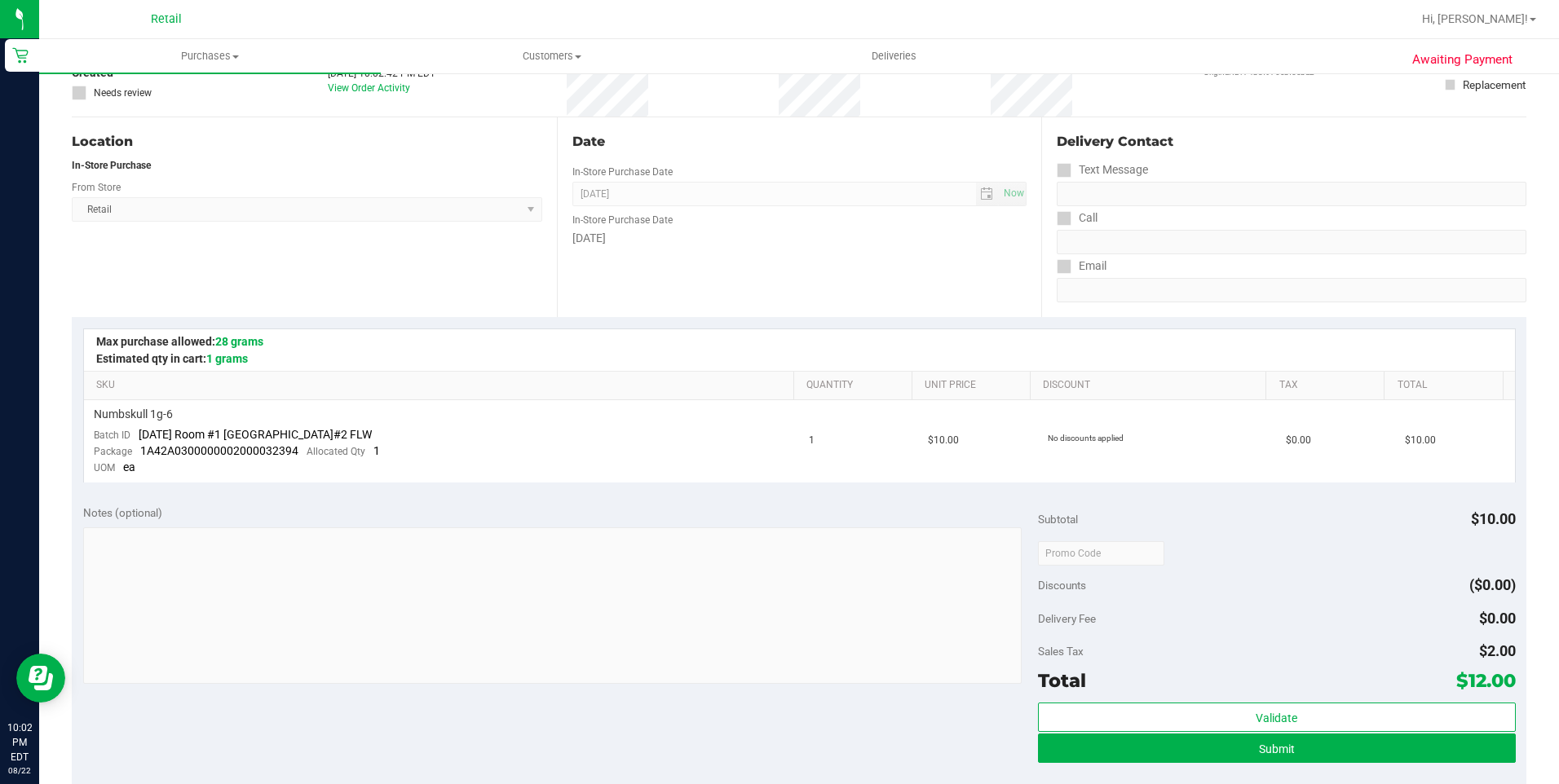
scroll to position [326, 0]
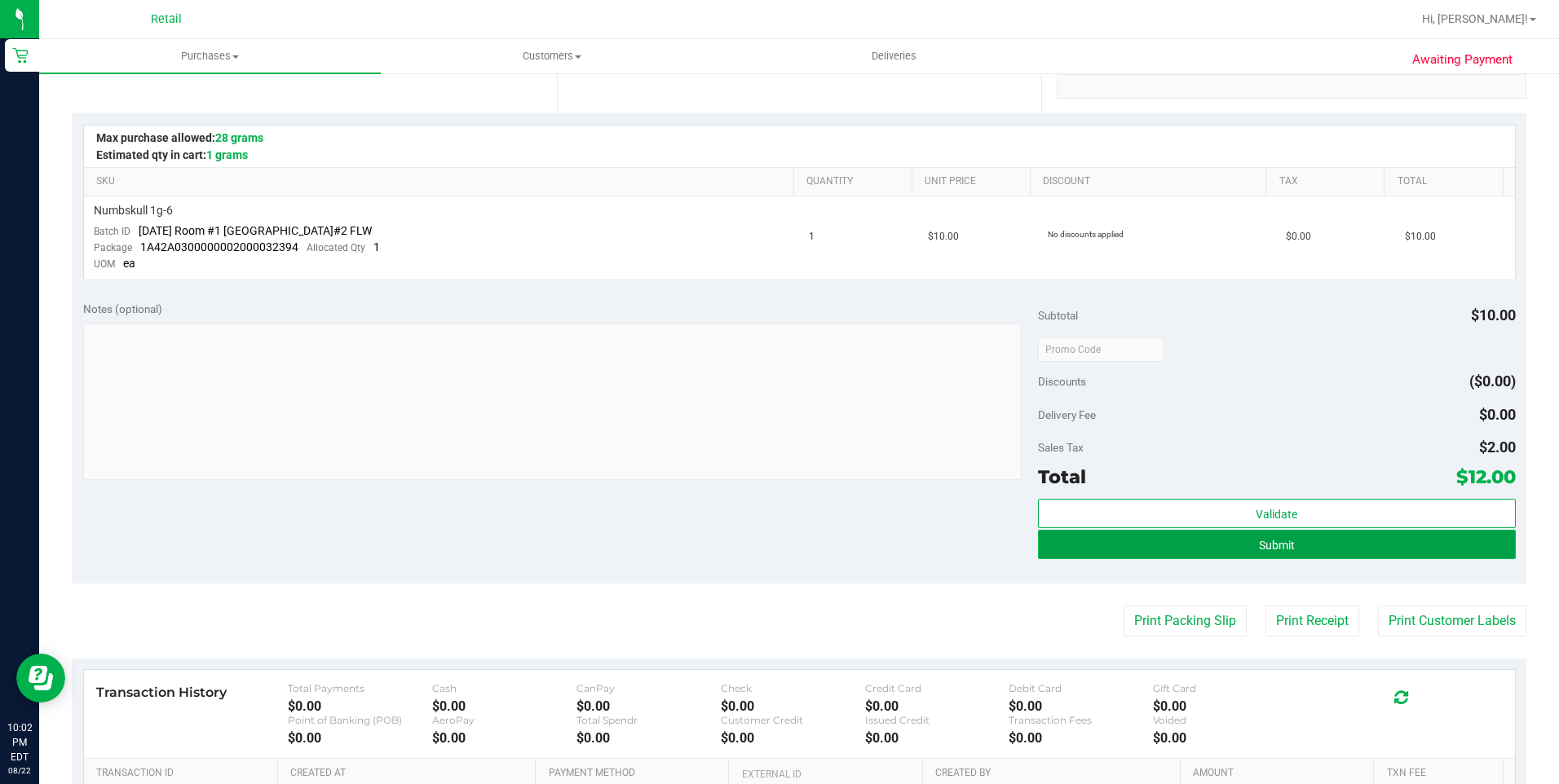
click at [1311, 543] on button "Submit" at bounding box center [1276, 544] width 478 height 29
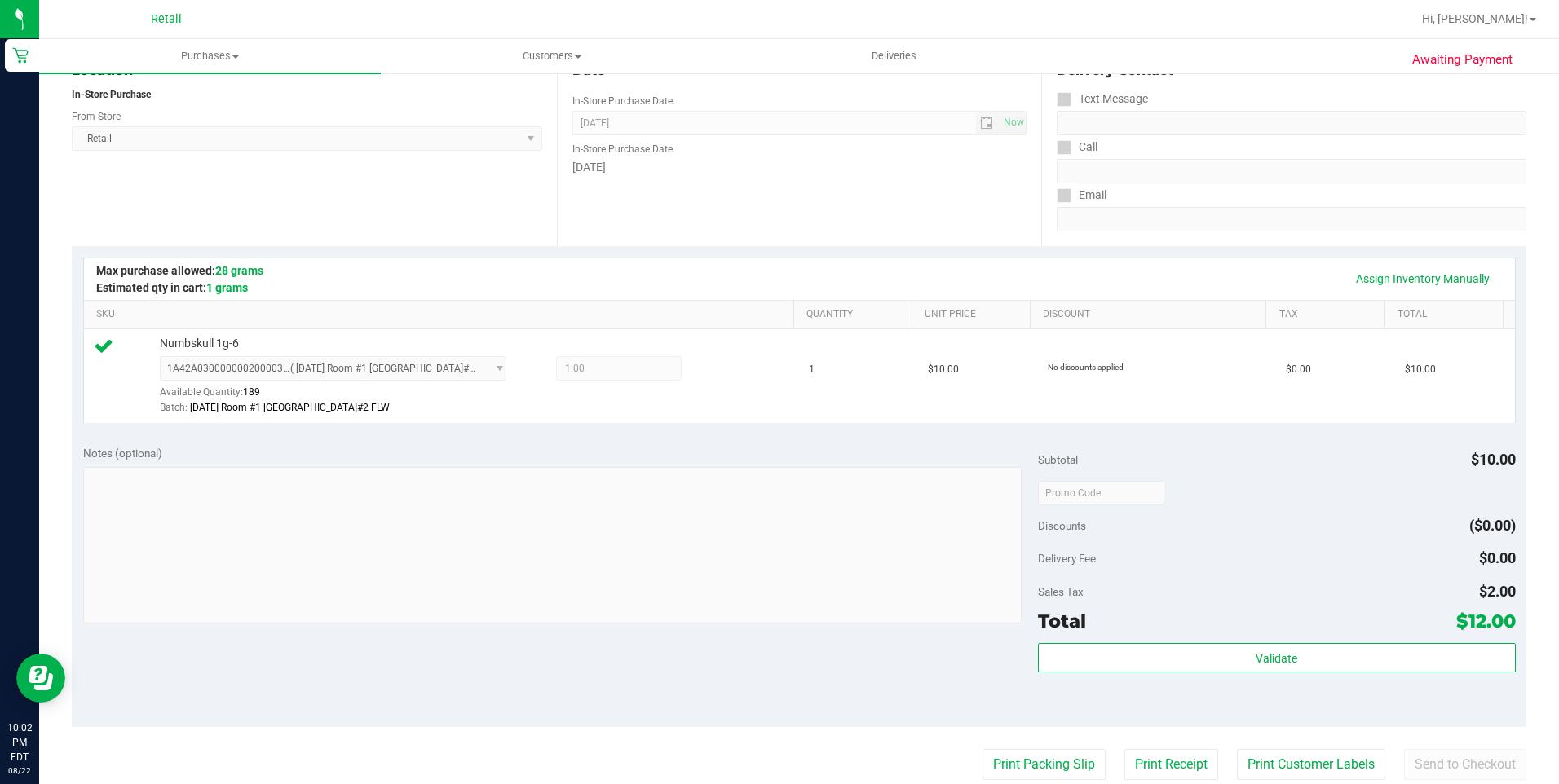
scroll to position [408, 0]
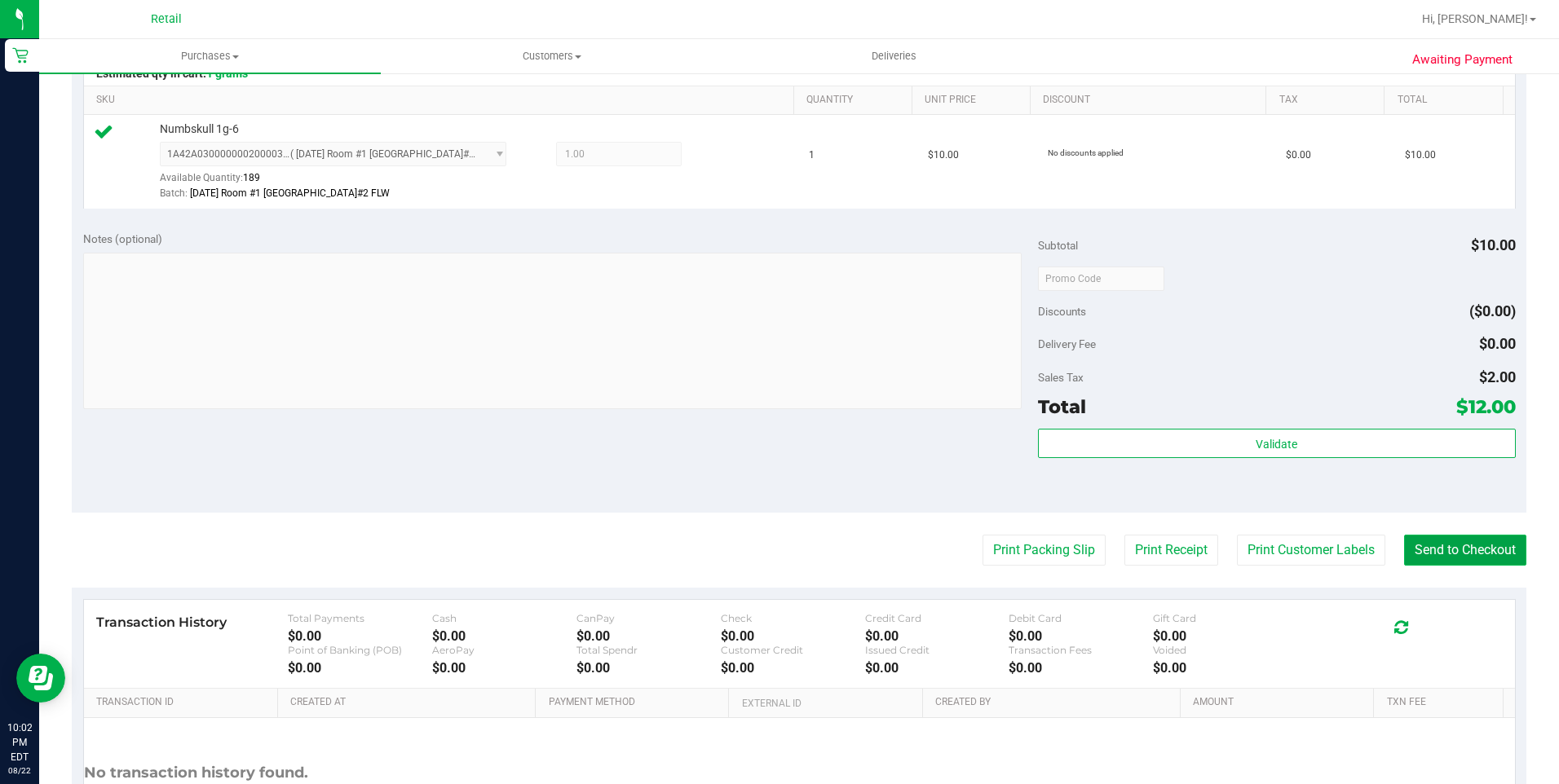
click at [1444, 556] on button "Send to Checkout" at bounding box center [1464, 550] width 122 height 31
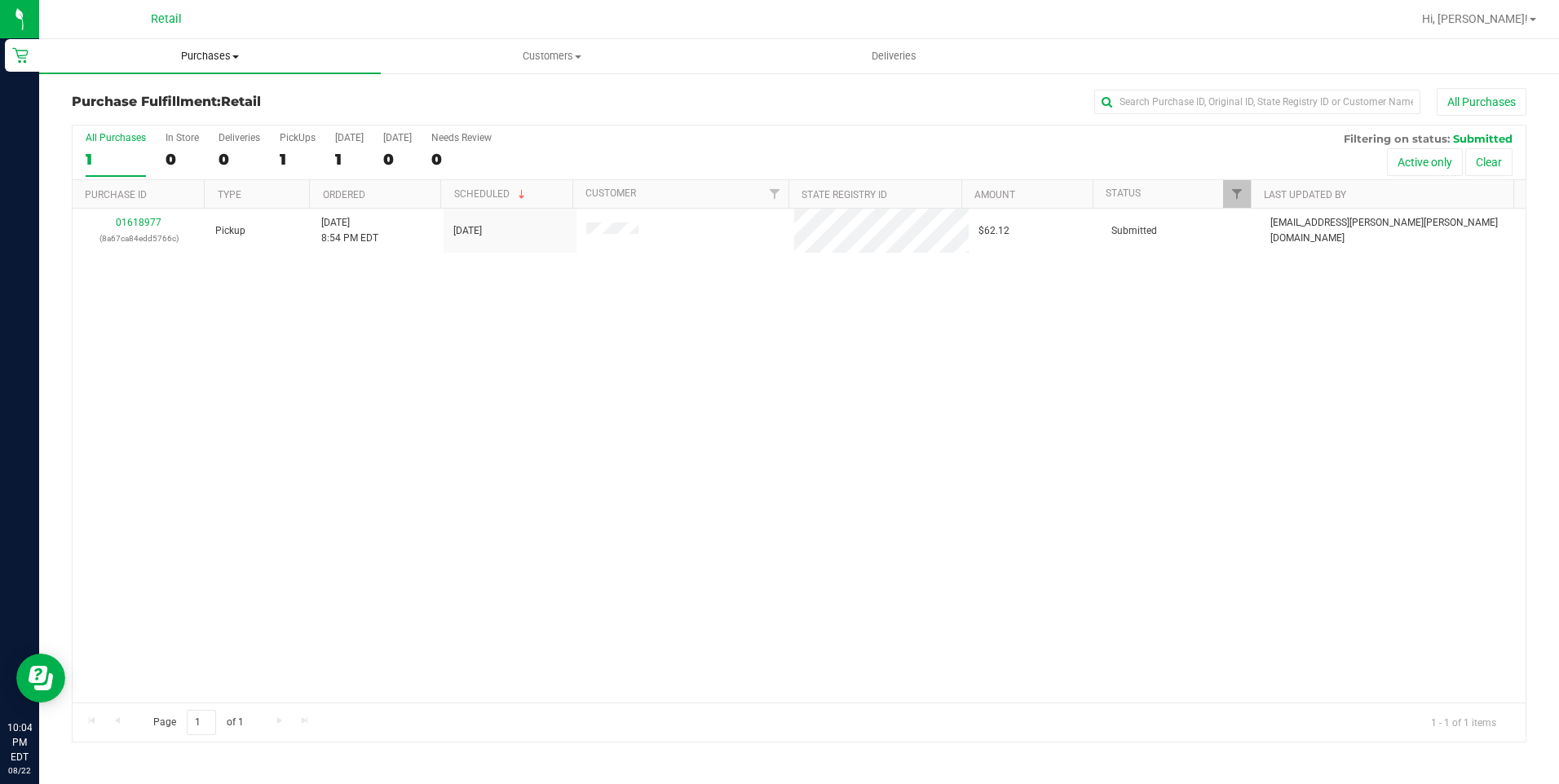
click at [189, 51] on span "Purchases" at bounding box center [210, 56] width 341 height 14
click at [173, 91] on span "Summary of purchases" at bounding box center [122, 98] width 167 height 14
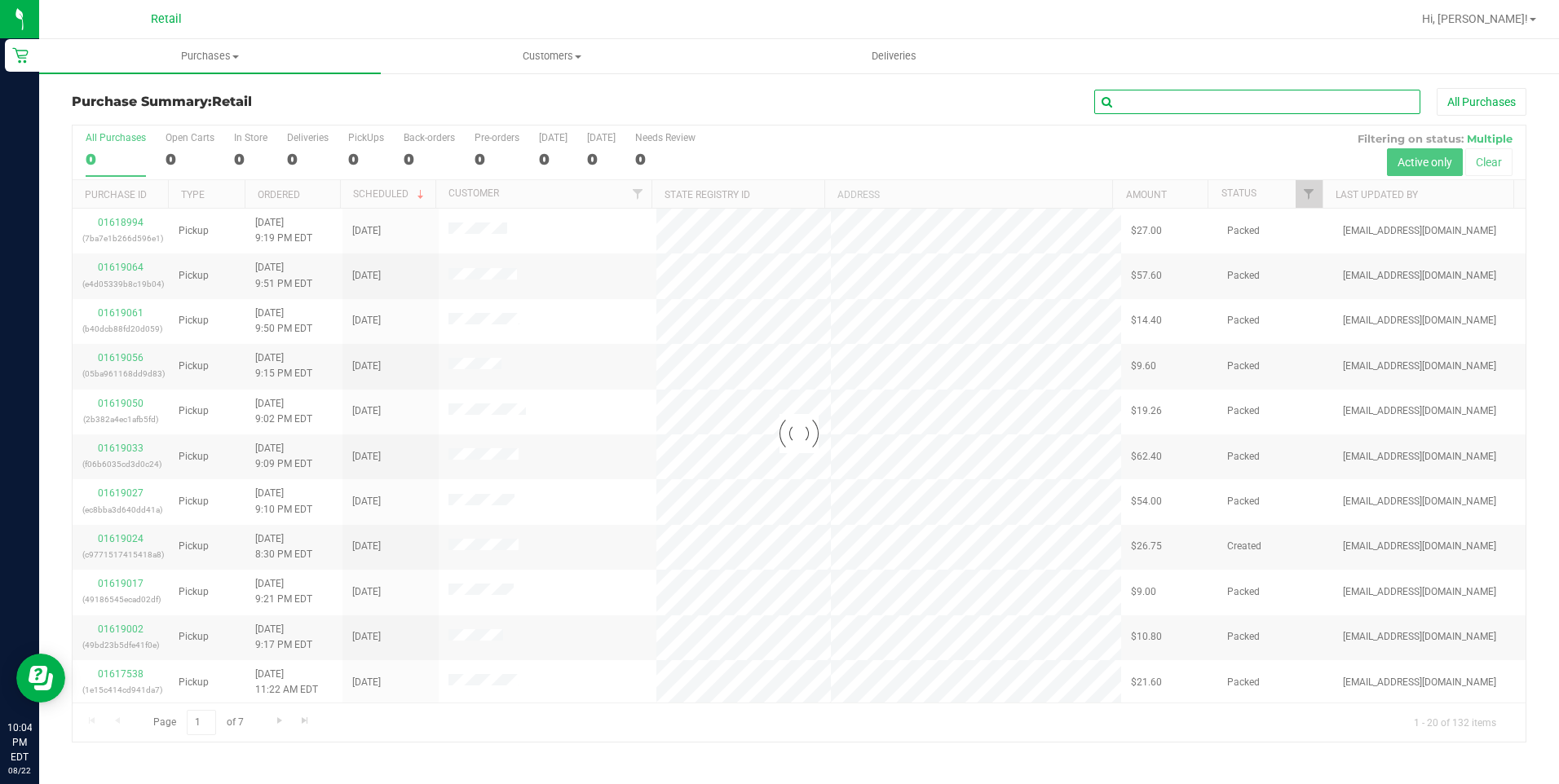
drag, startPoint x: 1159, startPoint y: 106, endPoint x: 1124, endPoint y: 101, distance: 35.4
click at [1159, 106] on input "text" at bounding box center [1257, 102] width 326 height 25
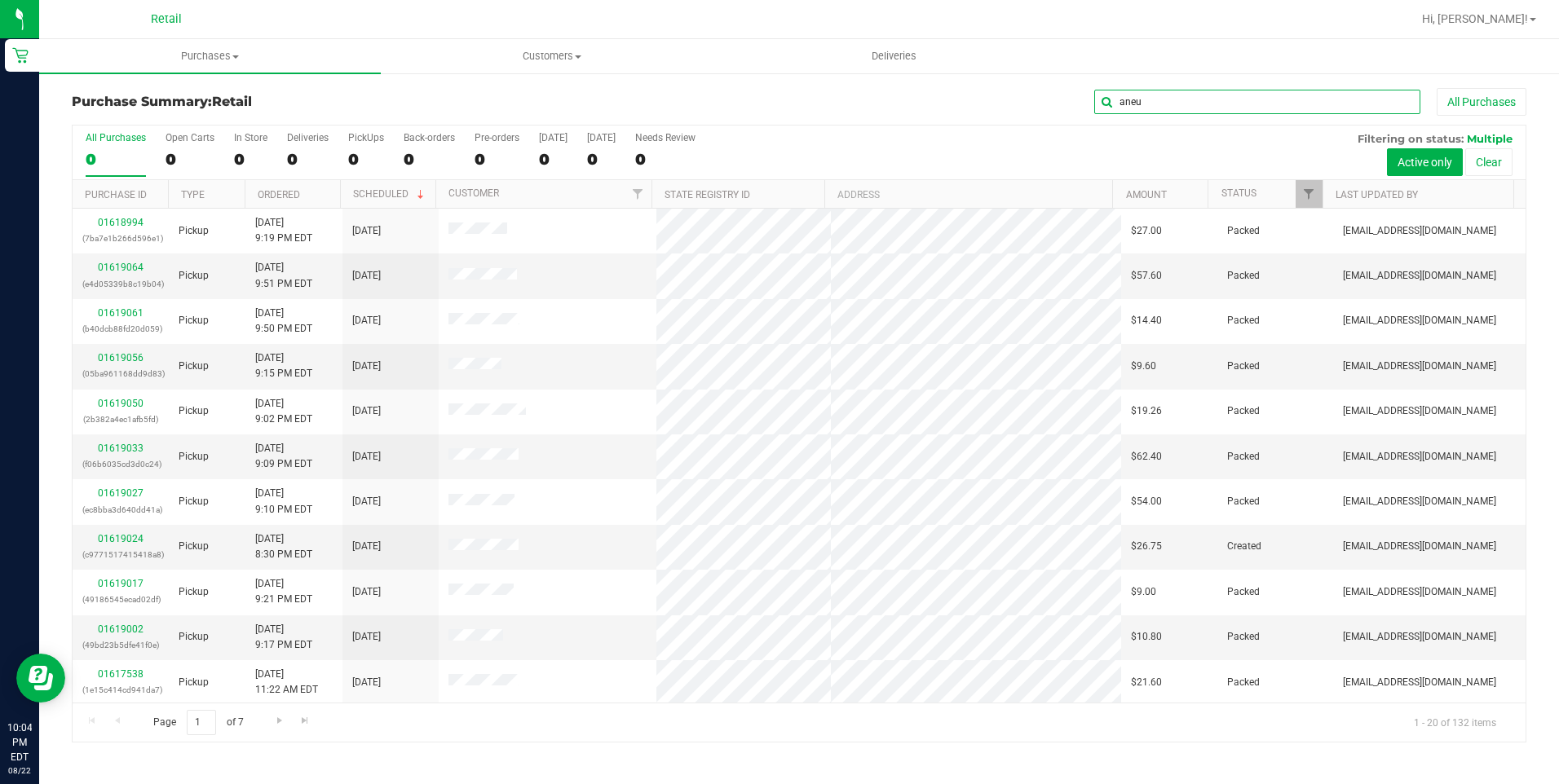
type input "aneu"
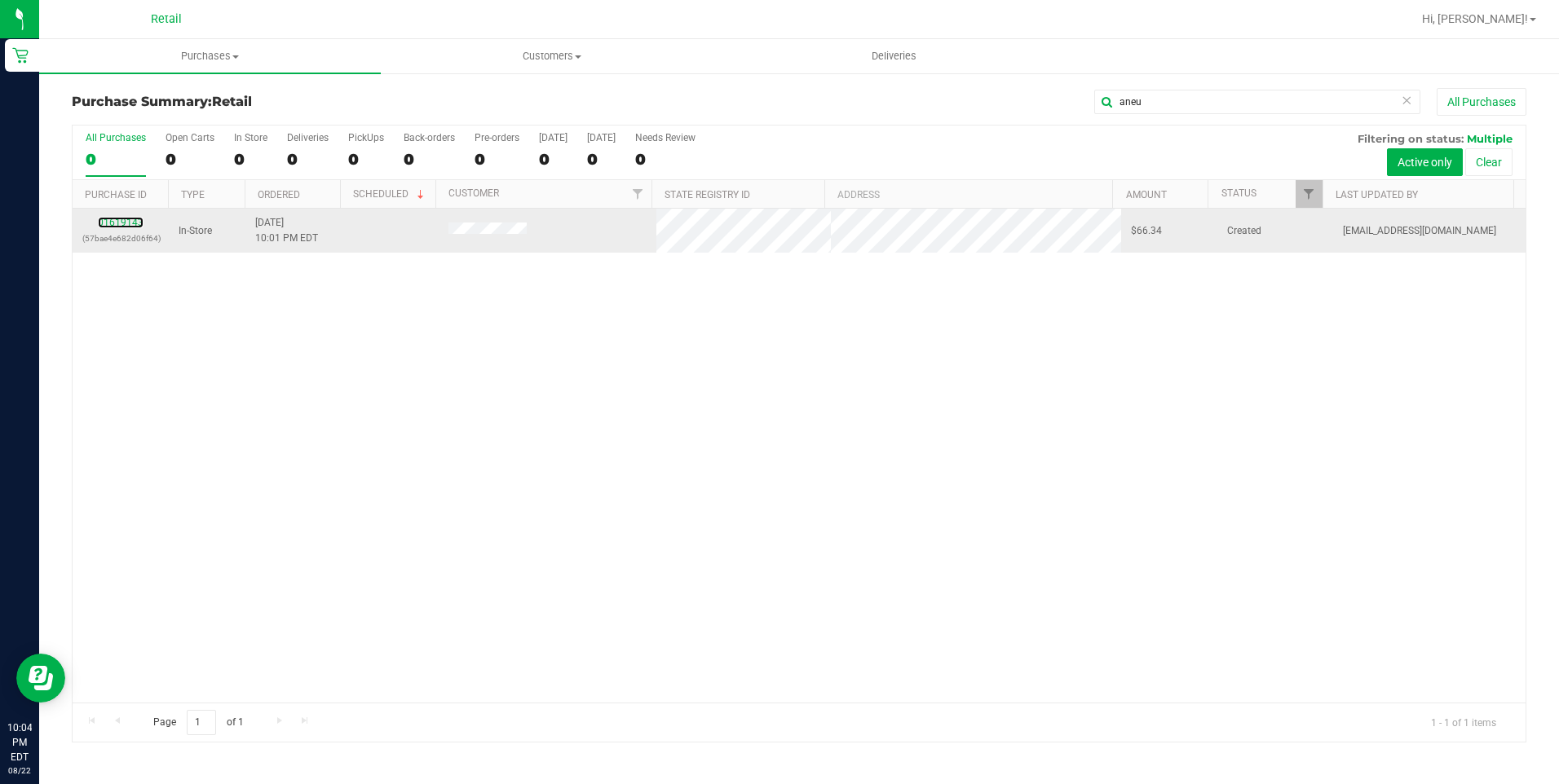
click at [125, 216] on div "01619143 (57bae4e682d06f64)" at bounding box center [120, 230] width 77 height 31
click at [142, 222] on div "01619143 (57bae4e682d06f64)" at bounding box center [120, 230] width 77 height 31
click at [127, 223] on link "01619143" at bounding box center [120, 223] width 46 height 11
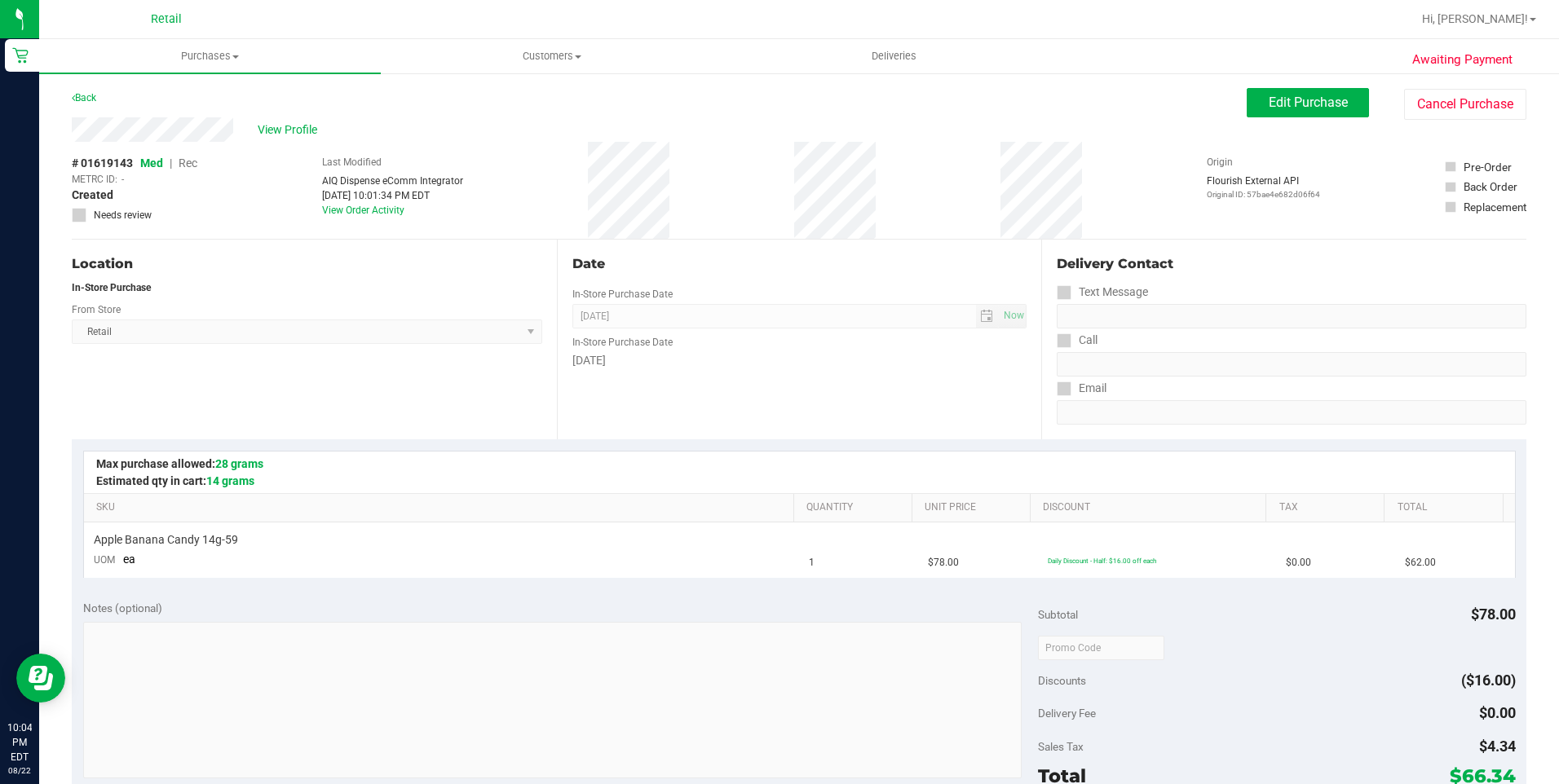
click at [1294, 125] on div "View Profile # 01619143 Med | Rec METRC ID: - Created Needs review Last Modifie…" at bounding box center [799, 178] width 1455 height 122
click at [1298, 98] on span "Edit Purchase" at bounding box center [1308, 102] width 79 height 15
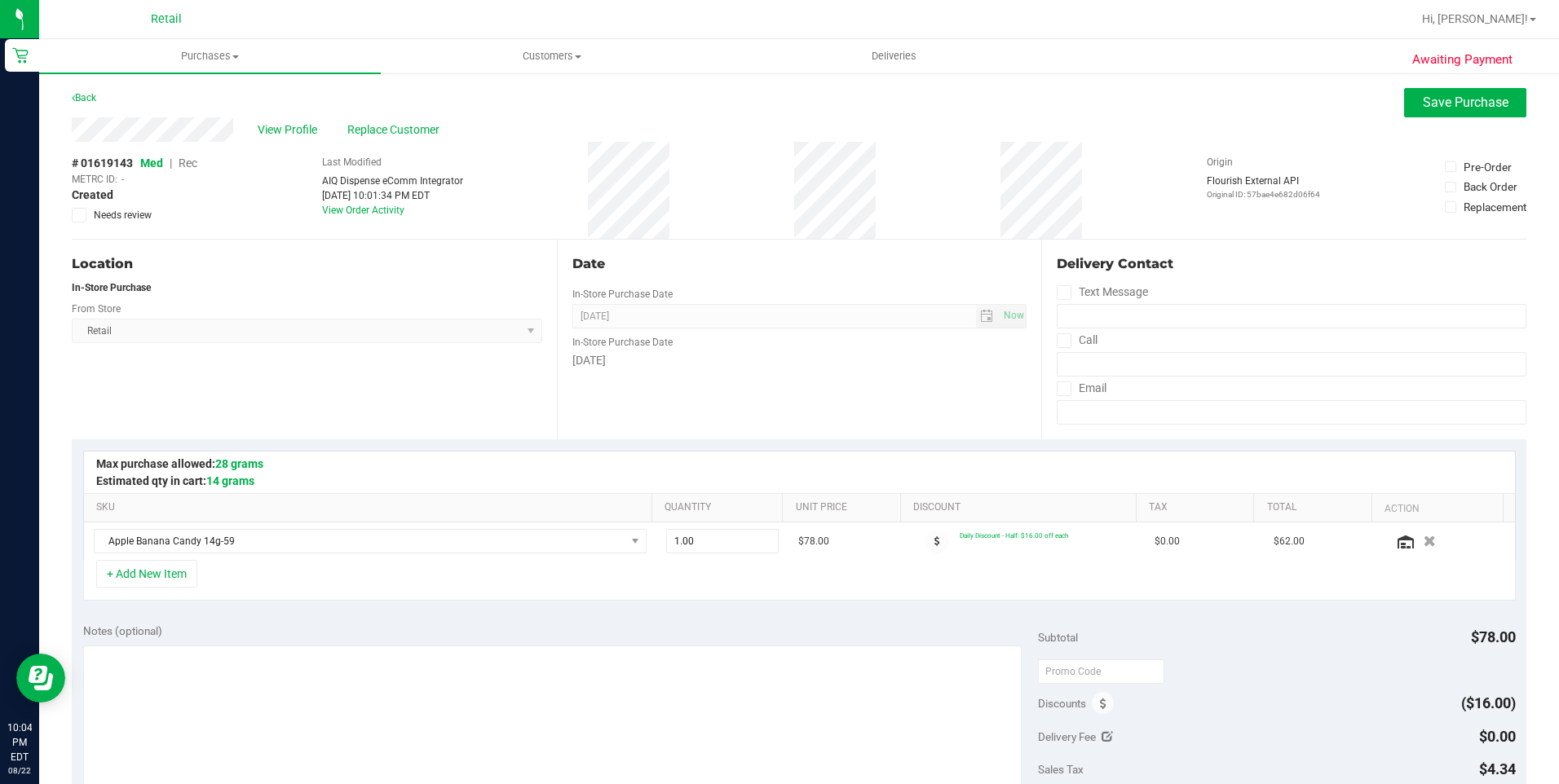
click at [189, 164] on span "Rec" at bounding box center [188, 163] width 19 height 13
click at [1436, 98] on span "Save Purchase" at bounding box center [1465, 102] width 85 height 15
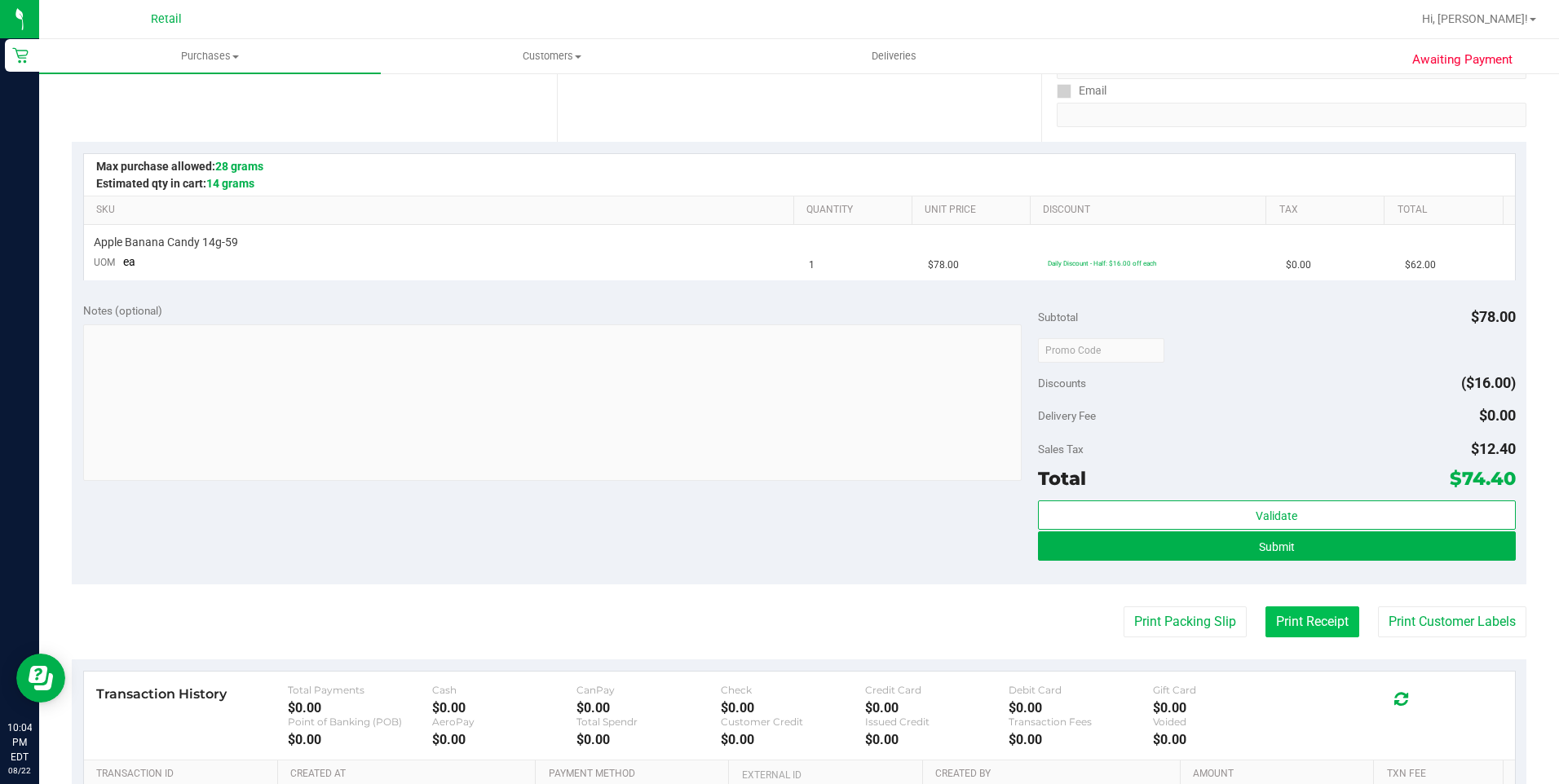
scroll to position [326, 0]
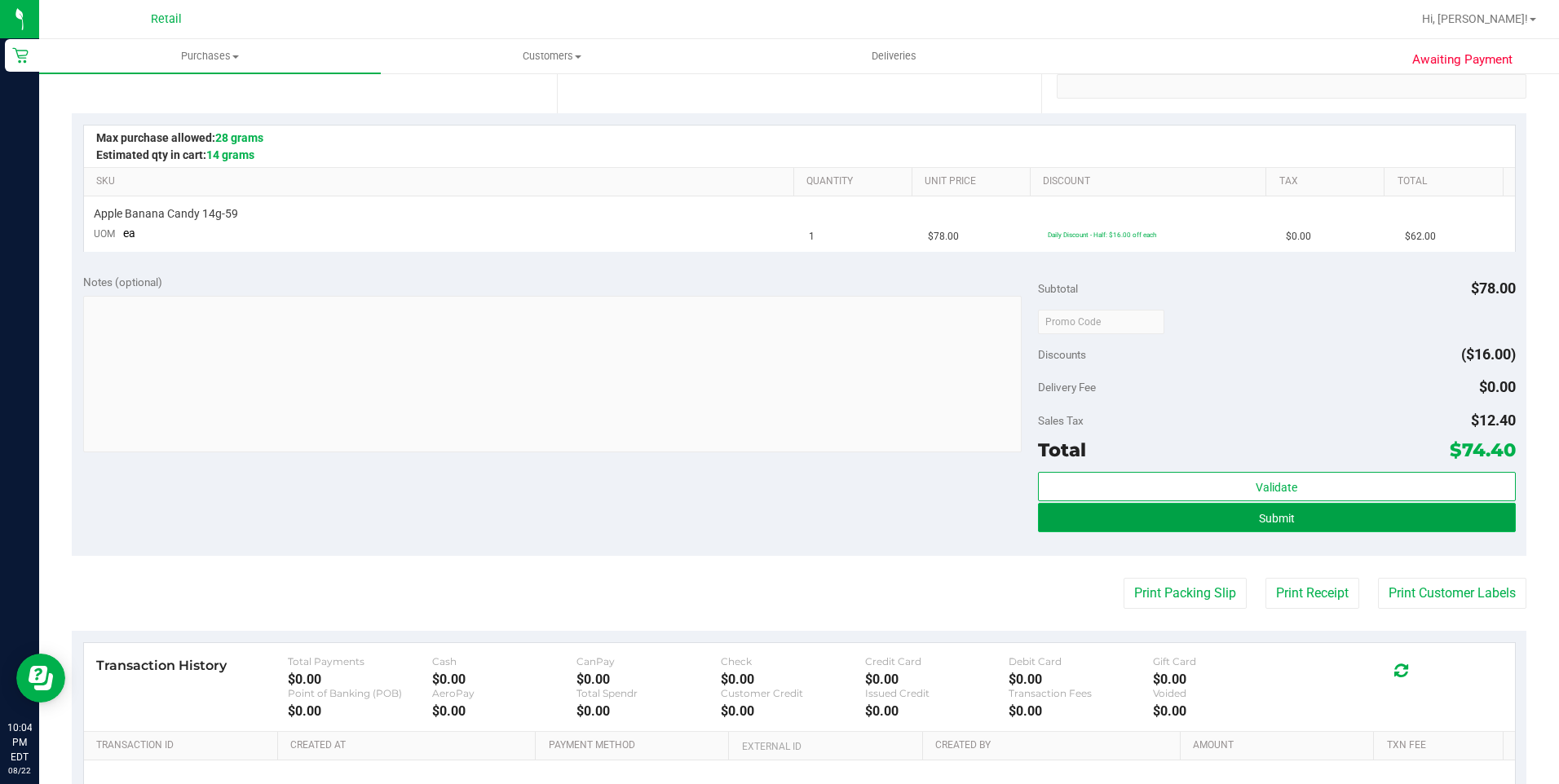
click at [1346, 520] on button "Submit" at bounding box center [1276, 517] width 478 height 29
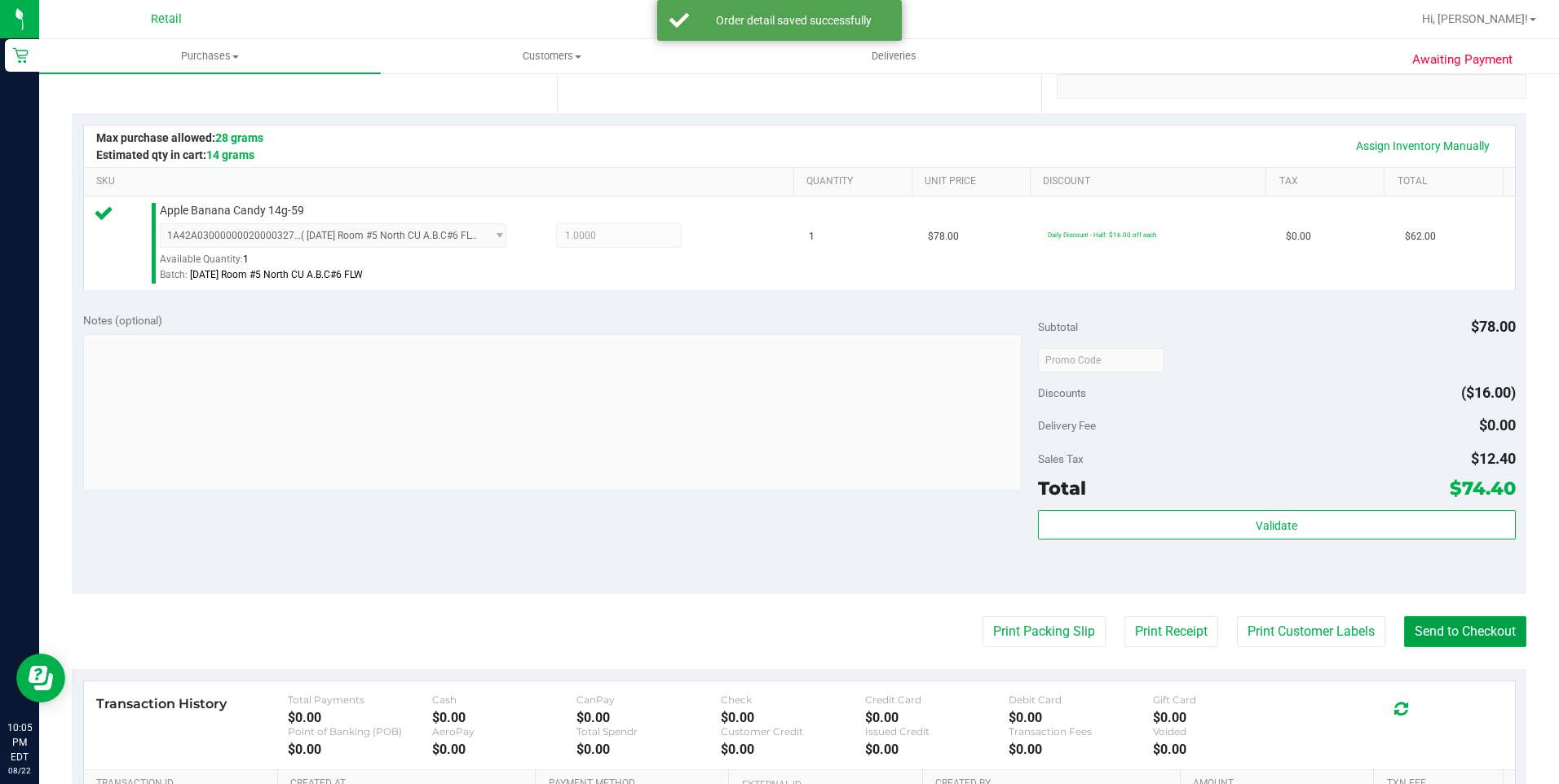
click at [1449, 636] on button "Send to Checkout" at bounding box center [1464, 631] width 122 height 31
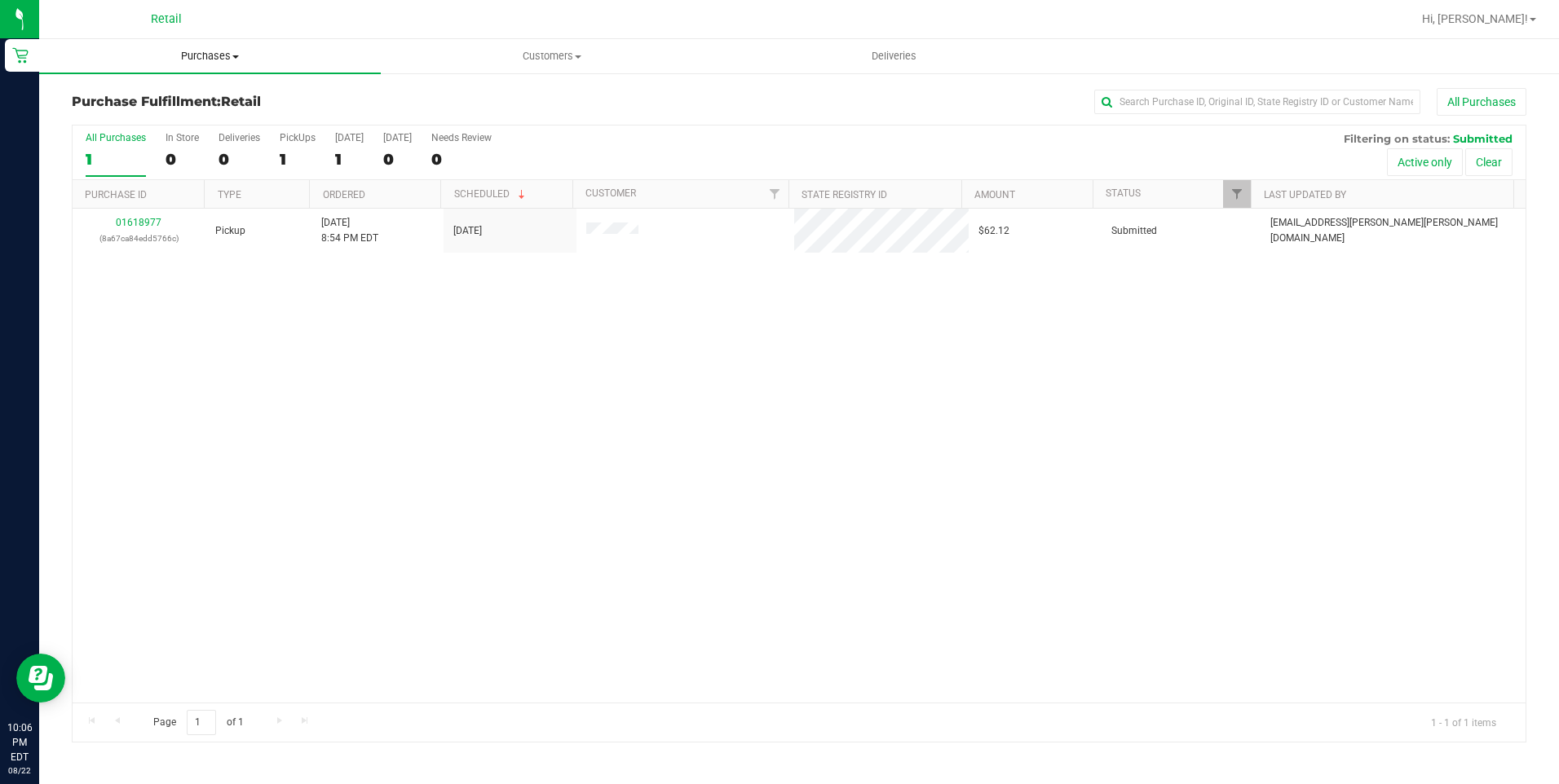
click at [186, 61] on span "Purchases" at bounding box center [210, 56] width 341 height 14
click at [184, 99] on span "Summary of purchases" at bounding box center [122, 98] width 167 height 14
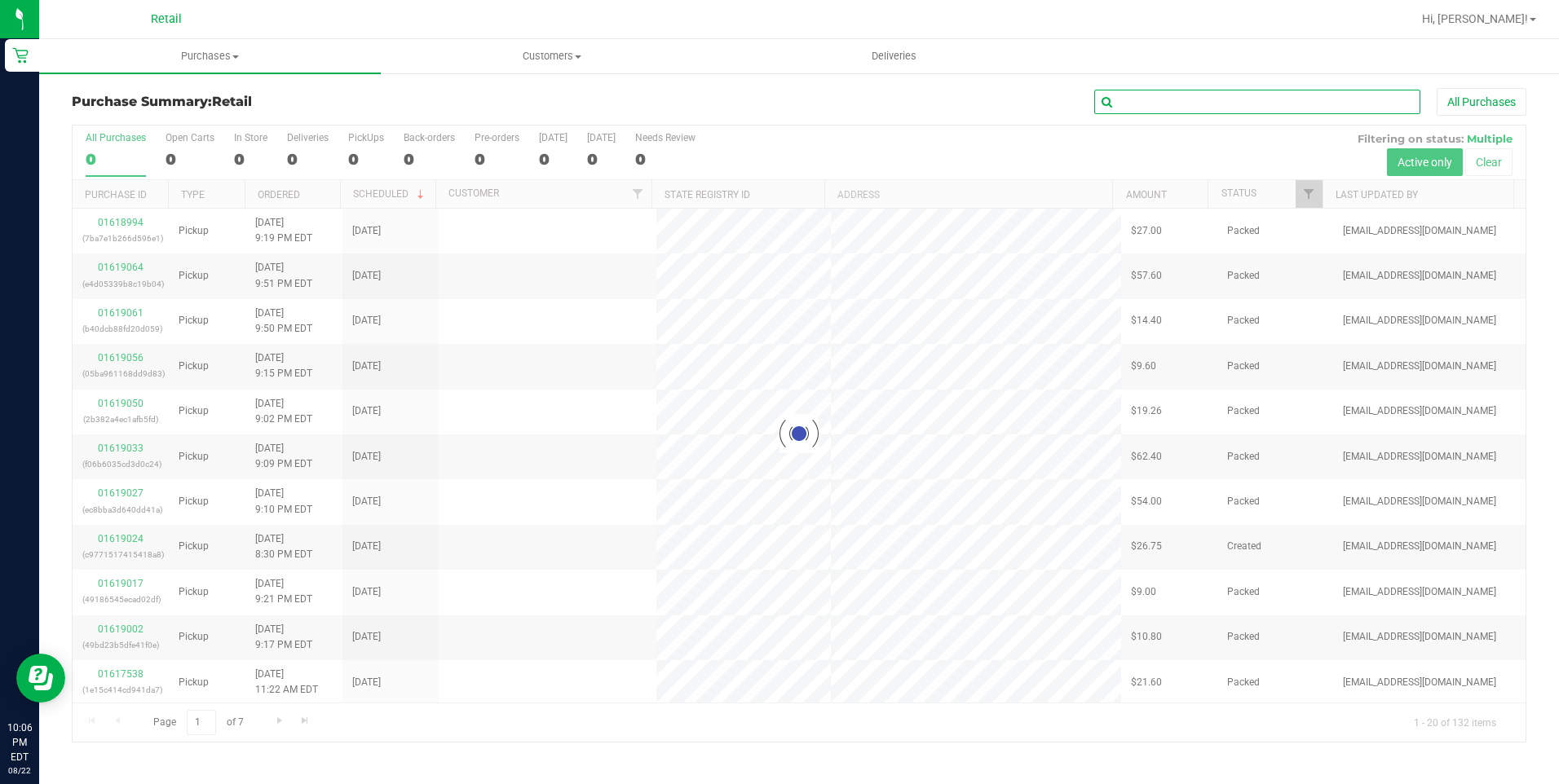
click at [1145, 104] on input "text" at bounding box center [1257, 102] width 326 height 25
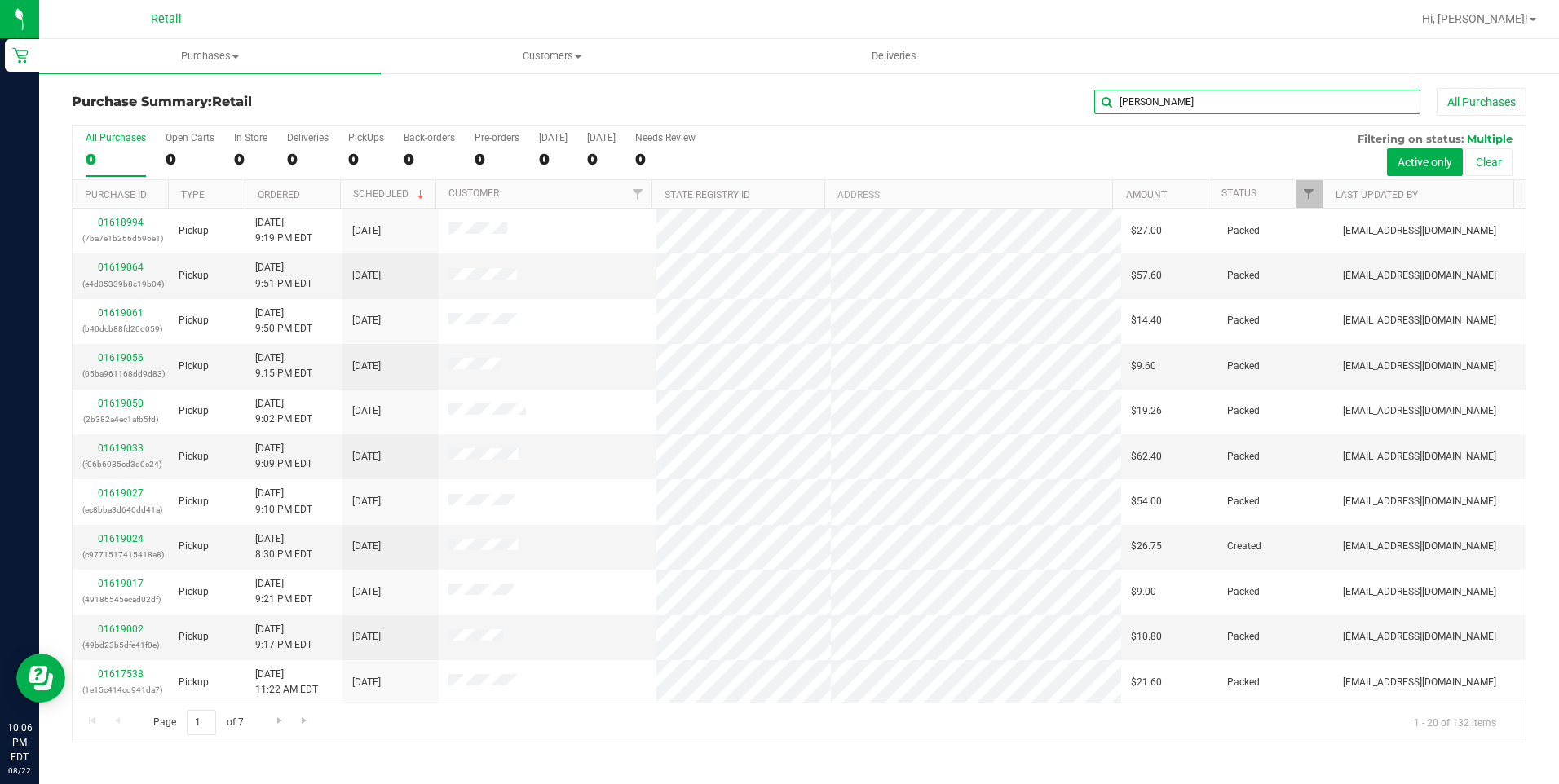
type input "[PERSON_NAME]"
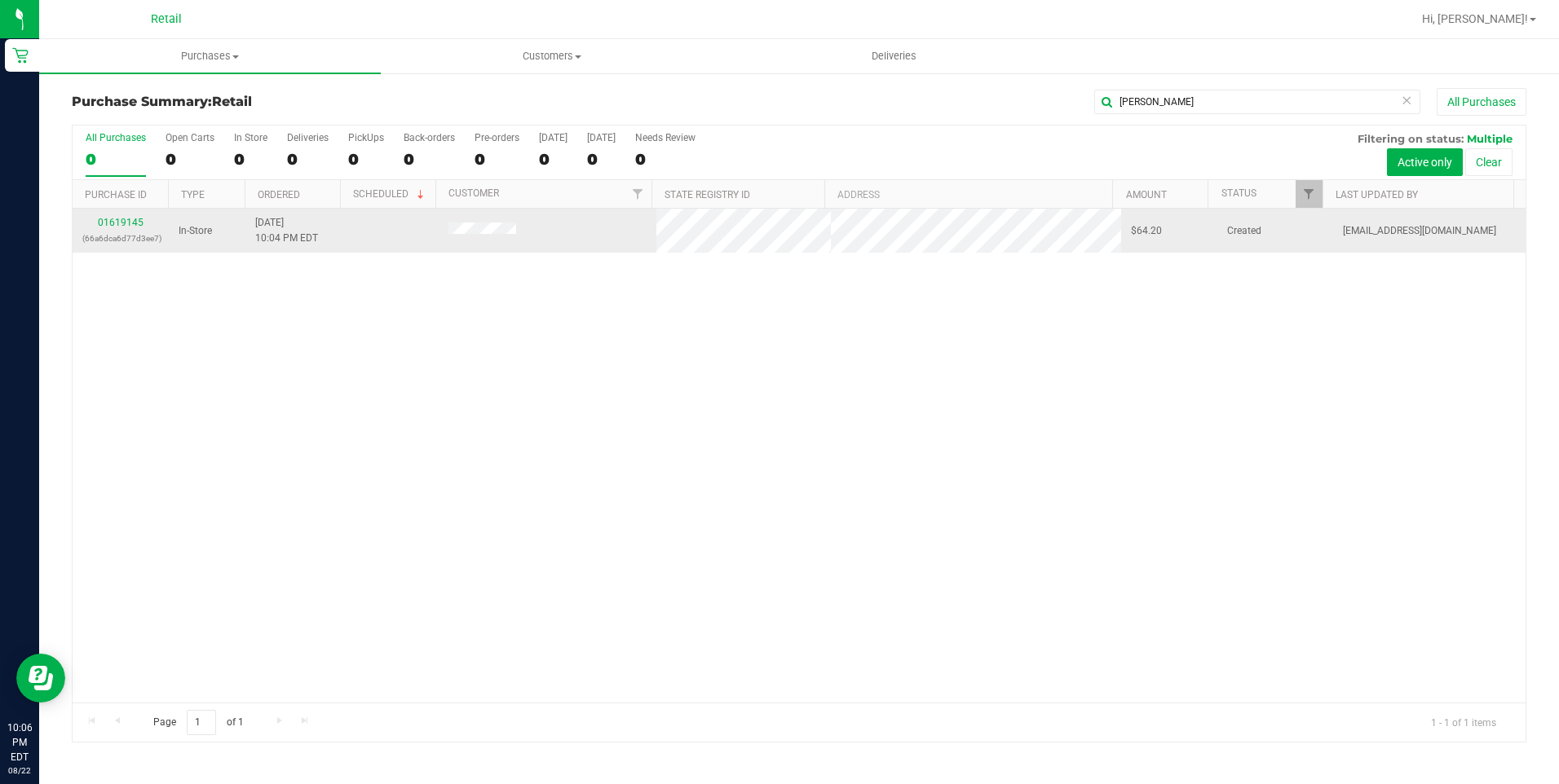
click at [119, 230] on p "(66a6dca6d77d3ee7)" at bounding box center [120, 238] width 77 height 15
click at [119, 223] on link "01619145" at bounding box center [120, 223] width 46 height 11
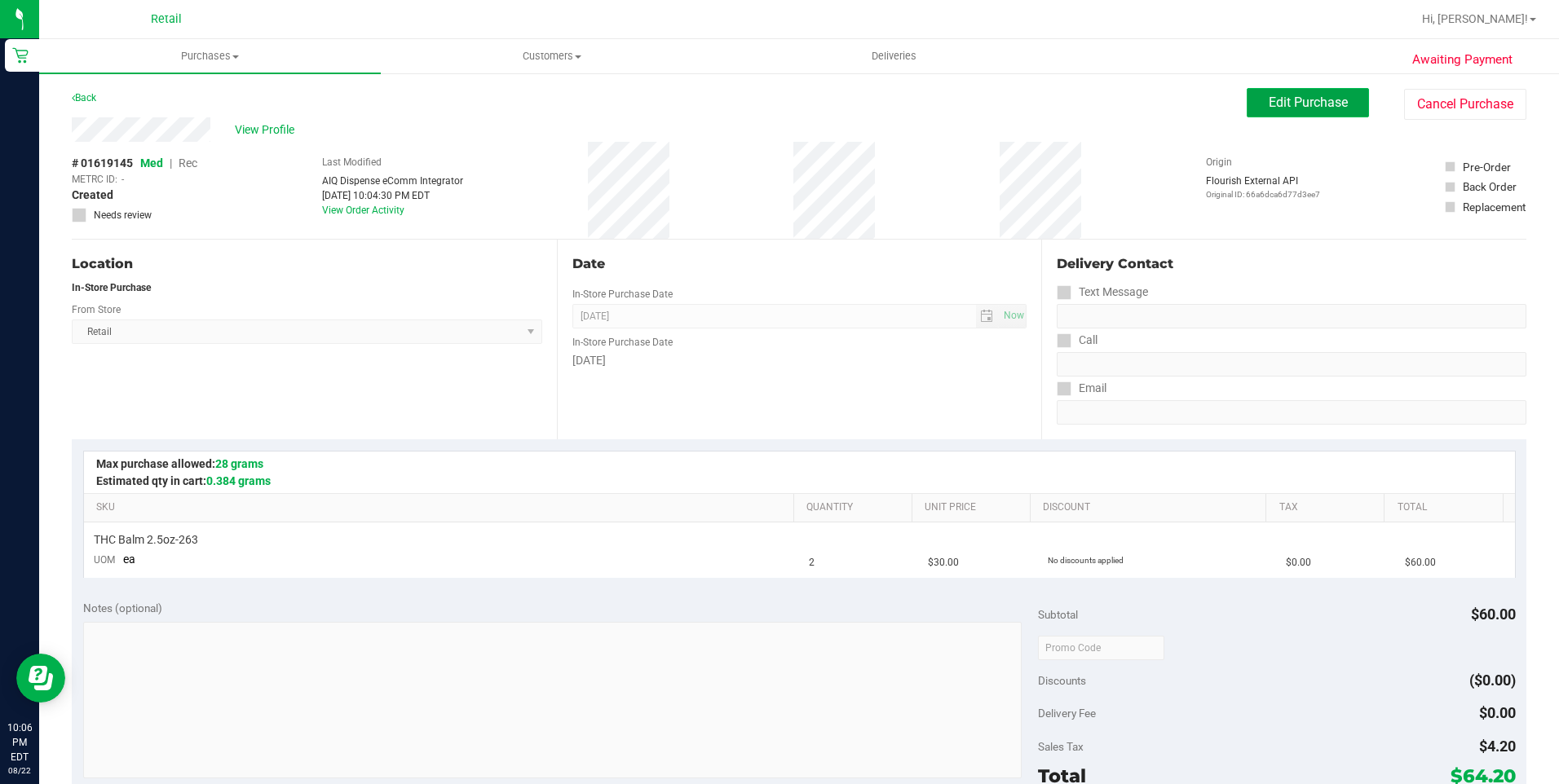
click at [1270, 95] on span "Edit Purchase" at bounding box center [1308, 102] width 79 height 15
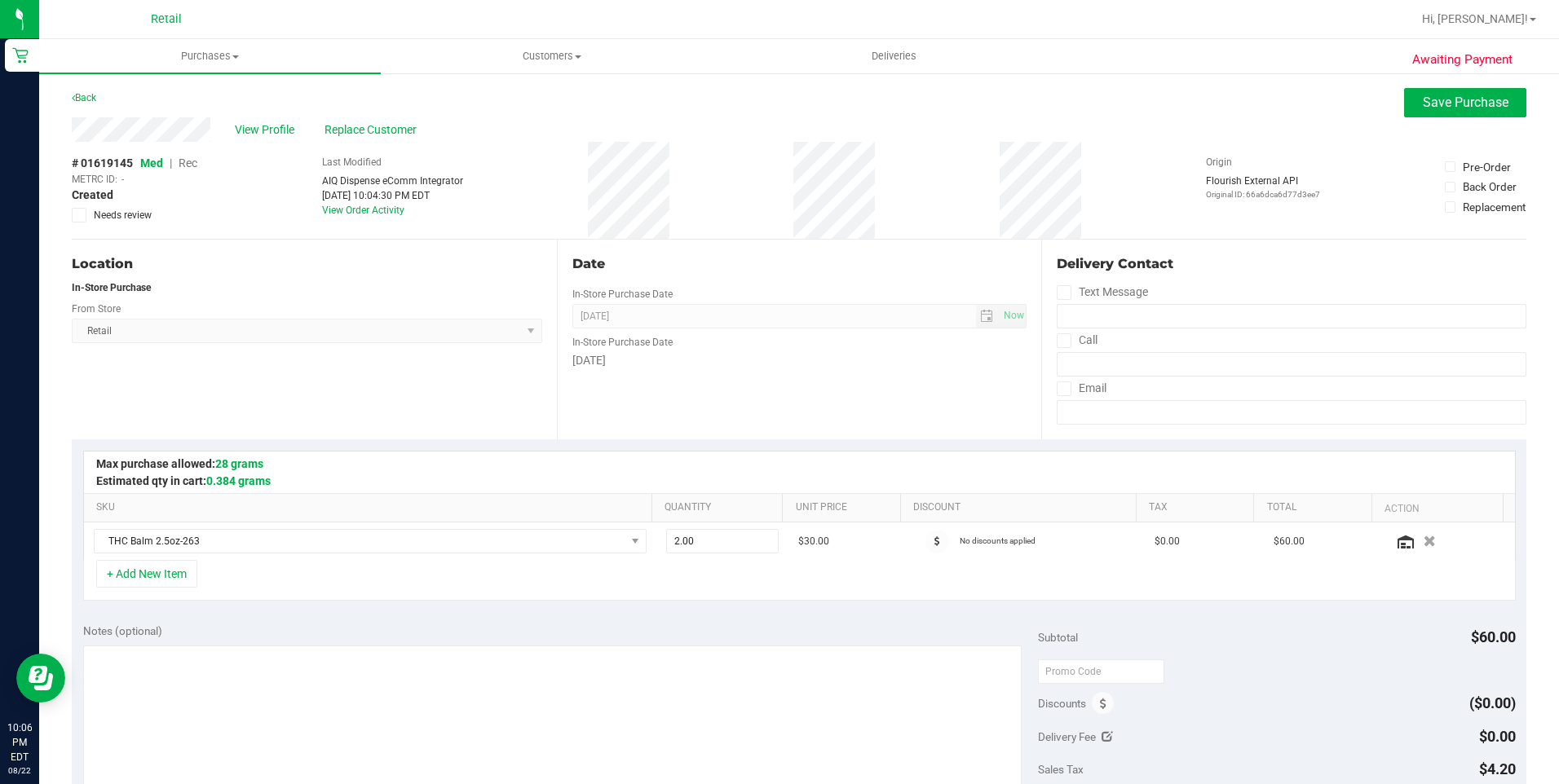
drag, startPoint x: 197, startPoint y: 154, endPoint x: 183, endPoint y: 165, distance: 17.8
click at [183, 165] on span "Rec" at bounding box center [188, 163] width 19 height 13
click at [1462, 109] on span "Save Purchase" at bounding box center [1465, 102] width 85 height 15
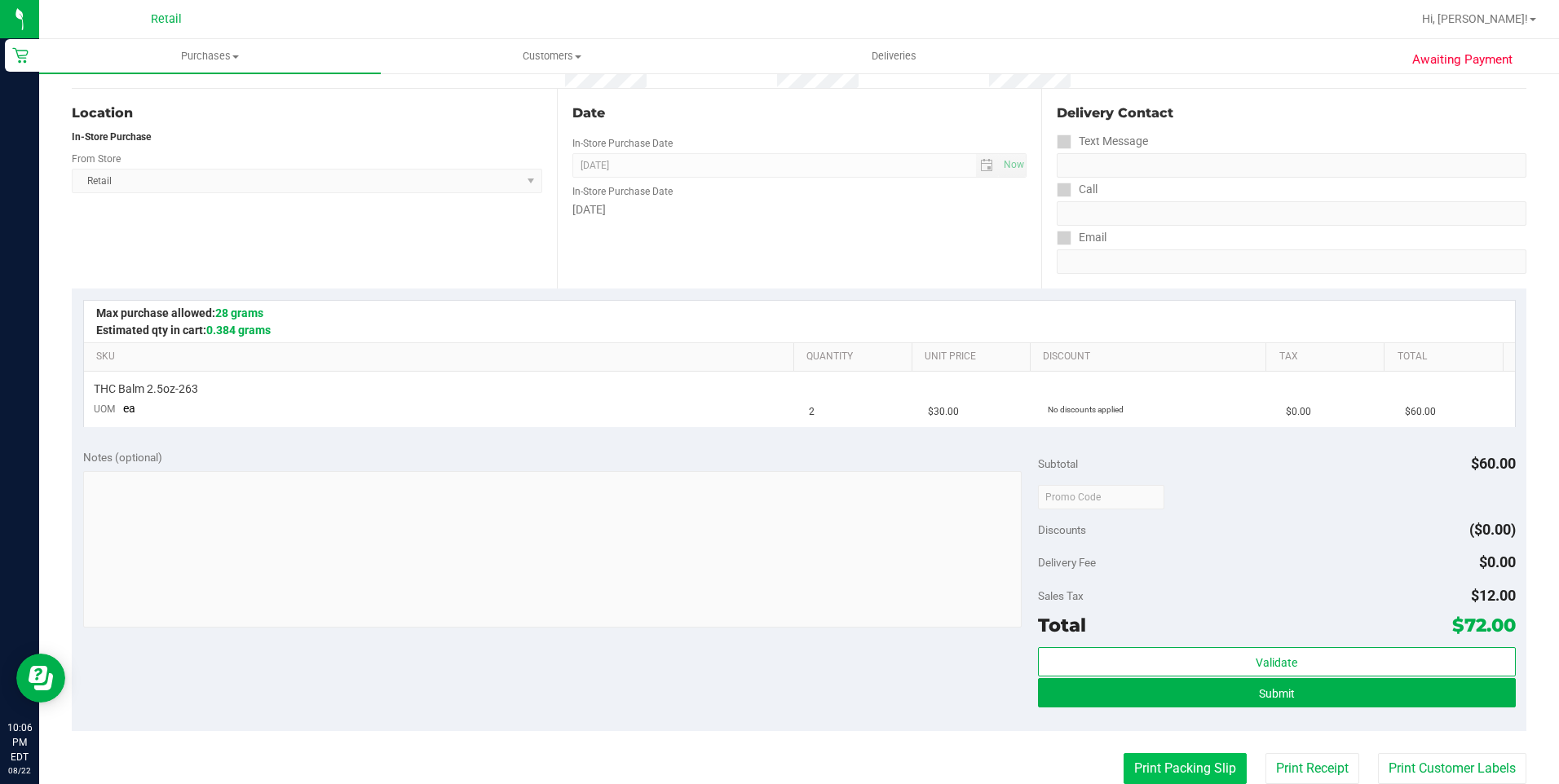
scroll to position [245, 0]
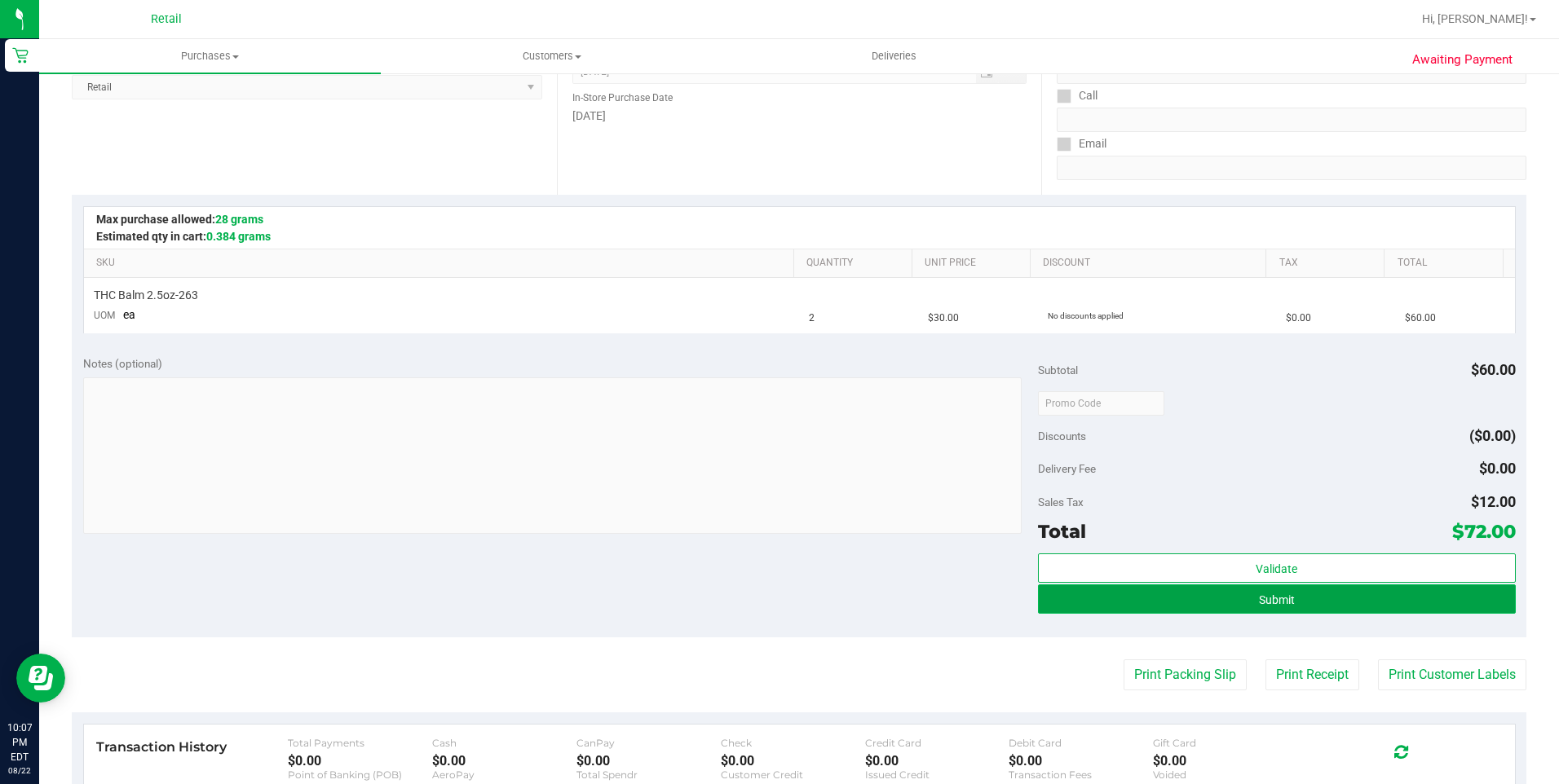
click at [1257, 609] on button "Submit" at bounding box center [1276, 598] width 478 height 29
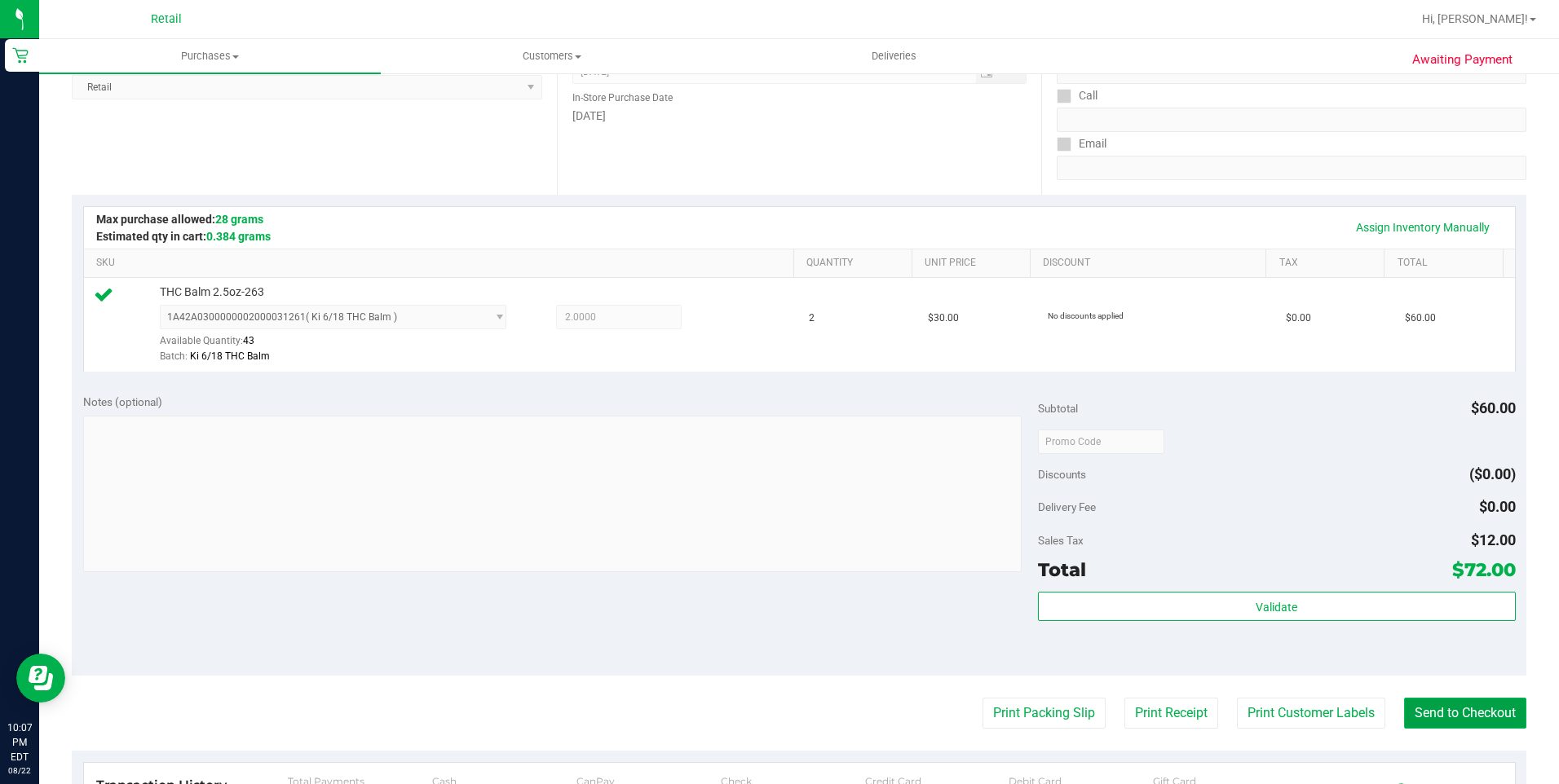
click at [1426, 709] on button "Send to Checkout" at bounding box center [1464, 713] width 122 height 31
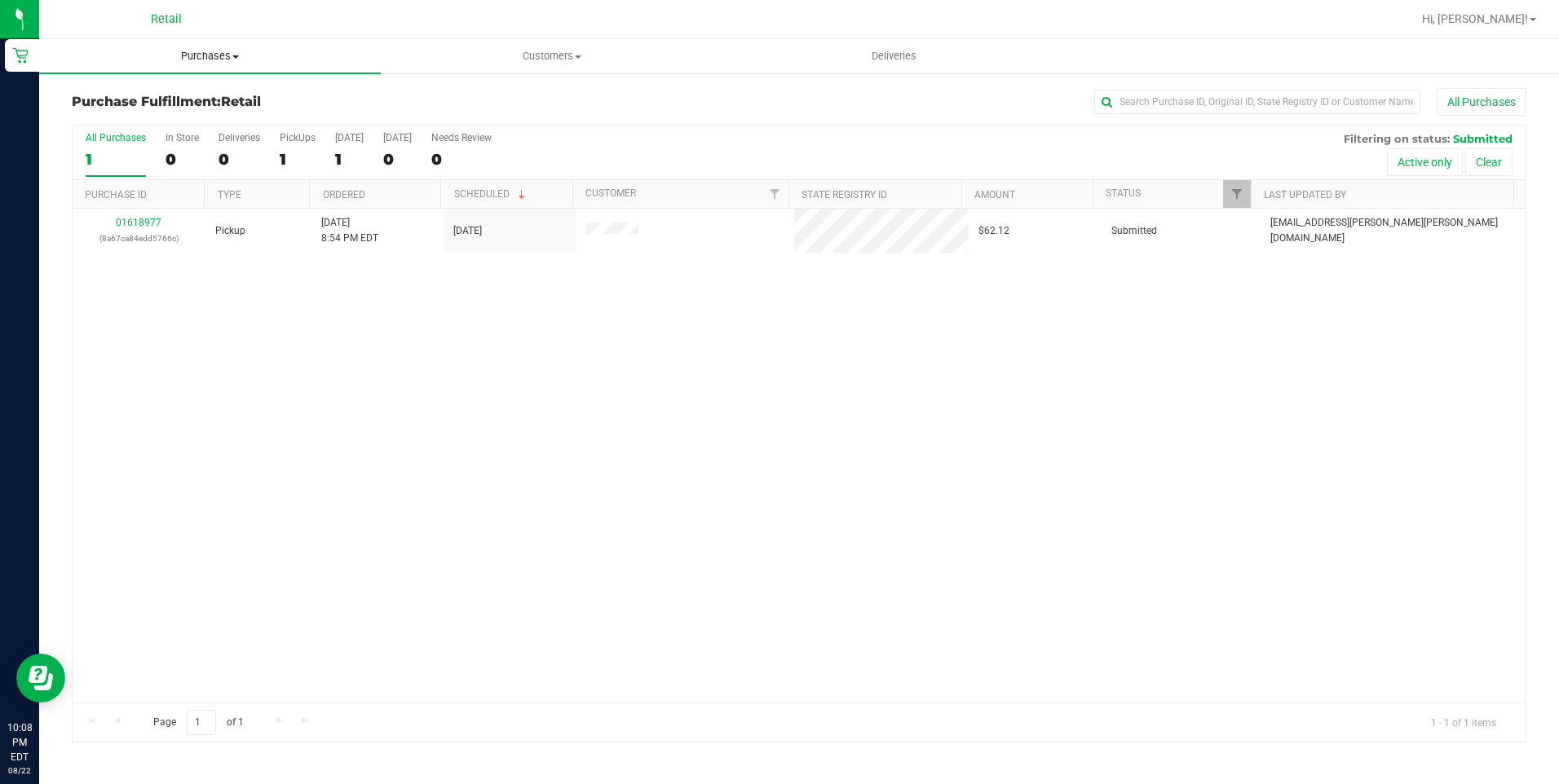
click at [209, 59] on span "Purchases" at bounding box center [210, 56] width 341 height 14
click at [154, 92] on span "Summary of purchases" at bounding box center [122, 98] width 167 height 14
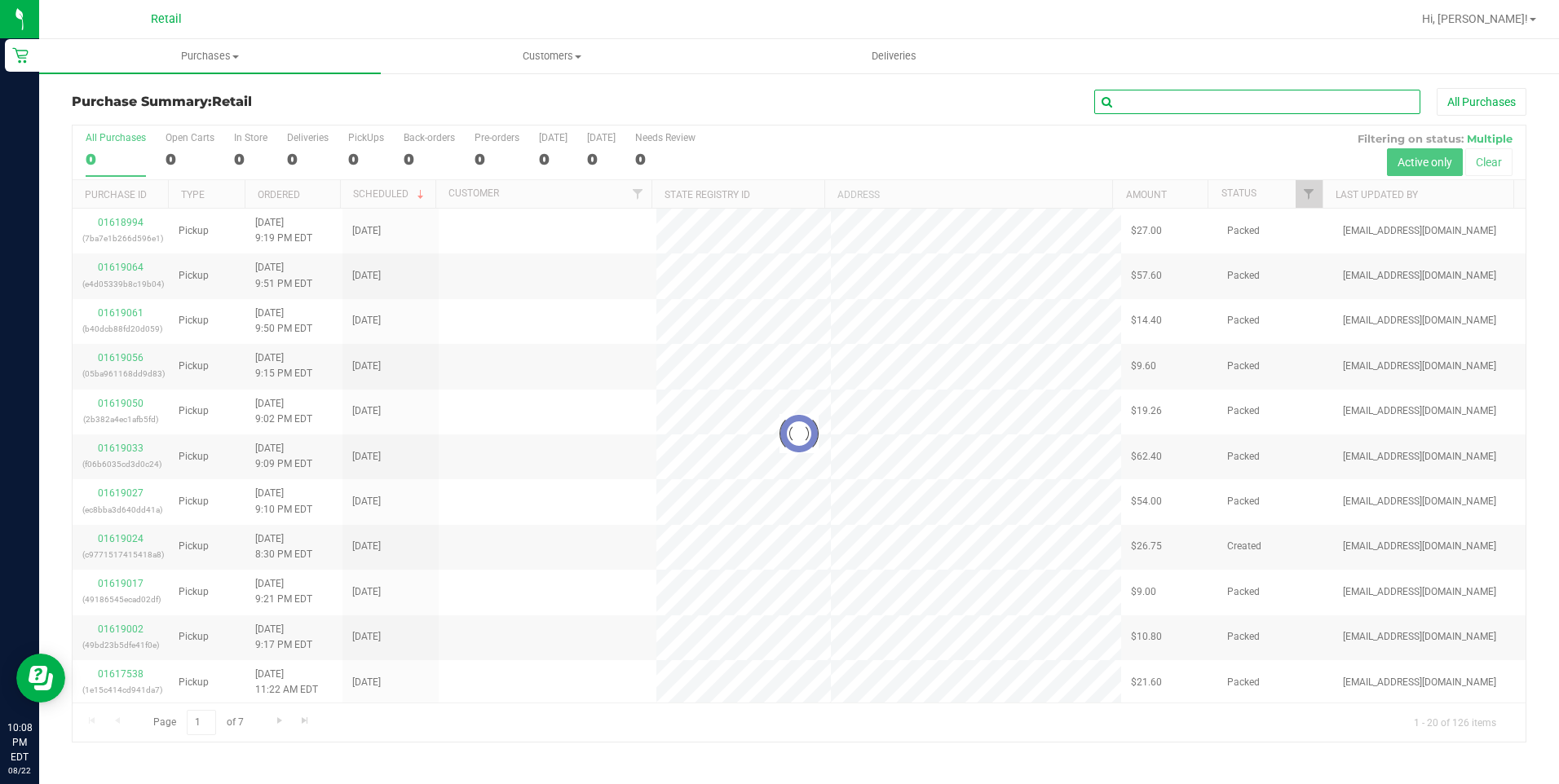
click at [1153, 108] on input "text" at bounding box center [1257, 102] width 326 height 25
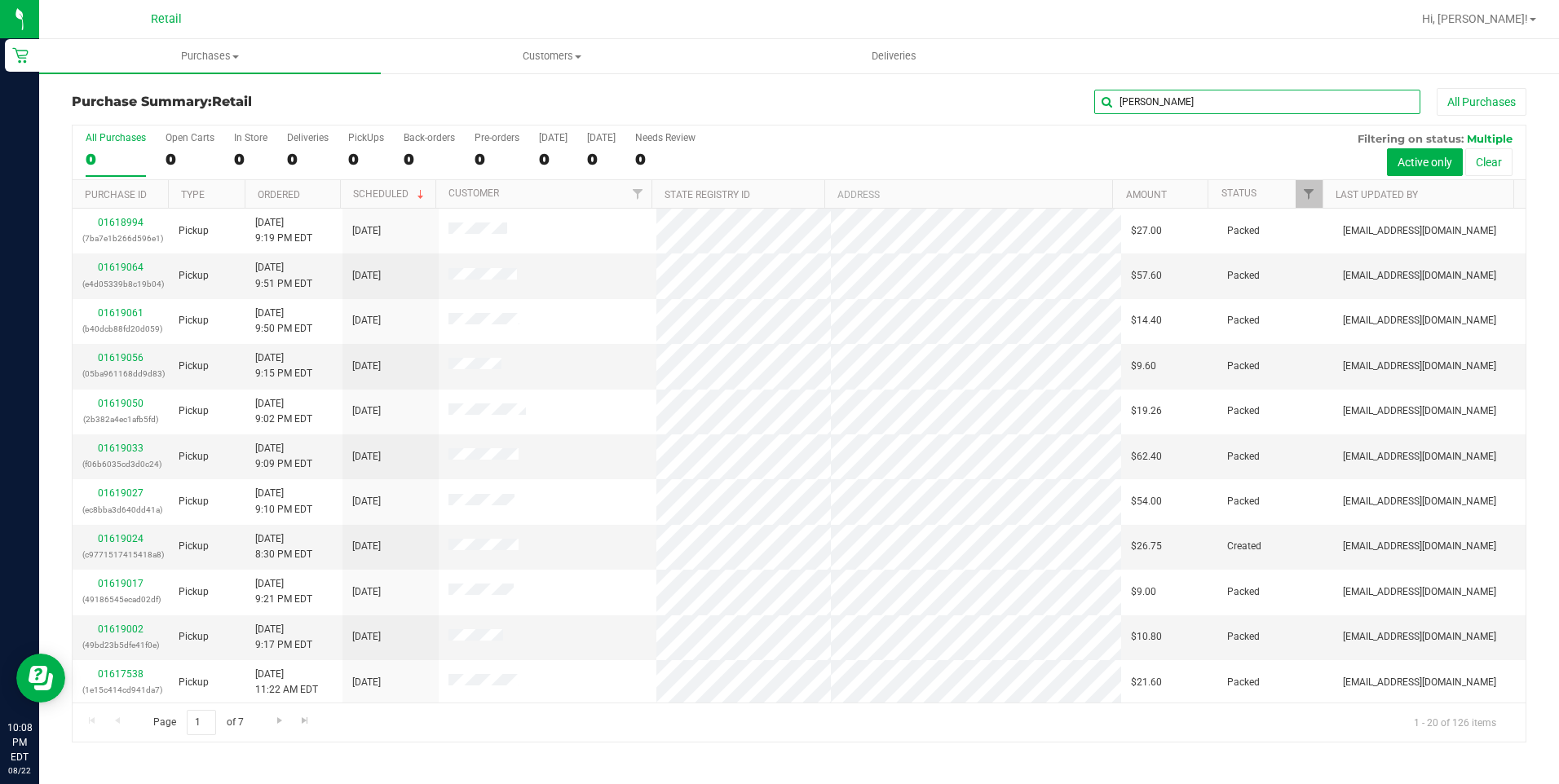
type input "[PERSON_NAME]"
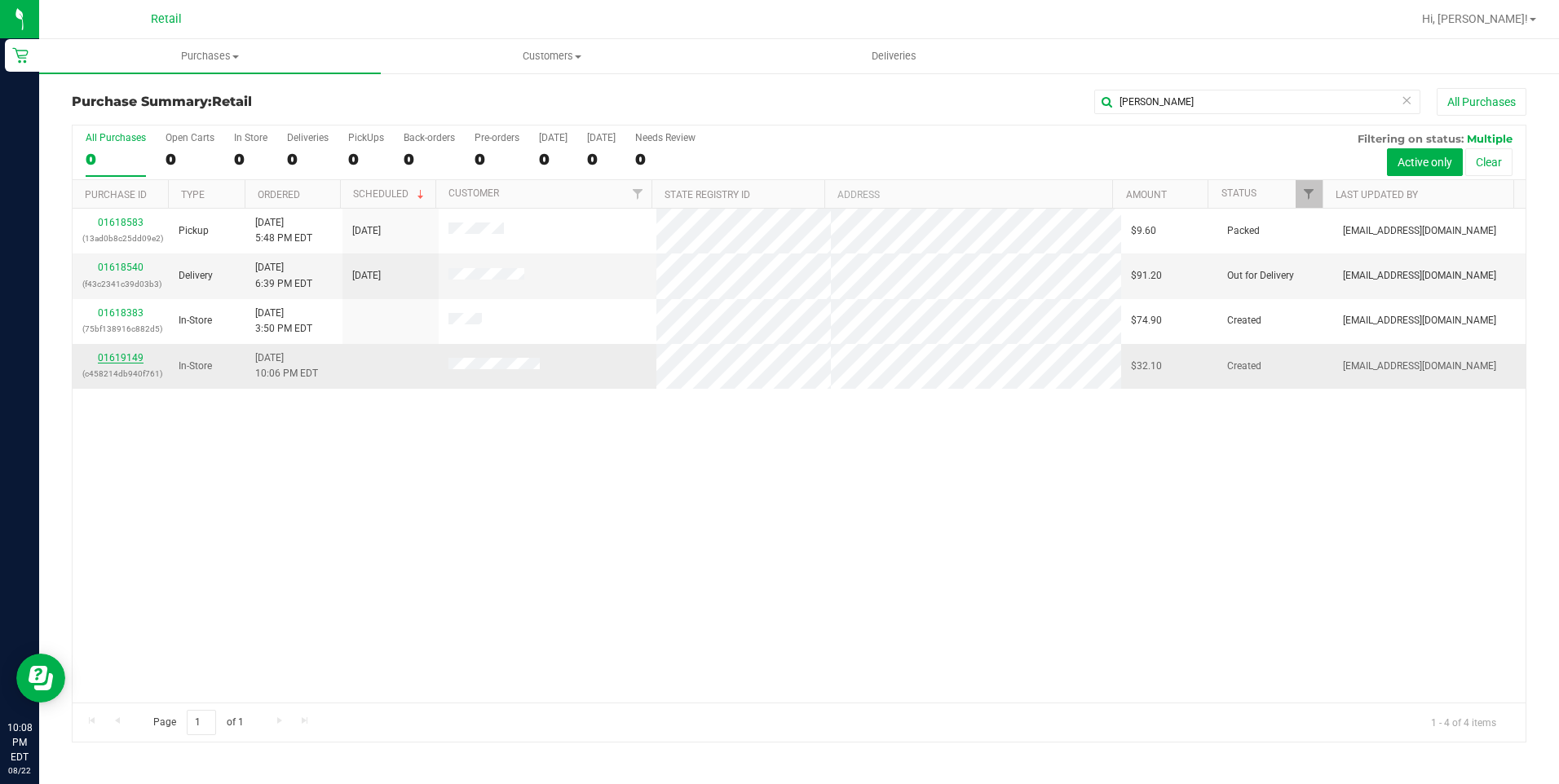
click at [126, 357] on link "01619149" at bounding box center [120, 357] width 46 height 11
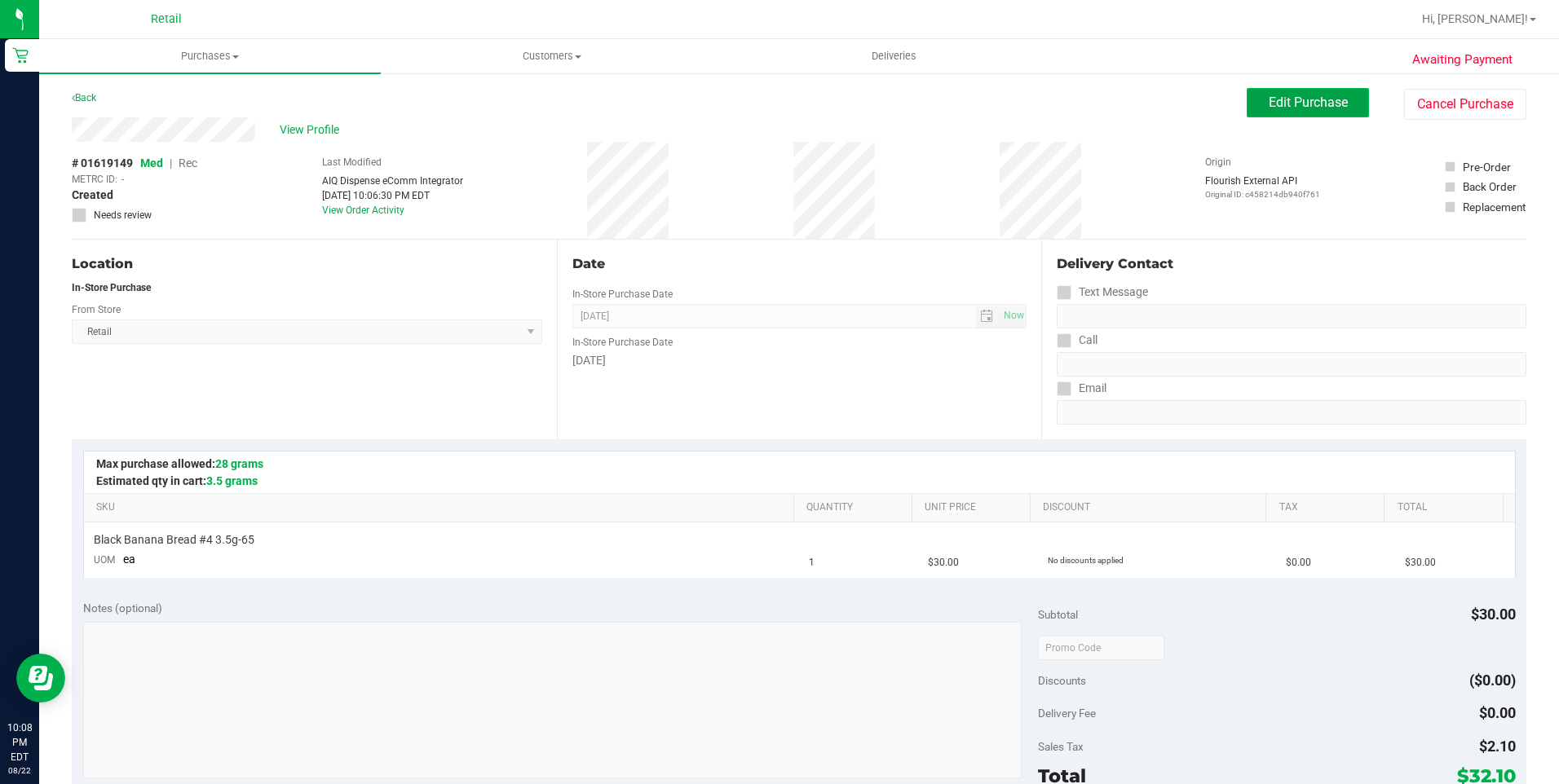
click at [1310, 108] on span "Edit Purchase" at bounding box center [1308, 102] width 79 height 15
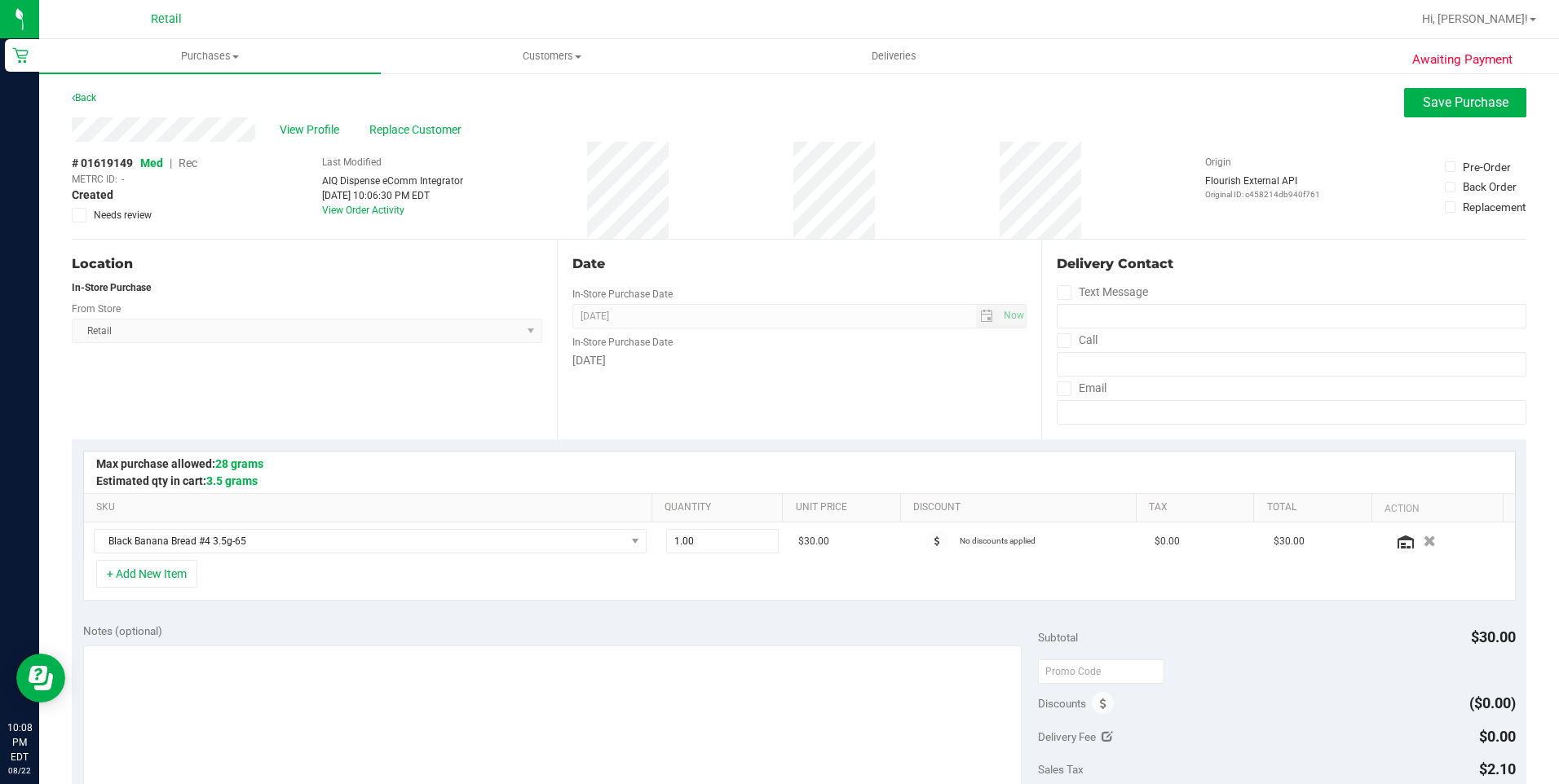
click at [184, 166] on span "Rec" at bounding box center [188, 163] width 19 height 13
click at [1436, 94] on button "Save Purchase" at bounding box center [1464, 102] width 122 height 29
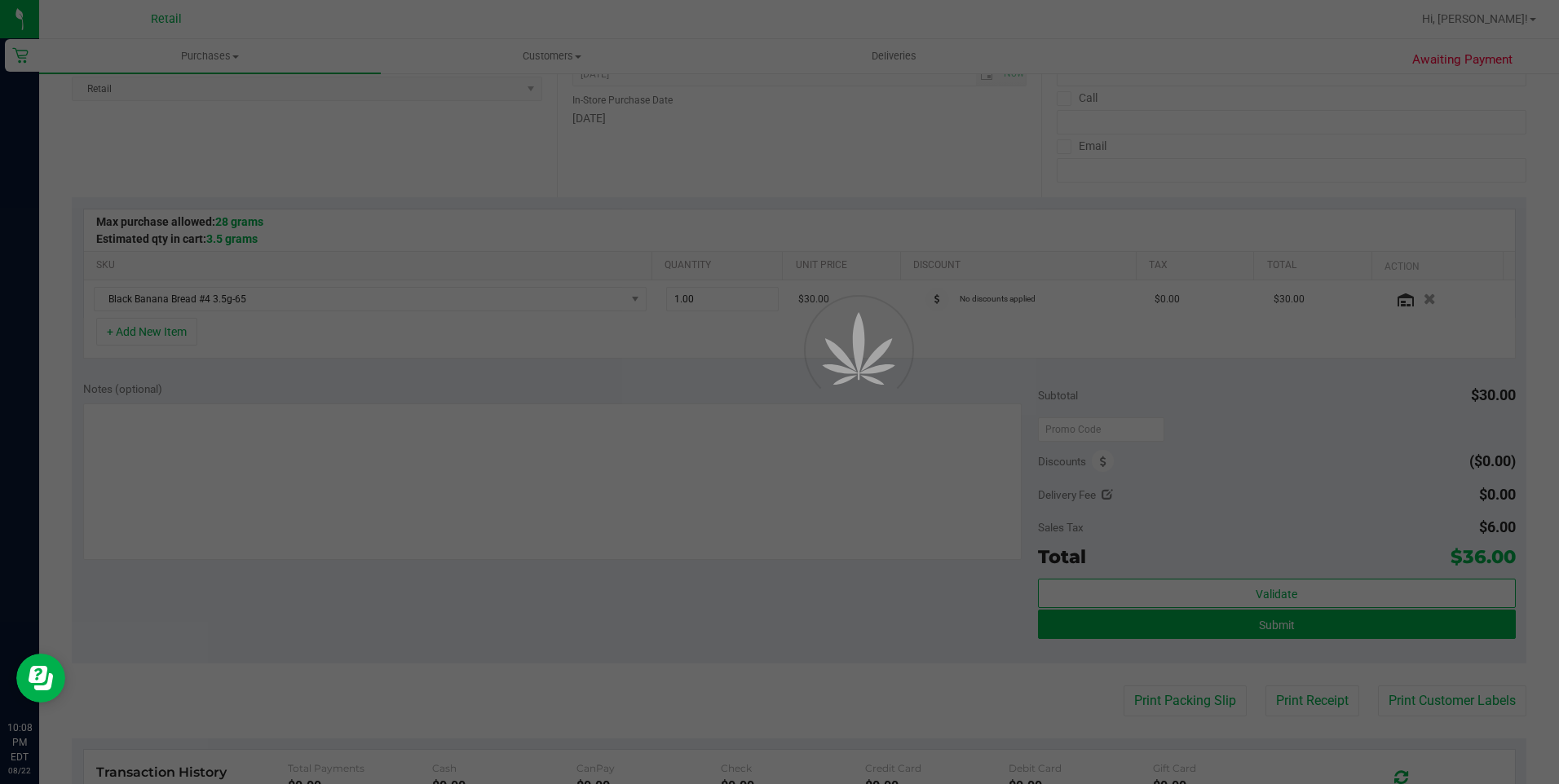
scroll to position [245, 0]
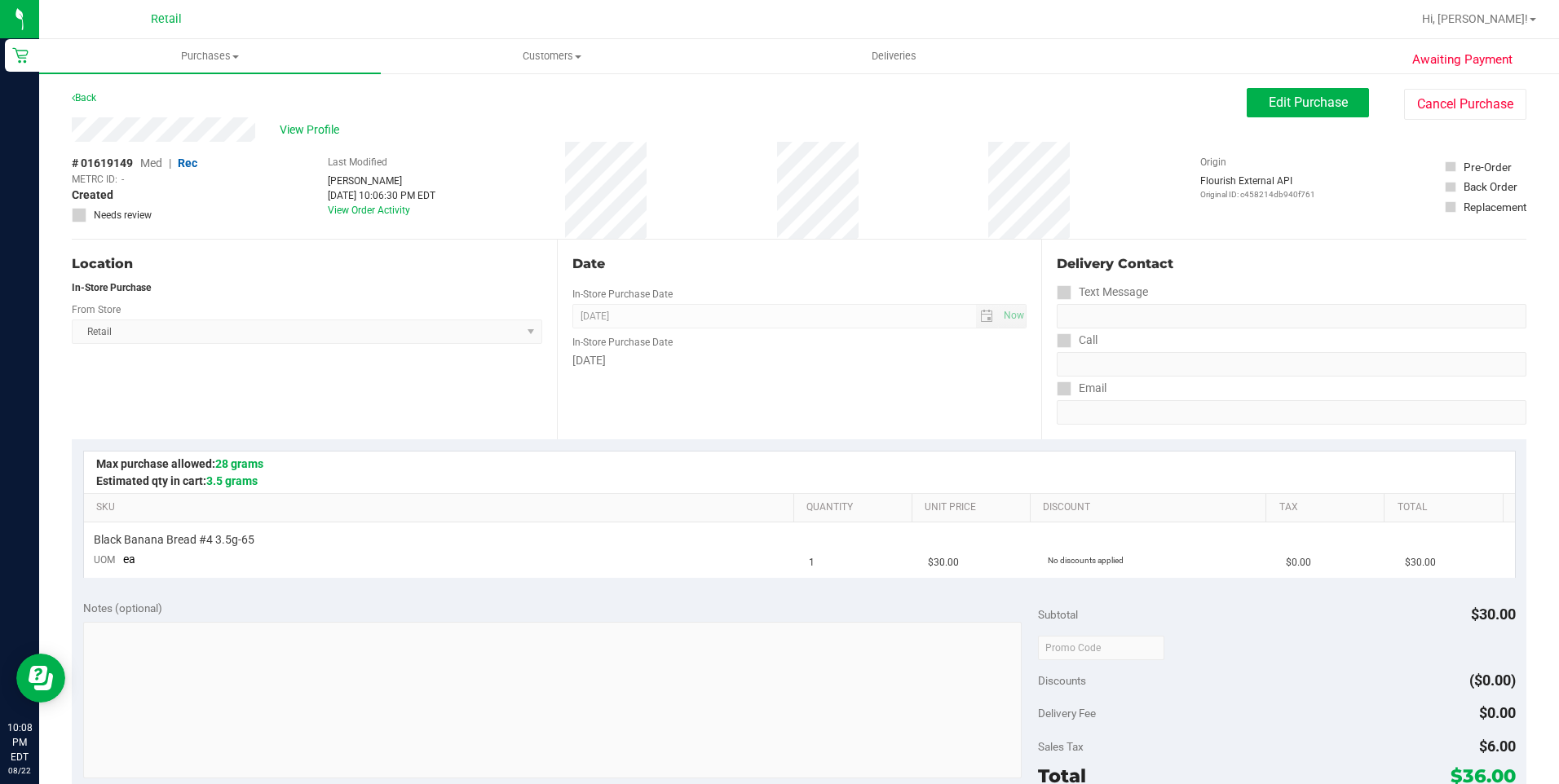
click at [1257, 623] on div "Subtotal $30.00" at bounding box center [1276, 614] width 478 height 29
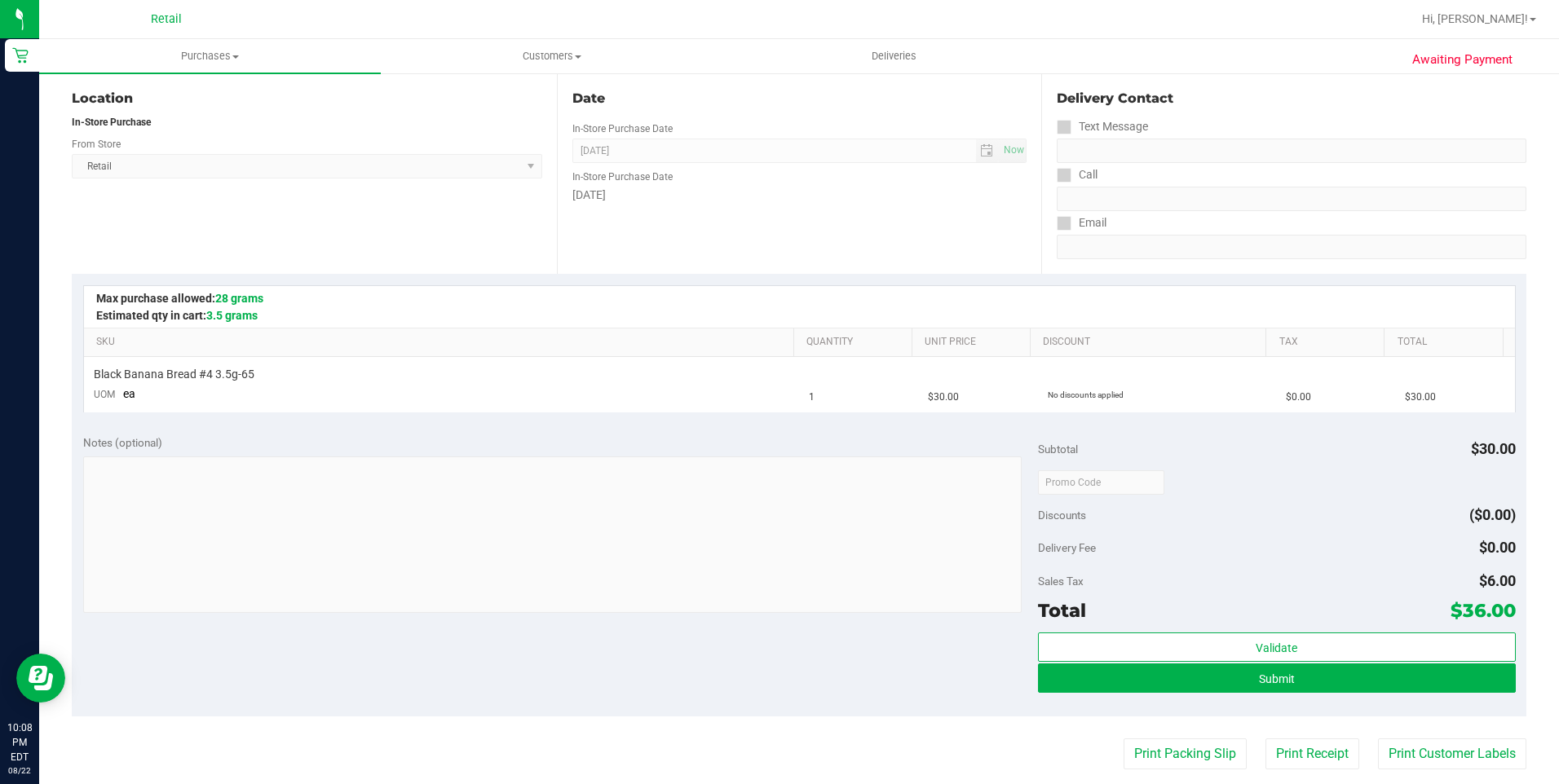
scroll to position [326, 0]
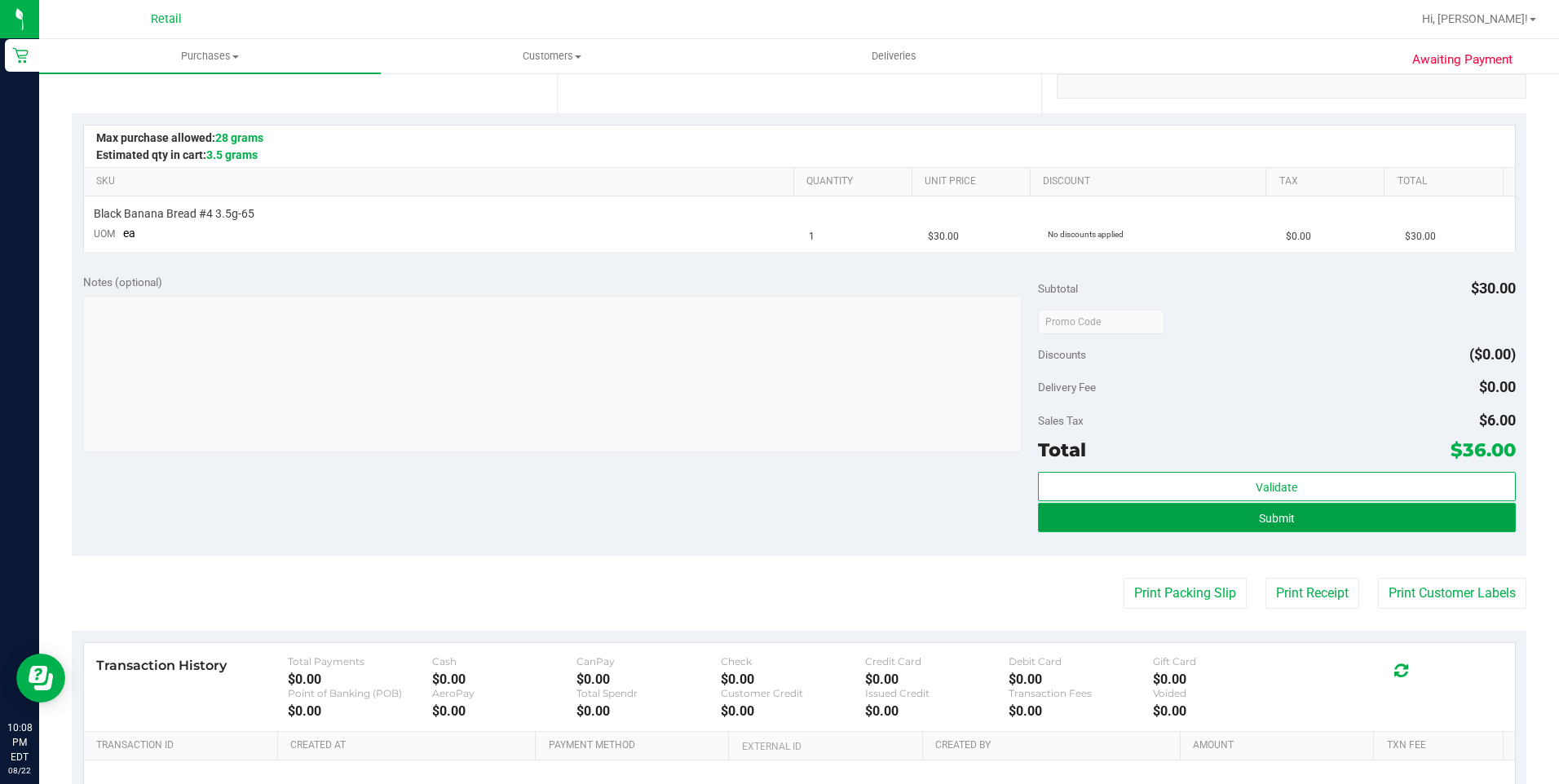
click at [1289, 525] on button "Submit" at bounding box center [1276, 517] width 478 height 29
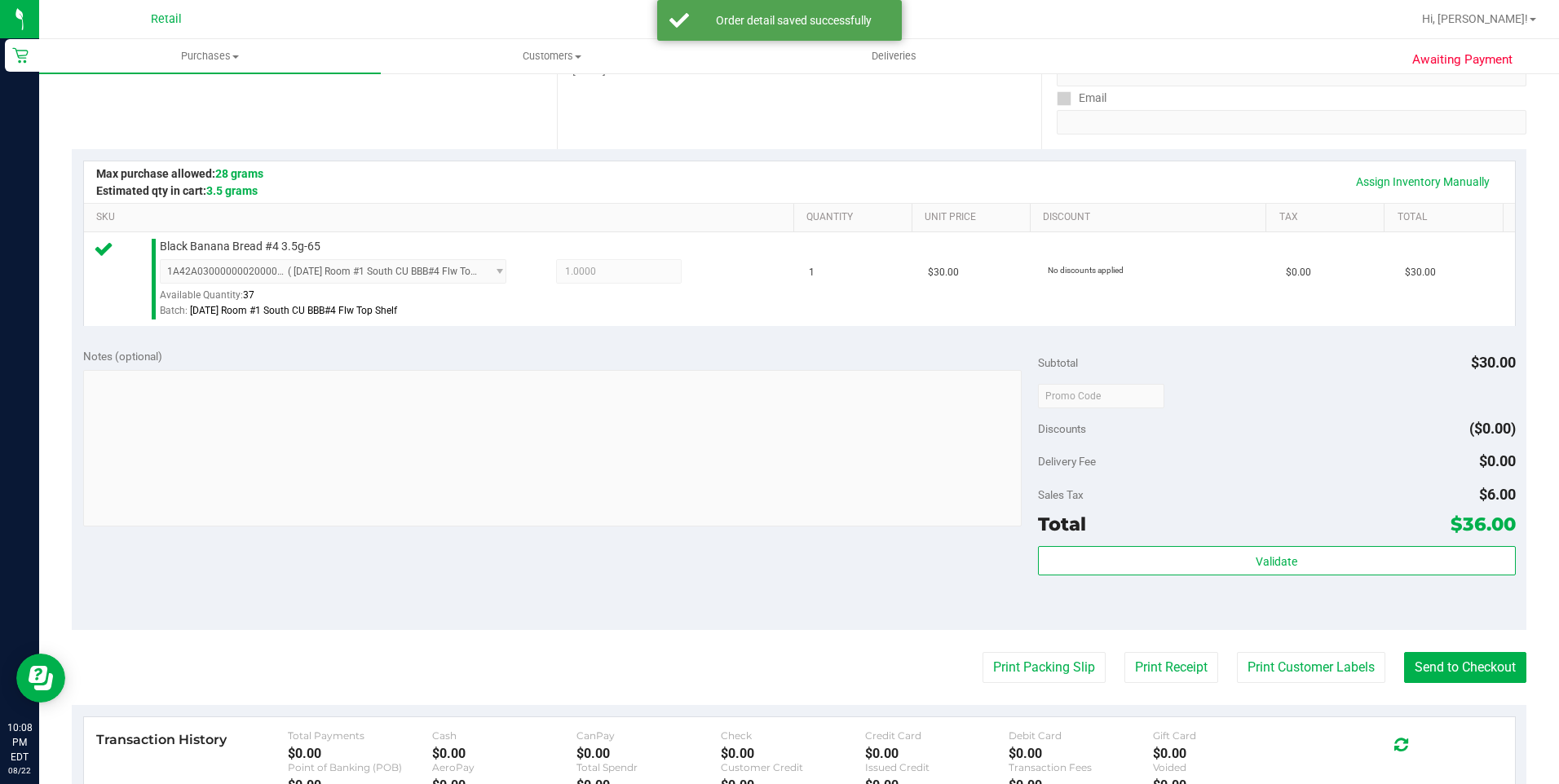
scroll to position [408, 0]
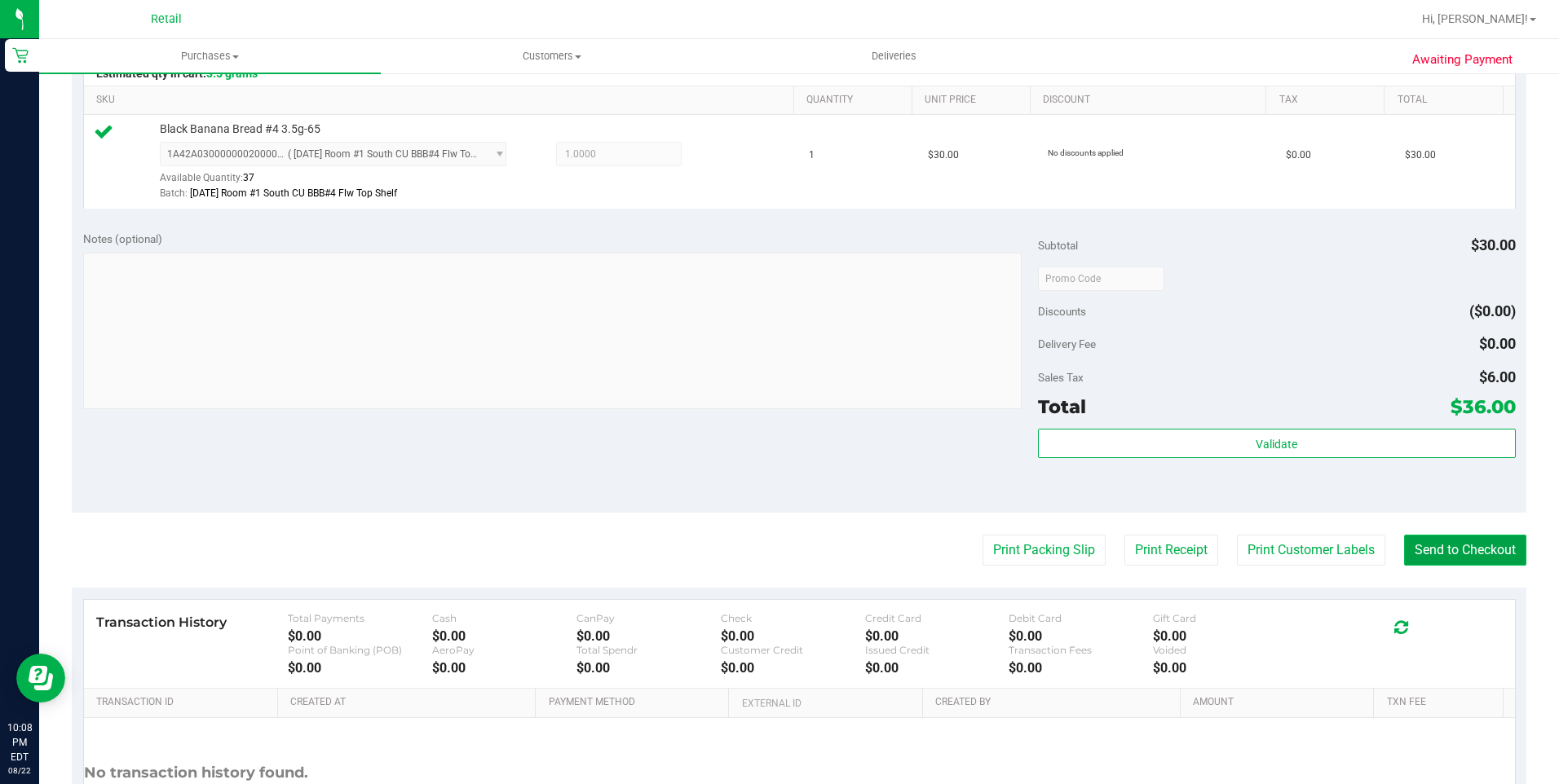
click at [1438, 547] on button "Send to Checkout" at bounding box center [1464, 550] width 122 height 31
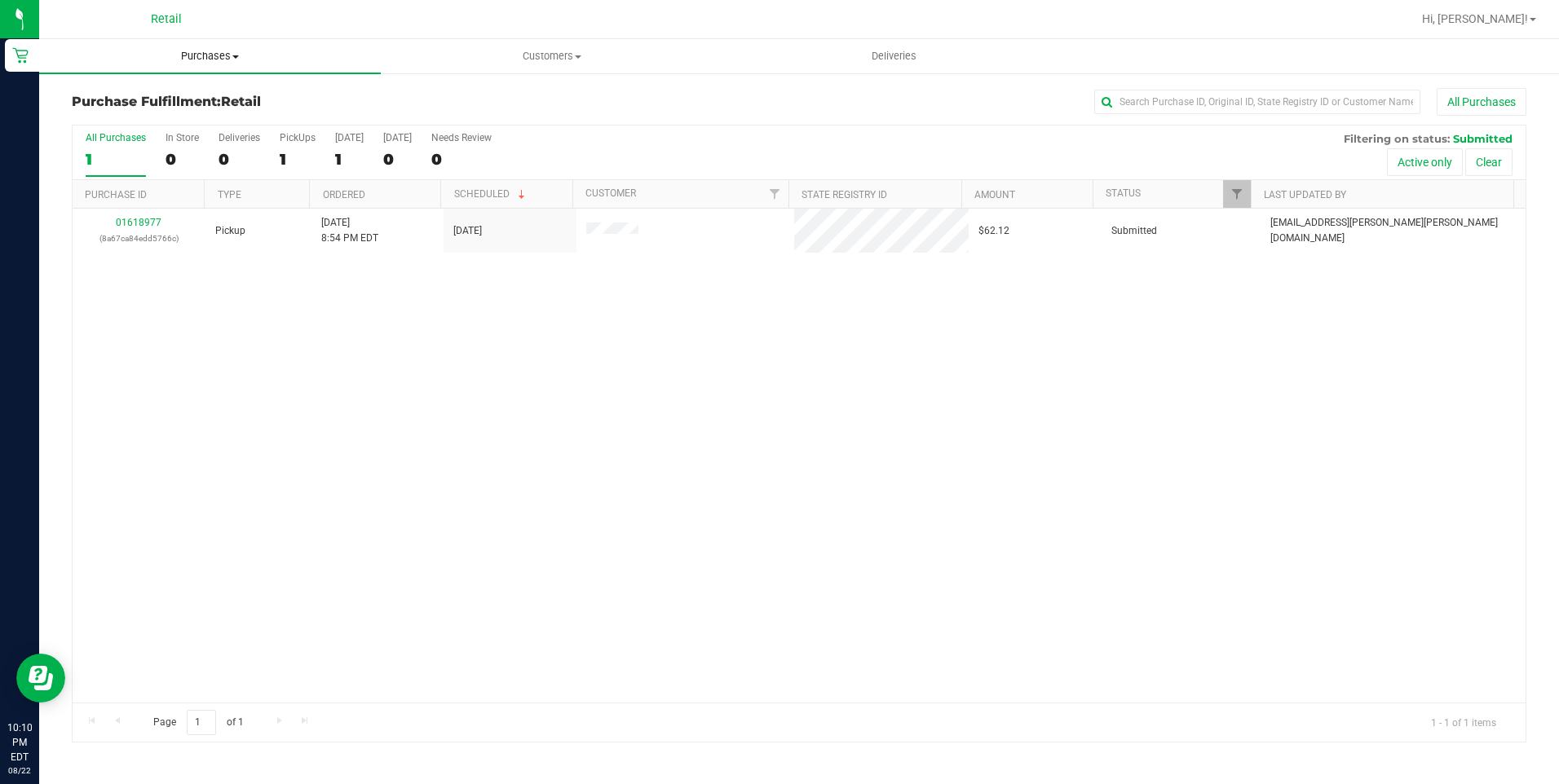
click at [193, 61] on span "Purchases" at bounding box center [210, 56] width 341 height 14
click at [104, 100] on span "Summary of purchases" at bounding box center [122, 98] width 167 height 14
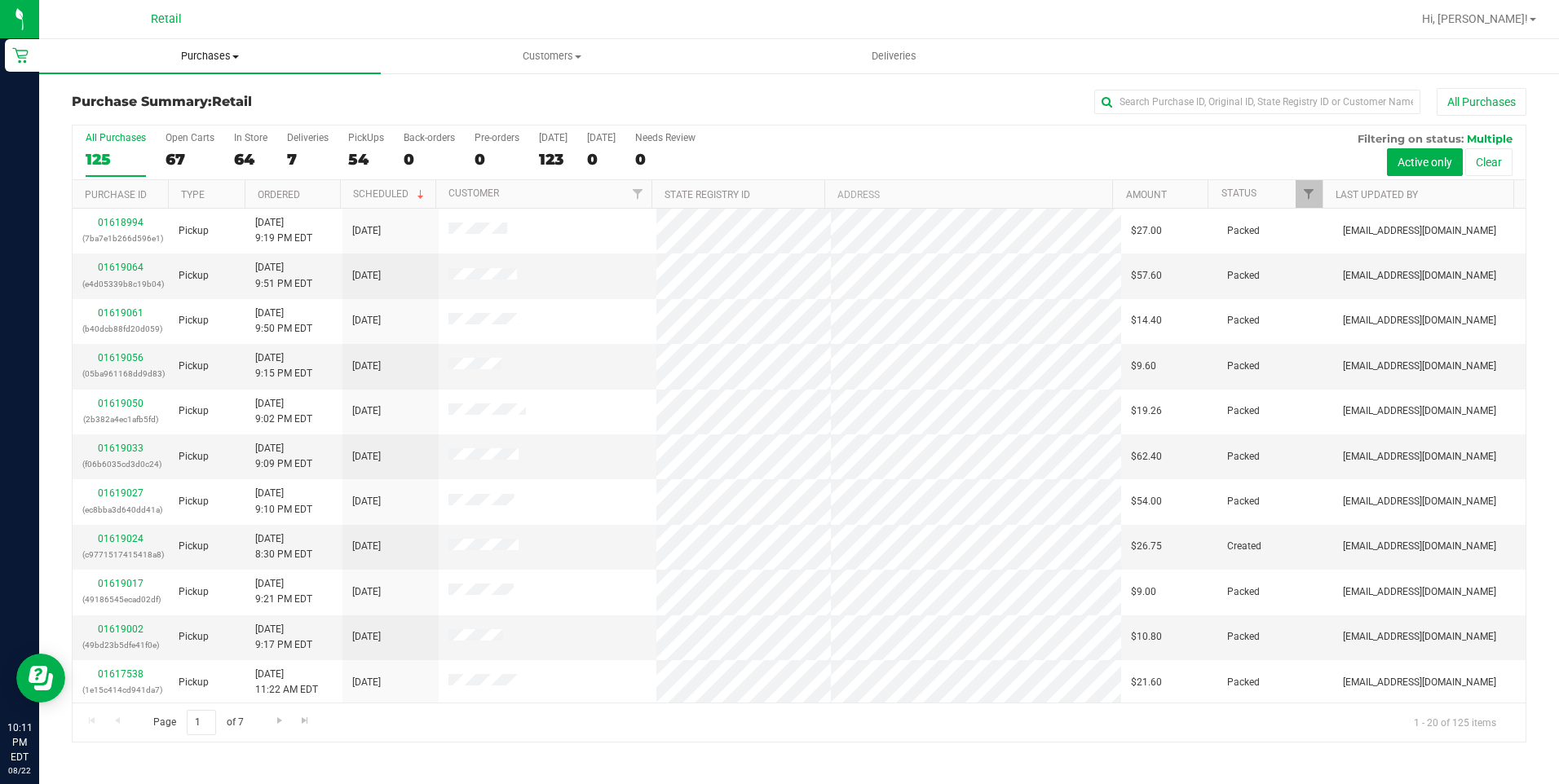
click at [172, 56] on span "Purchases" at bounding box center [210, 56] width 341 height 14
click at [172, 101] on span "Summary of purchases" at bounding box center [122, 98] width 167 height 14
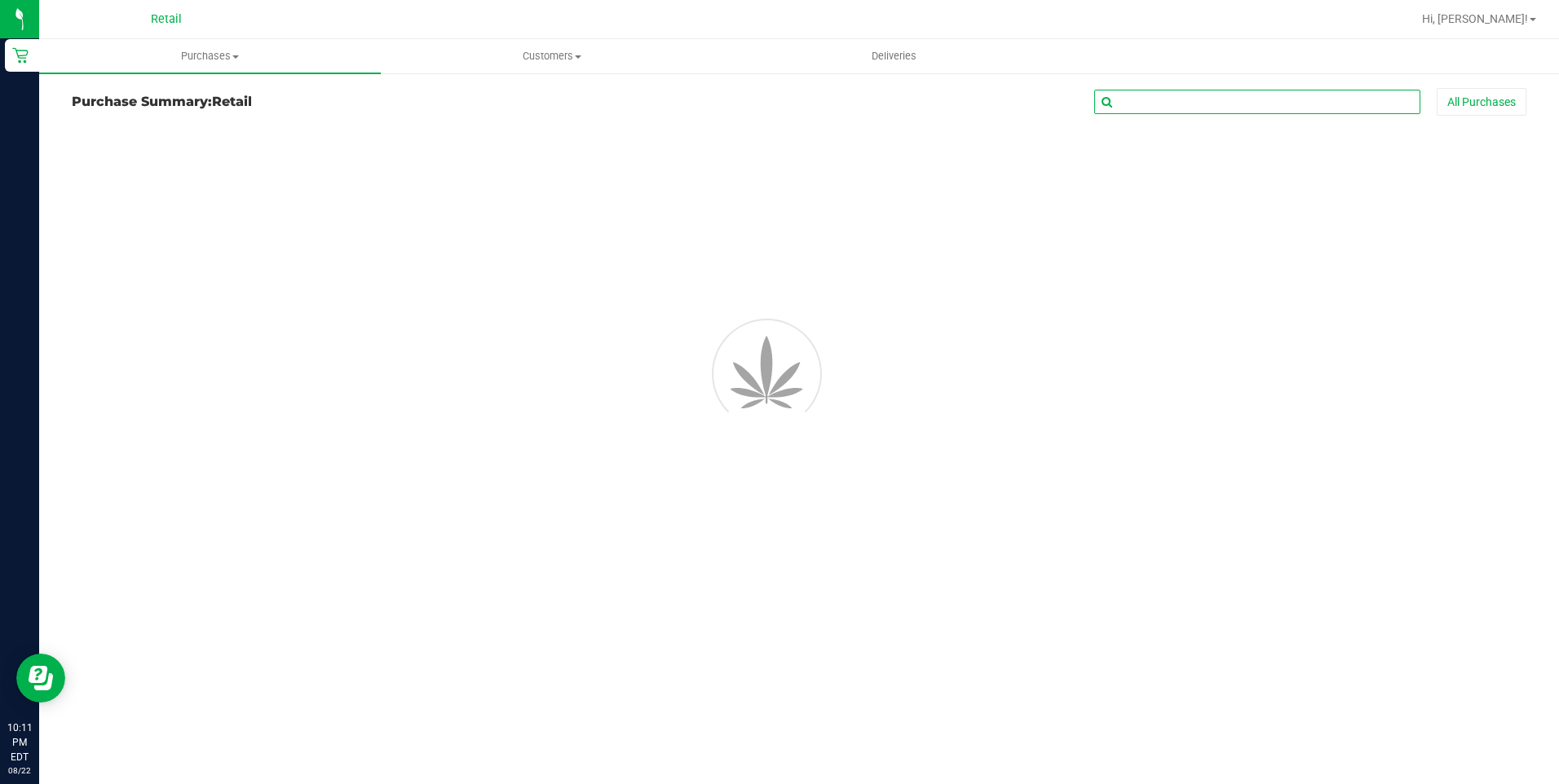
click at [1156, 101] on input "text" at bounding box center [1257, 102] width 326 height 25
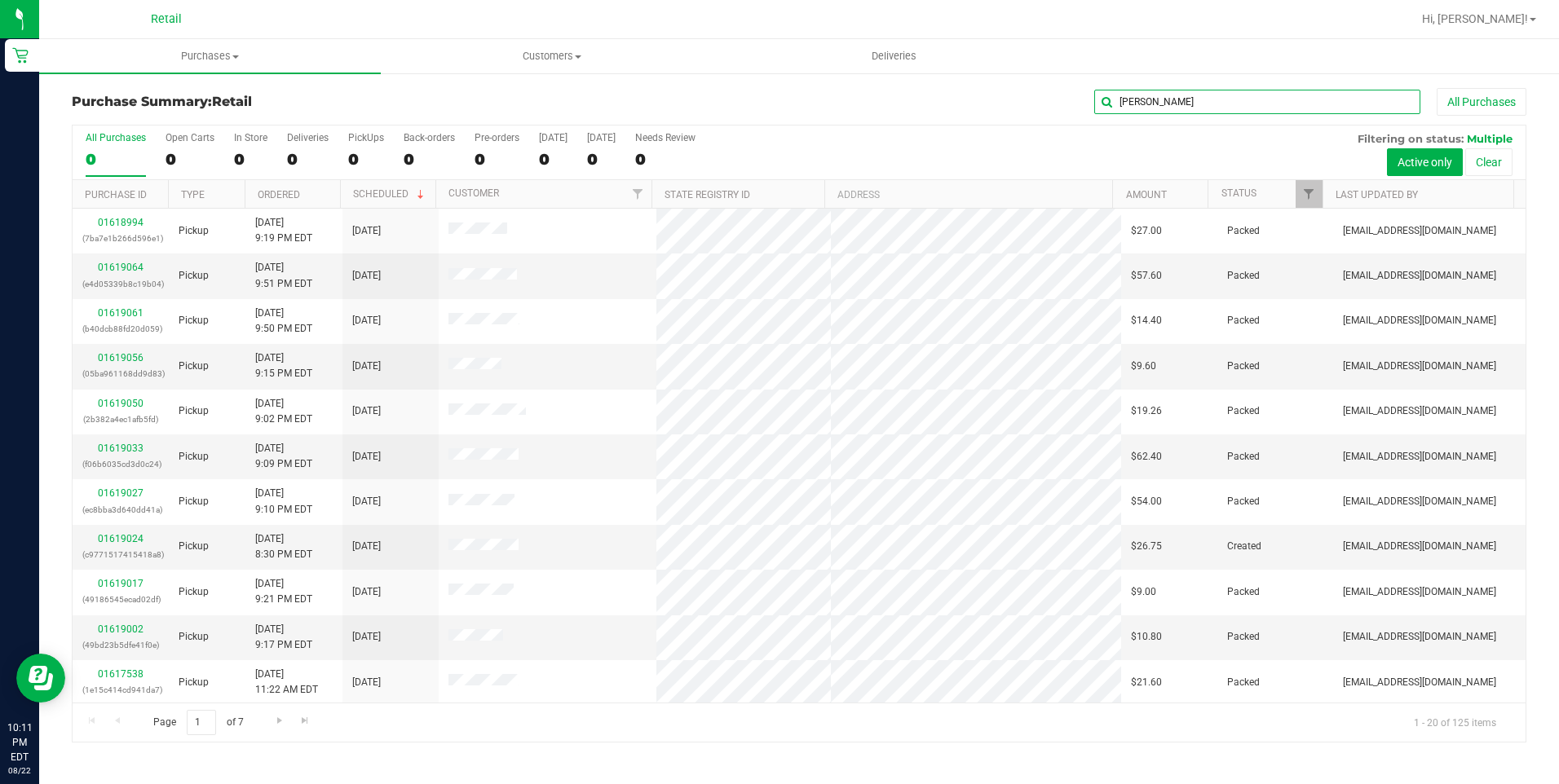
type input "[PERSON_NAME]"
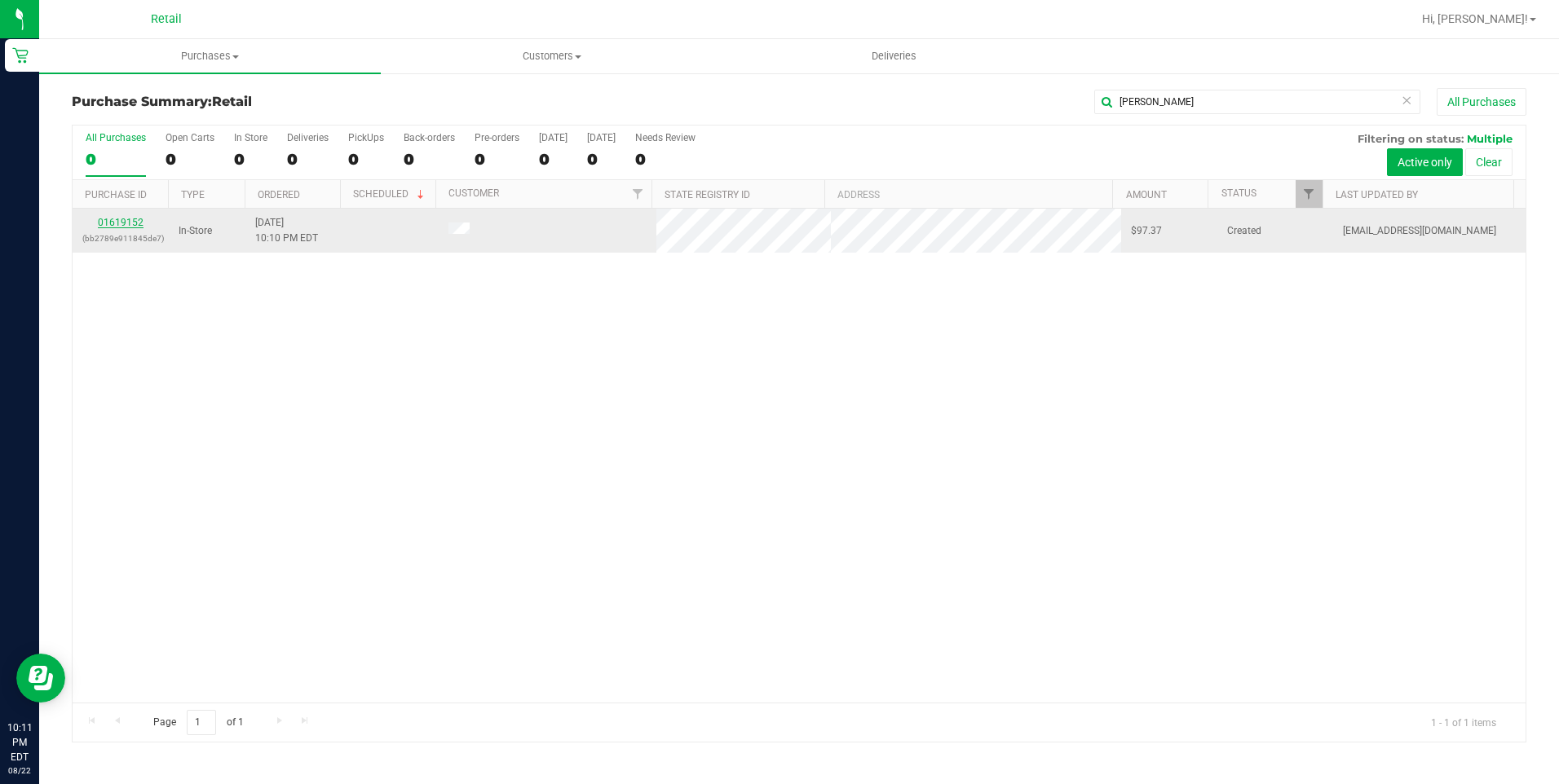
click at [119, 224] on link "01619152" at bounding box center [120, 223] width 46 height 11
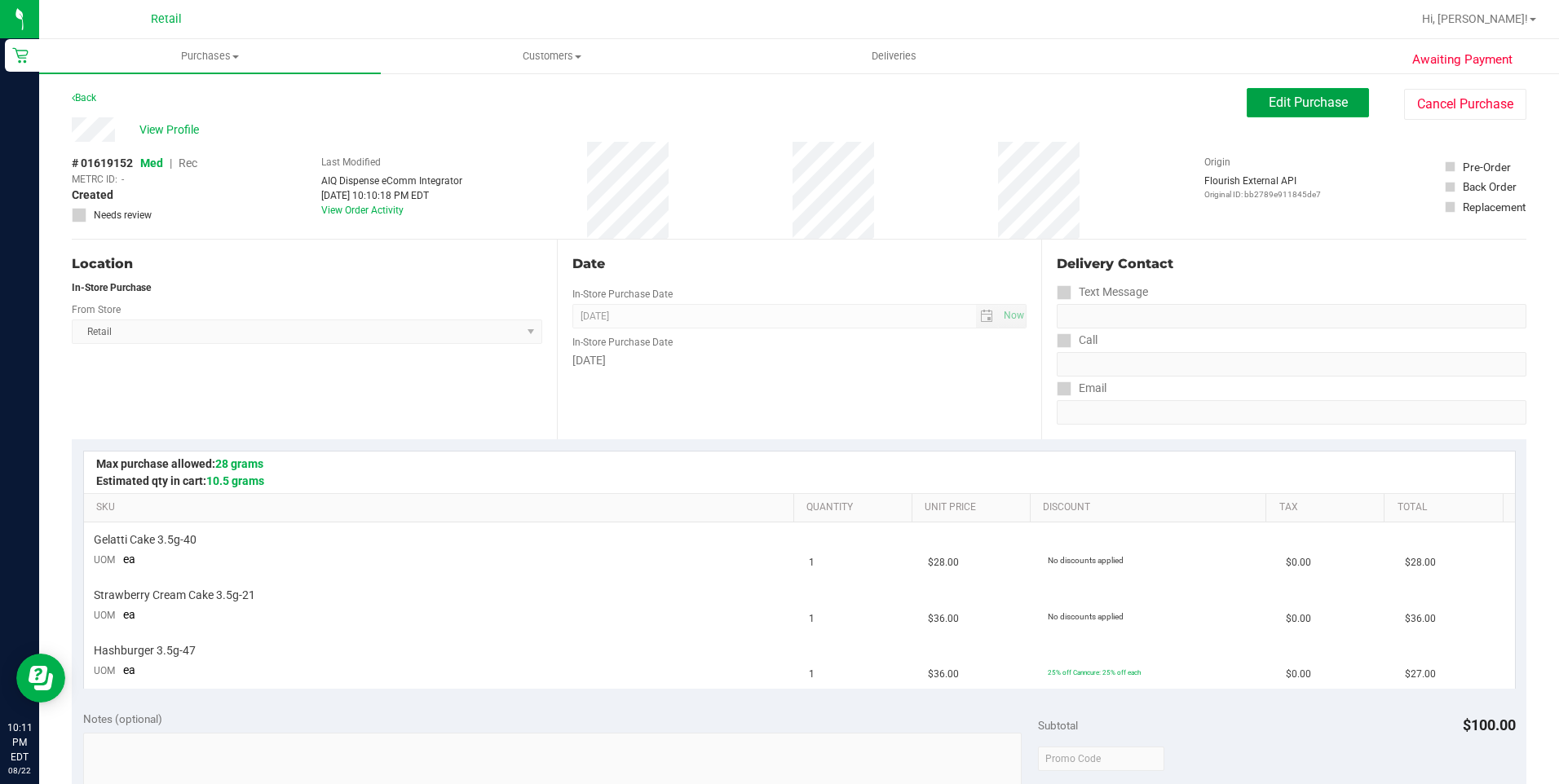
drag, startPoint x: 1282, startPoint y: 105, endPoint x: 982, endPoint y: 146, distance: 302.8
click at [1282, 107] on span "Edit Purchase" at bounding box center [1308, 102] width 79 height 15
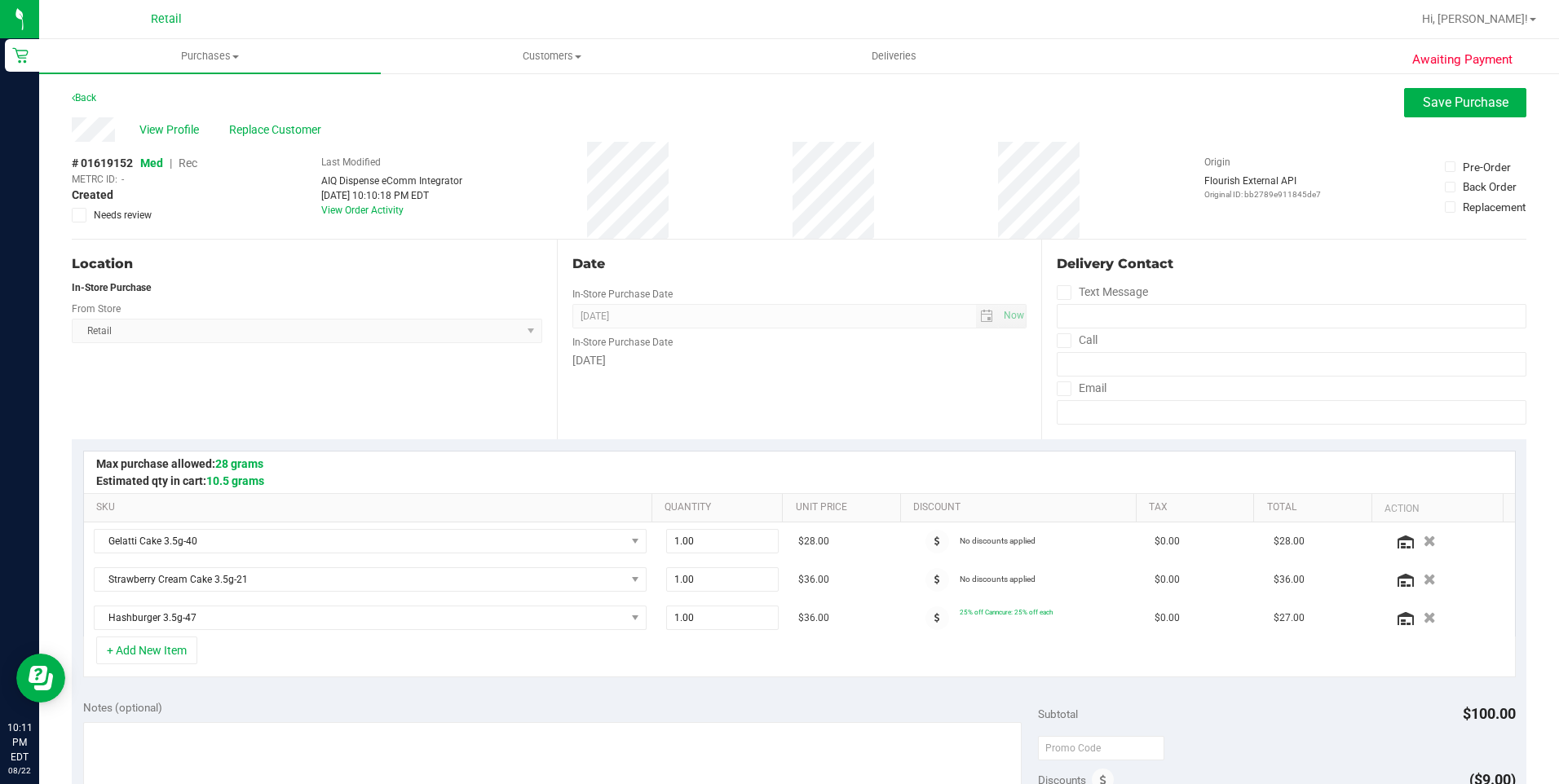
click at [187, 165] on span "Rec" at bounding box center [188, 163] width 19 height 13
click at [1480, 106] on span "Save Purchase" at bounding box center [1465, 102] width 85 height 15
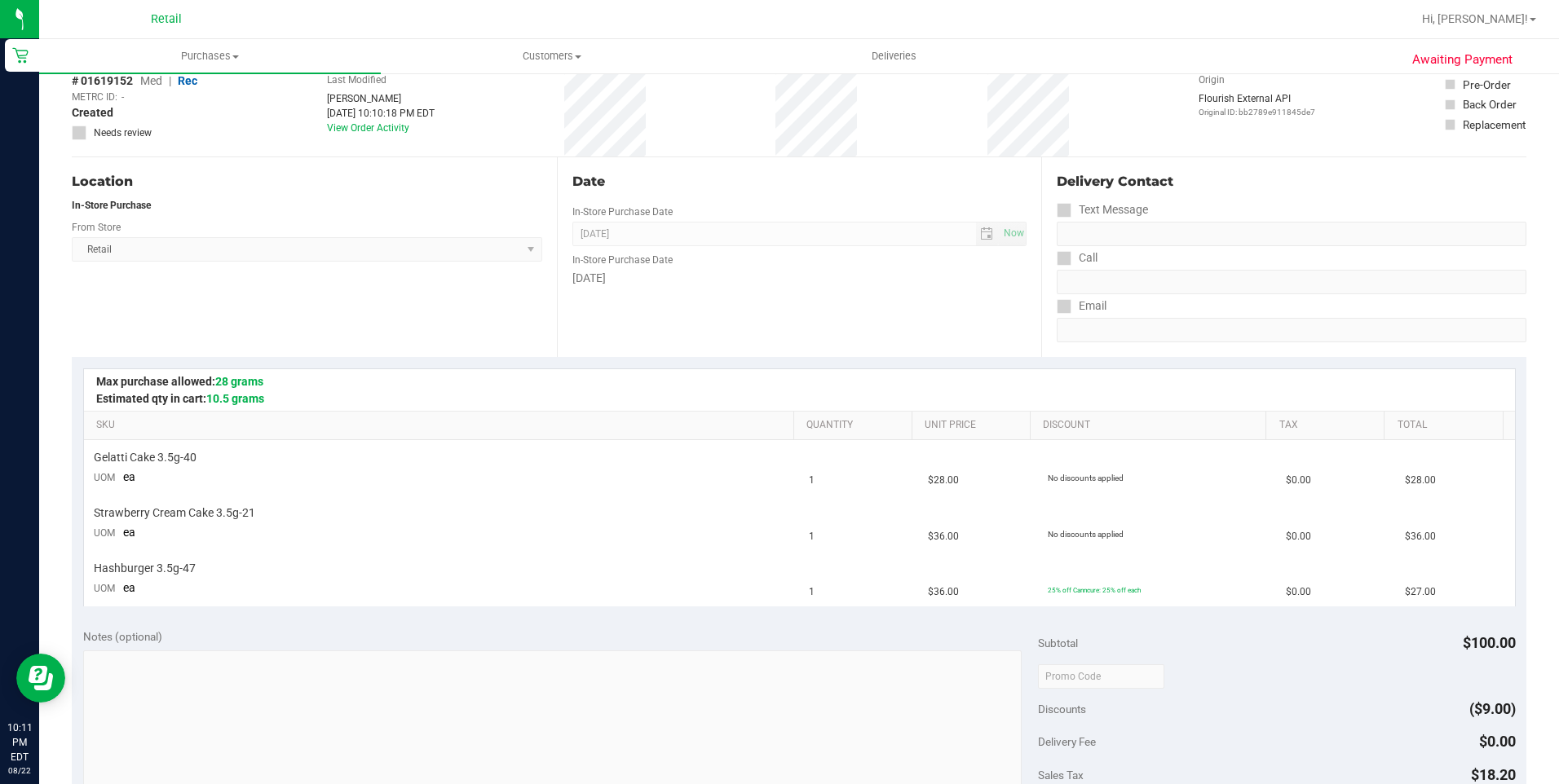
scroll to position [326, 0]
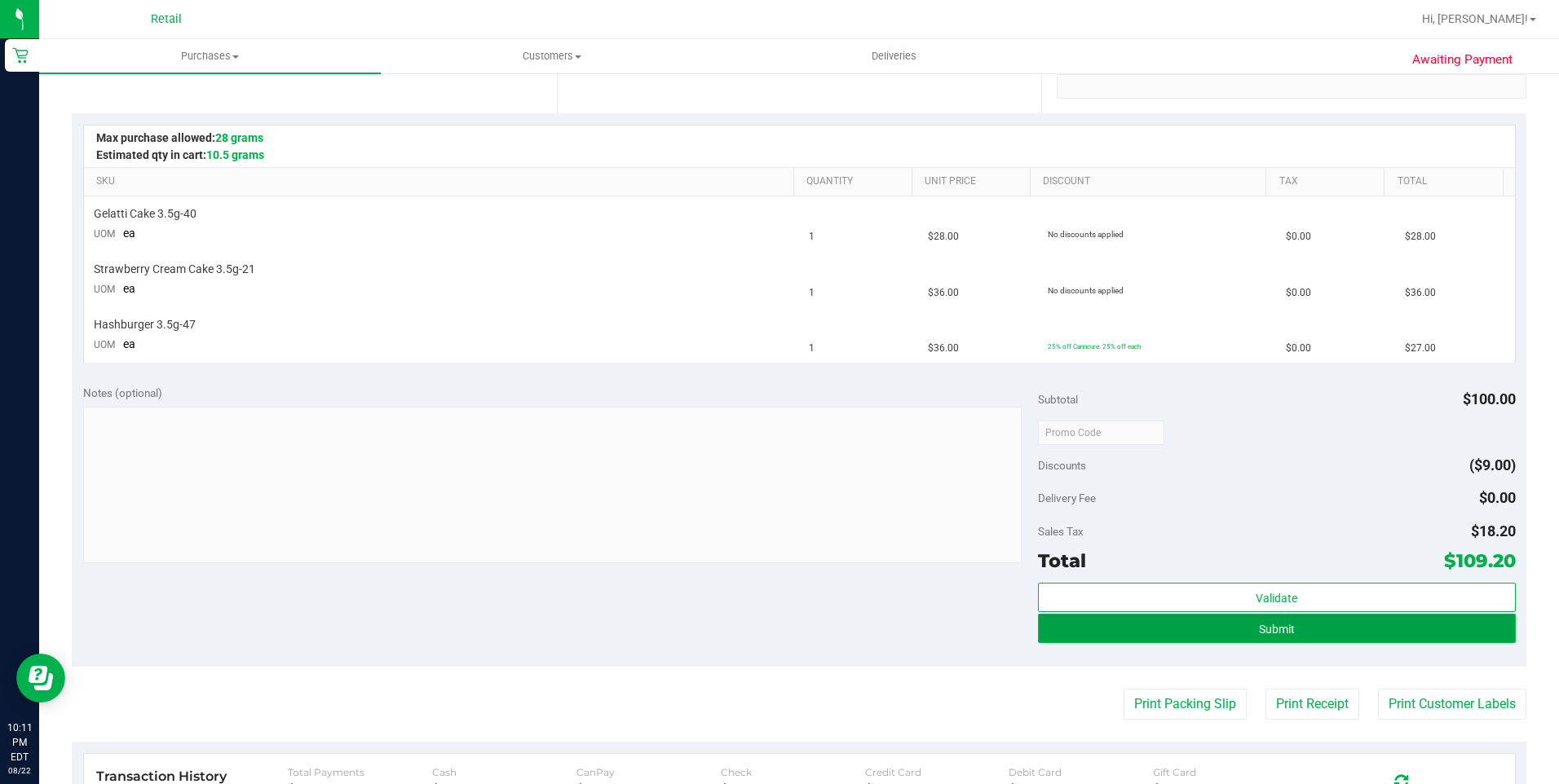
click at [1233, 634] on button "Submit" at bounding box center [1276, 628] width 478 height 29
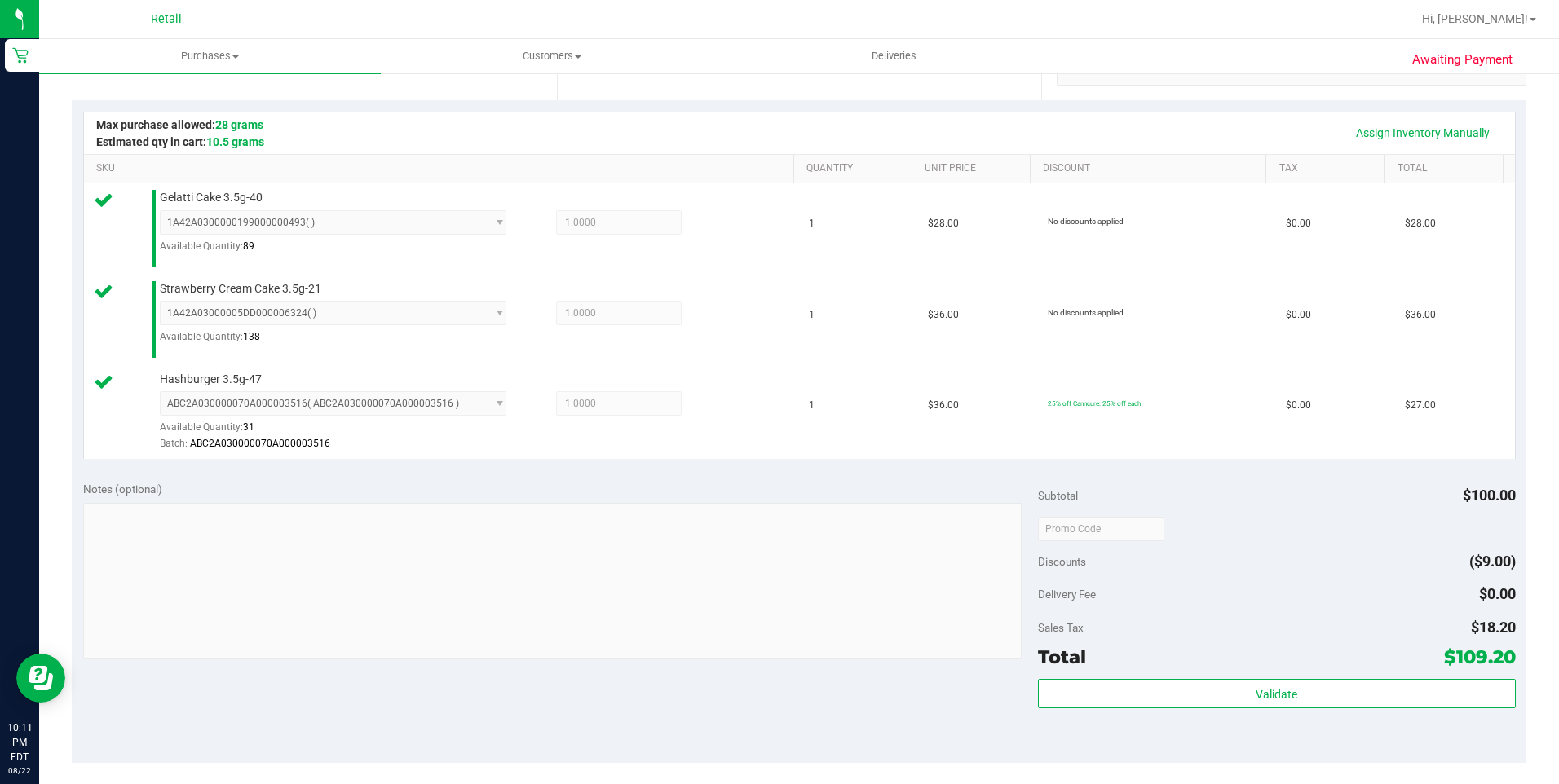
scroll to position [489, 0]
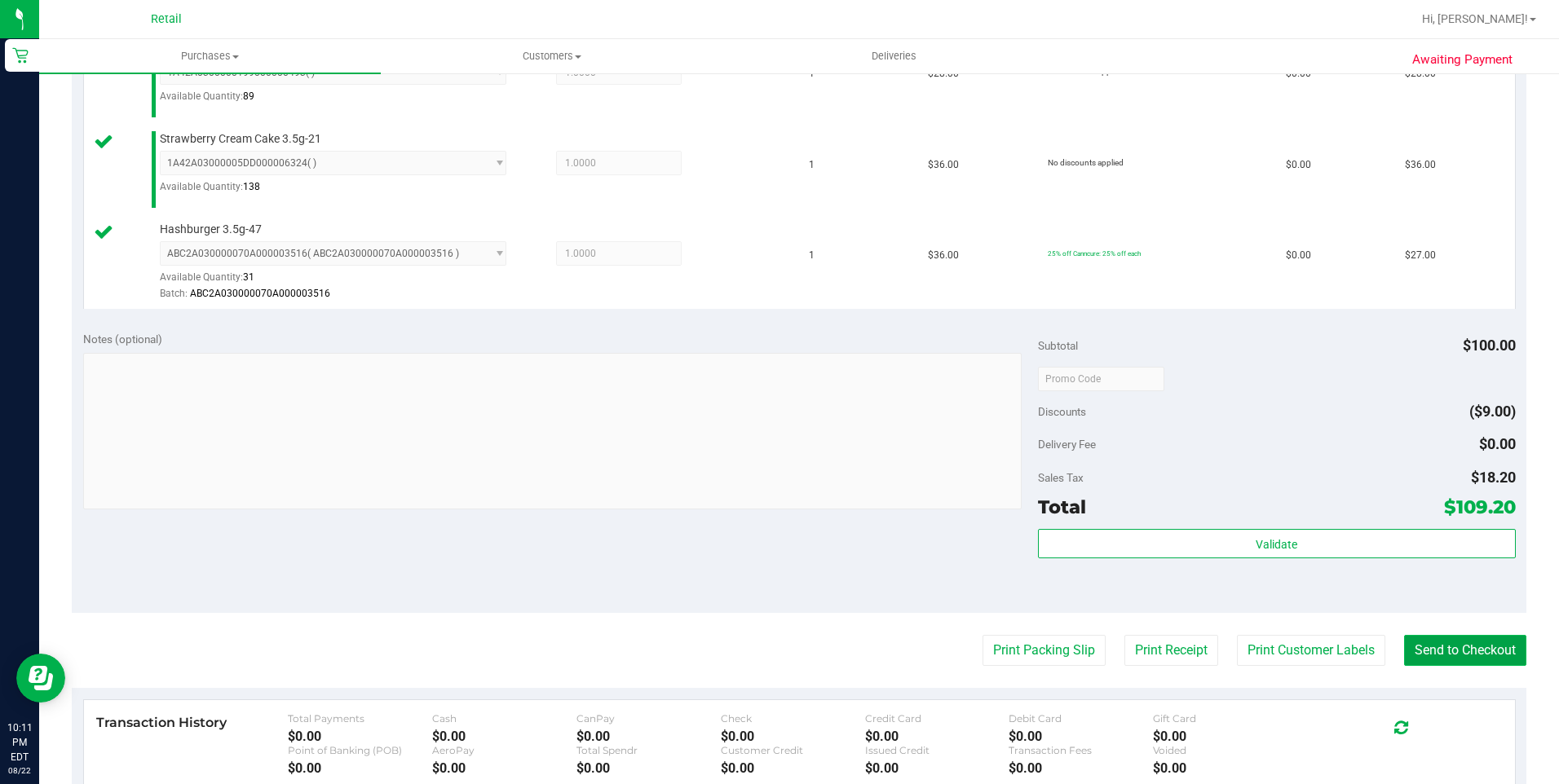
click at [1403, 644] on button "Send to Checkout" at bounding box center [1464, 650] width 122 height 31
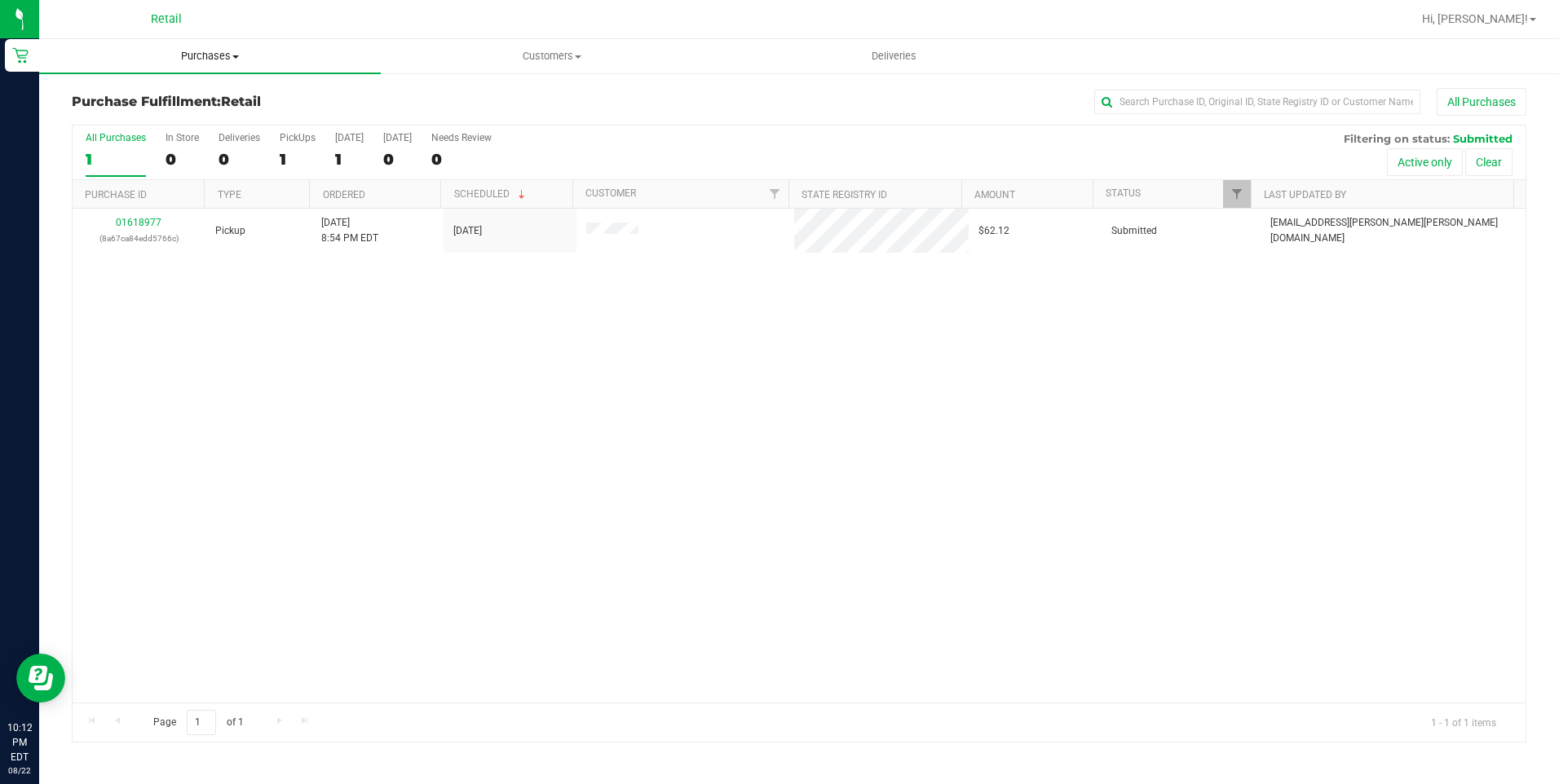
click at [206, 59] on span "Purchases" at bounding box center [210, 56] width 341 height 14
click at [193, 99] on span "Summary of purchases" at bounding box center [122, 98] width 167 height 14
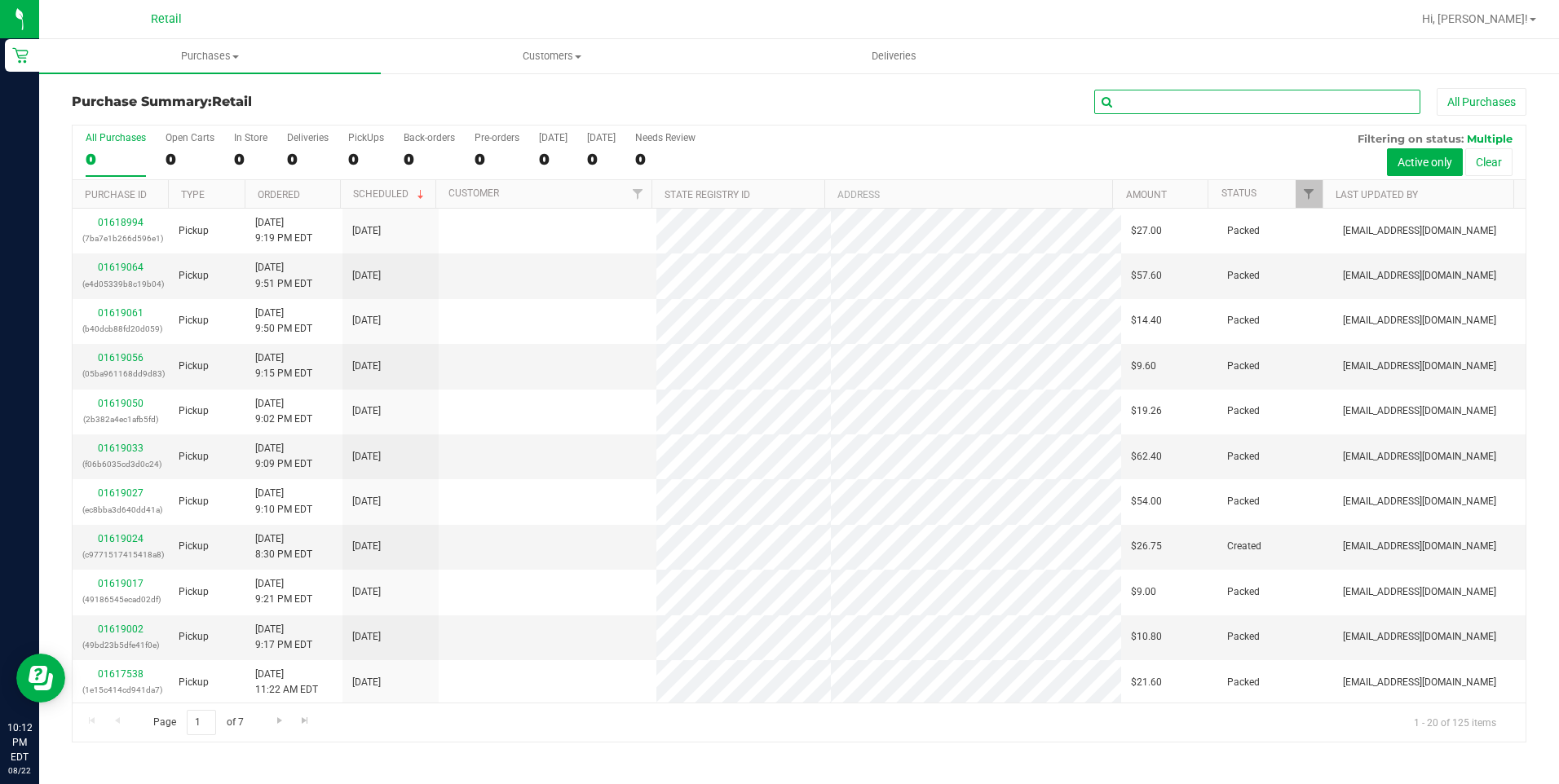
click at [1189, 113] on input "text" at bounding box center [1257, 102] width 326 height 25
type input "[PERSON_NAME]"
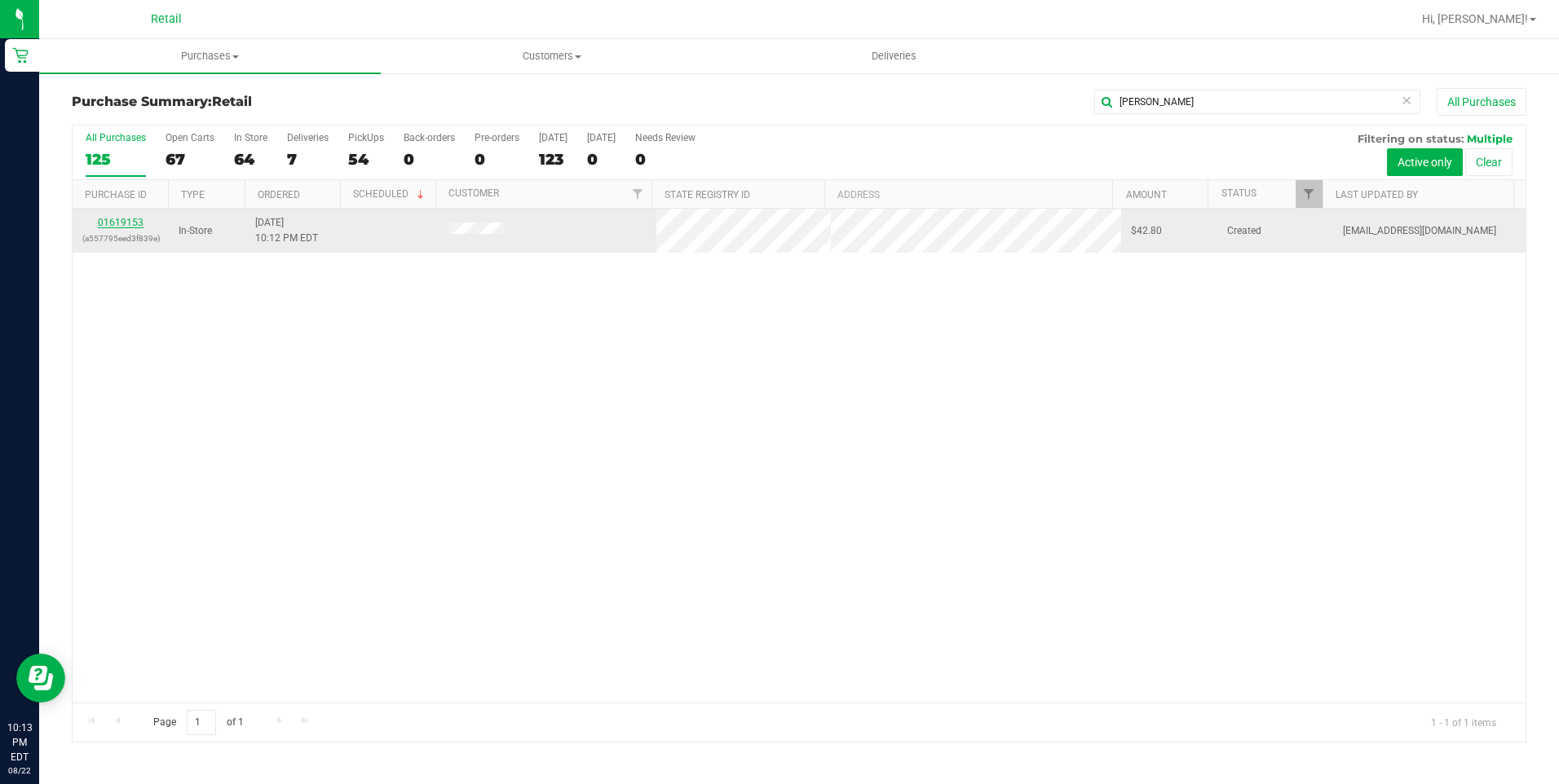
click at [110, 224] on link "01619153" at bounding box center [120, 223] width 46 height 11
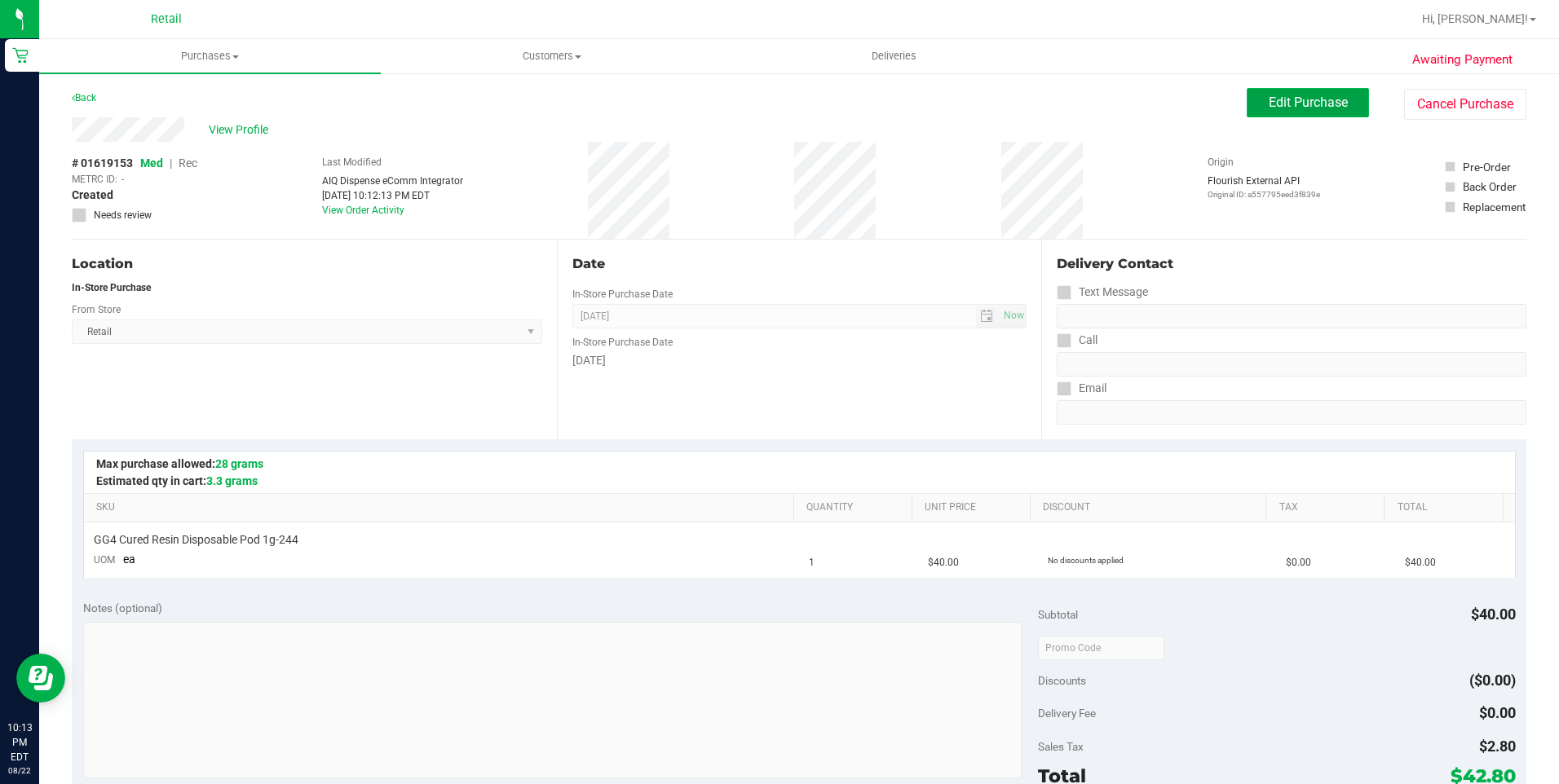
click at [1294, 96] on span "Edit Purchase" at bounding box center [1308, 102] width 79 height 15
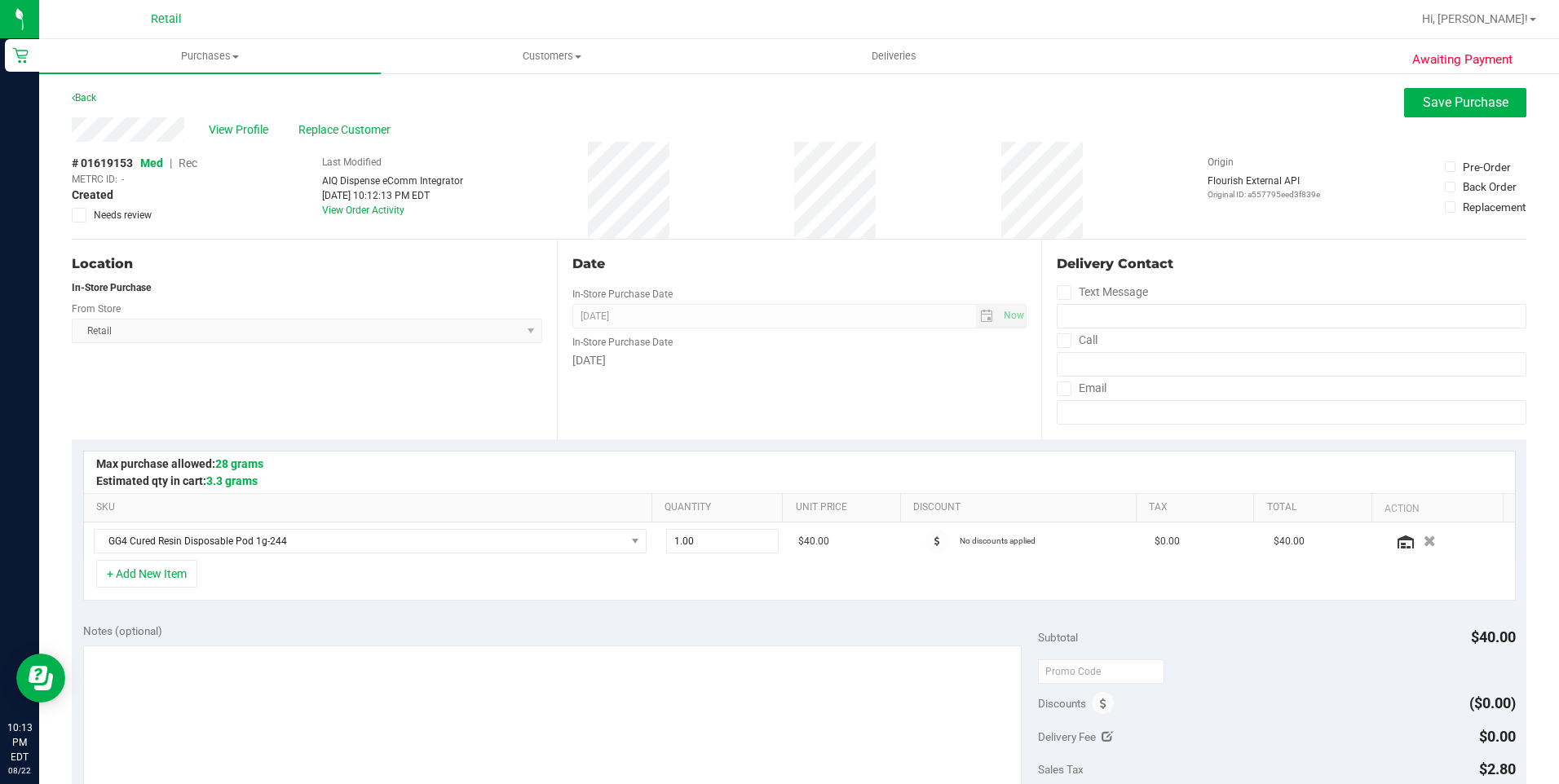
click at [193, 162] on span "Rec" at bounding box center [188, 163] width 19 height 13
click at [1424, 84] on div "Awaiting Payment Back Save Purchase View Profile Replace Customer # 01619153 Me…" at bounding box center [798, 695] width 1519 height 1246
click at [1450, 97] on span "Save Purchase" at bounding box center [1465, 102] width 85 height 15
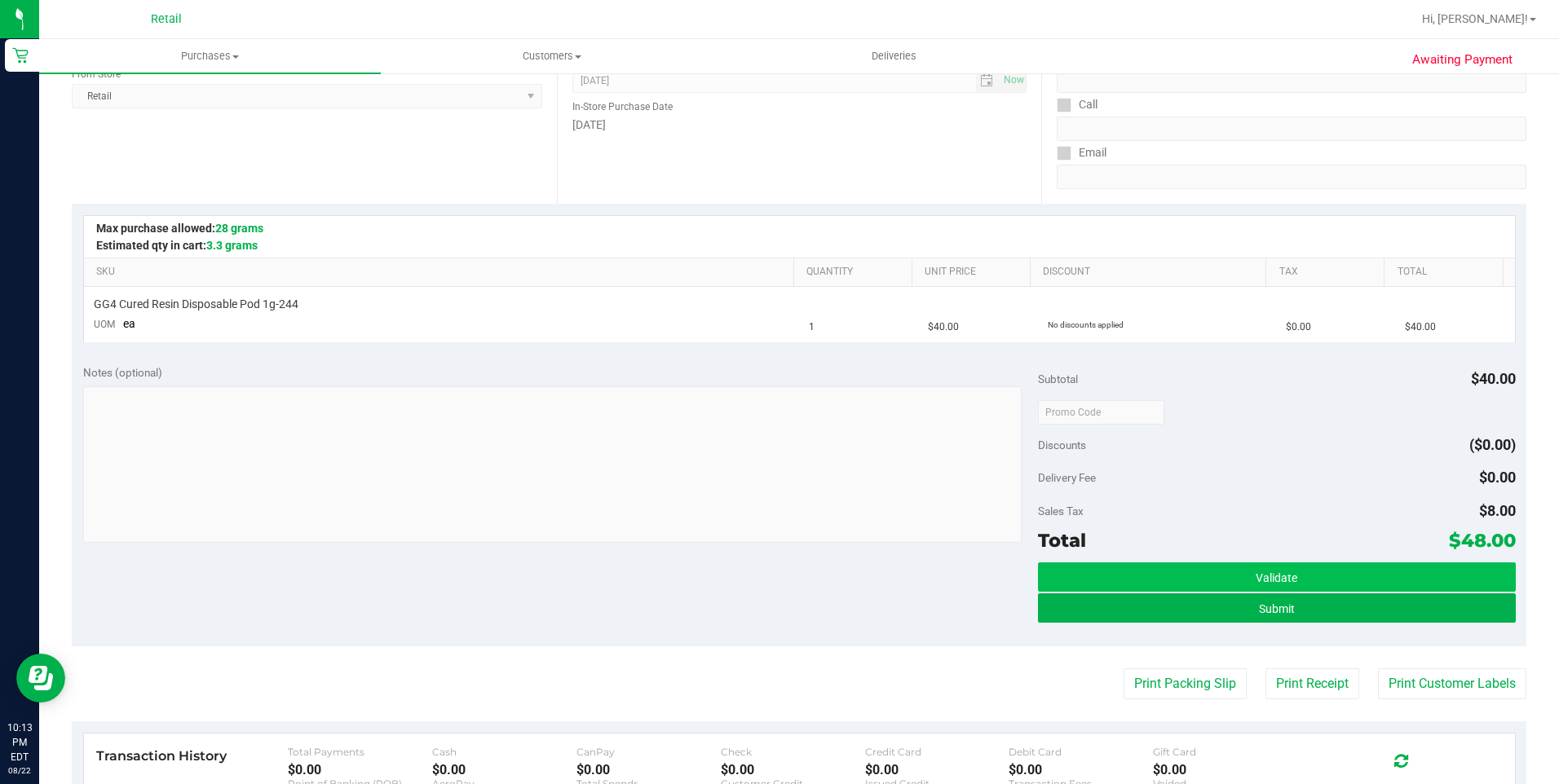
scroll to position [245, 0]
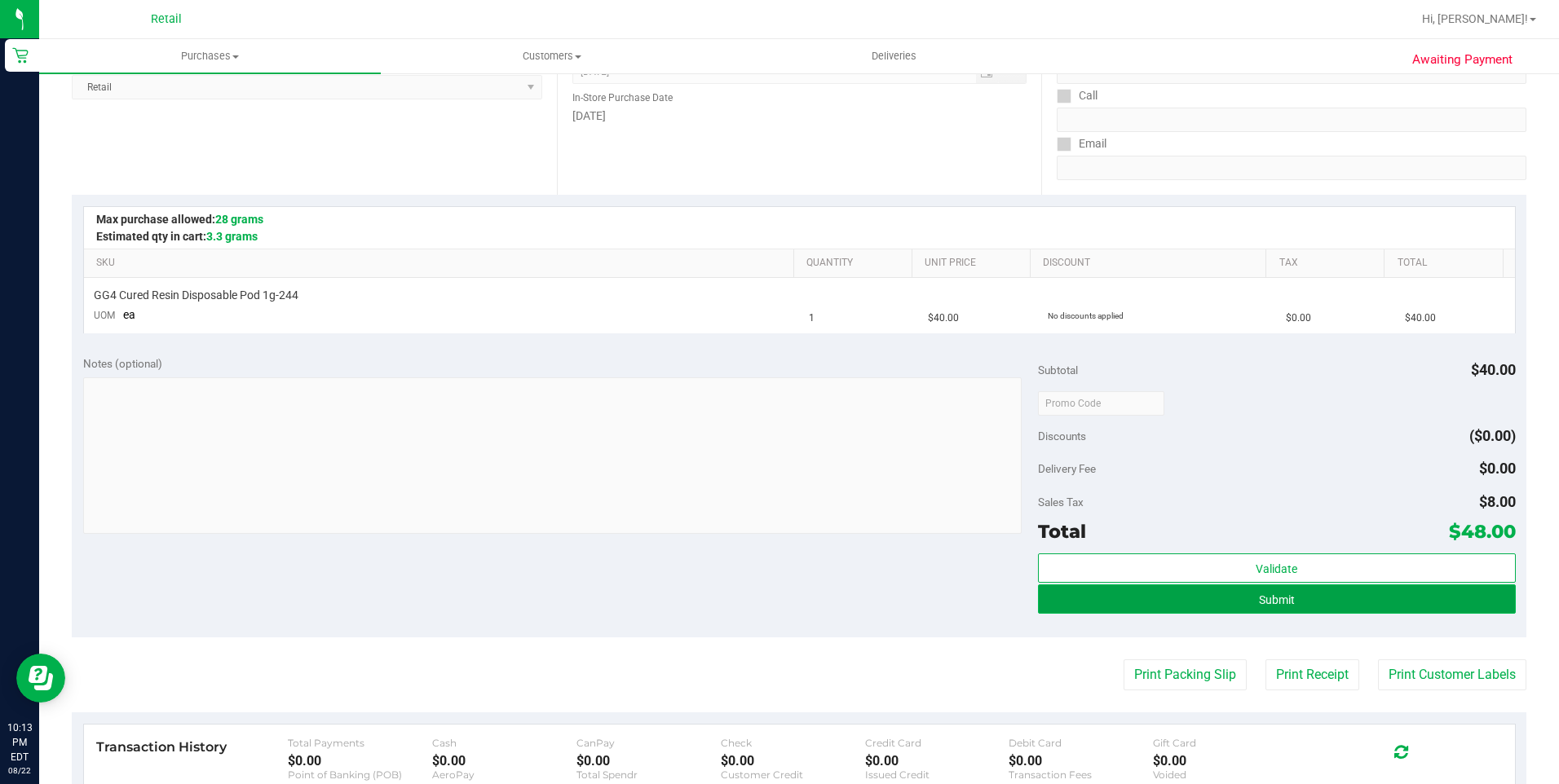
click at [1071, 586] on button "Submit" at bounding box center [1276, 598] width 478 height 29
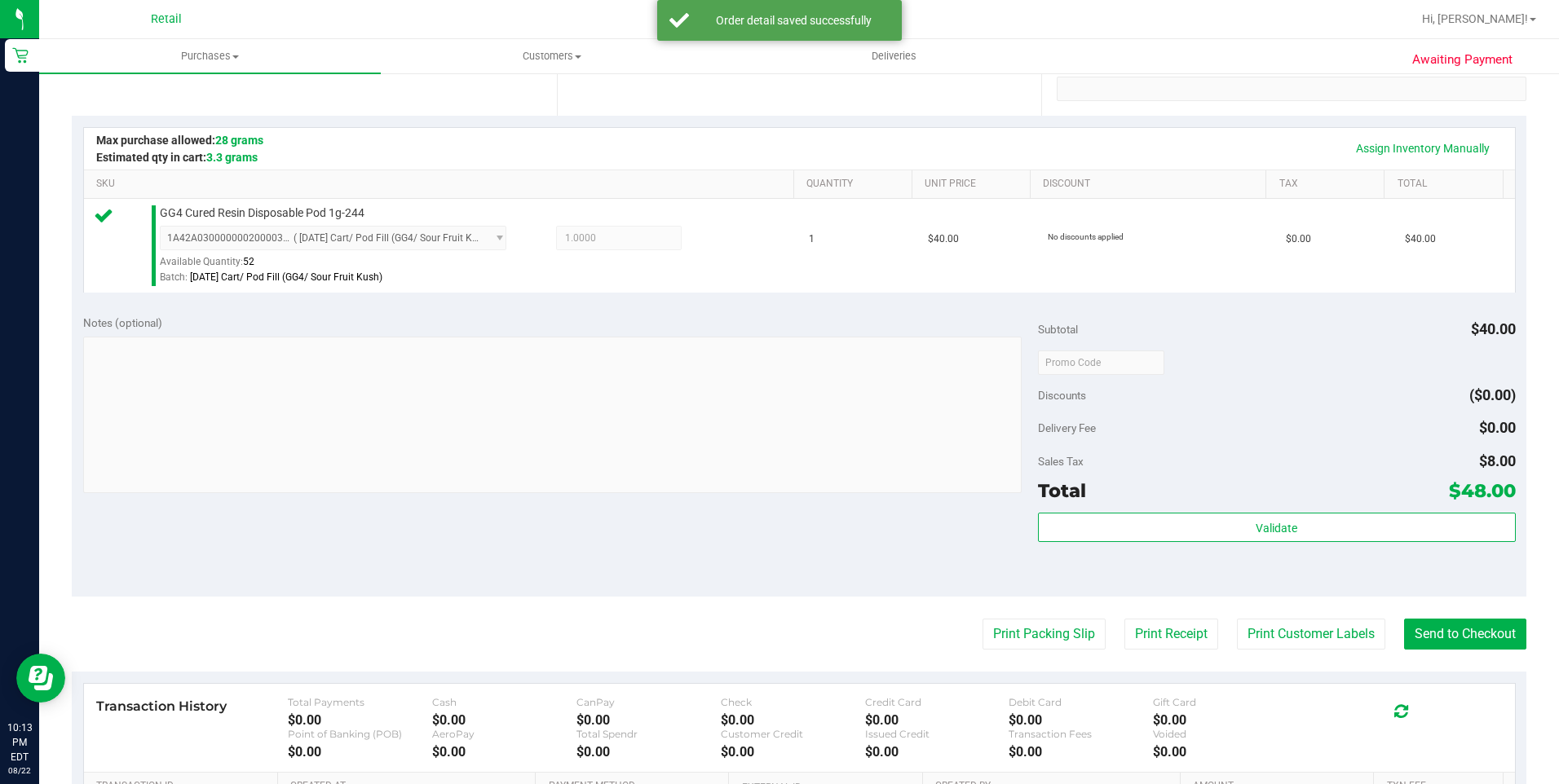
scroll to position [326, 0]
click at [1472, 636] on button "Send to Checkout" at bounding box center [1464, 631] width 122 height 31
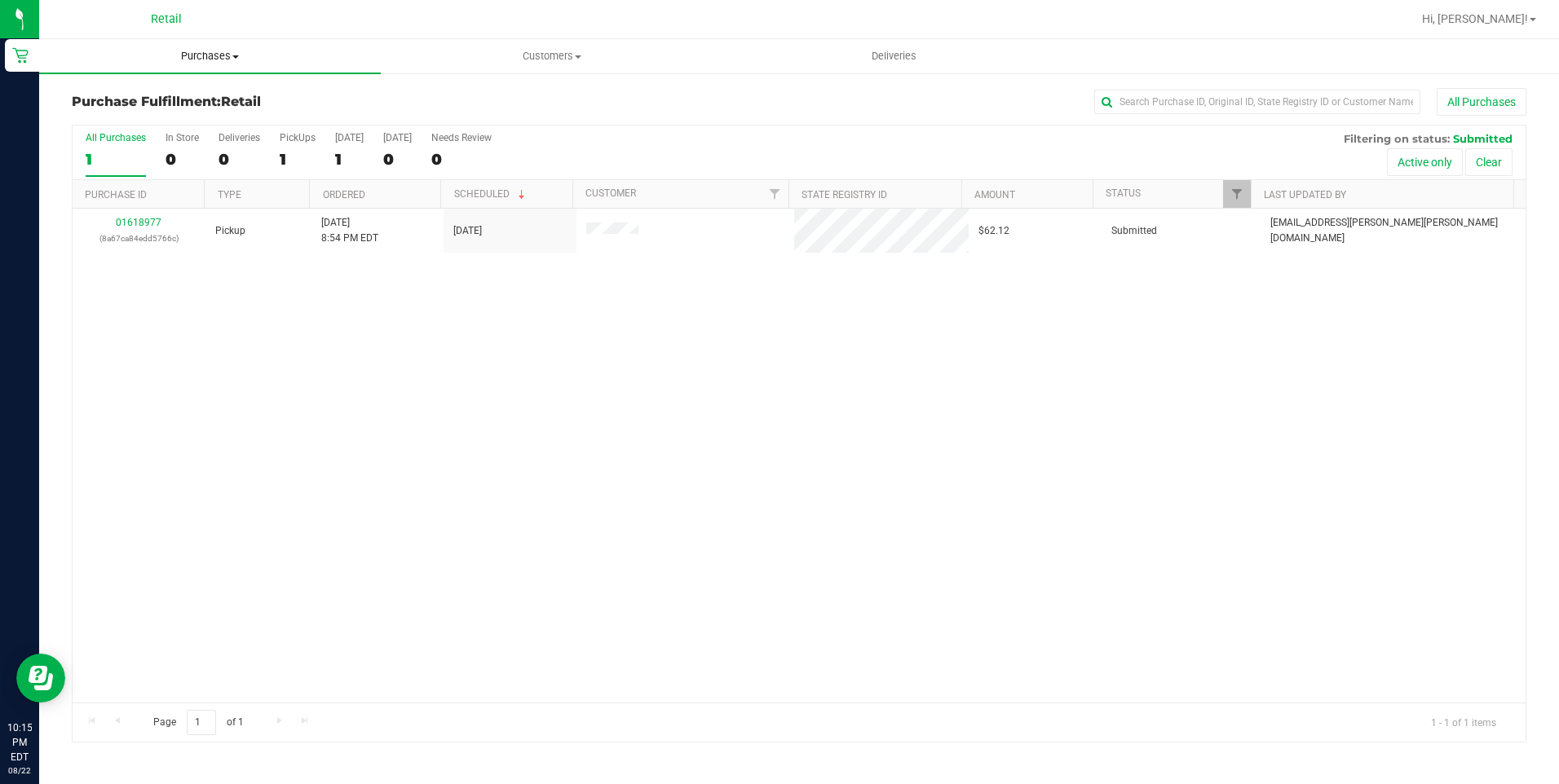
click at [205, 63] on span "Purchases" at bounding box center [210, 56] width 341 height 14
click at [1194, 101] on input "text" at bounding box center [1257, 102] width 326 height 25
click at [193, 64] on uib-tab-heading "Purchases Summary of purchases Fulfillment All purchases" at bounding box center [210, 56] width 341 height 34
click at [180, 89] on li "Summary of purchases" at bounding box center [210, 99] width 341 height 20
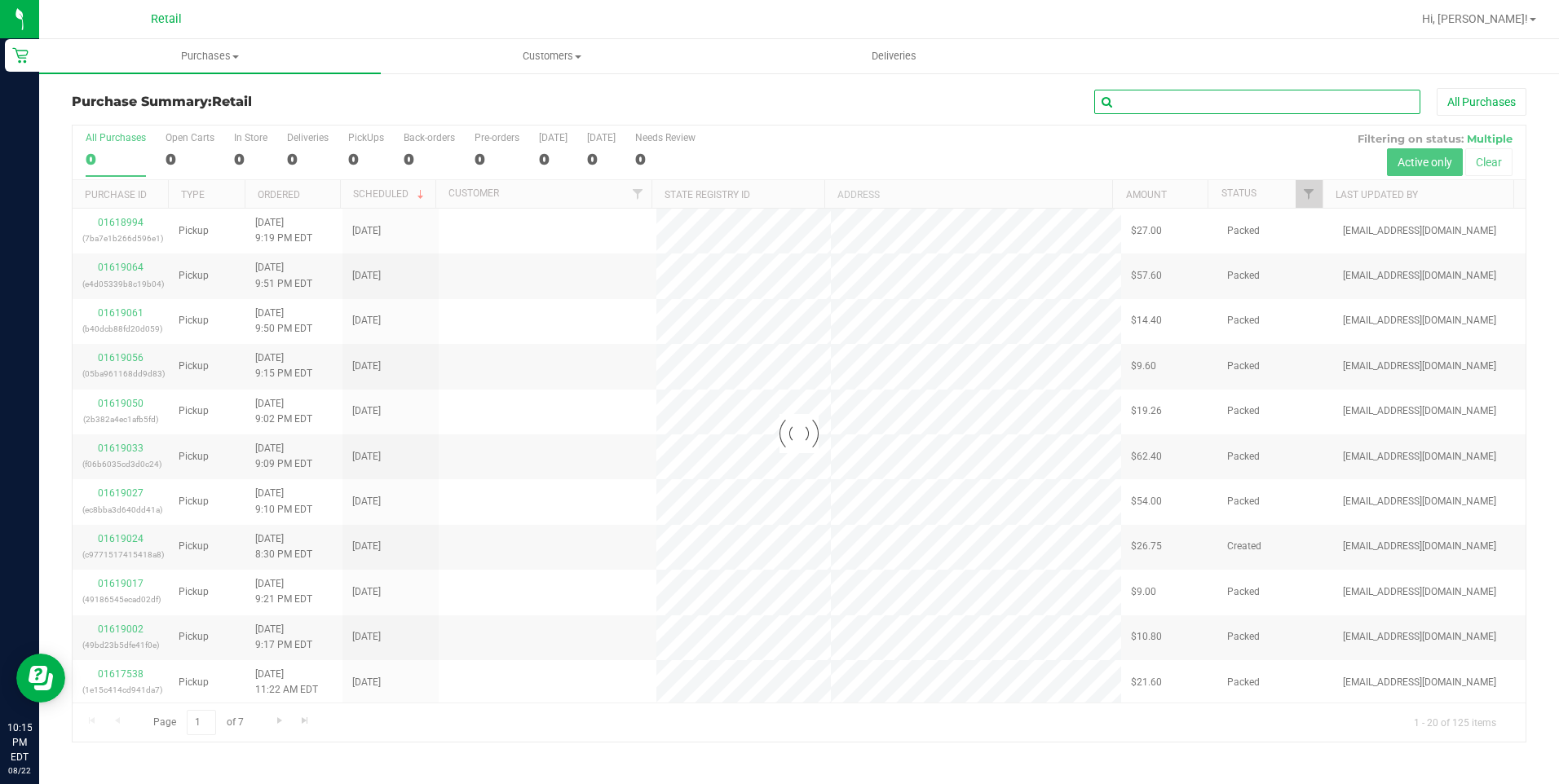
click at [1281, 105] on input "text" at bounding box center [1257, 102] width 326 height 25
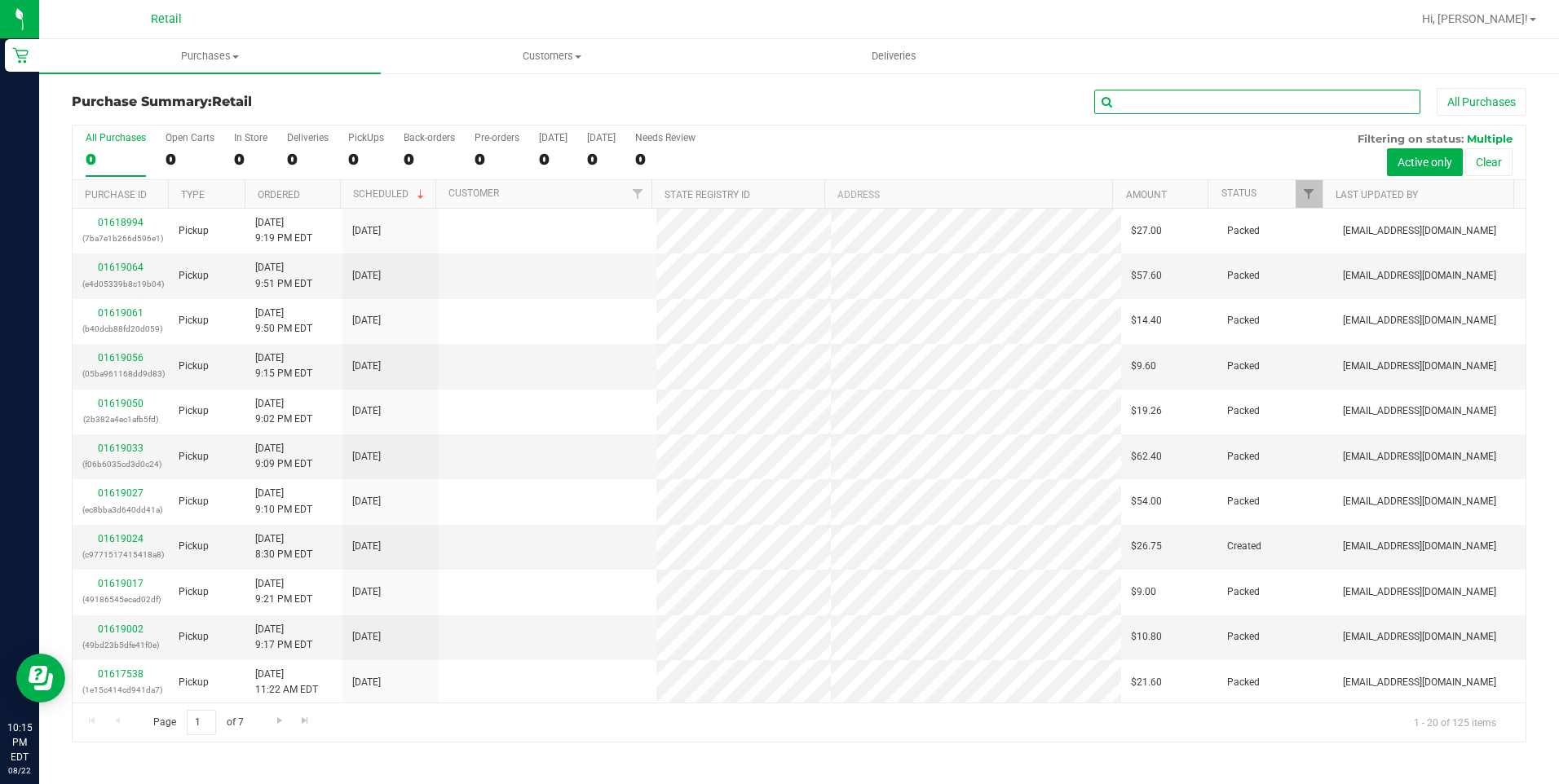
click at [1281, 105] on input "text" at bounding box center [1257, 102] width 326 height 25
type input "davo"
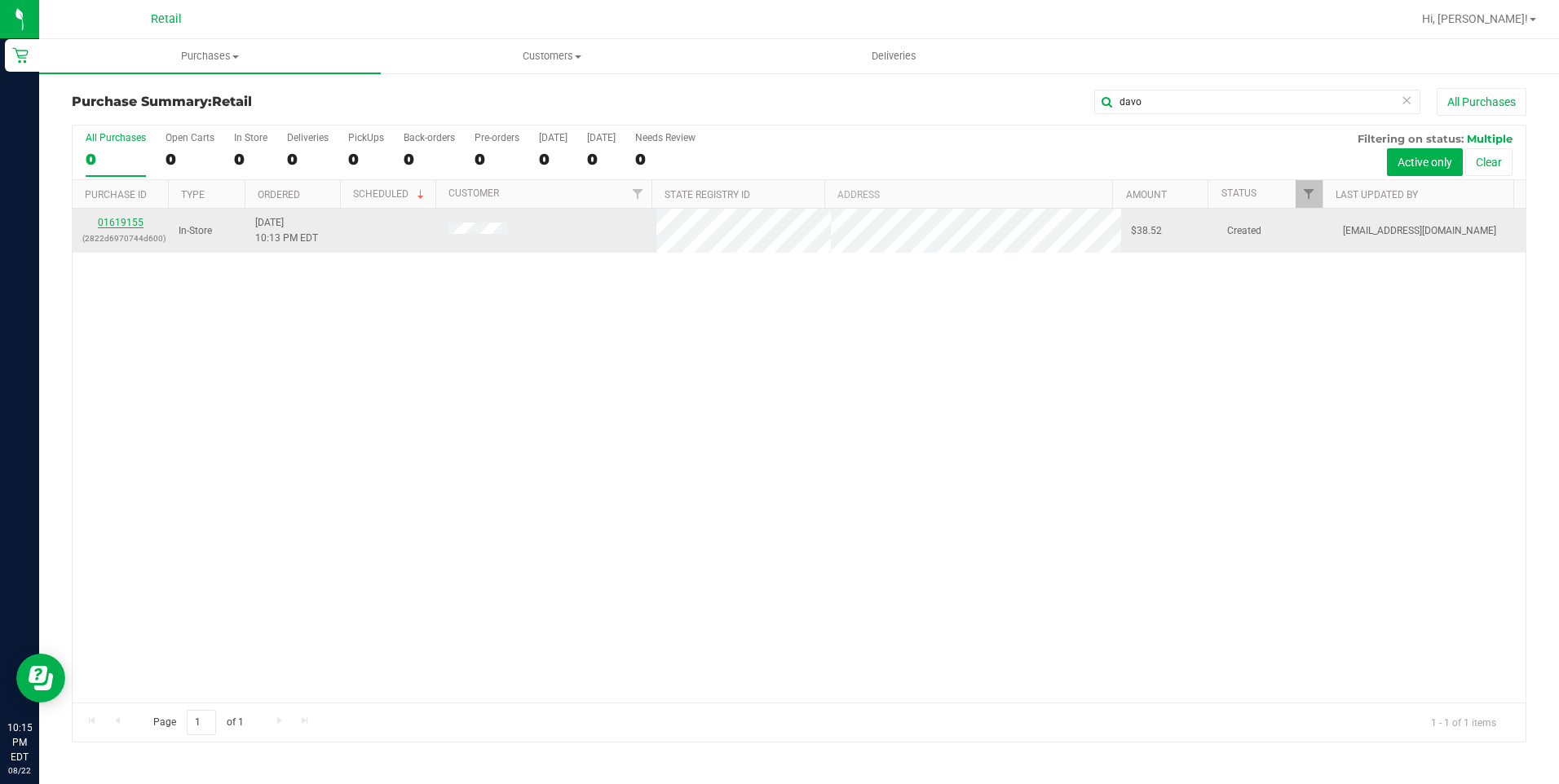
click at [104, 224] on link "01619155" at bounding box center [120, 223] width 46 height 11
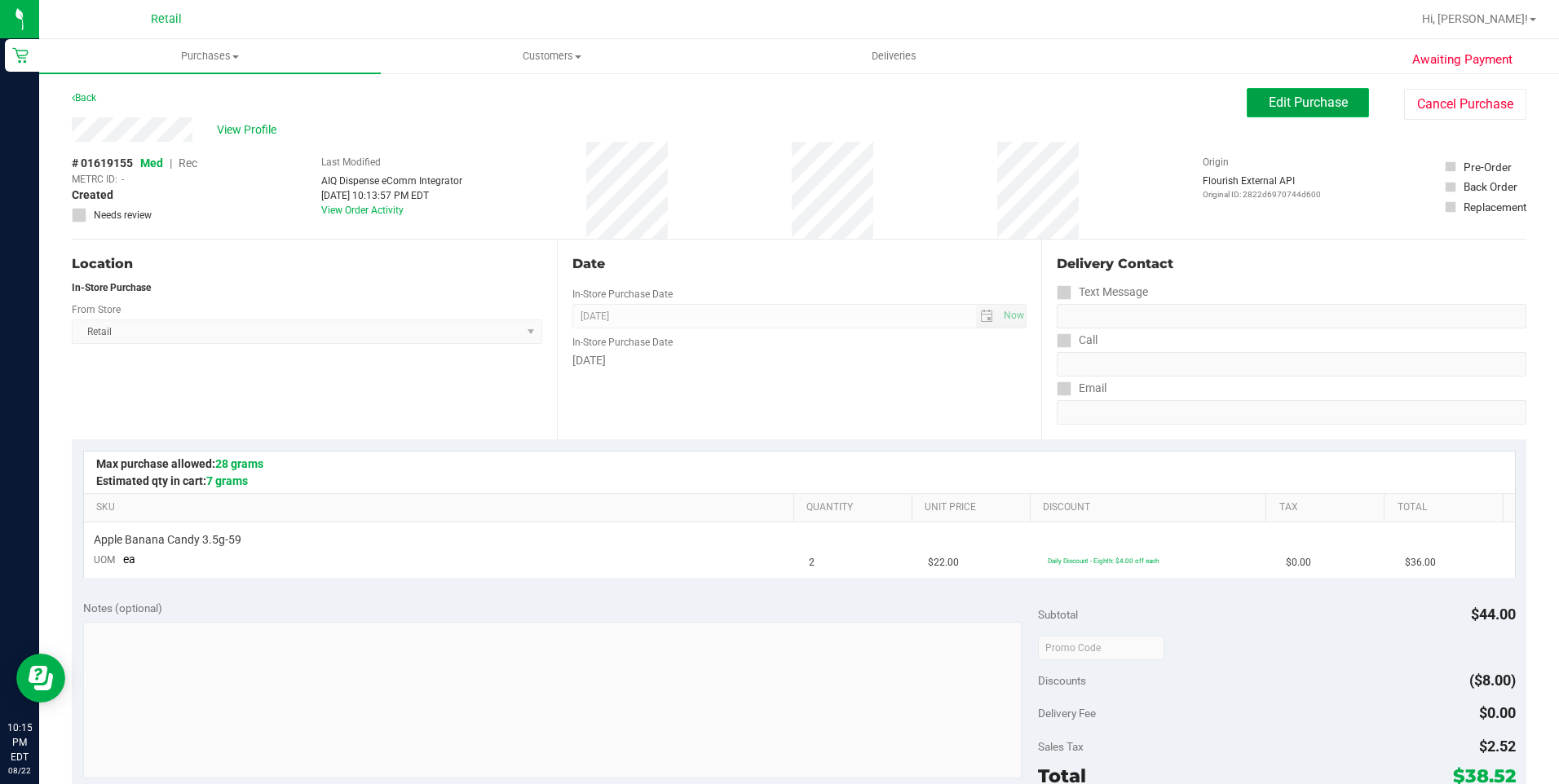
click at [1286, 104] on span "Edit Purchase" at bounding box center [1308, 102] width 79 height 15
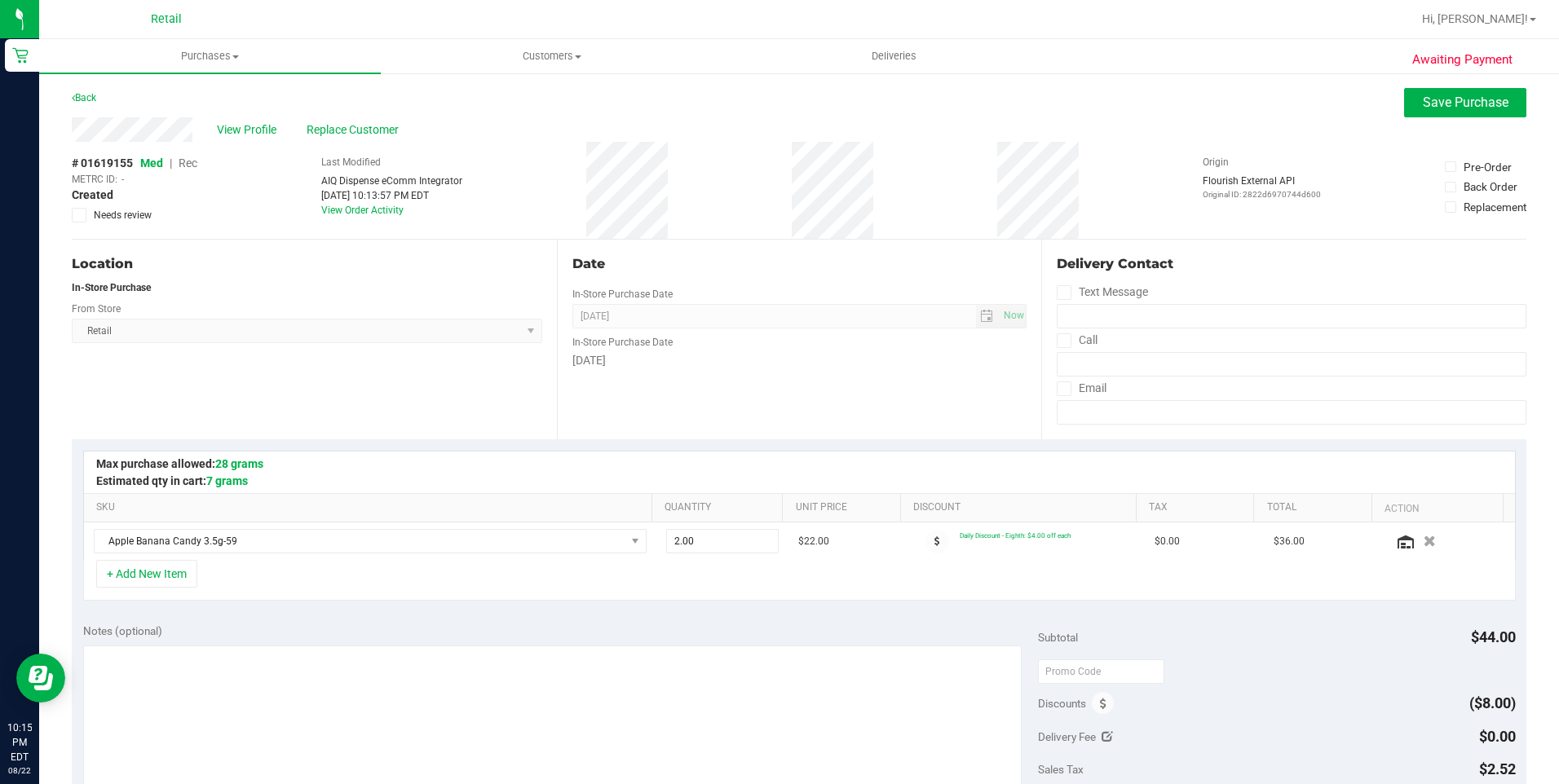
click at [184, 163] on span "Rec" at bounding box center [188, 163] width 19 height 13
click at [1445, 116] on button "Save Purchase" at bounding box center [1464, 102] width 122 height 29
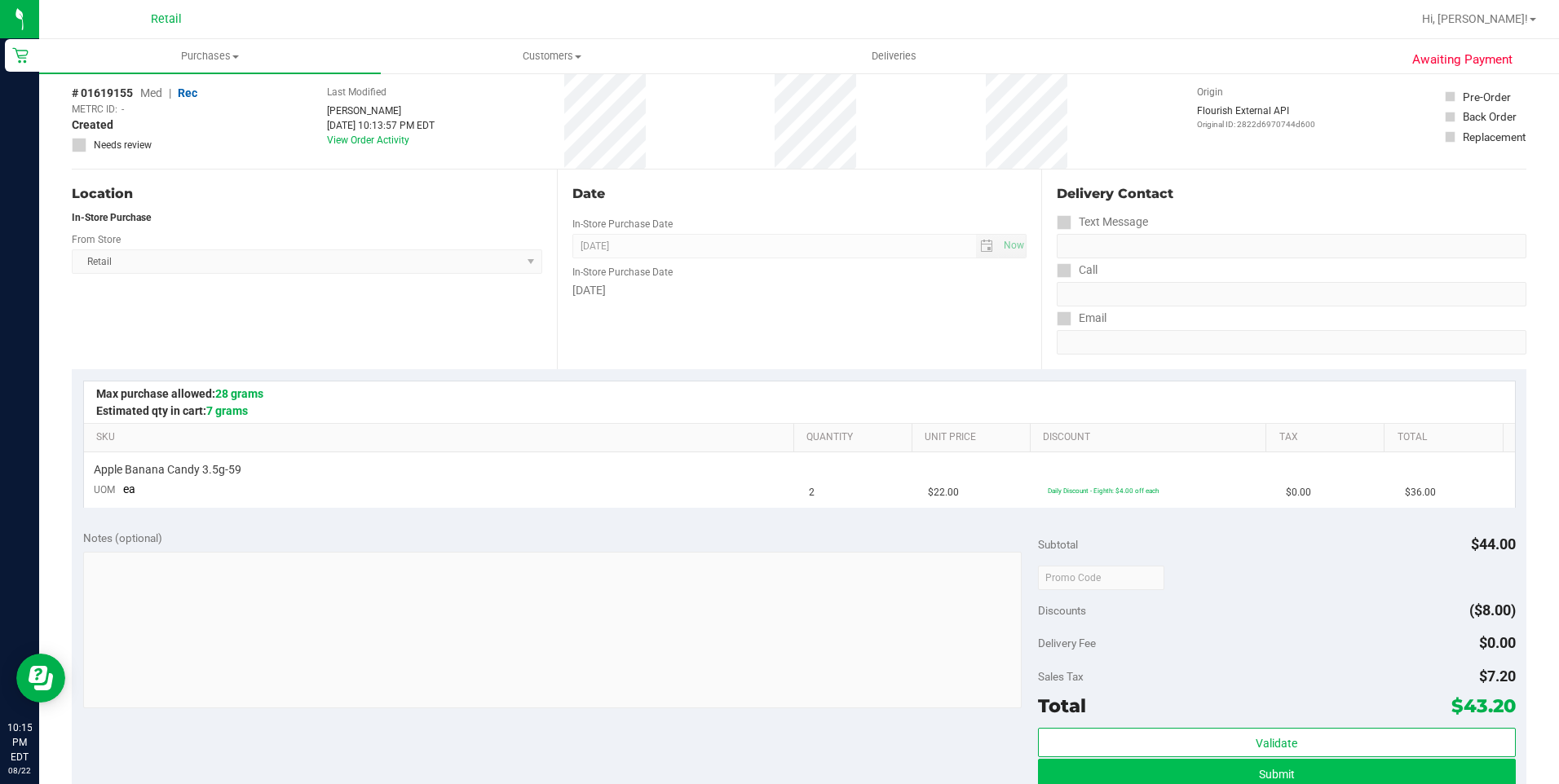
scroll to position [163, 0]
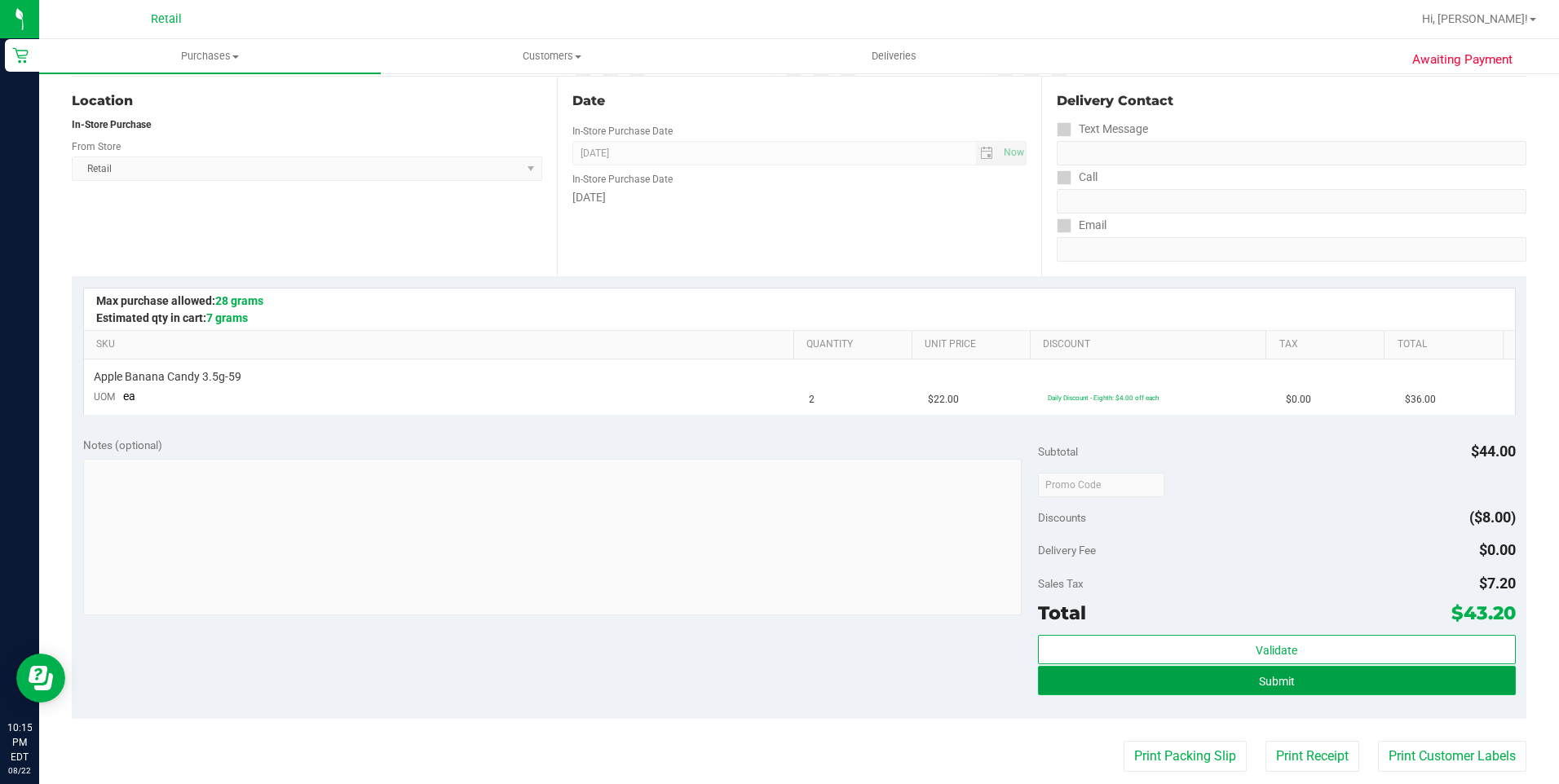
click at [1334, 685] on button "Submit" at bounding box center [1276, 680] width 478 height 29
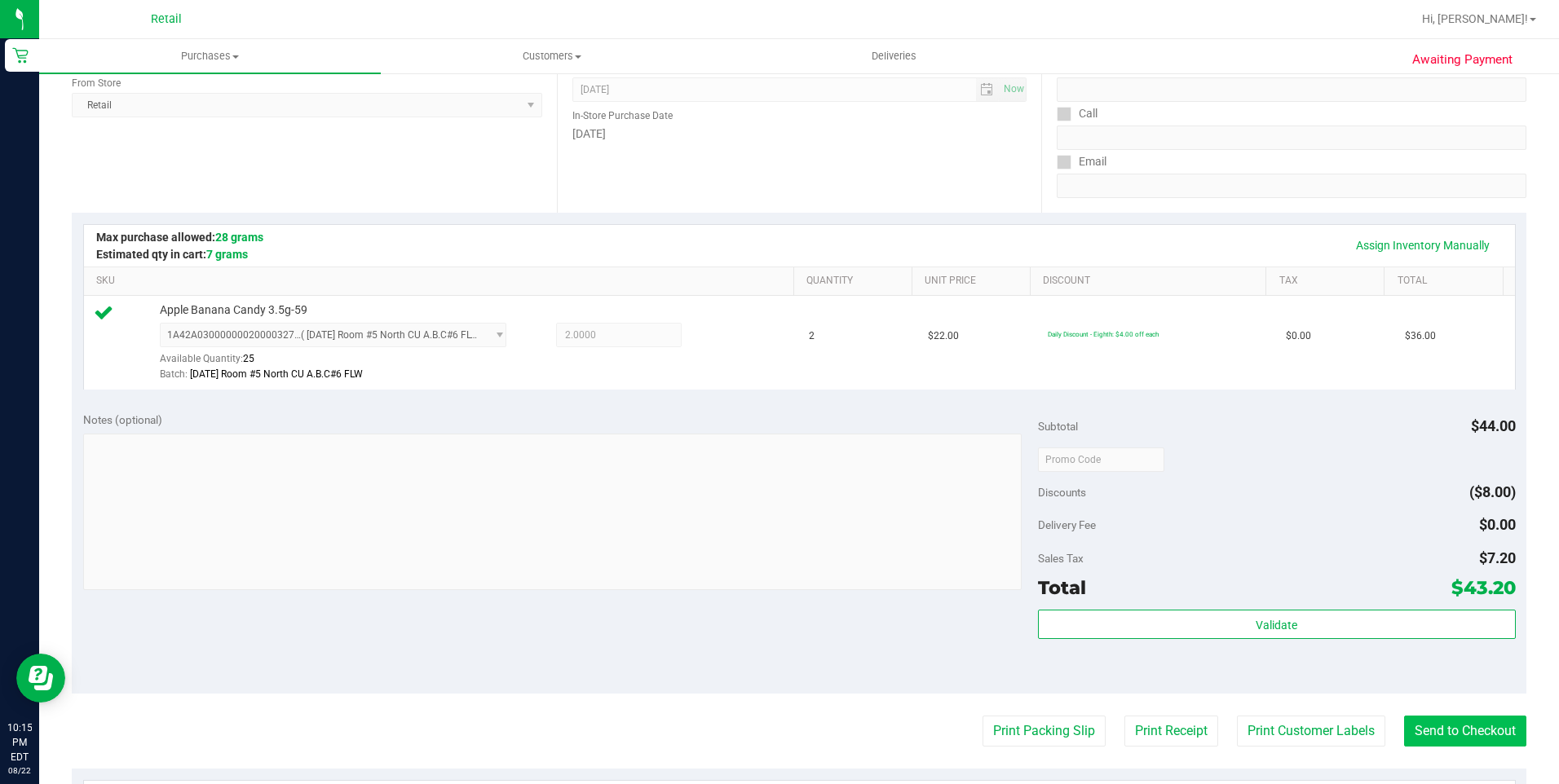
scroll to position [245, 0]
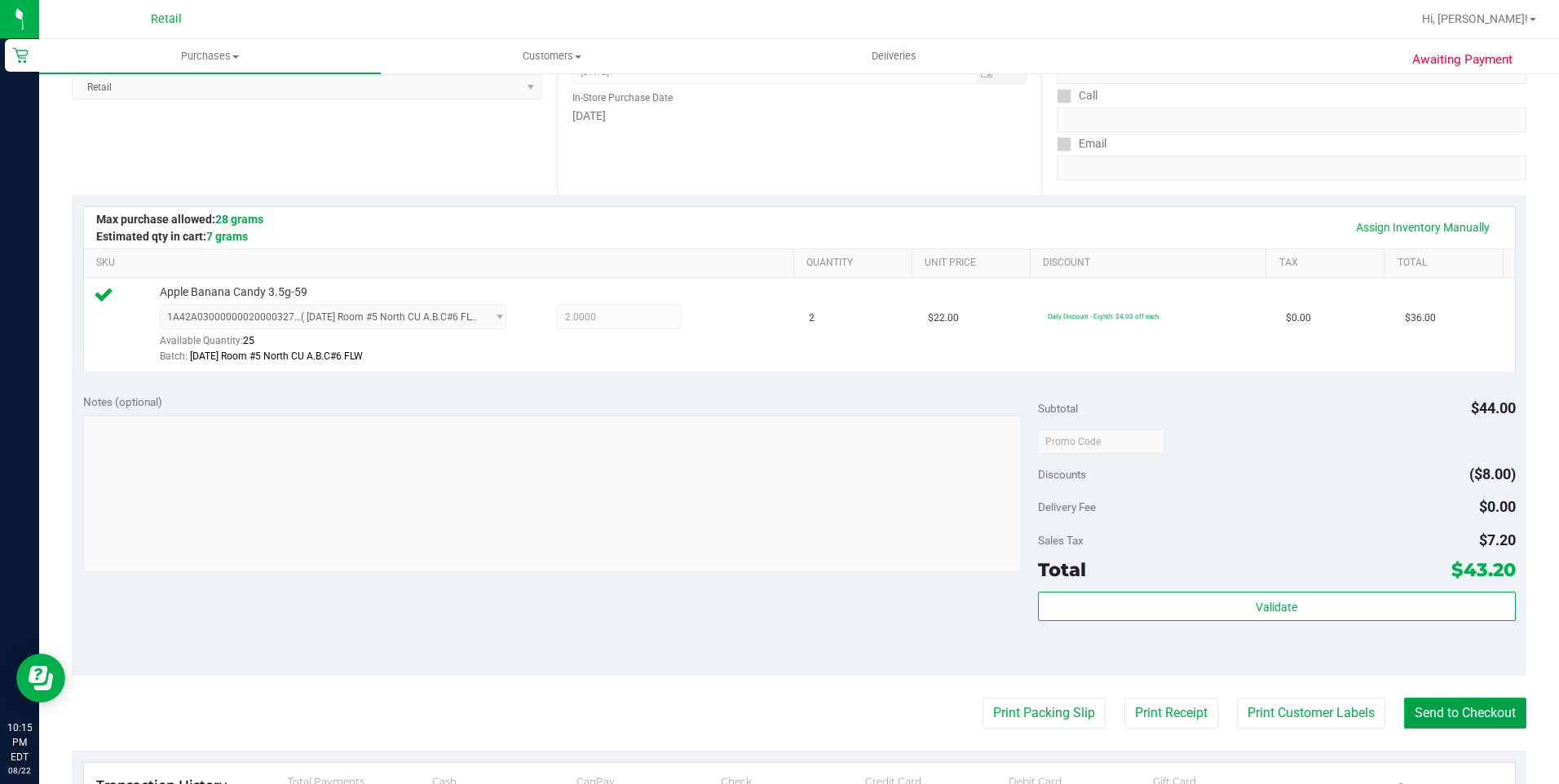
click at [1451, 708] on button "Send to Checkout" at bounding box center [1464, 713] width 122 height 31
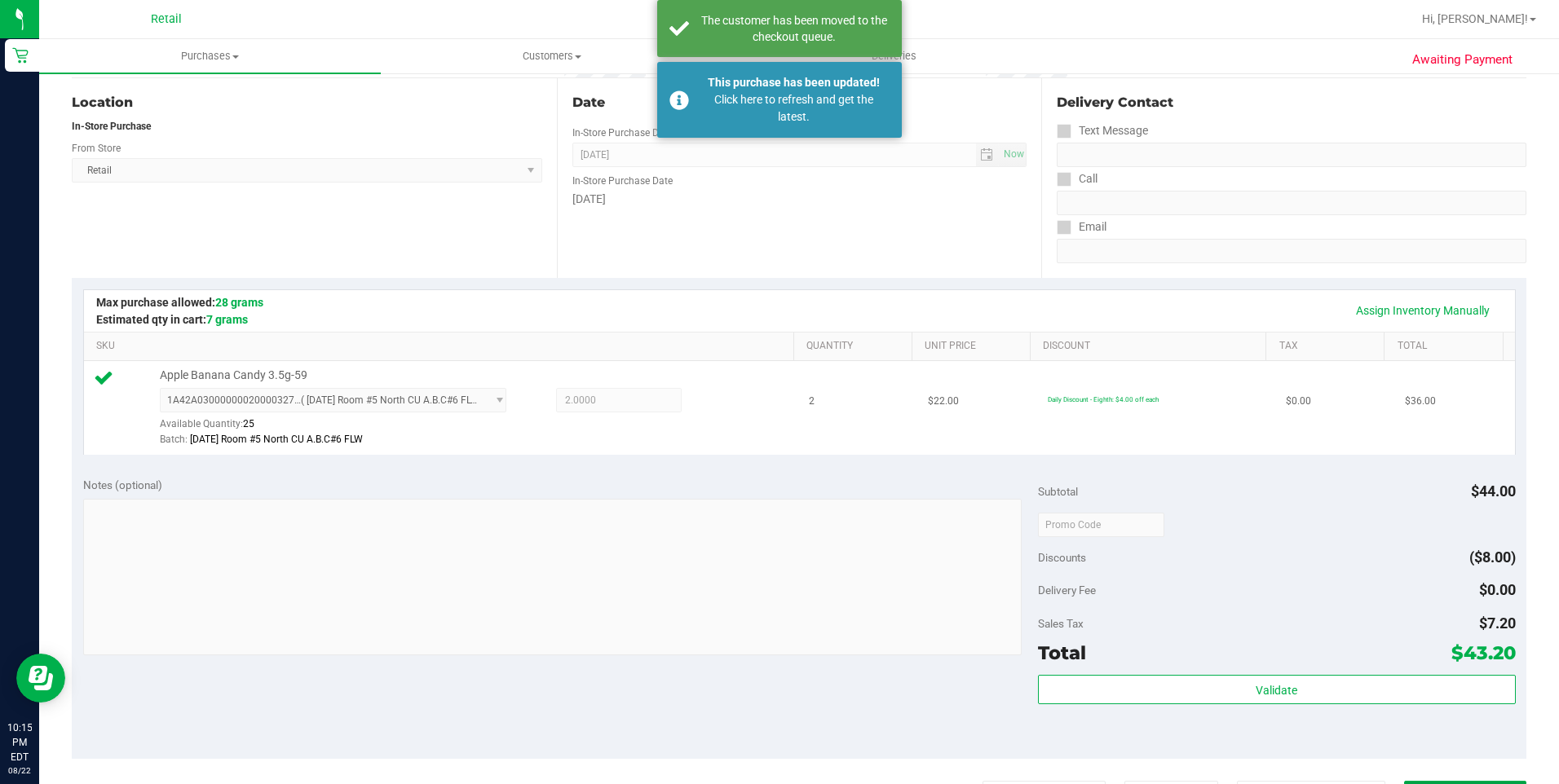
scroll to position [0, 0]
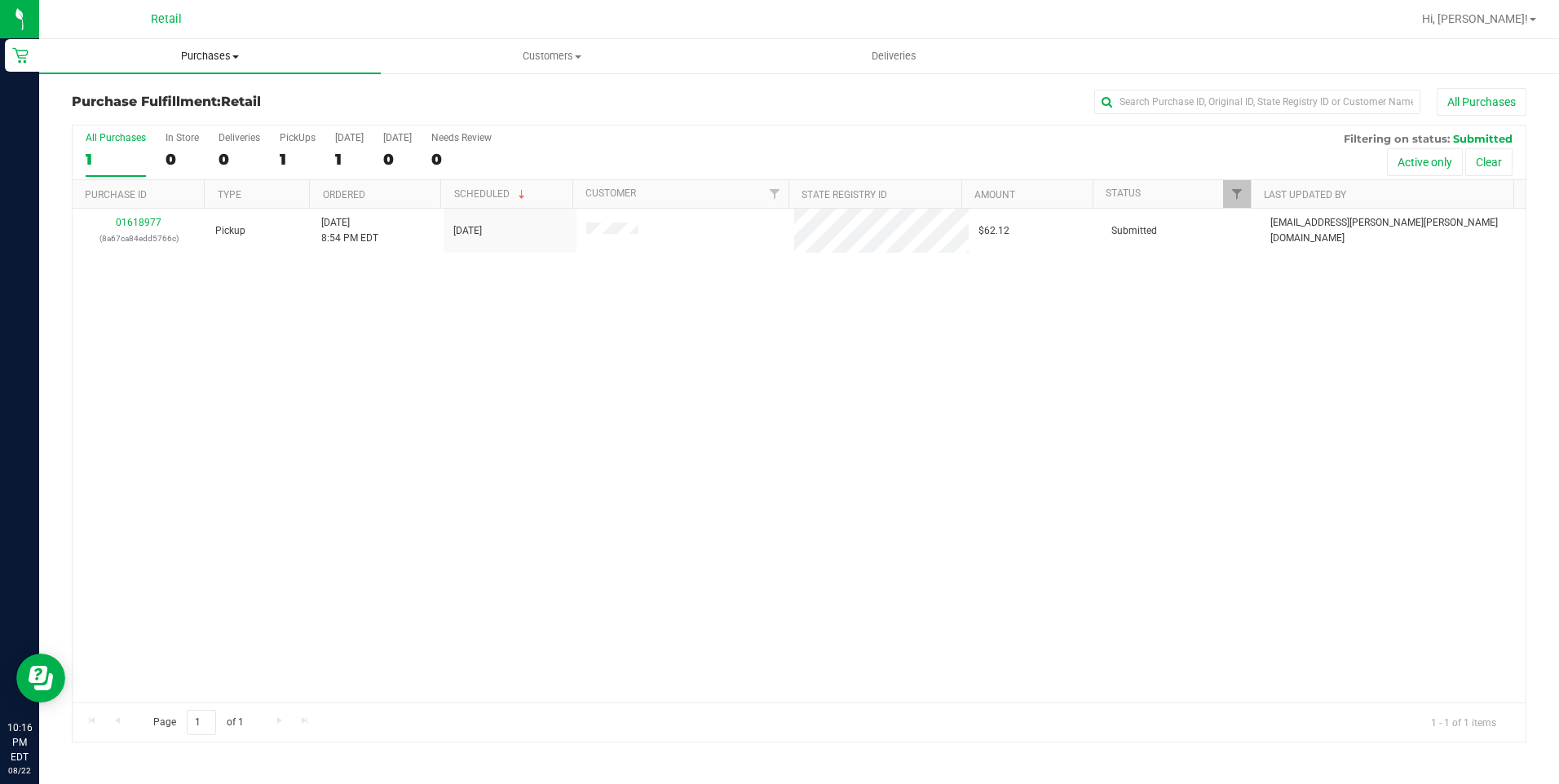
click at [193, 59] on span "Purchases" at bounding box center [210, 56] width 341 height 14
click at [164, 96] on span "Summary of purchases" at bounding box center [122, 98] width 167 height 14
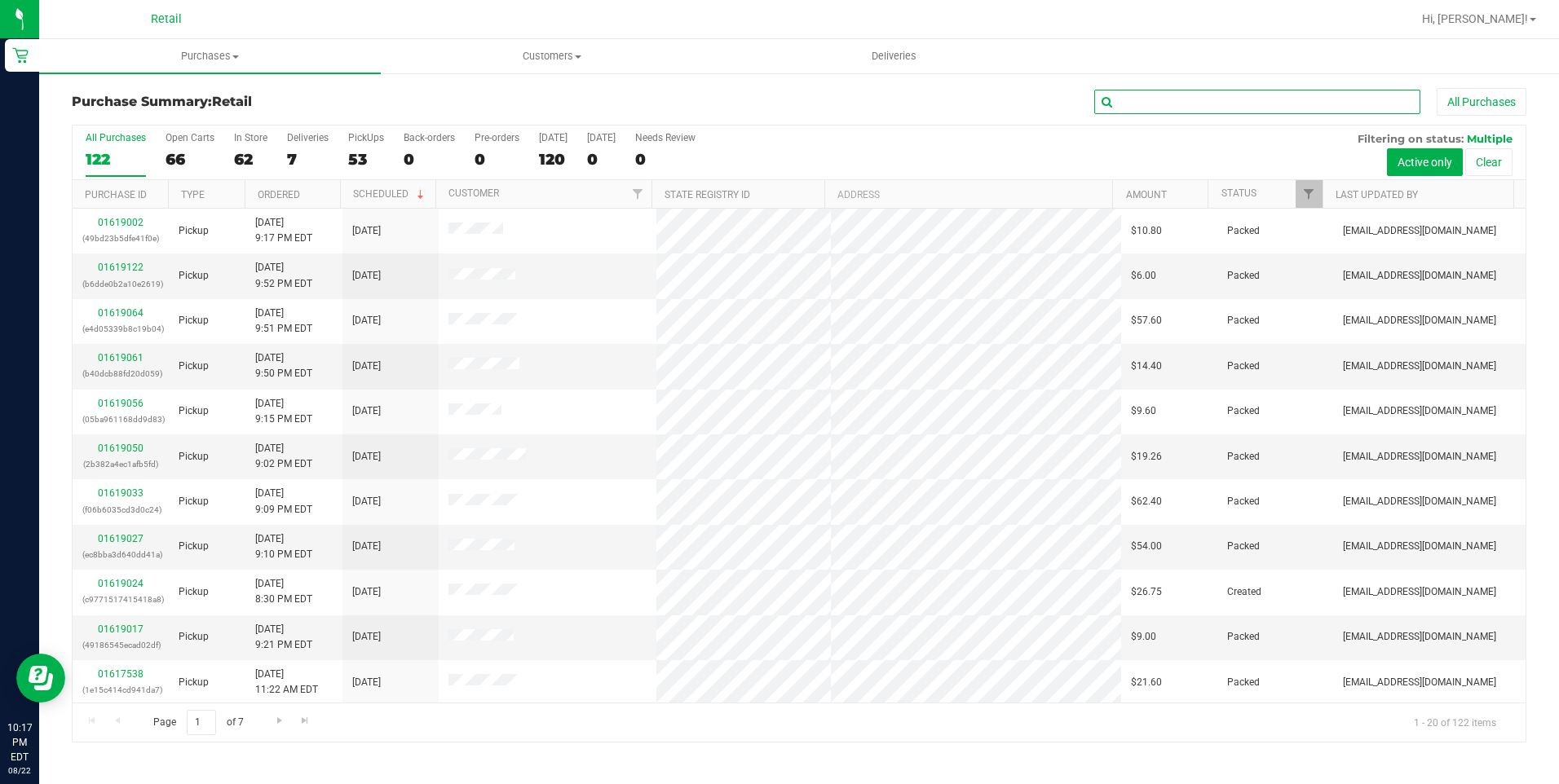
click at [1307, 92] on input "text" at bounding box center [1257, 102] width 326 height 25
type input "[PERSON_NAME]"
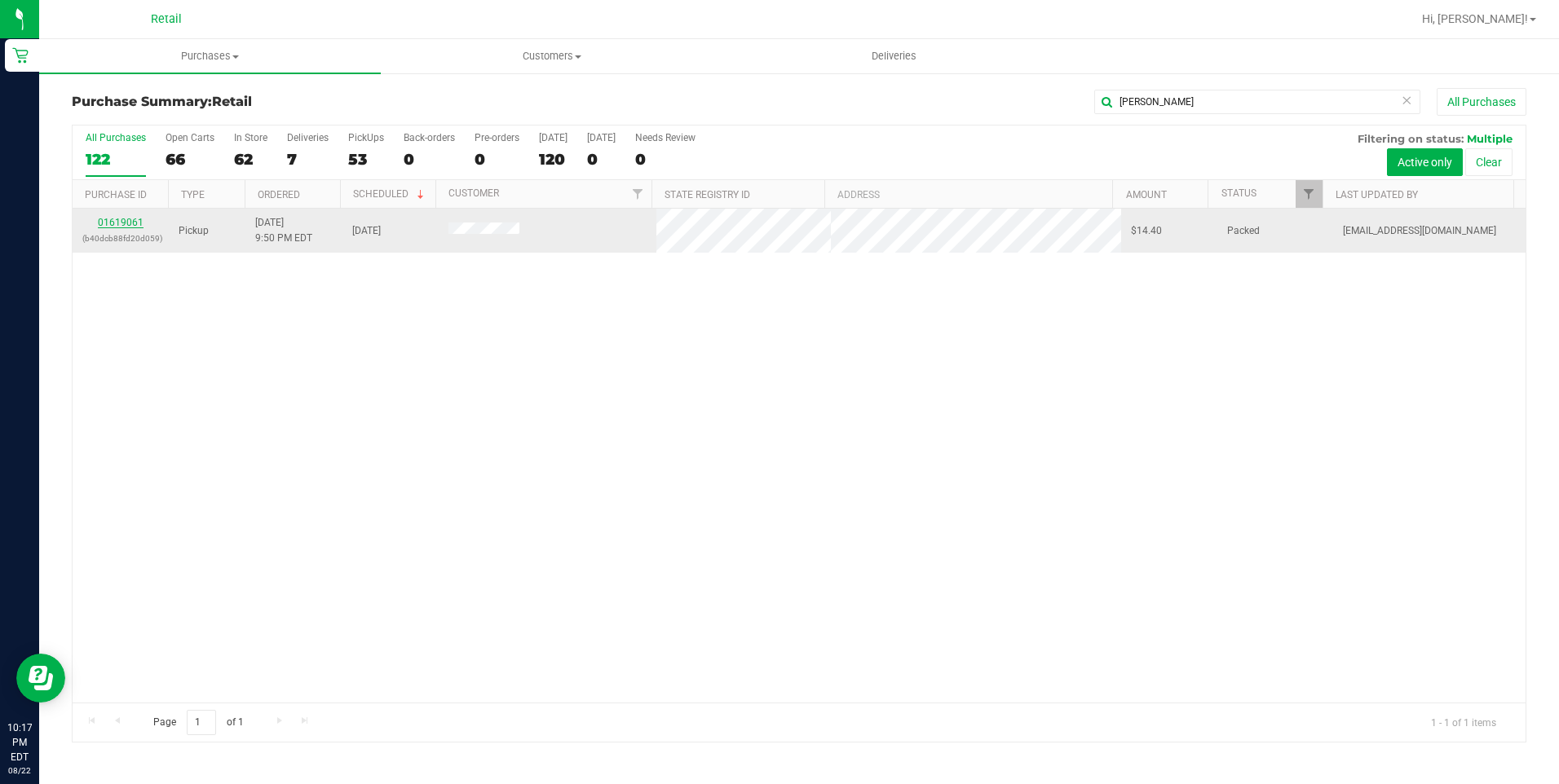
click at [109, 223] on link "01619061" at bounding box center [120, 223] width 46 height 11
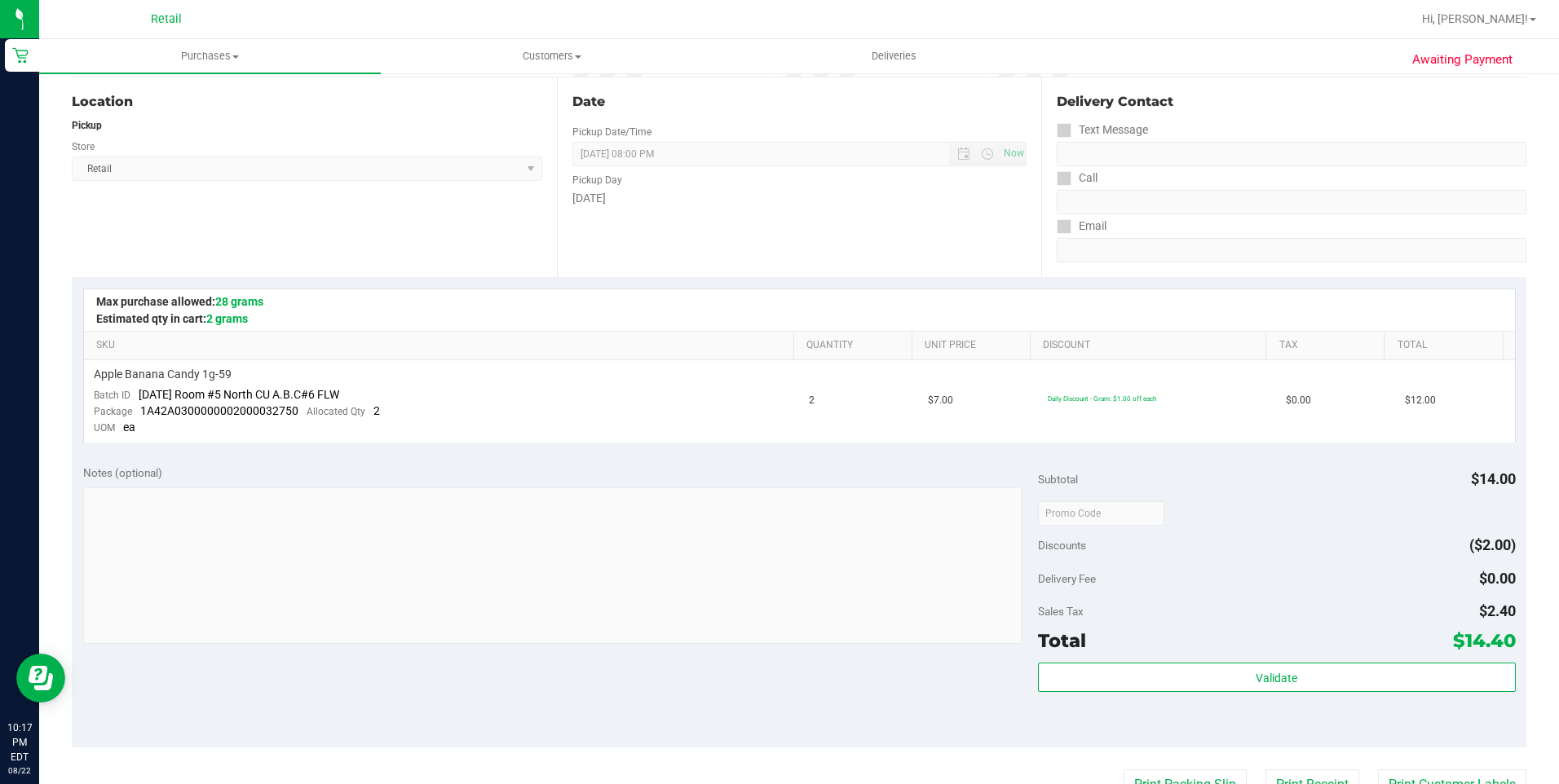
scroll to position [326, 0]
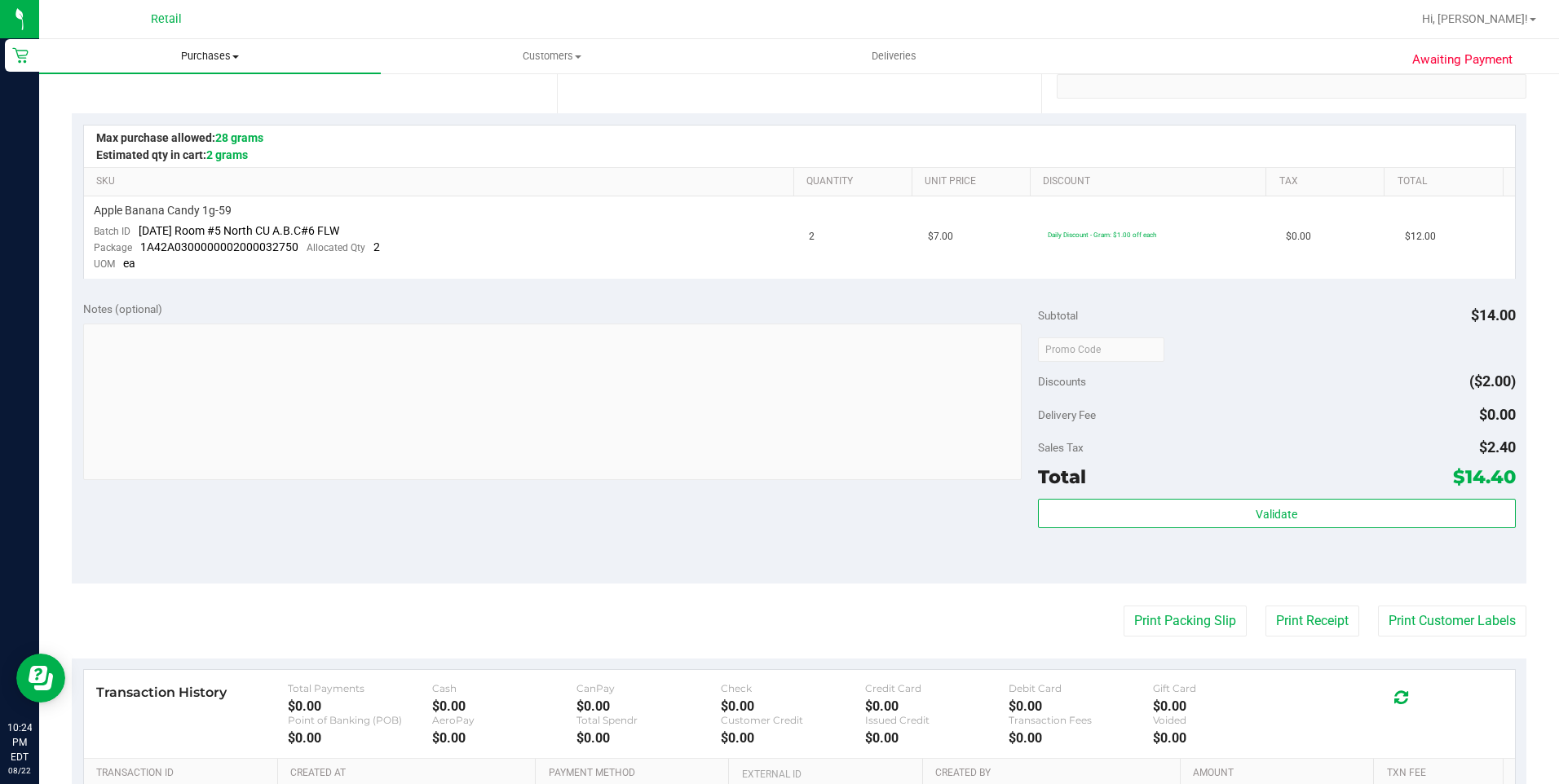
click at [221, 62] on span "Purchases" at bounding box center [210, 56] width 341 height 14
click at [201, 97] on span "Summary of purchases" at bounding box center [122, 98] width 167 height 14
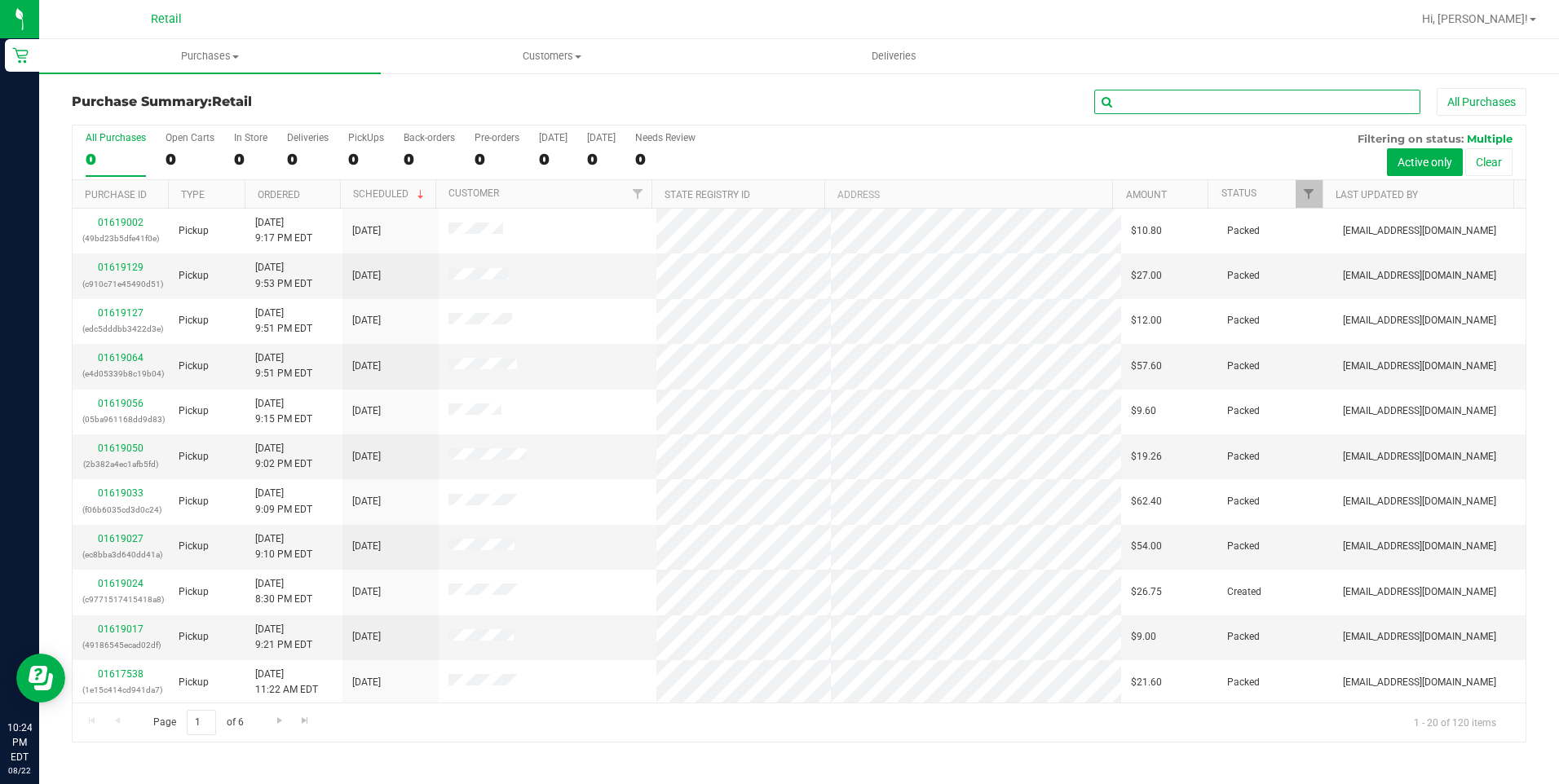
click at [1246, 100] on input "text" at bounding box center [1257, 102] width 326 height 25
type input "arianna"
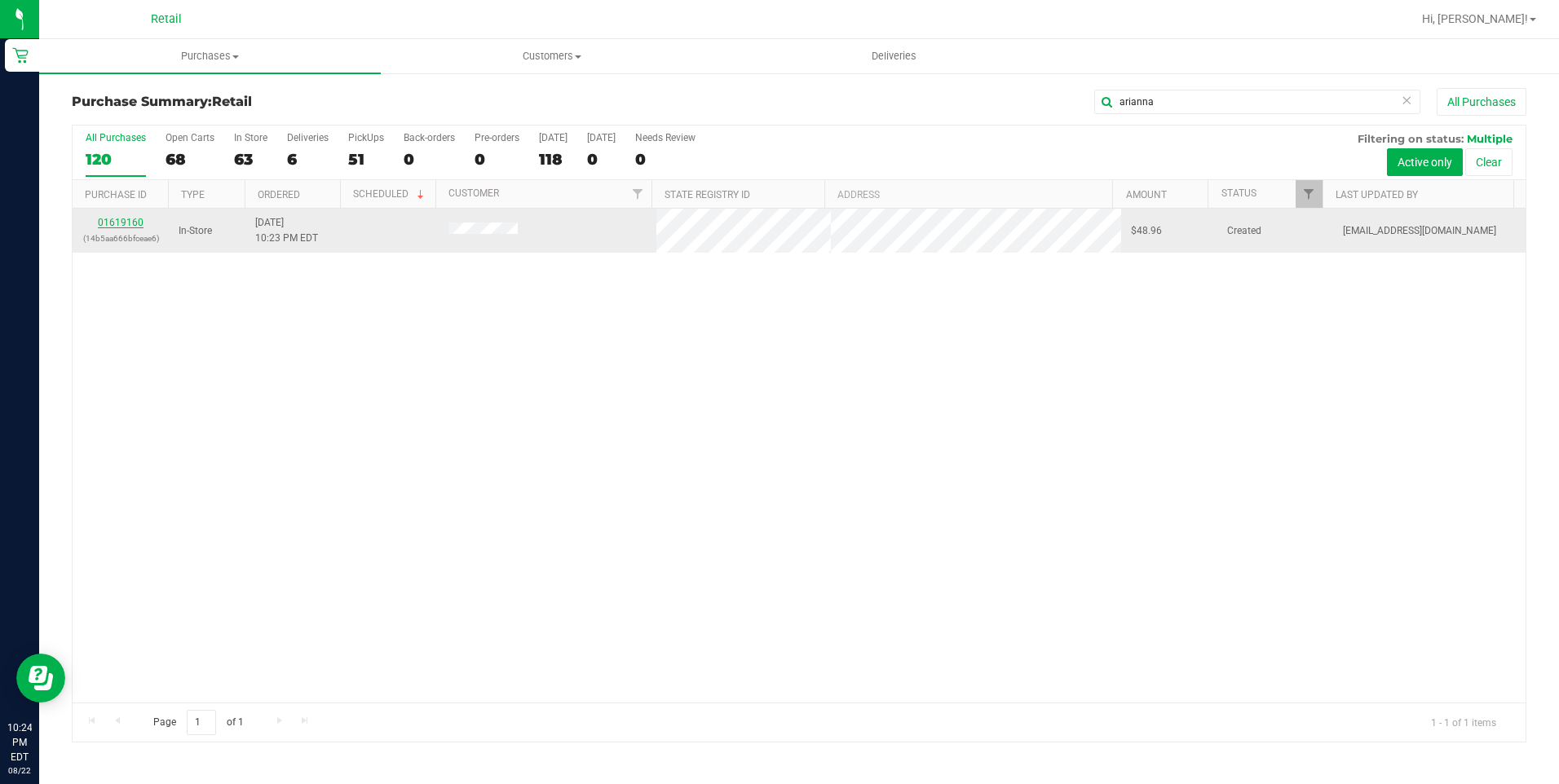
click at [123, 220] on link "01619160" at bounding box center [120, 223] width 46 height 11
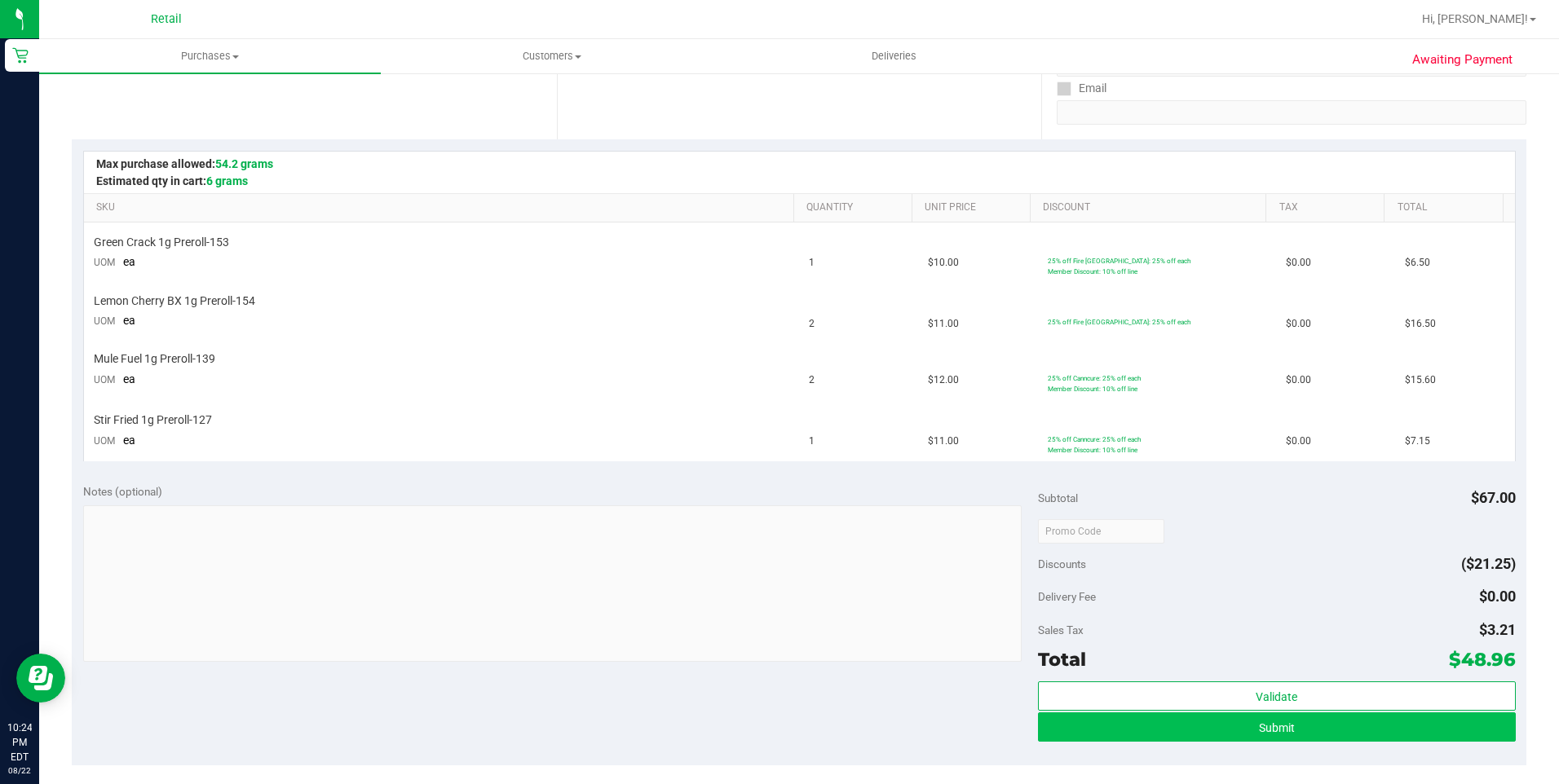
scroll to position [326, 0]
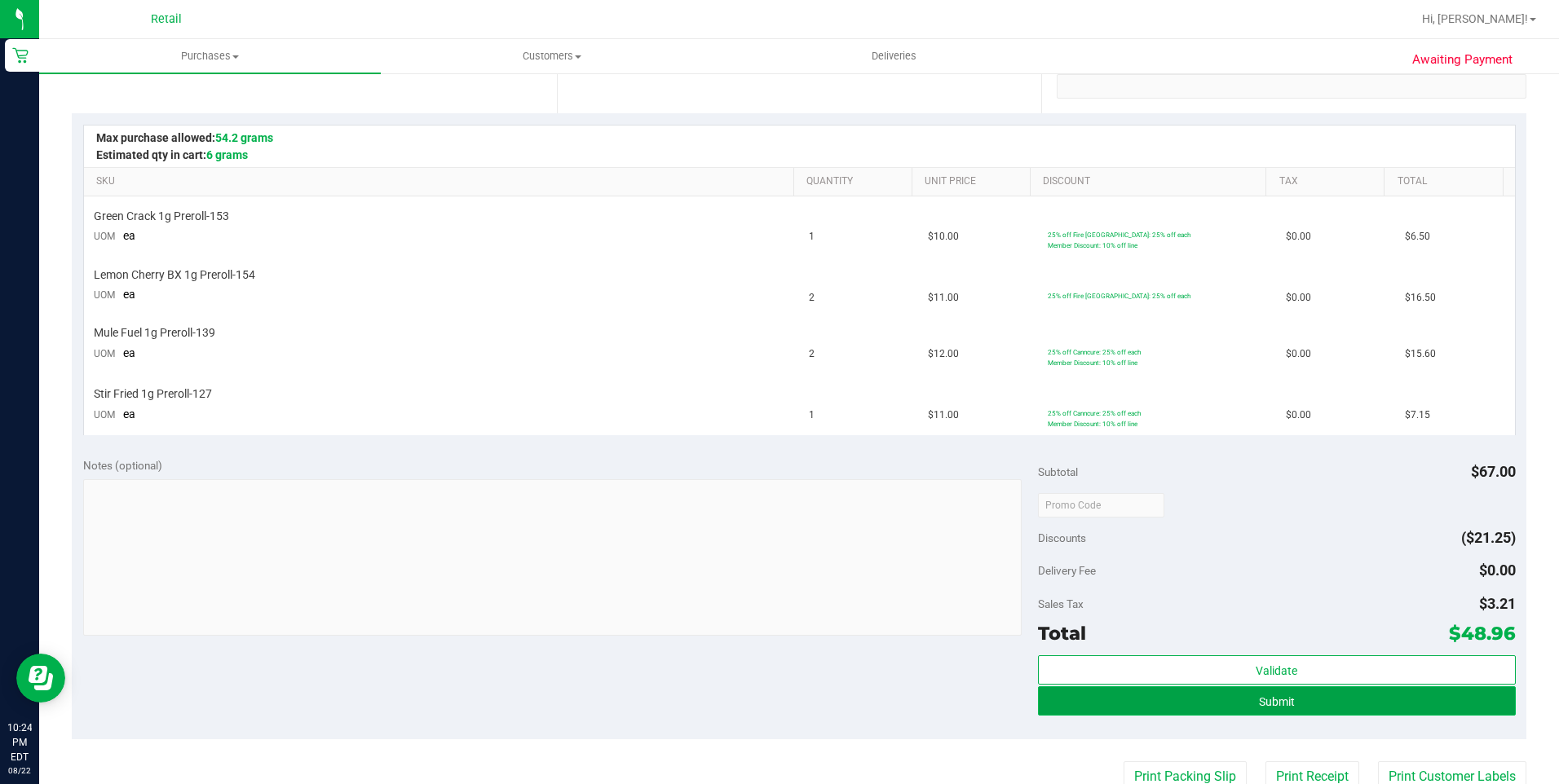
click at [1349, 697] on button "Submit" at bounding box center [1276, 701] width 478 height 29
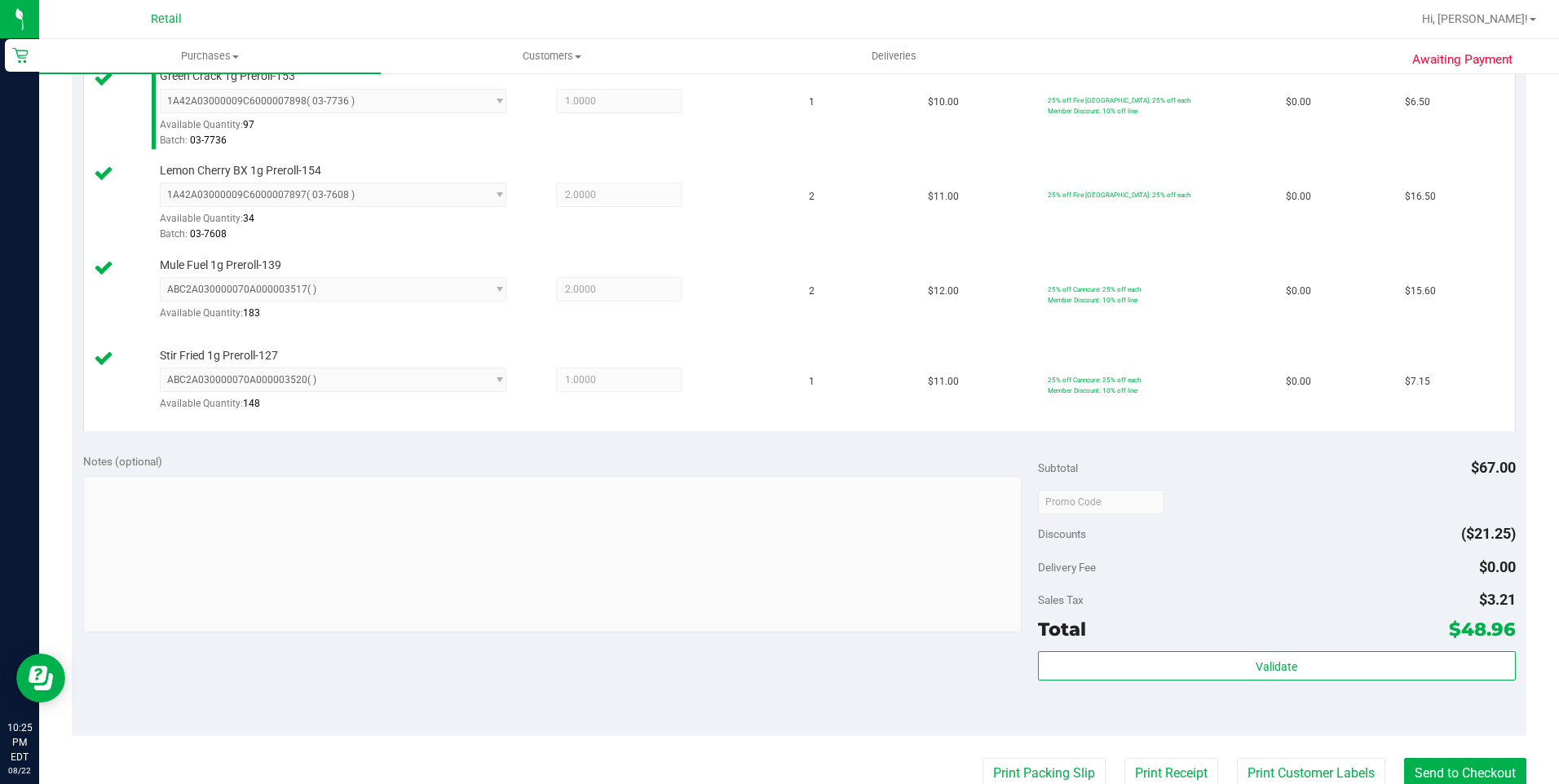
scroll to position [489, 0]
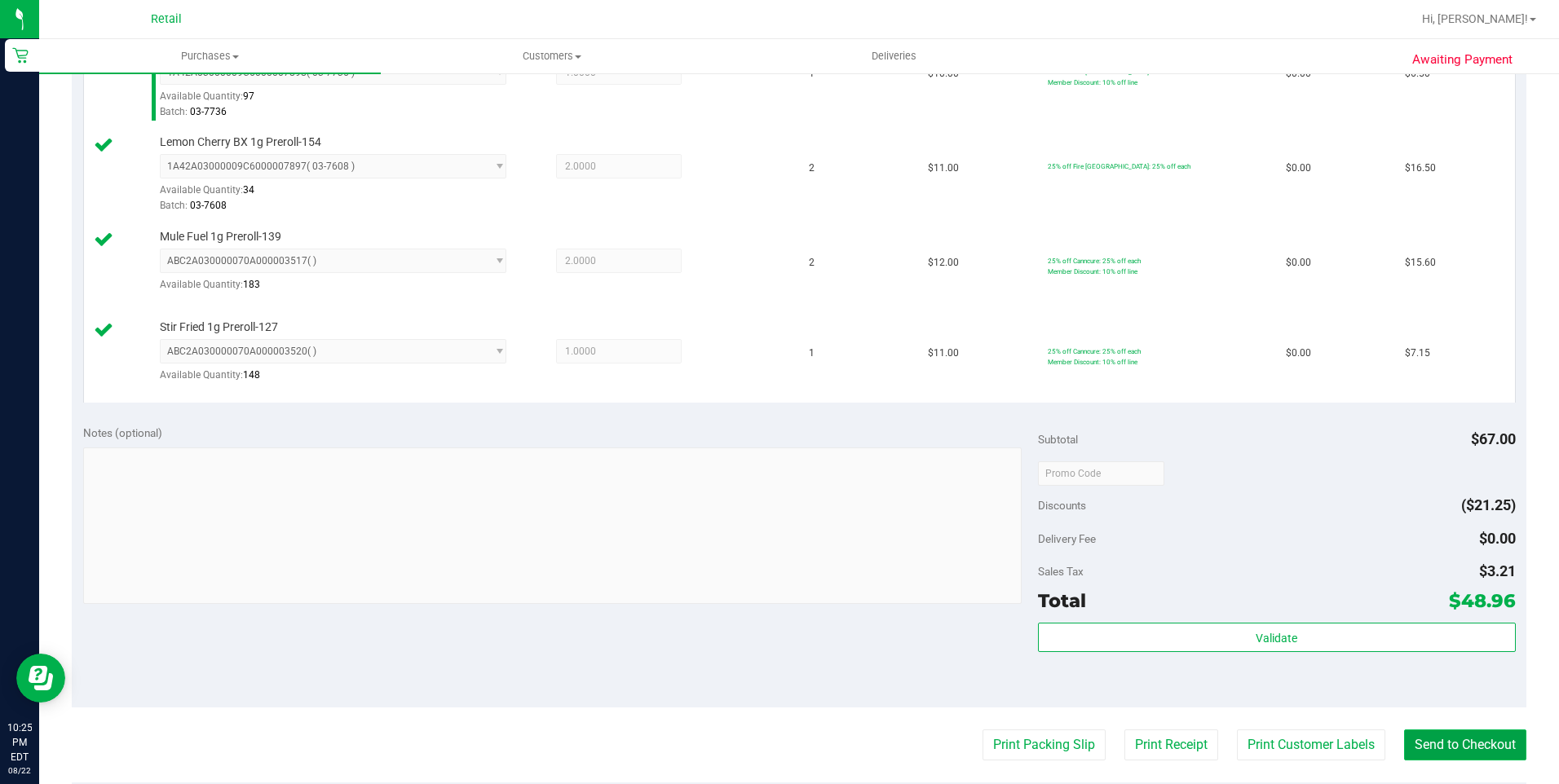
click at [1427, 745] on button "Send to Checkout" at bounding box center [1464, 744] width 122 height 31
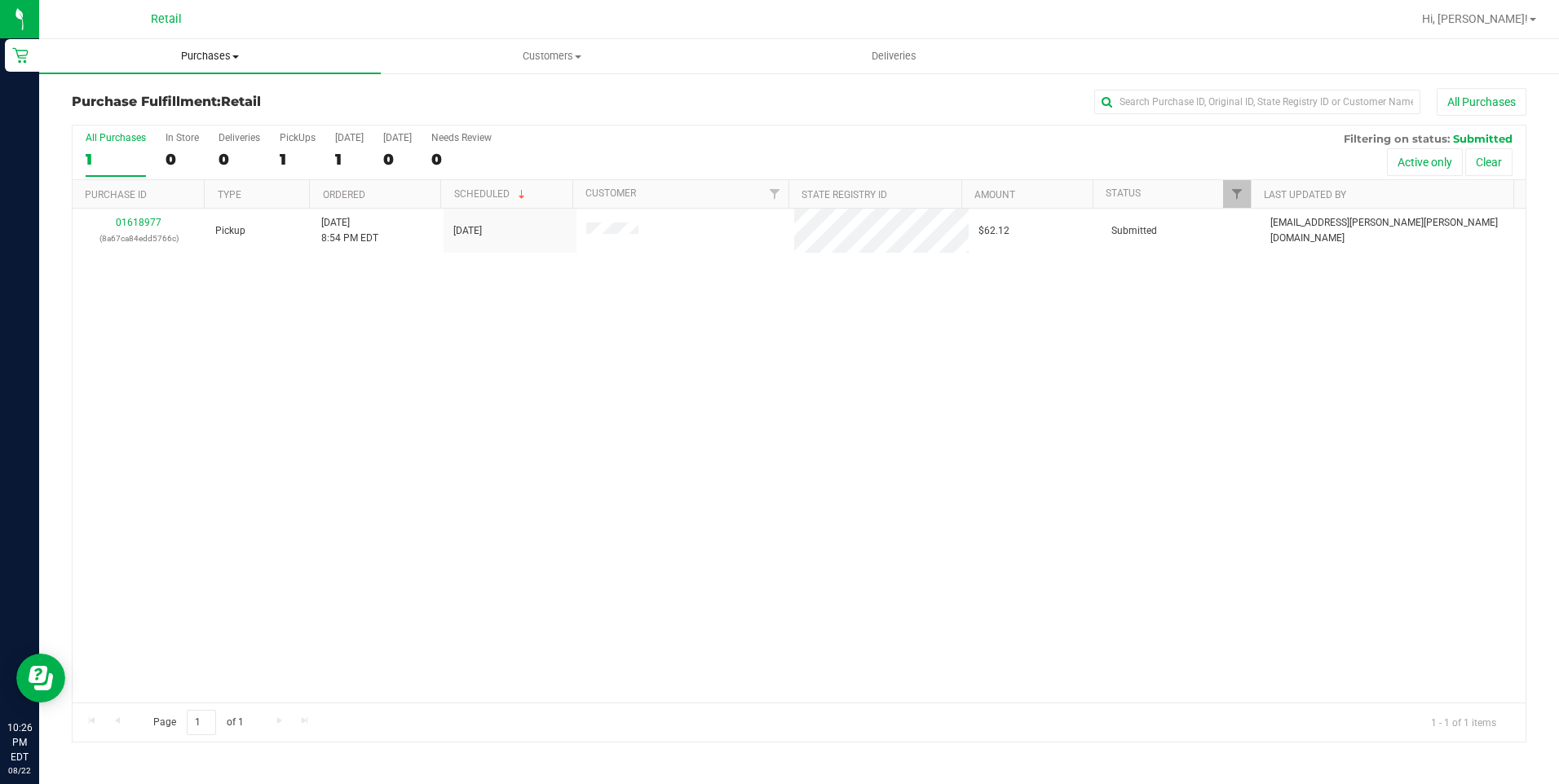
click at [237, 45] on uib-tab-heading "Purchases Summary of purchases Fulfillment All purchases" at bounding box center [210, 56] width 341 height 34
click at [184, 99] on span "Summary of purchases" at bounding box center [122, 98] width 167 height 14
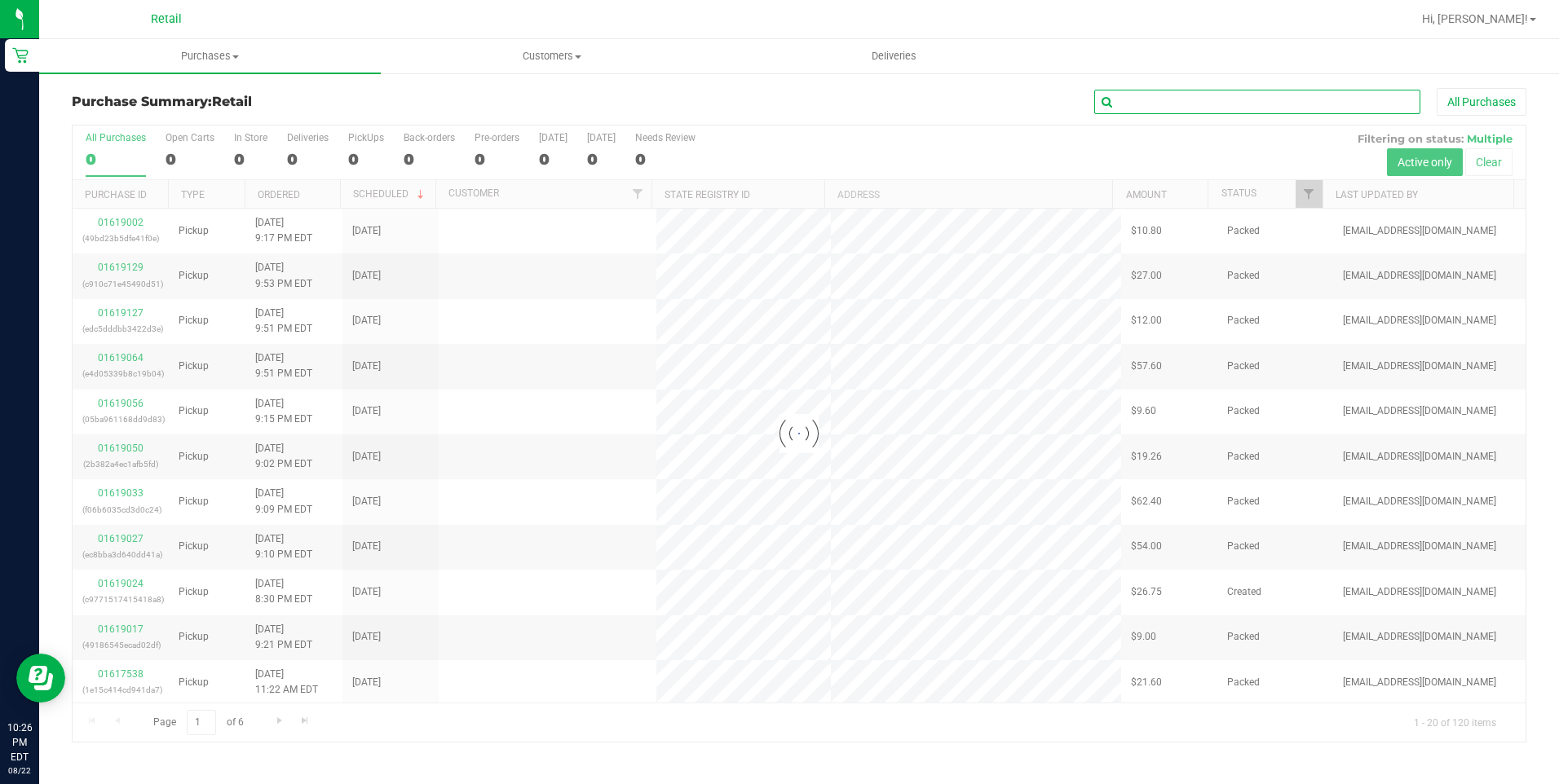
click at [1115, 104] on input "text" at bounding box center [1257, 102] width 326 height 25
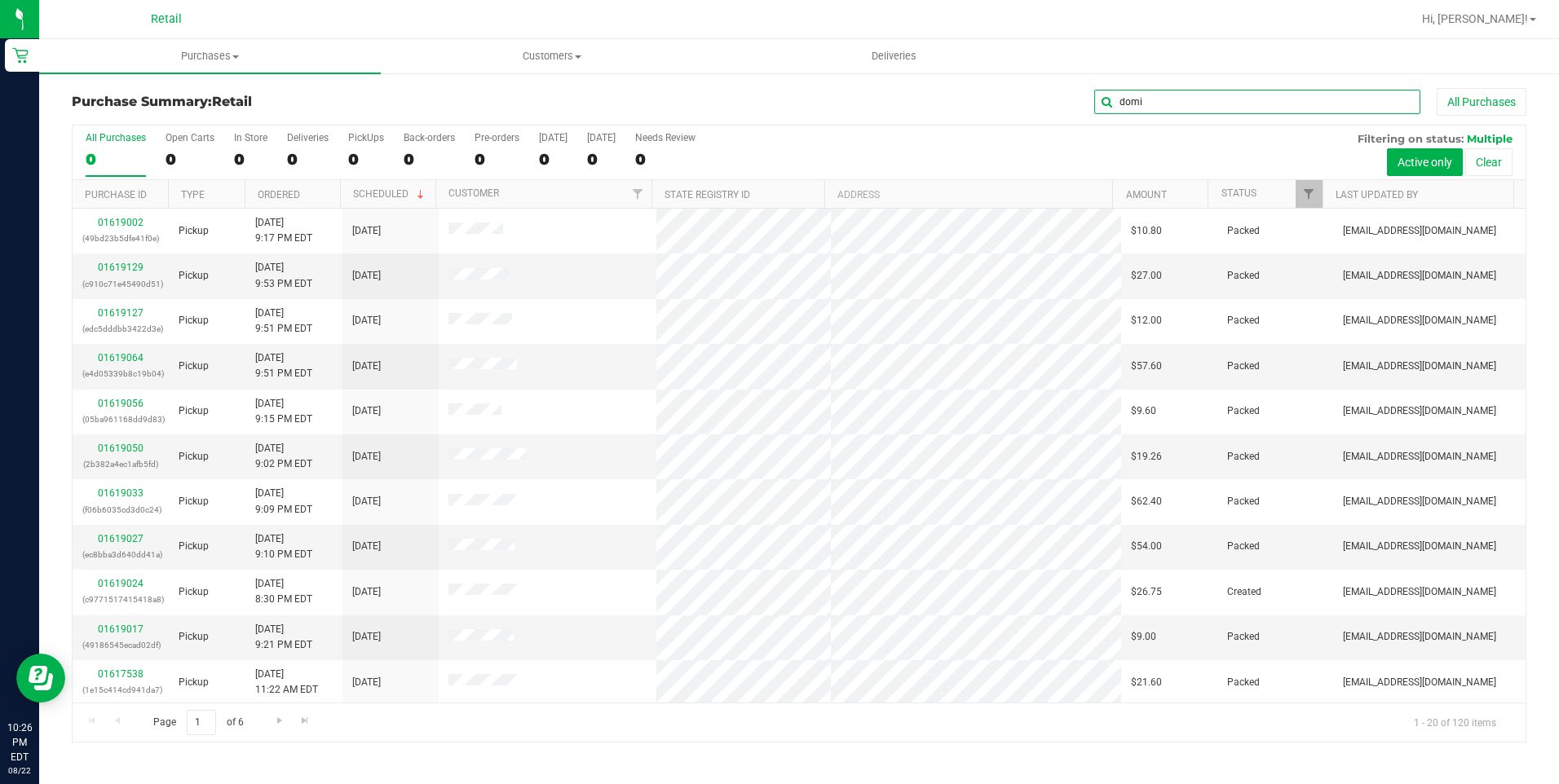
type input "domi"
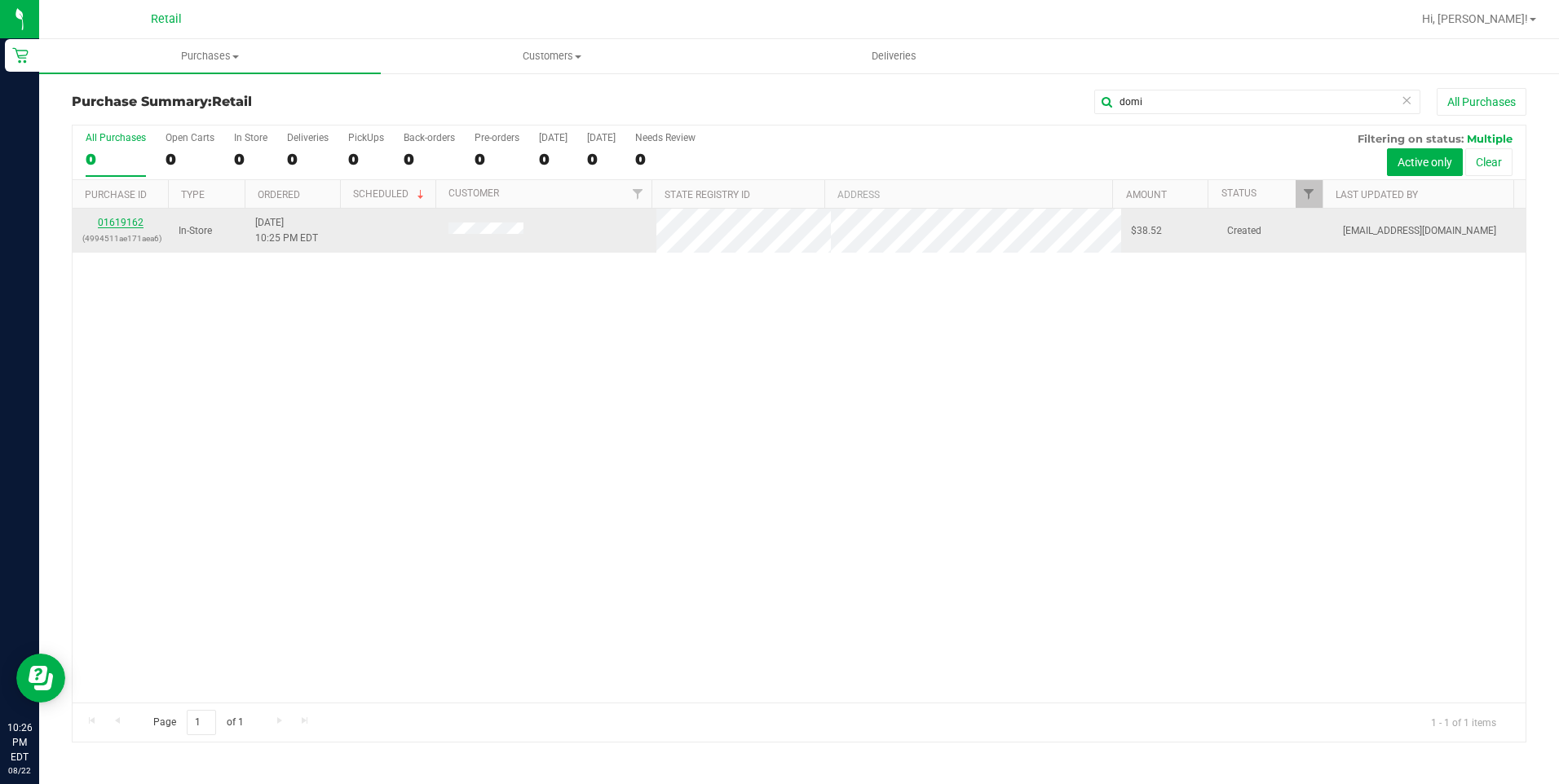
click at [128, 221] on link "01619162" at bounding box center [120, 223] width 46 height 11
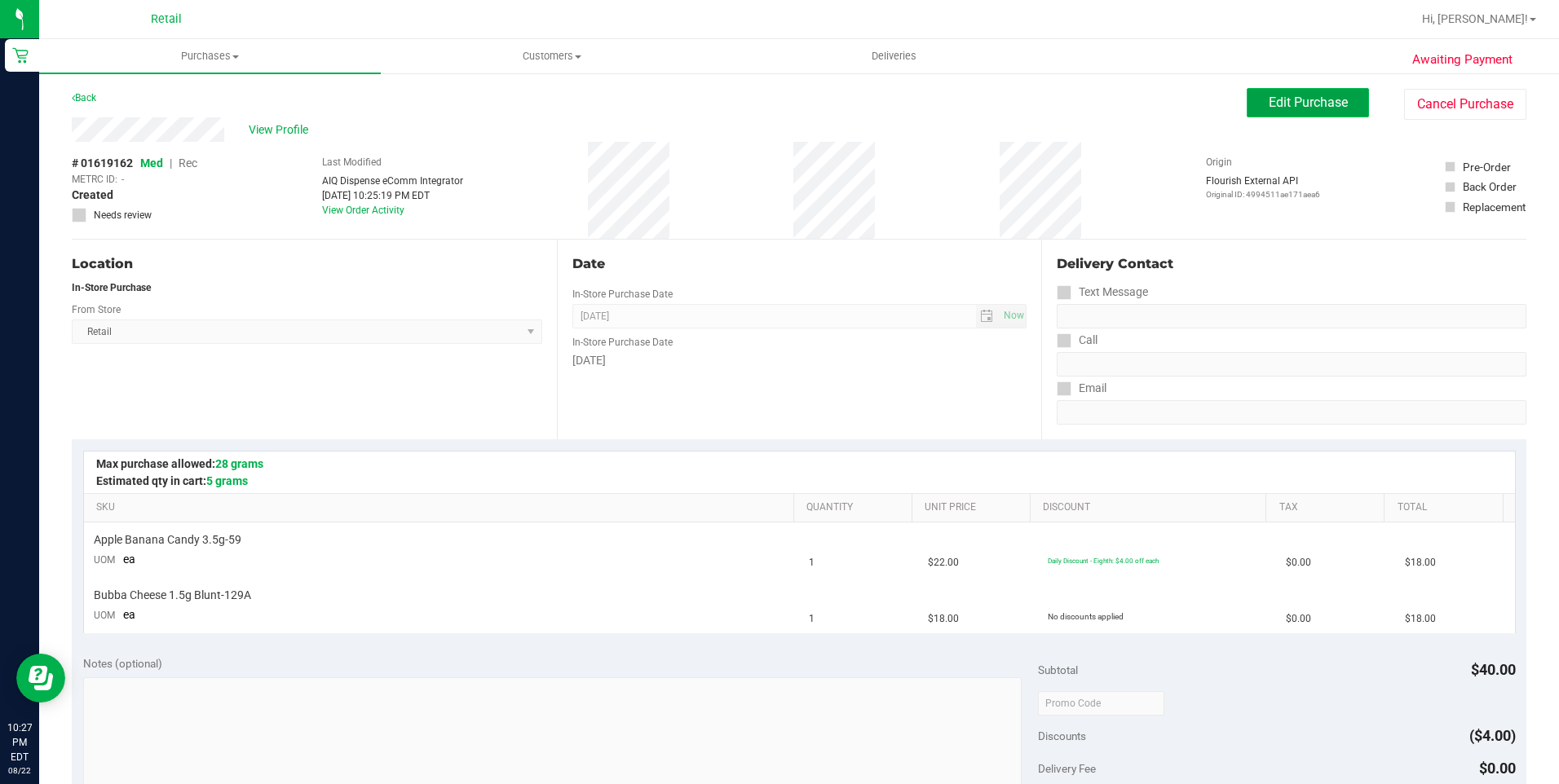
click at [1338, 109] on button "Edit Purchase" at bounding box center [1307, 102] width 122 height 29
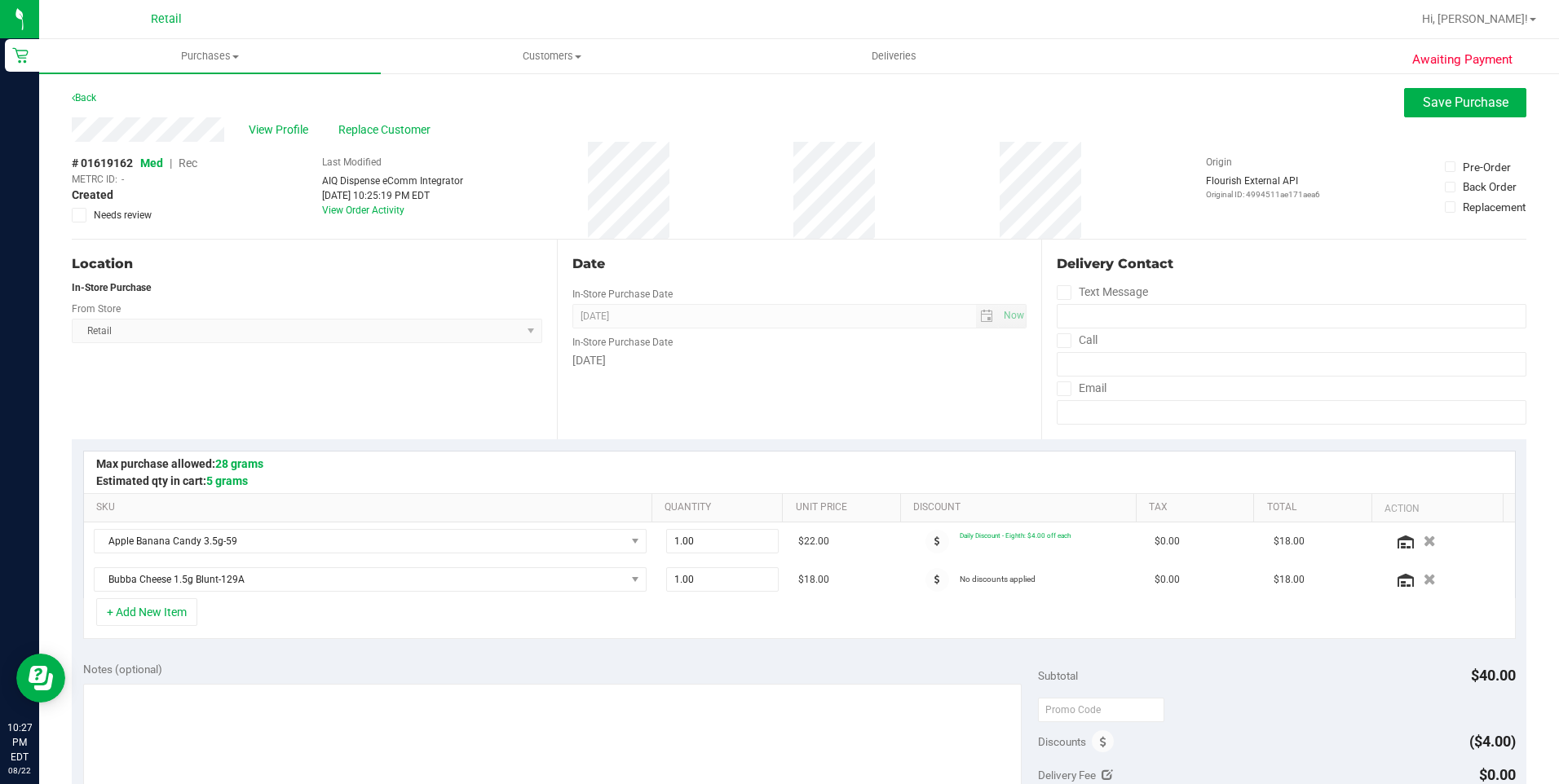
click at [188, 162] on span "Rec" at bounding box center [188, 163] width 19 height 13
click at [1445, 106] on span "Save Purchase" at bounding box center [1465, 102] width 85 height 15
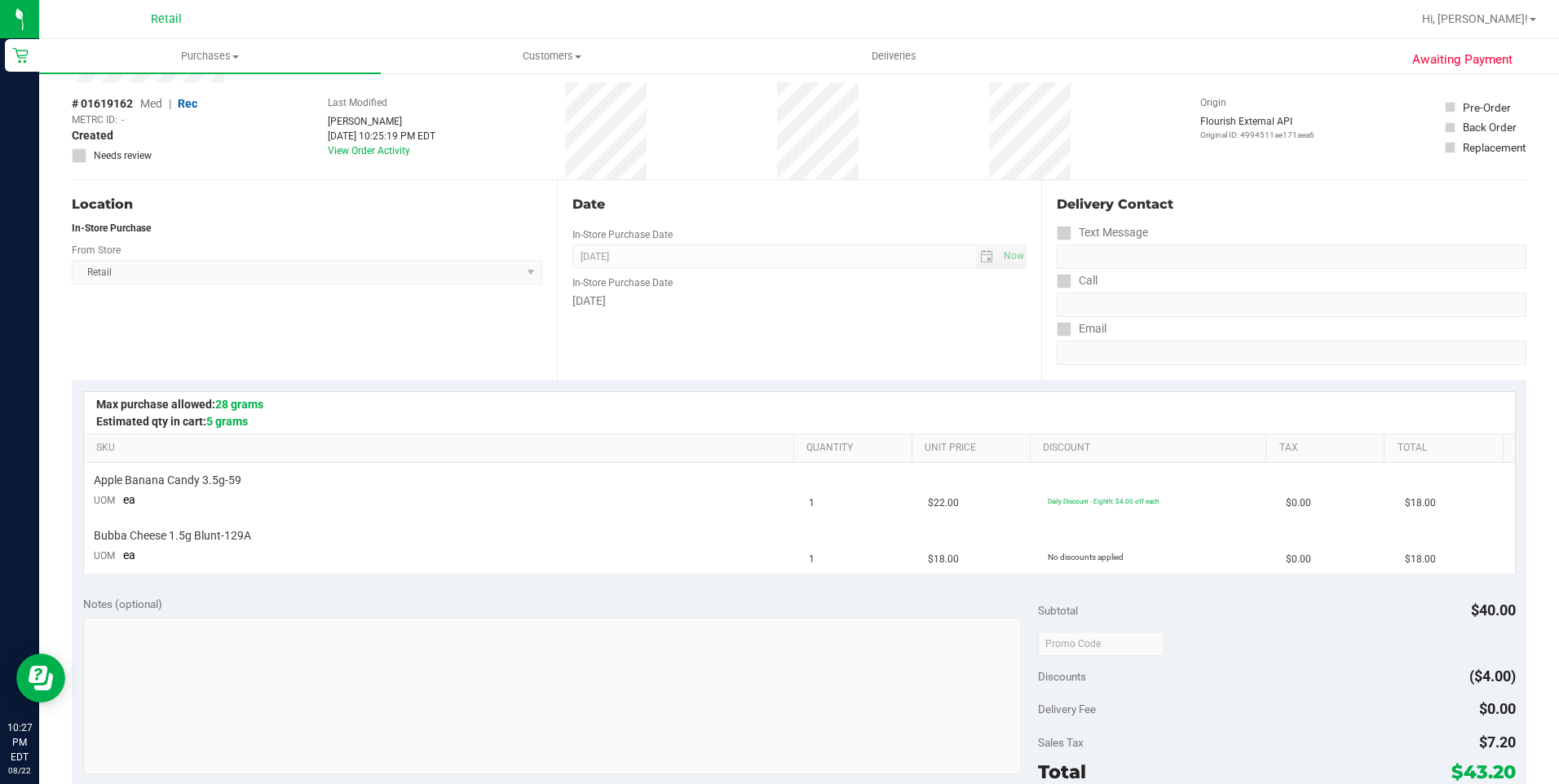
scroll to position [163, 0]
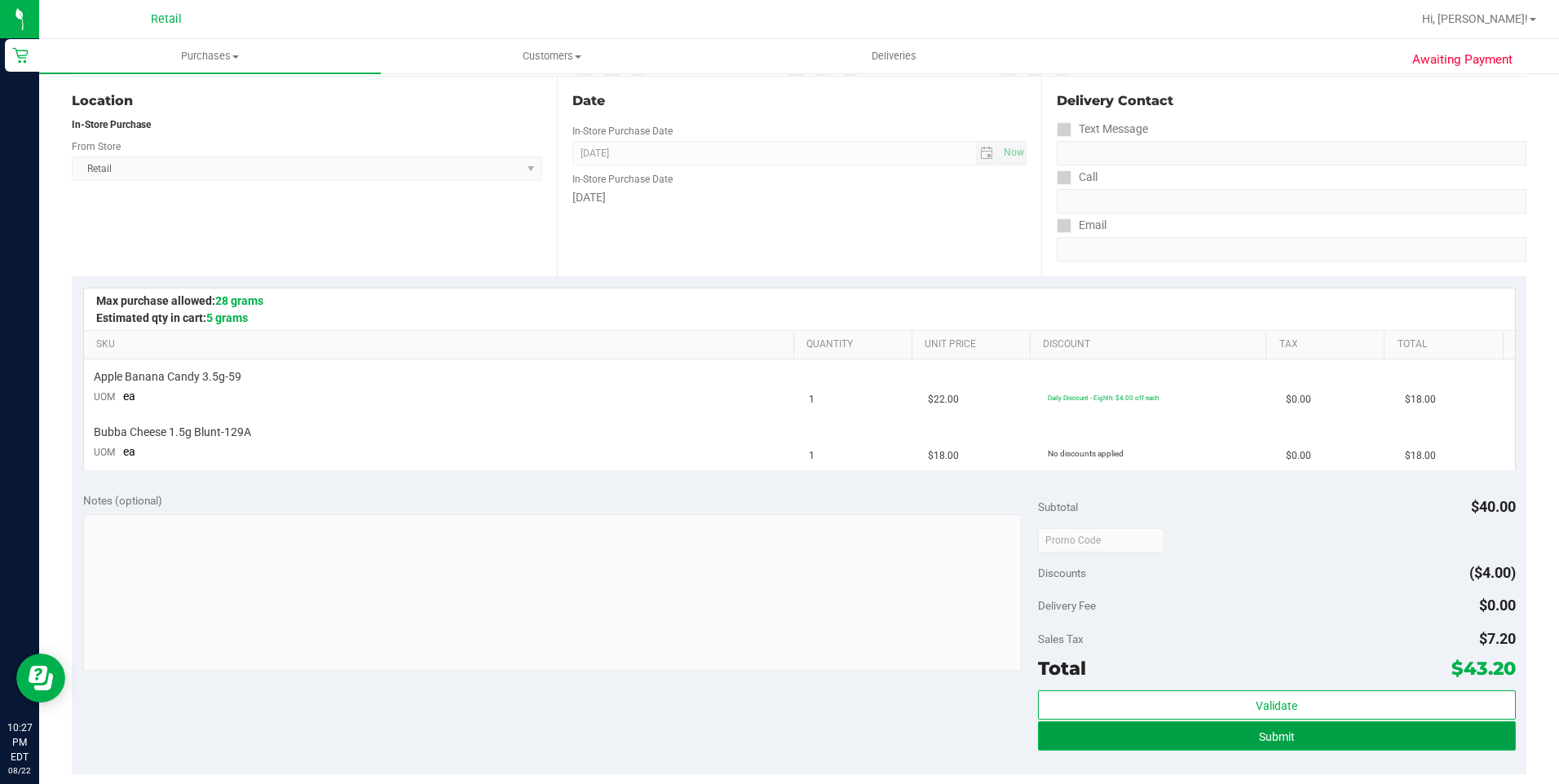
drag, startPoint x: 1315, startPoint y: 742, endPoint x: 1306, endPoint y: 733, distance: 12.7
click at [1314, 742] on button "Submit" at bounding box center [1276, 736] width 478 height 29
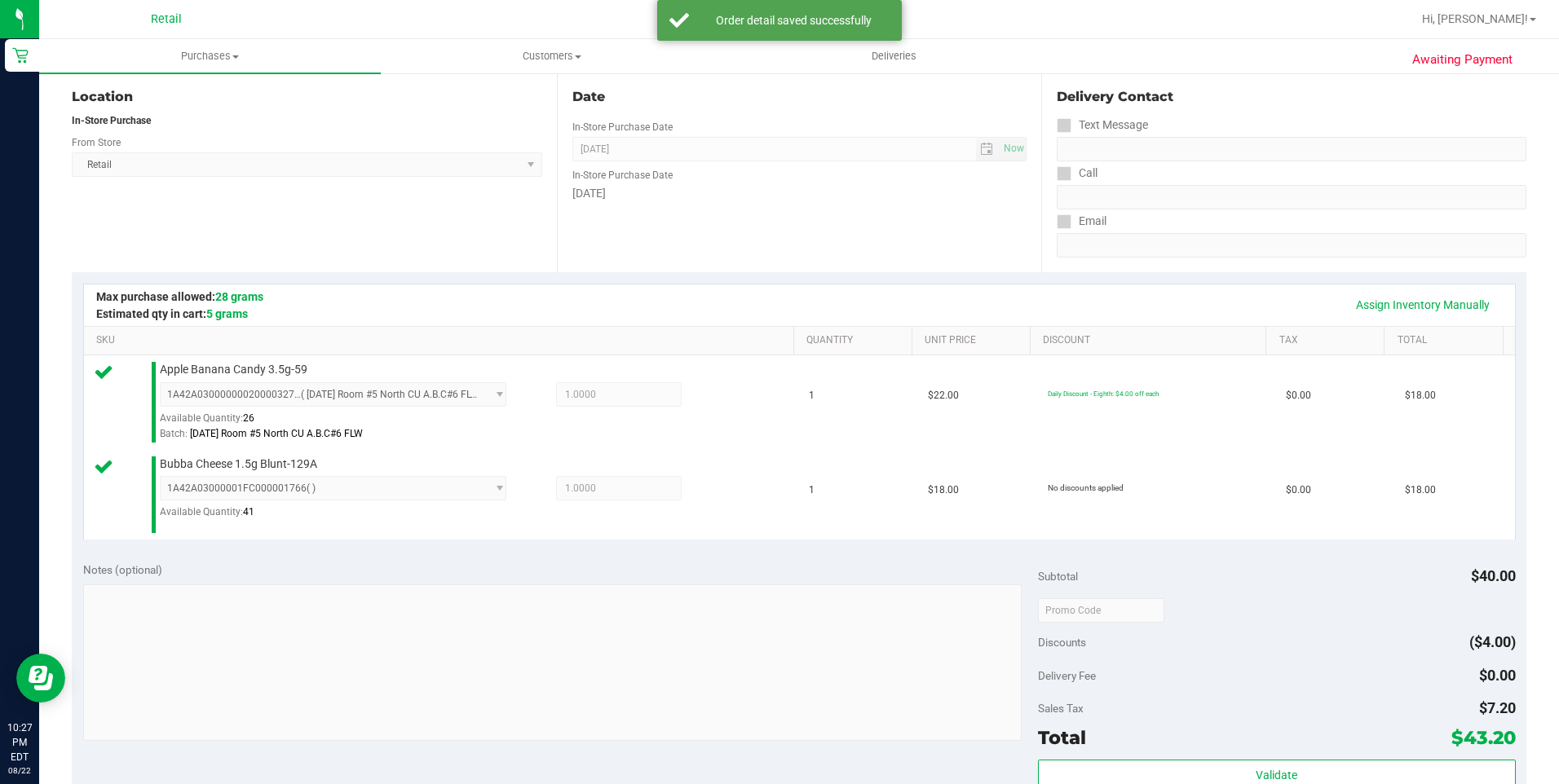
scroll to position [408, 0]
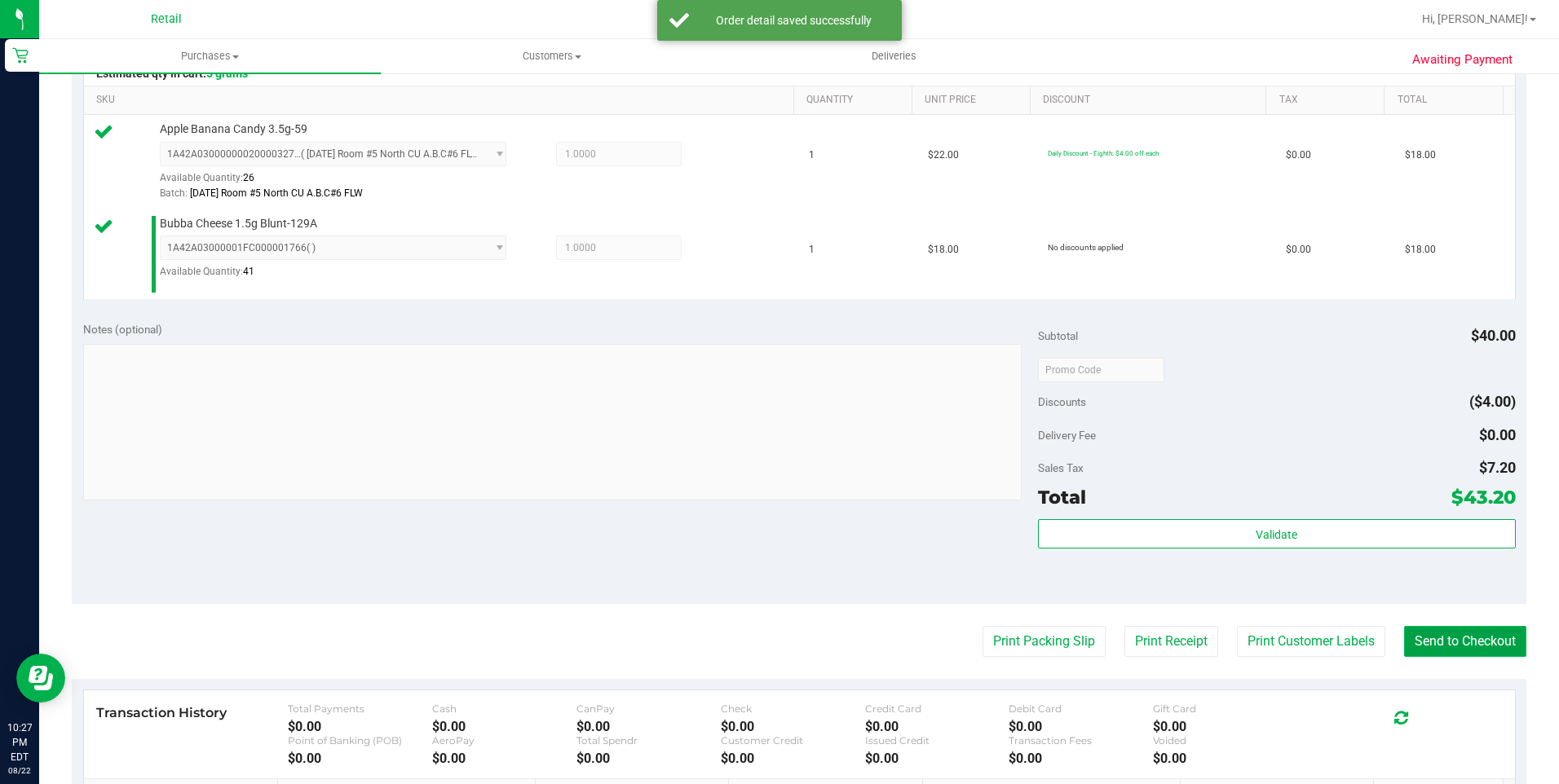
click at [1469, 626] on button "Send to Checkout" at bounding box center [1464, 641] width 122 height 31
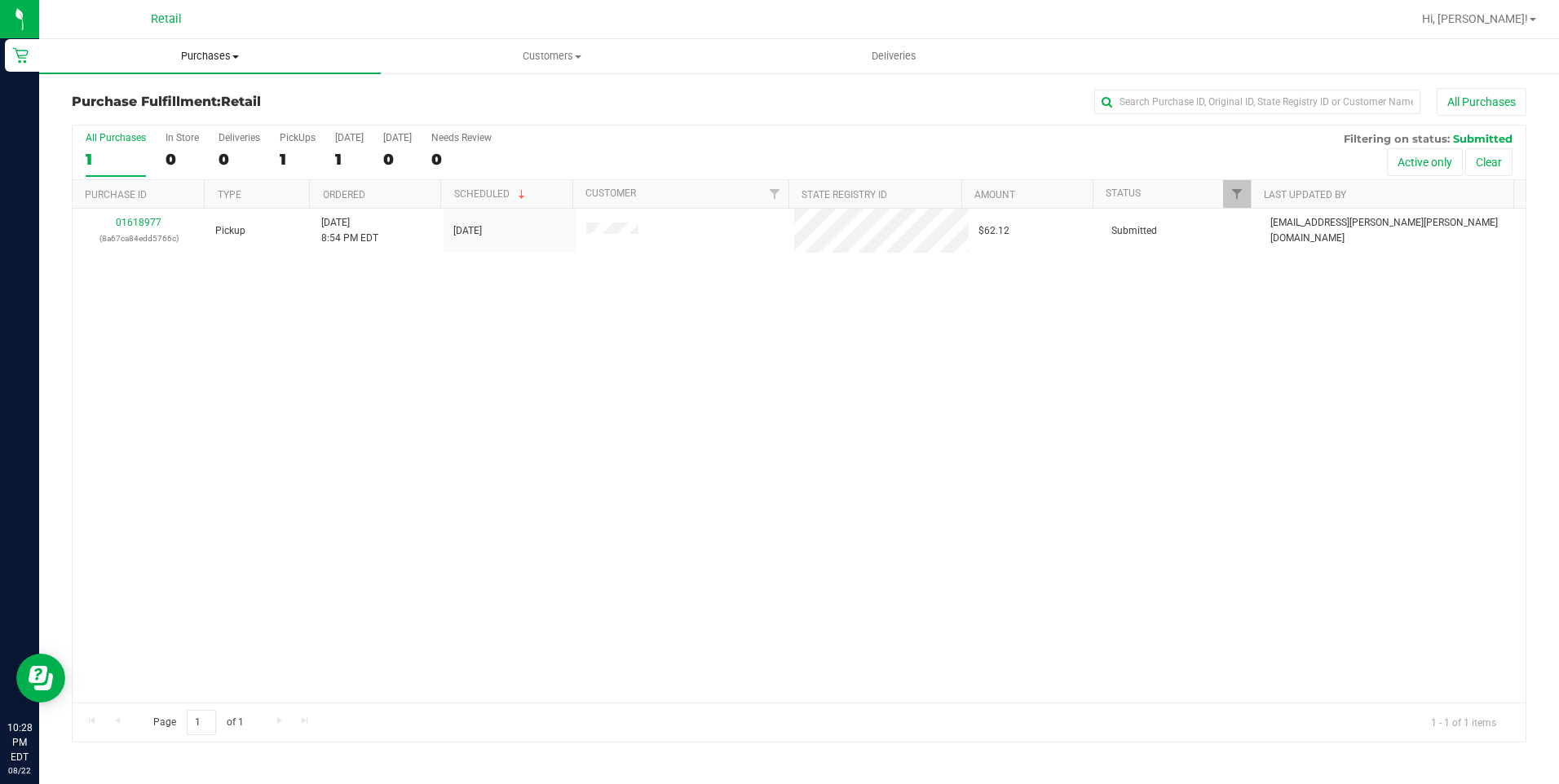
click at [211, 44] on uib-tab-heading "Purchases Summary of purchases Fulfillment All purchases" at bounding box center [210, 56] width 341 height 34
click at [174, 103] on span "Summary of purchases" at bounding box center [122, 98] width 167 height 14
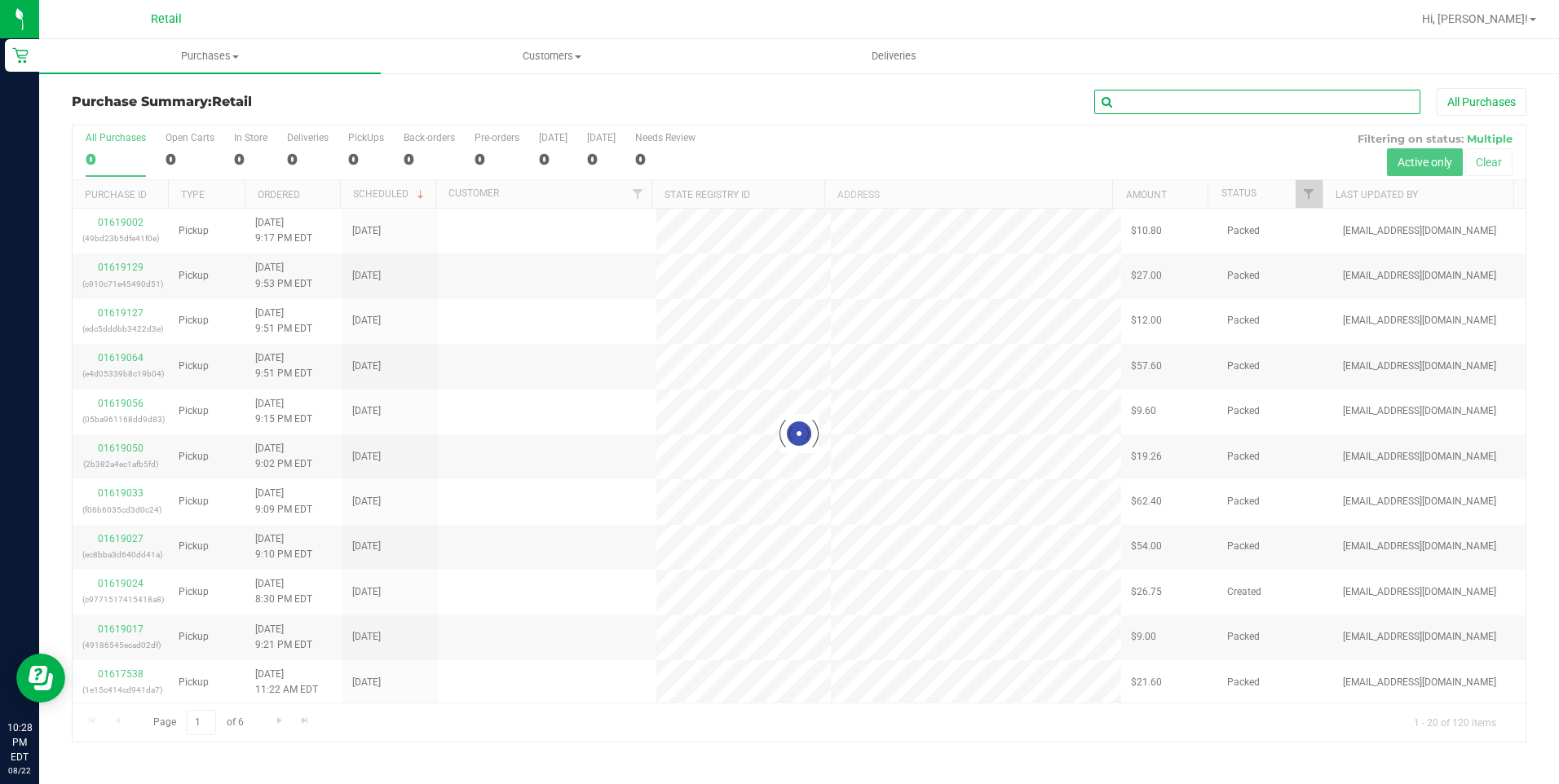
click at [1124, 112] on input "text" at bounding box center [1257, 102] width 326 height 25
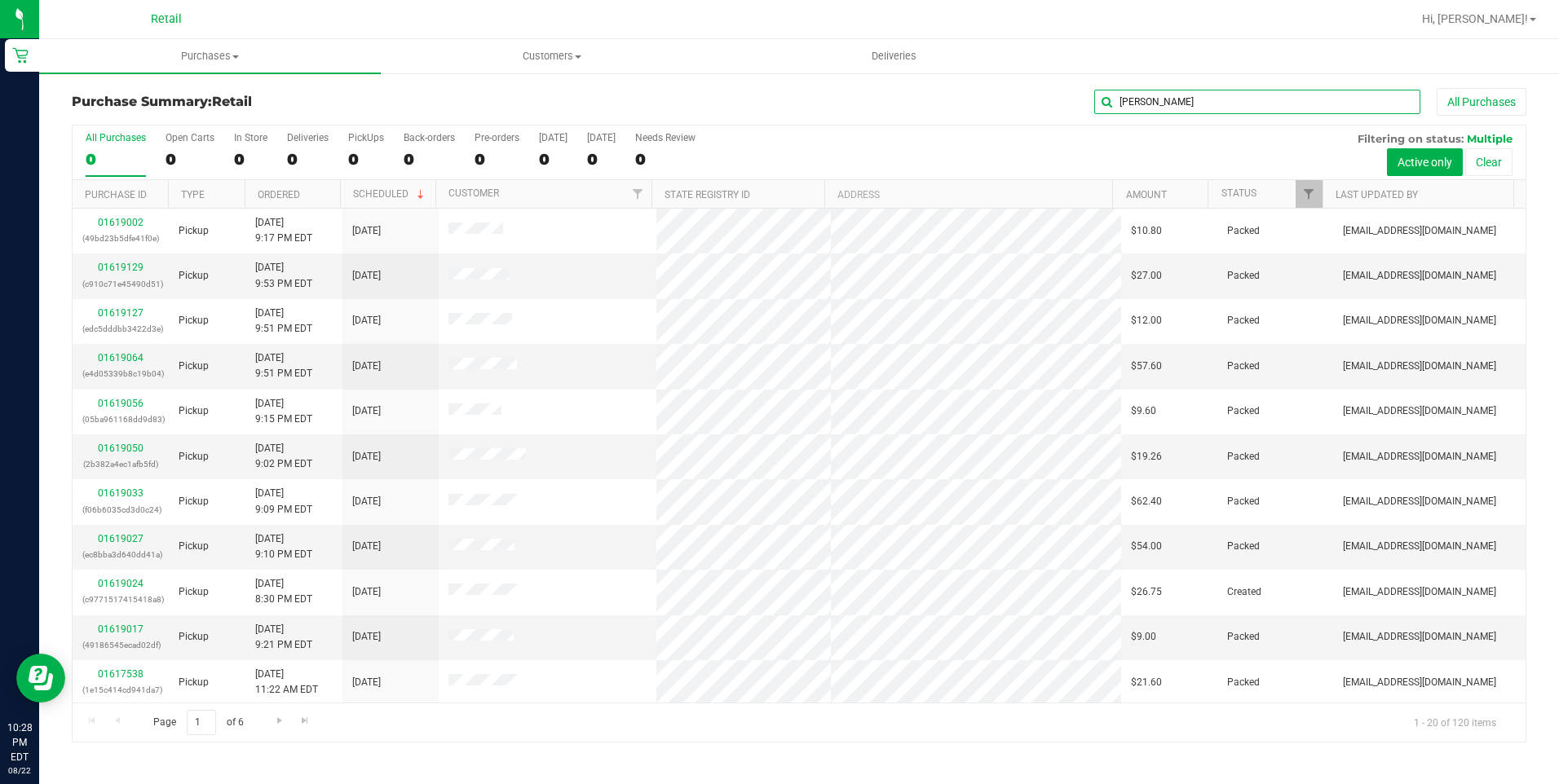
type input "[PERSON_NAME]"
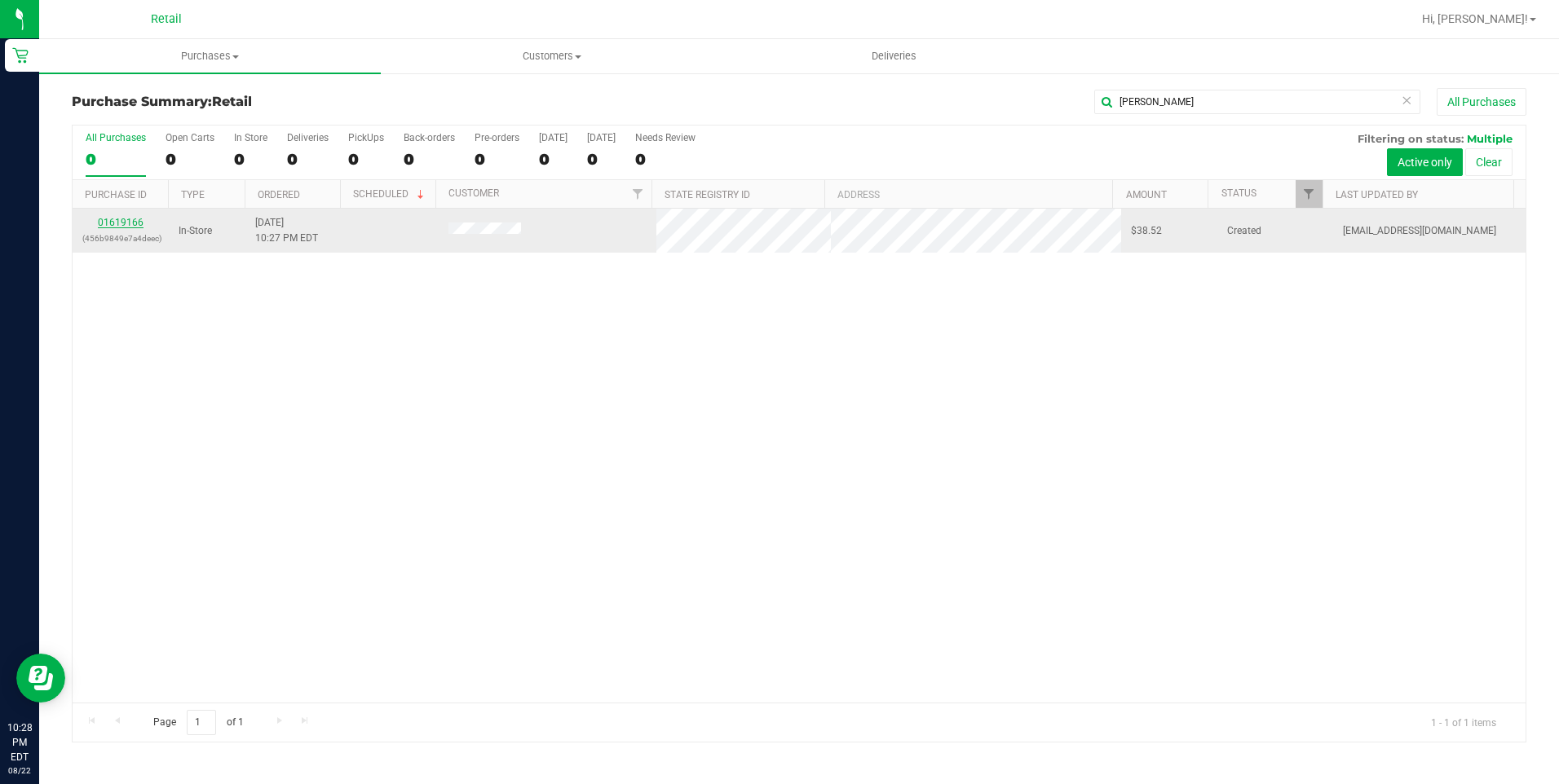
click at [126, 224] on link "01619166" at bounding box center [120, 223] width 46 height 11
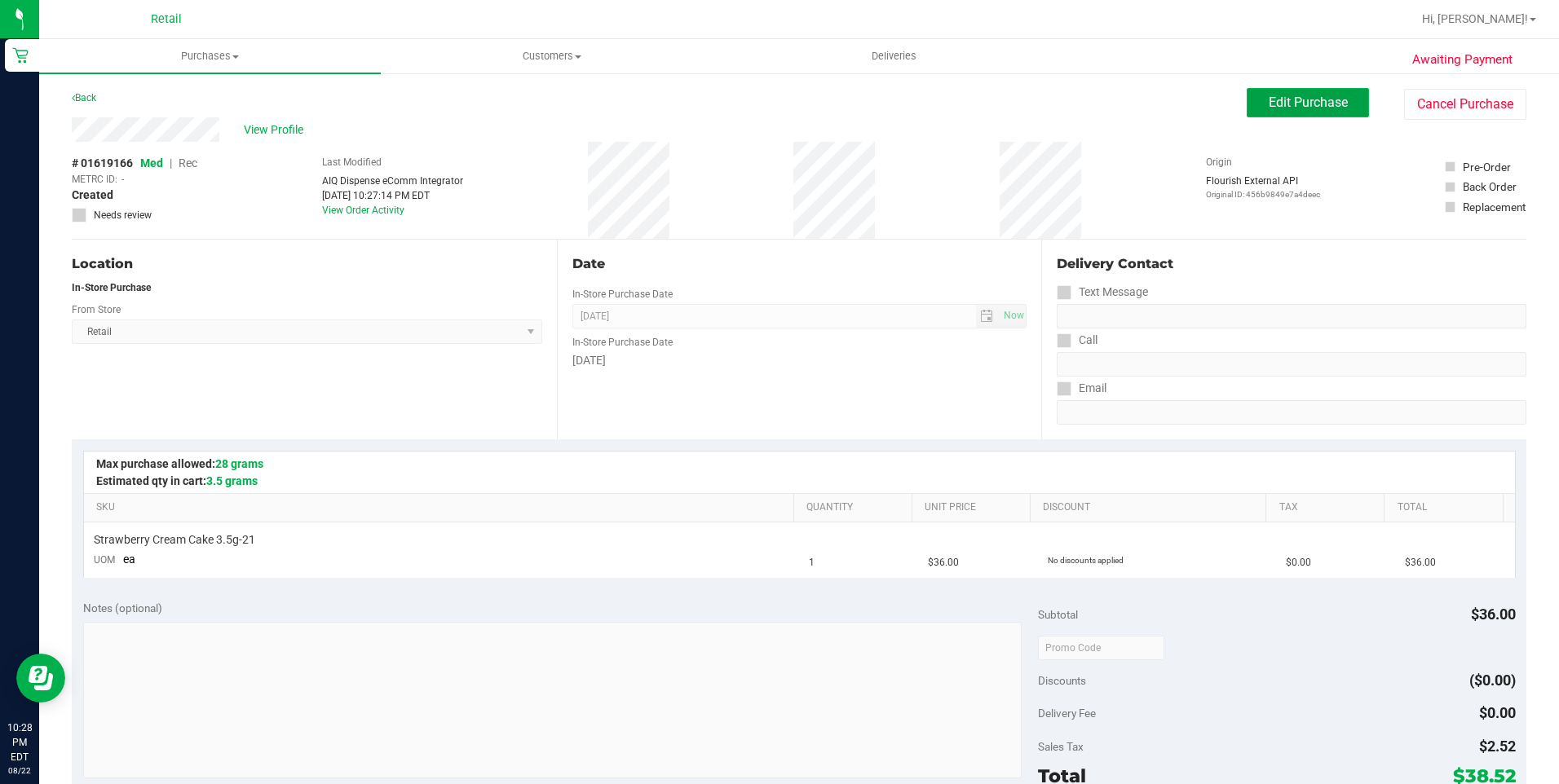
click at [1291, 108] on span "Edit Purchase" at bounding box center [1308, 102] width 79 height 15
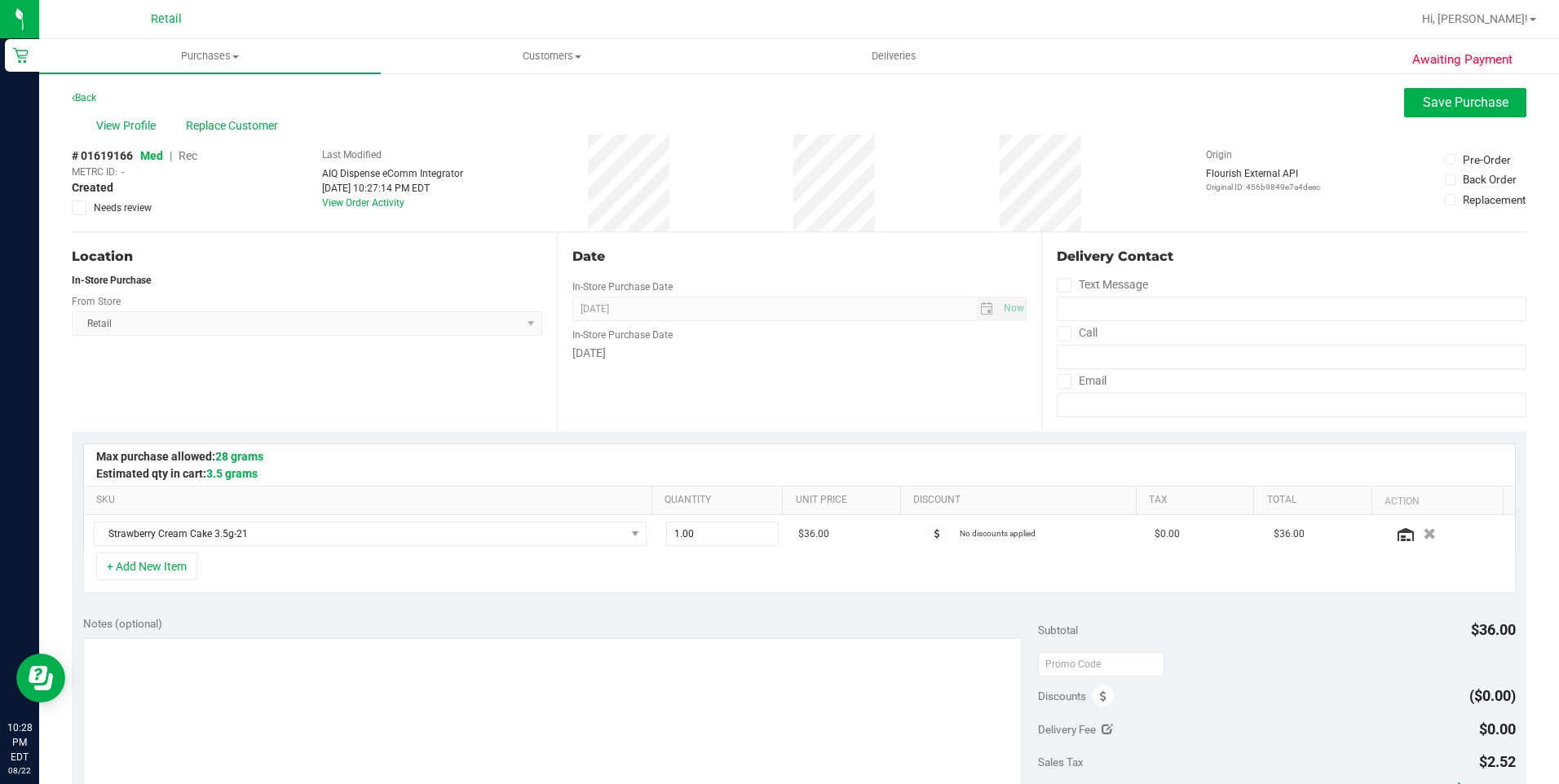
click at [194, 161] on span "Rec" at bounding box center [188, 155] width 19 height 13
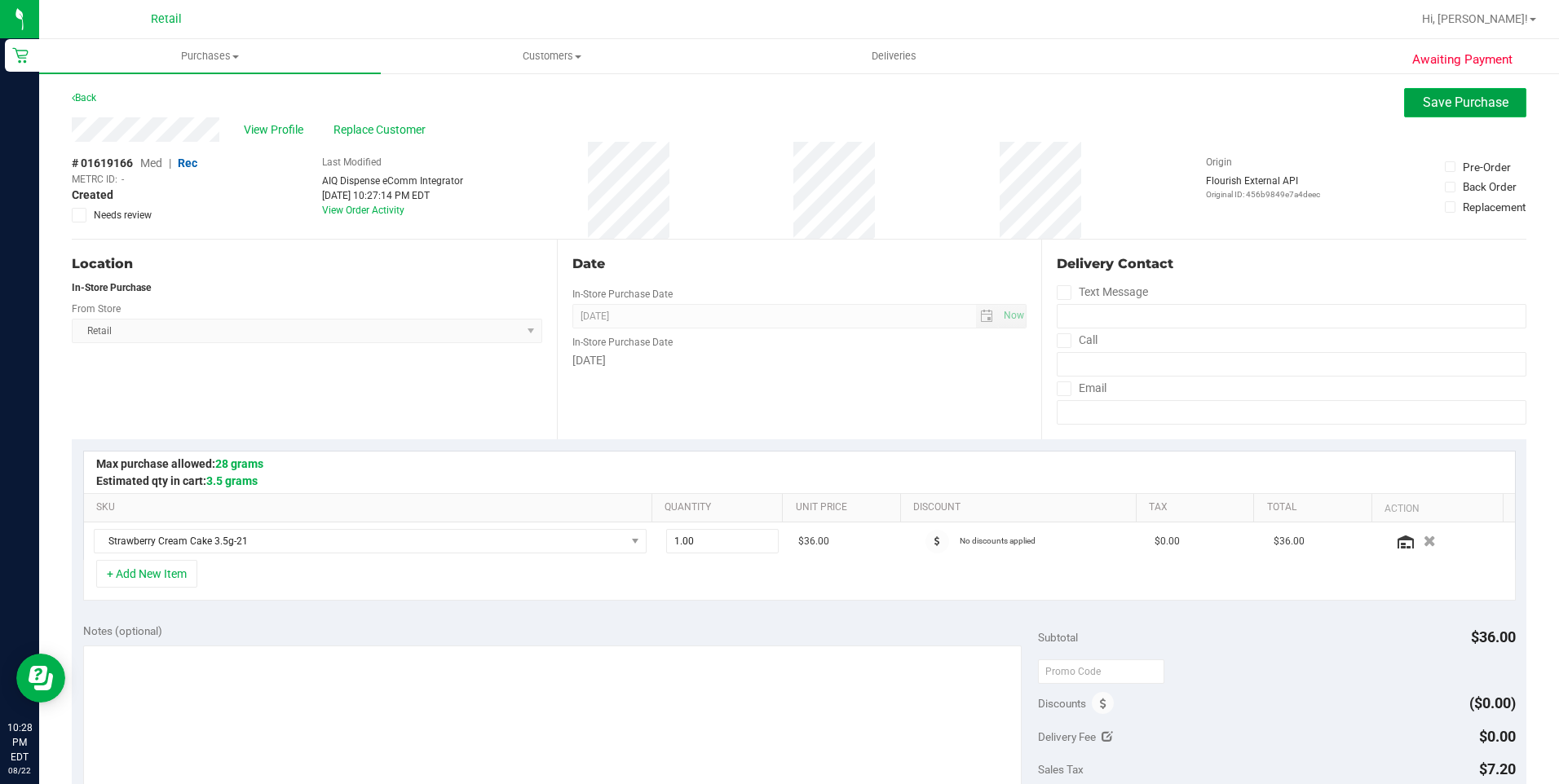
click at [1478, 90] on button "Save Purchase" at bounding box center [1464, 102] width 122 height 29
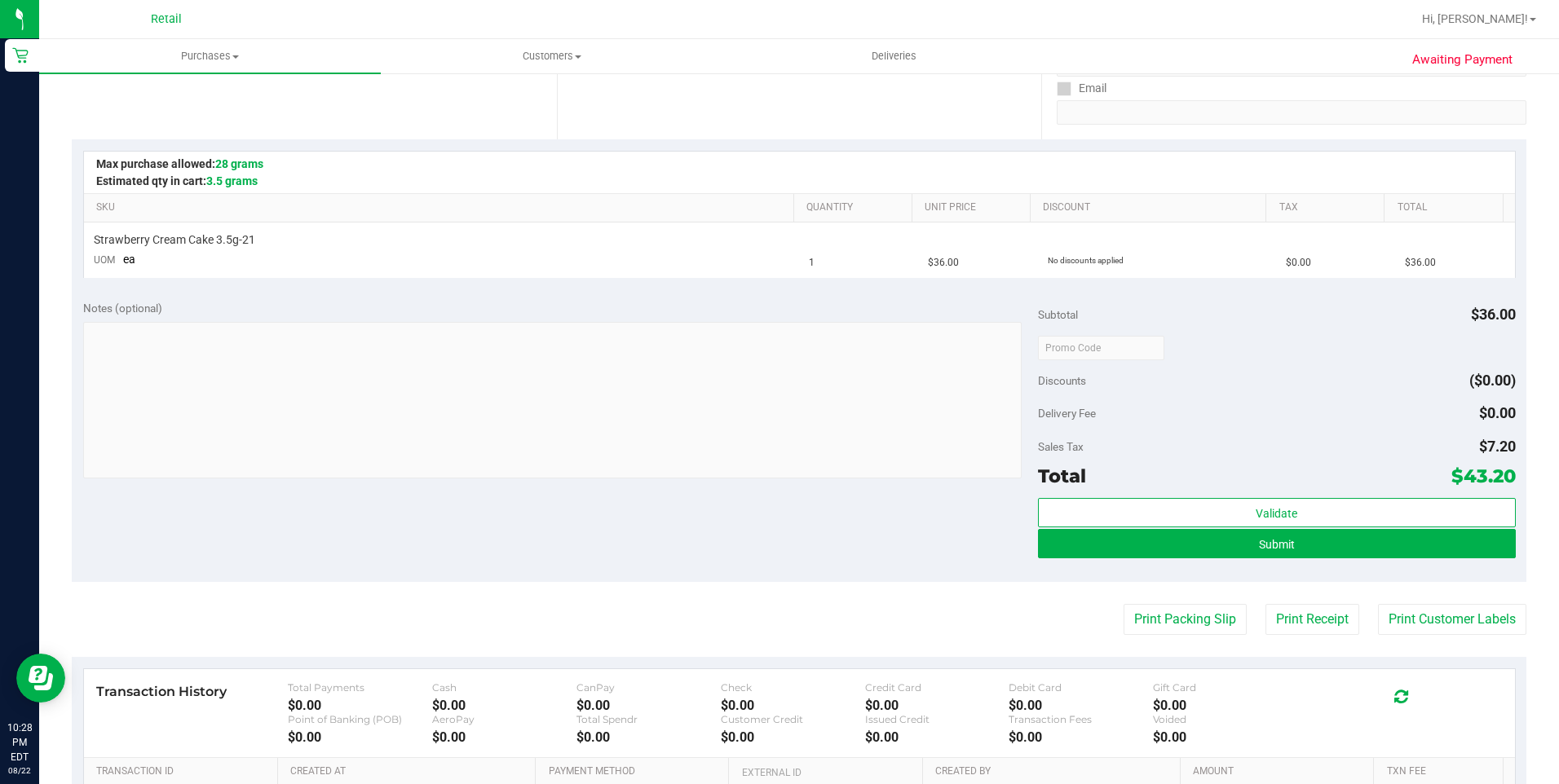
scroll to position [408, 0]
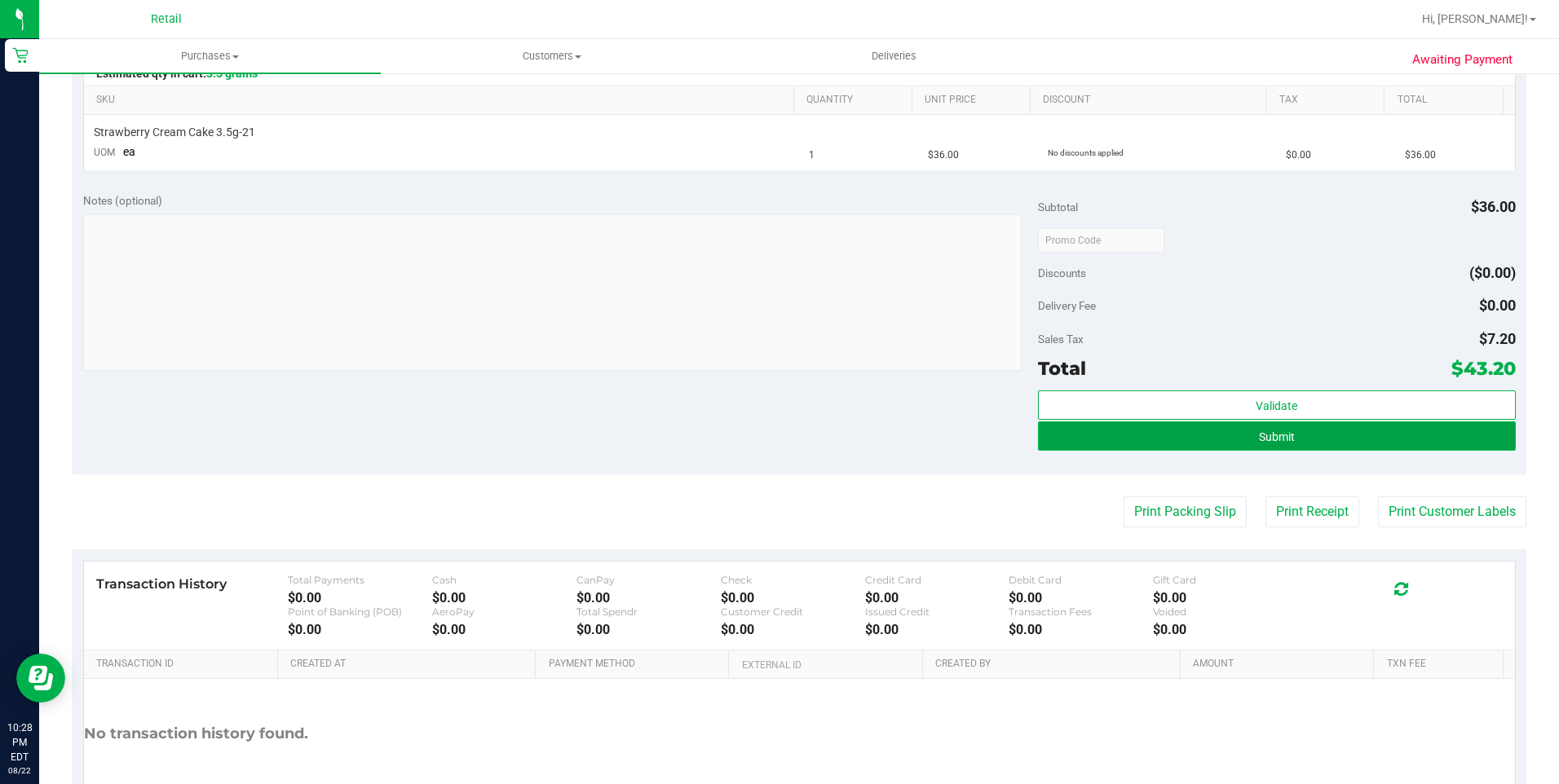
click at [1353, 435] on button "Submit" at bounding box center [1276, 435] width 478 height 29
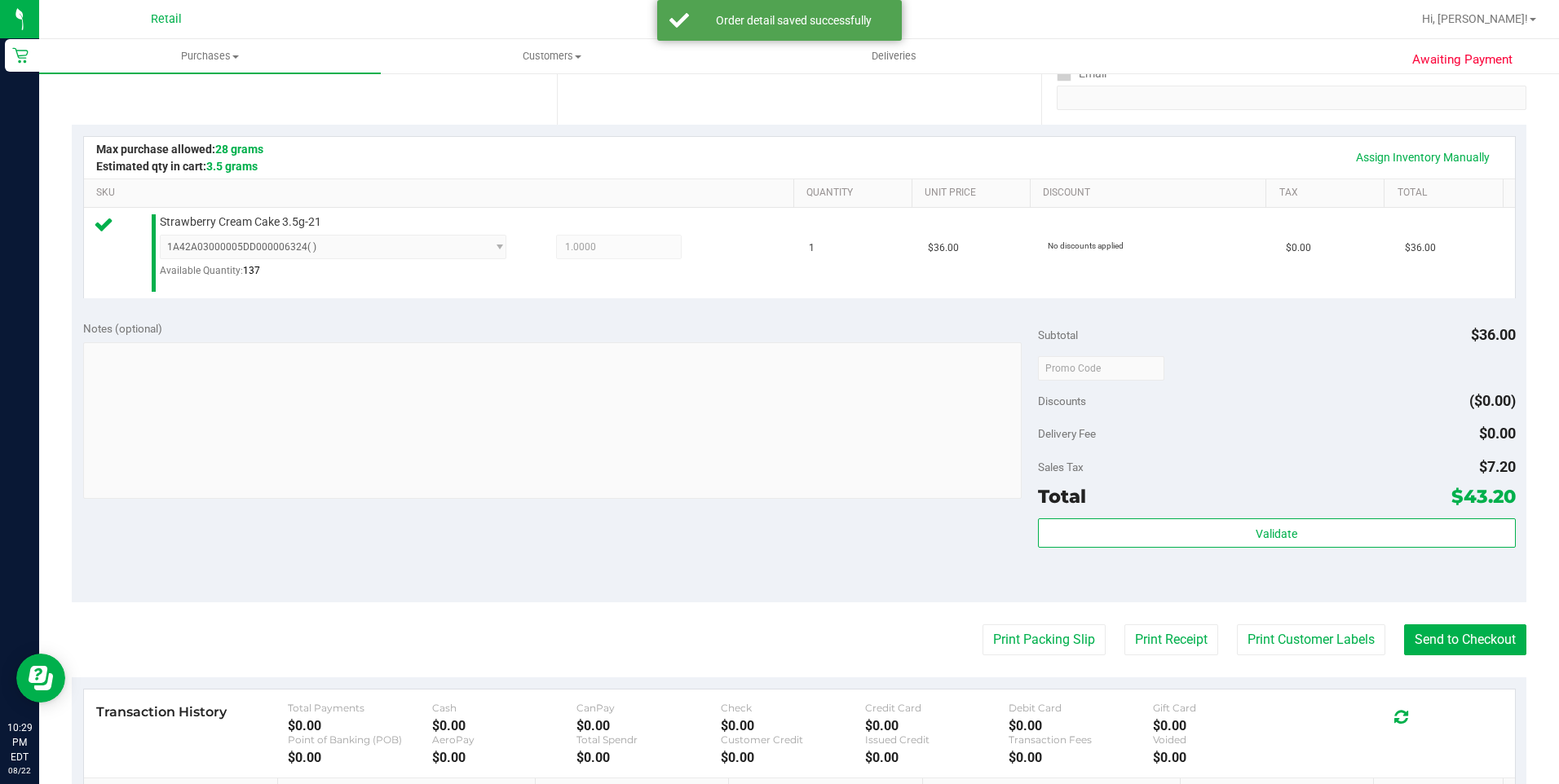
scroll to position [326, 0]
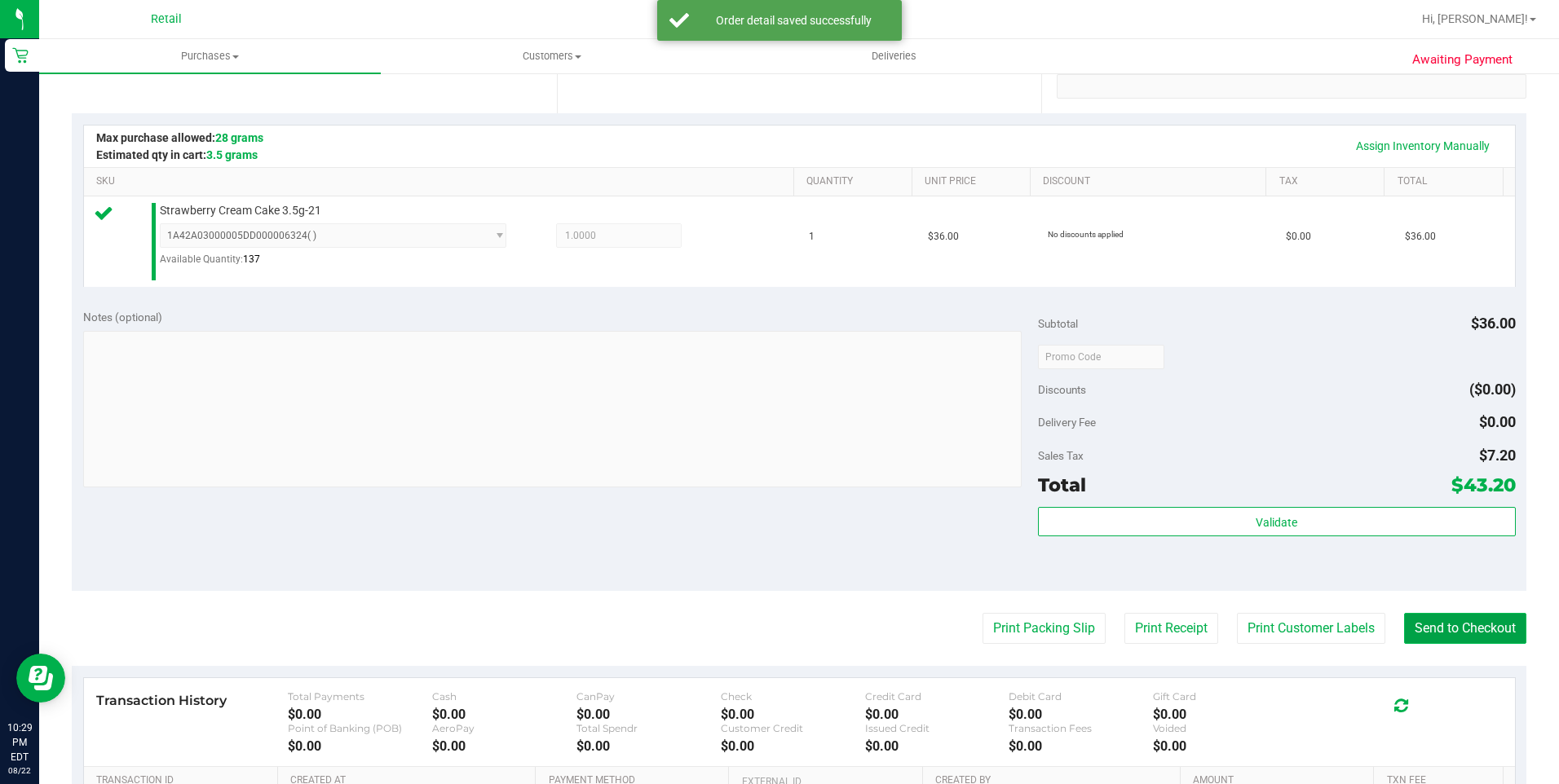
click at [1440, 634] on button "Send to Checkout" at bounding box center [1464, 628] width 122 height 31
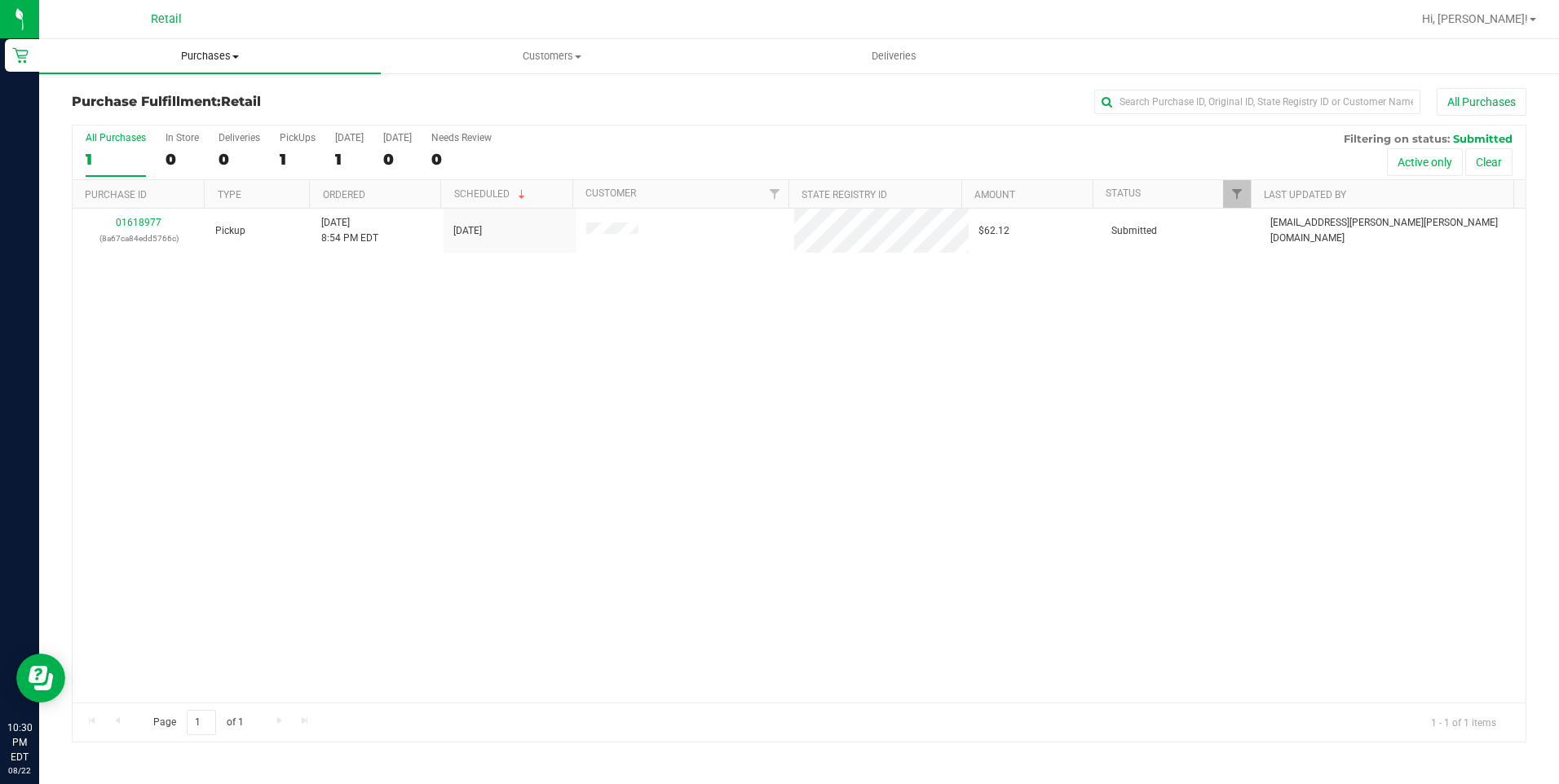
click at [174, 58] on span "Purchases" at bounding box center [210, 56] width 341 height 14
click at [148, 104] on span "Summary of purchases" at bounding box center [122, 98] width 167 height 14
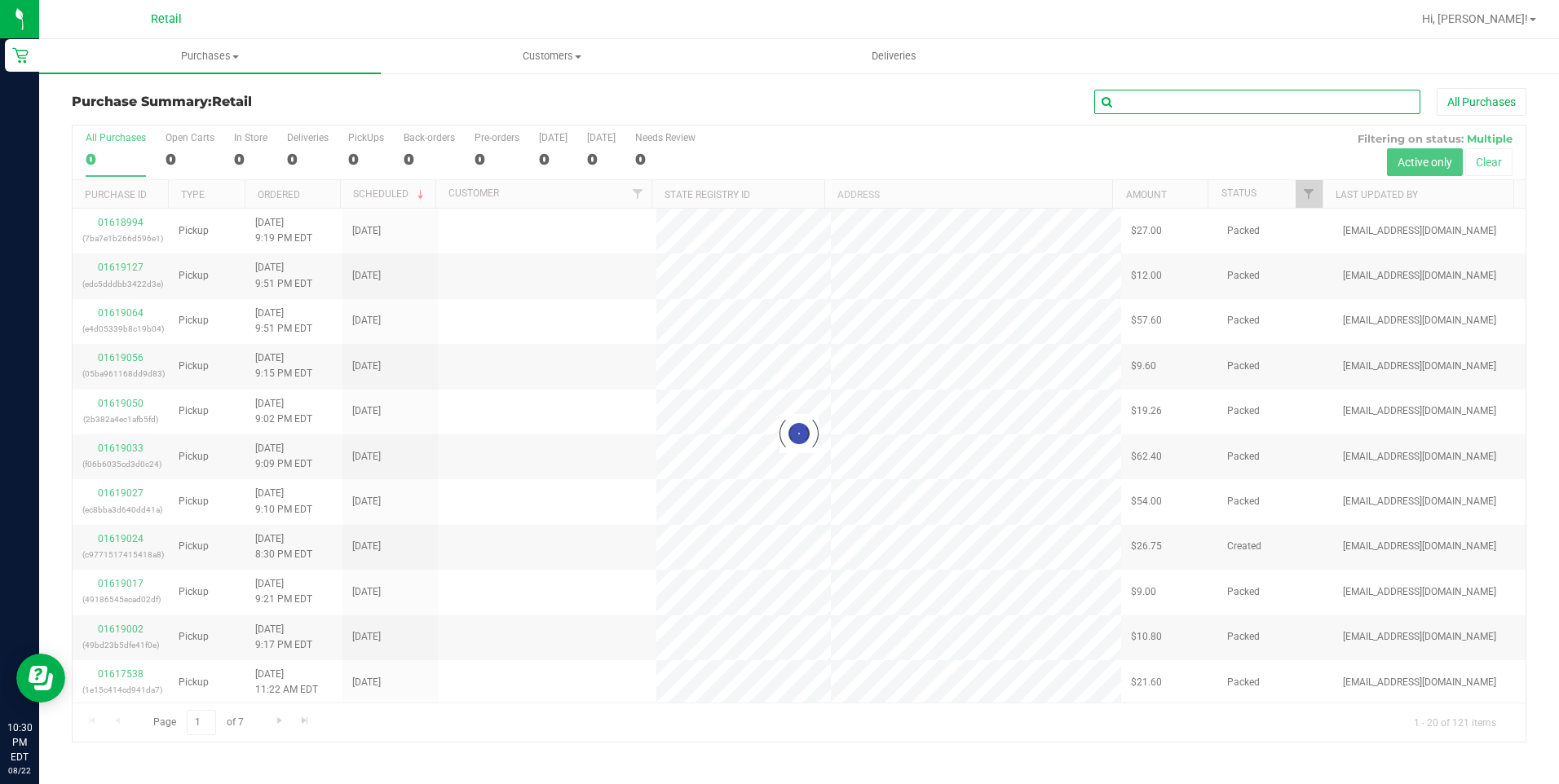
click at [1207, 110] on input "text" at bounding box center [1257, 102] width 326 height 25
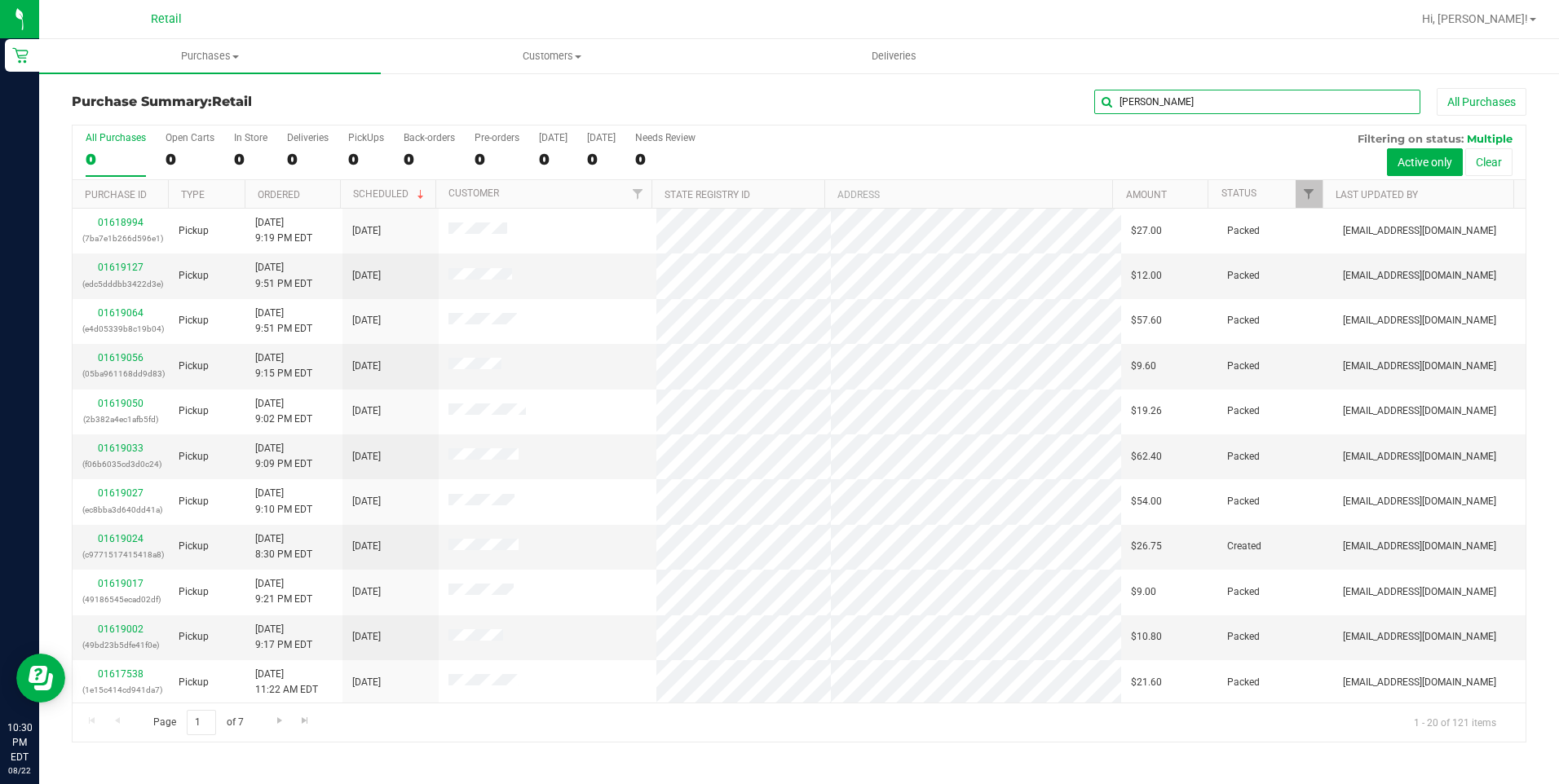
type input "[PERSON_NAME]"
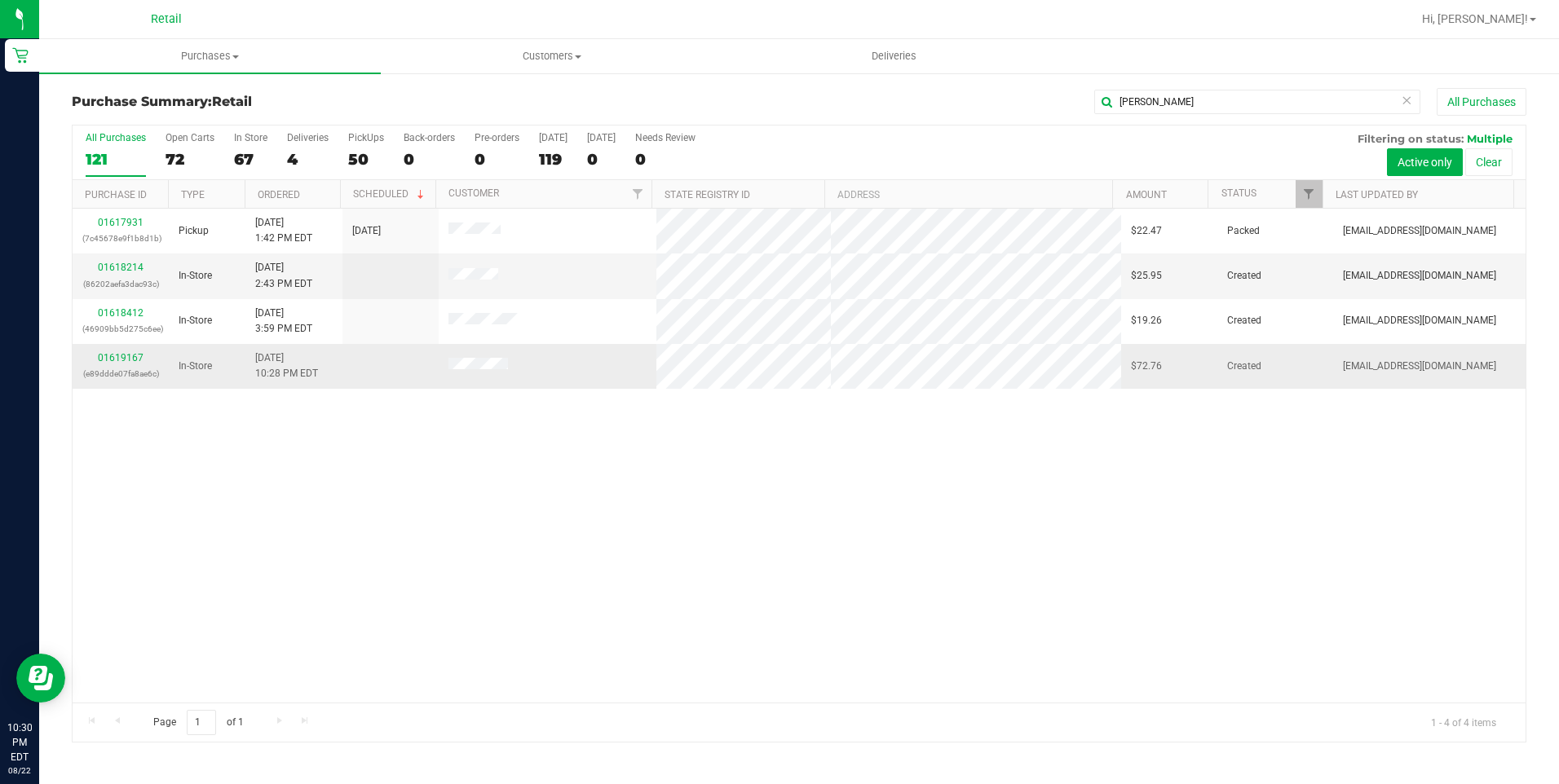
click at [122, 351] on div "01619167 (e89ddde07fa8ae6c)" at bounding box center [120, 366] width 77 height 31
click at [121, 357] on link "01619167" at bounding box center [120, 357] width 46 height 11
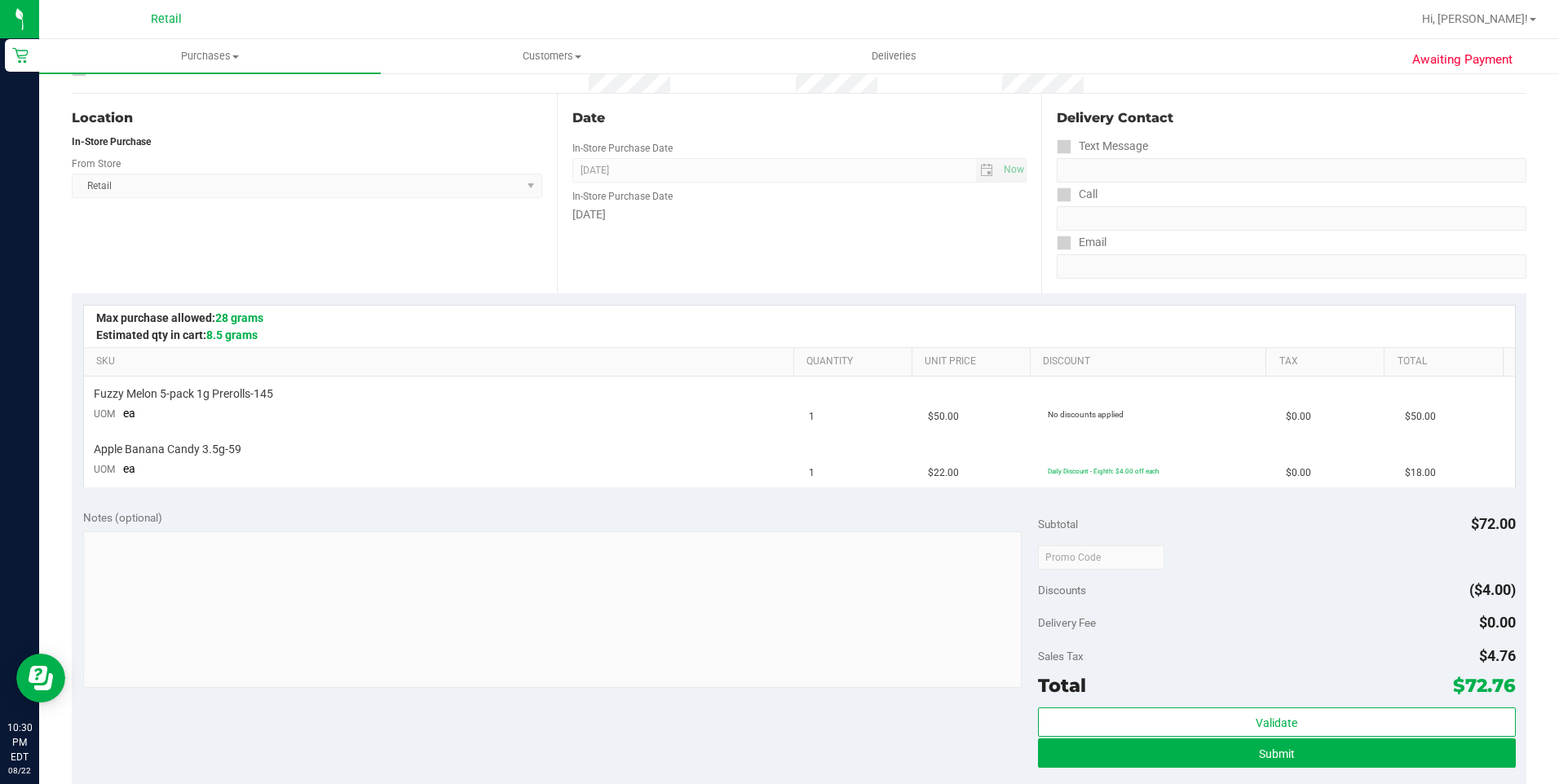
scroll to position [245, 0]
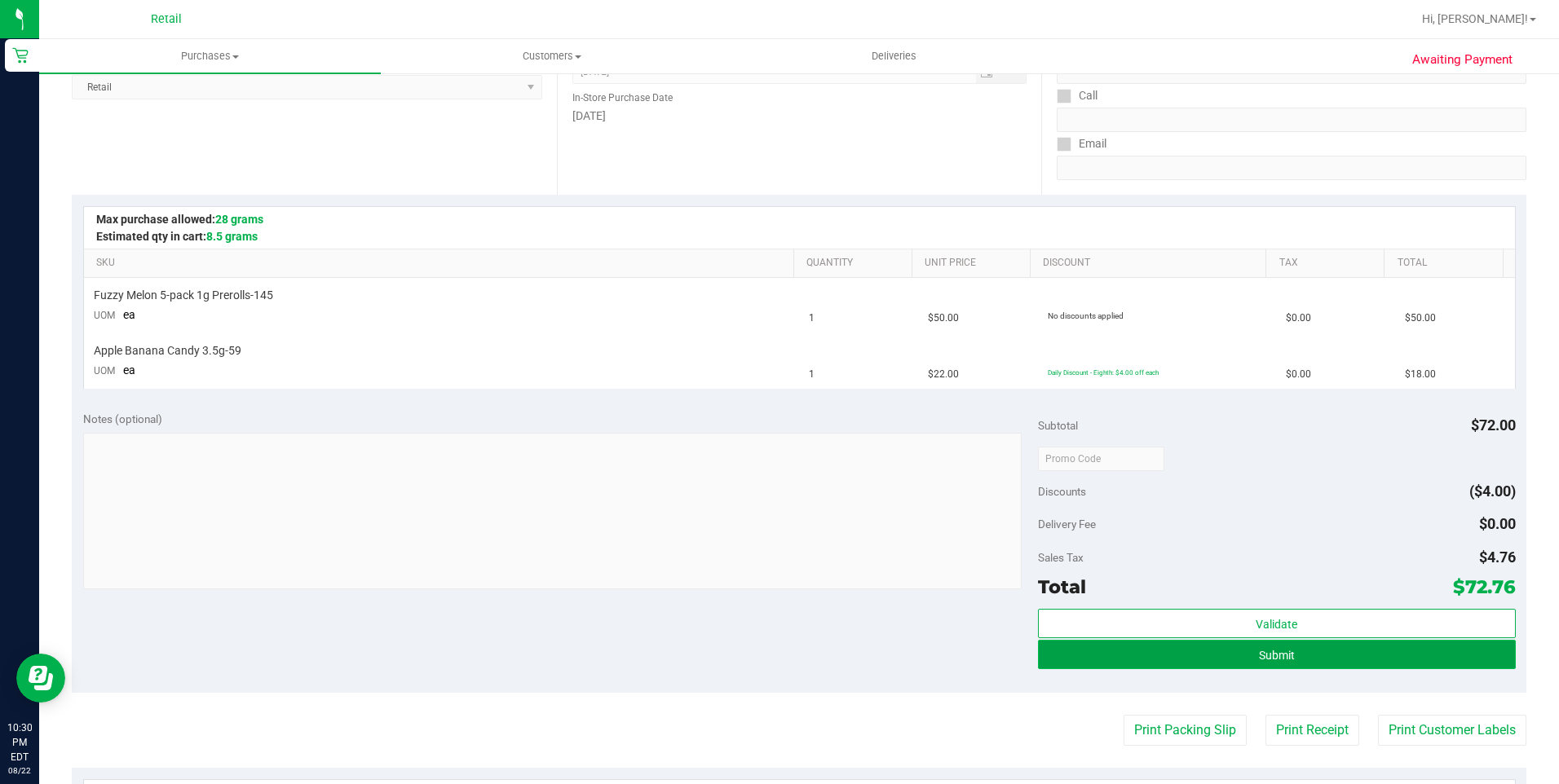
click at [1252, 666] on button "Submit" at bounding box center [1276, 654] width 478 height 29
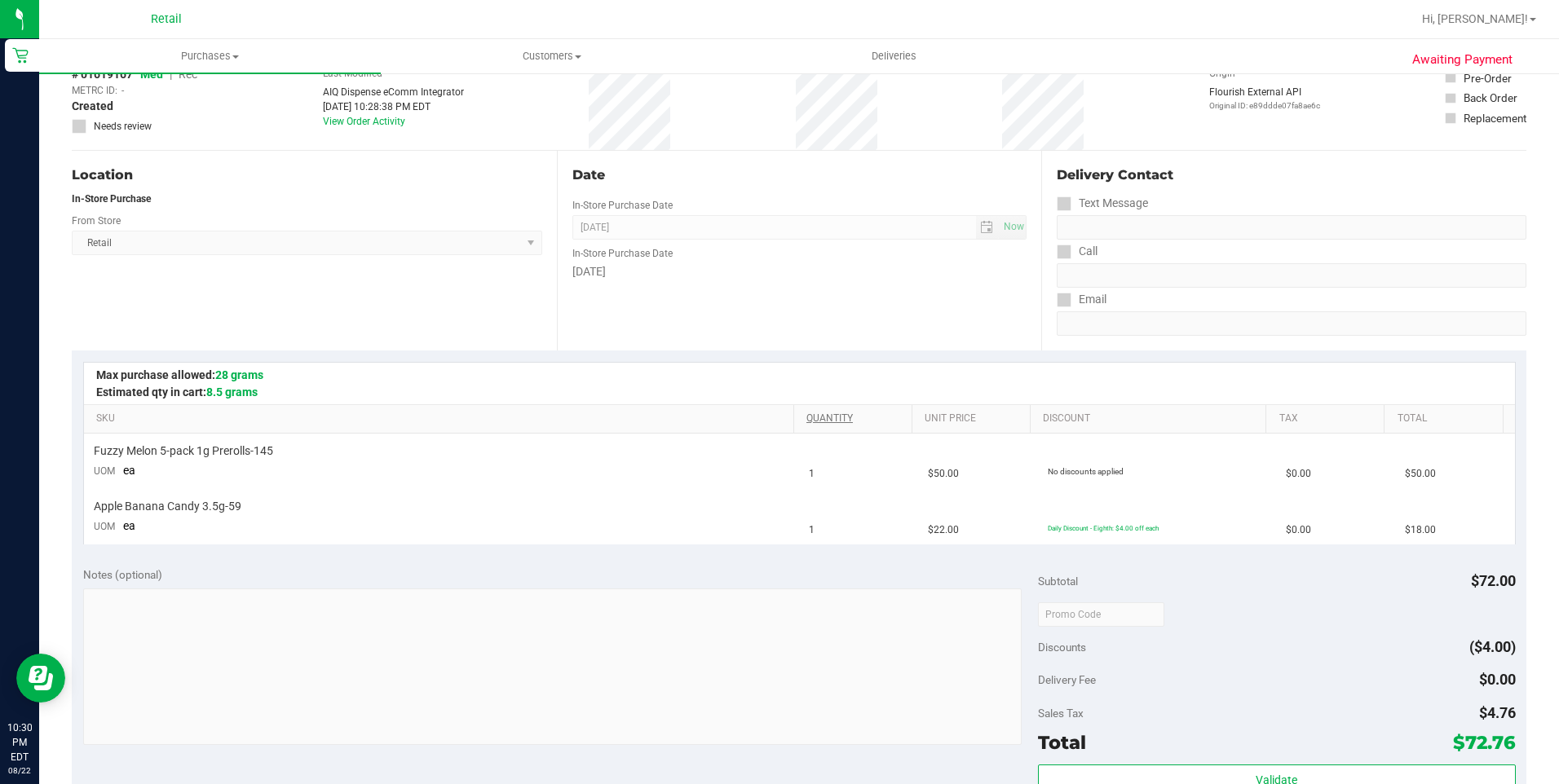
scroll to position [0, 0]
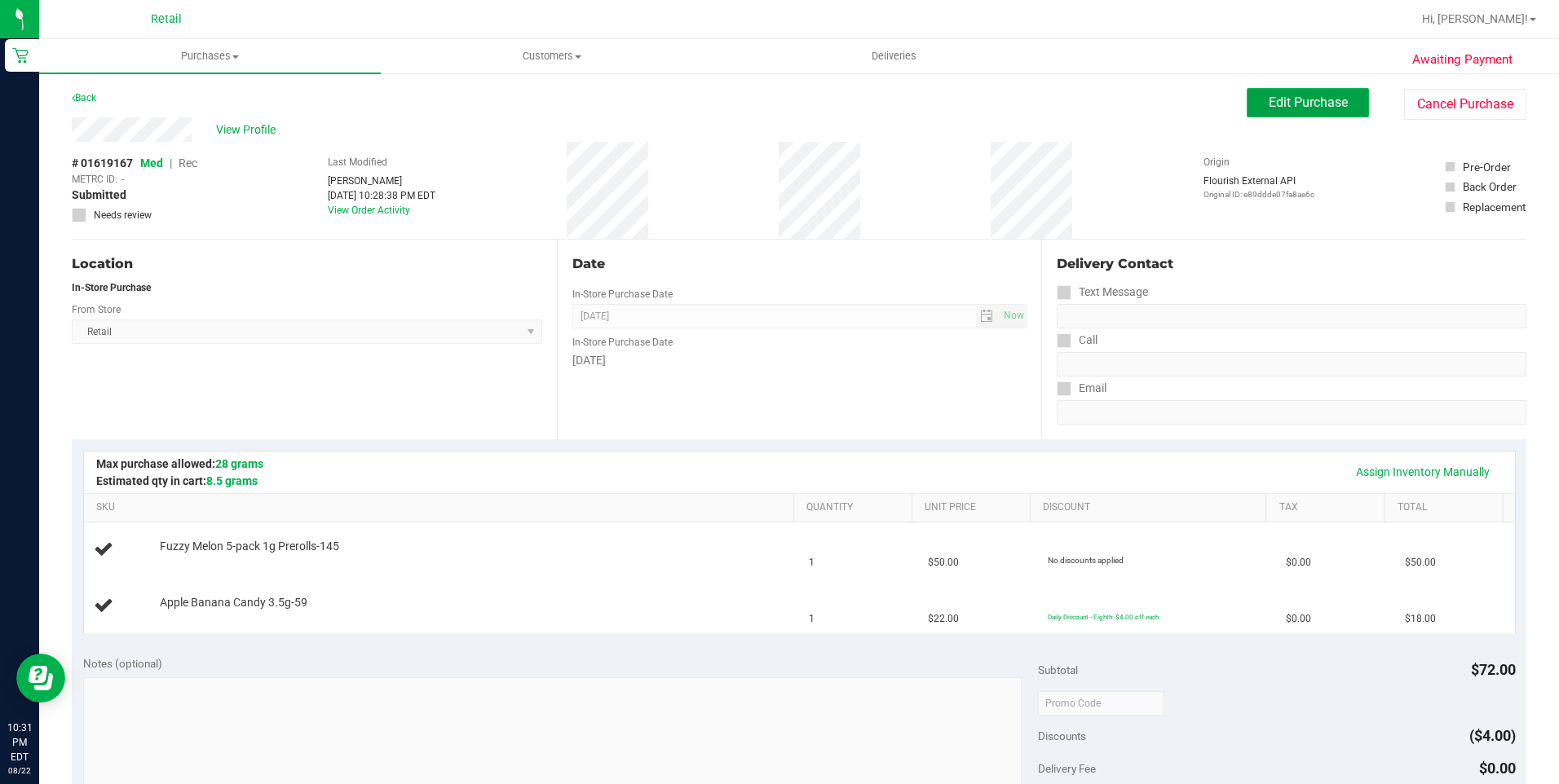
click at [1335, 107] on button "Edit Purchase" at bounding box center [1307, 102] width 122 height 29
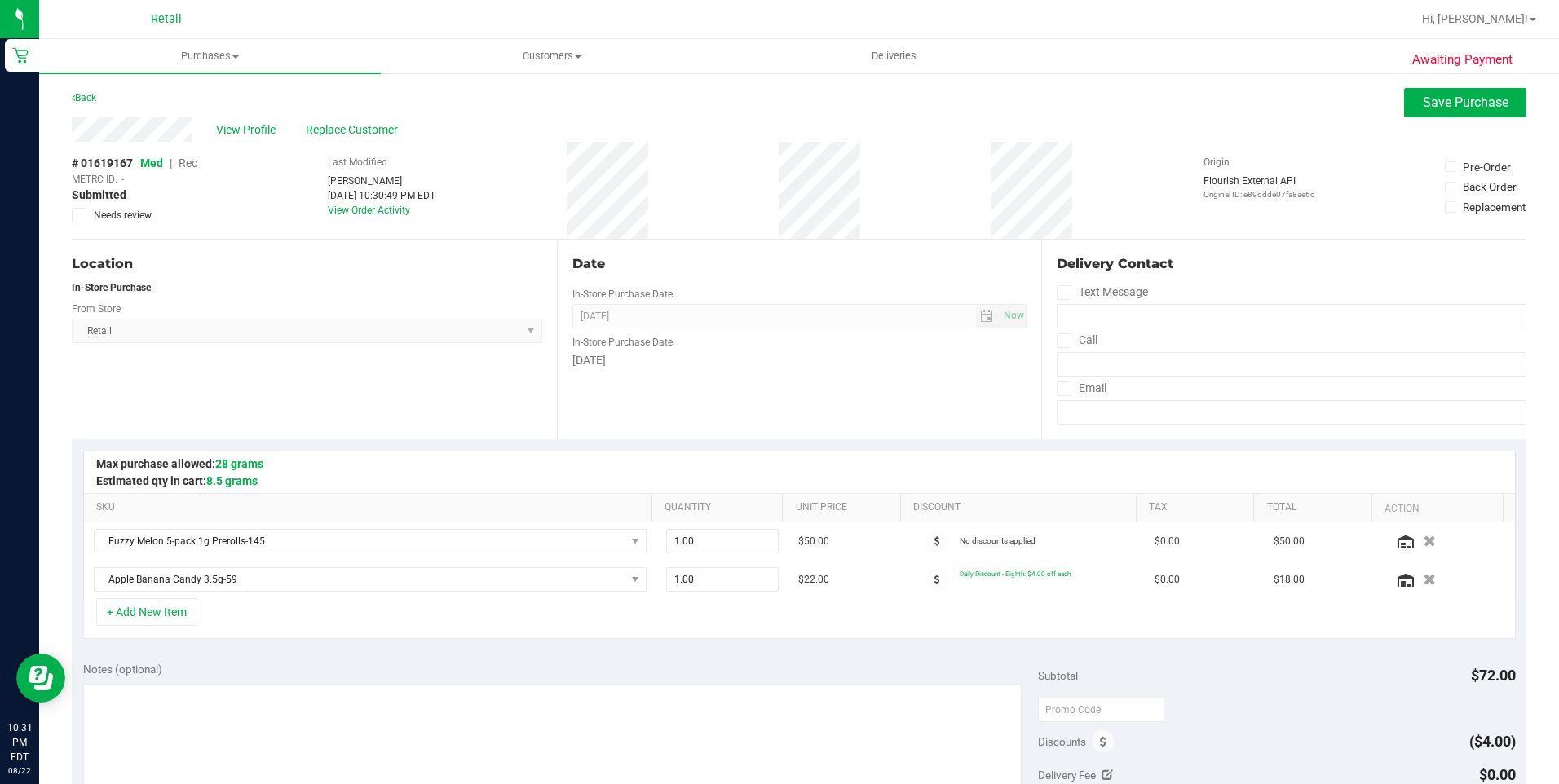
click at [194, 157] on span "Rec" at bounding box center [188, 163] width 19 height 13
click at [1437, 100] on span "Save Purchase" at bounding box center [1465, 102] width 85 height 15
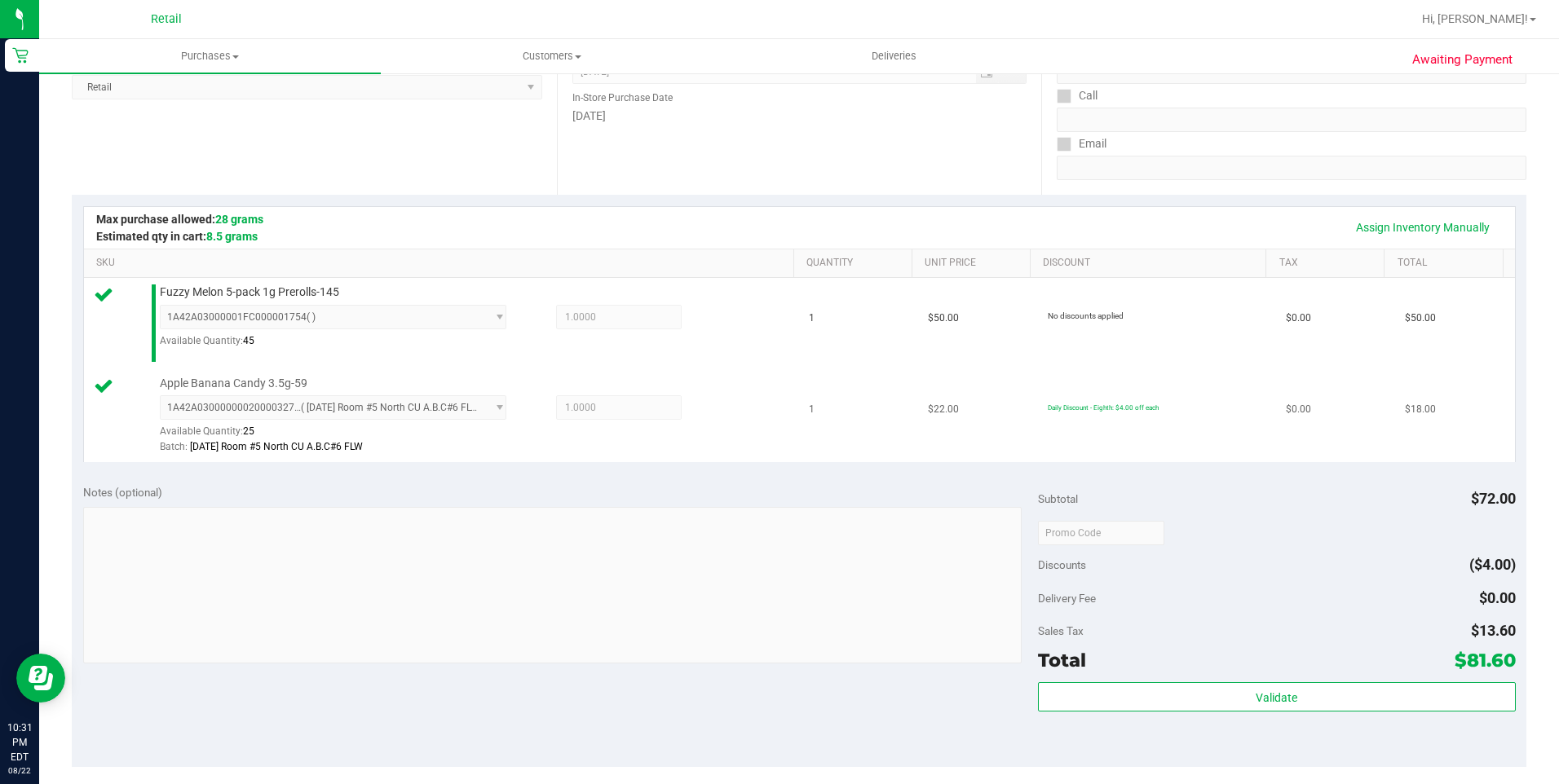
scroll to position [489, 0]
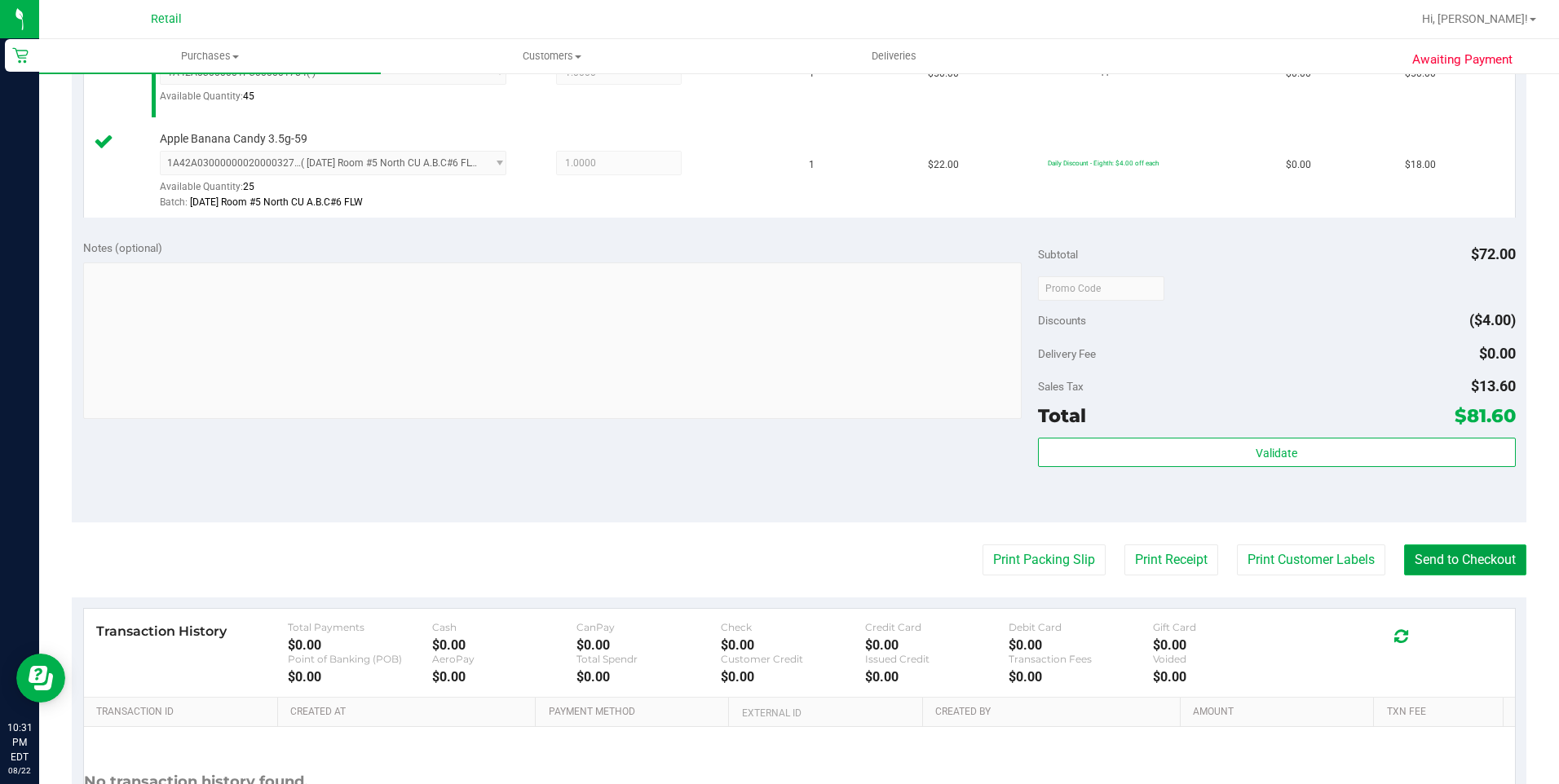
click at [1440, 544] on button "Send to Checkout" at bounding box center [1464, 559] width 122 height 31
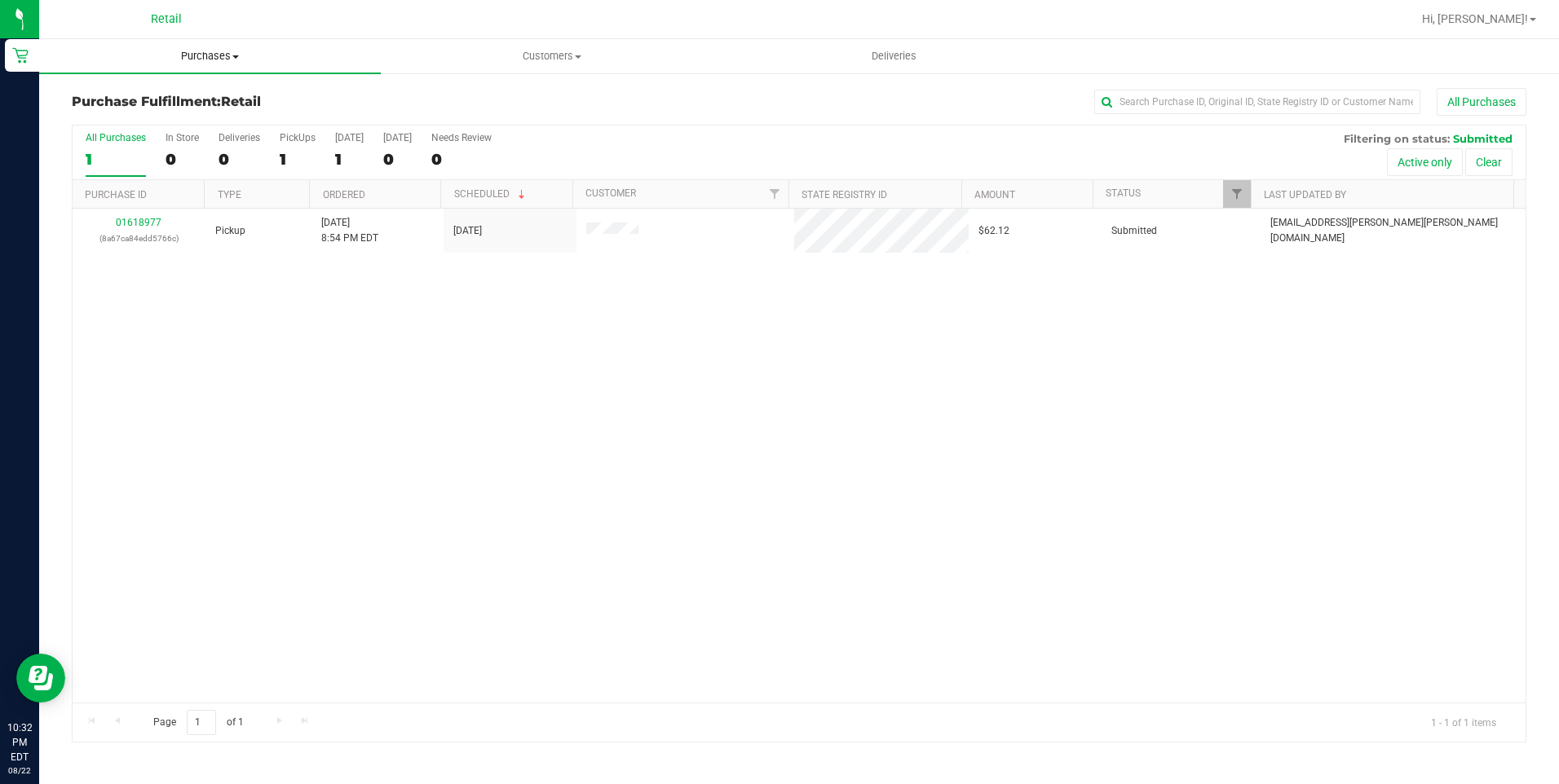
click at [206, 46] on uib-tab-heading "Purchases Summary of purchases Fulfillment All purchases" at bounding box center [210, 56] width 341 height 34
click at [183, 90] on li "Summary of purchases" at bounding box center [210, 99] width 341 height 20
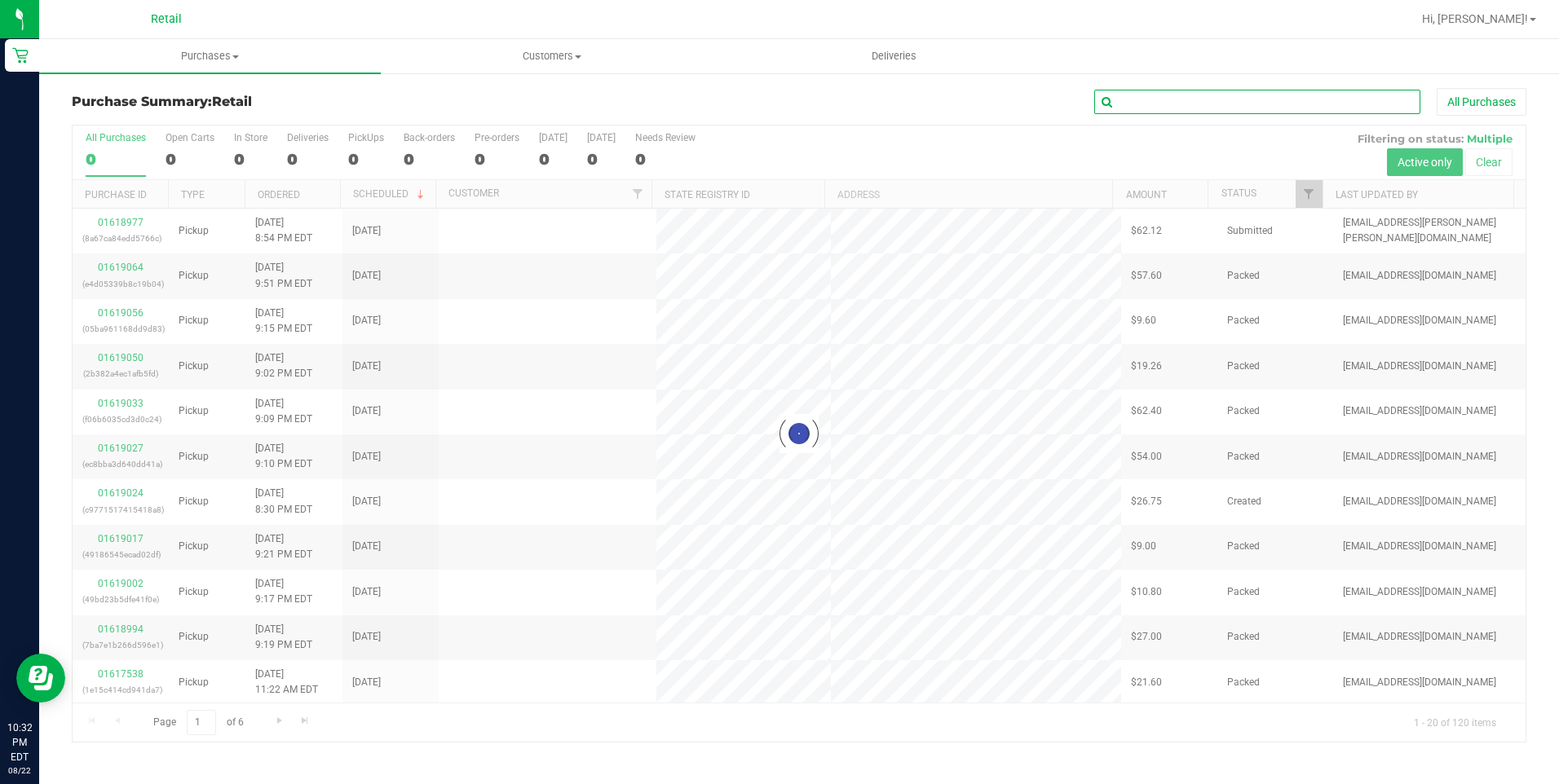
click at [1153, 107] on input "text" at bounding box center [1257, 102] width 326 height 25
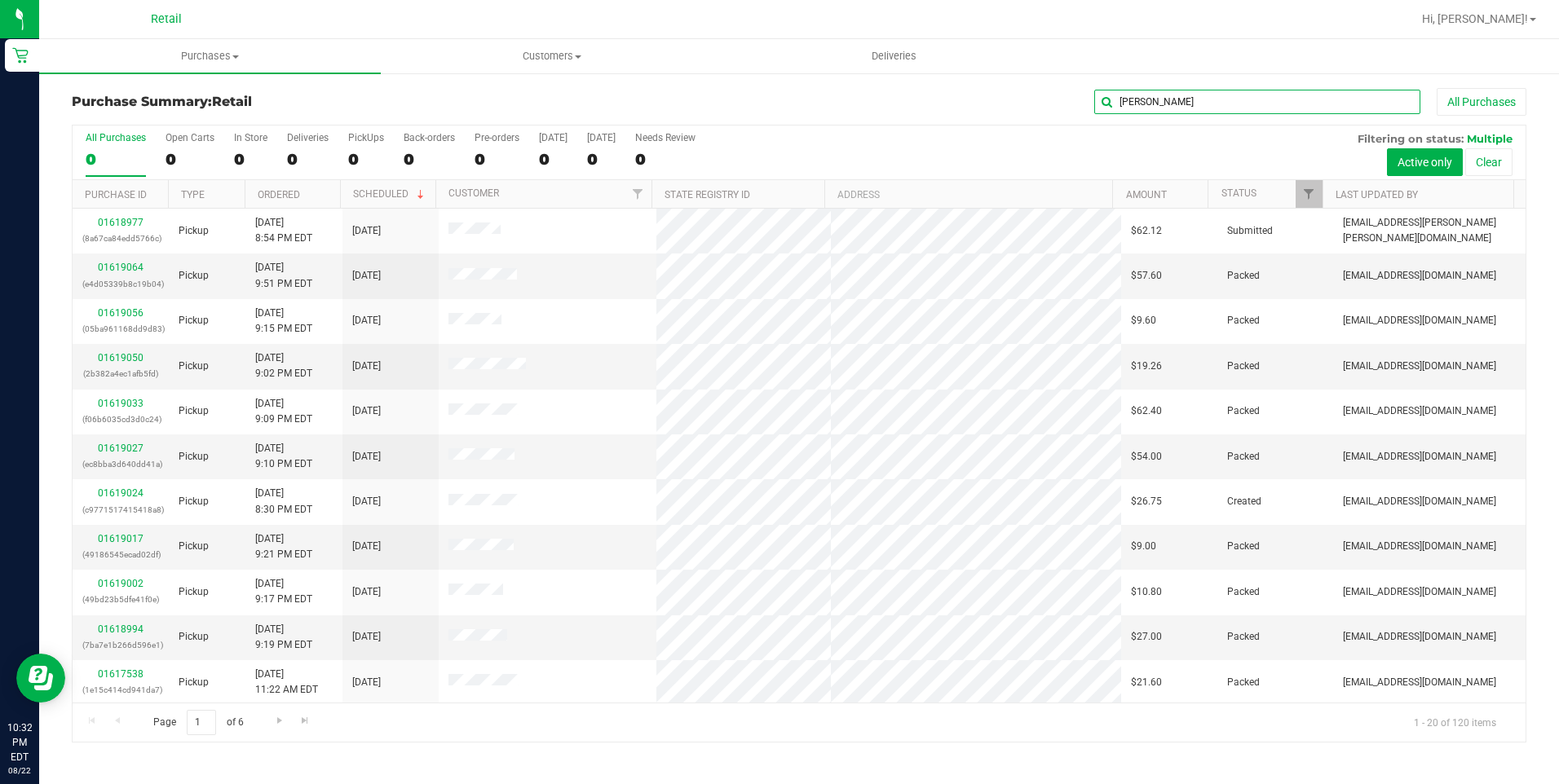
type input "[PERSON_NAME]"
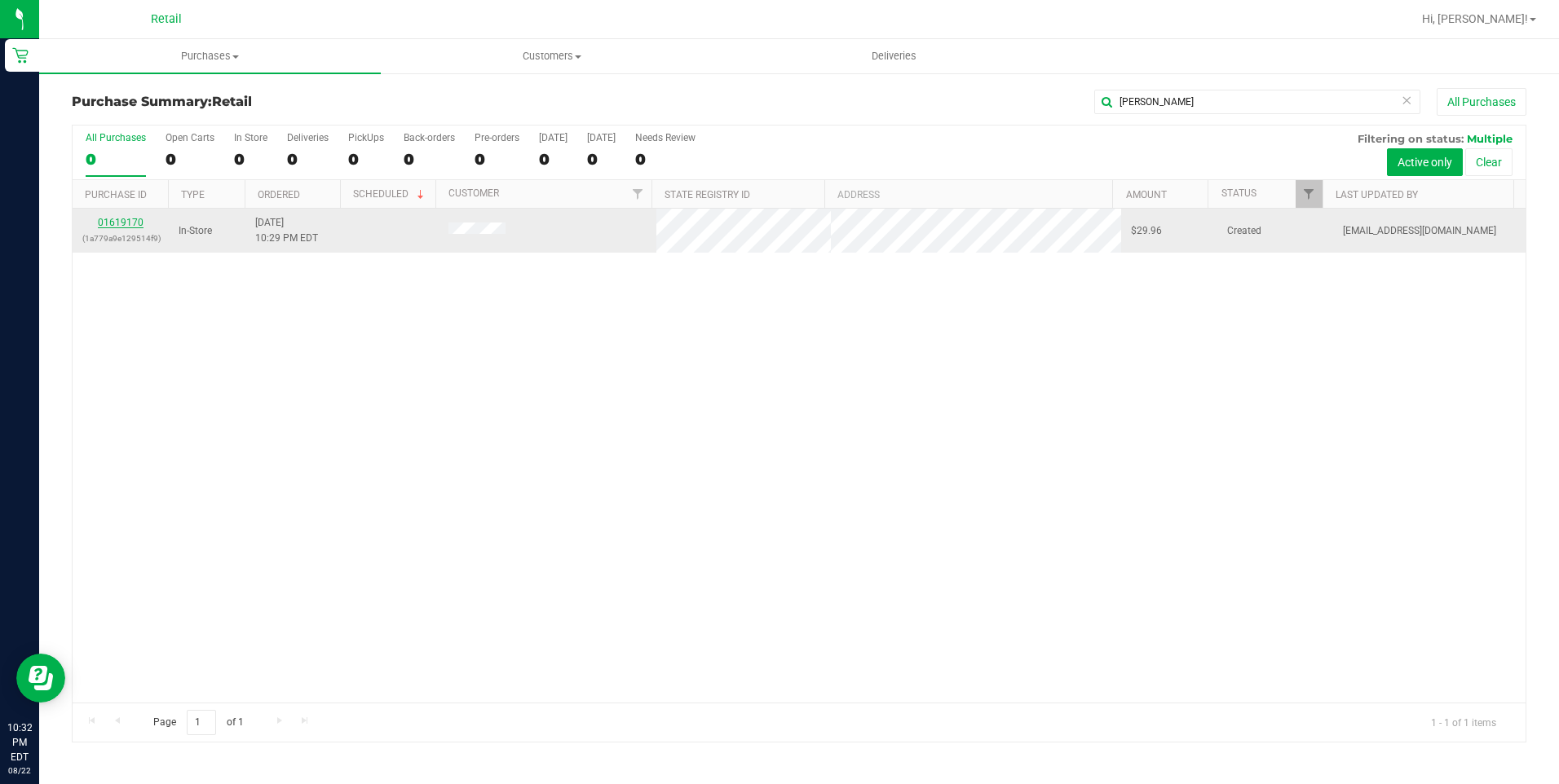
click at [110, 224] on link "01619170" at bounding box center [120, 223] width 46 height 11
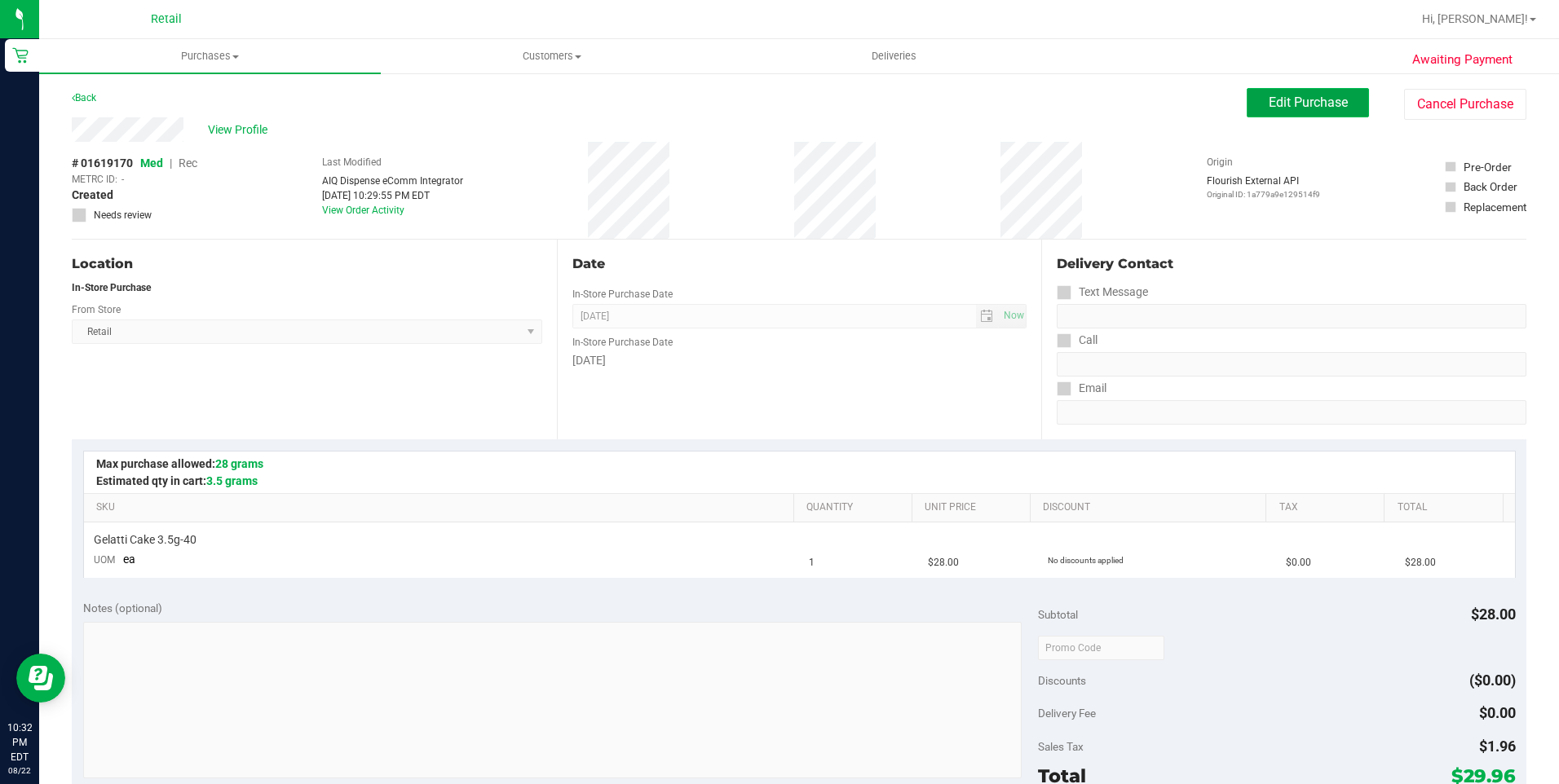
click at [1331, 105] on span "Edit Purchase" at bounding box center [1308, 102] width 79 height 15
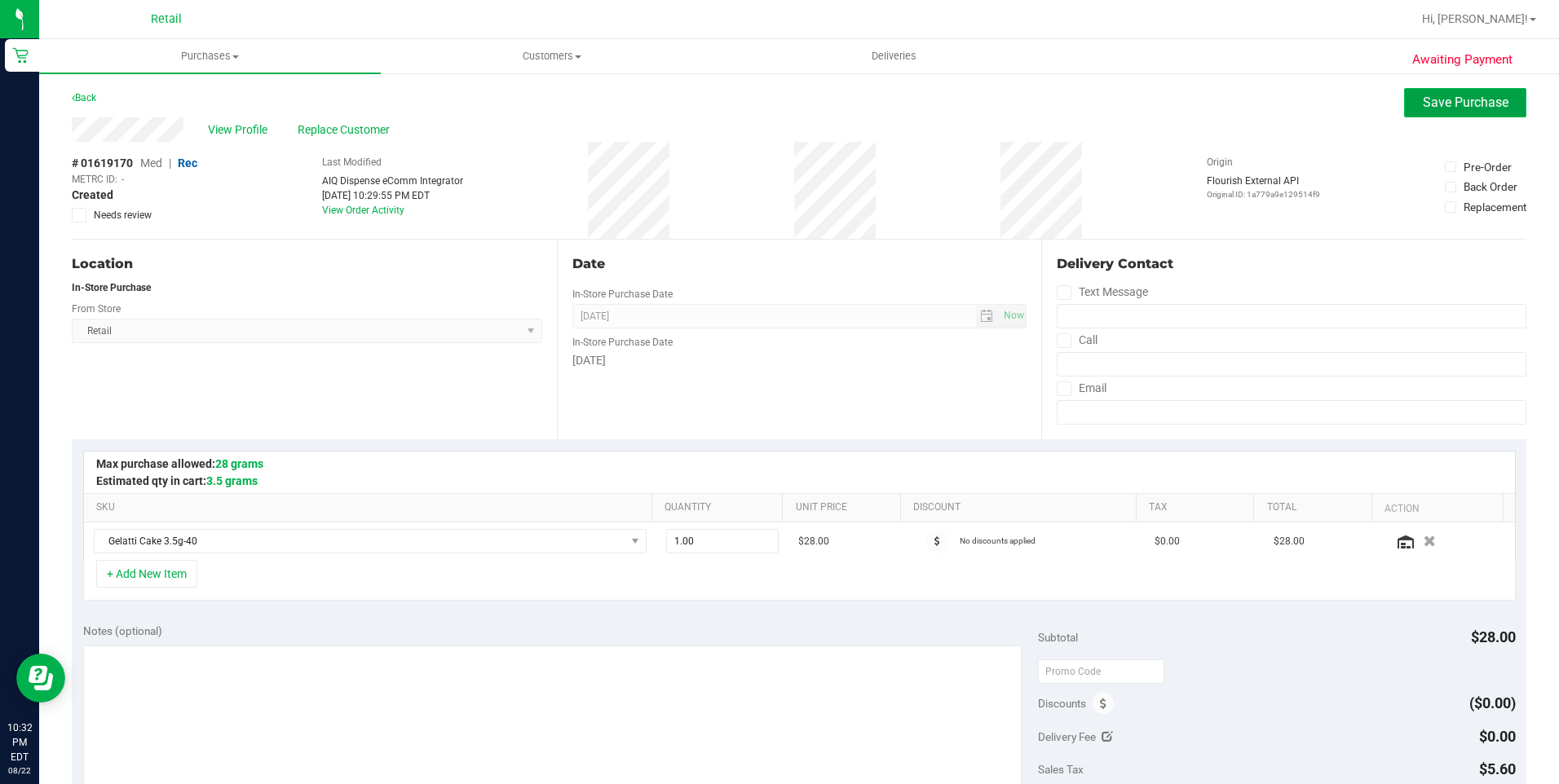
click at [1403, 110] on button "Save Purchase" at bounding box center [1464, 102] width 122 height 29
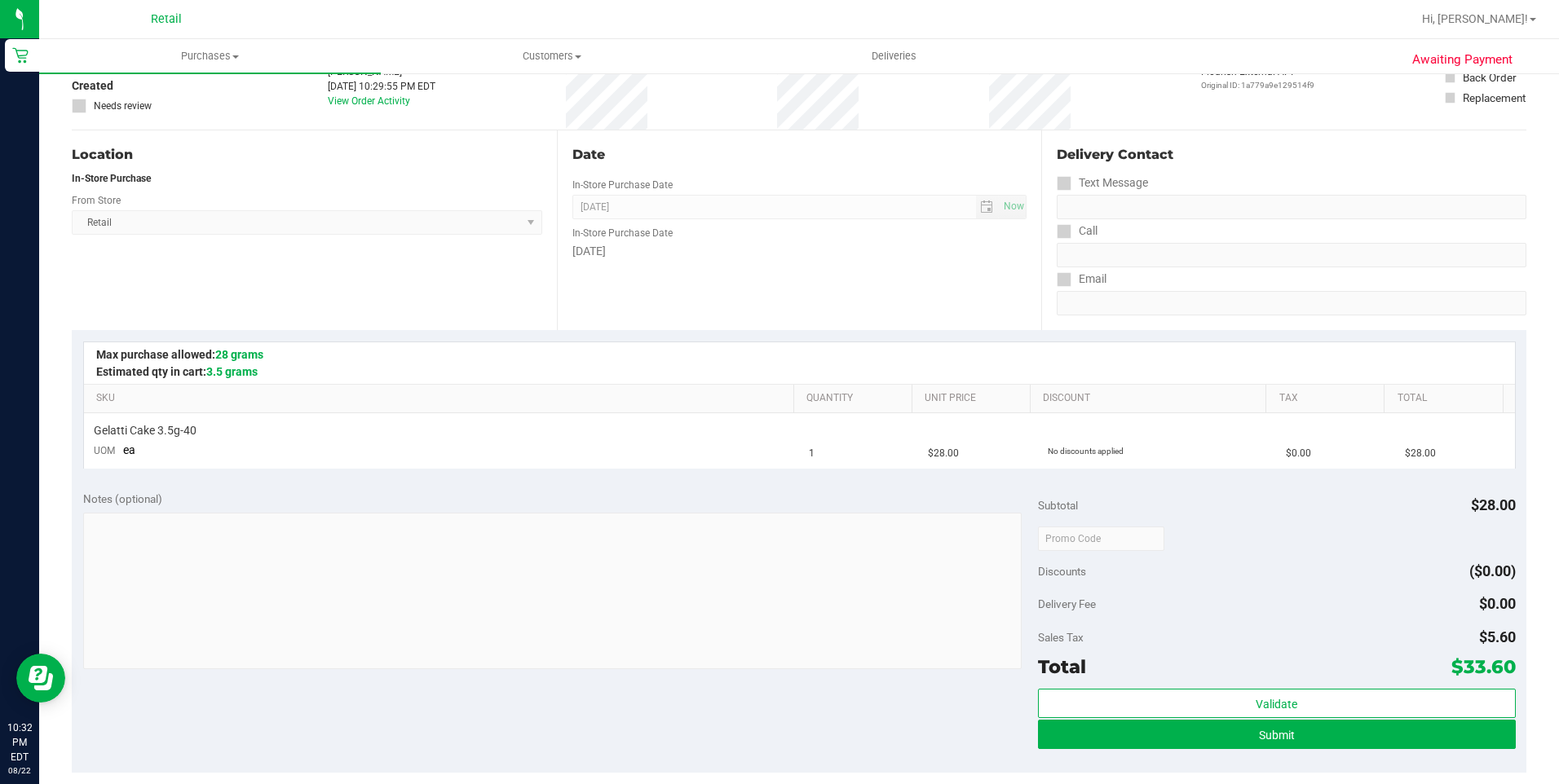
scroll to position [163, 0]
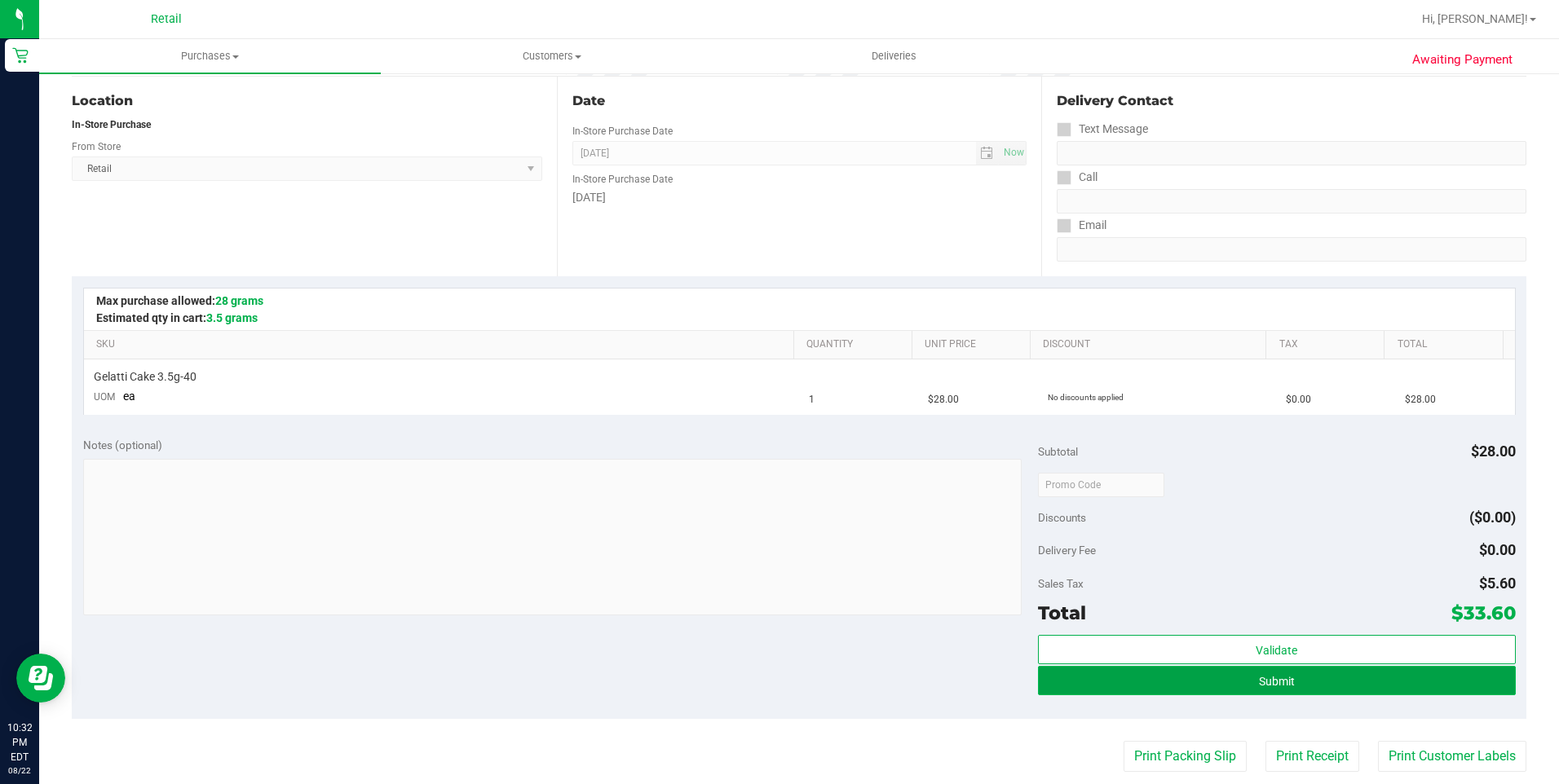
click at [1176, 681] on button "Submit" at bounding box center [1276, 680] width 478 height 29
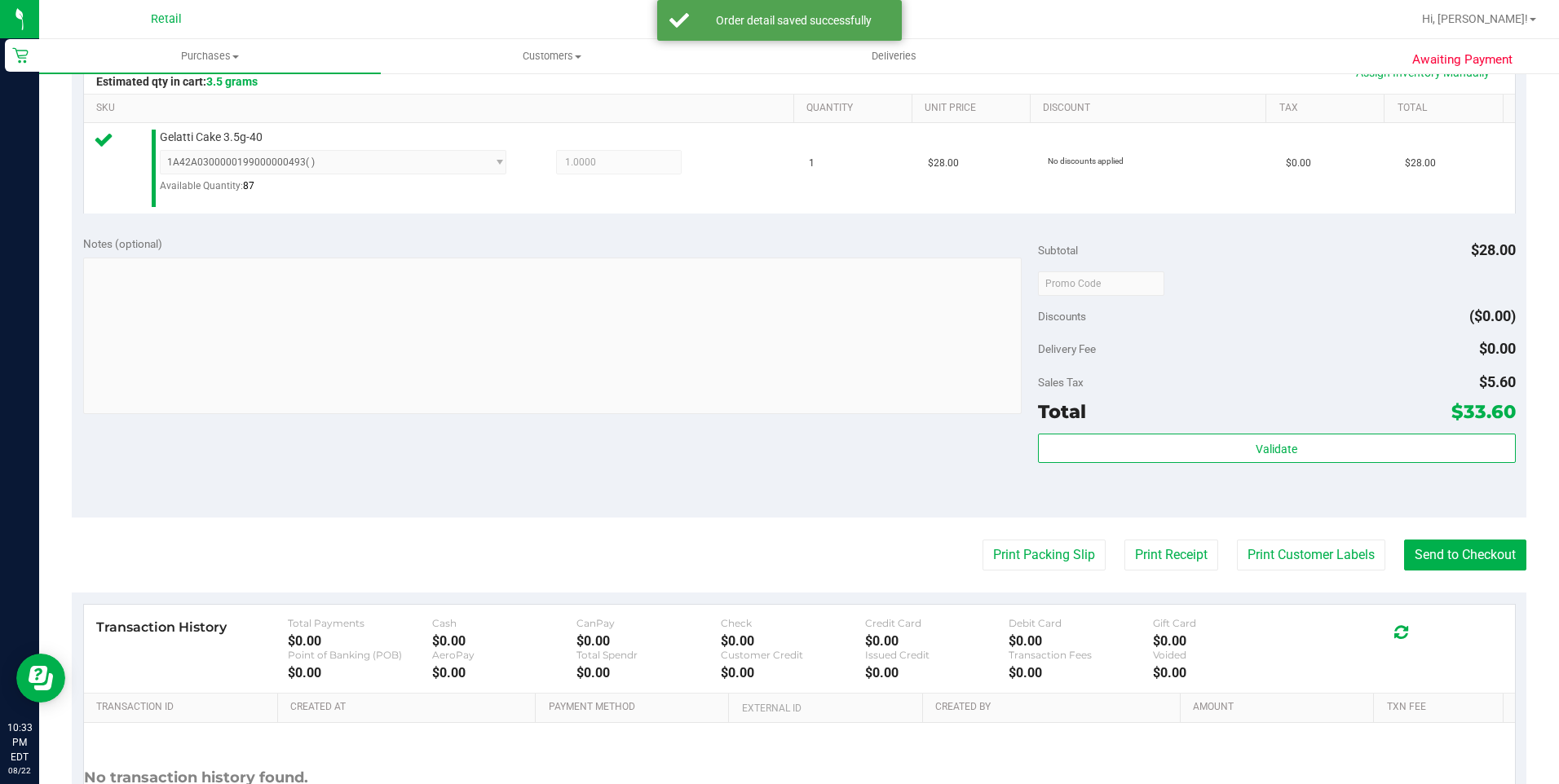
scroll to position [408, 0]
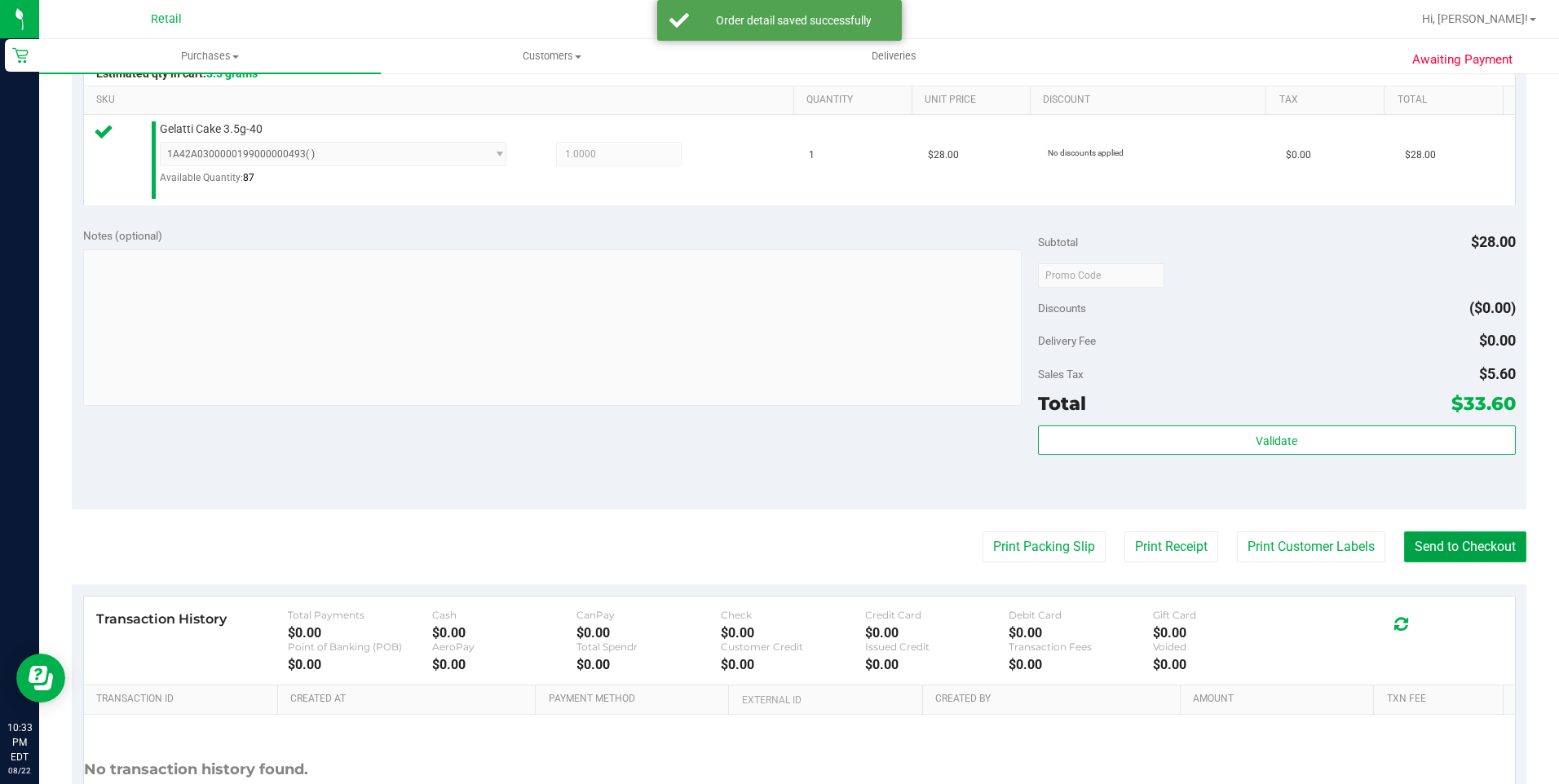
click at [1403, 553] on button "Send to Checkout" at bounding box center [1464, 546] width 122 height 31
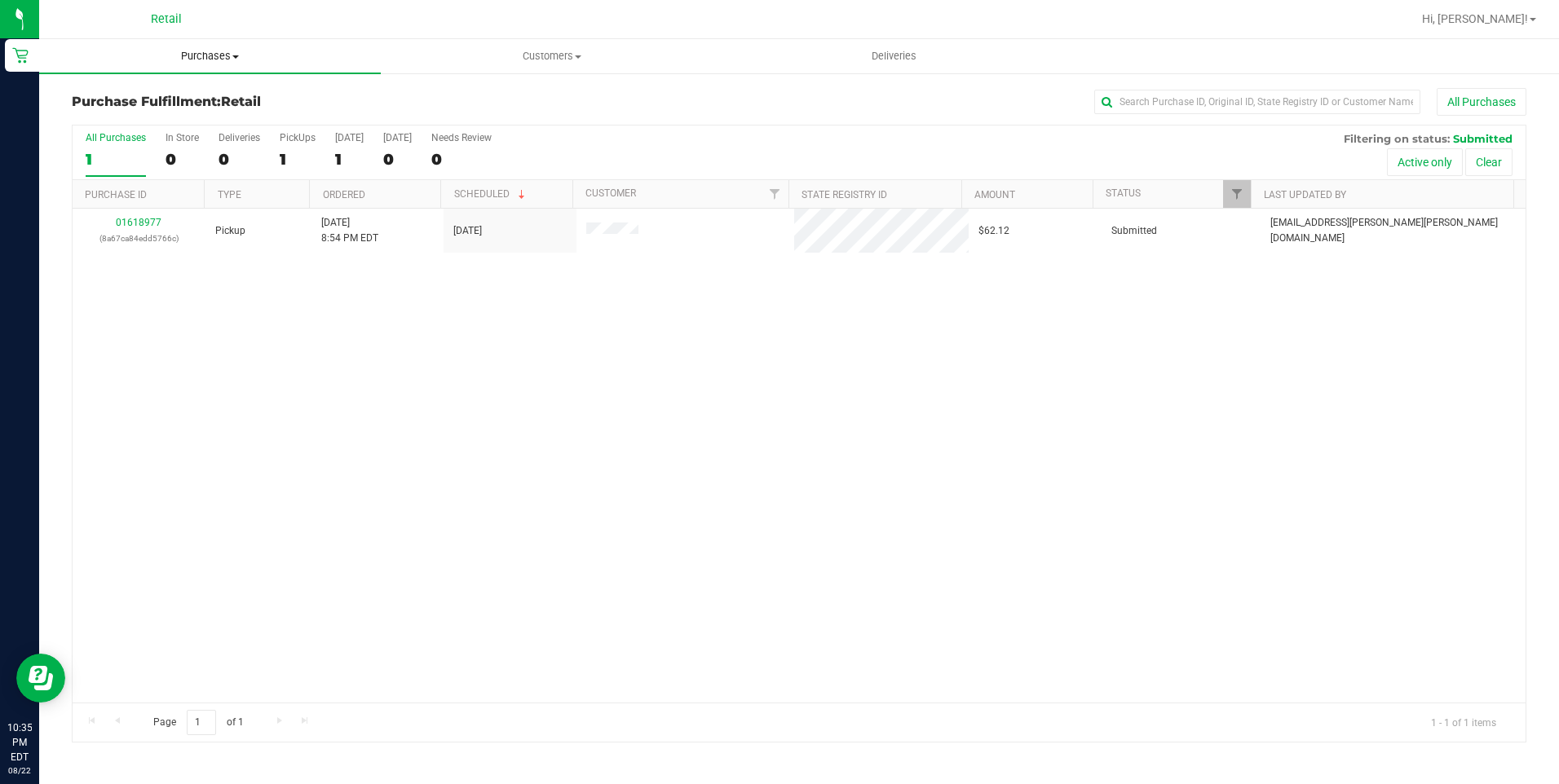
click at [193, 52] on span "Purchases" at bounding box center [210, 56] width 341 height 14
click at [166, 99] on span "Summary of purchases" at bounding box center [122, 98] width 167 height 14
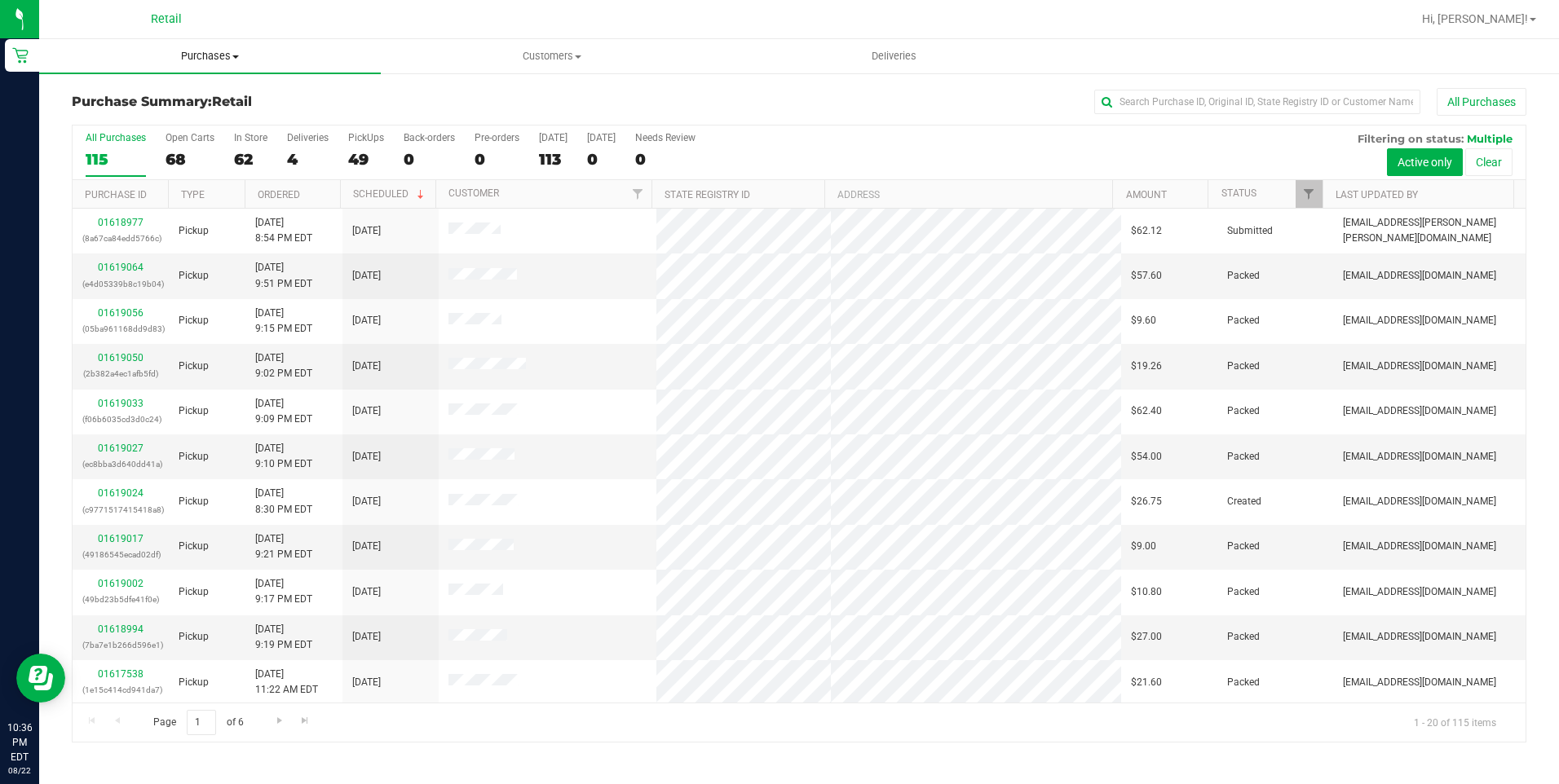
click at [202, 63] on span "Purchases" at bounding box center [210, 56] width 341 height 14
click at [169, 100] on span "Summary of purchases" at bounding box center [122, 98] width 167 height 14
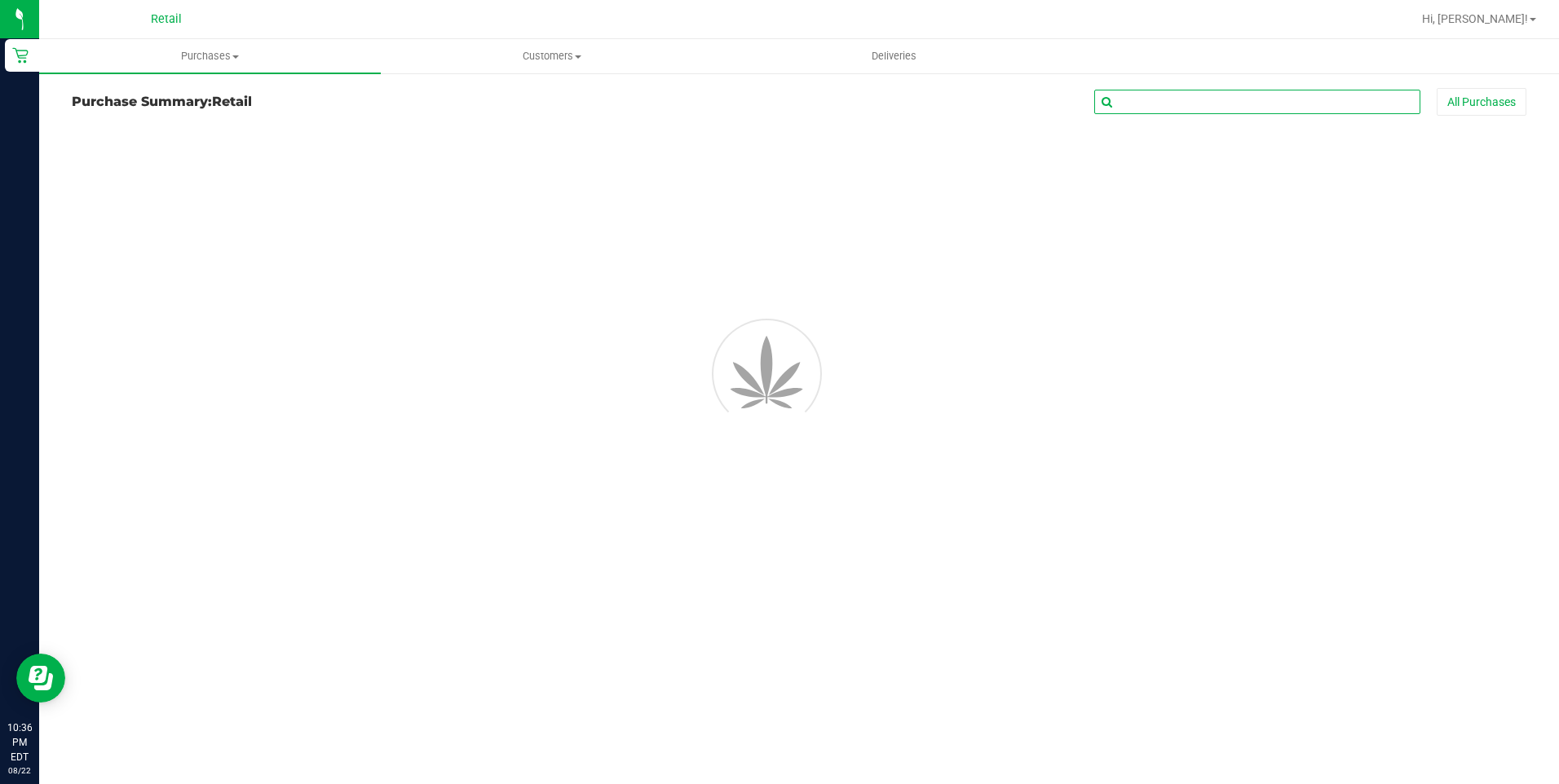
click at [1239, 93] on input "text" at bounding box center [1257, 102] width 326 height 25
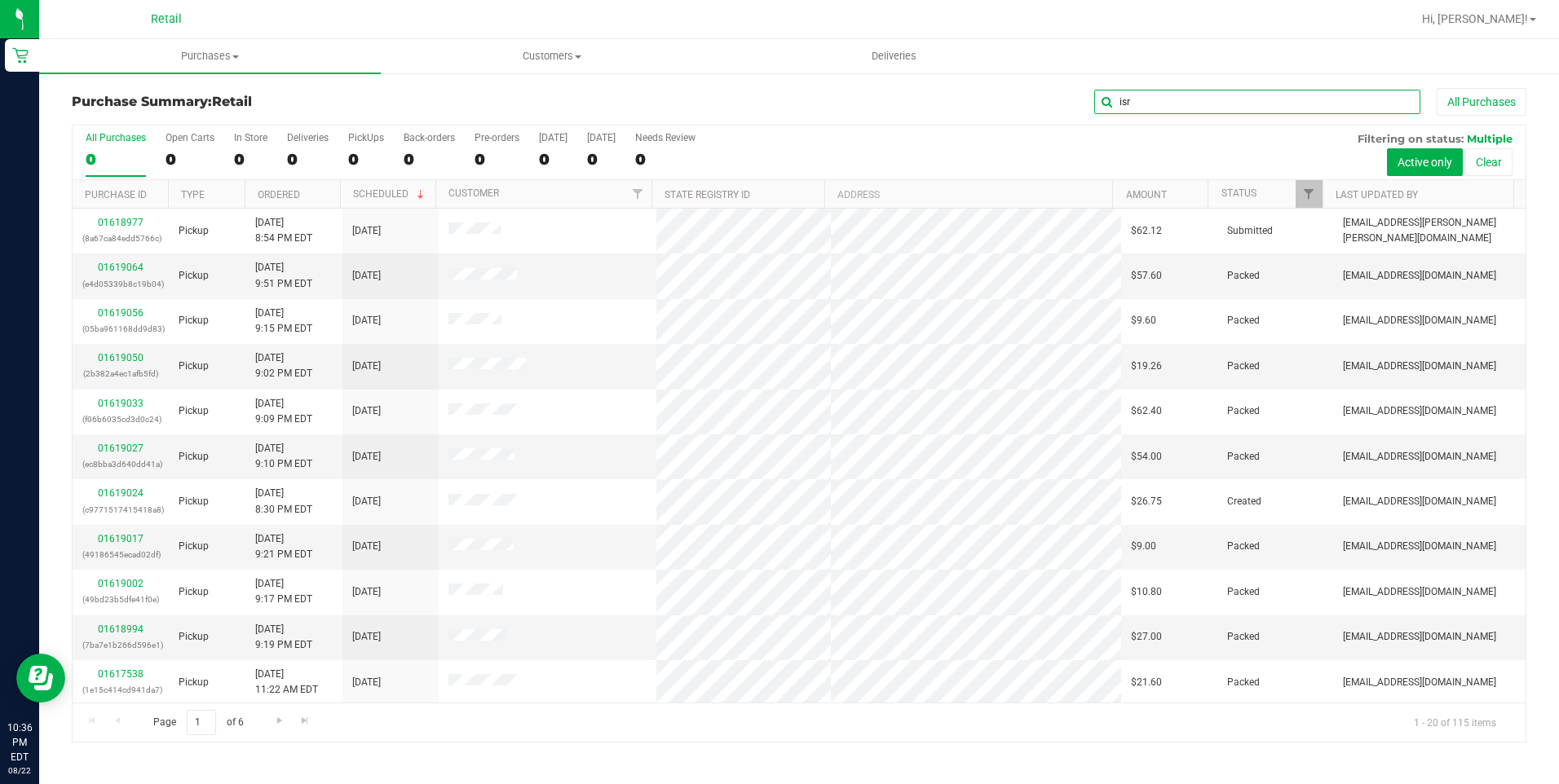
type input "isr"
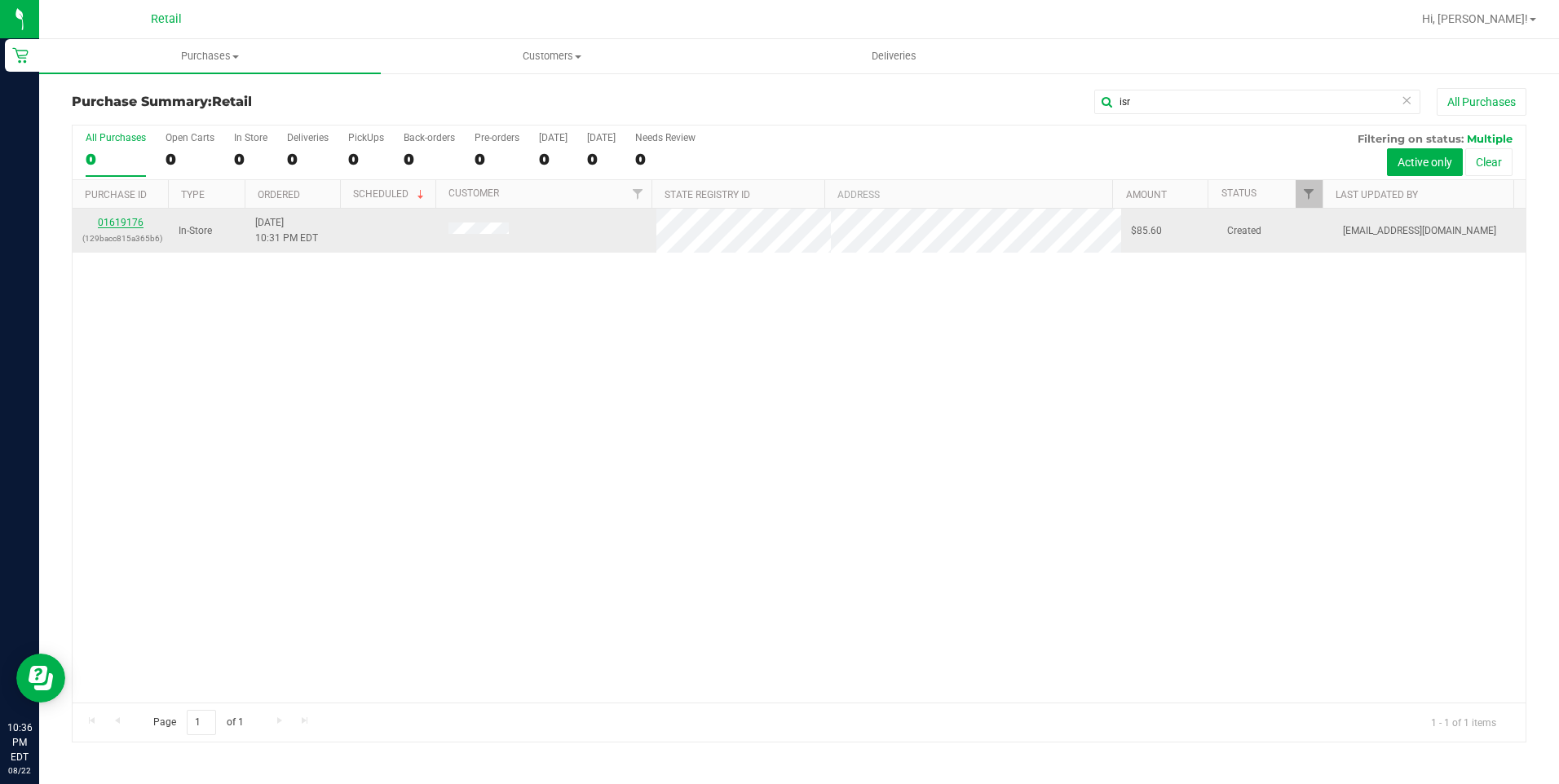
click at [135, 222] on link "01619176" at bounding box center [120, 223] width 46 height 11
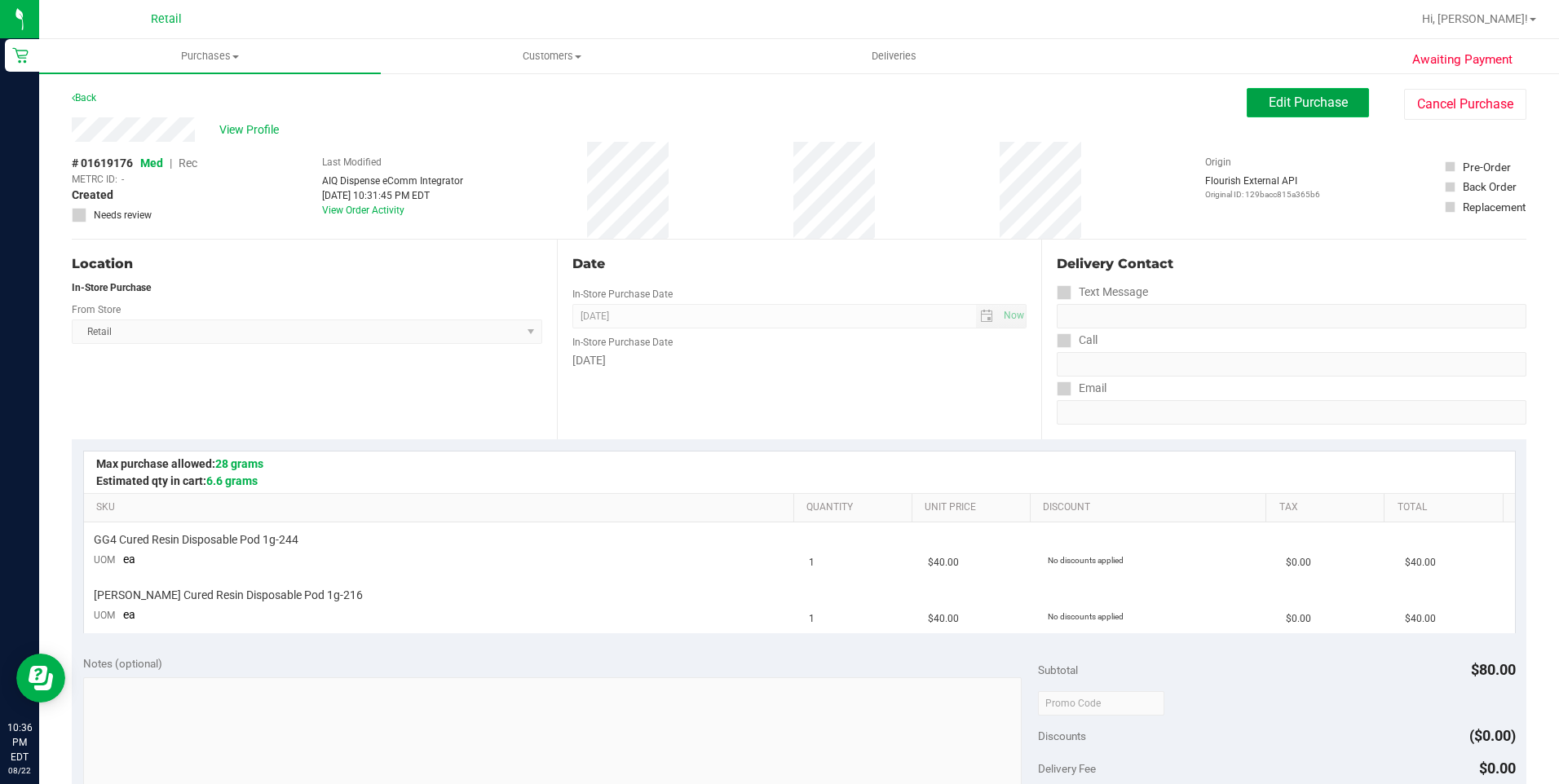
click at [1319, 114] on button "Edit Purchase" at bounding box center [1307, 102] width 122 height 29
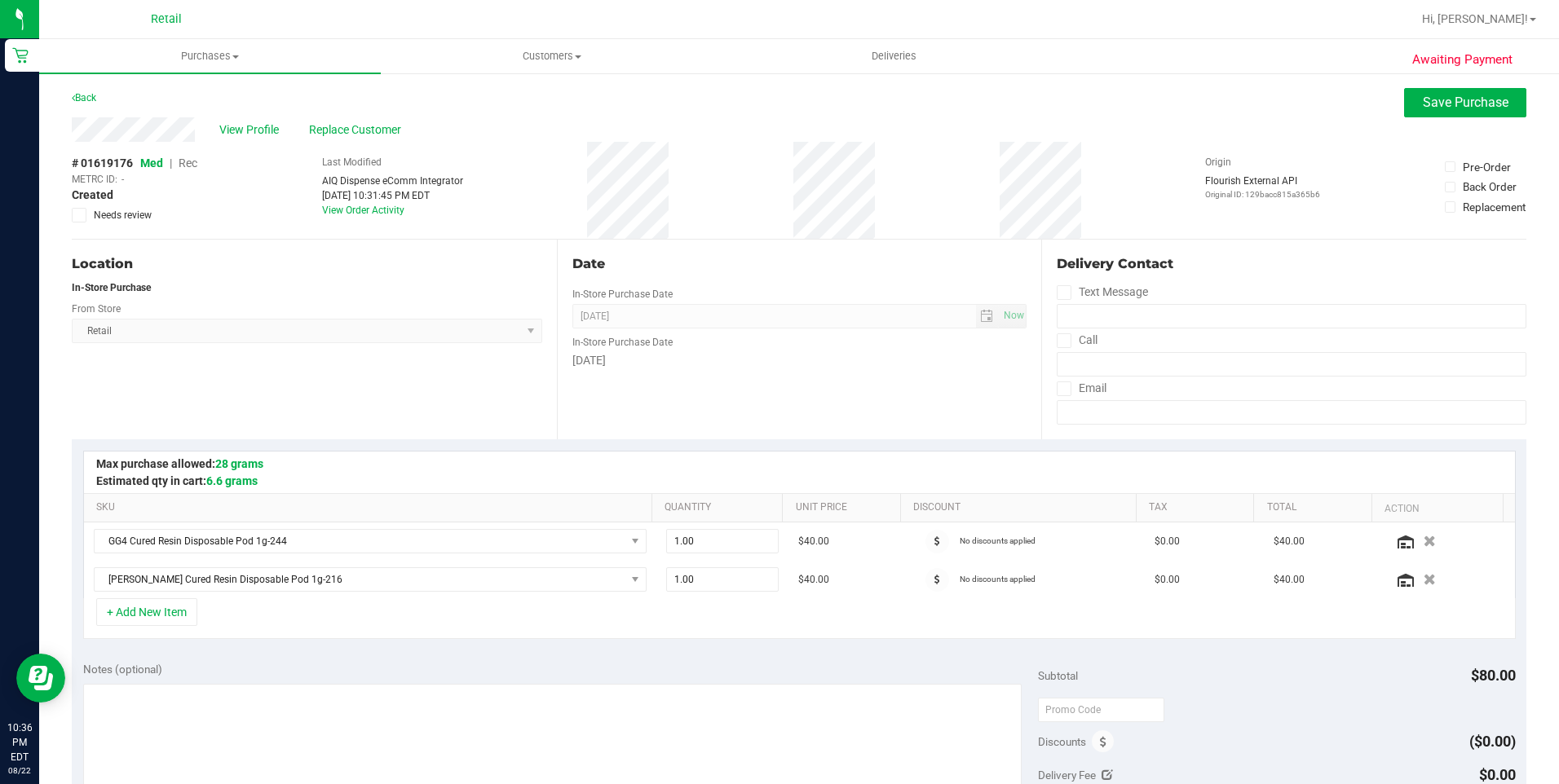
click at [192, 159] on span "Rec" at bounding box center [188, 163] width 19 height 13
click at [1455, 101] on span "Save Purchase" at bounding box center [1465, 102] width 85 height 15
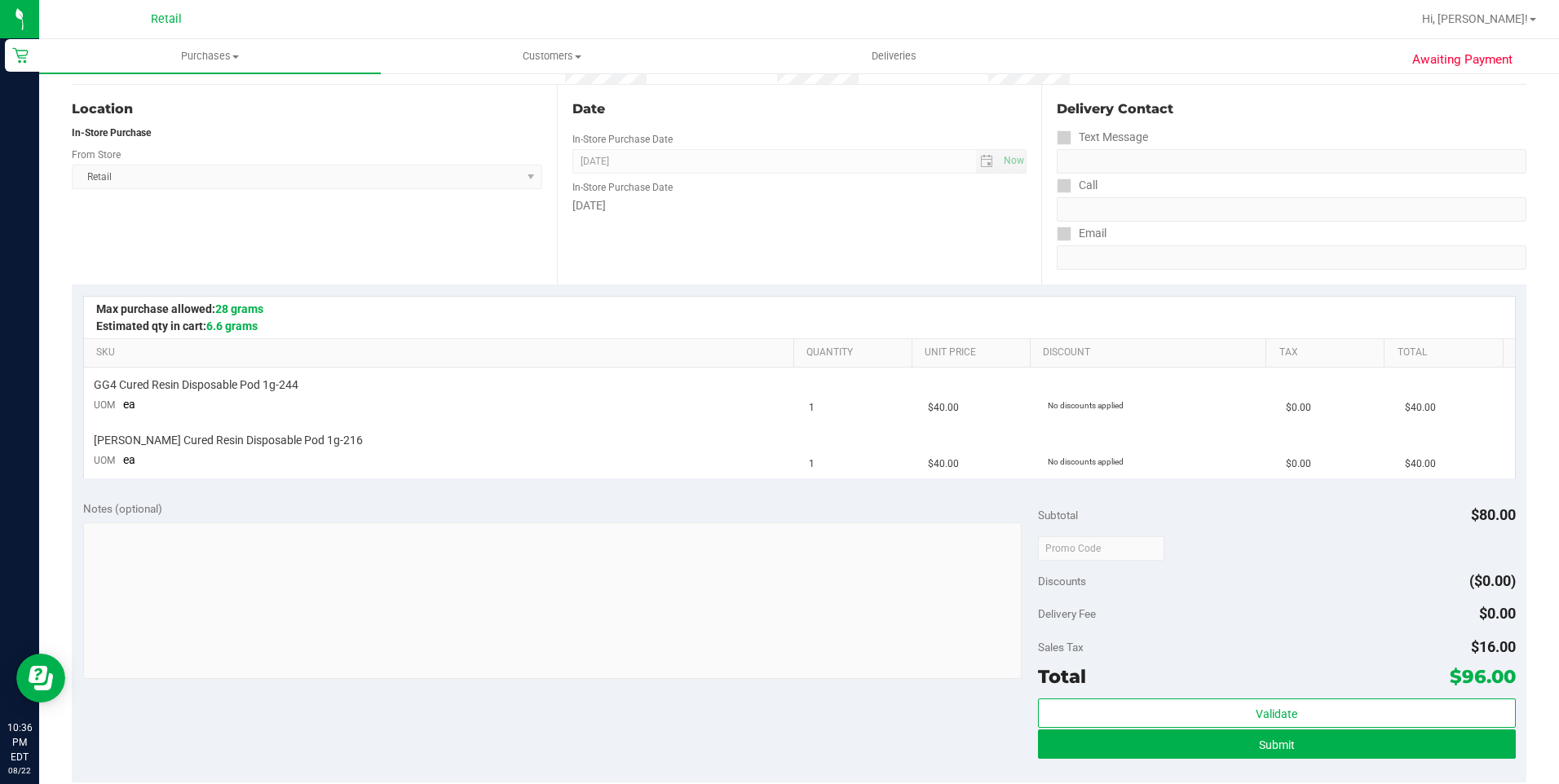
scroll to position [245, 0]
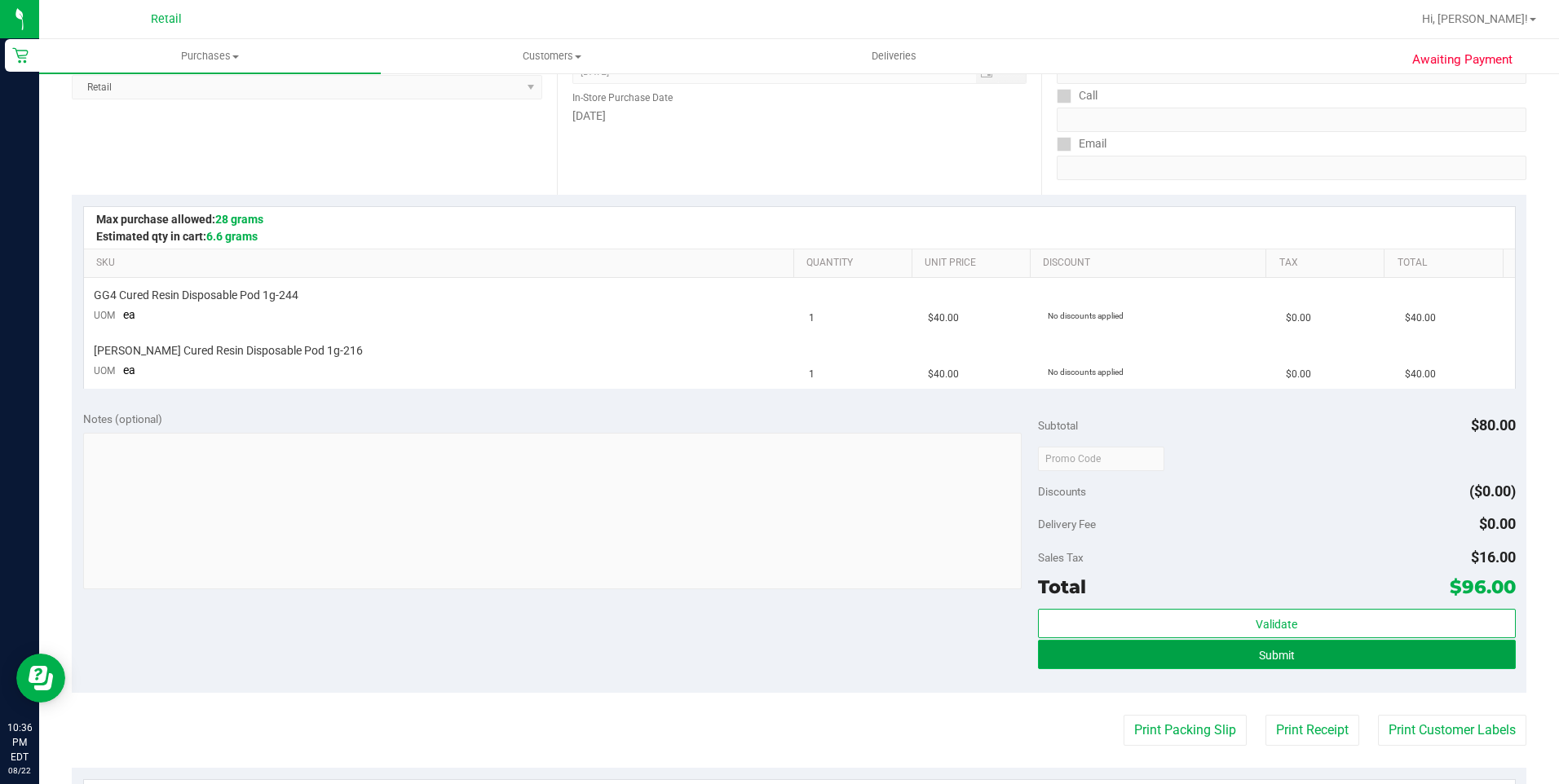
click at [1367, 665] on button "Submit" at bounding box center [1276, 654] width 478 height 29
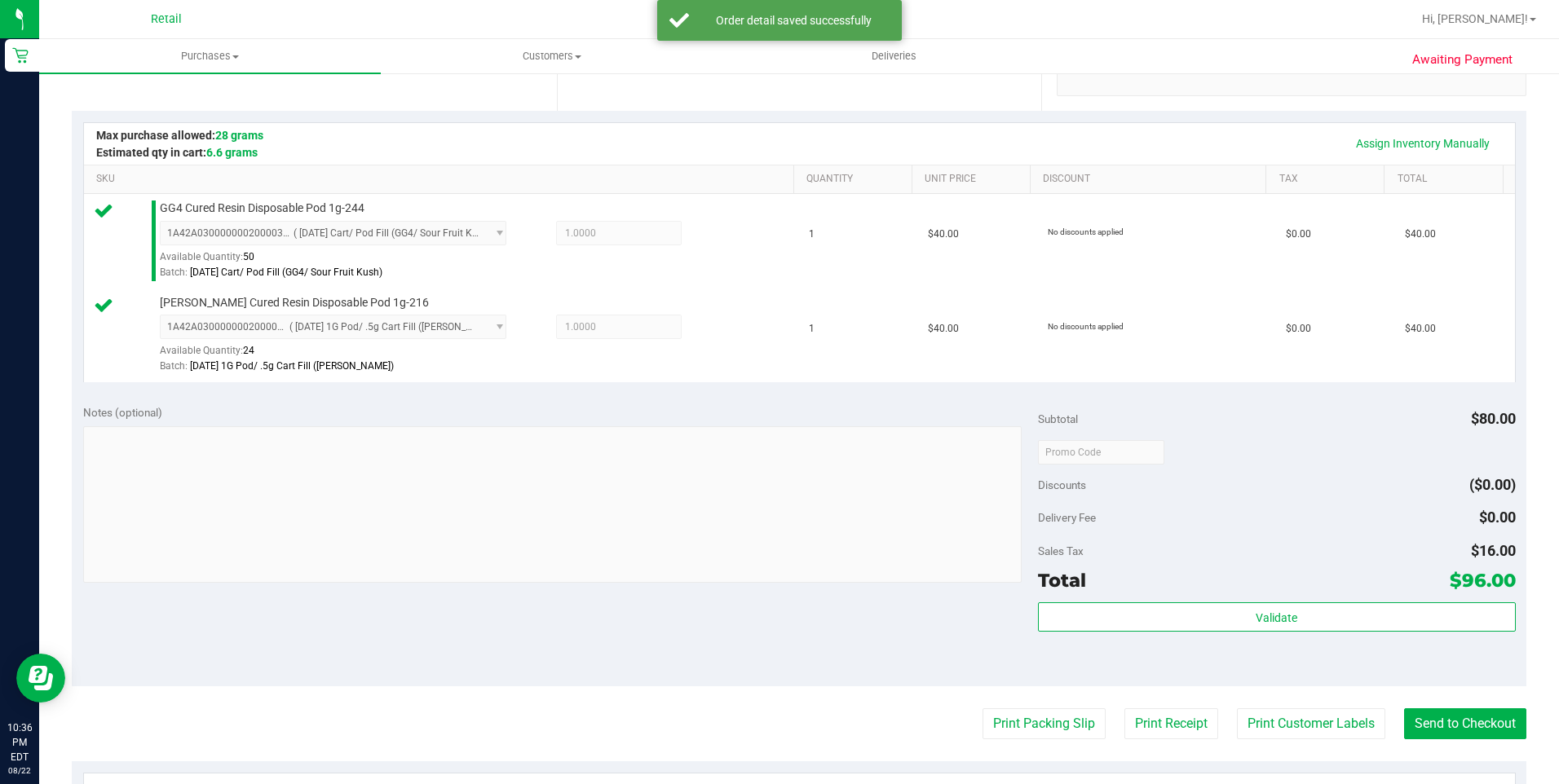
scroll to position [408, 0]
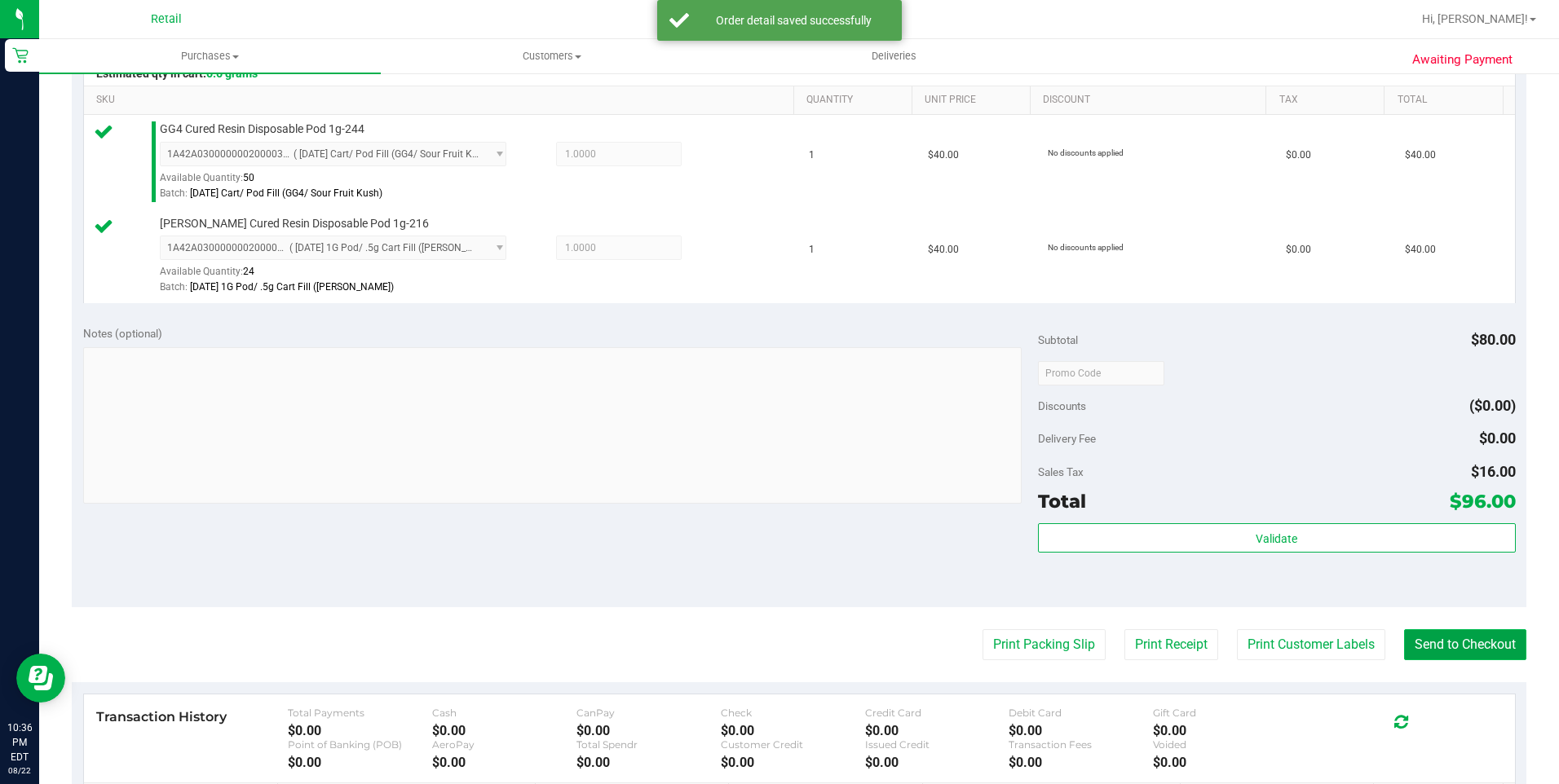
click at [1460, 653] on button "Send to Checkout" at bounding box center [1464, 645] width 122 height 31
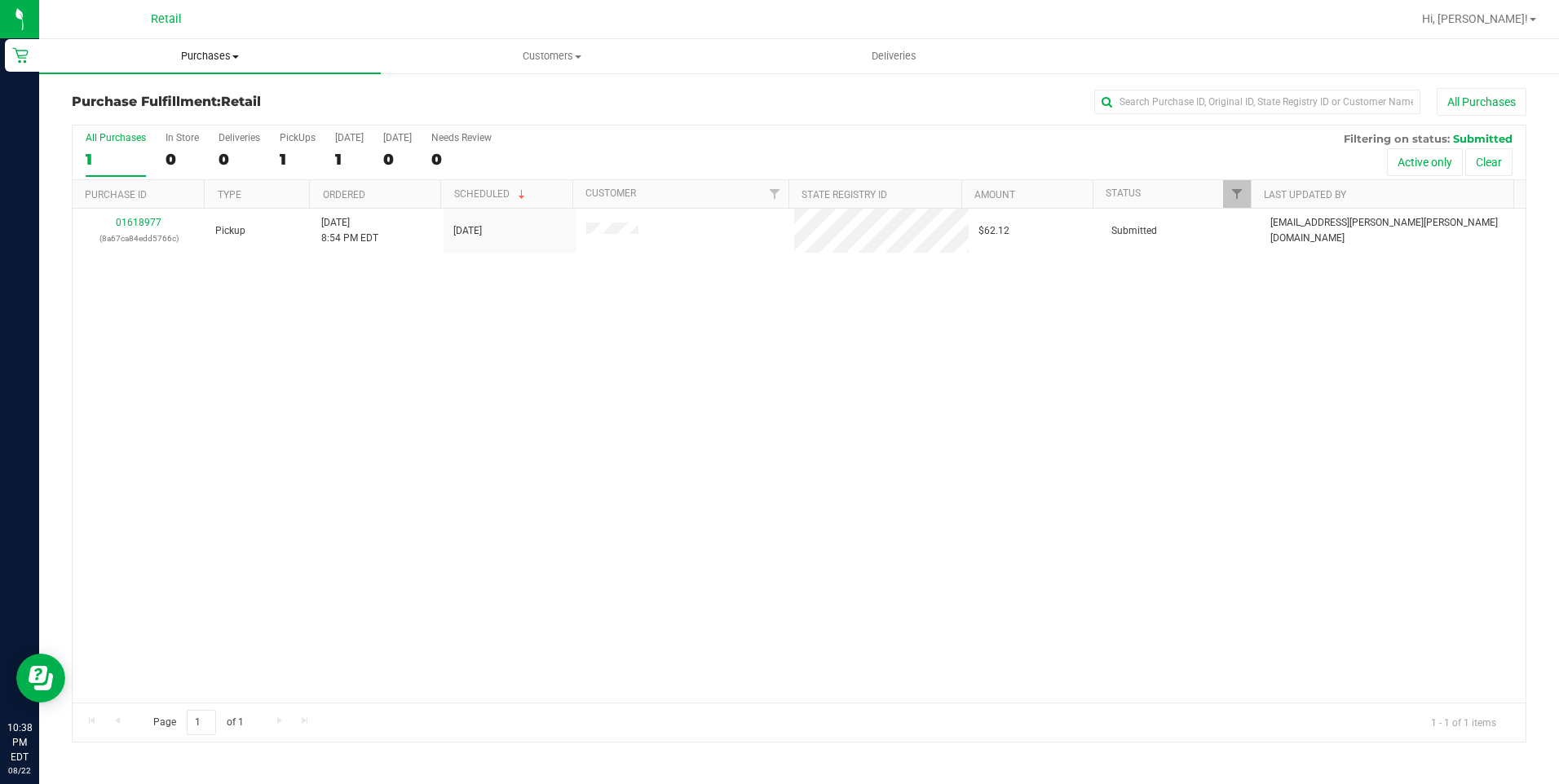
click at [223, 48] on uib-tab-heading "Purchases Summary of purchases Fulfillment All purchases" at bounding box center [210, 56] width 341 height 34
click at [183, 96] on span "Summary of purchases" at bounding box center [122, 98] width 167 height 14
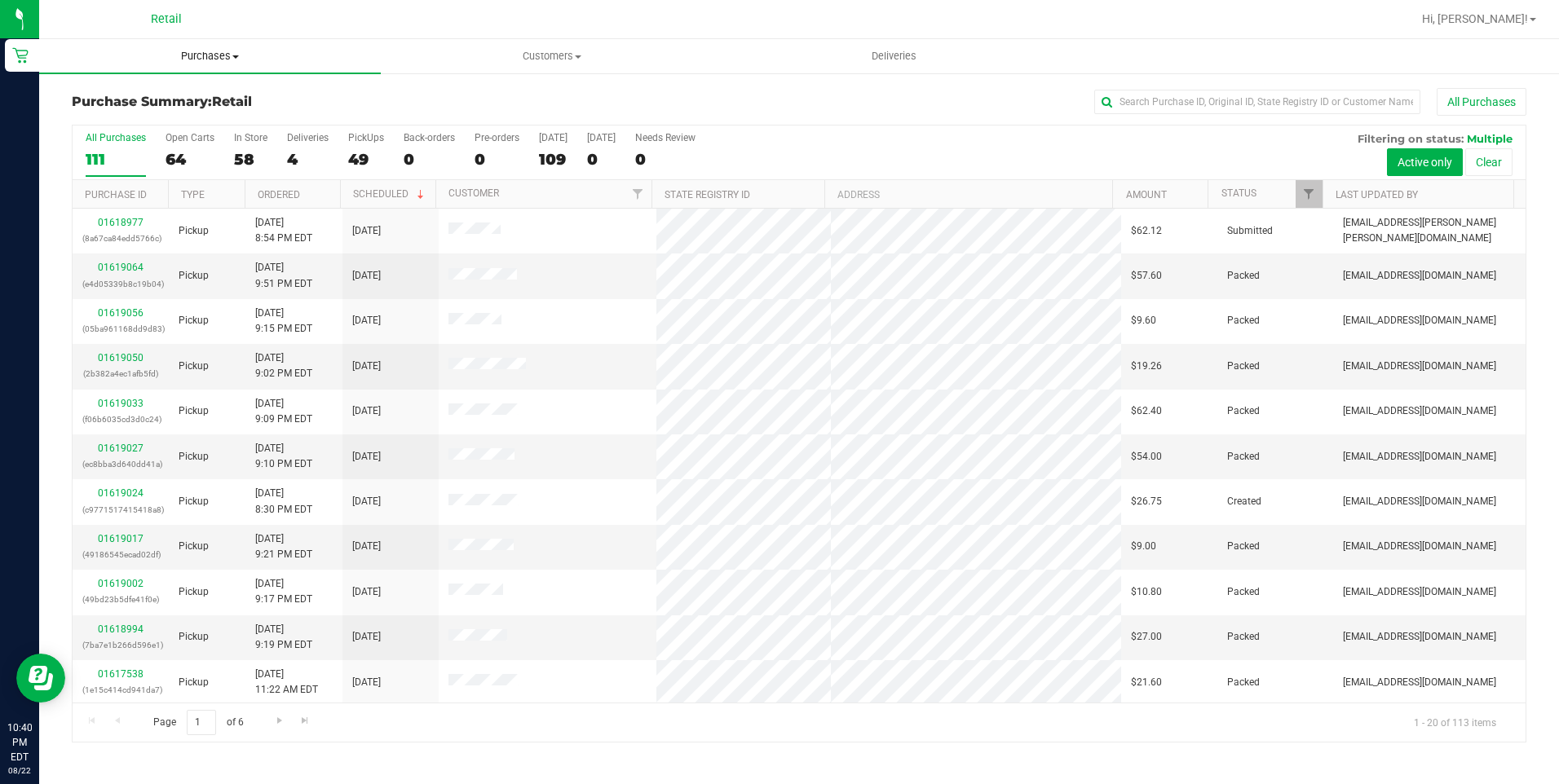
click at [194, 58] on span "Purchases" at bounding box center [210, 56] width 341 height 14
click at [182, 98] on span "Summary of purchases" at bounding box center [122, 98] width 167 height 14
drag, startPoint x: 206, startPoint y: 53, endPoint x: 207, endPoint y: 64, distance: 11.0
click at [206, 53] on span "Purchases" at bounding box center [210, 56] width 341 height 14
click at [197, 103] on span "Summary of purchases" at bounding box center [122, 98] width 167 height 14
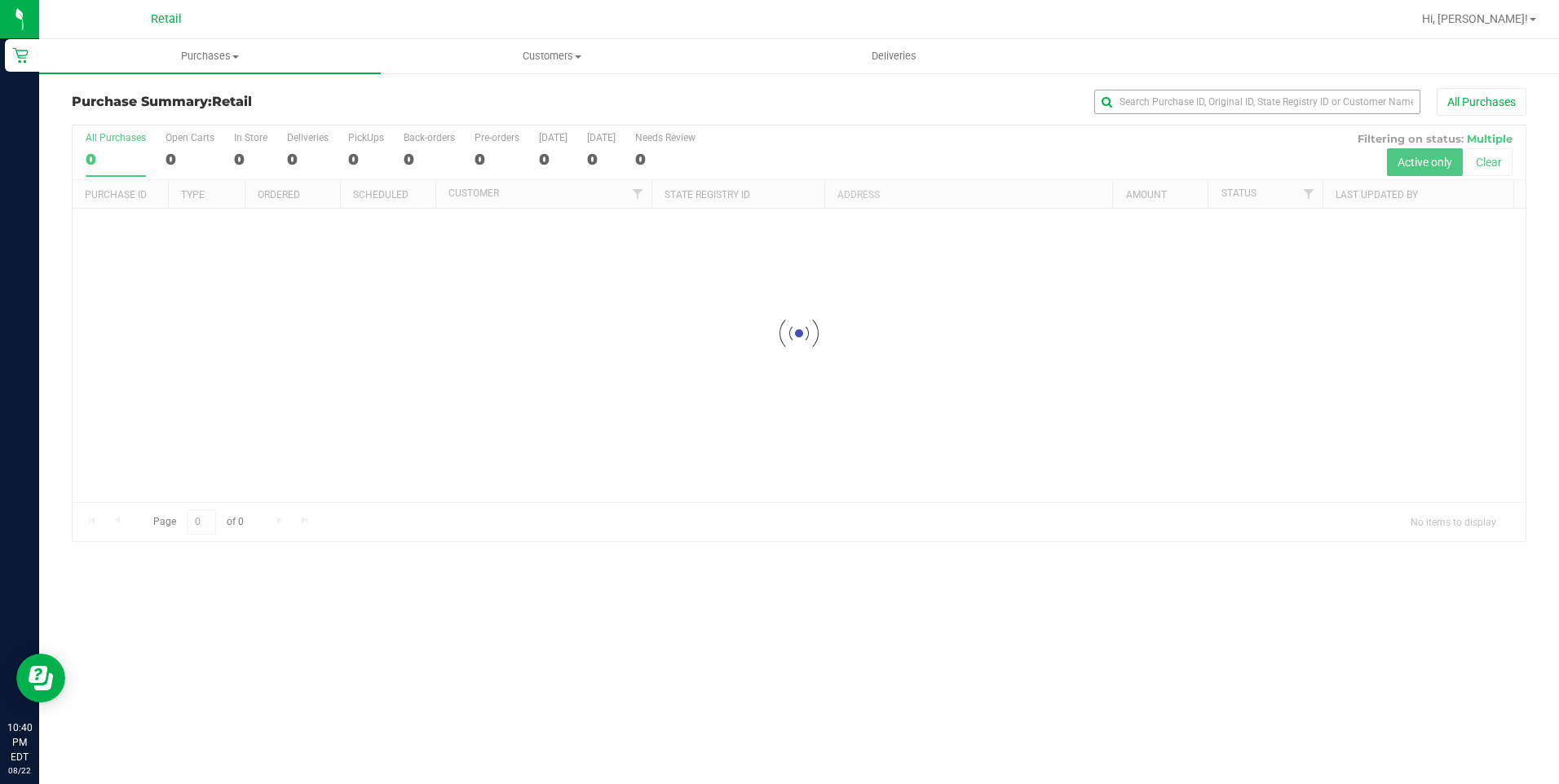
click at [1284, 123] on div "Purchase Summary: Retail All Purchases" at bounding box center [799, 106] width 1455 height 36
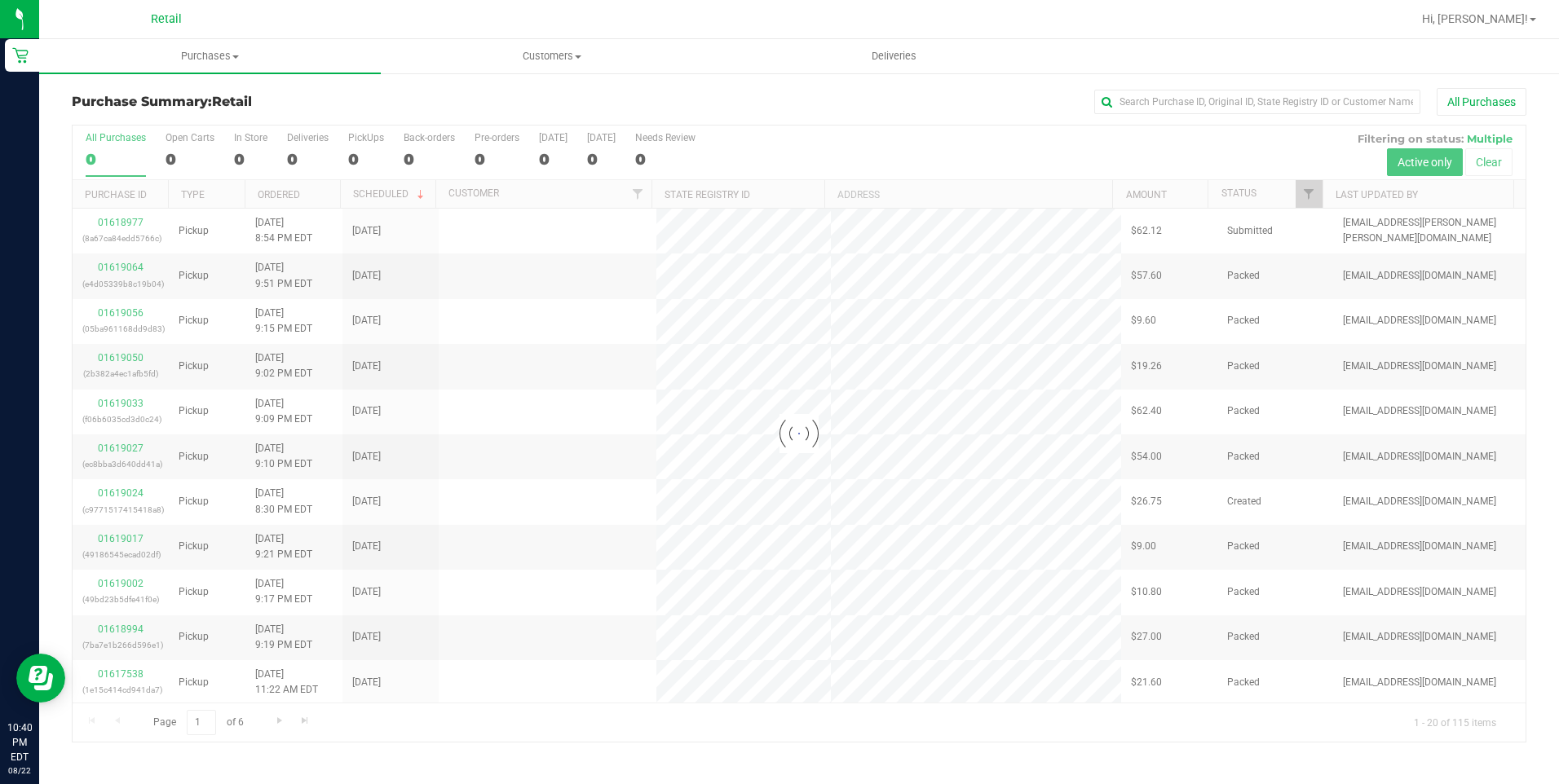
click at [1275, 89] on div "All Purchases" at bounding box center [1041, 101] width 969 height 27
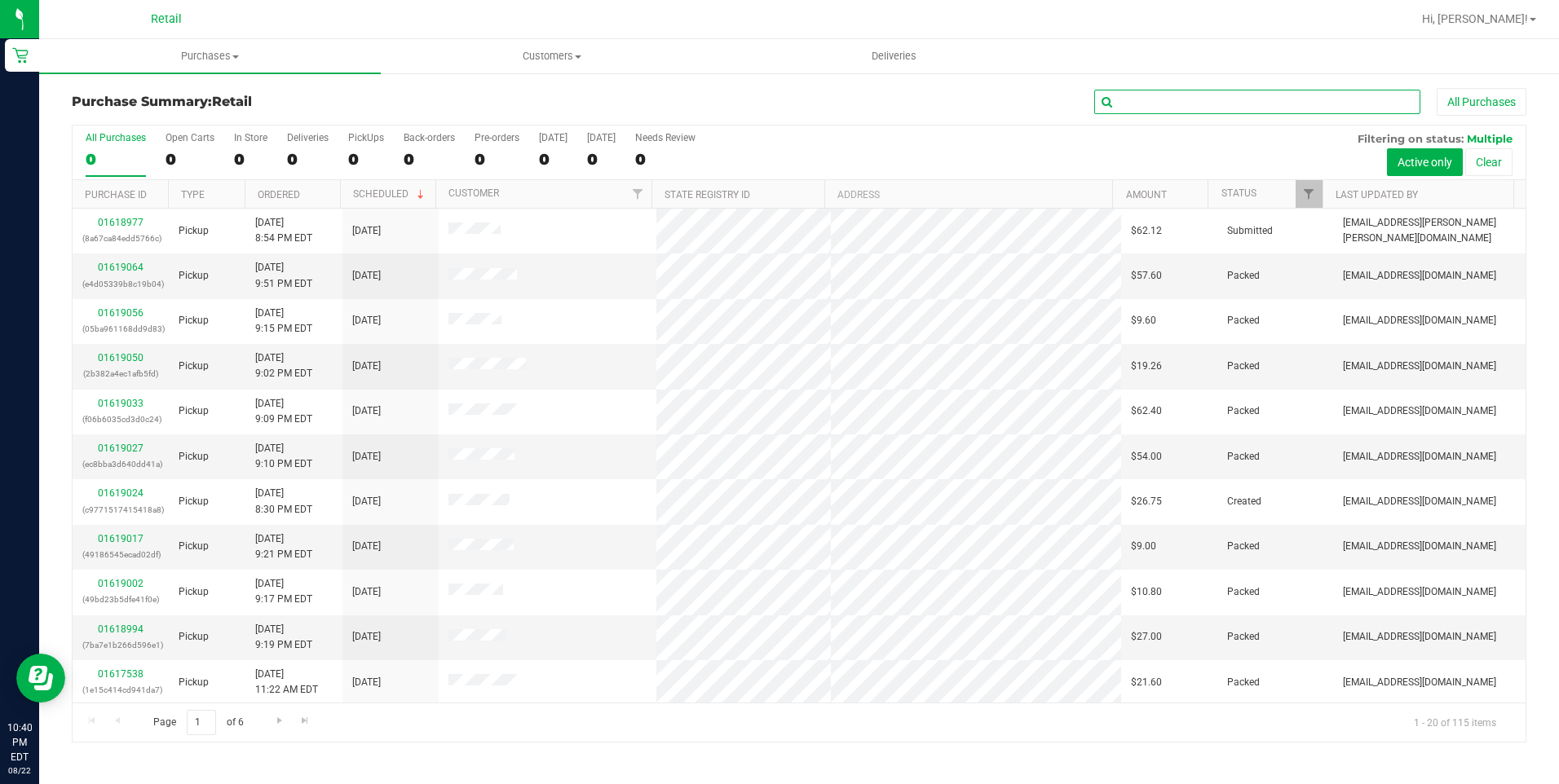
drag, startPoint x: 1279, startPoint y: 113, endPoint x: 1294, endPoint y: 112, distance: 15.0
click at [1291, 113] on input "text" at bounding box center [1257, 102] width 326 height 25
type input "[PERSON_NAME]"
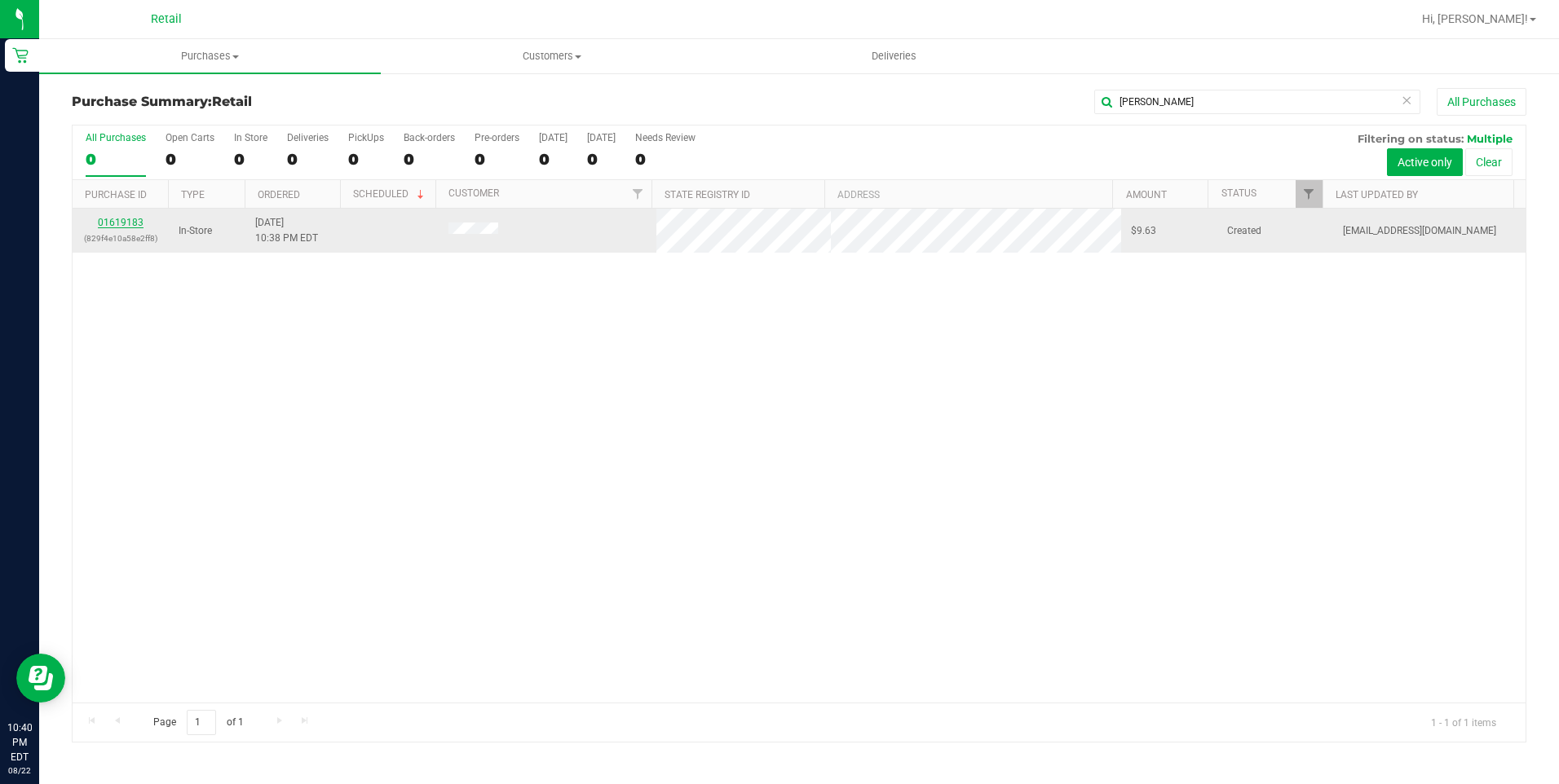
click at [113, 222] on link "01619183" at bounding box center [120, 223] width 46 height 11
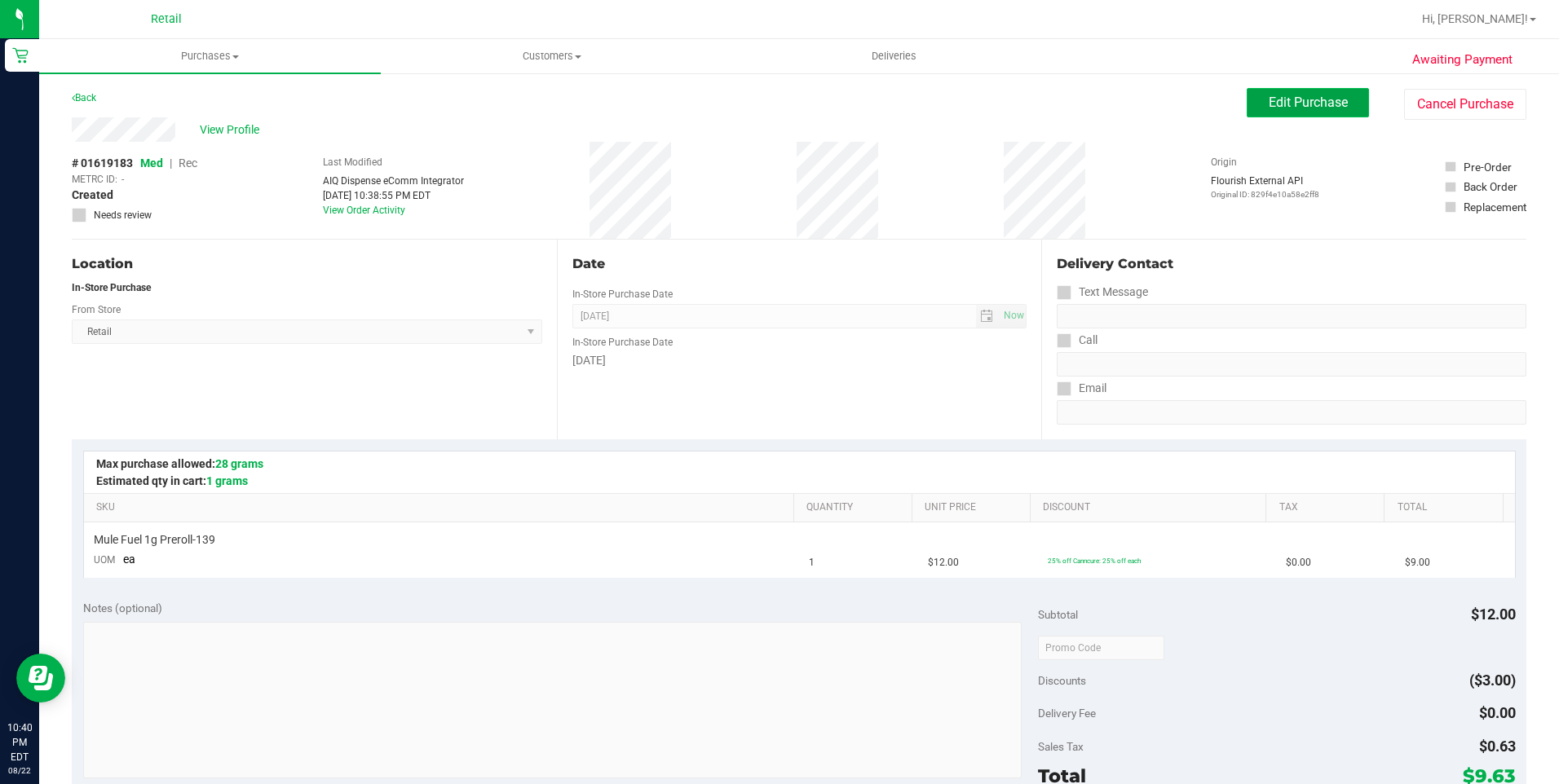
click at [1312, 105] on span "Edit Purchase" at bounding box center [1308, 102] width 79 height 15
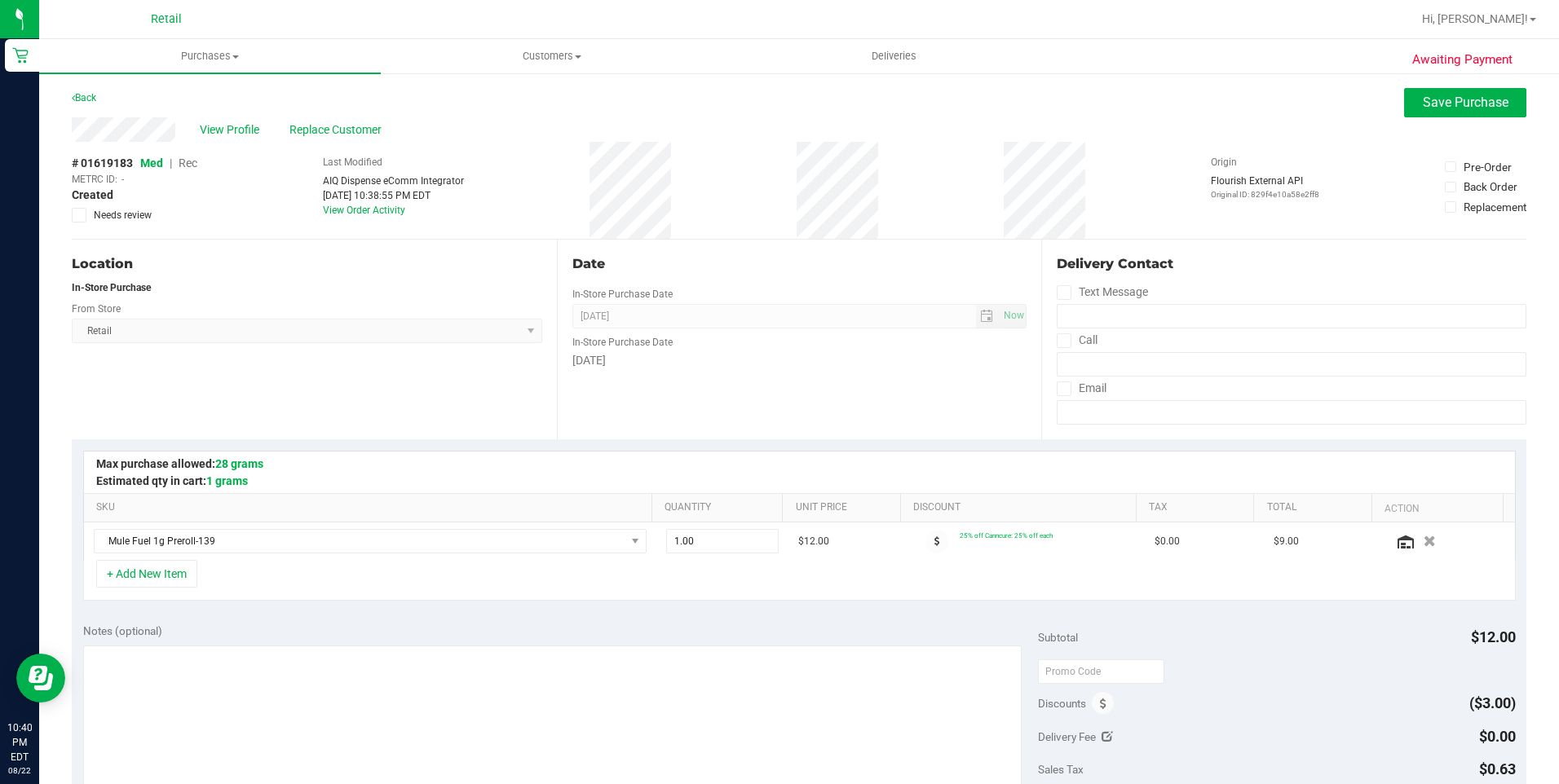
click at [197, 162] on div "# 01619183 Med | Rec METRC ID: - Created Needs review" at bounding box center [135, 188] width 125 height 67
click at [193, 163] on span "Rec" at bounding box center [188, 163] width 19 height 13
drag, startPoint x: 1491, startPoint y: 115, endPoint x: 1484, endPoint y: 97, distance: 19.3
click at [1488, 103] on button "Save Purchase" at bounding box center [1464, 102] width 122 height 29
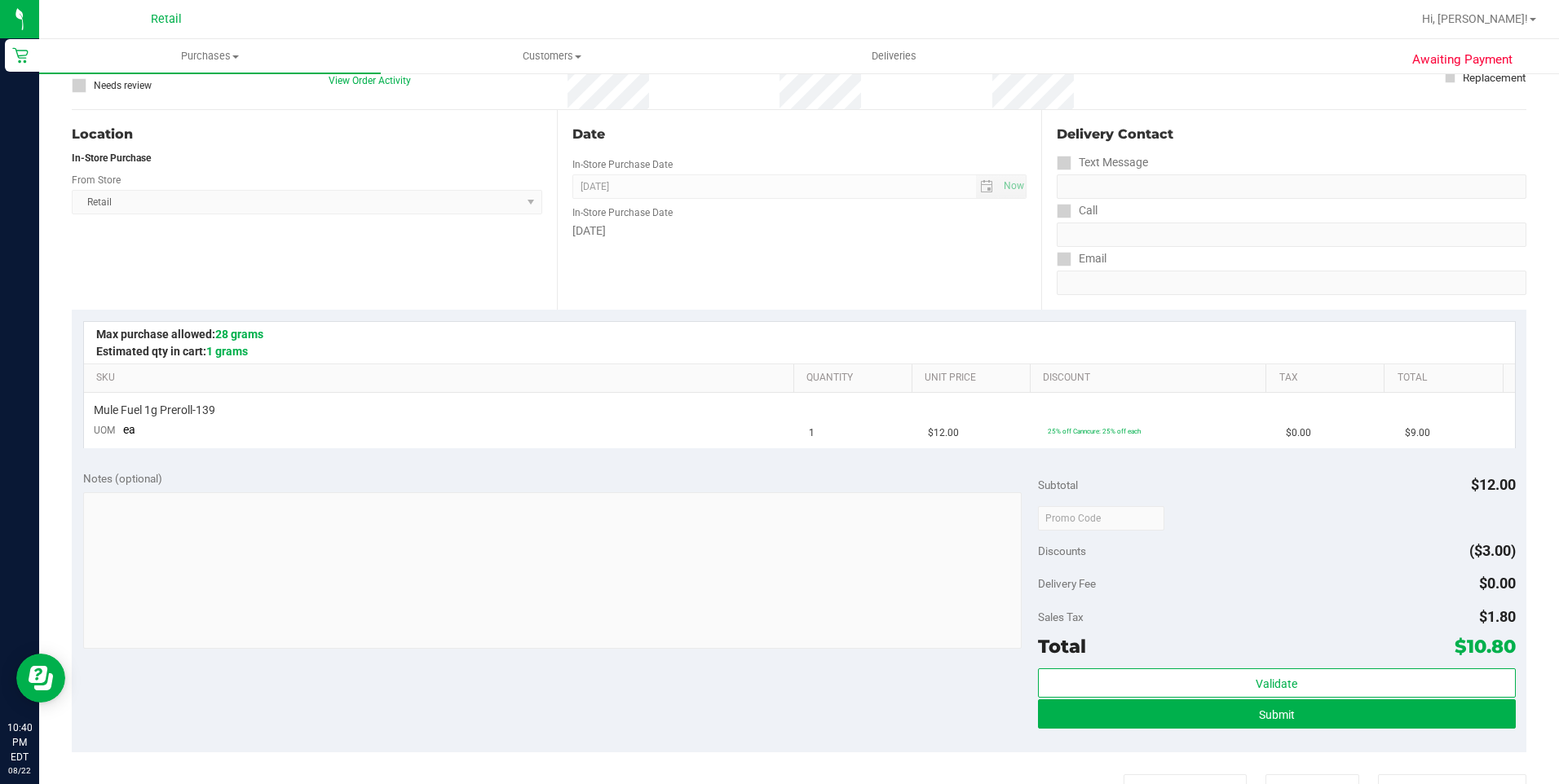
scroll to position [252, 0]
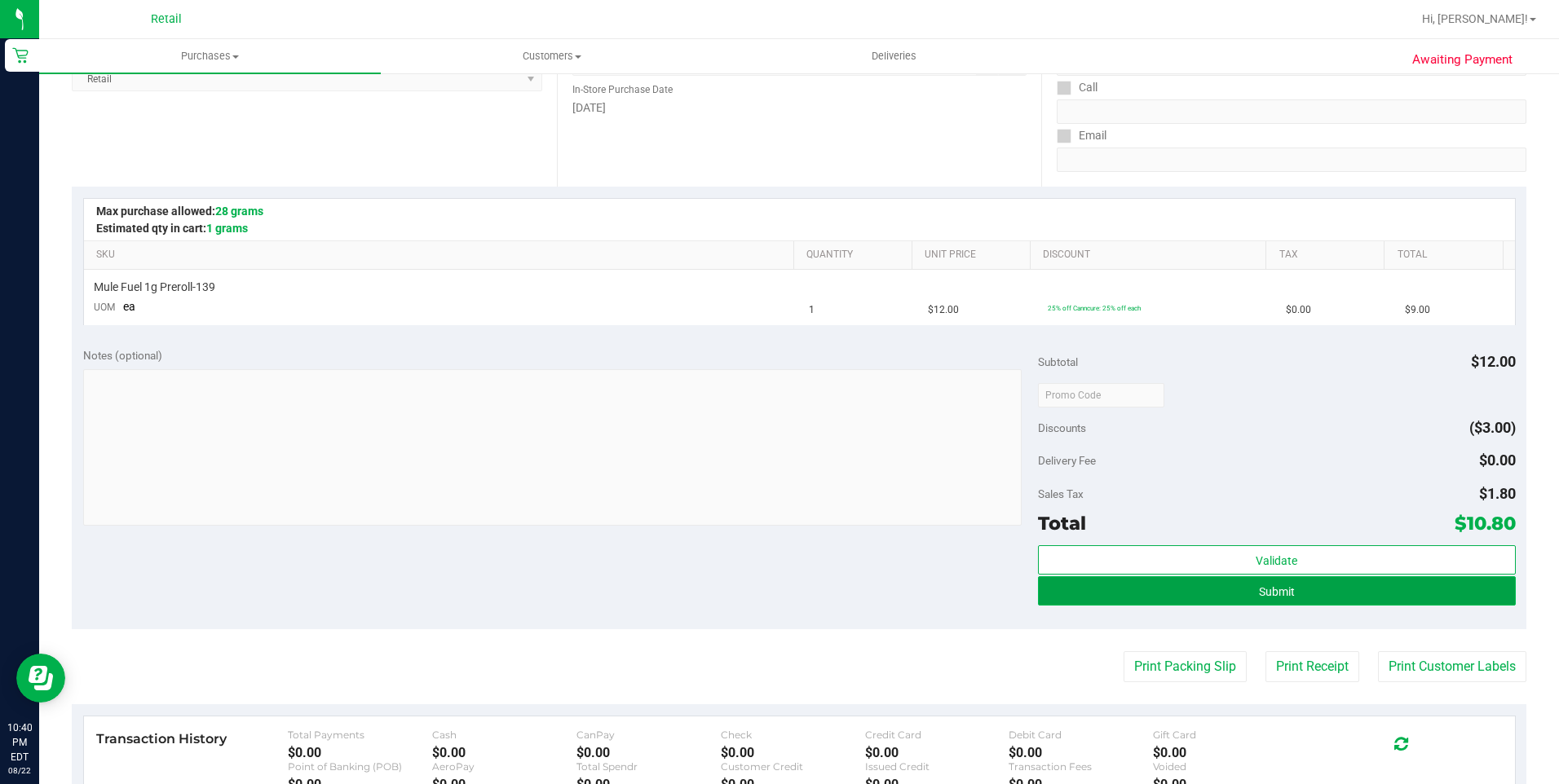
click at [1324, 596] on button "Submit" at bounding box center [1276, 591] width 478 height 29
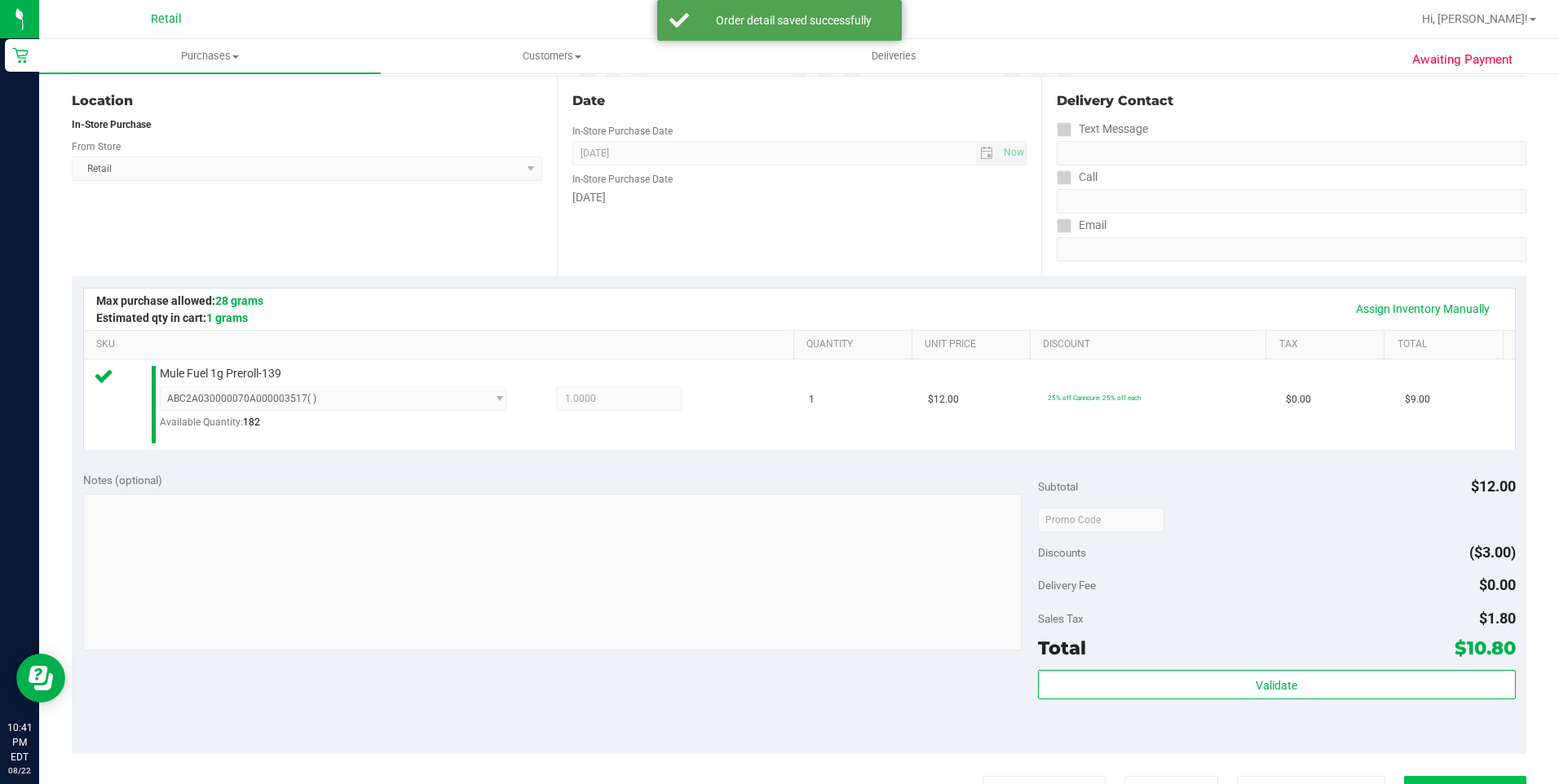
scroll to position [245, 0]
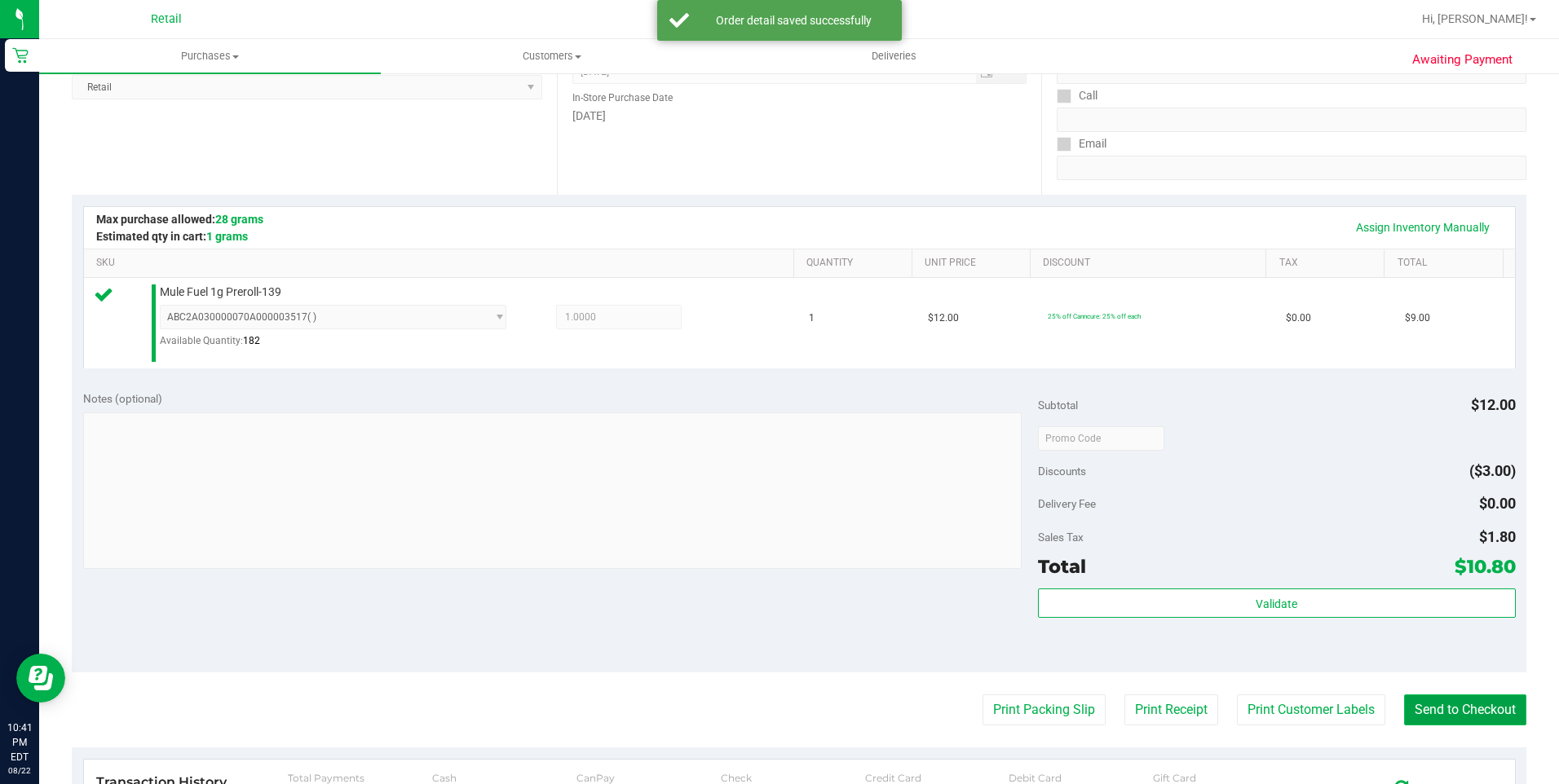
click at [1438, 706] on button "Send to Checkout" at bounding box center [1464, 709] width 122 height 31
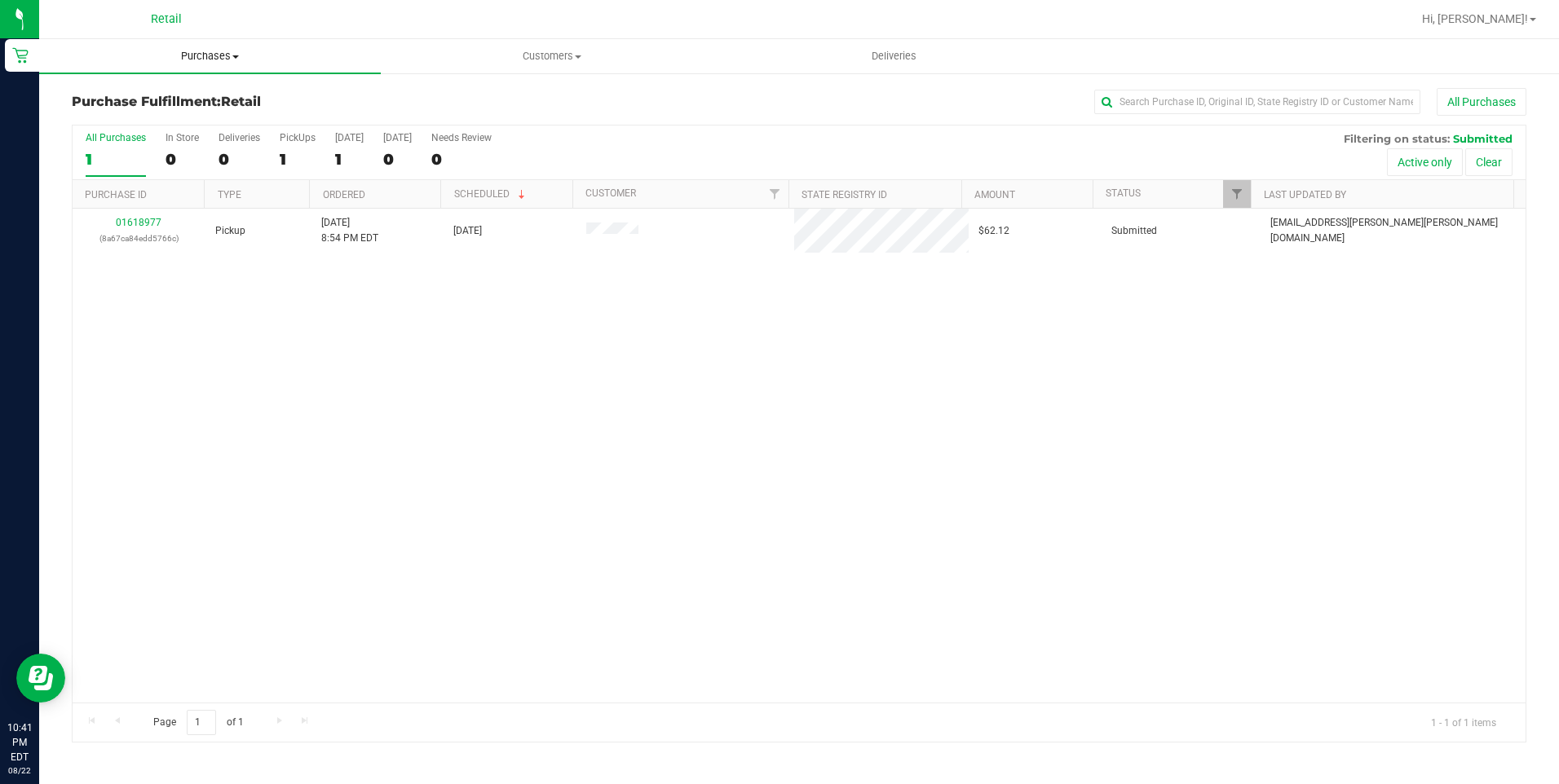
click at [171, 48] on uib-tab-heading "Purchases Summary of purchases Fulfillment All purchases" at bounding box center [210, 56] width 341 height 34
click at [161, 97] on span "Summary of purchases" at bounding box center [122, 98] width 167 height 14
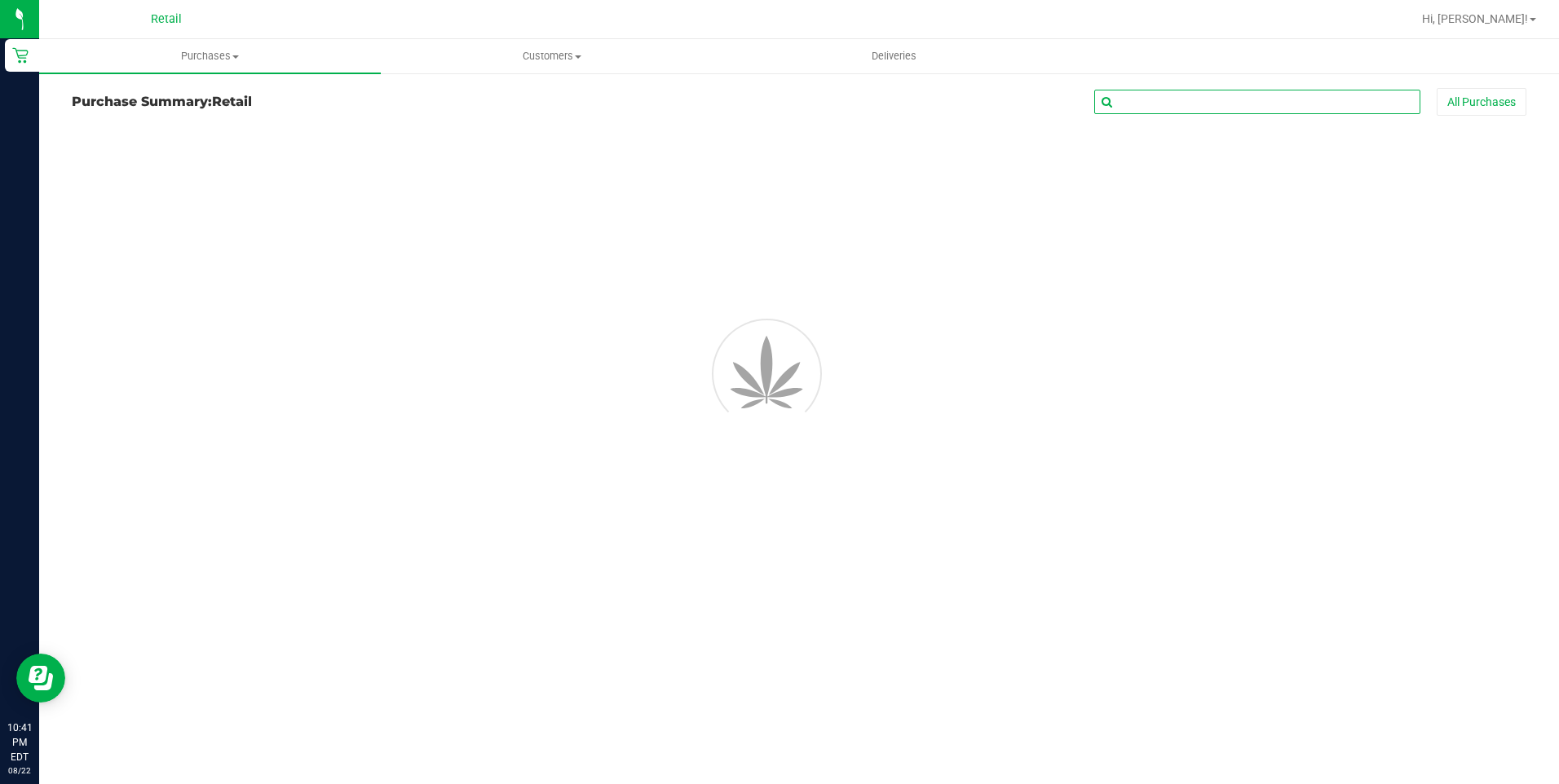
click at [1257, 106] on input "text" at bounding box center [1257, 102] width 326 height 25
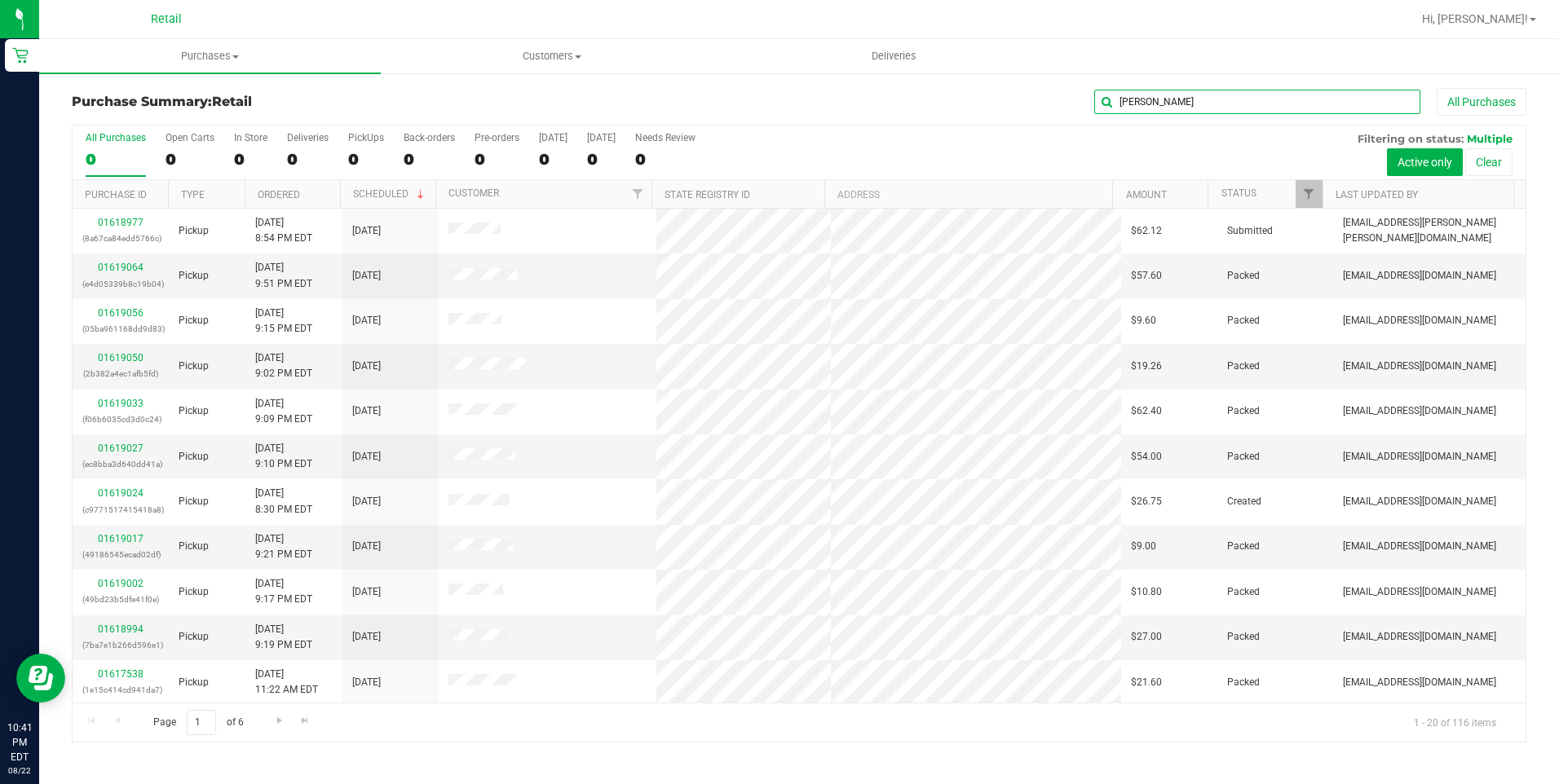
type input "[PERSON_NAME]"
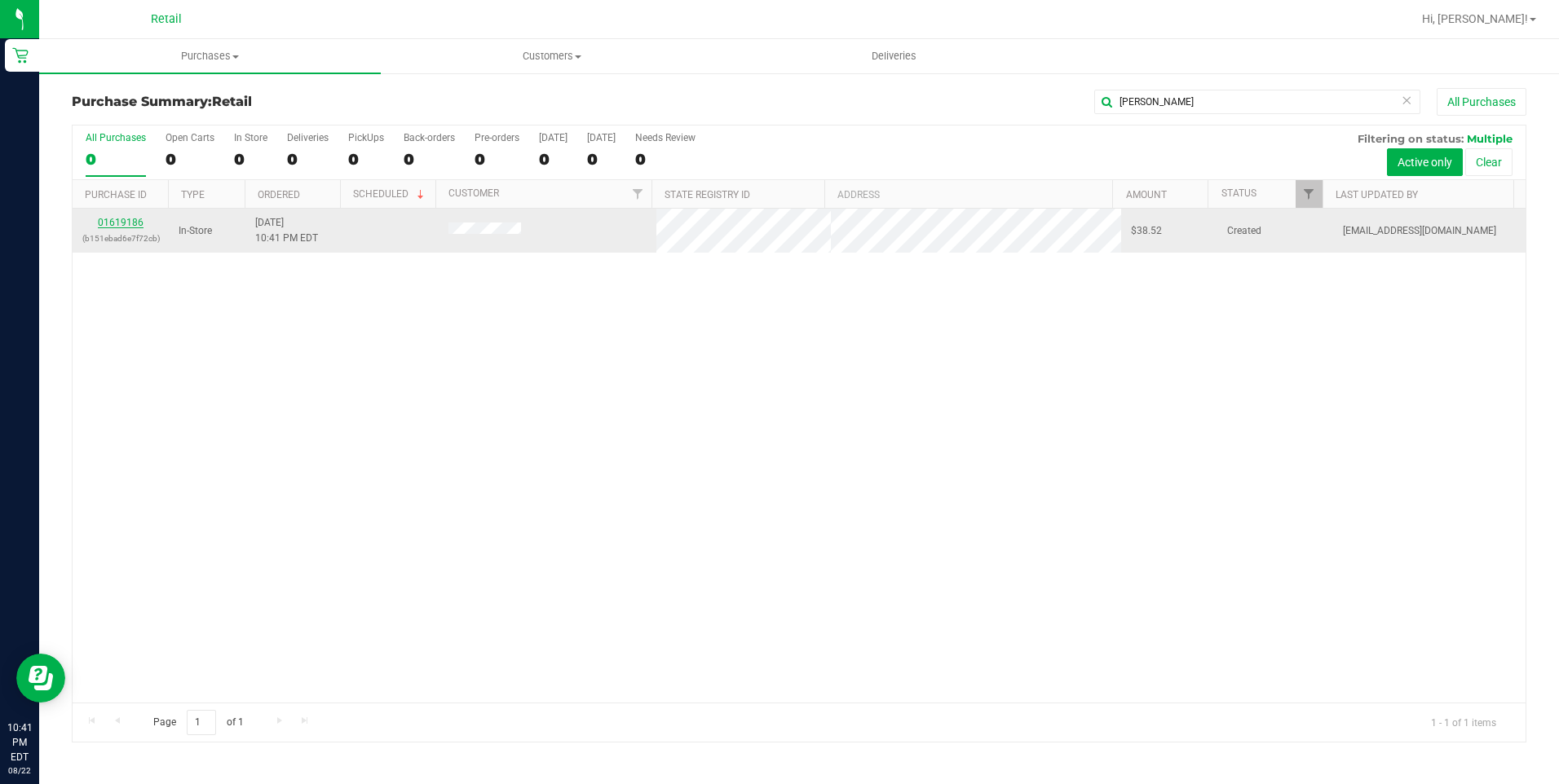
click at [125, 221] on link "01619186" at bounding box center [120, 223] width 46 height 11
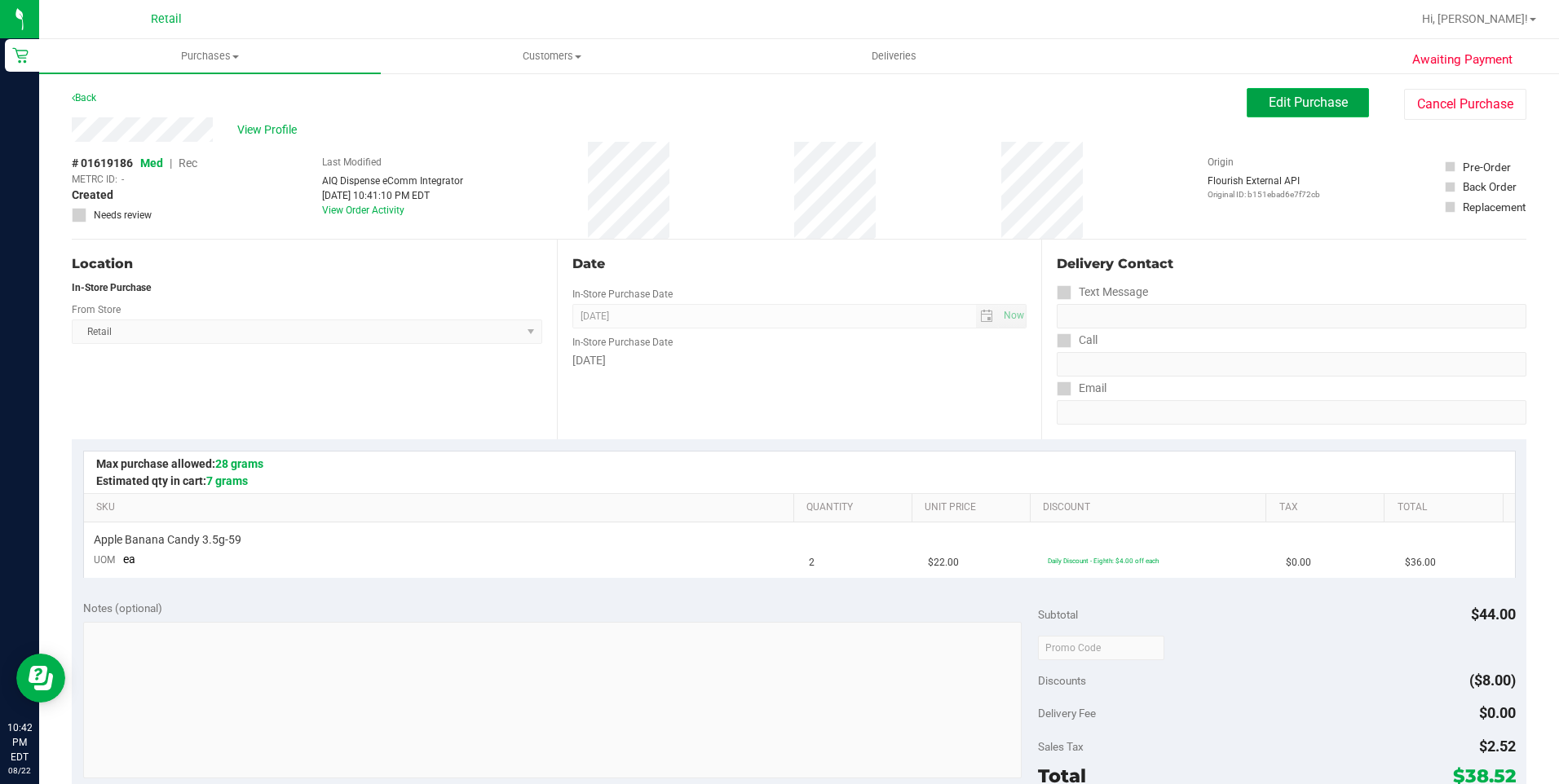
click at [1307, 96] on span "Edit Purchase" at bounding box center [1308, 102] width 79 height 15
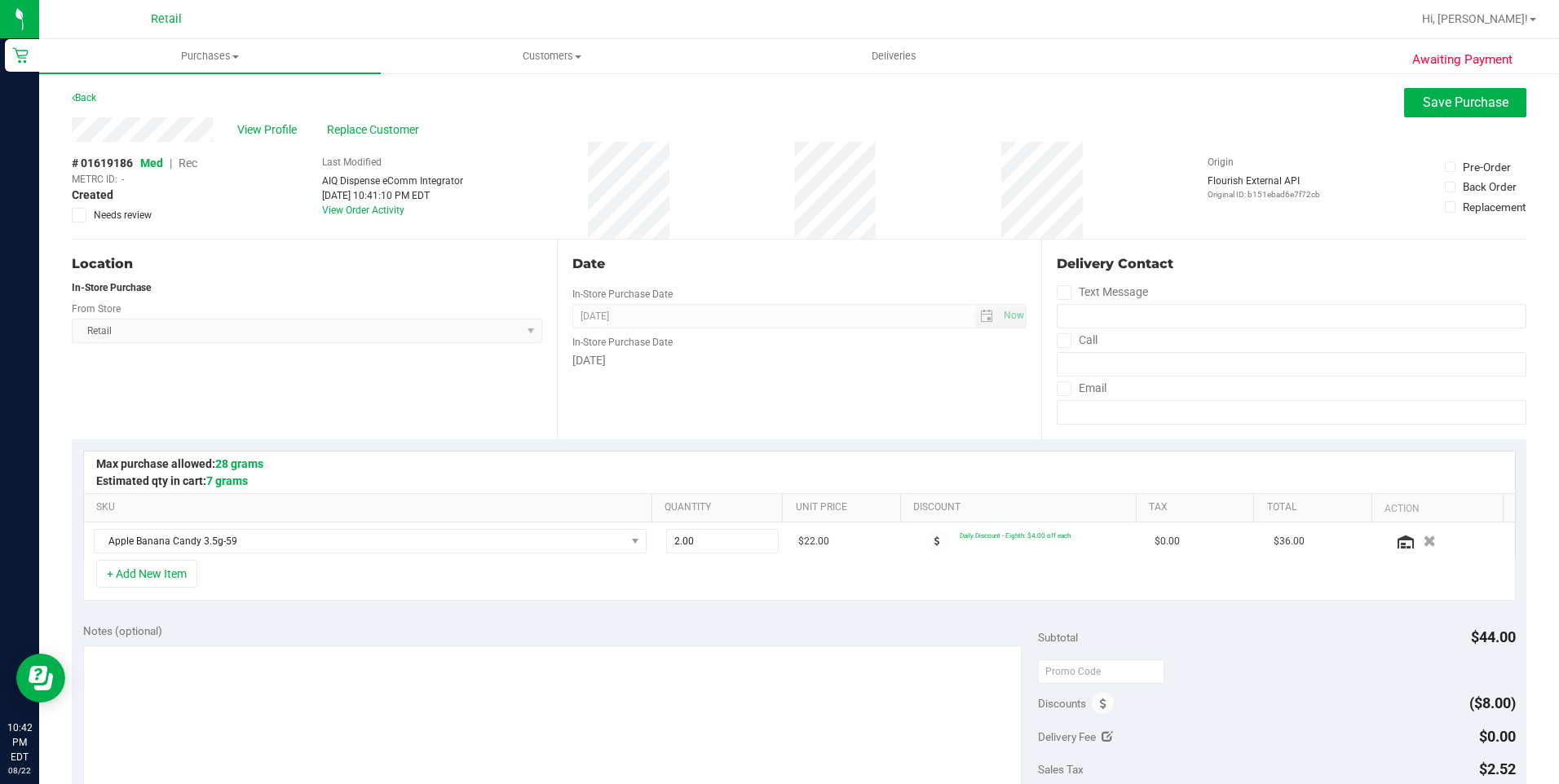
click at [193, 166] on span "Rec" at bounding box center [188, 163] width 19 height 13
click at [1461, 94] on button "Save Purchase" at bounding box center [1464, 102] width 122 height 29
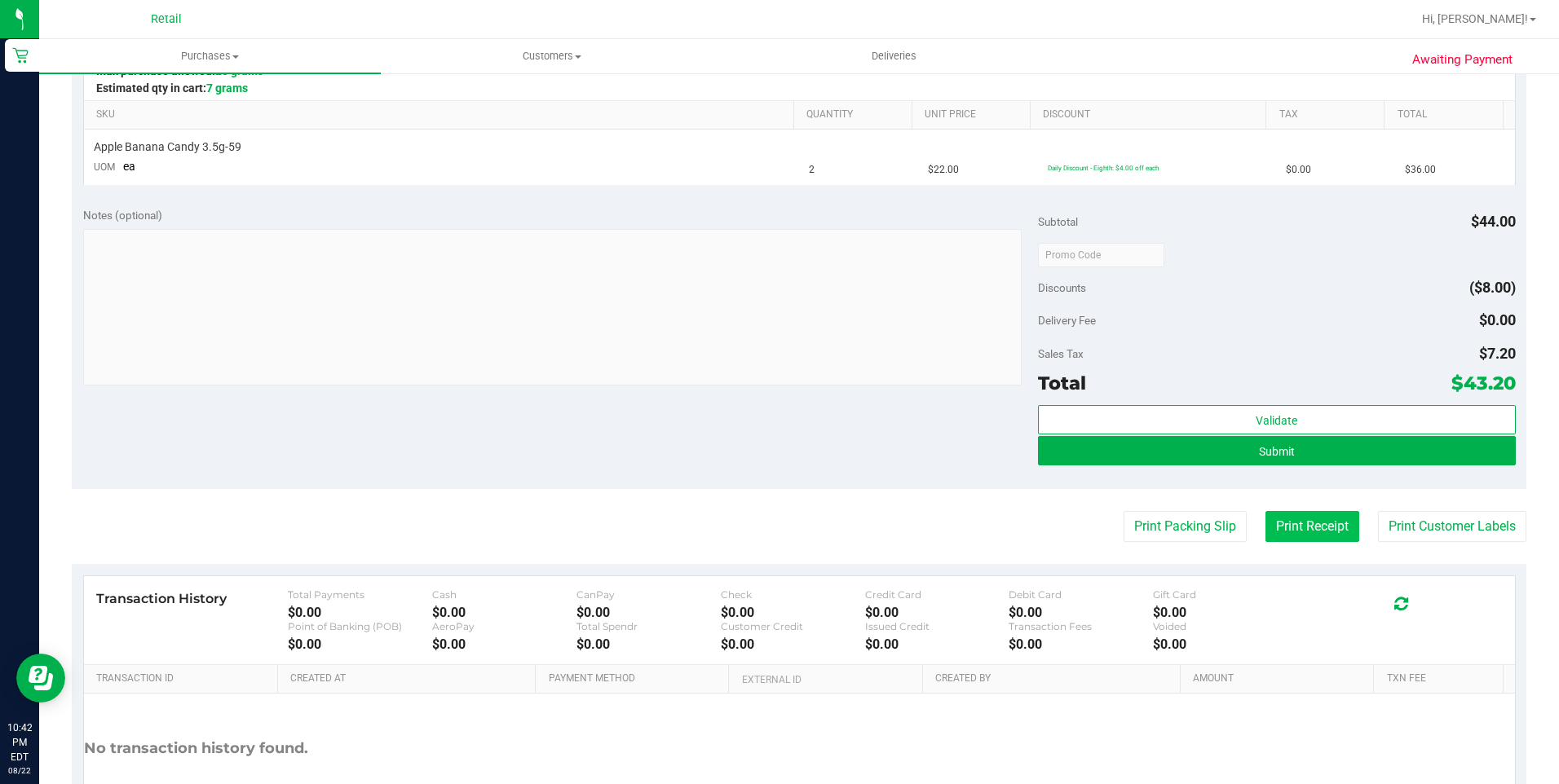
scroll to position [408, 0]
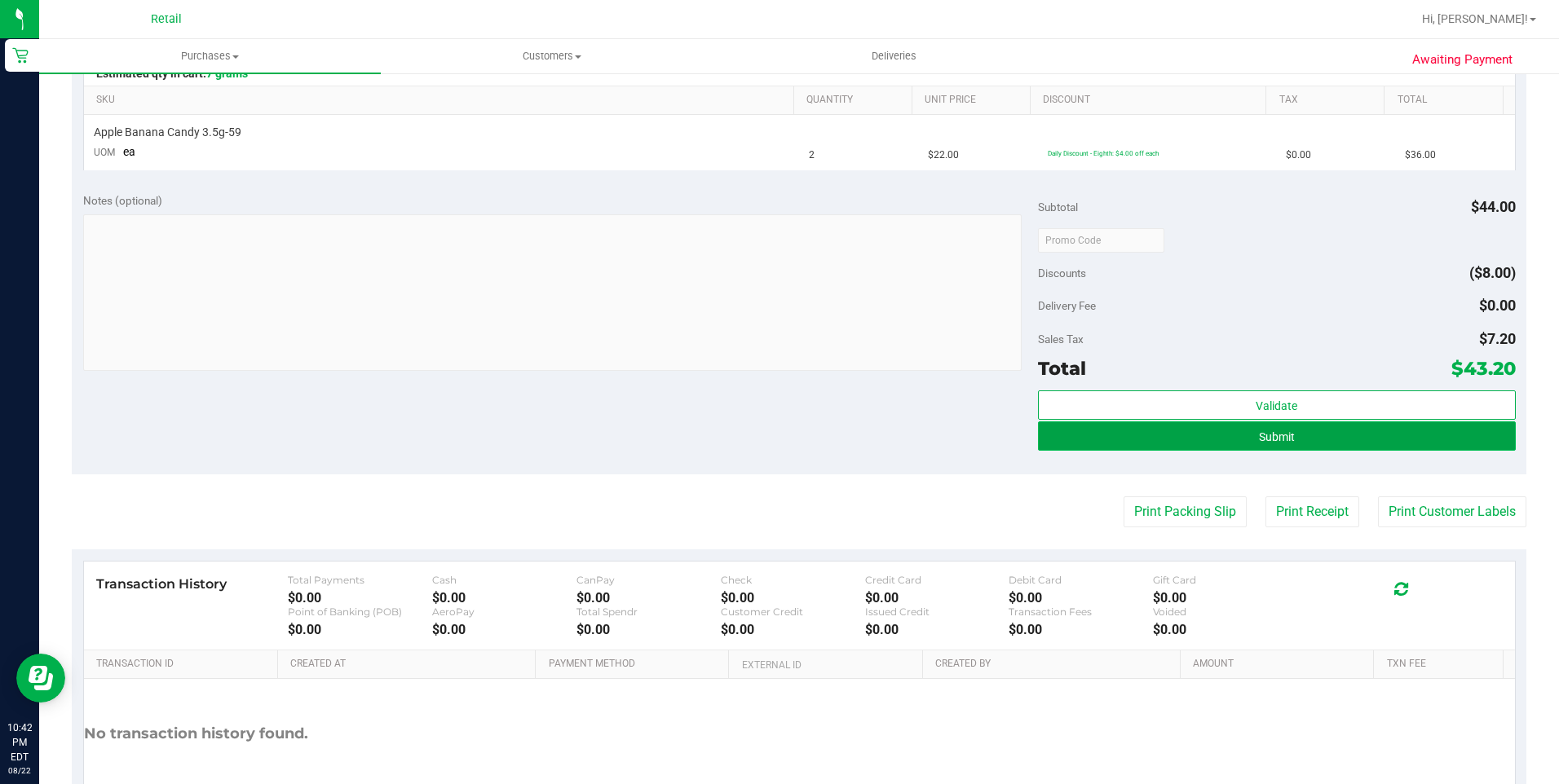
click at [1345, 446] on button "Submit" at bounding box center [1276, 435] width 478 height 29
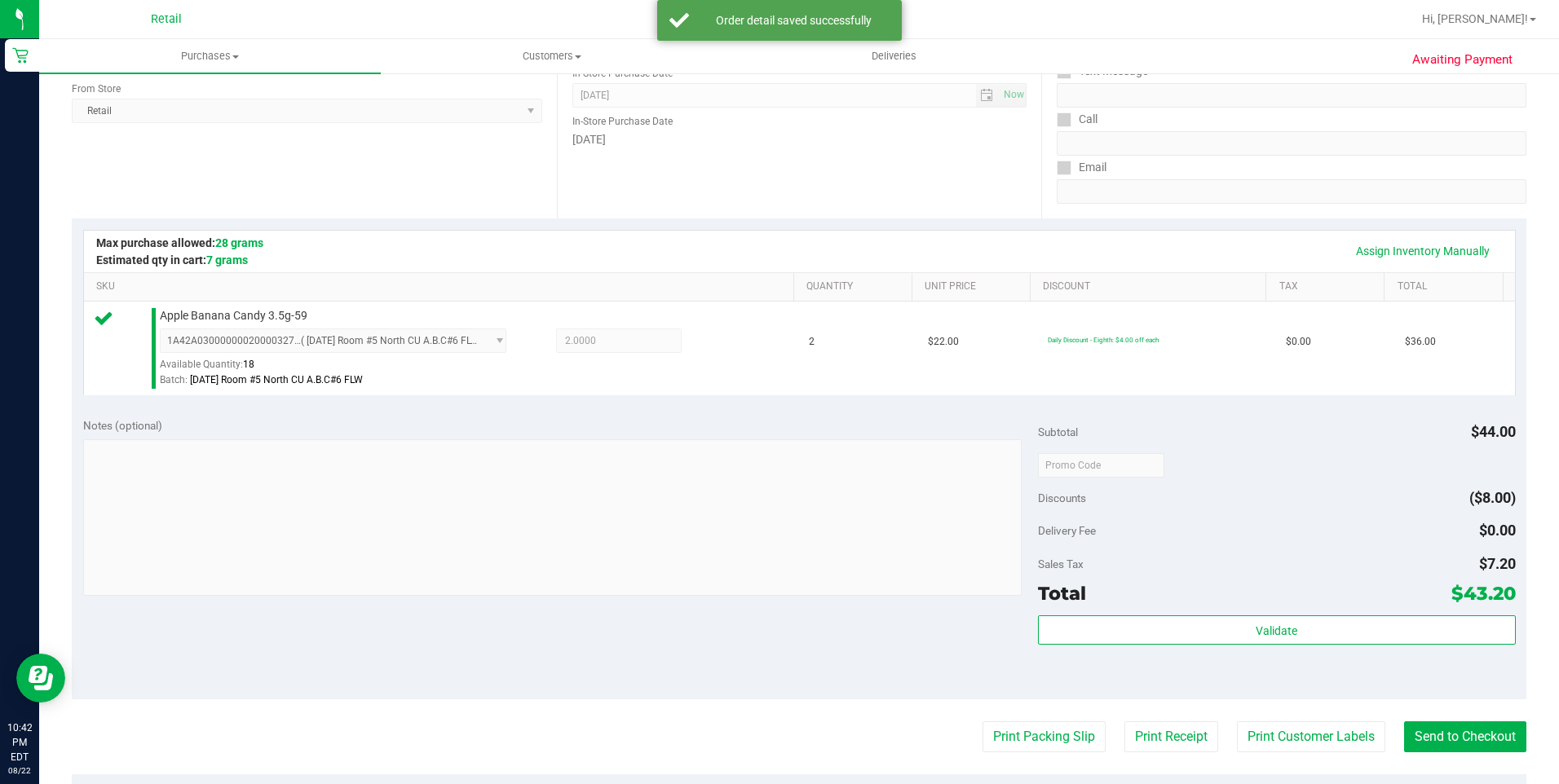
scroll to position [245, 0]
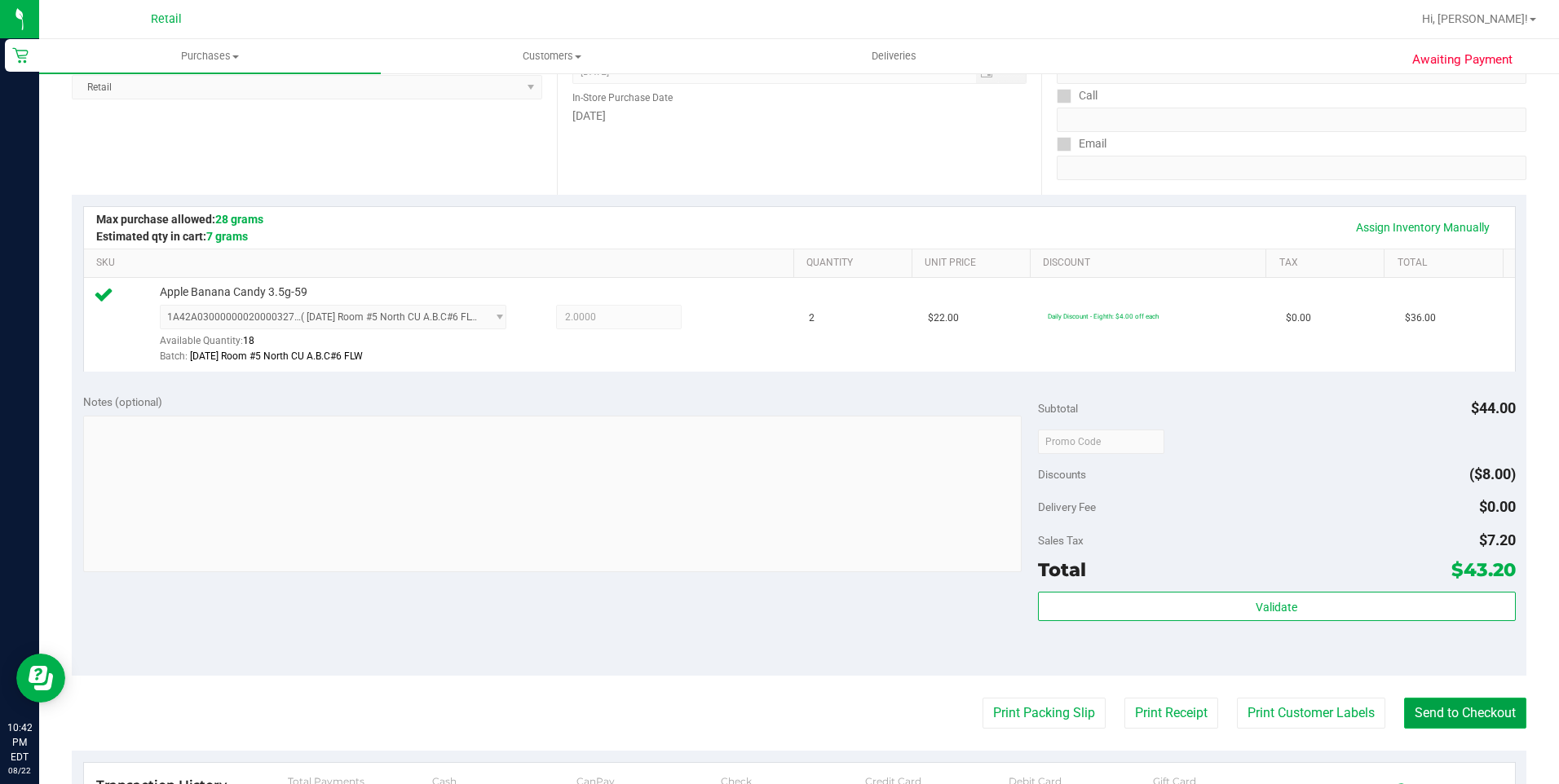
click at [1459, 708] on button "Send to Checkout" at bounding box center [1464, 713] width 122 height 31
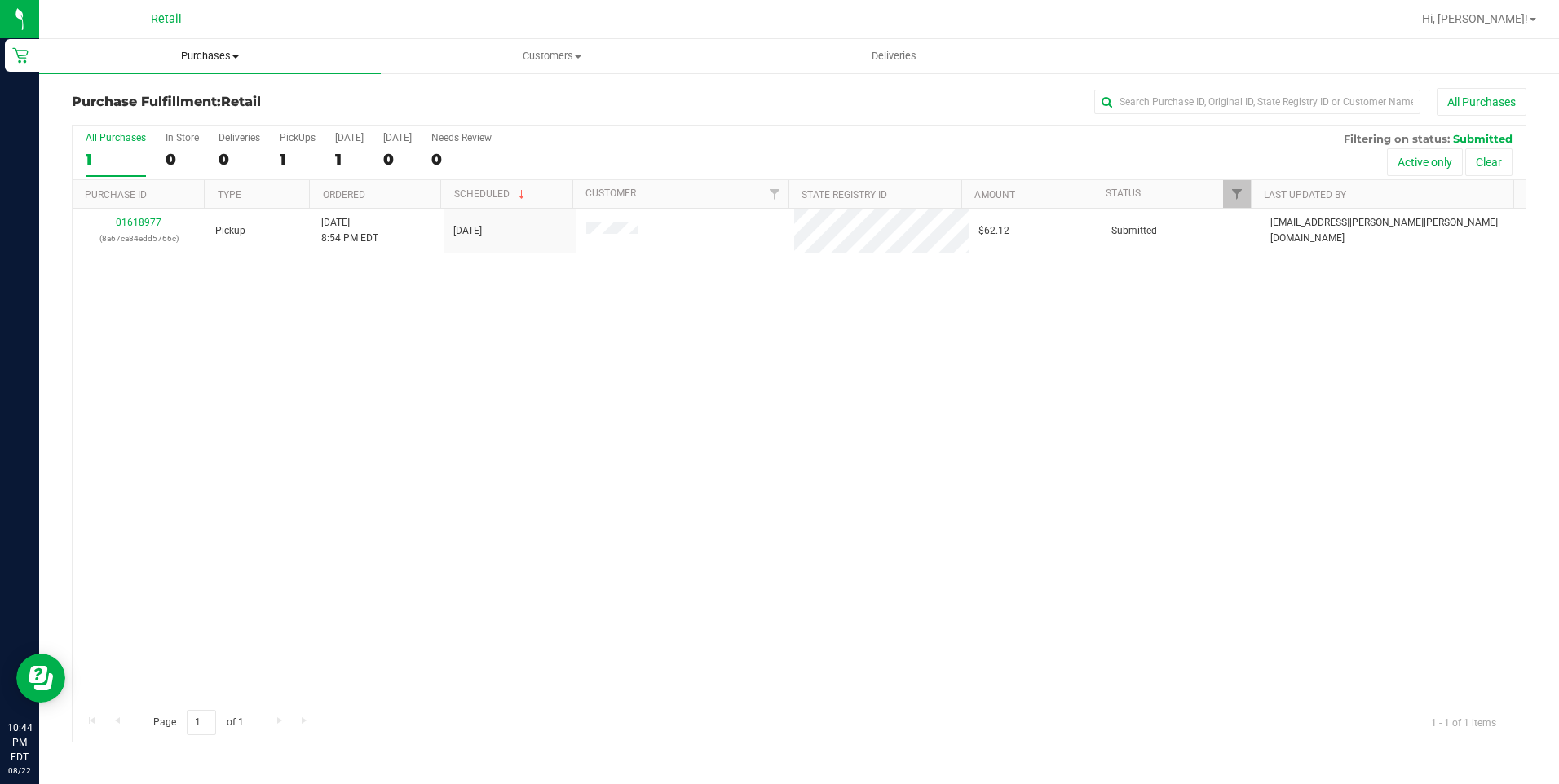
click at [217, 58] on span "Purchases" at bounding box center [210, 56] width 341 height 14
click at [181, 91] on span "Summary of purchases" at bounding box center [122, 98] width 167 height 14
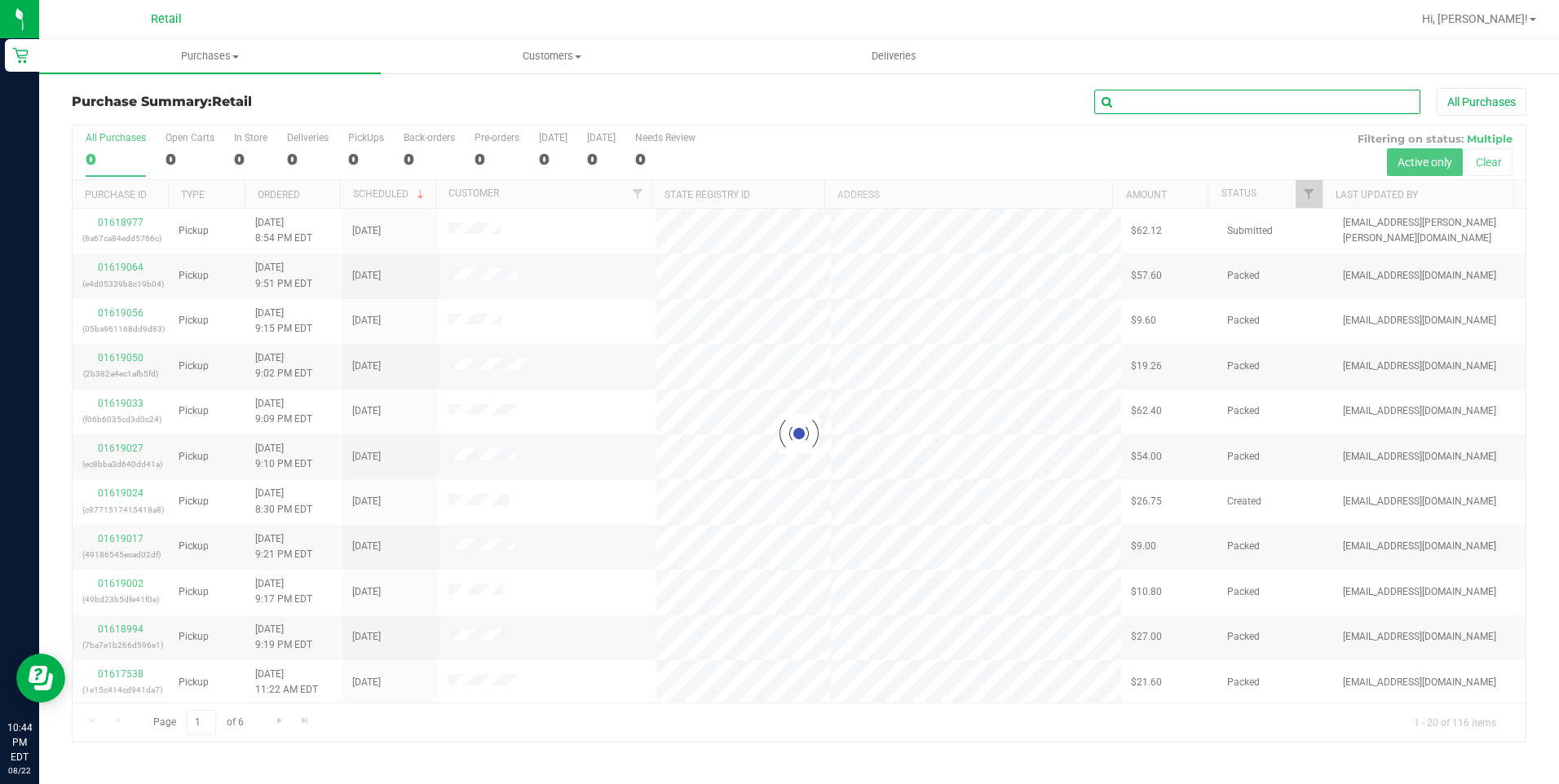
click at [1207, 101] on input "text" at bounding box center [1257, 102] width 326 height 25
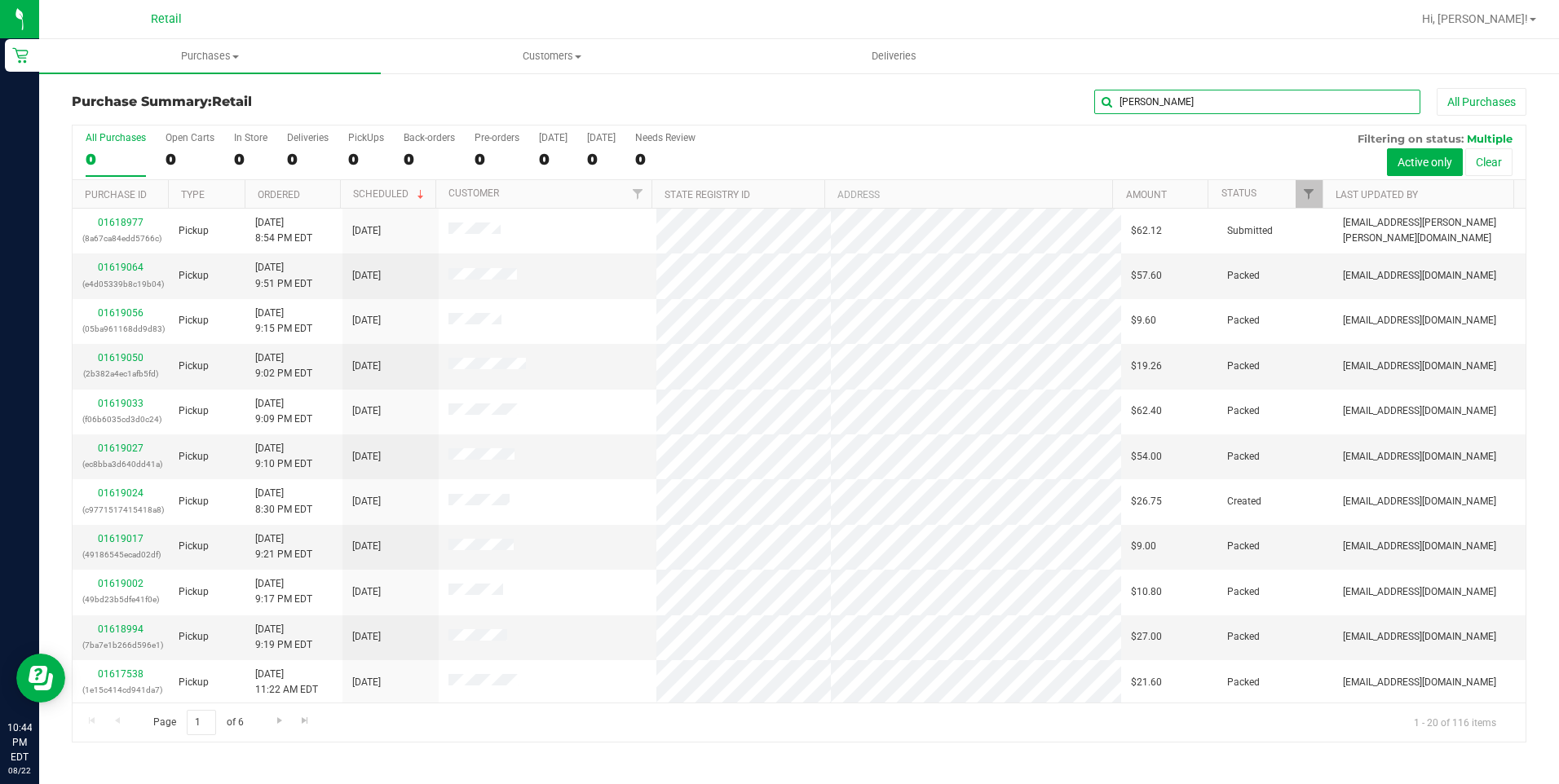
type input "[PERSON_NAME]"
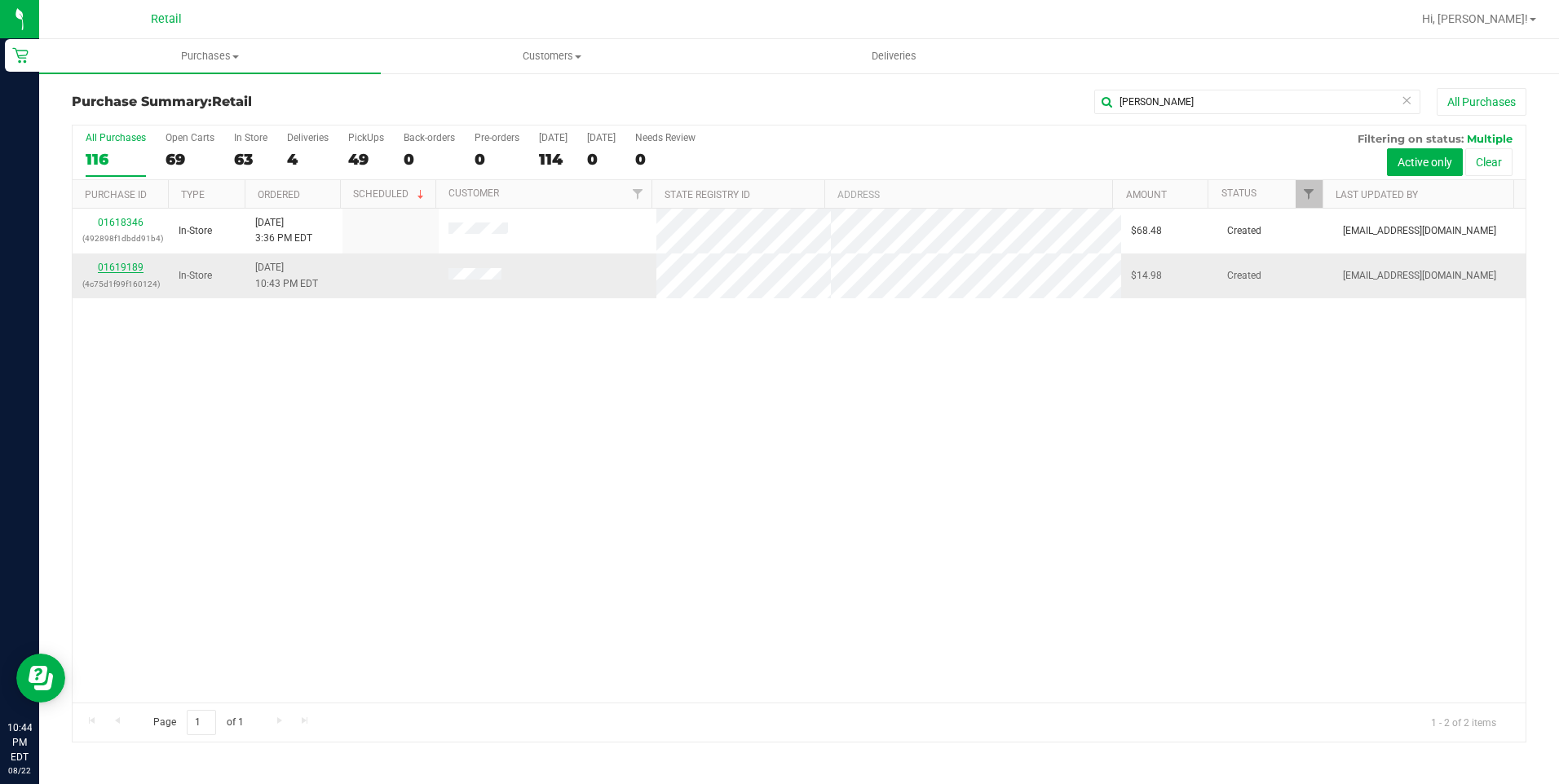
click at [105, 267] on link "01619189" at bounding box center [120, 267] width 46 height 11
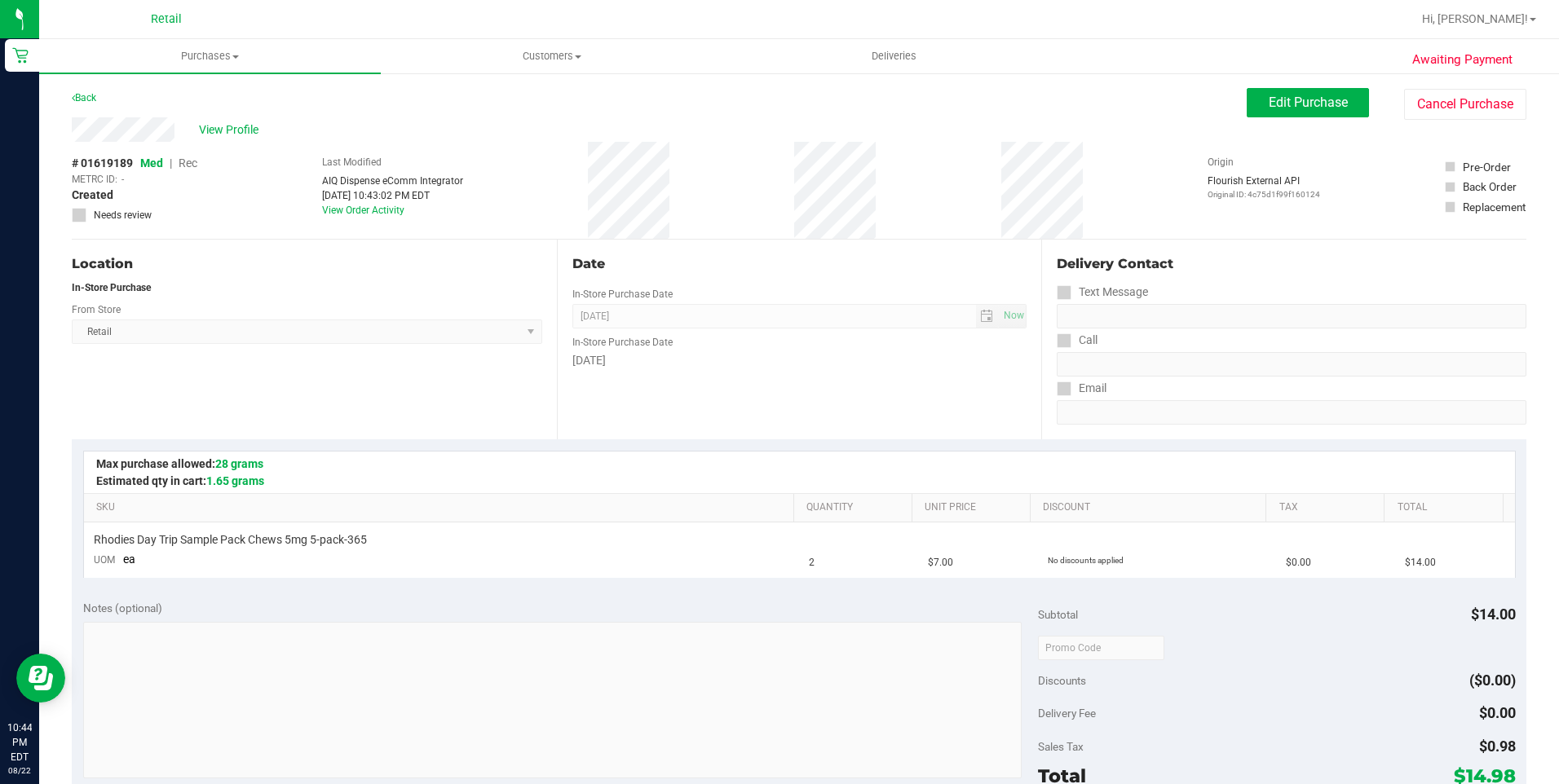
scroll to position [326, 0]
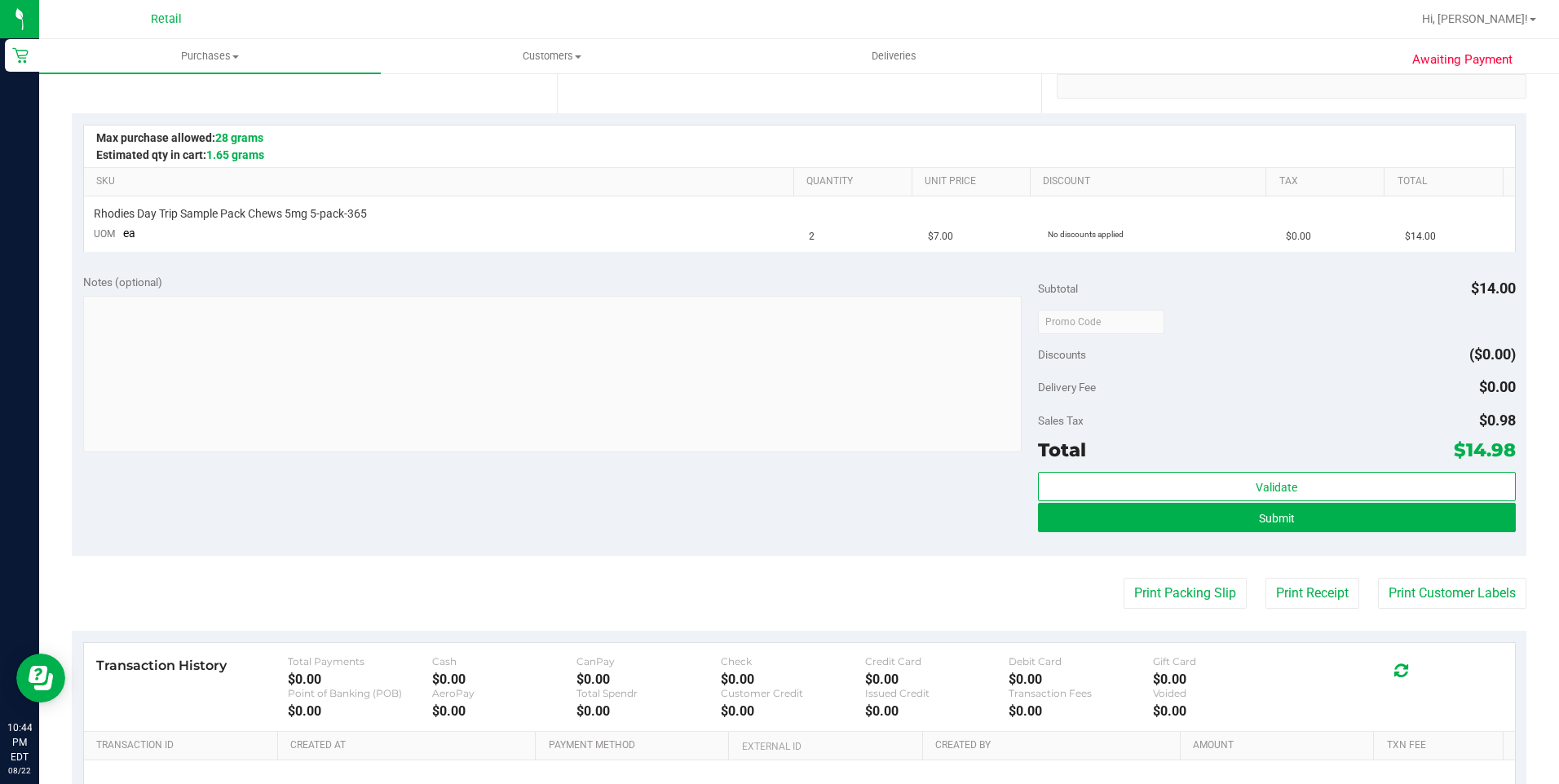
click at [1256, 532] on div "Validate Submit" at bounding box center [1276, 508] width 478 height 73
click at [1259, 525] on button "Submit" at bounding box center [1276, 517] width 478 height 29
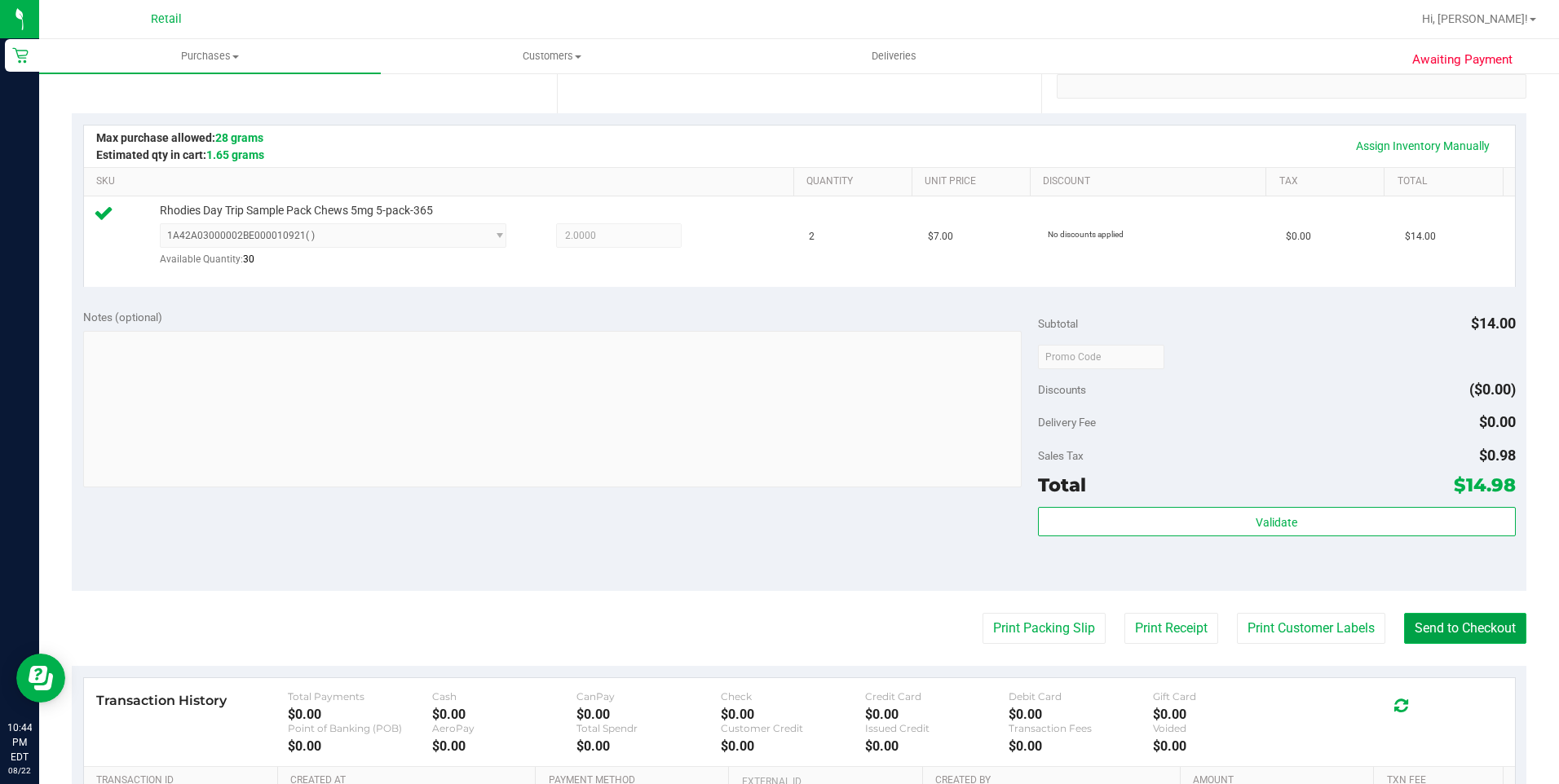
click at [1428, 619] on button "Send to Checkout" at bounding box center [1464, 628] width 122 height 31
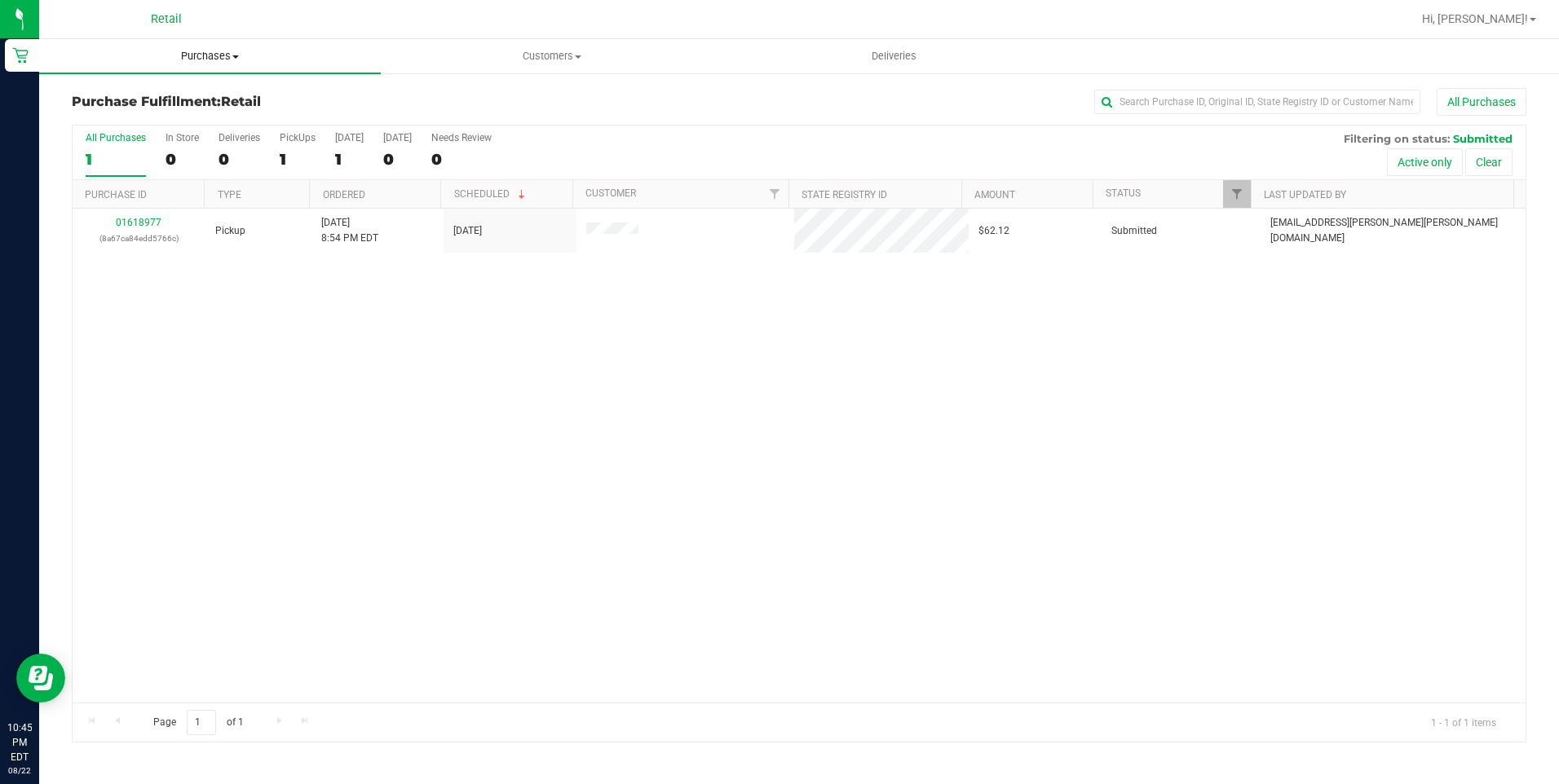
click at [198, 60] on span "Purchases" at bounding box center [210, 56] width 341 height 14
click at [187, 92] on span "Summary of purchases" at bounding box center [122, 98] width 167 height 14
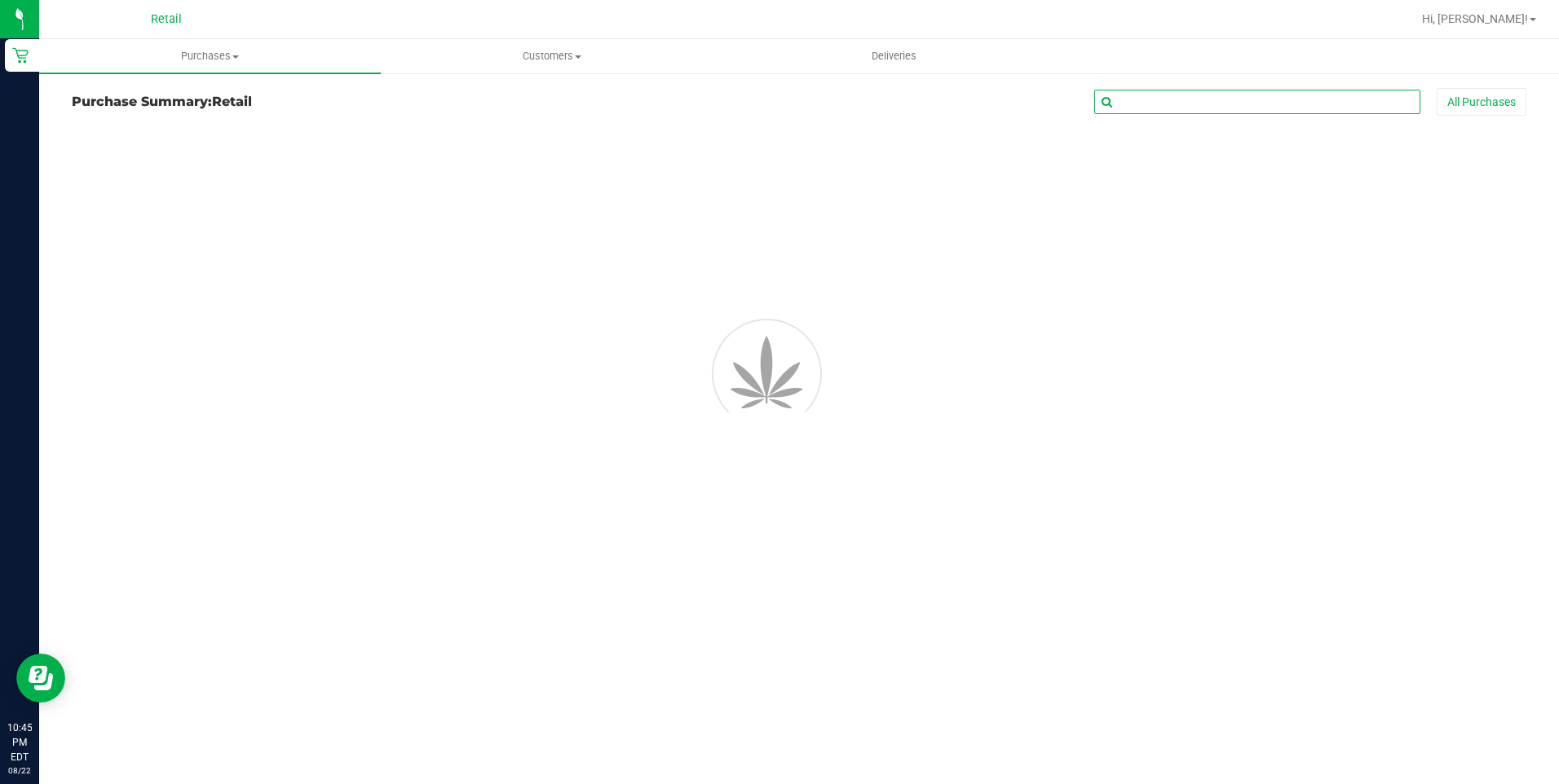
click at [1170, 107] on input "text" at bounding box center [1257, 102] width 326 height 25
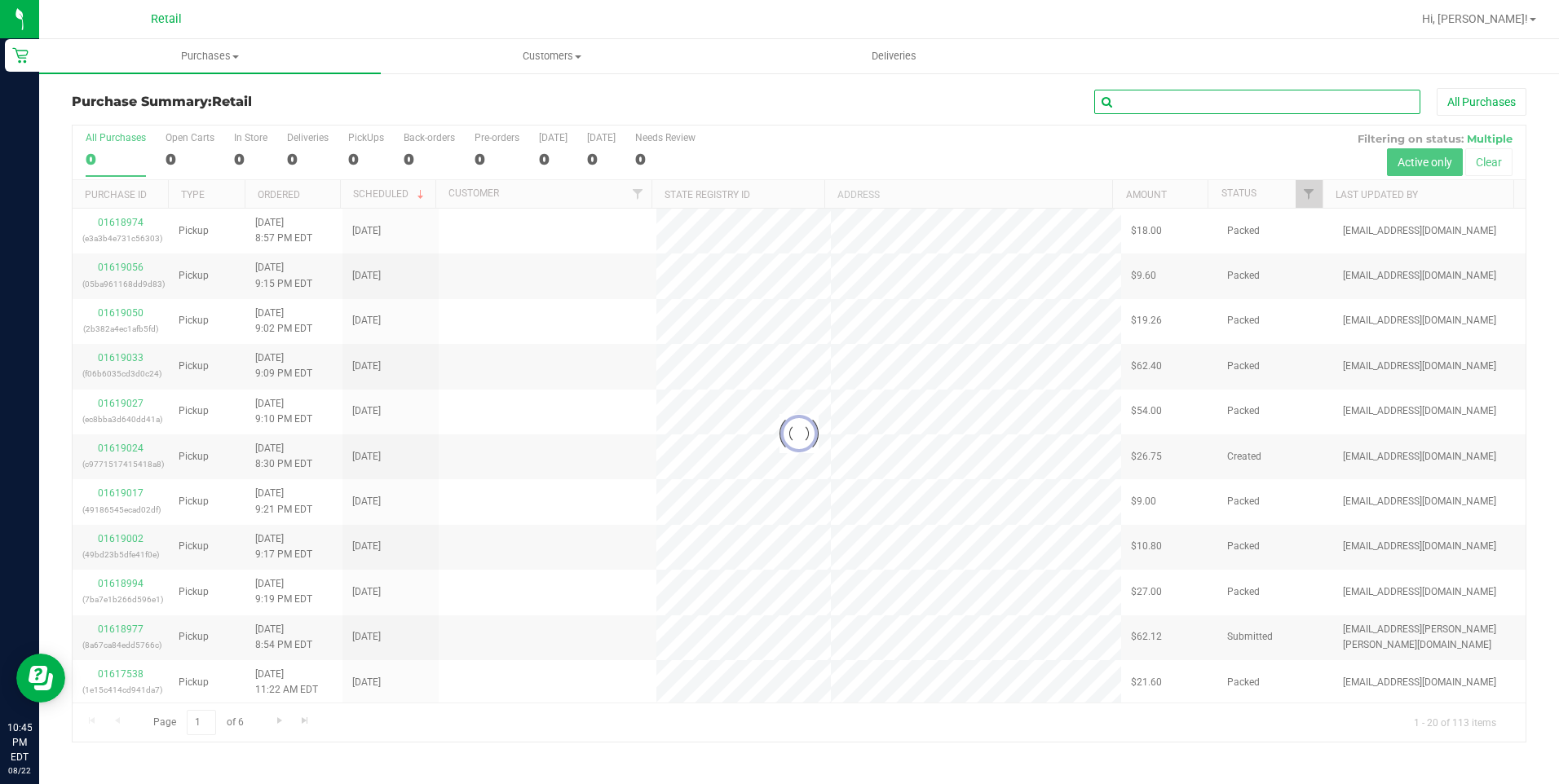
click at [1170, 107] on input "text" at bounding box center [1257, 102] width 326 height 25
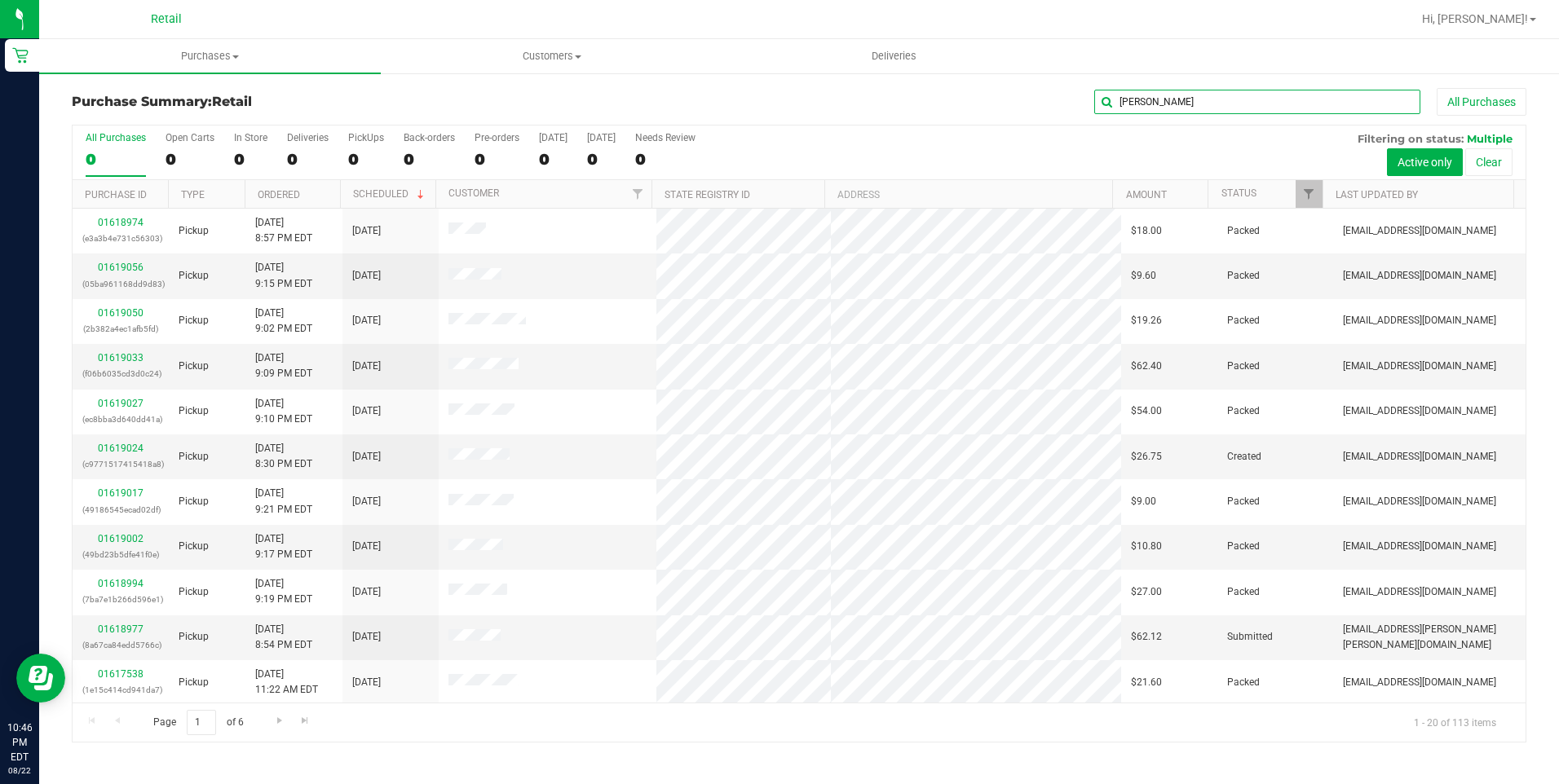
type input "[PERSON_NAME]"
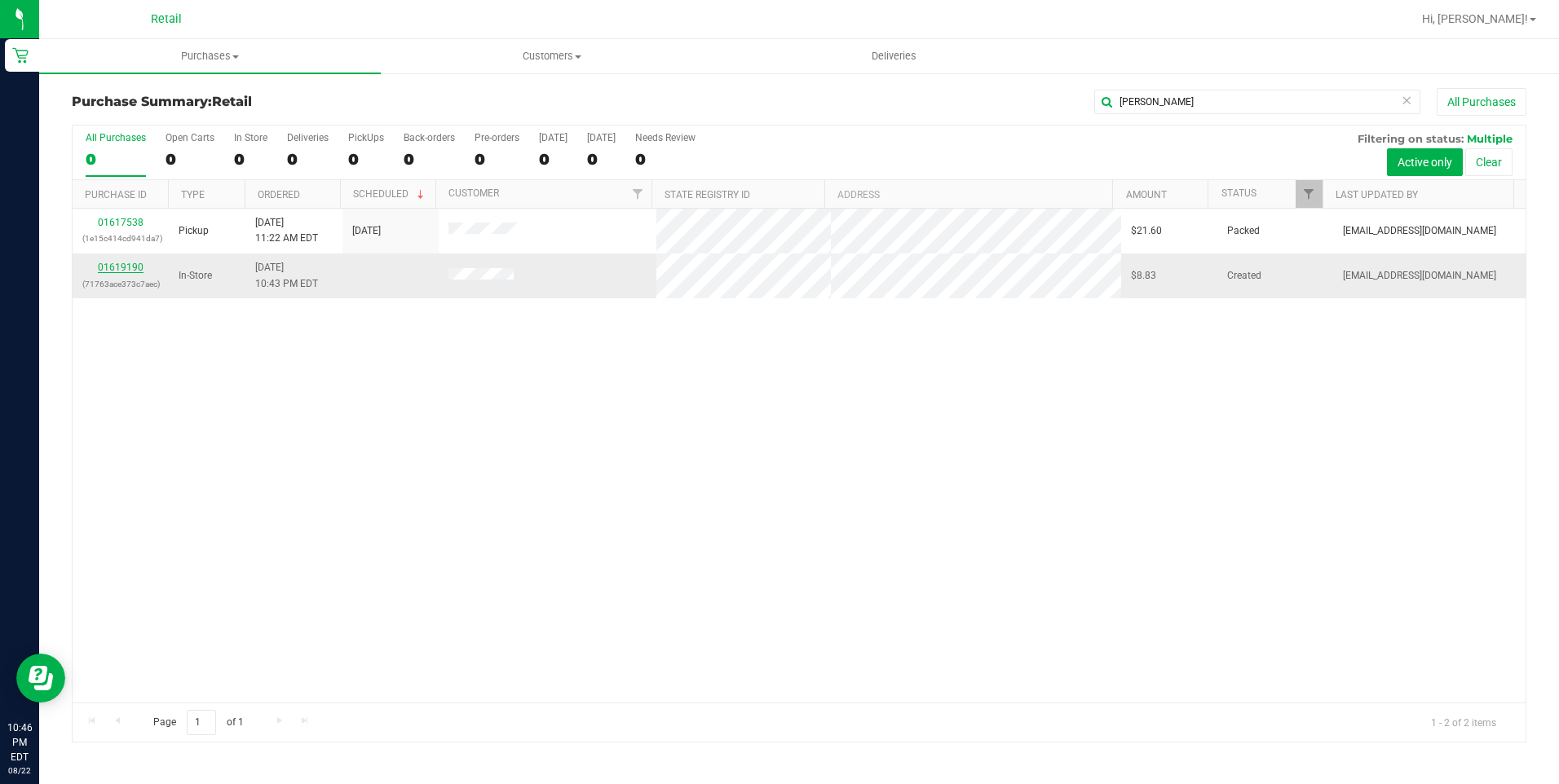
click at [131, 266] on link "01619190" at bounding box center [120, 267] width 46 height 11
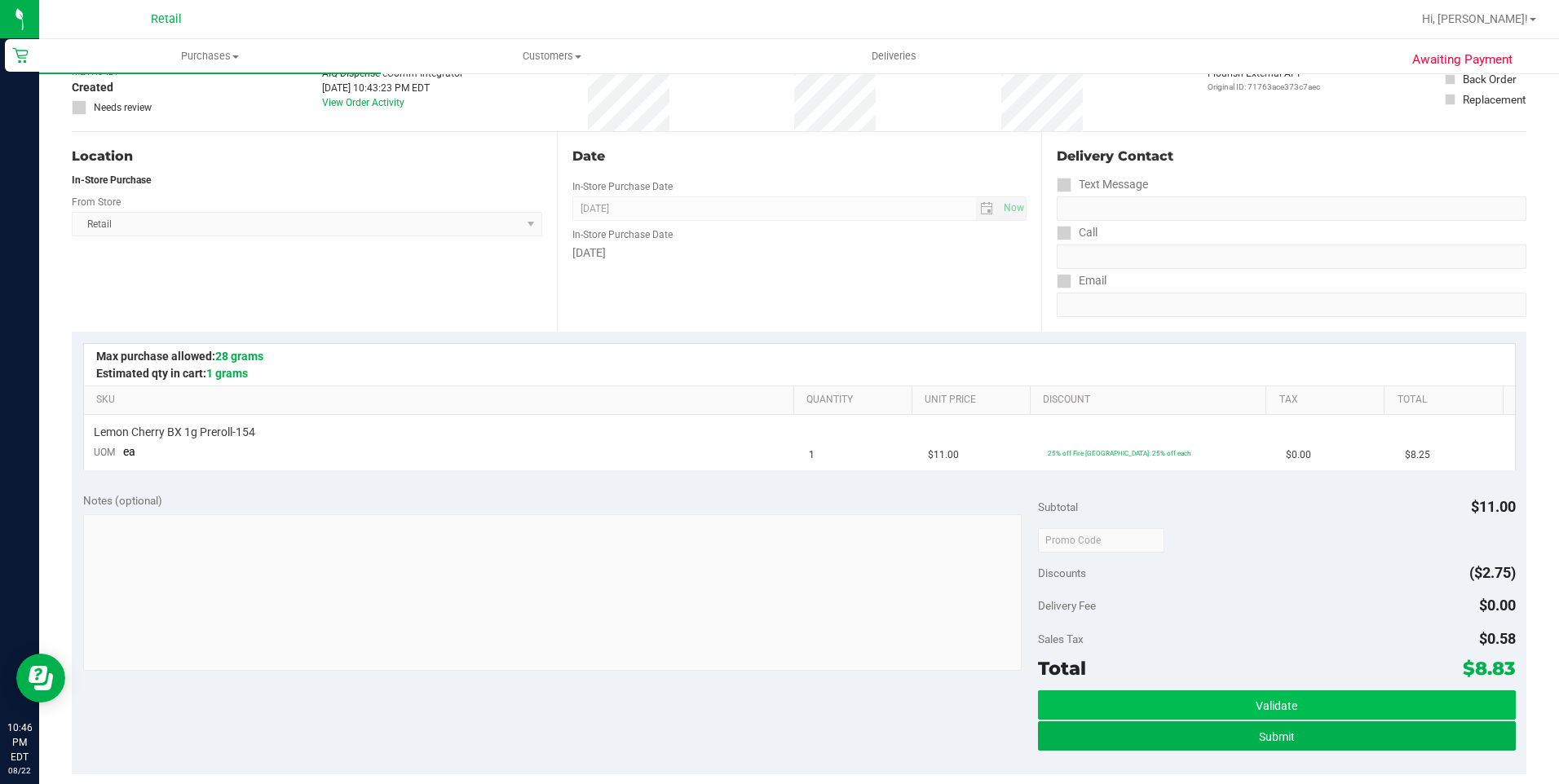
scroll to position [245, 0]
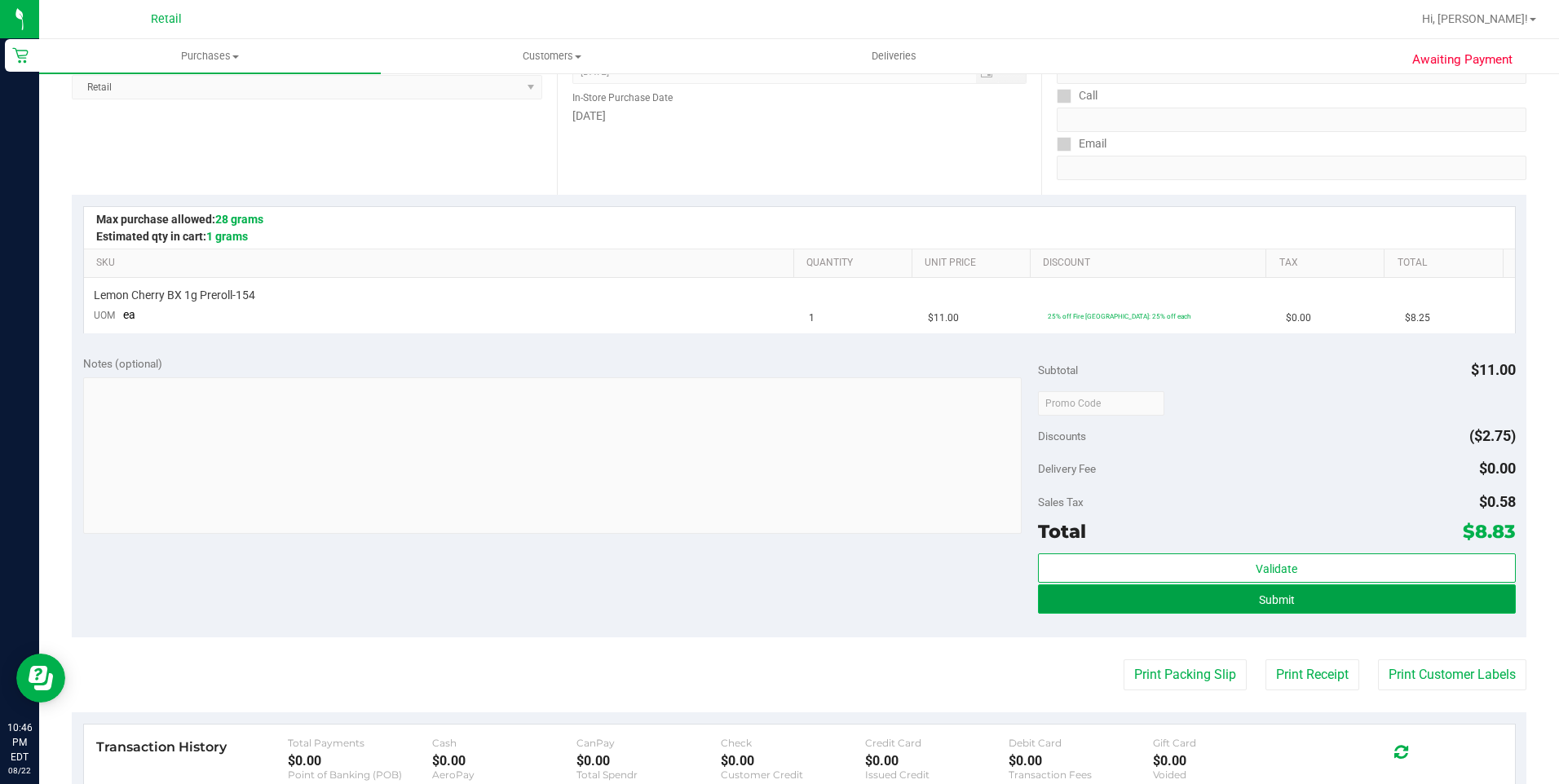
click at [1258, 601] on span "Submit" at bounding box center [1276, 600] width 36 height 13
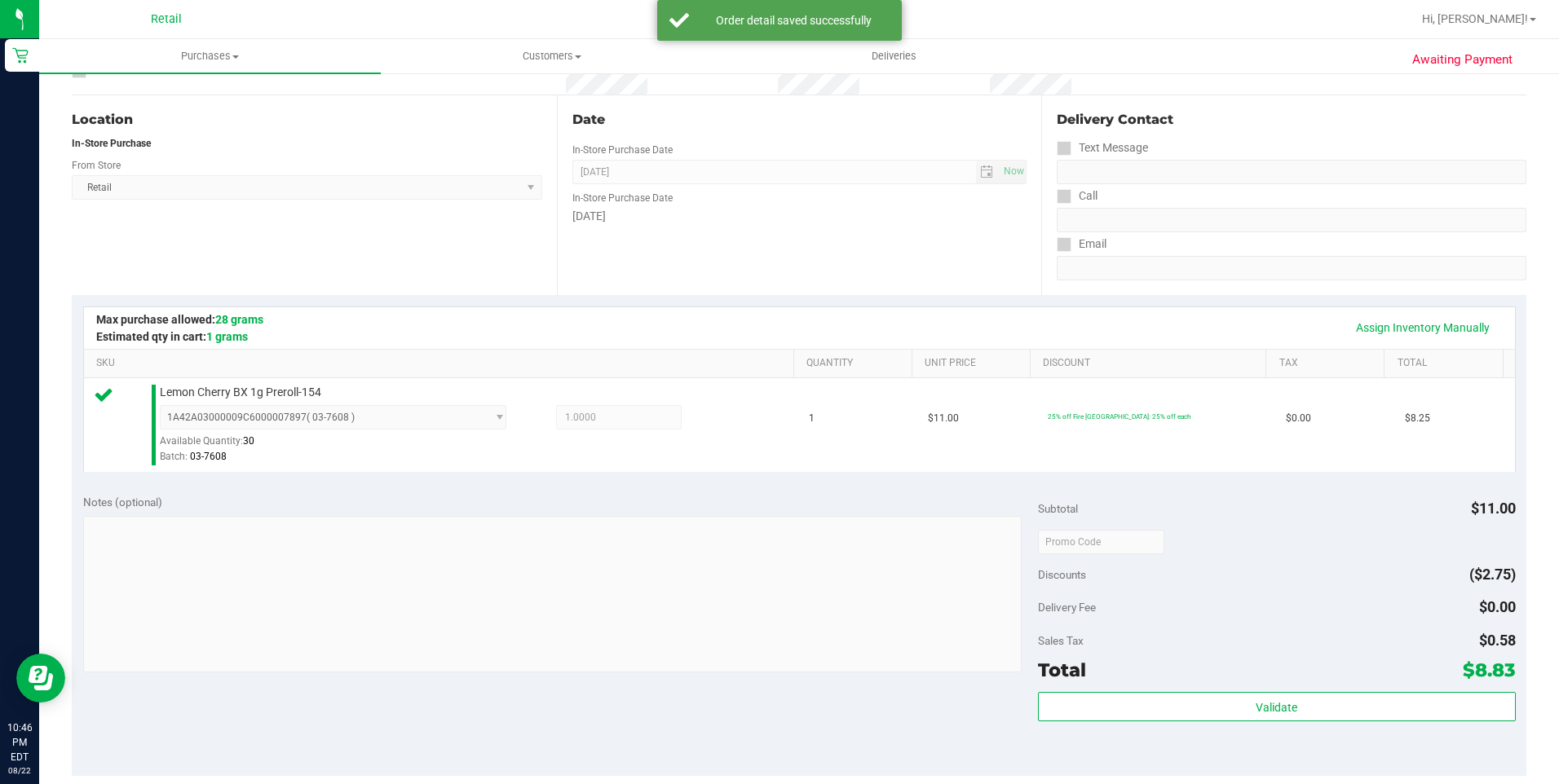
scroll to position [326, 0]
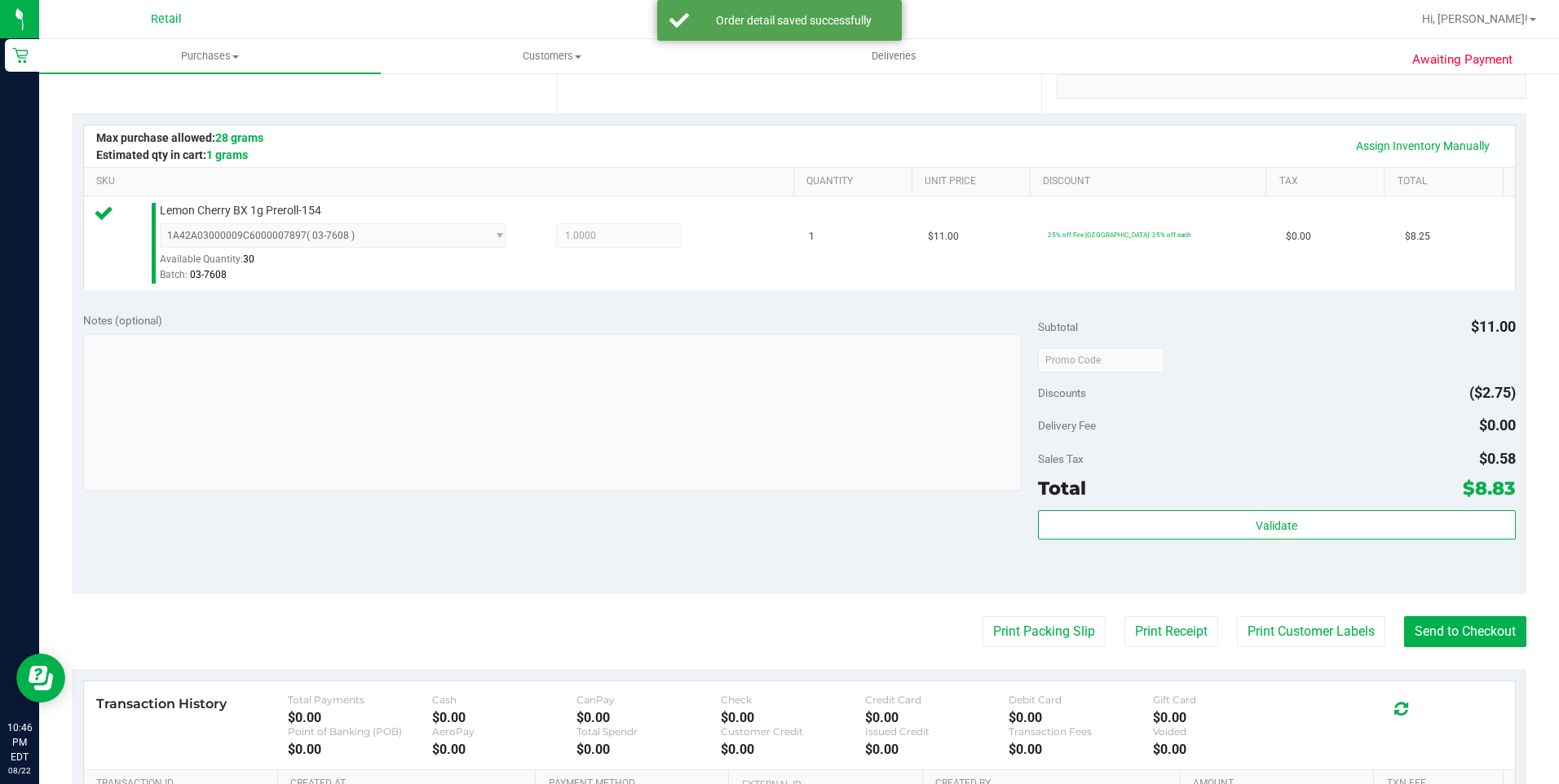
click at [1516, 618] on div "Awaiting Payment Back Edit Purchase Cancel Purchase View Profile # 01619190 Med…" at bounding box center [798, 376] width 1519 height 1261
click at [1495, 615] on purchase-details "Back Edit Purchase Cancel Purchase View Profile # 01619190 Med | Rec METRC ID: …" at bounding box center [799, 368] width 1455 height 1212
click at [1502, 624] on button "Send to Checkout" at bounding box center [1464, 631] width 122 height 31
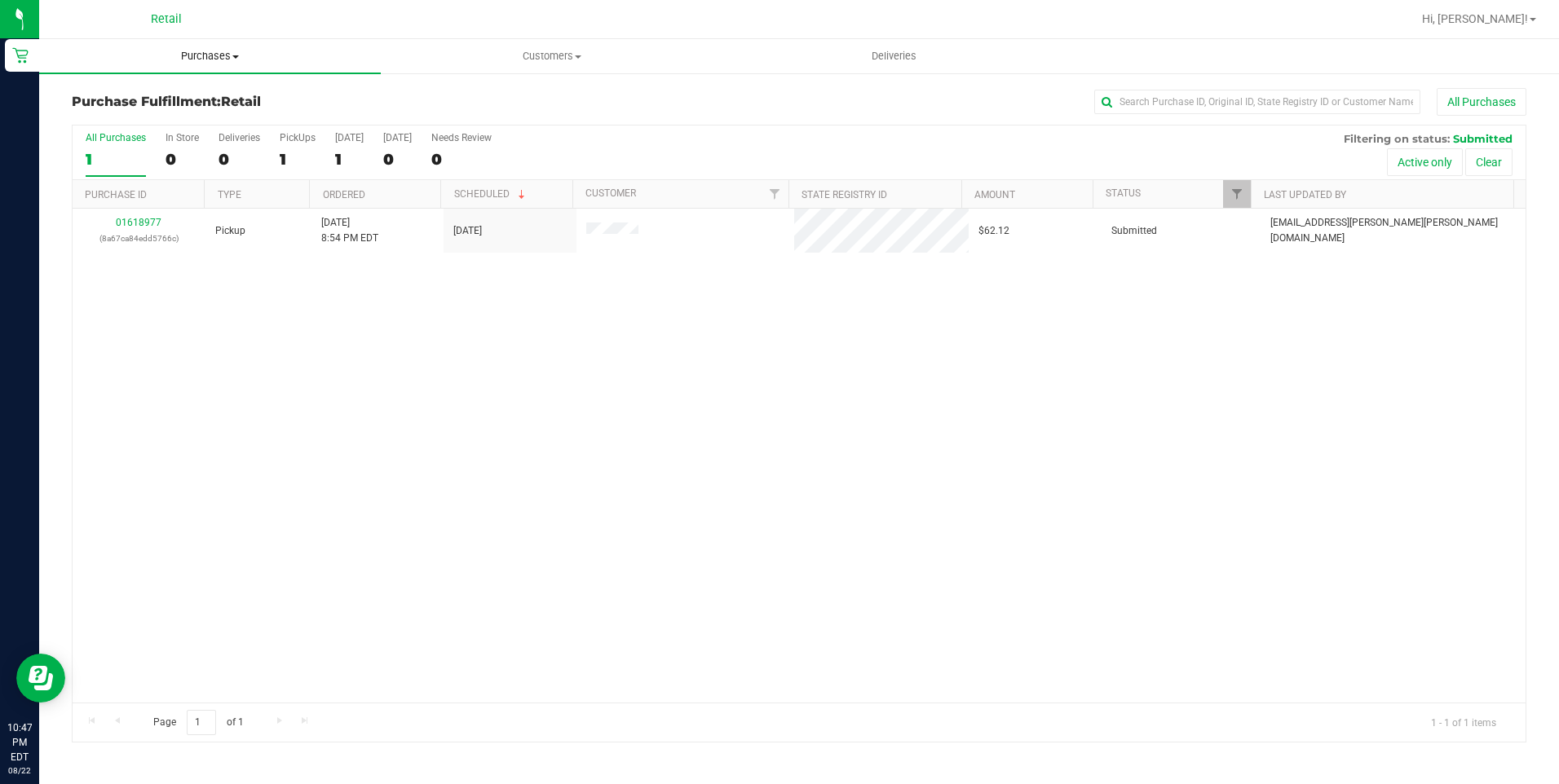
click at [170, 58] on span "Purchases" at bounding box center [210, 56] width 341 height 14
click at [139, 96] on span "Summary of purchases" at bounding box center [122, 98] width 167 height 14
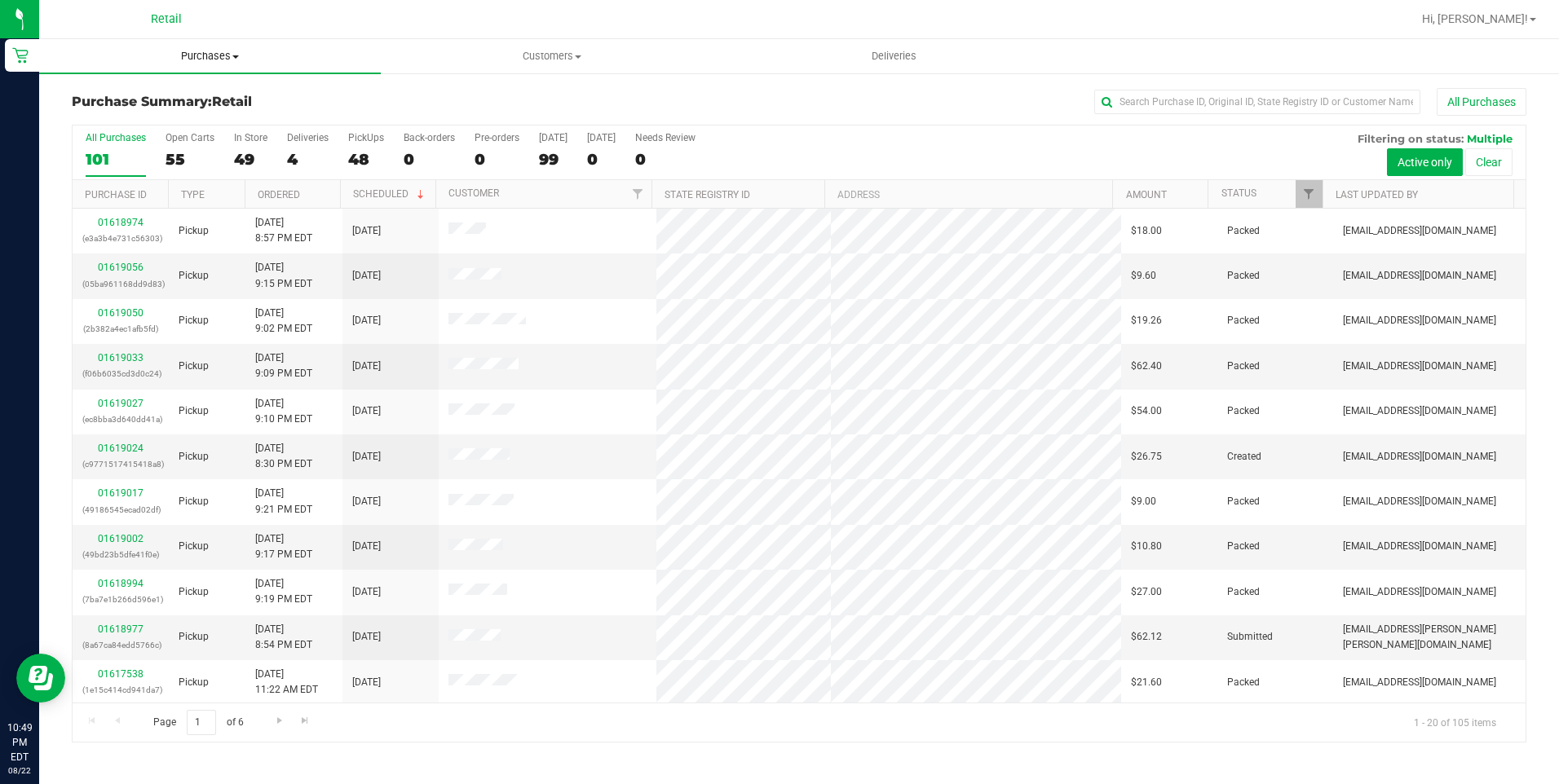
click at [203, 64] on uib-tab-heading "Purchases Summary of purchases Fulfillment All purchases" at bounding box center [210, 56] width 341 height 34
click at [193, 97] on span "Summary of purchases" at bounding box center [122, 98] width 167 height 14
click at [1135, 97] on input "text" at bounding box center [1257, 102] width 326 height 25
type input "tamb"
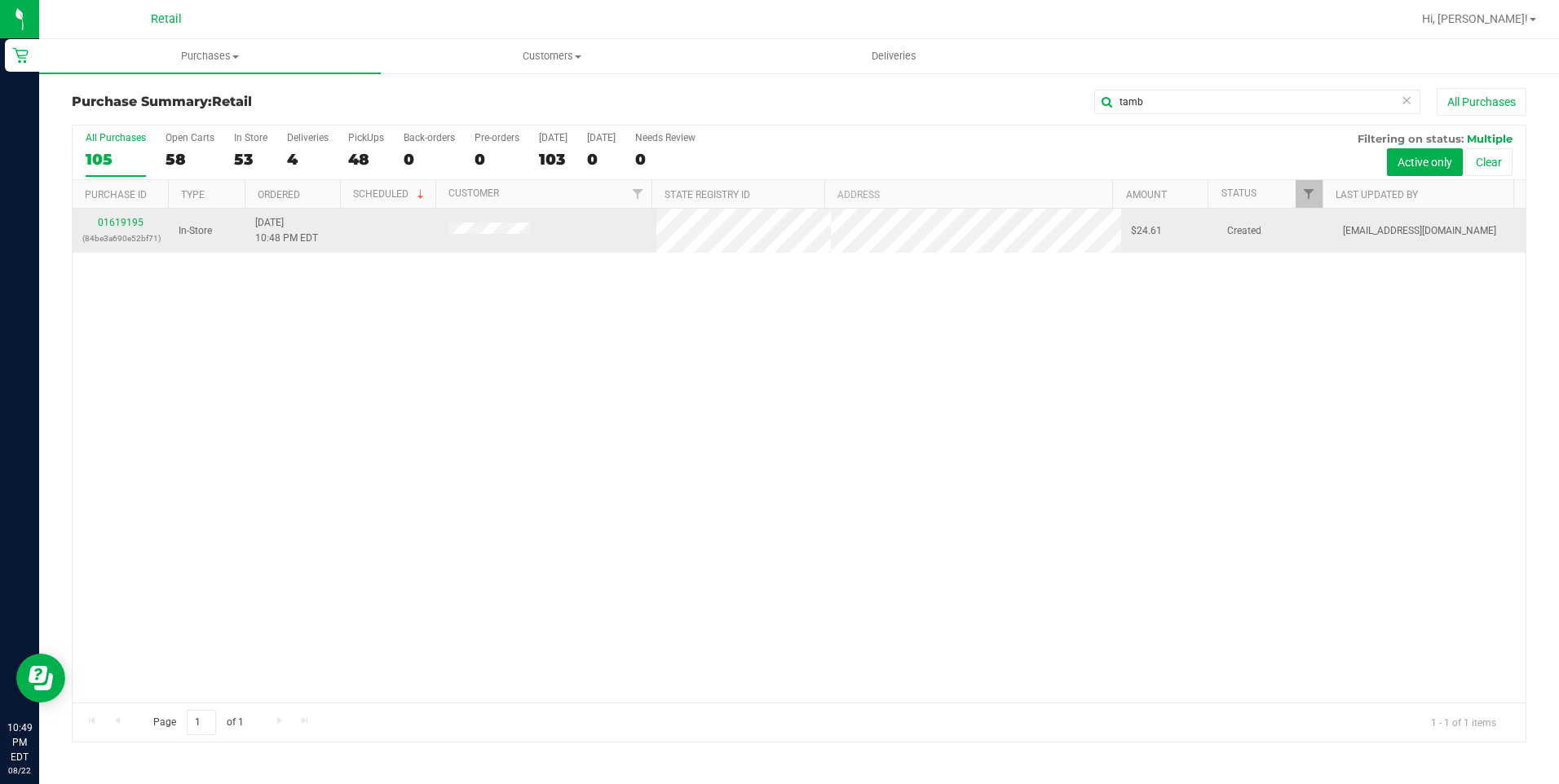
click at [115, 212] on td "01619195 (84be3a690e52bf71)" at bounding box center [120, 230] width 96 height 44
click at [115, 220] on link "01619195" at bounding box center [120, 223] width 46 height 11
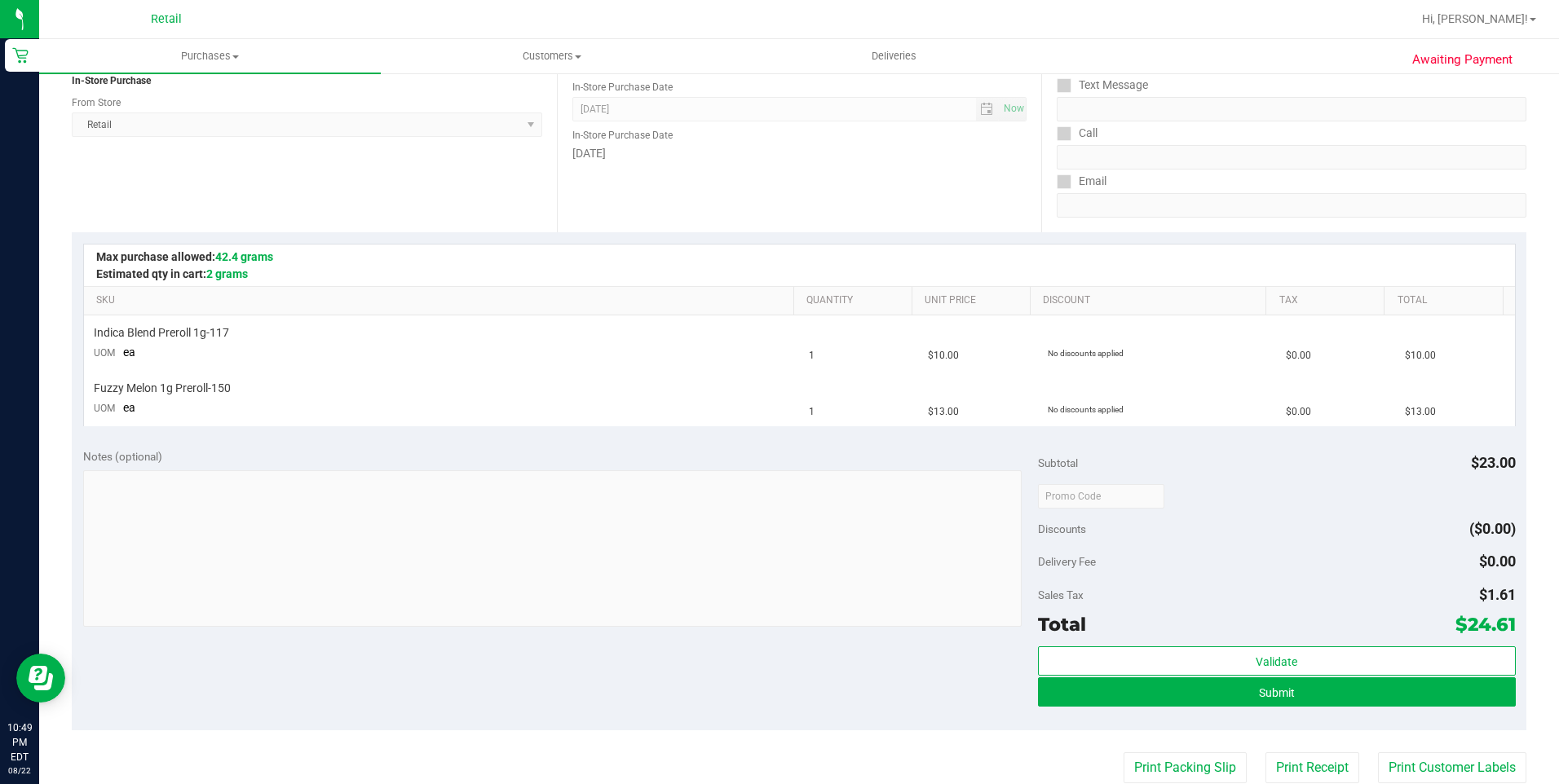
scroll to position [326, 0]
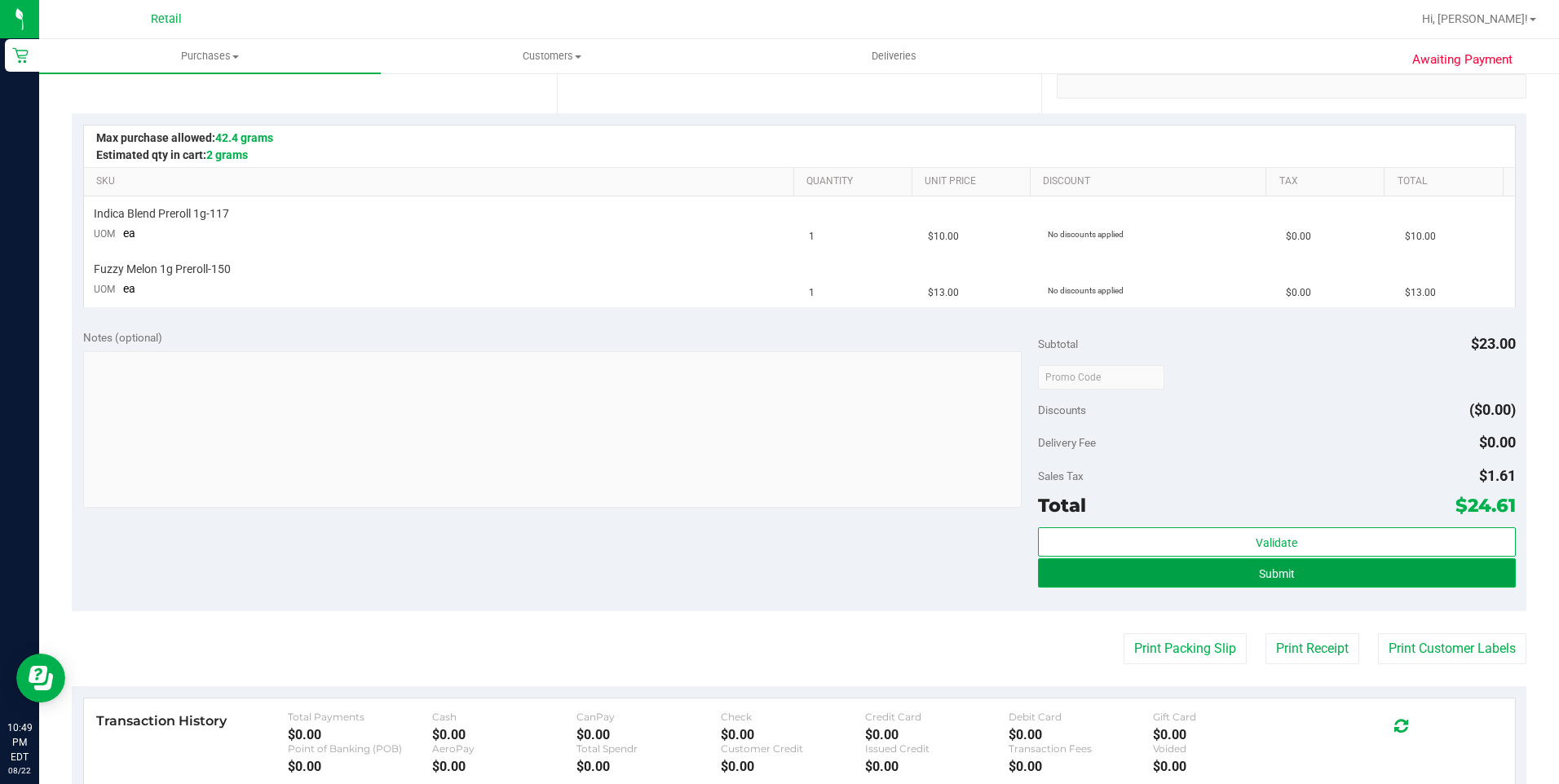
click at [1254, 579] on button "Submit" at bounding box center [1276, 573] width 478 height 29
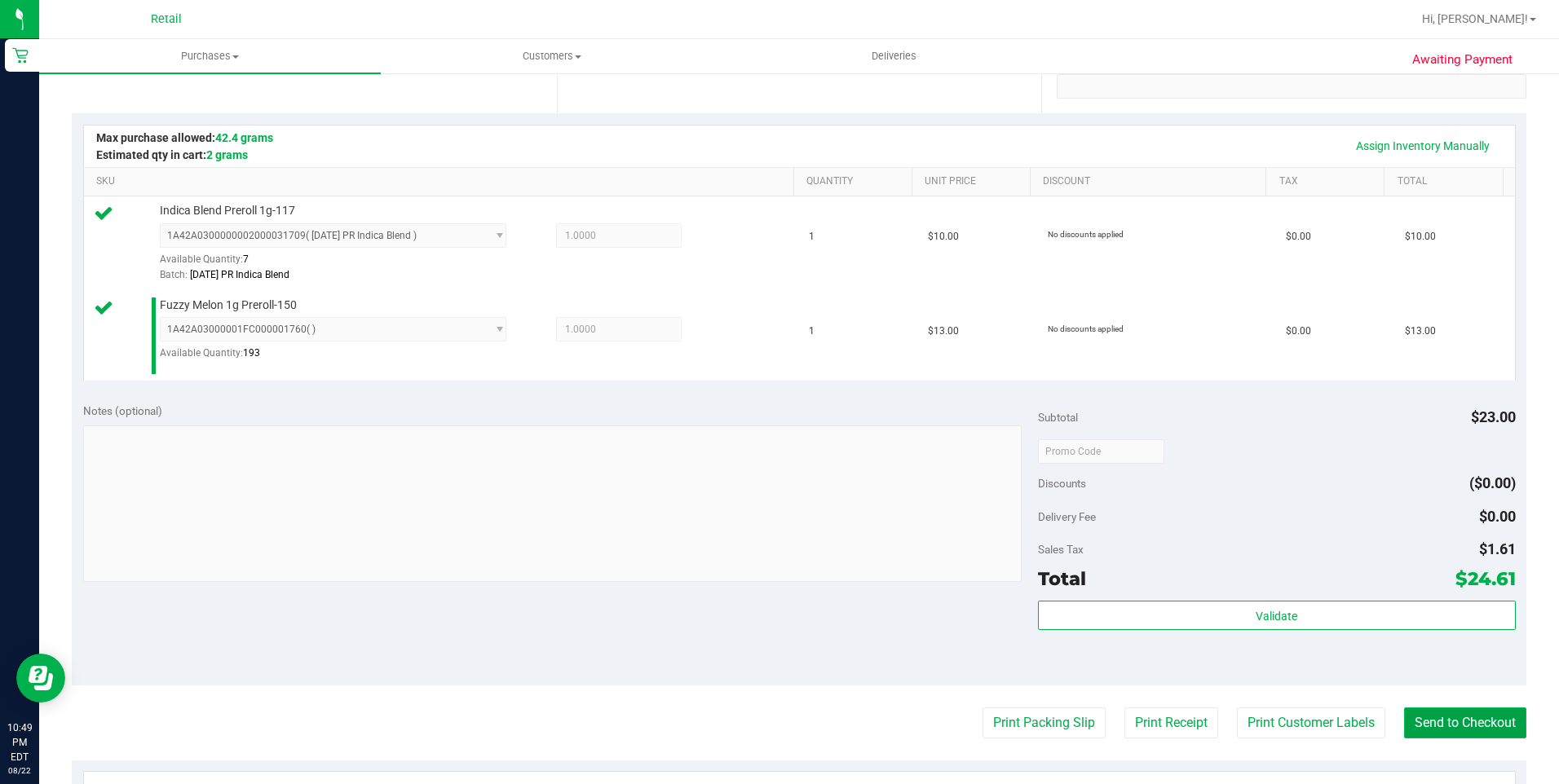
click at [1439, 732] on button "Send to Checkout" at bounding box center [1464, 722] width 122 height 31
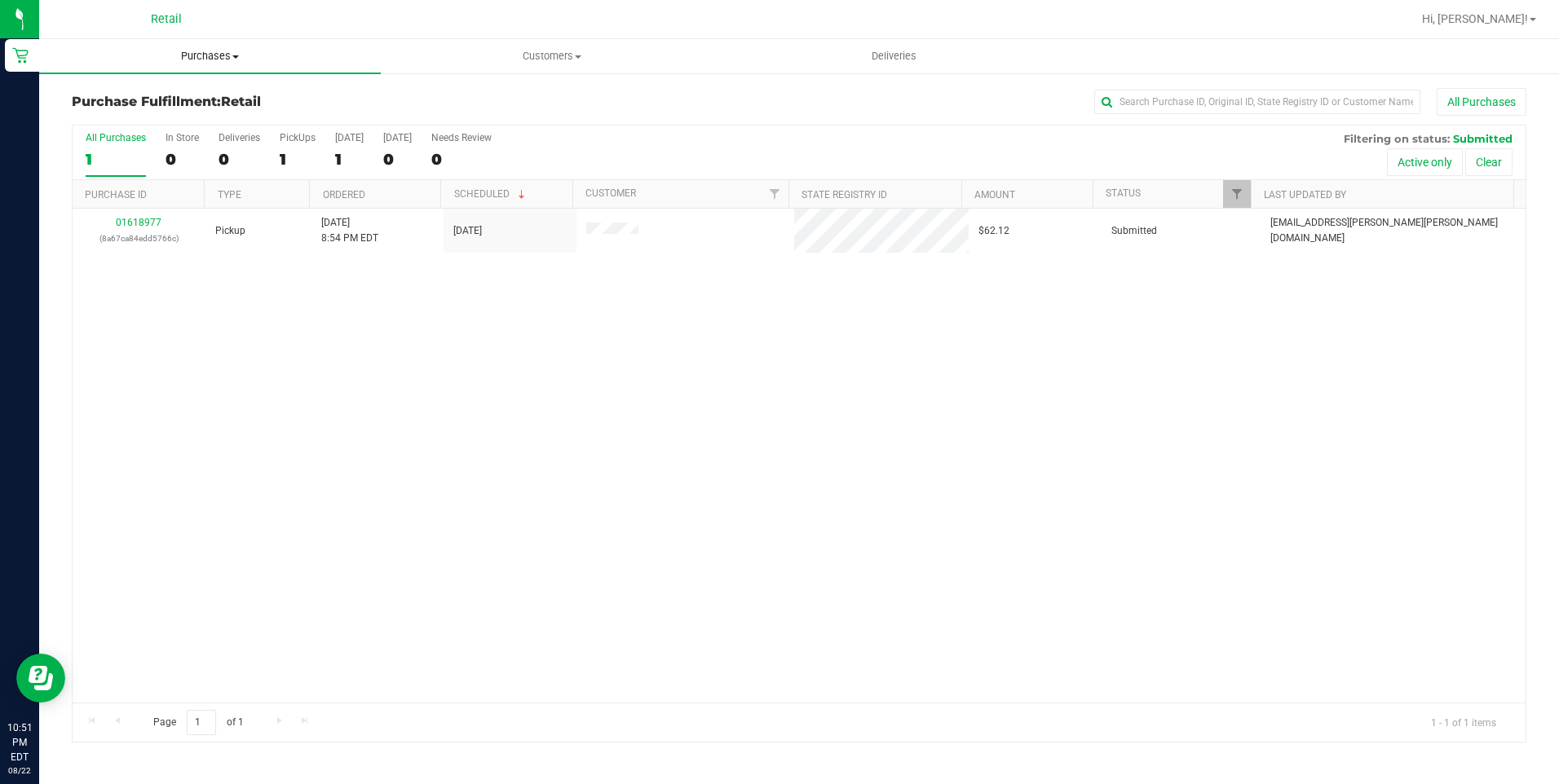
click at [211, 55] on span "Purchases" at bounding box center [210, 56] width 341 height 14
click at [158, 101] on span "Summary of purchases" at bounding box center [122, 98] width 167 height 14
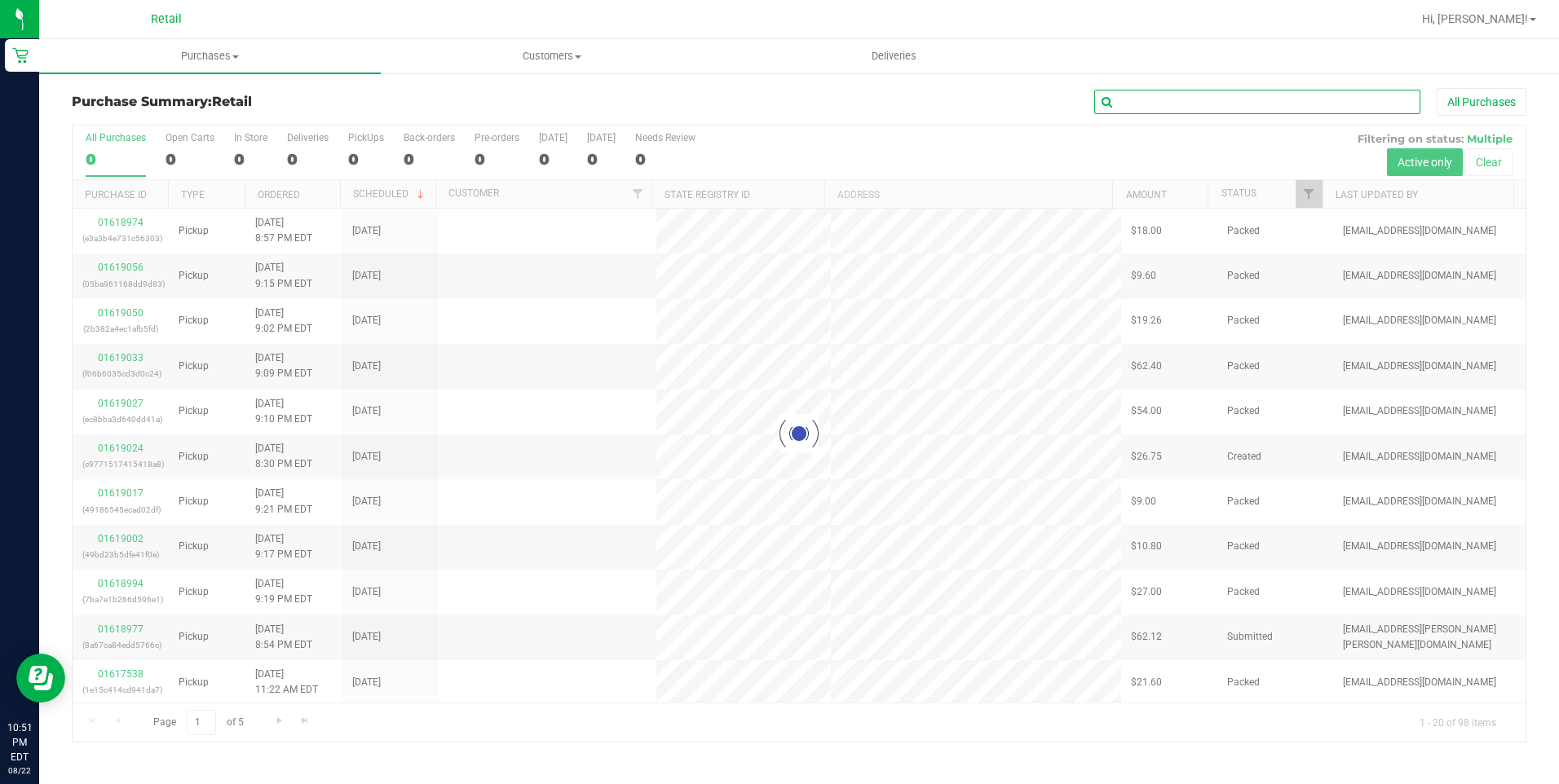
click at [1171, 91] on input "text" at bounding box center [1257, 102] width 326 height 25
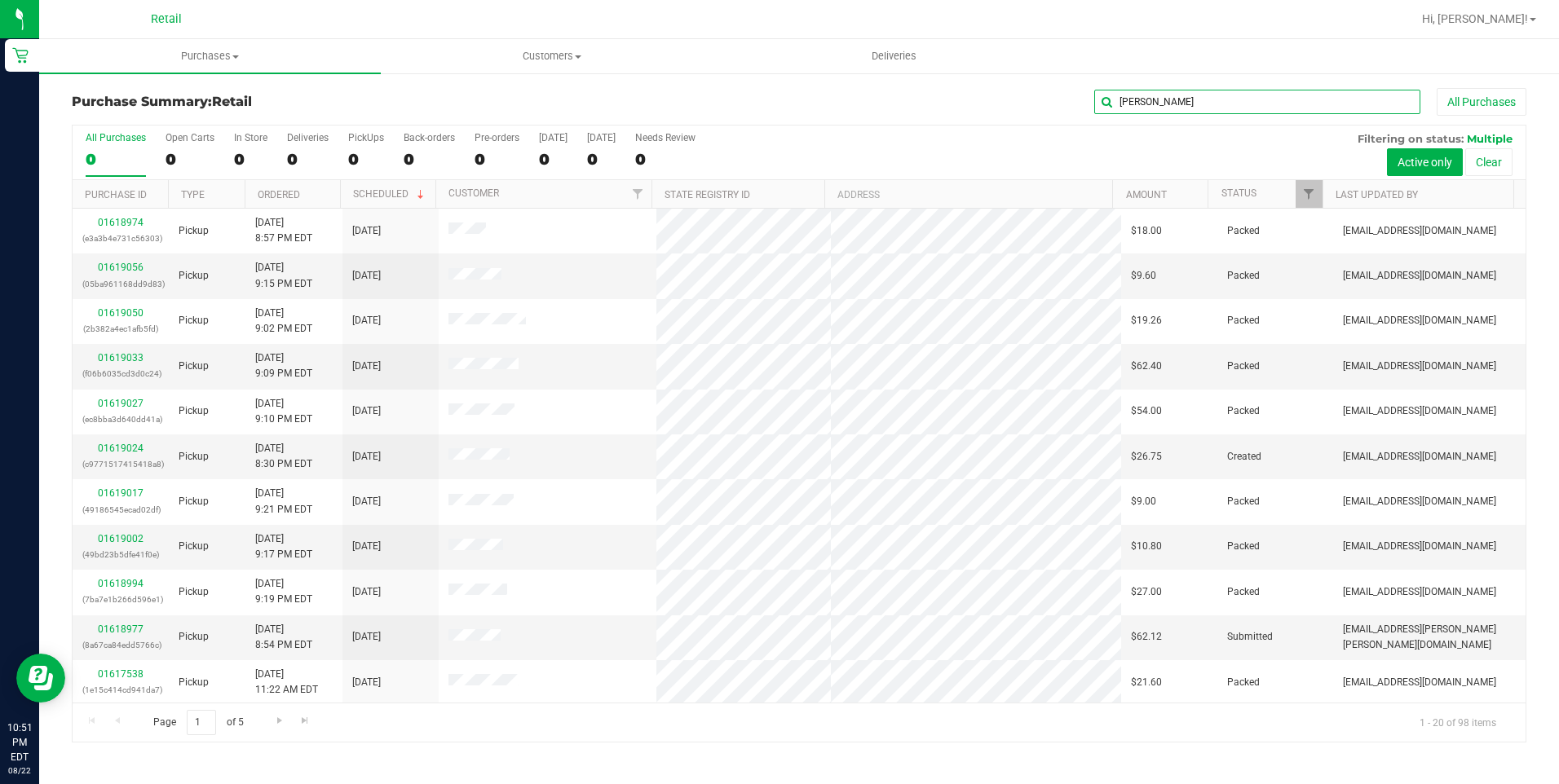
type input "[PERSON_NAME]"
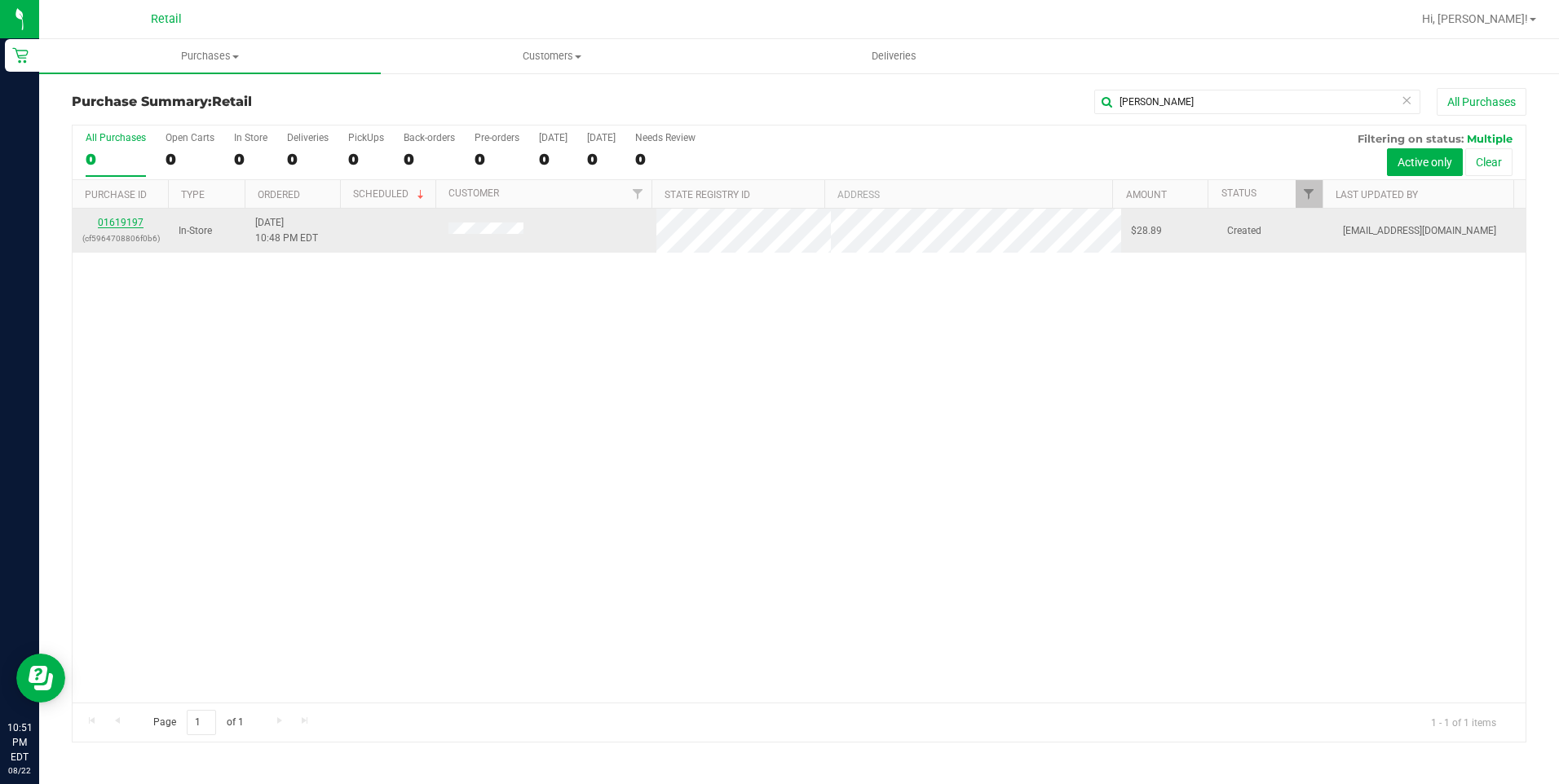
click at [101, 221] on link "01619197" at bounding box center [120, 223] width 46 height 11
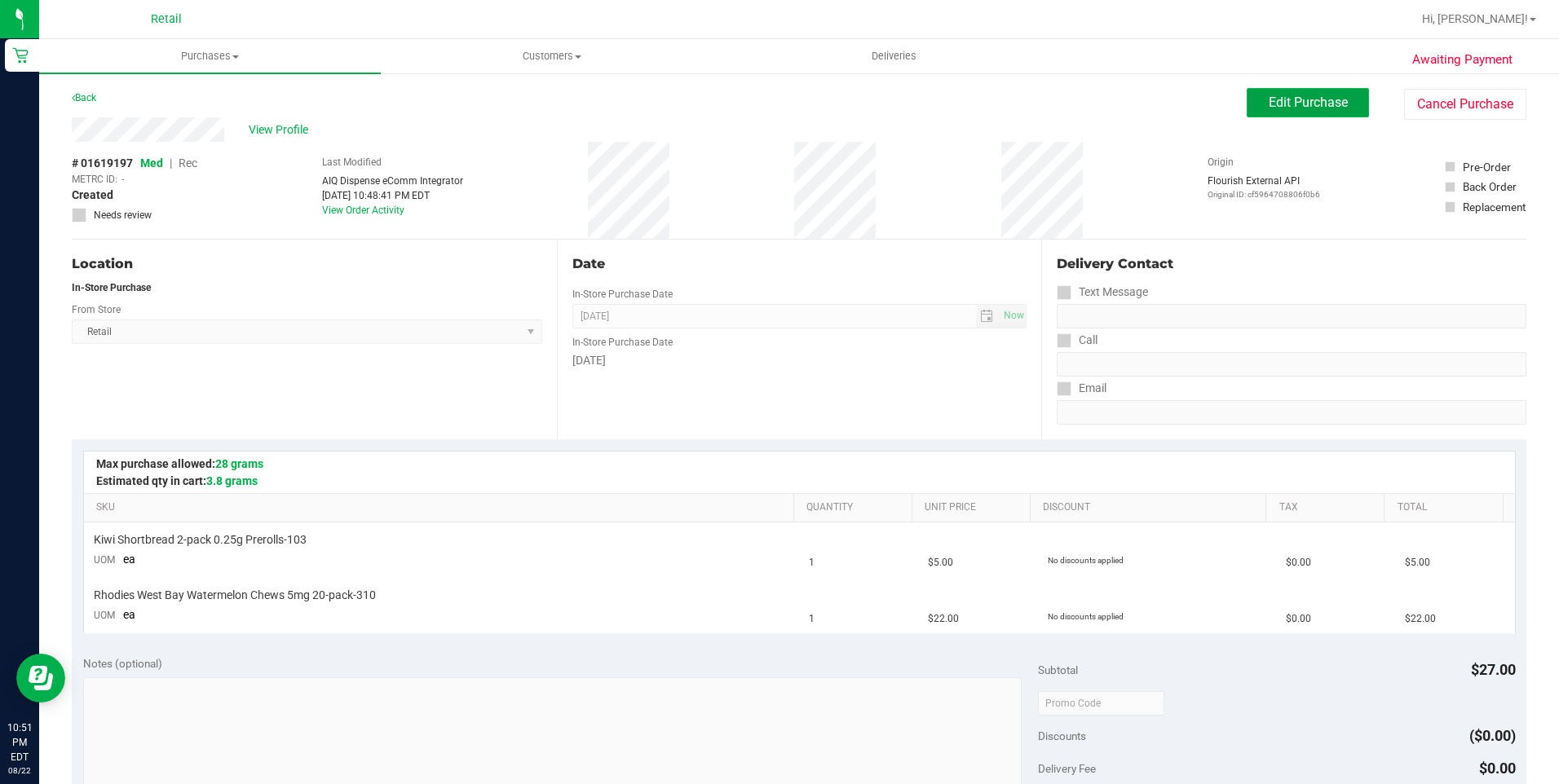
click at [1290, 106] on span "Edit Purchase" at bounding box center [1308, 102] width 79 height 15
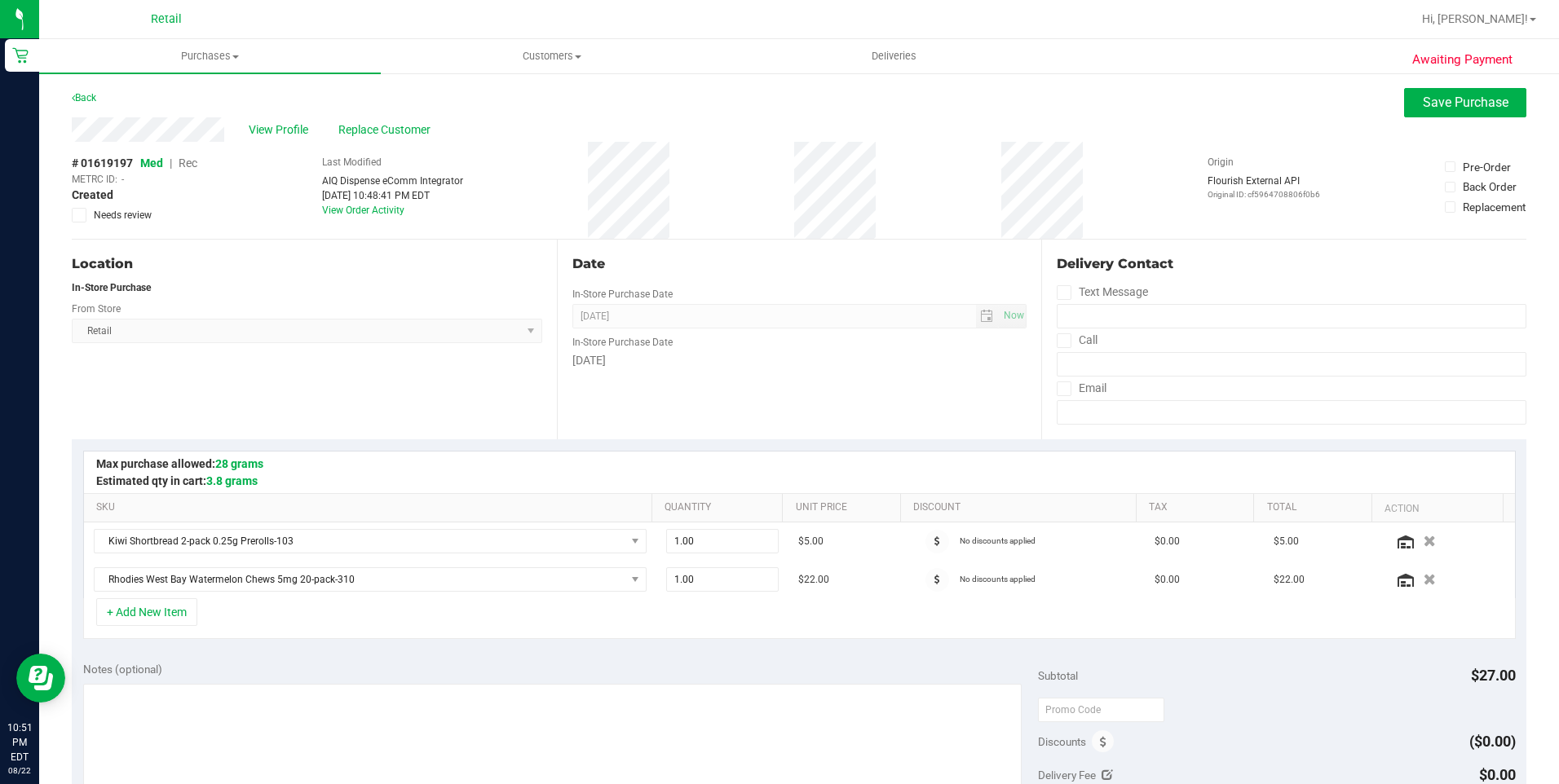
click at [183, 166] on span "Rec" at bounding box center [188, 163] width 19 height 13
click at [1452, 102] on span "Save Purchase" at bounding box center [1465, 102] width 85 height 15
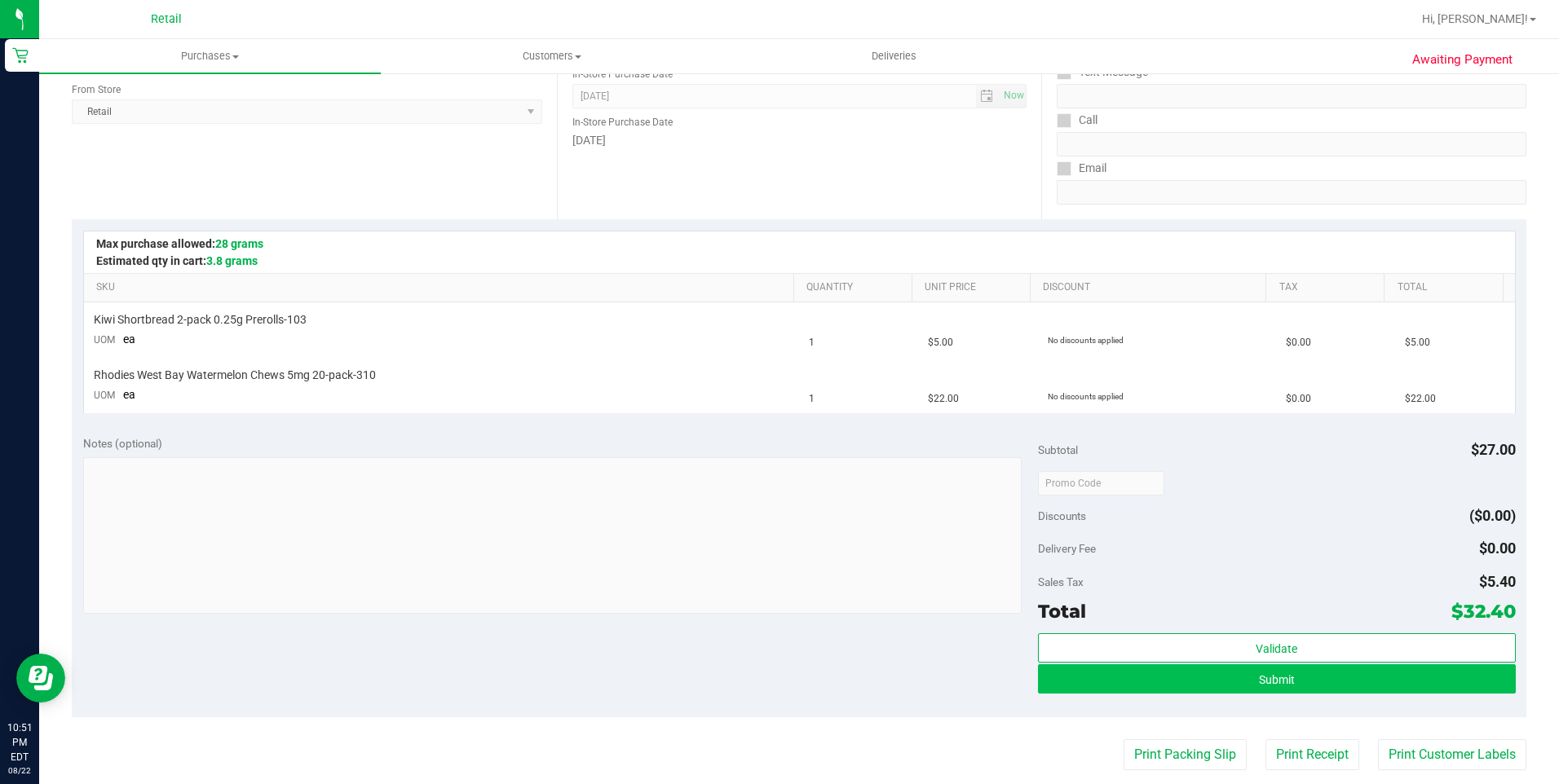
scroll to position [245, 0]
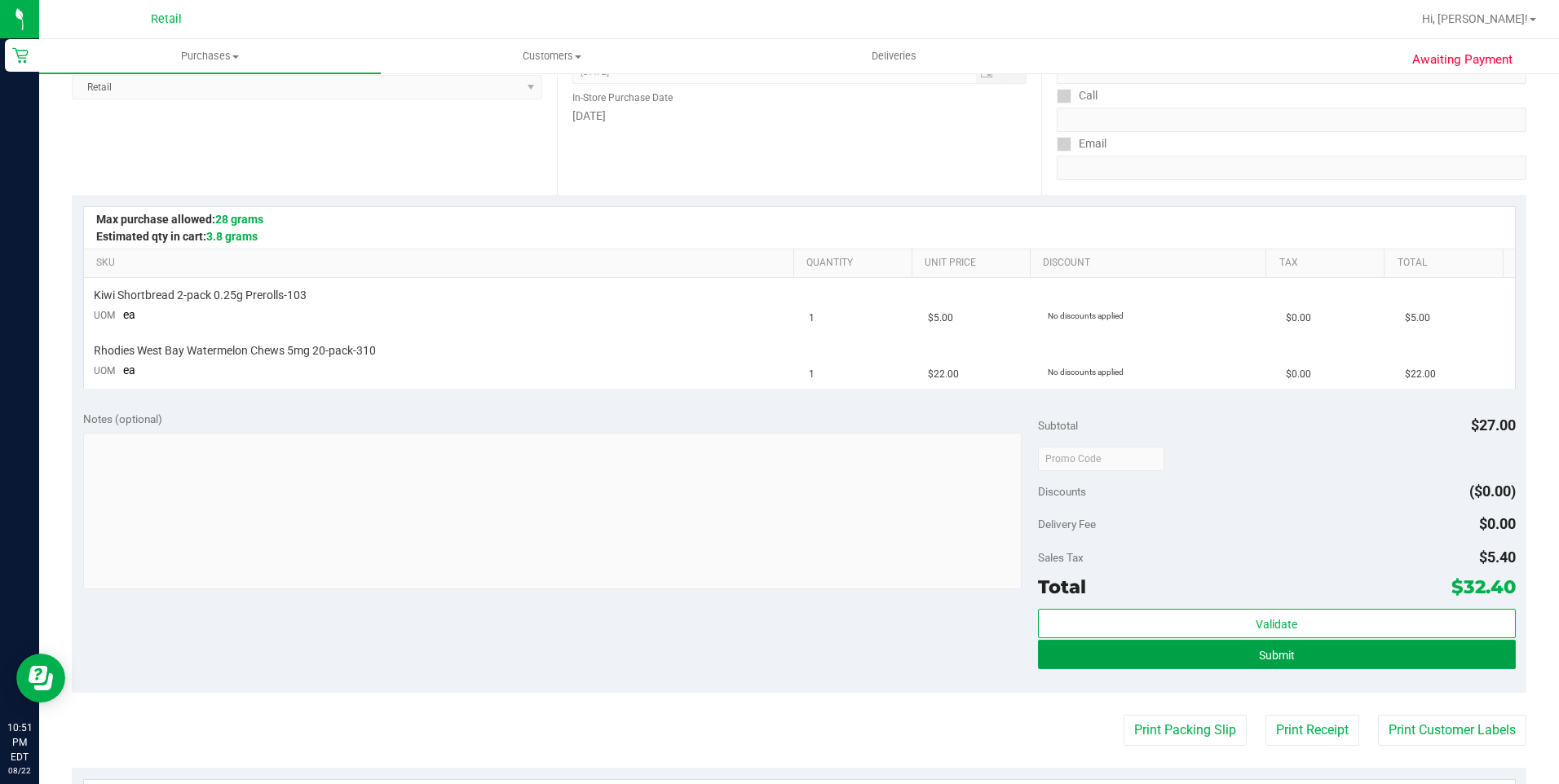
drag, startPoint x: 1269, startPoint y: 642, endPoint x: 1230, endPoint y: 607, distance: 52.4
click at [1258, 627] on span "Validate Submit" at bounding box center [1276, 639] width 478 height 62
click at [1273, 660] on span "Submit" at bounding box center [1276, 655] width 36 height 13
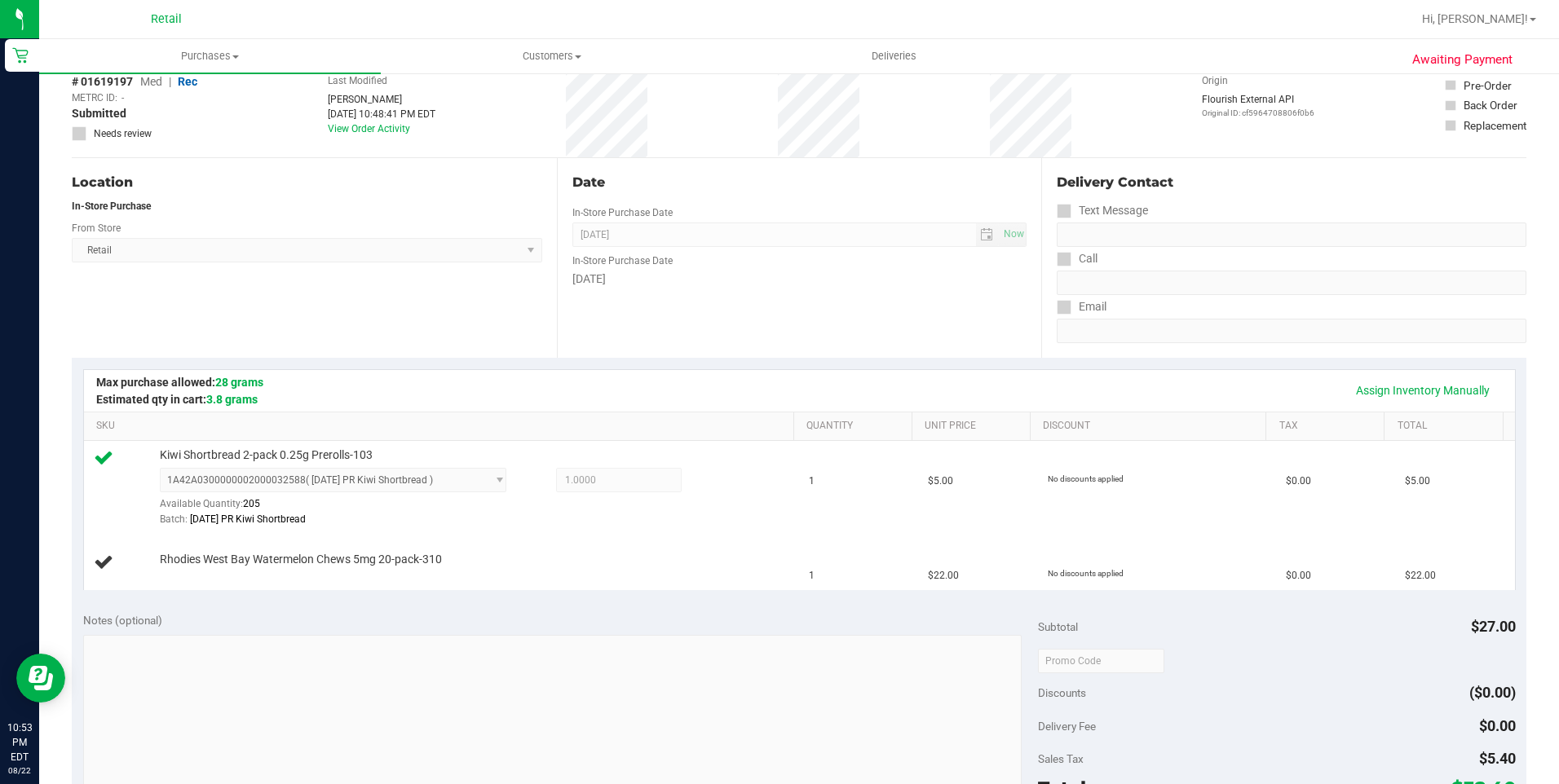
scroll to position [163, 0]
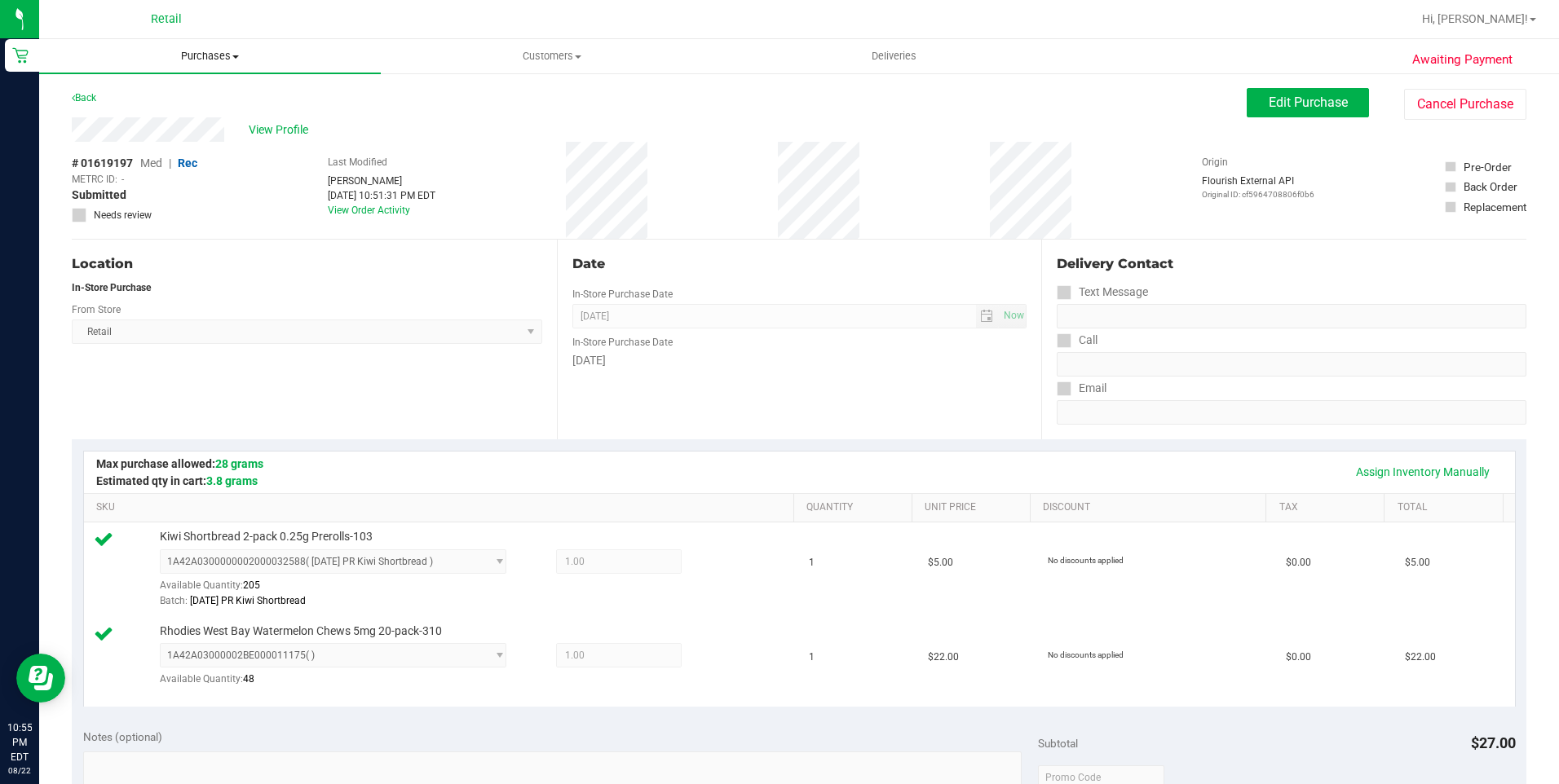
click at [200, 54] on span "Purchases" at bounding box center [210, 56] width 341 height 14
click at [189, 84] on ul "Summary of purchases Fulfillment All purchases" at bounding box center [210, 118] width 341 height 88
click at [218, 47] on uib-tab-heading "Purchases Summary of purchases Fulfillment All purchases" at bounding box center [210, 56] width 341 height 34
click at [200, 91] on span "Summary of purchases" at bounding box center [122, 98] width 167 height 14
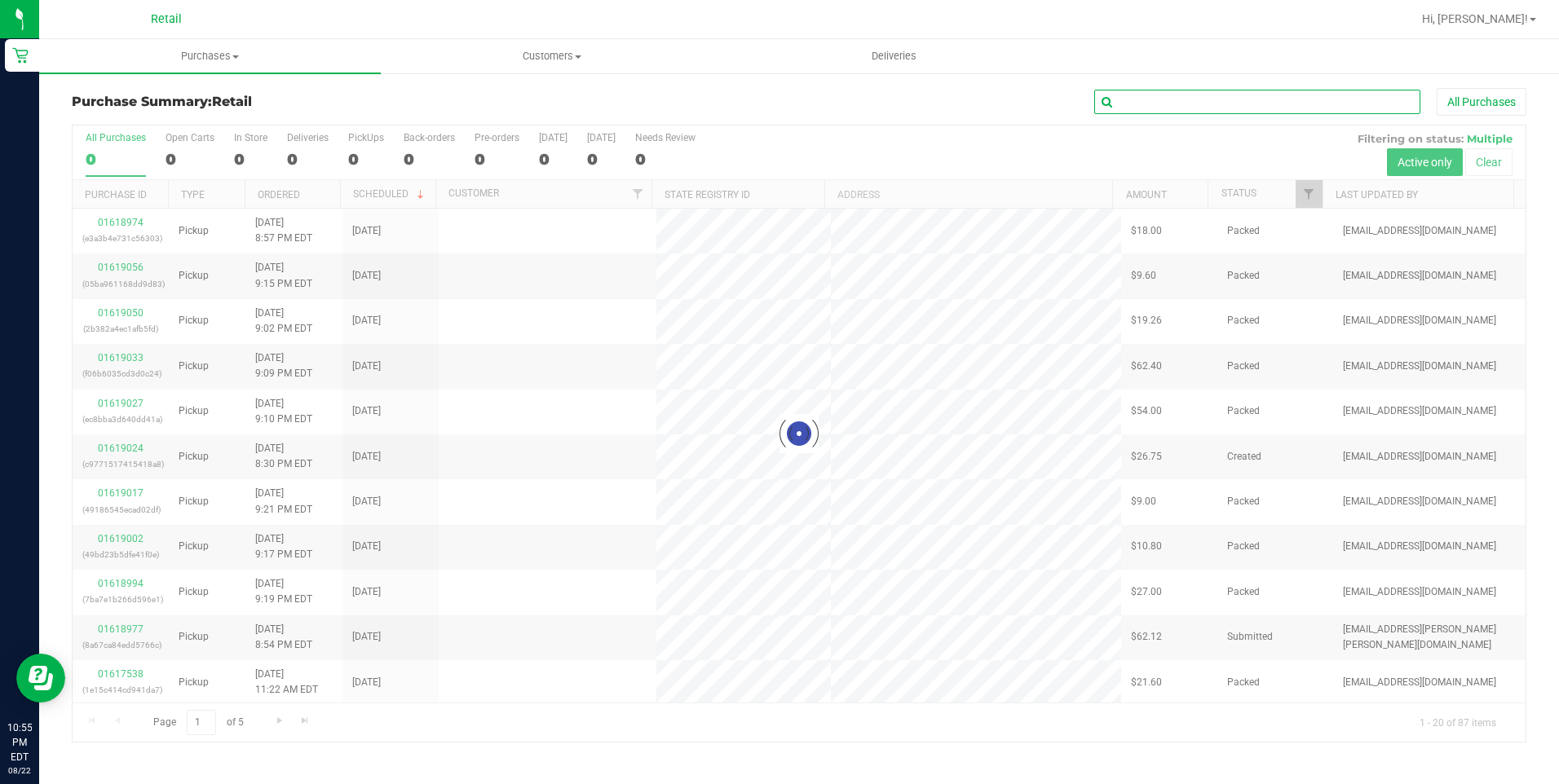
drag, startPoint x: 1193, startPoint y: 90, endPoint x: 1195, endPoint y: 107, distance: 17.1
click at [1195, 100] on input "text" at bounding box center [1257, 102] width 326 height 25
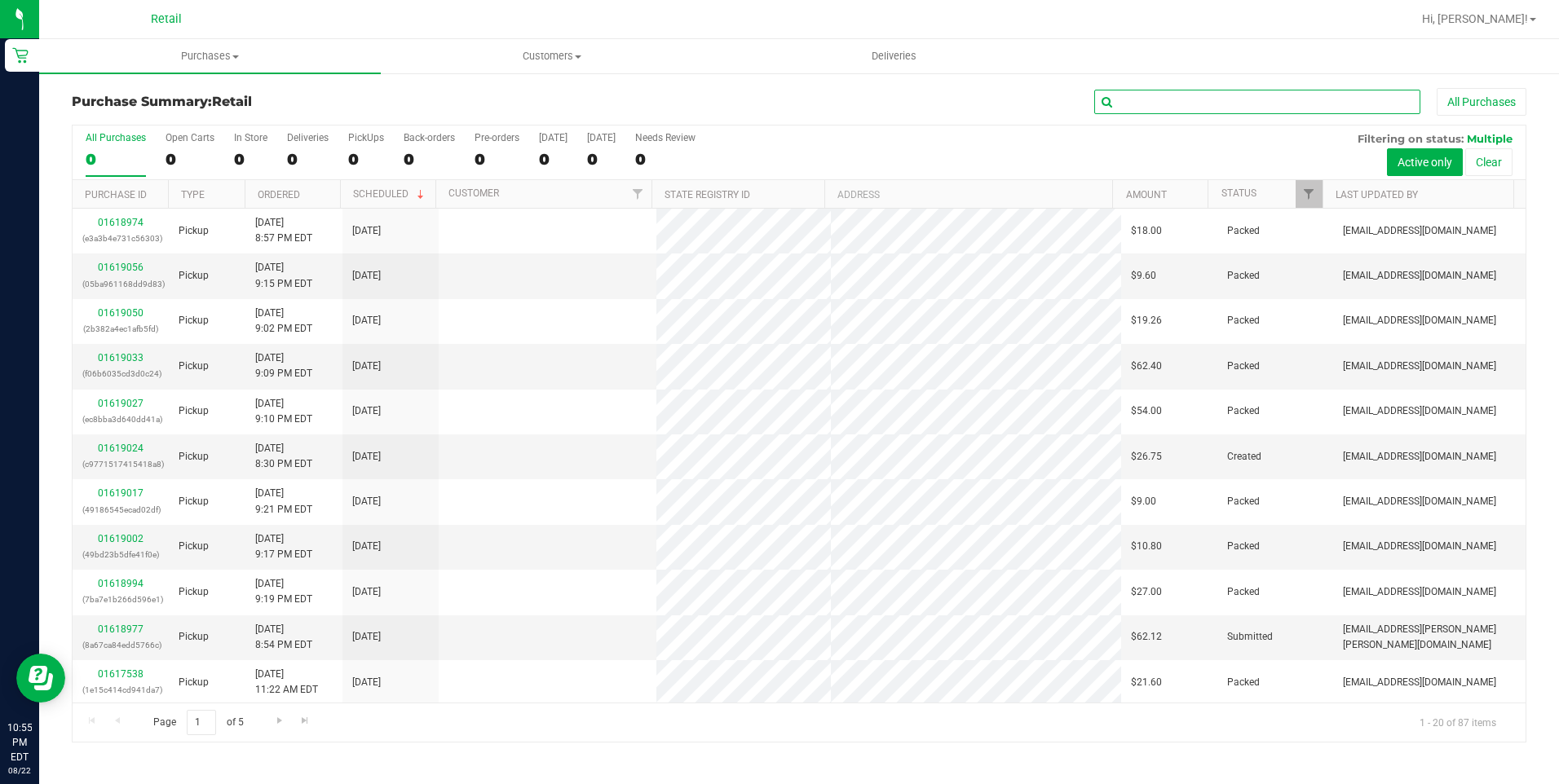
click at [1195, 107] on input "text" at bounding box center [1257, 102] width 326 height 25
type input "michael"
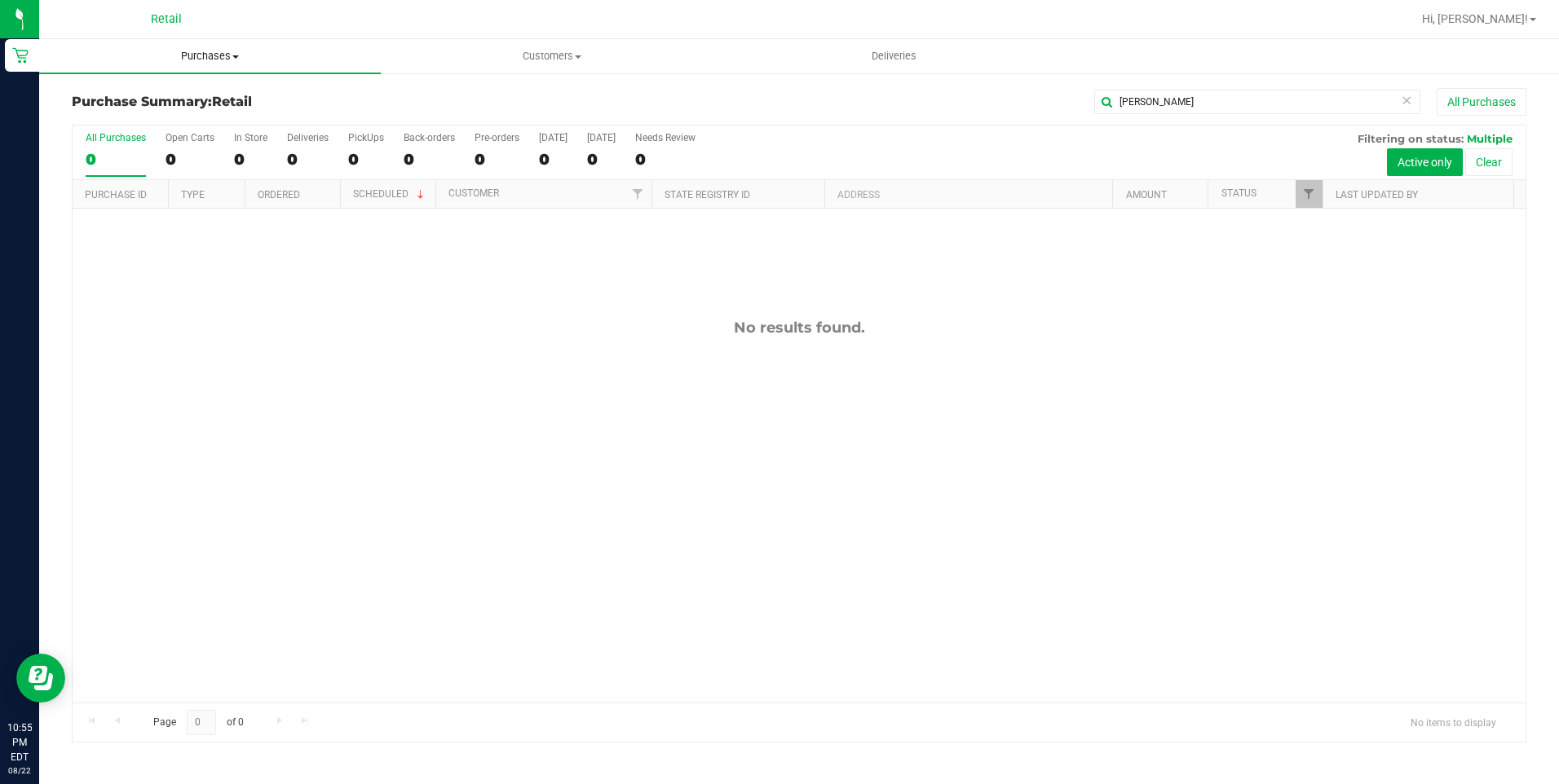
click at [207, 45] on uib-tab-heading "Purchases Summary of purchases Fulfillment All purchases" at bounding box center [210, 56] width 341 height 34
click at [181, 99] on span "Summary of purchases" at bounding box center [122, 98] width 167 height 14
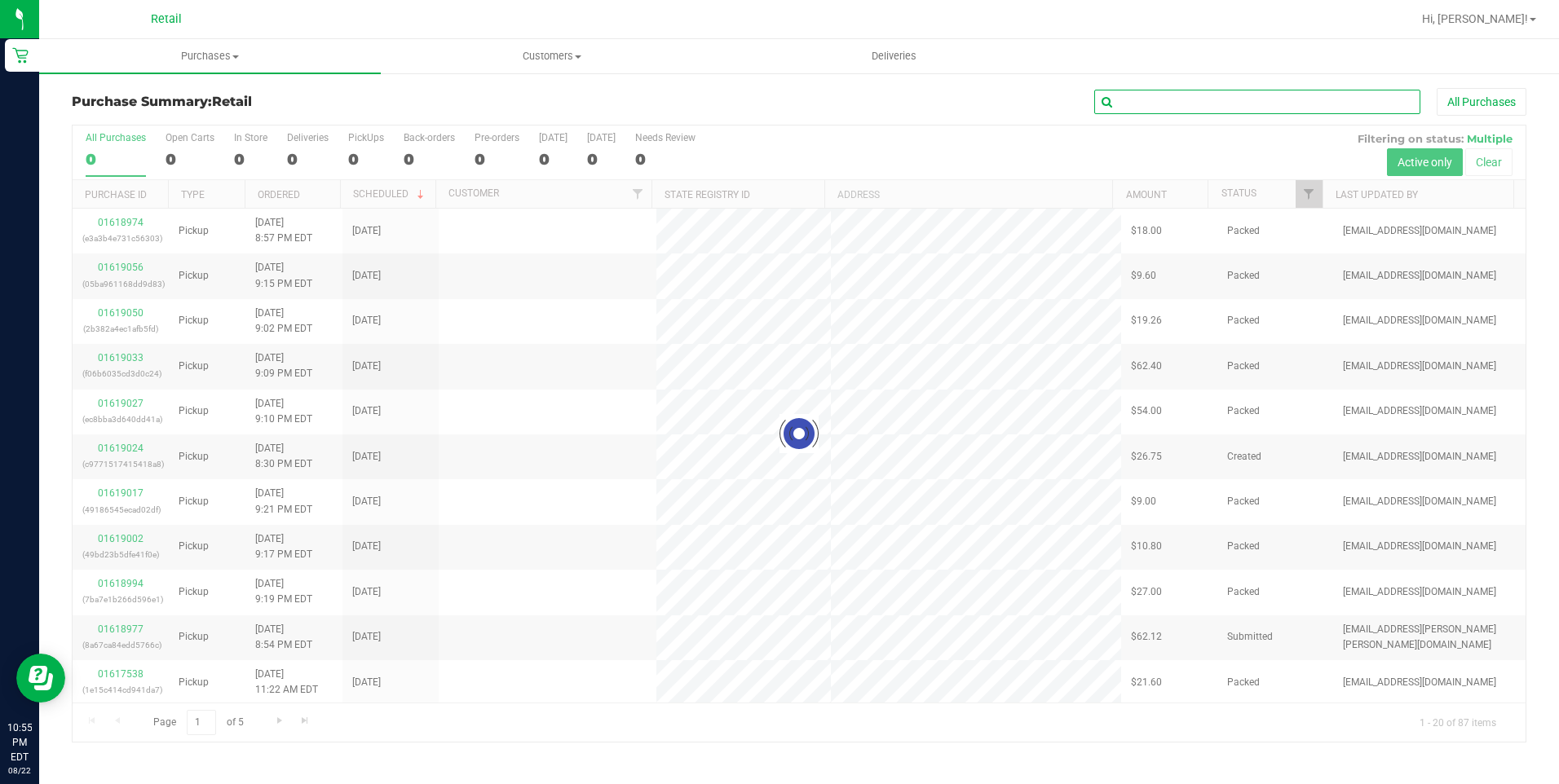
click at [1154, 112] on input "text" at bounding box center [1257, 102] width 326 height 25
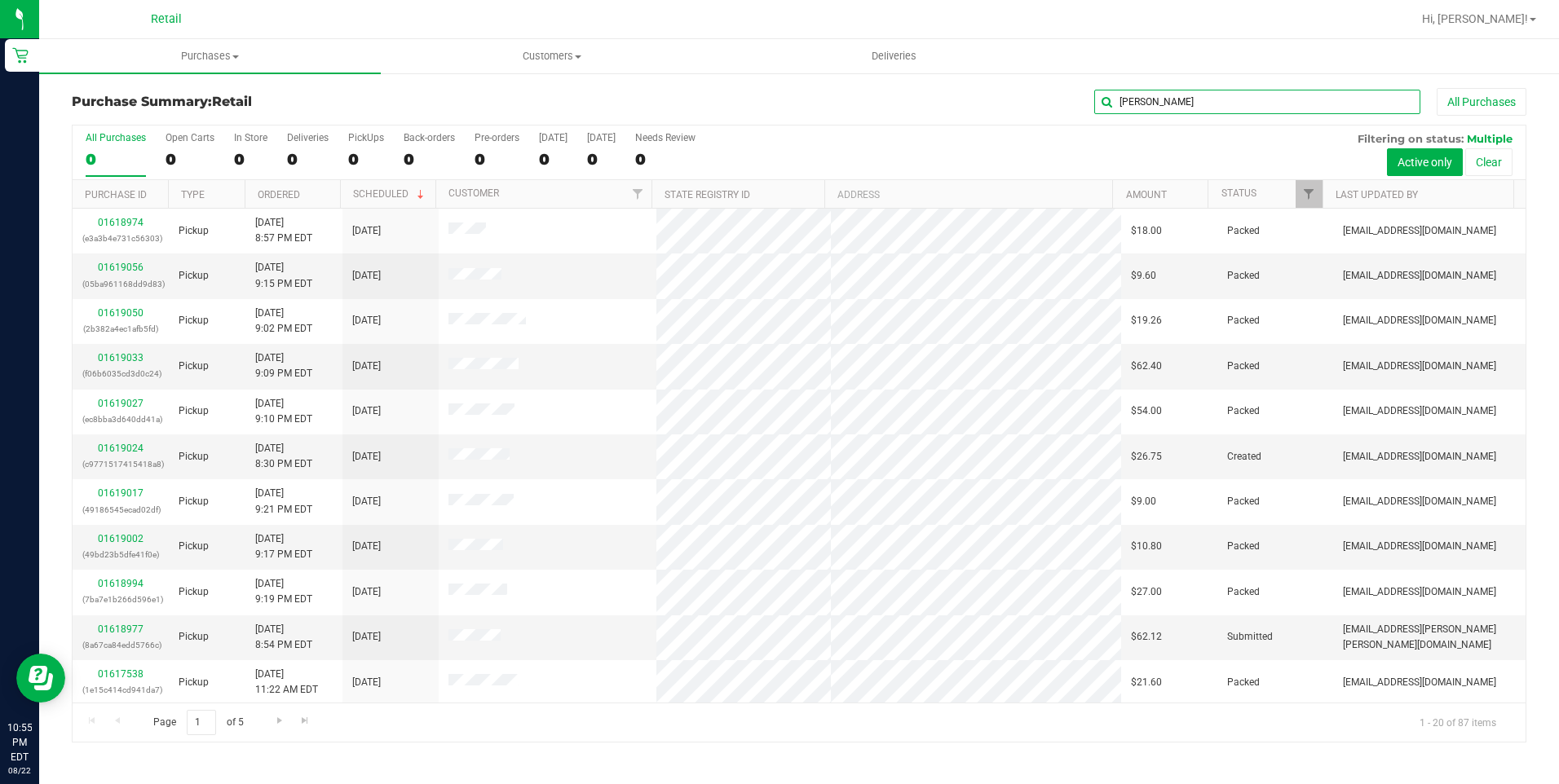
type input "mike"
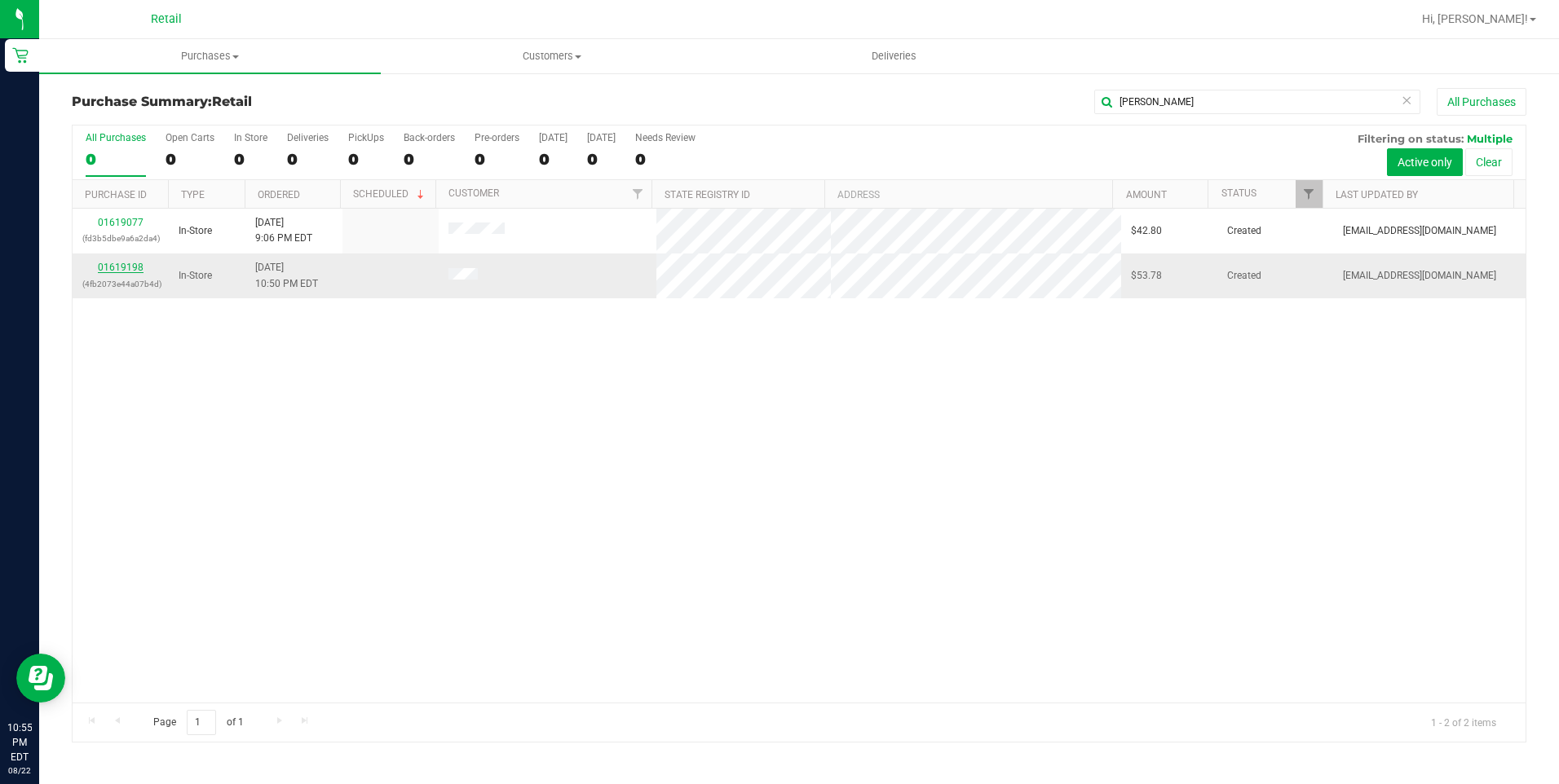
click at [130, 264] on link "01619198" at bounding box center [120, 267] width 46 height 11
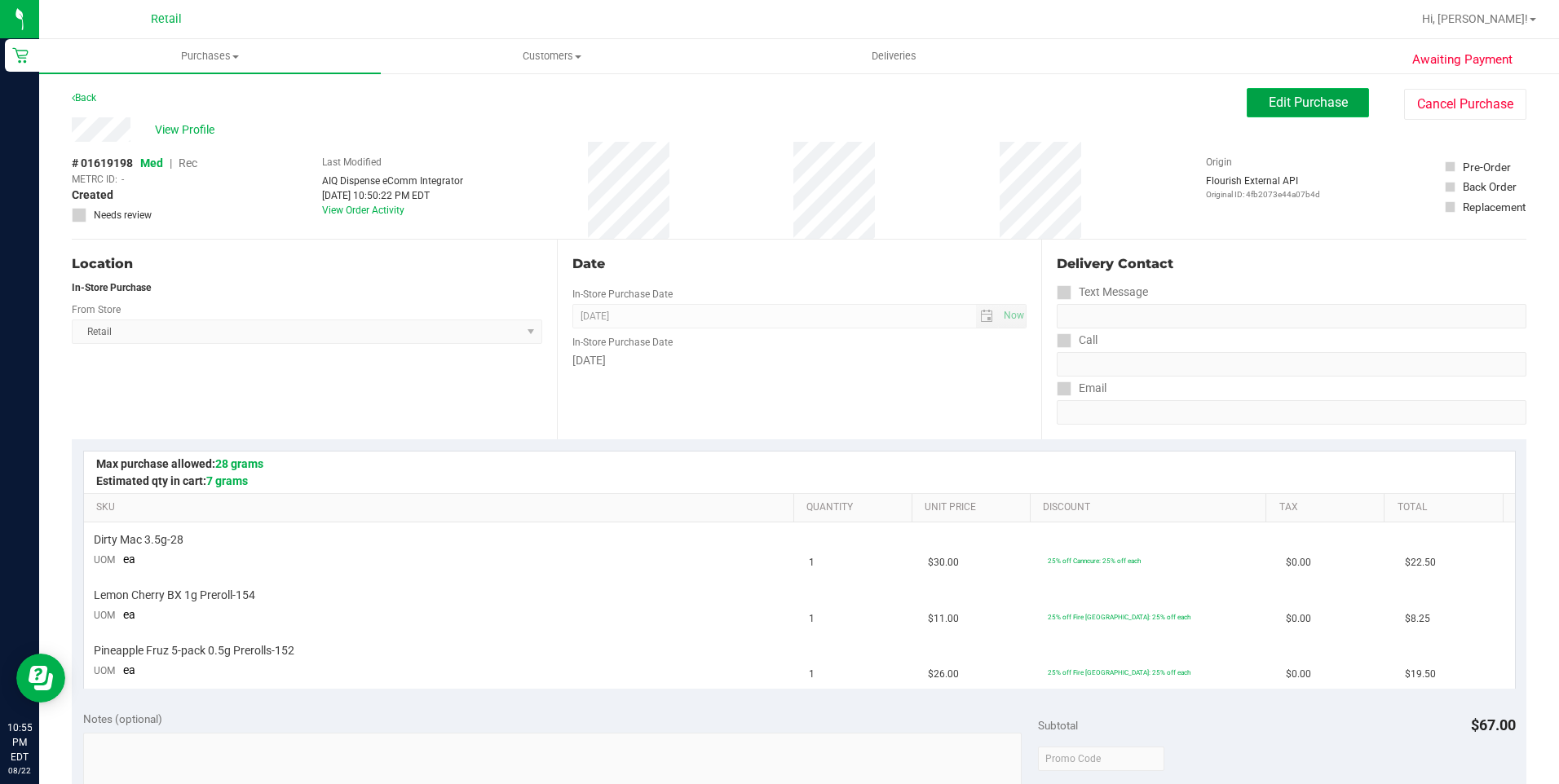
click at [1278, 96] on span "Edit Purchase" at bounding box center [1308, 102] width 79 height 15
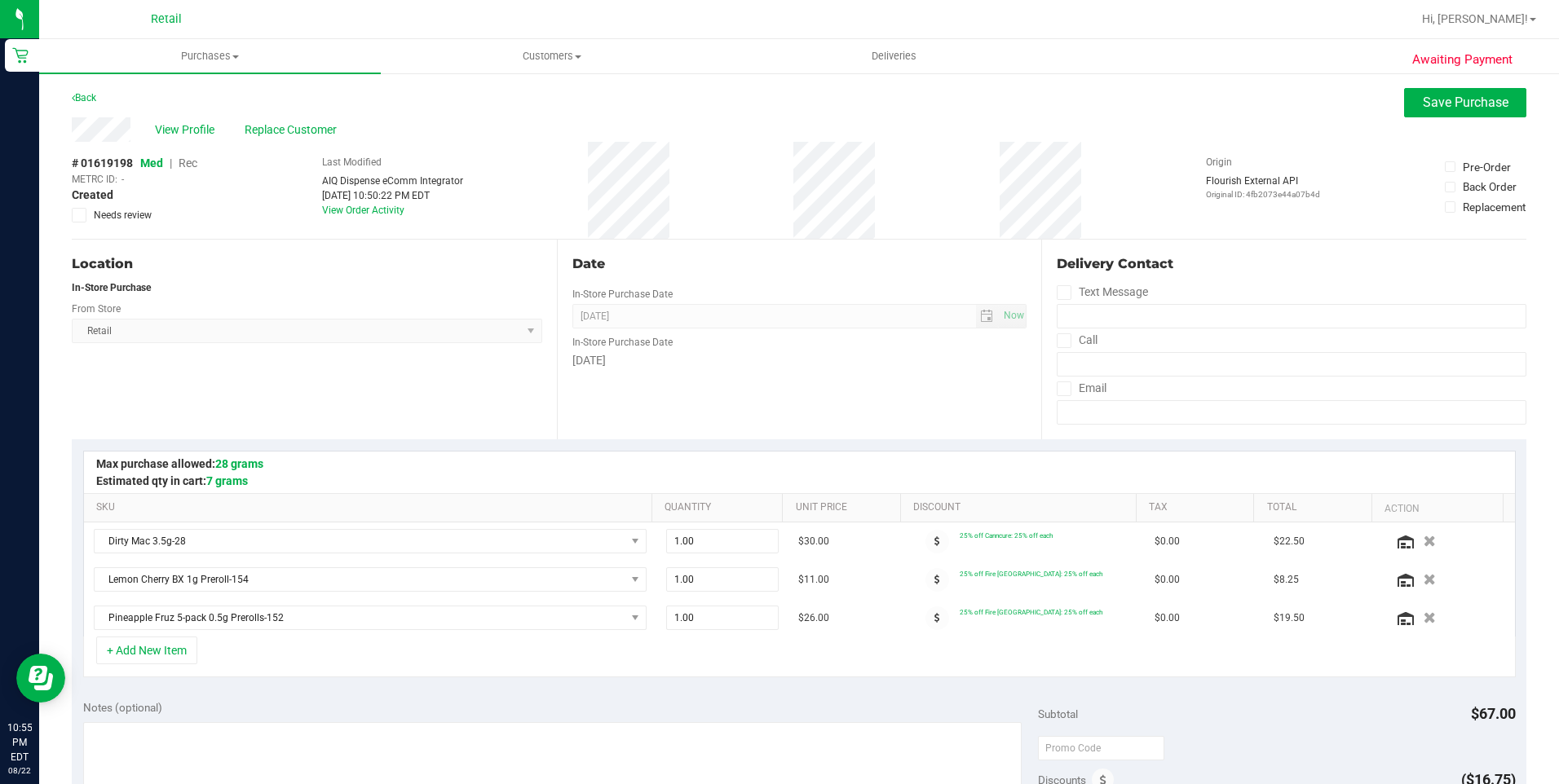
click at [194, 165] on span "Rec" at bounding box center [188, 163] width 19 height 13
click at [1470, 101] on span "Save Purchase" at bounding box center [1465, 102] width 85 height 15
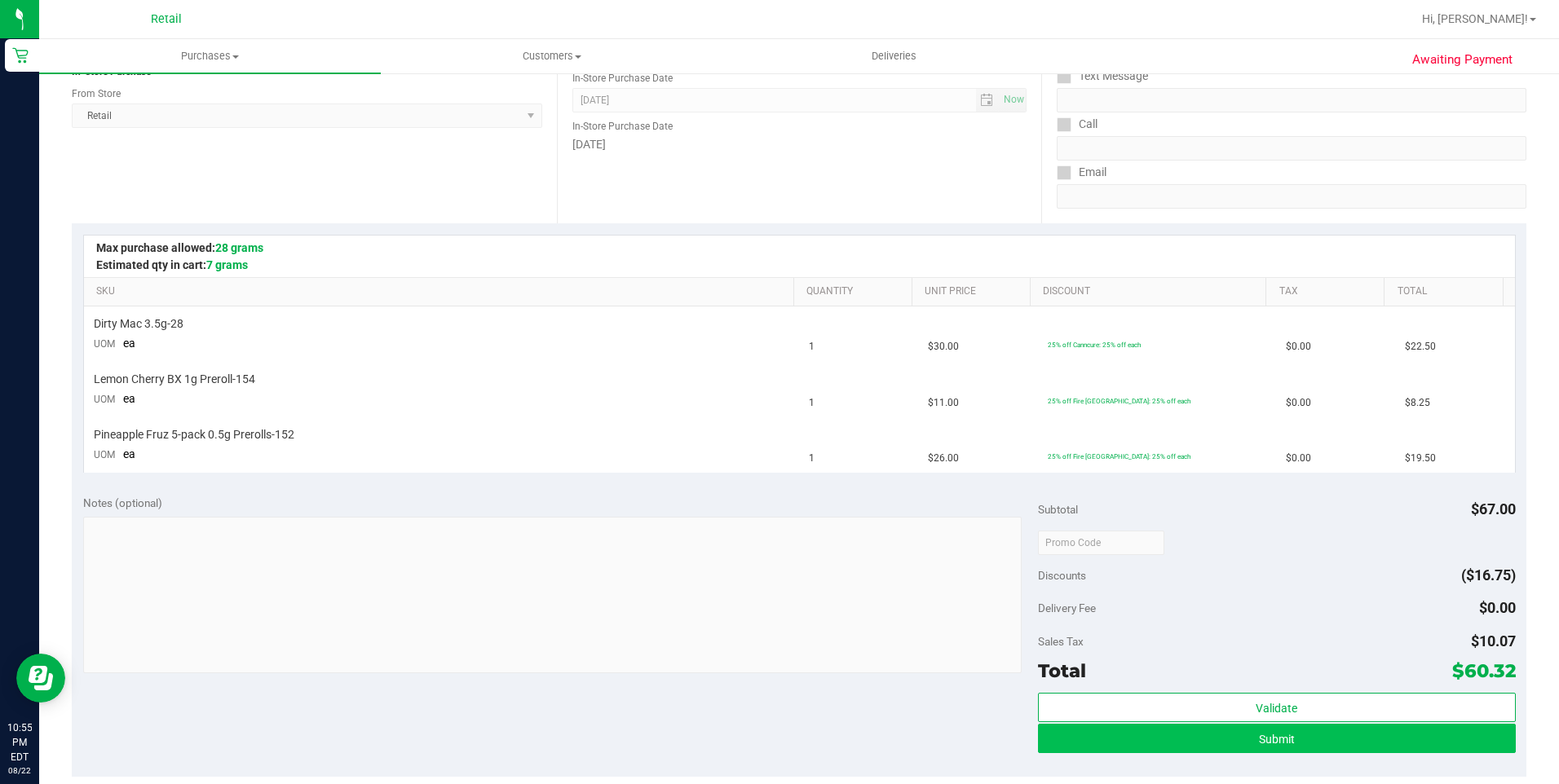
scroll to position [245, 0]
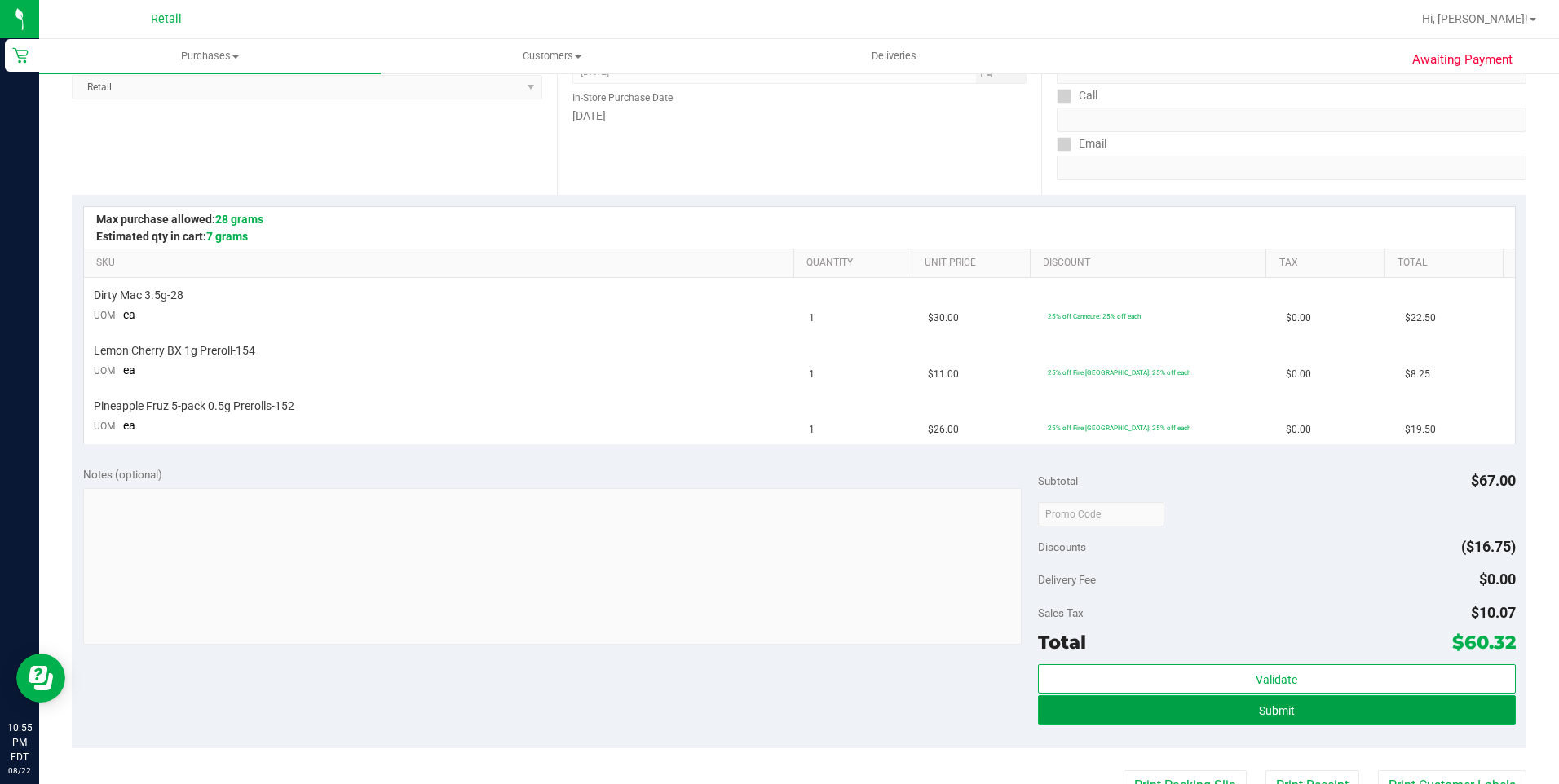
click at [1291, 717] on button "Submit" at bounding box center [1276, 709] width 478 height 29
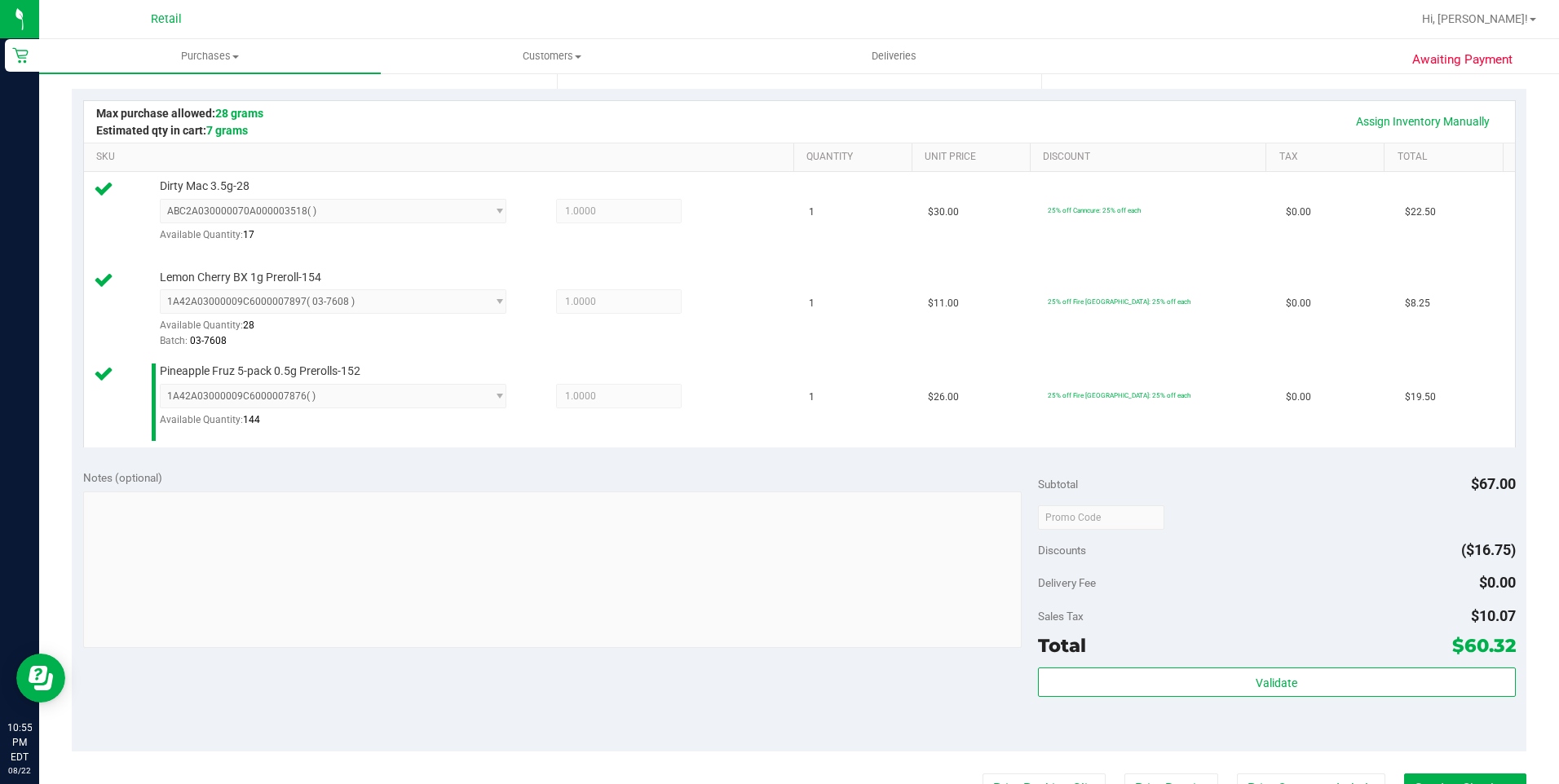
scroll to position [489, 0]
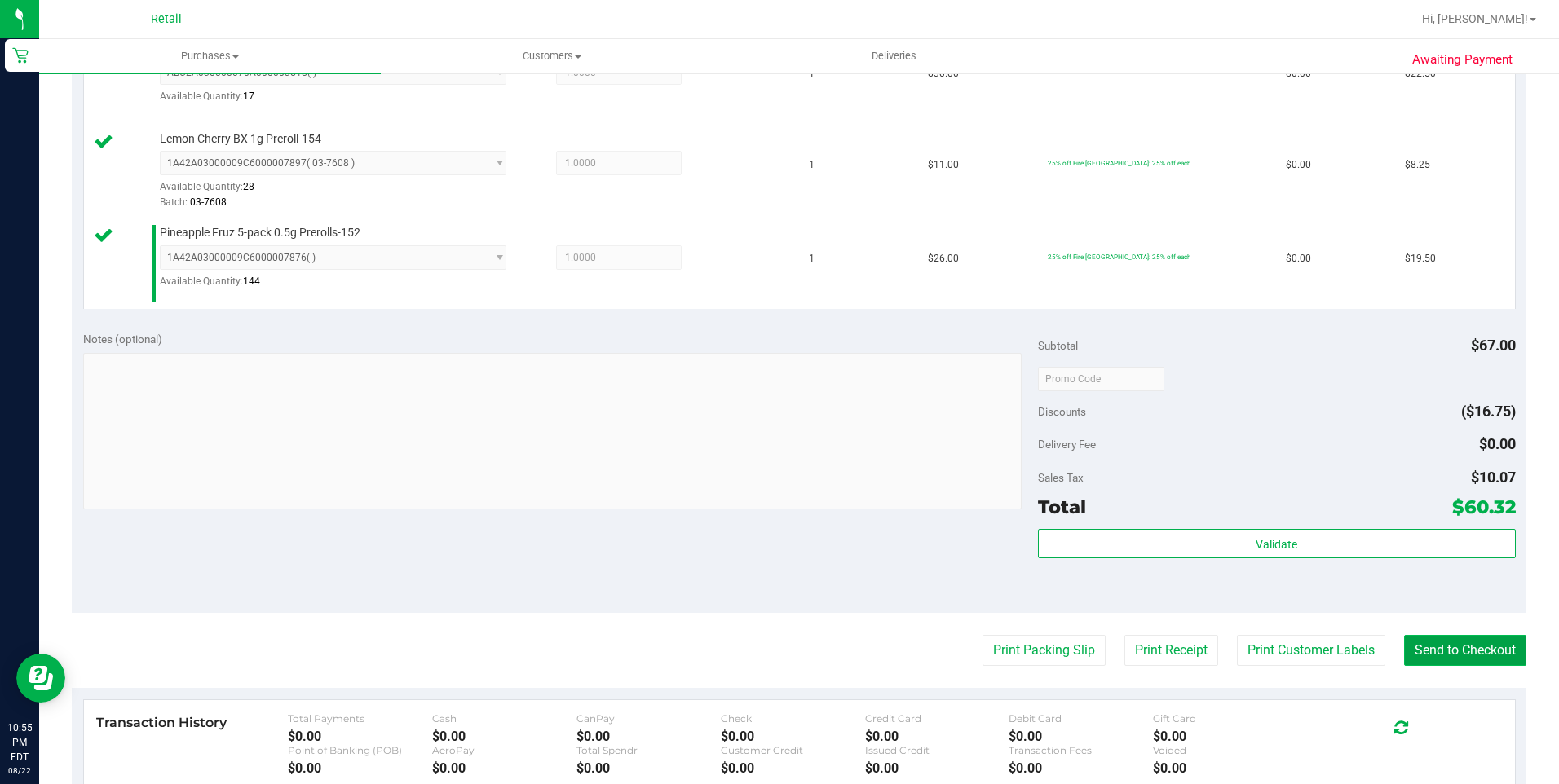
click at [1408, 647] on button "Send to Checkout" at bounding box center [1464, 650] width 122 height 31
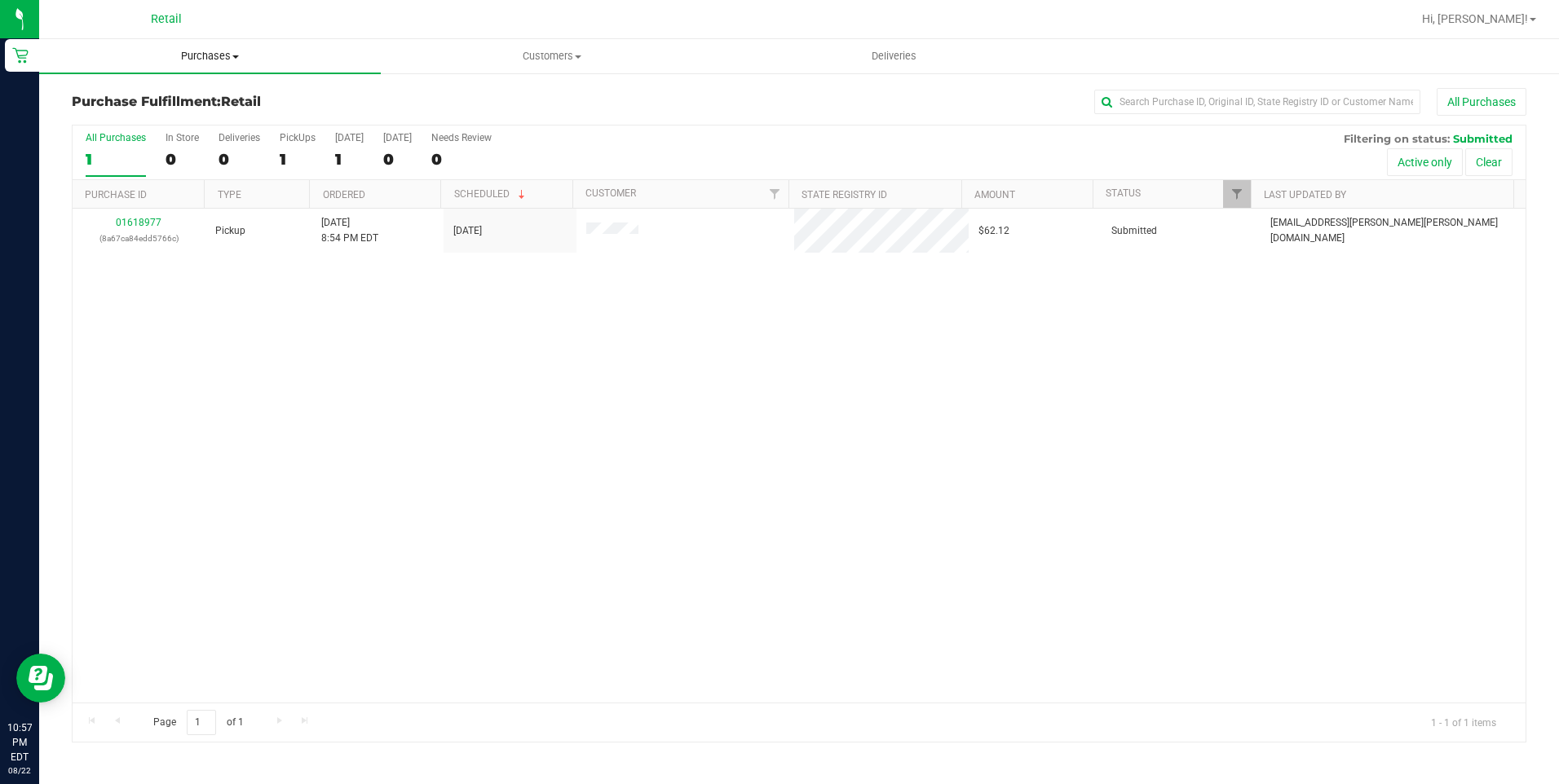
click at [207, 45] on uib-tab-heading "Purchases Summary of purchases Fulfillment All purchases" at bounding box center [210, 56] width 341 height 34
click at [183, 105] on span "Summary of purchases" at bounding box center [122, 98] width 167 height 14
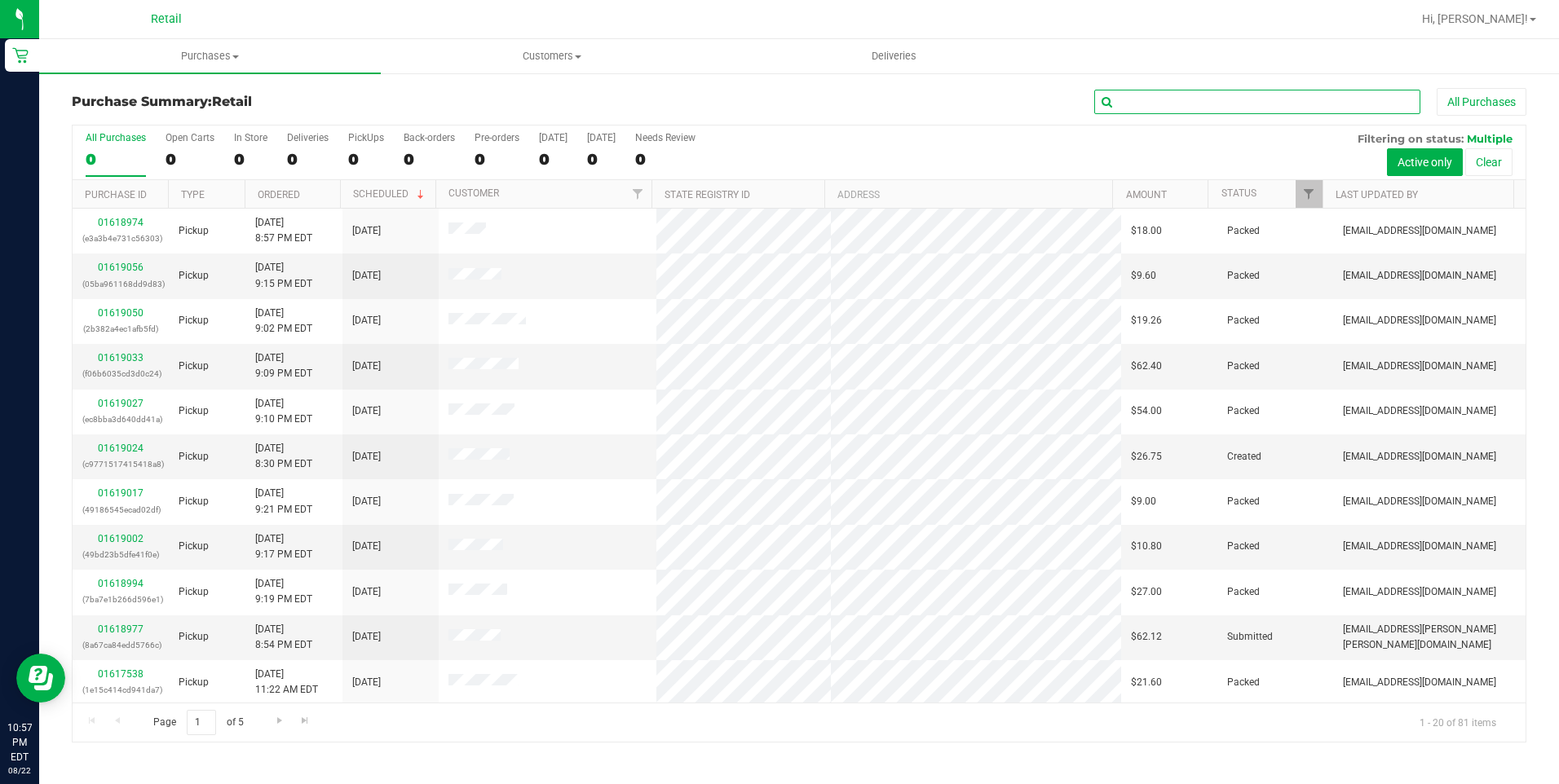
click at [1275, 90] on input "text" at bounding box center [1257, 102] width 326 height 25
type input "gary"
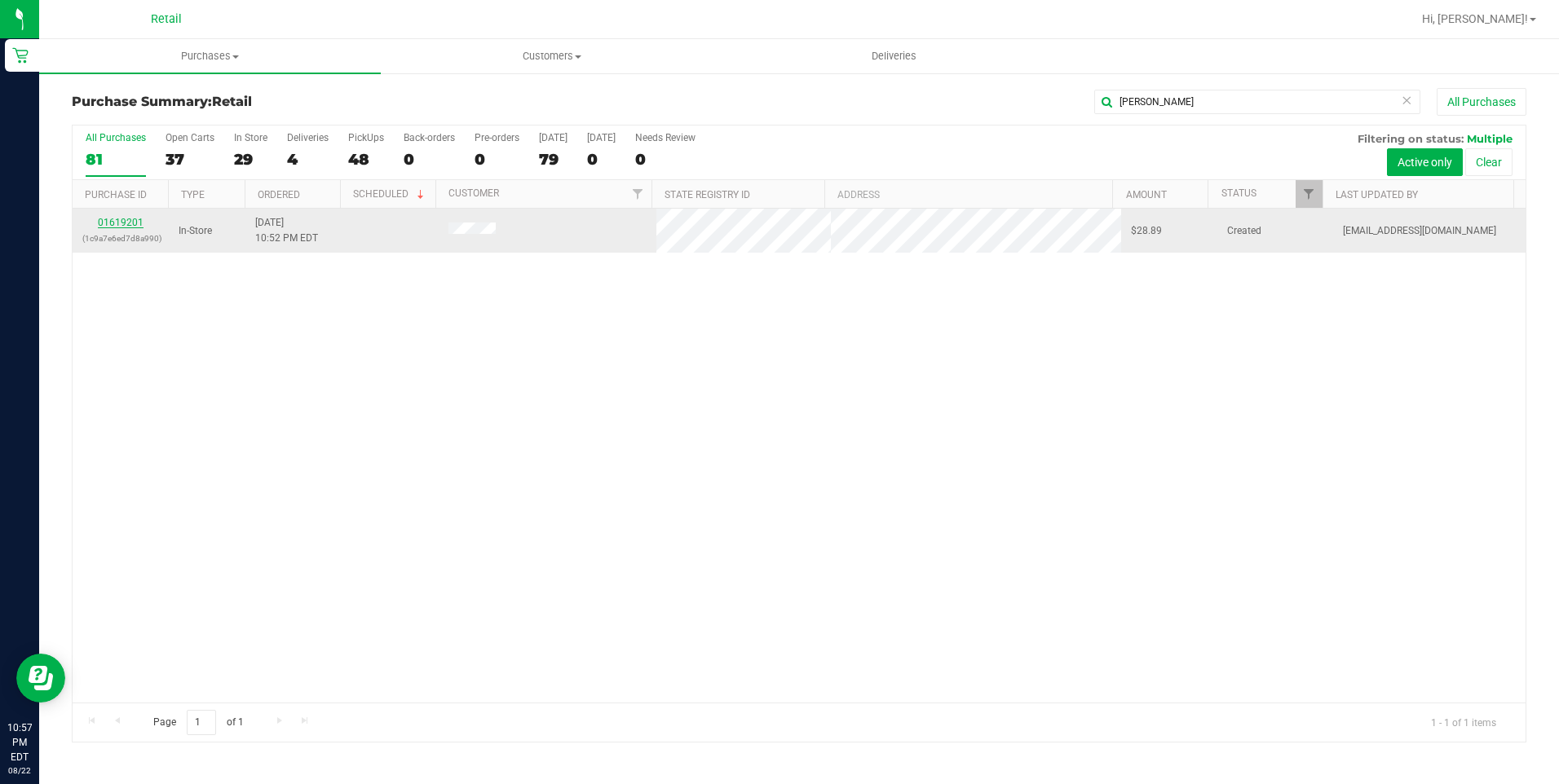
click at [133, 223] on link "01619201" at bounding box center [120, 223] width 46 height 11
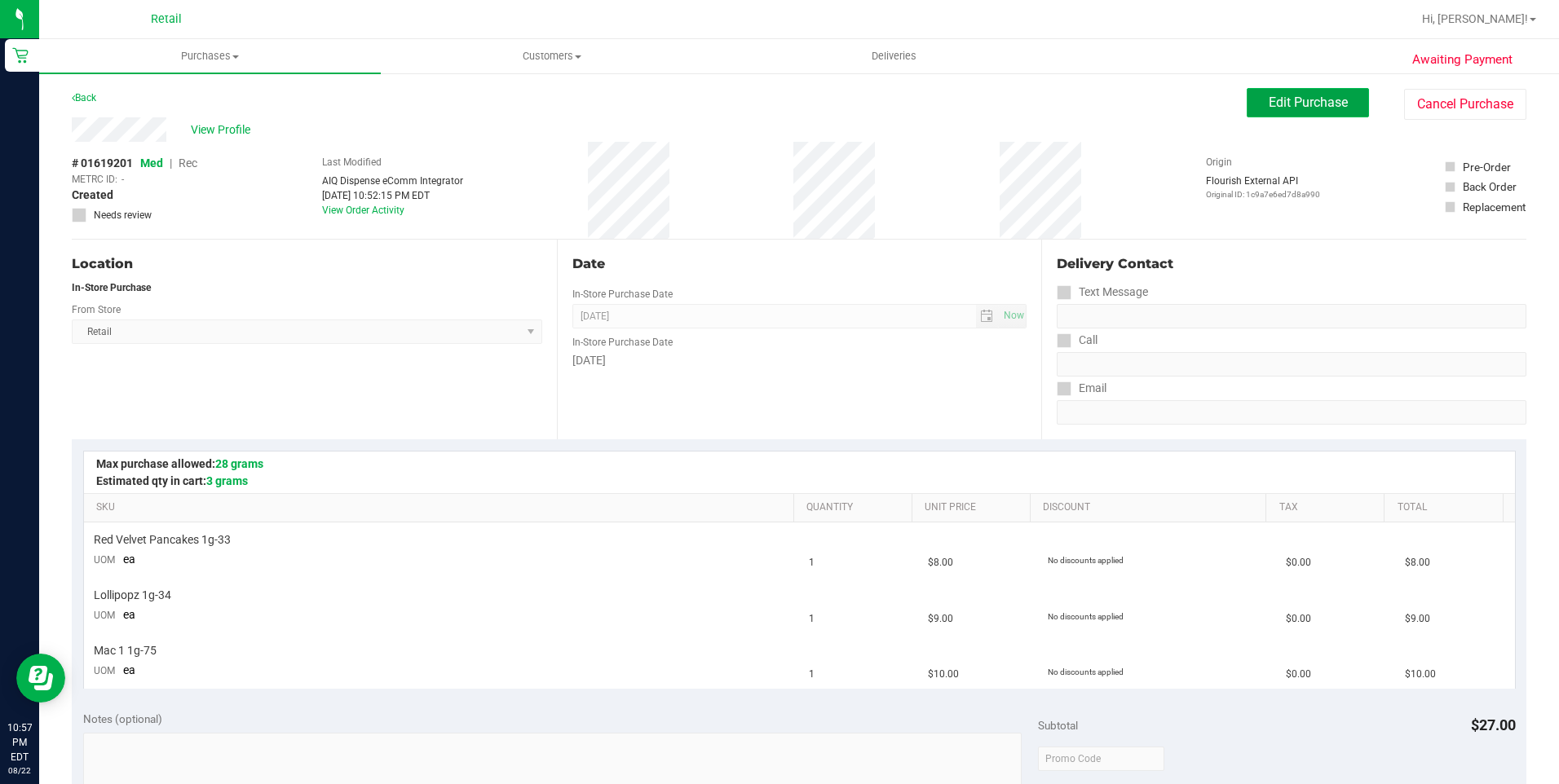
click at [1294, 101] on span "Edit Purchase" at bounding box center [1308, 102] width 79 height 15
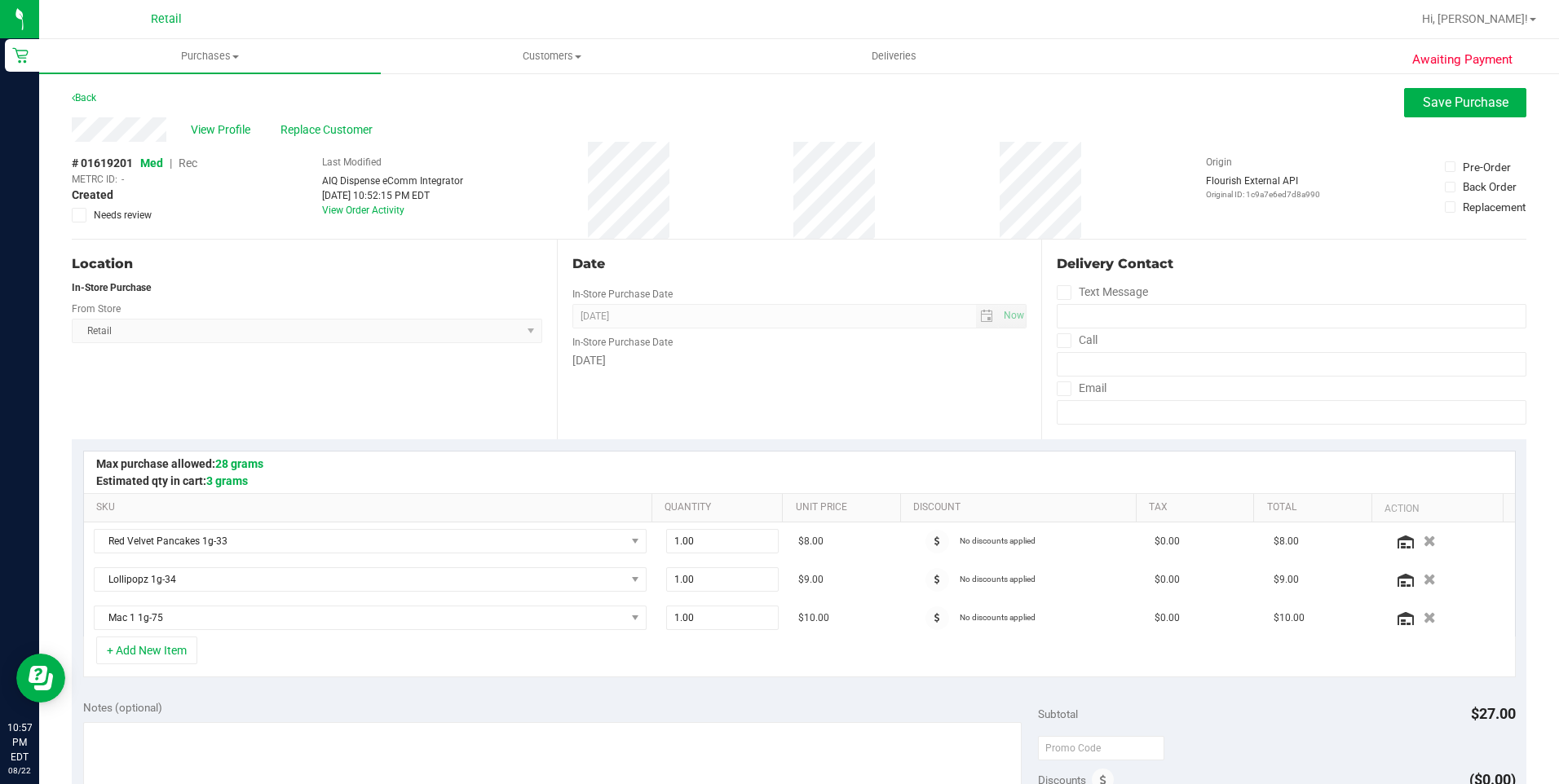
click at [196, 170] on span "Rec" at bounding box center [188, 163] width 19 height 13
drag, startPoint x: 1452, startPoint y: 110, endPoint x: 1452, endPoint y: 126, distance: 16.0
click at [1452, 110] on button "Save Purchase" at bounding box center [1464, 102] width 122 height 29
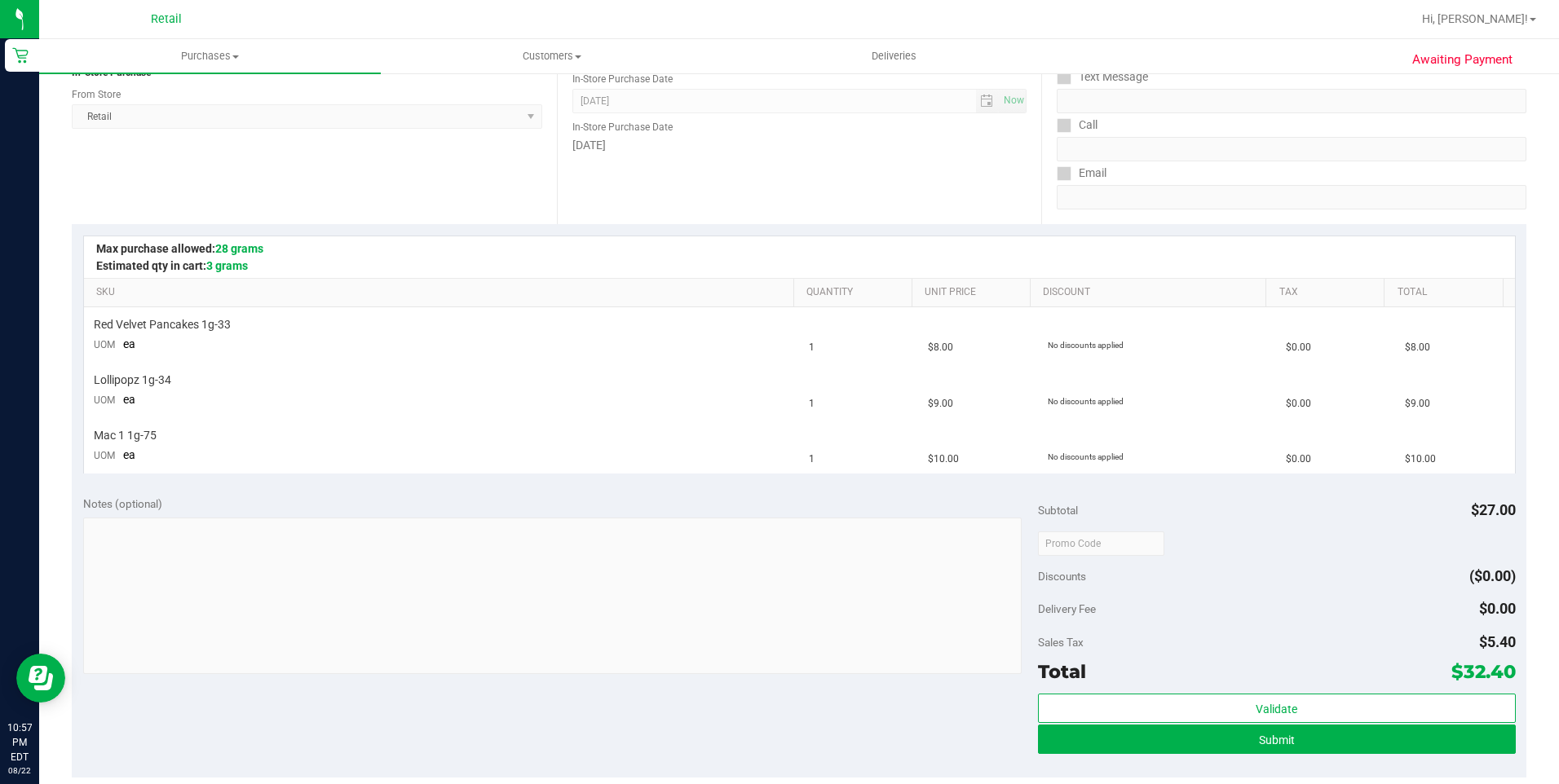
scroll to position [245, 0]
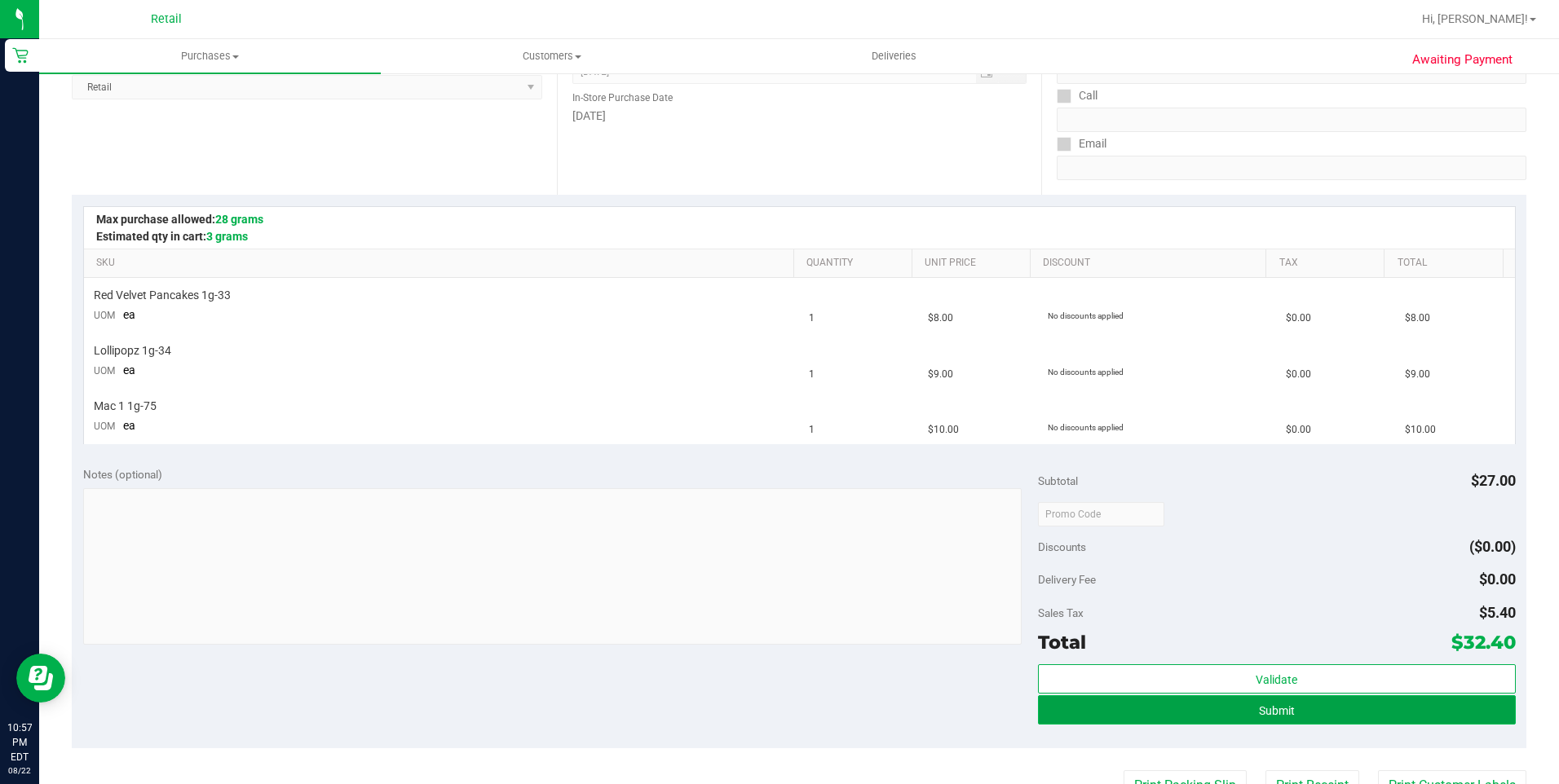
click at [1338, 712] on button "Submit" at bounding box center [1276, 709] width 478 height 29
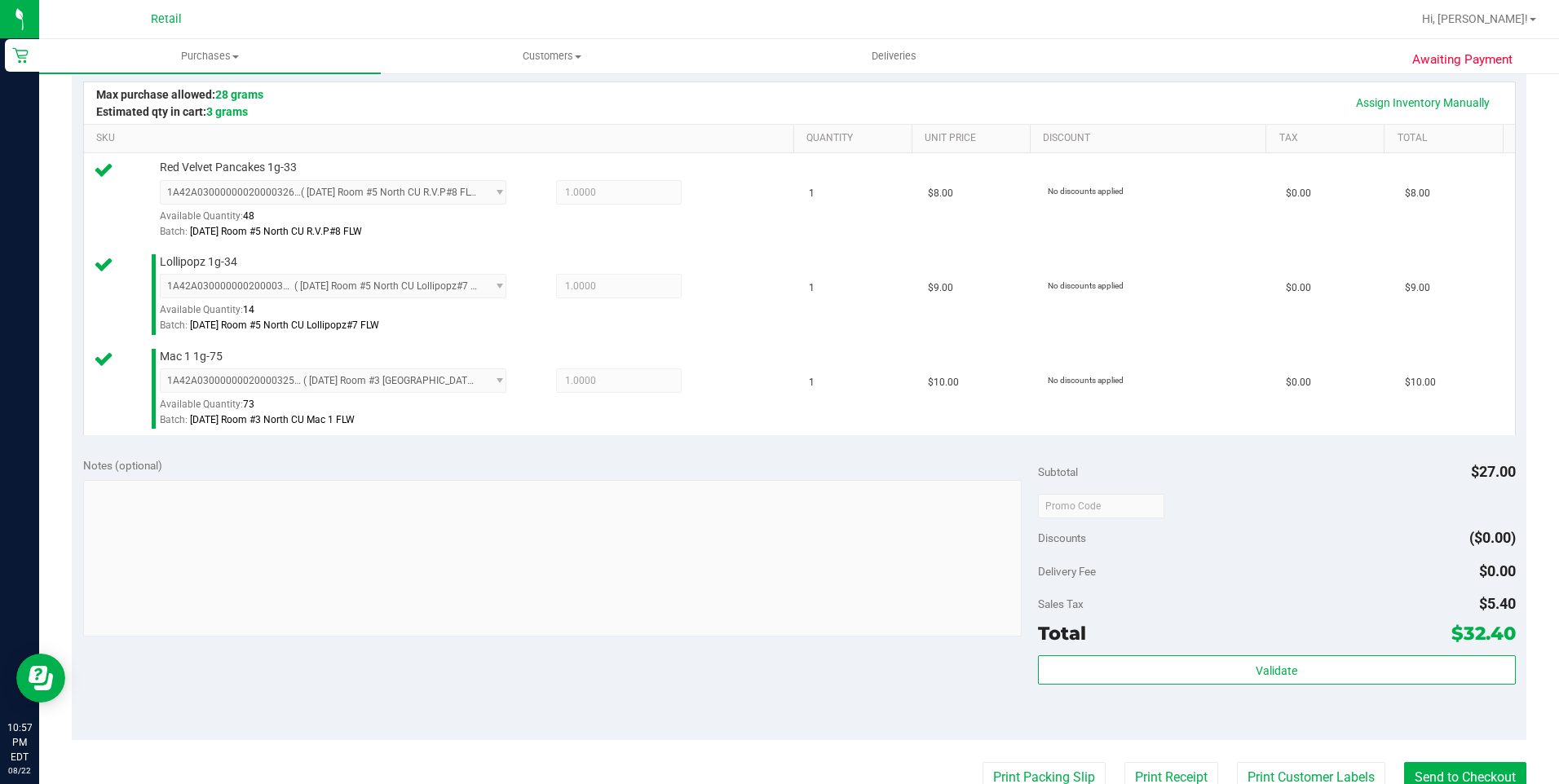
scroll to position [408, 0]
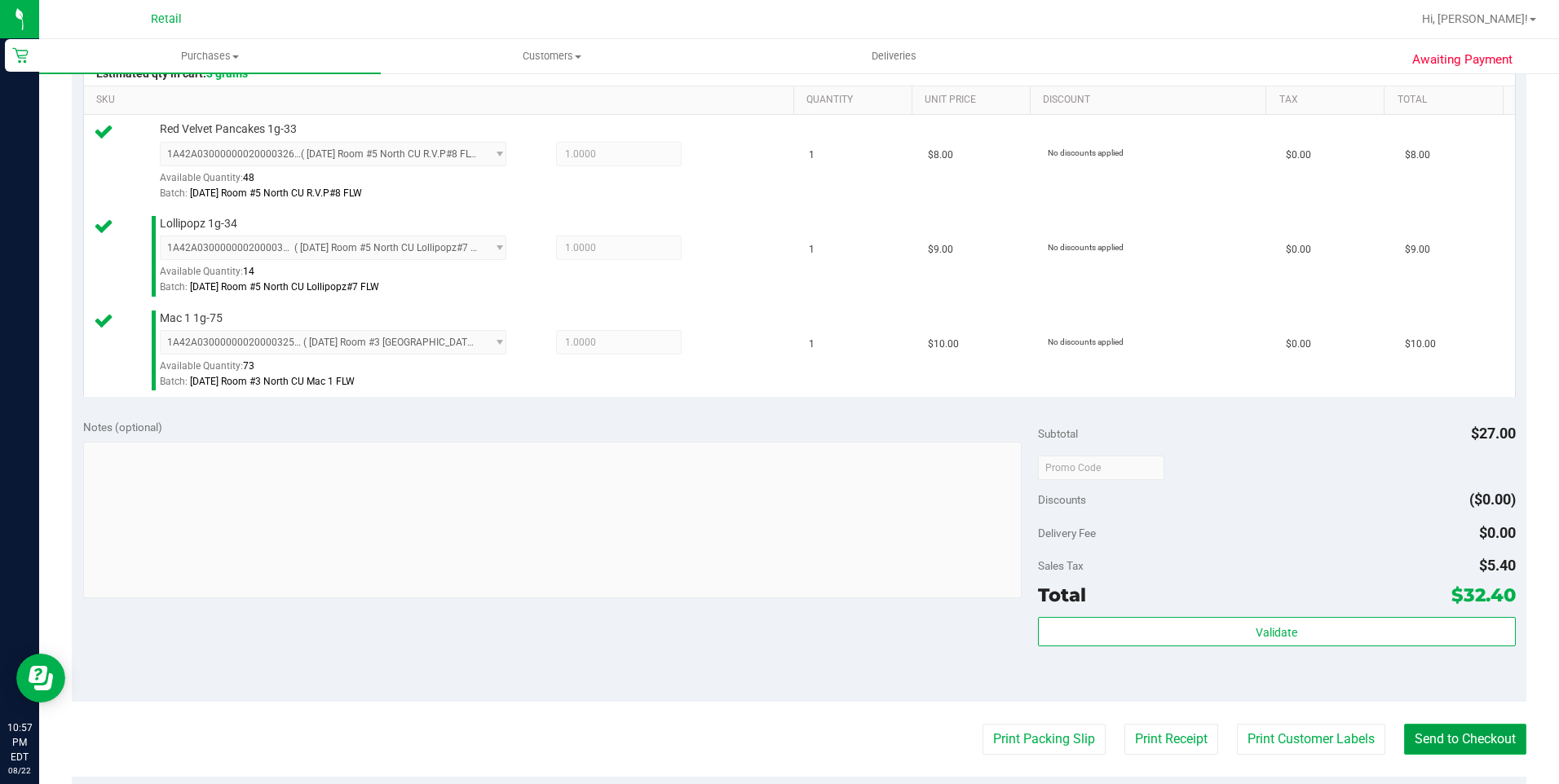
click at [1431, 746] on button "Send to Checkout" at bounding box center [1464, 738] width 122 height 31
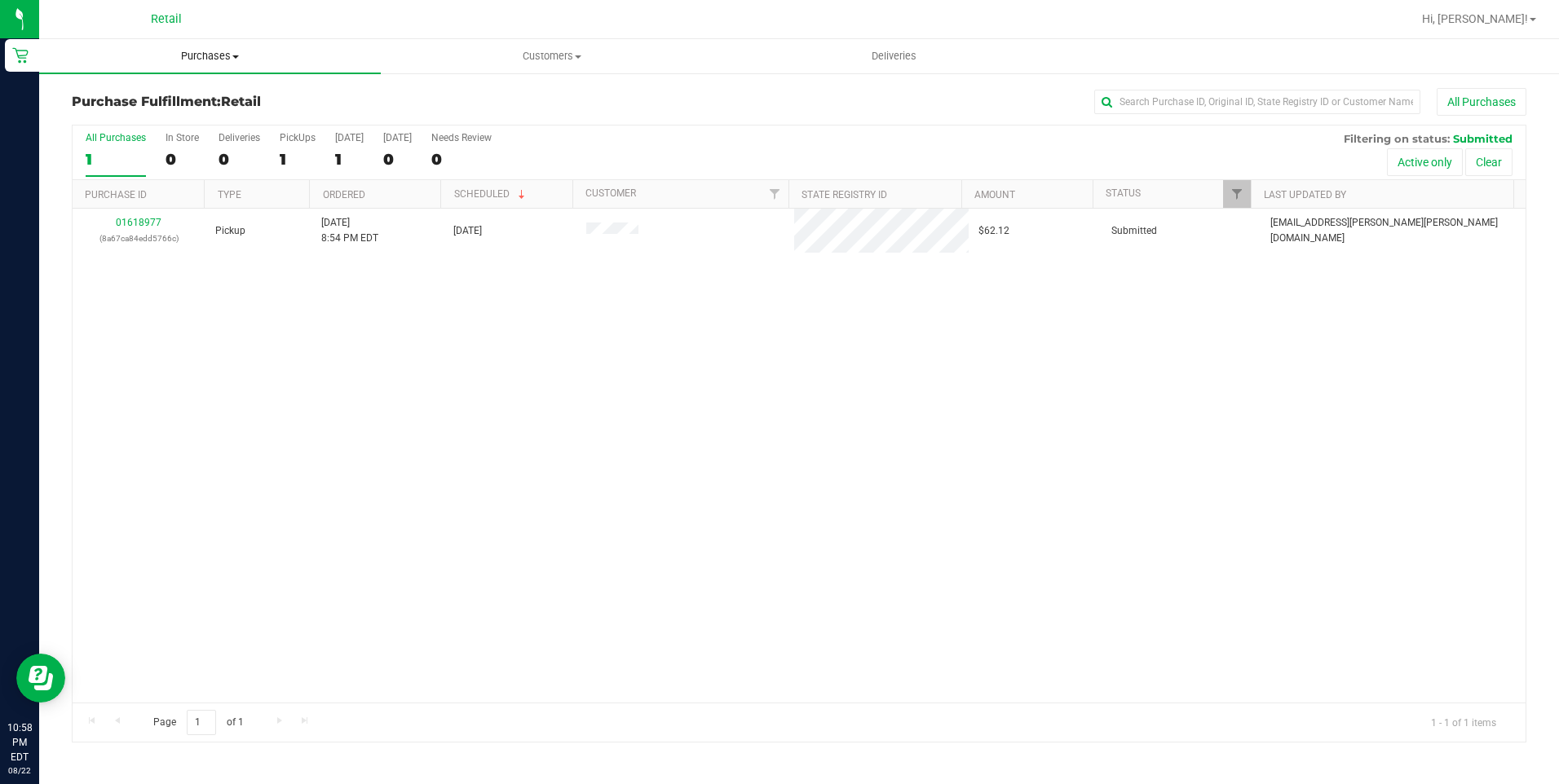
click at [169, 62] on span "Purchases" at bounding box center [210, 56] width 341 height 14
click at [156, 107] on li "Summary of purchases" at bounding box center [210, 99] width 341 height 20
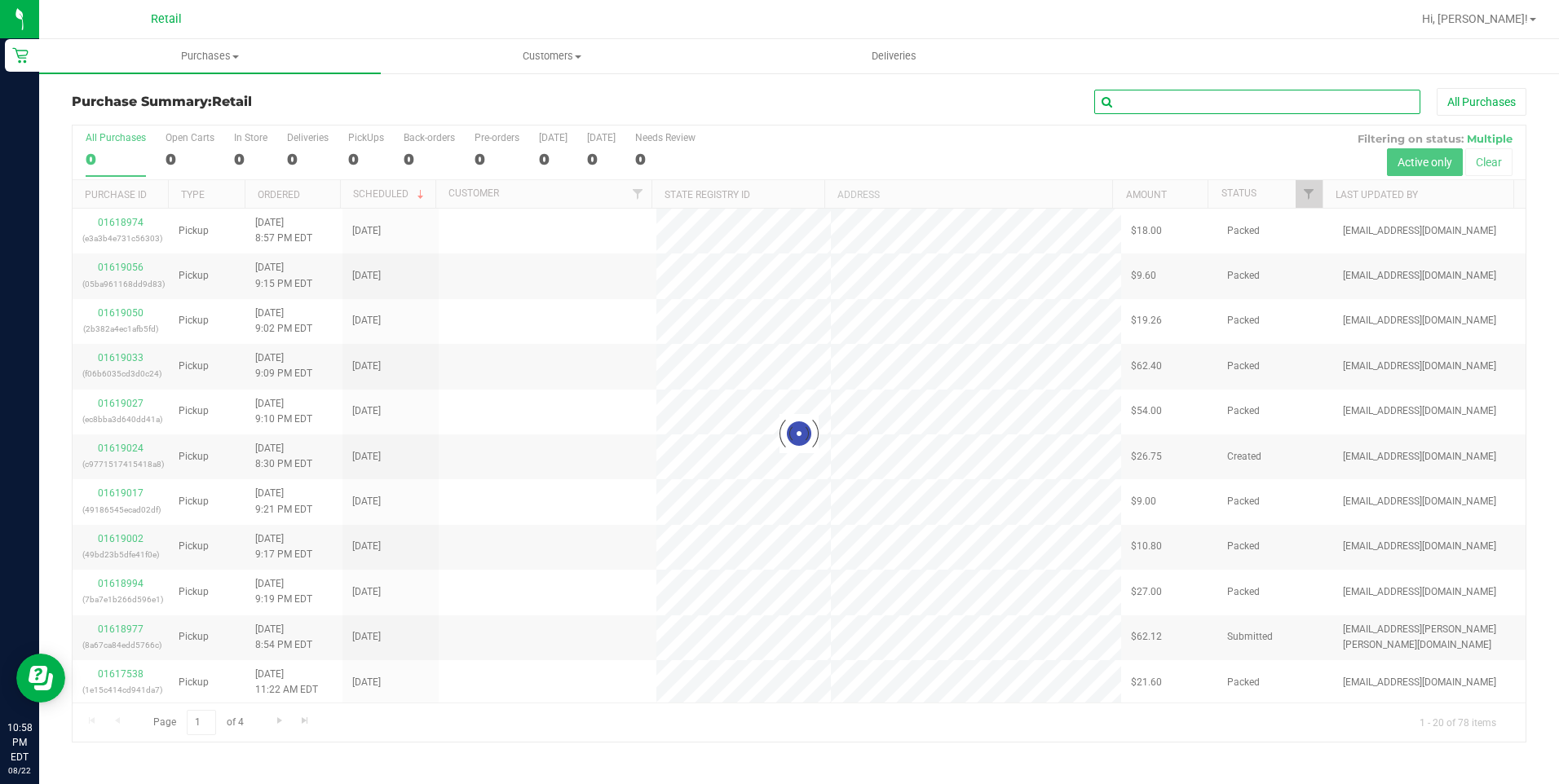
click at [1146, 113] on input "text" at bounding box center [1257, 102] width 326 height 25
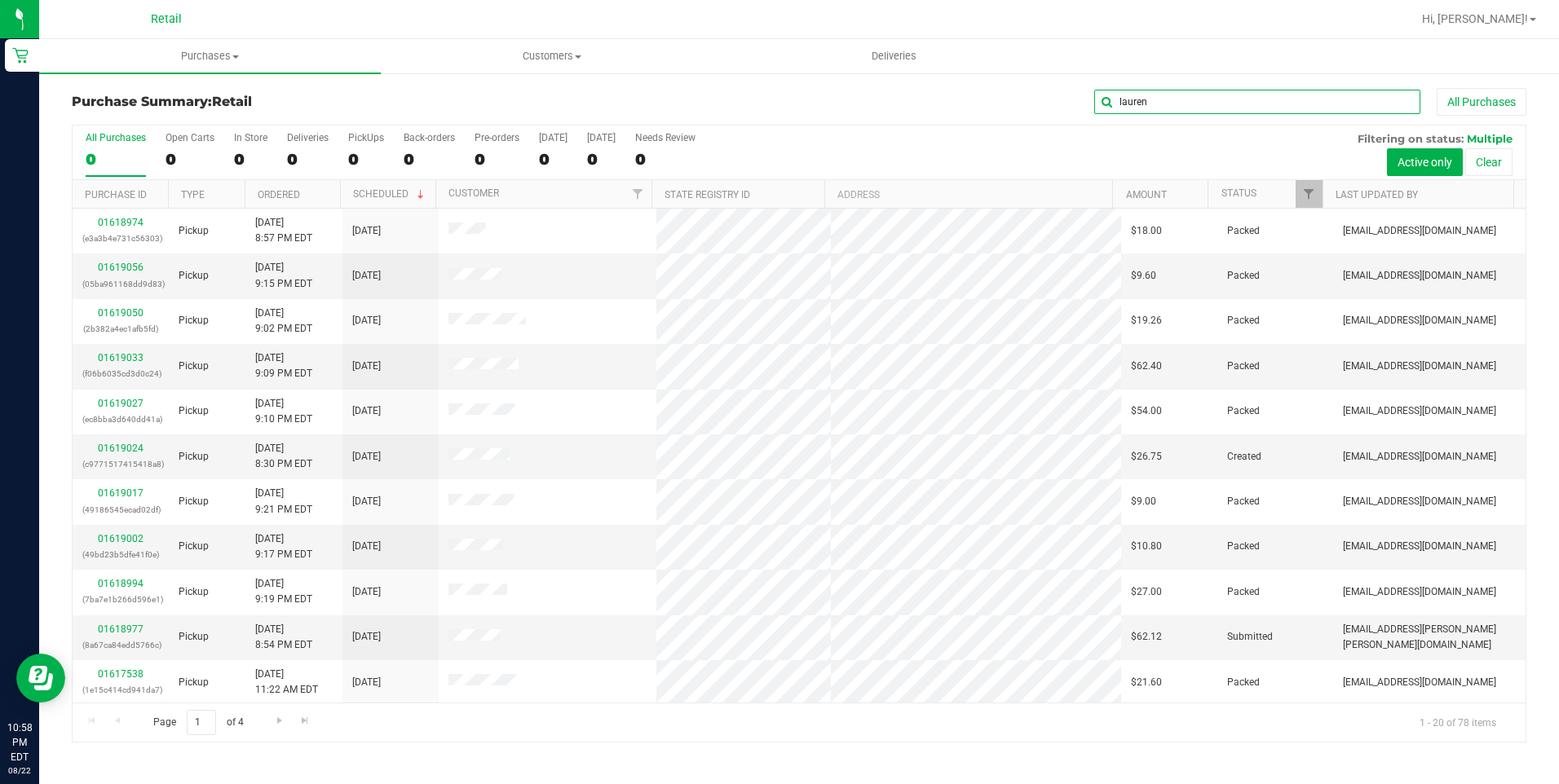
type input "lauren"
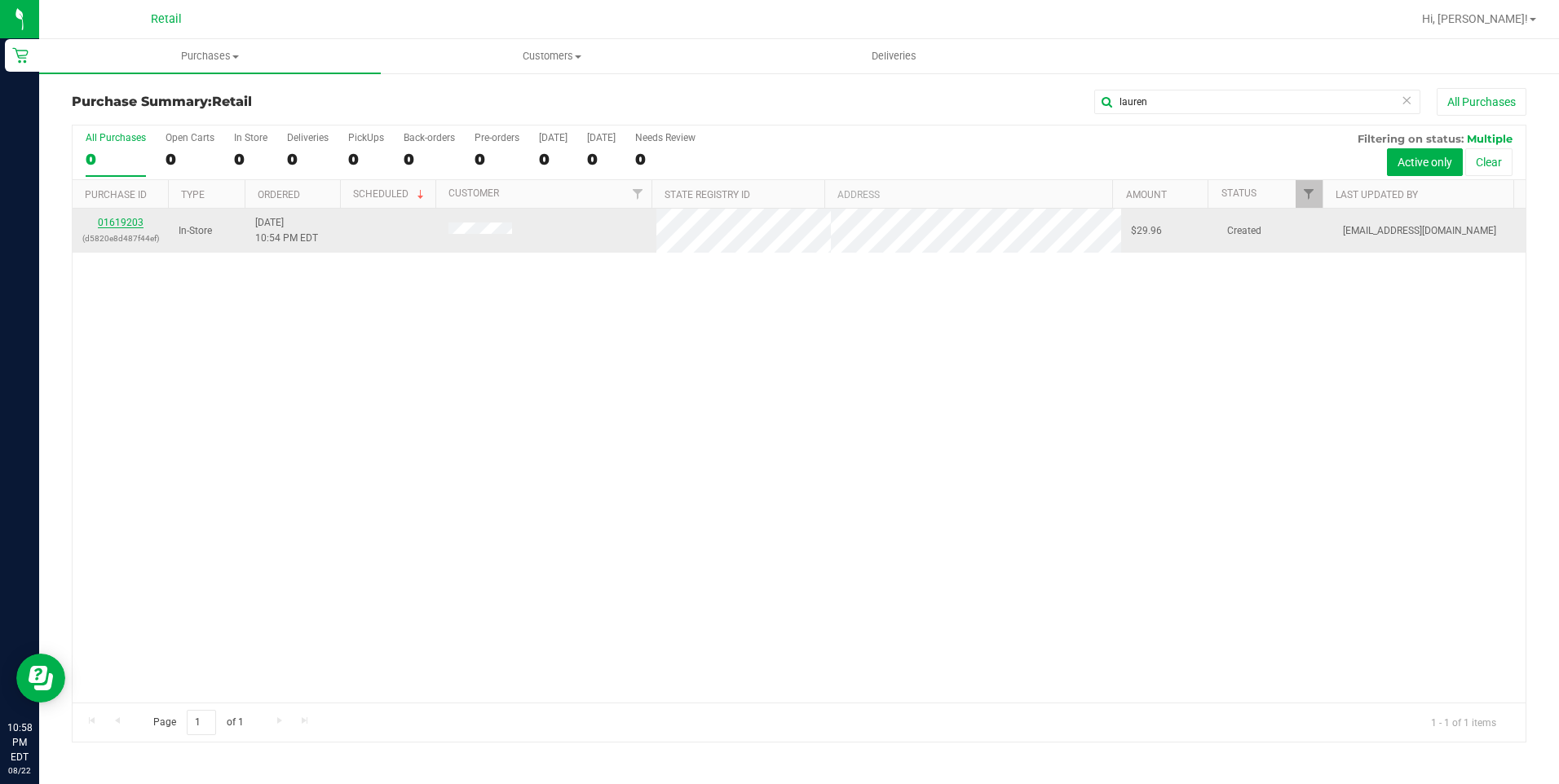
click at [110, 218] on link "01619203" at bounding box center [120, 223] width 46 height 11
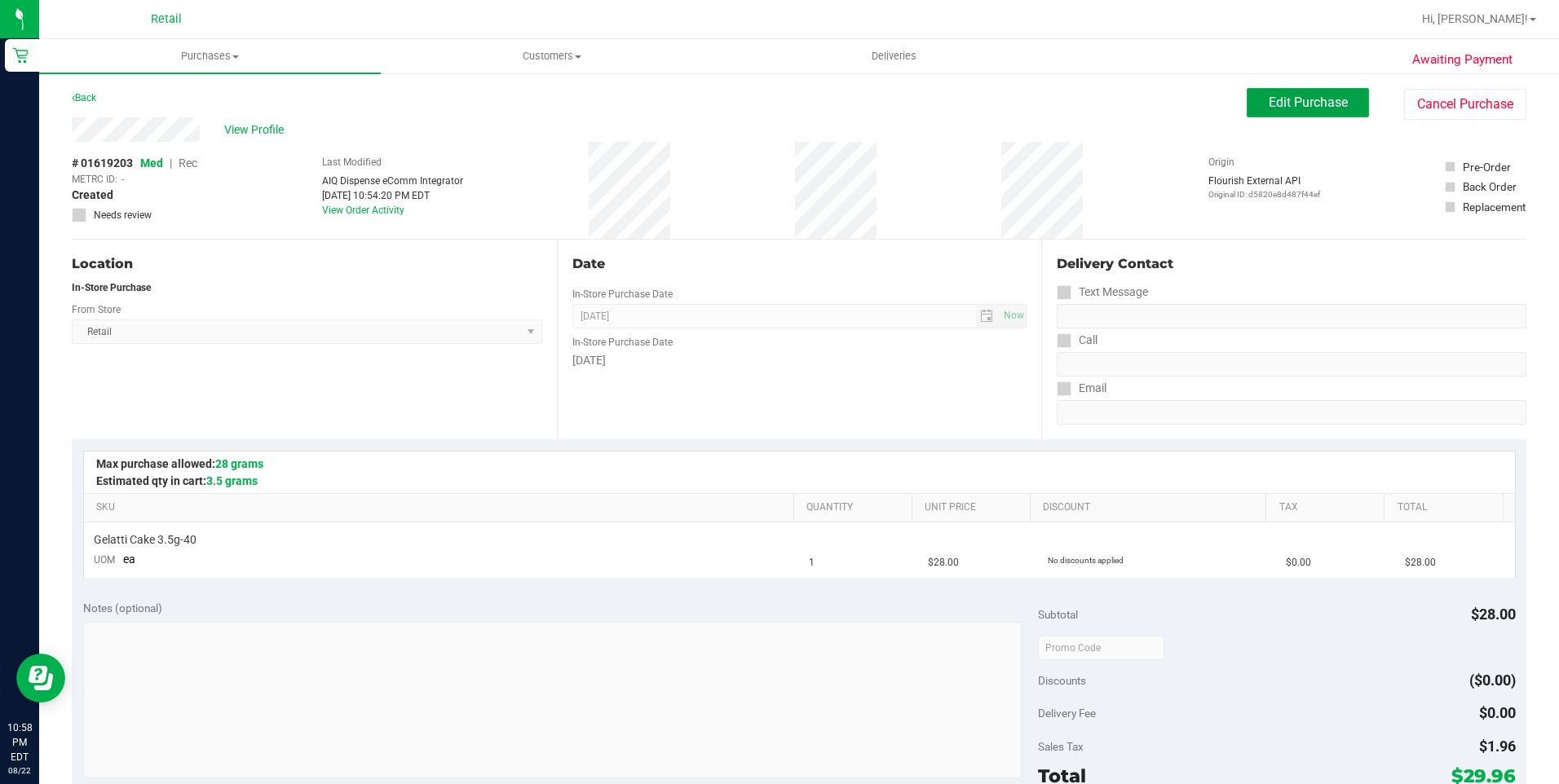
click at [1299, 96] on span "Edit Purchase" at bounding box center [1308, 102] width 79 height 15
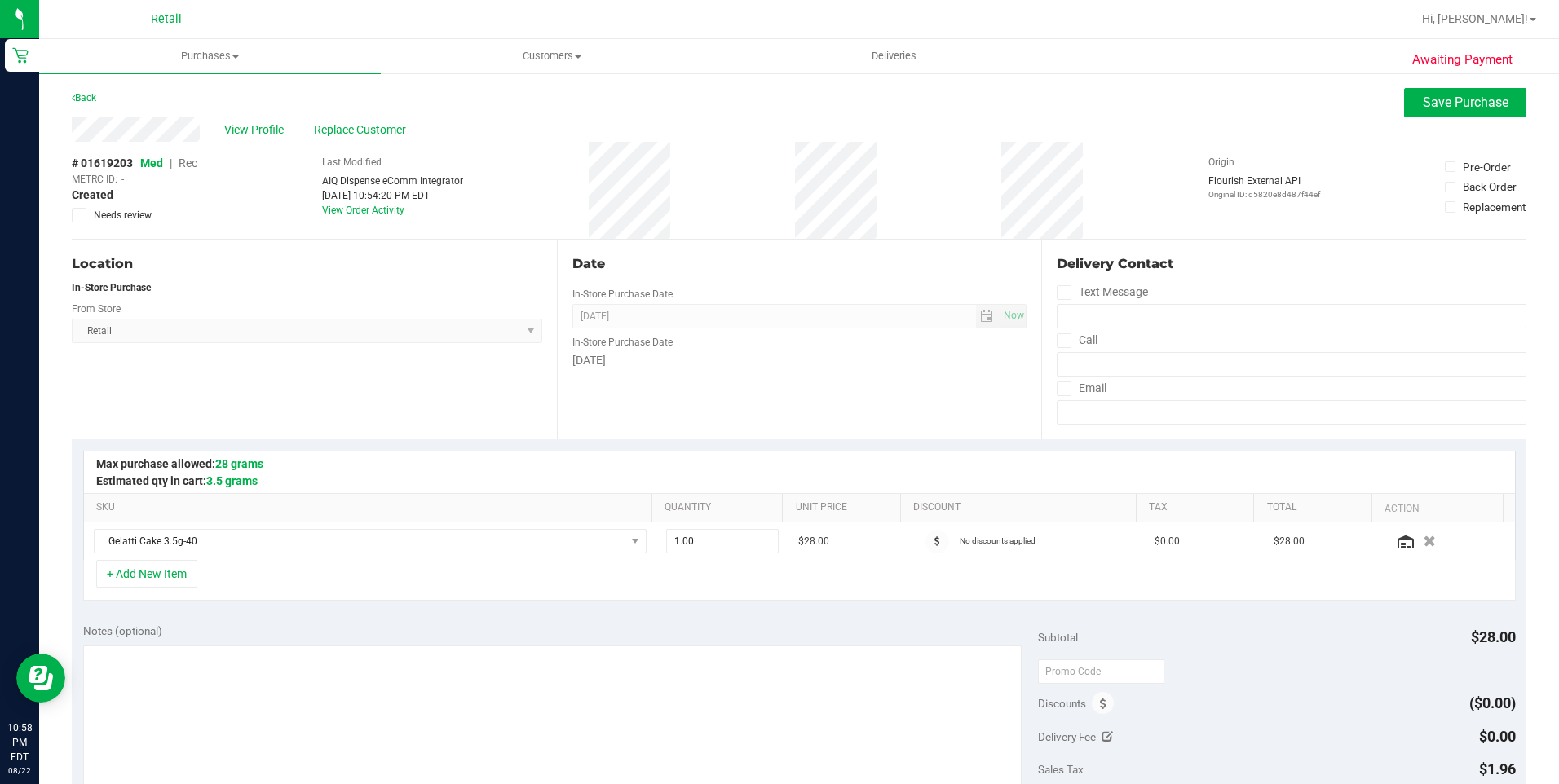
click at [191, 163] on span "Rec" at bounding box center [188, 163] width 19 height 13
click at [1446, 96] on span "Save Purchase" at bounding box center [1465, 102] width 85 height 15
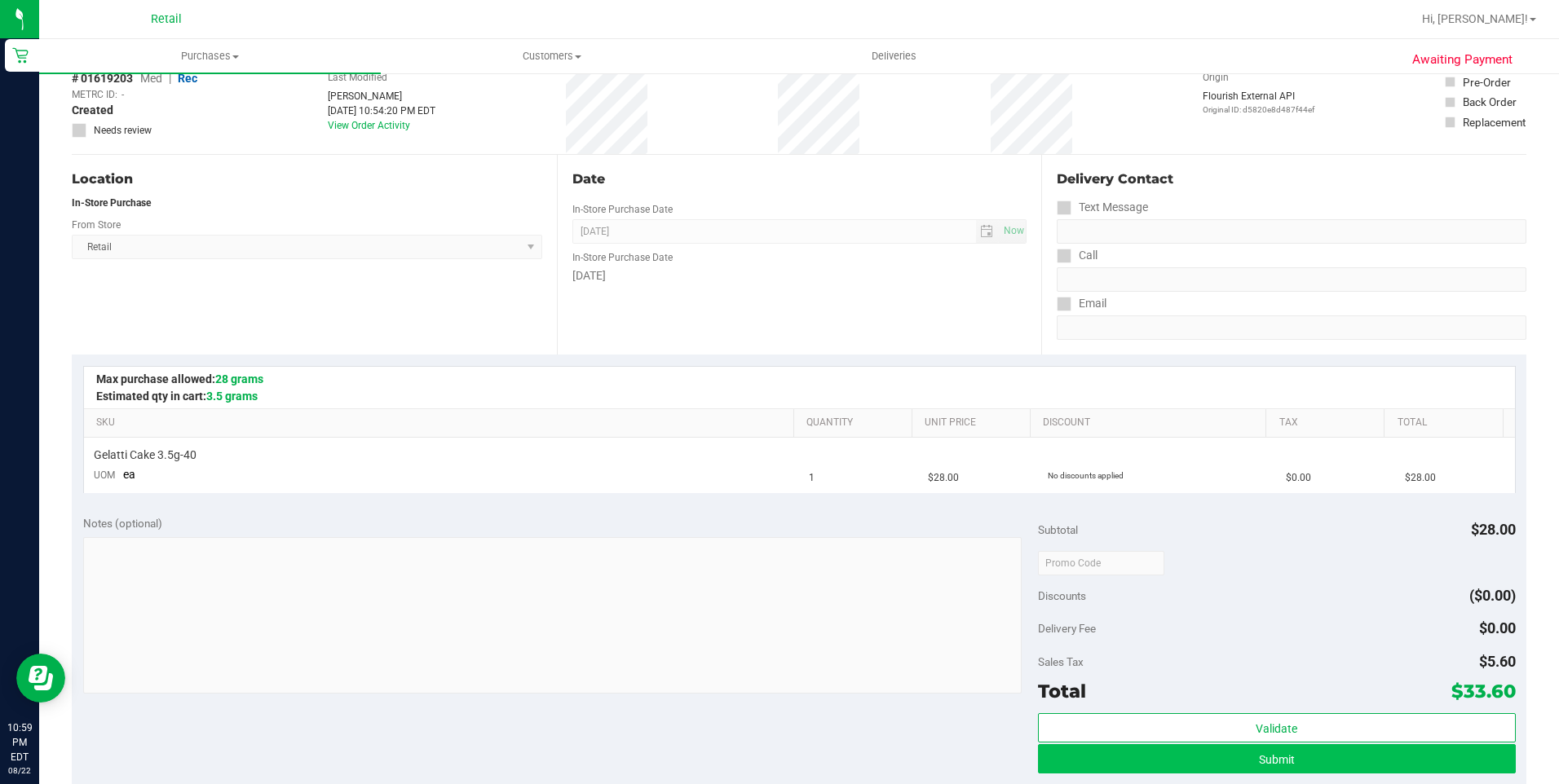
scroll to position [163, 0]
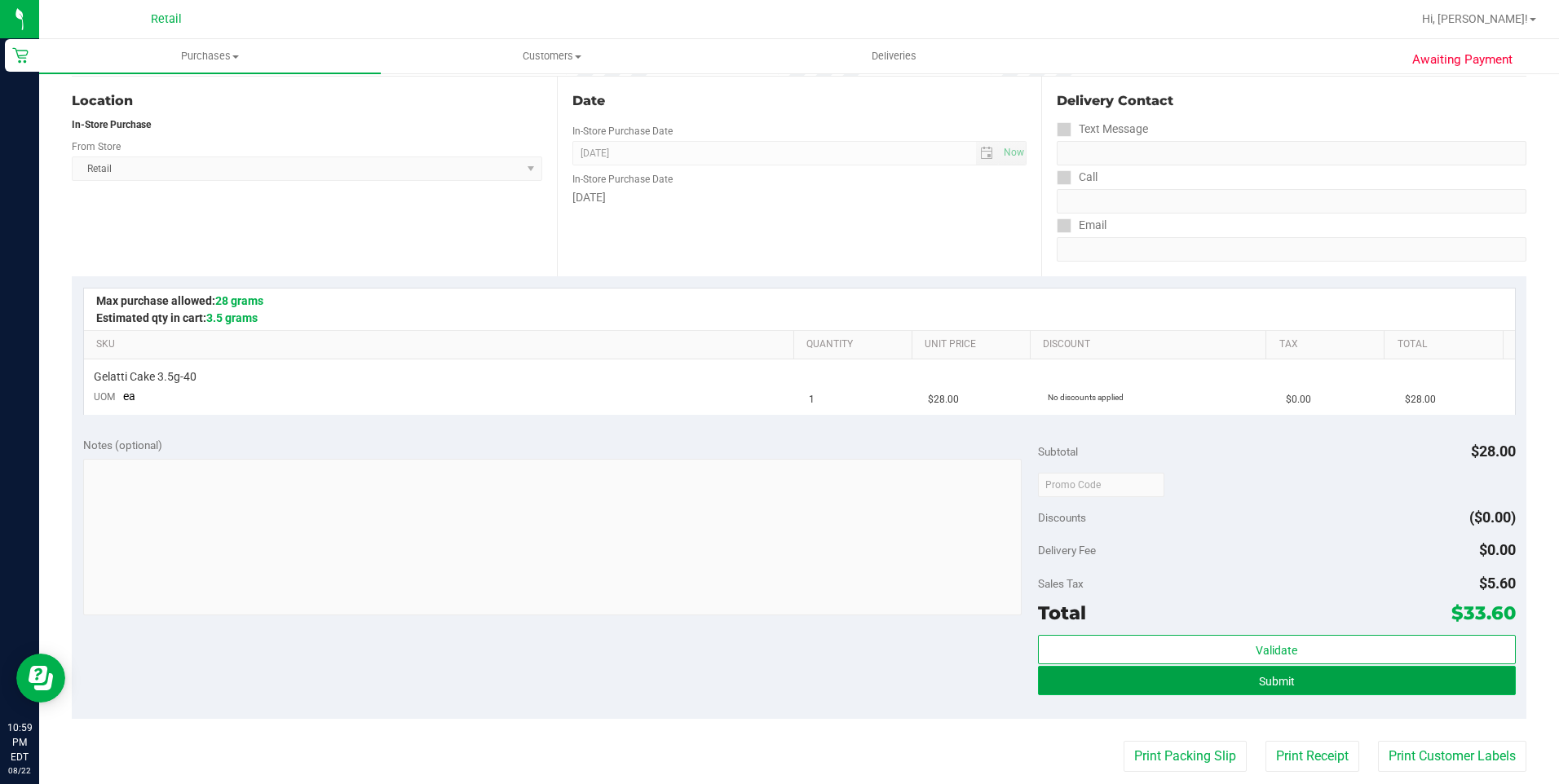
click at [1373, 690] on button "Submit" at bounding box center [1276, 680] width 478 height 29
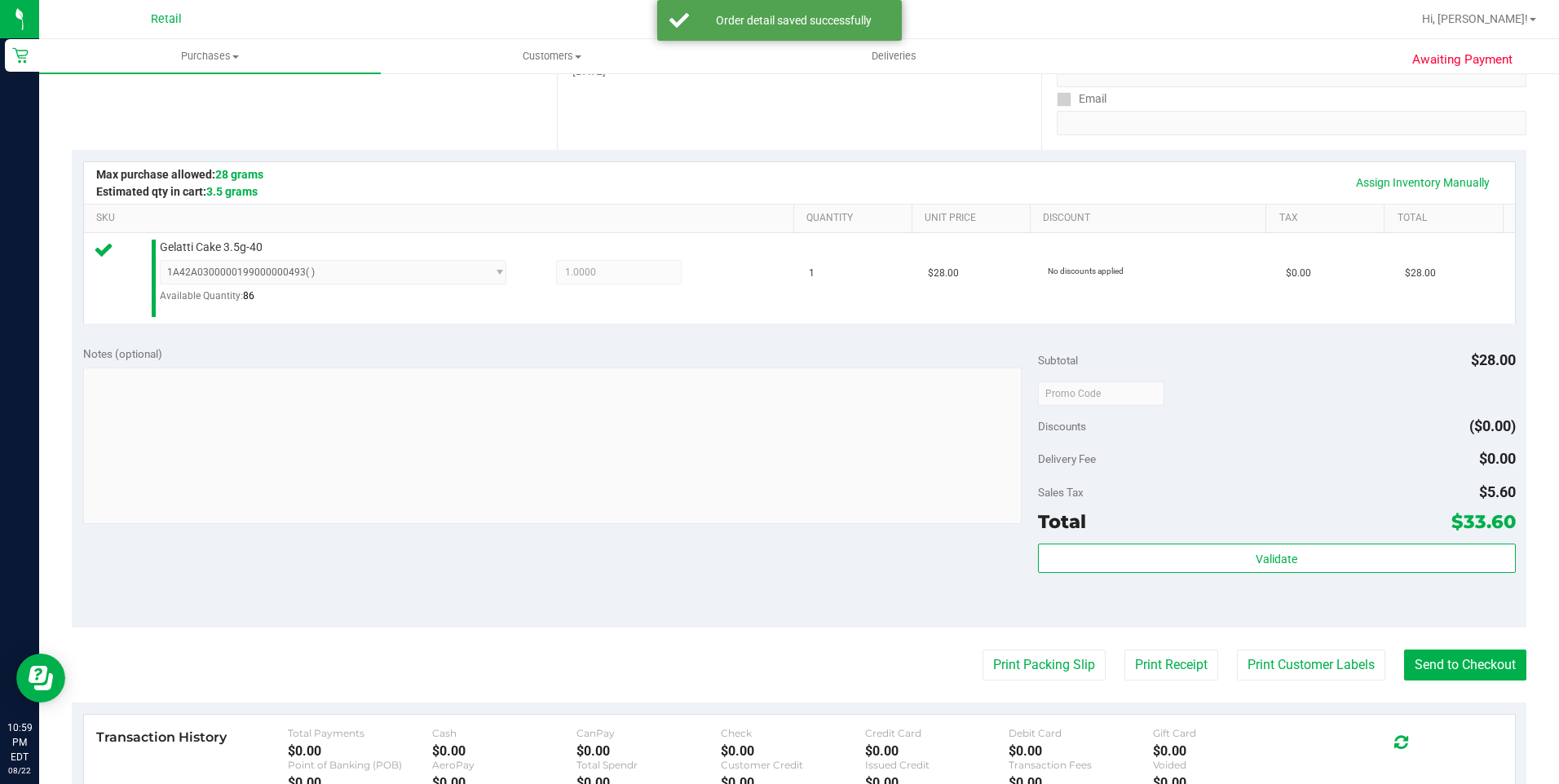
scroll to position [326, 0]
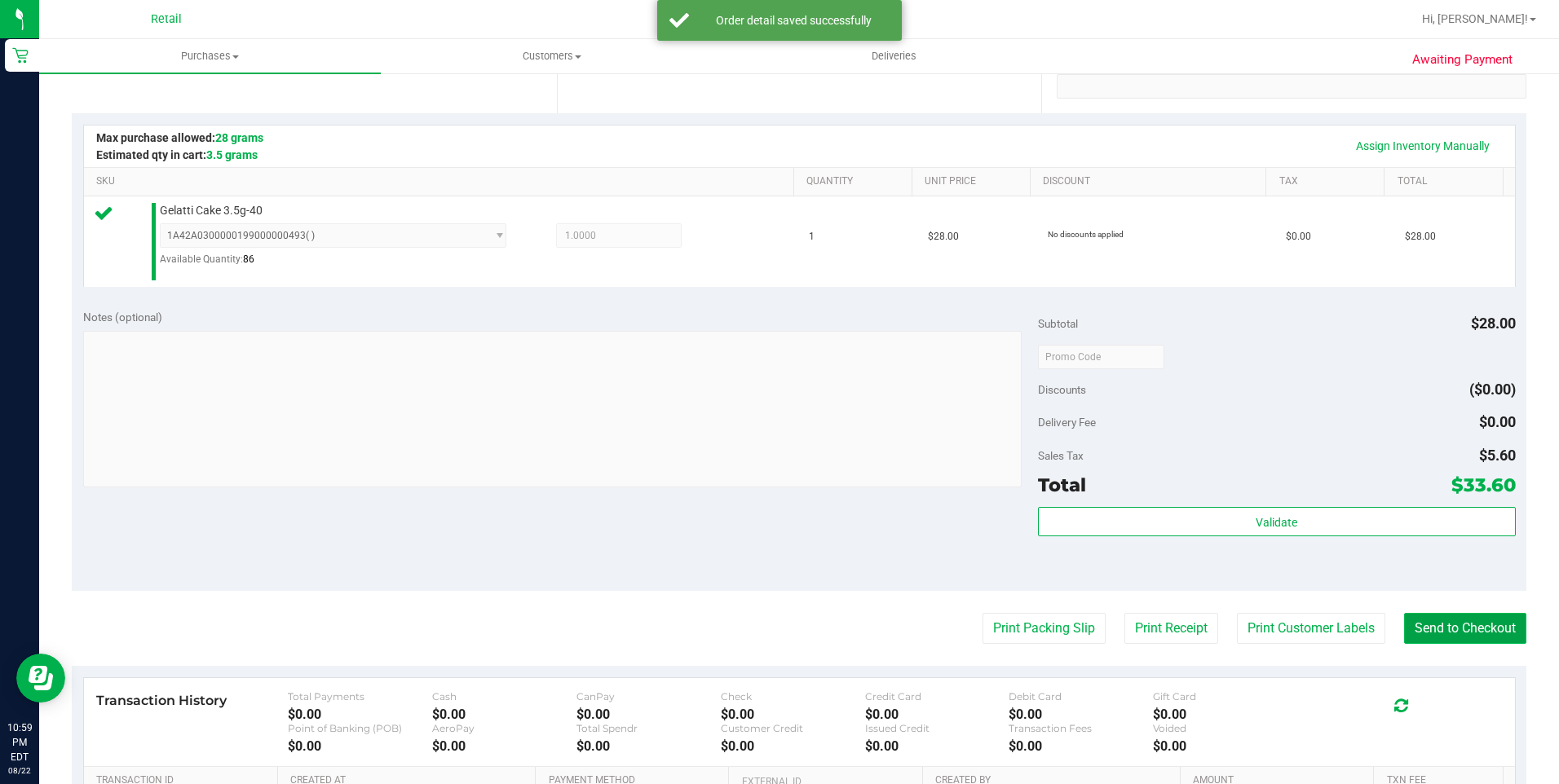
click at [1455, 618] on button "Send to Checkout" at bounding box center [1464, 628] width 122 height 31
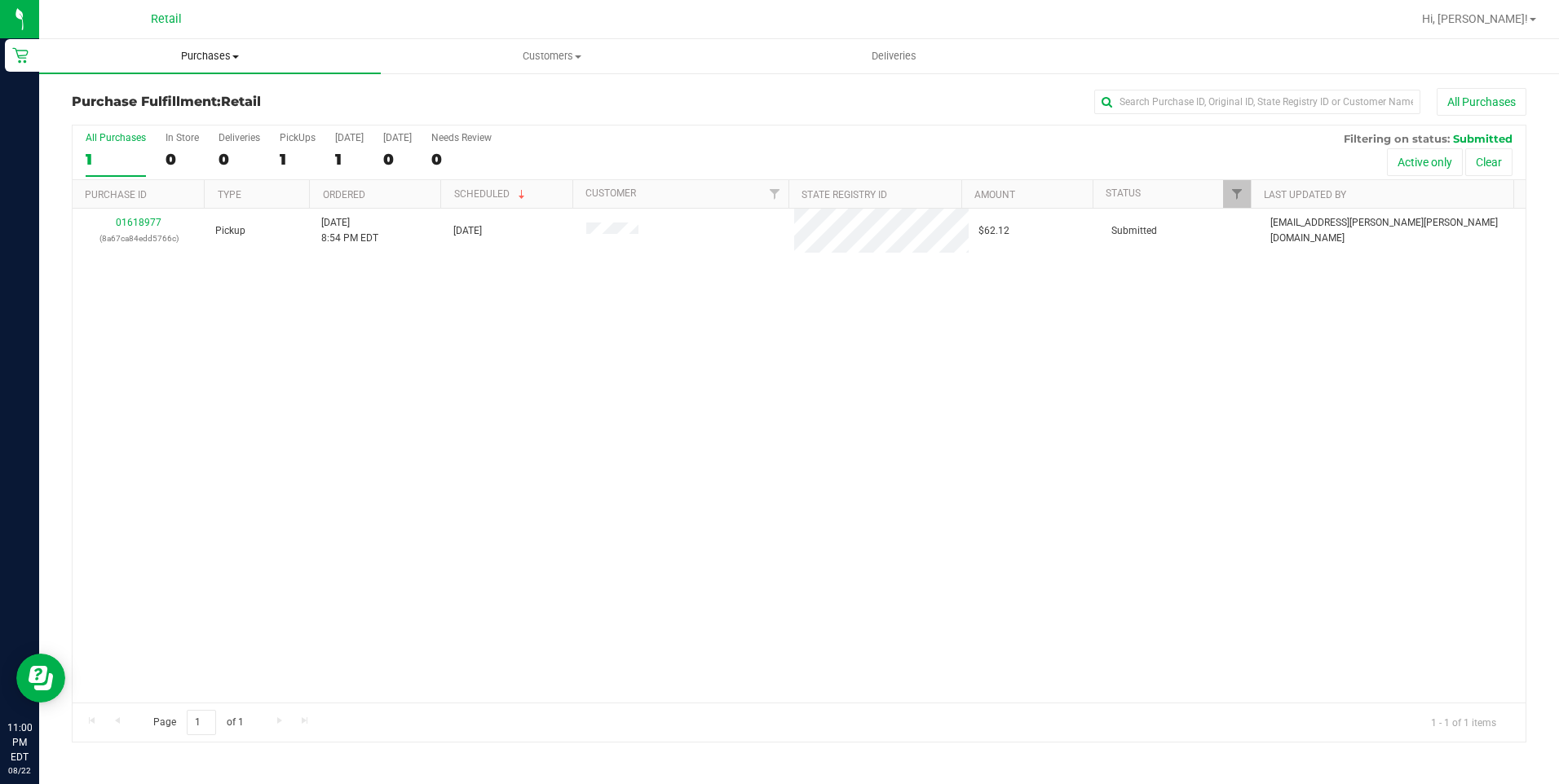
click at [212, 48] on uib-tab-heading "Purchases Summary of purchases Fulfillment All purchases" at bounding box center [210, 56] width 341 height 34
click at [190, 93] on span "Summary of purchases" at bounding box center [122, 98] width 167 height 14
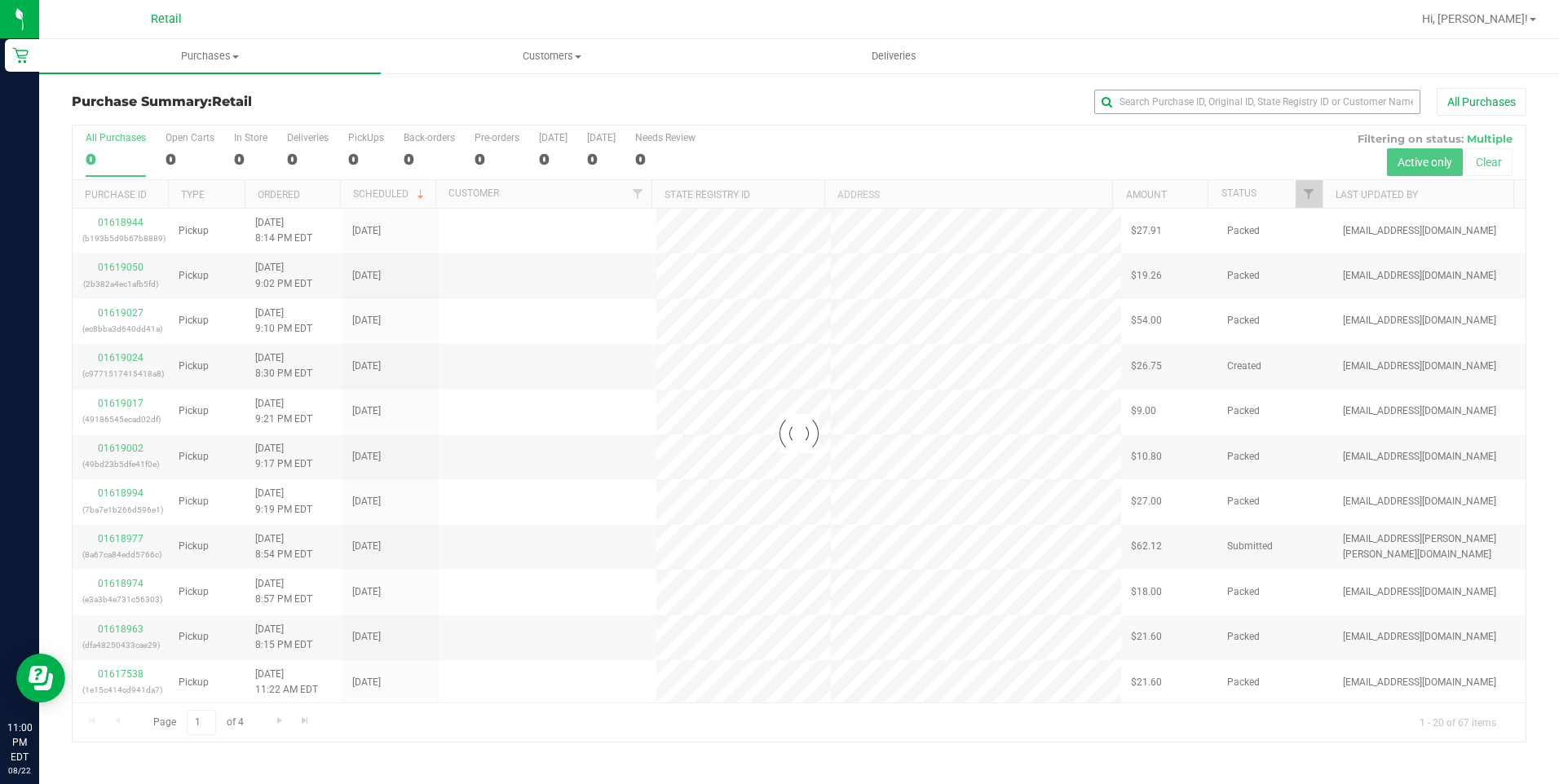
click at [1230, 91] on div "All Purchases" at bounding box center [1041, 101] width 969 height 27
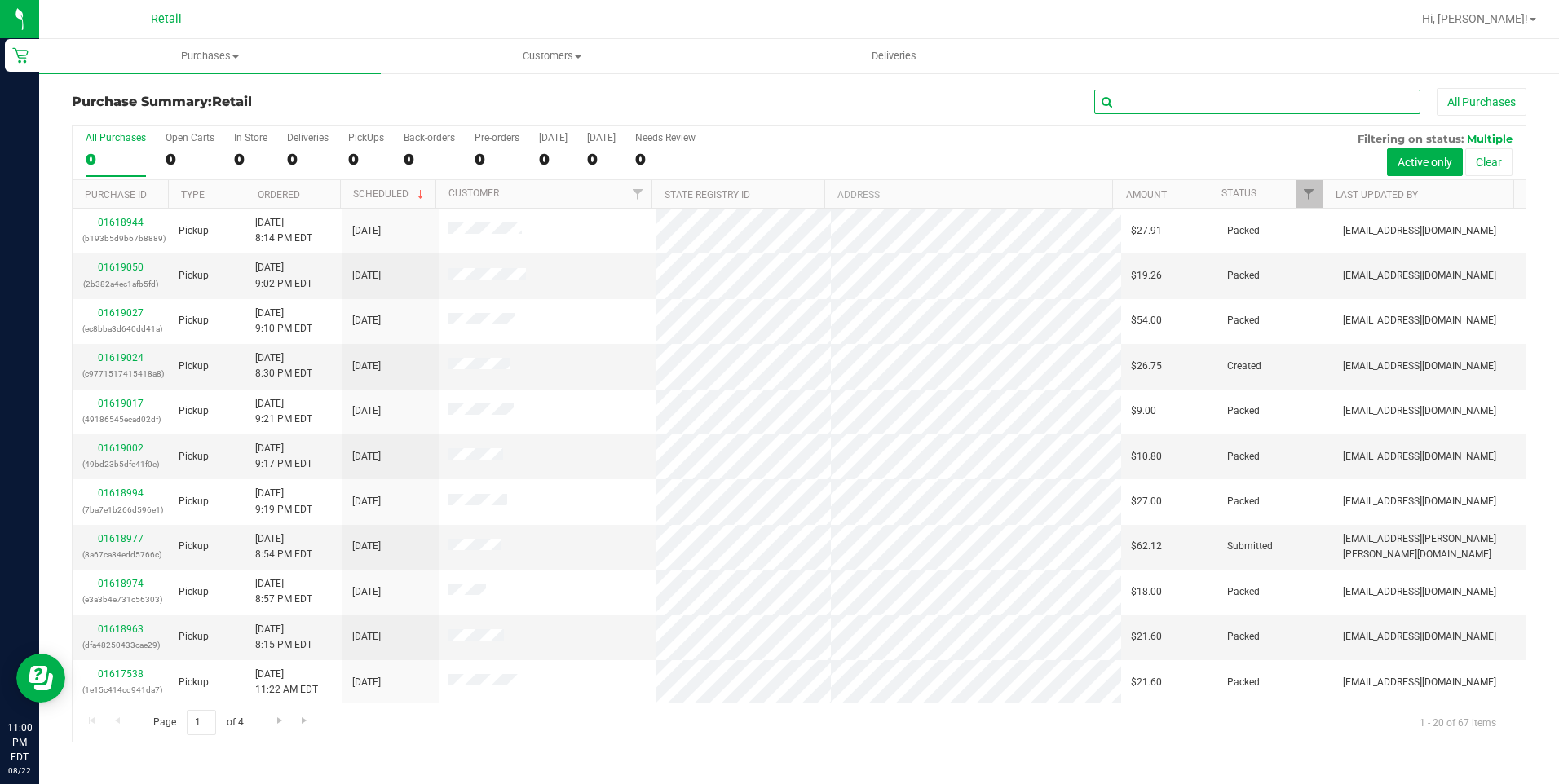
click at [1230, 95] on input "text" at bounding box center [1257, 102] width 326 height 25
type input "jesse"
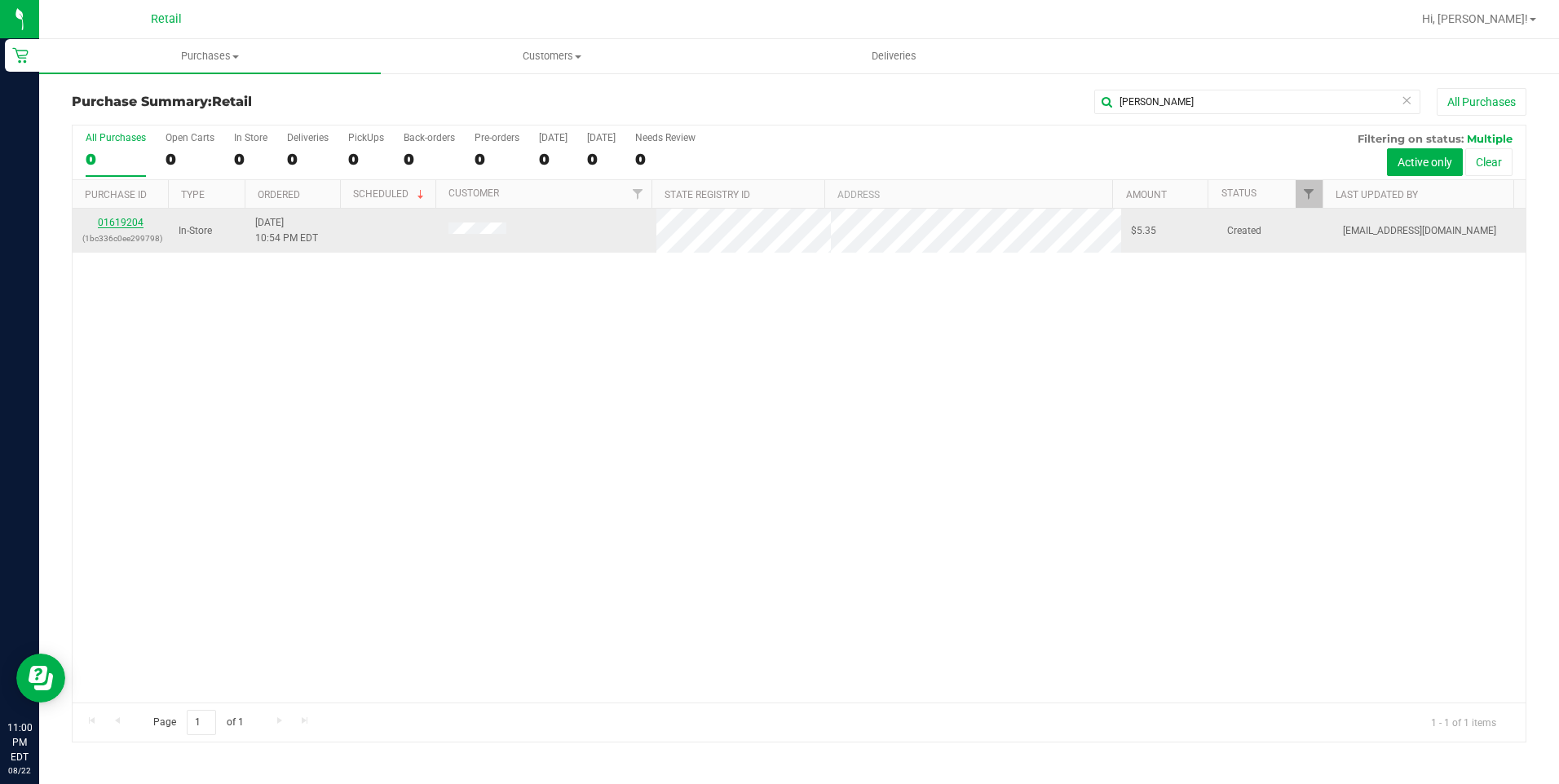
click at [125, 223] on link "01619204" at bounding box center [120, 223] width 46 height 11
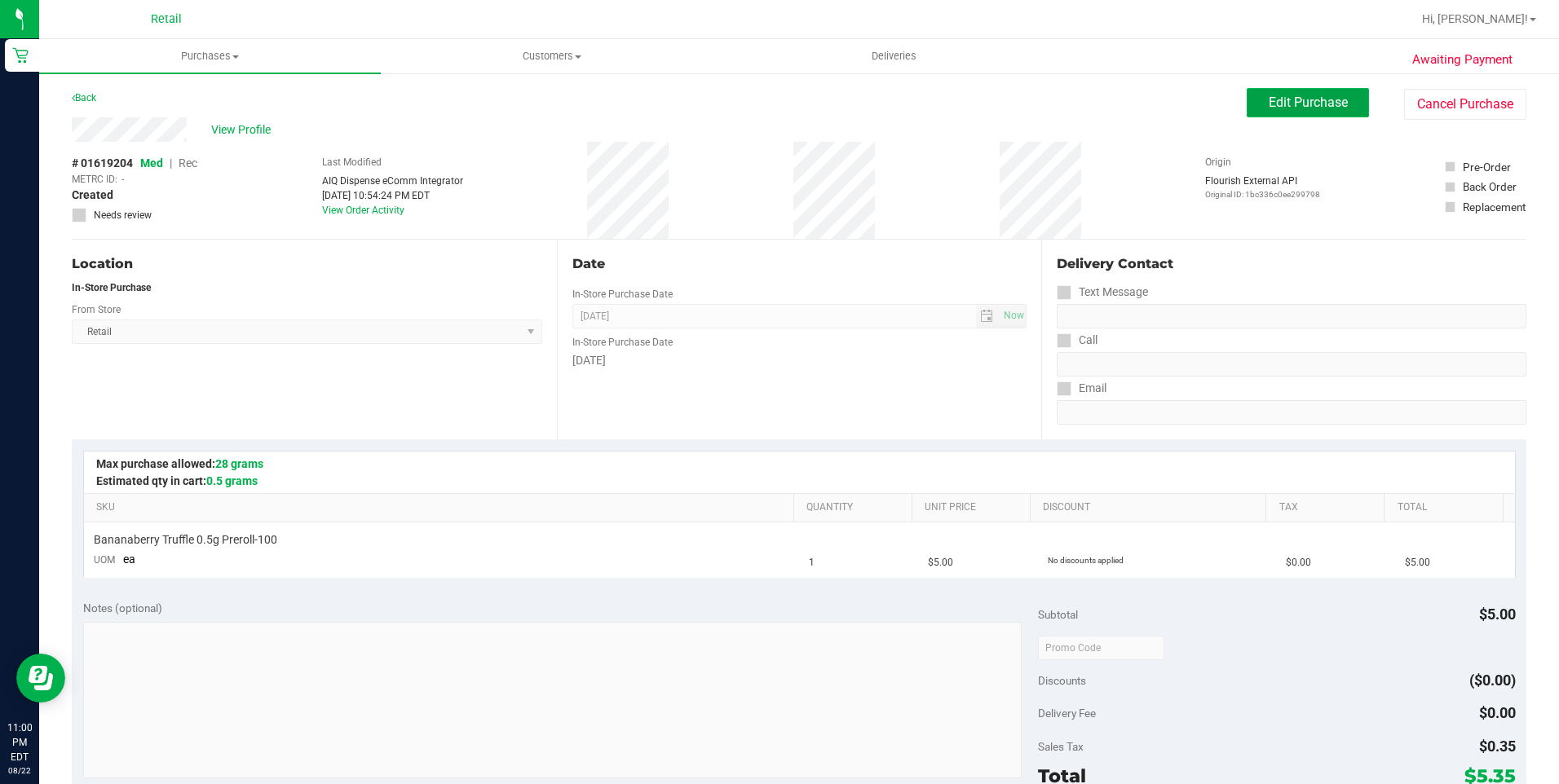
click at [1246, 98] on button "Edit Purchase" at bounding box center [1307, 102] width 122 height 29
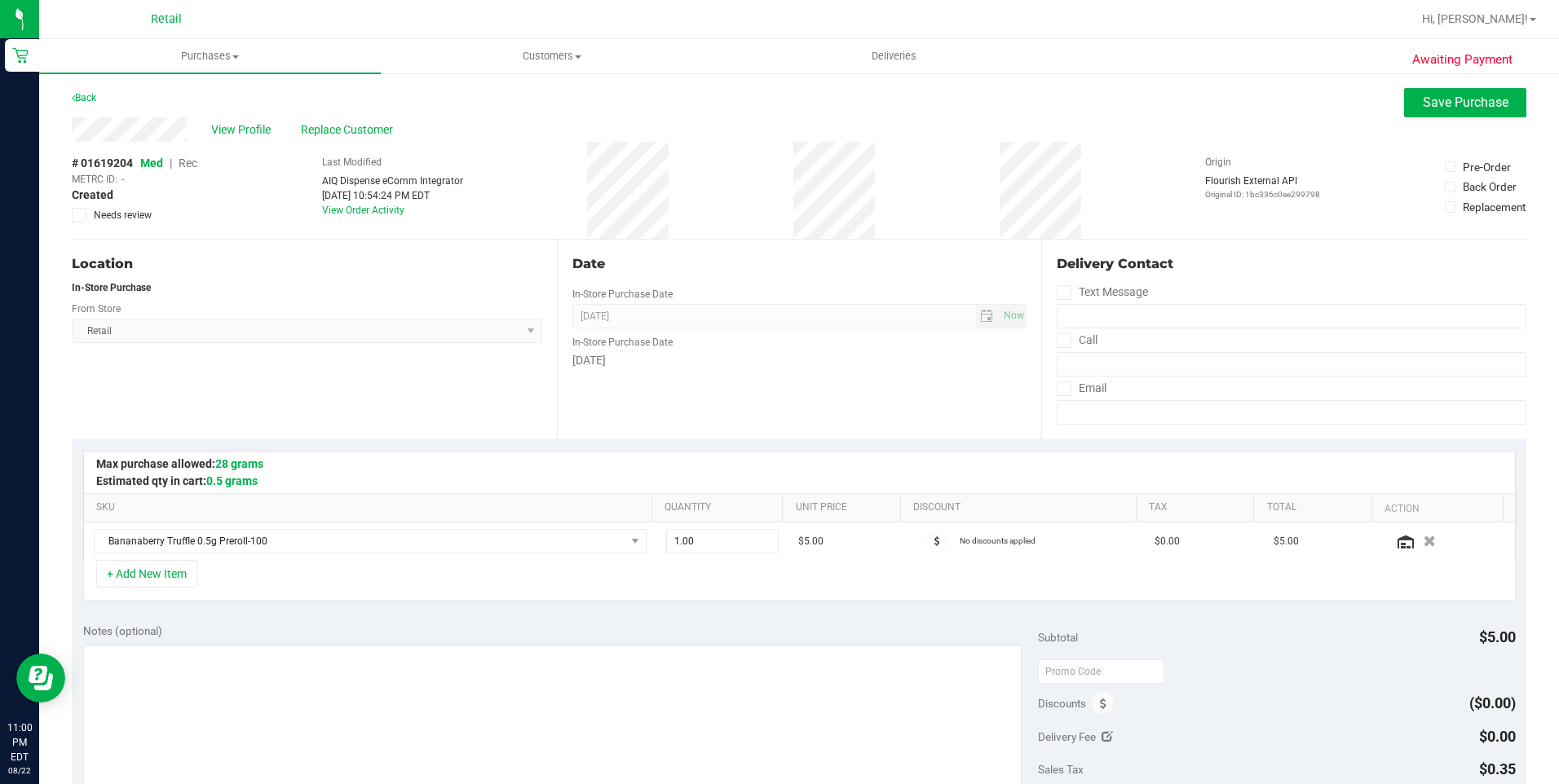
click at [193, 155] on div "# 01619204 Med | Rec METRC ID: - Created Needs review" at bounding box center [135, 188] width 125 height 67
click at [184, 160] on span "Rec" at bounding box center [188, 163] width 19 height 13
click at [1421, 113] on button "Save Purchase" at bounding box center [1464, 102] width 122 height 29
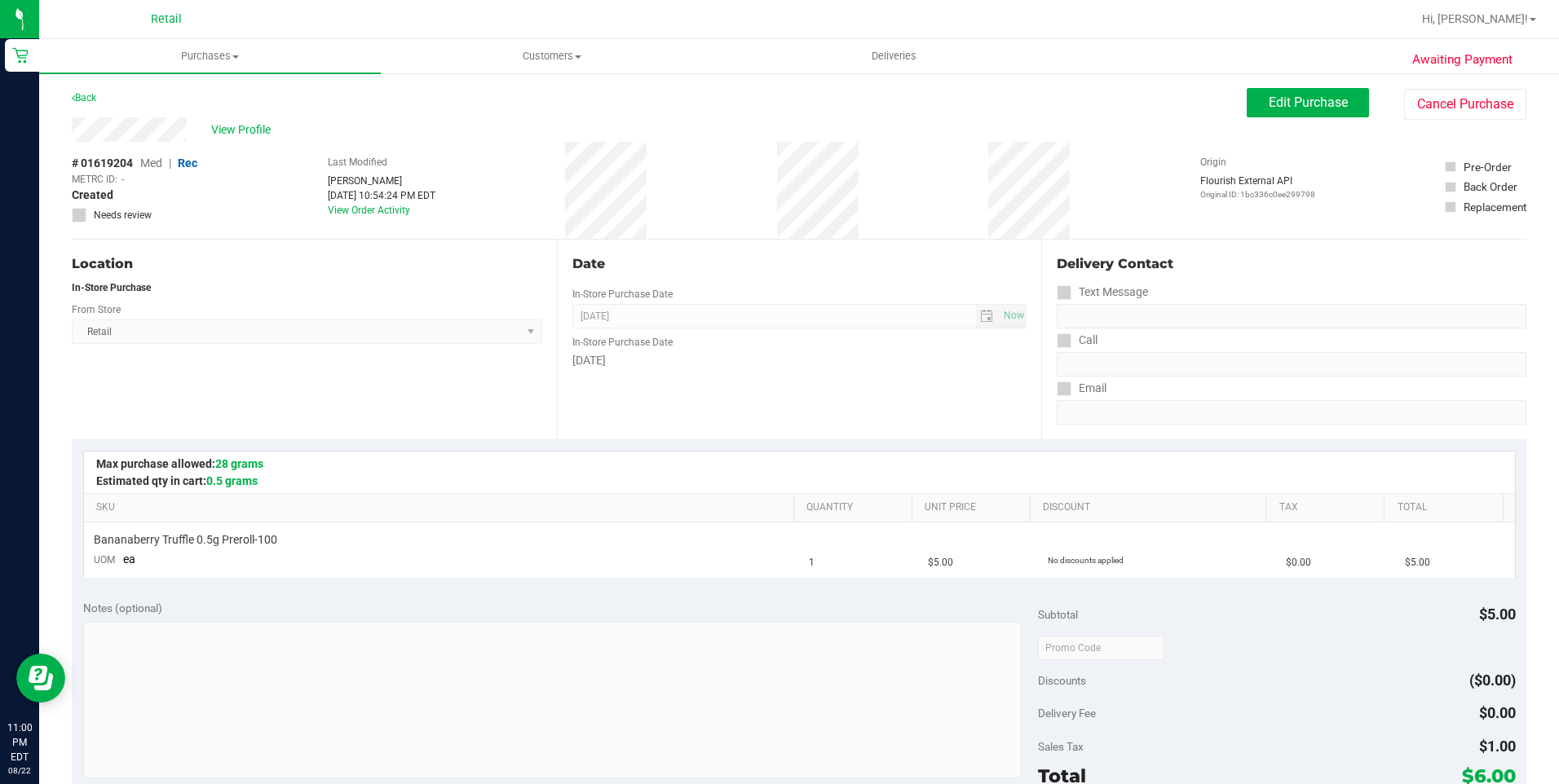
scroll to position [245, 0]
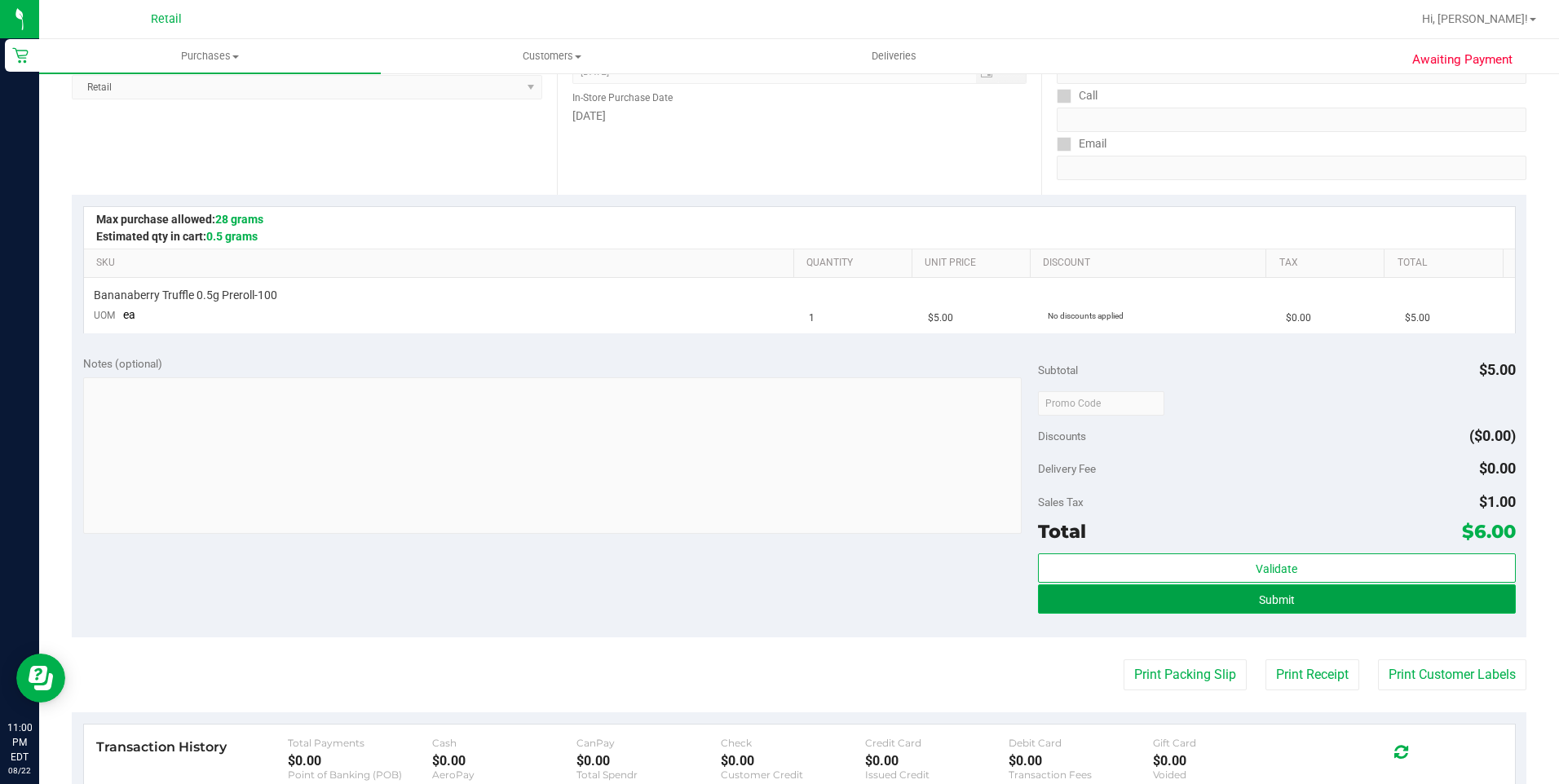
click at [1273, 606] on button "Submit" at bounding box center [1276, 598] width 478 height 29
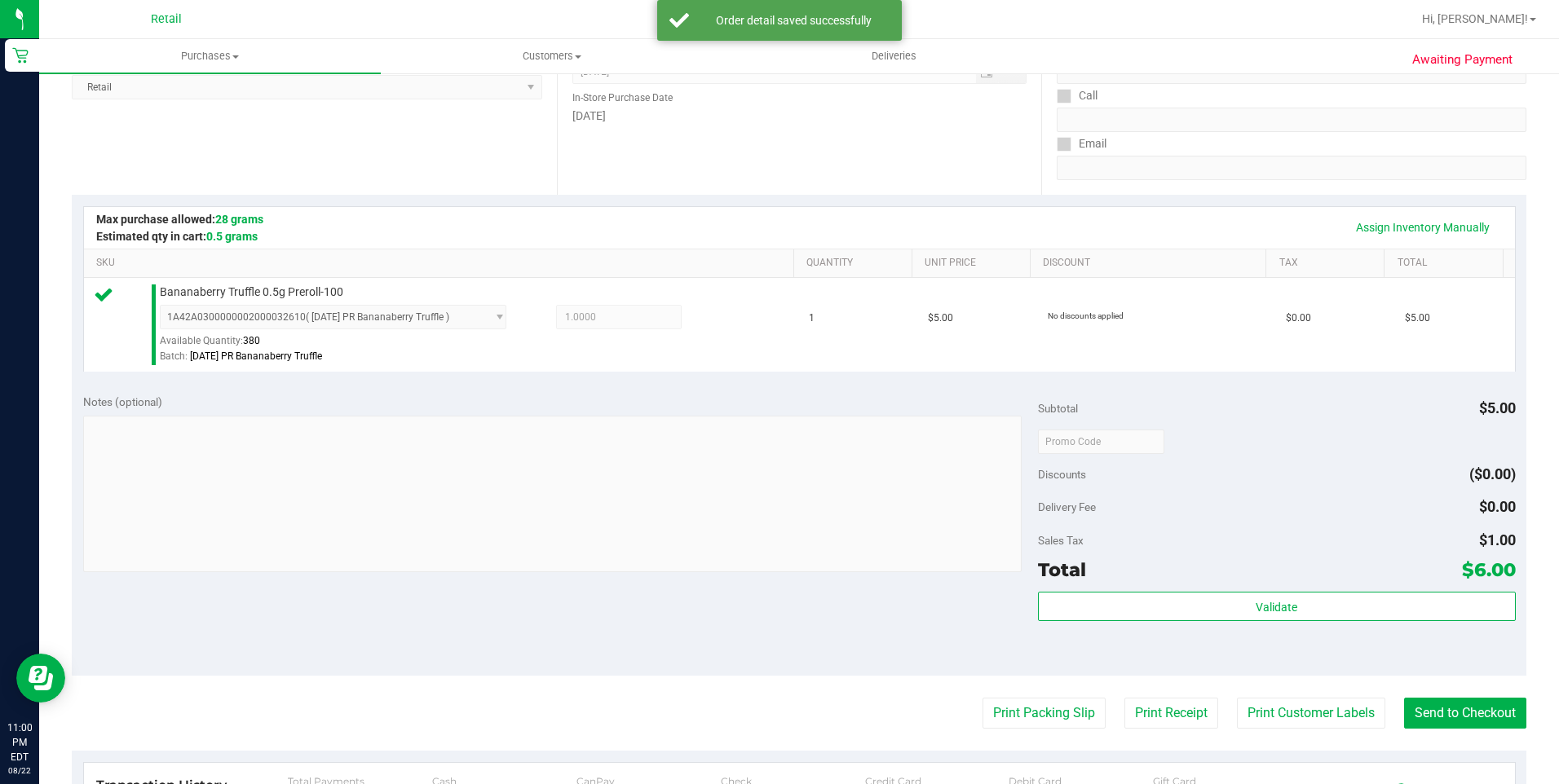
scroll to position [408, 0]
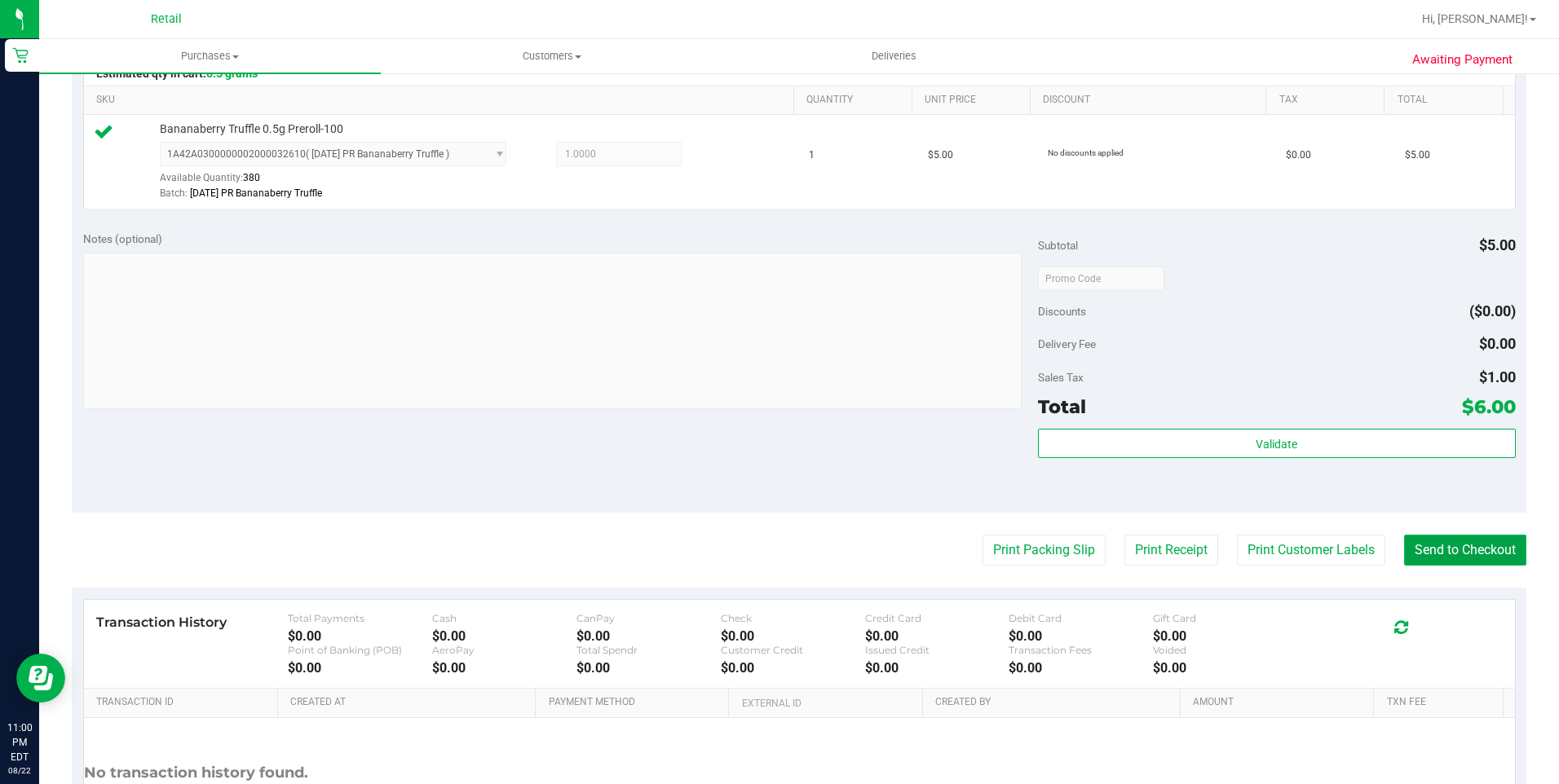
click at [1481, 563] on button "Send to Checkout" at bounding box center [1464, 550] width 122 height 31
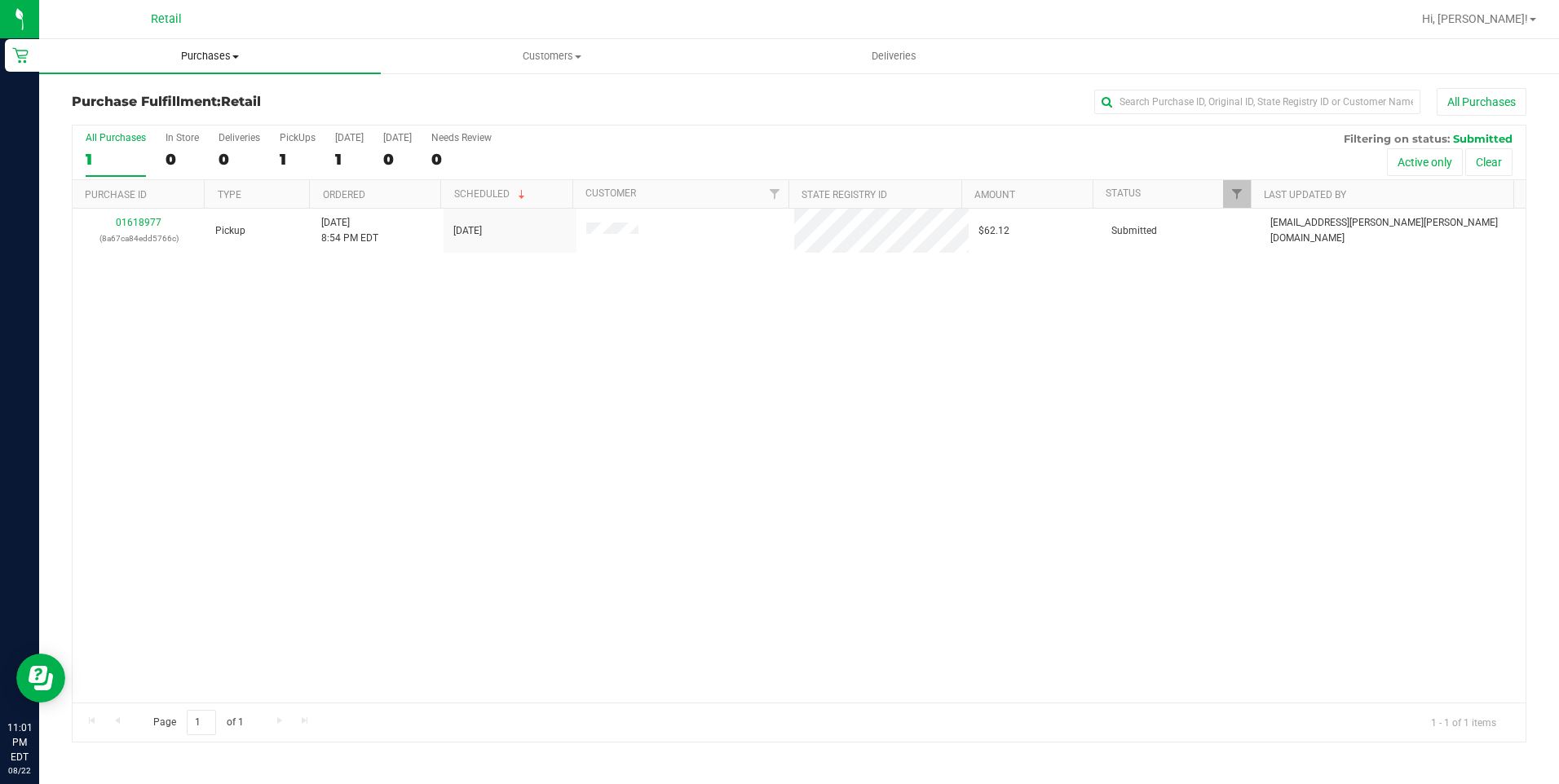
click at [185, 47] on uib-tab-heading "Purchases Summary of purchases Fulfillment All purchases" at bounding box center [210, 56] width 341 height 34
click at [166, 98] on span "Summary of purchases" at bounding box center [122, 98] width 167 height 14
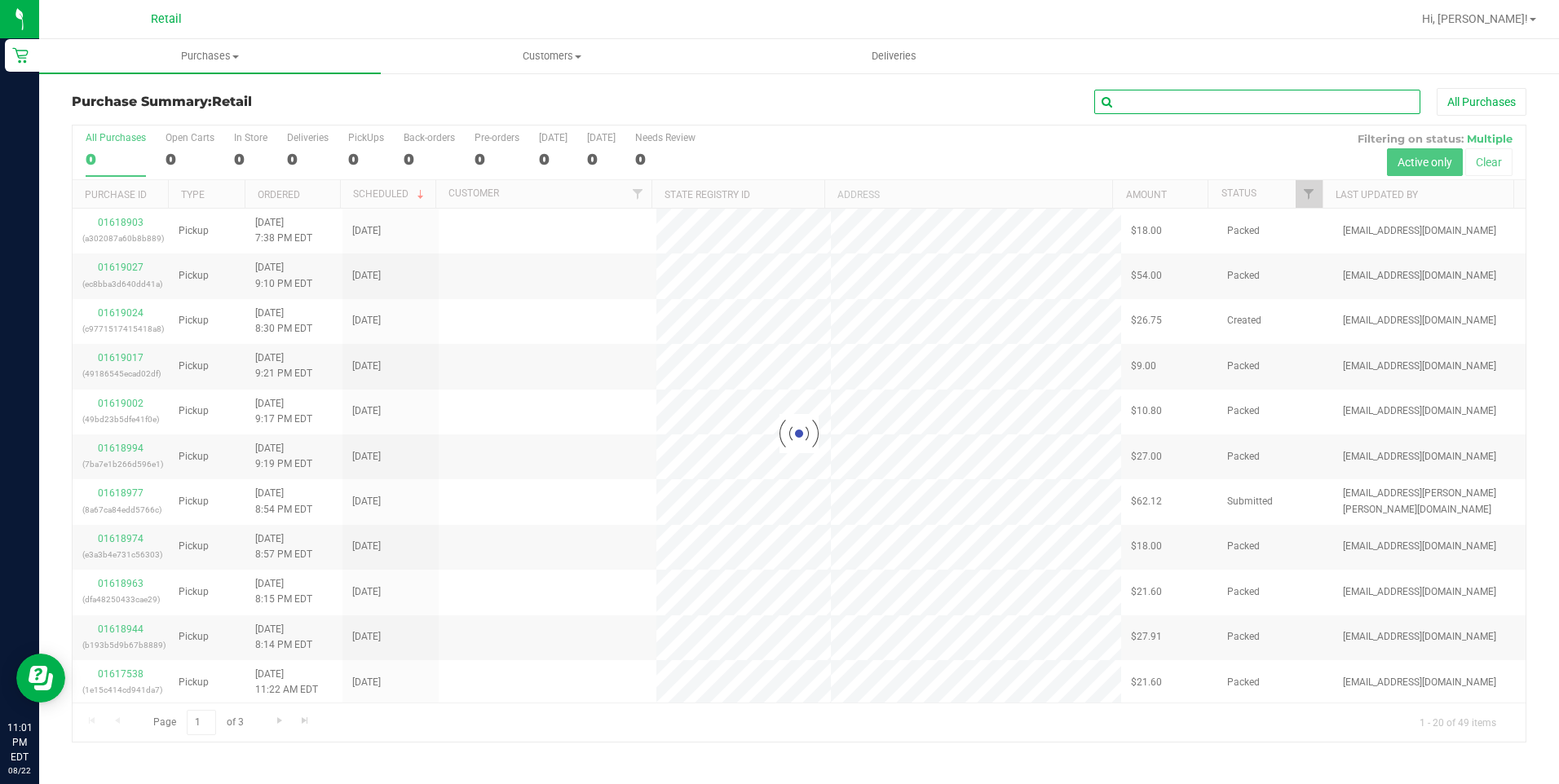
click at [1210, 113] on input "text" at bounding box center [1257, 102] width 326 height 25
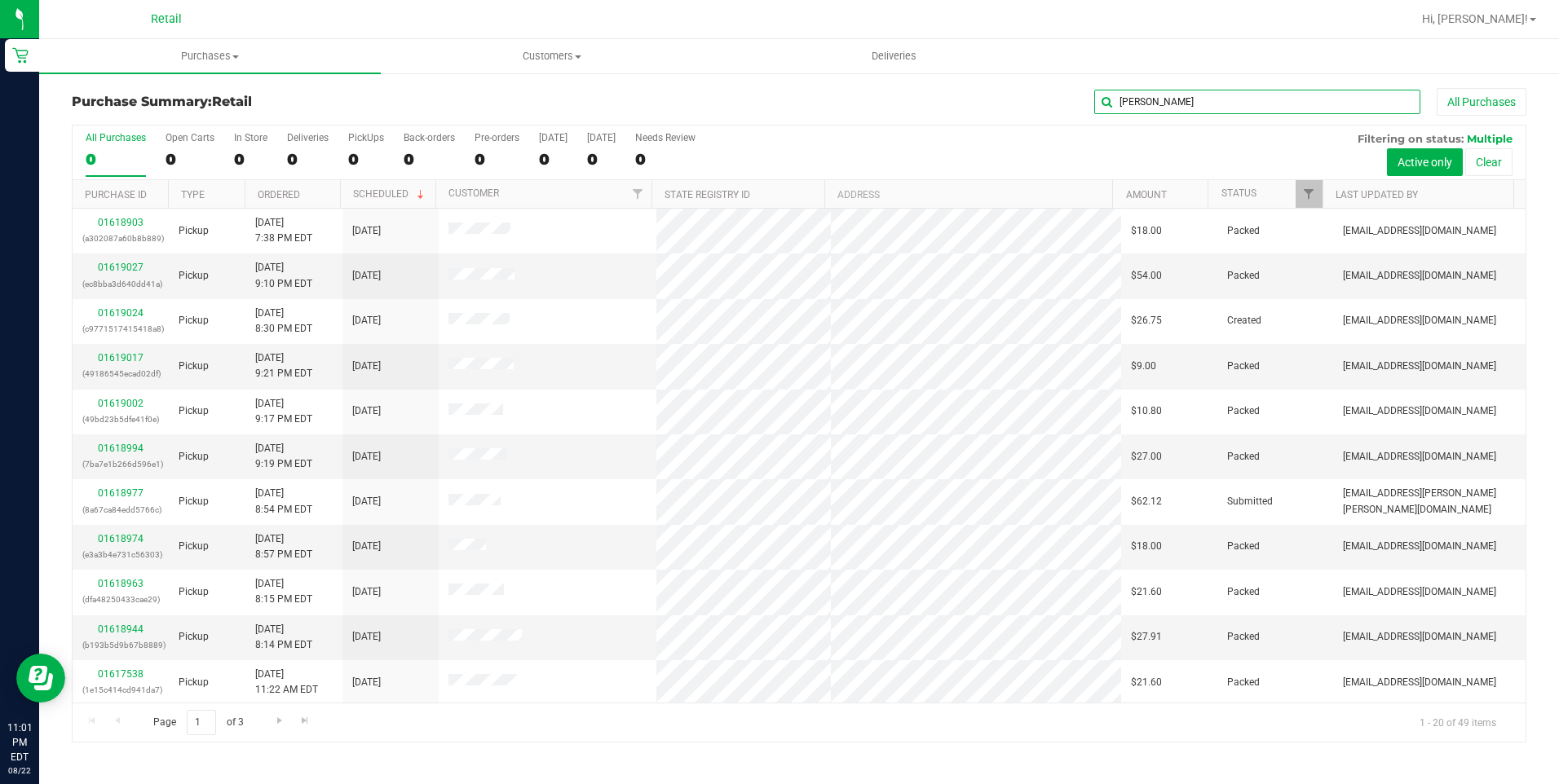
type input "randy"
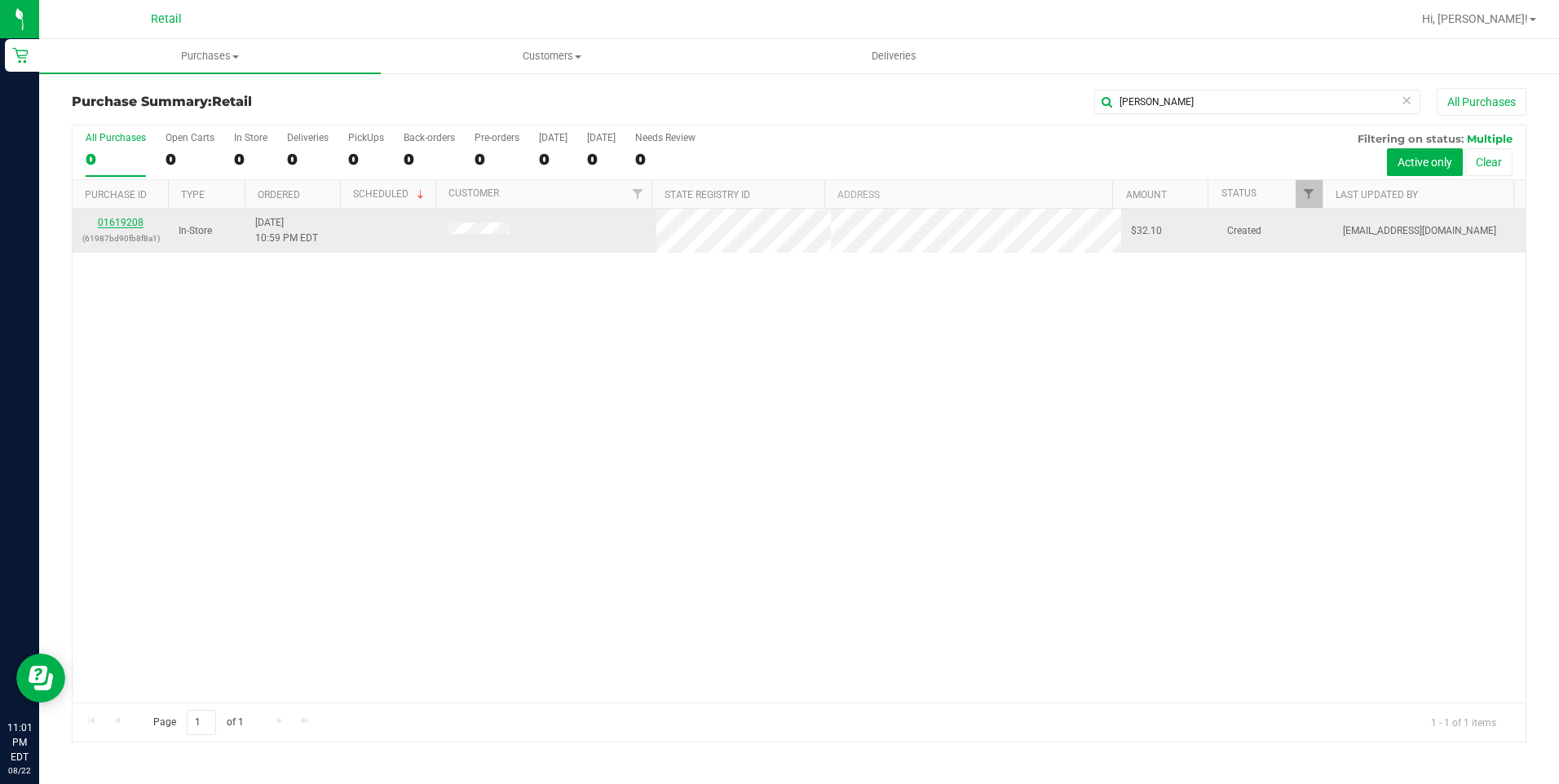
click at [131, 225] on link "01619208" at bounding box center [120, 223] width 46 height 11
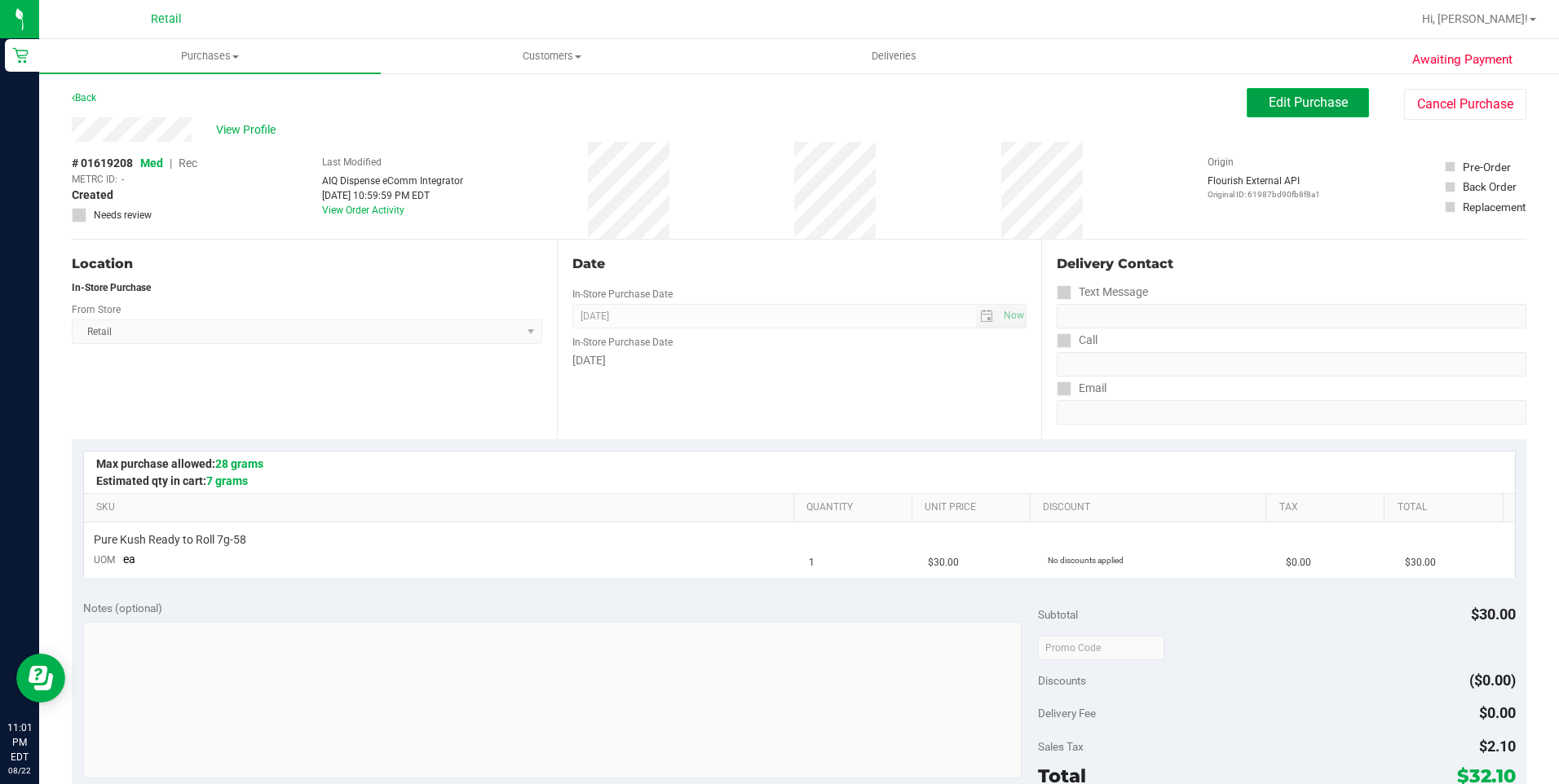
click at [1269, 96] on span "Edit Purchase" at bounding box center [1308, 102] width 79 height 15
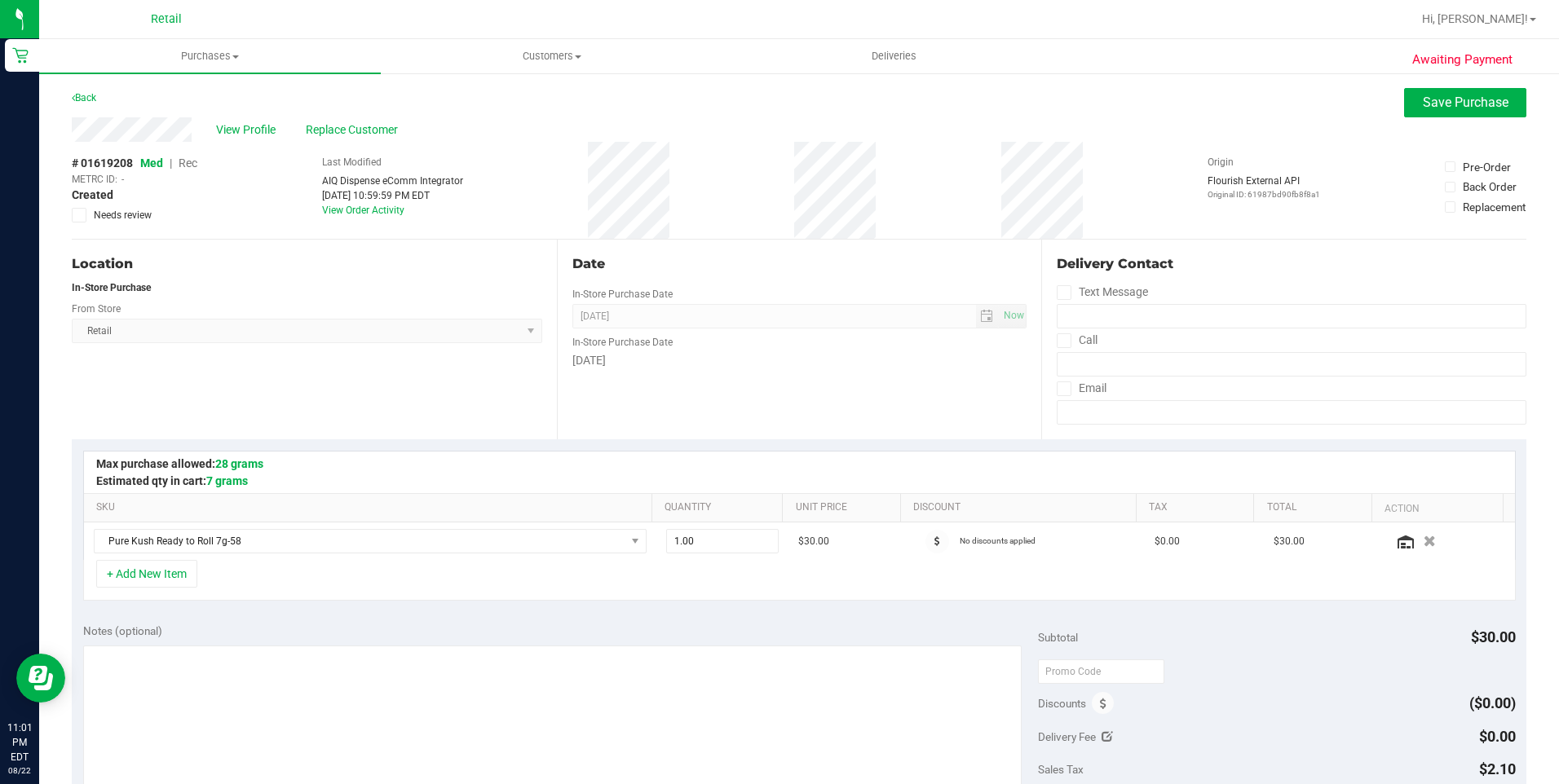
click at [193, 163] on span "Rec" at bounding box center [188, 163] width 19 height 13
click at [1449, 114] on button "Save Purchase" at bounding box center [1464, 102] width 122 height 29
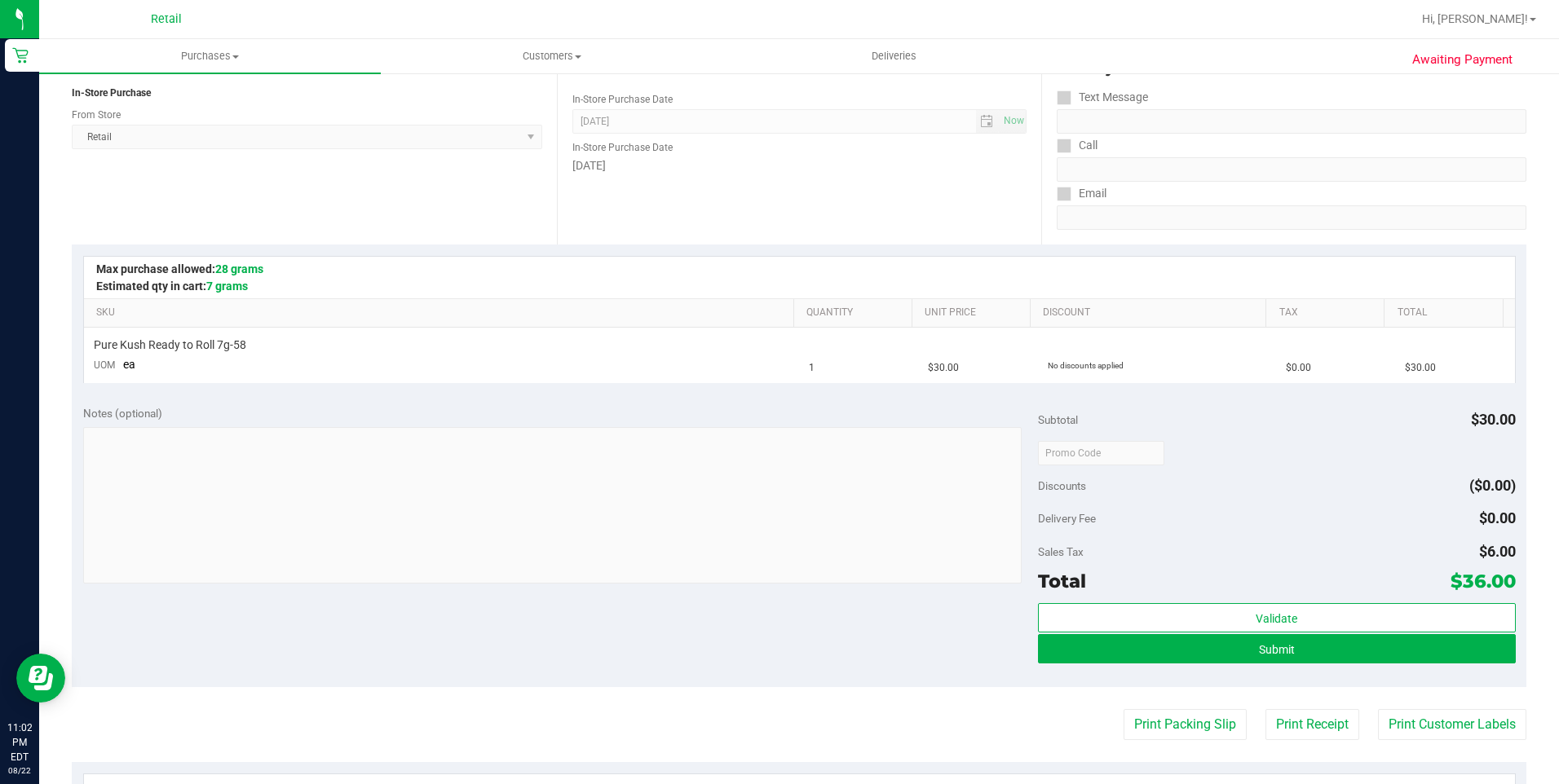
scroll to position [245, 0]
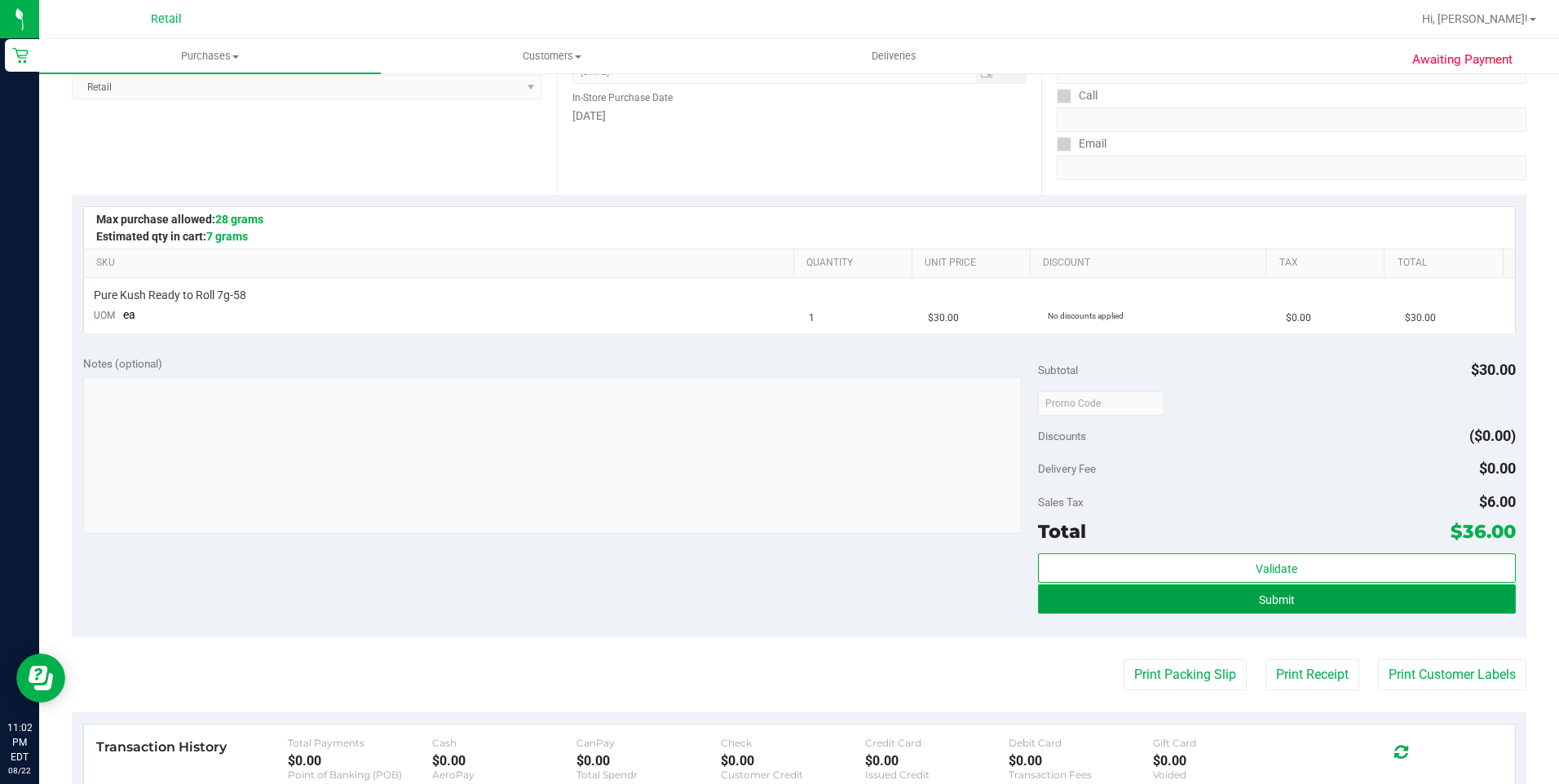
click at [1321, 608] on button "Submit" at bounding box center [1276, 598] width 478 height 29
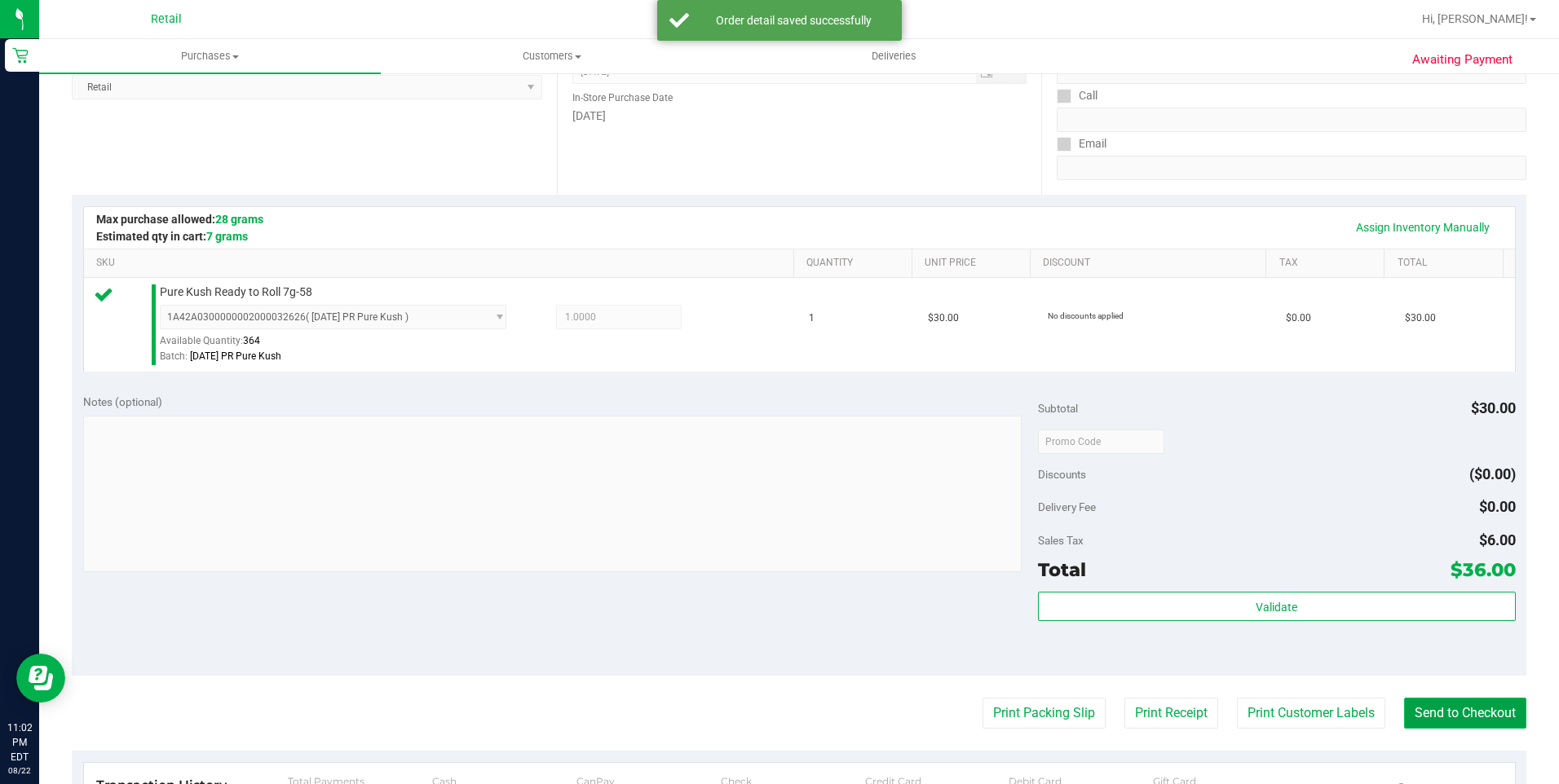
click at [1450, 716] on button "Send to Checkout" at bounding box center [1464, 713] width 122 height 31
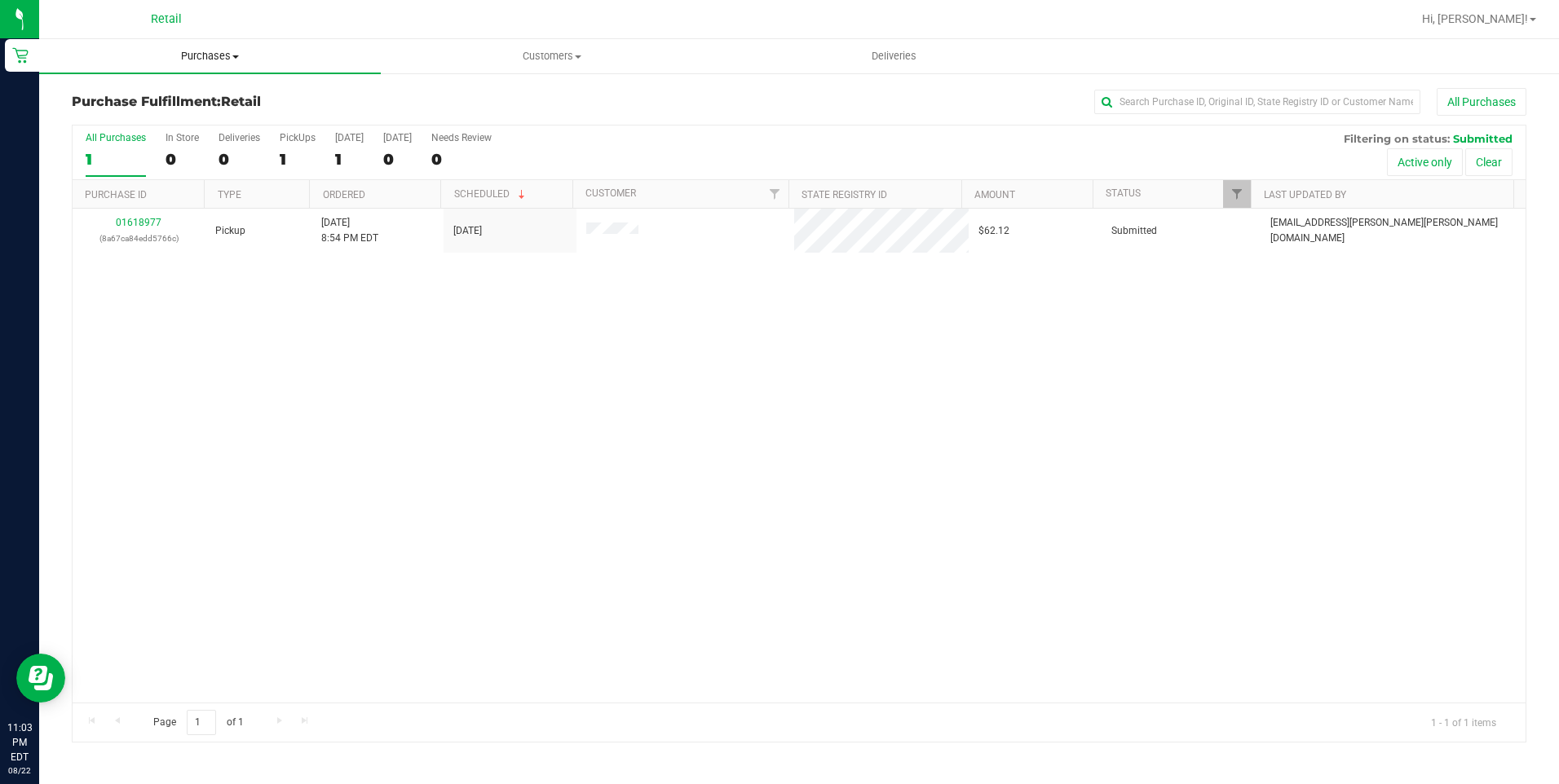
click at [192, 61] on span "Purchases" at bounding box center [210, 56] width 341 height 14
click at [185, 94] on span "Summary of purchases" at bounding box center [122, 98] width 167 height 14
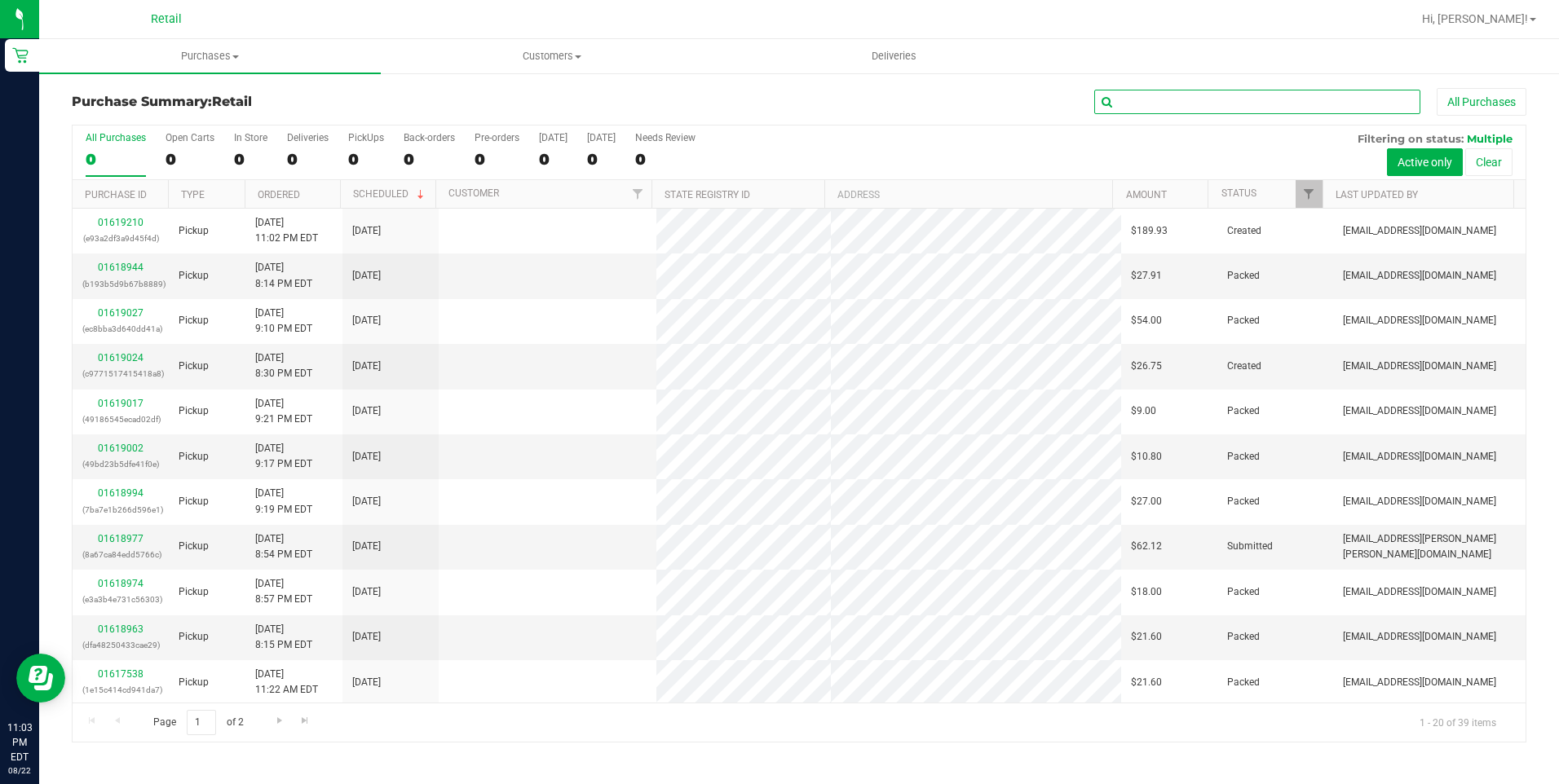
click at [1156, 98] on input "text" at bounding box center [1257, 102] width 326 height 25
type input "greg"
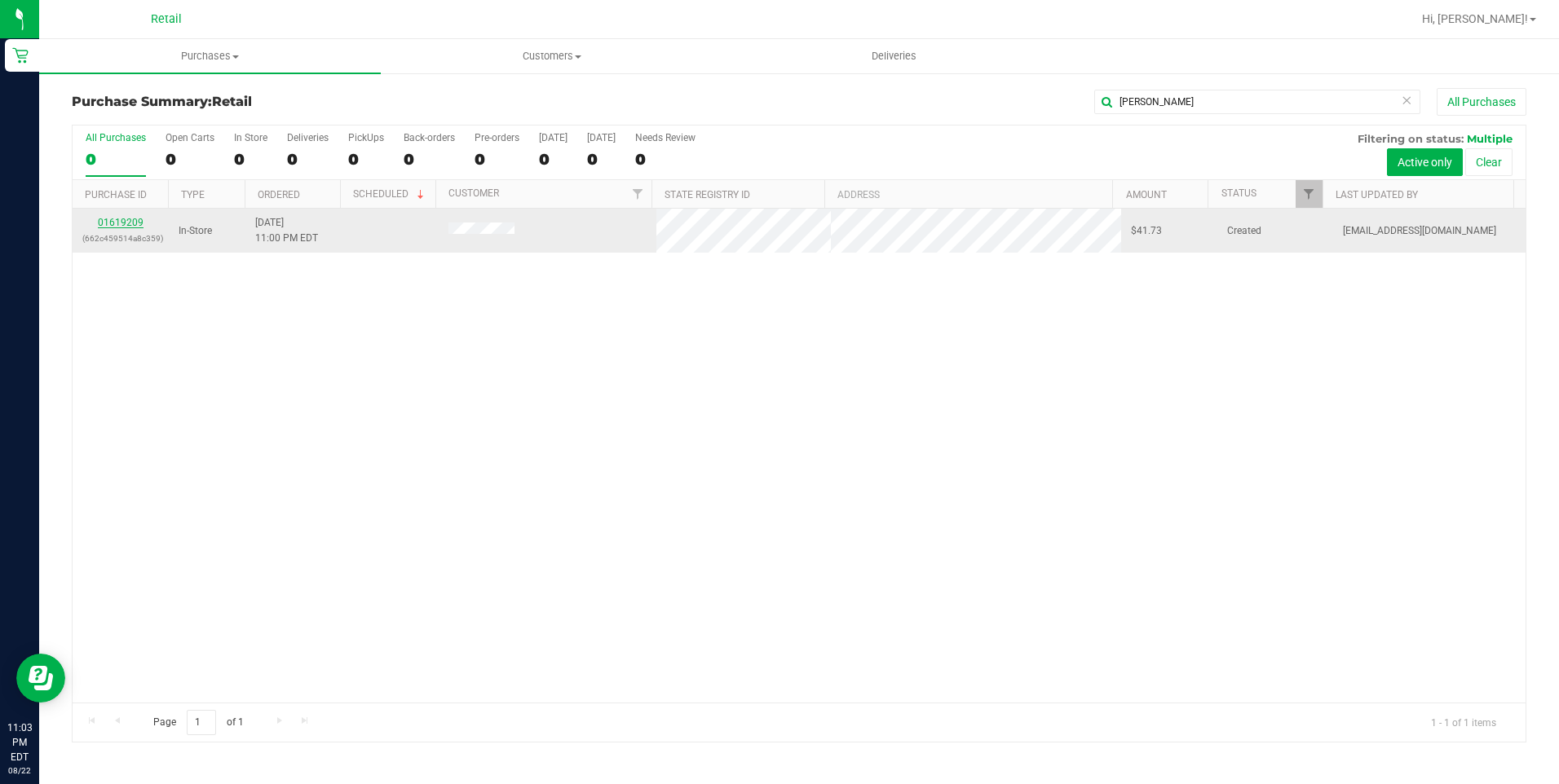
click at [124, 218] on link "01619209" at bounding box center [120, 223] width 46 height 11
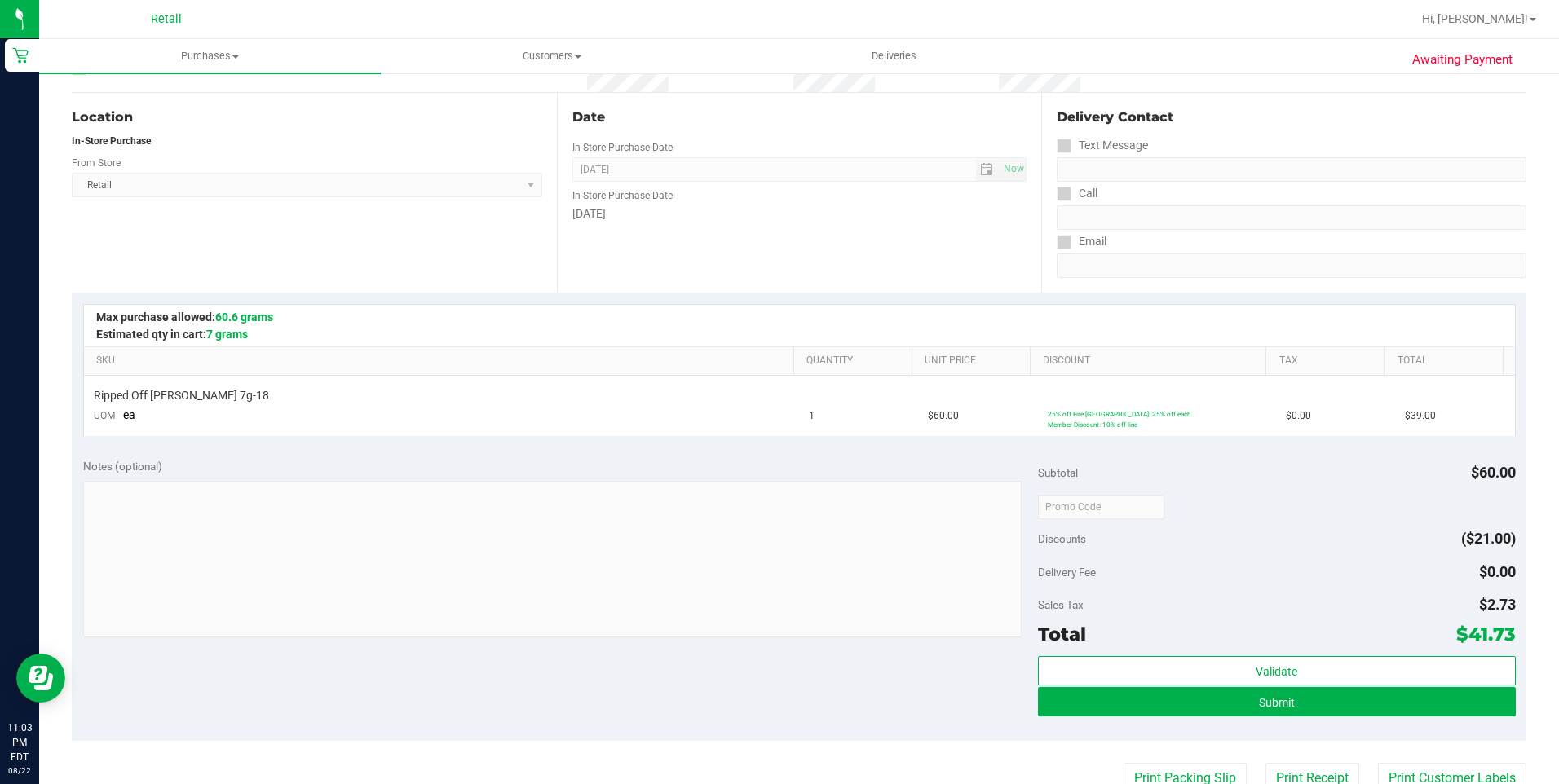
scroll to position [163, 0]
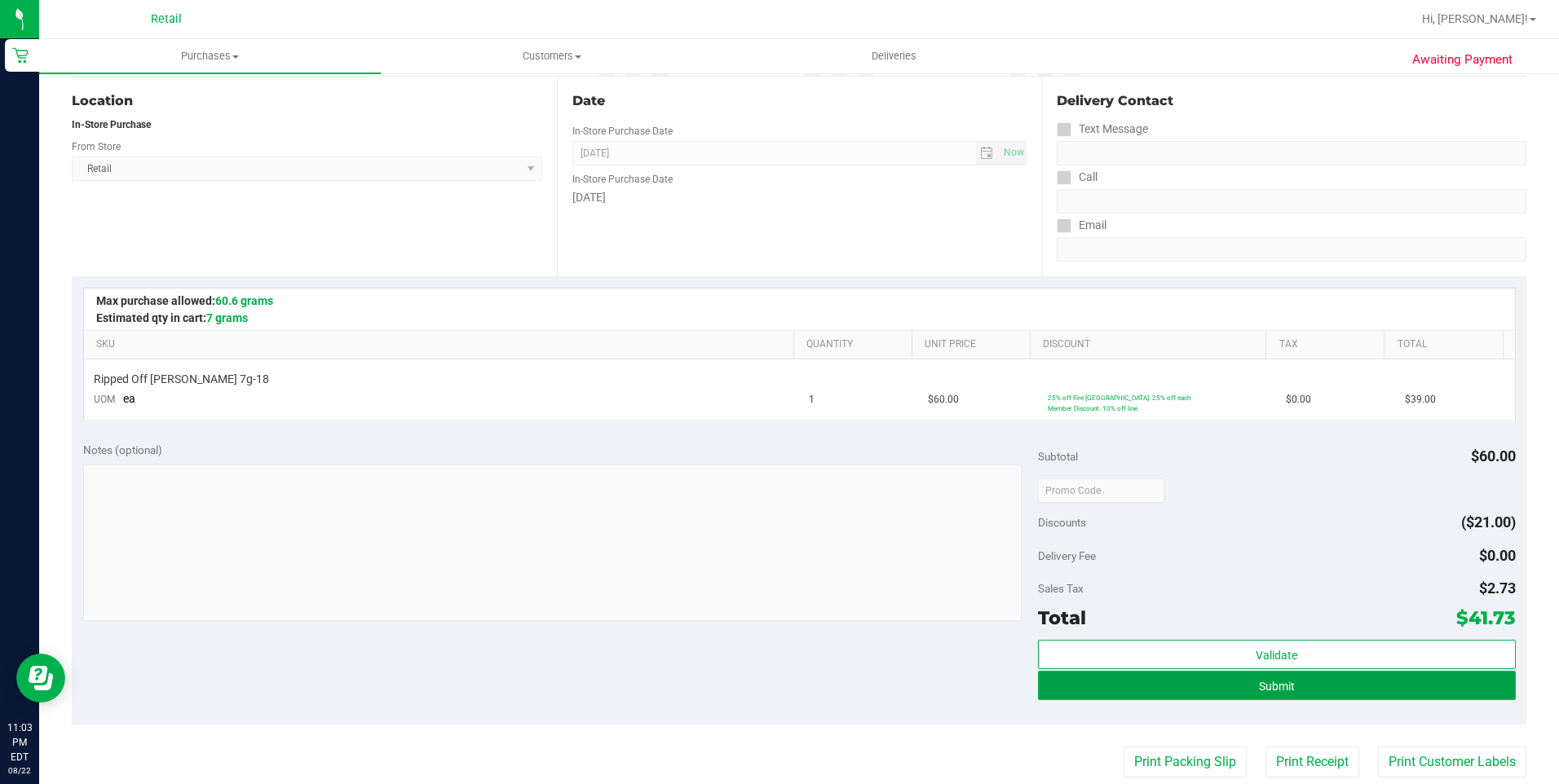
click at [1272, 683] on span "Submit" at bounding box center [1276, 686] width 36 height 13
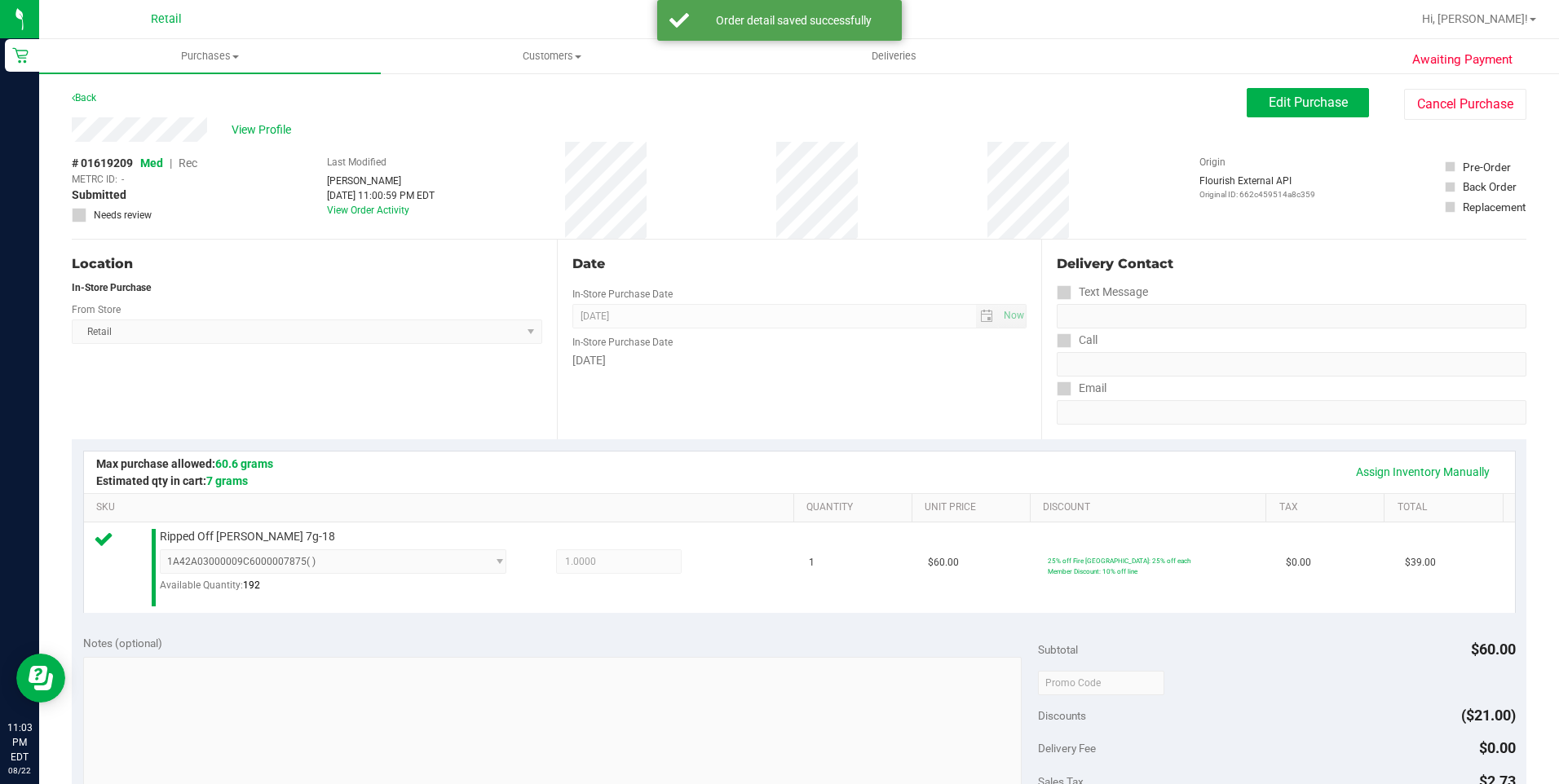
scroll to position [245, 0]
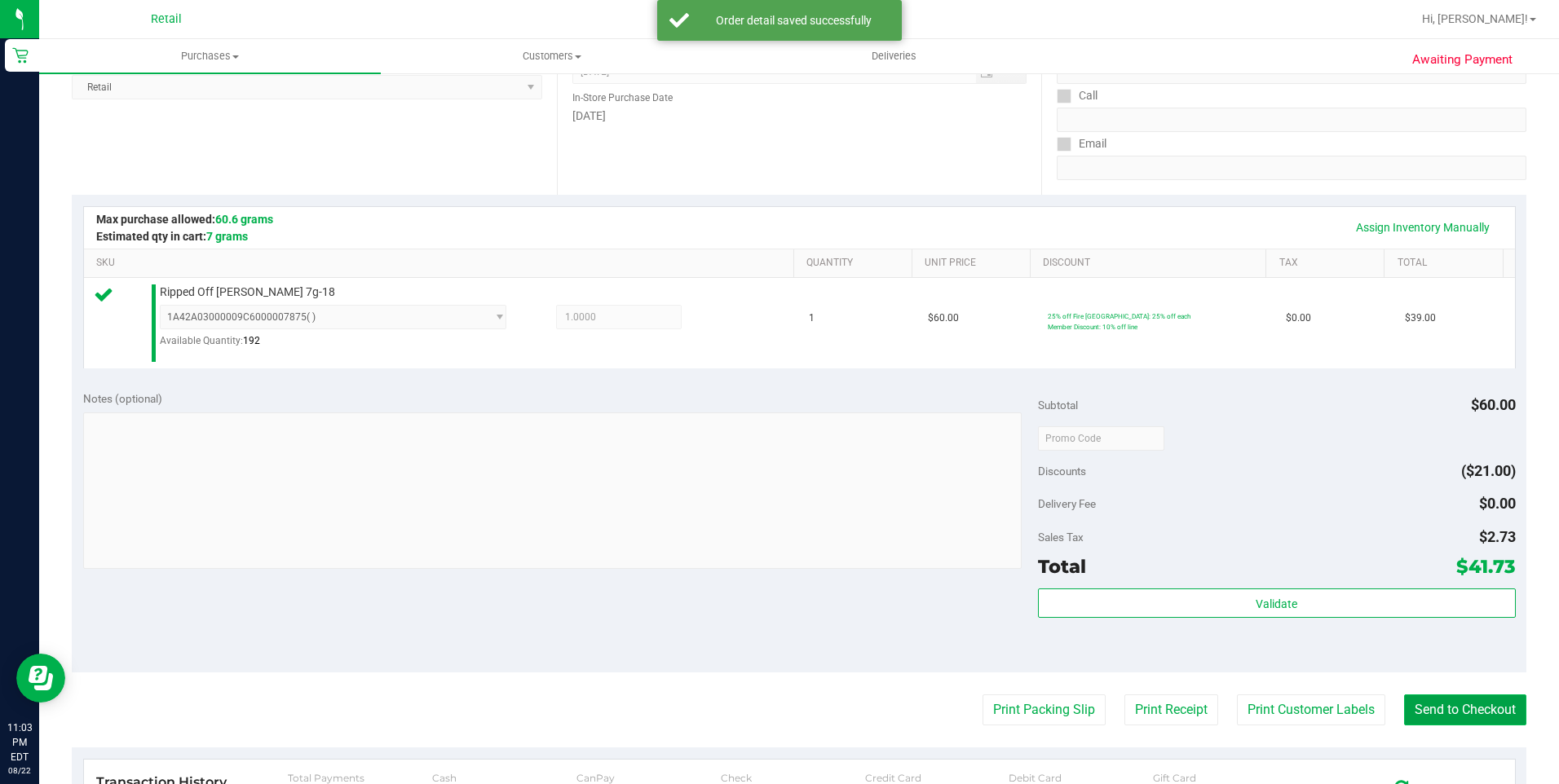
click at [1465, 707] on button "Send to Checkout" at bounding box center [1464, 709] width 122 height 31
